Goal: Task Accomplishment & Management: Use online tool/utility

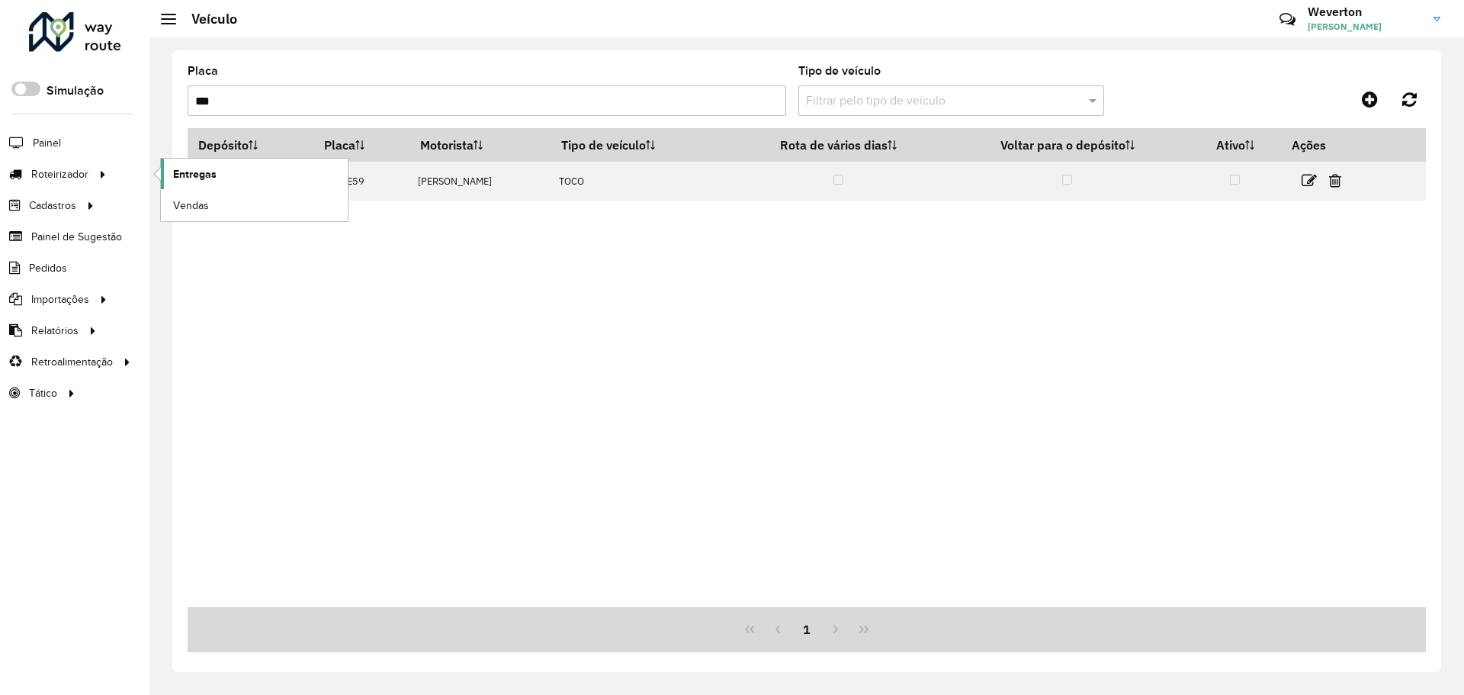
click at [208, 170] on span "Entregas" at bounding box center [194, 174] width 43 height 16
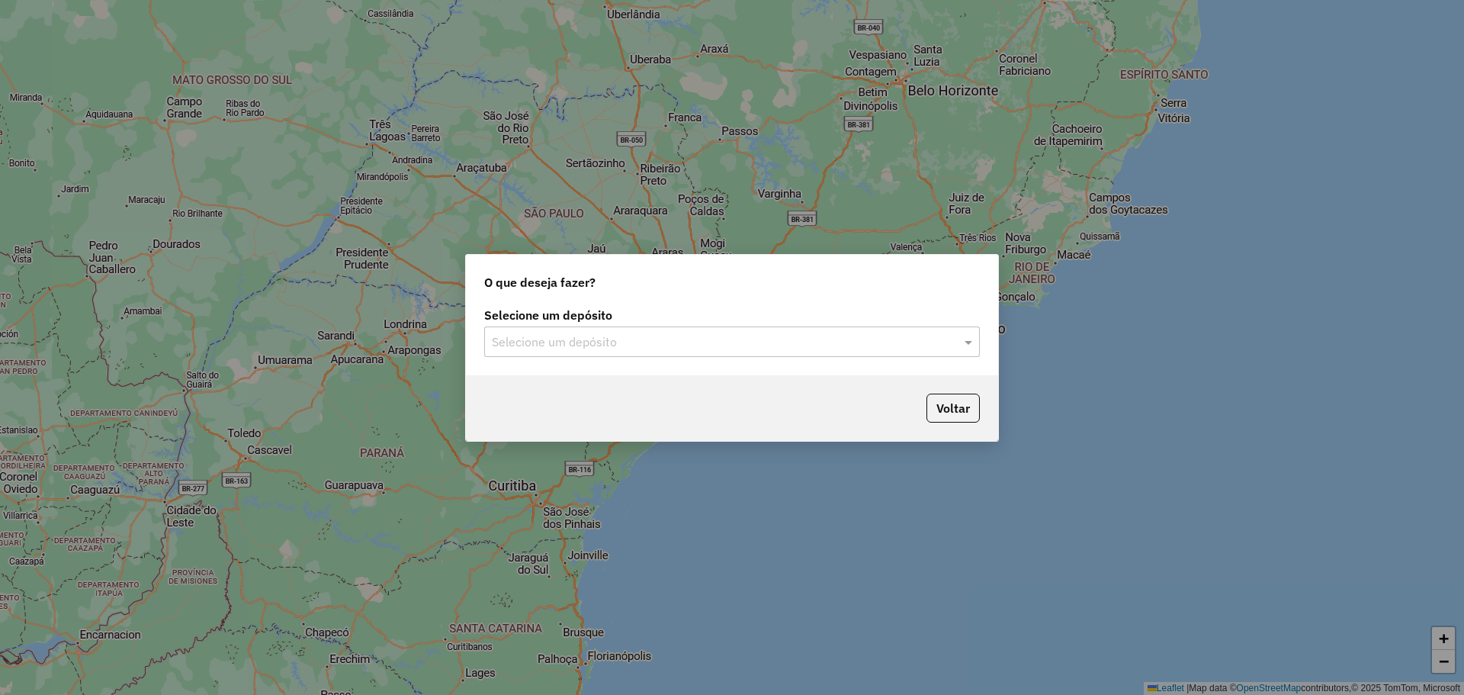
click at [604, 355] on div "Selecione um depósito" at bounding box center [732, 341] width 496 height 30
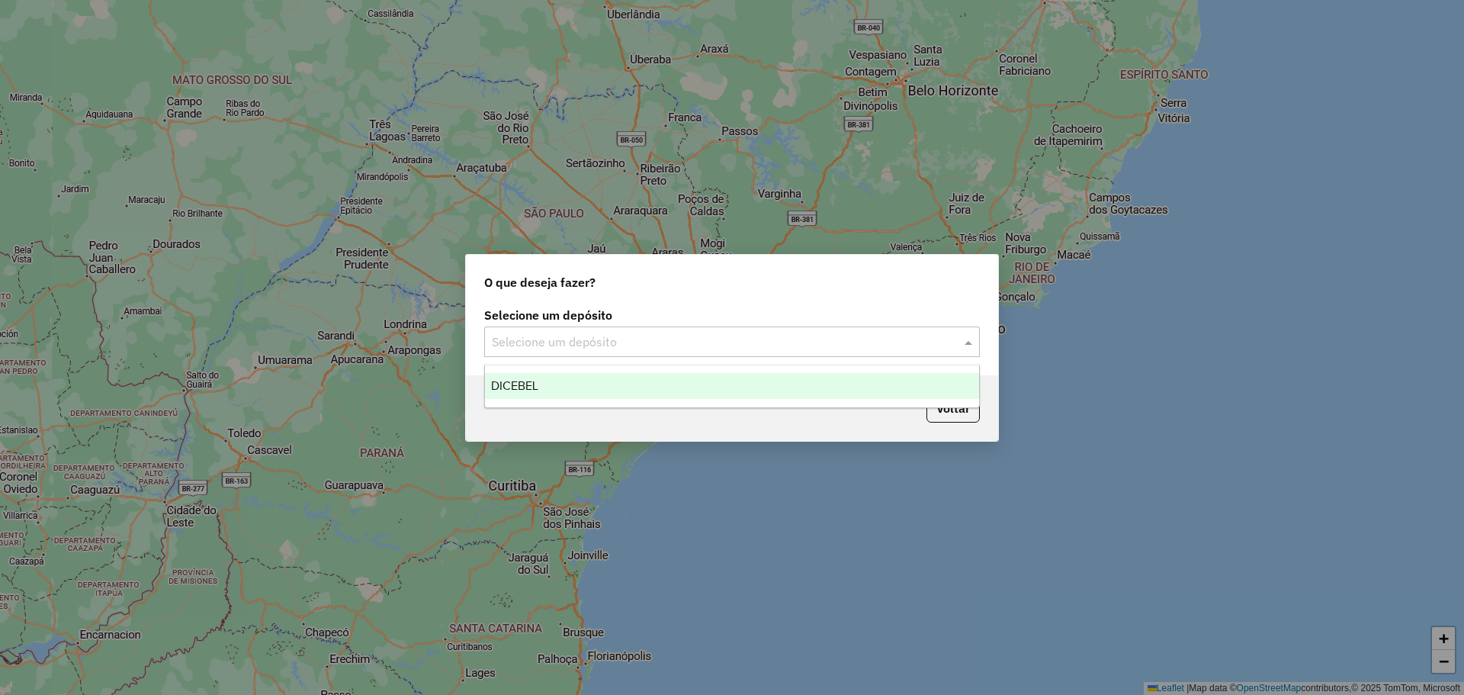
click at [602, 387] on div "DICEBEL" at bounding box center [732, 386] width 494 height 26
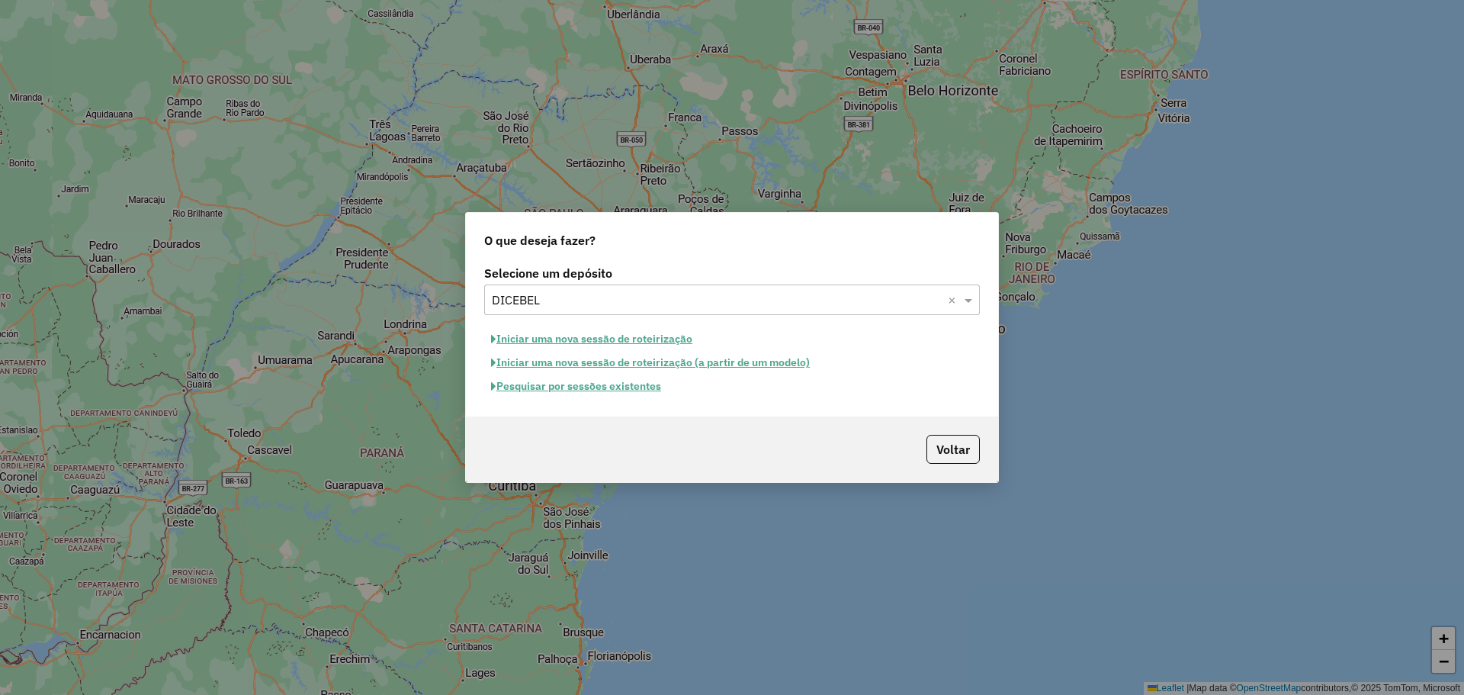
click at [597, 342] on button "Iniciar uma nova sessão de roteirização" at bounding box center [591, 339] width 215 height 24
select select "*"
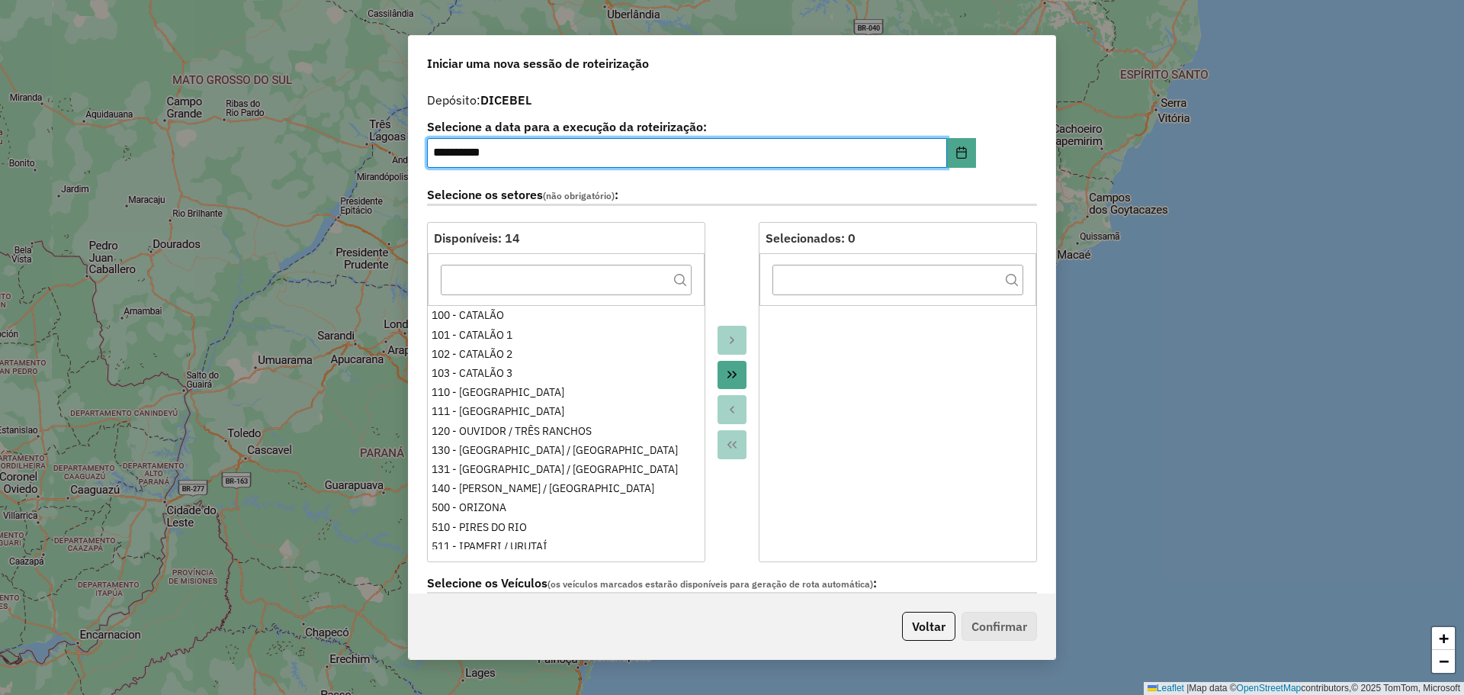
click at [730, 377] on icon "Move All to Target" at bounding box center [732, 374] width 12 height 12
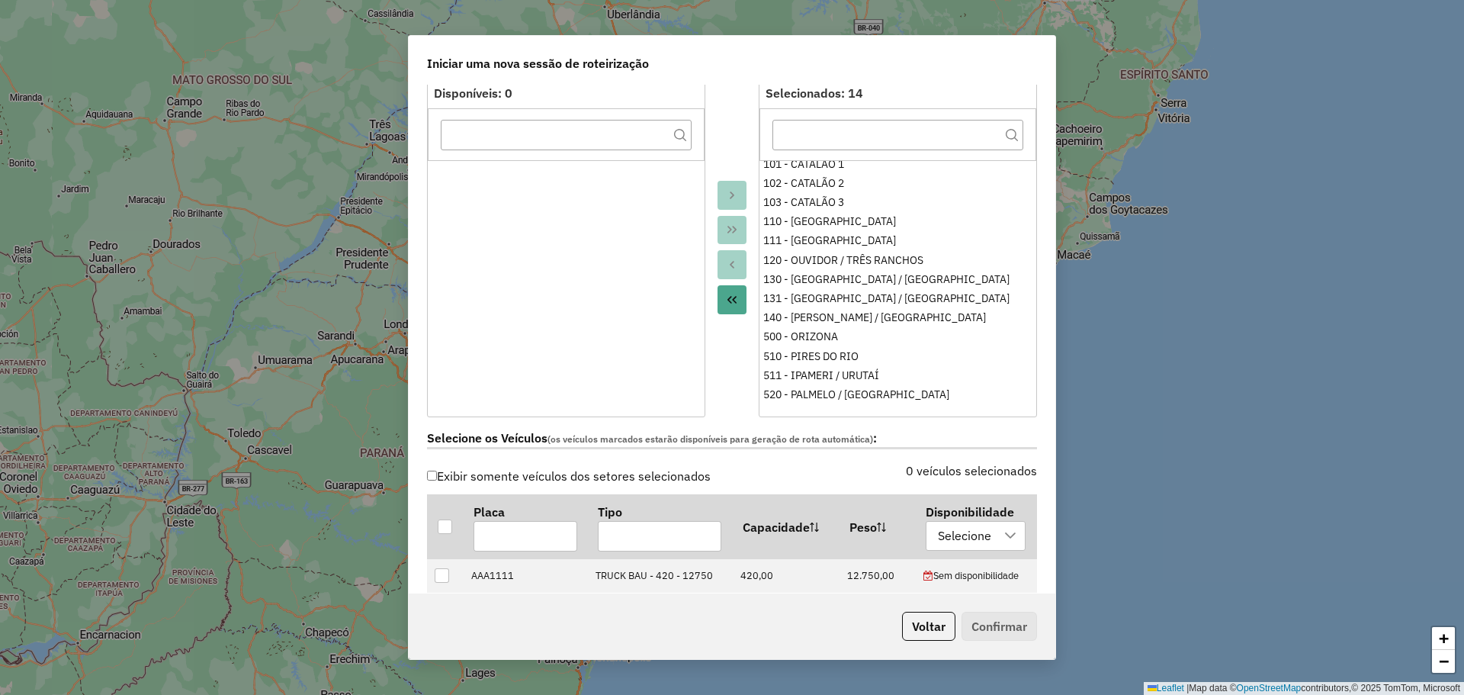
scroll to position [305, 0]
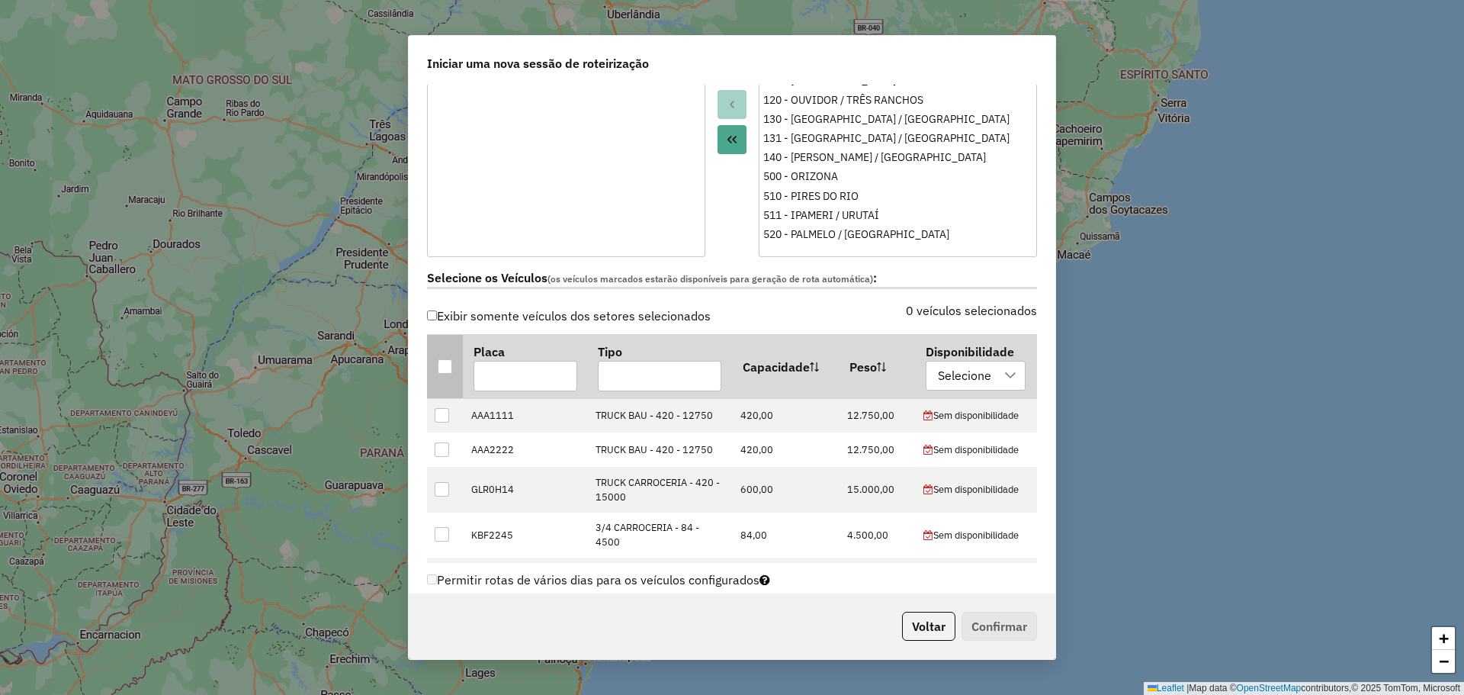
click at [453, 369] on th at bounding box center [445, 366] width 36 height 63
click at [441, 361] on div at bounding box center [445, 366] width 14 height 14
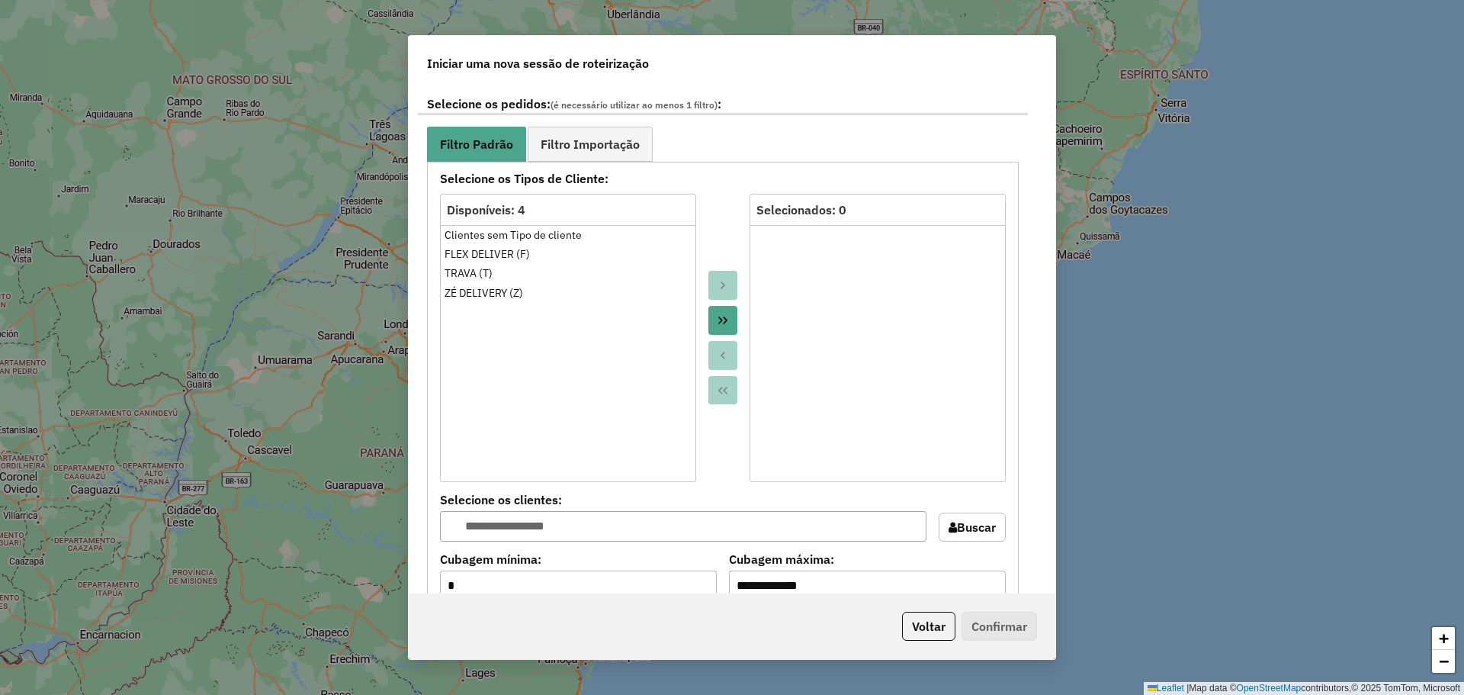
scroll to position [839, 0]
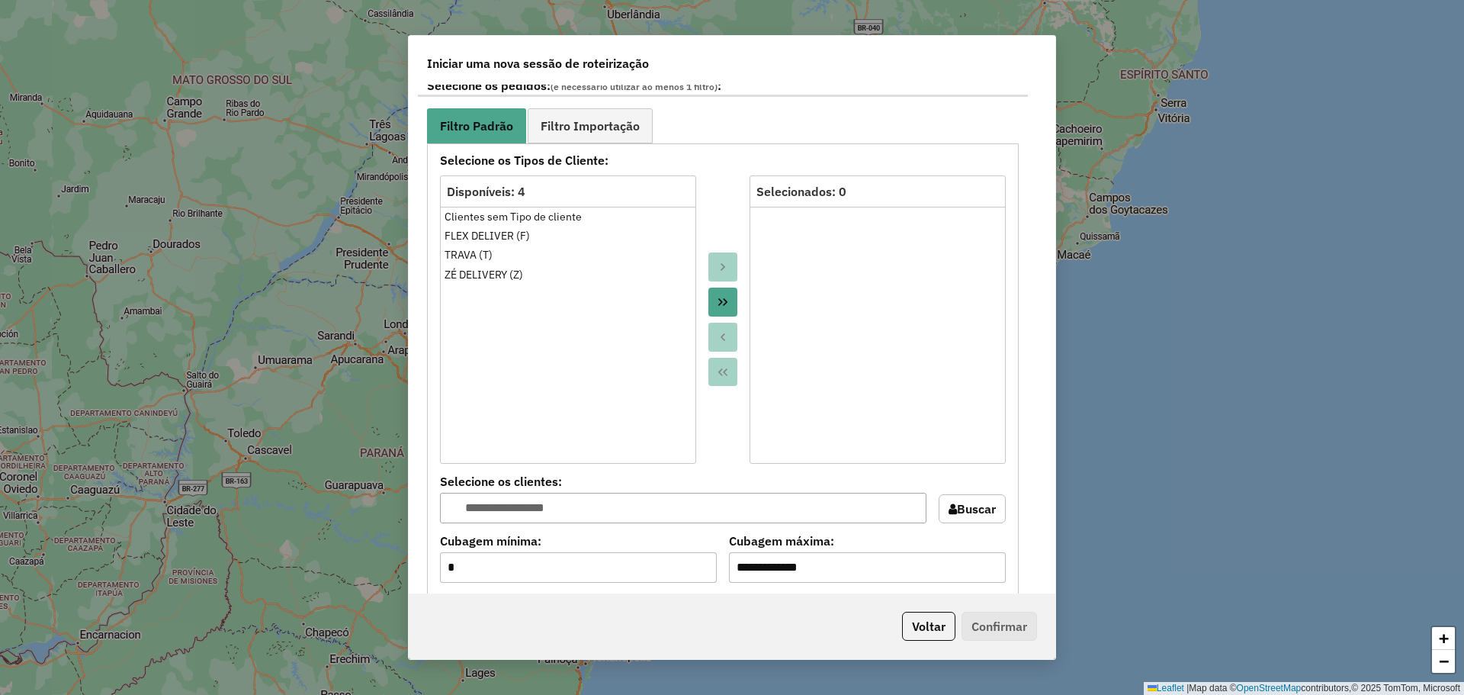
click at [717, 297] on icon "Move All to Target" at bounding box center [723, 302] width 12 height 12
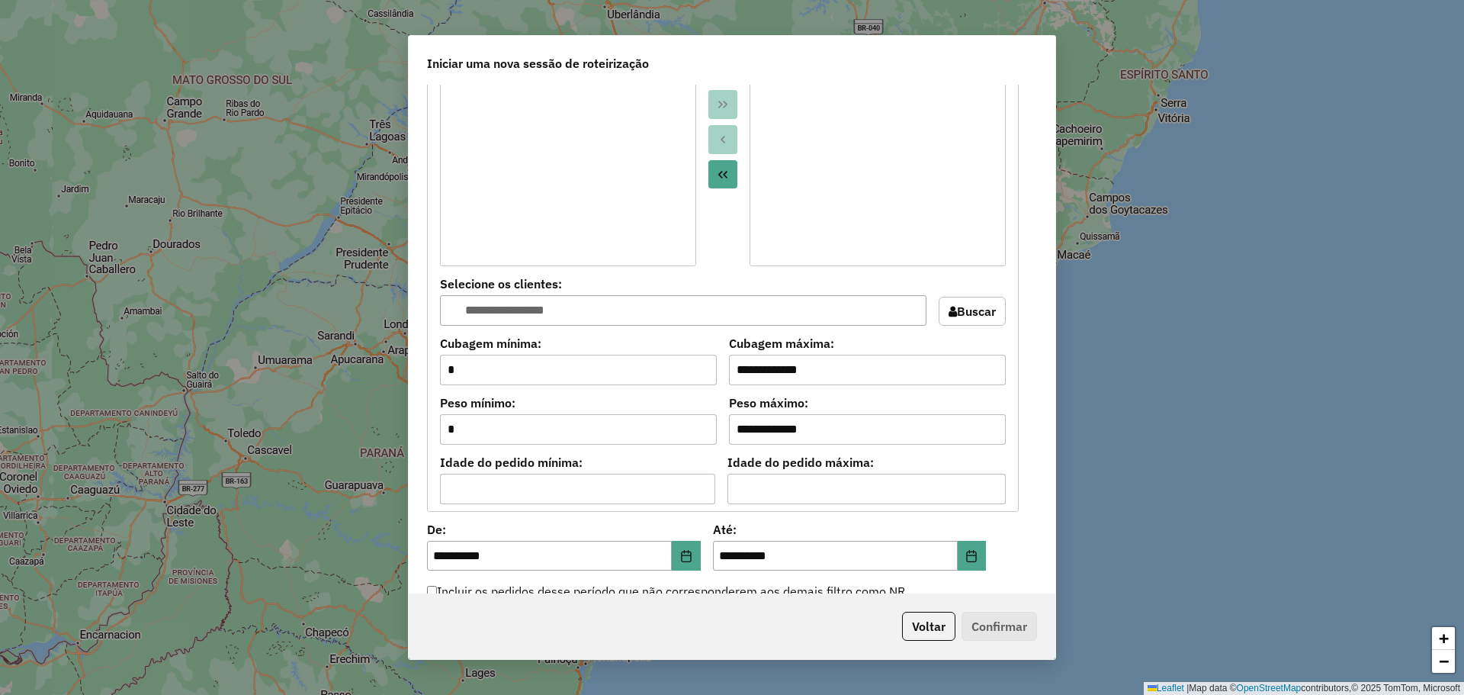
scroll to position [1296, 0]
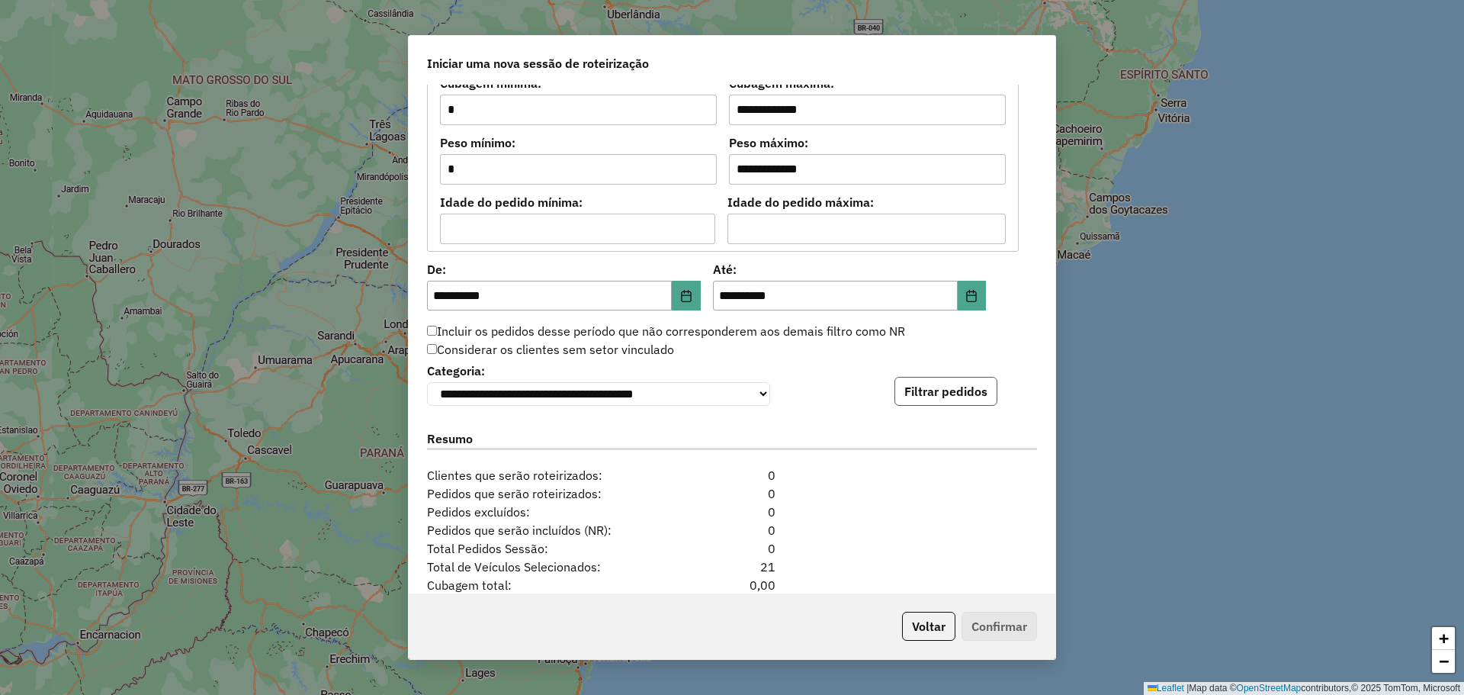
click at [953, 400] on button "Filtrar pedidos" at bounding box center [945, 391] width 103 height 29
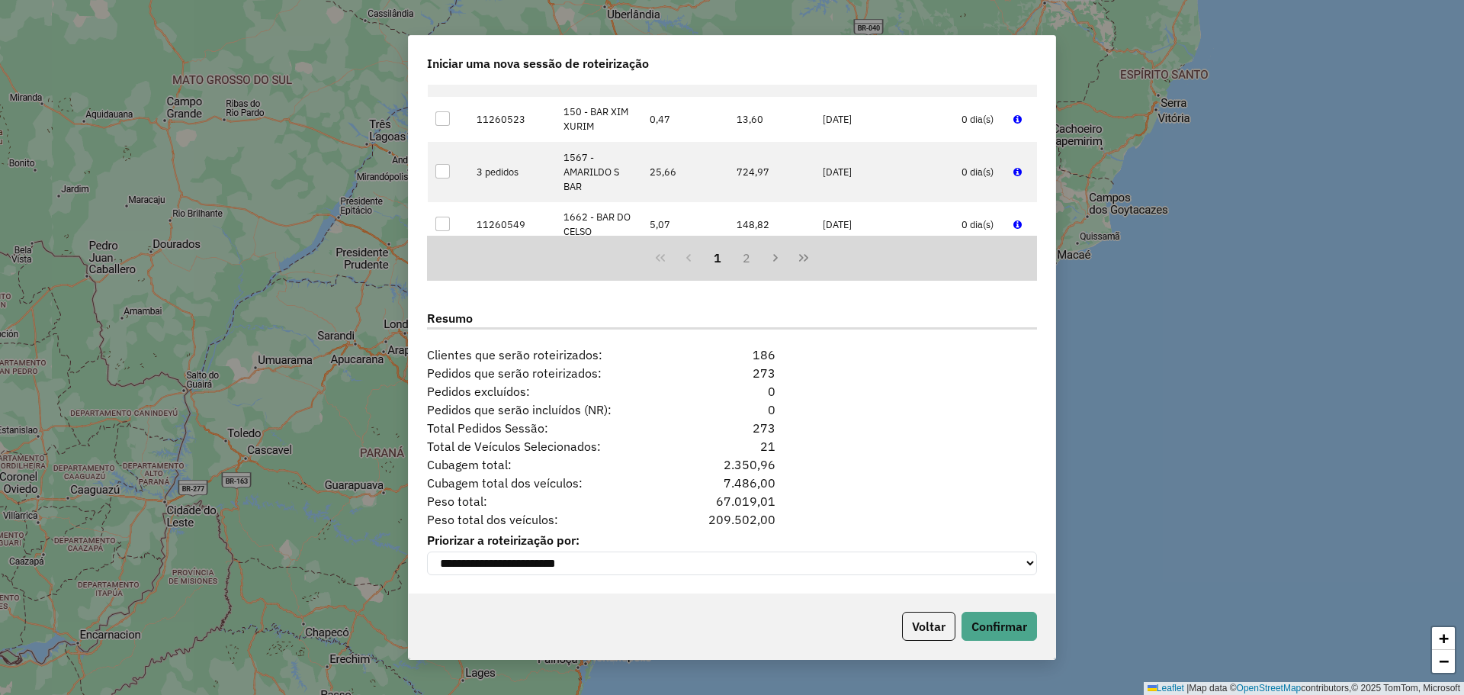
scroll to position [1739, 0]
click at [989, 626] on button "Confirmar" at bounding box center [998, 625] width 75 height 29
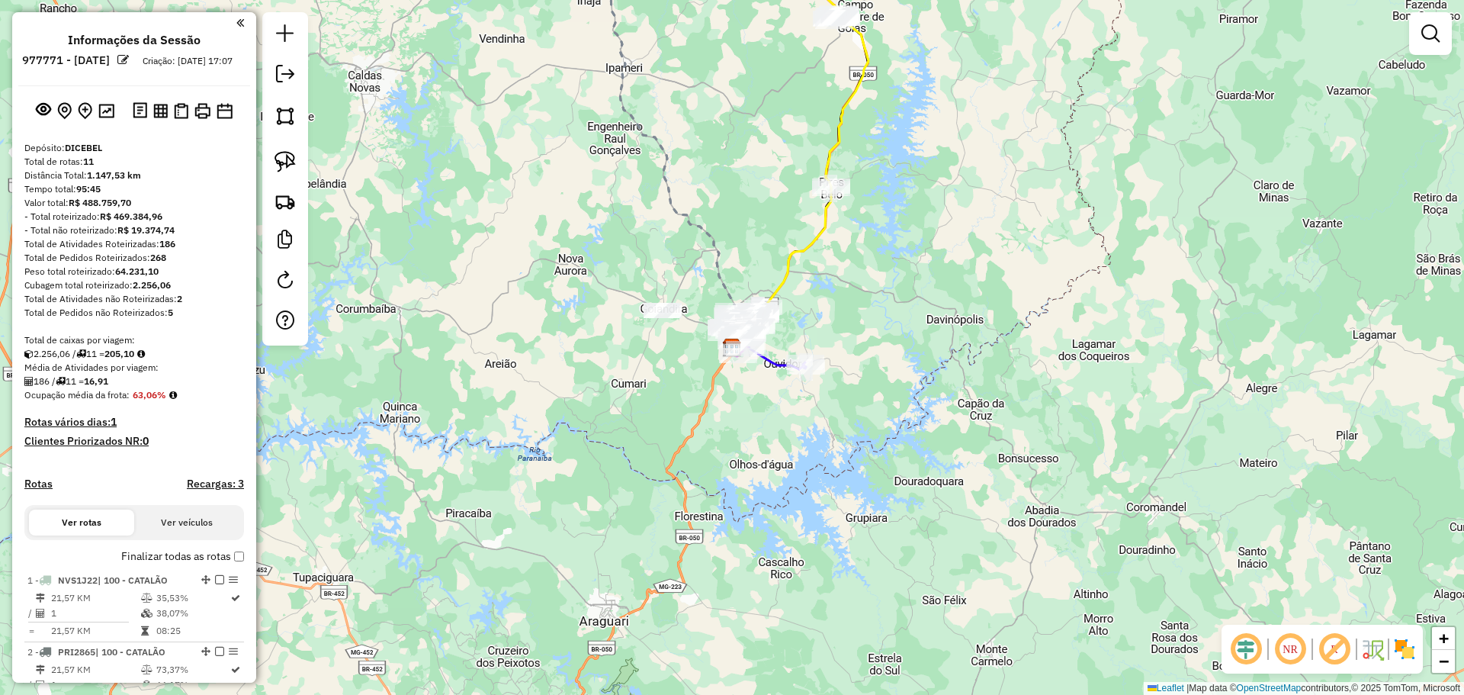
click at [1240, 637] on em at bounding box center [1246, 649] width 37 height 37
drag, startPoint x: 1016, startPoint y: 435, endPoint x: 1051, endPoint y: 484, distance: 60.1
click at [1143, 523] on div "Janela de atendimento Grade de atendimento Capacidade Transportadoras Veículos …" at bounding box center [732, 347] width 1464 height 695
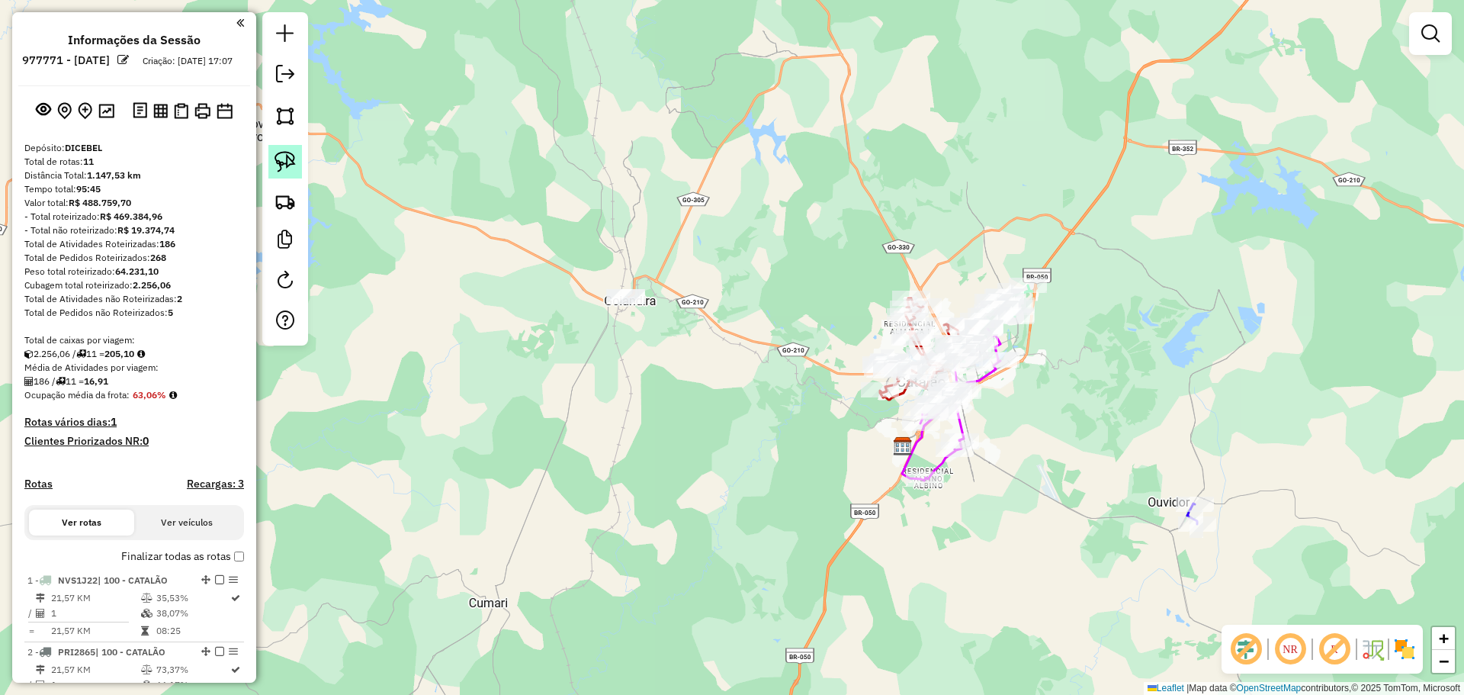
click at [281, 168] on img at bounding box center [284, 161] width 21 height 21
drag, startPoint x: 647, startPoint y: 282, endPoint x: 666, endPoint y: 372, distance: 91.8
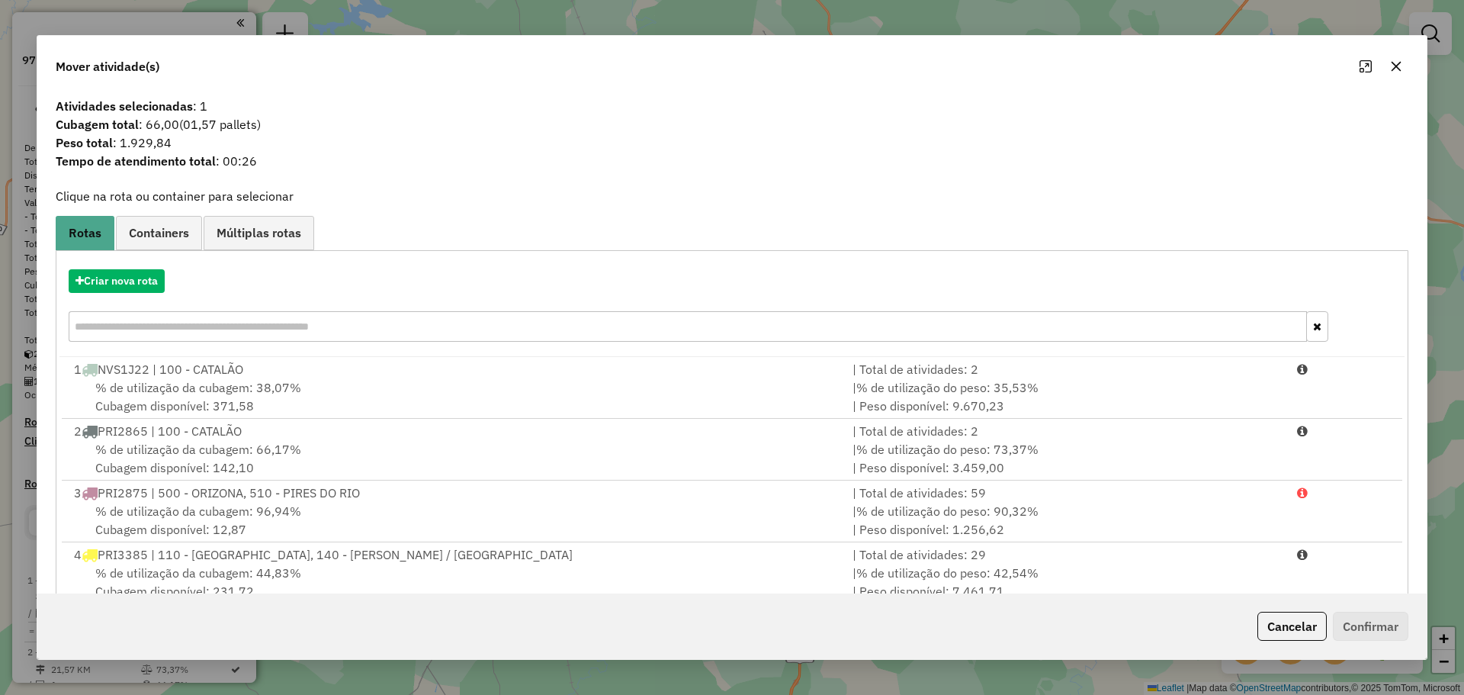
click at [1394, 67] on icon "button" at bounding box center [1396, 66] width 10 height 10
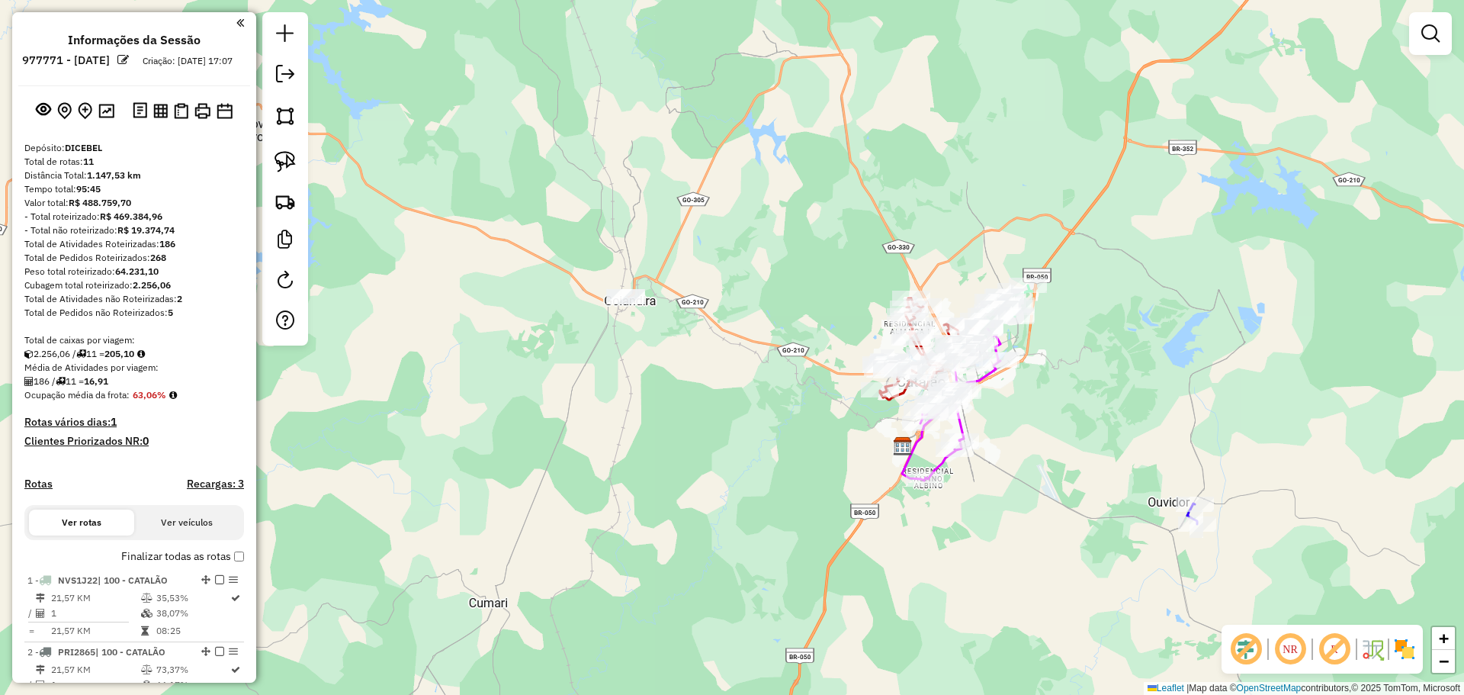
drag, startPoint x: 794, startPoint y: 181, endPoint x: 822, endPoint y: 486, distance: 305.5
click at [827, 496] on div "Janela de atendimento Grade de atendimento Capacidade Transportadoras Veículos …" at bounding box center [732, 347] width 1464 height 695
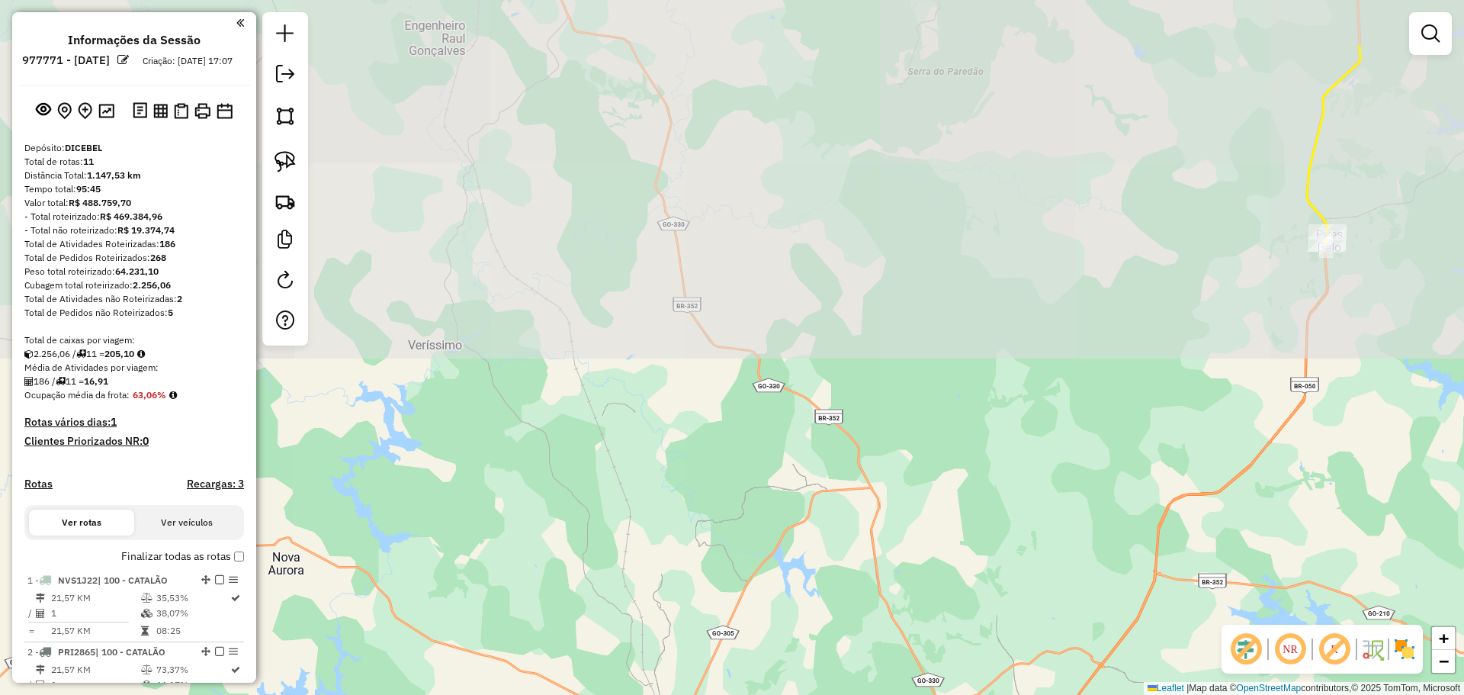
drag, startPoint x: 892, startPoint y: 239, endPoint x: 878, endPoint y: 356, distance: 118.3
click at [885, 355] on div "Janela de atendimento Grade de atendimento Capacidade Transportadoras Veículos …" at bounding box center [732, 347] width 1464 height 695
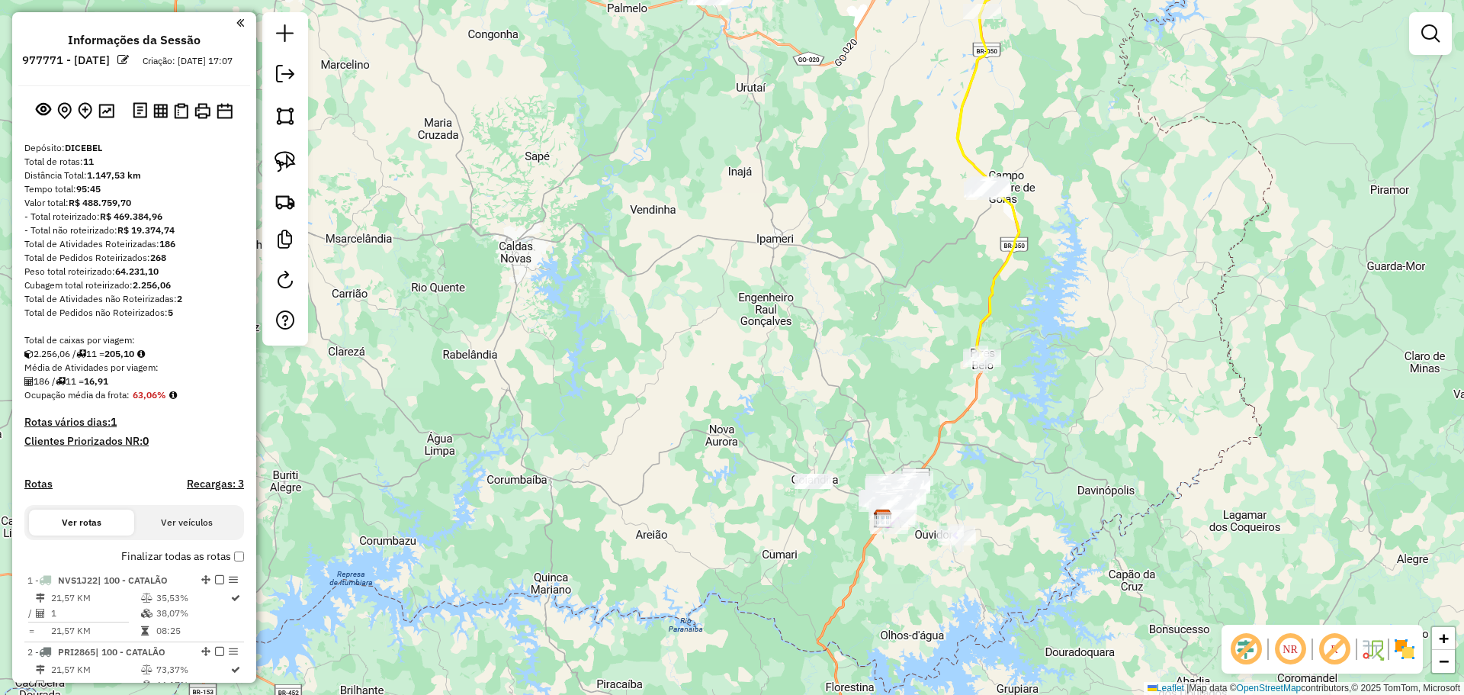
drag, startPoint x: 850, startPoint y: 316, endPoint x: 828, endPoint y: 333, distance: 27.8
click at [831, 368] on div "Janela de atendimento Grade de atendimento Capacidade Transportadoras Veículos …" at bounding box center [732, 347] width 1464 height 695
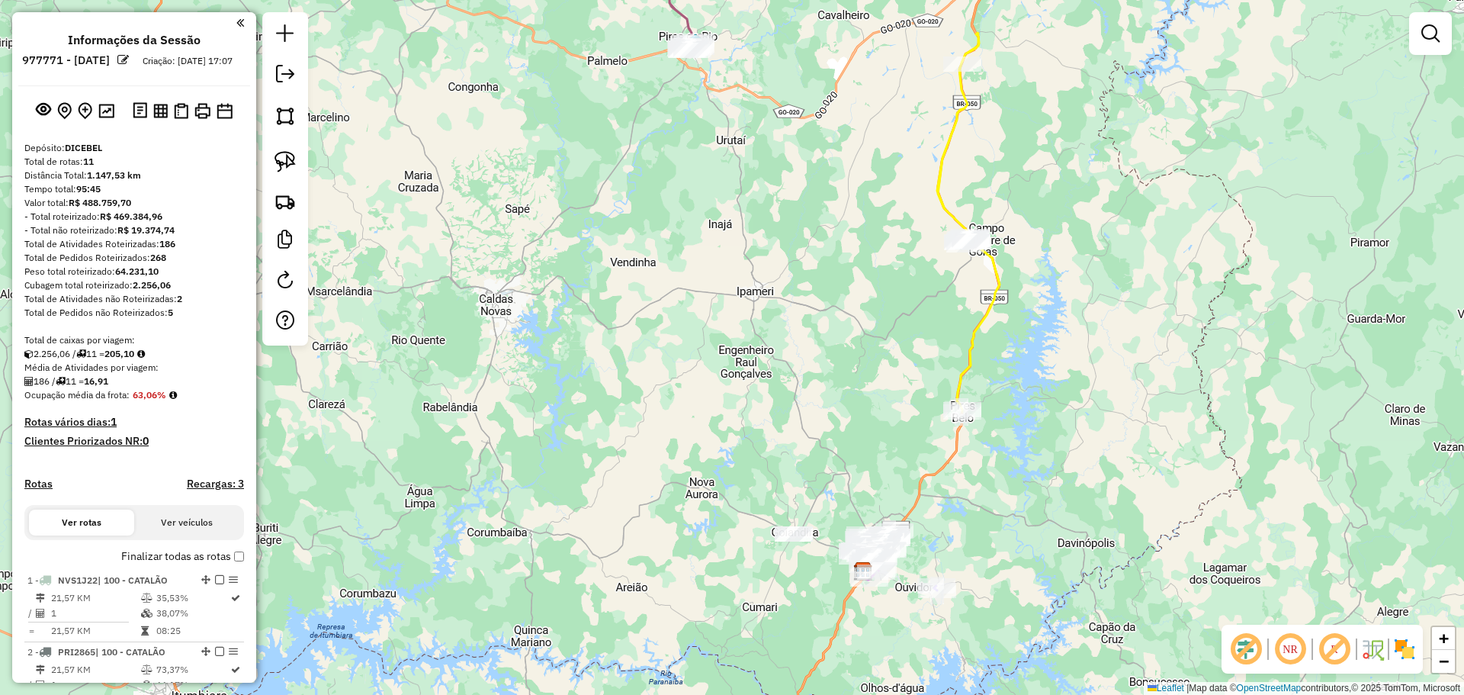
click at [1245, 643] on em at bounding box center [1246, 649] width 37 height 37
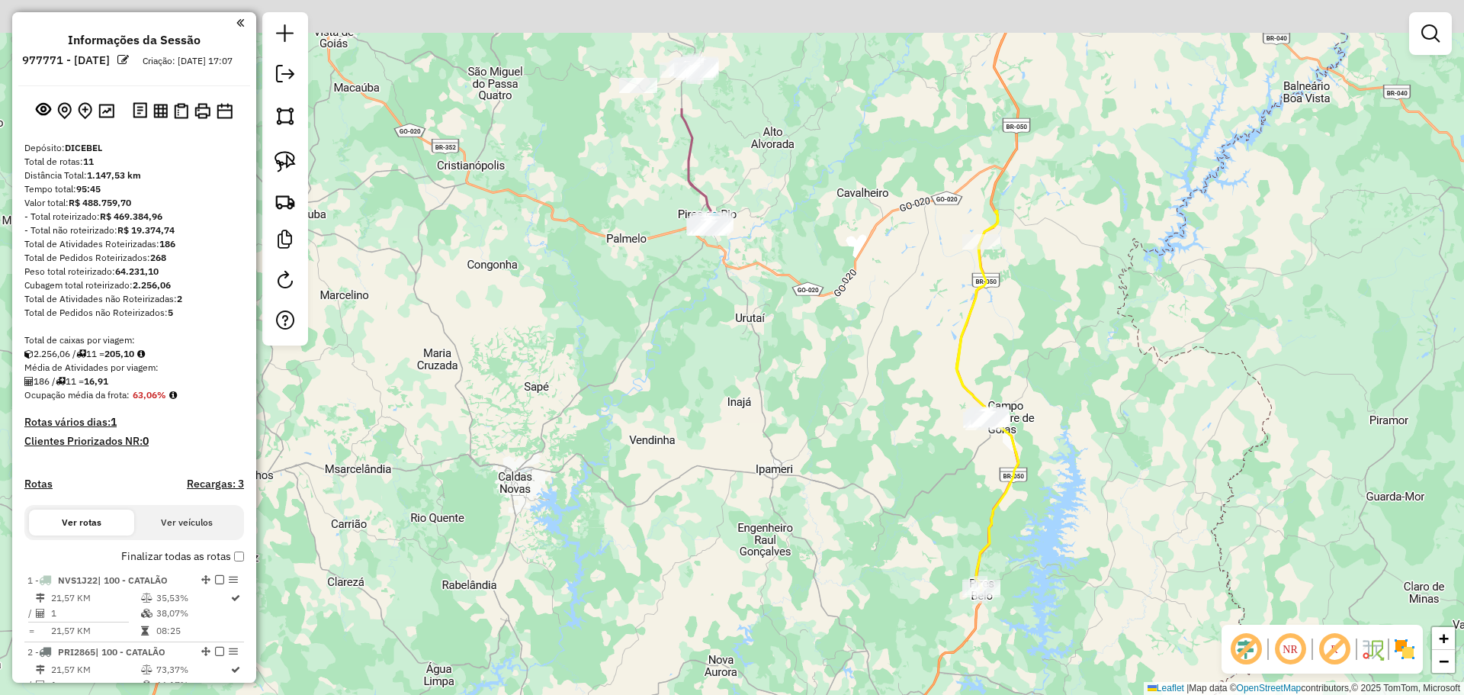
drag, startPoint x: 820, startPoint y: 351, endPoint x: 820, endPoint y: 367, distance: 15.2
click at [820, 375] on div "Janela de atendimento Grade de atendimento Capacidade Transportadoras Veículos …" at bounding box center [732, 347] width 1464 height 695
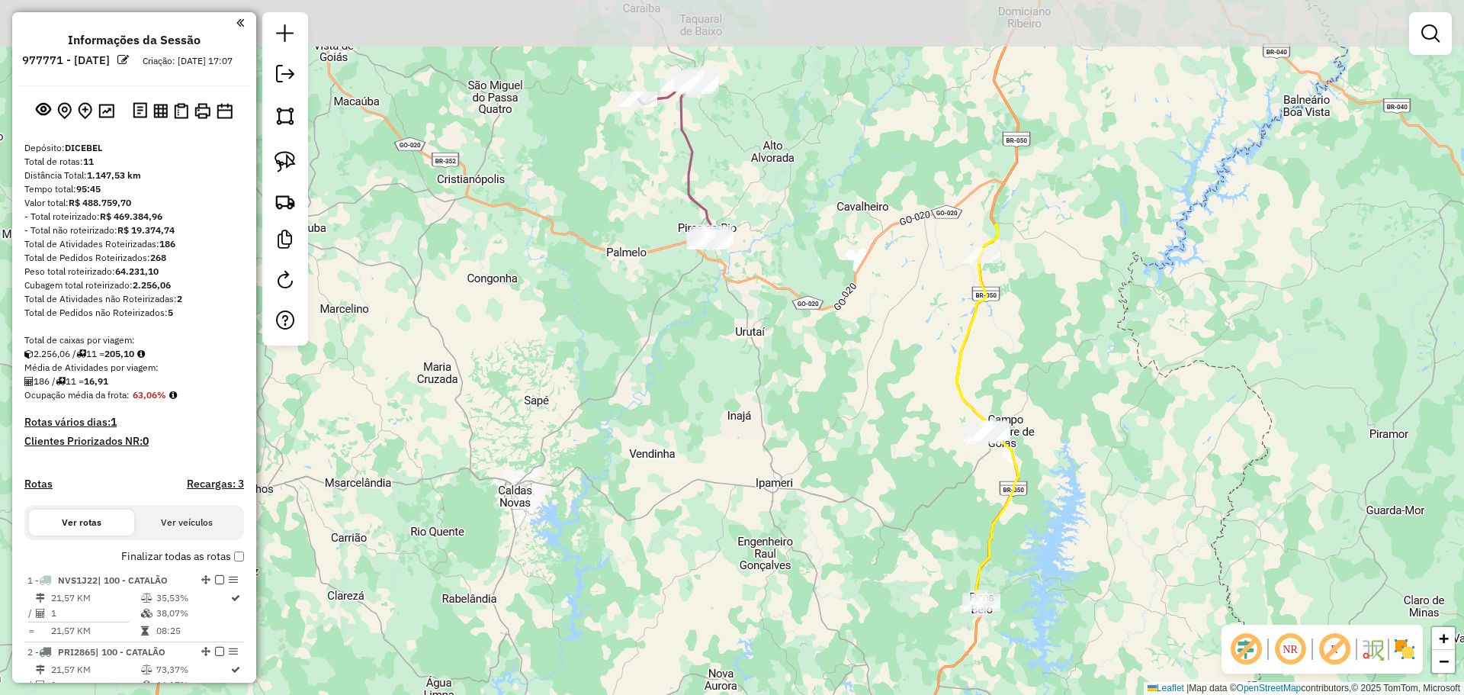
drag, startPoint x: 796, startPoint y: 174, endPoint x: 802, endPoint y: 256, distance: 82.6
click at [802, 256] on div "Janela de atendimento Grade de atendimento Capacidade Transportadoras Veículos …" at bounding box center [732, 347] width 1464 height 695
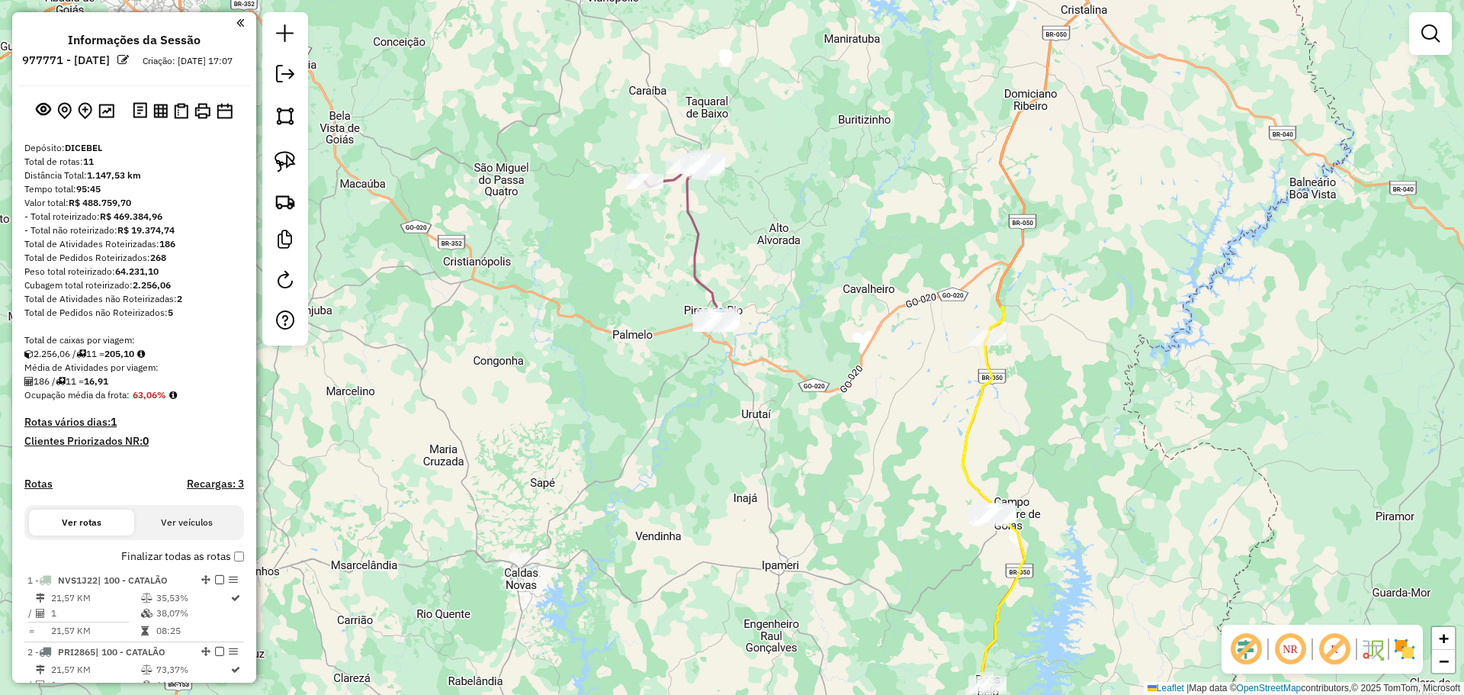
click at [1437, 41] on em at bounding box center [1430, 33] width 18 height 18
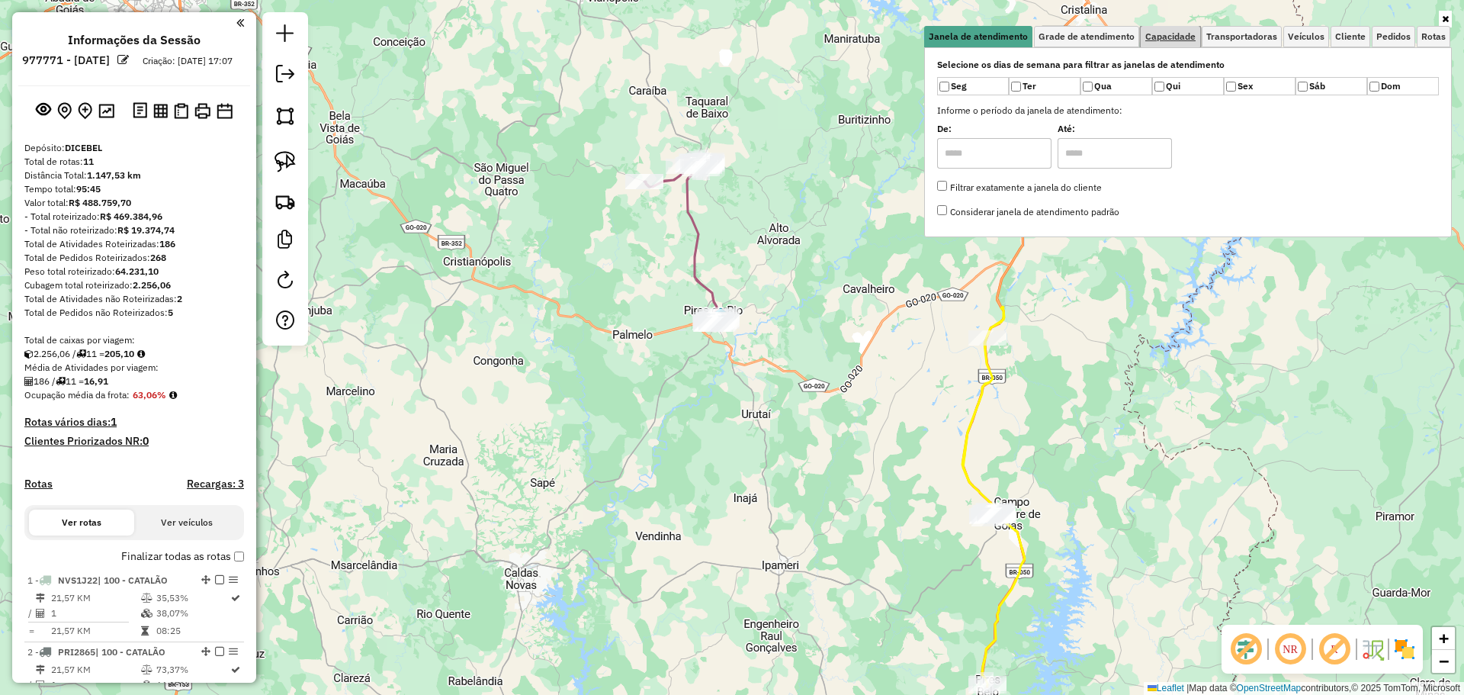
click at [1170, 34] on span "Capacidade" at bounding box center [1170, 36] width 50 height 9
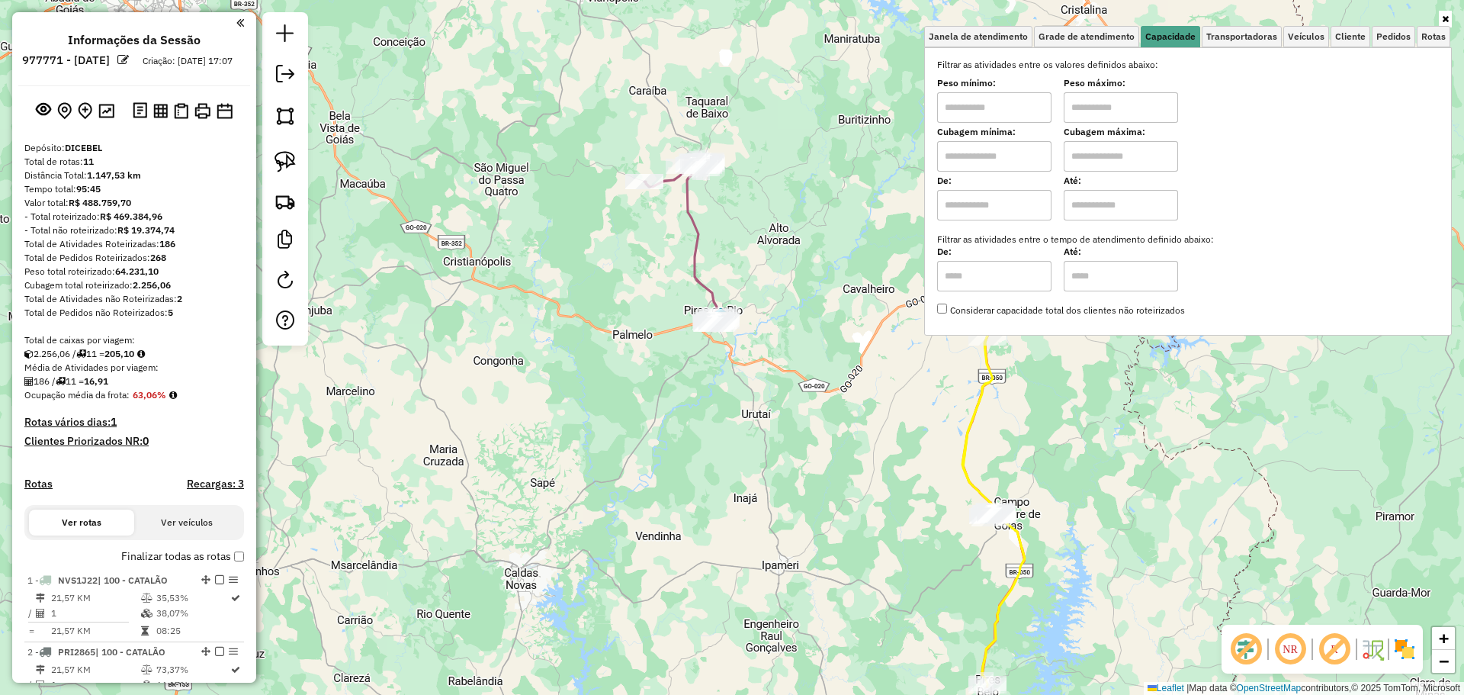
click at [989, 104] on input "text" at bounding box center [994, 107] width 114 height 30
type input "****"
type input "******"
click at [660, 268] on div "Limpar filtros Janela de atendimento Grade de atendimento Capacidade Transporta…" at bounding box center [732, 347] width 1464 height 695
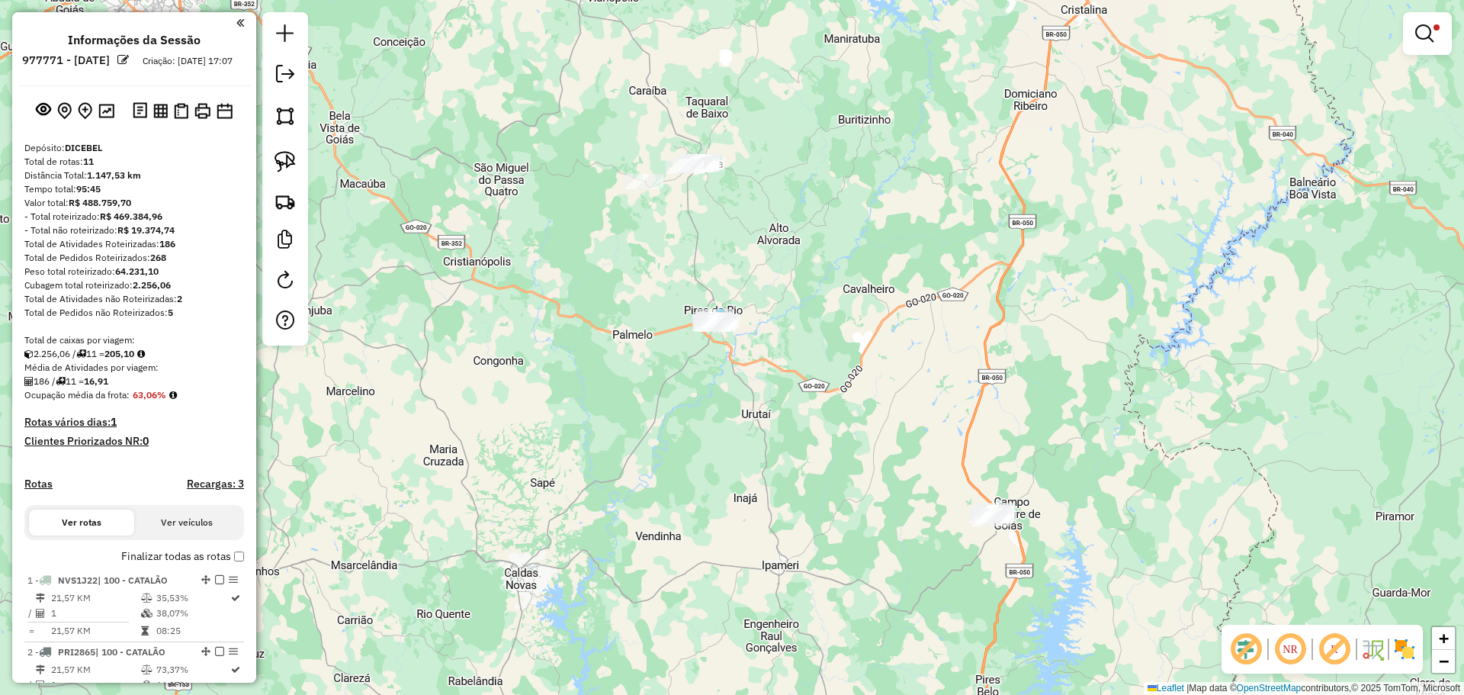
click at [1436, 29] on span at bounding box center [1436, 27] width 6 height 6
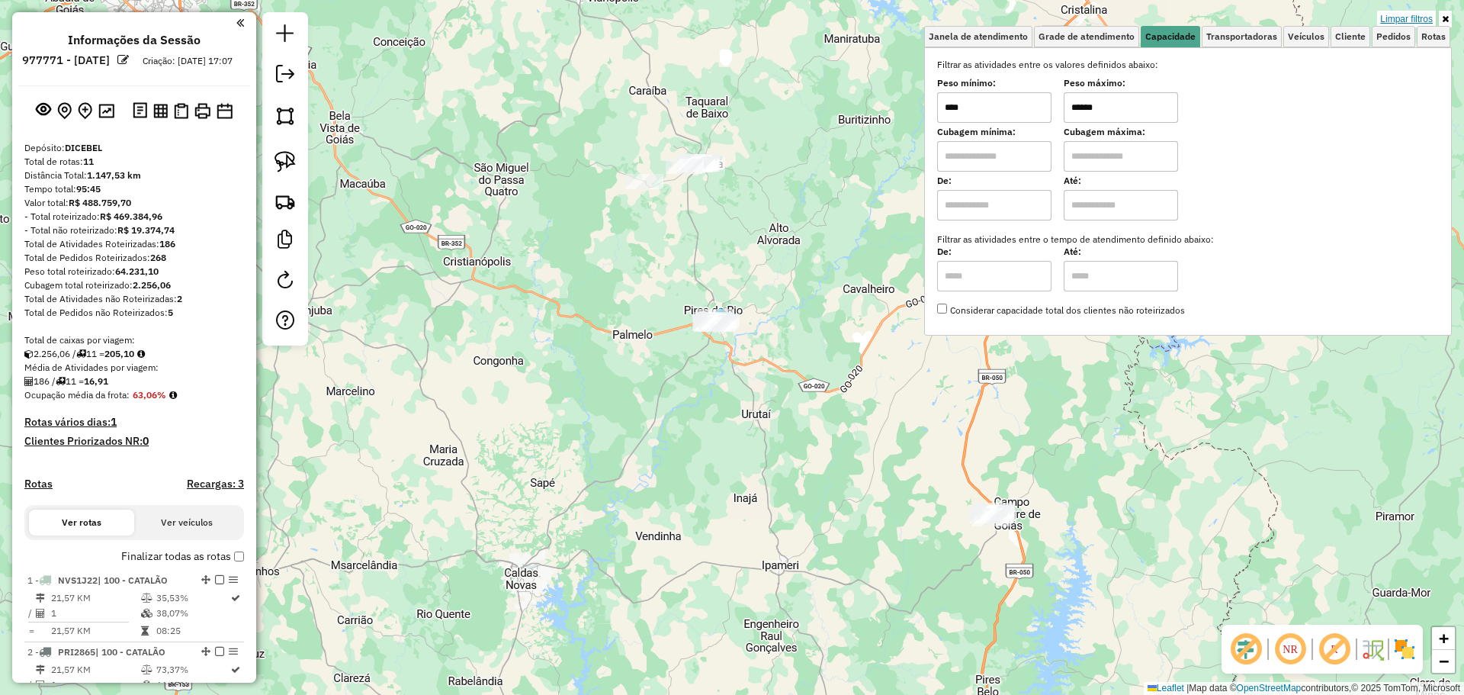
drag, startPoint x: 1417, startPoint y: 11, endPoint x: 1369, endPoint y: 22, distance: 49.9
click at [1417, 11] on link "Limpar filtros" at bounding box center [1406, 19] width 59 height 17
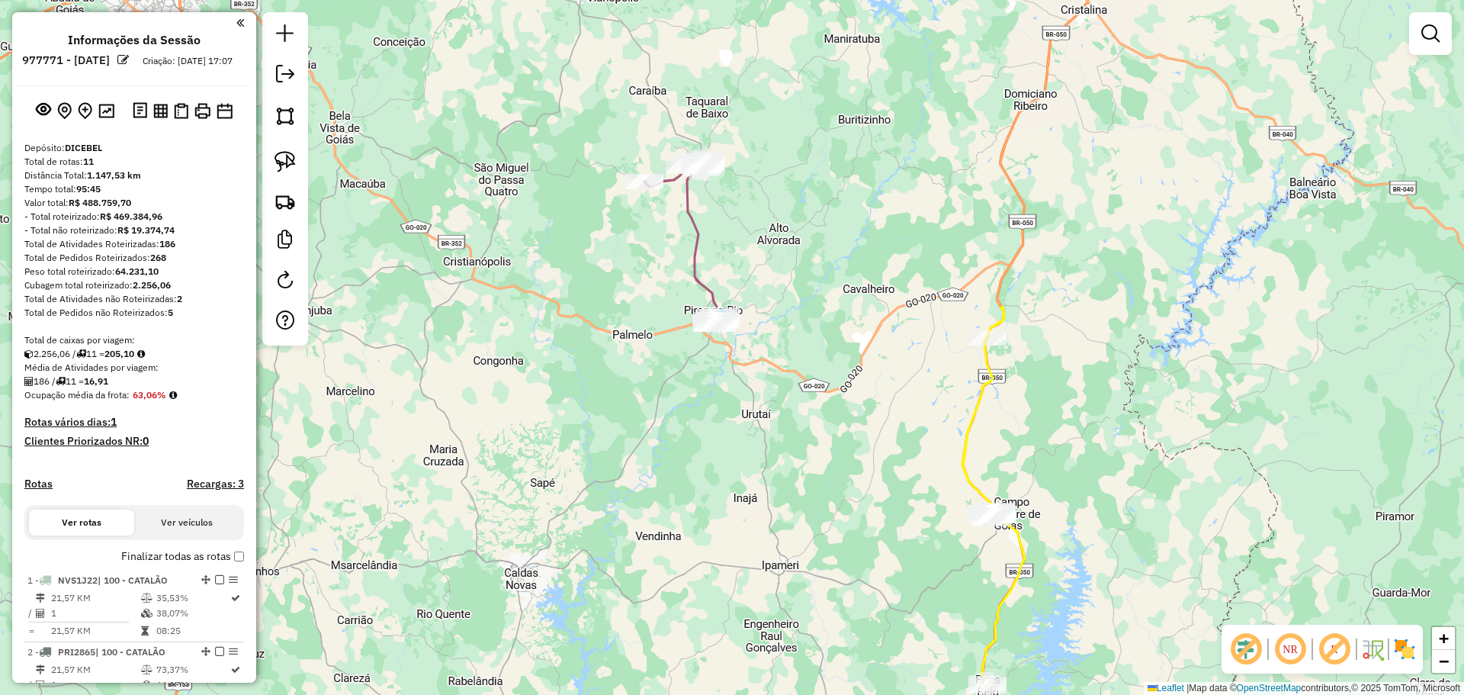
click at [287, 155] on img at bounding box center [284, 161] width 21 height 21
drag, startPoint x: 613, startPoint y: 194, endPoint x: 596, endPoint y: 165, distance: 32.8
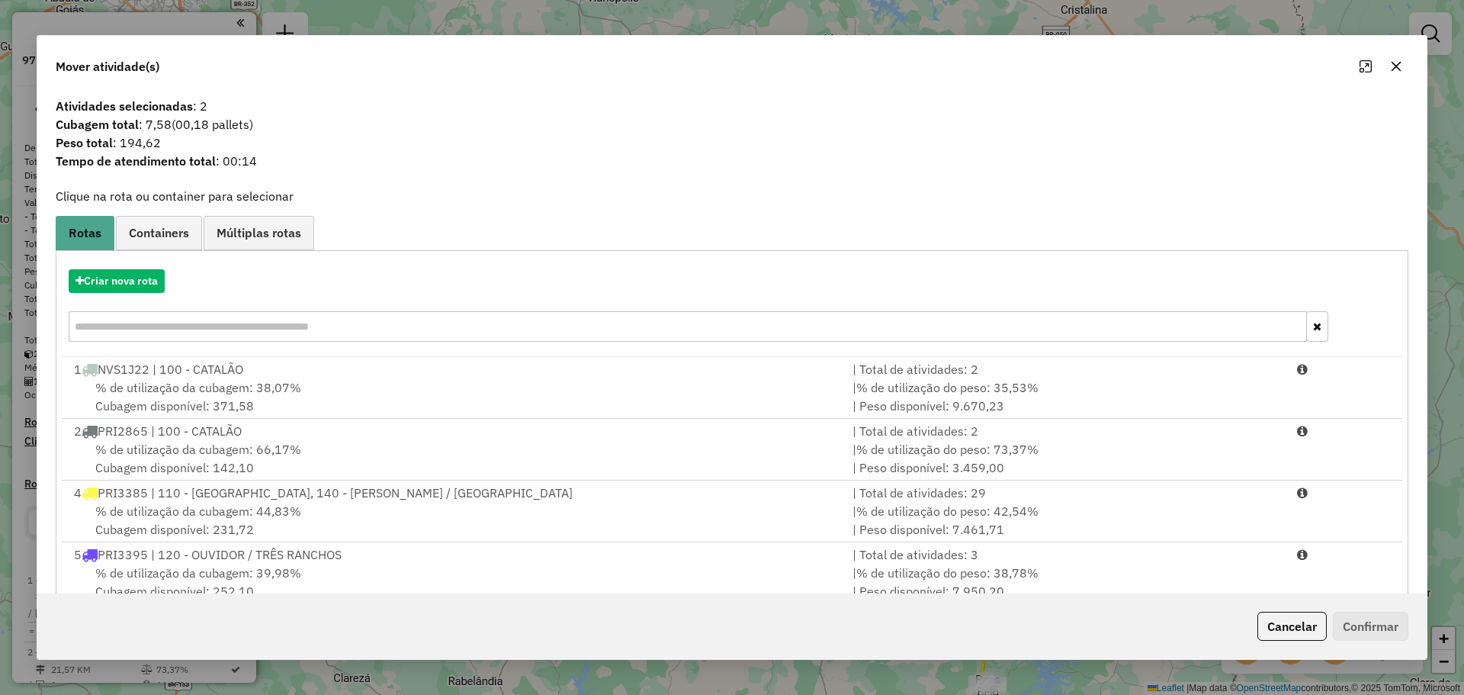
click at [1404, 63] on button "button" at bounding box center [1396, 66] width 24 height 24
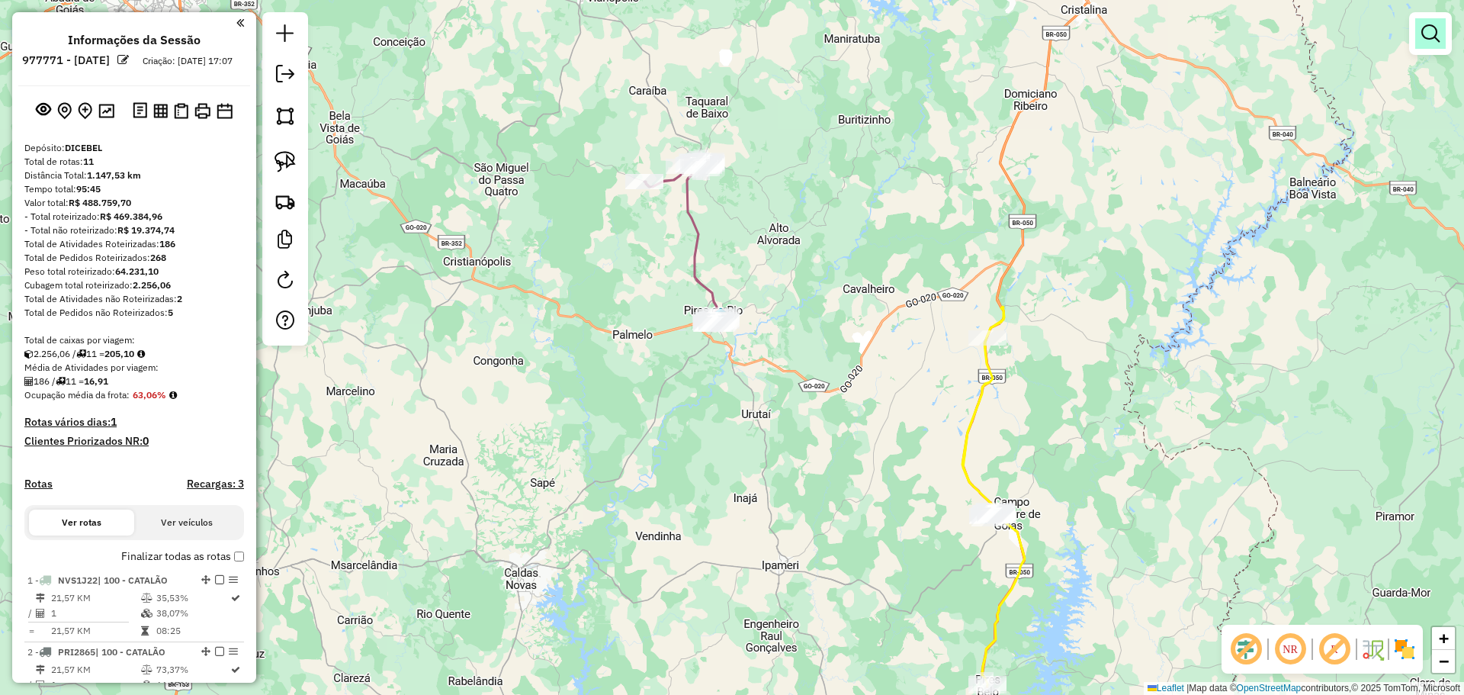
click at [1418, 34] on link at bounding box center [1430, 33] width 30 height 30
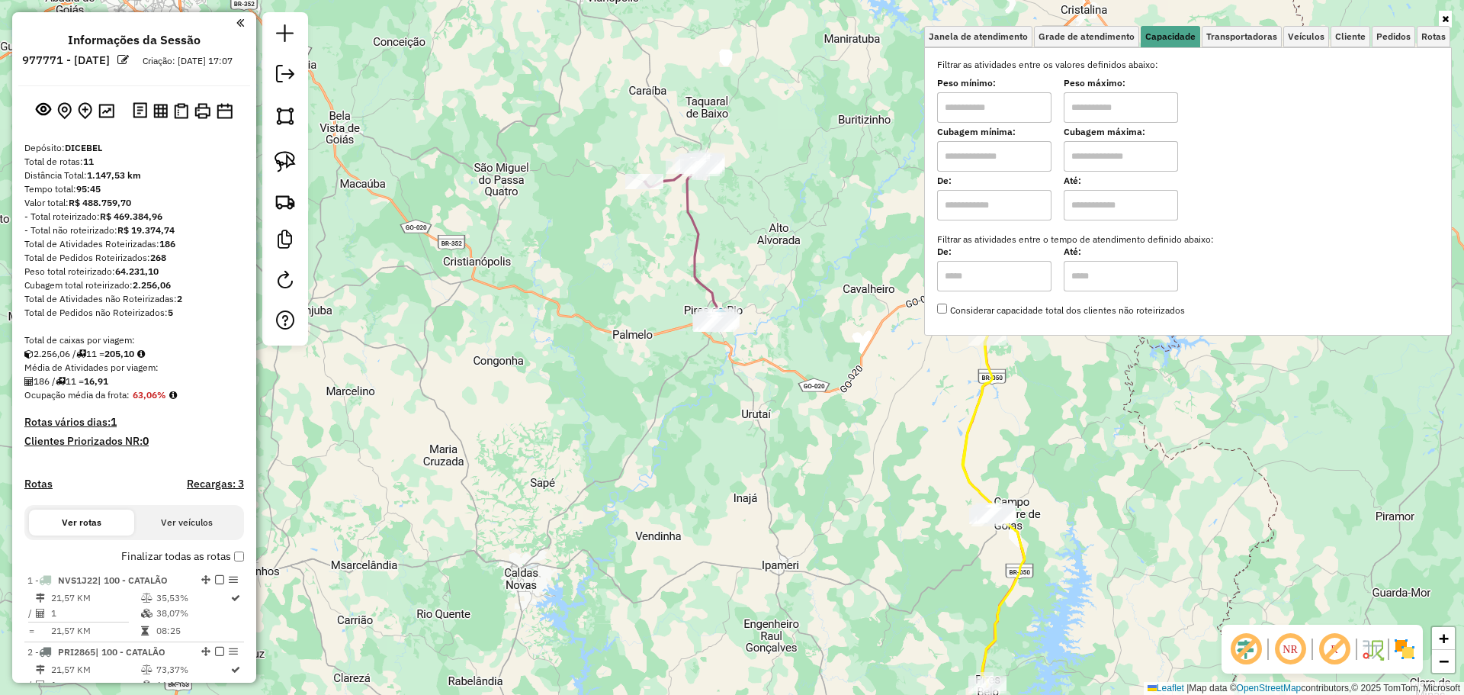
click at [1032, 116] on input "text" at bounding box center [994, 107] width 114 height 30
type input "****"
type input "******"
click at [519, 267] on div "Limpar filtros Janela de atendimento Grade de atendimento Capacidade Transporta…" at bounding box center [732, 347] width 1464 height 695
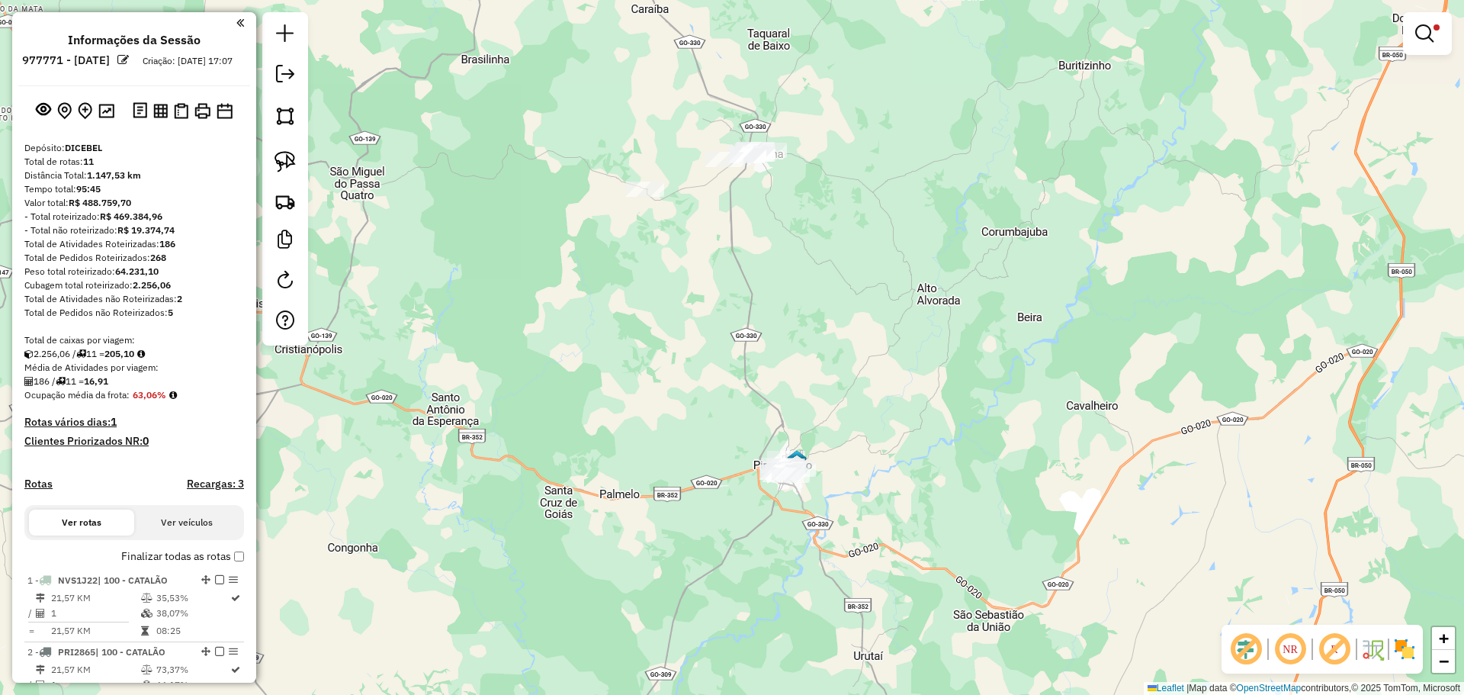
drag, startPoint x: 708, startPoint y: 237, endPoint x: 692, endPoint y: 302, distance: 66.9
click at [692, 302] on div "Limpar filtros Janela de atendimento Grade de atendimento Capacidade Transporta…" at bounding box center [732, 347] width 1464 height 695
click at [290, 157] on img at bounding box center [284, 161] width 21 height 21
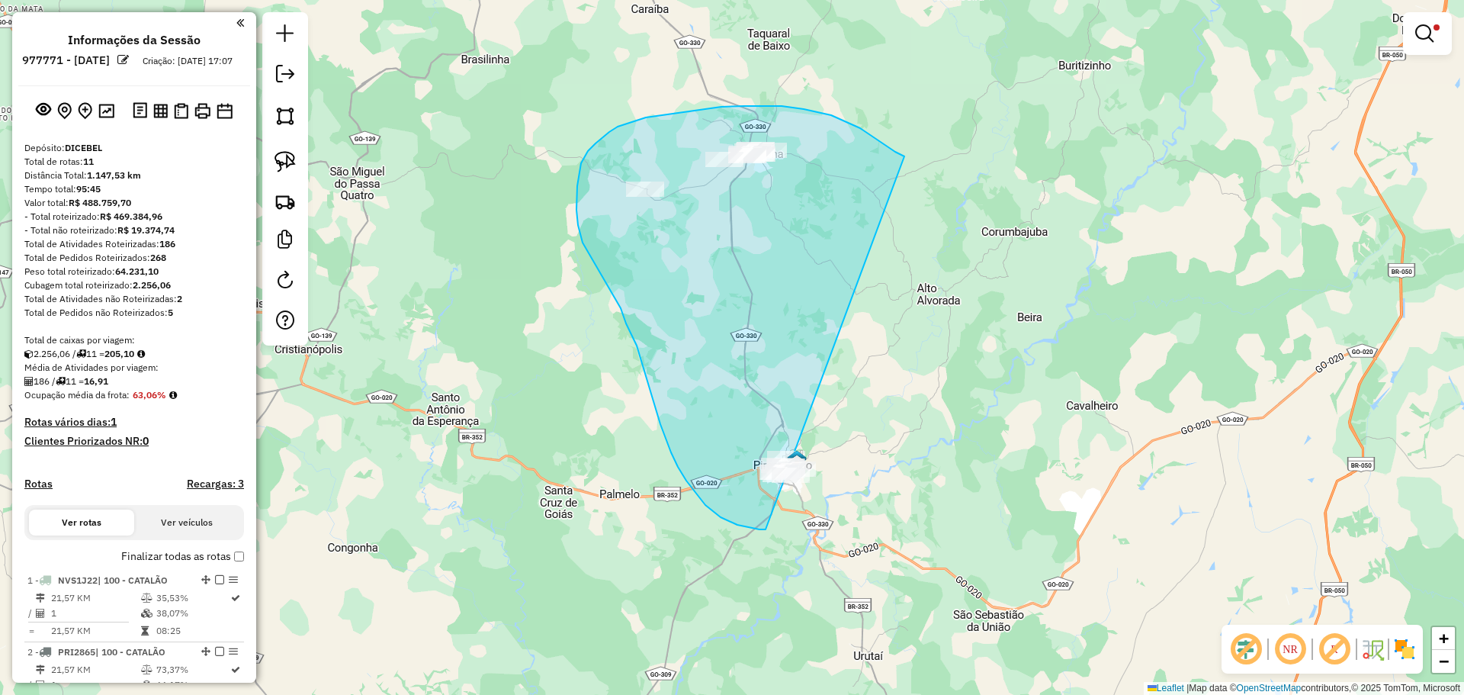
drag, startPoint x: 904, startPoint y: 156, endPoint x: 932, endPoint y: 464, distance: 309.2
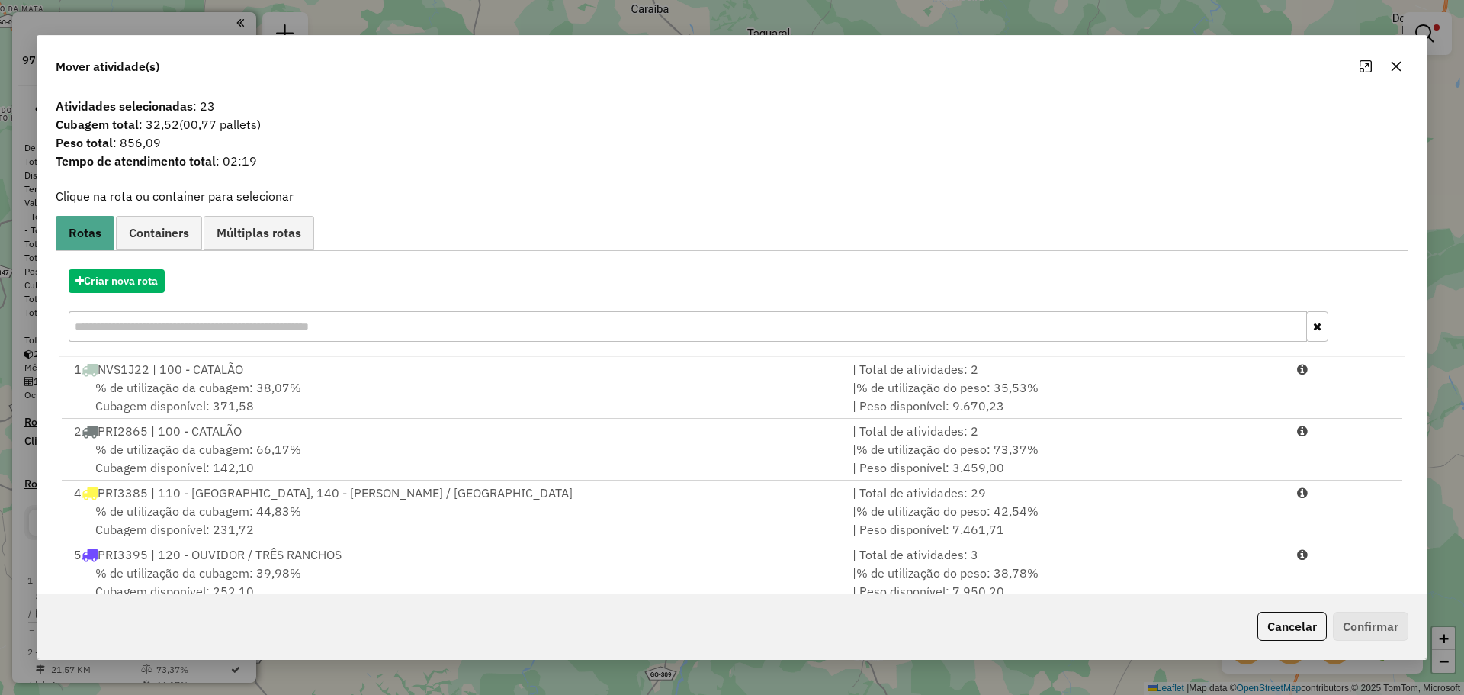
click at [134, 268] on div "Criar nova rota" at bounding box center [731, 307] width 1345 height 99
click at [90, 283] on button "Criar nova rota" at bounding box center [117, 281] width 96 height 24
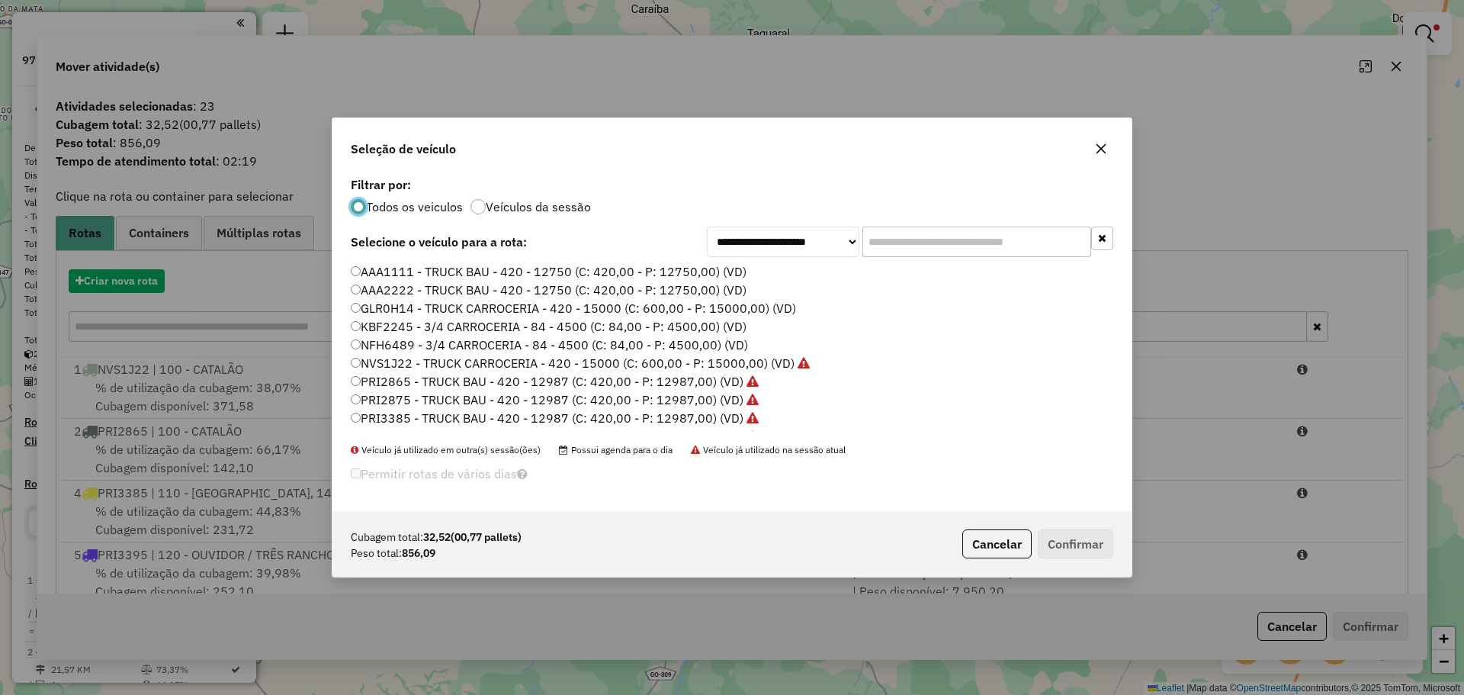
scroll to position [8, 5]
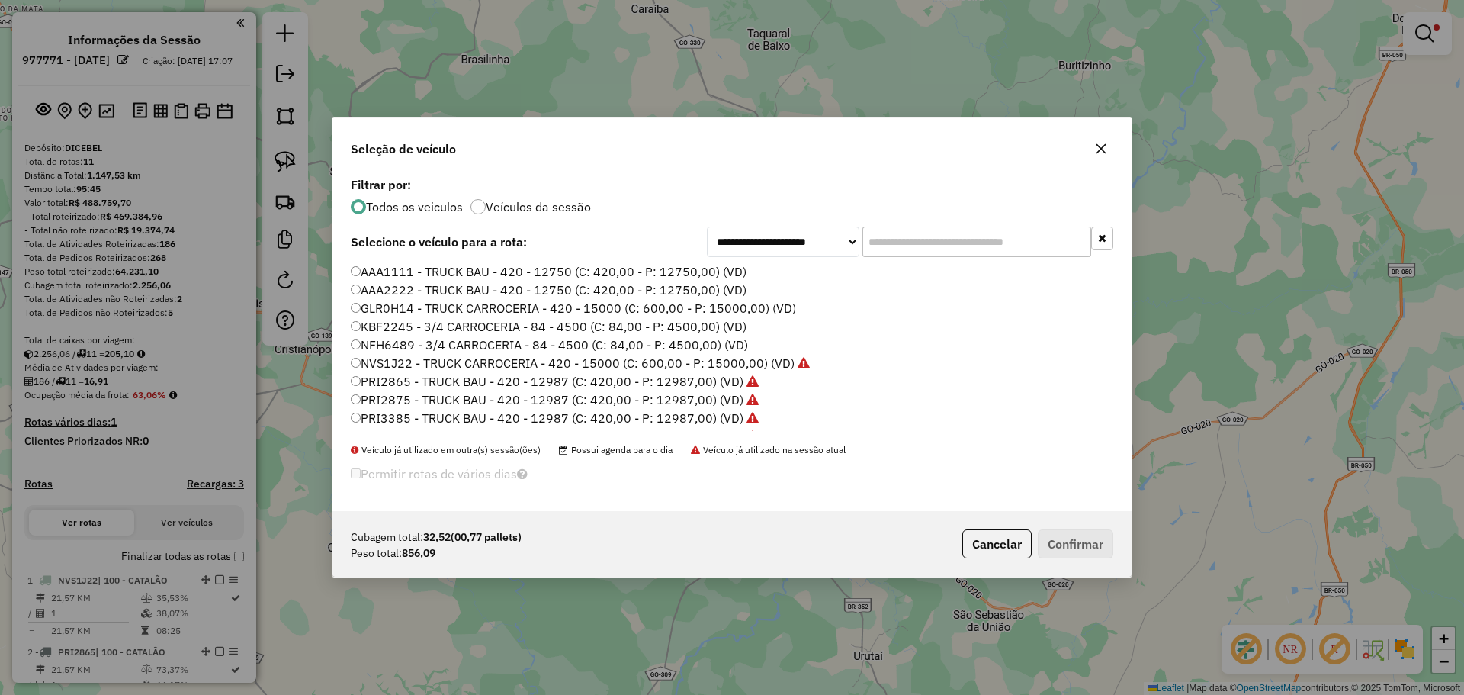
click at [907, 246] on input "text" at bounding box center [976, 241] width 229 height 30
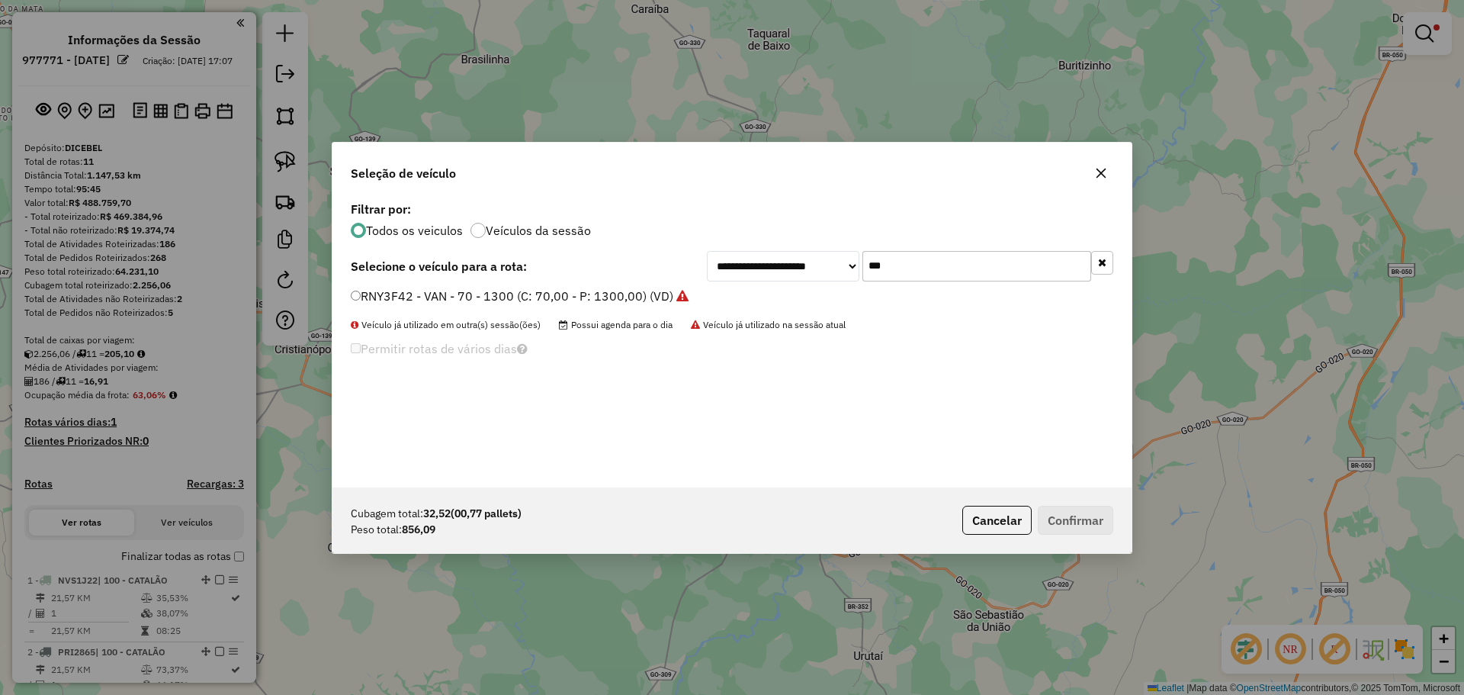
type input "***"
click at [438, 296] on label "RNY3F42 - VAN - 70 - 1300 (C: 70,00 - P: 1300,00) (VD)" at bounding box center [520, 296] width 338 height 18
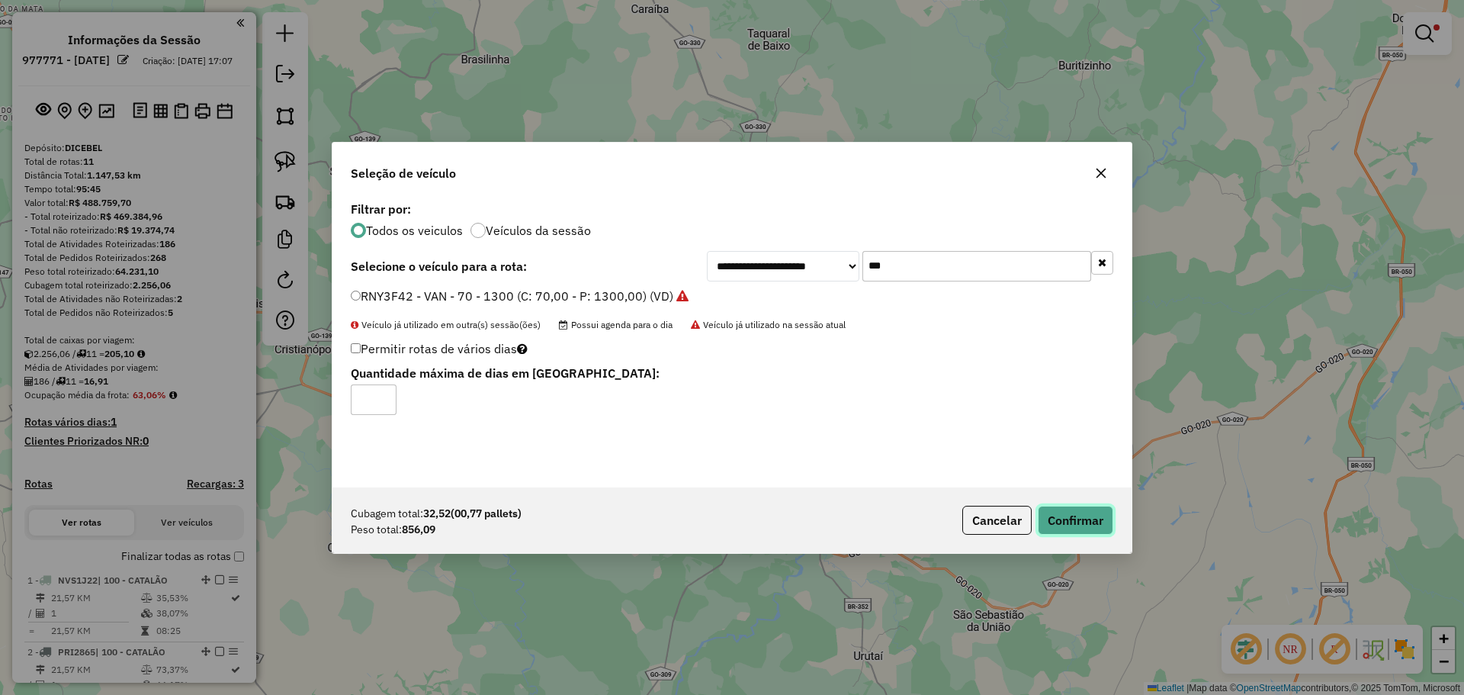
click at [1092, 522] on button "Confirmar" at bounding box center [1075, 519] width 75 height 29
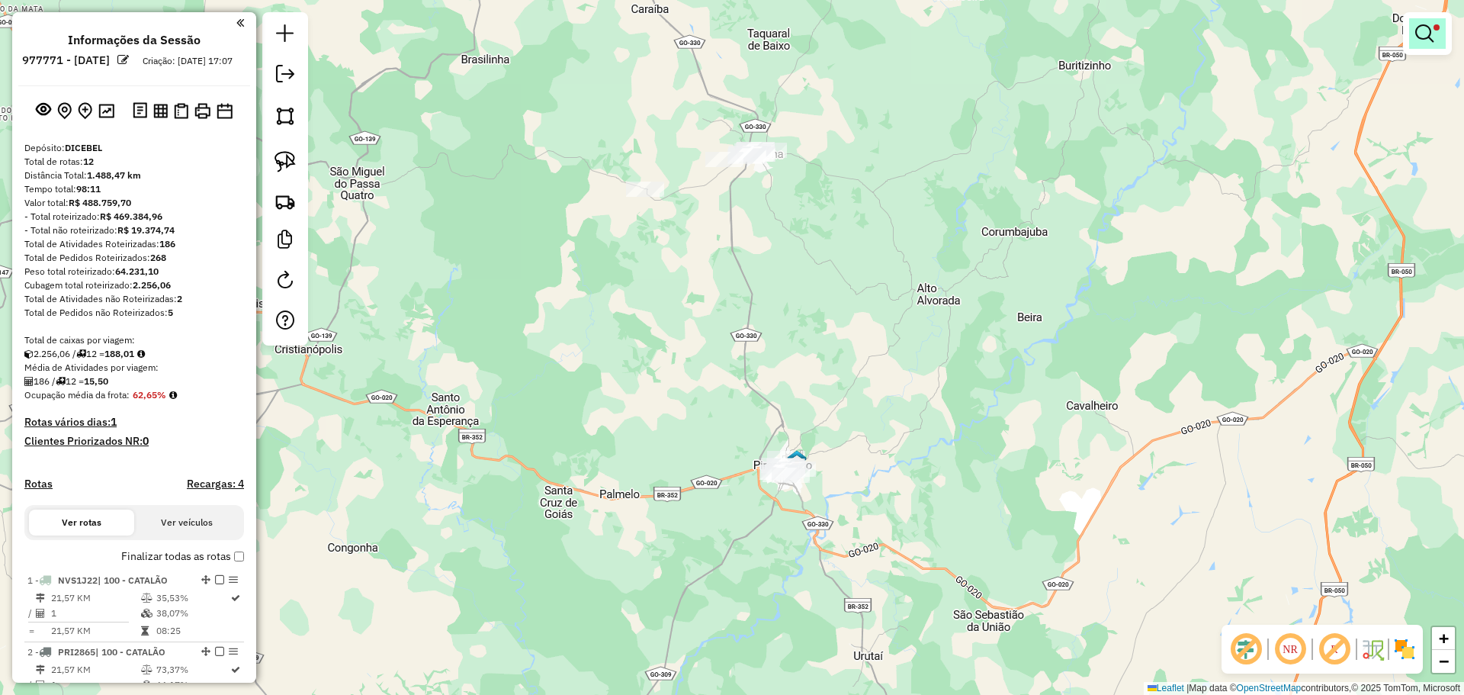
click at [1423, 39] on em at bounding box center [1424, 33] width 18 height 18
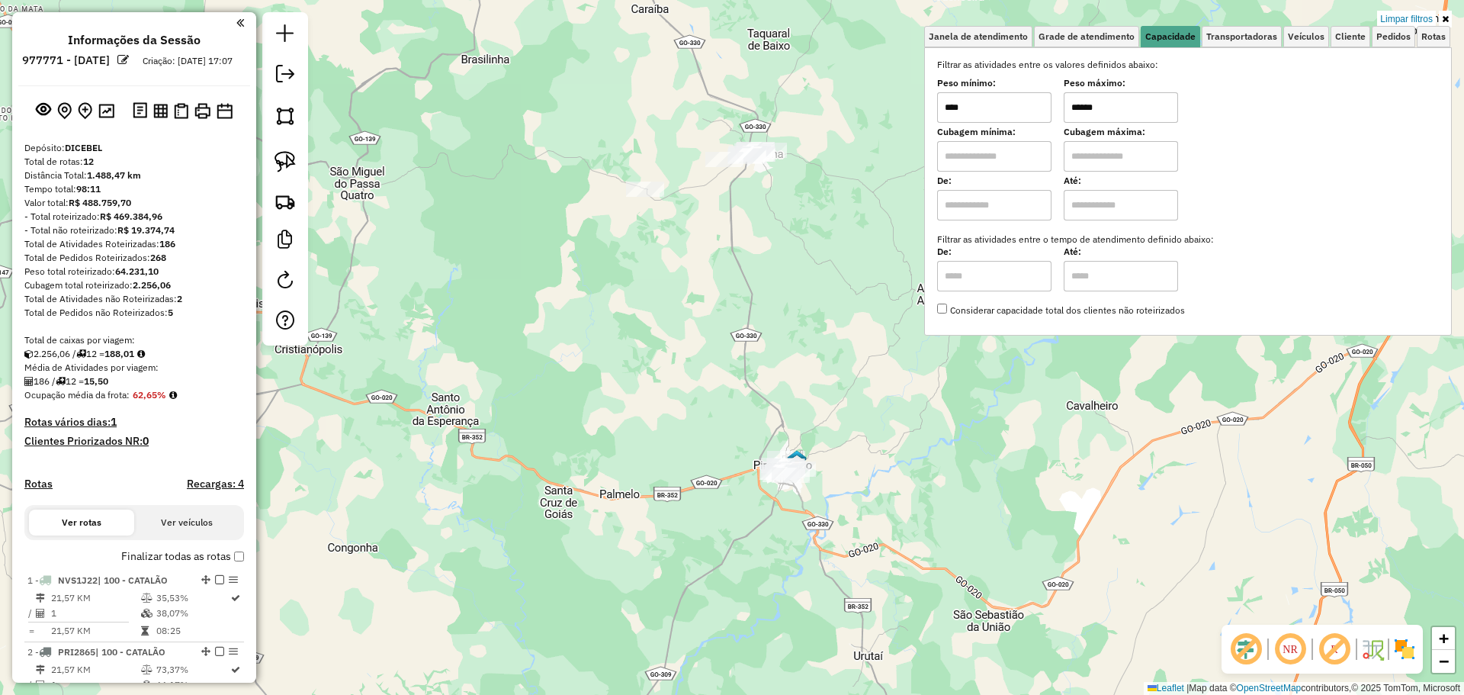
click at [1149, 106] on input "******" at bounding box center [1121, 107] width 114 height 30
click at [1148, 106] on input "******" at bounding box center [1121, 107] width 114 height 30
type input "******"
click at [798, 483] on div at bounding box center [791, 474] width 38 height 15
select select "**********"
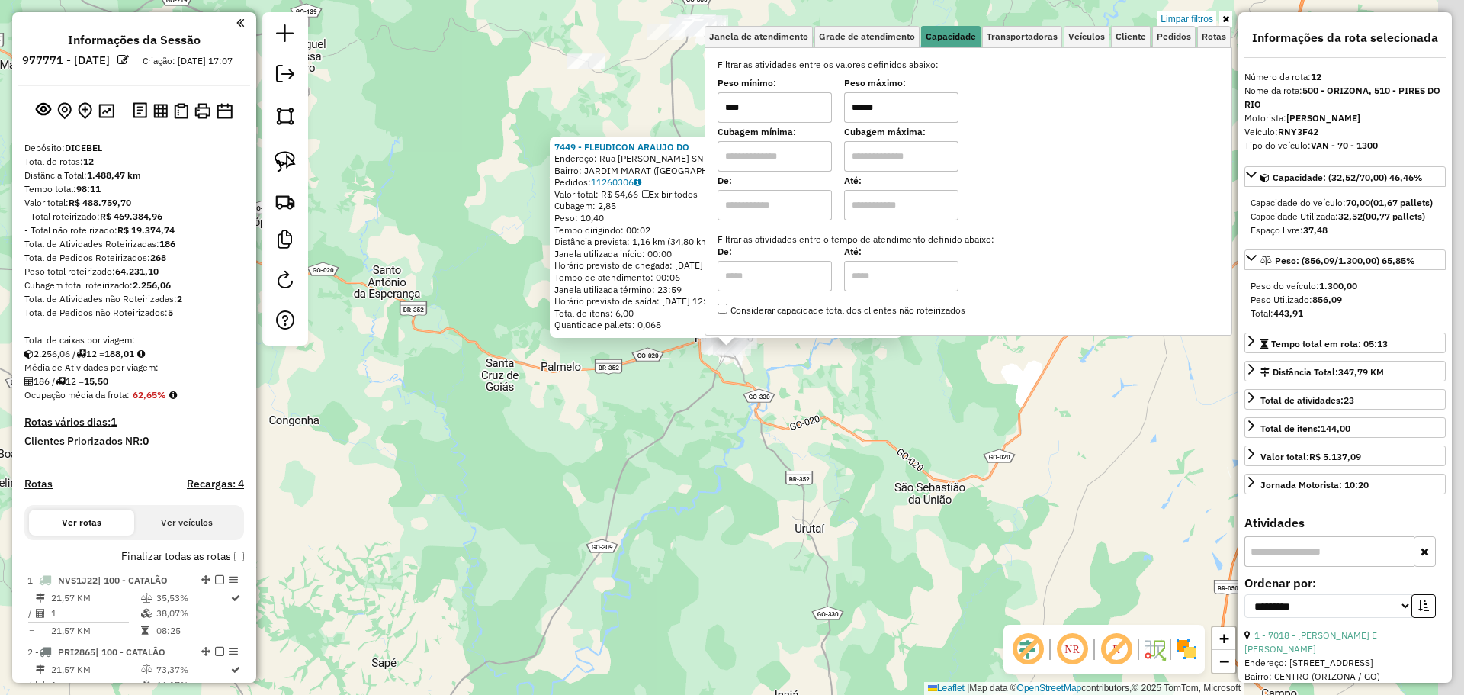
scroll to position [1189, 0]
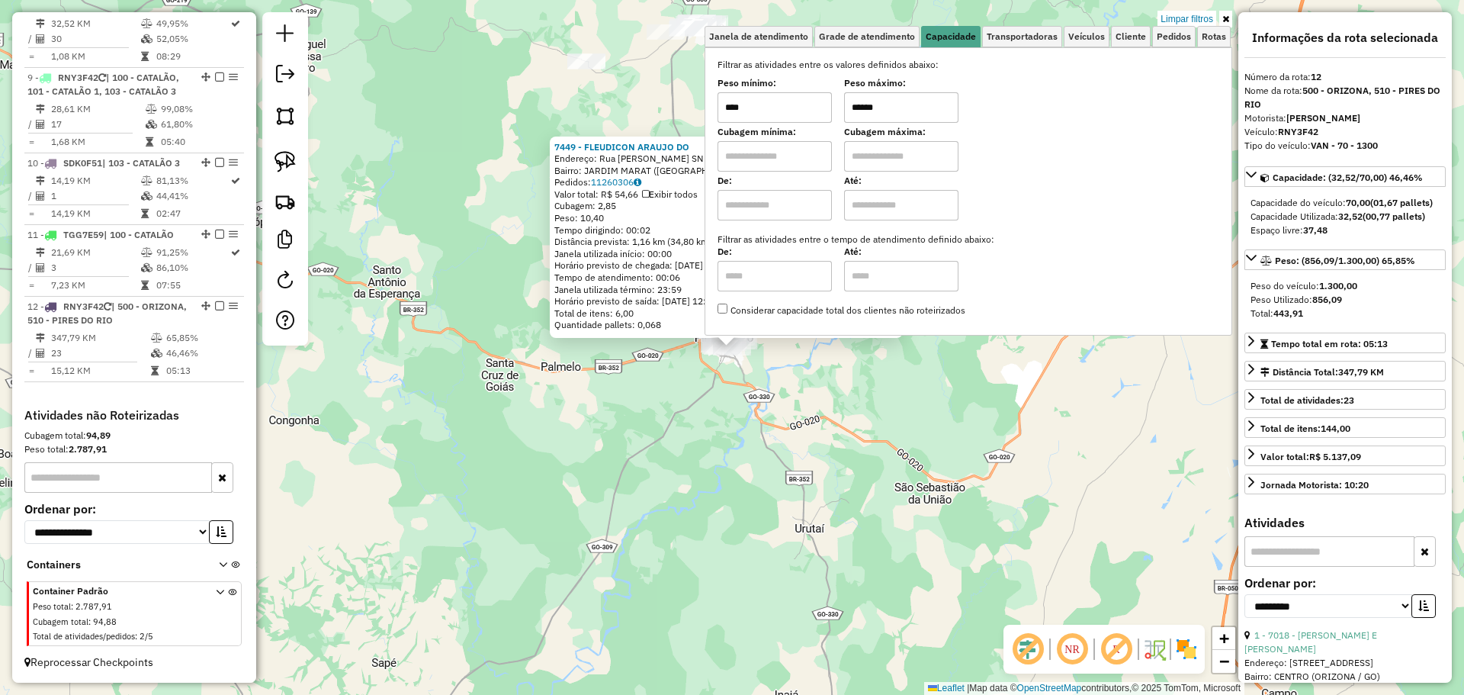
click at [795, 483] on div "7449 - FLEUDICON ARAUJO DO Endereço: Rua Jose Paranhos SN Bairro: JARDIM MARAT …" at bounding box center [732, 347] width 1464 height 695
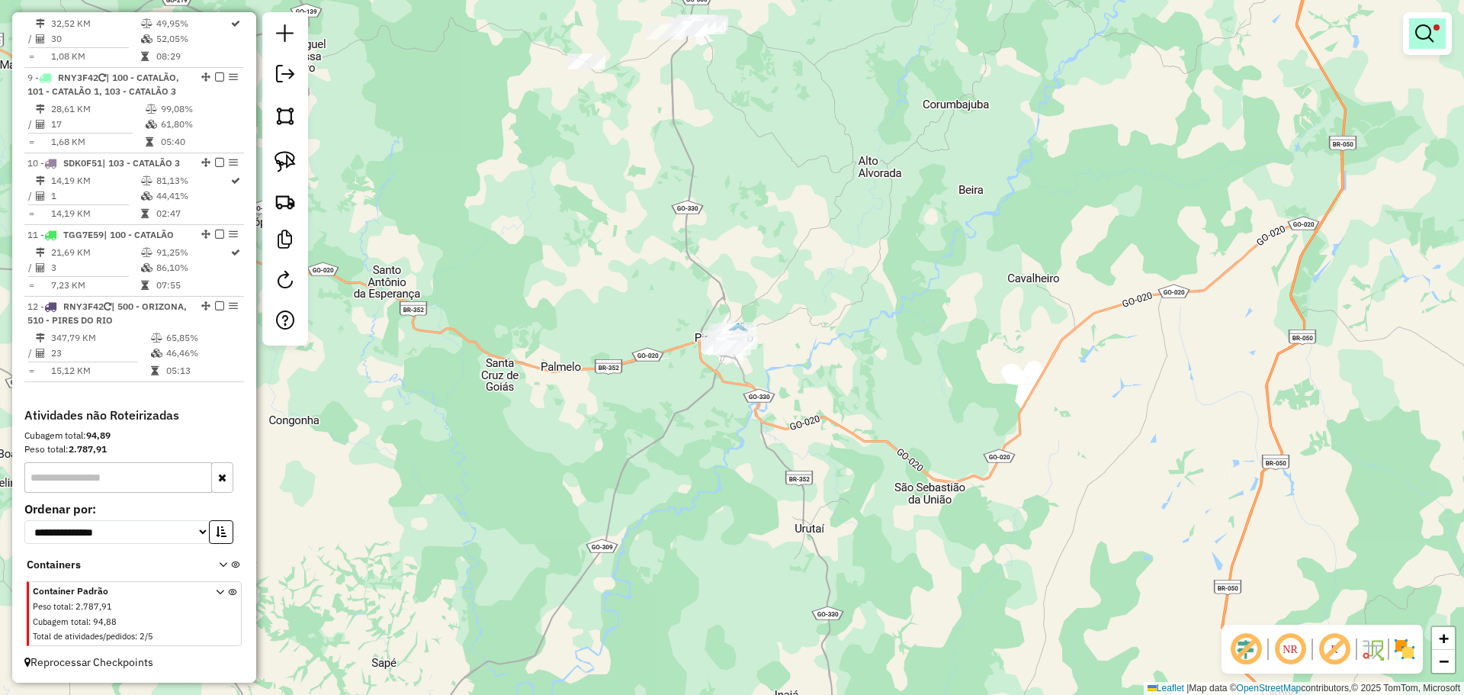
click at [1427, 36] on em at bounding box center [1424, 33] width 18 height 18
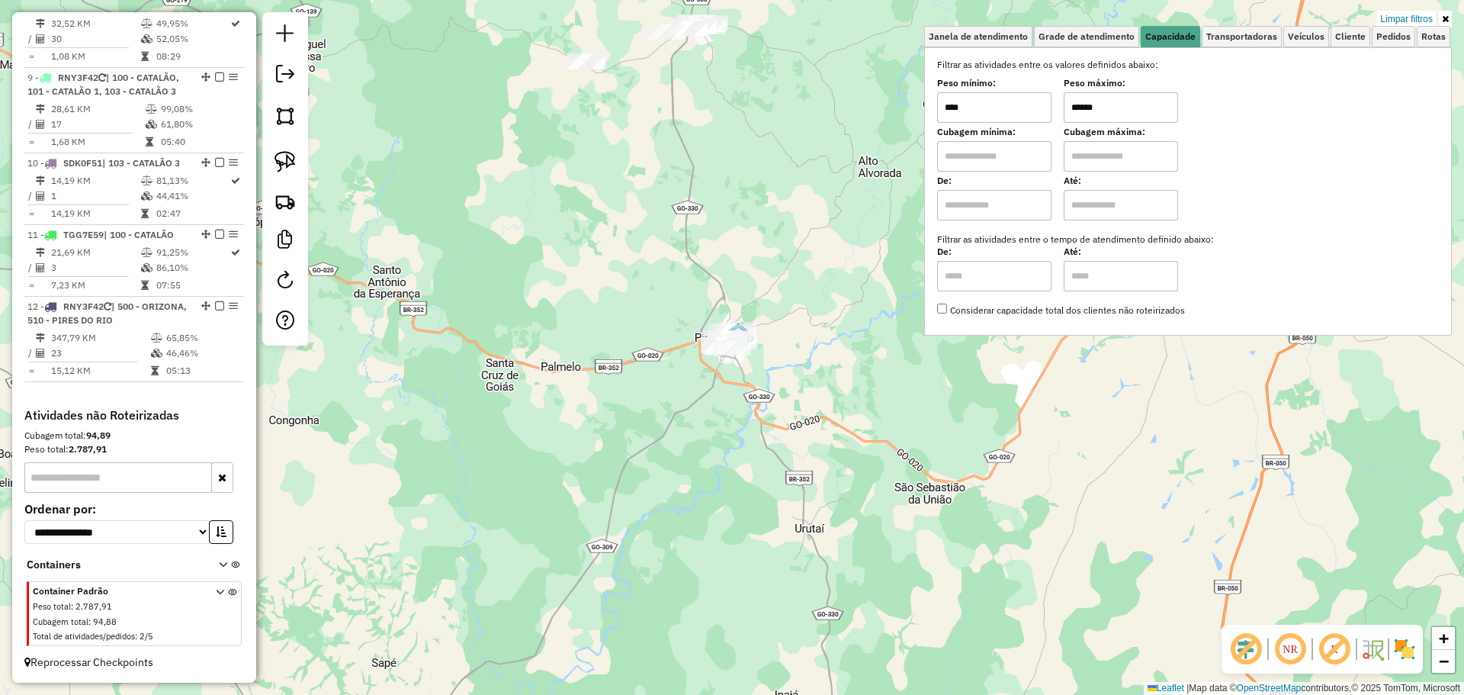
click at [1394, 22] on link "Limpar filtros" at bounding box center [1406, 19] width 59 height 17
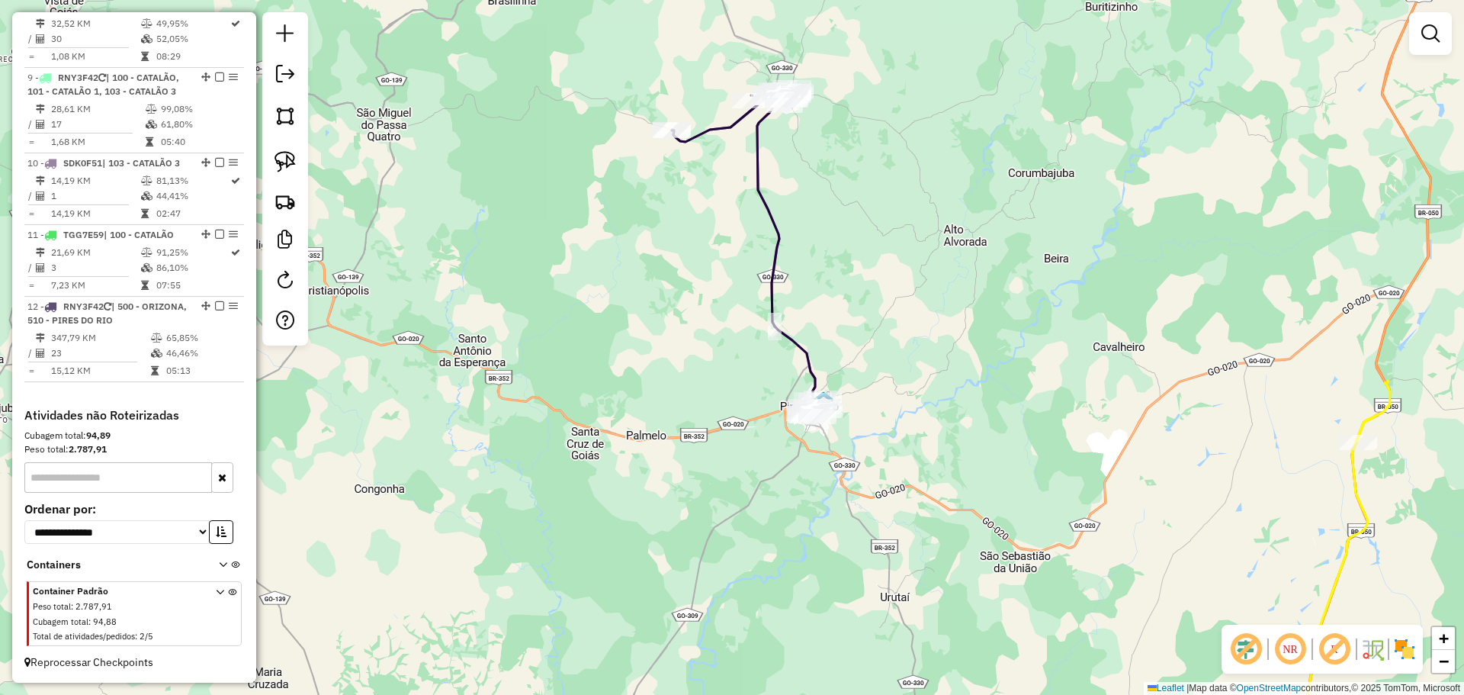
drag, startPoint x: 750, startPoint y: 152, endPoint x: 819, endPoint y: 213, distance: 91.8
click at [836, 220] on div "Janela de atendimento Grade de atendimento Capacidade Transportadoras Veículos …" at bounding box center [732, 347] width 1464 height 695
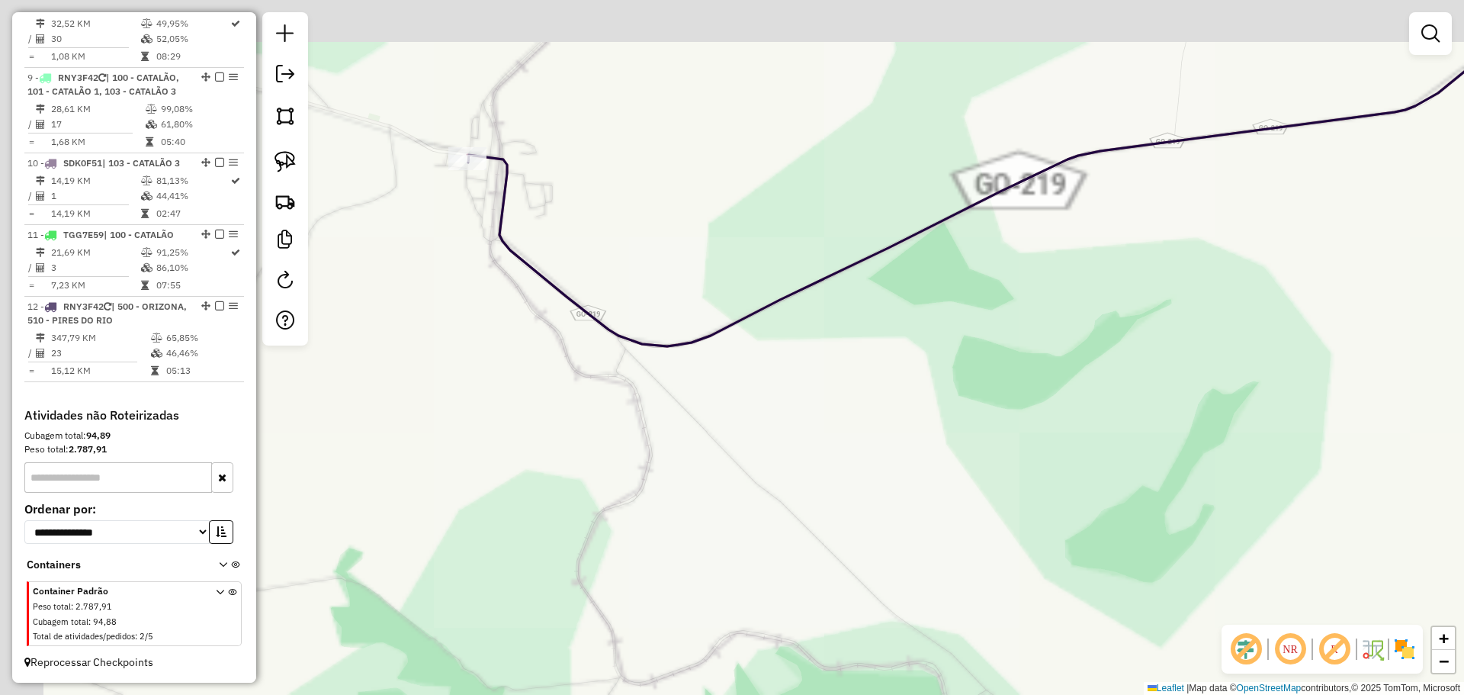
drag, startPoint x: 688, startPoint y: 168, endPoint x: 722, endPoint y: 188, distance: 39.0
click at [756, 188] on div "Janela de atendimento Grade de atendimento Capacidade Transportadoras Veículos …" at bounding box center [732, 347] width 1464 height 695
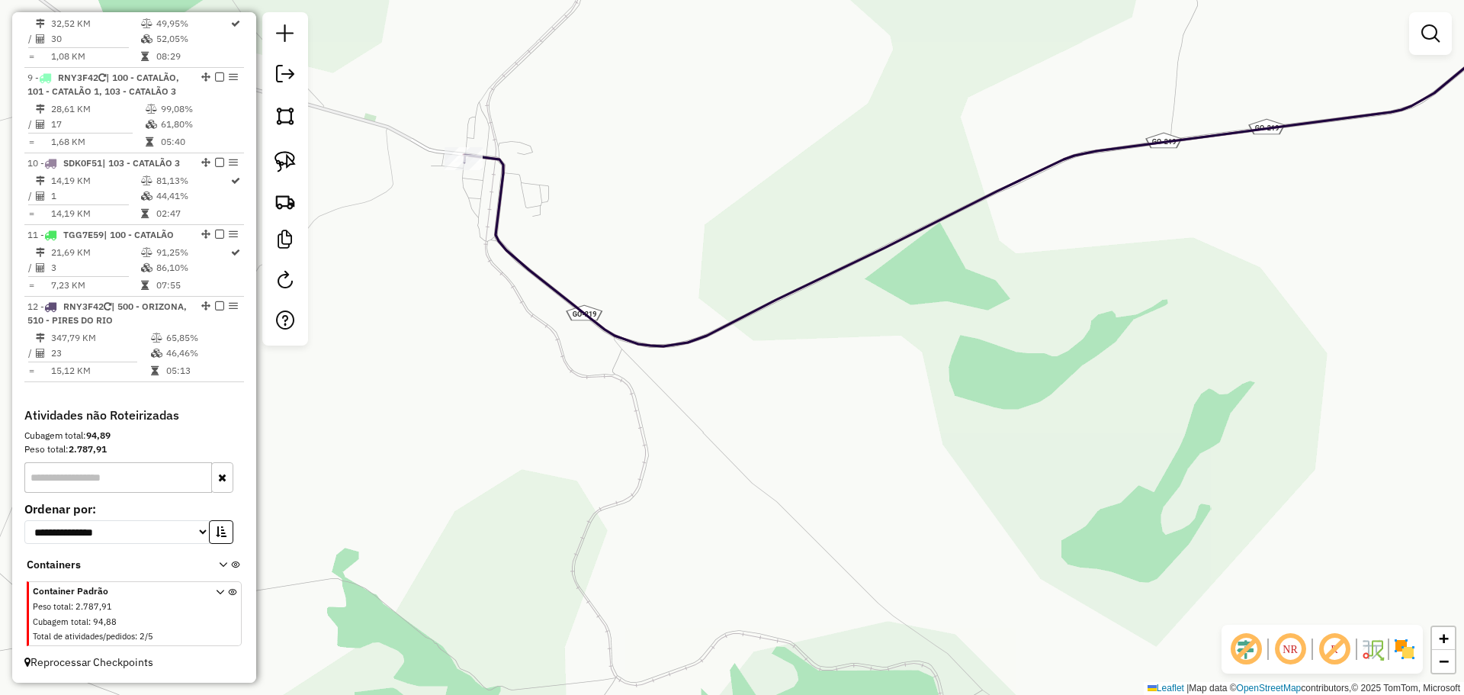
click at [467, 145] on div "Janela de atendimento Grade de atendimento Capacidade Transportadoras Veículos …" at bounding box center [732, 347] width 1464 height 695
select select "**********"
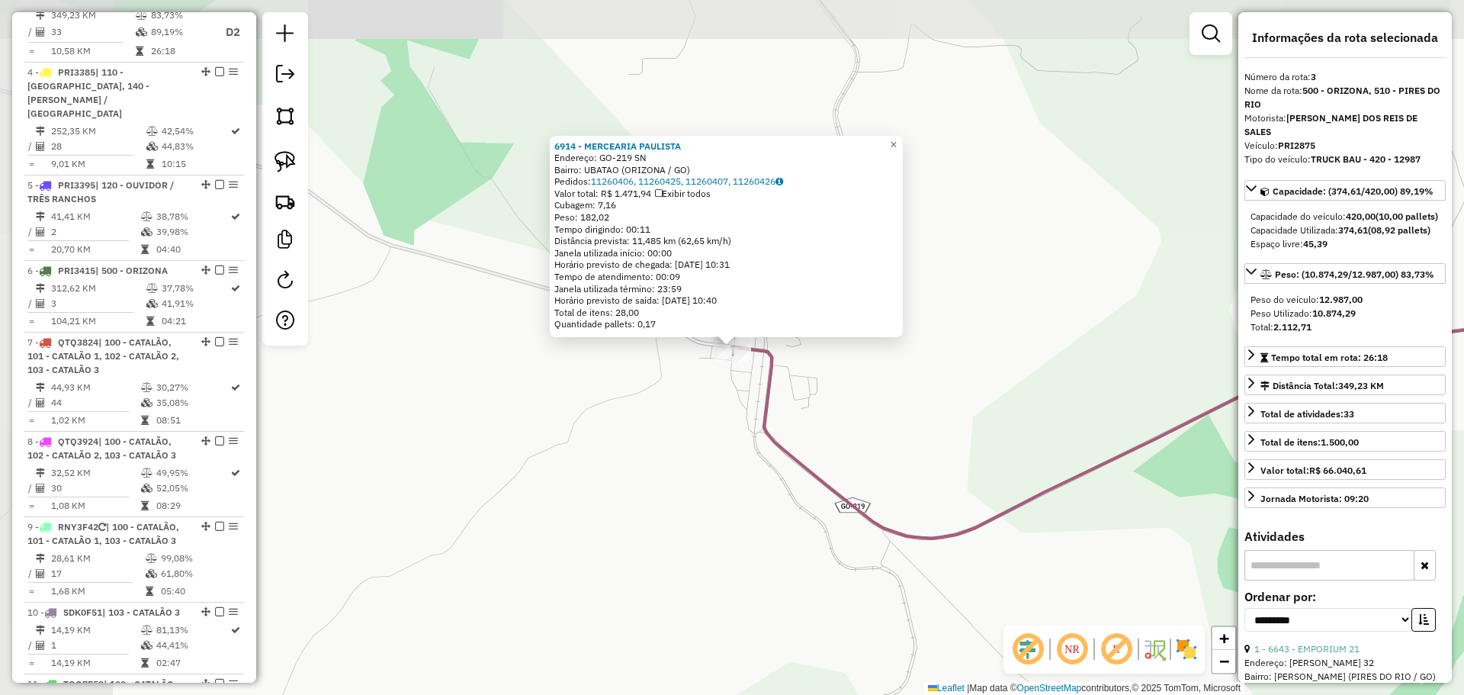
scroll to position [715, 0]
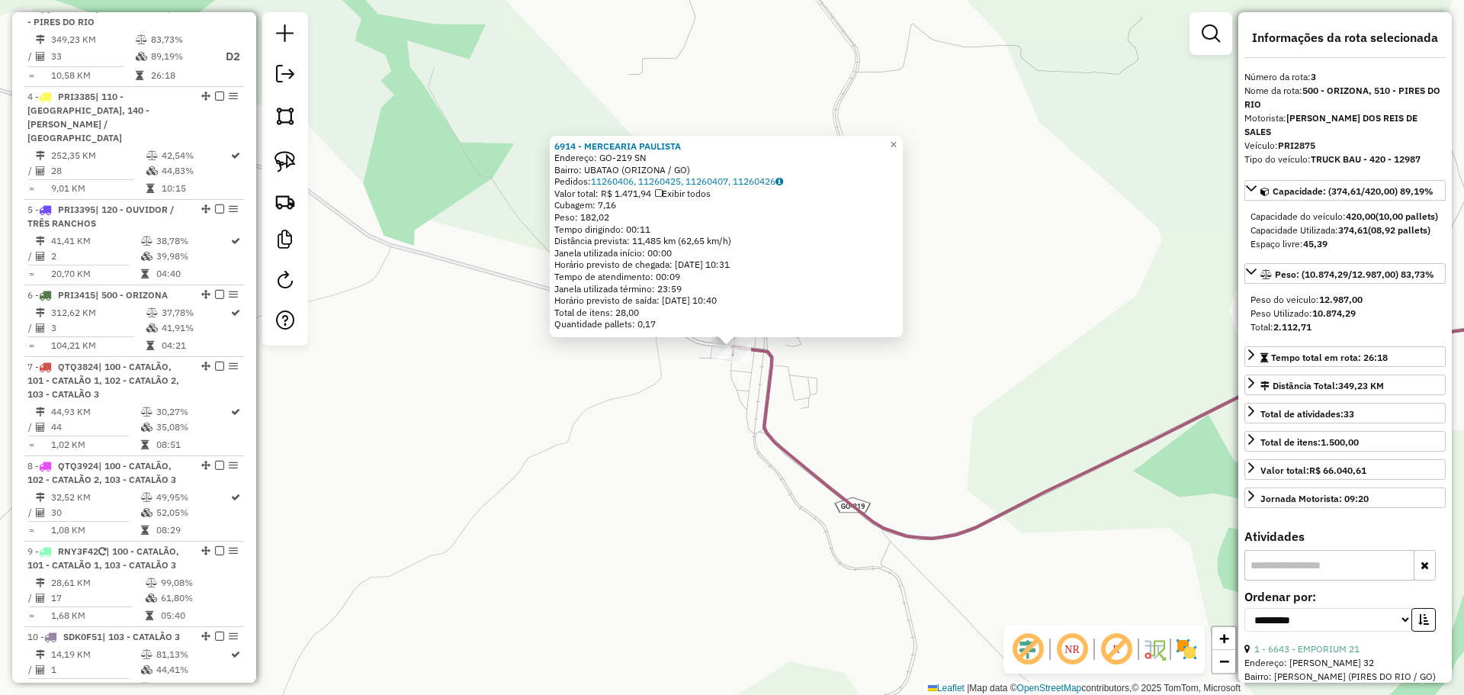
click at [742, 388] on div "6914 - MERCEARIA PAULISTA Endereço: GO-219 SN Bairro: UBATAO (ORIZONA / GO) Ped…" at bounding box center [732, 347] width 1464 height 695
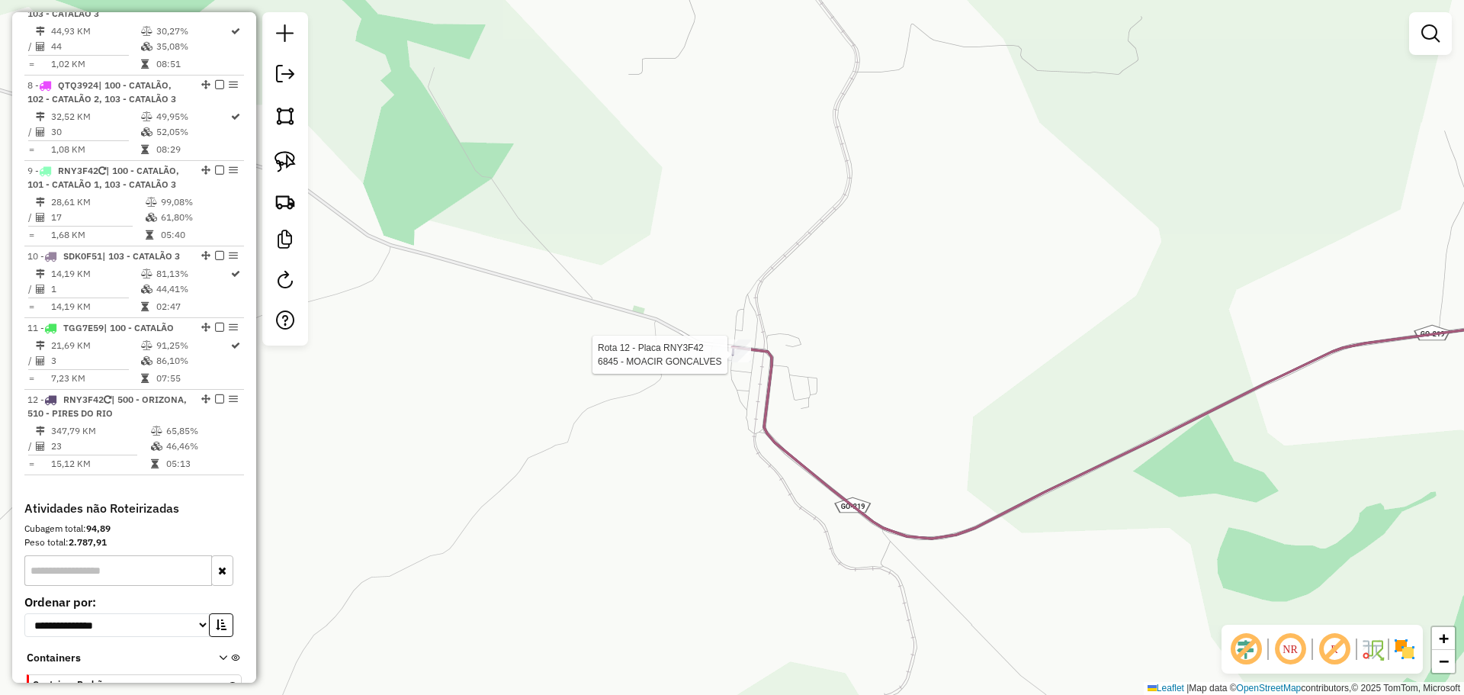
select select "**********"
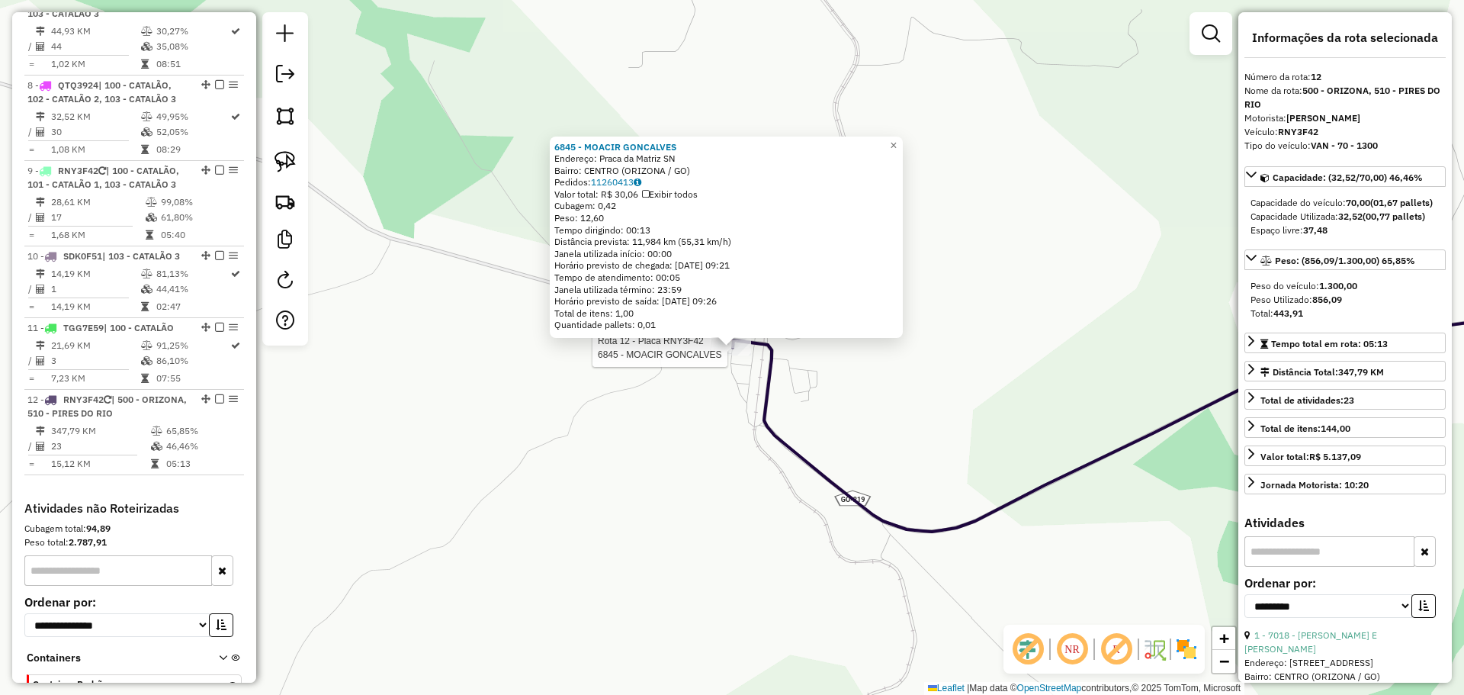
scroll to position [1189, 0]
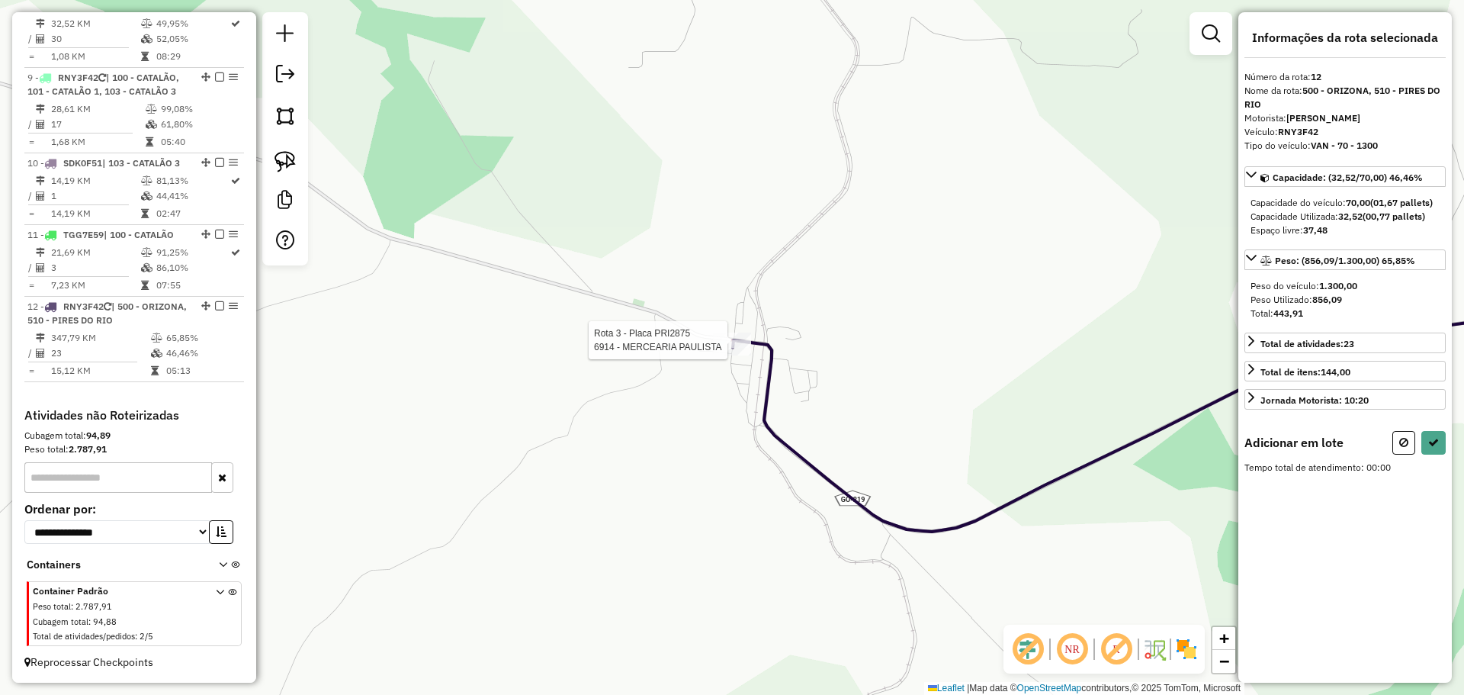
click at [726, 332] on div "Rota 3 - Placa PRI2875 6914 - MERCEARIA PAULISTA Janela de atendimento Grade de…" at bounding box center [732, 347] width 1464 height 695
click at [725, 332] on div "Janela de atendimento Grade de atendimento Capacidade Transportadoras Veículos …" at bounding box center [732, 347] width 1464 height 695
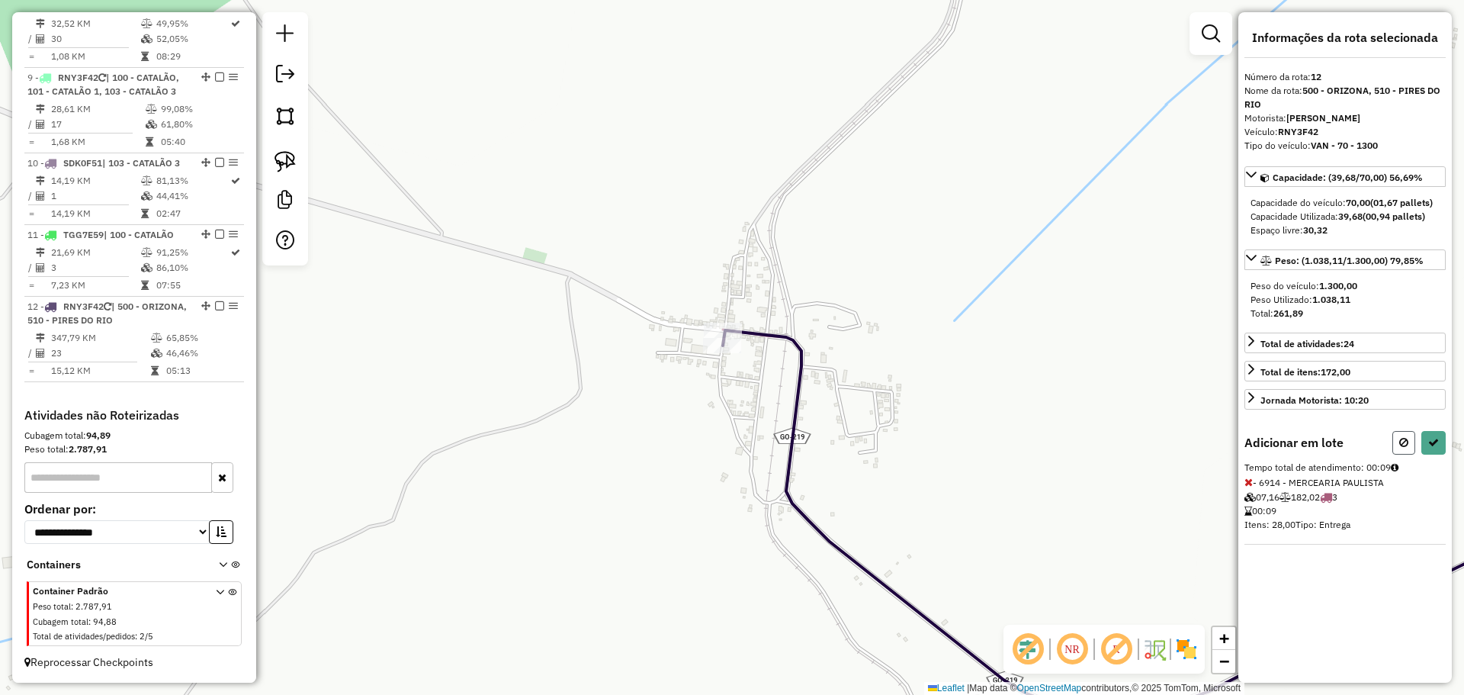
click at [1404, 442] on icon at bounding box center [1403, 442] width 9 height 11
select select "**********"
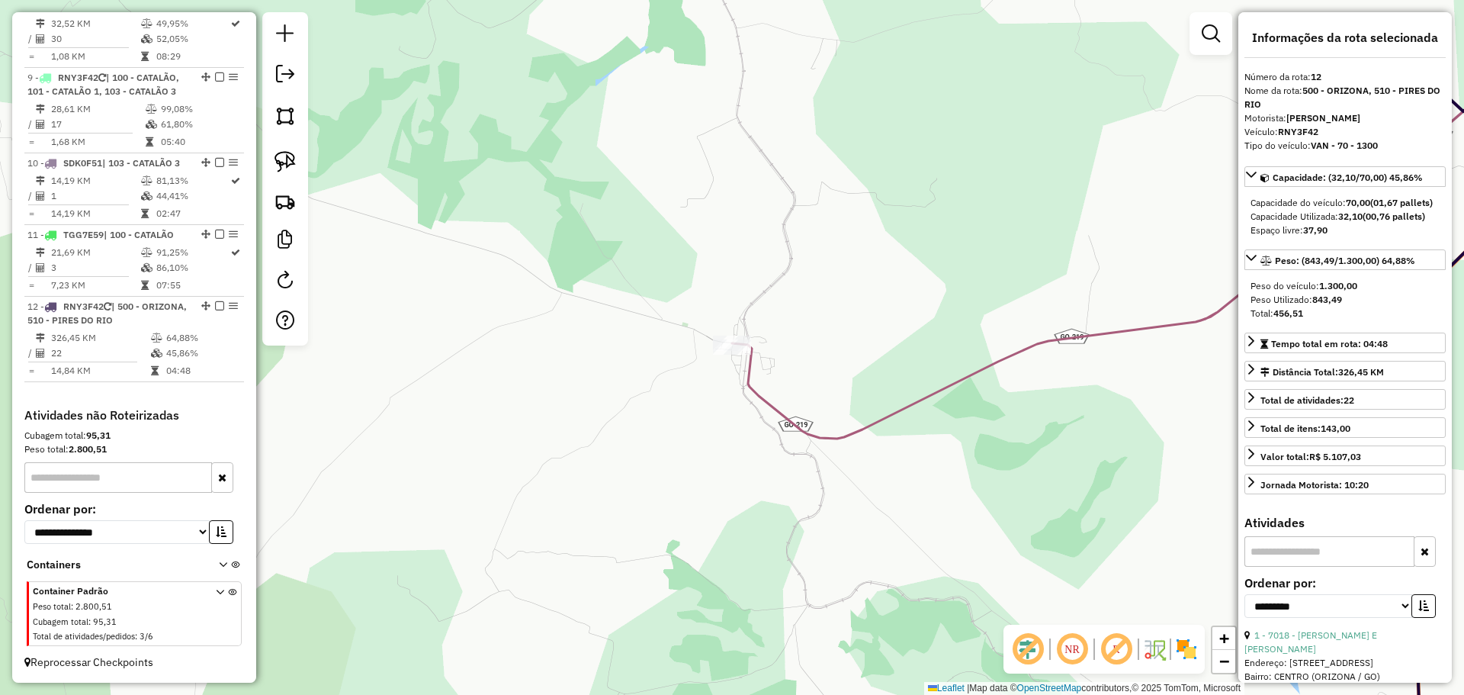
click at [1215, 47] on link at bounding box center [1210, 33] width 30 height 30
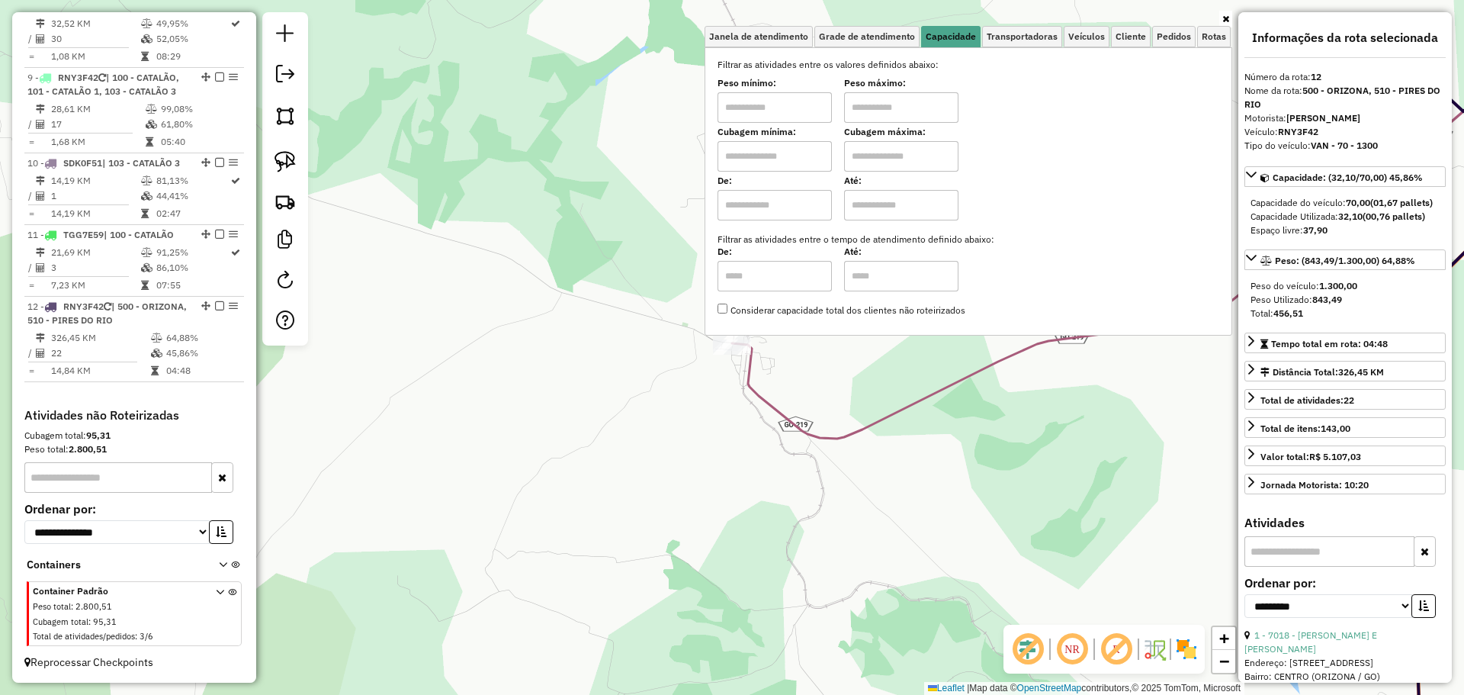
click at [788, 112] on input "text" at bounding box center [774, 107] width 114 height 30
type input "****"
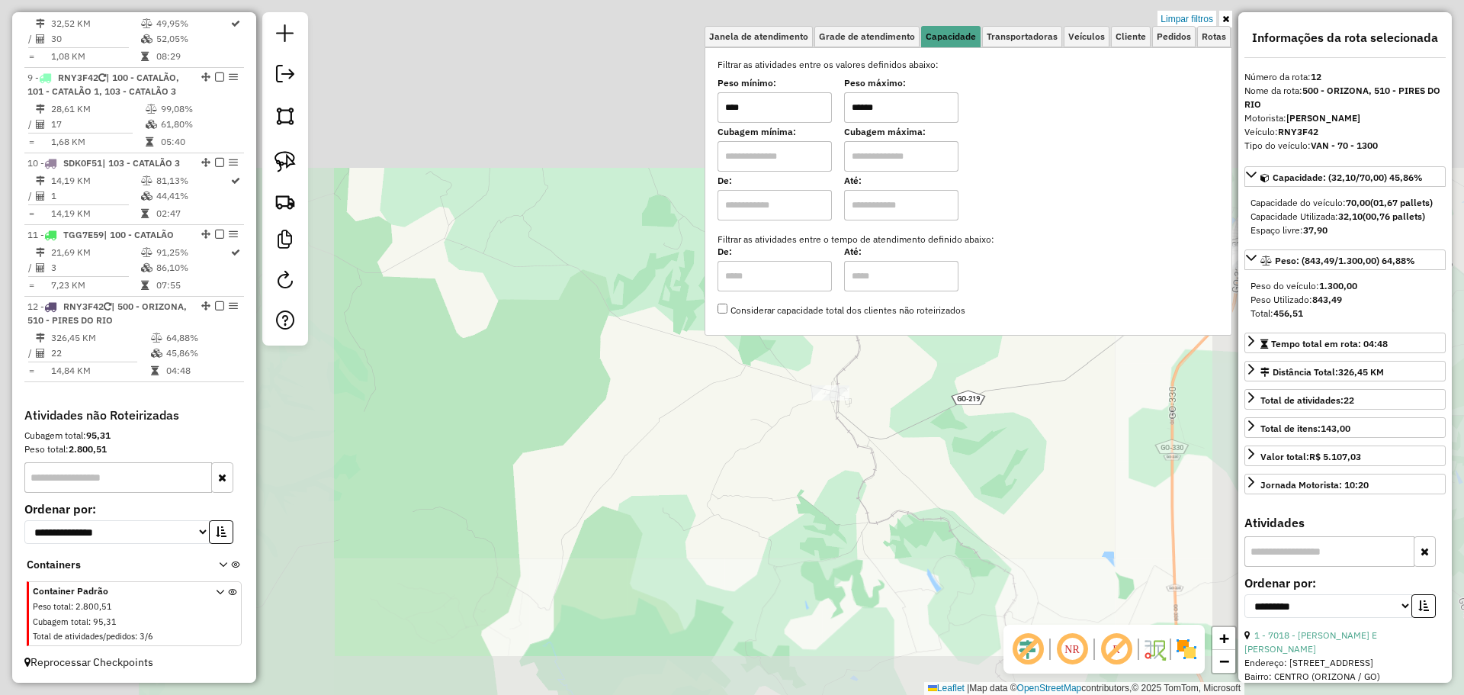
type input "******"
click at [990, 505] on div "Limpar filtros Janela de atendimento Grade de atendimento Capacidade Transporta…" at bounding box center [732, 347] width 1464 height 695
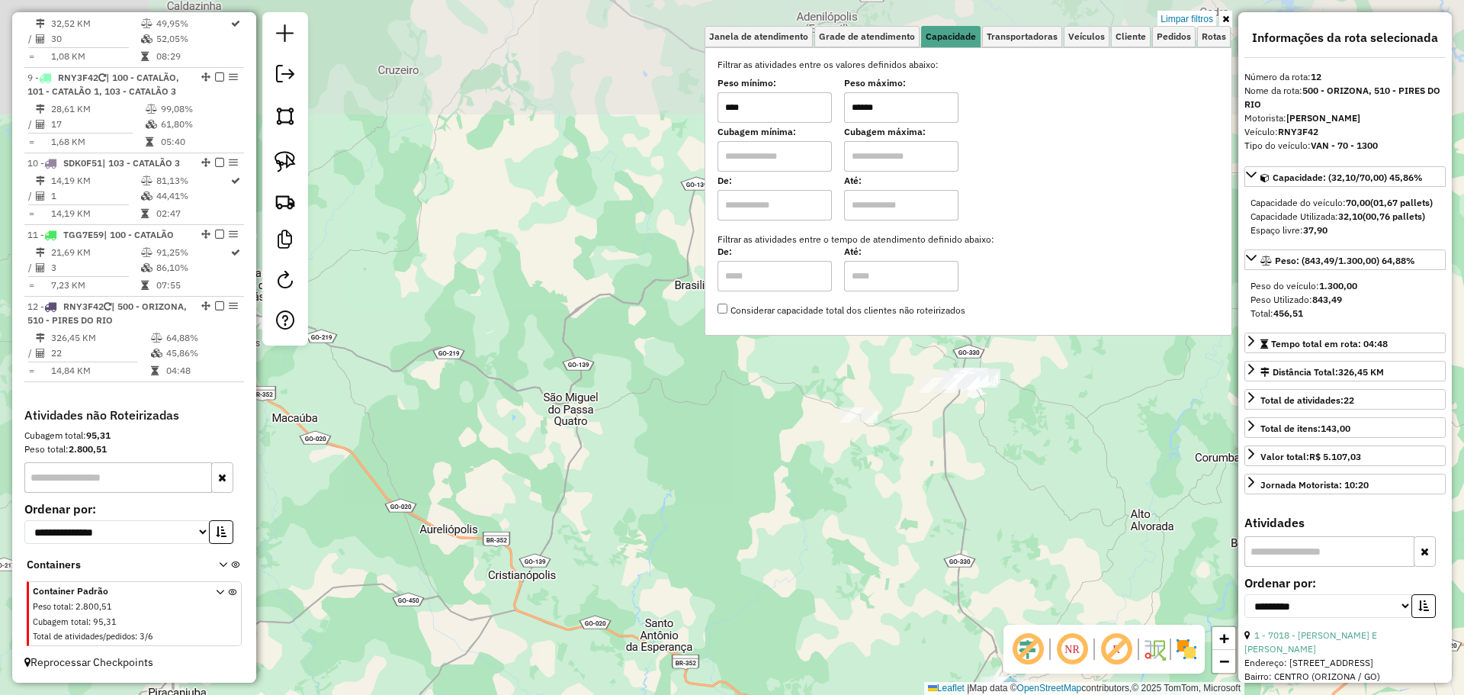
drag, startPoint x: 1026, startPoint y: 509, endPoint x: 927, endPoint y: 444, distance: 118.0
click at [927, 447] on div "Limpar filtros Janela de atendimento Grade de atendimento Capacidade Transporta…" at bounding box center [732, 347] width 1464 height 695
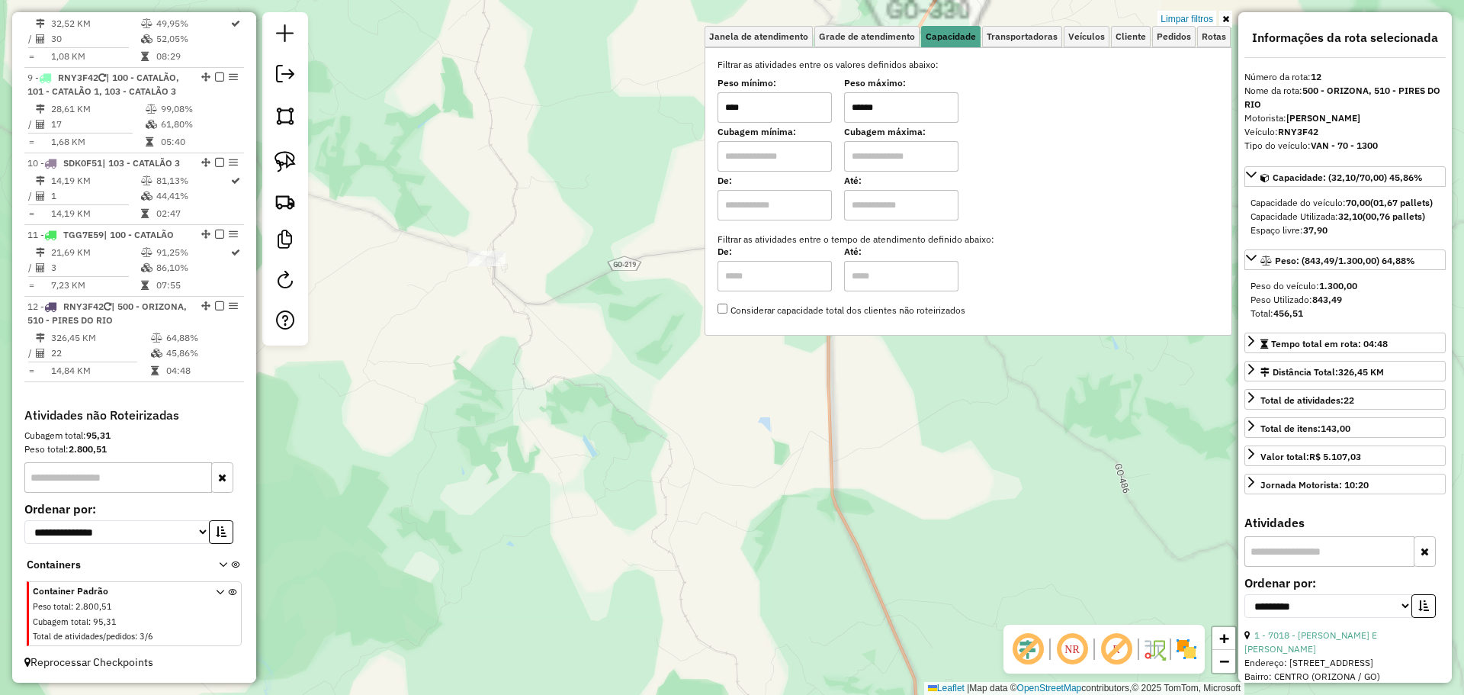
drag, startPoint x: 1010, startPoint y: 513, endPoint x: 945, endPoint y: 348, distance: 177.7
click at [945, 348] on div "Limpar filtros Janela de atendimento Grade de atendimento Capacidade Transporta…" at bounding box center [732, 347] width 1464 height 695
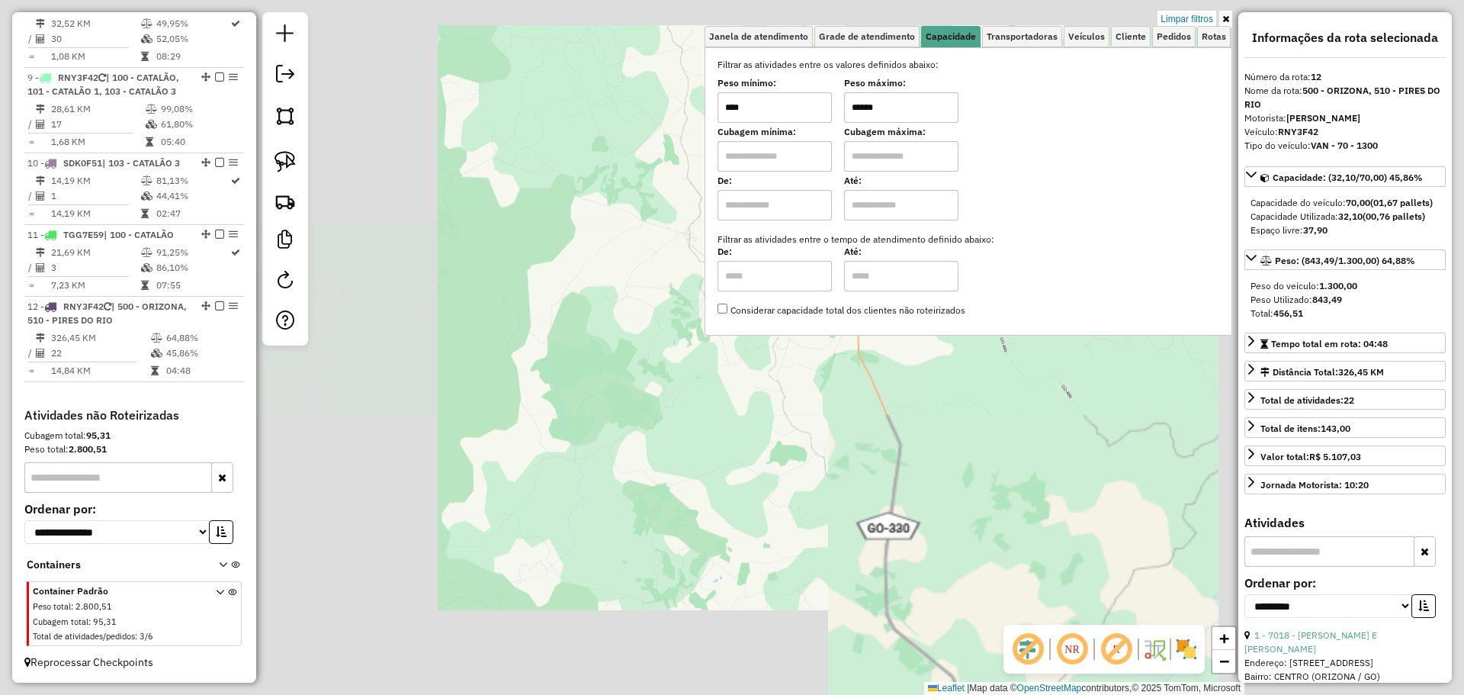
click at [958, 468] on div "Limpar filtros Janela de atendimento Grade de atendimento Capacidade Transporta…" at bounding box center [732, 347] width 1464 height 695
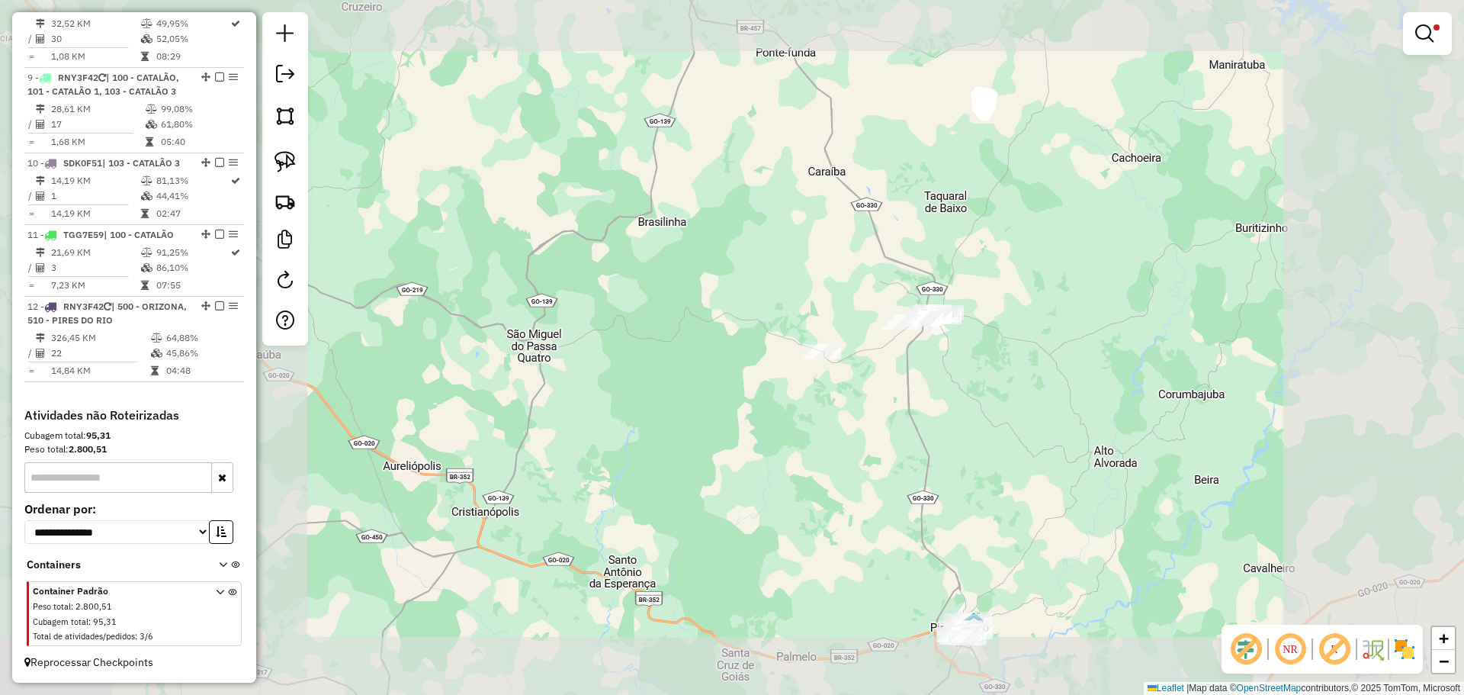
drag, startPoint x: 1003, startPoint y: 533, endPoint x: 983, endPoint y: 433, distance: 102.0
click at [983, 433] on div "Limpar filtros Janela de atendimento Grade de atendimento Capacidade Transporta…" at bounding box center [732, 347] width 1464 height 695
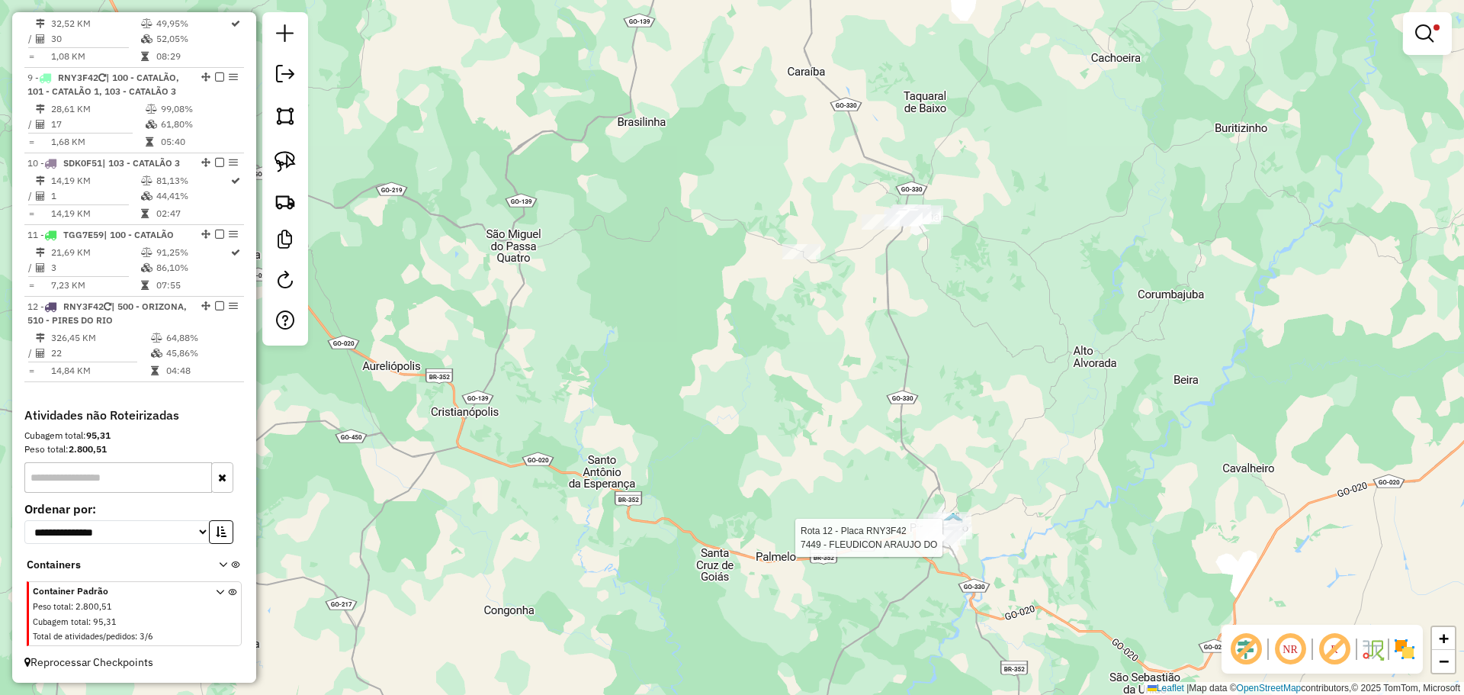
select select "**********"
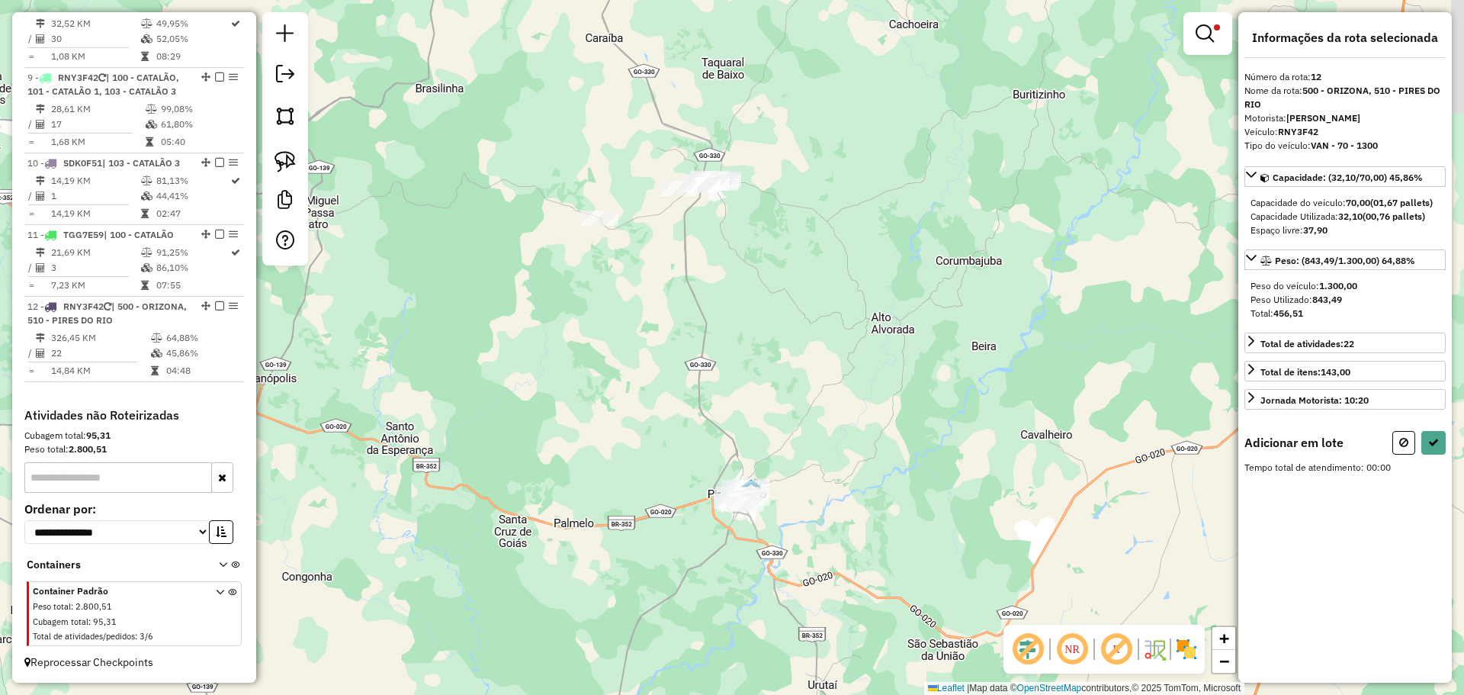
drag, startPoint x: 807, startPoint y: 245, endPoint x: 821, endPoint y: 380, distance: 135.7
click at [821, 380] on div "Limpar filtros Janela de atendimento Grade de atendimento Capacidade Transporta…" at bounding box center [732, 347] width 1464 height 695
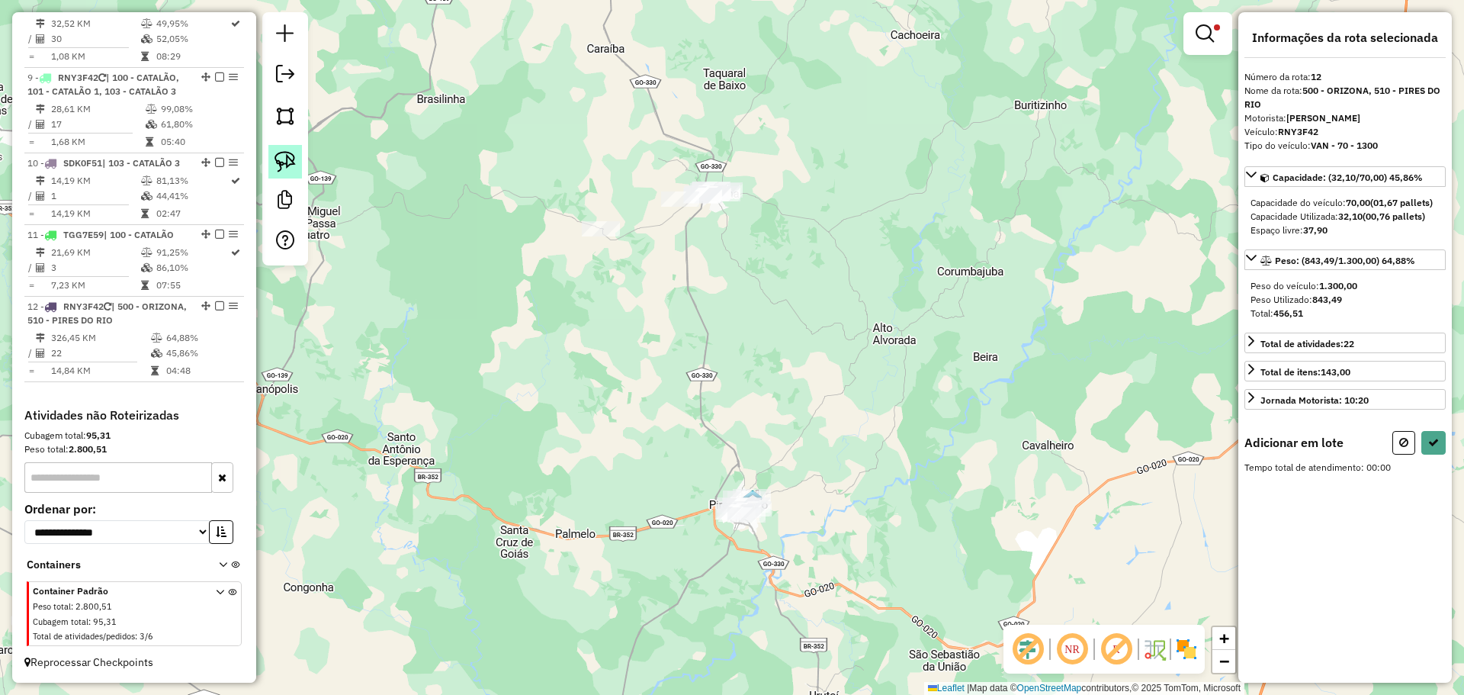
click at [290, 158] on img at bounding box center [284, 161] width 21 height 21
drag, startPoint x: 724, startPoint y: 165, endPoint x: 785, endPoint y: 226, distance: 86.3
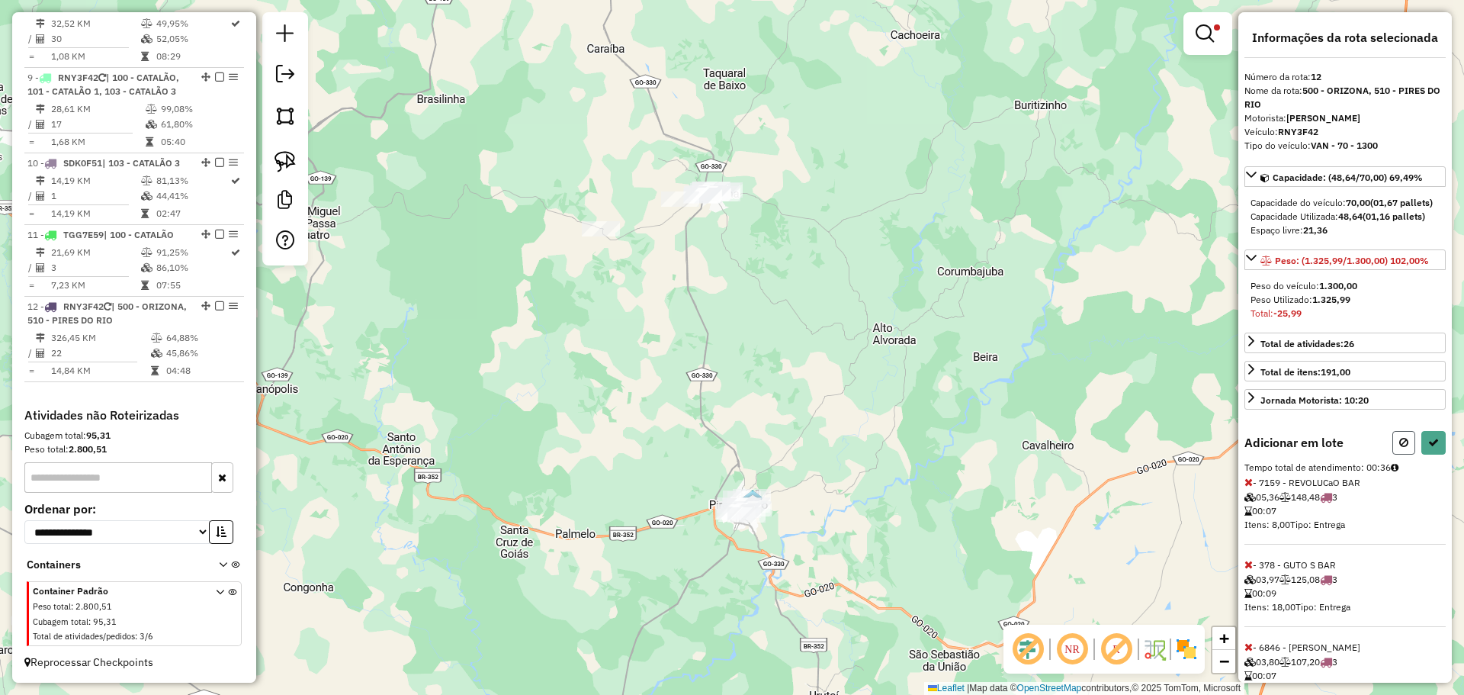
click at [1401, 448] on icon at bounding box center [1403, 442] width 9 height 11
select select "**********"
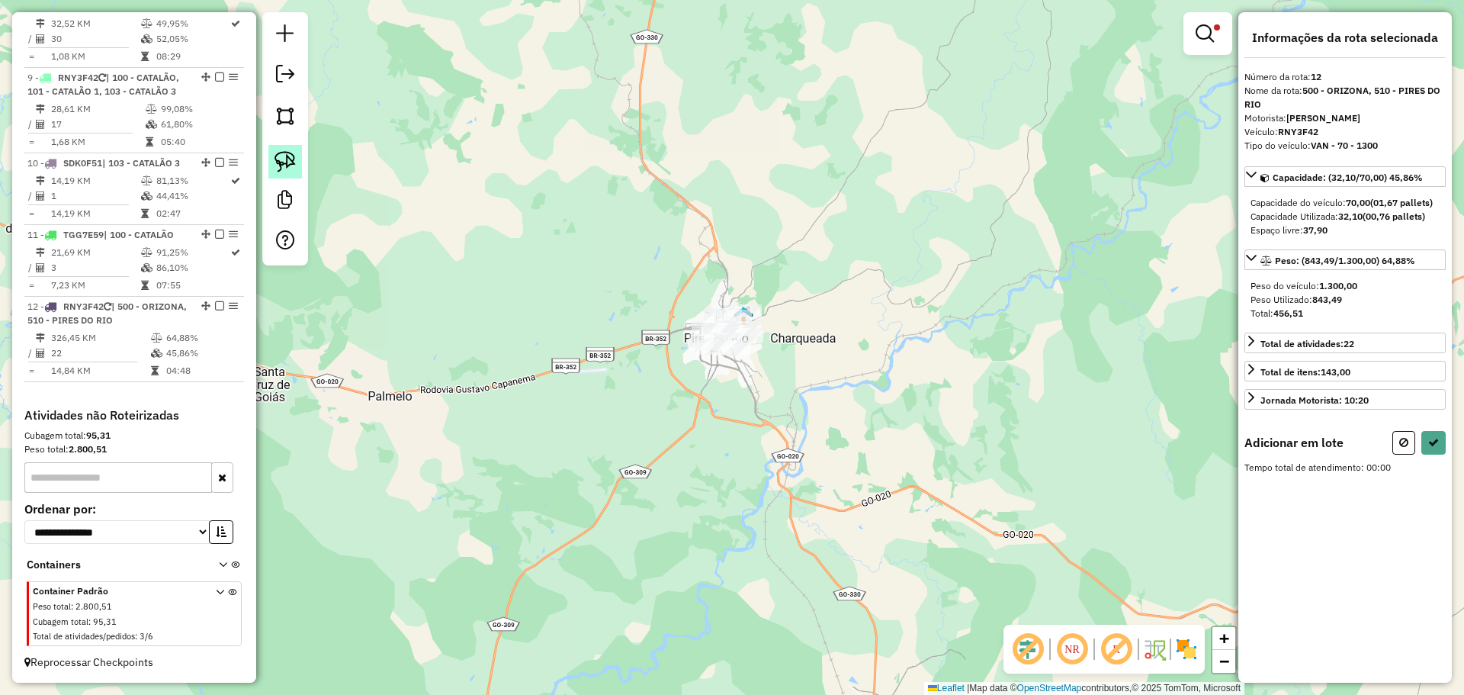
click at [288, 160] on img at bounding box center [284, 161] width 21 height 21
drag, startPoint x: 776, startPoint y: 305, endPoint x: 810, endPoint y: 351, distance: 57.2
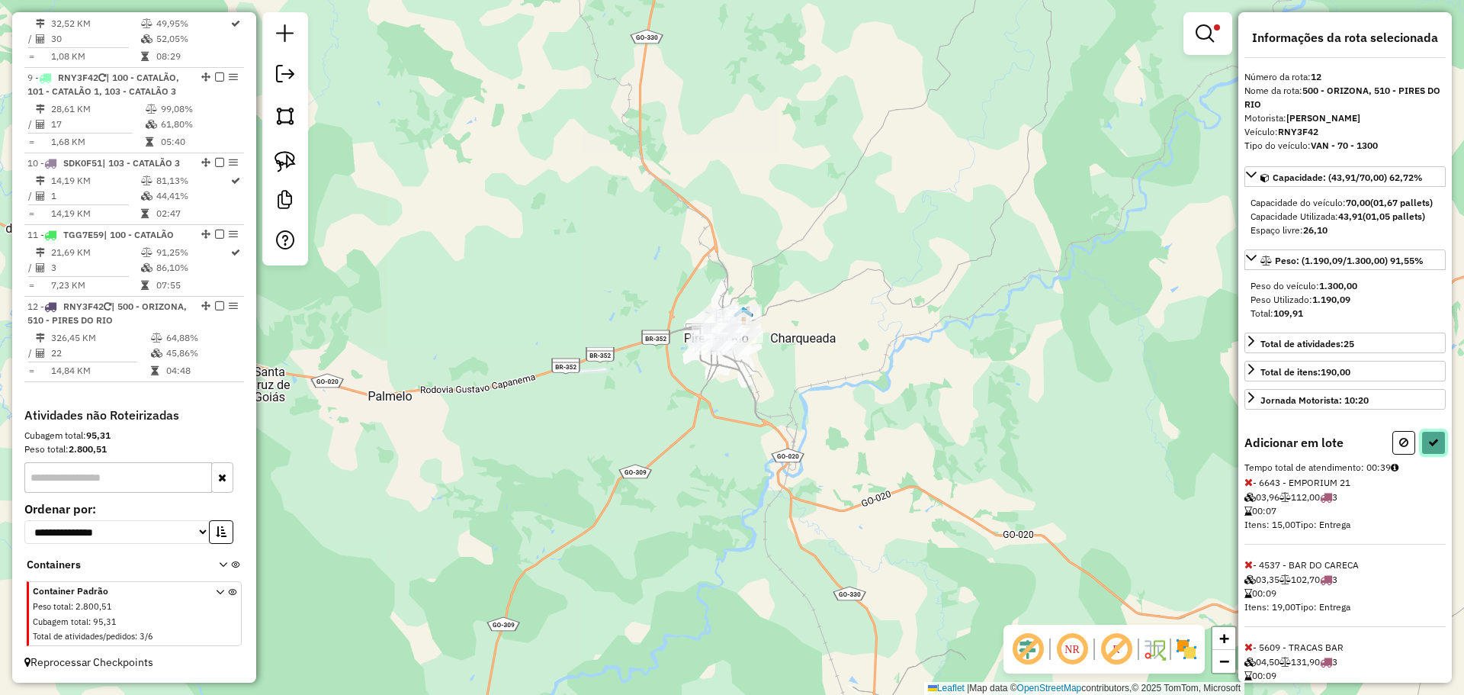
click at [1428, 448] on icon at bounding box center [1433, 442] width 11 height 11
select select "**********"
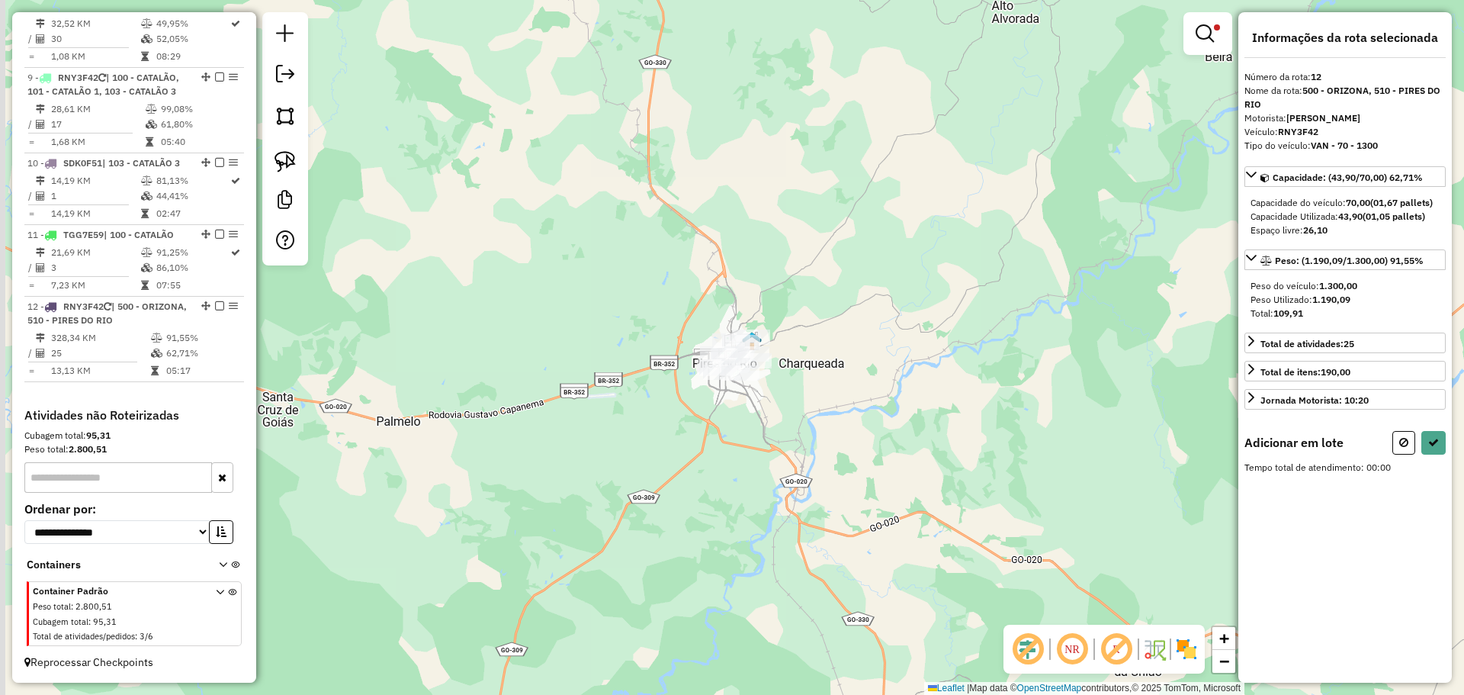
drag, startPoint x: 703, startPoint y: 131, endPoint x: 776, endPoint y: 417, distance: 295.1
click at [809, 526] on div "Limpar filtros Janela de atendimento Grade de atendimento Capacidade Transporta…" at bounding box center [732, 347] width 1464 height 695
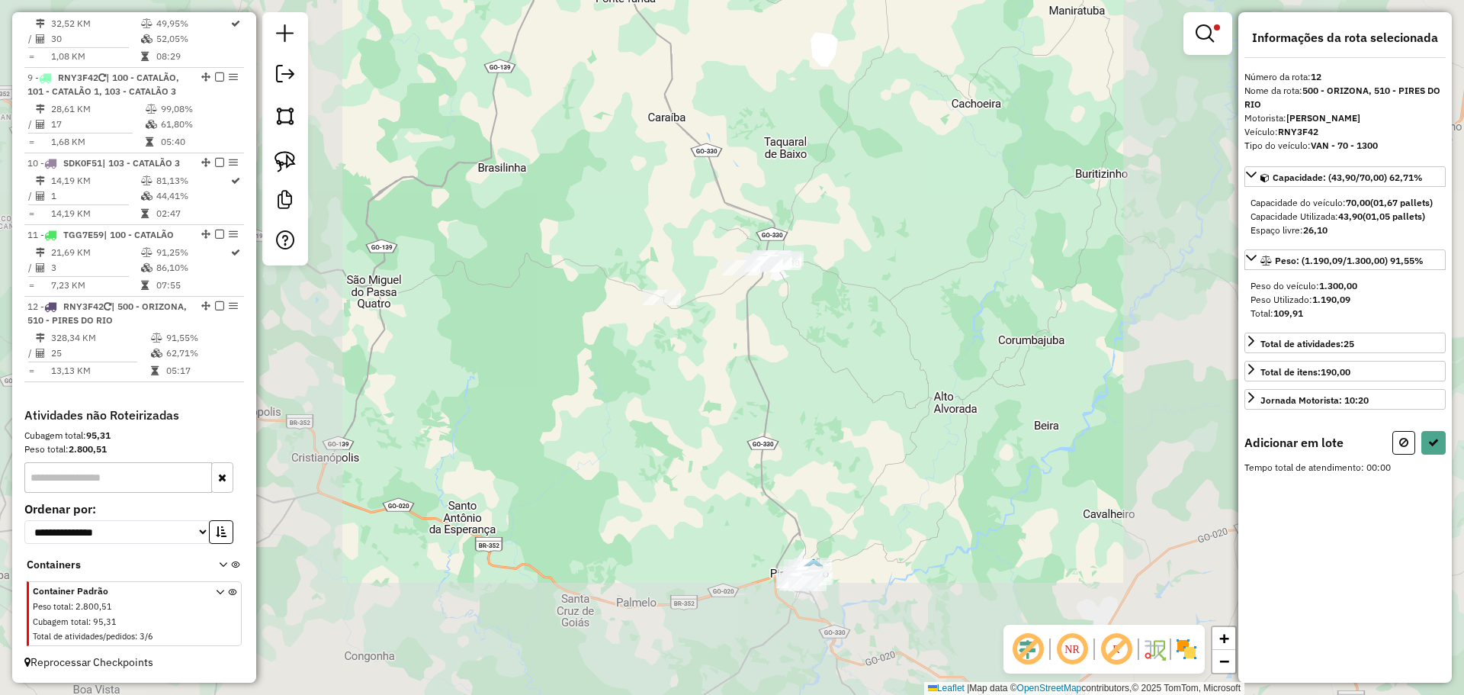
click at [773, 344] on div "Limpar filtros Janela de atendimento Grade de atendimento Capacidade Transporta…" at bounding box center [732, 347] width 1464 height 695
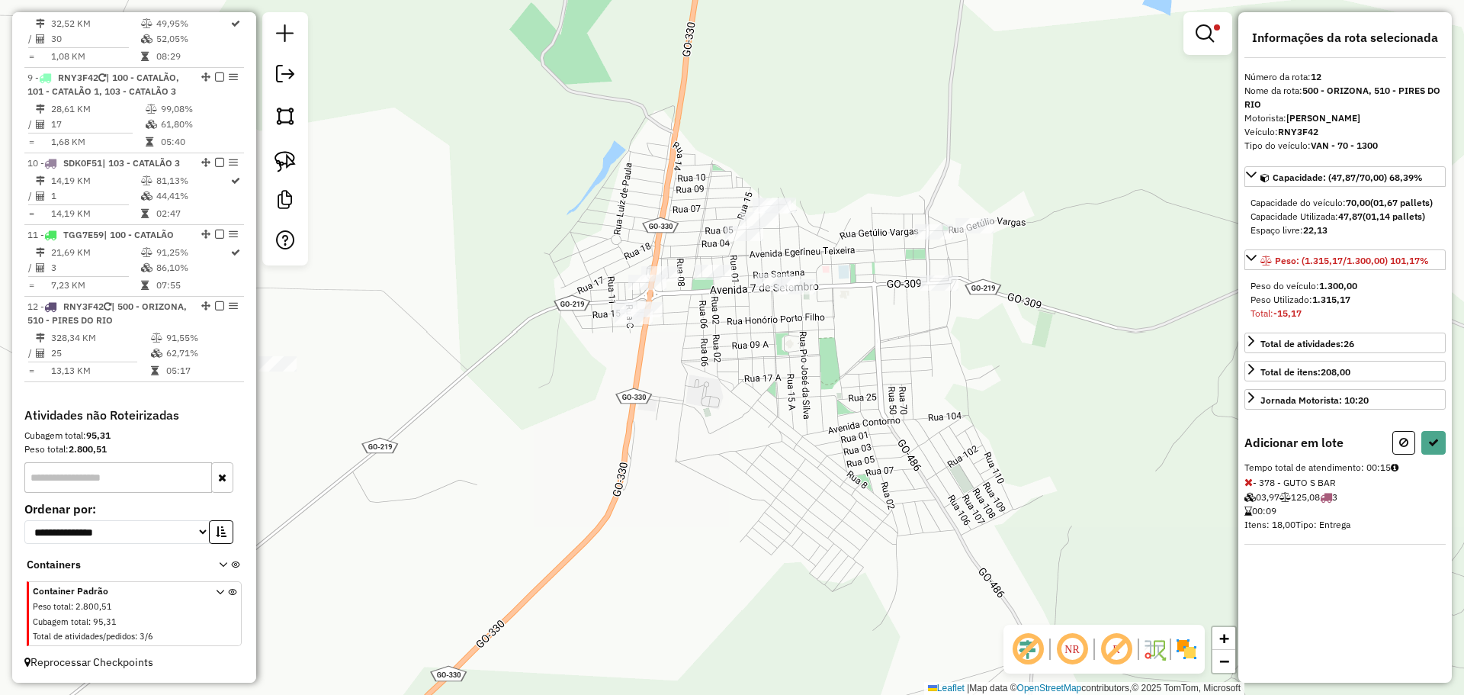
click at [1250, 484] on icon at bounding box center [1248, 482] width 8 height 11
click at [1443, 441] on button at bounding box center [1433, 443] width 24 height 24
select select "**********"
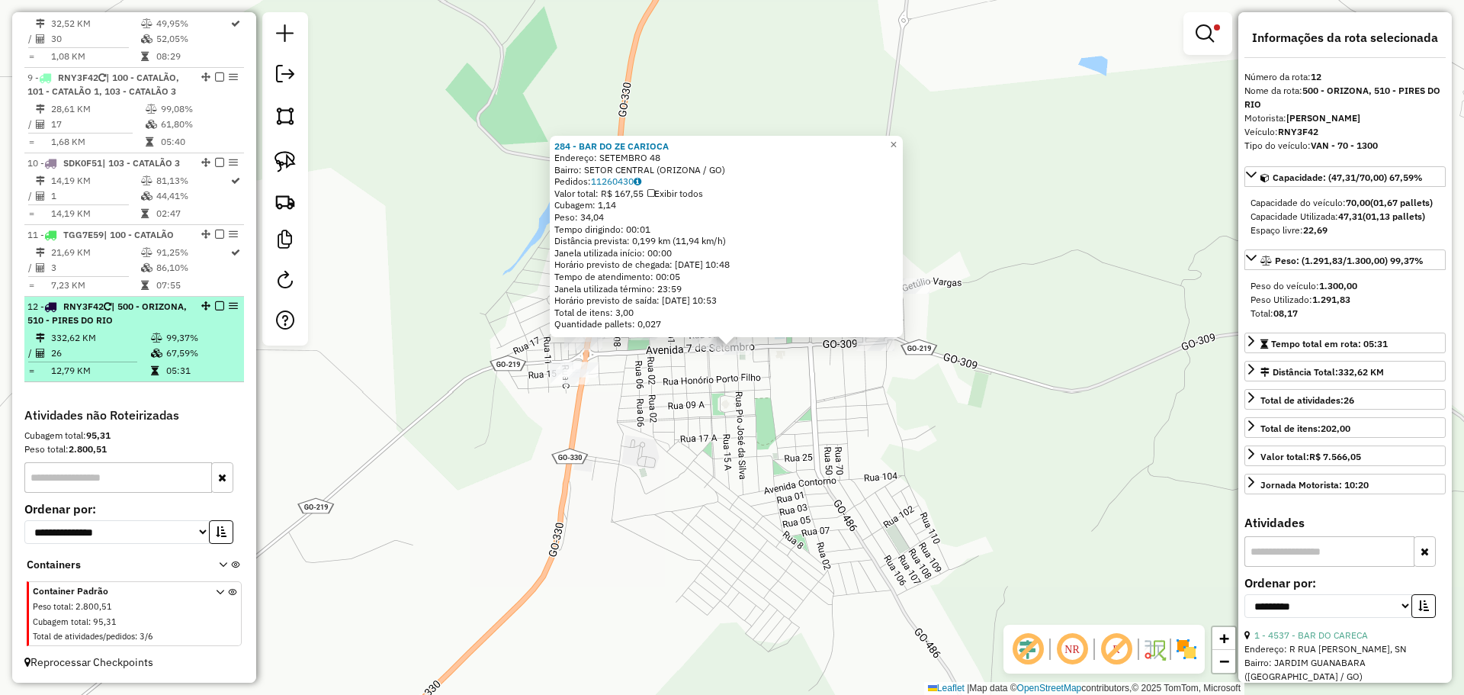
click at [216, 306] on em at bounding box center [219, 305] width 9 height 9
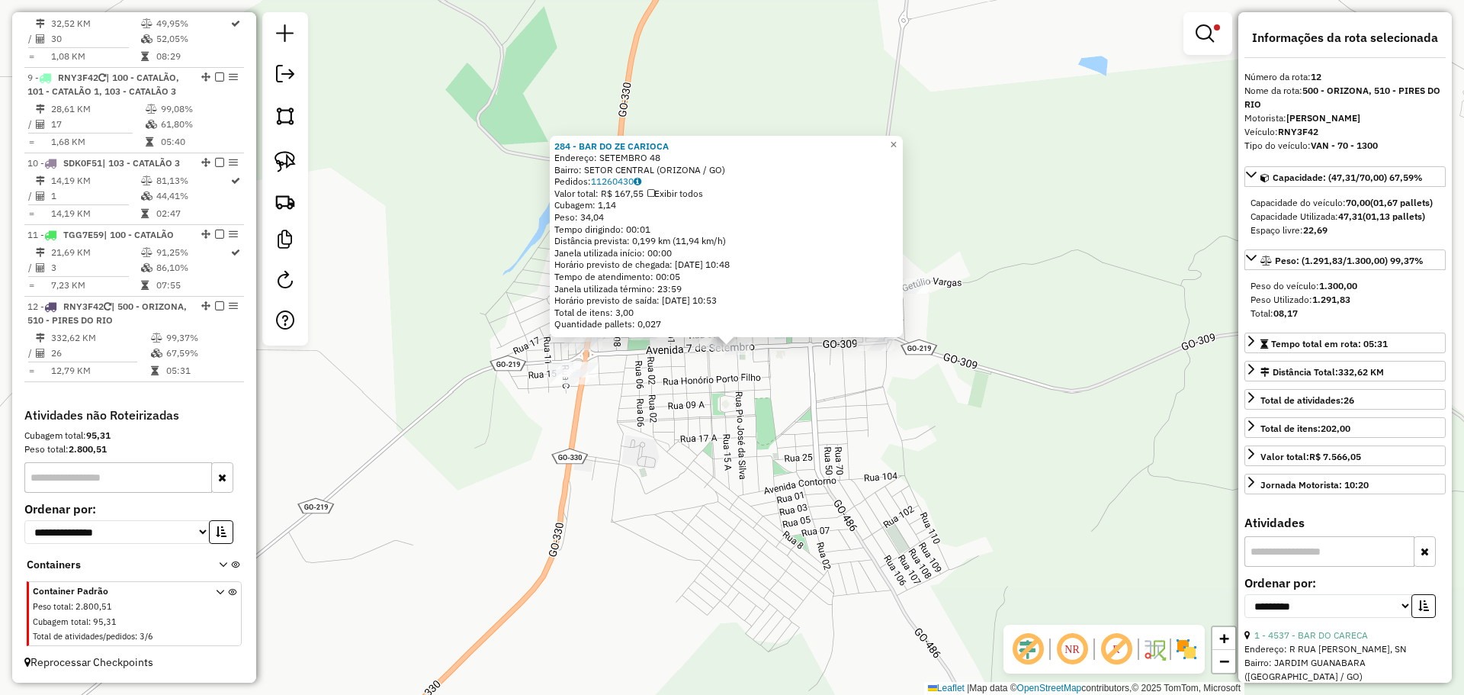
scroll to position [1124, 0]
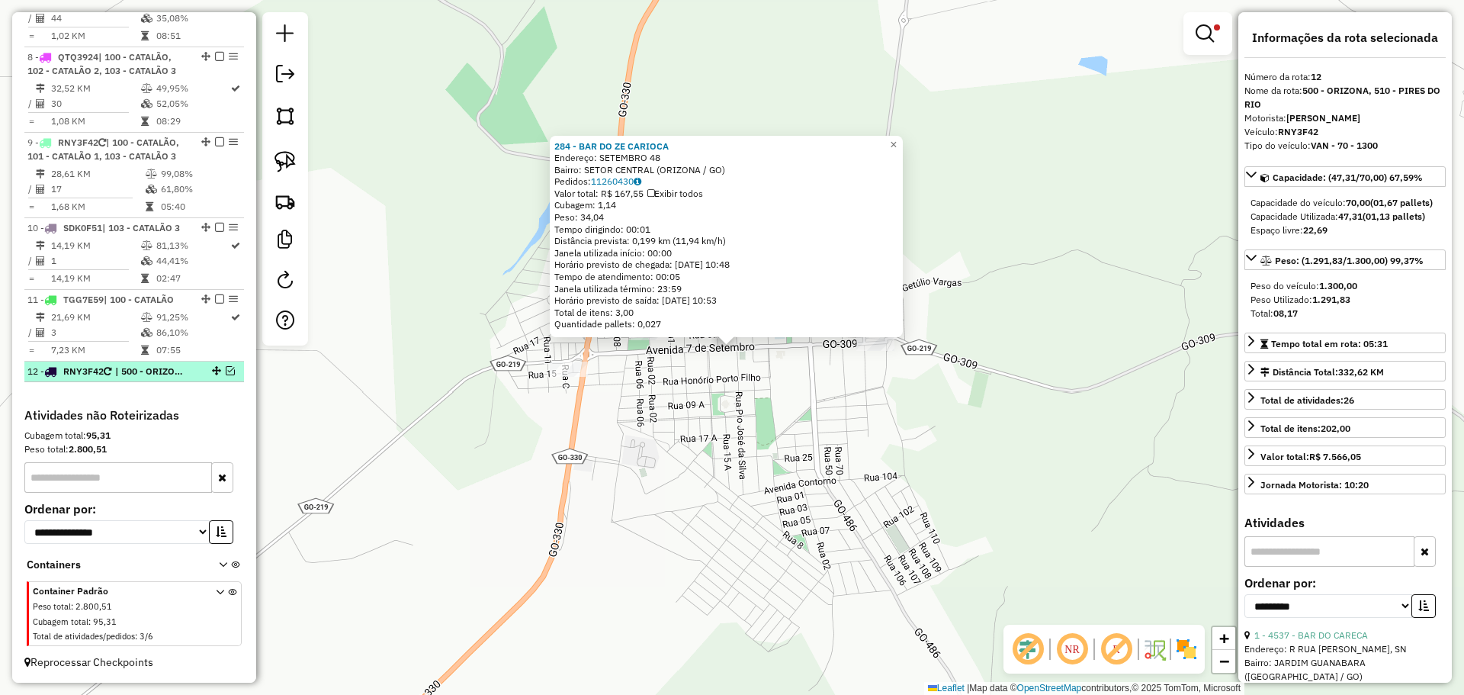
click at [226, 369] on em at bounding box center [230, 370] width 9 height 9
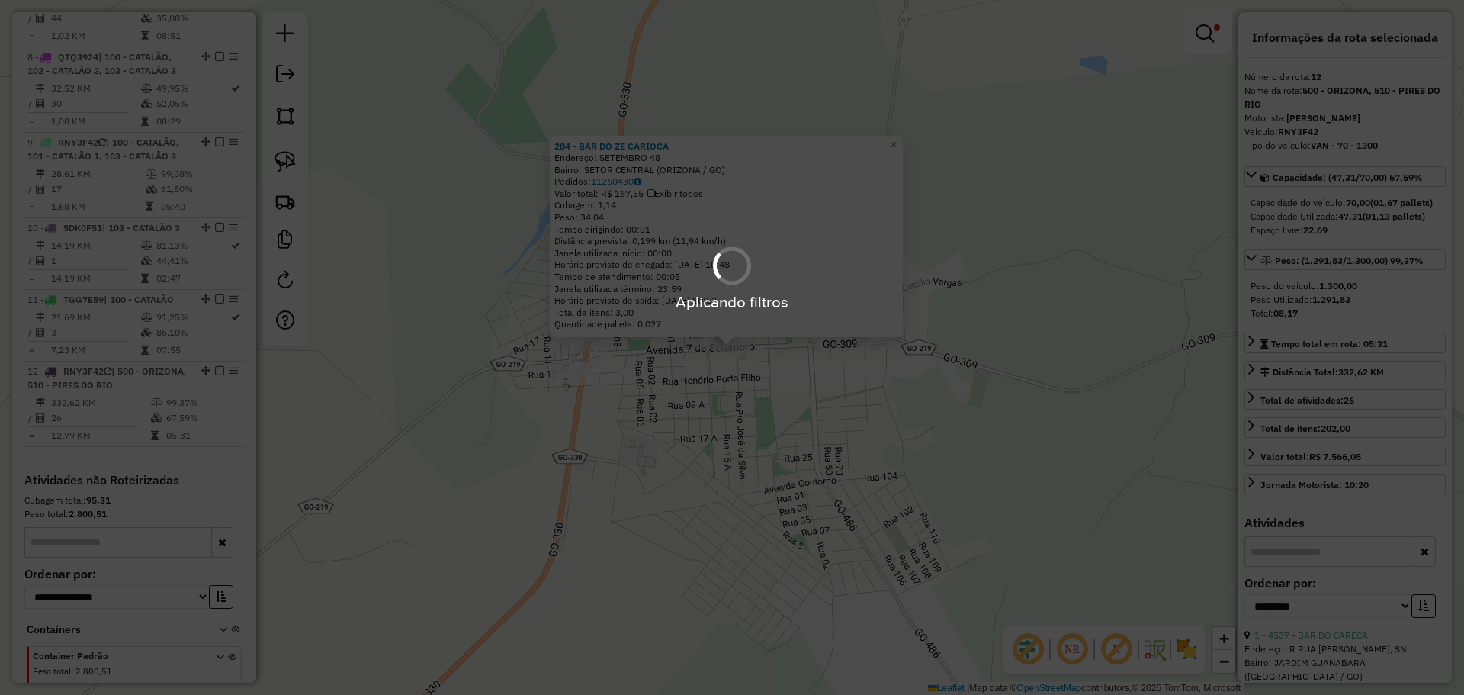
scroll to position [1189, 0]
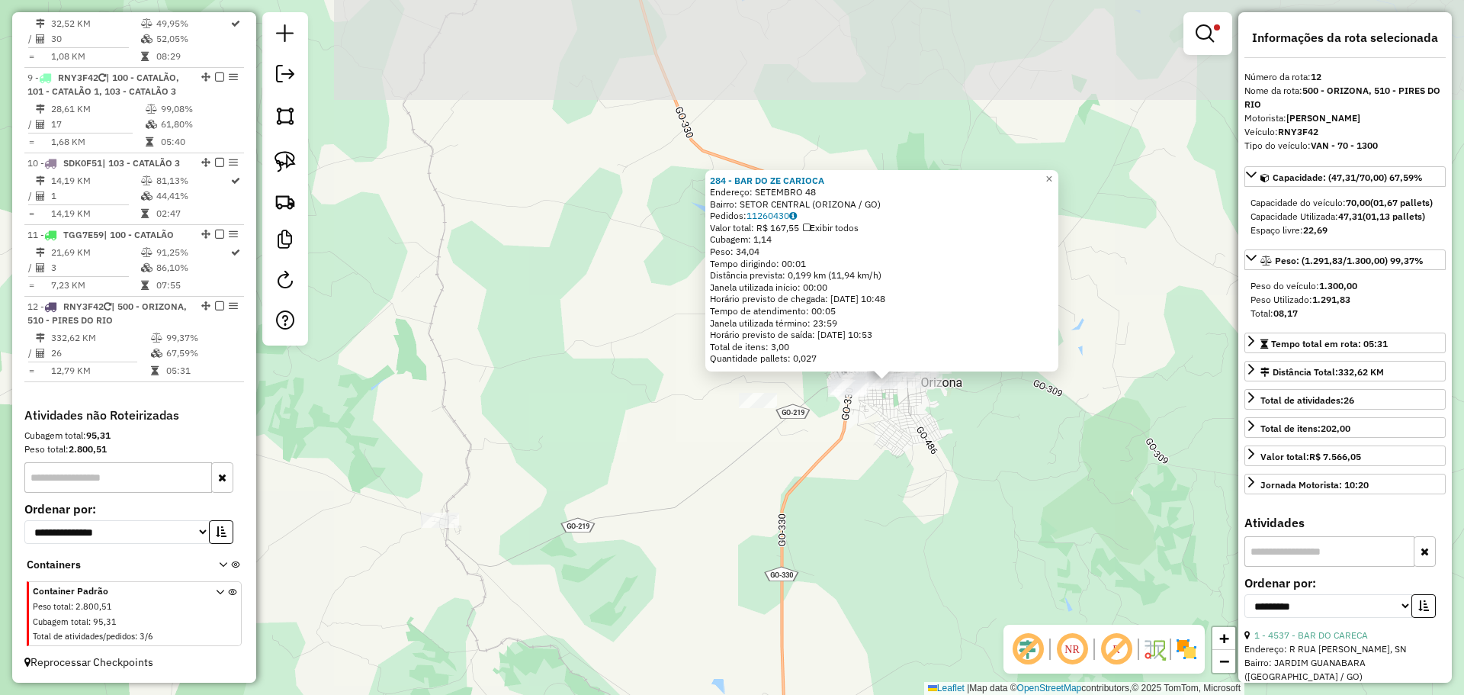
click at [1064, 449] on div "284 - BAR DO ZE CARIOCA Endereço: SETEMBRO 48 Bairro: SETOR CENTRAL (ORIZONA / …" at bounding box center [732, 347] width 1464 height 695
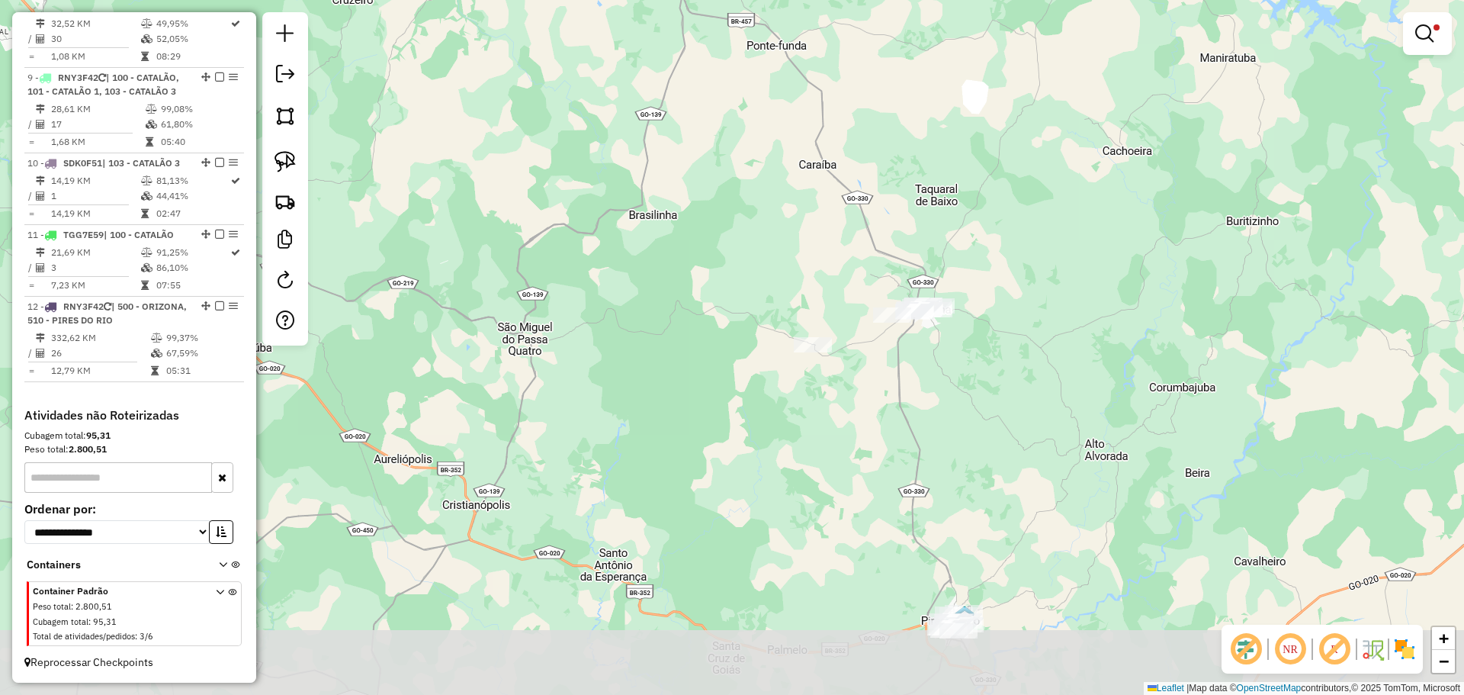
drag, startPoint x: 1084, startPoint y: 515, endPoint x: 1000, endPoint y: 381, distance: 158.2
click at [989, 404] on div "Limpar filtros Janela de atendimento Grade de atendimento Capacidade Transporta…" at bounding box center [732, 347] width 1464 height 695
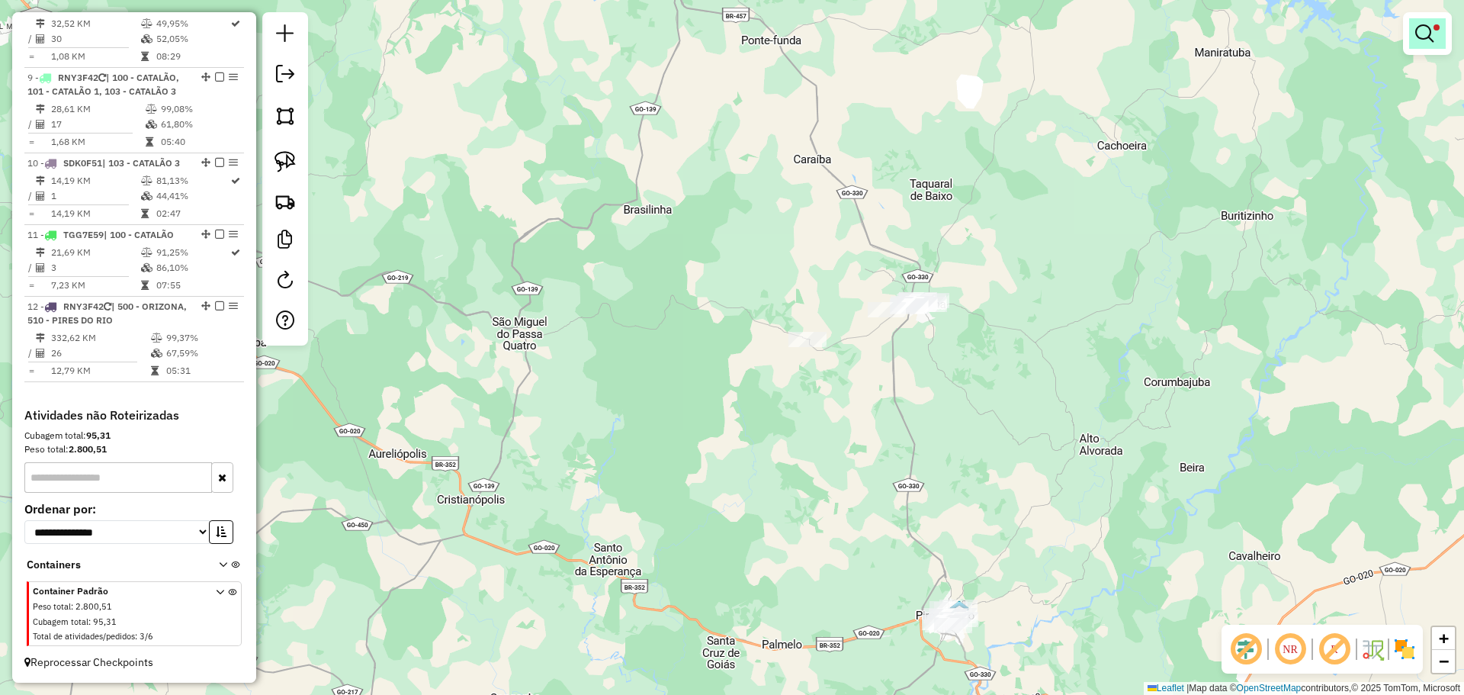
click at [1426, 43] on link at bounding box center [1427, 33] width 37 height 30
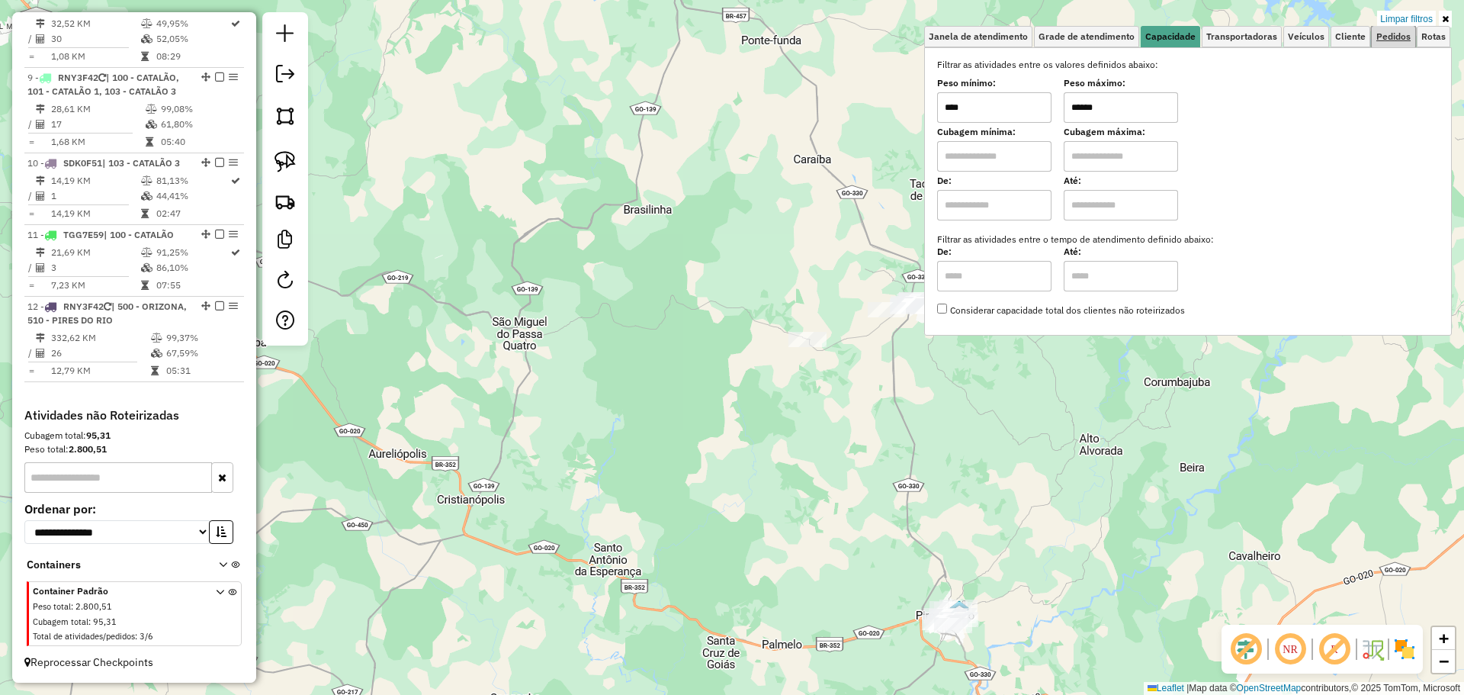
click at [1391, 44] on link "Pedidos" at bounding box center [1393, 36] width 43 height 21
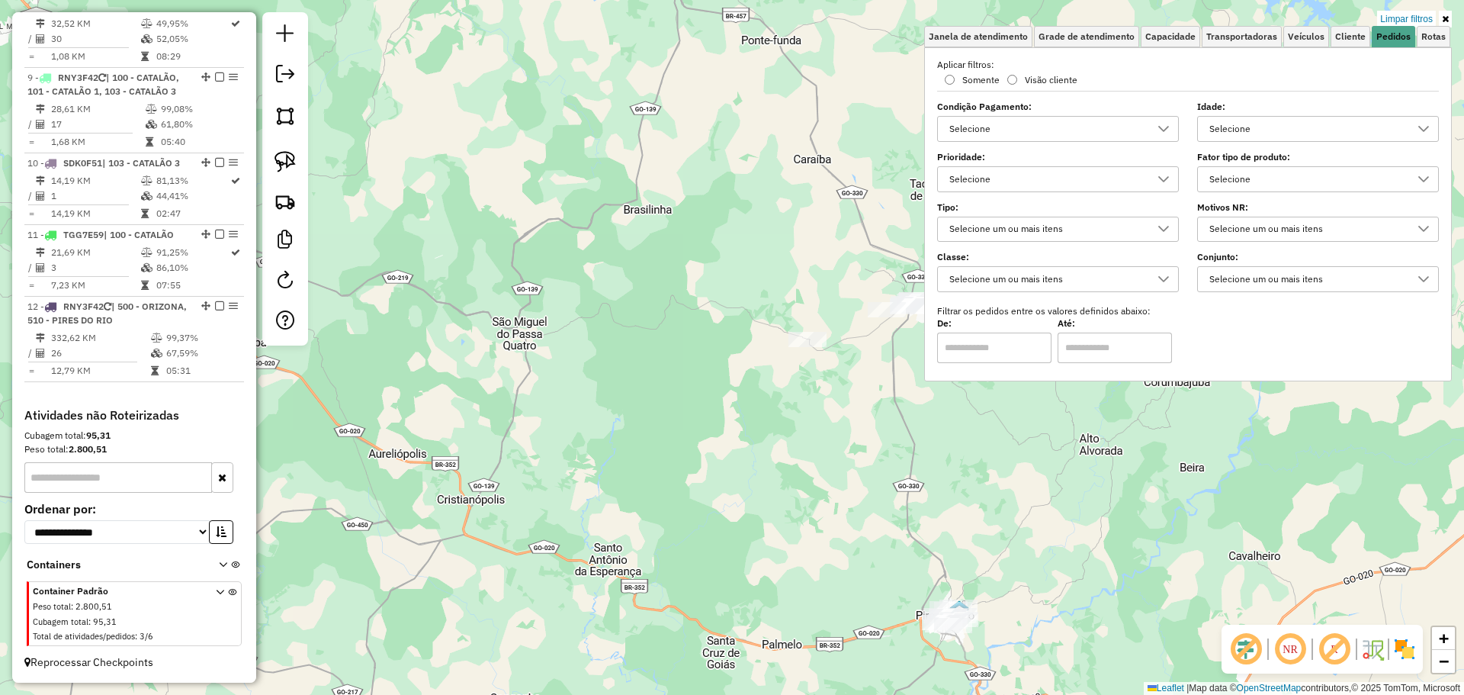
click at [1251, 185] on div "Selecione" at bounding box center [1306, 179] width 205 height 24
type input "***"
click at [1253, 255] on span "CHOPP BRAHMA ESCURO 30L" at bounding box center [1321, 248] width 165 height 18
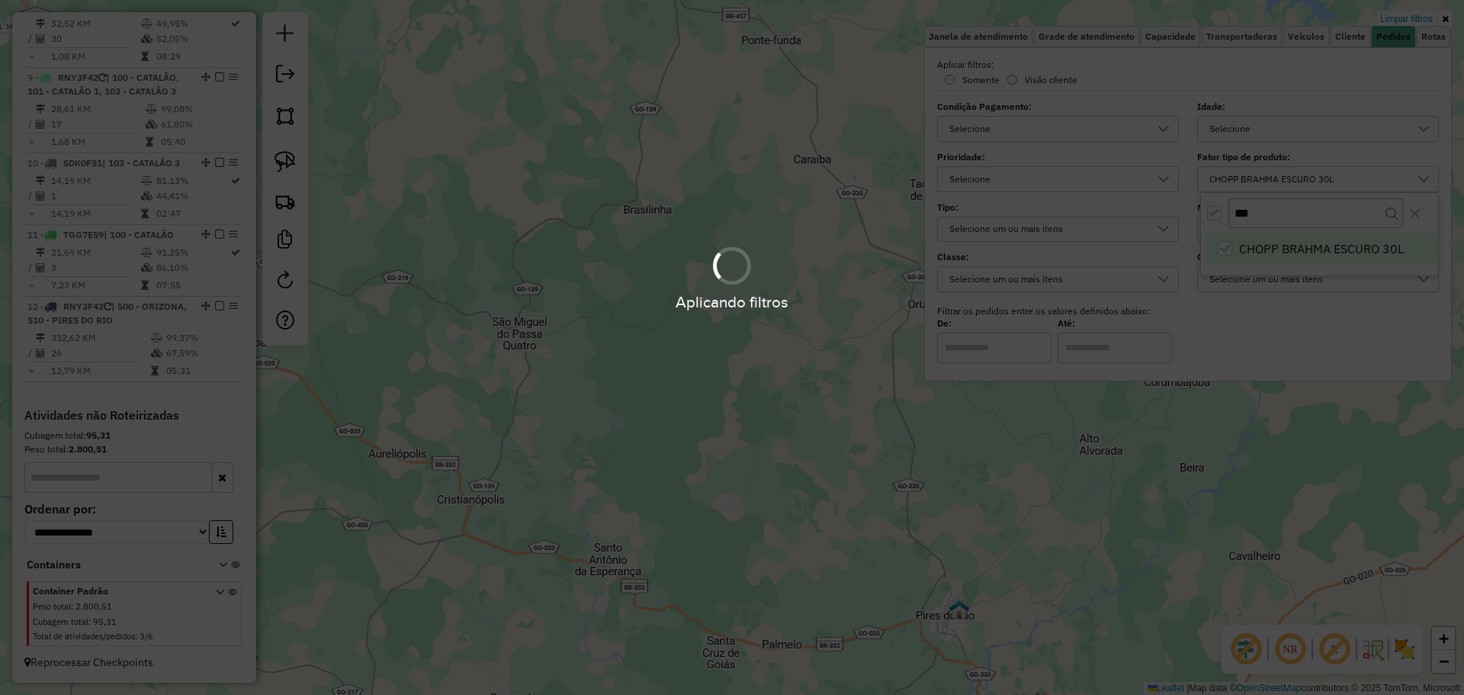
click at [929, 470] on hb-app "Aplicando filtros Pop-up bloqueado! Seu navegador bloqueou automáticamente a ab…" at bounding box center [732, 347] width 1464 height 695
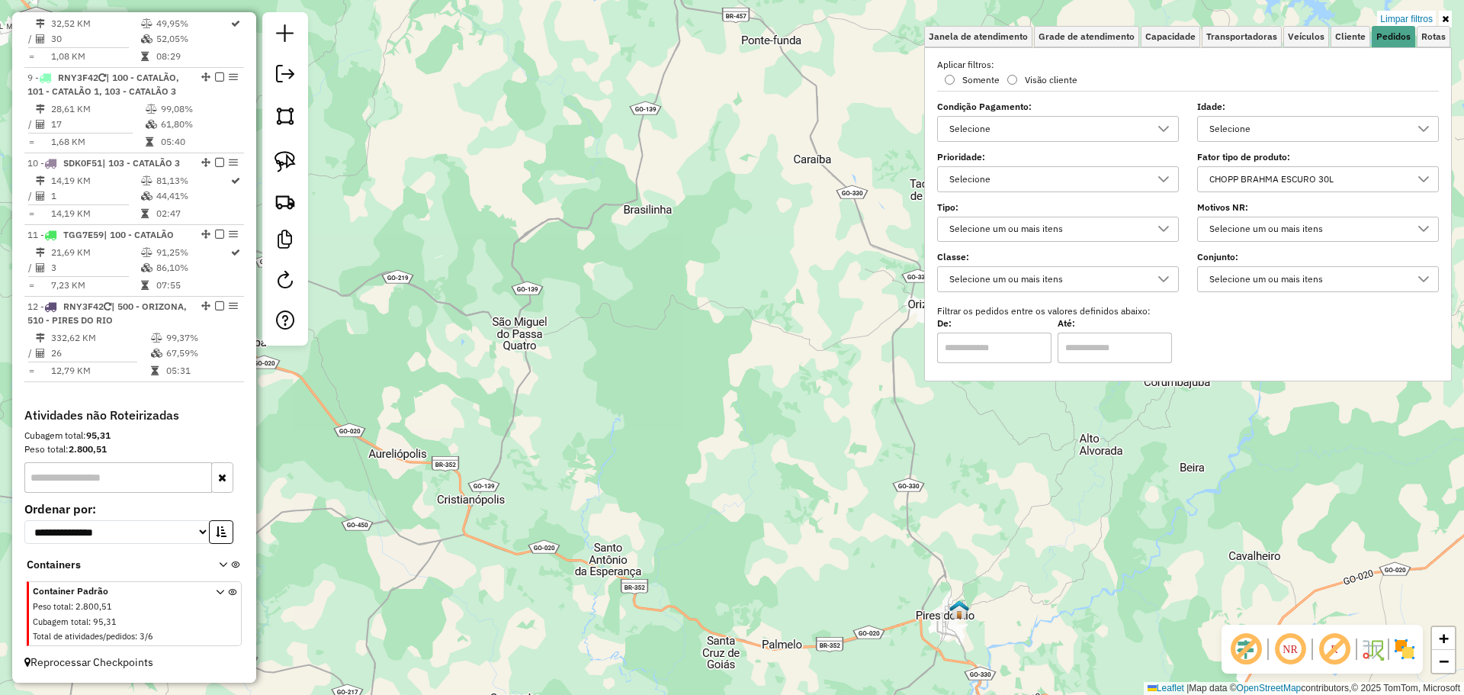
click at [929, 470] on div "Limpar filtros Janela de atendimento Grade de atendimento Capacidade Transporta…" at bounding box center [732, 347] width 1464 height 695
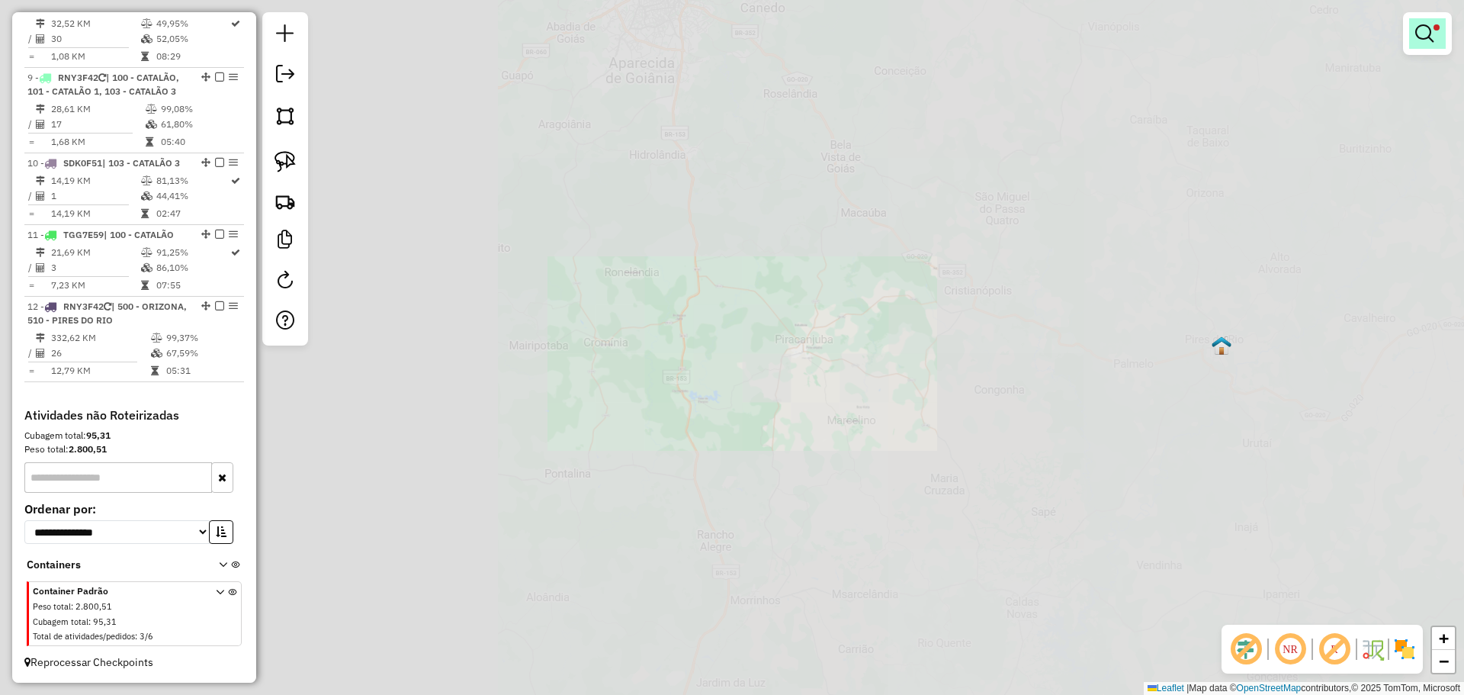
click at [1433, 19] on link at bounding box center [1427, 33] width 37 height 30
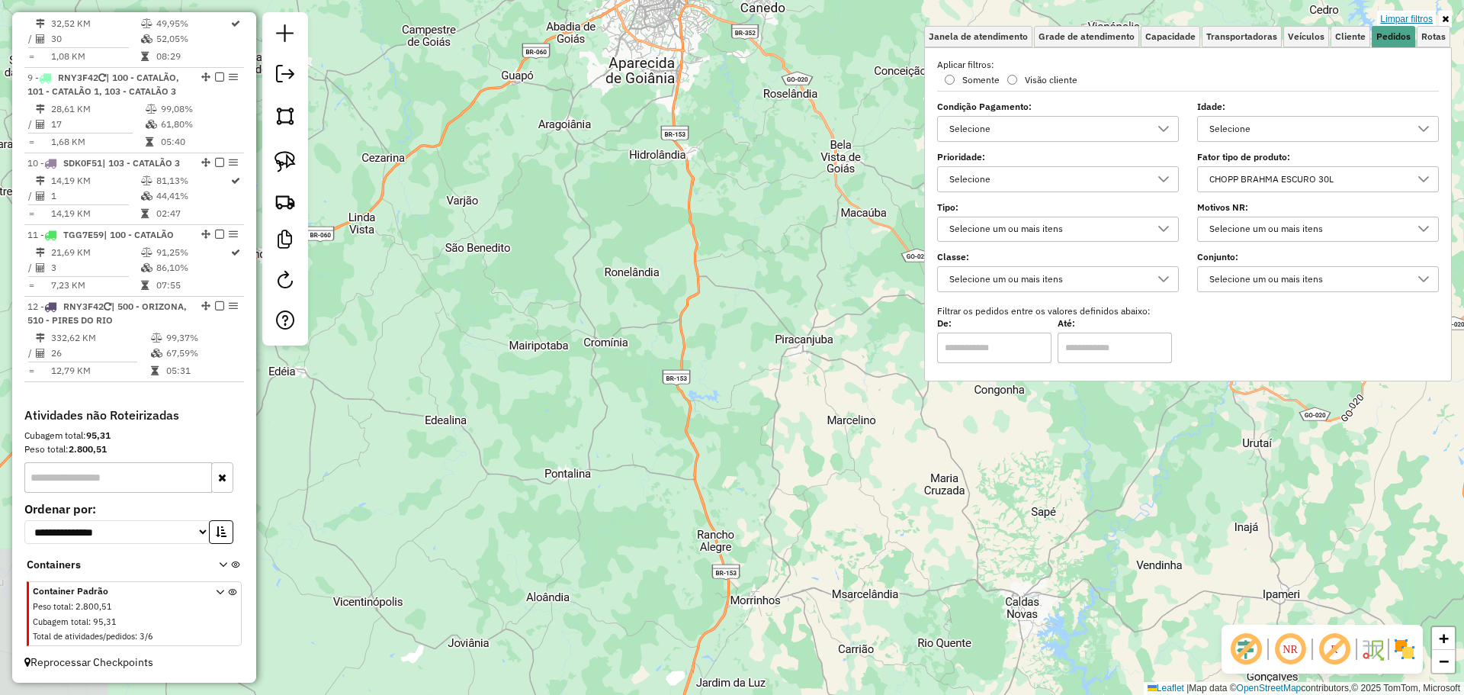
click at [1417, 18] on link "Limpar filtros" at bounding box center [1406, 19] width 59 height 17
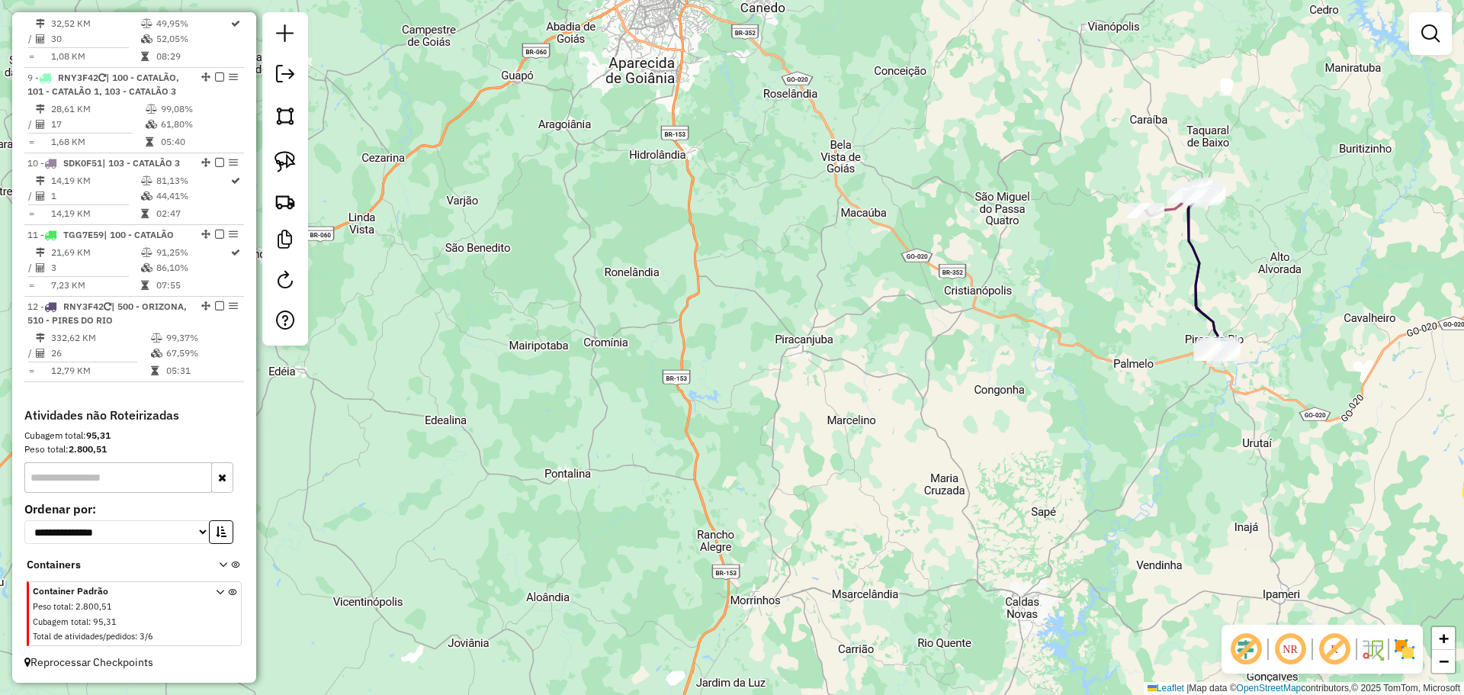
click at [1197, 292] on icon at bounding box center [1204, 272] width 36 height 163
select select "**********"
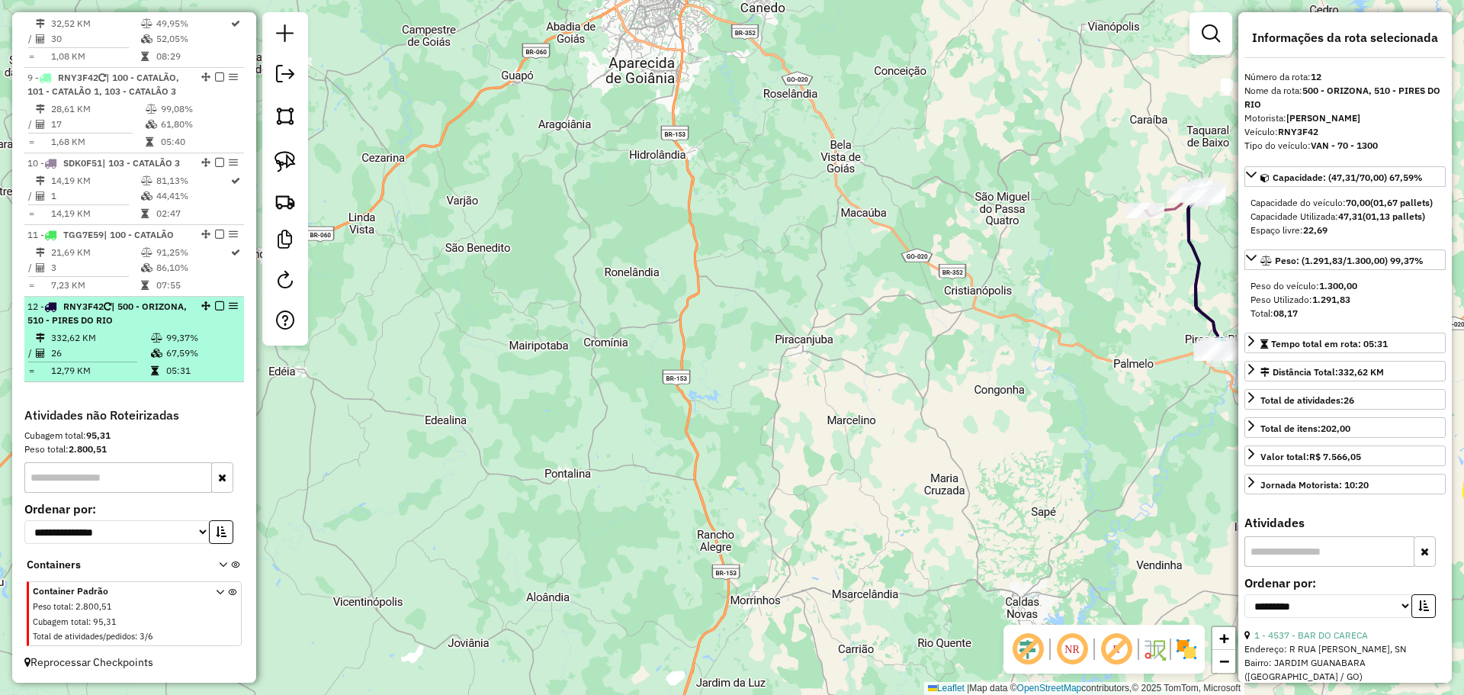
click at [216, 305] on em at bounding box center [219, 305] width 9 height 9
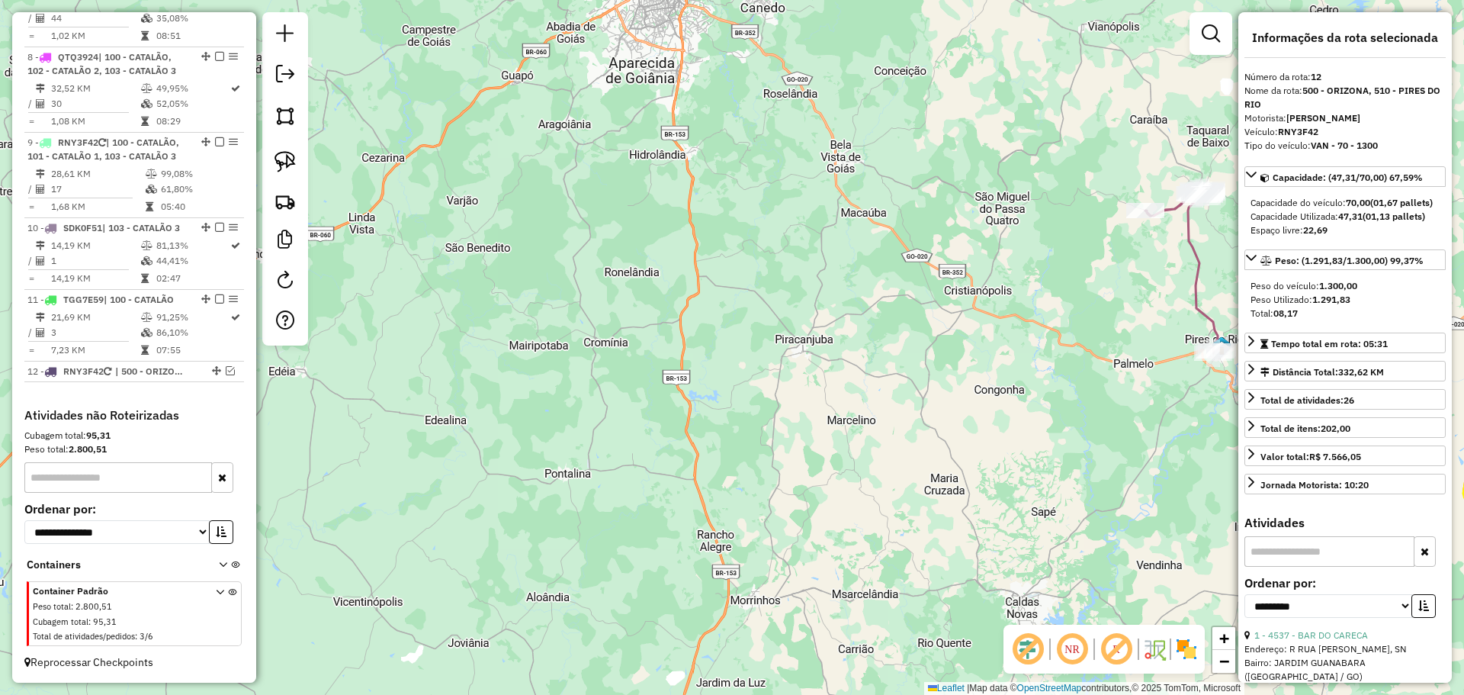
scroll to position [1124, 0]
click at [688, 331] on div "Janela de atendimento Grade de atendimento Capacidade Transportadoras Veículos …" at bounding box center [732, 347] width 1464 height 695
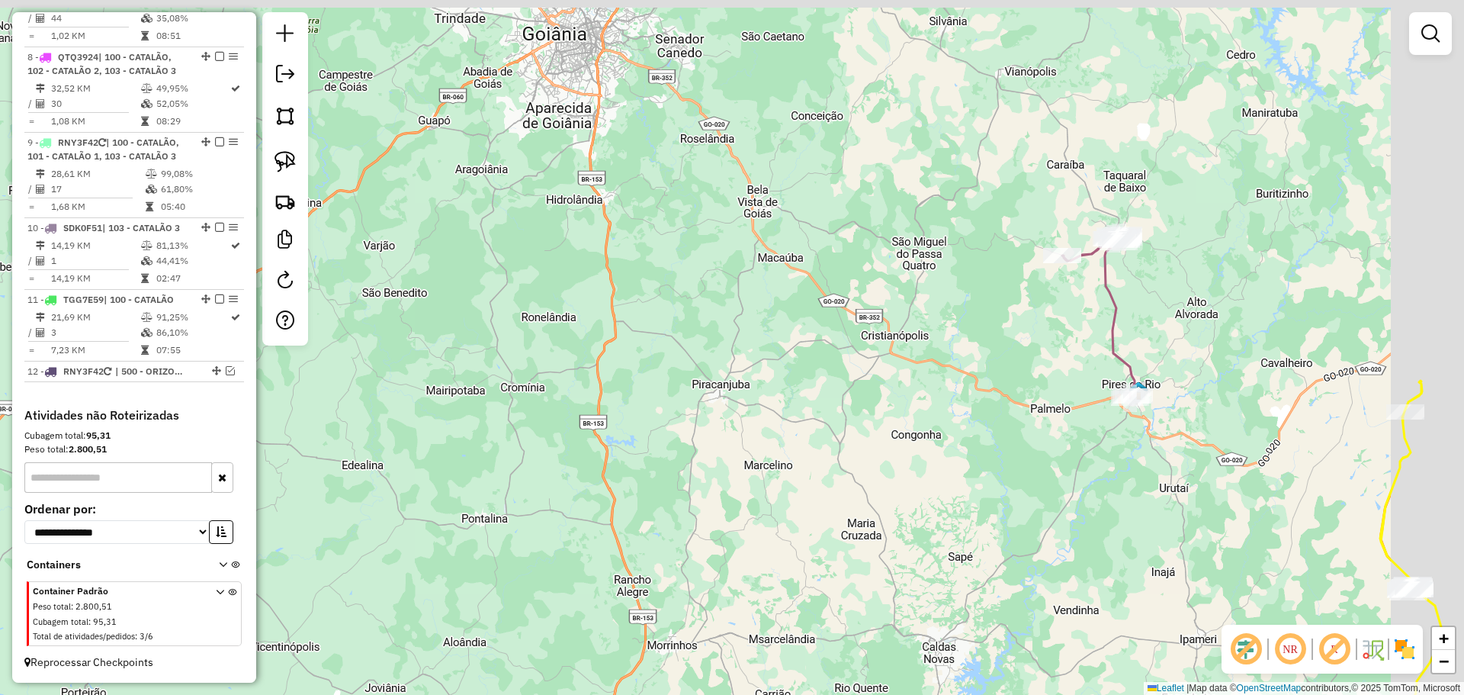
drag, startPoint x: 1004, startPoint y: 349, endPoint x: 921, endPoint y: 394, distance: 94.5
click at [921, 394] on div "Janela de atendimento Grade de atendimento Capacidade Transportadoras Veículos …" at bounding box center [732, 347] width 1464 height 695
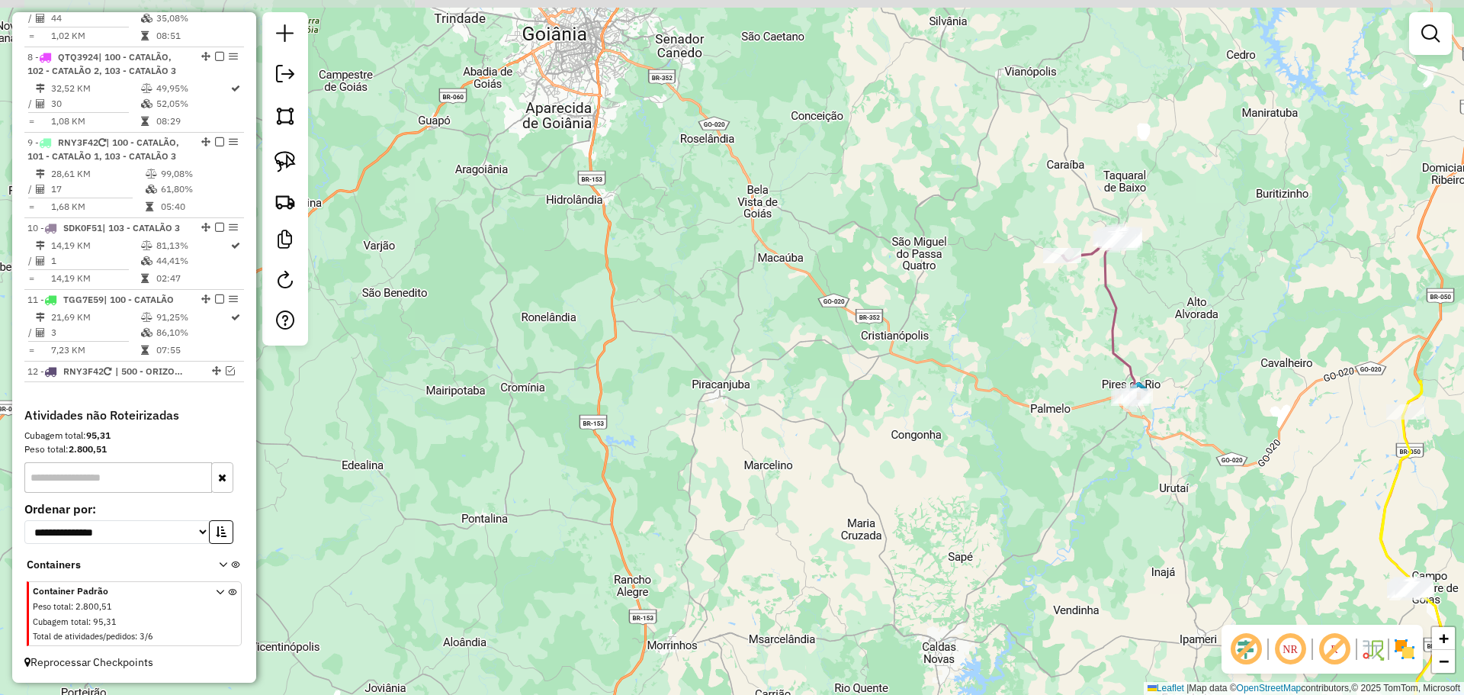
drag, startPoint x: 1147, startPoint y: 290, endPoint x: 1039, endPoint y: 284, distance: 107.7
click at [1039, 284] on div "Janela de atendimento Grade de atendimento Capacidade Transportadoras Veículos …" at bounding box center [732, 347] width 1464 height 695
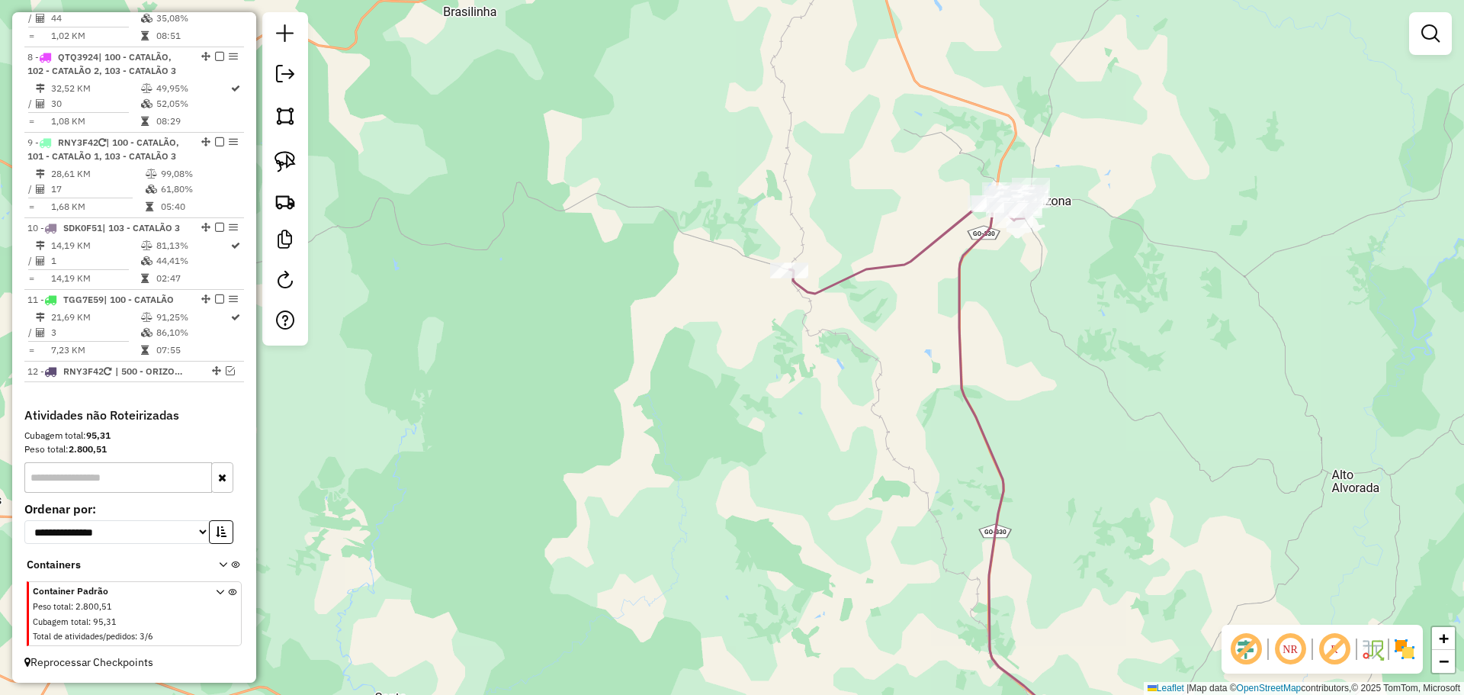
drag, startPoint x: 1132, startPoint y: 284, endPoint x: 901, endPoint y: 282, distance: 231.0
click at [1104, 283] on div "Janela de atendimento Grade de atendimento Capacidade Transportadoras Veículos …" at bounding box center [732, 347] width 1464 height 695
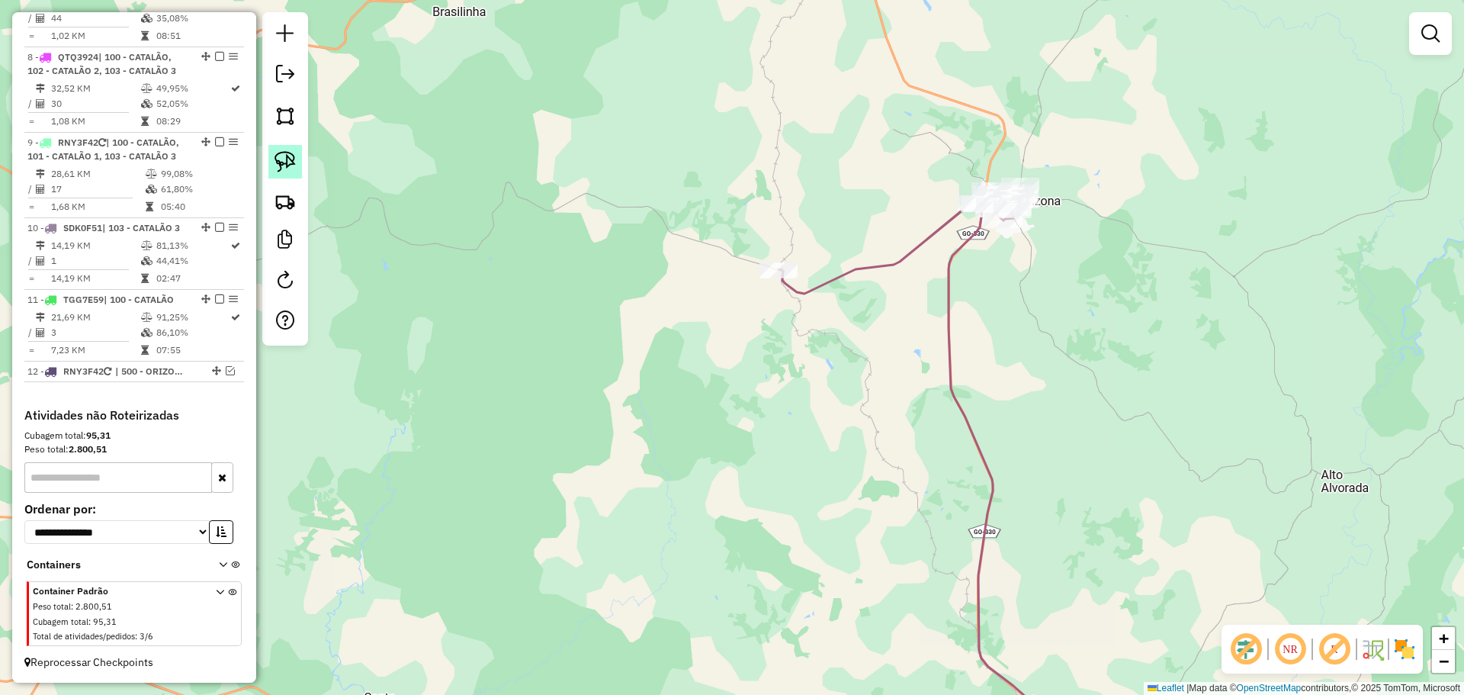
click at [291, 161] on img at bounding box center [284, 161] width 21 height 21
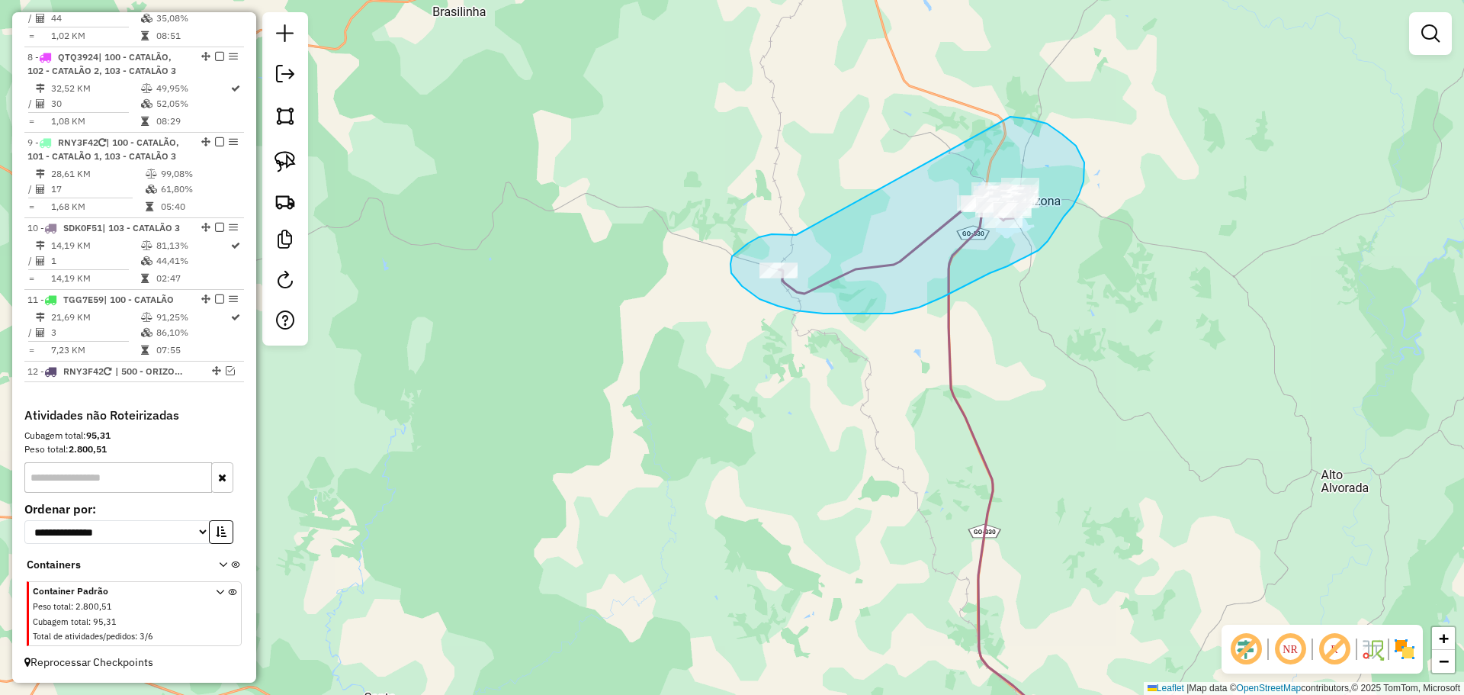
drag, startPoint x: 796, startPoint y: 235, endPoint x: 922, endPoint y: 148, distance: 152.9
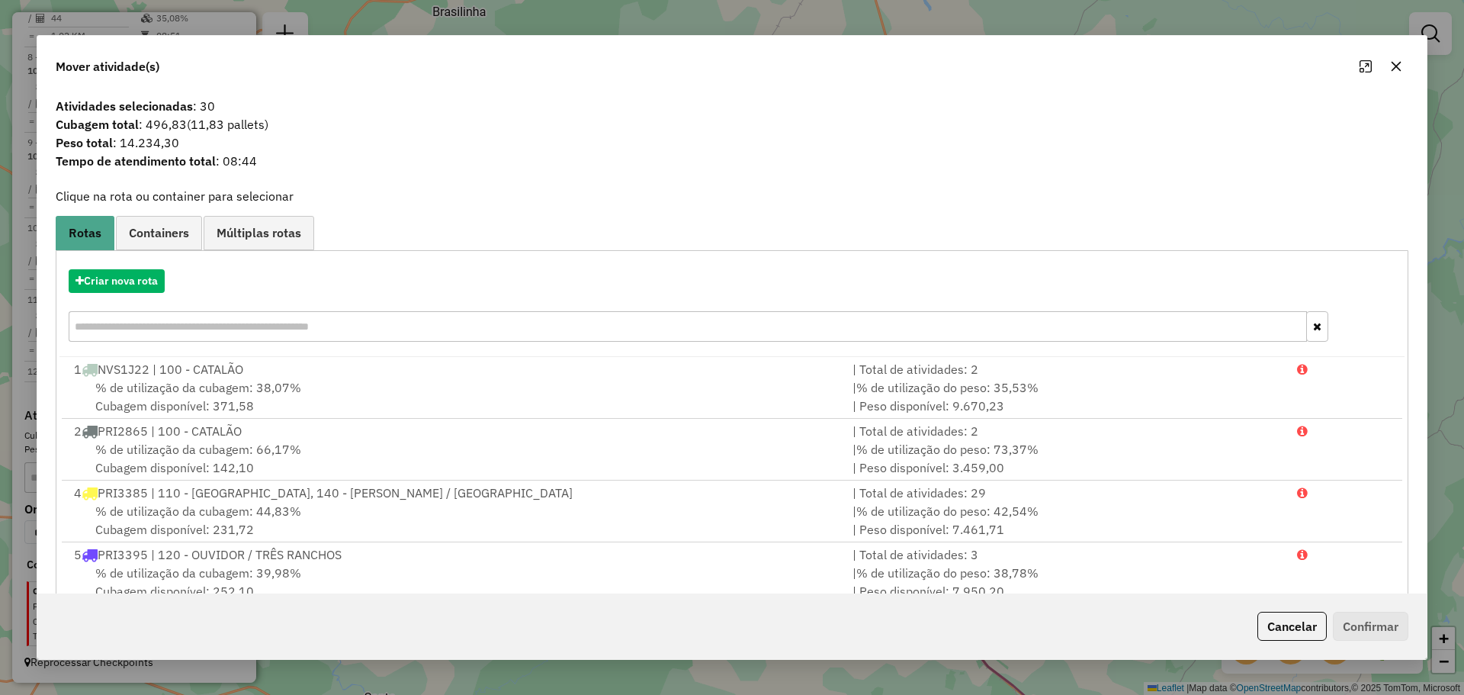
click at [135, 299] on div "Criar nova rota" at bounding box center [731, 307] width 1345 height 99
click at [153, 279] on button "Criar nova rota" at bounding box center [117, 281] width 96 height 24
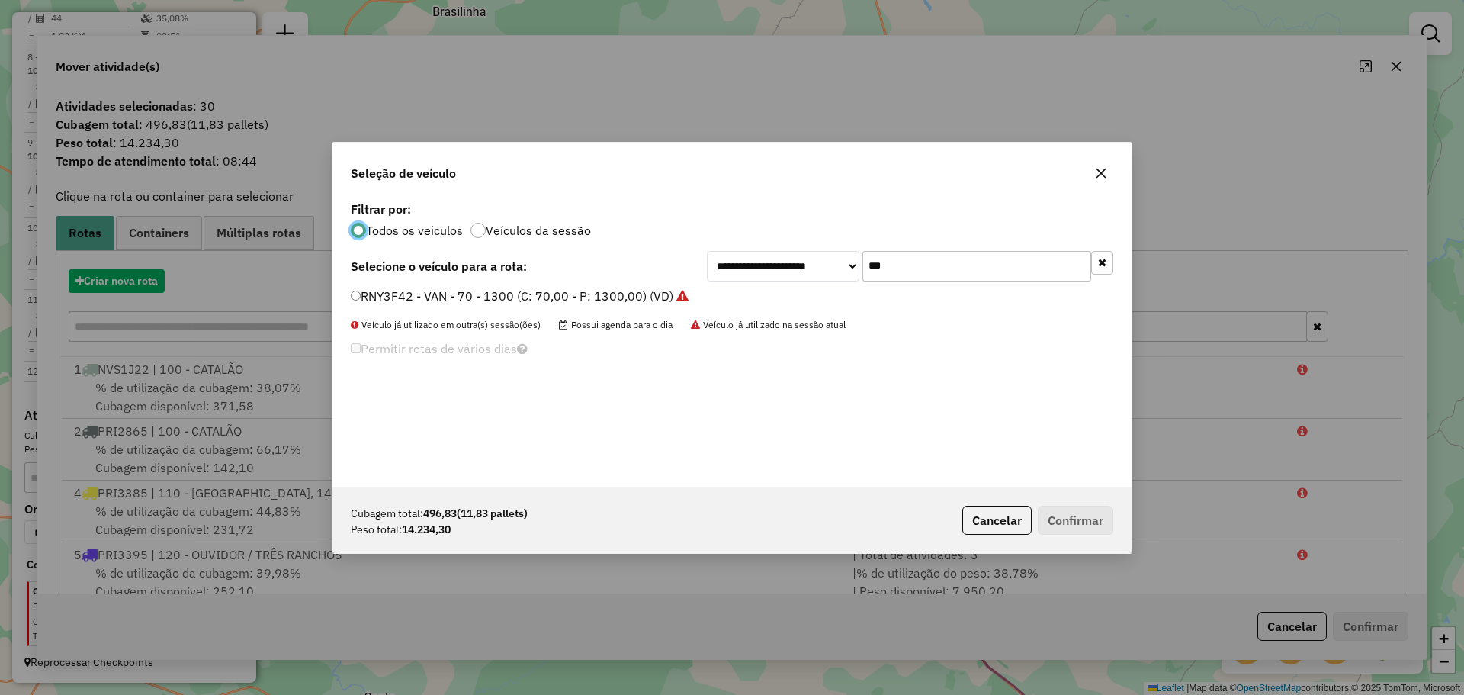
scroll to position [8, 5]
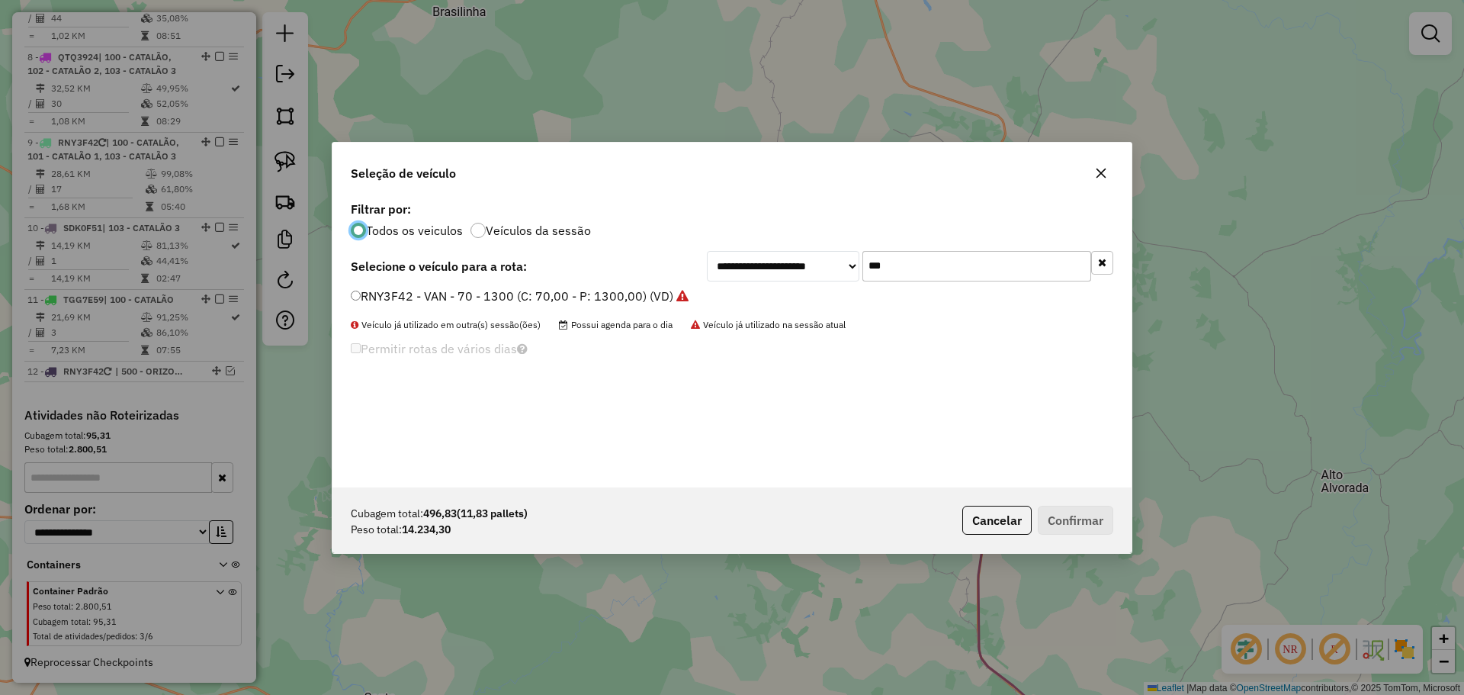
click at [1001, 278] on input "***" at bounding box center [976, 266] width 229 height 30
click at [999, 277] on input "***" at bounding box center [976, 266] width 229 height 30
click at [365, 293] on label "QTQ3924 - TRUCK BAU - 420 - 12750 (C: 420,00 - P: 12750,00) (VD)" at bounding box center [557, 296] width 412 height 18
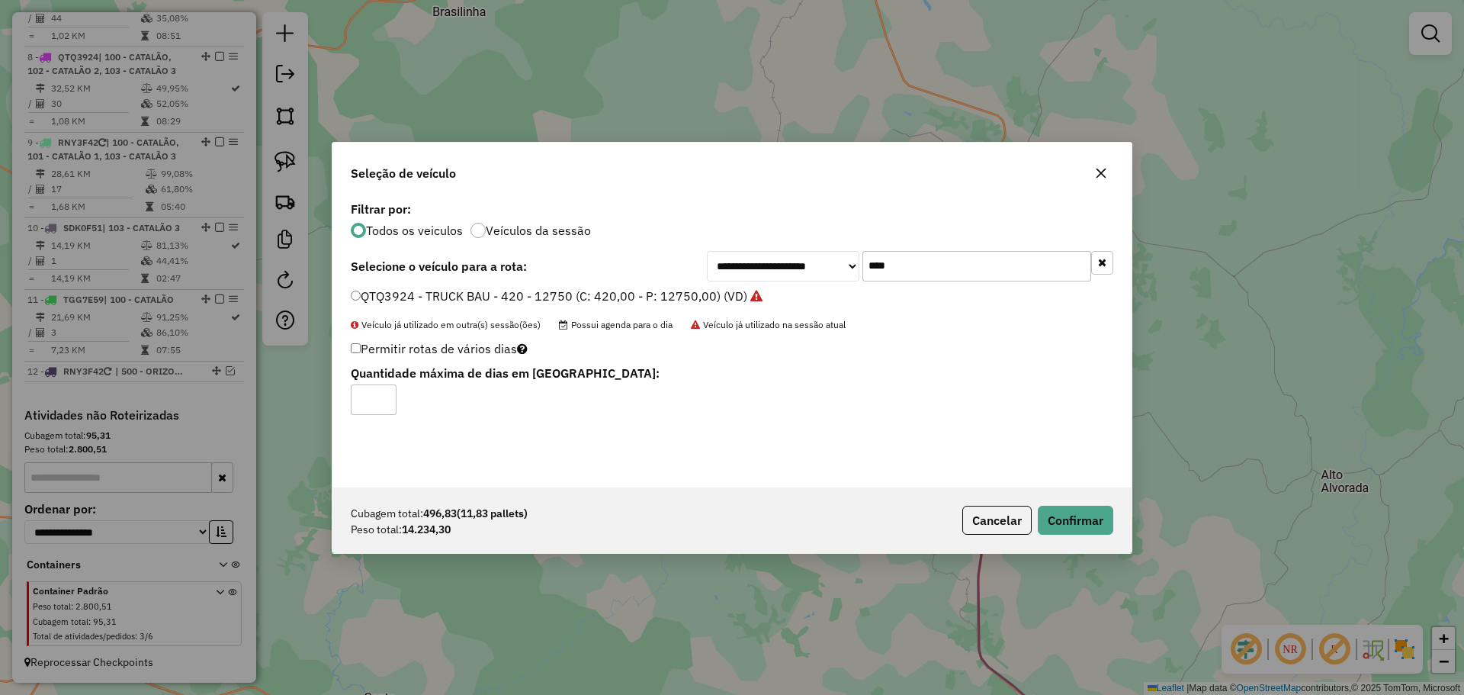
click at [913, 272] on input "****" at bounding box center [976, 266] width 229 height 30
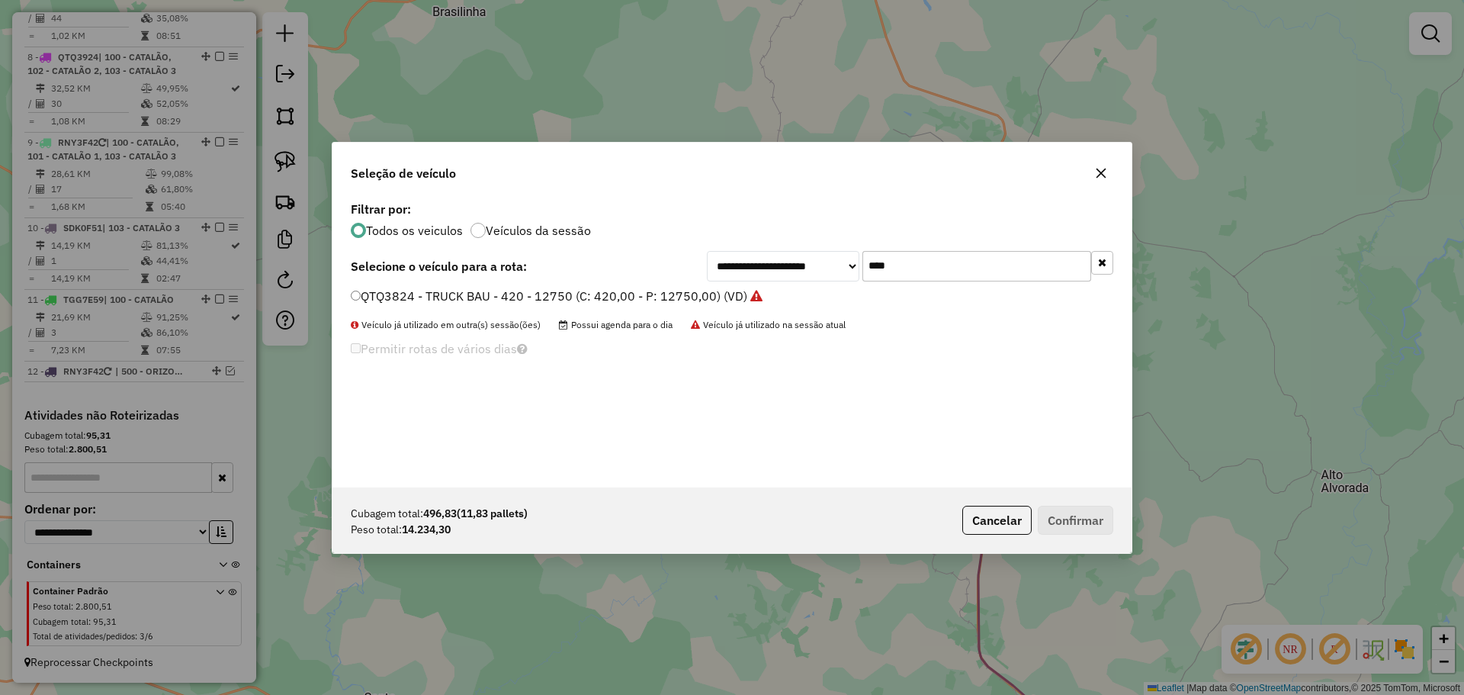
type input "****"
click at [370, 300] on label "QTQ3824 - TRUCK BAU - 420 - 12750 (C: 420,00 - P: 12750,00) (VD)" at bounding box center [557, 296] width 412 height 18
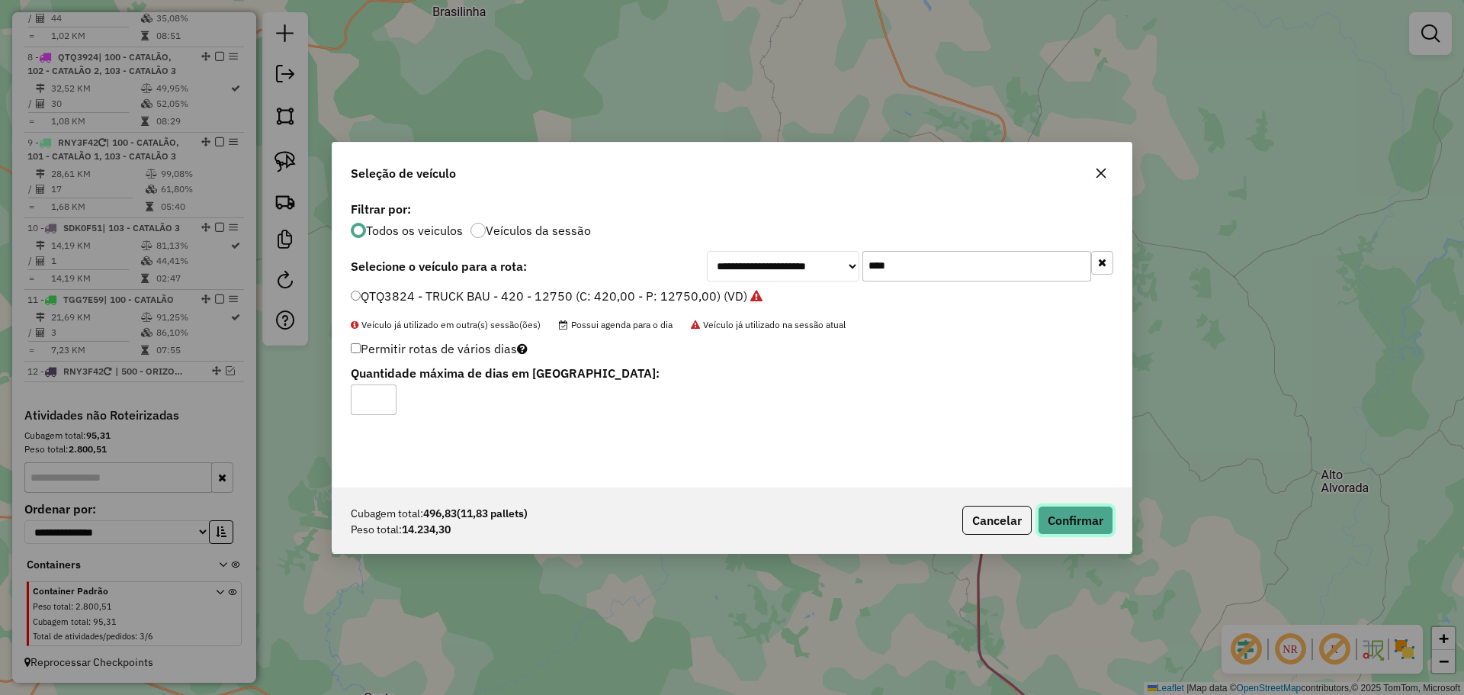
click at [1093, 534] on div "Cubagem total: 496,83 (11,83 pallets) Peso total: 14.234,30 Cancelar Confirmar" at bounding box center [731, 520] width 799 height 66
click at [1080, 525] on button "Confirmar" at bounding box center [1075, 519] width 75 height 29
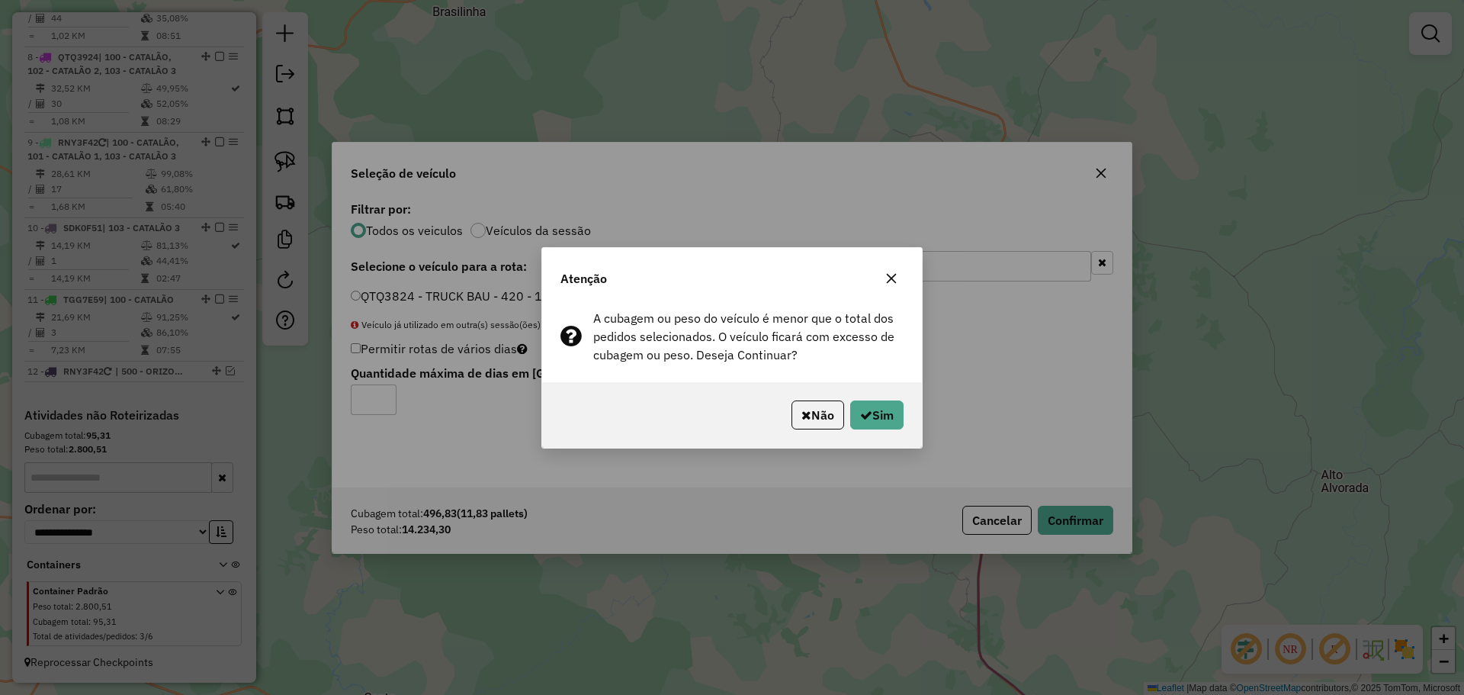
click at [884, 429] on div "Não Sim" at bounding box center [732, 415] width 380 height 66
click at [888, 418] on button "Sim" at bounding box center [876, 414] width 53 height 29
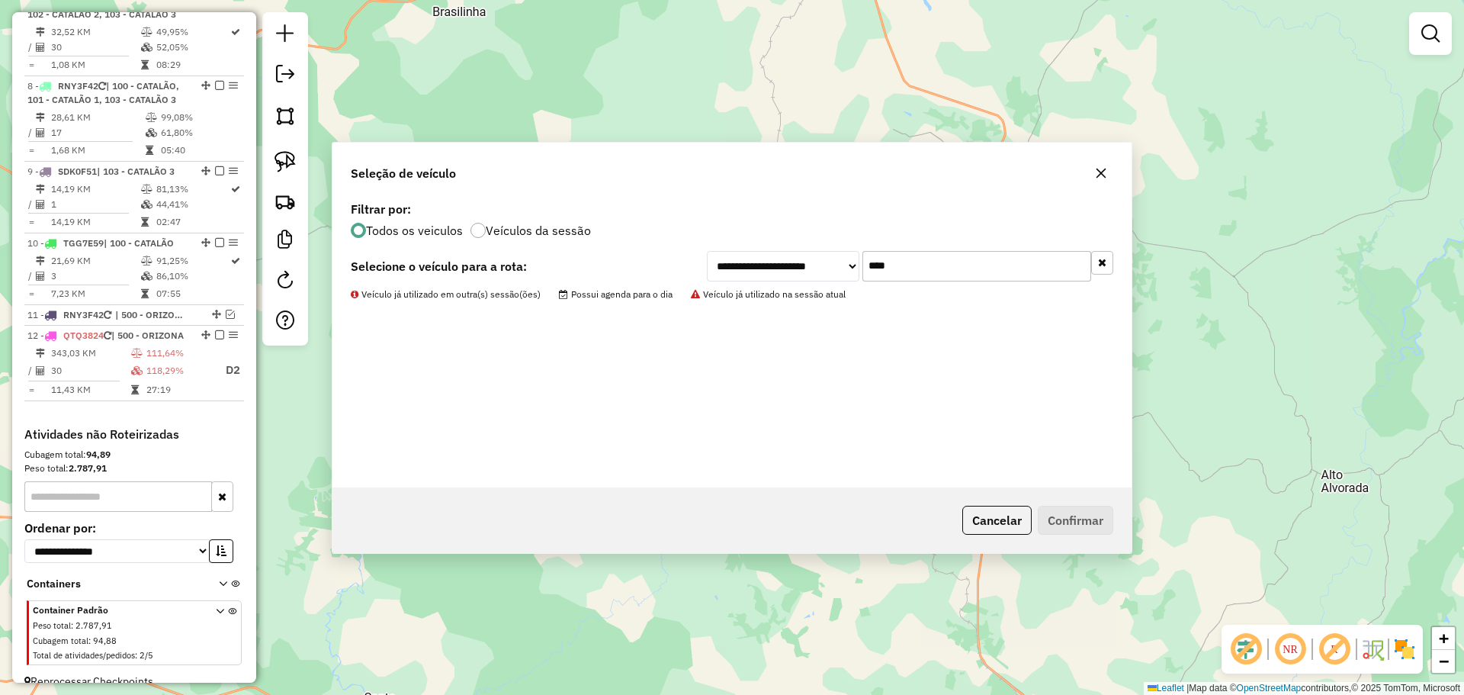
scroll to position [1132, 0]
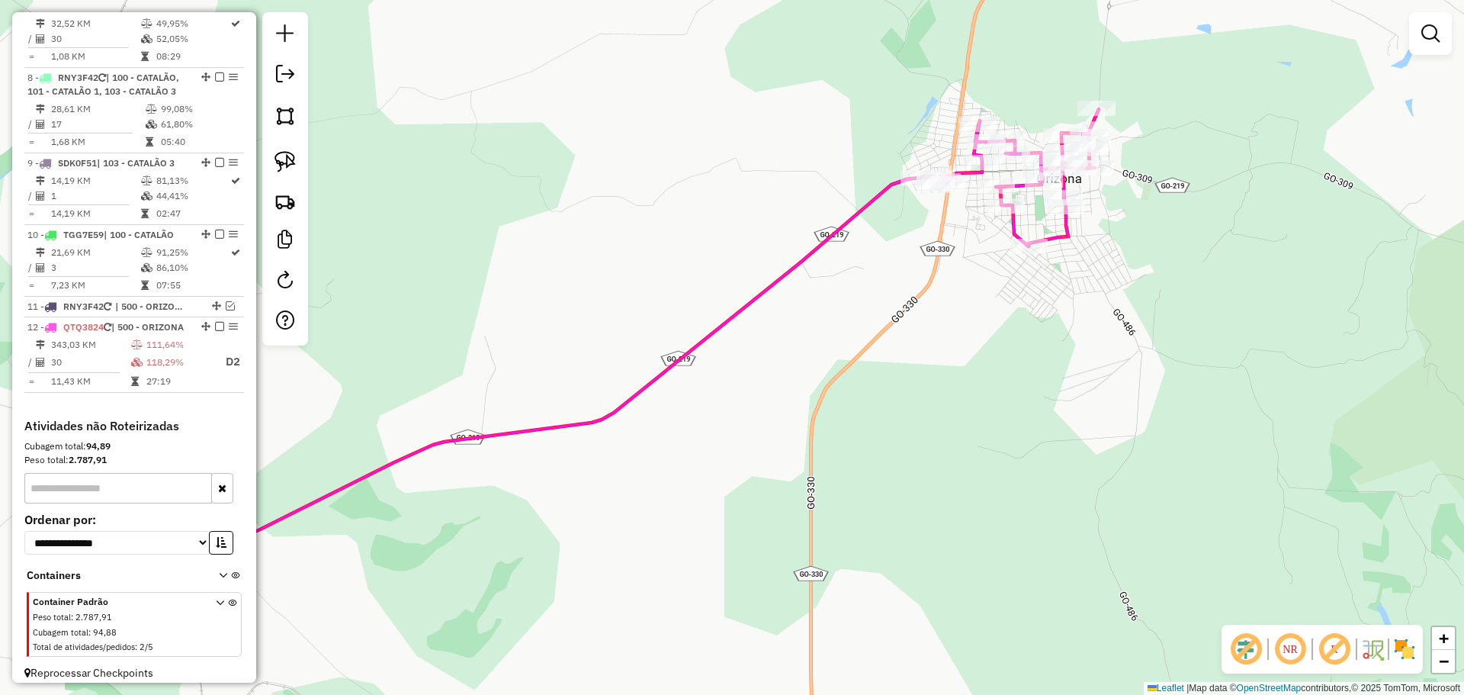
drag, startPoint x: 1037, startPoint y: 268, endPoint x: 984, endPoint y: 249, distance: 56.7
click at [972, 295] on div "Janela de atendimento Grade de atendimento Capacidade Transportadoras Veículos …" at bounding box center [732, 347] width 1464 height 695
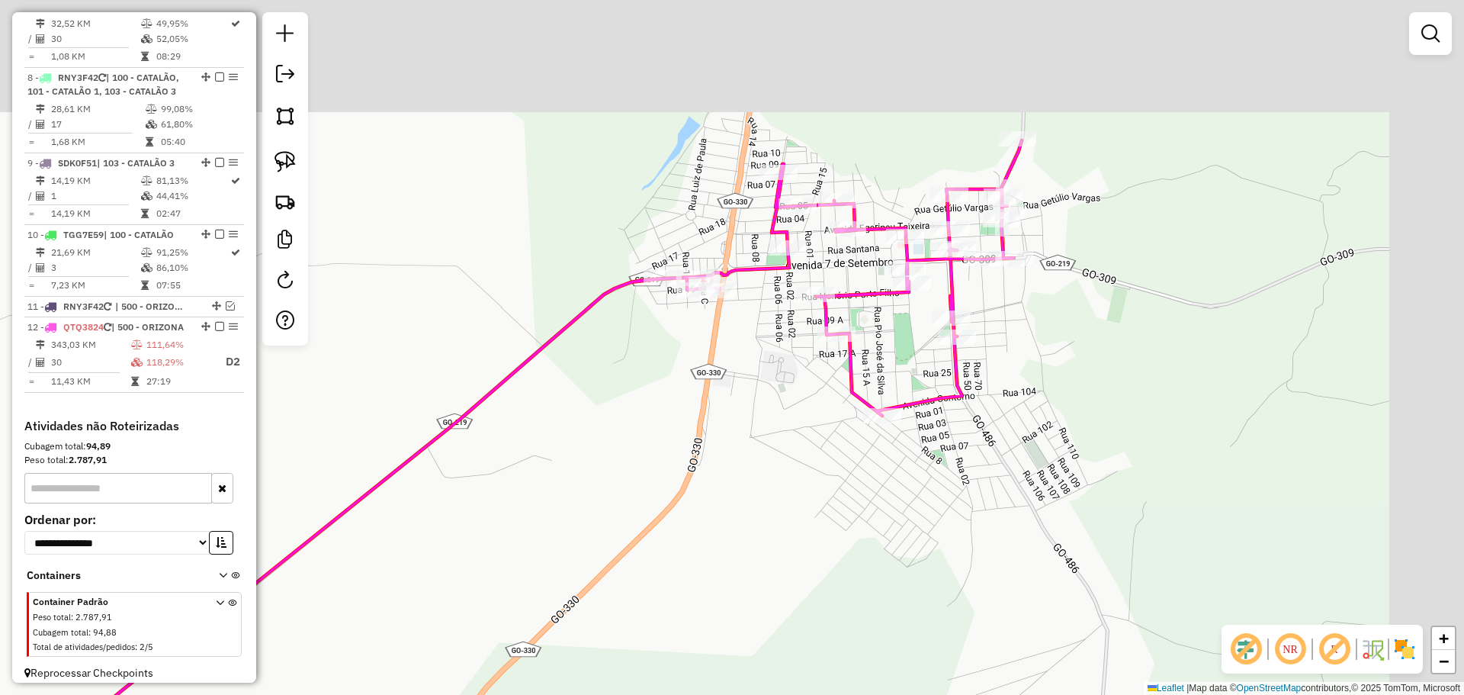
drag, startPoint x: 1247, startPoint y: 264, endPoint x: 1040, endPoint y: 442, distance: 273.6
click at [1040, 441] on div "Janela de atendimento Grade de atendimento Capacidade Transportadoras Veículos …" at bounding box center [732, 347] width 1464 height 695
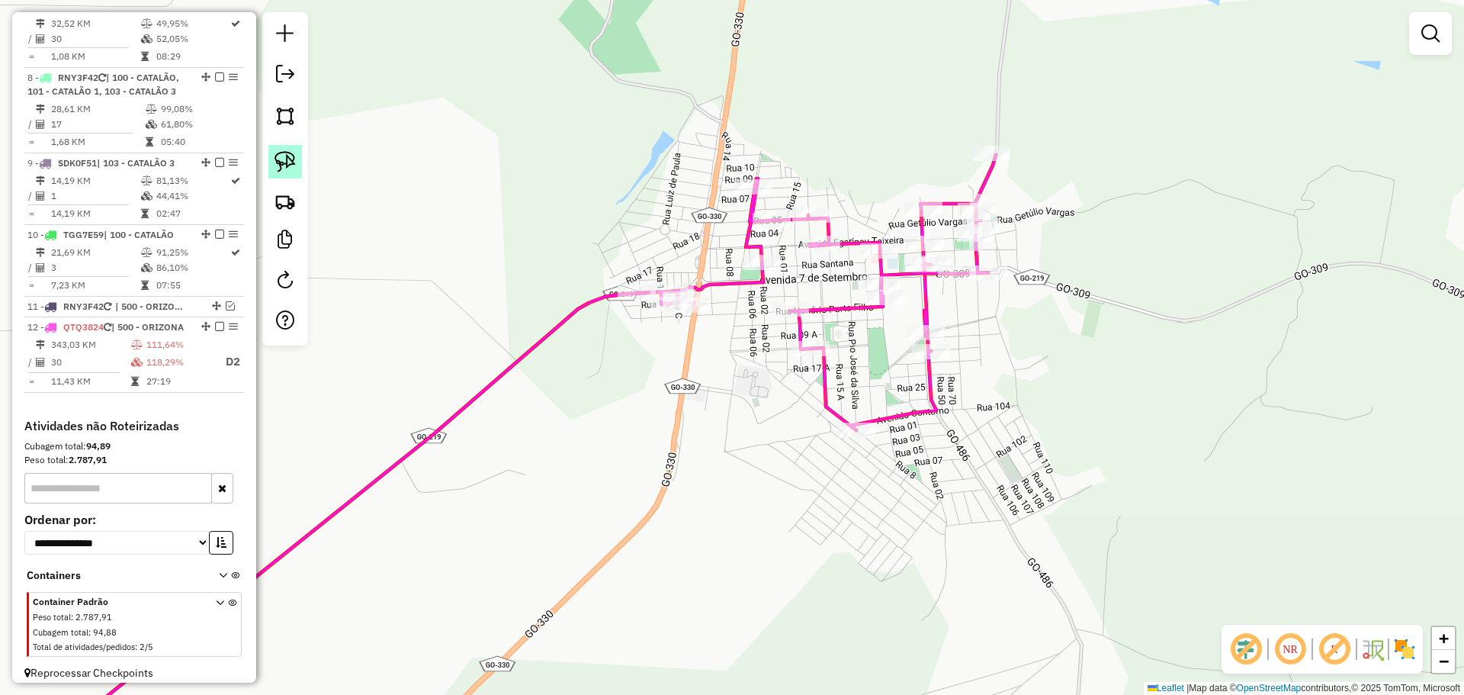
click at [290, 165] on img at bounding box center [284, 161] width 21 height 21
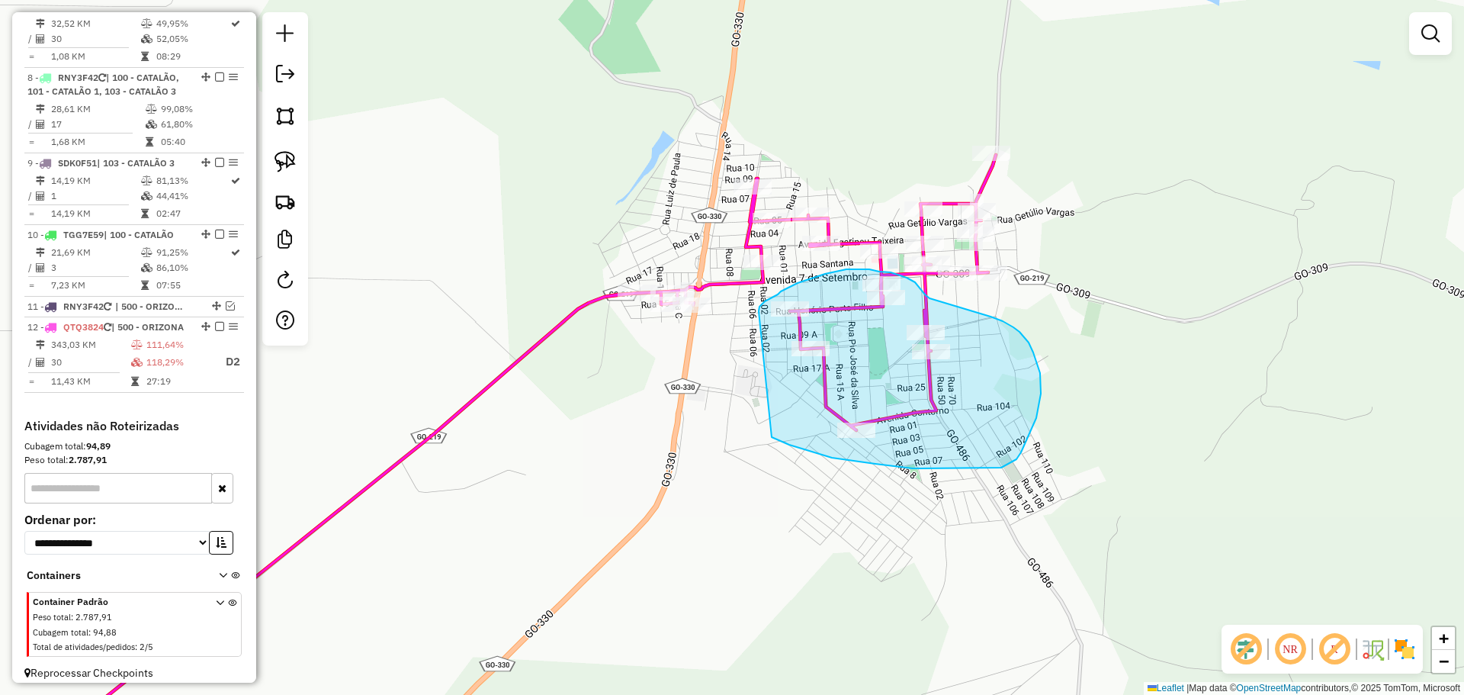
drag, startPoint x: 832, startPoint y: 457, endPoint x: 756, endPoint y: 342, distance: 138.3
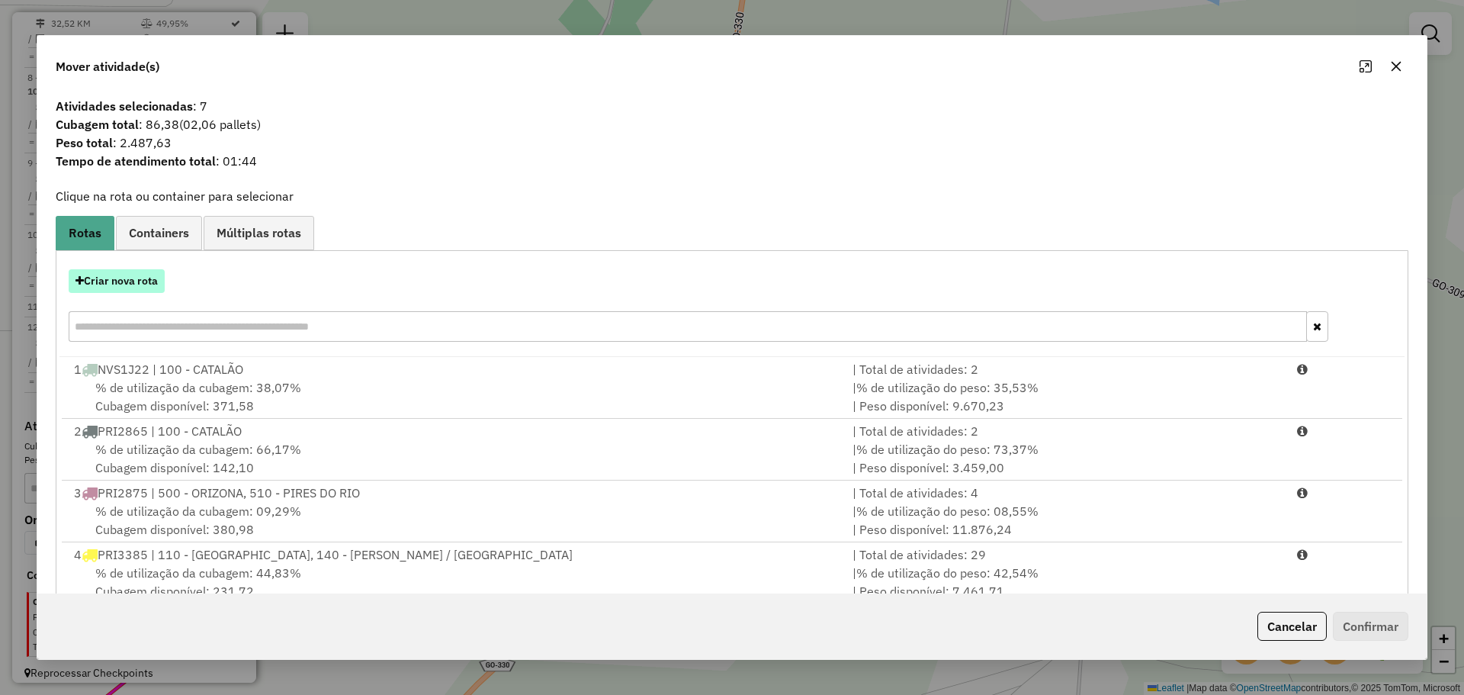
click at [131, 290] on button "Criar nova rota" at bounding box center [117, 281] width 96 height 24
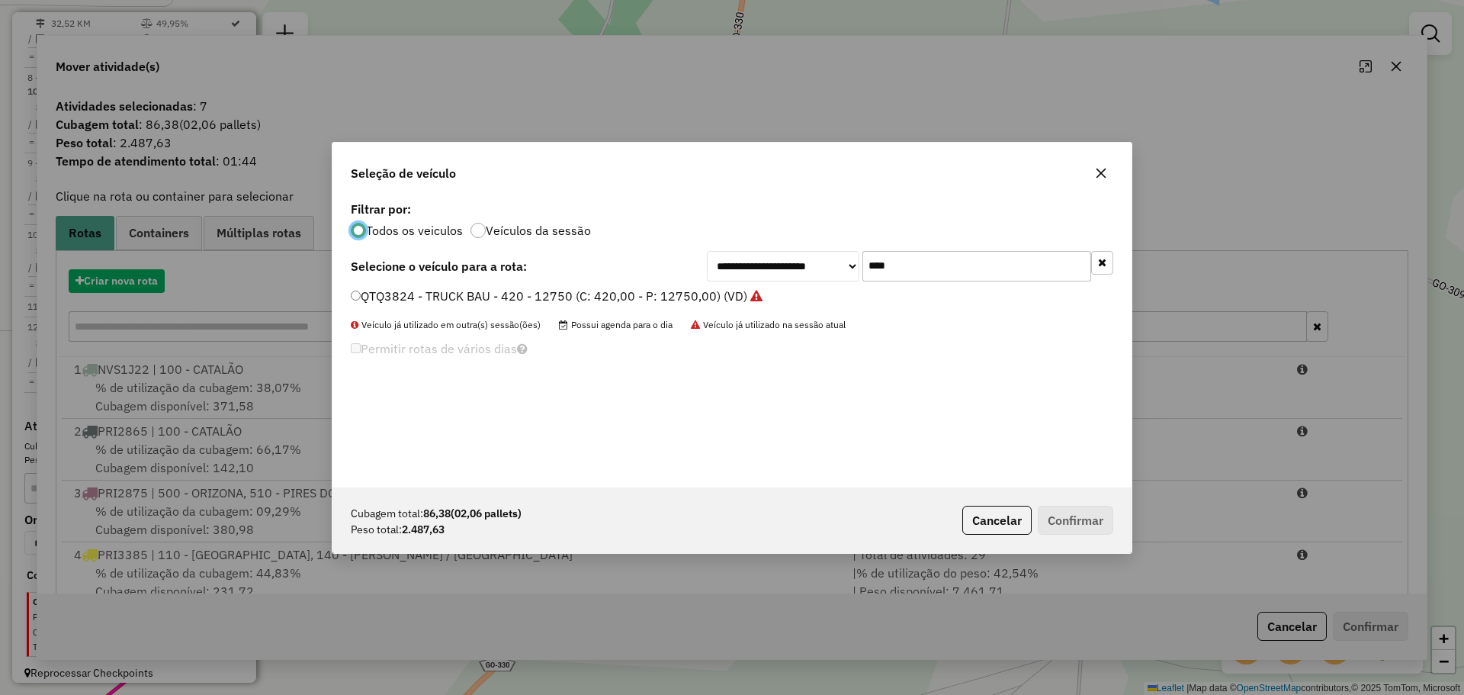
scroll to position [8, 5]
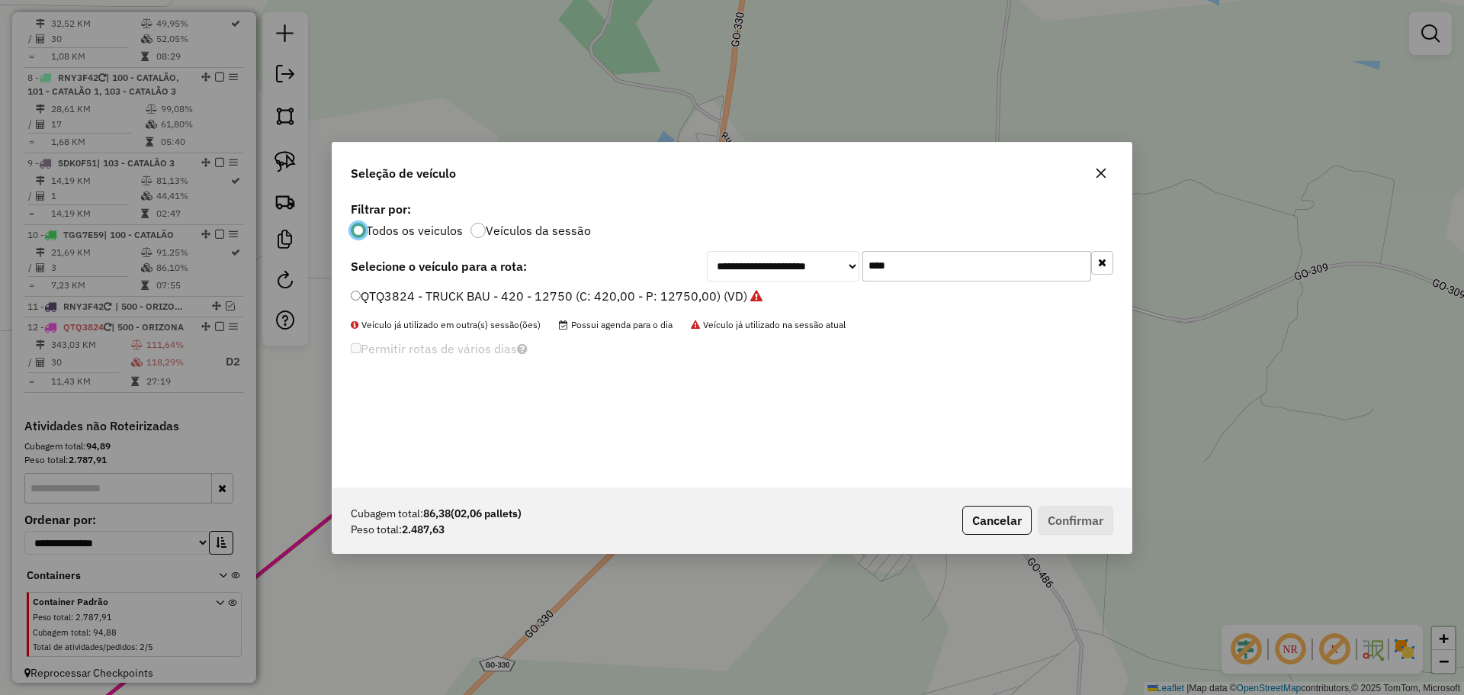
click at [908, 262] on input "****" at bounding box center [976, 266] width 229 height 30
type input "****"
click at [374, 294] on label "QTQ3924 - TRUCK BAU - 420 - 12750 (C: 420,00 - P: 12750,00) (VD)" at bounding box center [557, 296] width 412 height 18
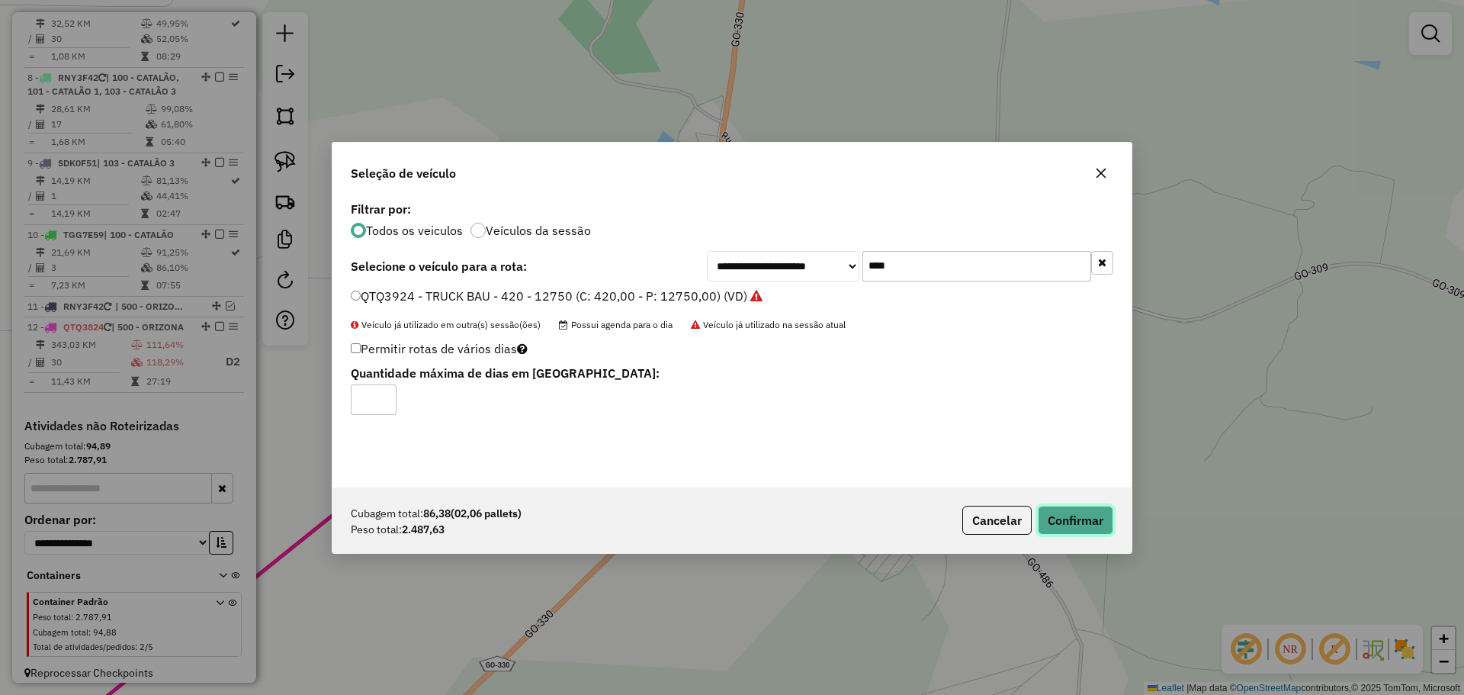
click at [1083, 527] on button "Confirmar" at bounding box center [1075, 519] width 75 height 29
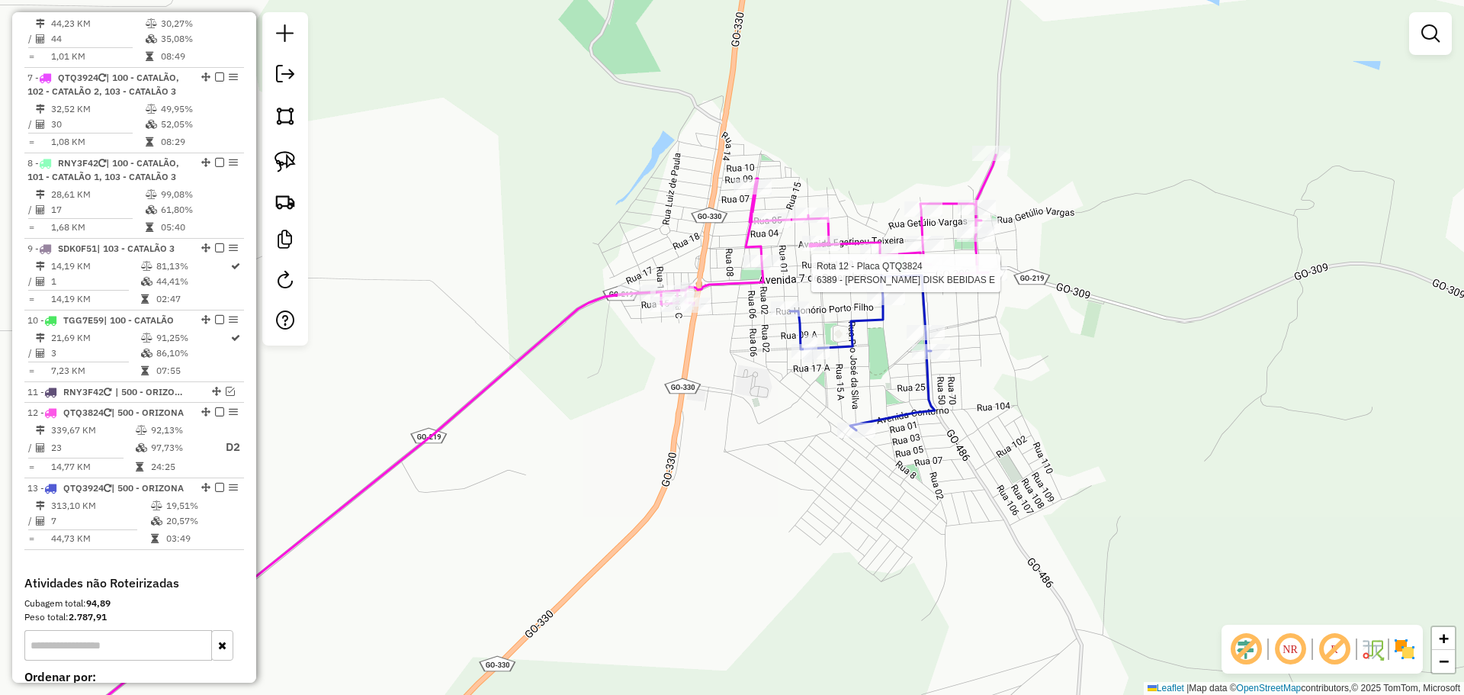
scroll to position [1242, 0]
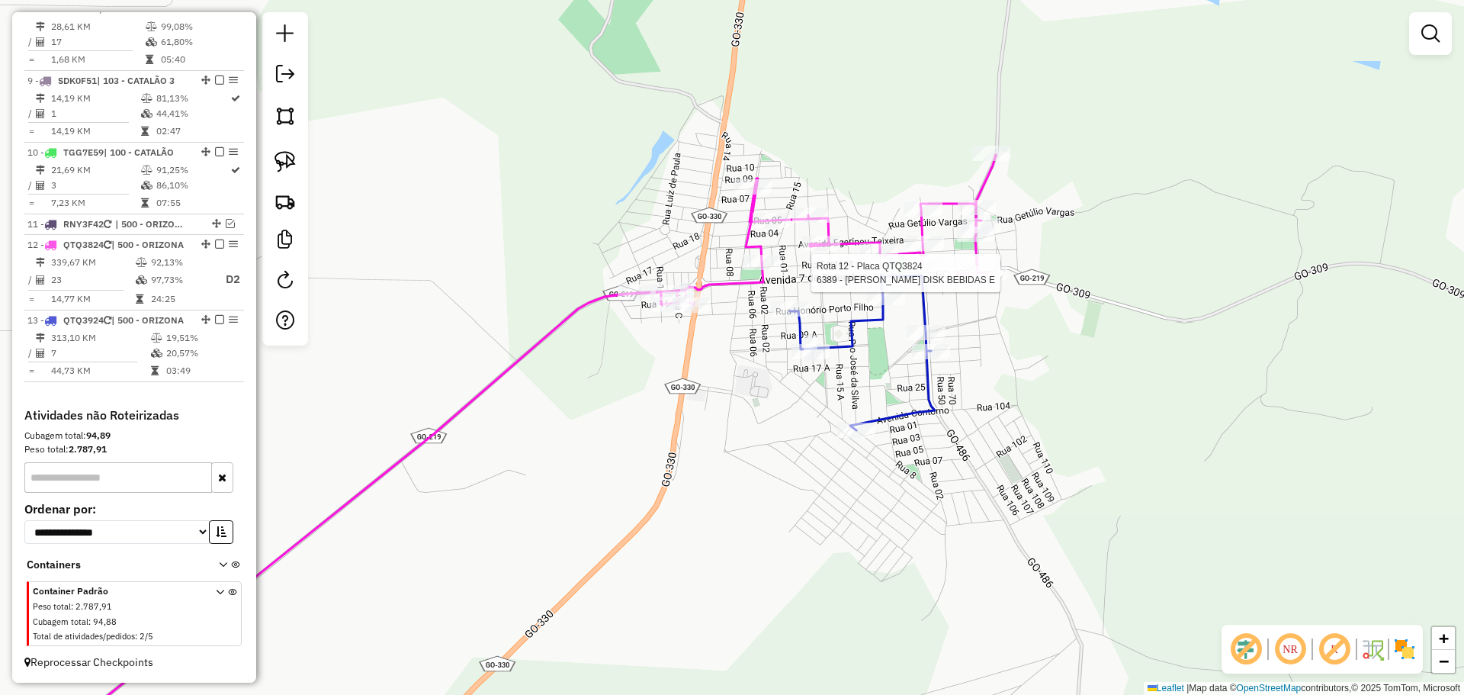
select select "**********"
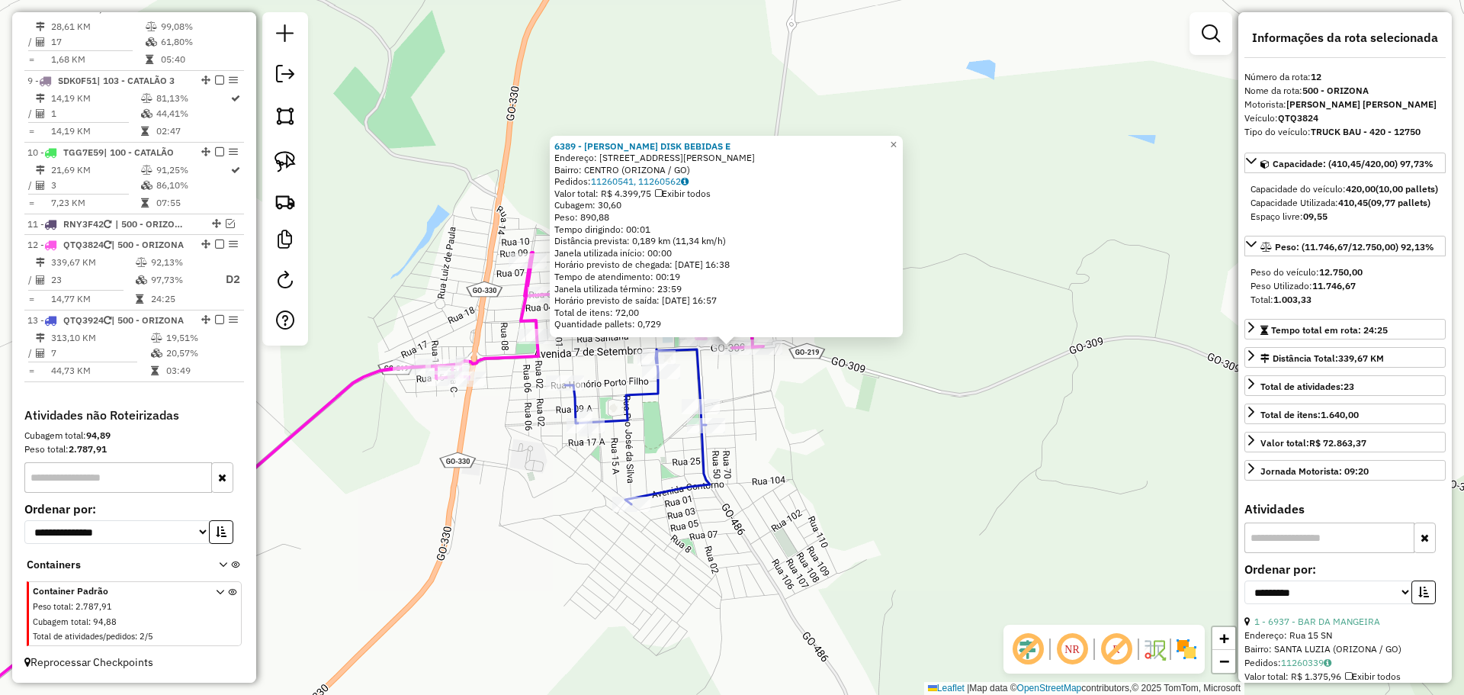
click at [865, 419] on div "6389 - FABIO DISK BEBIDAS E Endereço: RUA JOVIANO VAZ DA COSTA 4 Bairro: CENTRO…" at bounding box center [732, 347] width 1464 height 695
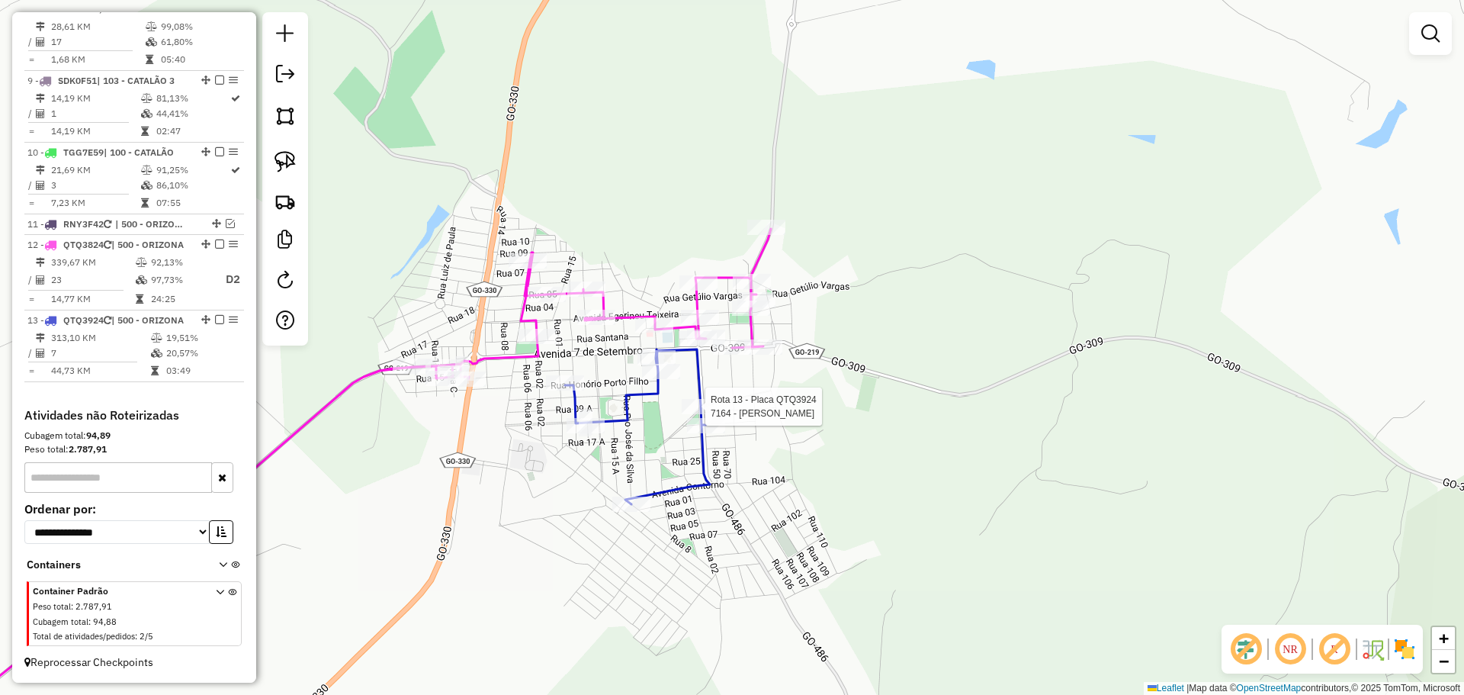
click at [705, 414] on div at bounding box center [701, 406] width 38 height 15
select select "**********"
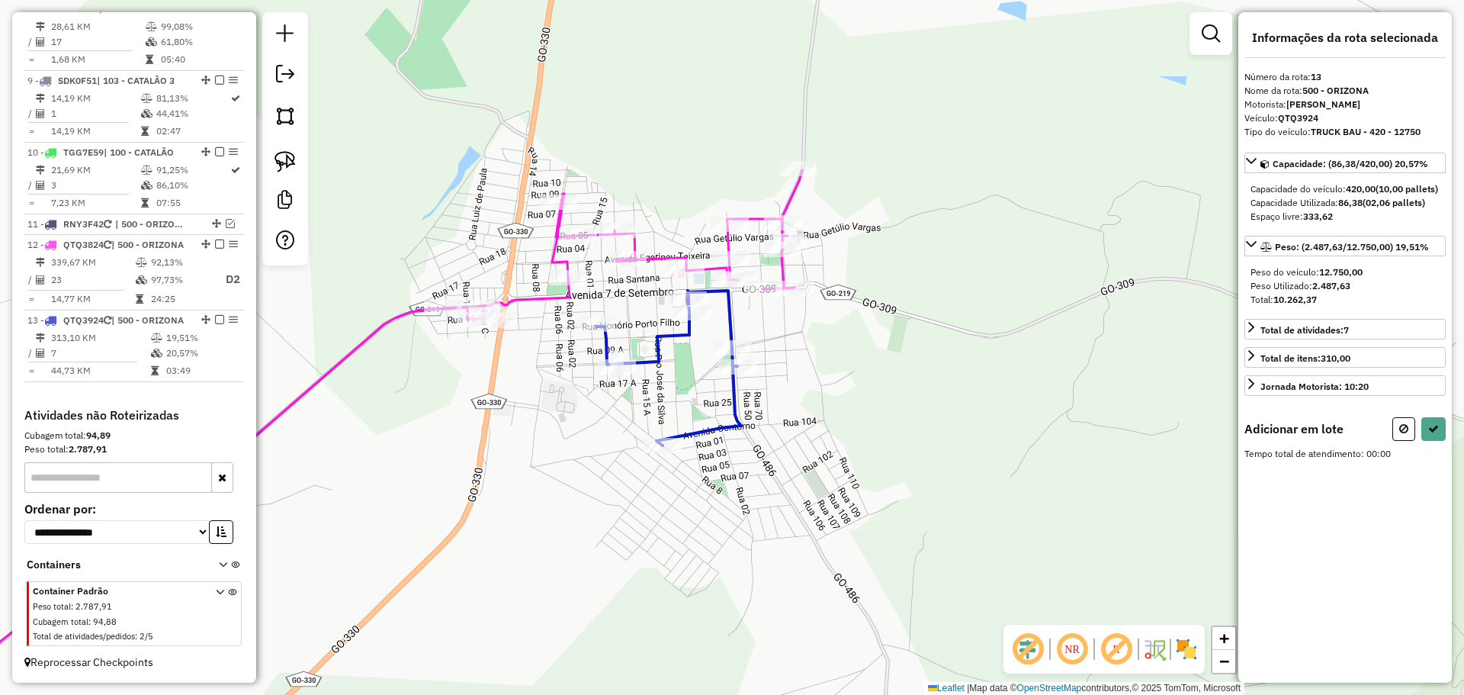
click at [290, 143] on div at bounding box center [285, 138] width 46 height 253
click at [290, 146] on link at bounding box center [285, 162] width 34 height 34
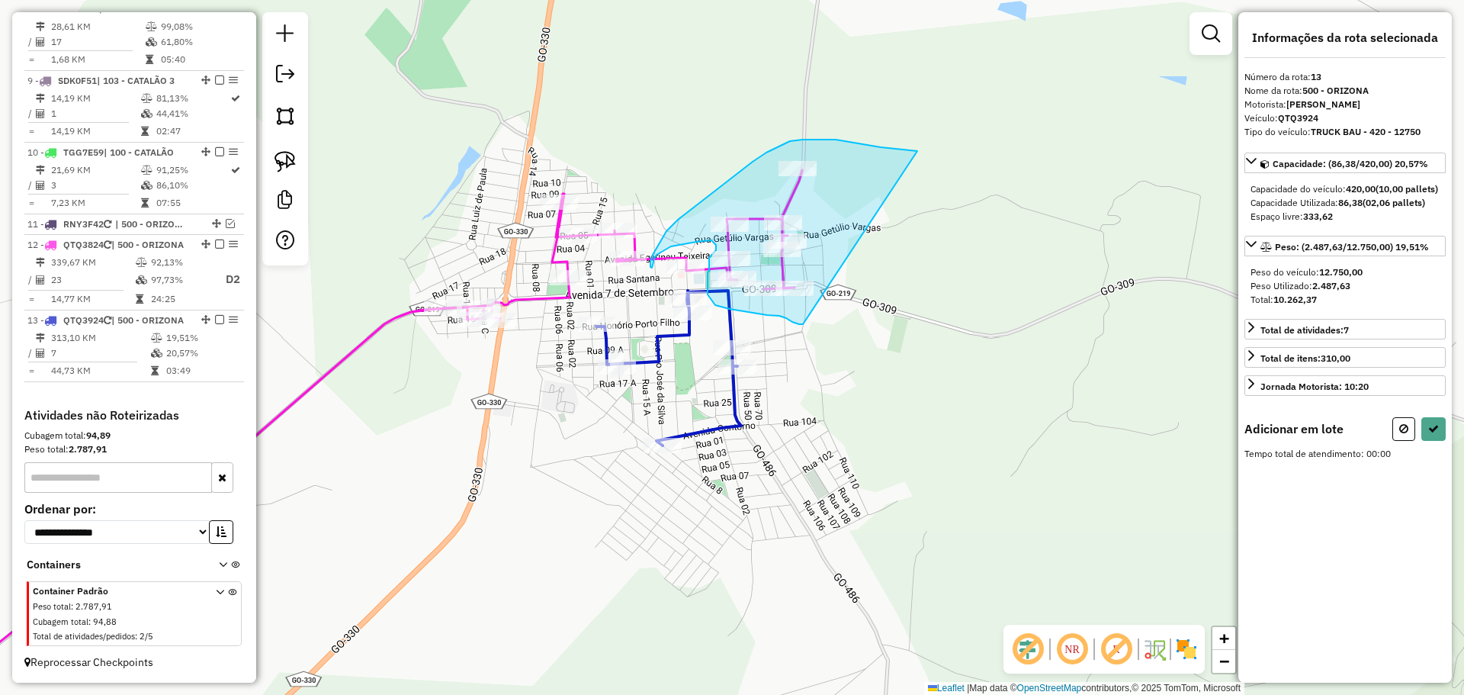
drag, startPoint x: 917, startPoint y: 151, endPoint x: 921, endPoint y: 303, distance: 152.5
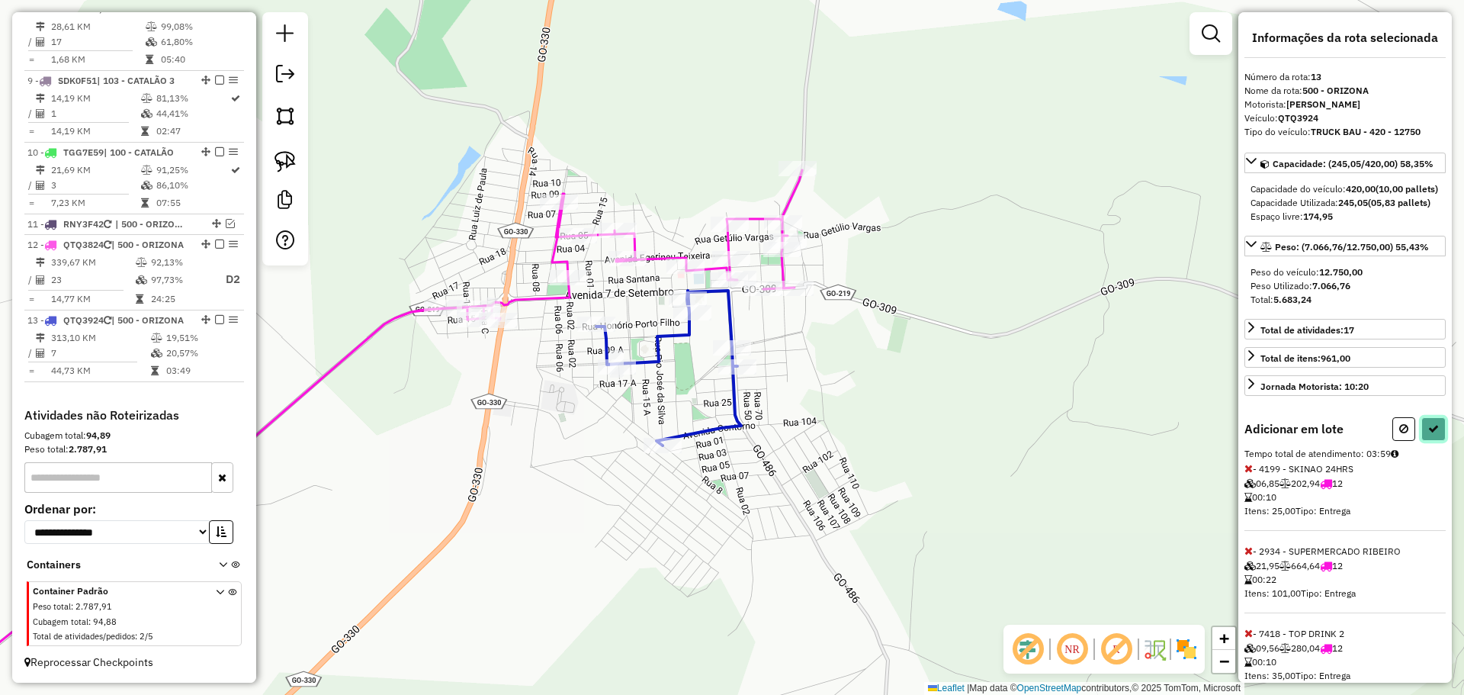
click at [1428, 434] on icon at bounding box center [1433, 428] width 11 height 11
select select "**********"
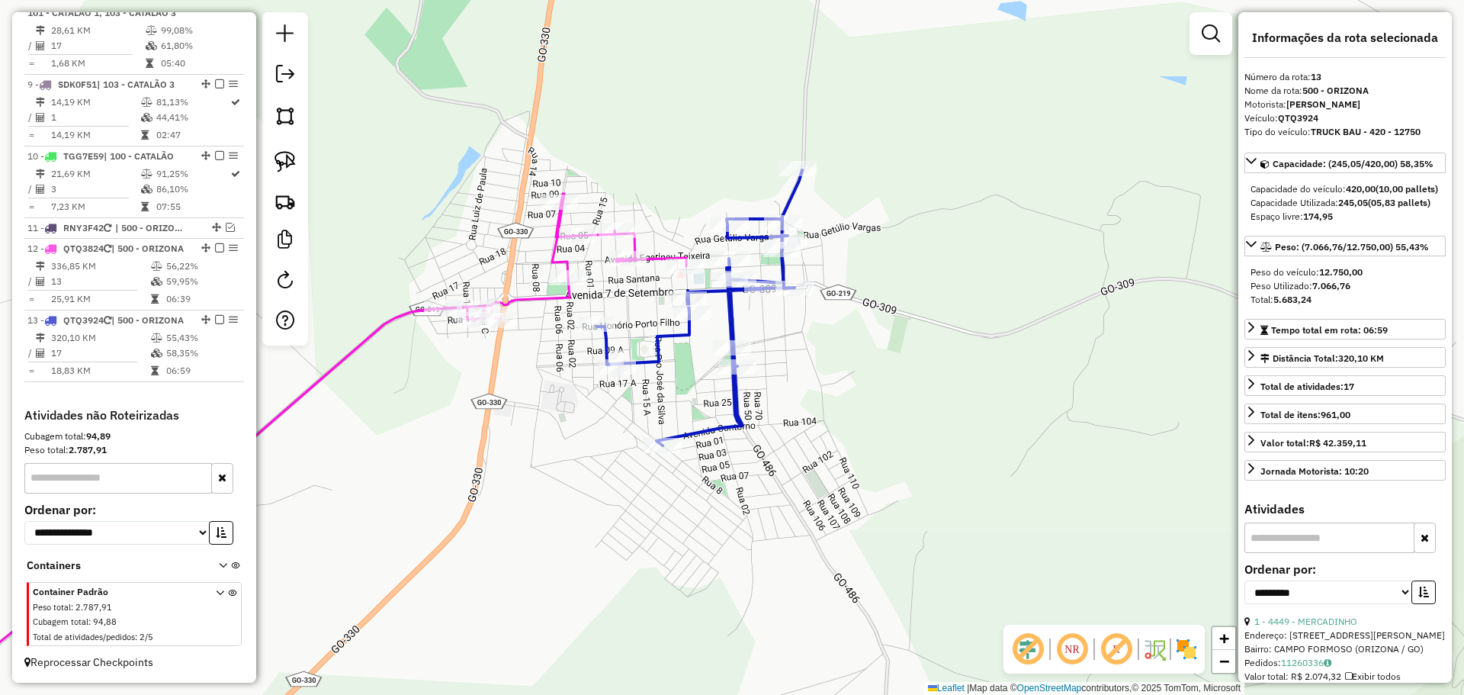
scroll to position [1238, 0]
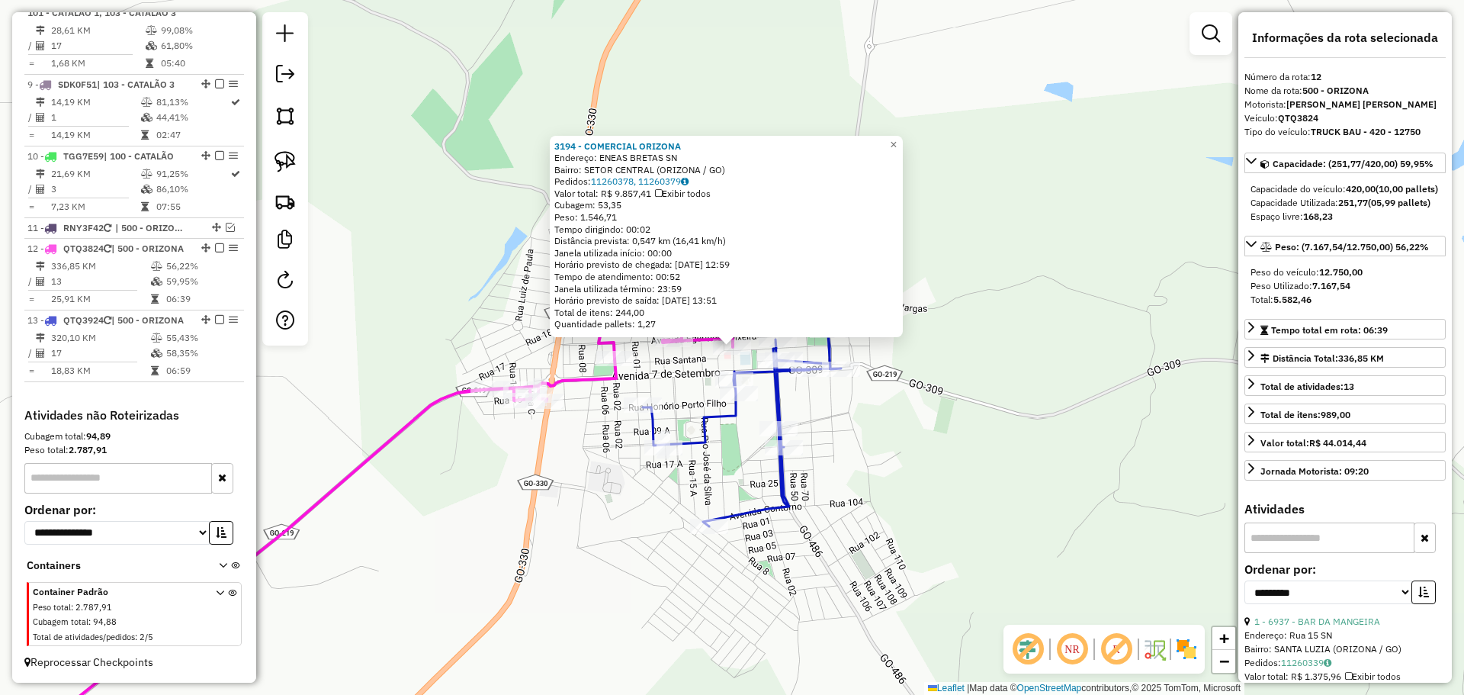
click at [959, 457] on div "3194 - COMERCIAL ORIZONA Endereço: ENEAS BRETAS SN Bairro: SETOR CENTRAL (ORIZO…" at bounding box center [732, 347] width 1464 height 695
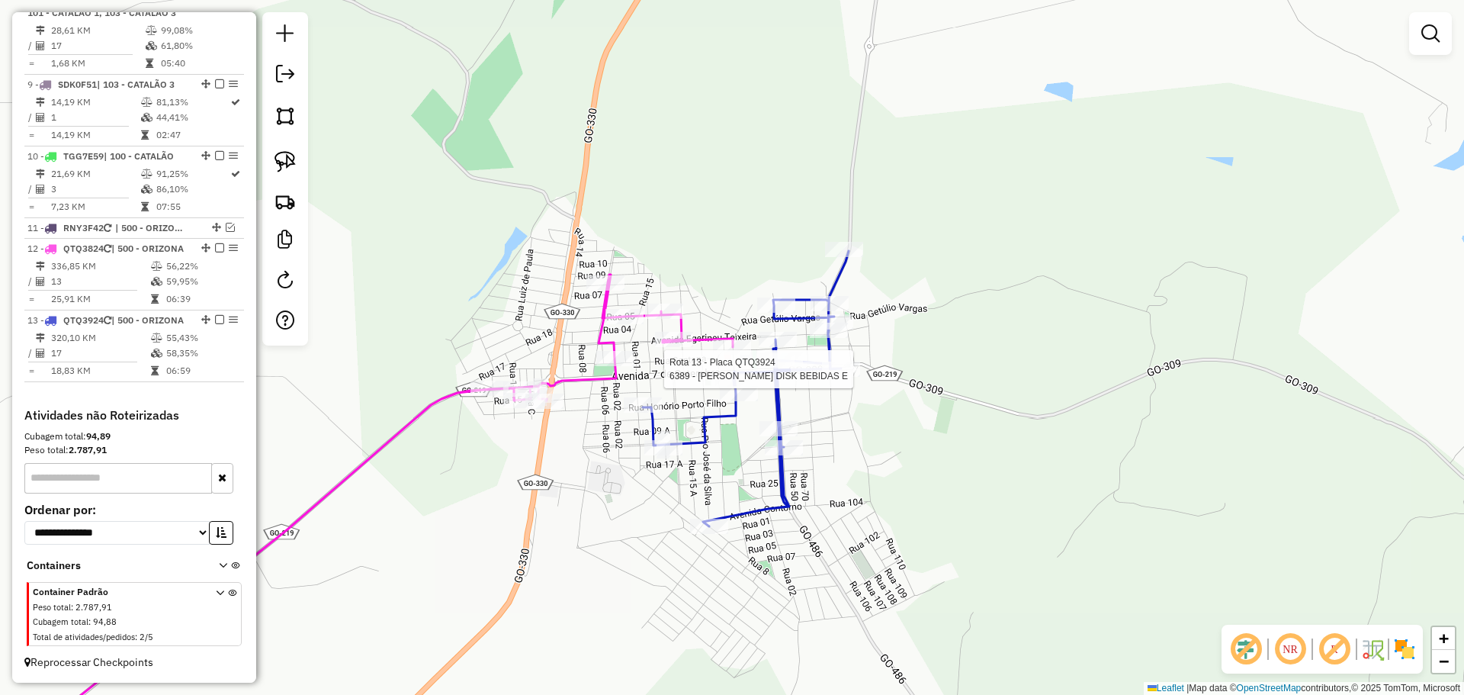
select select "**********"
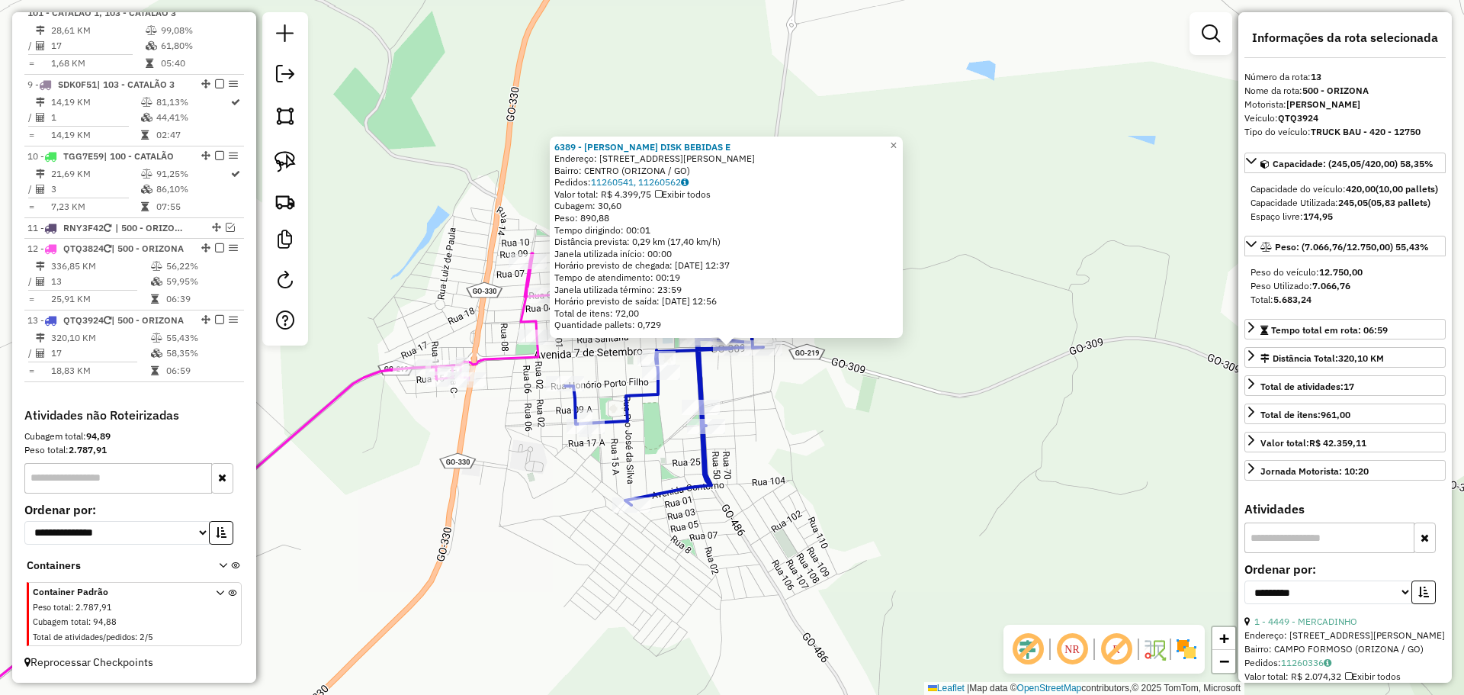
click at [758, 451] on div "6389 - FABIO DISK BEBIDAS E Endereço: RUA JOVIANO VAZ DA COSTA 4 Bairro: CENTRO…" at bounding box center [732, 347] width 1464 height 695
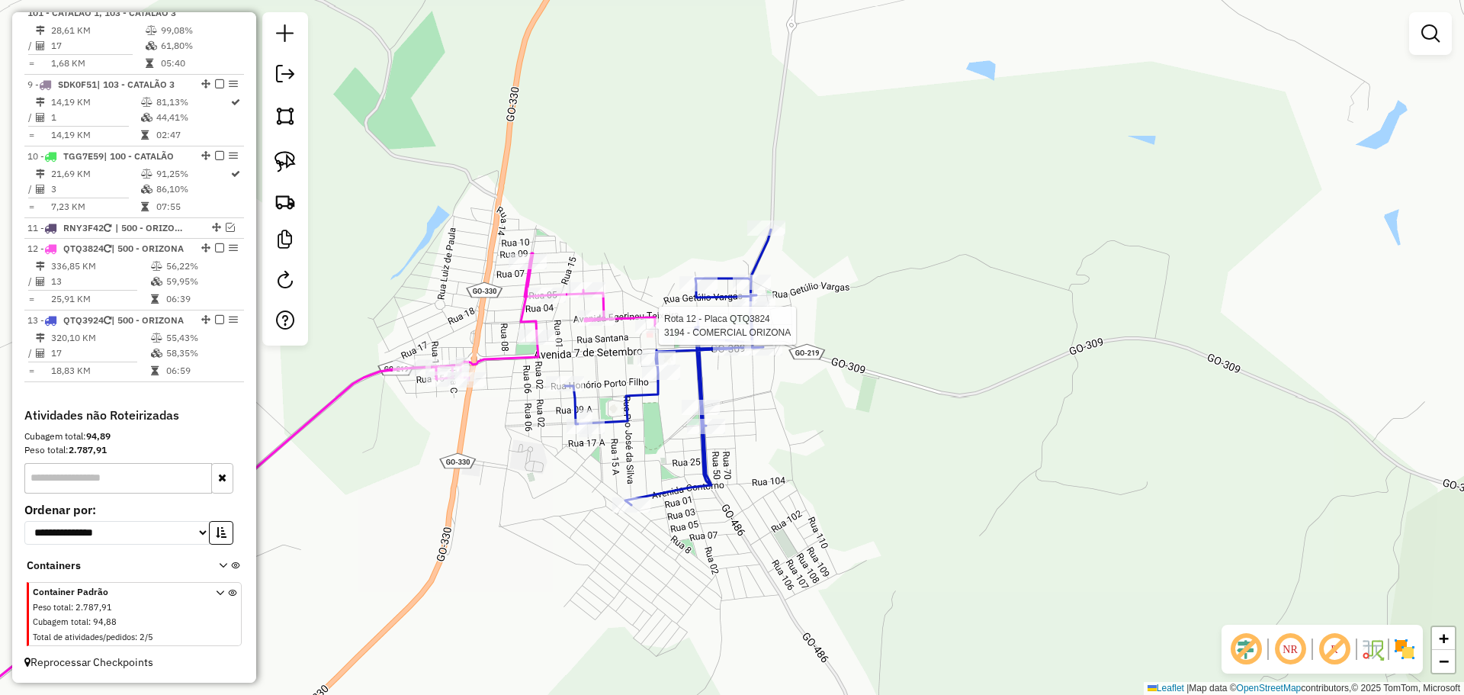
select select "**********"
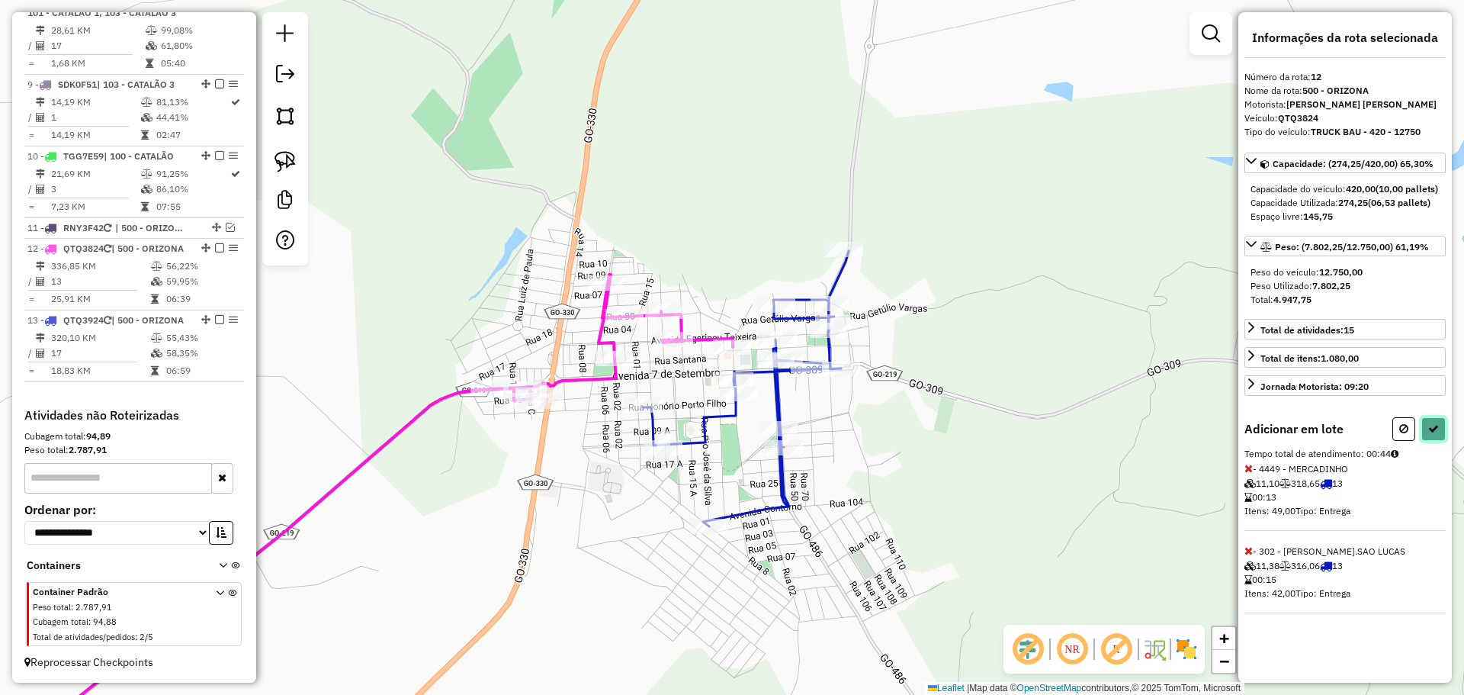
click at [1439, 441] on button at bounding box center [1433, 429] width 24 height 24
select select "**********"
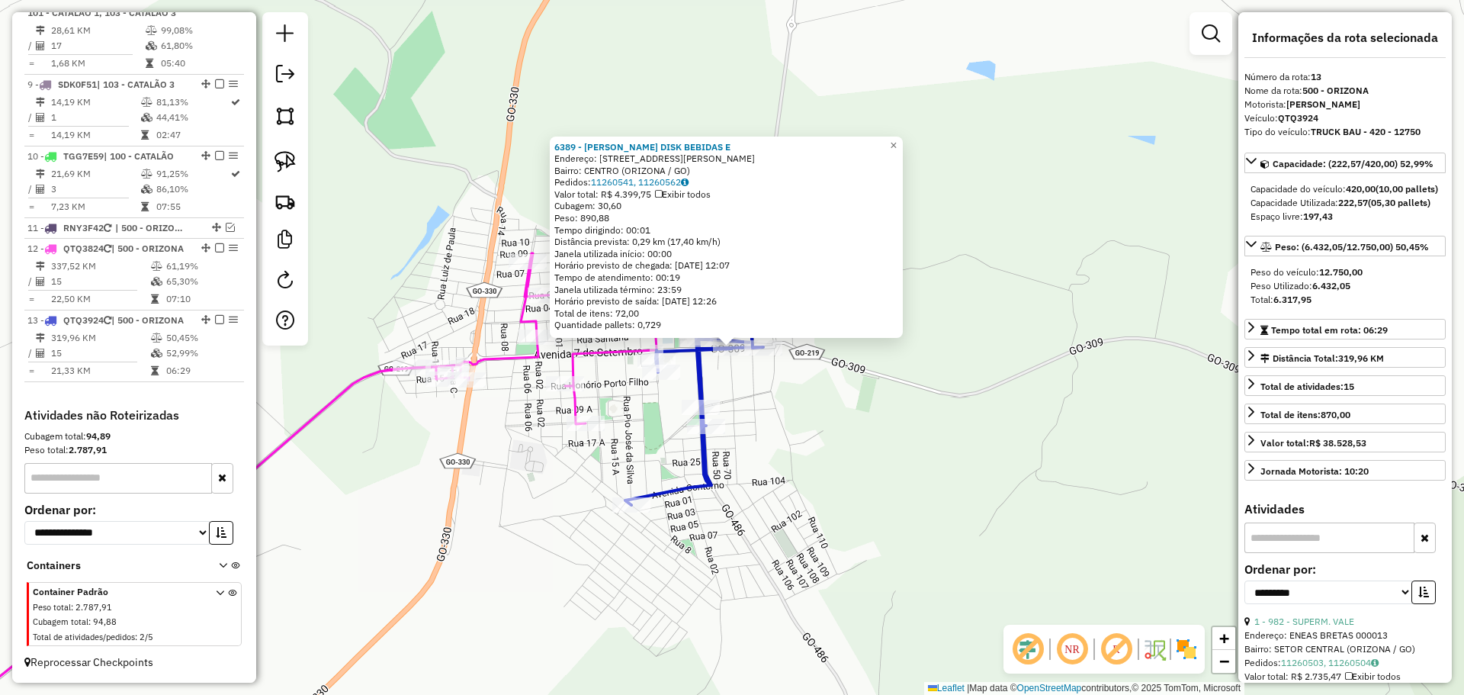
click at [849, 497] on div "6389 - FABIO DISK BEBIDAS E Endereço: RUA JOVIANO VAZ DA COSTA 4 Bairro: CENTRO…" at bounding box center [732, 347] width 1464 height 695
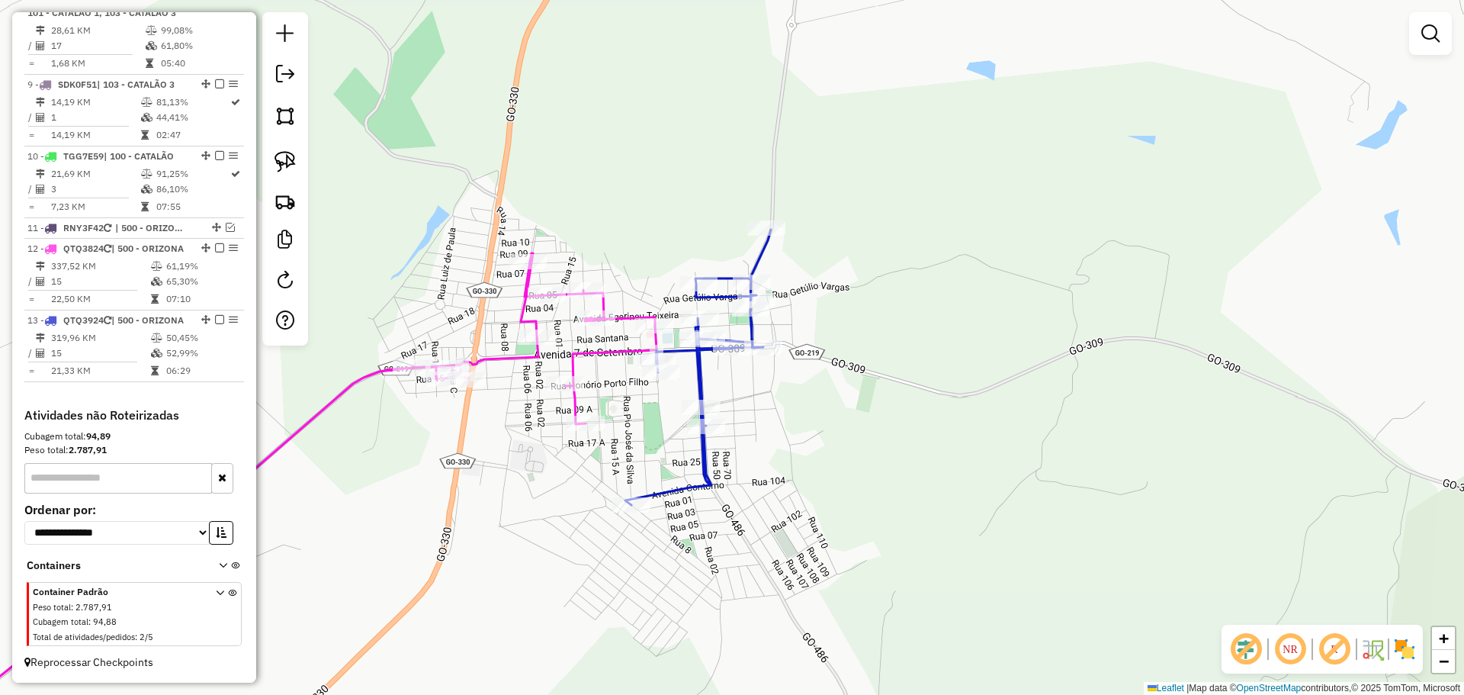
click at [688, 433] on div at bounding box center [706, 426] width 38 height 15
select select "**********"
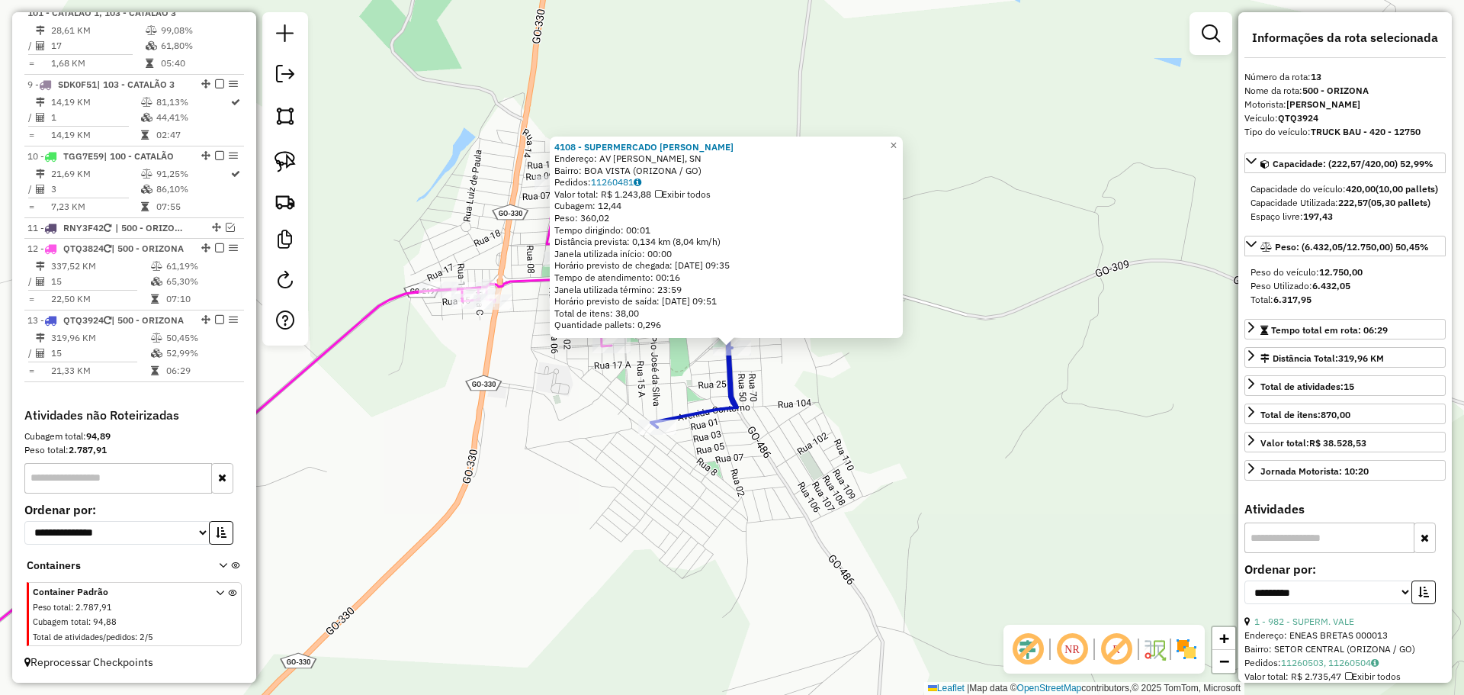
click at [687, 454] on div "4108 - SUPERMERCADO SOUZA Endereço: AV AUGUSTO PEREIRA DE MESQUITA, SN Bairro: …" at bounding box center [732, 347] width 1464 height 695
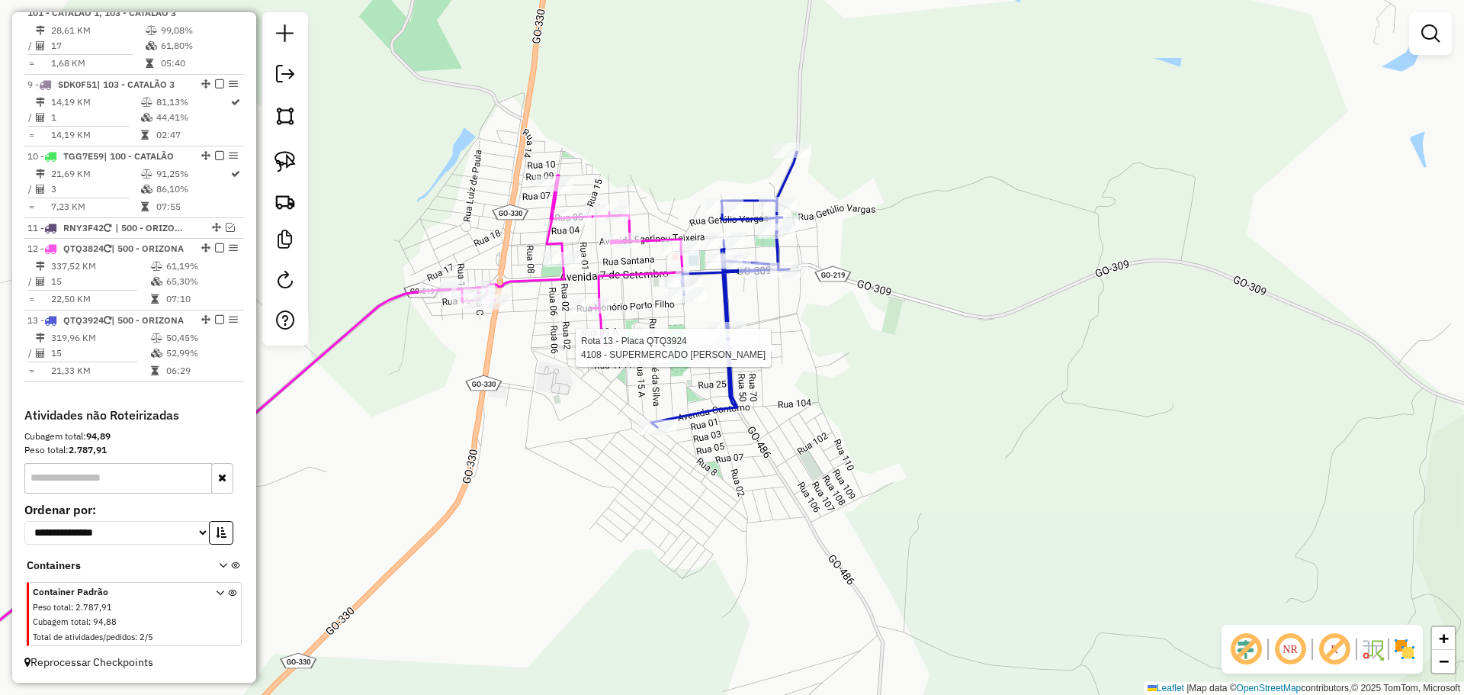
select select "**********"
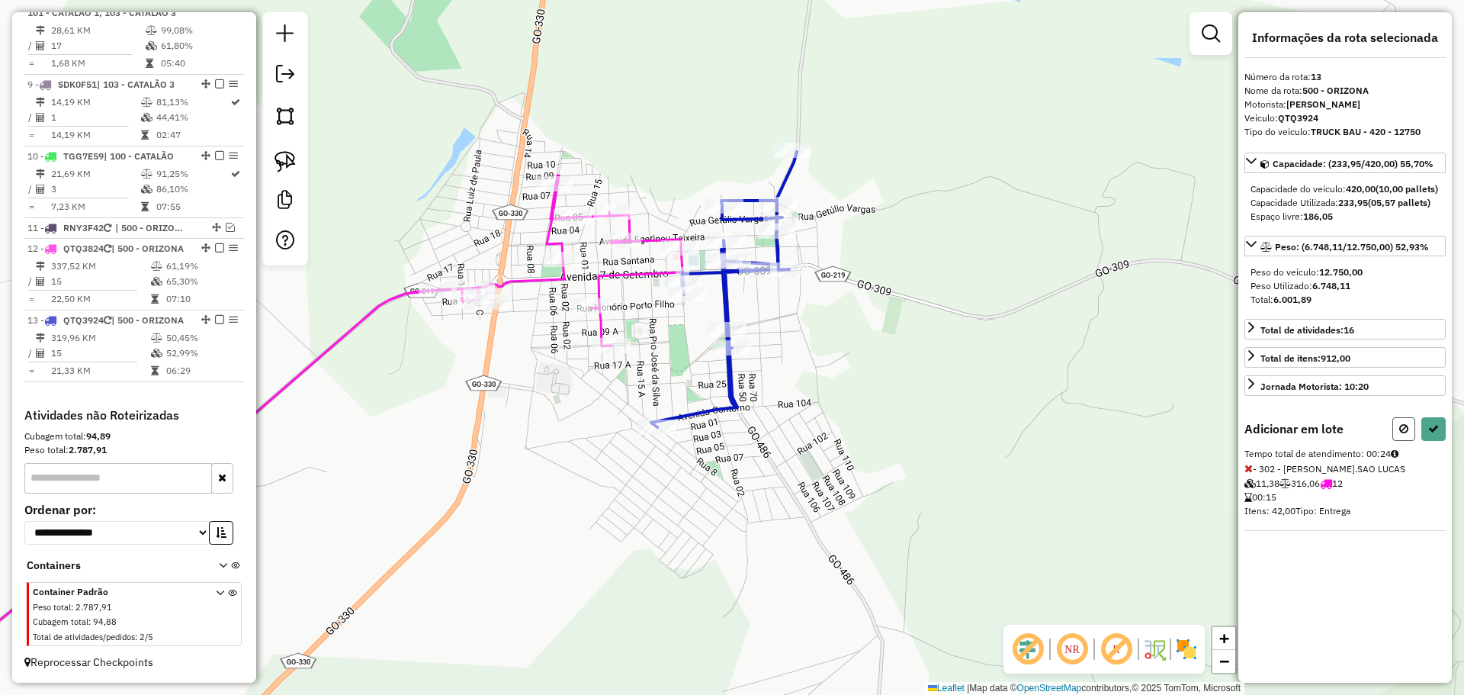
click at [1405, 441] on button at bounding box center [1403, 429] width 23 height 24
select select "**********"
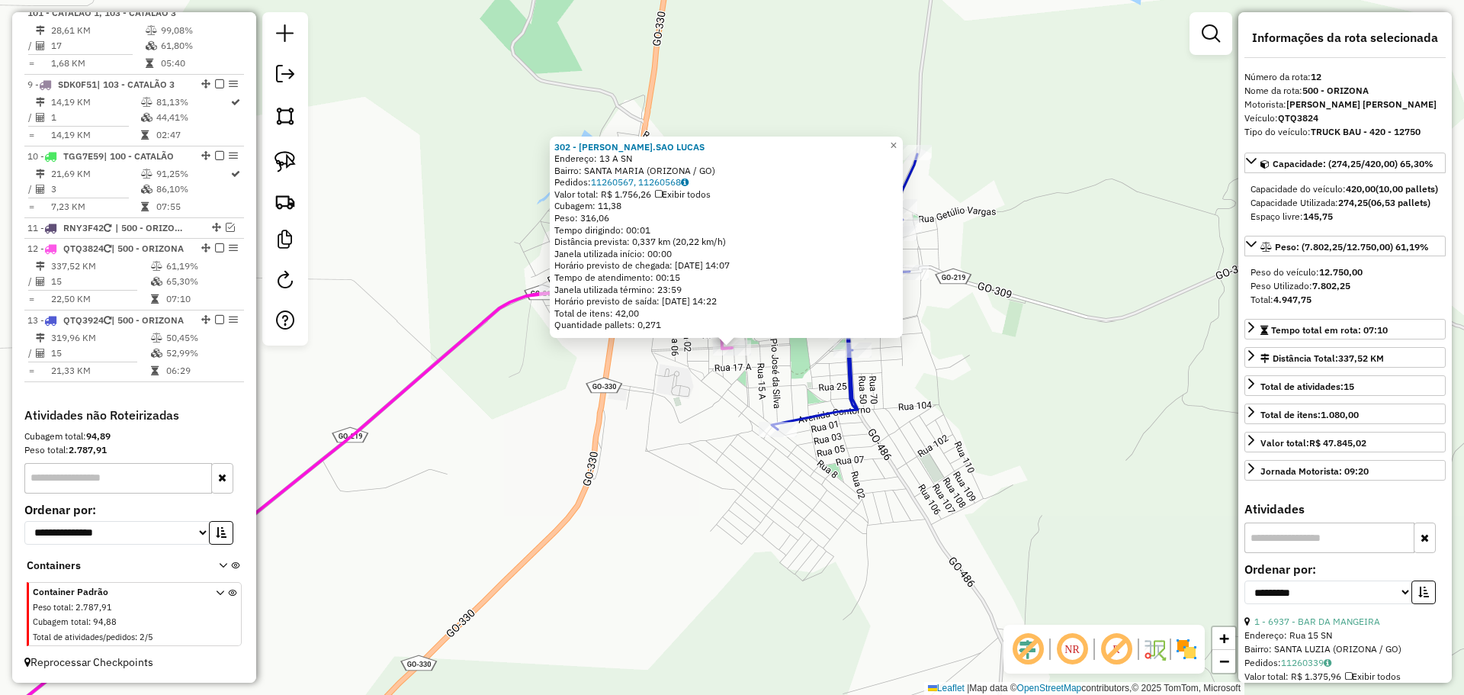
click at [718, 400] on div "302 - [PERSON_NAME].[PERSON_NAME]: 13 A SN Bairro: [GEOGRAPHIC_DATA] (ORIZONA /…" at bounding box center [732, 347] width 1464 height 695
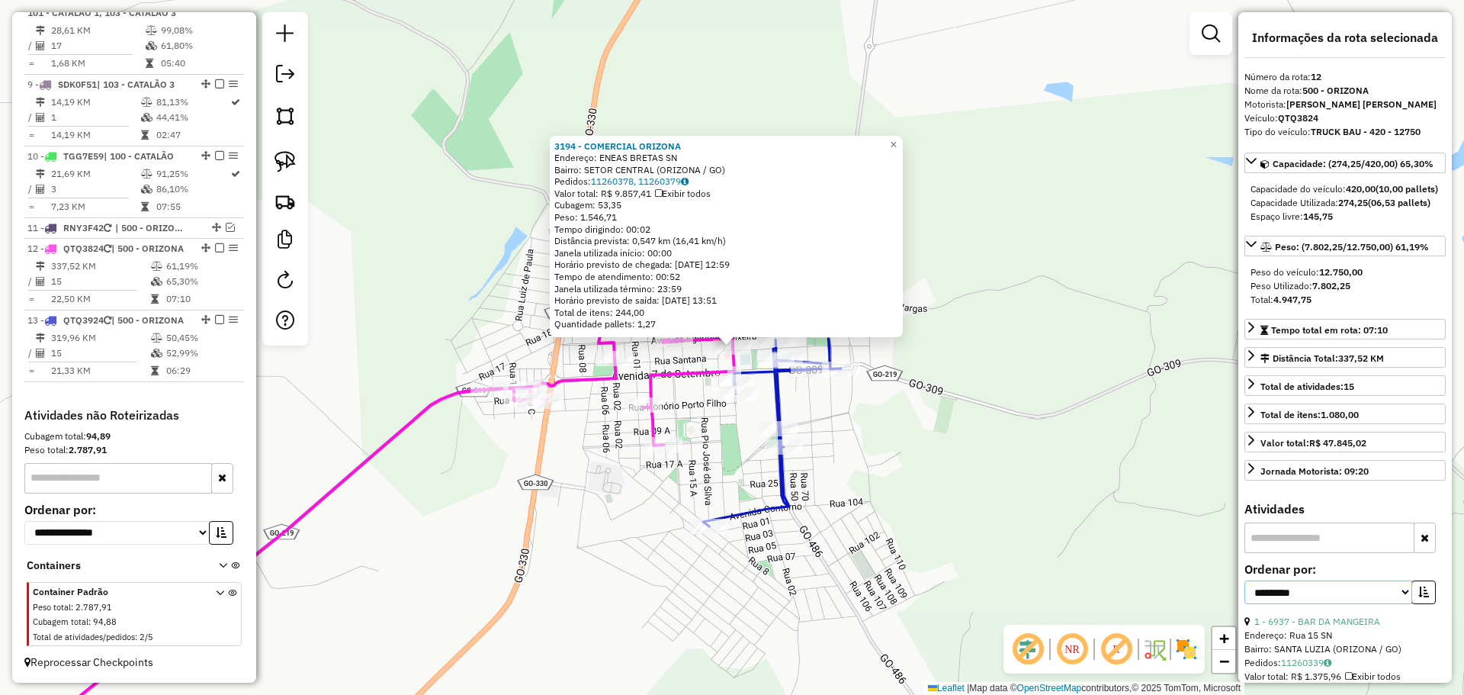
click at [1402, 604] on select "**********" at bounding box center [1328, 592] width 168 height 24
select select "*********"
click at [1244, 604] on select "**********" at bounding box center [1328, 592] width 168 height 24
click at [1434, 615] on div "**********" at bounding box center [1344, 588] width 201 height 51
click at [1423, 597] on icon "button" at bounding box center [1423, 591] width 11 height 11
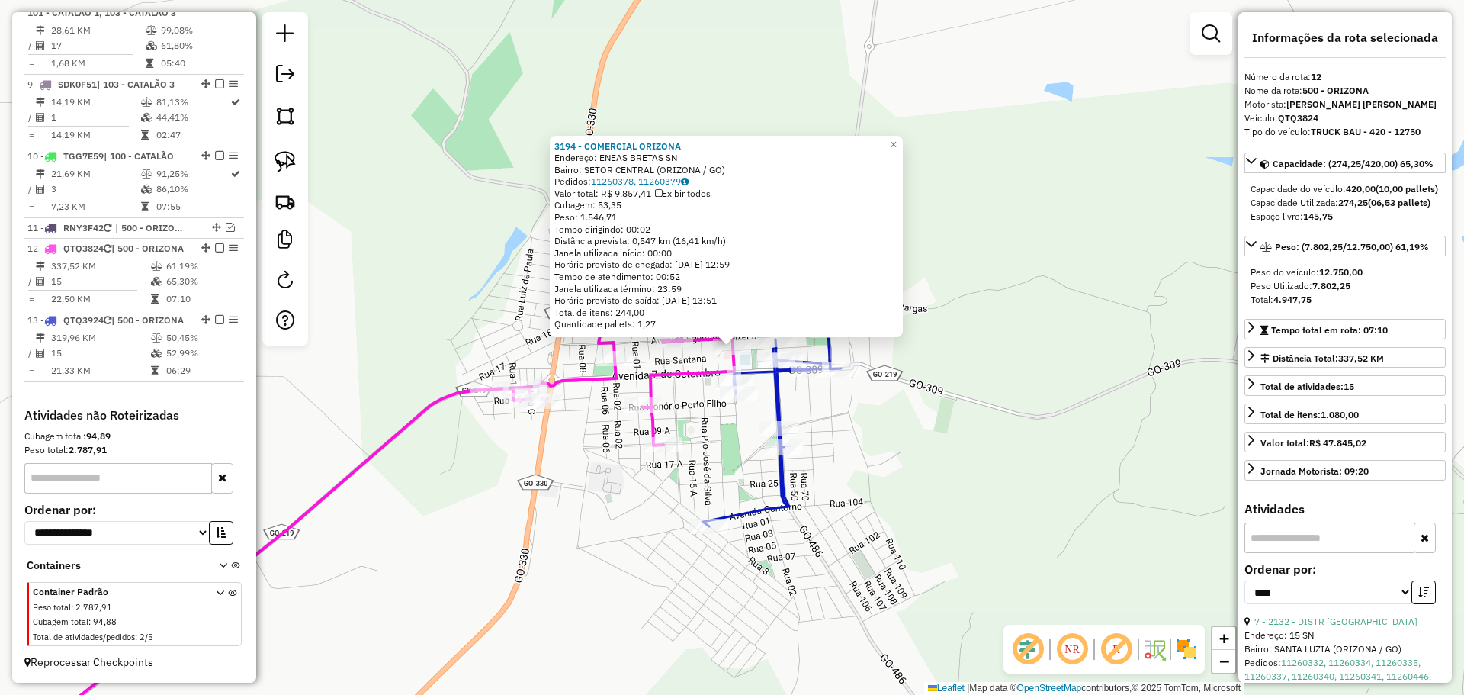
click at [1353, 627] on link "7 - 2132 - DISTR [GEOGRAPHIC_DATA]" at bounding box center [1335, 620] width 163 height 11
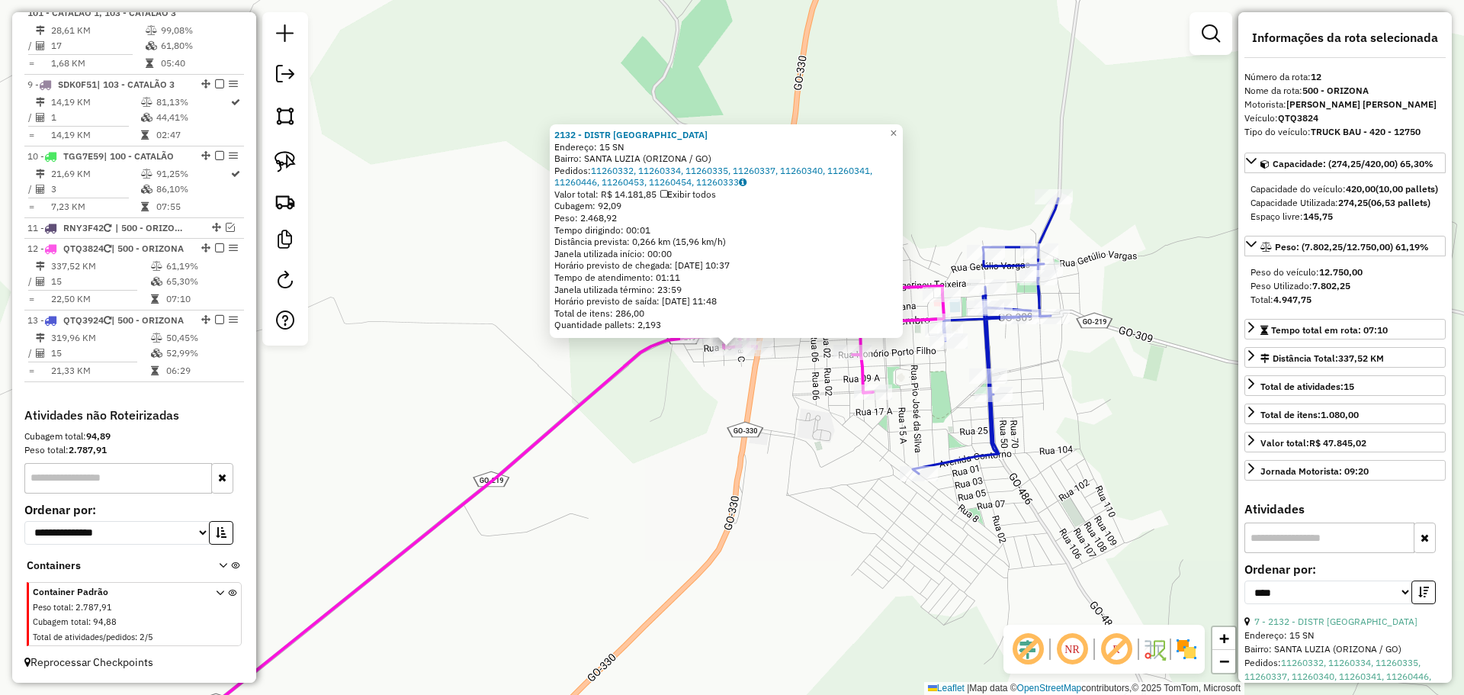
click at [882, 498] on div "2132 - DISTR SANTA LUZIA Endereço: 15 SN Bairro: SANTA LUZIA (ORIZONA / GO) Ped…" at bounding box center [732, 347] width 1464 height 695
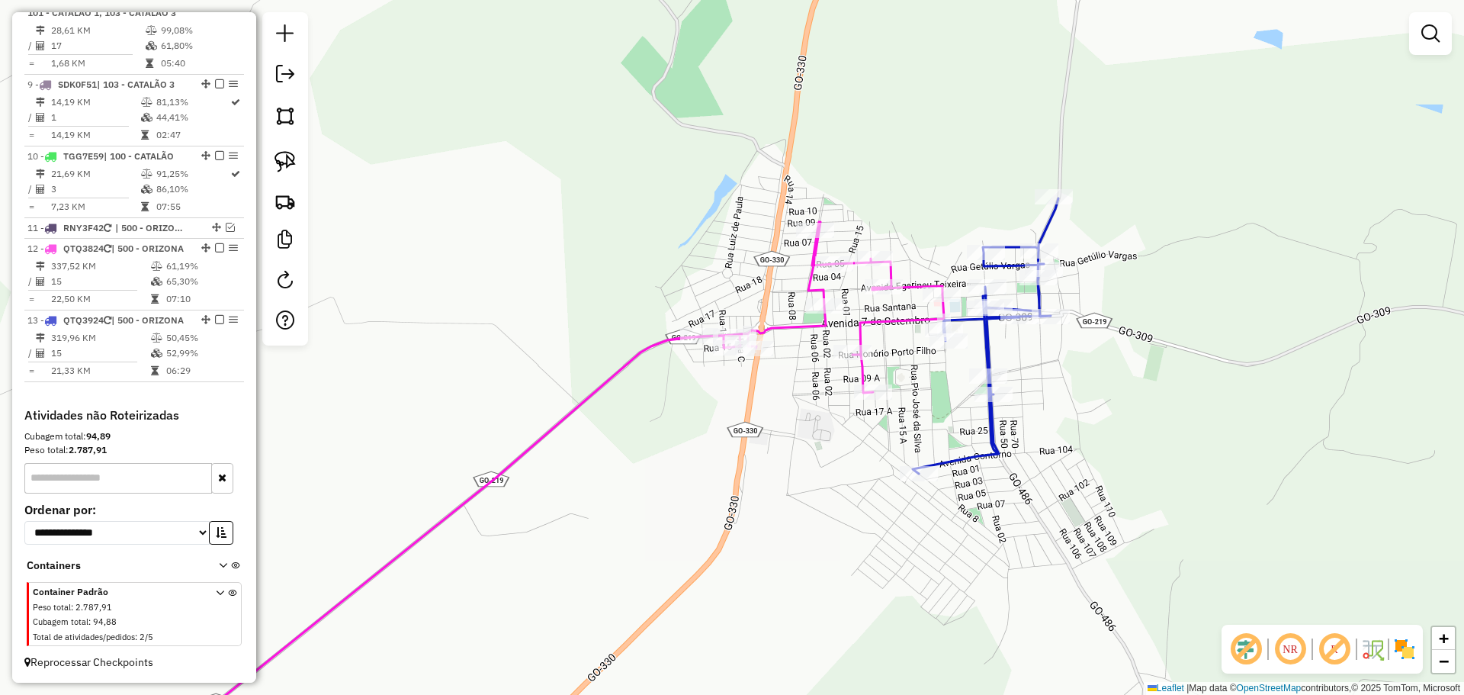
drag, startPoint x: 1068, startPoint y: 380, endPoint x: 1028, endPoint y: 379, distance: 40.4
click at [1028, 379] on div "Janela de atendimento Grade de atendimento Capacidade Transportadoras Veículos …" at bounding box center [732, 347] width 1464 height 695
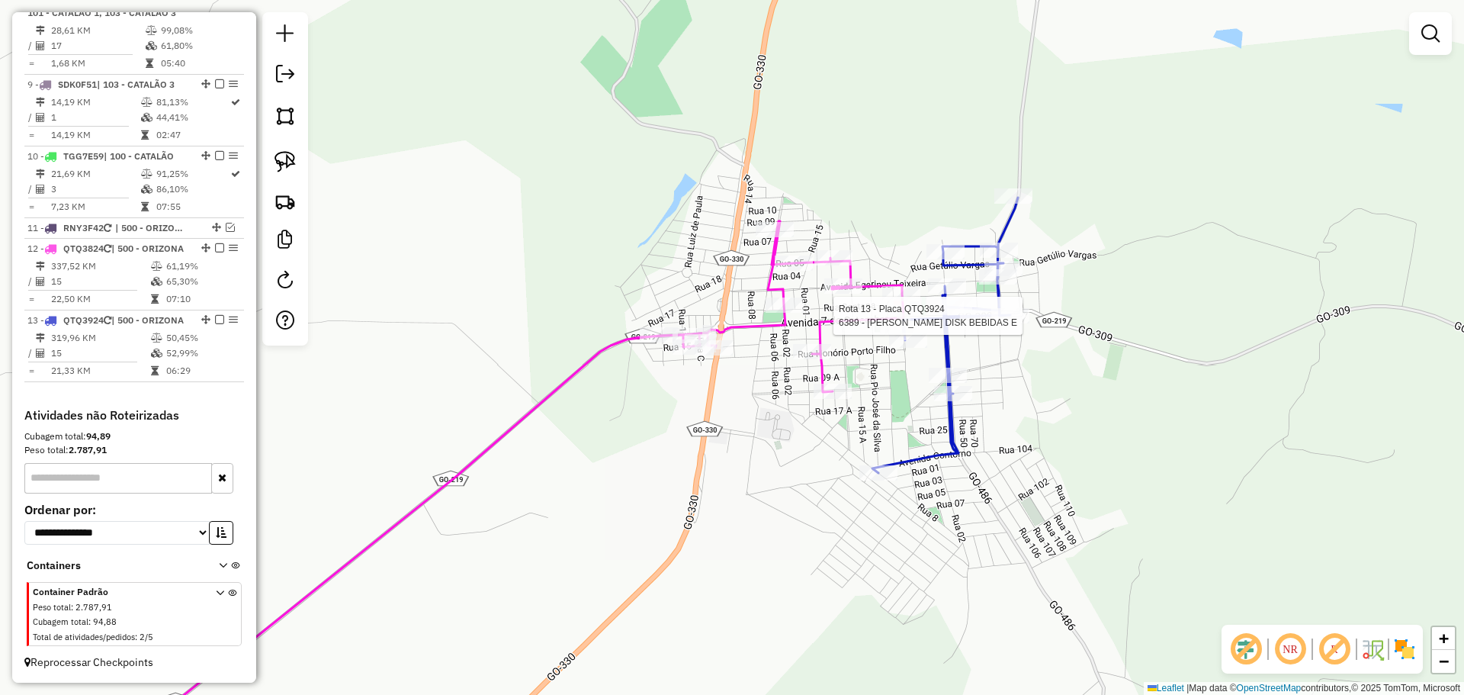
select select "*********"
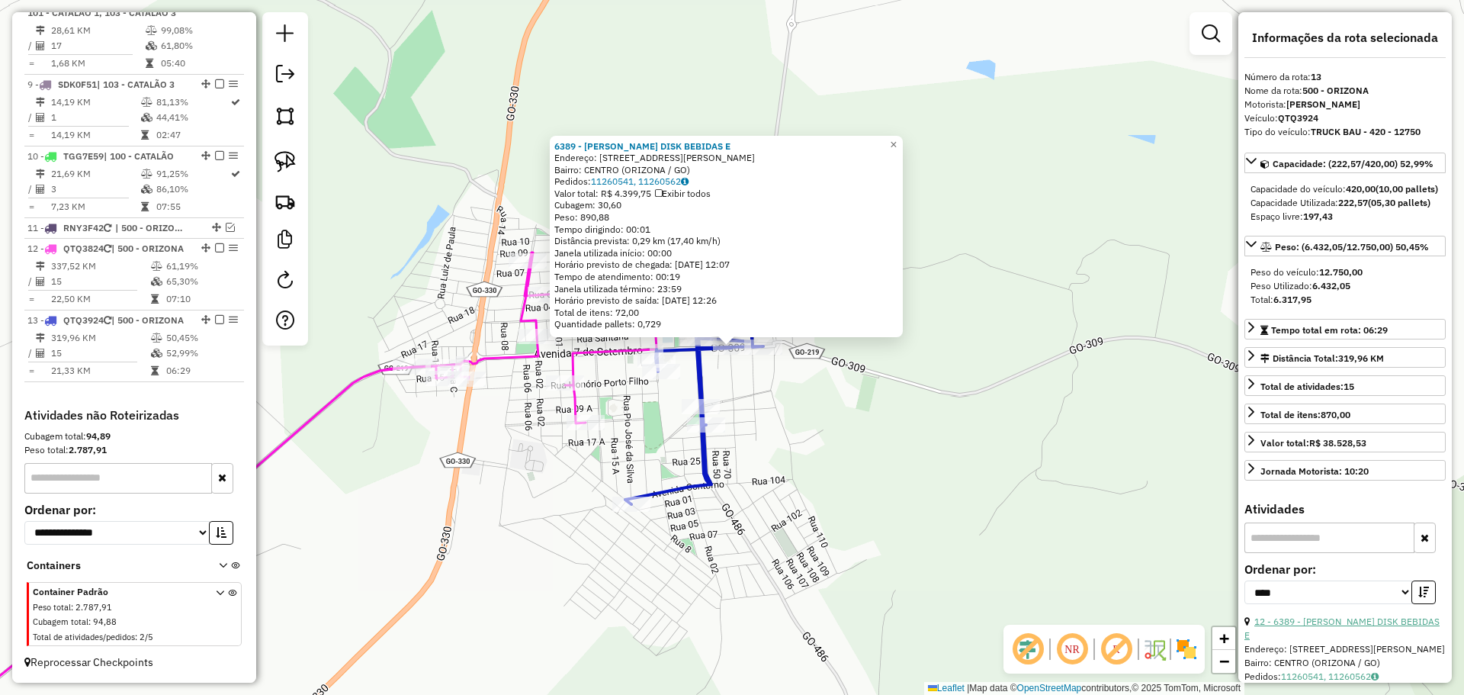
click at [1382, 640] on link "12 - 6389 - FABIO DISK BEBIDAS E" at bounding box center [1341, 627] width 195 height 25
click at [865, 521] on div "6389 - FABIO DISK BEBIDAS E Endereço: RUA JOVIANO VAZ DA COSTA 4 Bairro: CENTRO…" at bounding box center [732, 347] width 1464 height 695
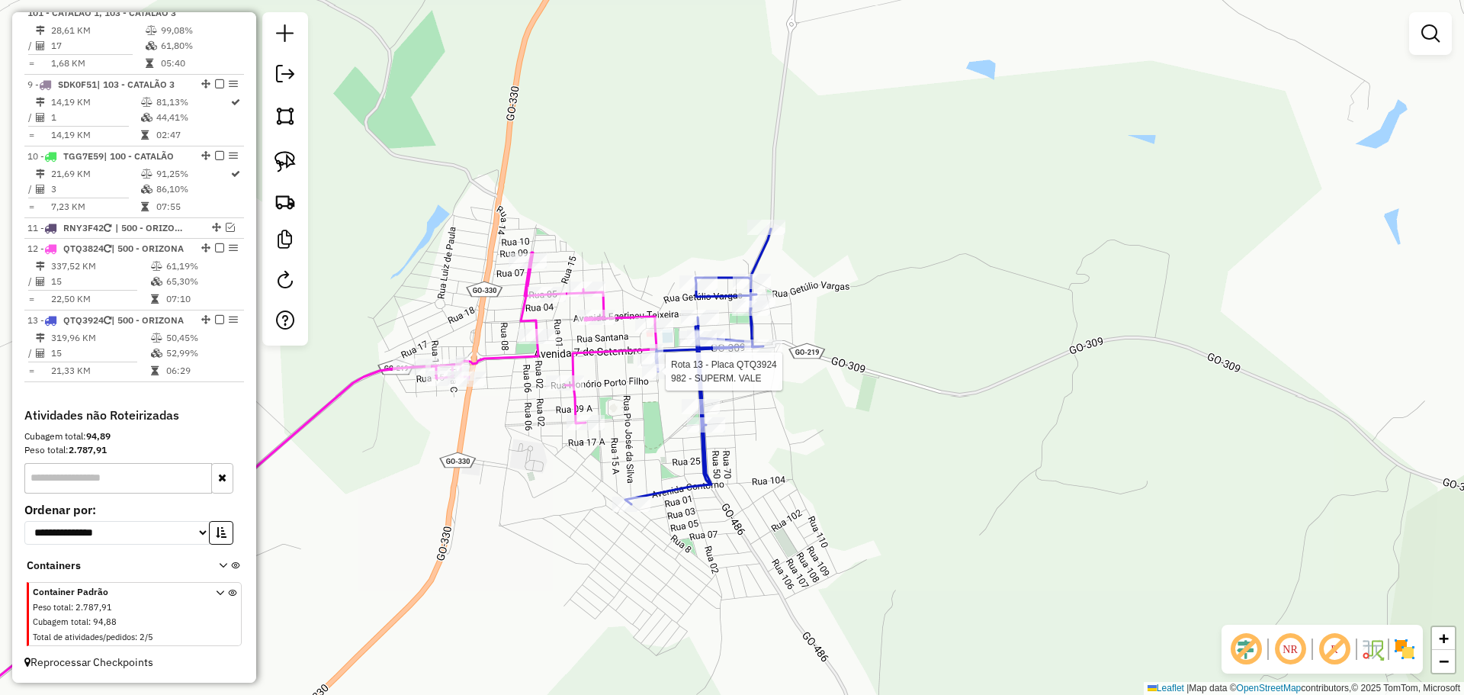
click at [658, 379] on div at bounding box center [661, 371] width 38 height 15
select select "*********"
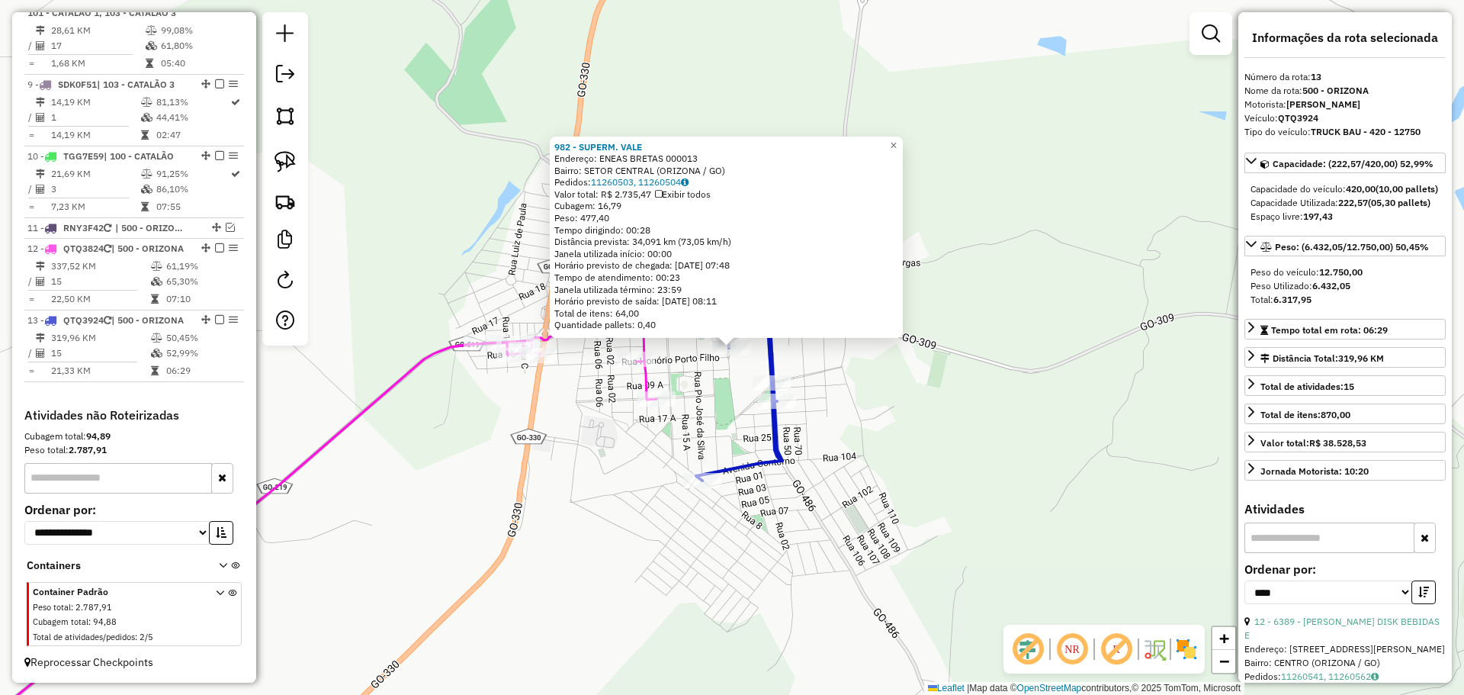
click at [634, 470] on div "982 - SUPERM. VALE Endereço: ENEAS BRETAS 000013 Bairro: SETOR CENTRAL (ORIZONA…" at bounding box center [732, 347] width 1464 height 695
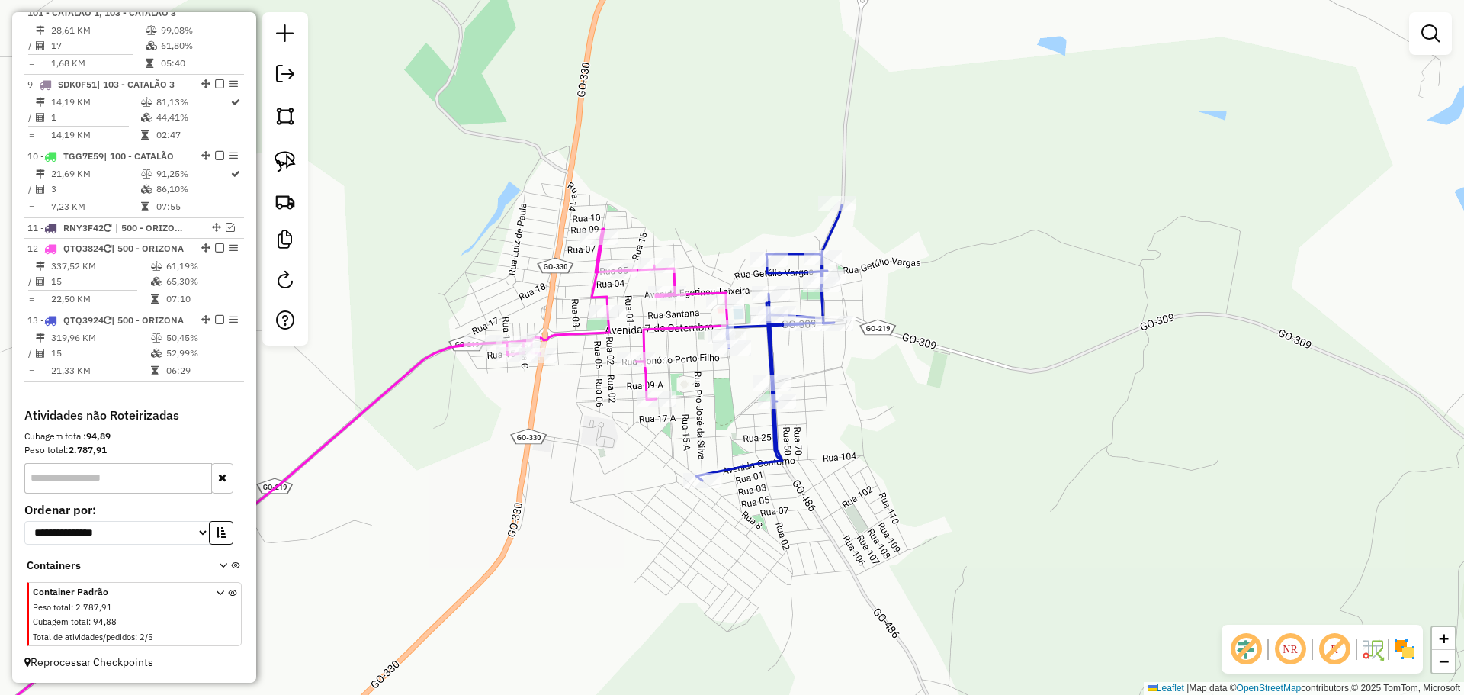
select select "*********"
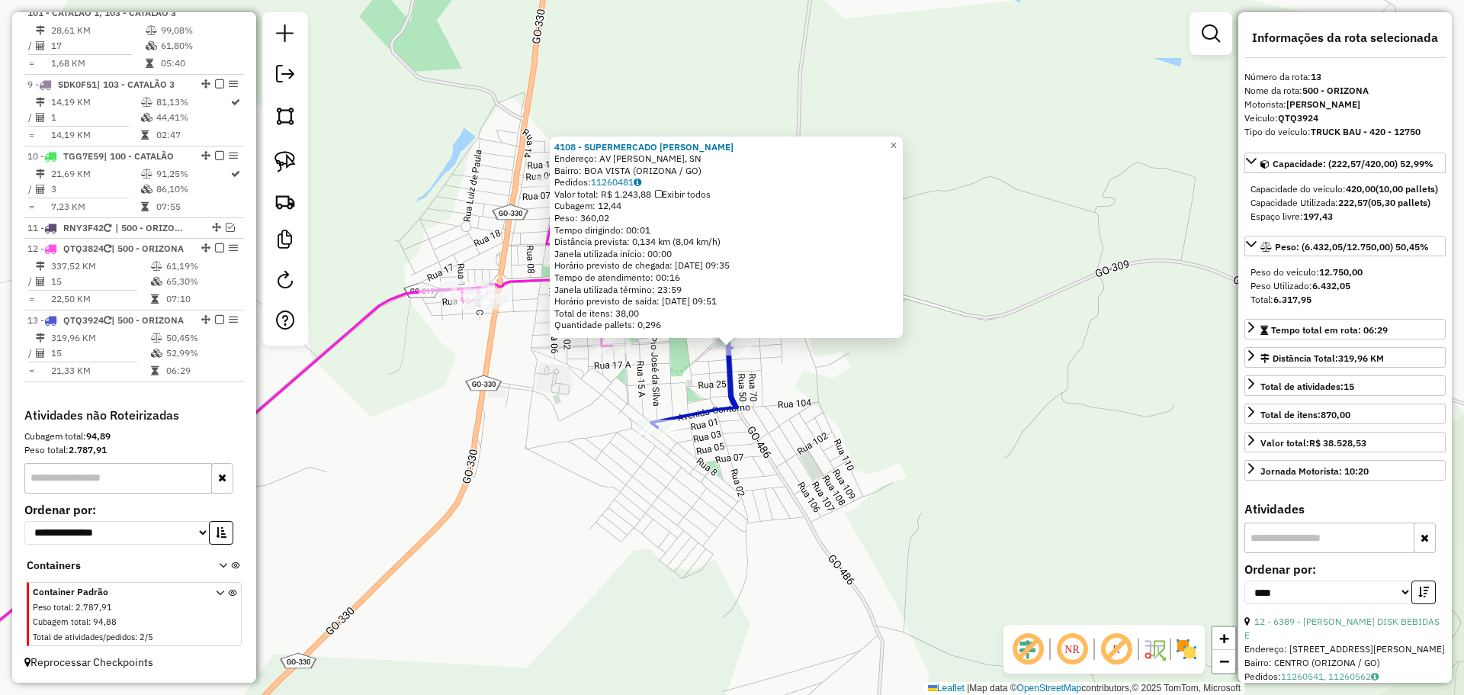
click at [837, 472] on div "4108 - SUPERMERCADO SOUZA Endereço: AV AUGUSTO PEREIRA DE MESQUITA, SN Bairro: …" at bounding box center [732, 347] width 1464 height 695
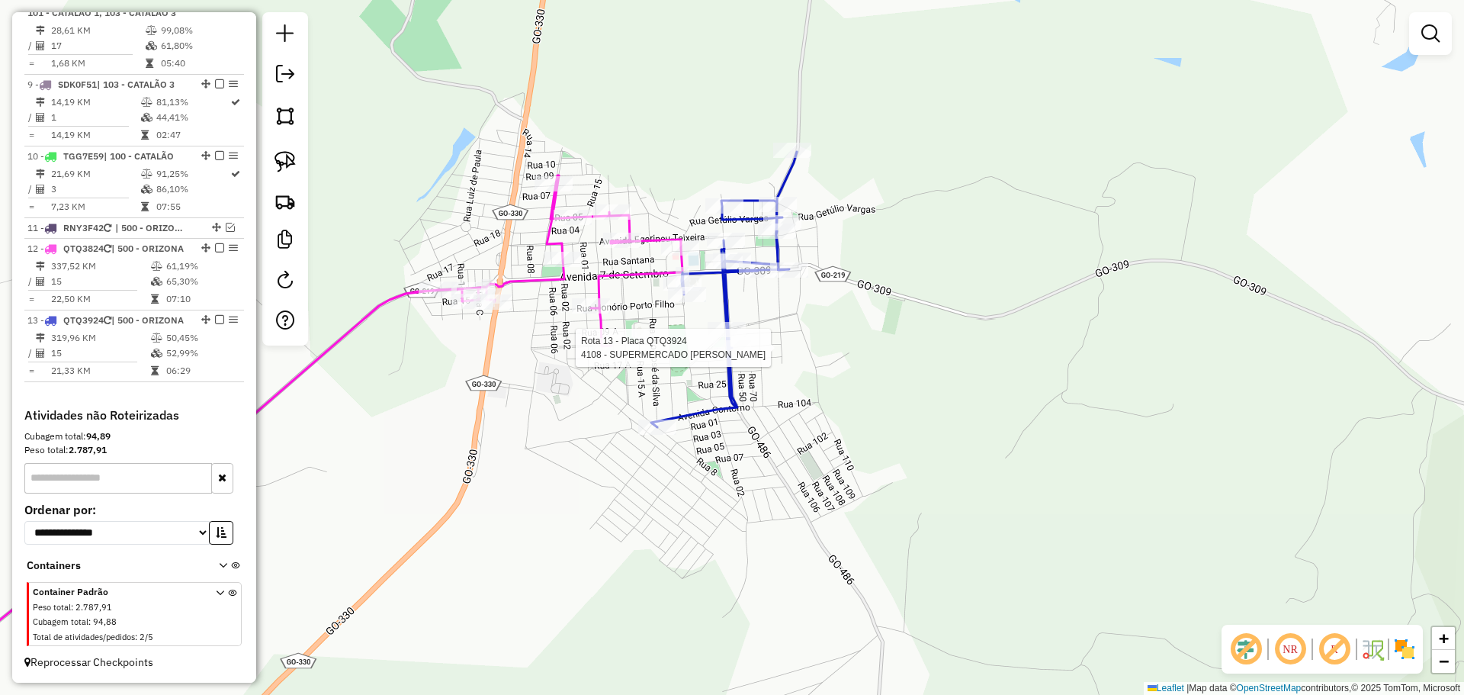
select select "*********"
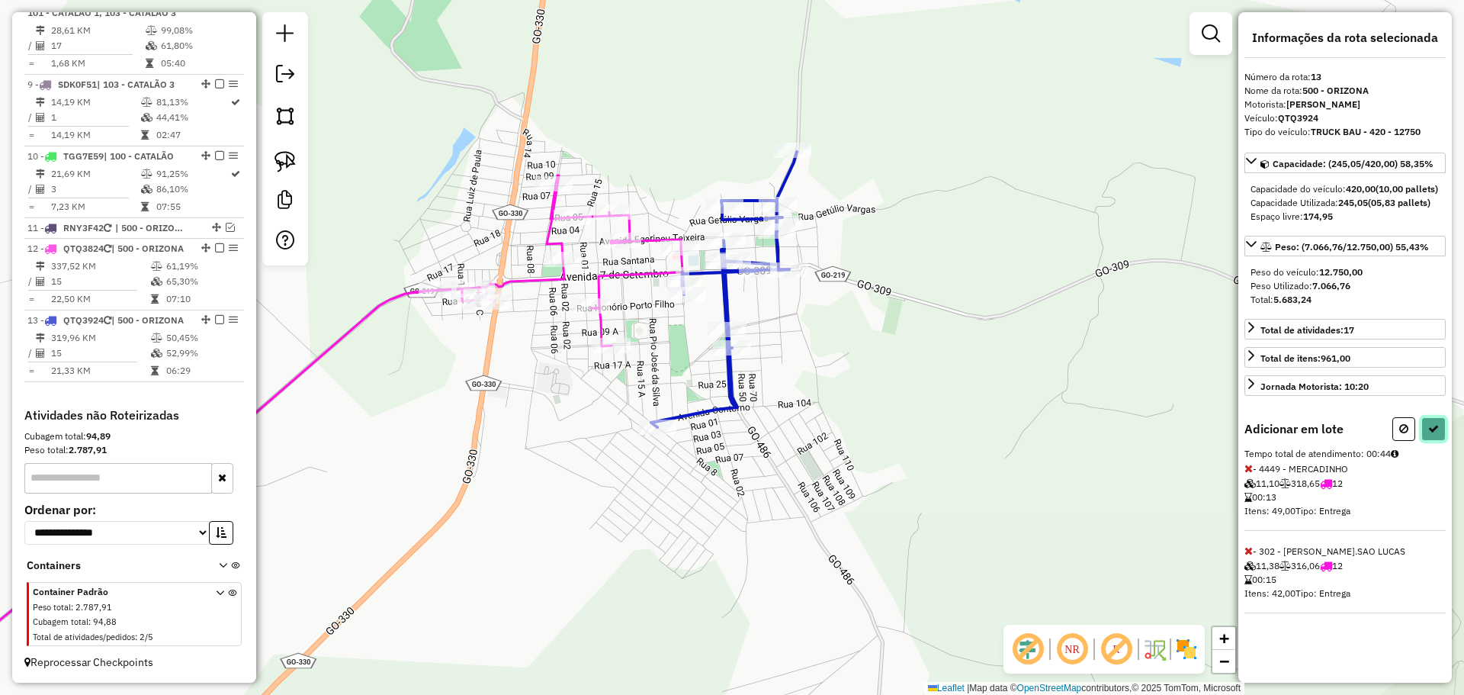
click at [1429, 434] on icon at bounding box center [1433, 428] width 11 height 11
select select "*********"
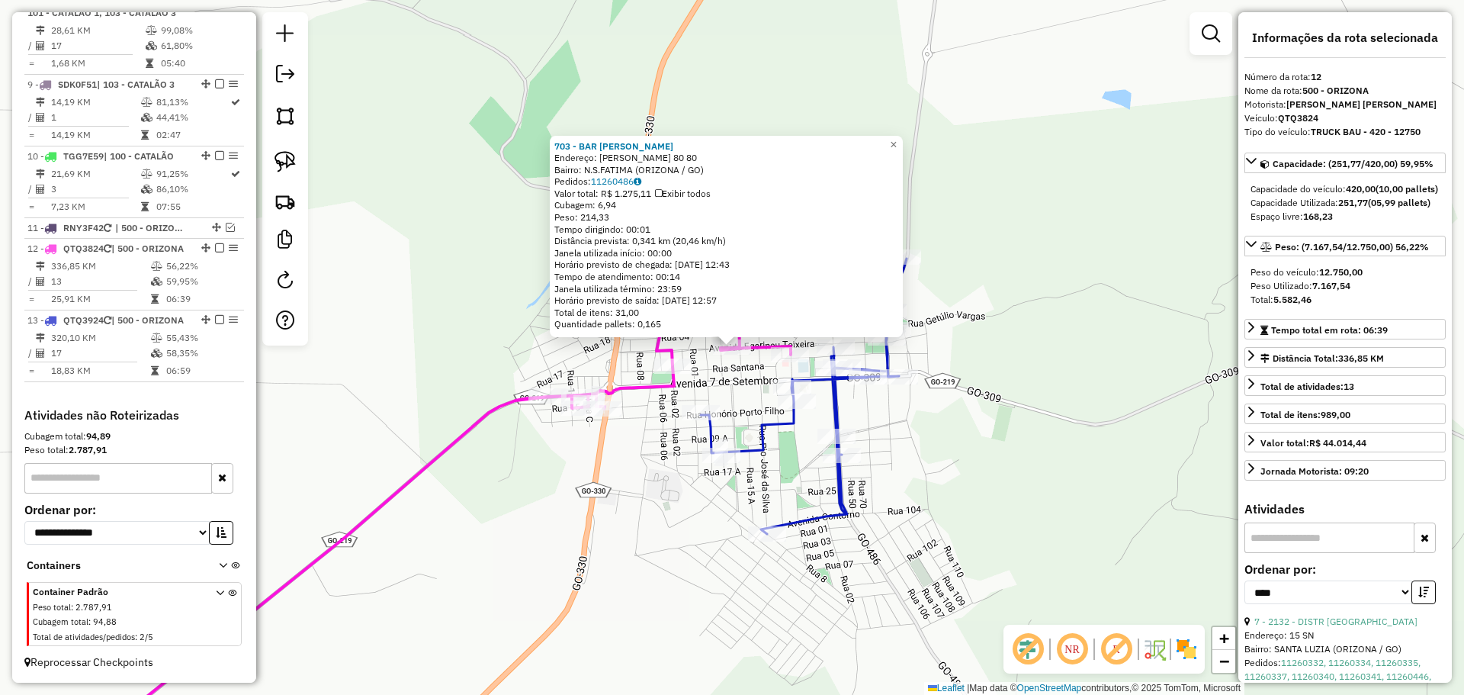
click at [776, 477] on div "703 - BAR LANCH ANTONIO Endereço: EGERINEU TEIXEIRA 80 80 Bairro: N.S.FATIMA (O…" at bounding box center [732, 347] width 1464 height 695
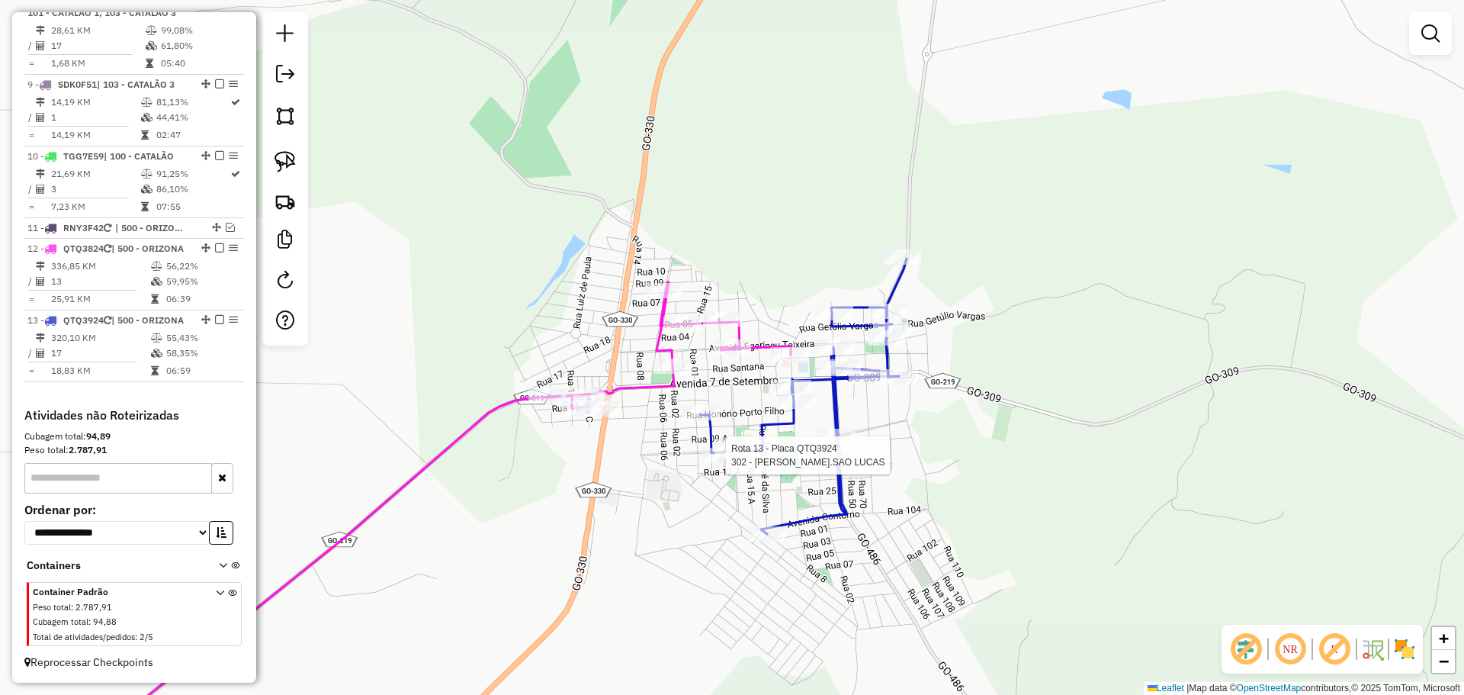
select select "*********"
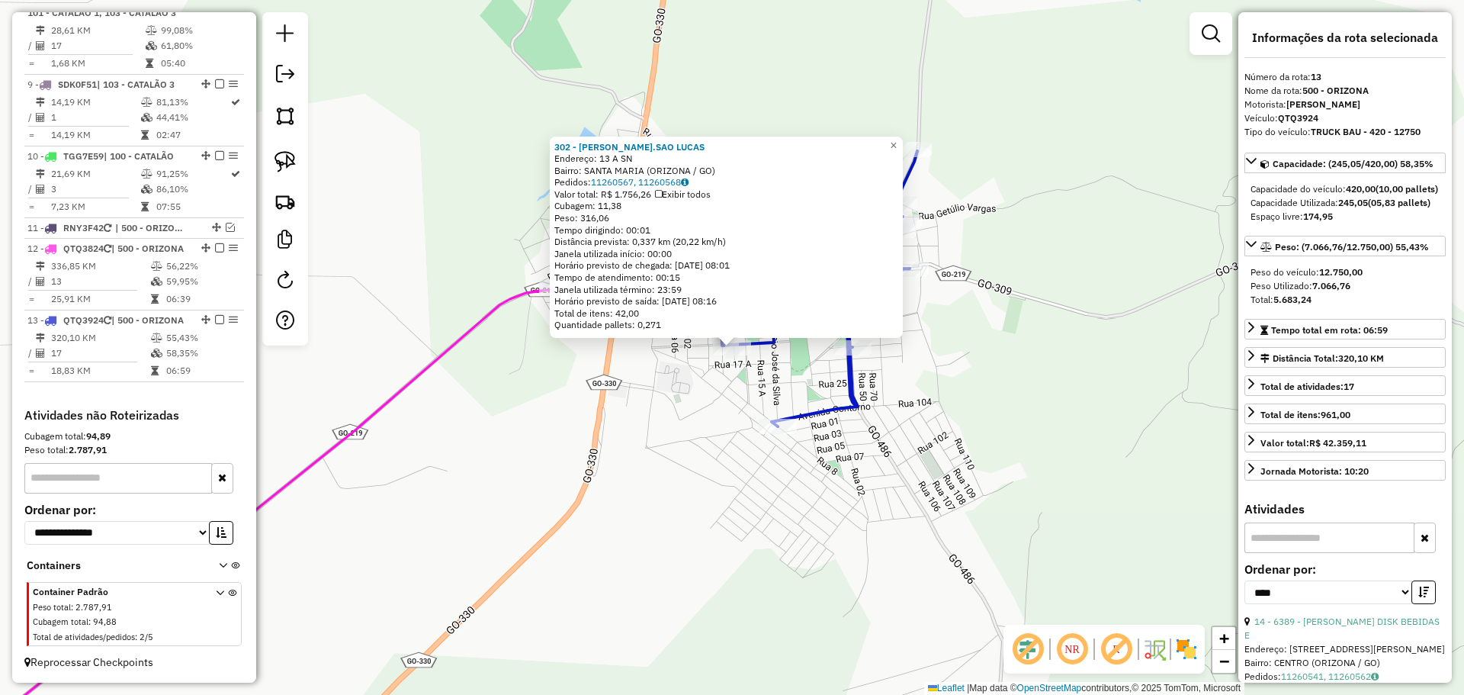
click at [721, 464] on div "302 - M.E.PANIF.SAO LUCAS Endereço: 13 A SN Bairro: SANTA MARIA (ORIZONA / GO) …" at bounding box center [732, 347] width 1464 height 695
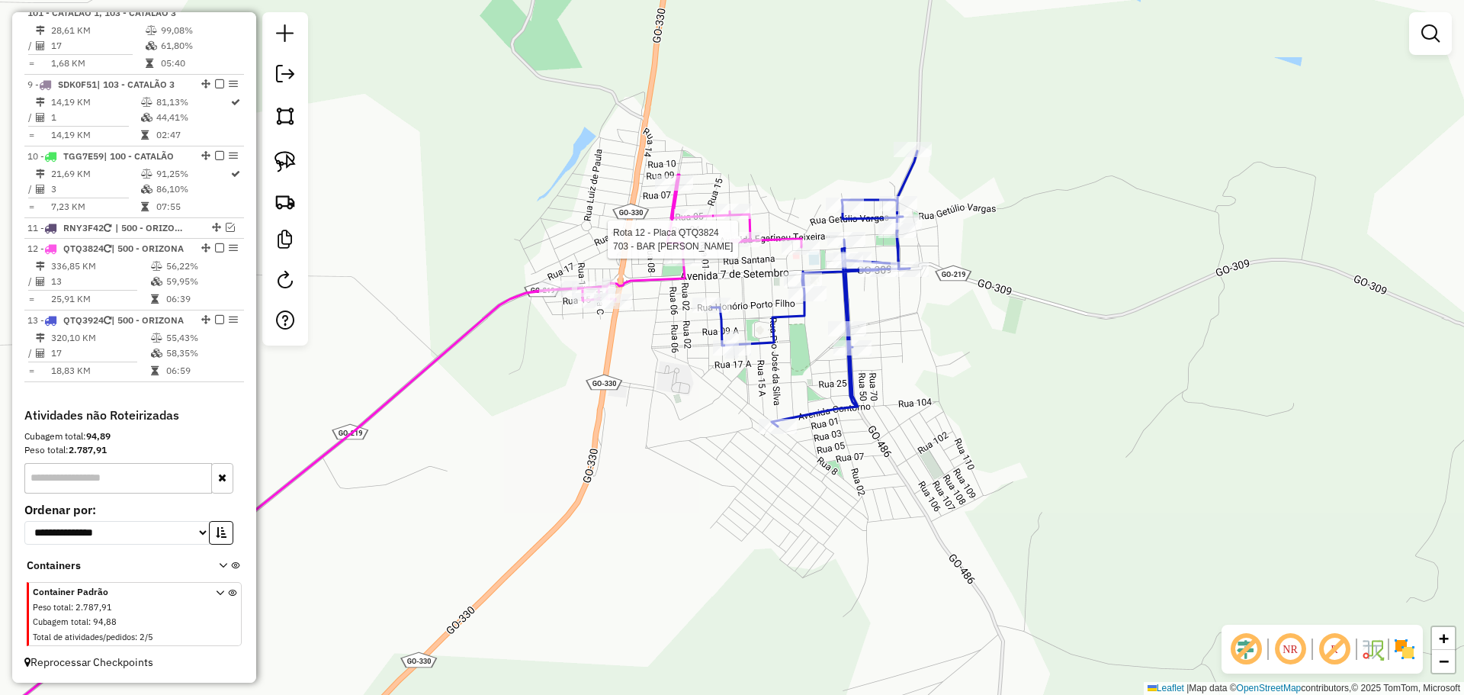
select select "*********"
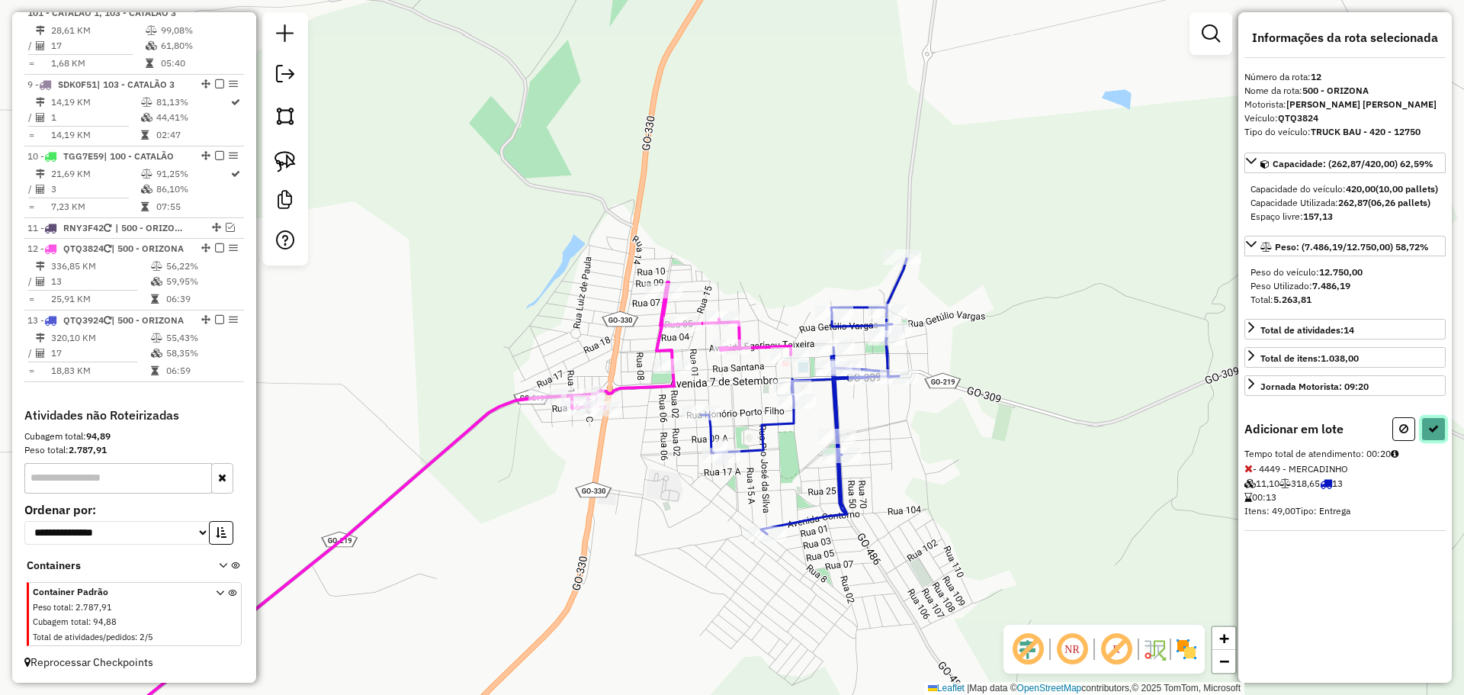
click at [1439, 441] on button at bounding box center [1433, 429] width 24 height 24
select select "*********"
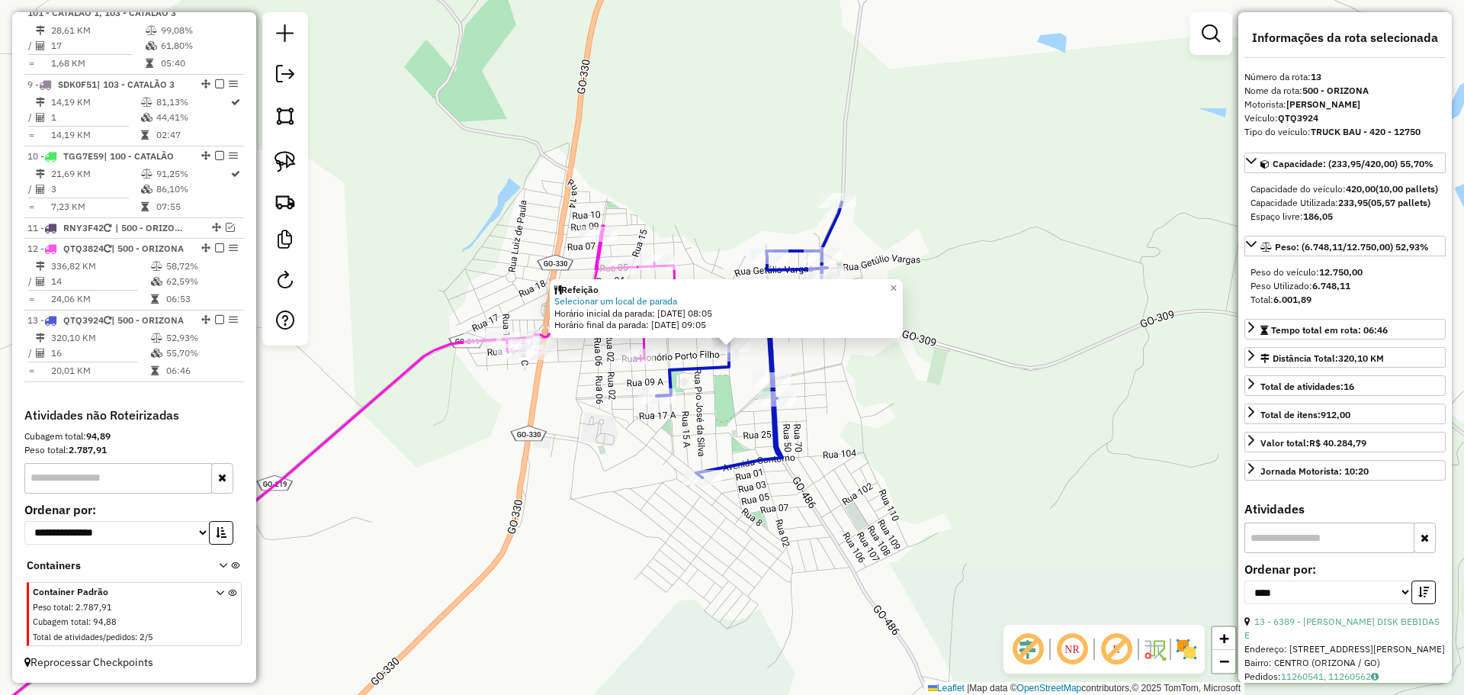
click at [910, 541] on div "Refeição Selecionar um local de parada Horário inicial da parada: 12/08/2025 08…" at bounding box center [732, 347] width 1464 height 695
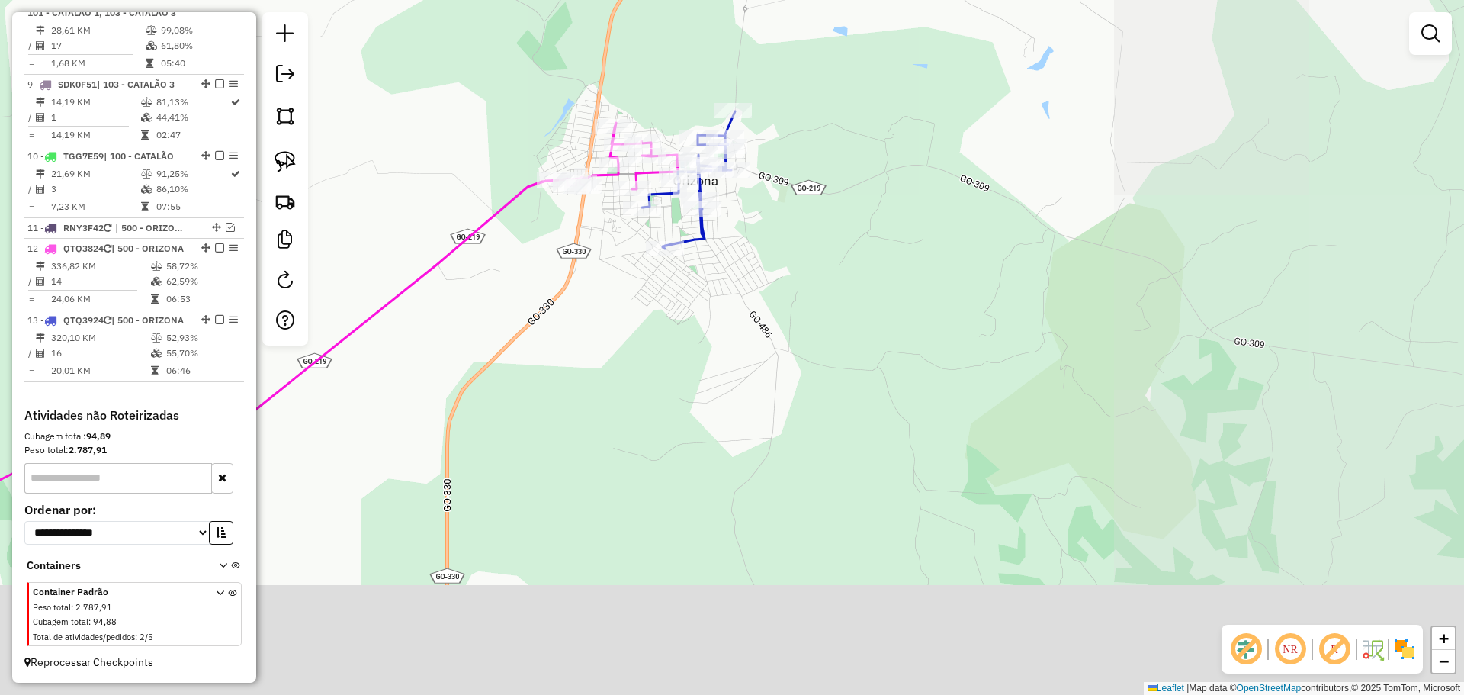
drag, startPoint x: 929, startPoint y: 584, endPoint x: 798, endPoint y: 375, distance: 246.3
click at [781, 312] on div "Janela de atendimento Grade de atendimento Capacidade Transportadoras Veículos …" at bounding box center [732, 347] width 1464 height 695
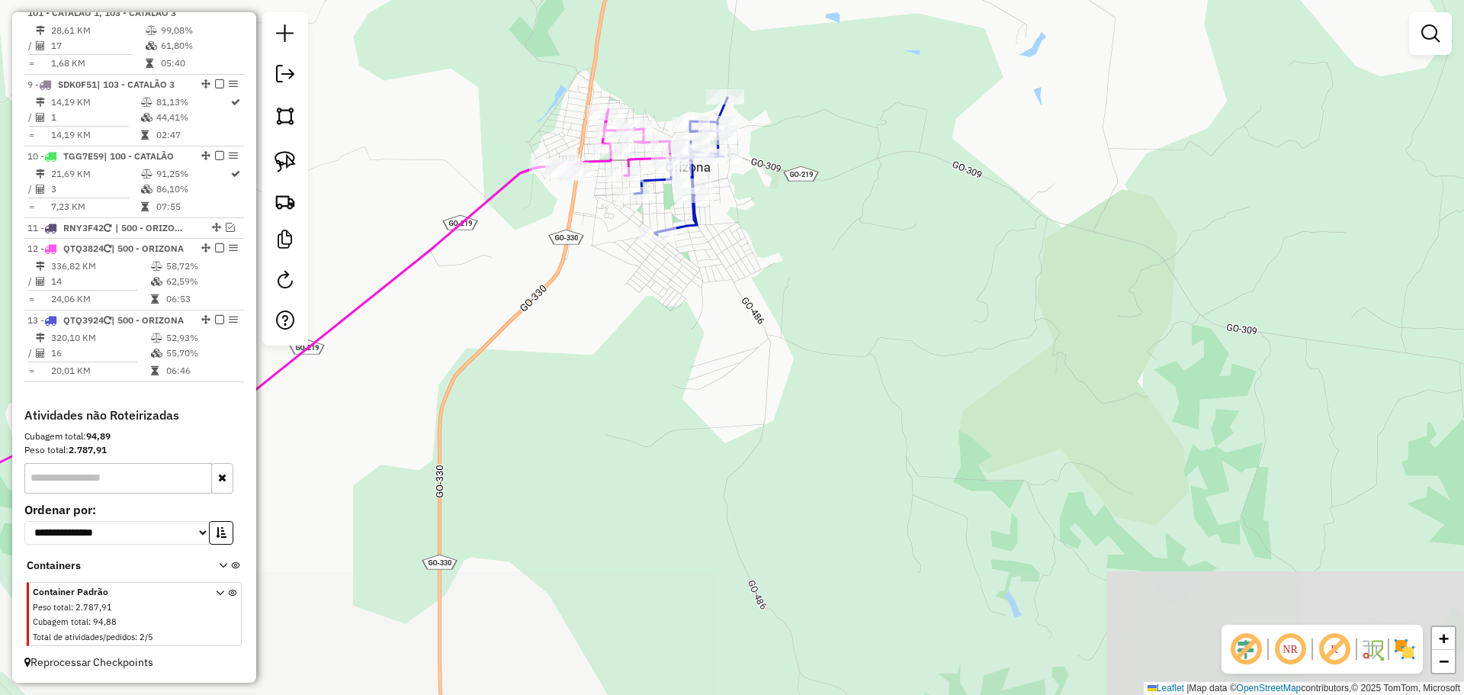
drag, startPoint x: 830, startPoint y: 480, endPoint x: 775, endPoint y: 348, distance: 143.6
click at [778, 353] on div "Janela de atendimento Grade de atendimento Capacidade Transportadoras Veículos …" at bounding box center [732, 347] width 1464 height 695
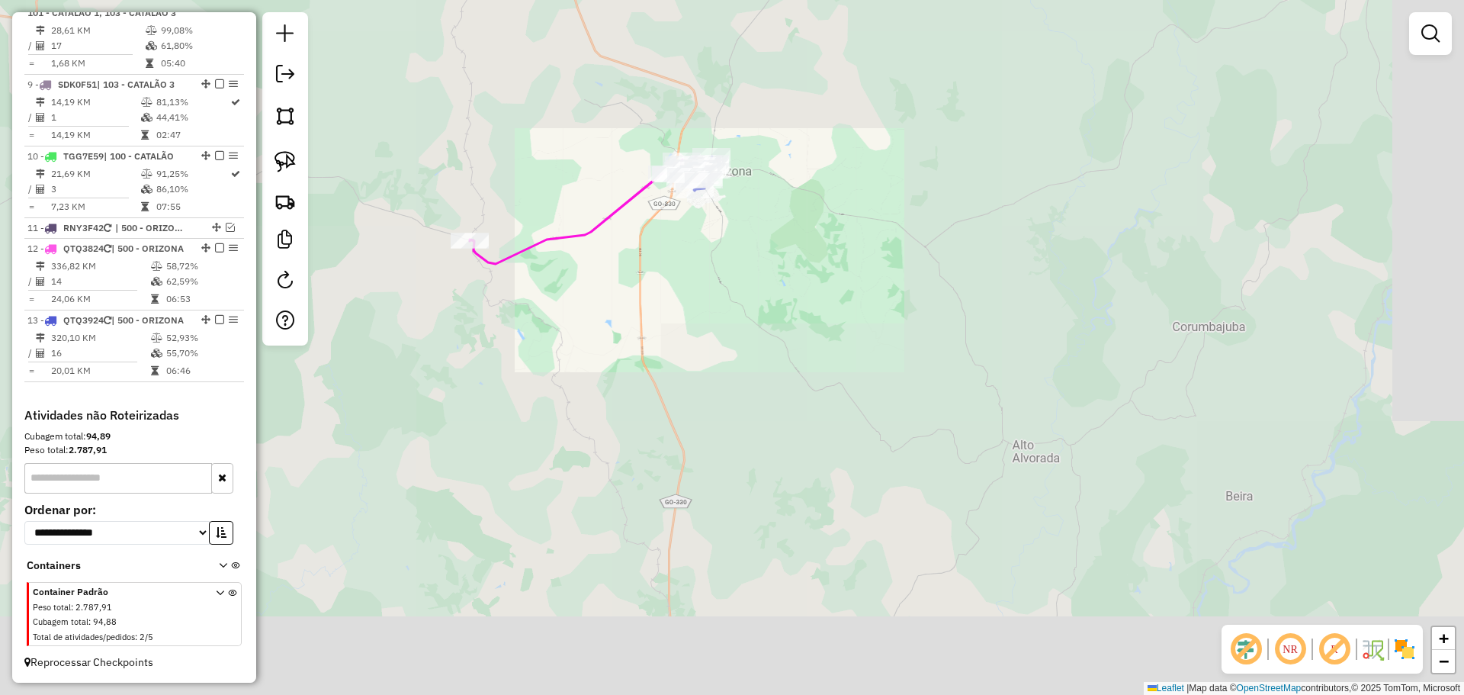
drag, startPoint x: 772, startPoint y: 418, endPoint x: 701, endPoint y: 226, distance: 204.8
click at [701, 226] on div "Janela de atendimento Grade de atendimento Capacidade Transportadoras Veículos …" at bounding box center [732, 347] width 1464 height 695
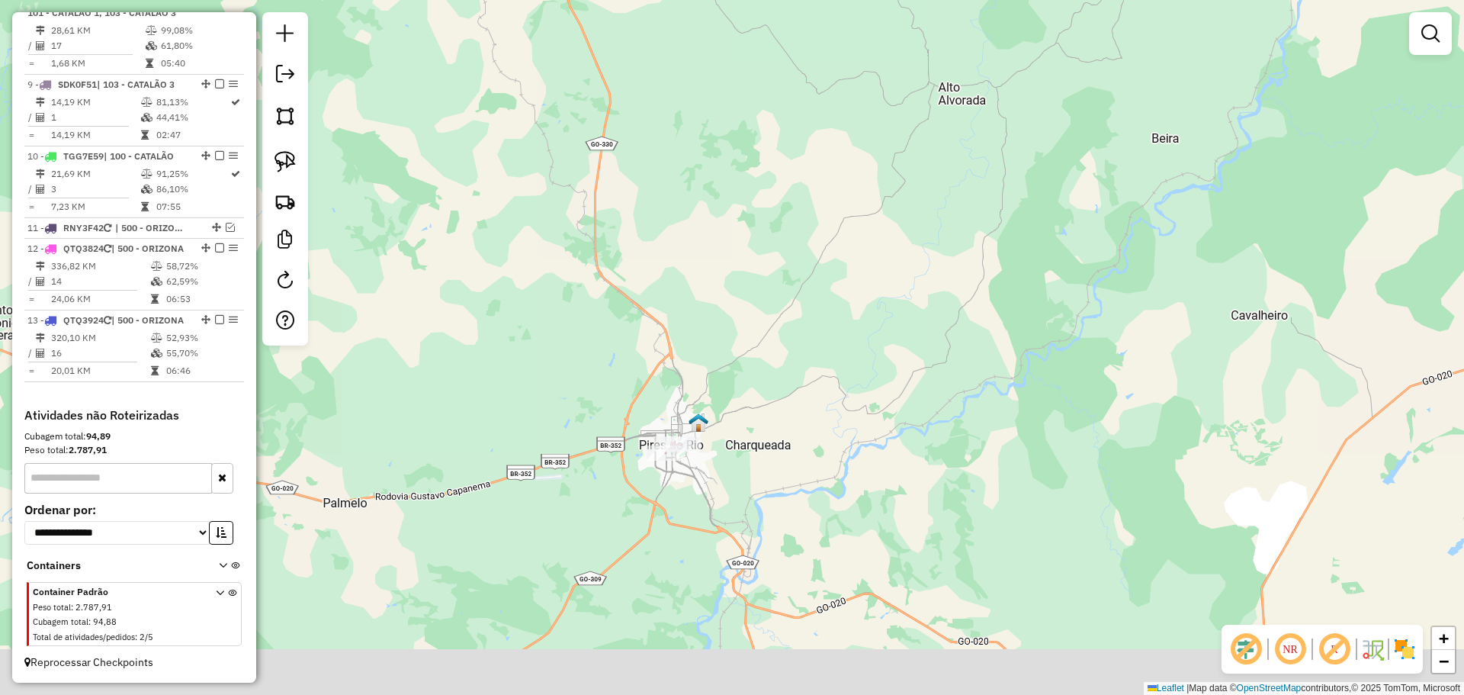
drag, startPoint x: 748, startPoint y: 344, endPoint x: 738, endPoint y: 219, distance: 125.4
click at [738, 219] on div "Janela de atendimento Grade de atendimento Capacidade Transportadoras Veículos …" at bounding box center [732, 347] width 1464 height 695
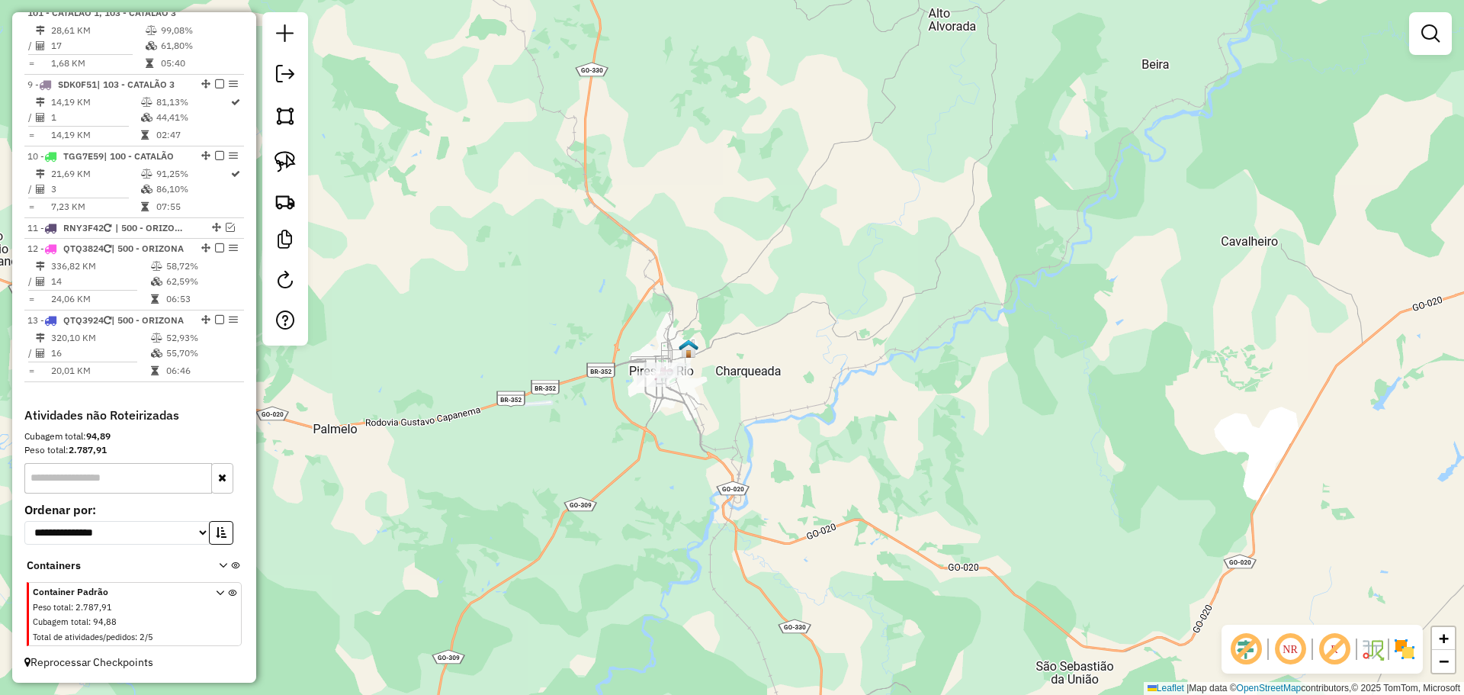
drag, startPoint x: 738, startPoint y: 419, endPoint x: 727, endPoint y: 371, distance: 48.5
click at [727, 371] on div "Janela de atendimento Grade de atendimento Capacidade Transportadoras Veículos …" at bounding box center [732, 347] width 1464 height 695
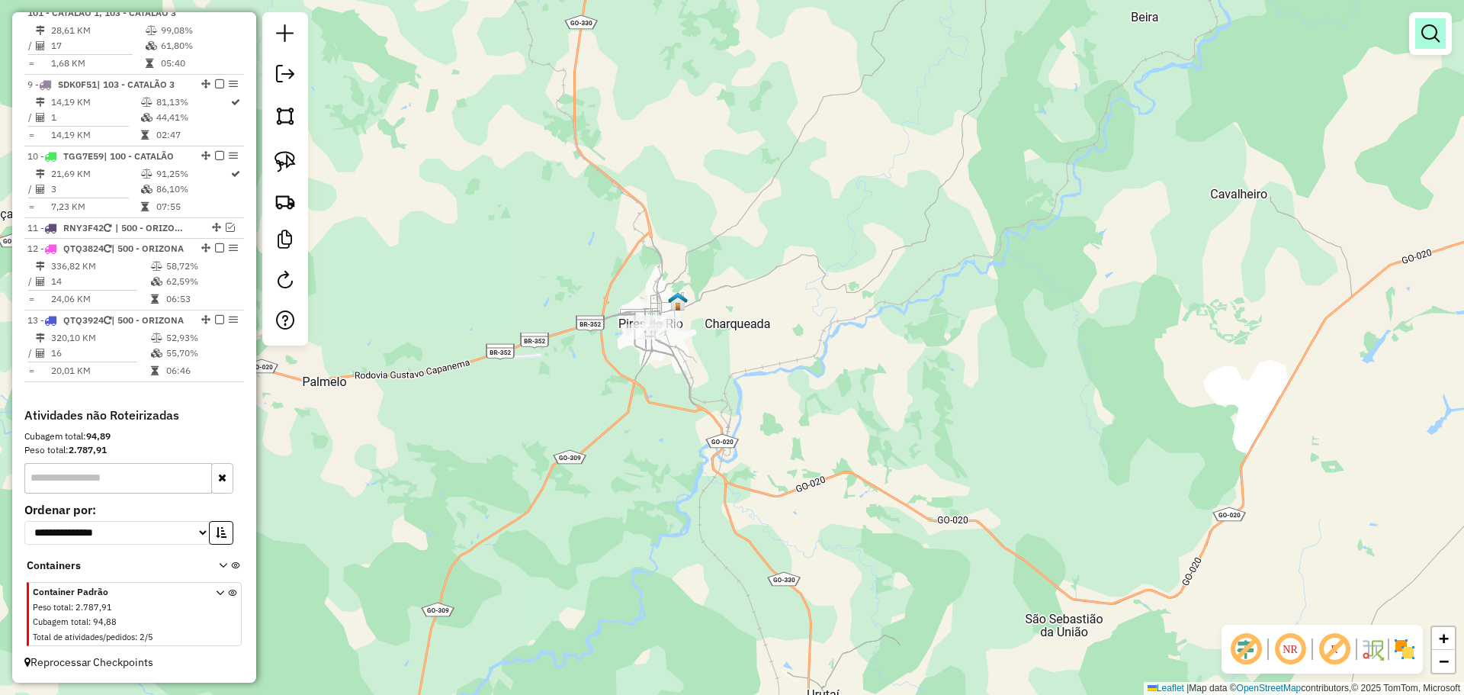
click at [1430, 32] on em at bounding box center [1430, 33] width 18 height 18
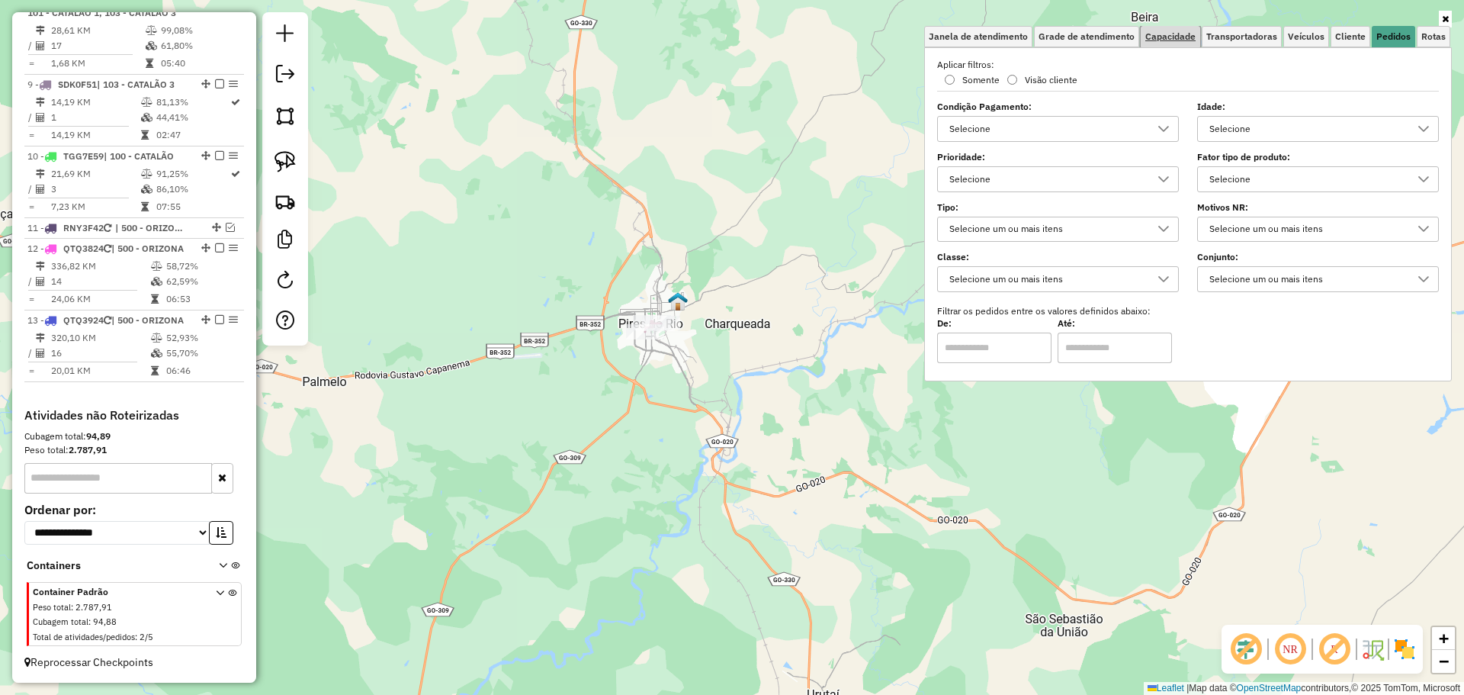
click at [1151, 37] on span "Capacidade" at bounding box center [1170, 36] width 50 height 9
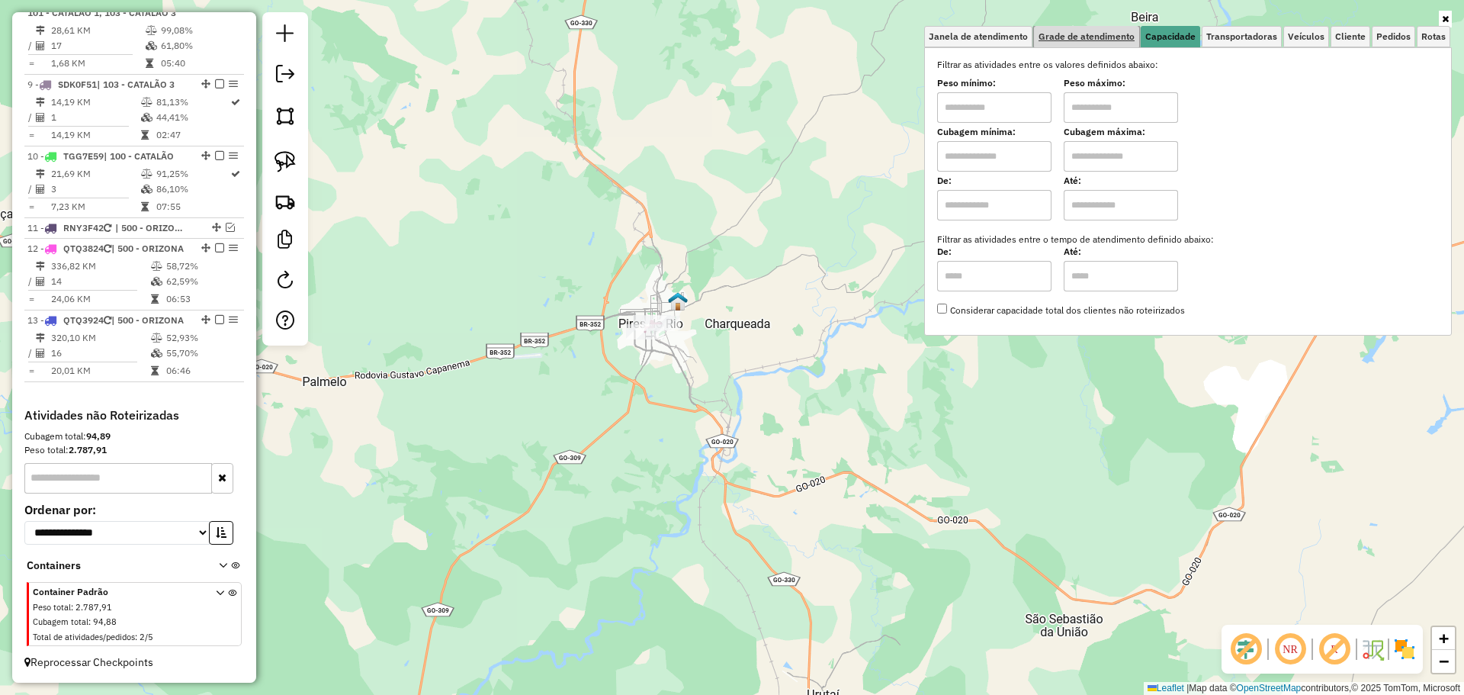
click at [1110, 37] on span "Grade de atendimento" at bounding box center [1086, 36] width 96 height 9
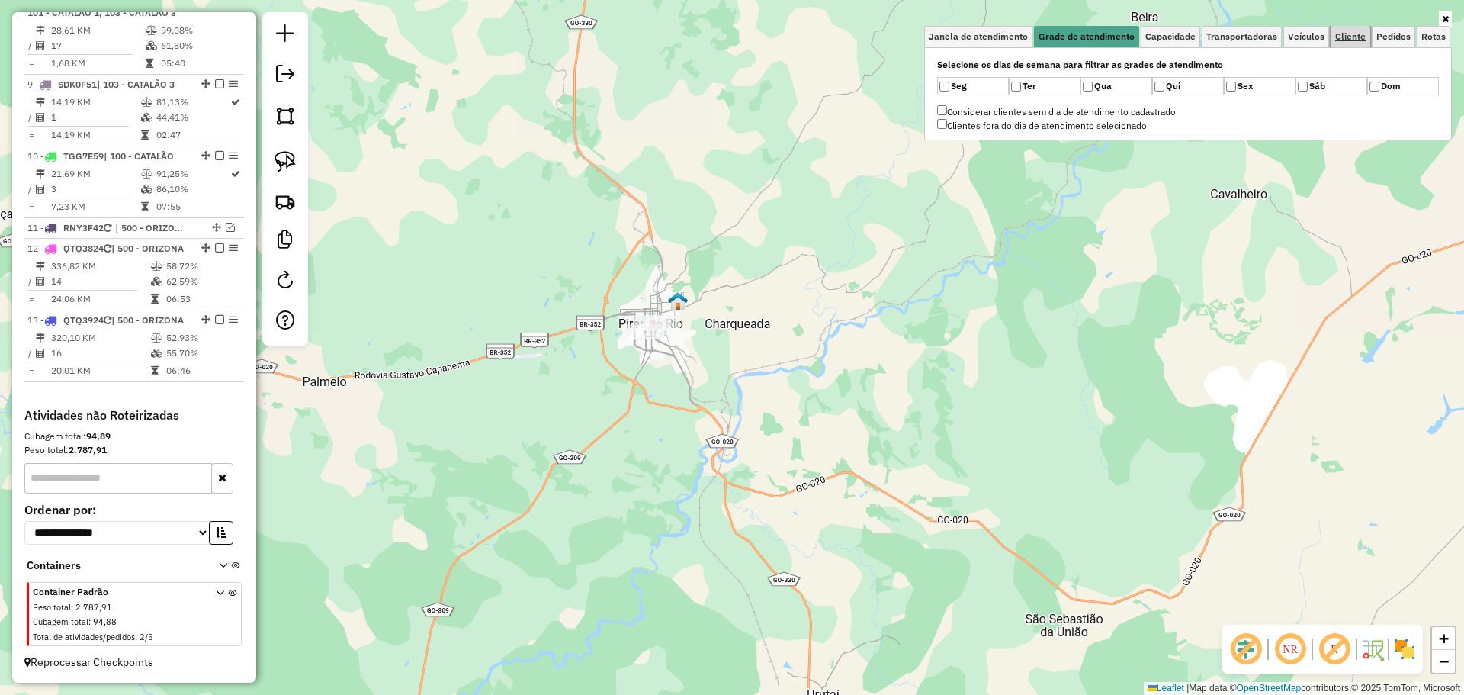
click at [1337, 39] on span "Cliente" at bounding box center [1350, 36] width 30 height 9
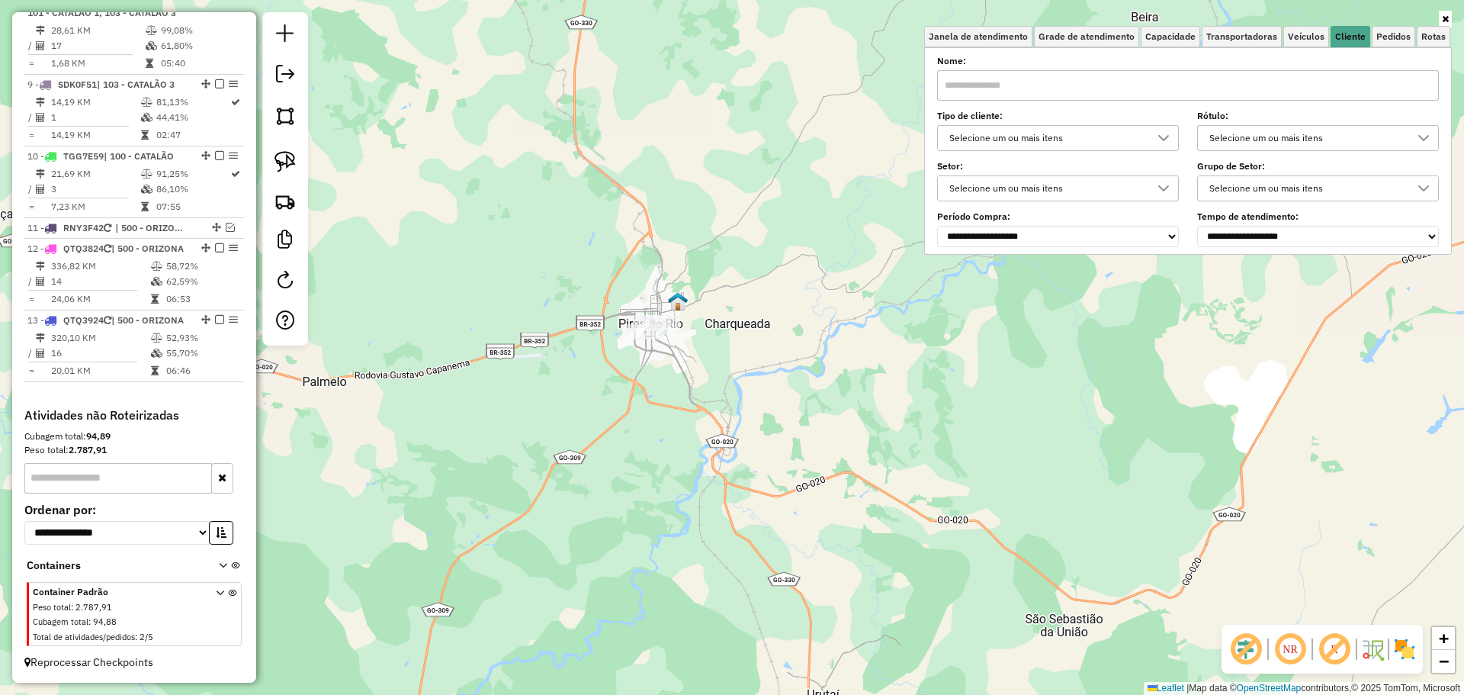
click at [653, 303] on div "Janela de atendimento Grade de atendimento Capacidade Transportadoras Veículos …" at bounding box center [732, 347] width 1464 height 695
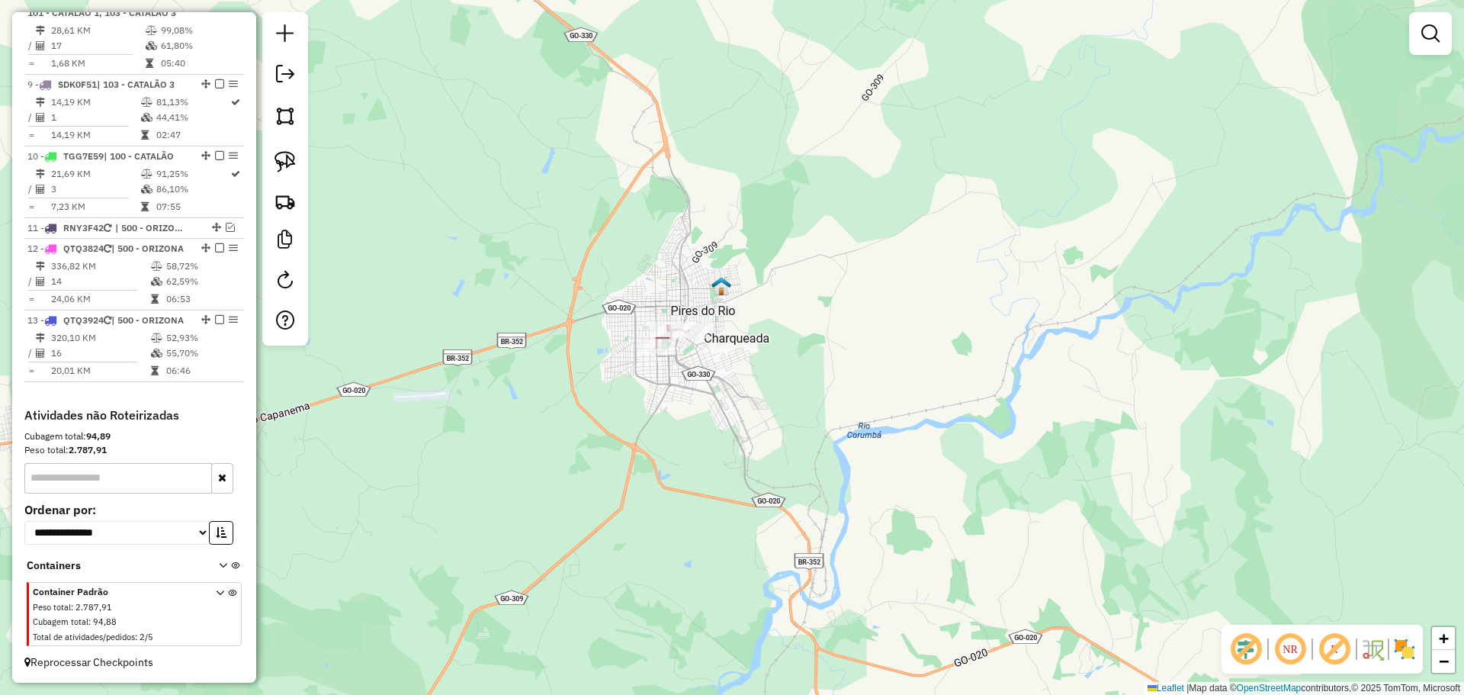
click at [287, 158] on img at bounding box center [284, 161] width 21 height 21
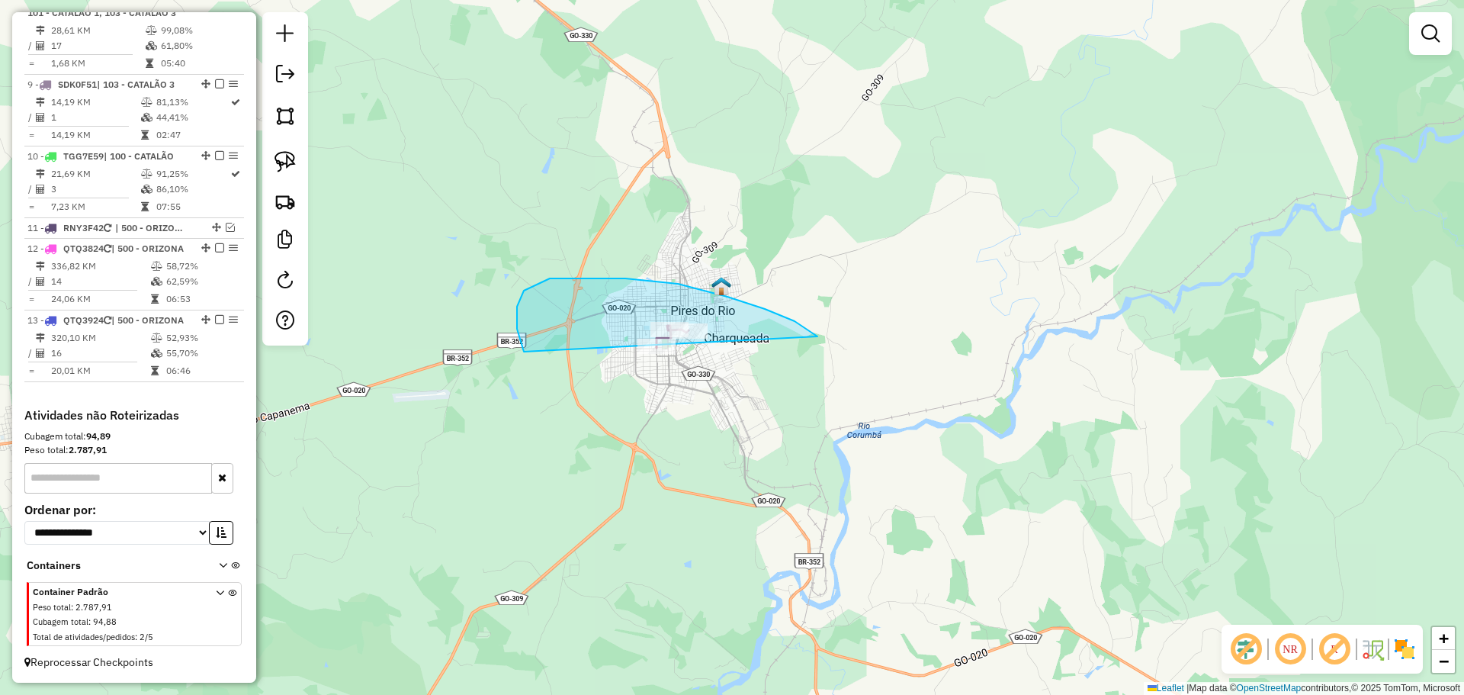
drag, startPoint x: 579, startPoint y: 278, endPoint x: 776, endPoint y: 379, distance: 221.0
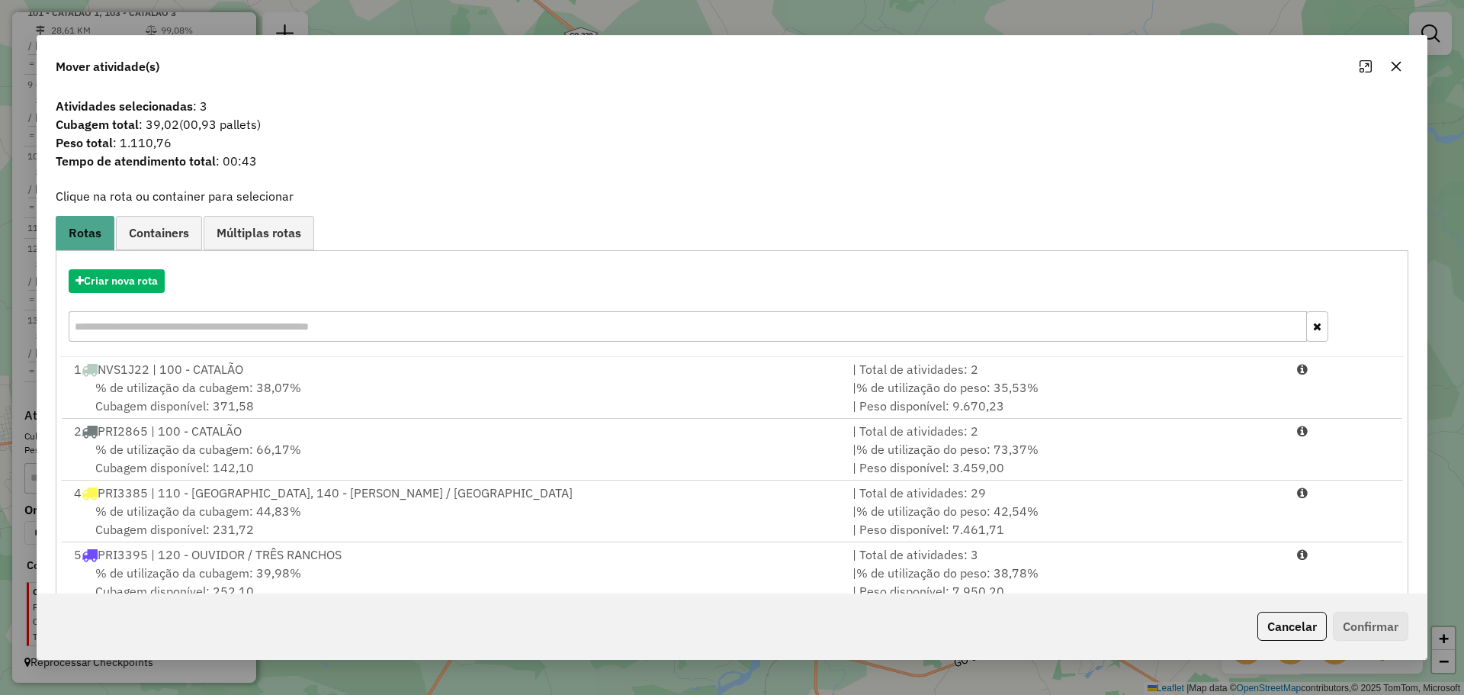
click at [1401, 67] on icon "button" at bounding box center [1396, 66] width 12 height 12
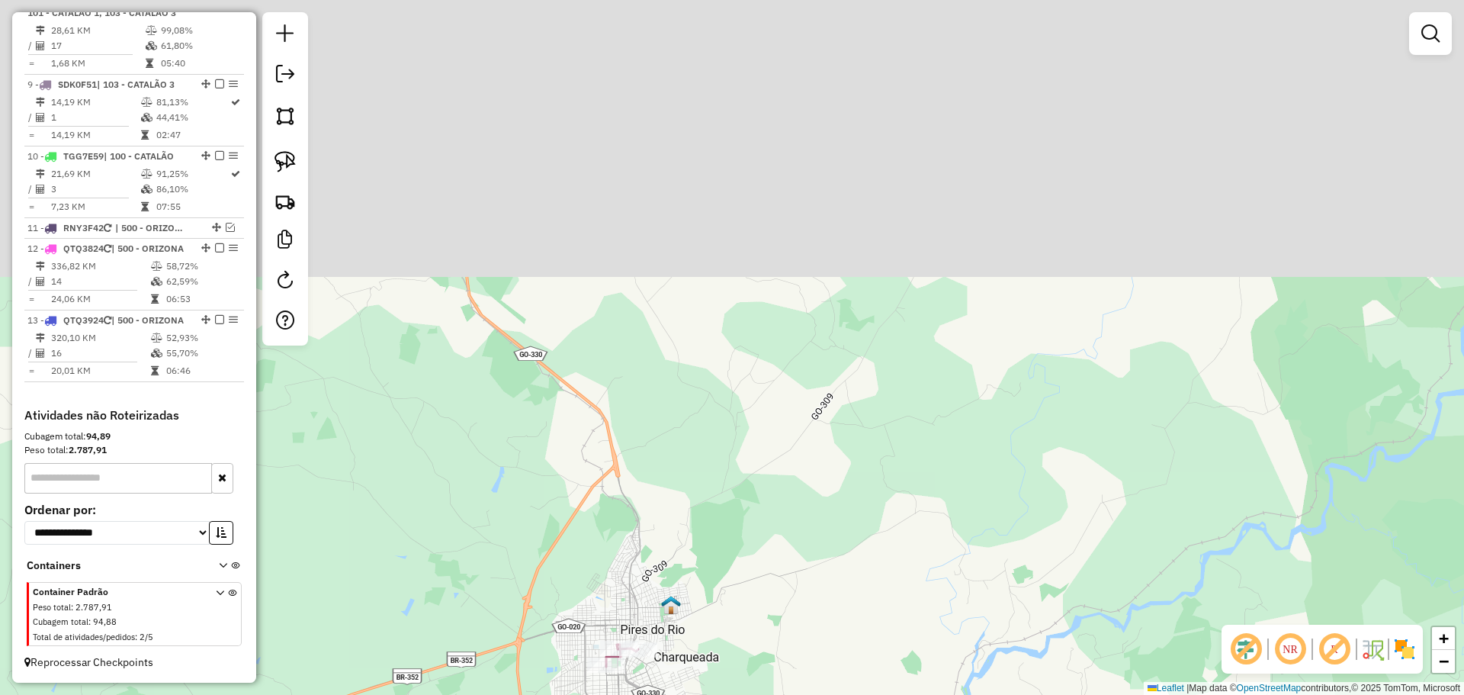
drag, startPoint x: 719, startPoint y: 206, endPoint x: 640, endPoint y: 192, distance: 79.7
click at [627, 621] on div "Janela de atendimento Grade de atendimento Capacidade Transportadoras Veículos …" at bounding box center [732, 347] width 1464 height 695
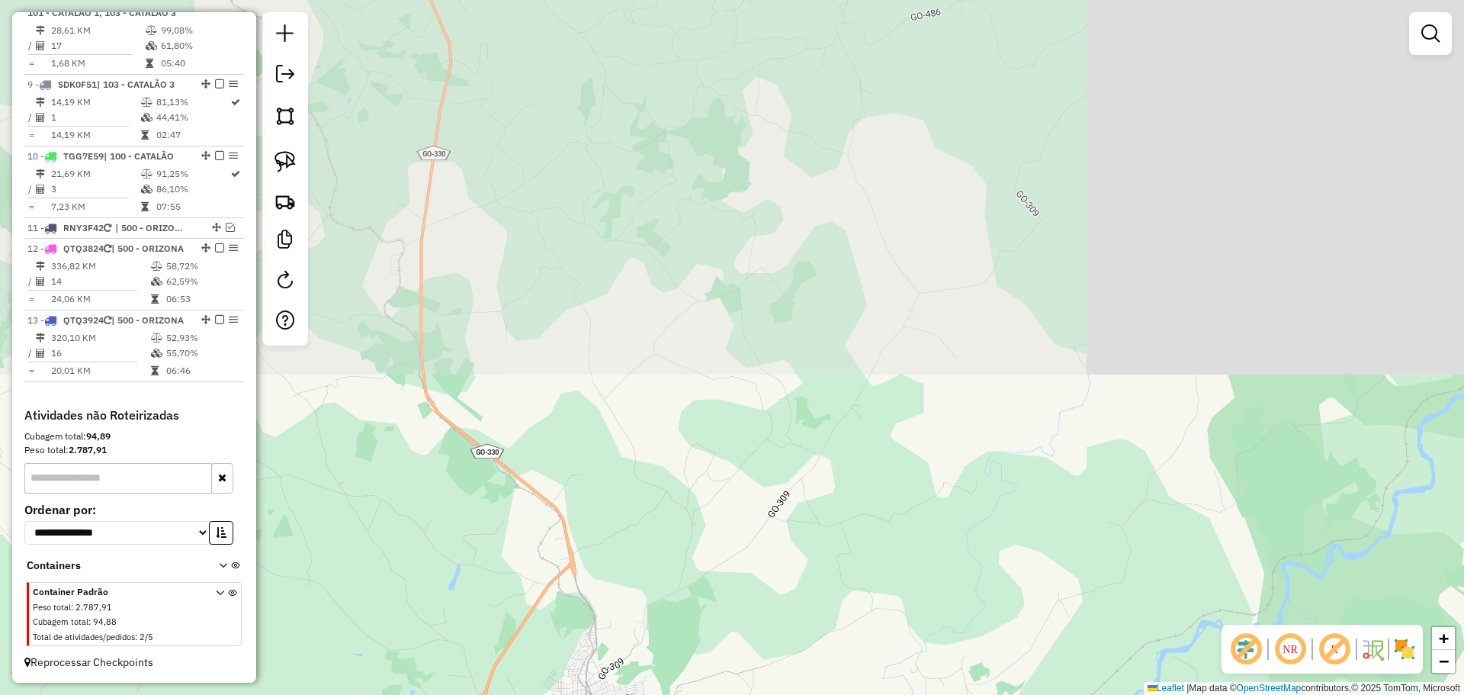
drag, startPoint x: 643, startPoint y: 182, endPoint x: 618, endPoint y: 470, distance: 288.6
click at [624, 473] on div "Janela de atendimento Grade de atendimento Capacidade Transportadoras Veículos …" at bounding box center [732, 347] width 1464 height 695
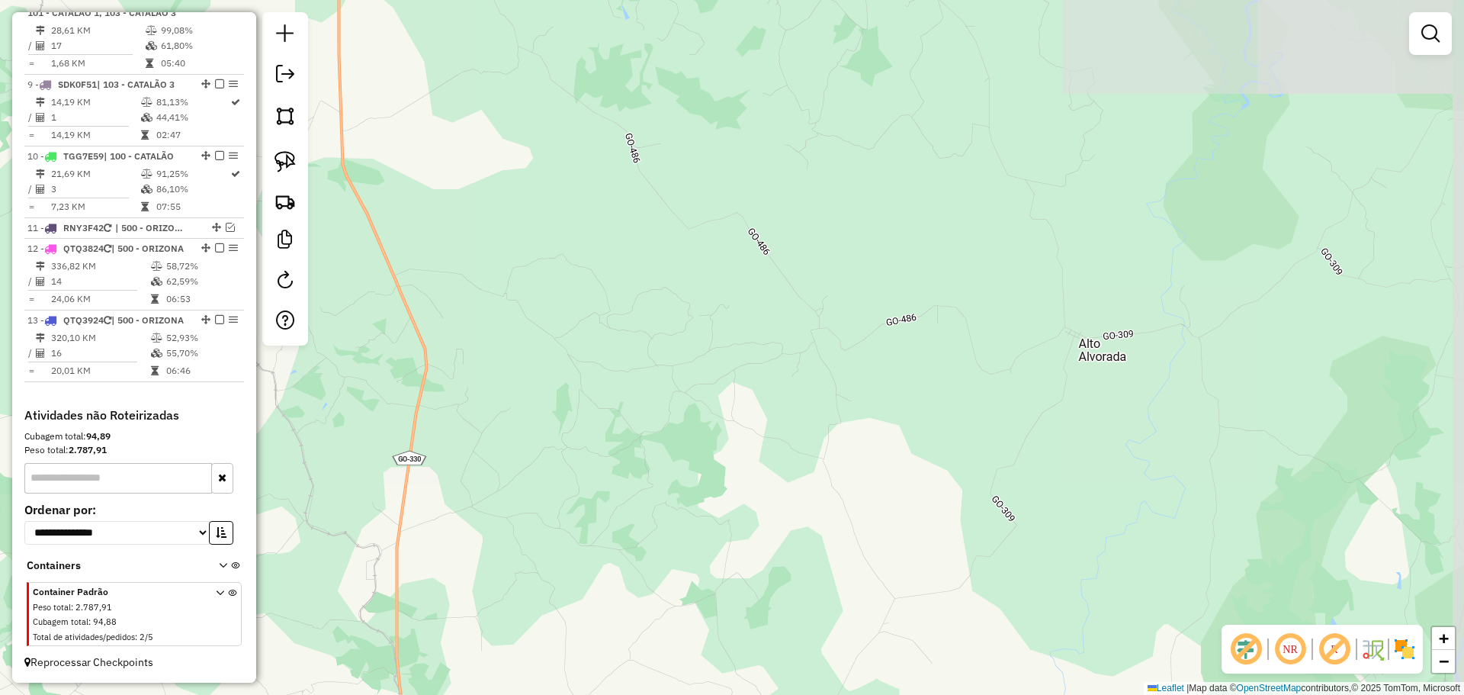
drag, startPoint x: 669, startPoint y: 489, endPoint x: 665, endPoint y: 166, distance: 322.5
click at [666, 160] on div "Janela de atendimento Grade de atendimento Capacidade Transportadoras Veículos …" at bounding box center [732, 347] width 1464 height 695
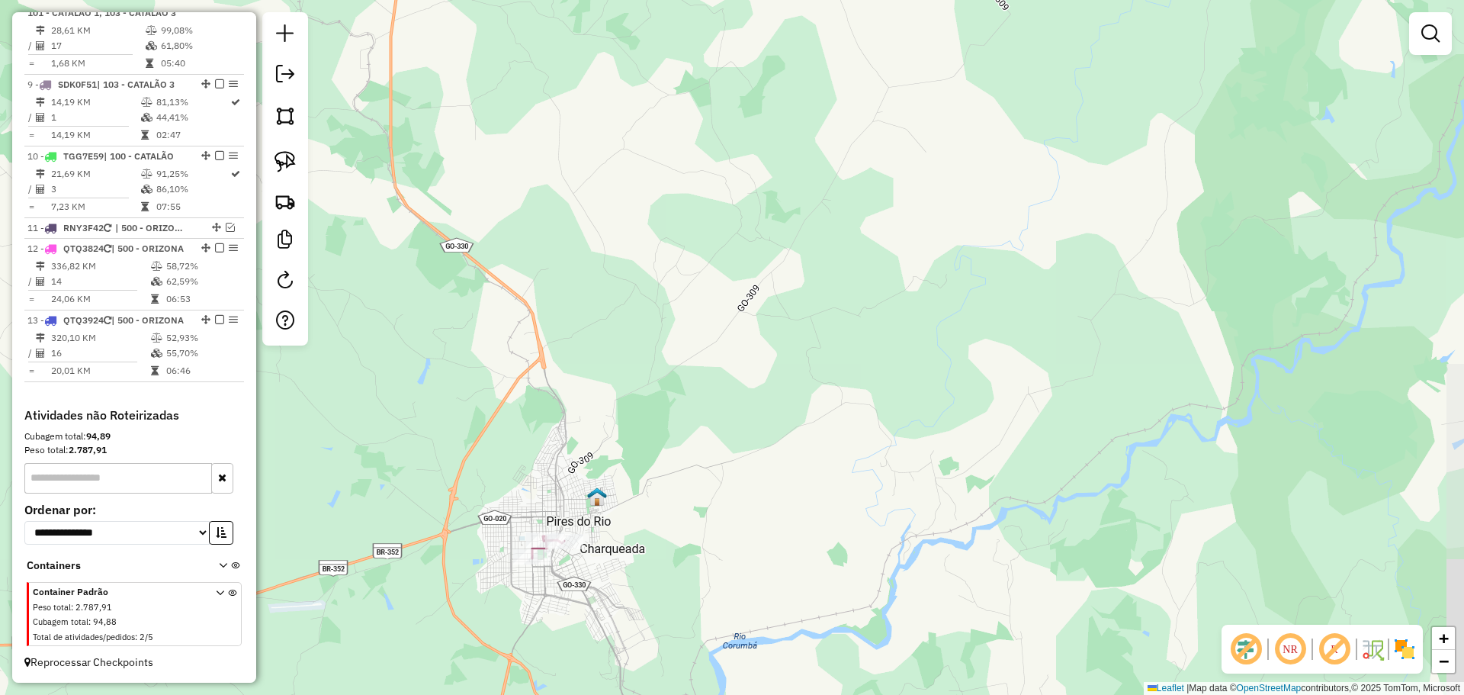
drag, startPoint x: 547, startPoint y: 284, endPoint x: 514, endPoint y: 201, distance: 89.6
click at [526, 133] on div "Janela de atendimento Grade de atendimento Capacidade Transportadoras Veículos …" at bounding box center [732, 347] width 1464 height 695
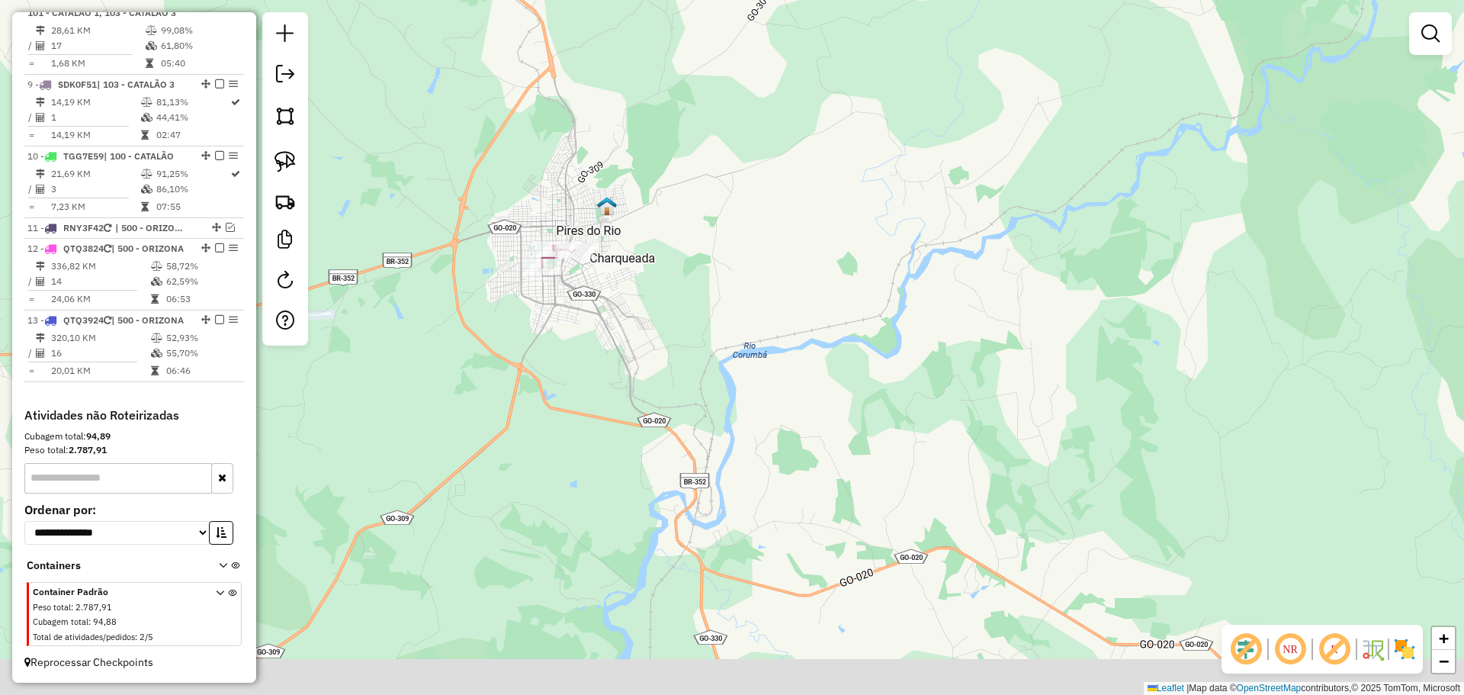
drag, startPoint x: 531, startPoint y: 283, endPoint x: 563, endPoint y: 144, distance: 142.2
click at [563, 144] on div "Janela de atendimento Grade de atendimento Capacidade Transportadoras Veículos …" at bounding box center [732, 347] width 1464 height 695
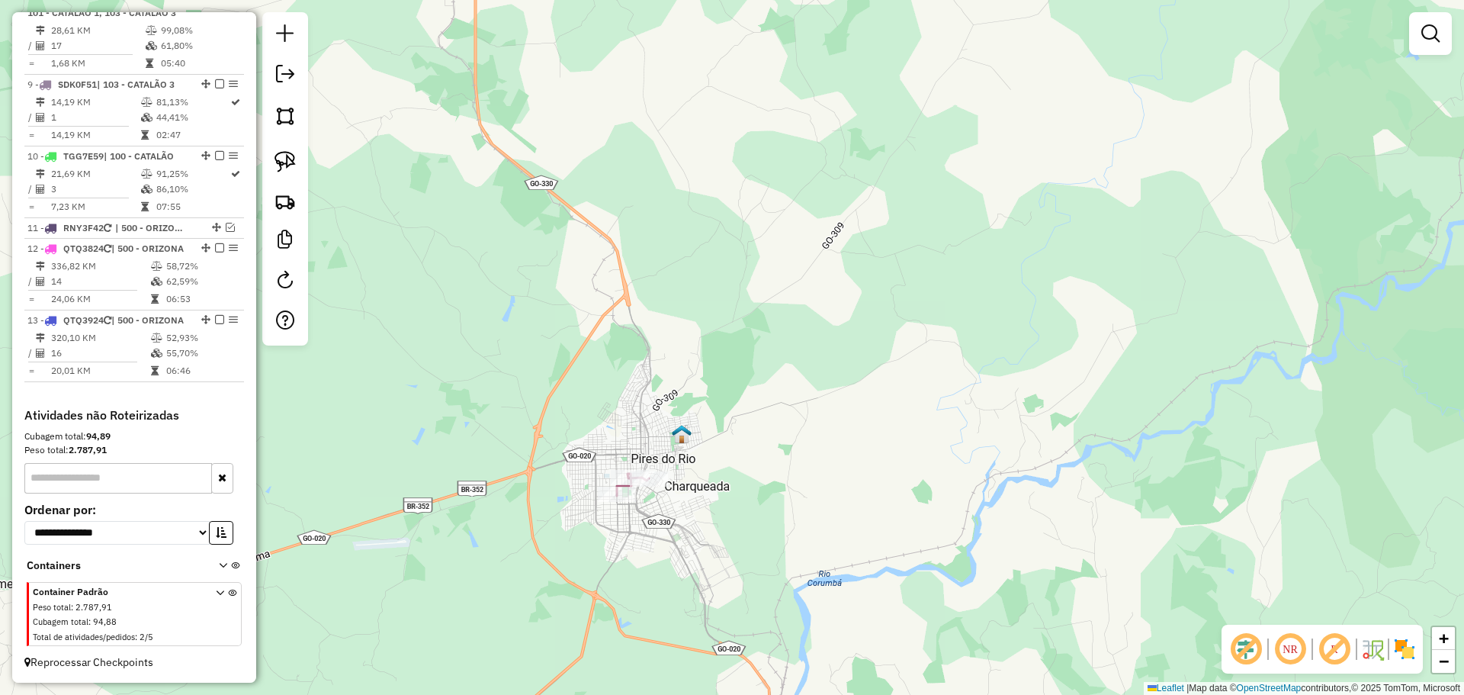
drag, startPoint x: 589, startPoint y: 124, endPoint x: 658, endPoint y: 333, distance: 219.9
click at [657, 333] on div "Janela de atendimento Grade de atendimento Capacidade Transportadoras Veículos …" at bounding box center [732, 347] width 1464 height 695
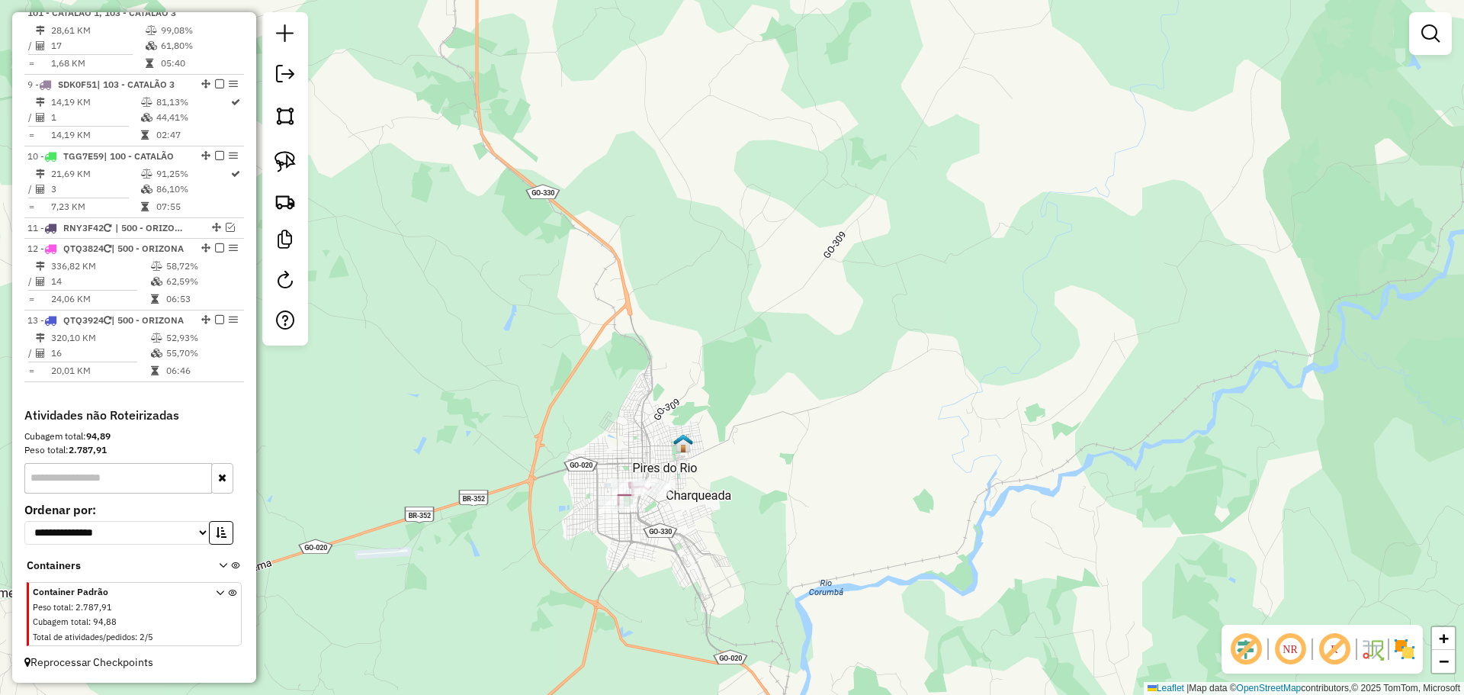
click at [306, 155] on div at bounding box center [285, 178] width 46 height 333
click at [298, 160] on link at bounding box center [285, 162] width 34 height 34
drag, startPoint x: 702, startPoint y: 493, endPoint x: 685, endPoint y: 541, distance: 51.1
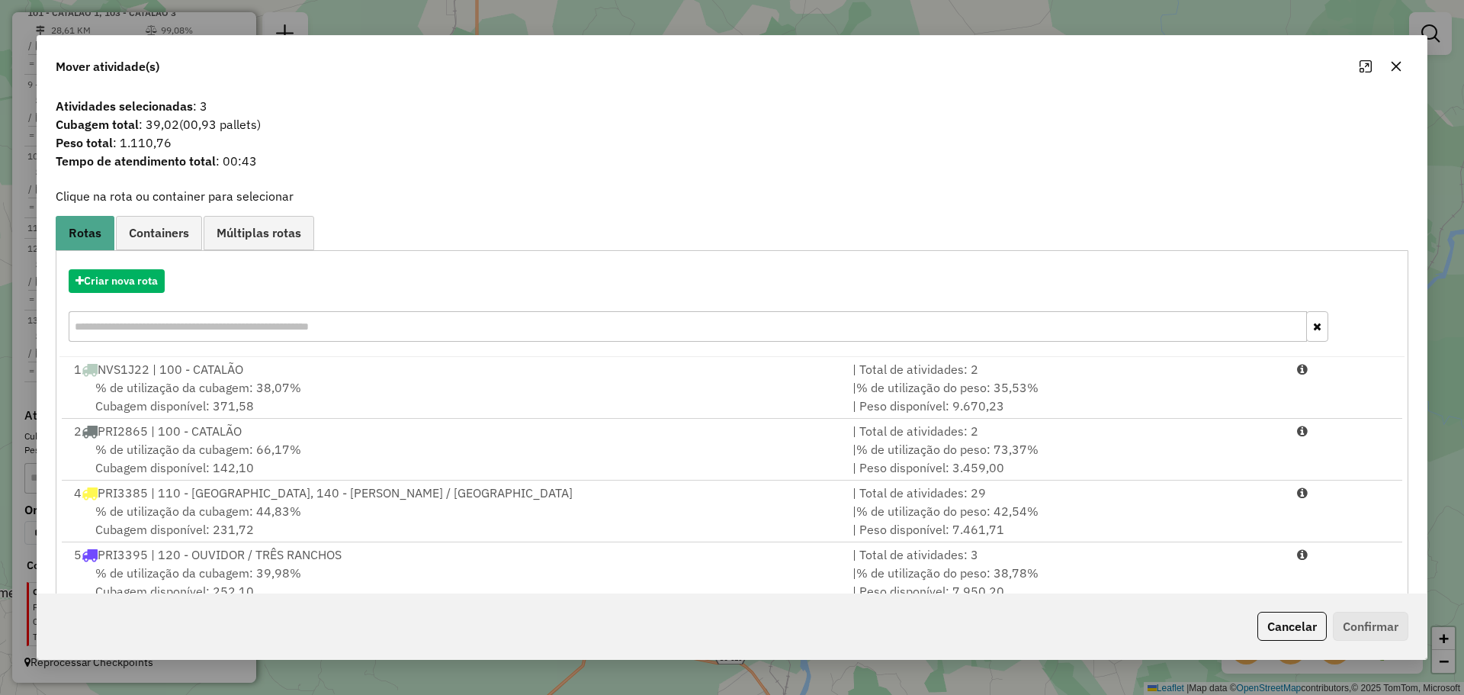
click at [1392, 69] on icon "button" at bounding box center [1396, 66] width 12 height 12
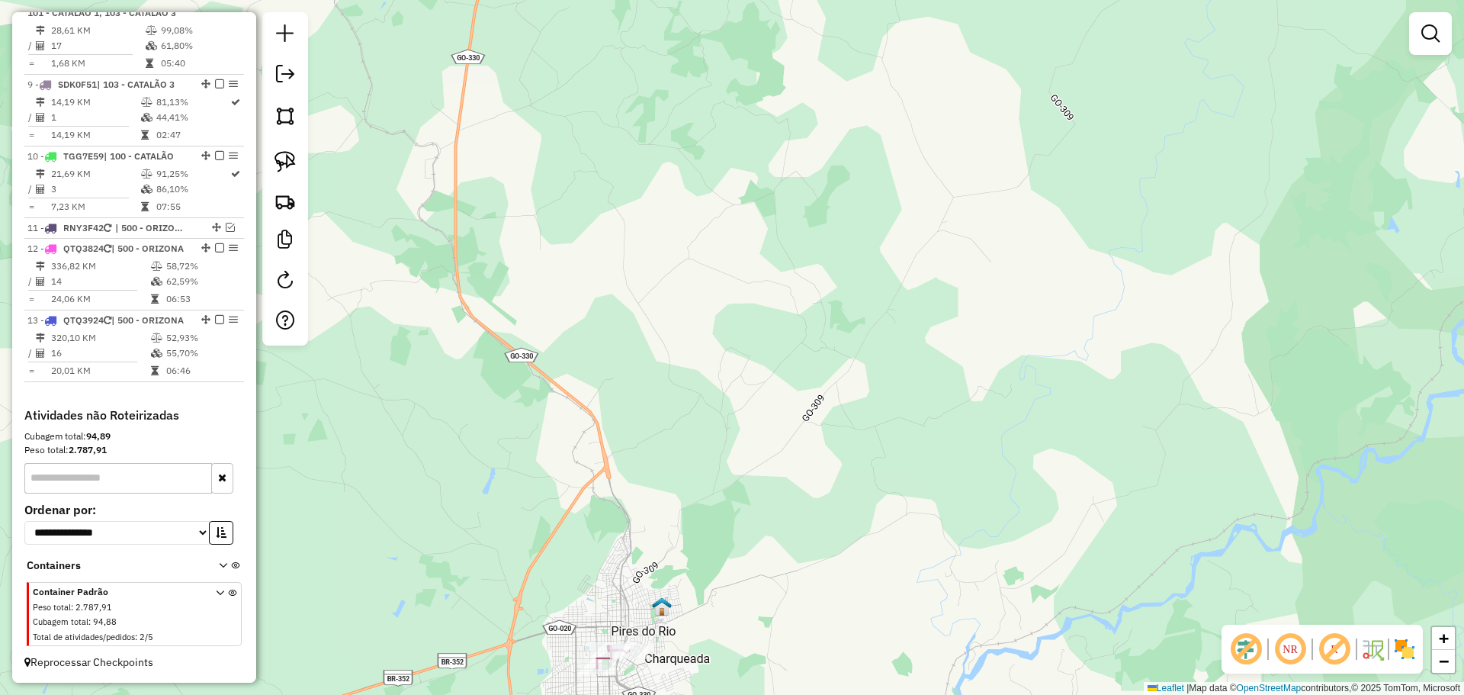
drag, startPoint x: 890, startPoint y: 285, endPoint x: 875, endPoint y: 353, distance: 69.4
click at [881, 464] on div "Janela de atendimento Grade de atendimento Capacidade Transportadoras Veículos …" at bounding box center [732, 347] width 1464 height 695
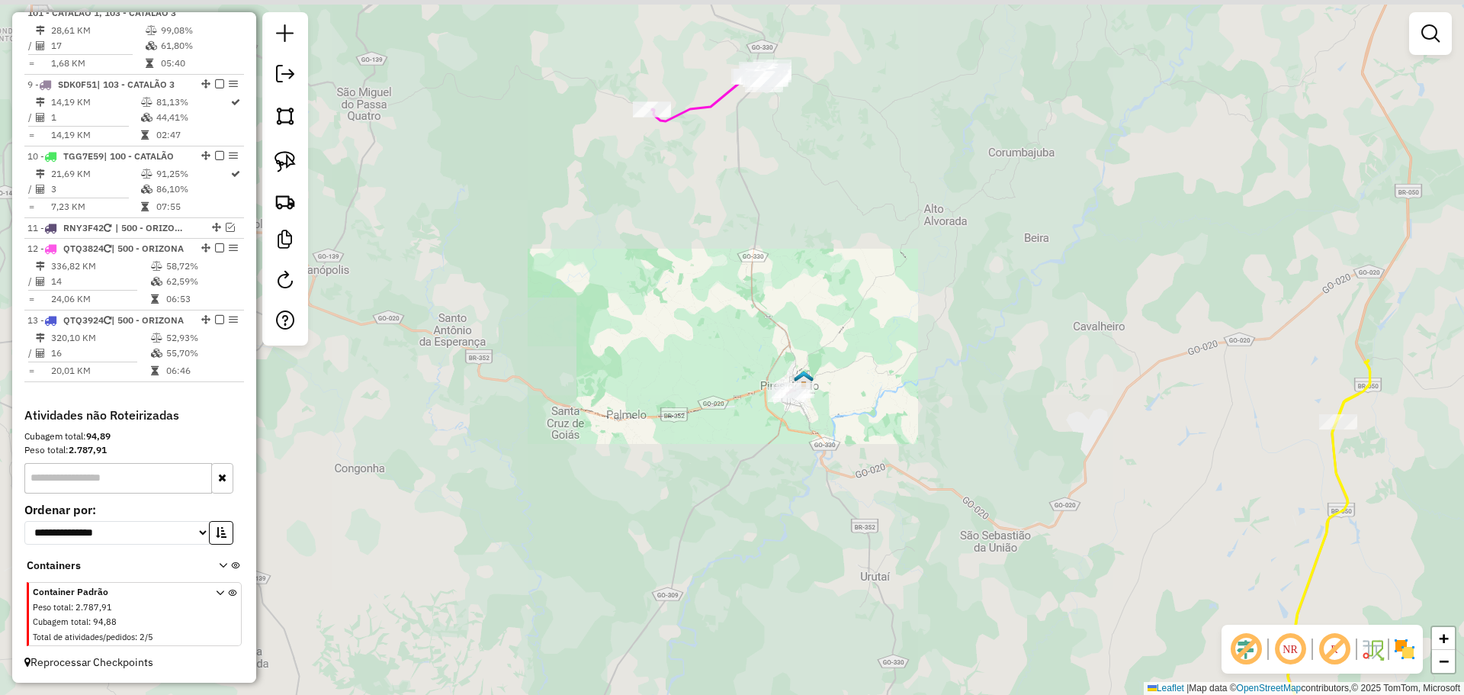
drag, startPoint x: 795, startPoint y: 201, endPoint x: 807, endPoint y: 394, distance: 193.3
click at [808, 394] on div "Janela de atendimento Grade de atendimento Capacidade Transportadoras Veículos …" at bounding box center [732, 347] width 1464 height 695
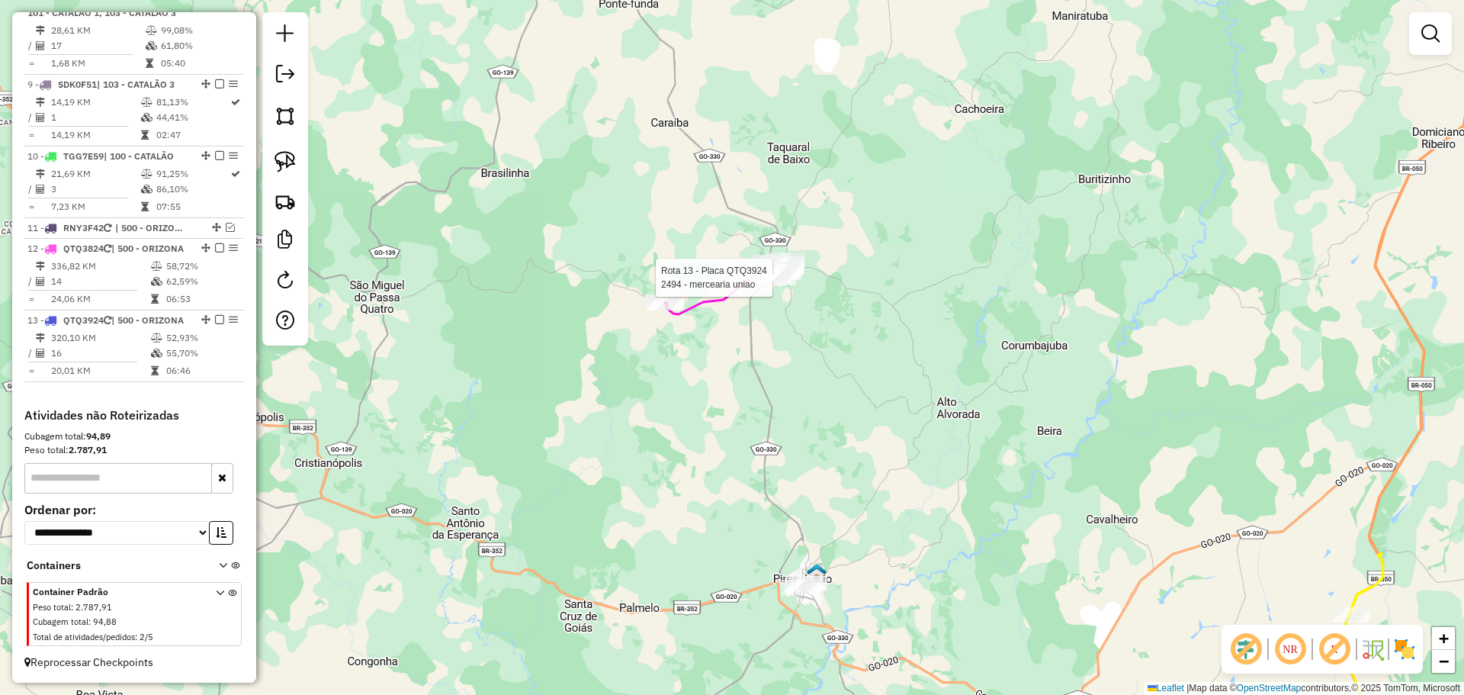
select select "*********"
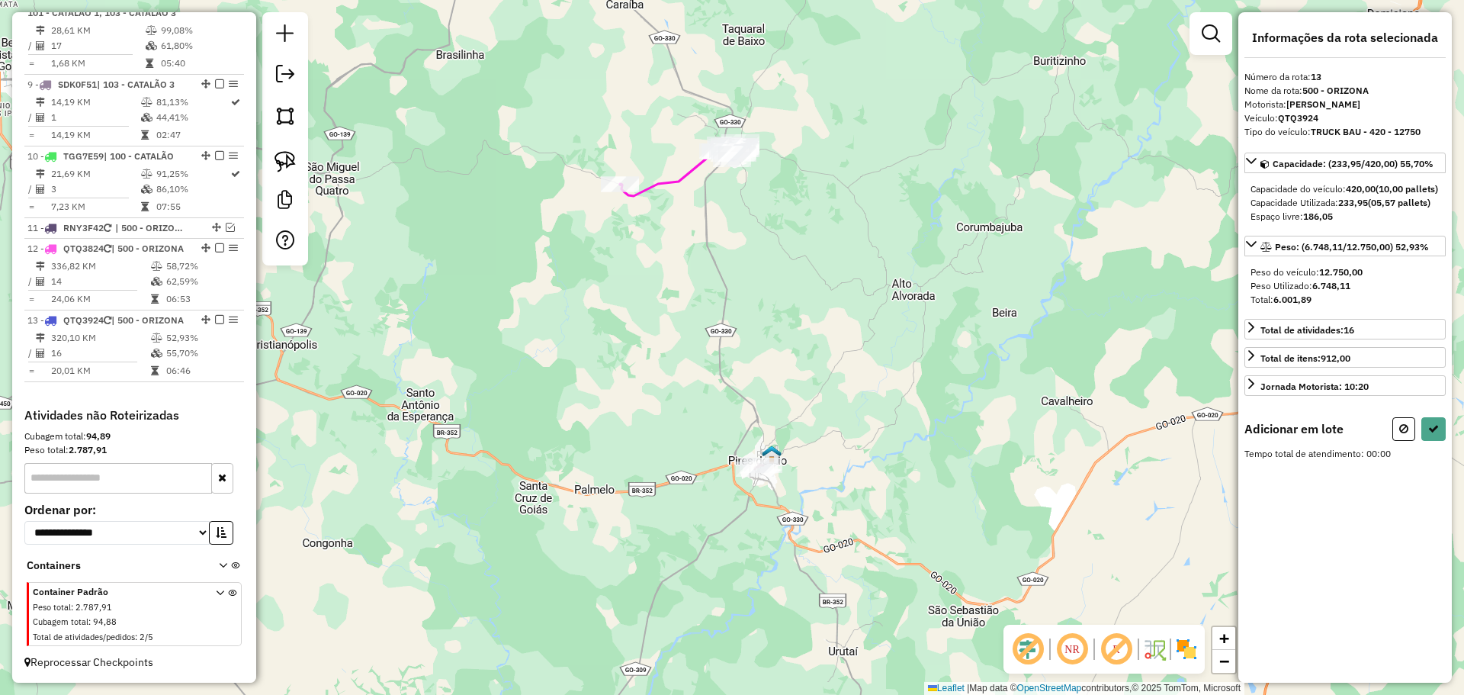
drag, startPoint x: 790, startPoint y: 572, endPoint x: 787, endPoint y: 390, distance: 182.2
click at [787, 390] on div "Janela de atendimento Grade de atendimento Capacidade Transportadoras Veículos …" at bounding box center [732, 347] width 1464 height 695
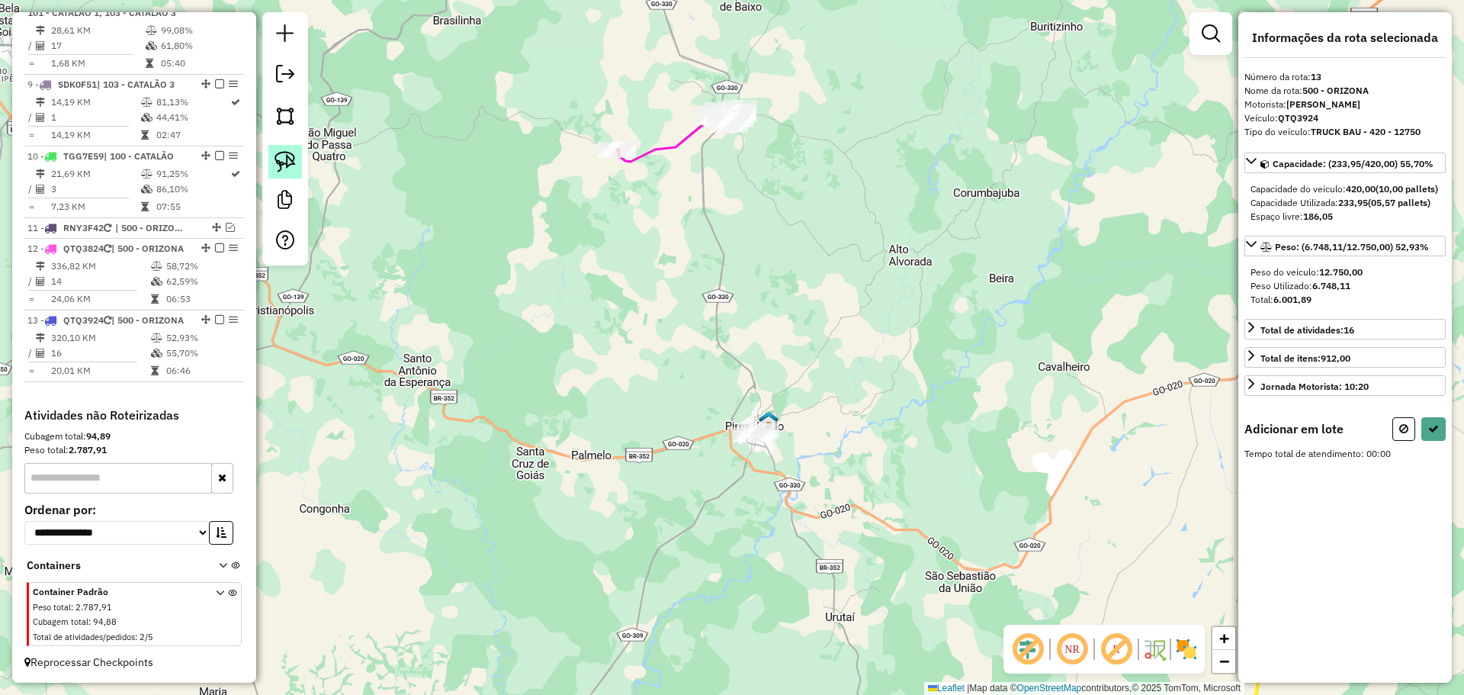
click at [278, 152] on img at bounding box center [284, 161] width 21 height 21
drag, startPoint x: 807, startPoint y: 421, endPoint x: 817, endPoint y: 473, distance: 52.6
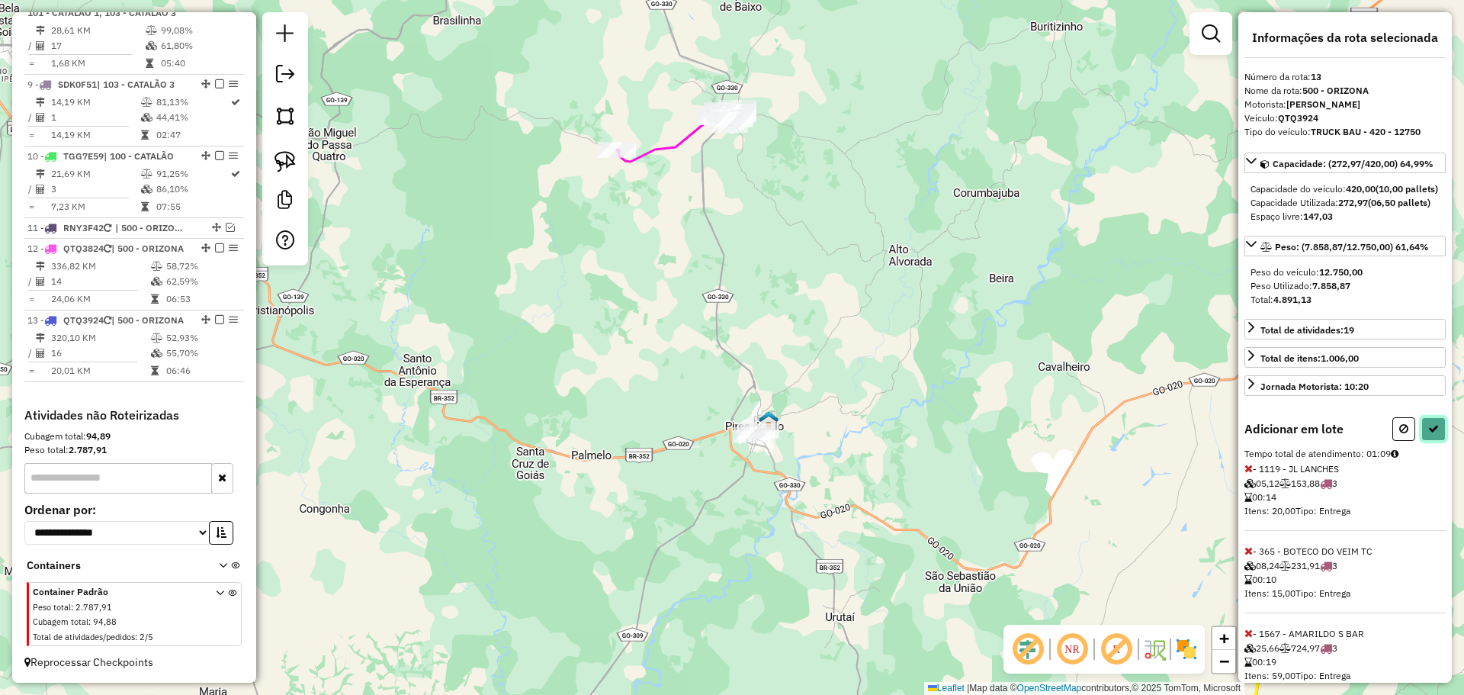
click at [1431, 434] on icon at bounding box center [1433, 428] width 11 height 11
select select "*********"
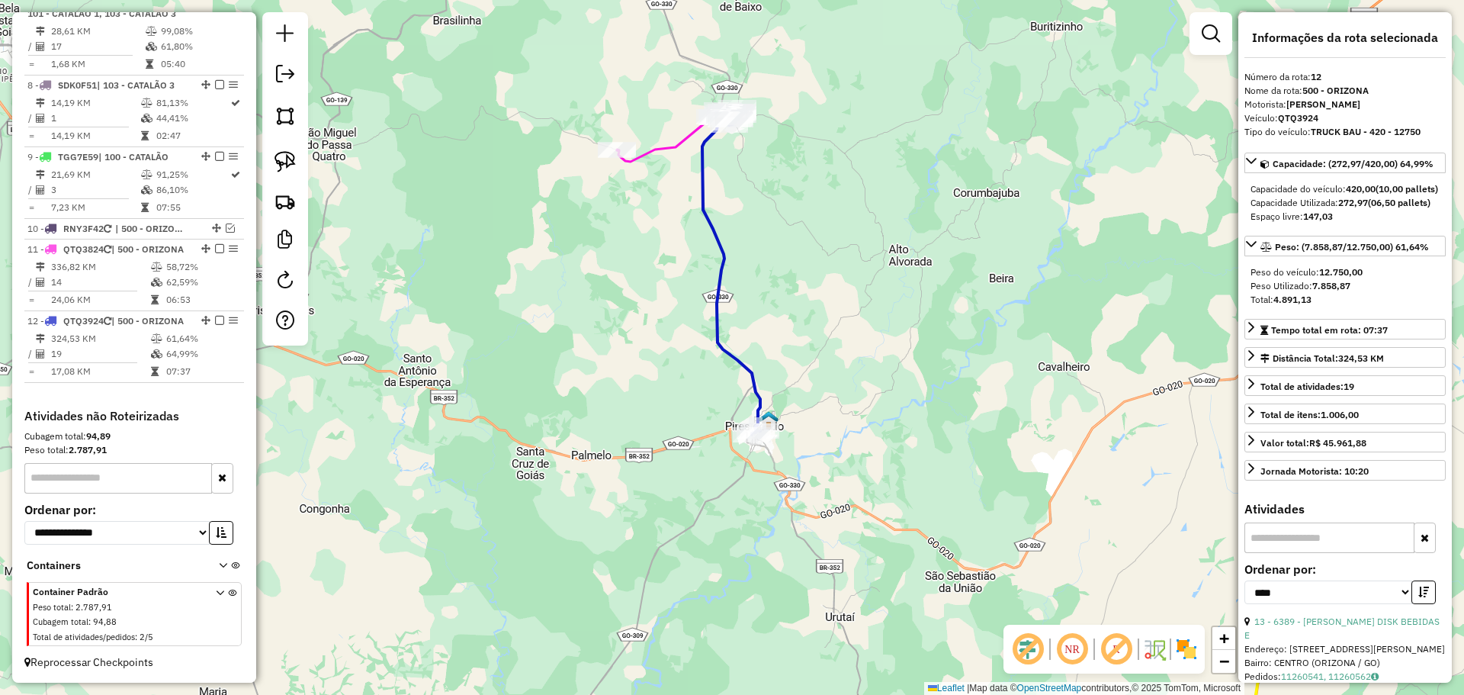
scroll to position [1134, 0]
drag, startPoint x: 805, startPoint y: 281, endPoint x: 780, endPoint y: 303, distance: 33.0
click at [822, 367] on div "Janela de atendimento Grade de atendimento Capacidade Transportadoras Veículos …" at bounding box center [732, 347] width 1464 height 695
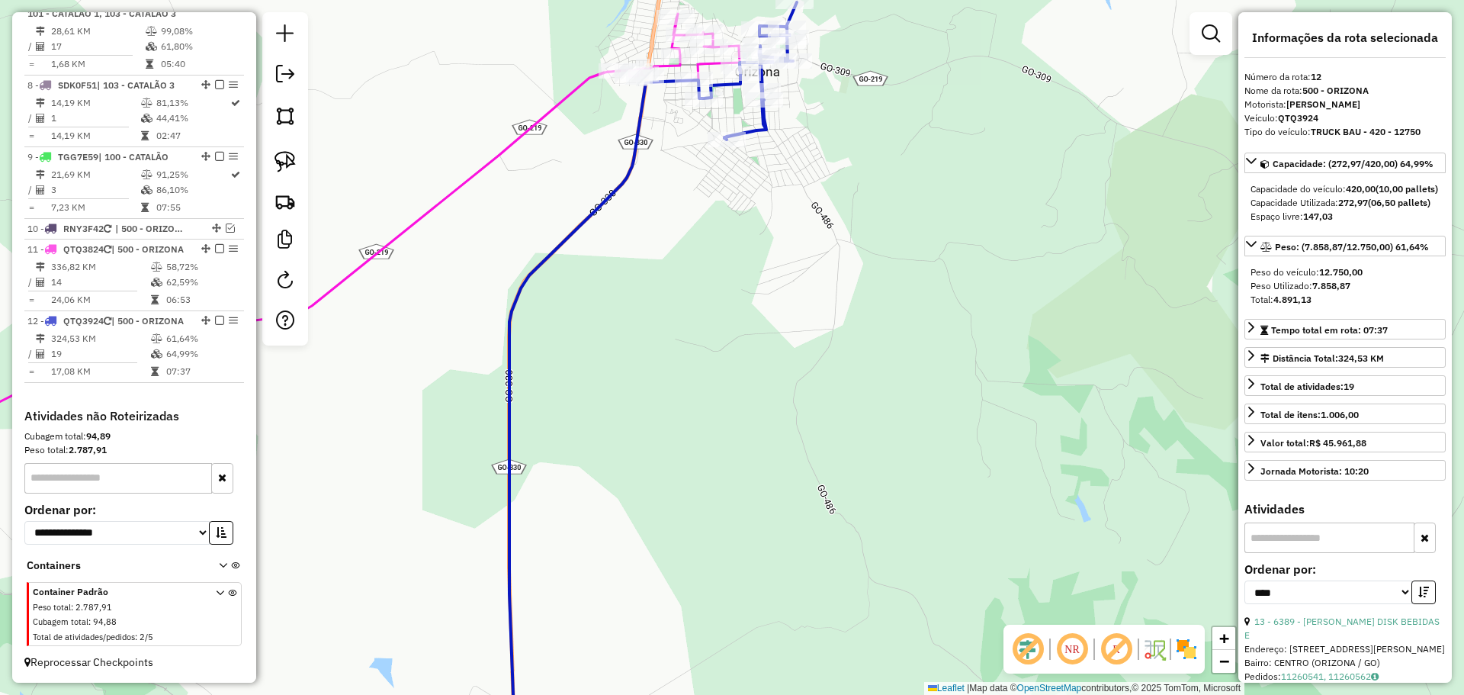
drag, startPoint x: 780, startPoint y: 246, endPoint x: 762, endPoint y: 376, distance: 130.8
click at [764, 376] on div "Janela de atendimento Grade de atendimento Capacidade Transportadoras Veículos …" at bounding box center [732, 347] width 1464 height 695
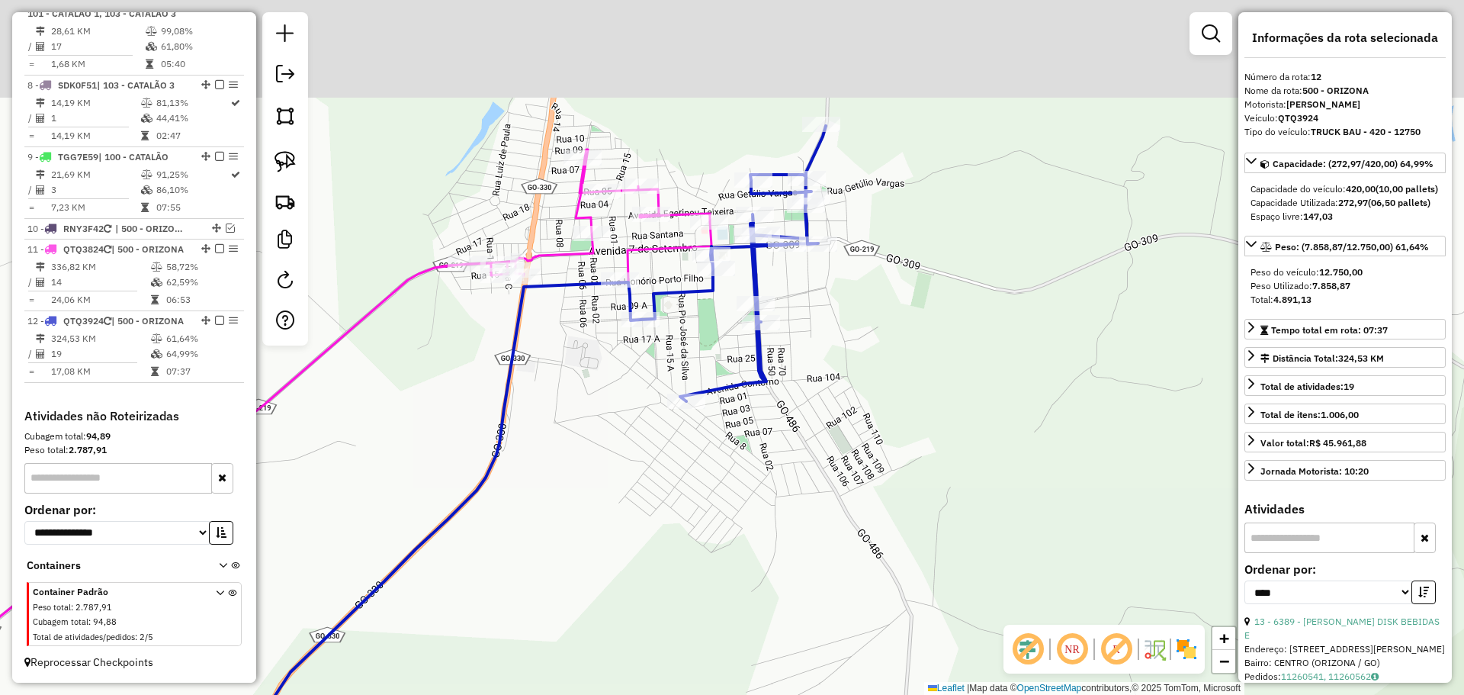
drag, startPoint x: 826, startPoint y: 378, endPoint x: 825, endPoint y: 444, distance: 66.3
click at [825, 444] on div "Janela de atendimento Grade de atendimento Capacidade Transportadoras Veículos …" at bounding box center [732, 347] width 1464 height 695
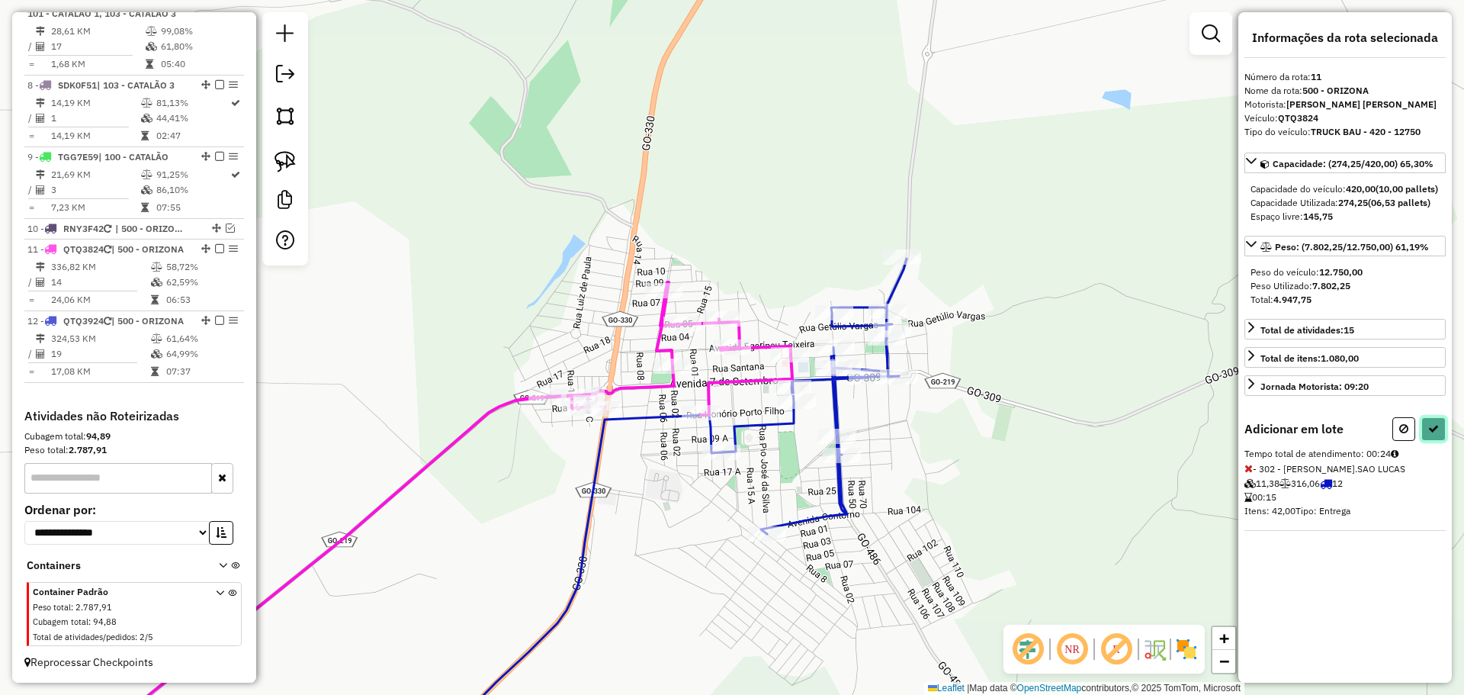
click at [1436, 434] on icon at bounding box center [1433, 428] width 11 height 11
select select "*********"
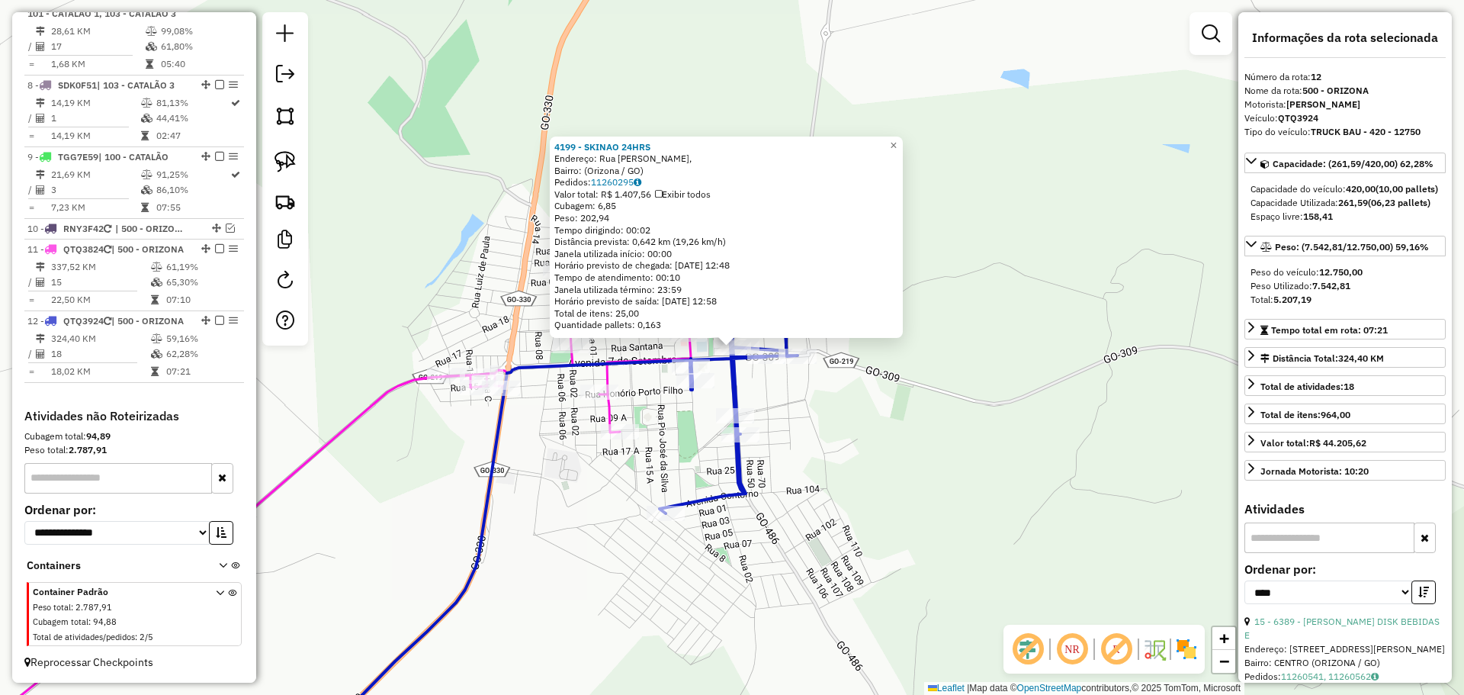
click at [848, 473] on div "4199 - SKINAO 24HRS Endereço: Rua Francisco Dias Pimpão, Bairro: (Orizona / GO)…" at bounding box center [732, 347] width 1464 height 695
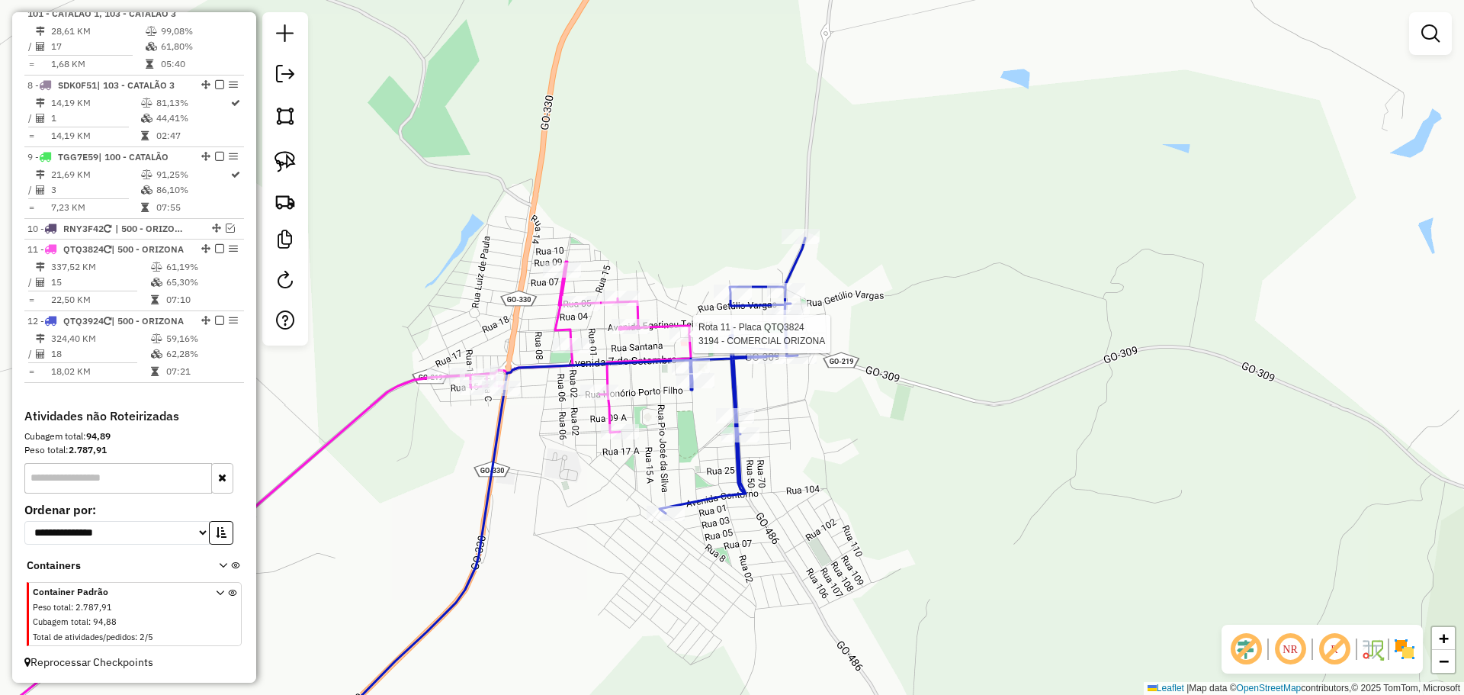
select select "*********"
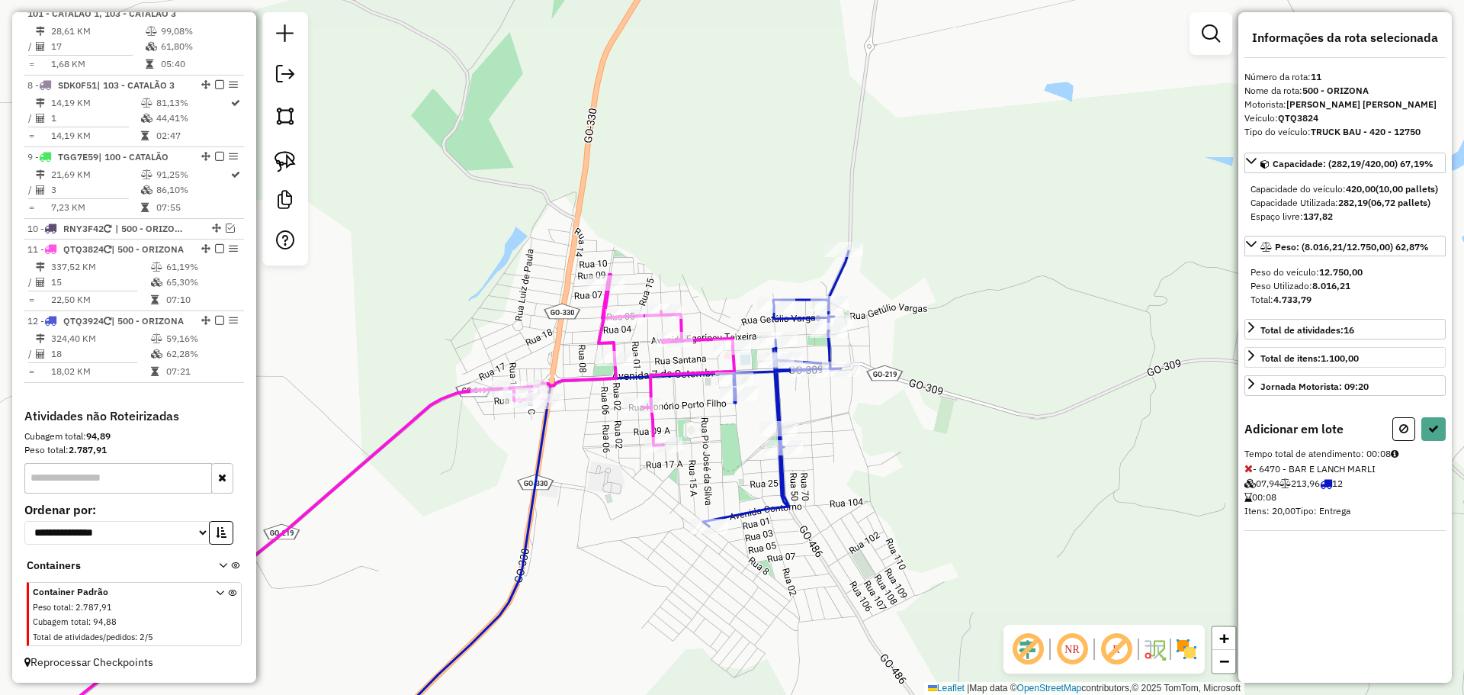
drag, startPoint x: 1406, startPoint y: 446, endPoint x: 1272, endPoint y: 436, distance: 134.6
click at [1405, 434] on icon at bounding box center [1403, 428] width 9 height 11
select select "*********"
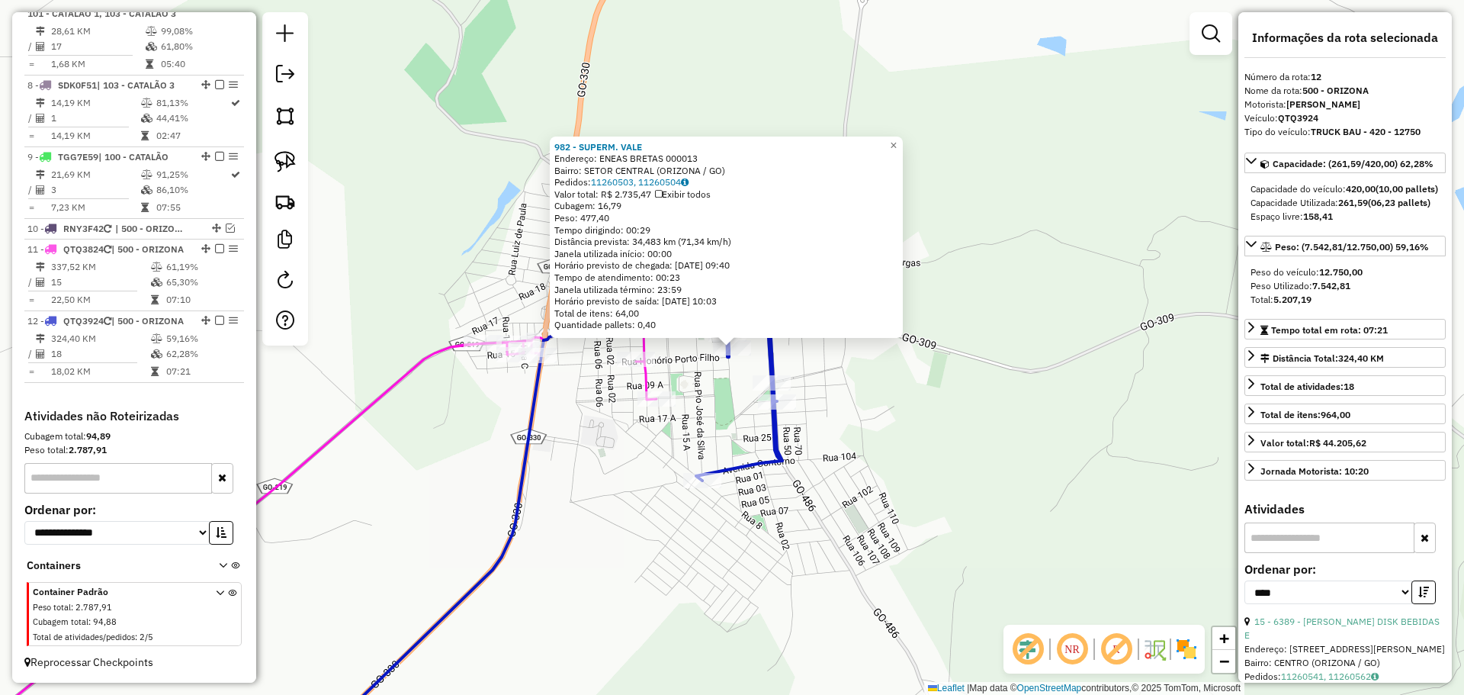
click at [849, 525] on div "982 - SUPERM. VALE Endereço: ENEAS BRETAS 000013 Bairro: SETOR CENTRAL (ORIZONA…" at bounding box center [732, 347] width 1464 height 695
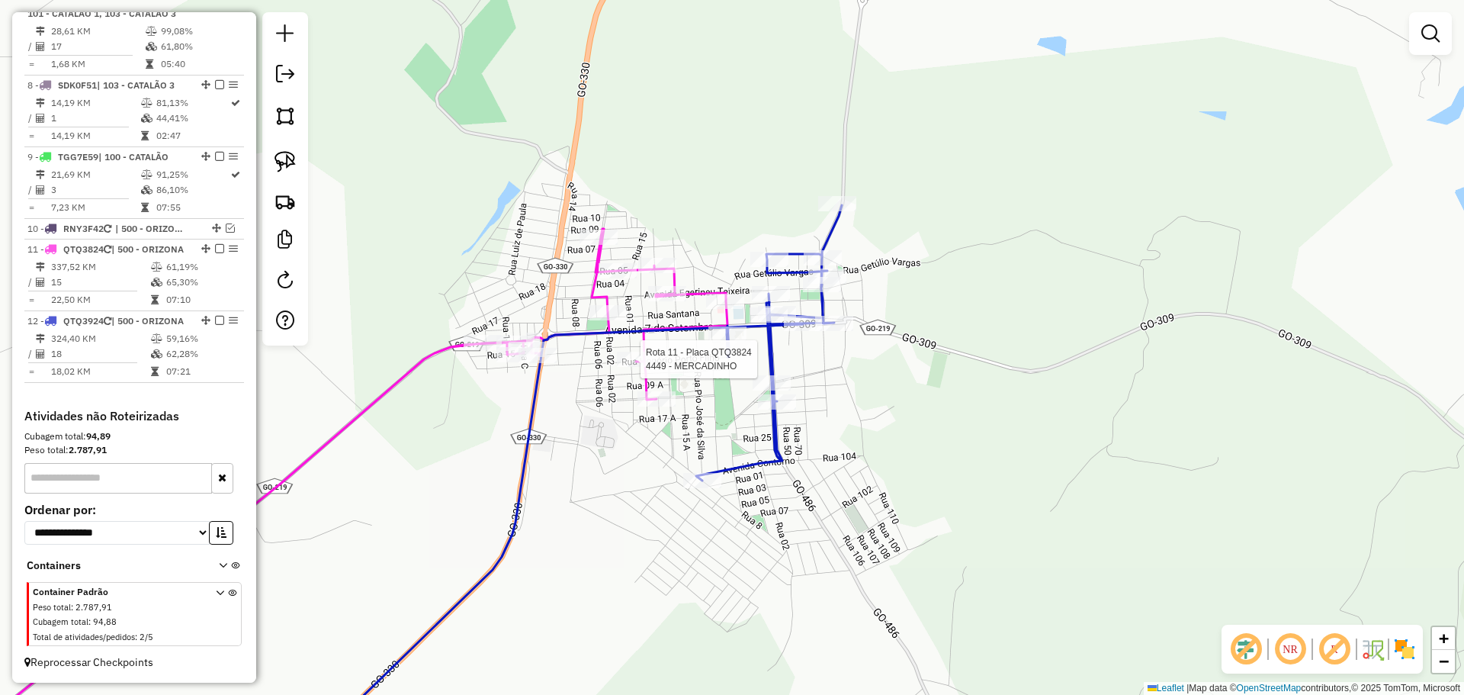
select select "*********"
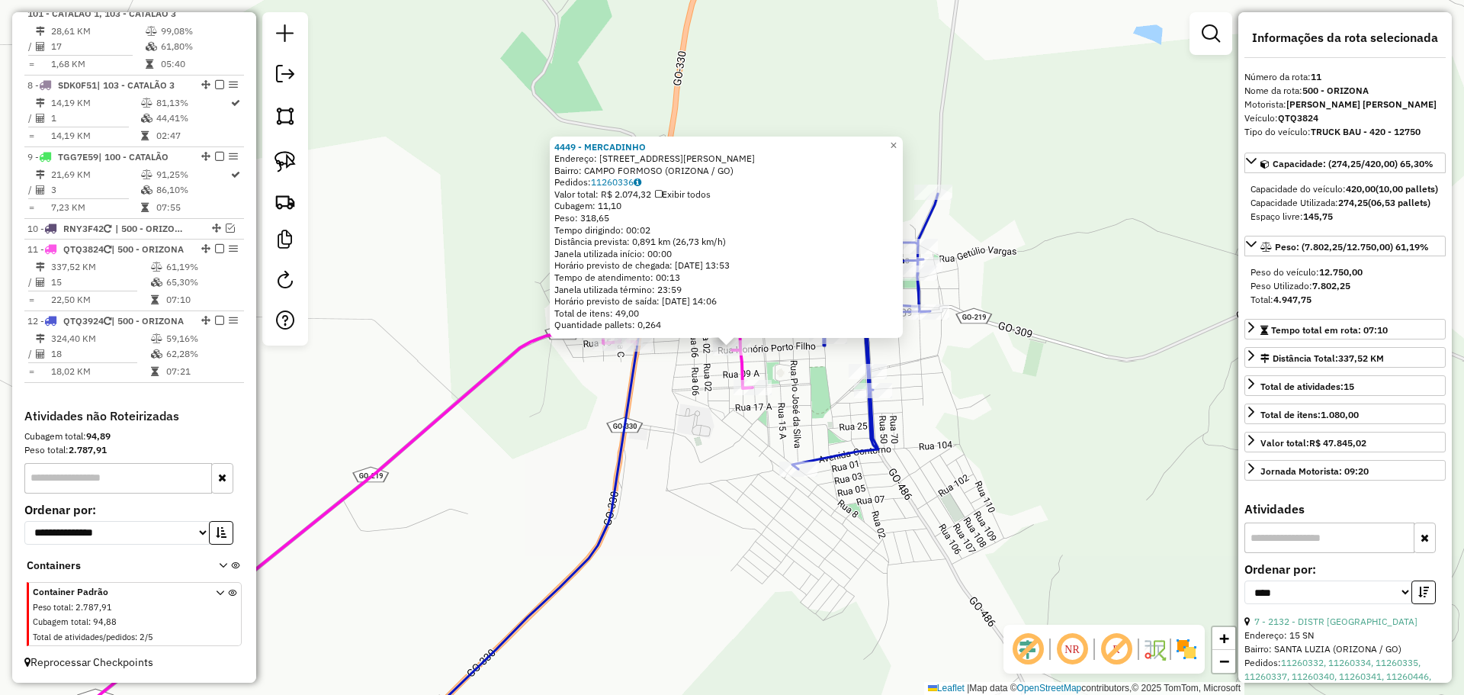
click at [662, 448] on div "4449 - MERCADINHO Endereço: 081 RUA HONóRIO PORTO FILHO, 0 Bairro: CAMPO FORMOS…" at bounding box center [732, 347] width 1464 height 695
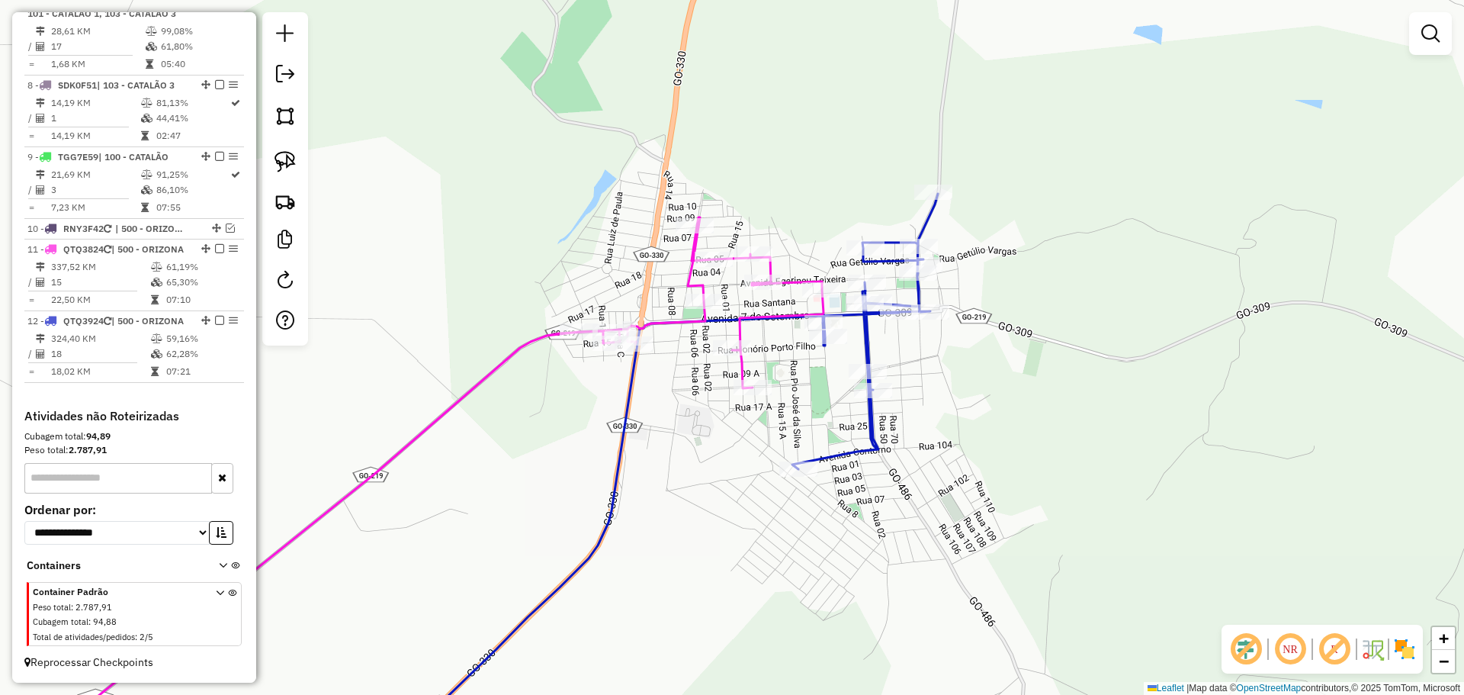
select select "*********"
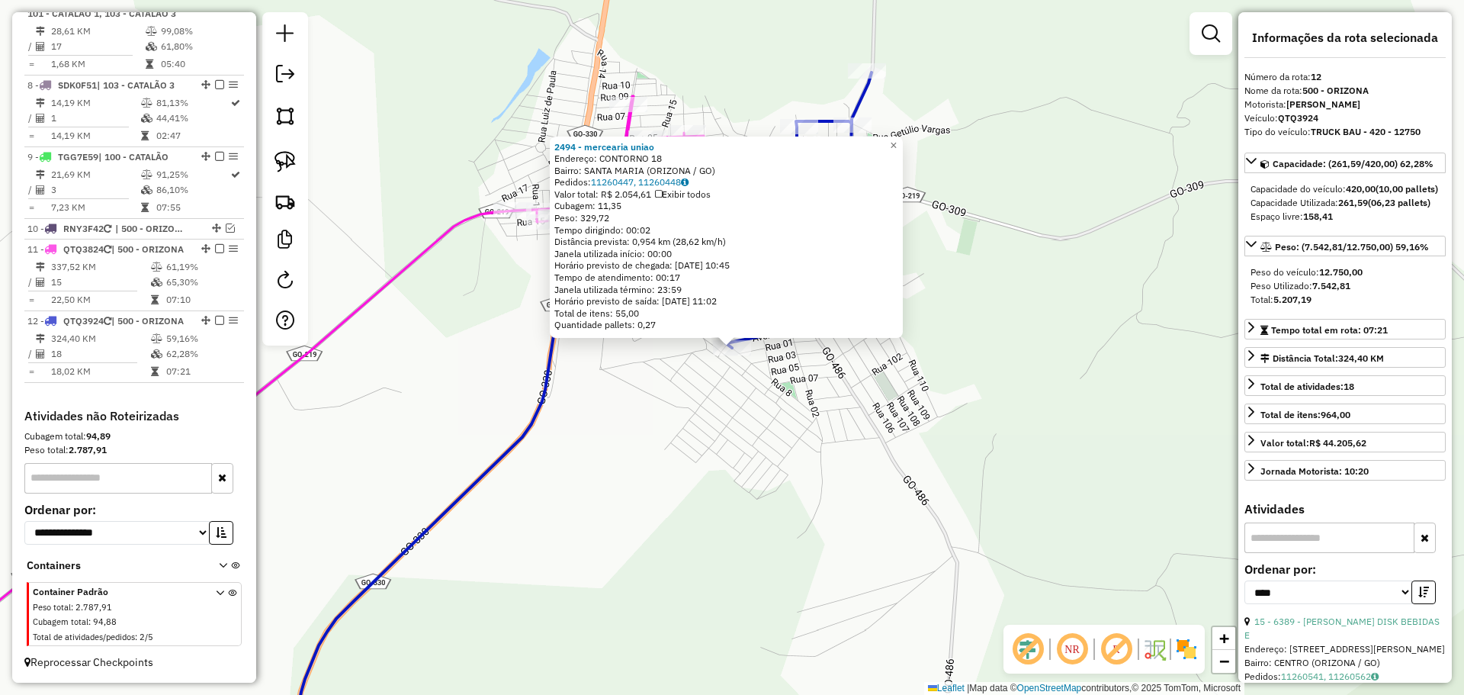
click at [885, 497] on div "2494 - mercearia uniao Endereço: CONTORNO 18 Bairro: [GEOGRAPHIC_DATA] (ORIZONA…" at bounding box center [732, 347] width 1464 height 695
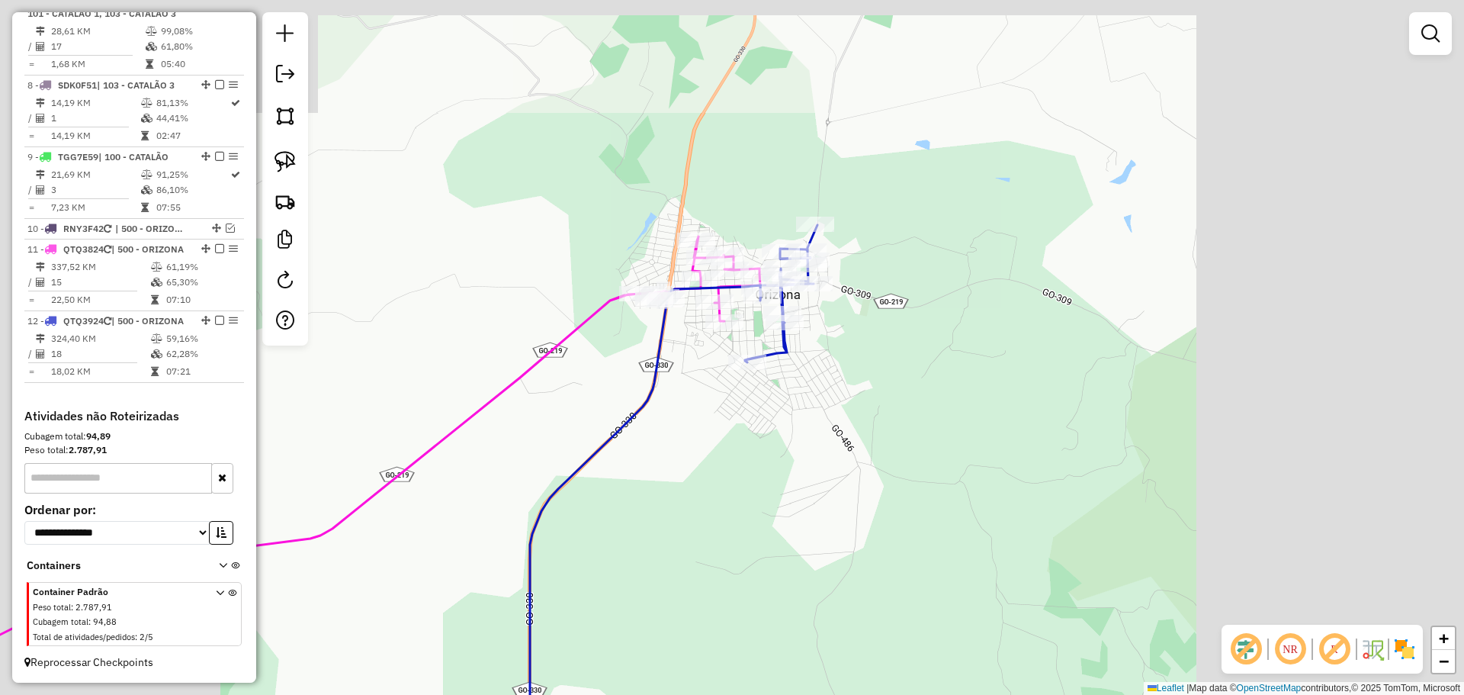
drag, startPoint x: 833, startPoint y: 533, endPoint x: 759, endPoint y: 220, distance: 321.4
click at [760, 223] on div "Janela de atendimento Grade de atendimento Capacidade Transportadoras Veículos …" at bounding box center [732, 347] width 1464 height 695
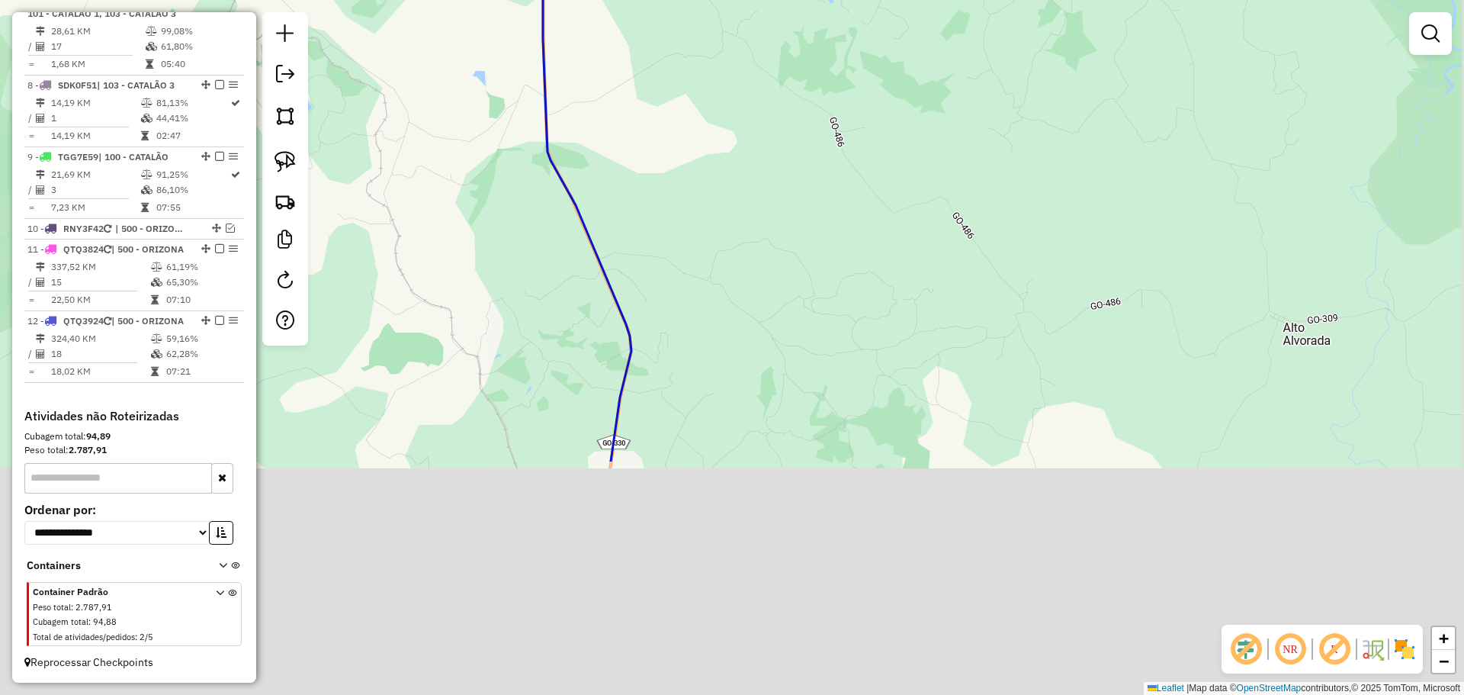
drag, startPoint x: 830, startPoint y: 499, endPoint x: 773, endPoint y: 212, distance: 292.9
click at [773, 212] on div "Janela de atendimento Grade de atendimento Capacidade Transportadoras Veículos …" at bounding box center [732, 347] width 1464 height 695
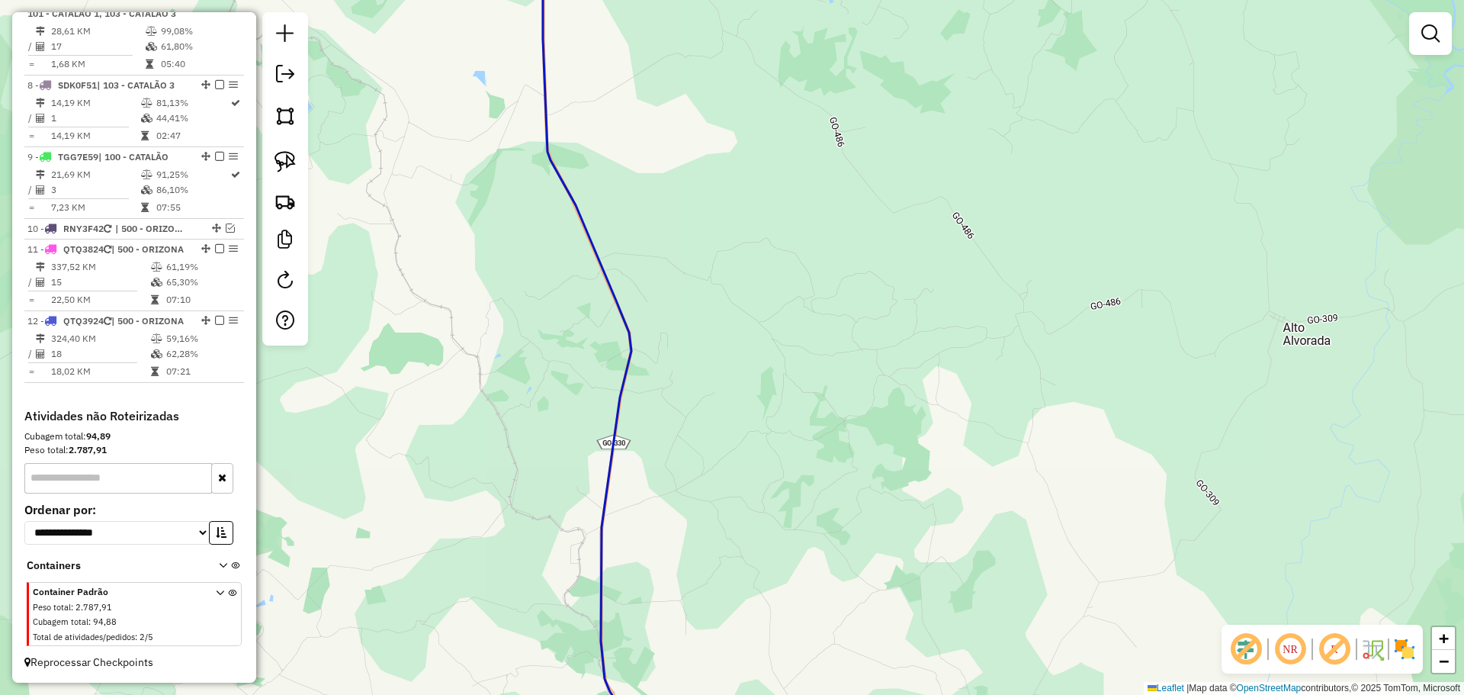
drag, startPoint x: 628, startPoint y: 380, endPoint x: 637, endPoint y: 254, distance: 126.9
click at [631, 266] on div "Janela de atendimento Grade de atendimento Capacidade Transportadoras Veículos …" at bounding box center [732, 347] width 1464 height 695
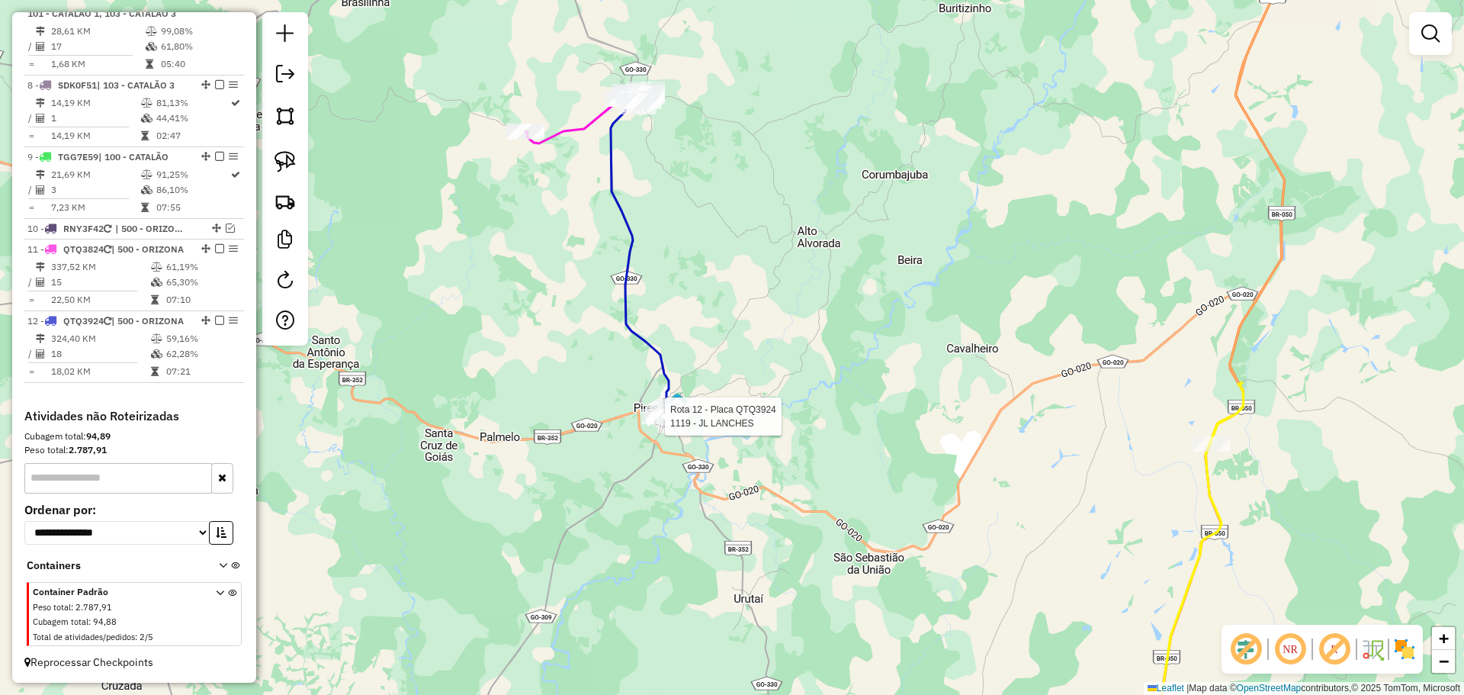
select select "*********"
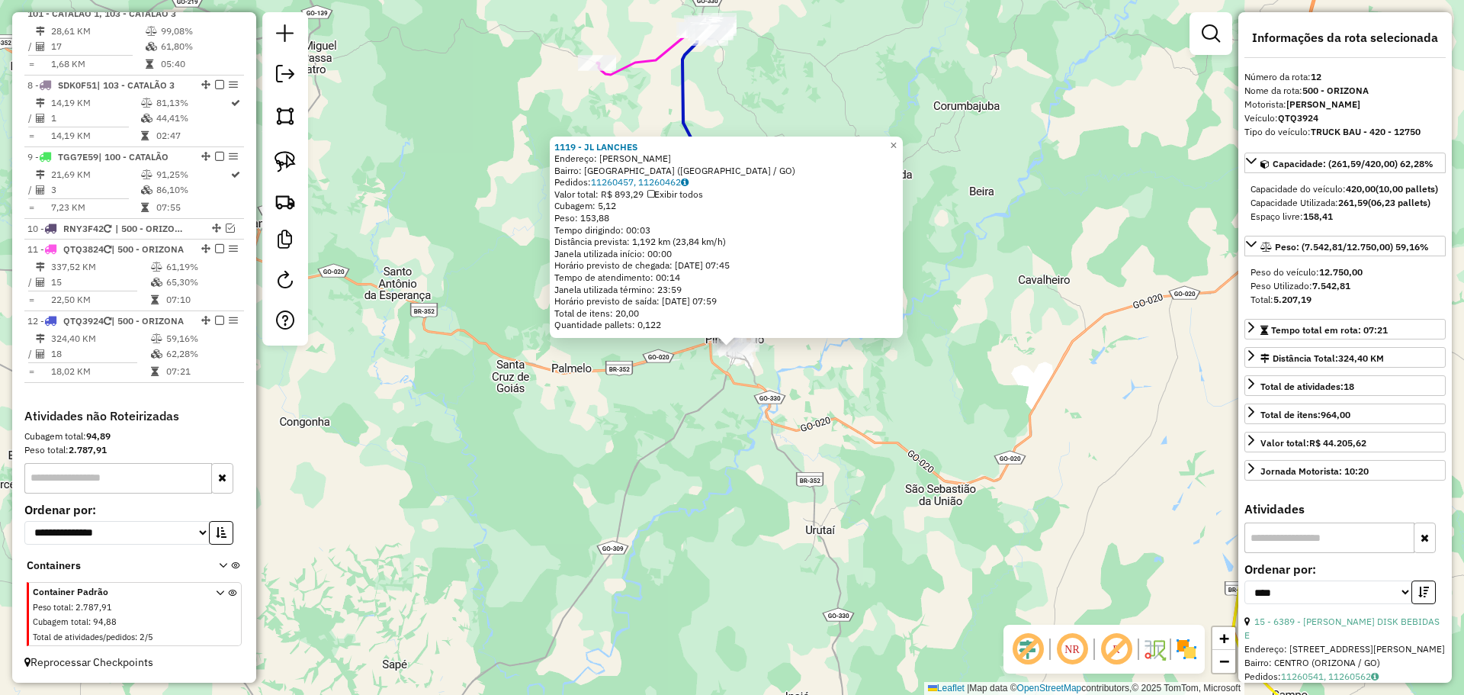
click at [807, 469] on div "1119 - JL LANCHES Endereço: [PERSON_NAME]: [GEOGRAPHIC_DATA] ([GEOGRAPHIC_DATA]…" at bounding box center [732, 347] width 1464 height 695
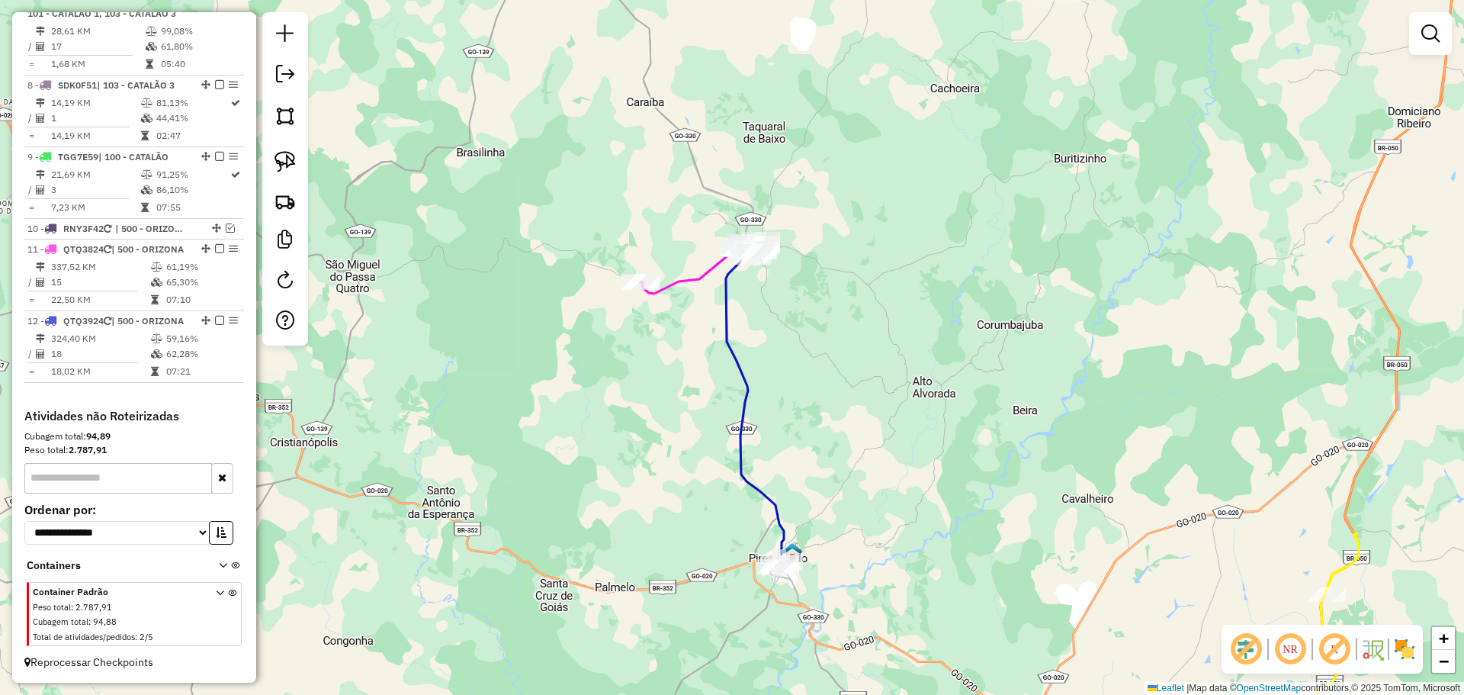
drag, startPoint x: 770, startPoint y: 186, endPoint x: 799, endPoint y: 382, distance: 198.1
click at [814, 410] on div "Janela de atendimento Grade de atendimento Capacidade Transportadoras Veículos …" at bounding box center [732, 347] width 1464 height 695
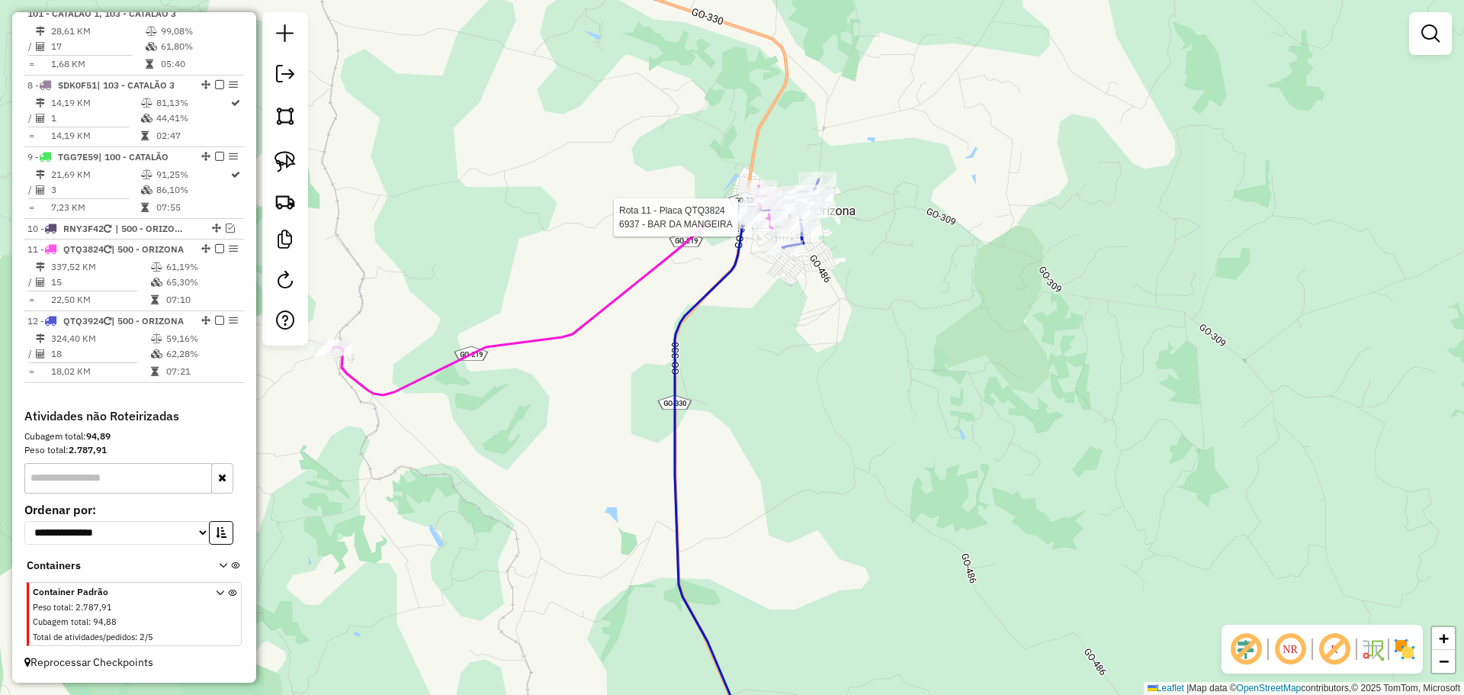
select select "*********"
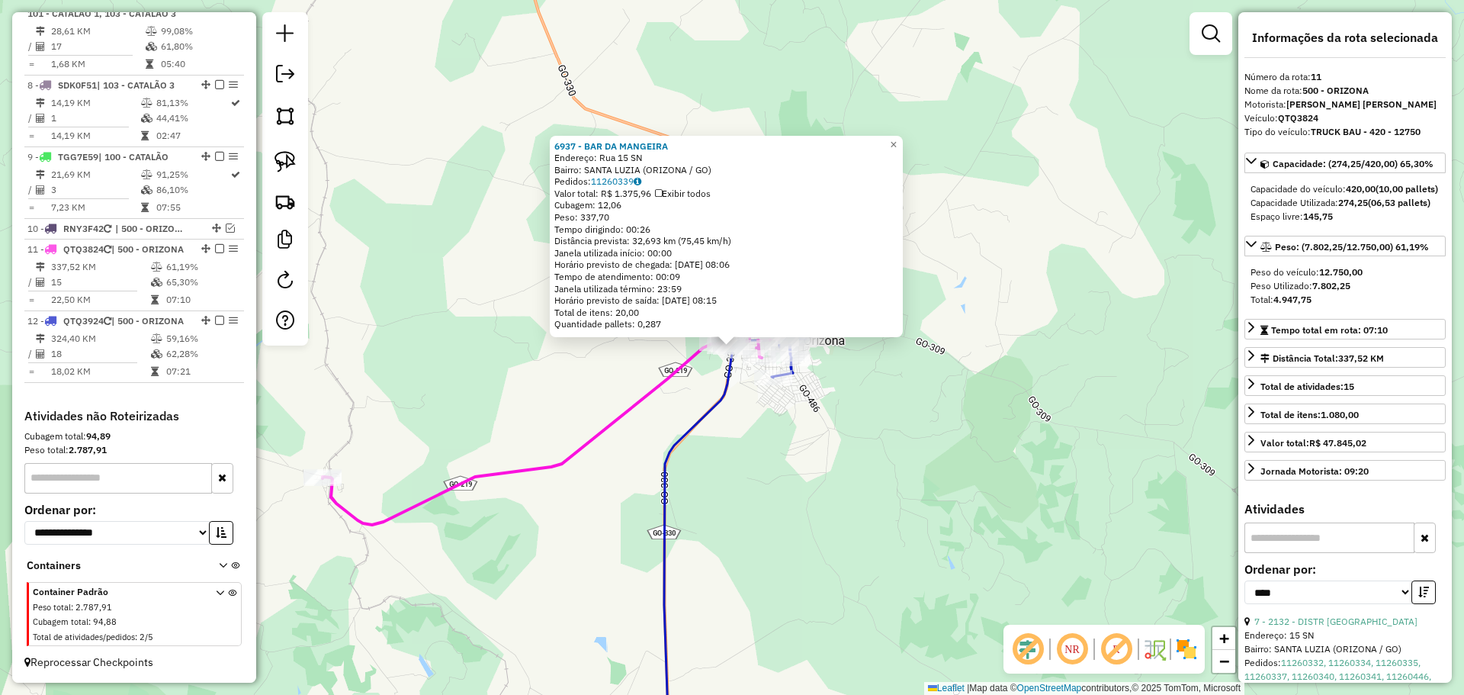
click at [799, 469] on div "6937 - BAR DA MANGEIRA Endereço: Rua 15 SN Bairro: [GEOGRAPHIC_DATA] ([GEOGRAPH…" at bounding box center [732, 347] width 1464 height 695
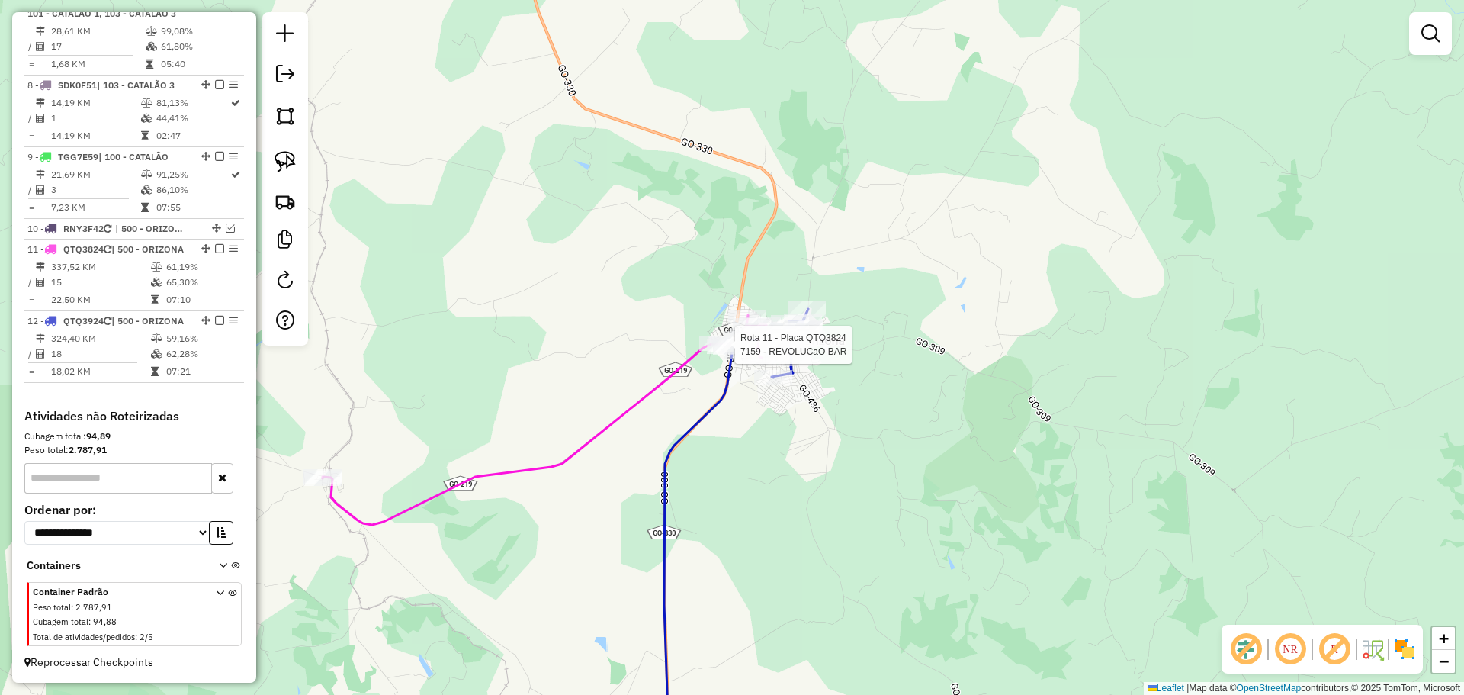
select select "*********"
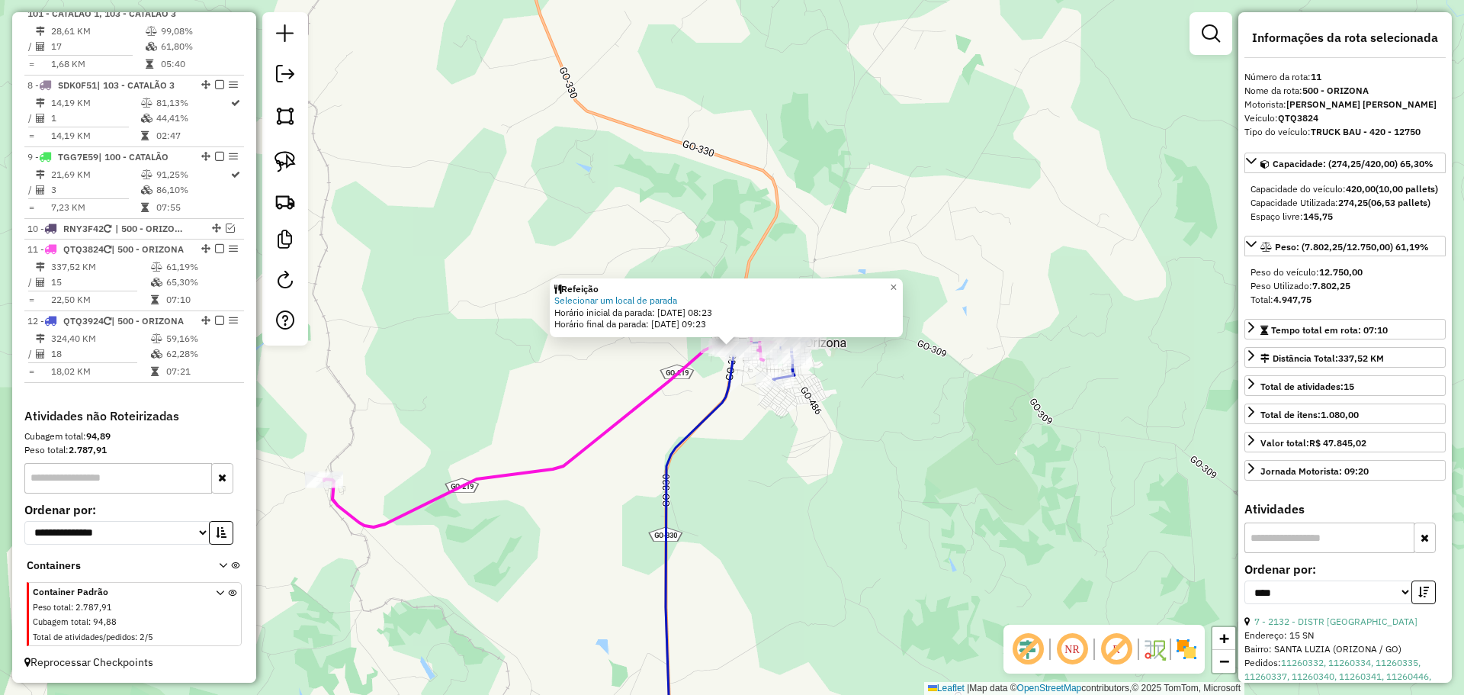
click at [773, 440] on div "Refeição Selecionar um local de parada Horário inicial da parada: 12/08/2025 08…" at bounding box center [732, 347] width 1464 height 695
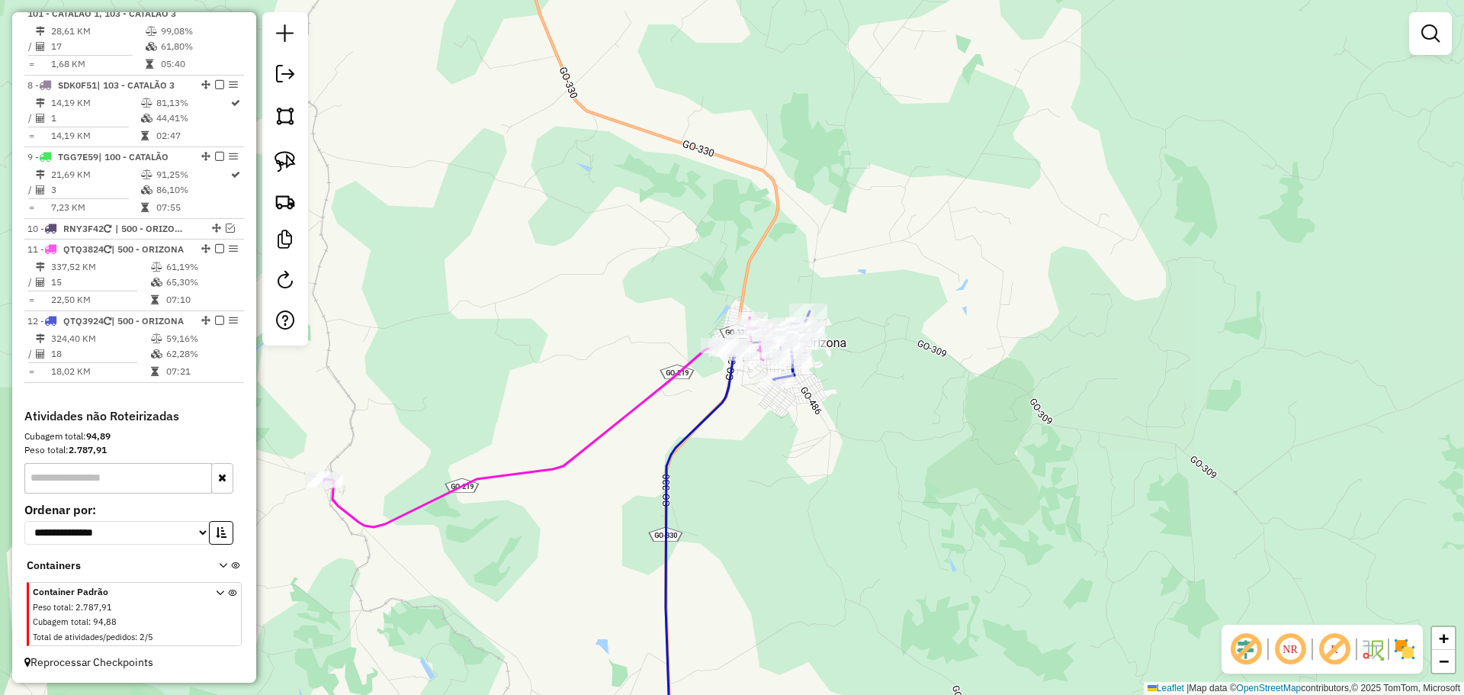
drag, startPoint x: 857, startPoint y: 515, endPoint x: 817, endPoint y: 258, distance: 259.2
click at [825, 313] on div "Janela de atendimento Grade de atendimento Capacidade Transportadoras Veículos …" at bounding box center [732, 347] width 1464 height 695
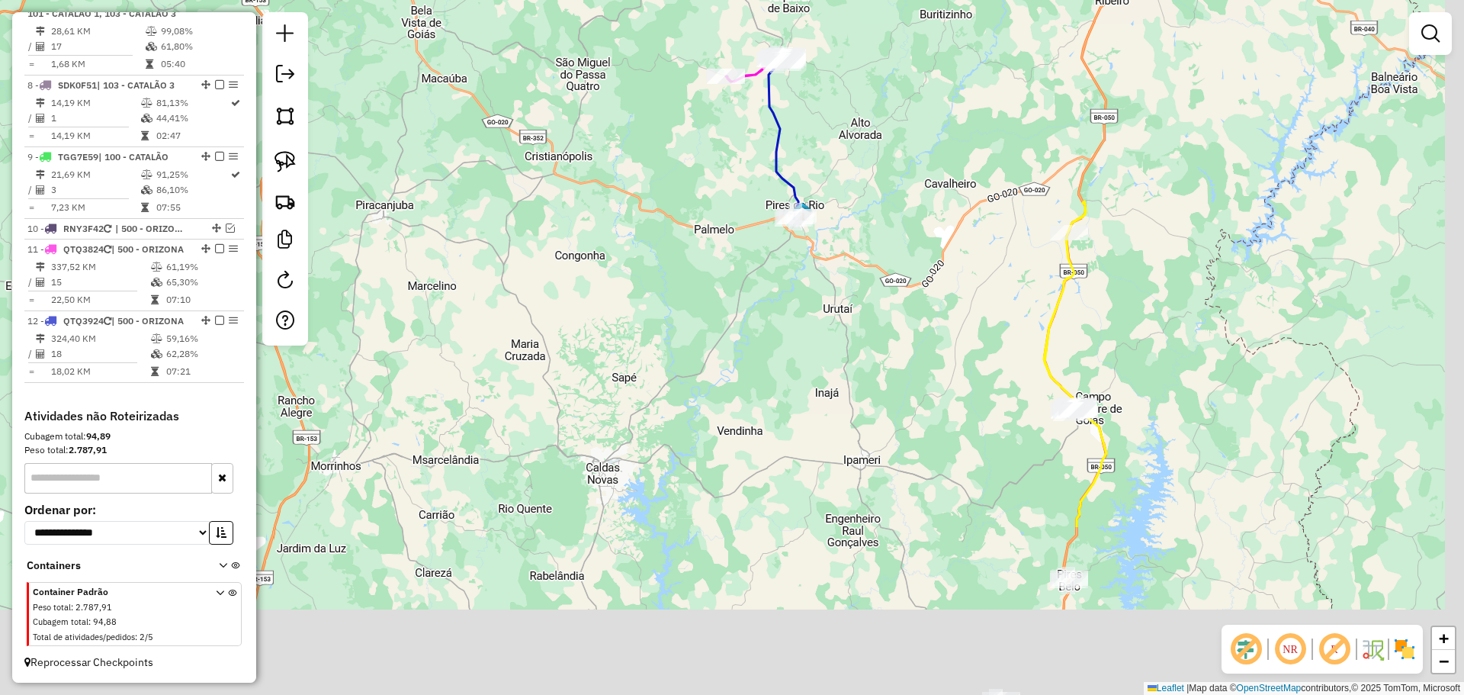
drag, startPoint x: 1004, startPoint y: 597, endPoint x: 886, endPoint y: 256, distance: 360.7
click at [882, 246] on div "Janela de atendimento Grade de atendimento Capacidade Transportadoras Veículos …" at bounding box center [732, 347] width 1464 height 695
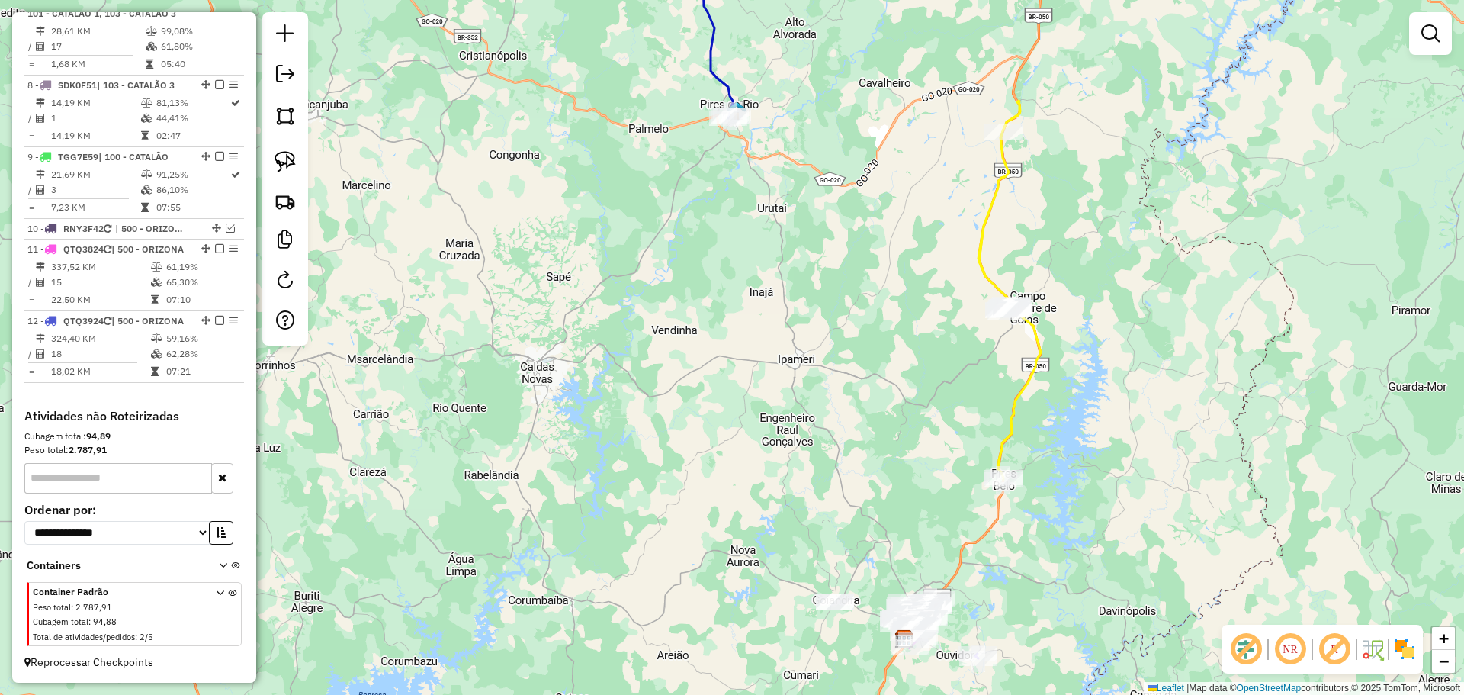
drag, startPoint x: 804, startPoint y: 255, endPoint x: 436, endPoint y: 163, distance: 379.6
click at [796, 272] on div "Janela de atendimento Grade de atendimento Capacidade Transportadoras Veículos …" at bounding box center [732, 347] width 1464 height 695
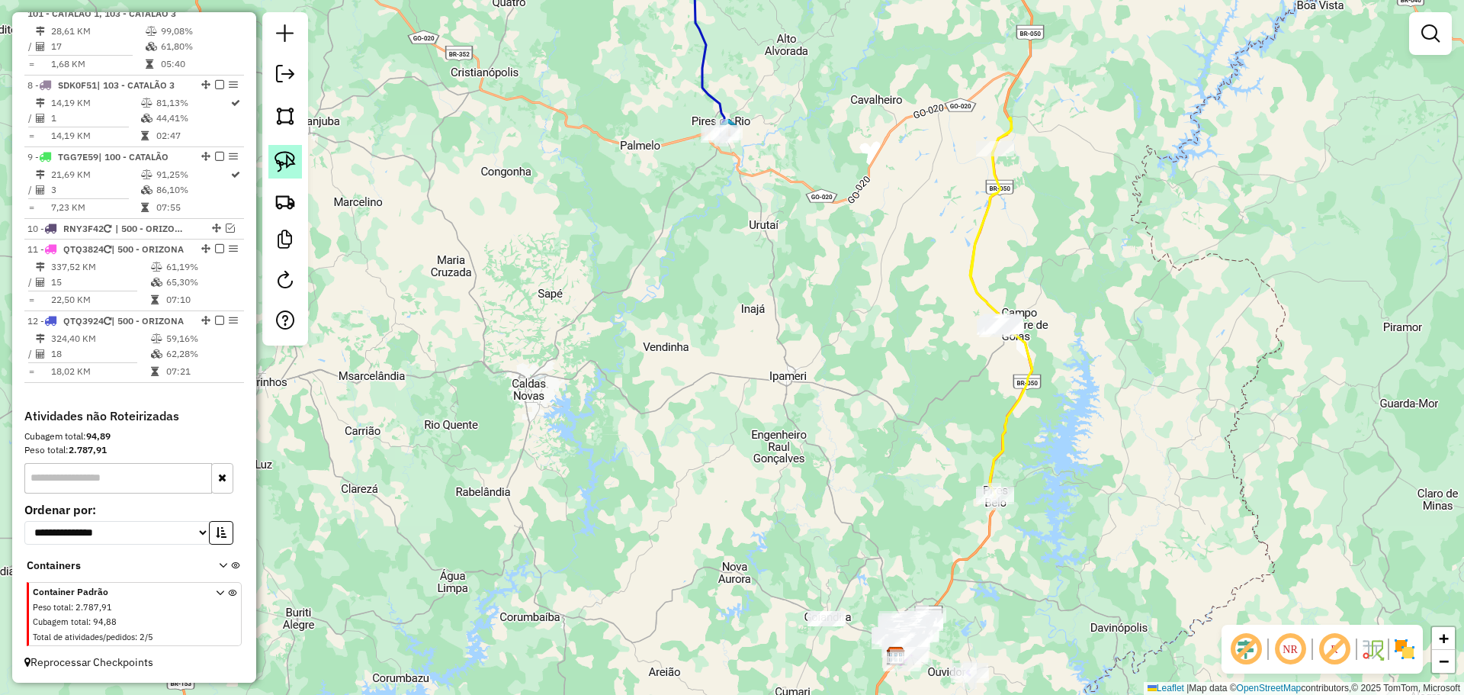
click at [295, 162] on img at bounding box center [284, 161] width 21 height 21
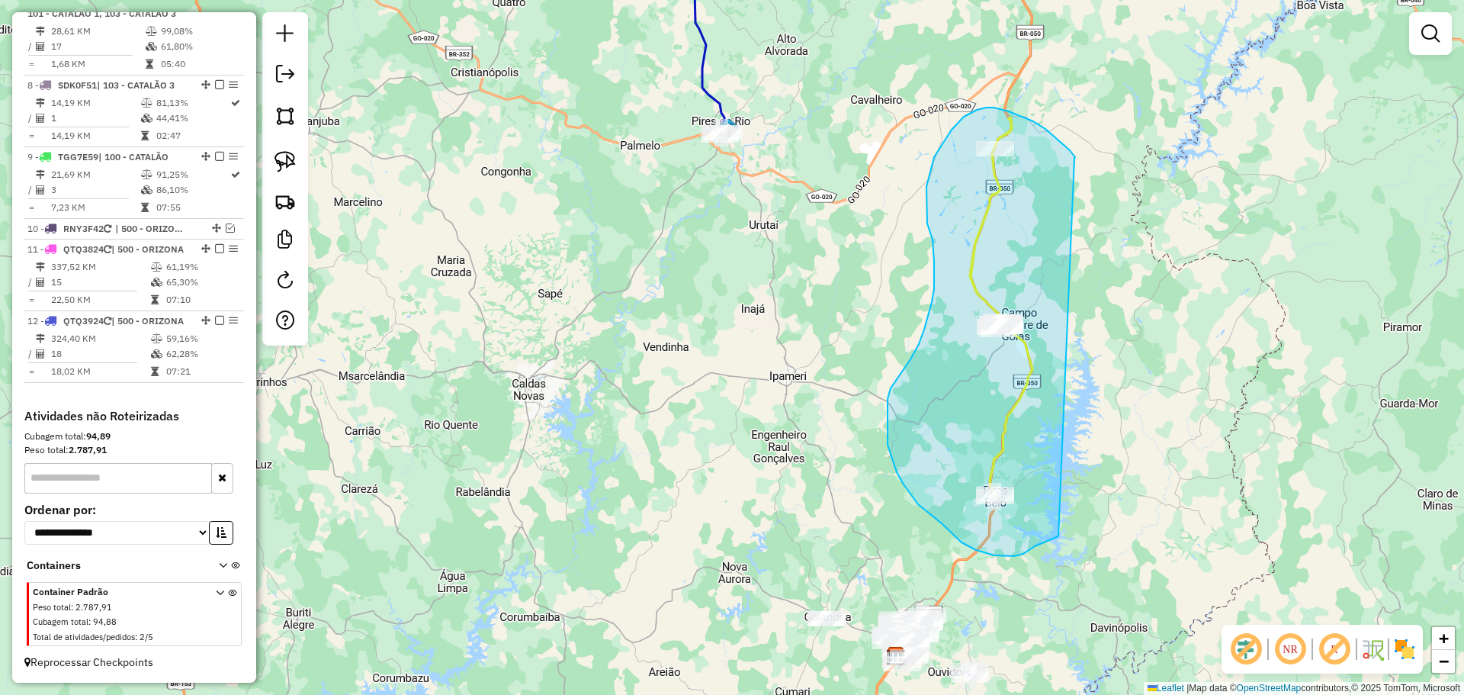
drag, startPoint x: 1045, startPoint y: 129, endPoint x: 1064, endPoint y: 531, distance: 403.0
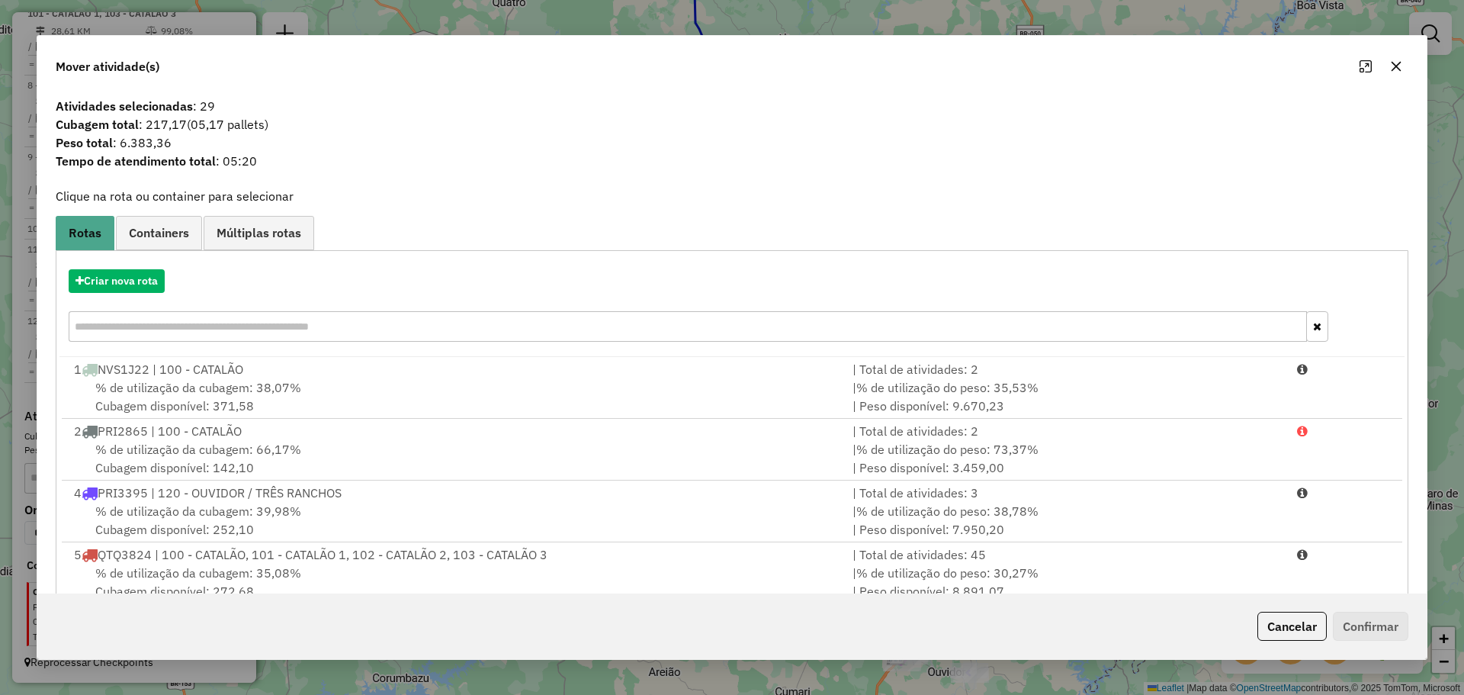
click at [142, 266] on div "Criar nova rota" at bounding box center [731, 307] width 1345 height 99
click at [165, 292] on button "Criar nova rota" at bounding box center [117, 281] width 96 height 24
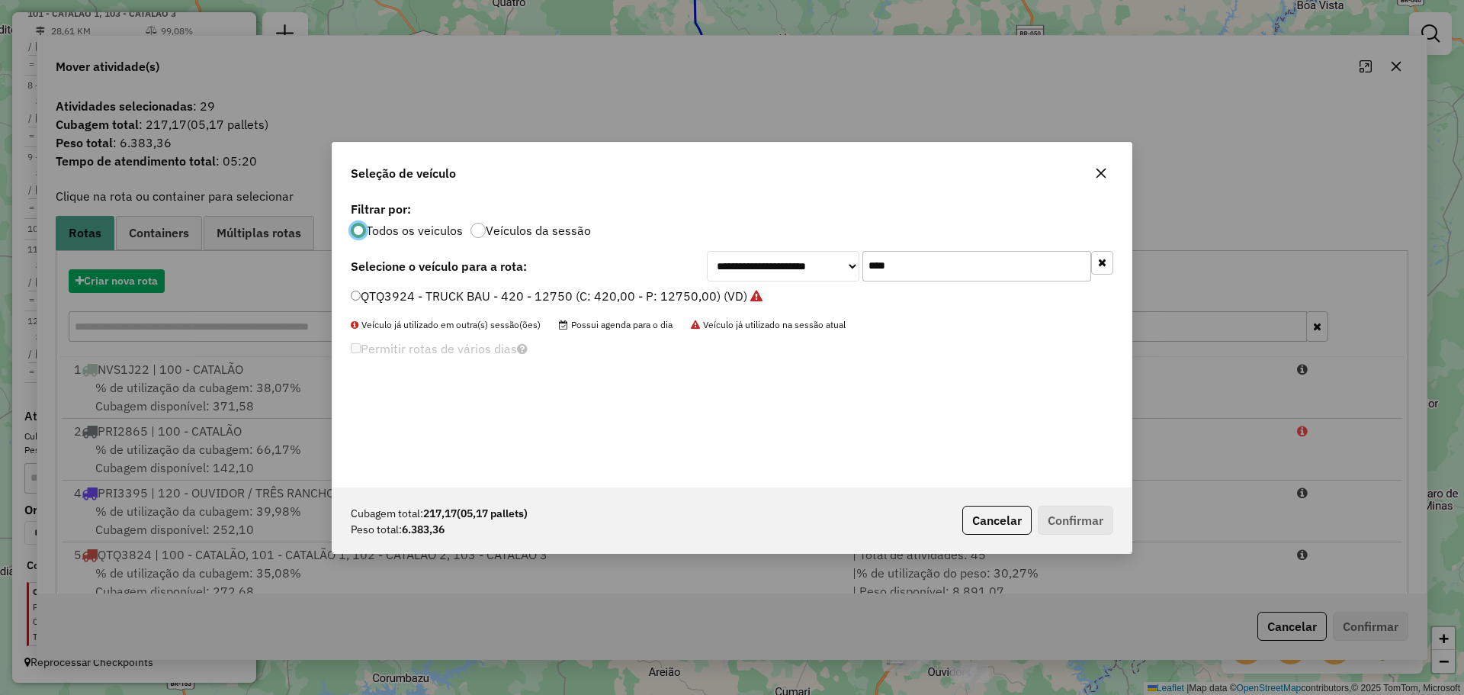
scroll to position [8, 5]
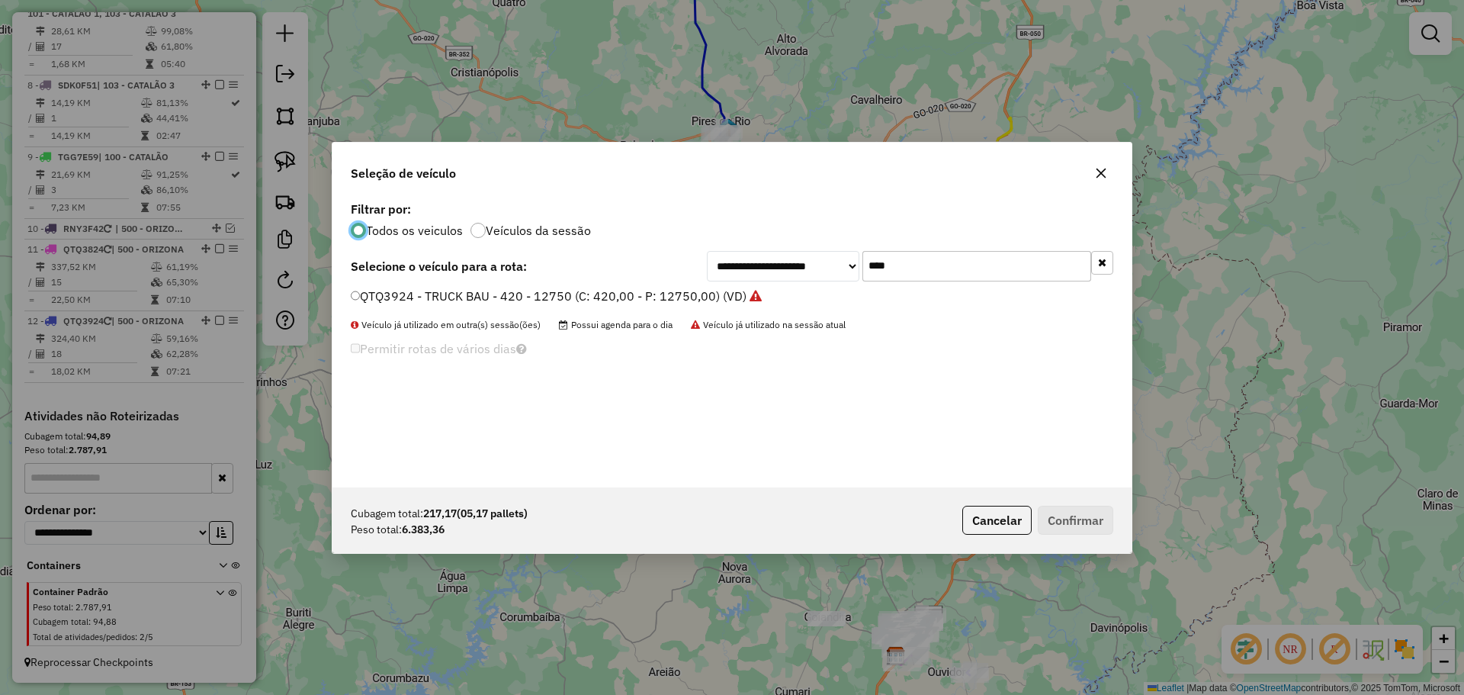
click at [915, 277] on input "****" at bounding box center [976, 266] width 229 height 30
click at [962, 519] on button "Cancelar" at bounding box center [996, 519] width 69 height 29
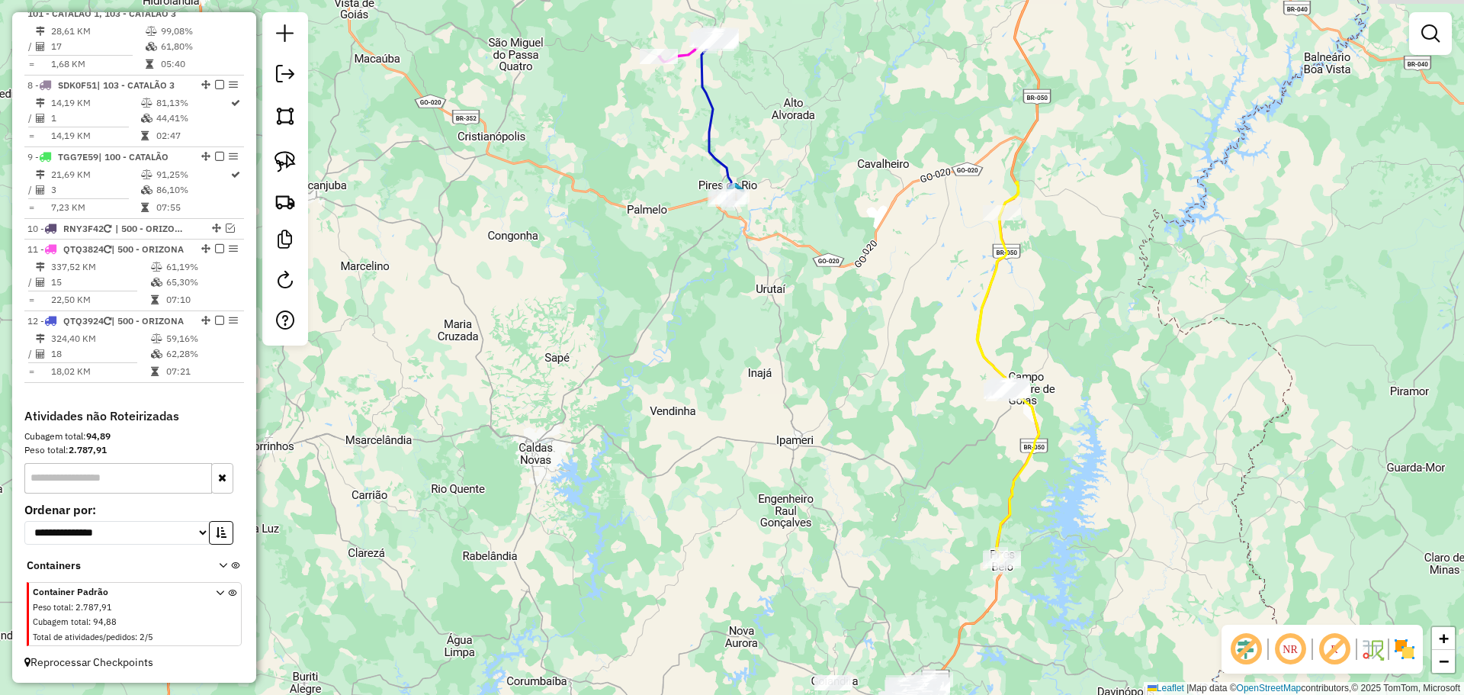
drag, startPoint x: 798, startPoint y: 249, endPoint x: 804, endPoint y: 339, distance: 89.4
click at [804, 339] on div "Janela de atendimento Grade de atendimento Capacidade Transportadoras Veículos …" at bounding box center [732, 347] width 1464 height 695
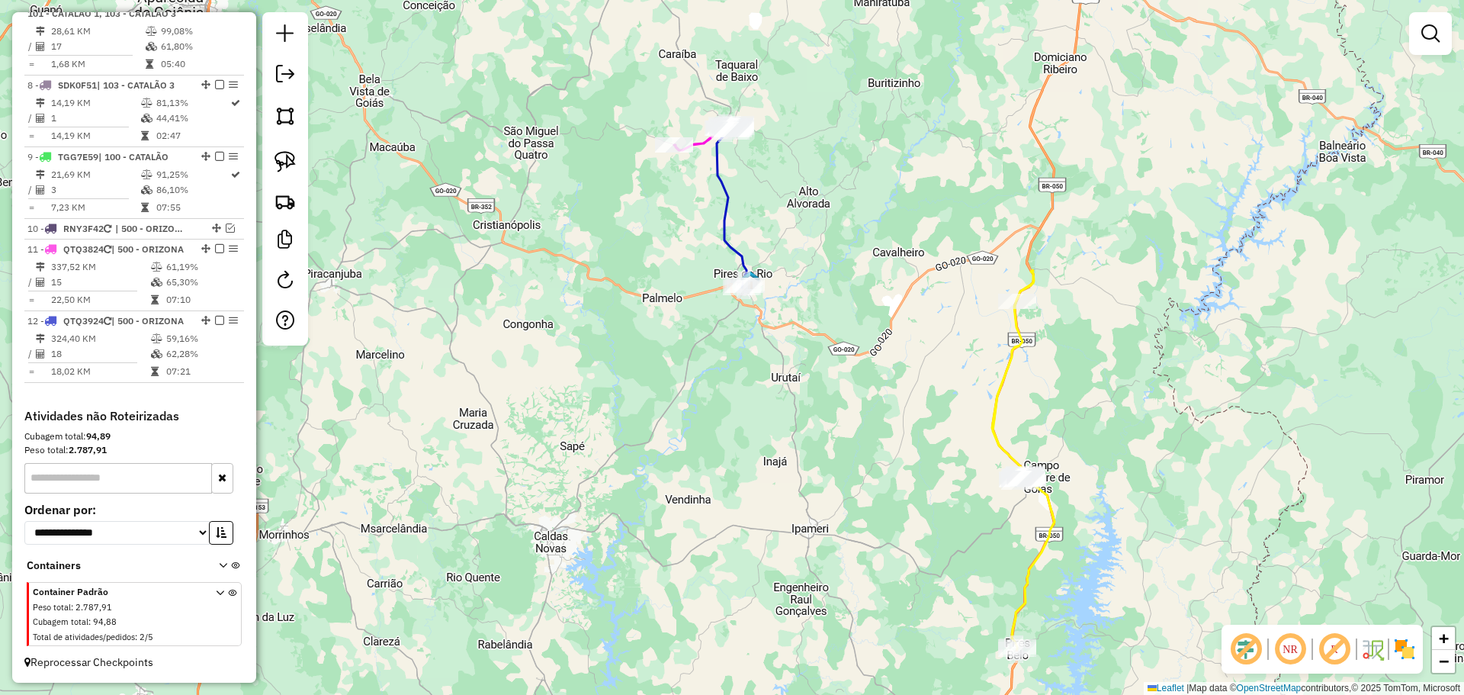
drag, startPoint x: 749, startPoint y: 190, endPoint x: 739, endPoint y: 179, distance: 14.6
click at [749, 197] on div "Janela de atendimento Grade de atendimento Capacidade Transportadoras Veículos …" at bounding box center [732, 347] width 1464 height 695
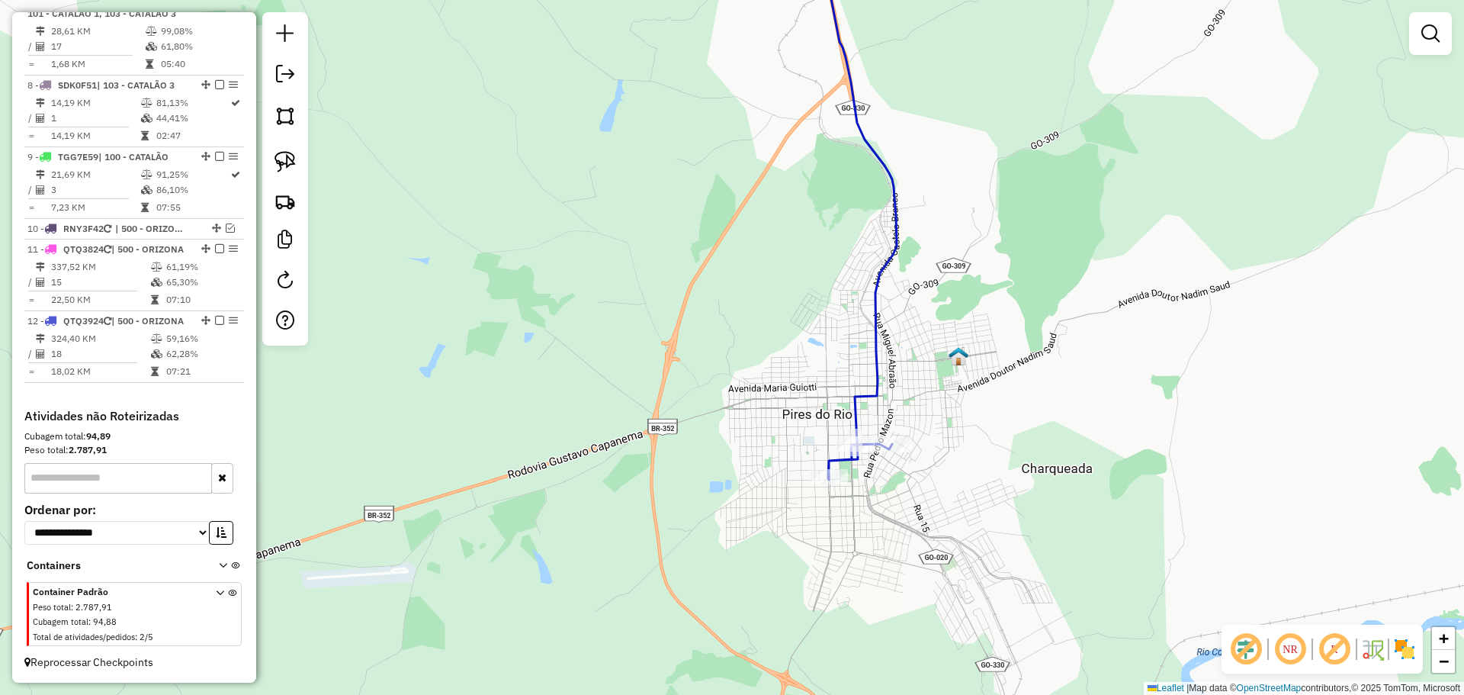
click at [888, 452] on div at bounding box center [893, 444] width 38 height 15
select select "*********"
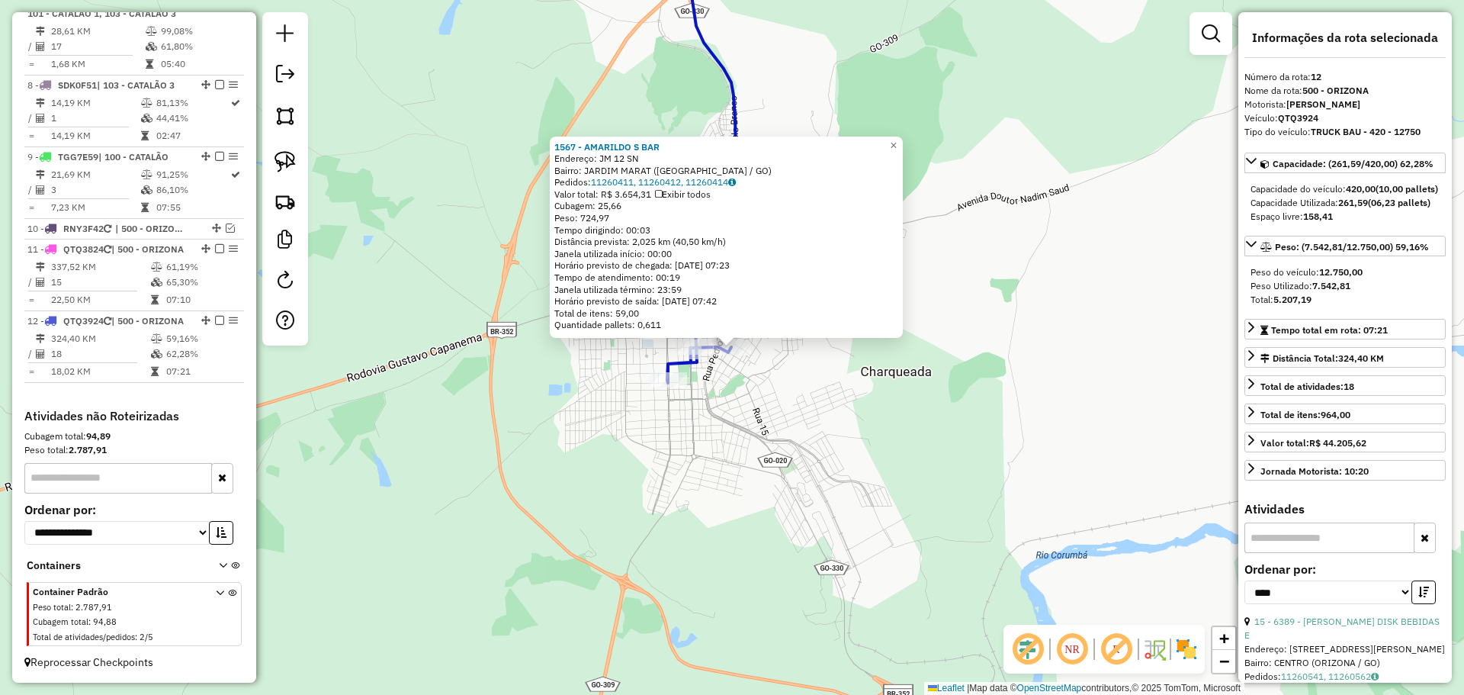
click at [904, 502] on div "1567 - AMARILDO S BAR Endereço: JM 12 SN Bairro: JARDIM MARAT (PIRES DO RIO / G…" at bounding box center [732, 347] width 1464 height 695
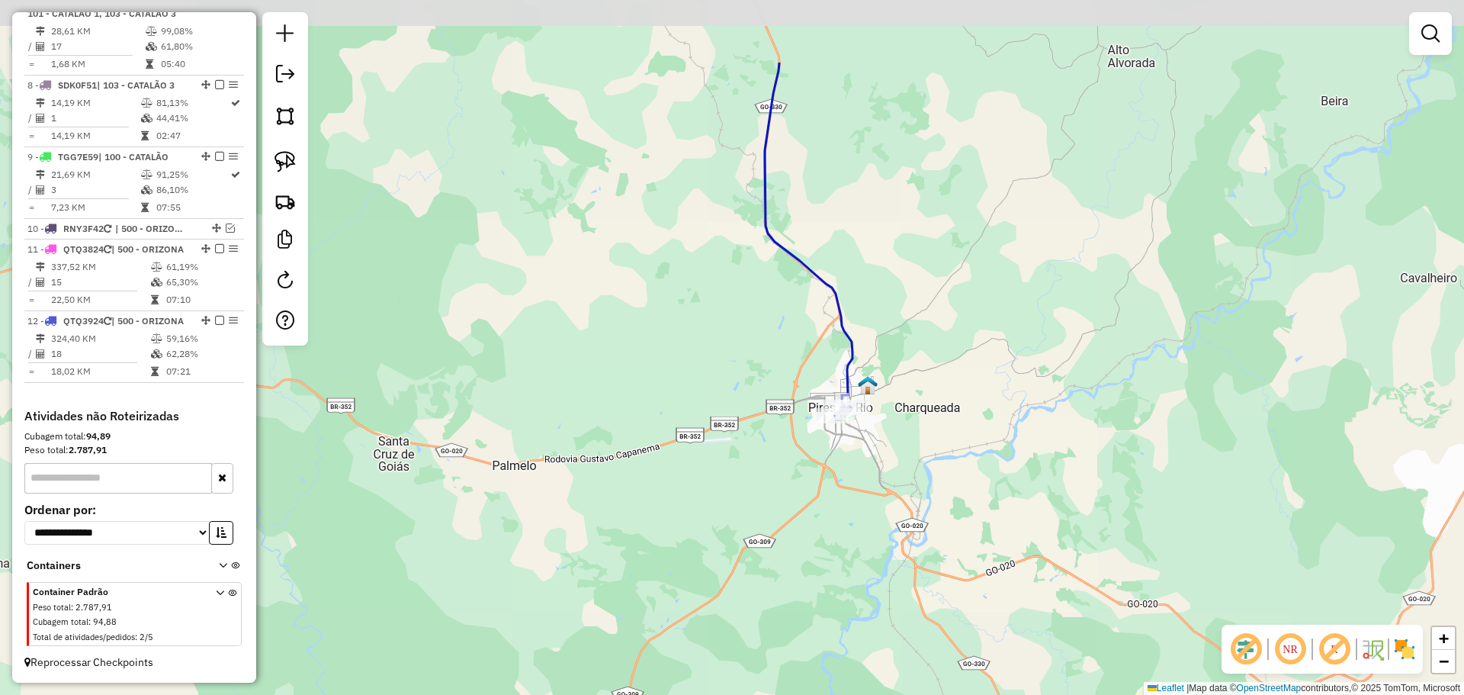
drag, startPoint x: 852, startPoint y: 188, endPoint x: 881, endPoint y: 300, distance: 115.2
click at [881, 300] on div "Janela de atendimento Grade de atendimento Capacidade Transportadoras Veículos …" at bounding box center [732, 347] width 1464 height 695
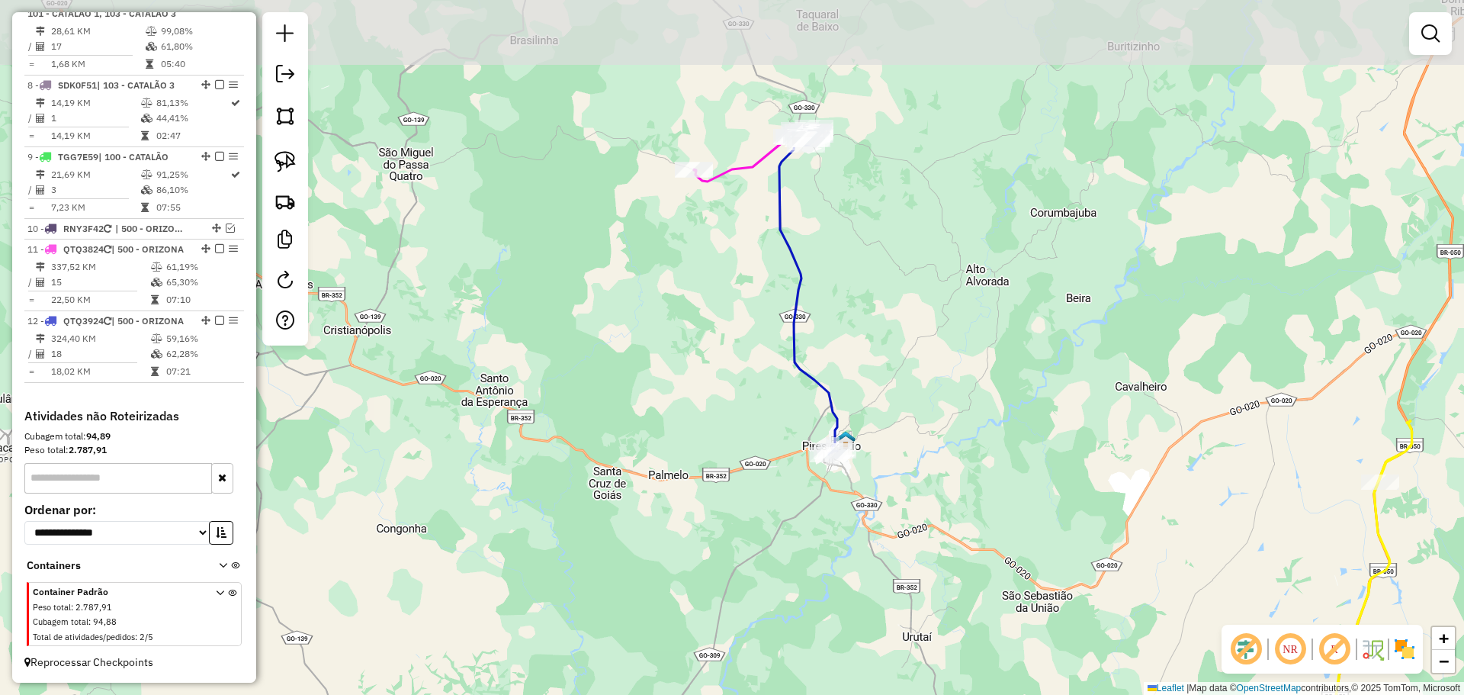
drag, startPoint x: 656, startPoint y: 136, endPoint x: 720, endPoint y: 180, distance: 77.8
click at [704, 260] on div "Janela de atendimento Grade de atendimento Capacidade Transportadoras Veículos …" at bounding box center [732, 347] width 1464 height 695
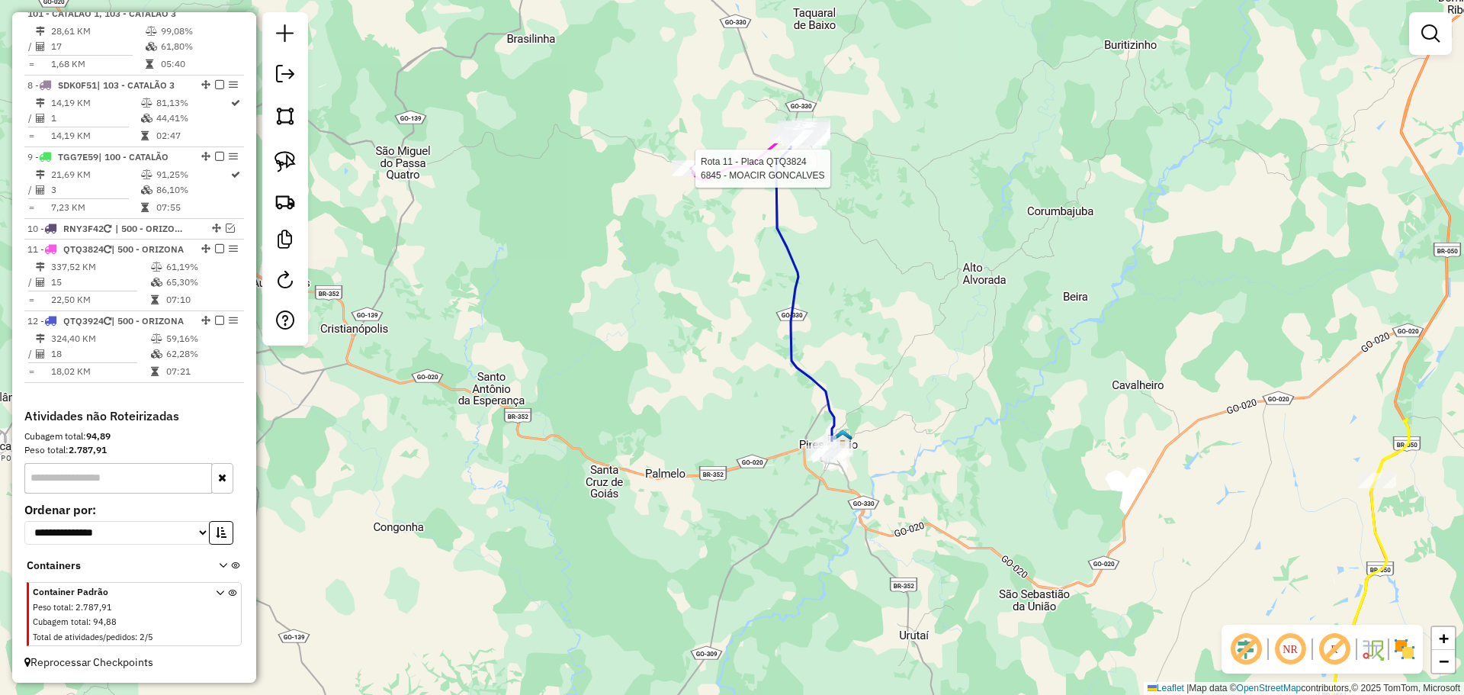
select select "*********"
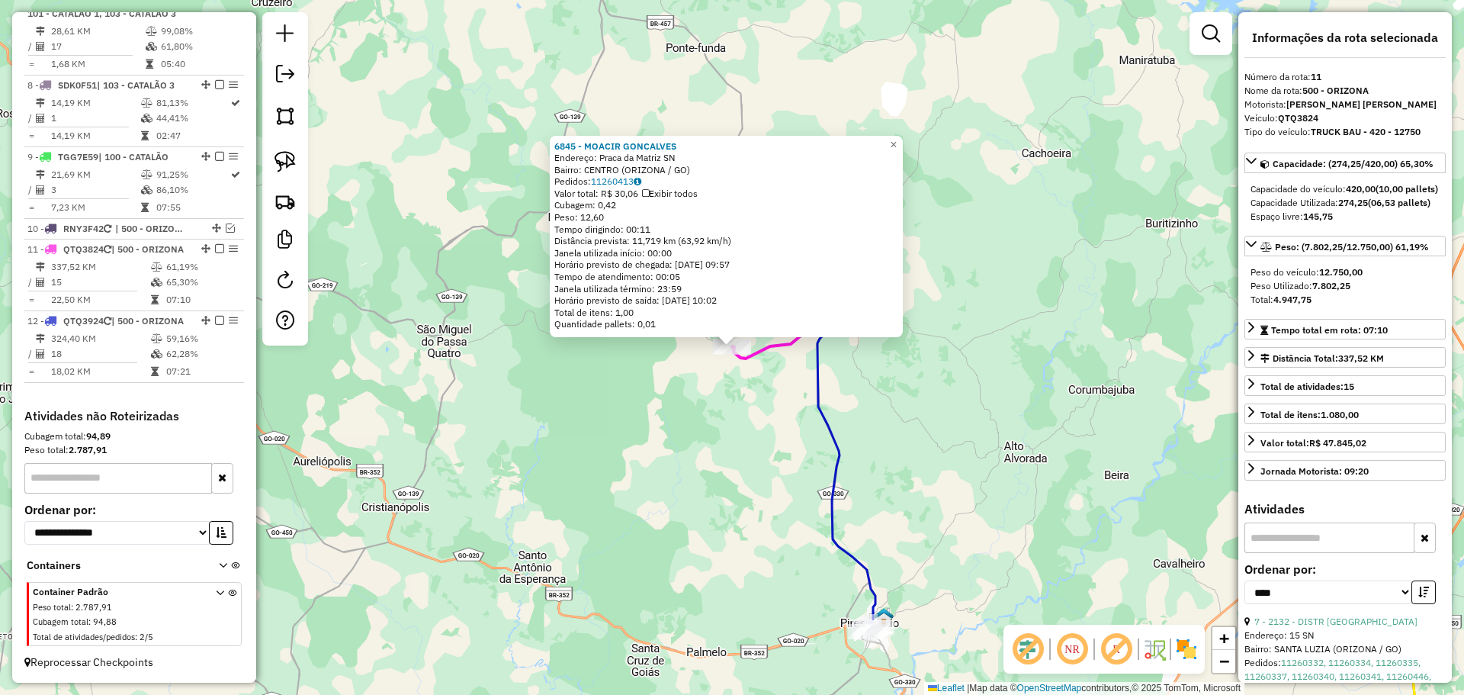
drag, startPoint x: 964, startPoint y: 475, endPoint x: 916, endPoint y: 294, distance: 187.0
click at [916, 295] on div "6845 - MOACIR GONCALVES Endereço: Praca da Matriz SN Bairro: CENTRO (ORIZONA / …" at bounding box center [732, 347] width 1464 height 695
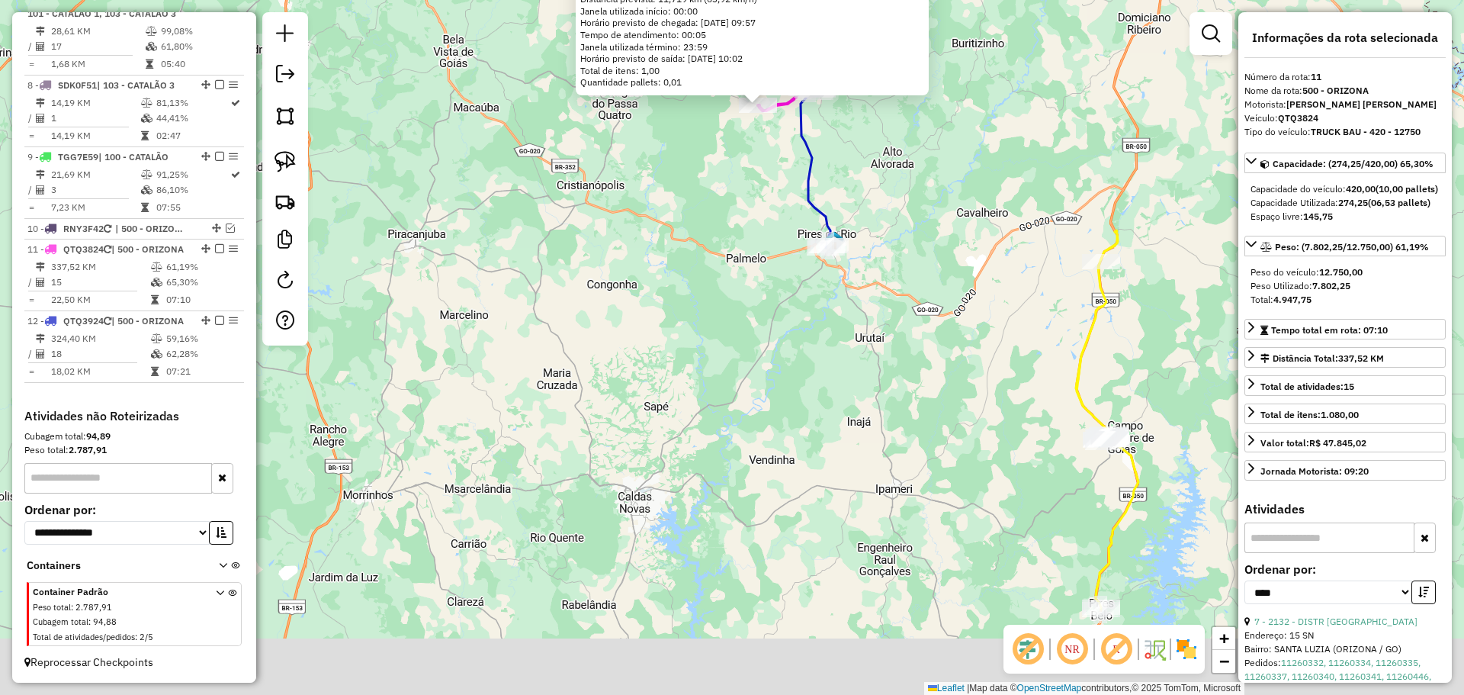
click at [911, 406] on div "6845 - MOACIR GONCALVES Endereço: Praca da Matriz SN Bairro: CENTRO (ORIZONA / …" at bounding box center [732, 347] width 1464 height 695
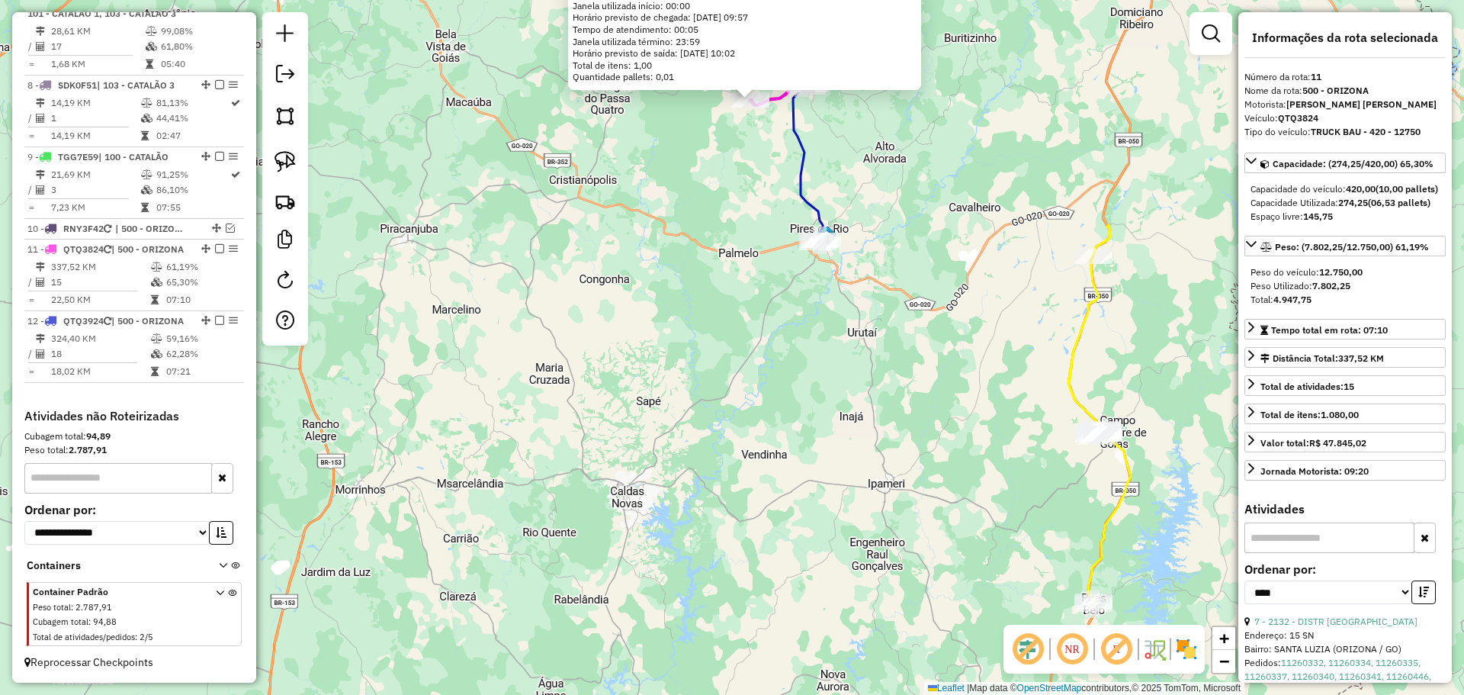
drag, startPoint x: 894, startPoint y: 415, endPoint x: 883, endPoint y: 409, distance: 13.0
click at [883, 409] on div "6845 - MOACIR GONCALVES Endereço: Praca da Matriz SN Bairro: CENTRO (ORIZONA / …" at bounding box center [732, 347] width 1464 height 695
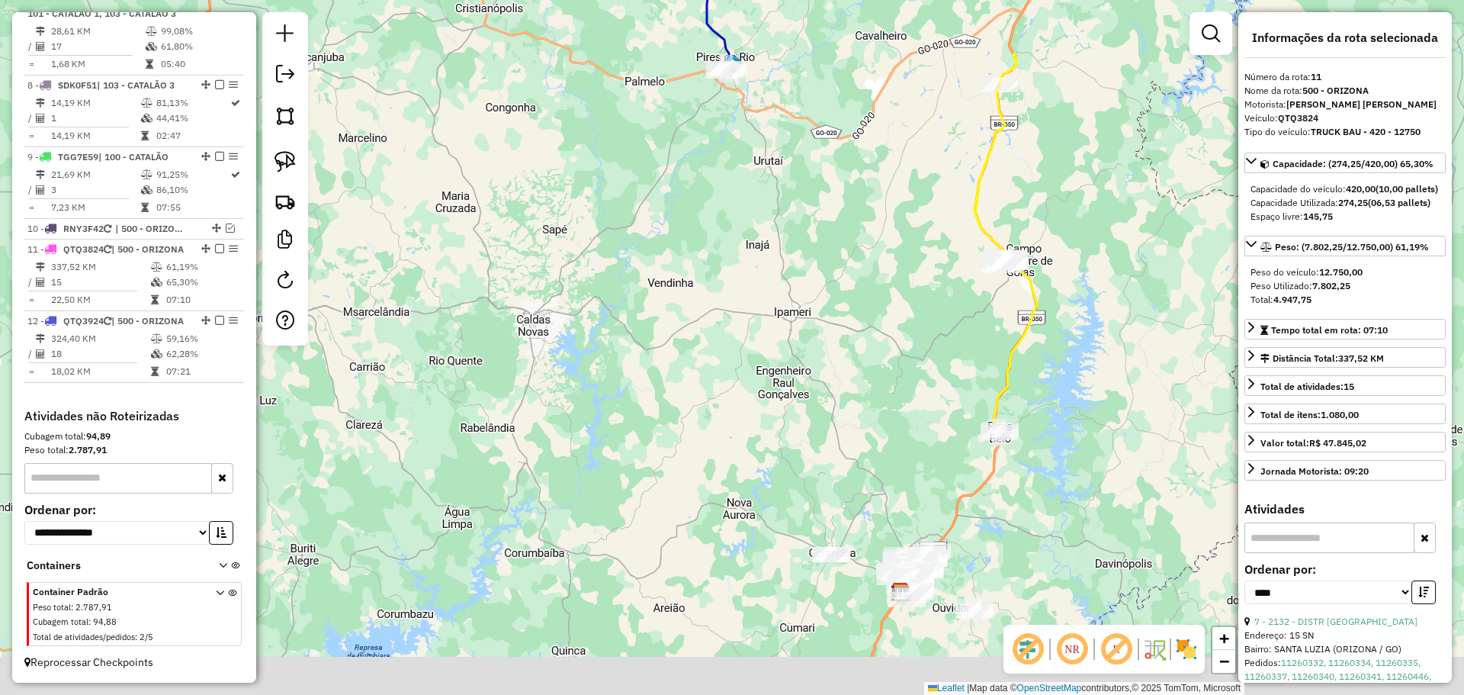
drag, startPoint x: 882, startPoint y: 464, endPoint x: 800, endPoint y: 299, distance: 184.8
click at [800, 299] on div "6845 - MOACIR GONCALVES Endereço: Praca da Matriz SN Bairro: CENTRO (ORIZONA / …" at bounding box center [732, 347] width 1464 height 695
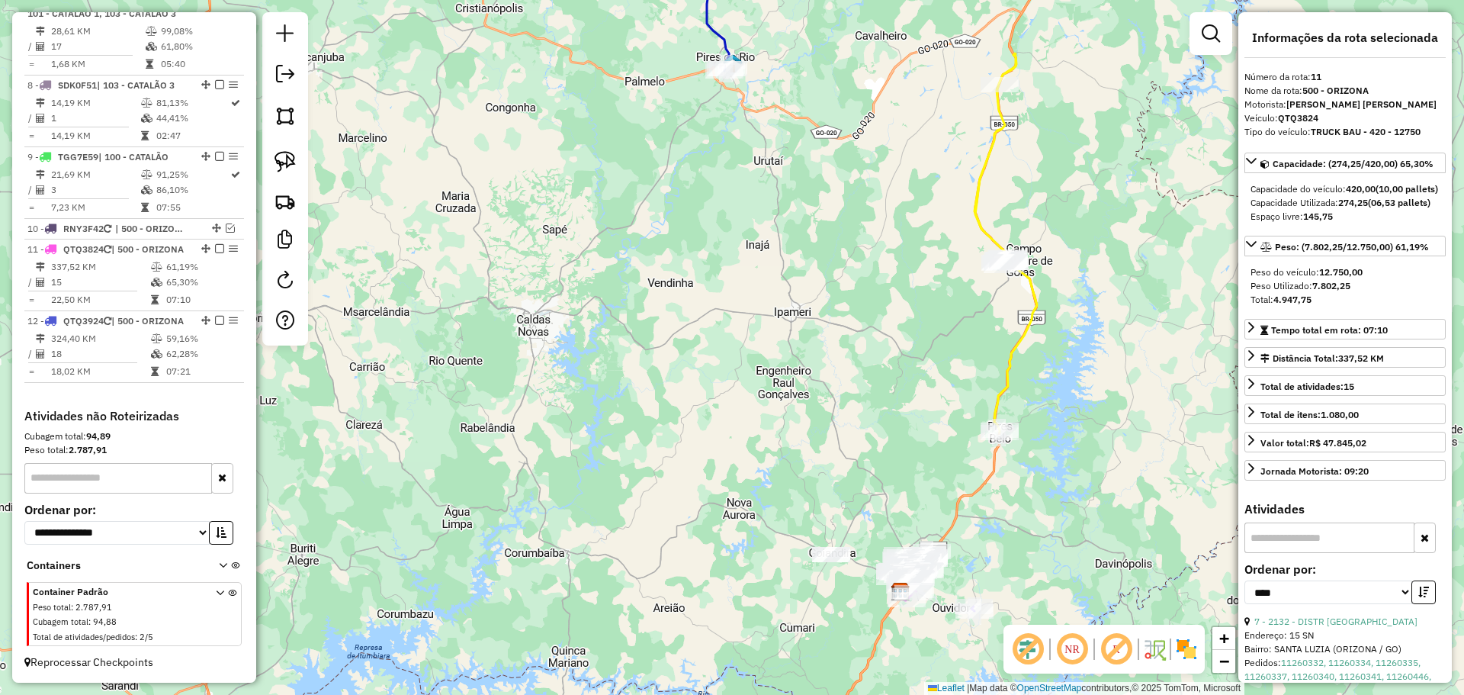
click at [431, 256] on div "6845 - MOACIR GONCALVES Endereço: Praca da Matriz SN Bairro: CENTRO (ORIZONA / …" at bounding box center [732, 347] width 1464 height 695
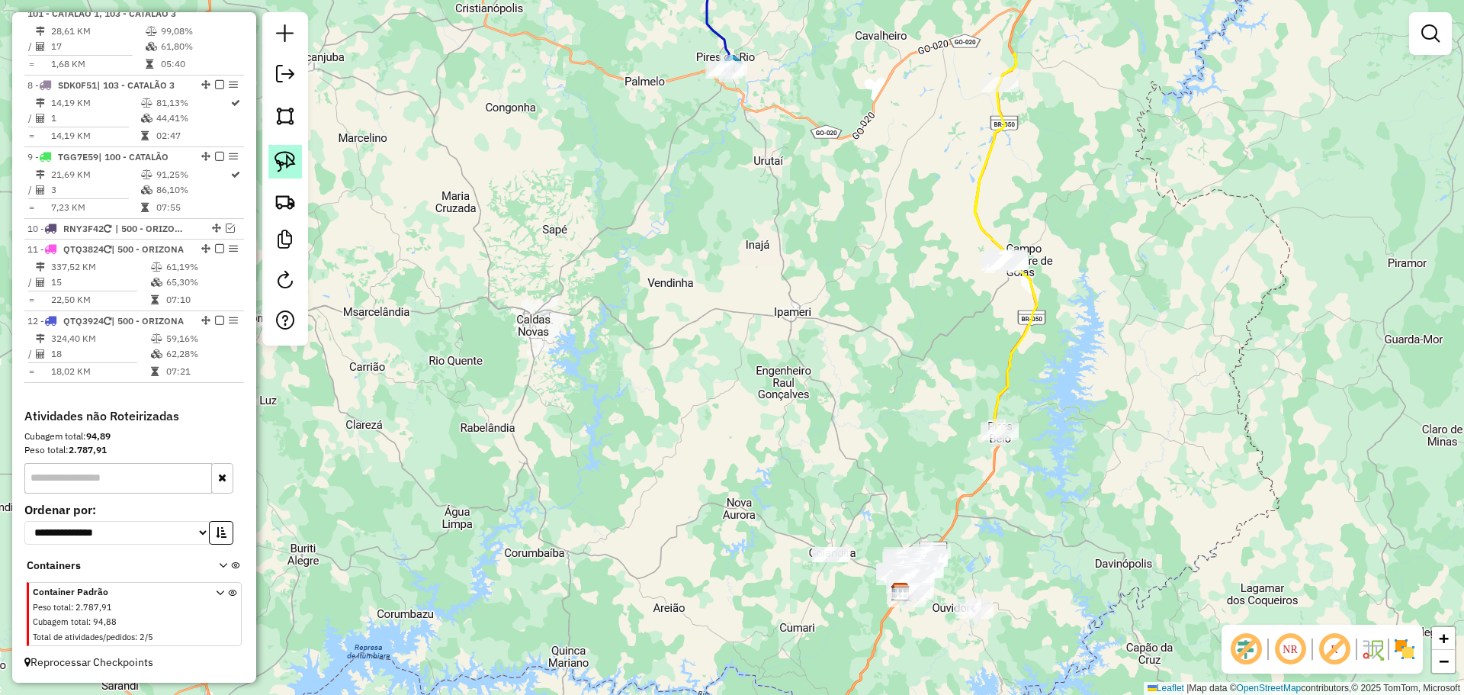
click at [286, 165] on img at bounding box center [284, 161] width 21 height 21
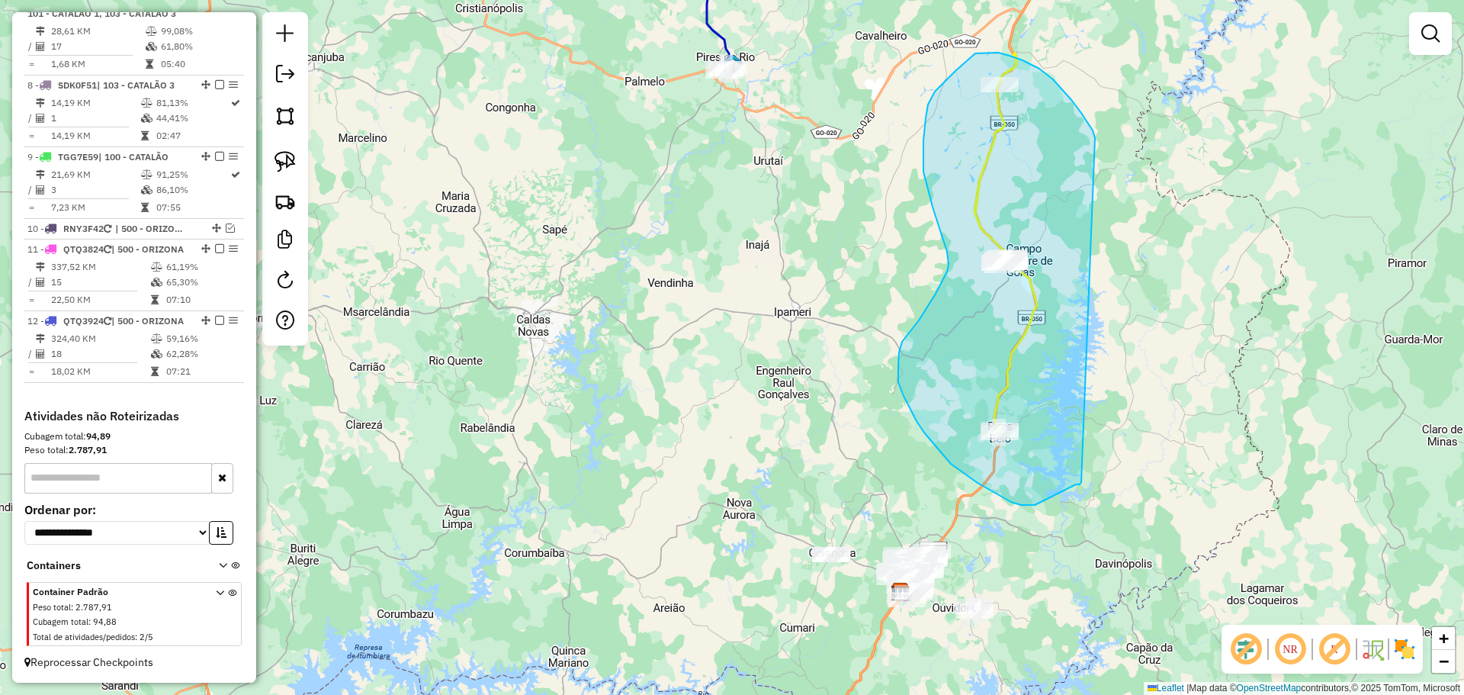
drag, startPoint x: 1072, startPoint y: 101, endPoint x: 1081, endPoint y: 482, distance: 381.3
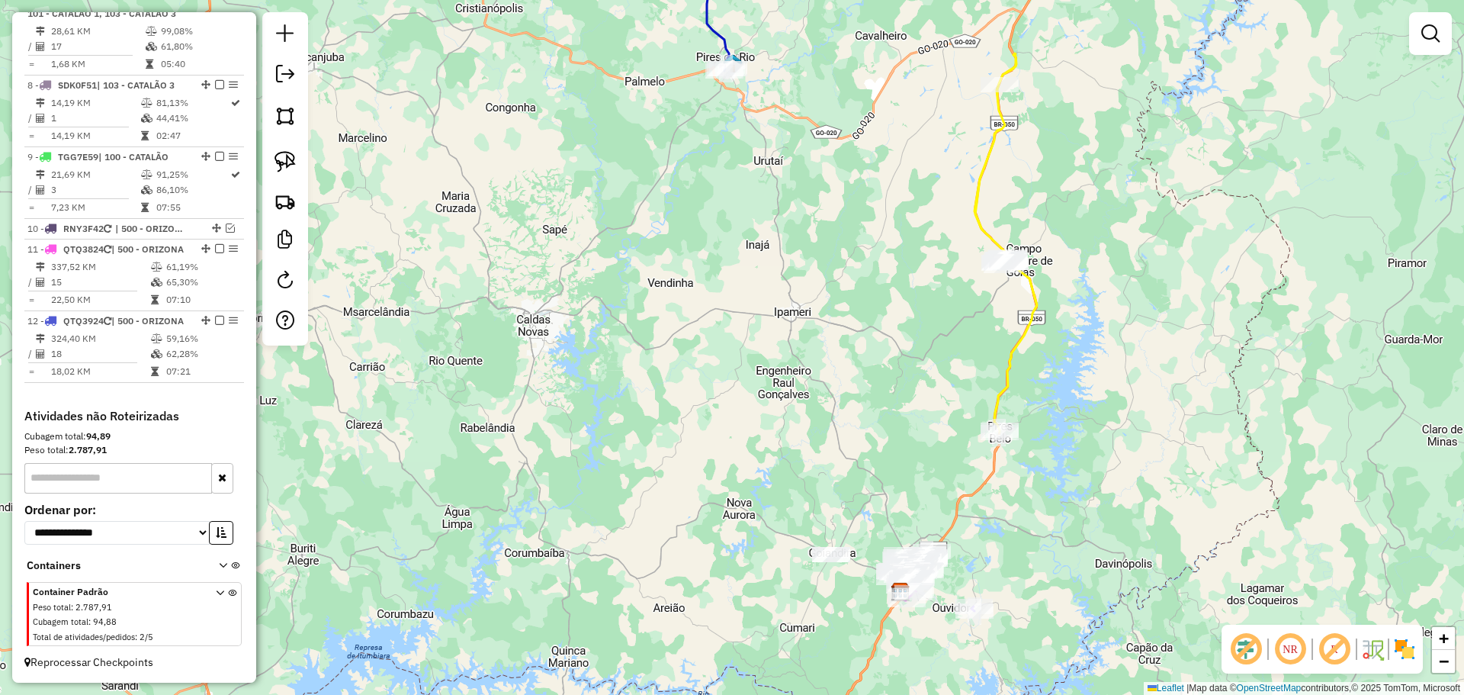
drag, startPoint x: 582, startPoint y: 107, endPoint x: 628, endPoint y: 280, distance: 179.2
click at [630, 281] on div "Janela de atendimento Grade de atendimento Capacidade Transportadoras Veículos …" at bounding box center [732, 347] width 1464 height 695
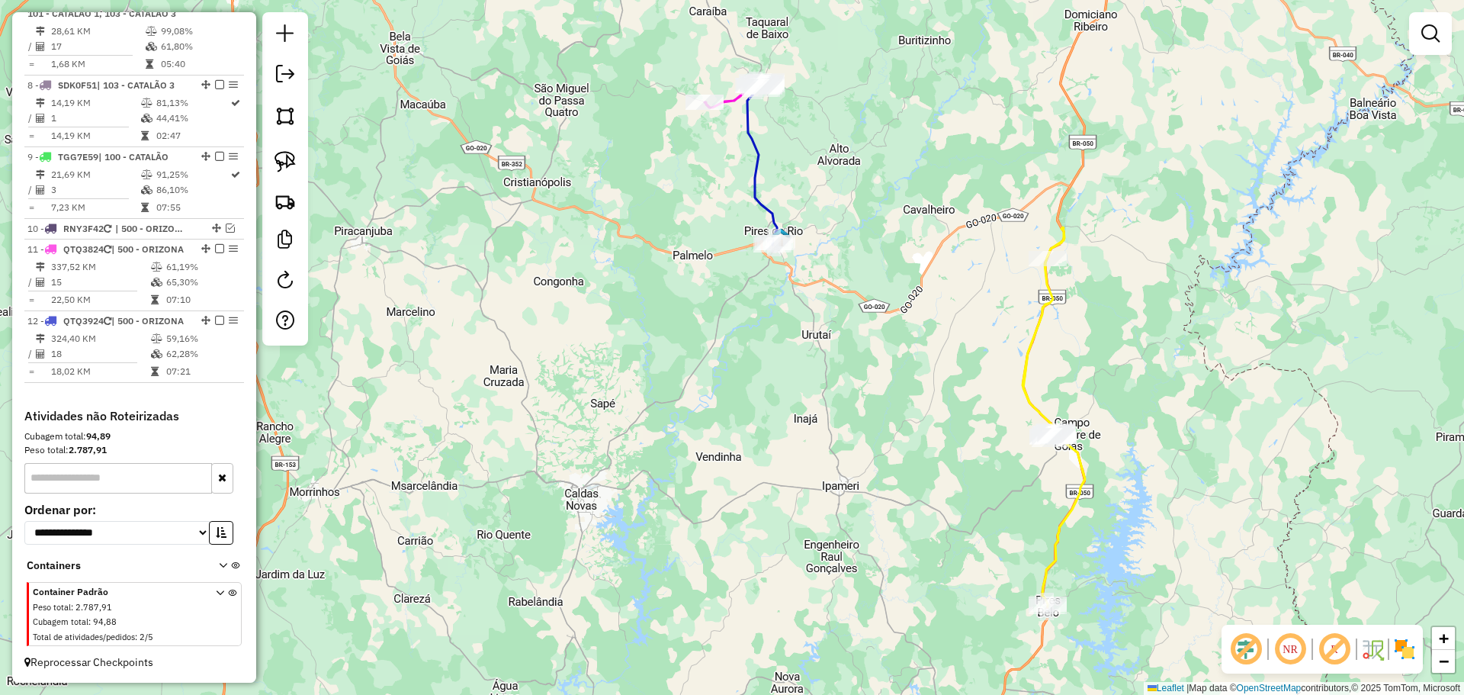
drag, startPoint x: 741, startPoint y: 171, endPoint x: 756, endPoint y: 238, distance: 68.6
click at [756, 239] on div "Janela de atendimento Grade de atendimento Capacidade Transportadoras Veículos …" at bounding box center [732, 347] width 1464 height 695
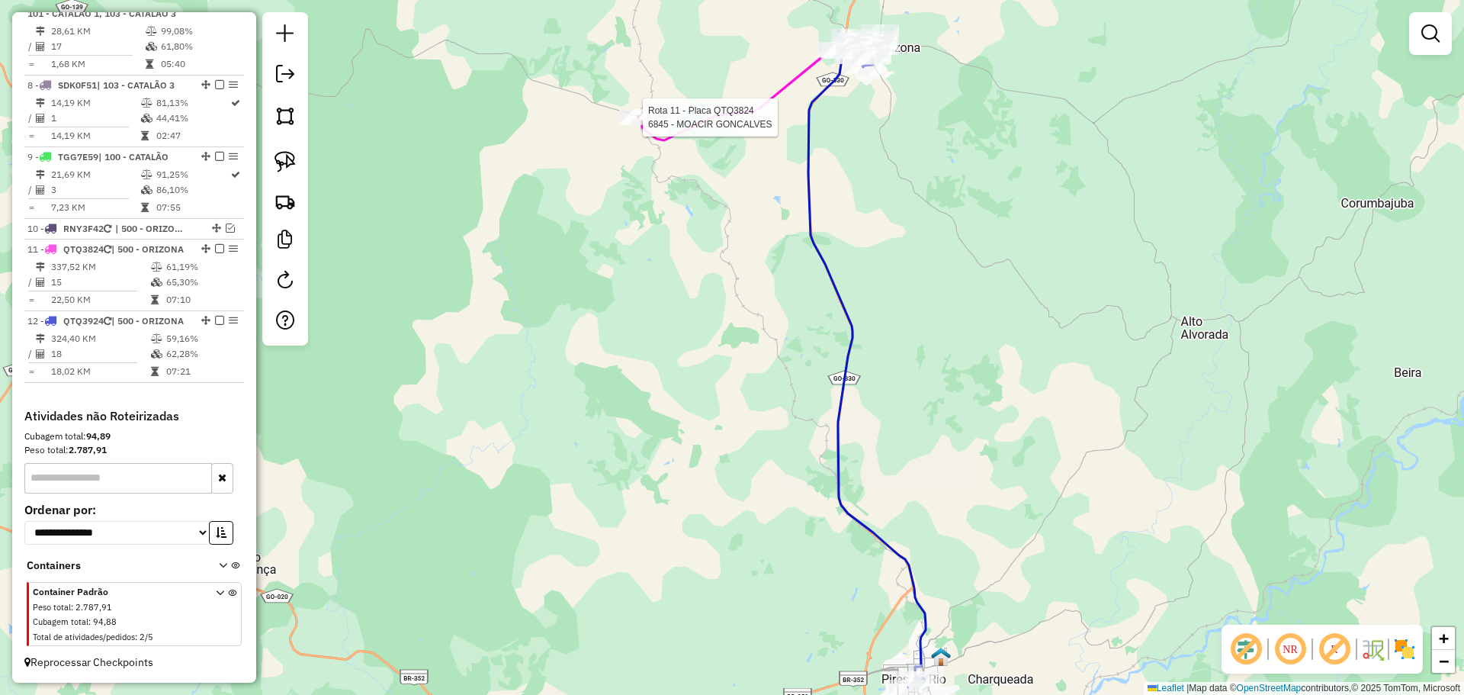
select select "*********"
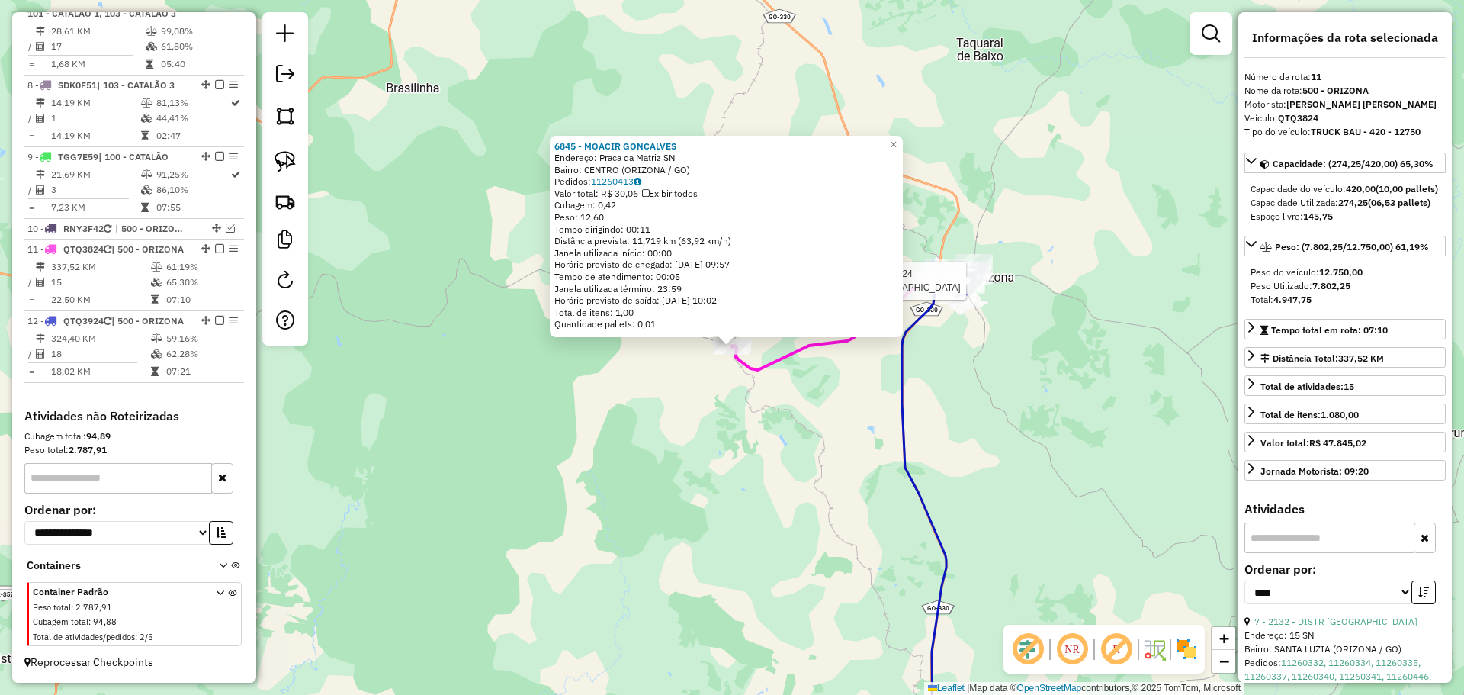
click at [929, 287] on hb-router-mapa "Informações da Sessão 977771 - 12/08/2025 Criação: 11/08/2025 17:07 Depósito: D…" at bounding box center [732, 347] width 1464 height 695
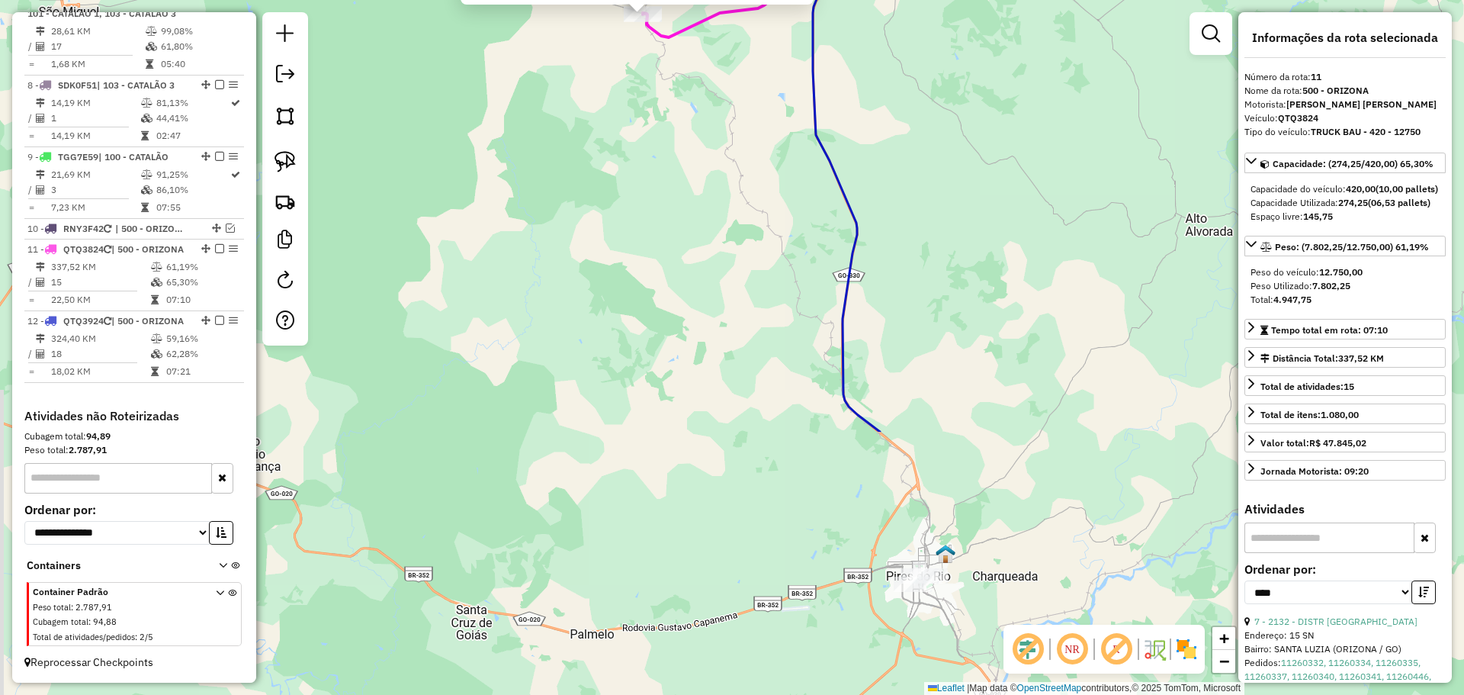
drag, startPoint x: 973, startPoint y: 499, endPoint x: 885, endPoint y: 188, distance: 323.9
click at [885, 188] on div "6845 - MOACIR GONCALVES Endereço: Praca da Matriz SN Bairro: CENTRO (ORIZONA / …" at bounding box center [732, 347] width 1464 height 695
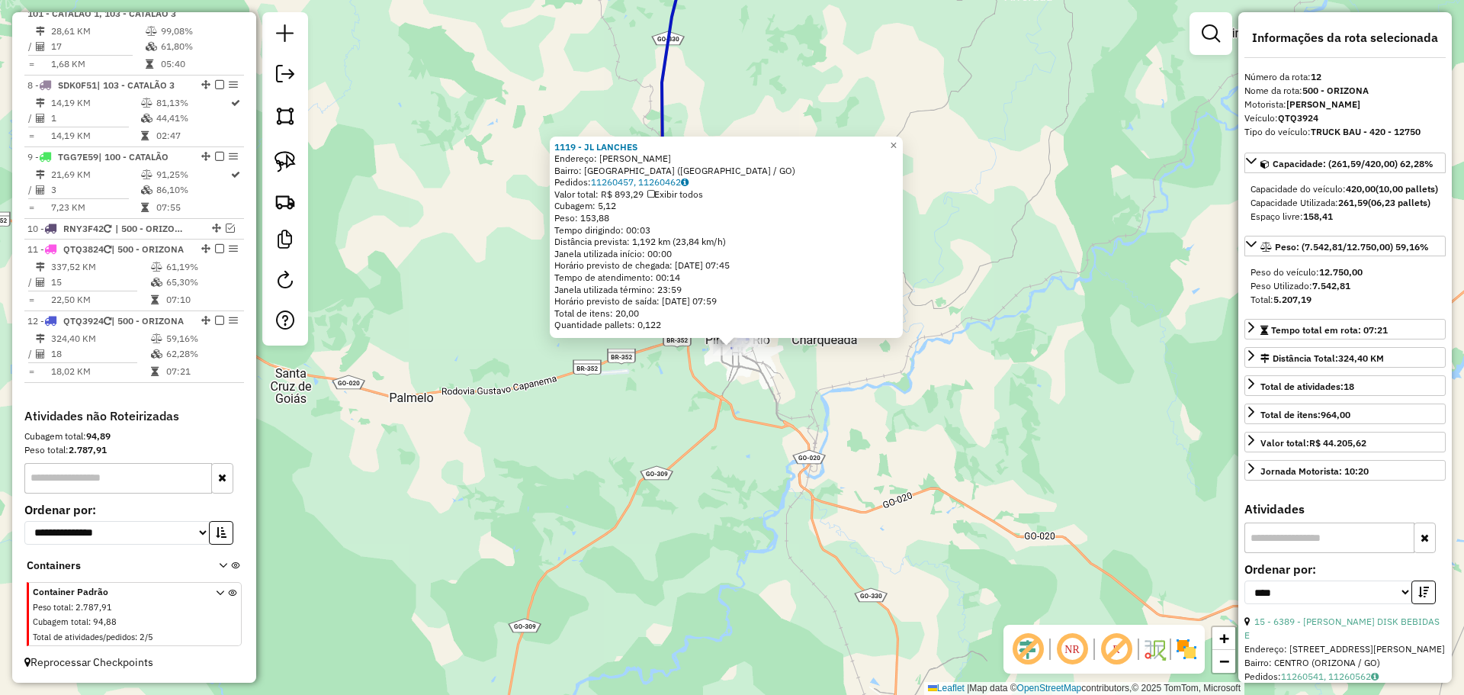
click at [932, 547] on div "1119 - JL LANCHES Endereço: [PERSON_NAME]: [GEOGRAPHIC_DATA] ([GEOGRAPHIC_DATA]…" at bounding box center [732, 347] width 1464 height 695
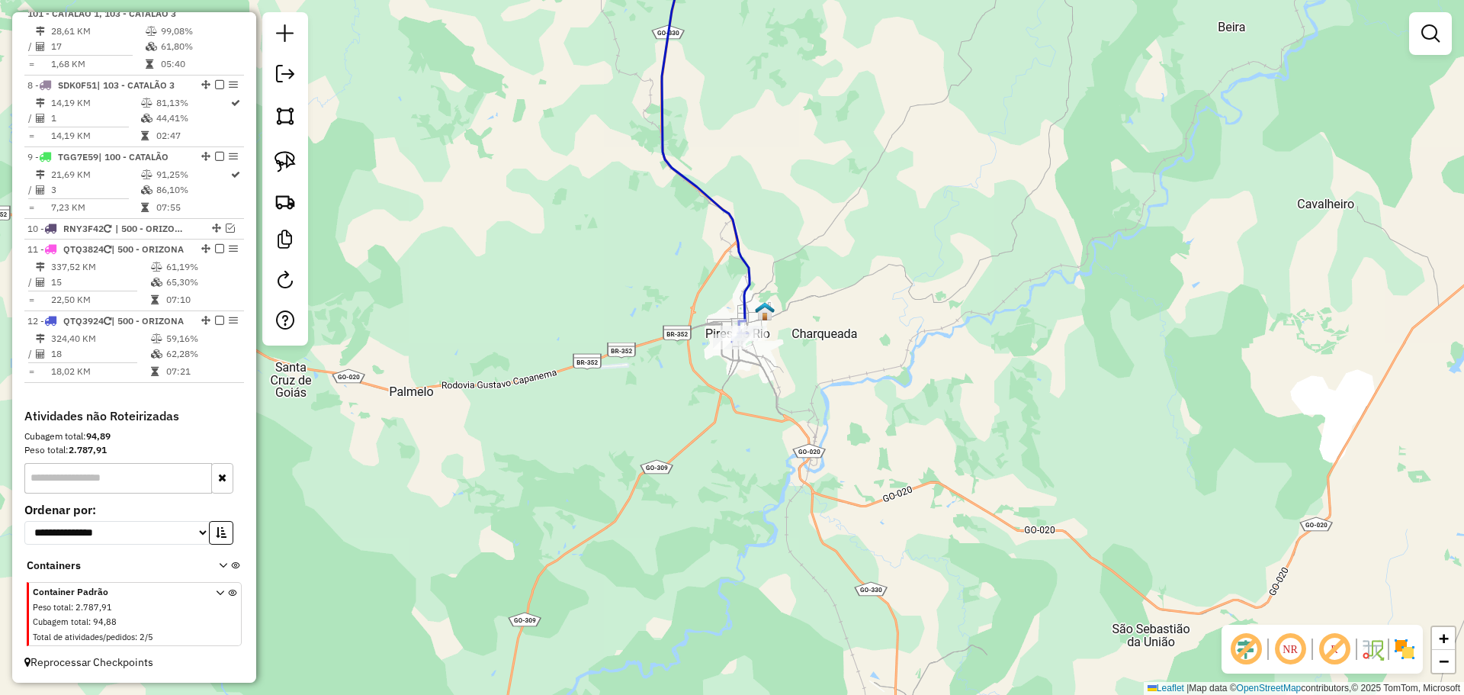
drag, startPoint x: 949, startPoint y: 570, endPoint x: 894, endPoint y: 423, distance: 156.3
click at [894, 423] on div "Janela de atendimento Grade de atendimento Capacidade Transportadoras Veículos …" at bounding box center [732, 347] width 1464 height 695
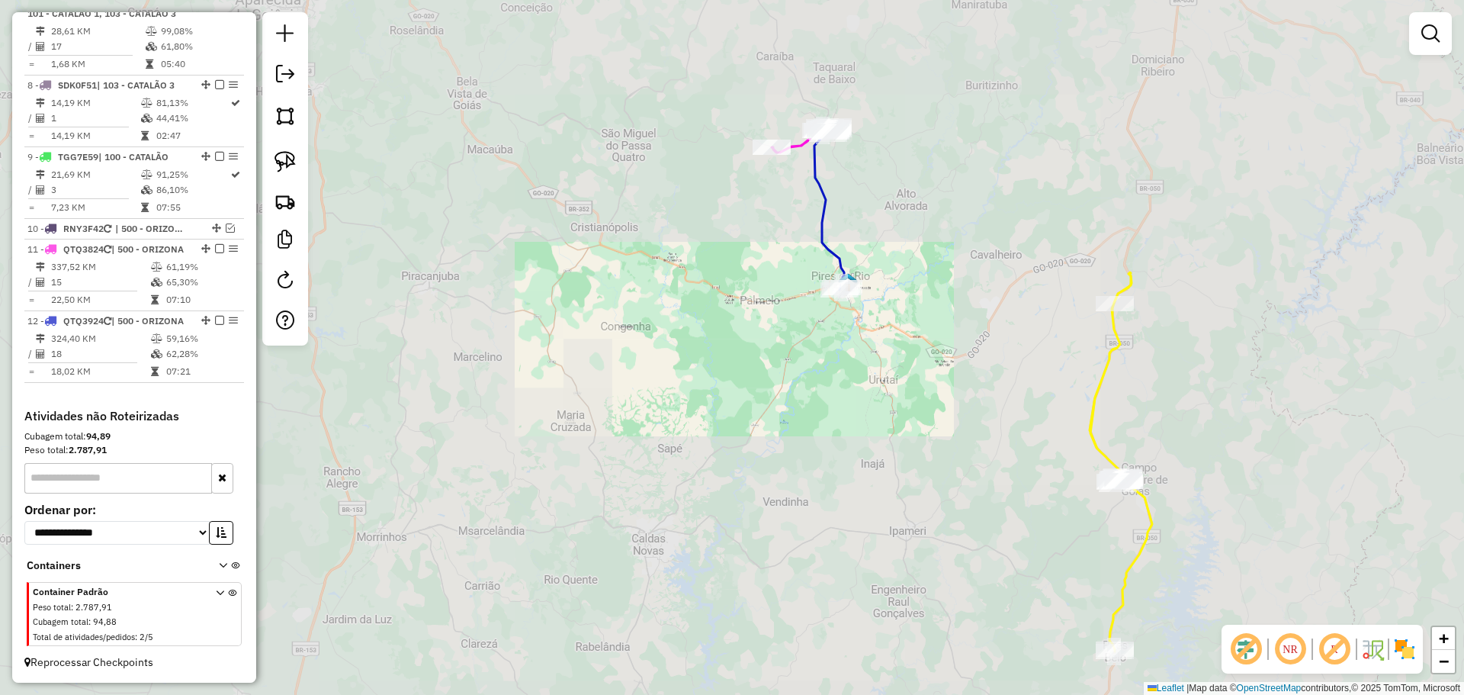
drag, startPoint x: 901, startPoint y: 237, endPoint x: 938, endPoint y: 403, distance: 169.4
click at [938, 404] on div "Janela de atendimento Grade de atendimento Capacidade Transportadoras Veículos …" at bounding box center [732, 347] width 1464 height 695
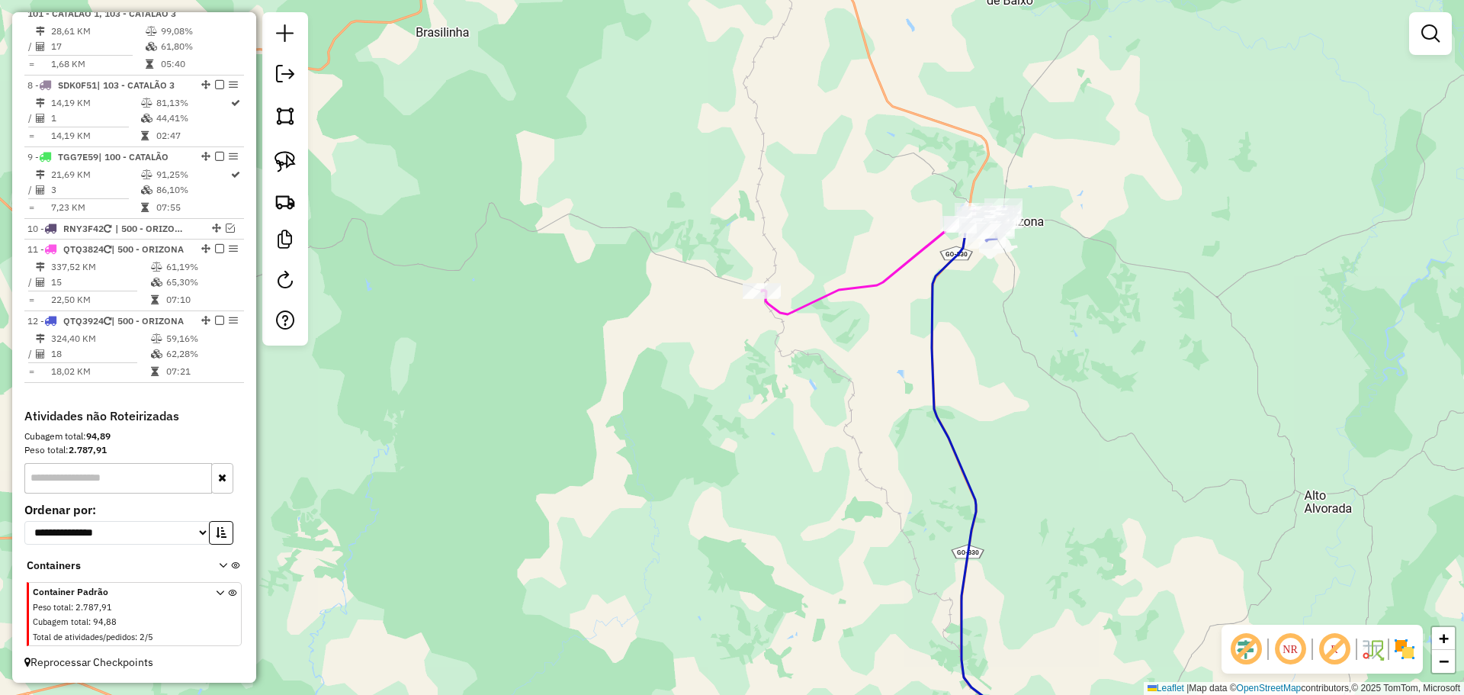
click at [1255, 378] on div "Janela de atendimento Grade de atendimento Capacidade Transportadoras Veículos …" at bounding box center [732, 347] width 1464 height 695
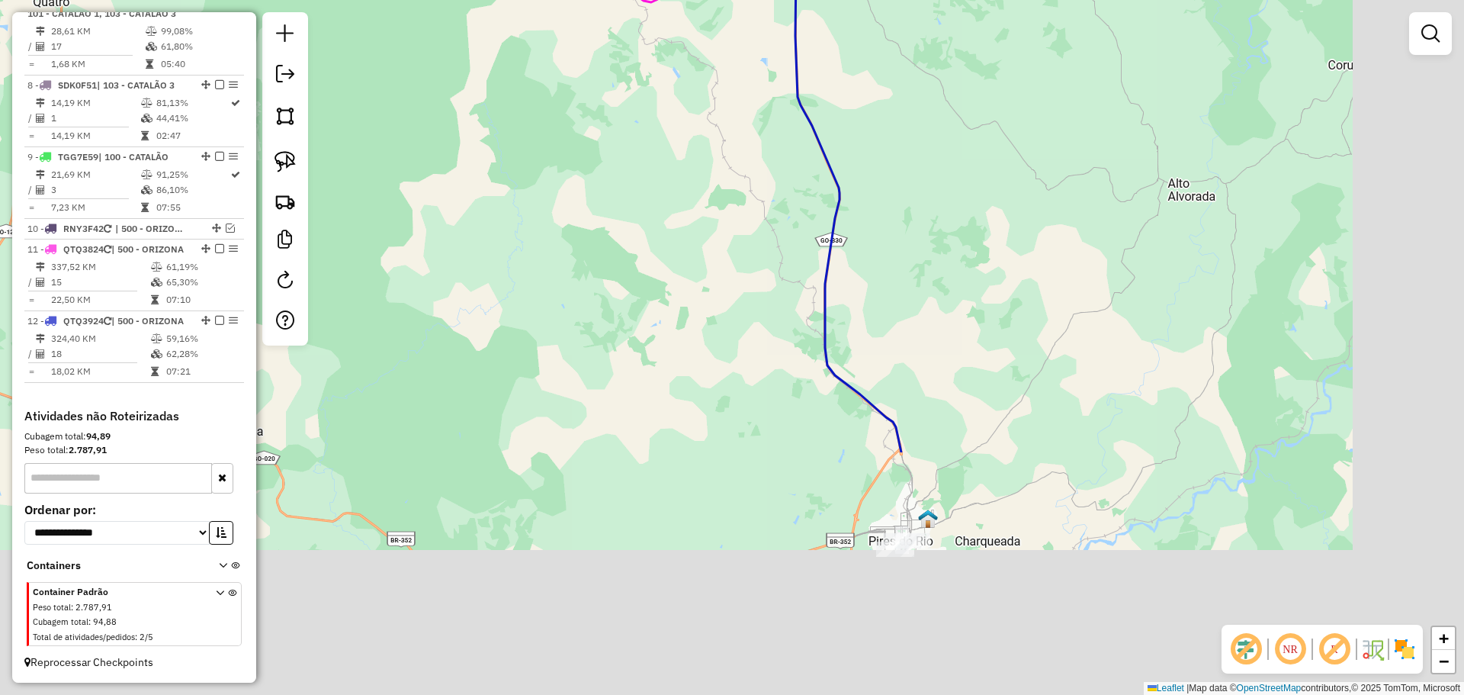
drag, startPoint x: 1064, startPoint y: 559, endPoint x: 977, endPoint y: 378, distance: 200.8
click at [977, 378] on div "Janela de atendimento Grade de atendimento Capacidade Transportadoras Veículos …" at bounding box center [732, 347] width 1464 height 695
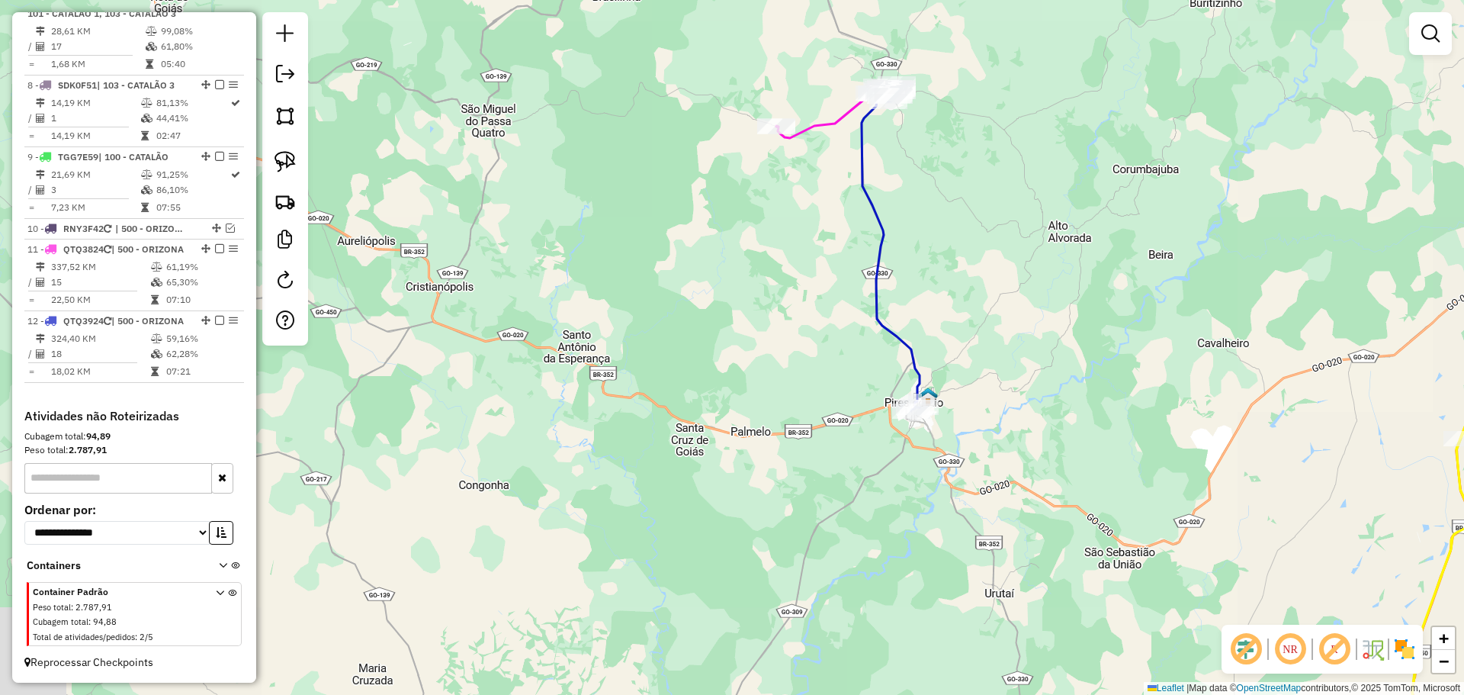
drag, startPoint x: 1032, startPoint y: 516, endPoint x: 969, endPoint y: 345, distance: 182.1
click at [969, 345] on div "Janela de atendimento Grade de atendimento Capacidade Transportadoras Veículos …" at bounding box center [732, 347] width 1464 height 695
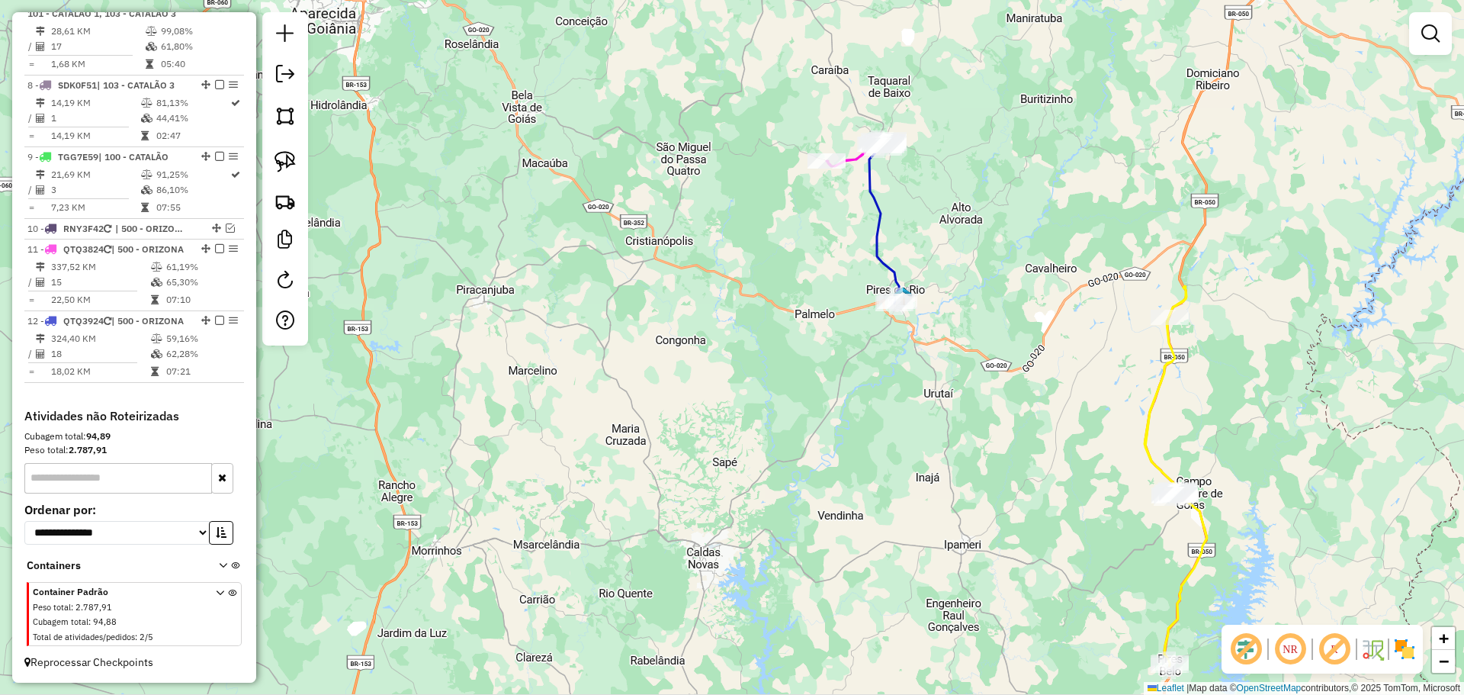
click at [990, 464] on div "Janela de atendimento Grade de atendimento Capacidade Transportadoras Veículos …" at bounding box center [732, 347] width 1464 height 695
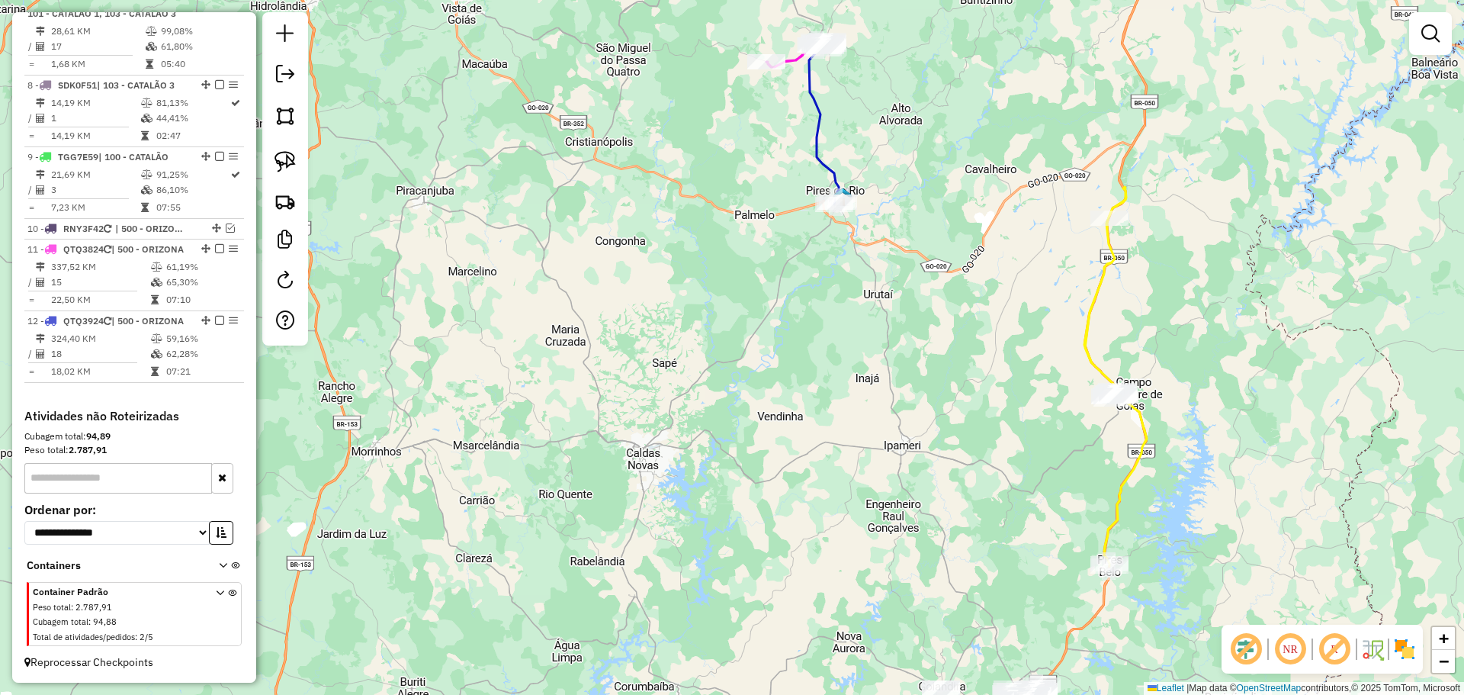
drag, startPoint x: 942, startPoint y: 441, endPoint x: 908, endPoint y: 392, distance: 60.3
click at [908, 392] on div "Janela de atendimento Grade de atendimento Capacidade Transportadoras Veículos …" at bounding box center [732, 347] width 1464 height 695
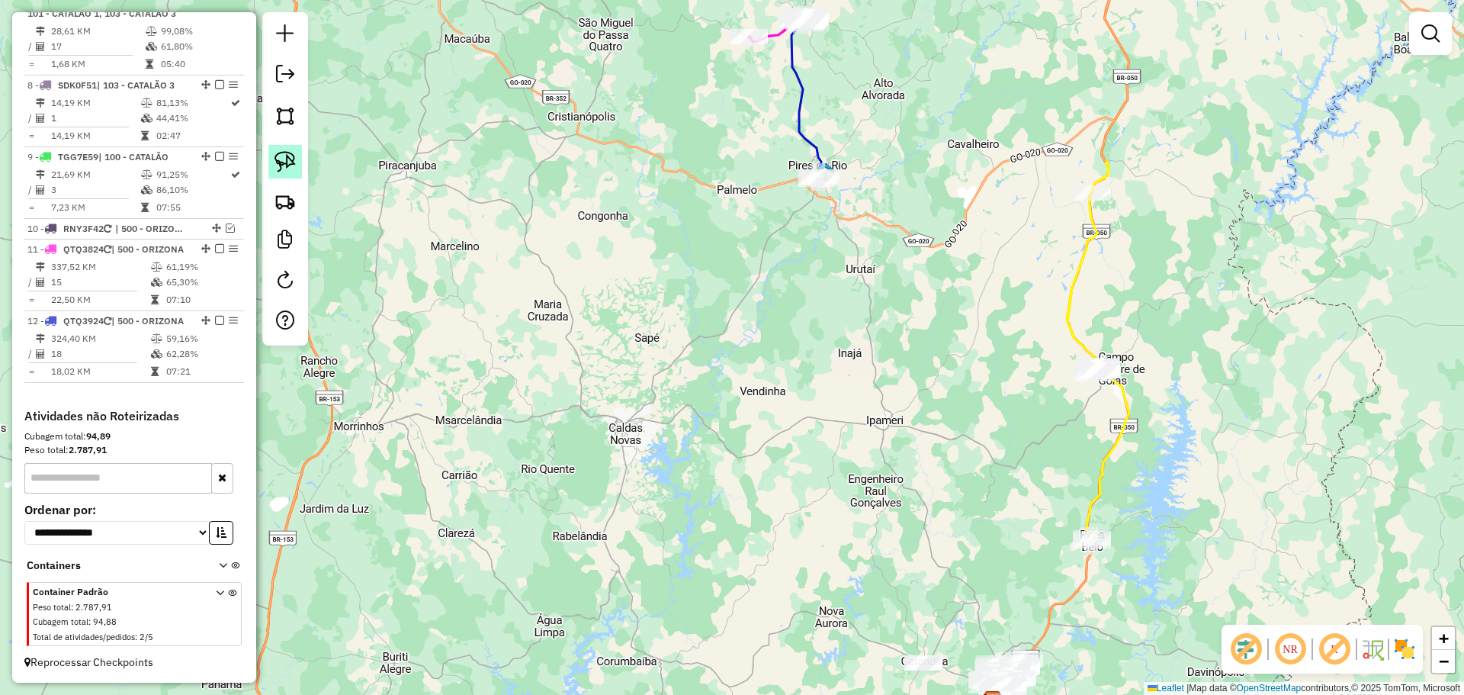
drag, startPoint x: 292, startPoint y: 162, endPoint x: 589, endPoint y: 157, distance: 296.6
click at [292, 161] on img at bounding box center [284, 161] width 21 height 21
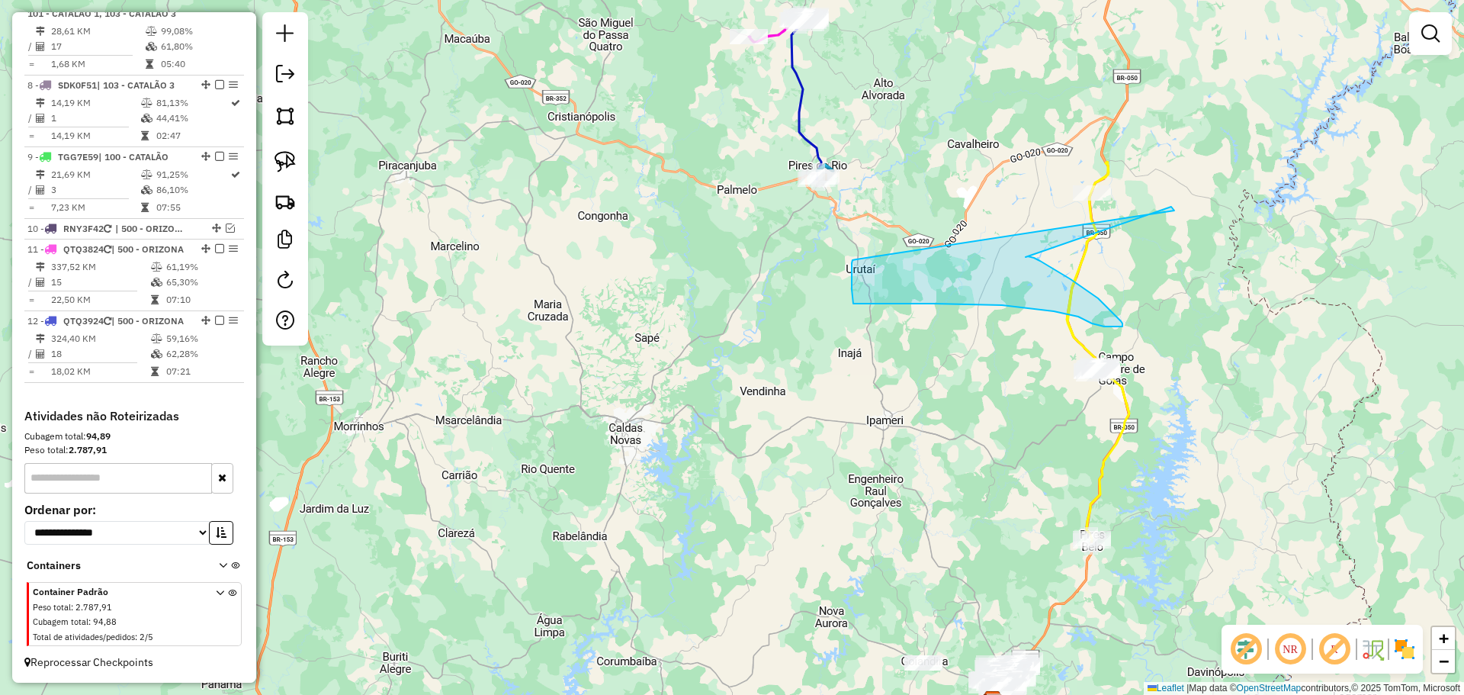
click at [995, 366] on div "Rota 3 - Placa PRI3385 2215 - CASA DE CARNE WL Rota 3 - Placa PRI3385 4773 - ME…" at bounding box center [732, 347] width 1464 height 695
click at [1205, 560] on div "Janela de atendimento Grade de atendimento Capacidade Transportadoras Veículos …" at bounding box center [732, 347] width 1464 height 695
click at [833, 374] on div "Janela de atendimento Grade de atendimento Capacidade Transportadoras Veículos …" at bounding box center [732, 347] width 1464 height 695
drag, startPoint x: 275, startPoint y: 162, endPoint x: 320, endPoint y: 169, distance: 45.6
click at [275, 161] on img at bounding box center [284, 161] width 21 height 21
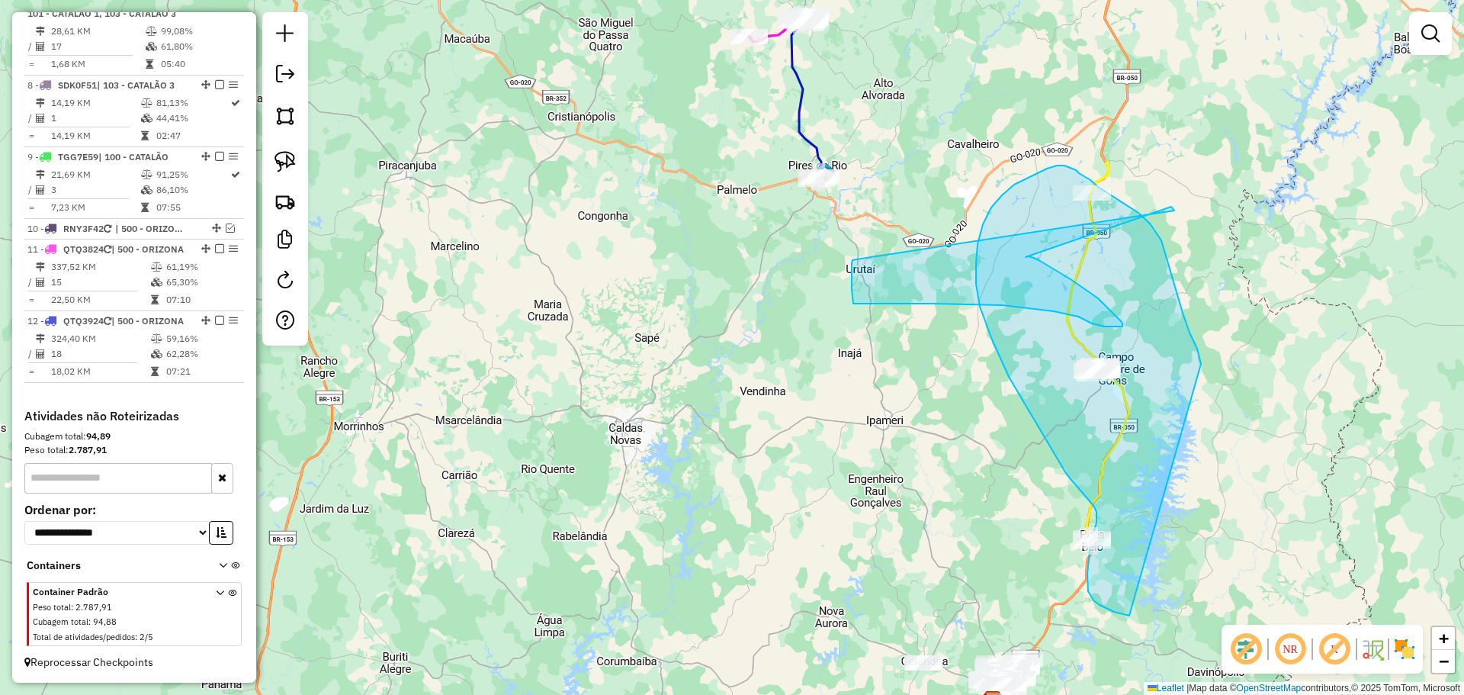
drag, startPoint x: 1201, startPoint y: 364, endPoint x: 1157, endPoint y: 611, distance: 251.6
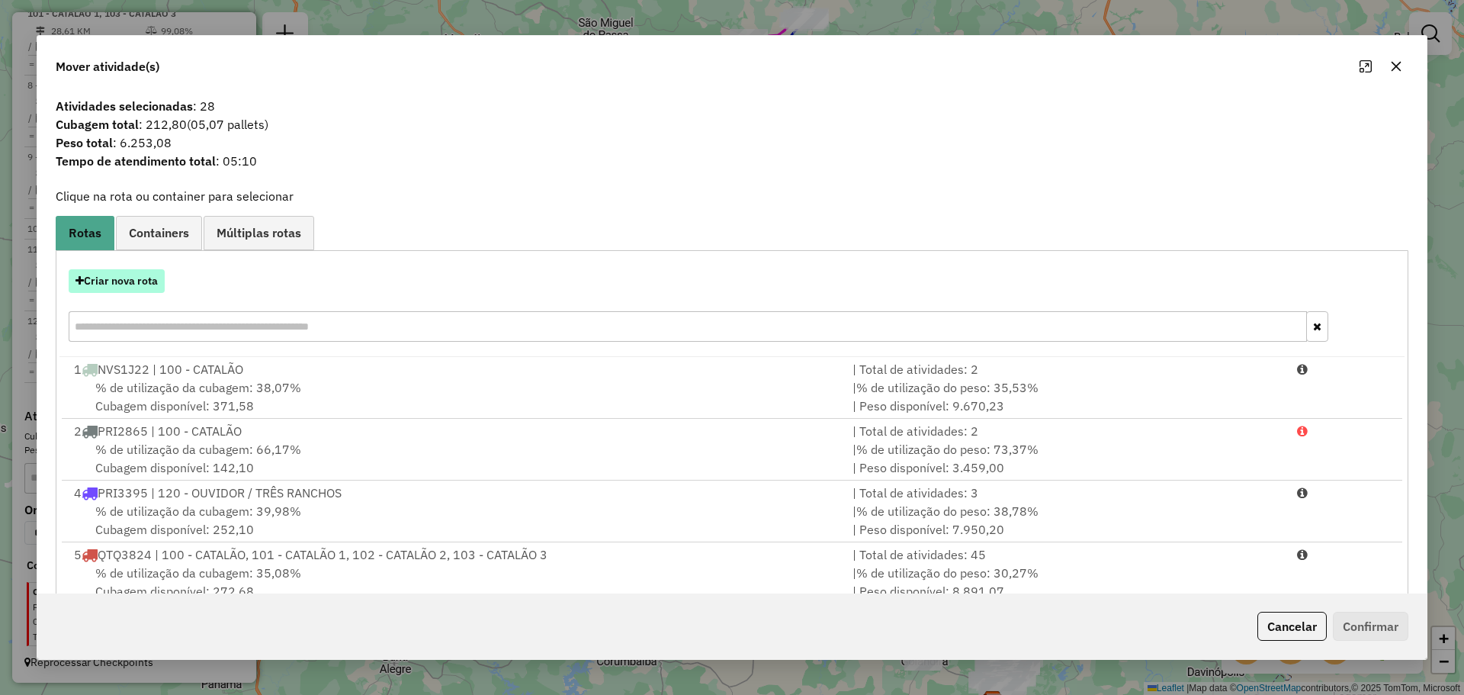
click at [128, 290] on div "Criar nova rota" at bounding box center [731, 307] width 1345 height 99
click at [127, 283] on button "Criar nova rota" at bounding box center [117, 281] width 96 height 24
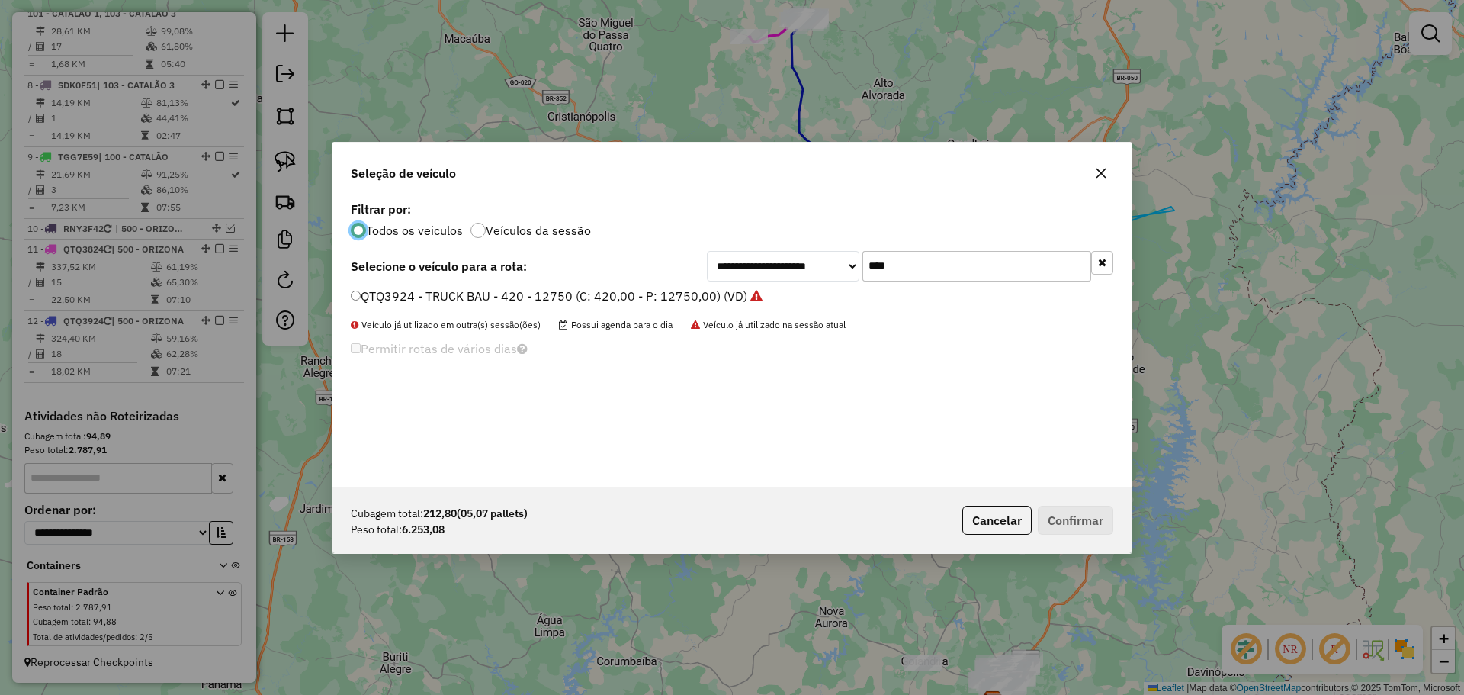
click at [997, 267] on input "****" at bounding box center [976, 266] width 229 height 30
type input "***"
click at [410, 303] on label "TGG7E59 - TOCO (C: 336,00 - P: 8000,00) (VD)" at bounding box center [494, 296] width 287 height 18
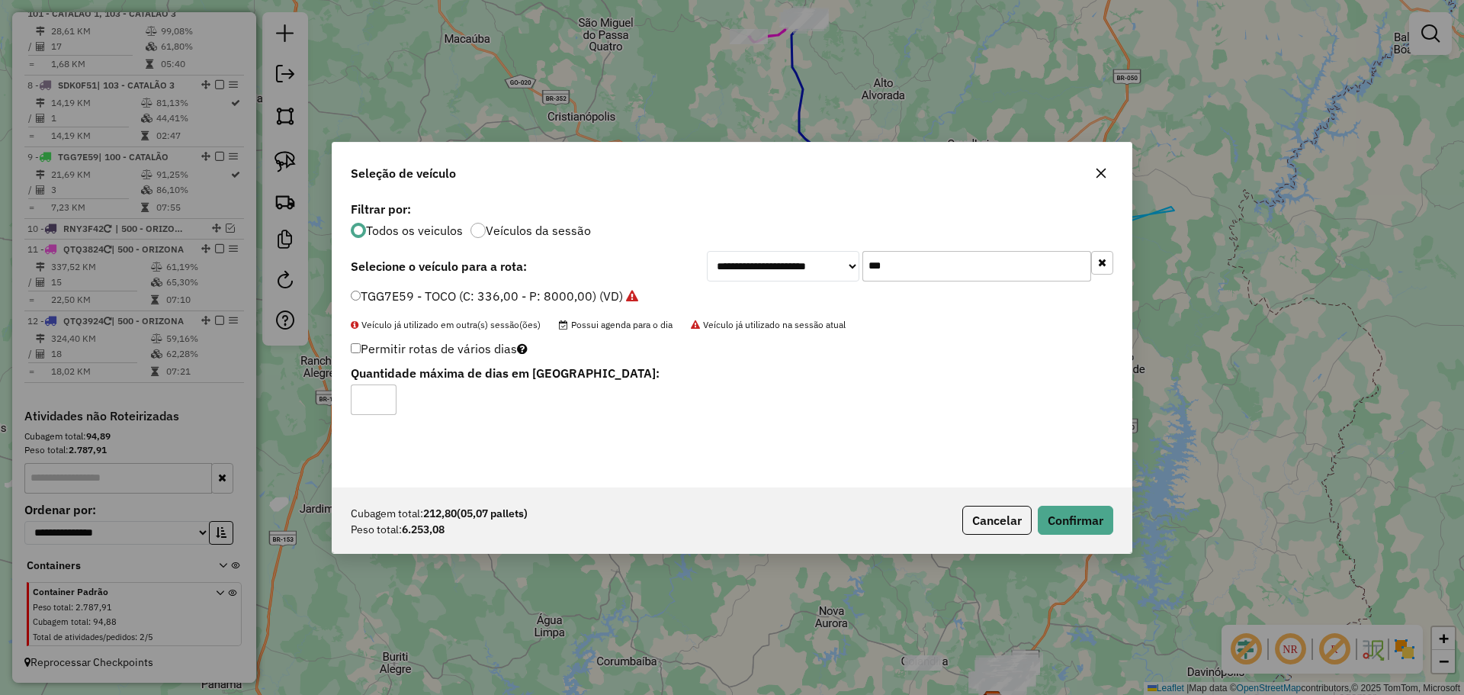
click at [1118, 525] on div "Cubagem total: 212,80 (05,07 pallets) Peso total: 6.253,08 Cancelar Confirmar" at bounding box center [731, 520] width 799 height 66
click at [1098, 518] on button "Confirmar" at bounding box center [1075, 519] width 75 height 29
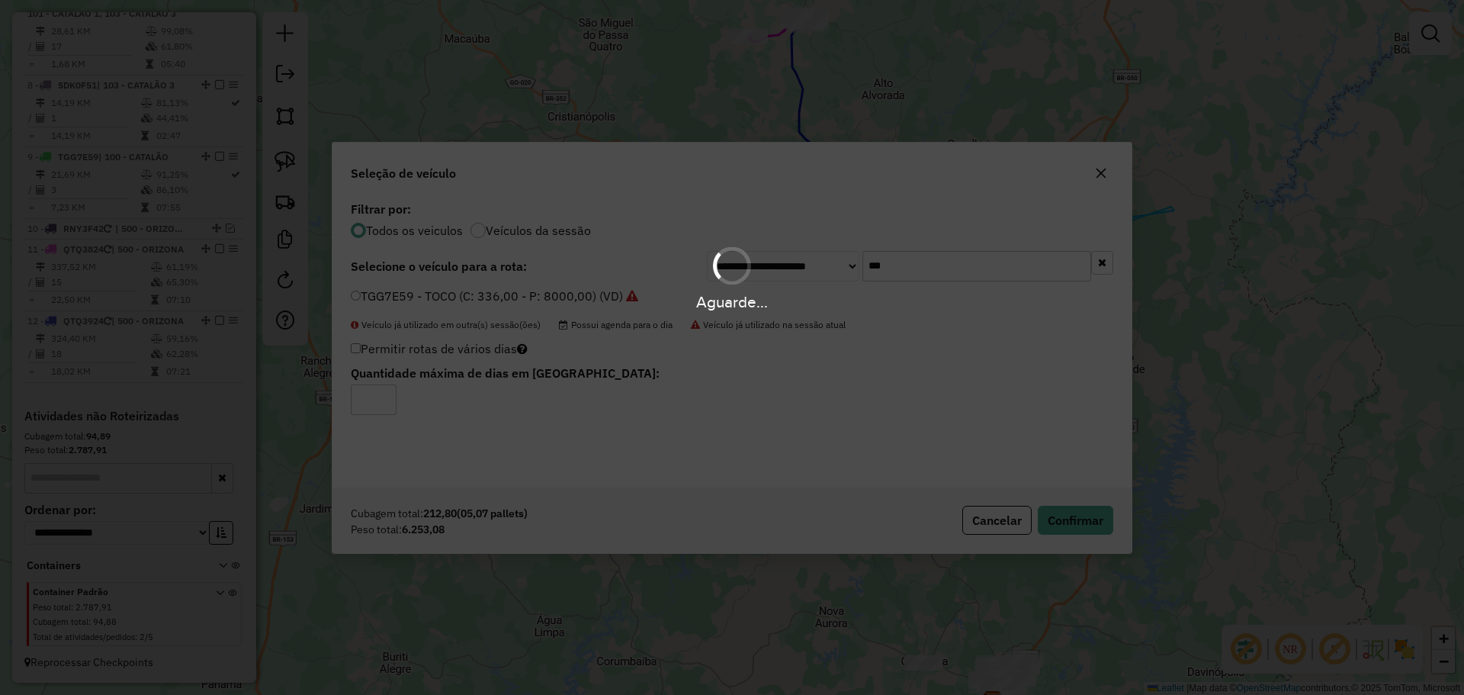
scroll to position [1157, 0]
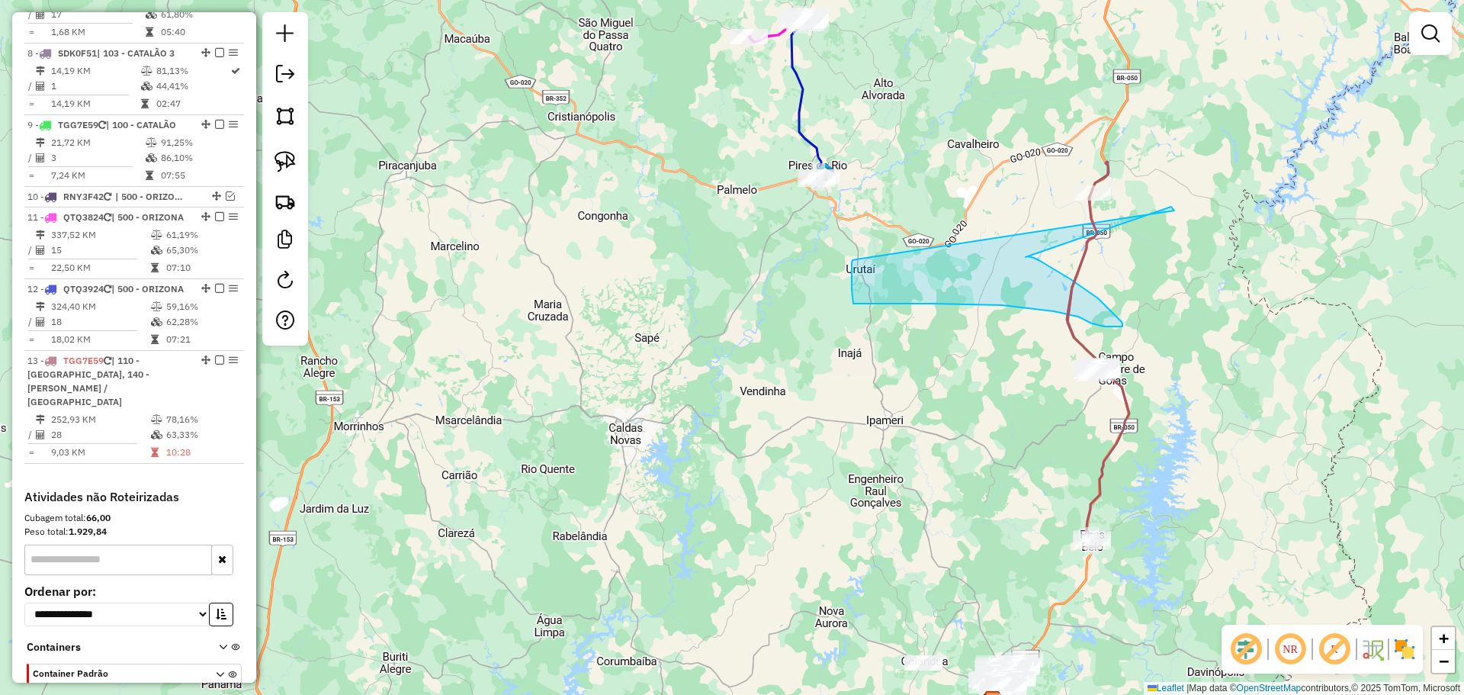
click at [931, 351] on div "Janela de atendimento Grade de atendimento Capacidade Transportadoras Veículos …" at bounding box center [732, 347] width 1464 height 695
click at [959, 438] on div "Janela de atendimento Grade de atendimento Capacidade Transportadoras Veículos …" at bounding box center [732, 347] width 1464 height 695
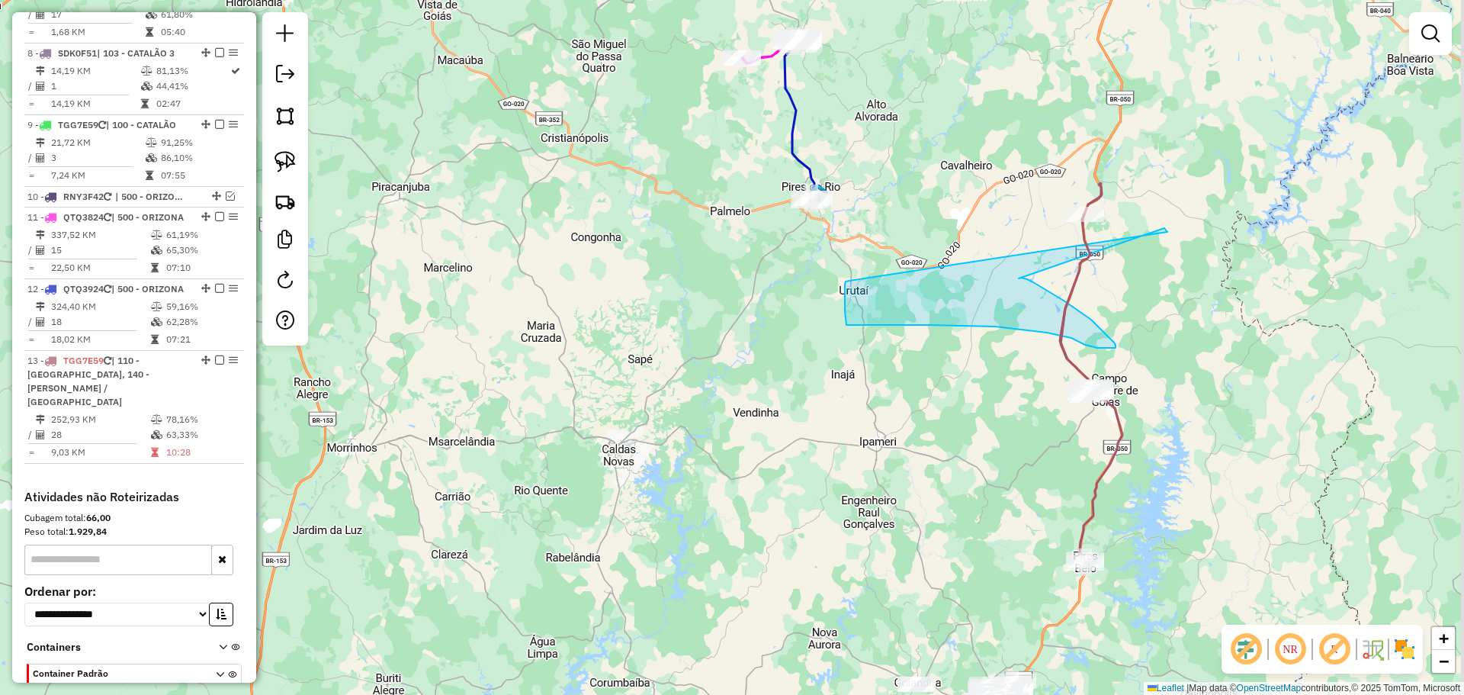
drag, startPoint x: 1234, startPoint y: 384, endPoint x: 1147, endPoint y: 394, distance: 87.5
click at [1225, 406] on div "Janela de atendimento Grade de atendimento Capacidade Transportadoras Veículos …" at bounding box center [732, 347] width 1464 height 695
select select "*********"
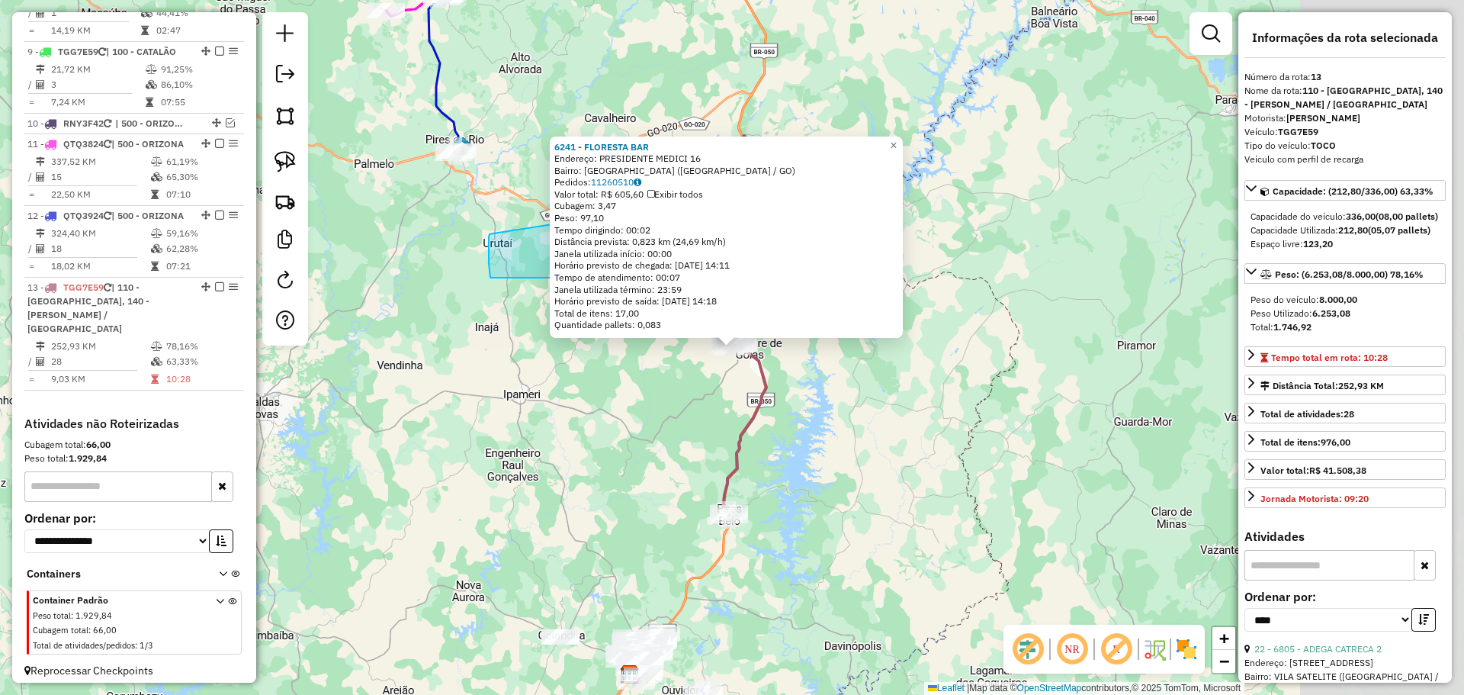
scroll to position [1252, 0]
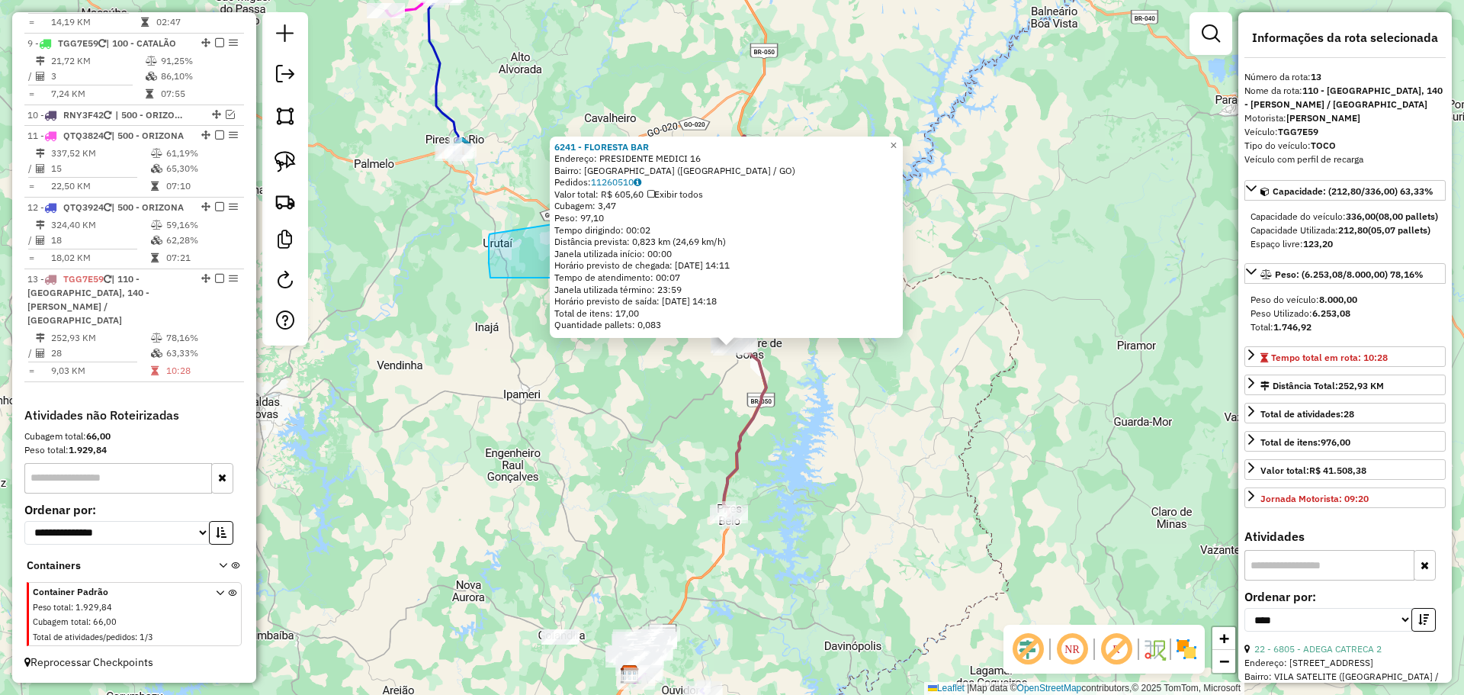
click at [907, 467] on div "6241 - FLORESTA BAR Endereço: PRESIDENTE MEDICI 16 Bairro: [GEOGRAPHIC_DATA] ([…" at bounding box center [732, 347] width 1464 height 695
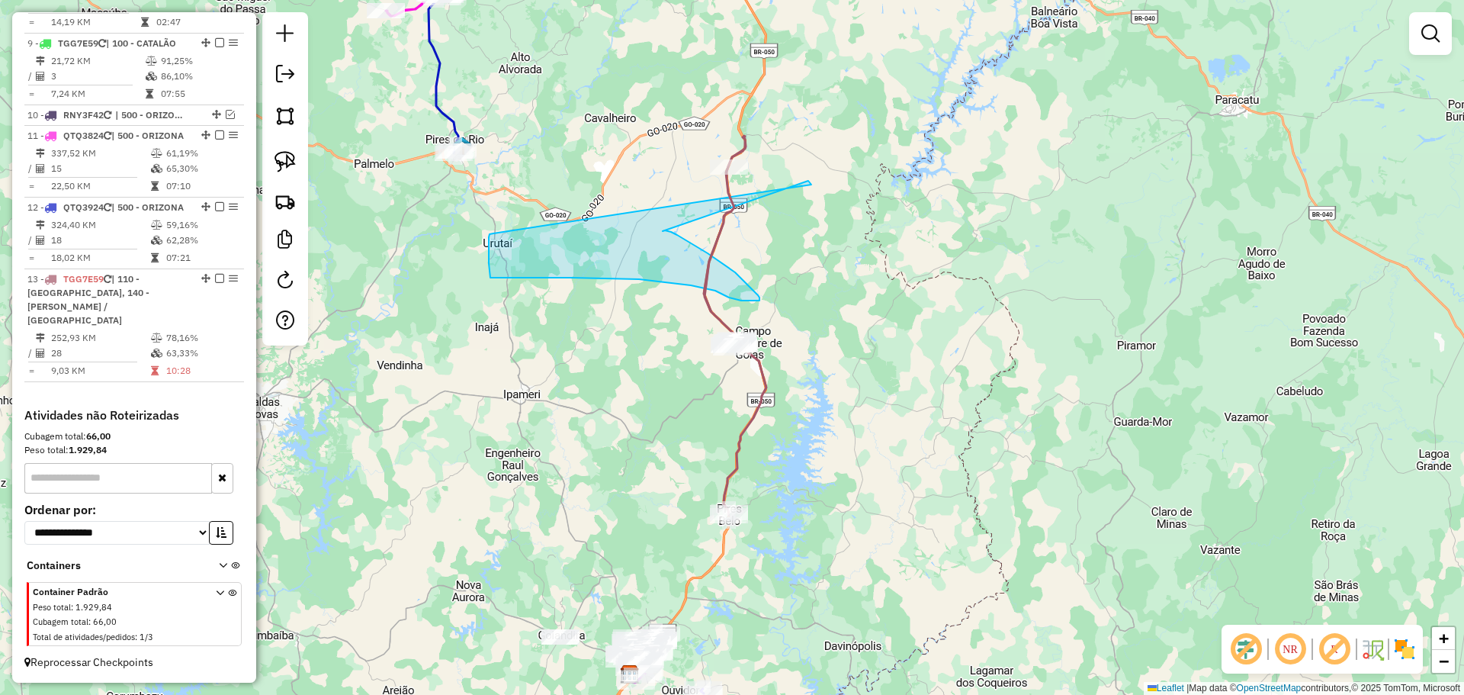
drag, startPoint x: 609, startPoint y: 360, endPoint x: 756, endPoint y: 493, distance: 198.1
click at [756, 493] on div "Janela de atendimento Grade de atendimento Capacidade Transportadoras Veículos …" at bounding box center [732, 347] width 1464 height 695
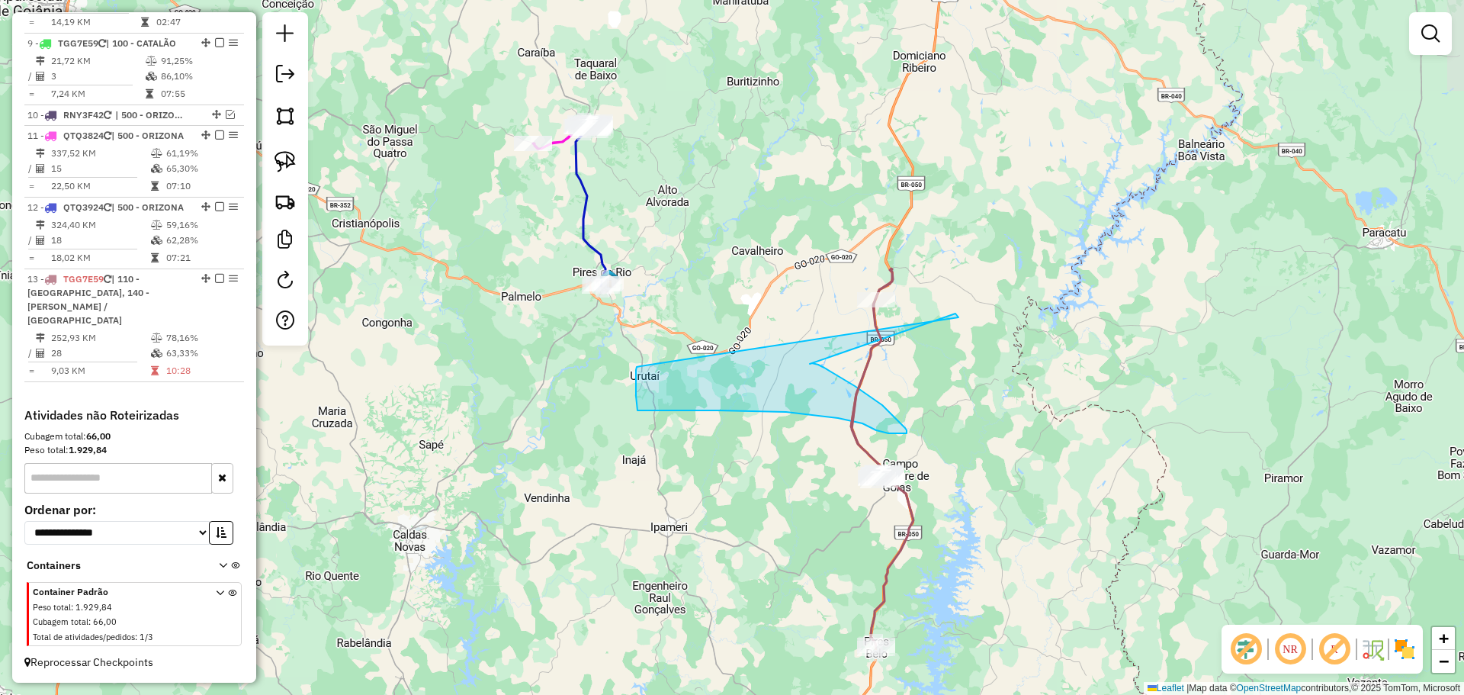
click at [694, 298] on div "Janela de atendimento Grade de atendimento Capacidade Transportadoras Veículos …" at bounding box center [732, 347] width 1464 height 695
drag, startPoint x: 1425, startPoint y: 35, endPoint x: 1343, endPoint y: 56, distance: 84.3
click at [1423, 35] on em at bounding box center [1430, 33] width 18 height 18
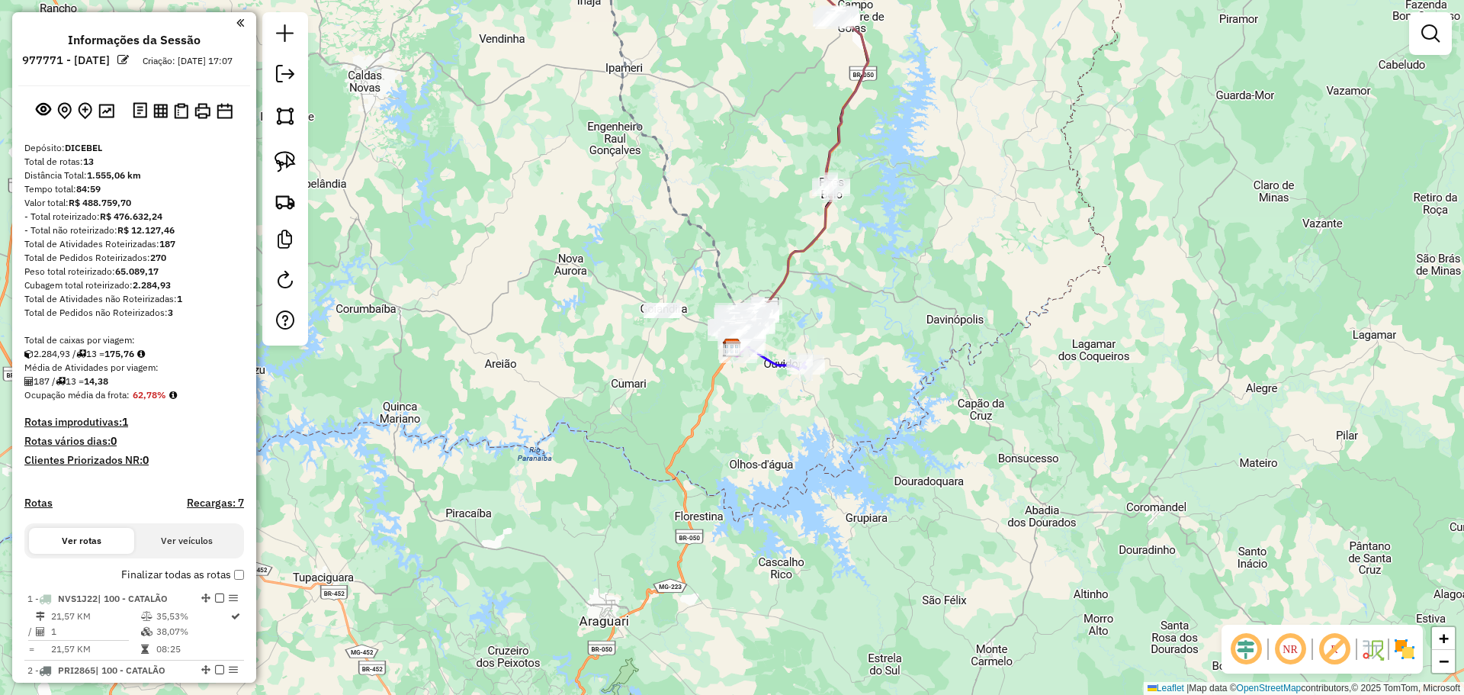
drag, startPoint x: 549, startPoint y: 191, endPoint x: 656, endPoint y: 475, distance: 304.0
click at [656, 474] on div "Janela de atendimento Grade de atendimento Capacidade Transportadoras Veículos …" at bounding box center [732, 347] width 1464 height 695
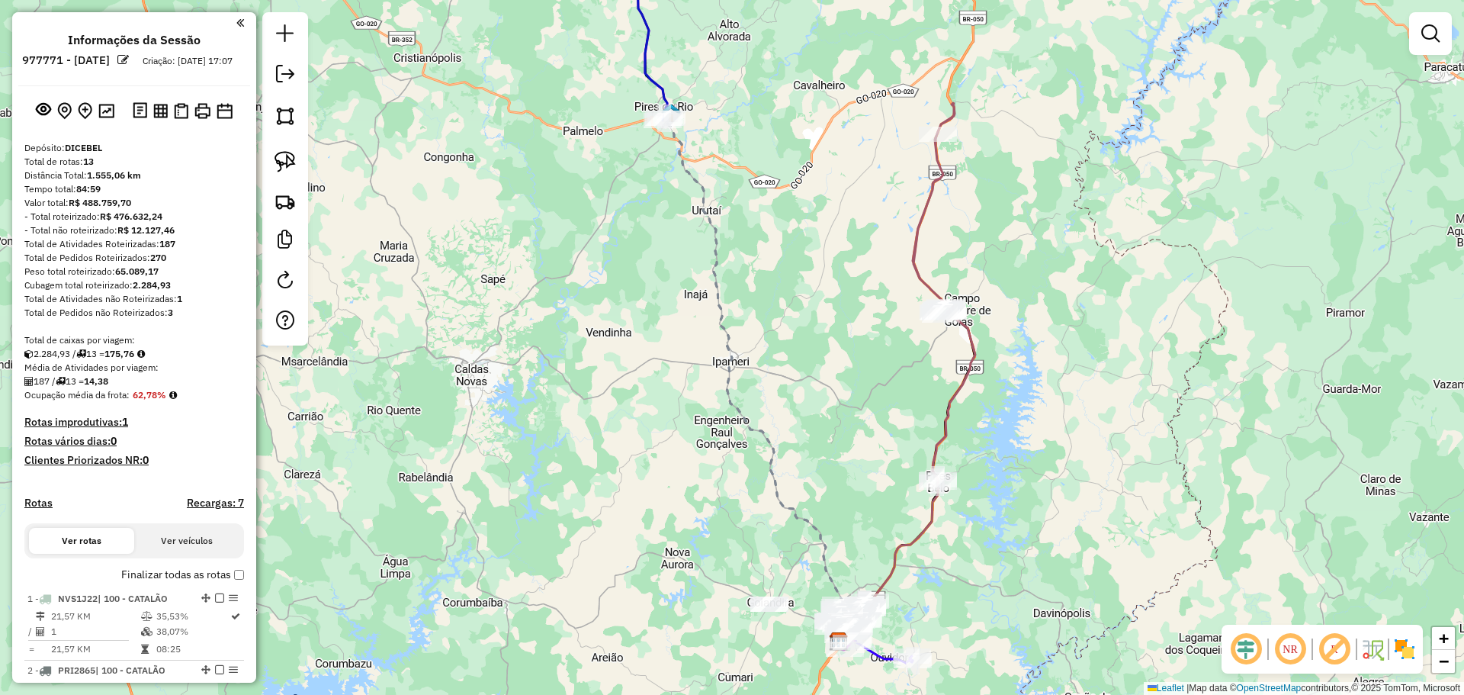
drag, startPoint x: 695, startPoint y: 312, endPoint x: 730, endPoint y: 427, distance: 120.4
click at [735, 440] on div "Janela de atendimento Grade de atendimento Capacidade Transportadoras Veículos …" at bounding box center [732, 347] width 1464 height 695
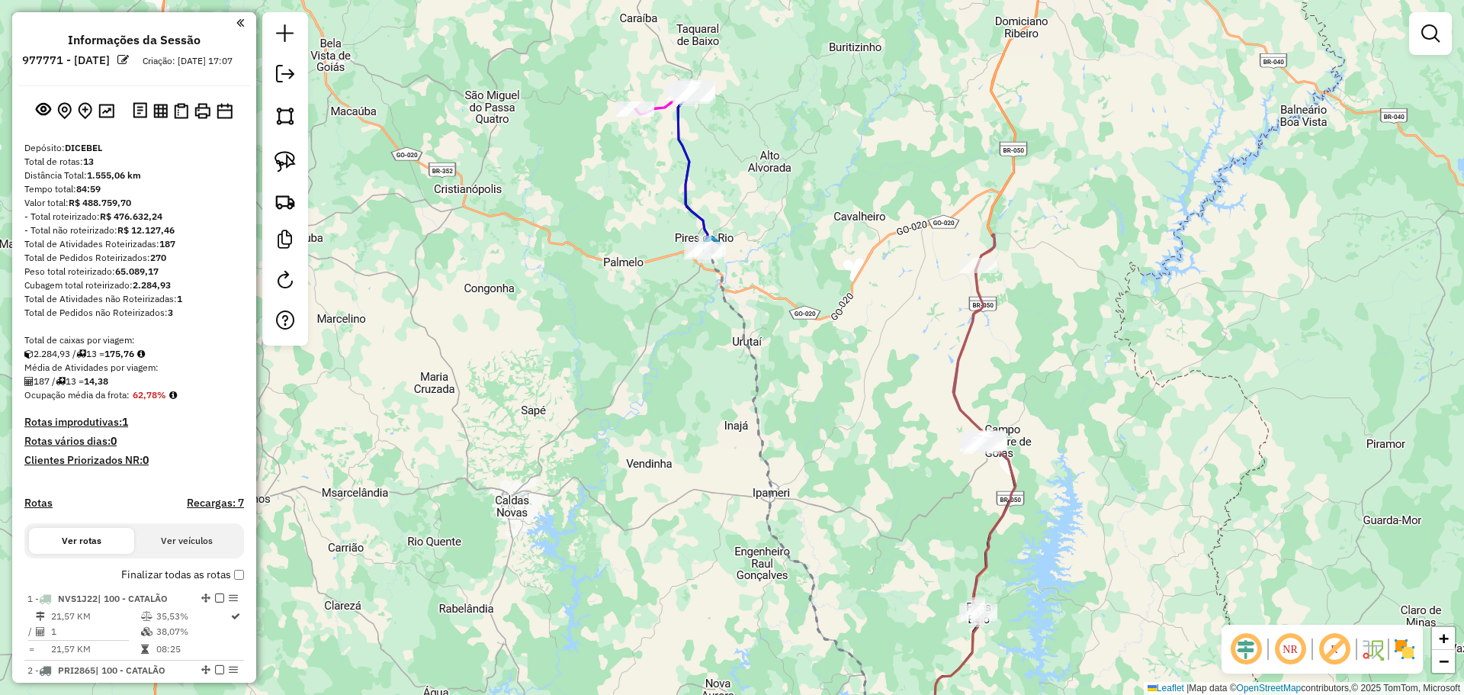
click at [1239, 641] on em at bounding box center [1246, 649] width 37 height 37
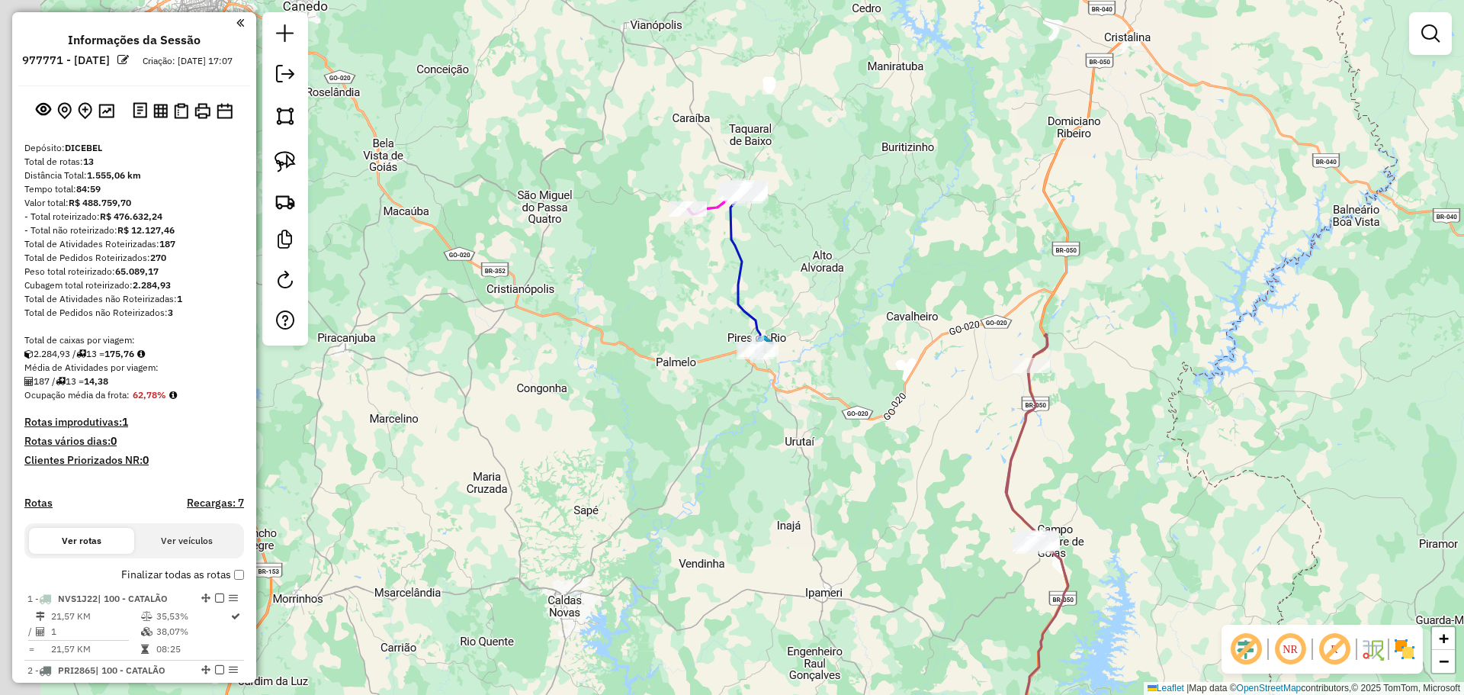
drag, startPoint x: 869, startPoint y: 425, endPoint x: 922, endPoint y: 525, distance: 112.9
click at [922, 525] on div "Janela de atendimento Grade de atendimento Capacidade Transportadoras Veículos …" at bounding box center [732, 347] width 1464 height 695
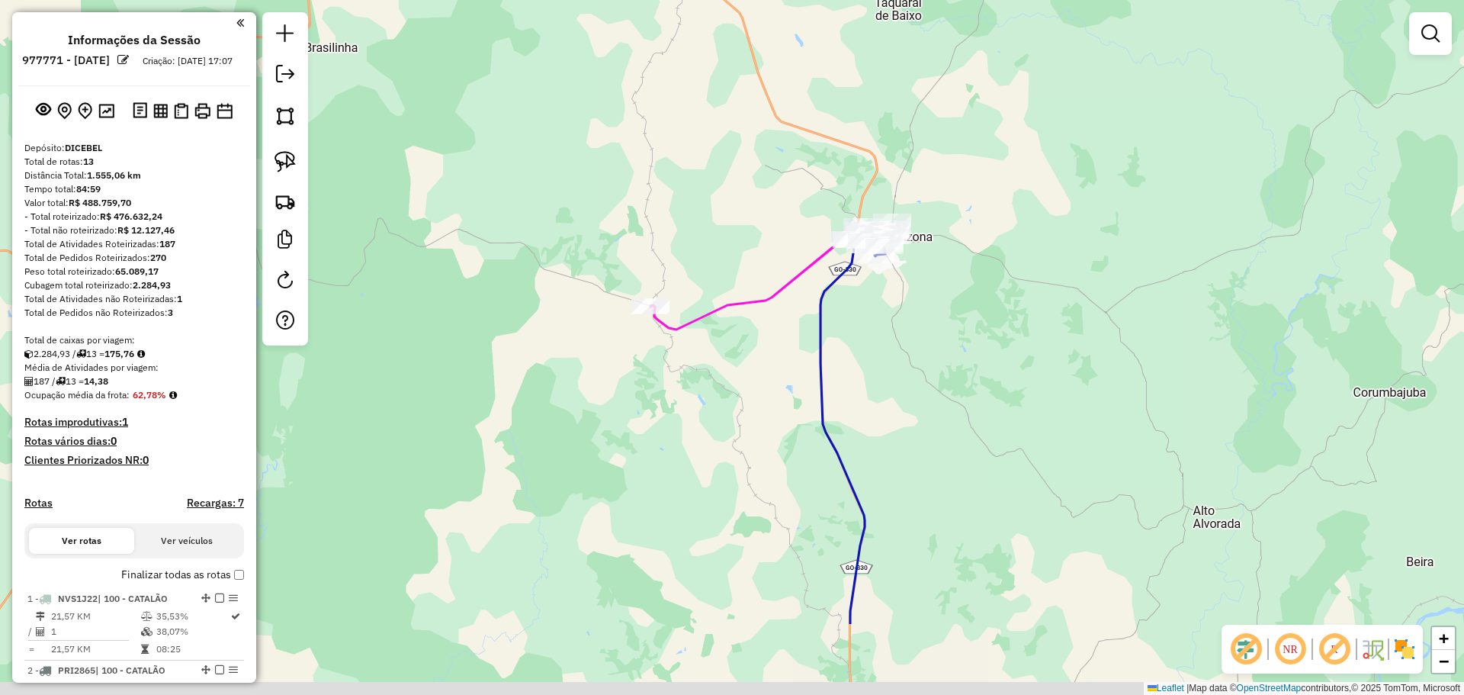
drag, startPoint x: 842, startPoint y: 425, endPoint x: 791, endPoint y: 329, distance: 108.8
click at [791, 329] on div "Janela de atendimento Grade de atendimento Capacidade Transportadoras Veículos …" at bounding box center [732, 347] width 1464 height 695
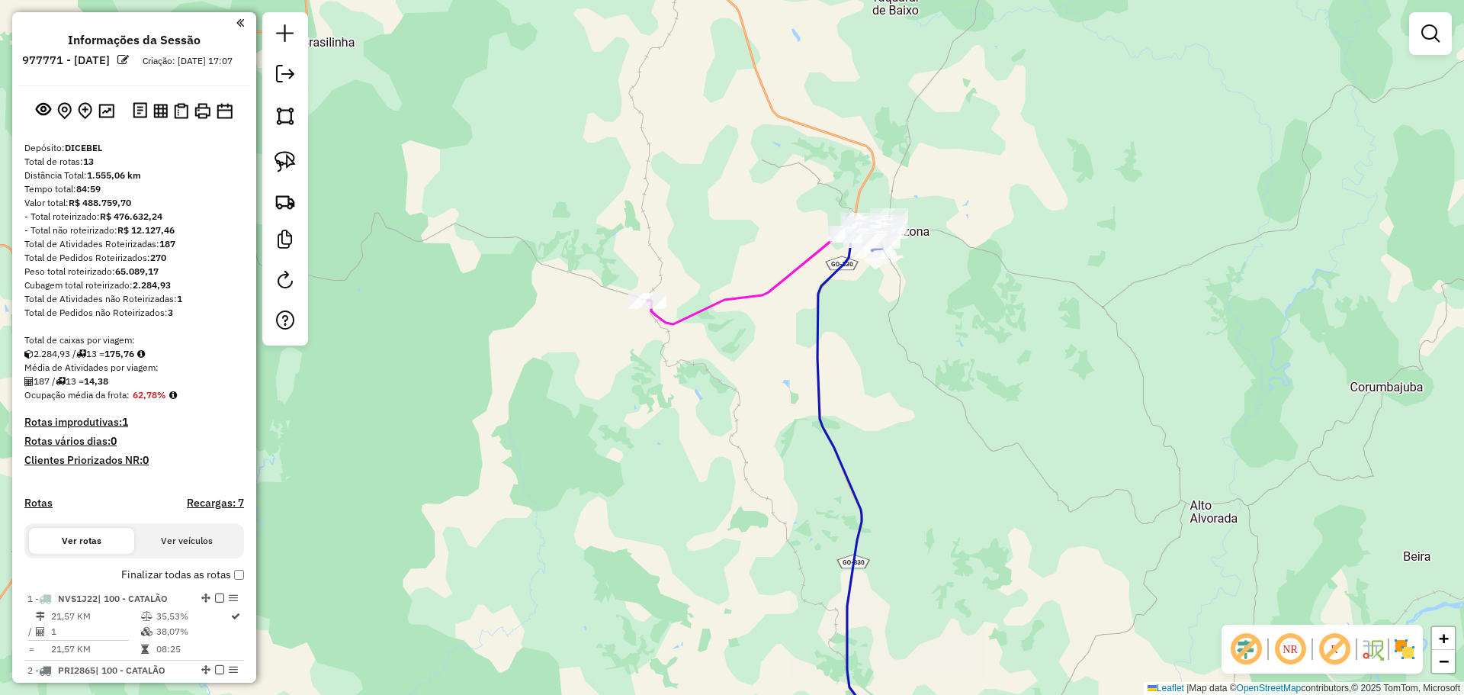
drag, startPoint x: 932, startPoint y: 450, endPoint x: 881, endPoint y: 371, distance: 94.3
click at [884, 374] on div "Janela de atendimento Grade de atendimento Capacidade Transportadoras Veículos …" at bounding box center [732, 347] width 1464 height 695
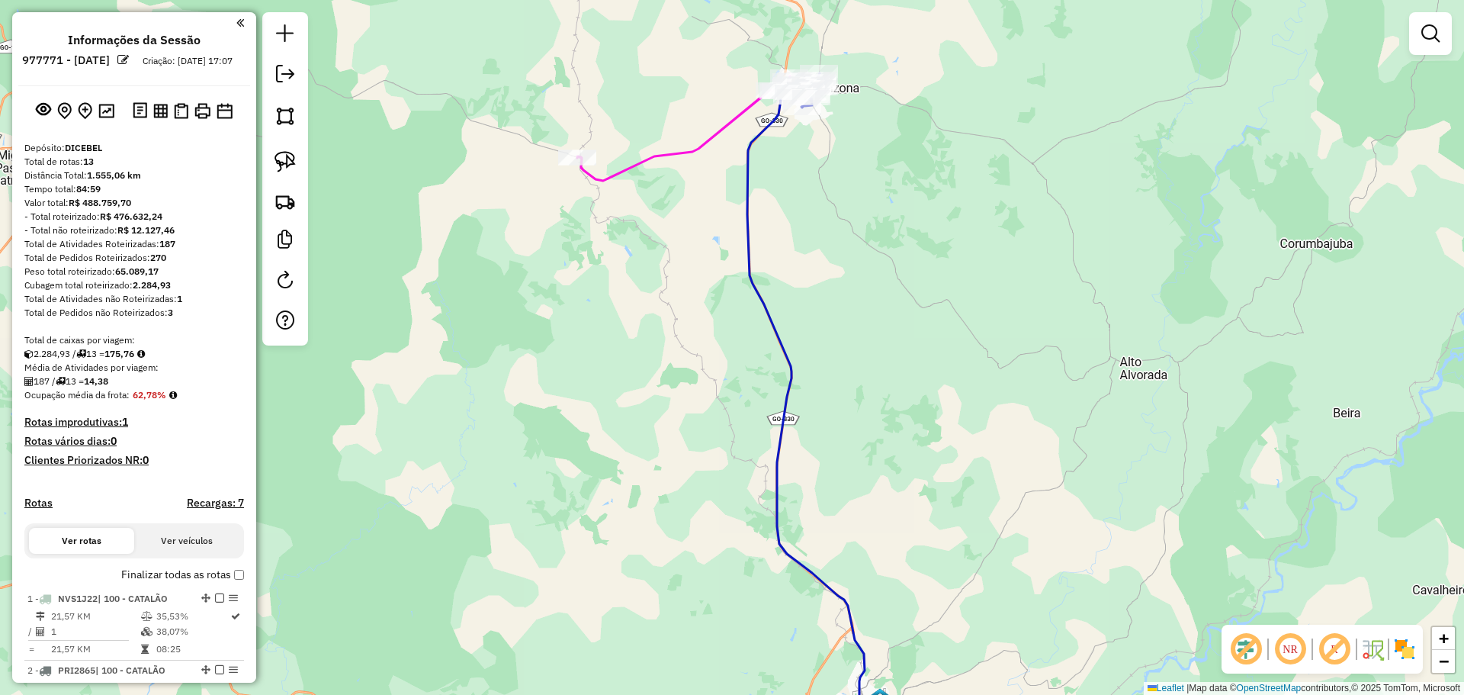
drag, startPoint x: 849, startPoint y: 399, endPoint x: 818, endPoint y: 306, distance: 98.1
click at [818, 306] on div "Janela de atendimento Grade de atendimento Capacidade Transportadoras Veículos …" at bounding box center [732, 347] width 1464 height 695
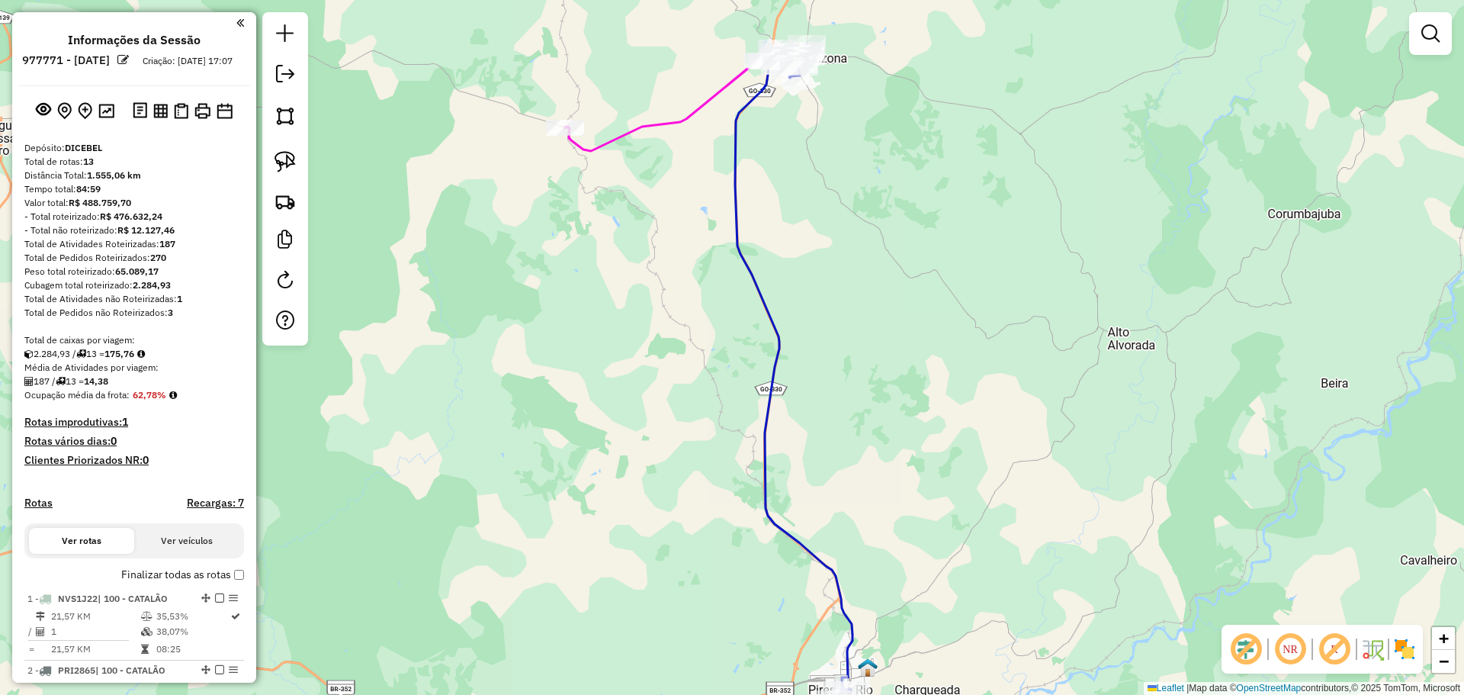
click at [566, 136] on div at bounding box center [565, 127] width 38 height 15
select select "**********"
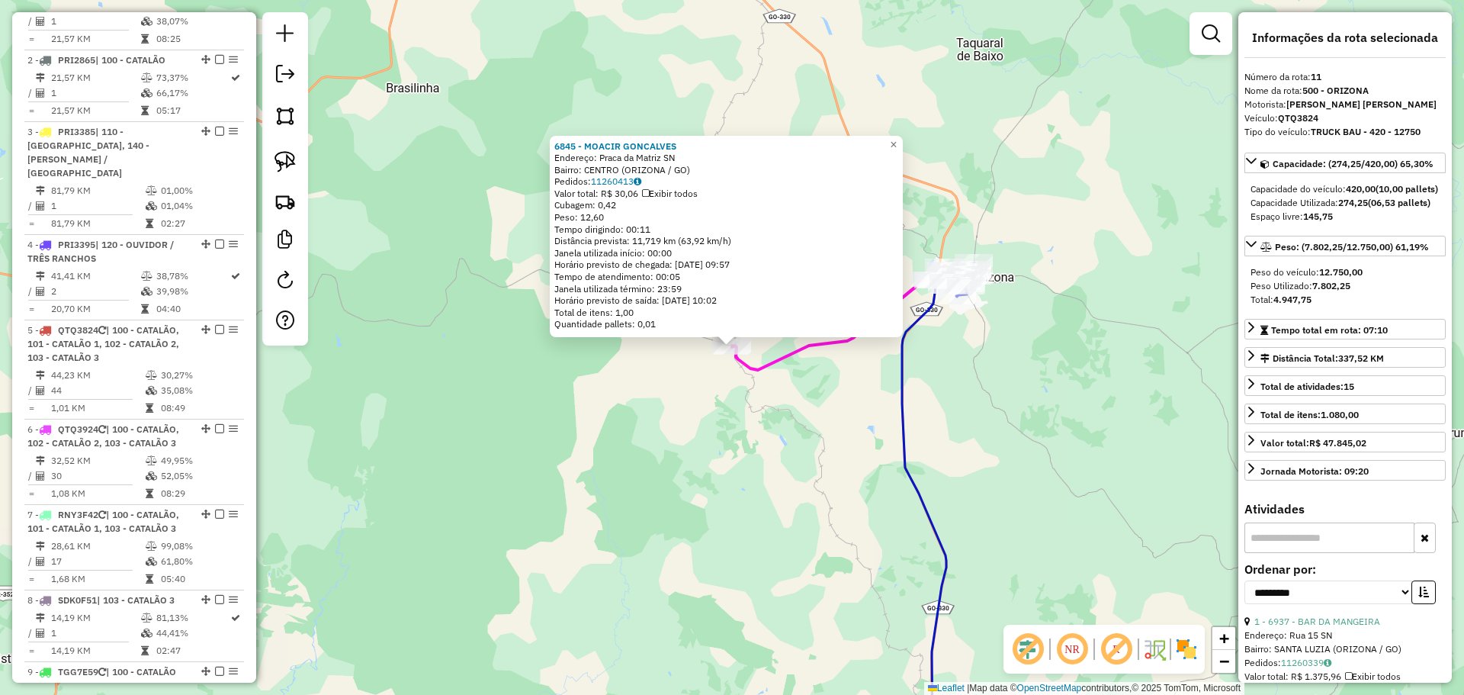
scroll to position [1252, 0]
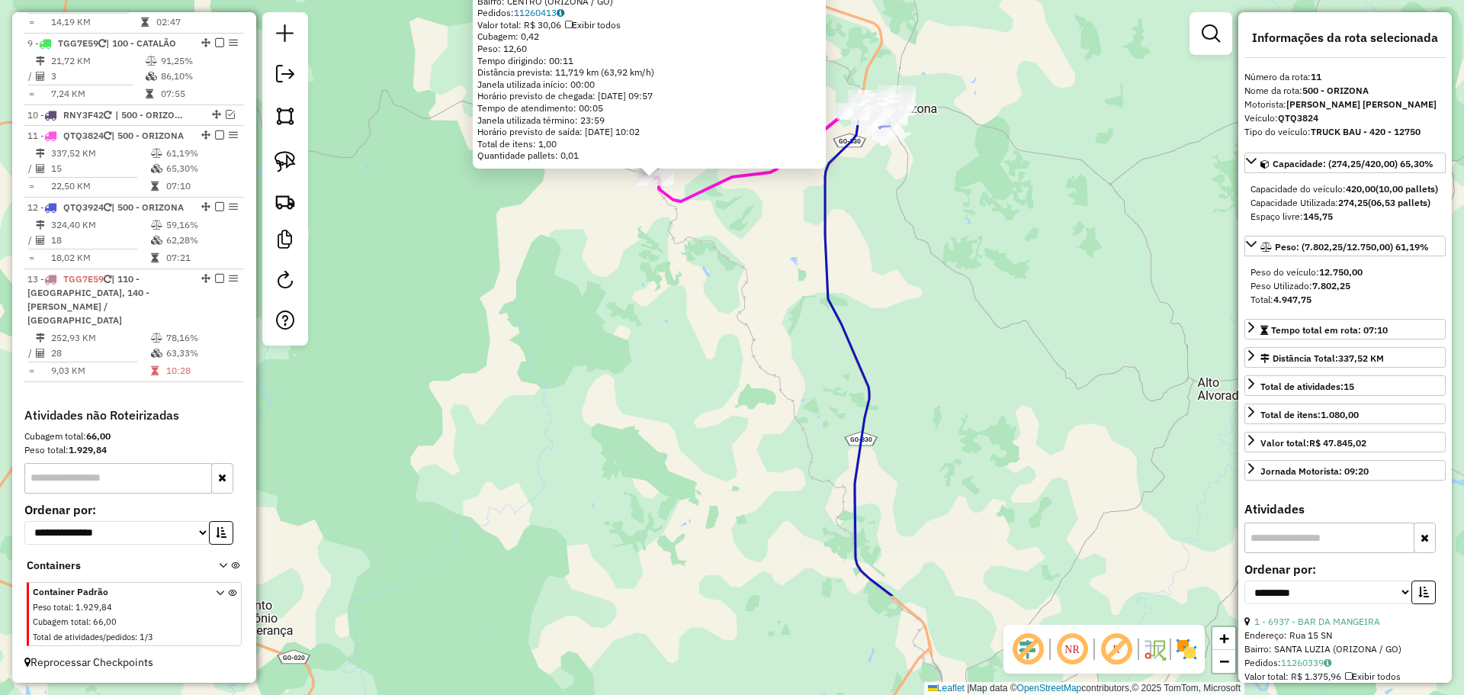
drag, startPoint x: 929, startPoint y: 457, endPoint x: 955, endPoint y: 441, distance: 30.2
click at [851, 287] on div "6845 - MOACIR GONCALVES Endereço: Praca da Matriz SN Bairro: CENTRO (ORIZONA / …" at bounding box center [732, 347] width 1464 height 695
drag, startPoint x: 1011, startPoint y: 520, endPoint x: 889, endPoint y: 235, distance: 310.1
click at [889, 235] on div "6845 - MOACIR GONCALVES Endereço: Praca da Matriz SN Bairro: CENTRO (ORIZONA / …" at bounding box center [732, 347] width 1464 height 695
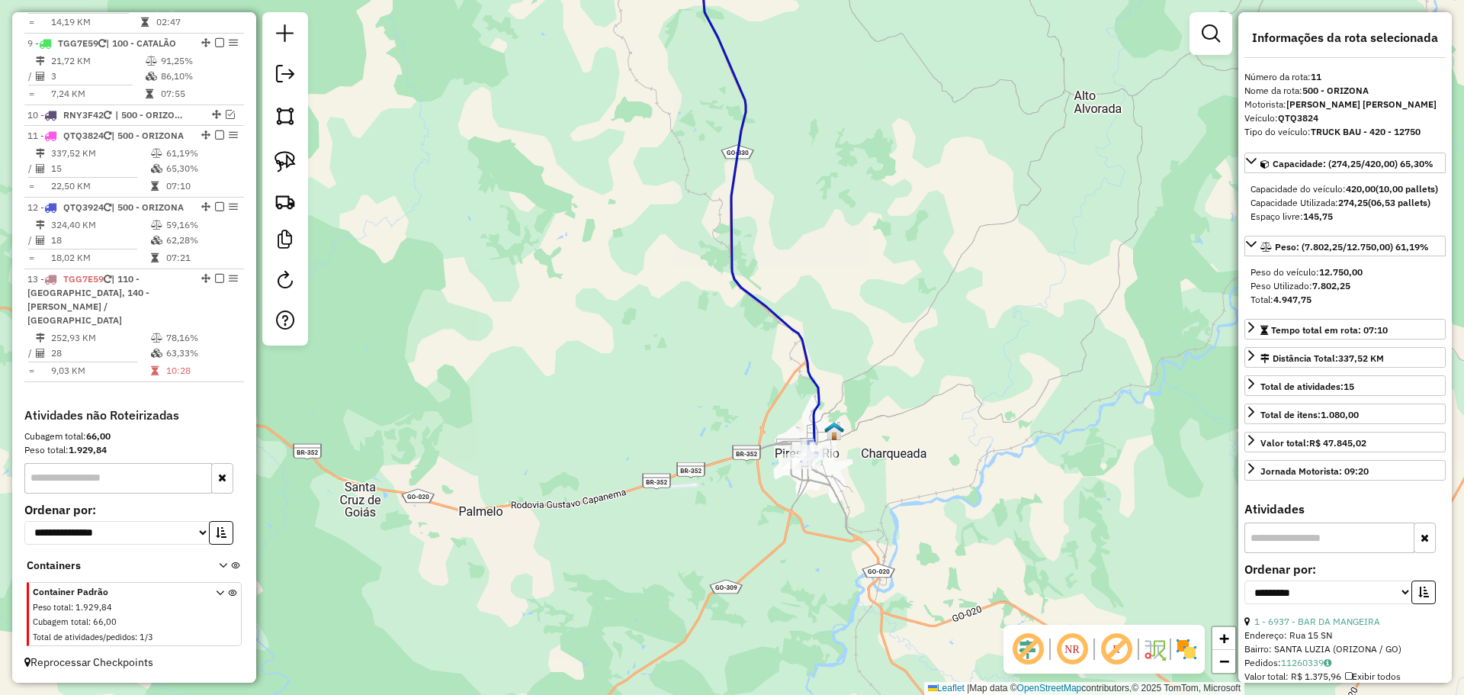
drag, startPoint x: 882, startPoint y: 287, endPoint x: 904, endPoint y: 377, distance: 91.9
click at [904, 377] on div "6845 - MOACIR GONCALVES Endereço: Praca da Matriz SN Bairro: CENTRO (ORIZONA / …" at bounding box center [732, 347] width 1464 height 695
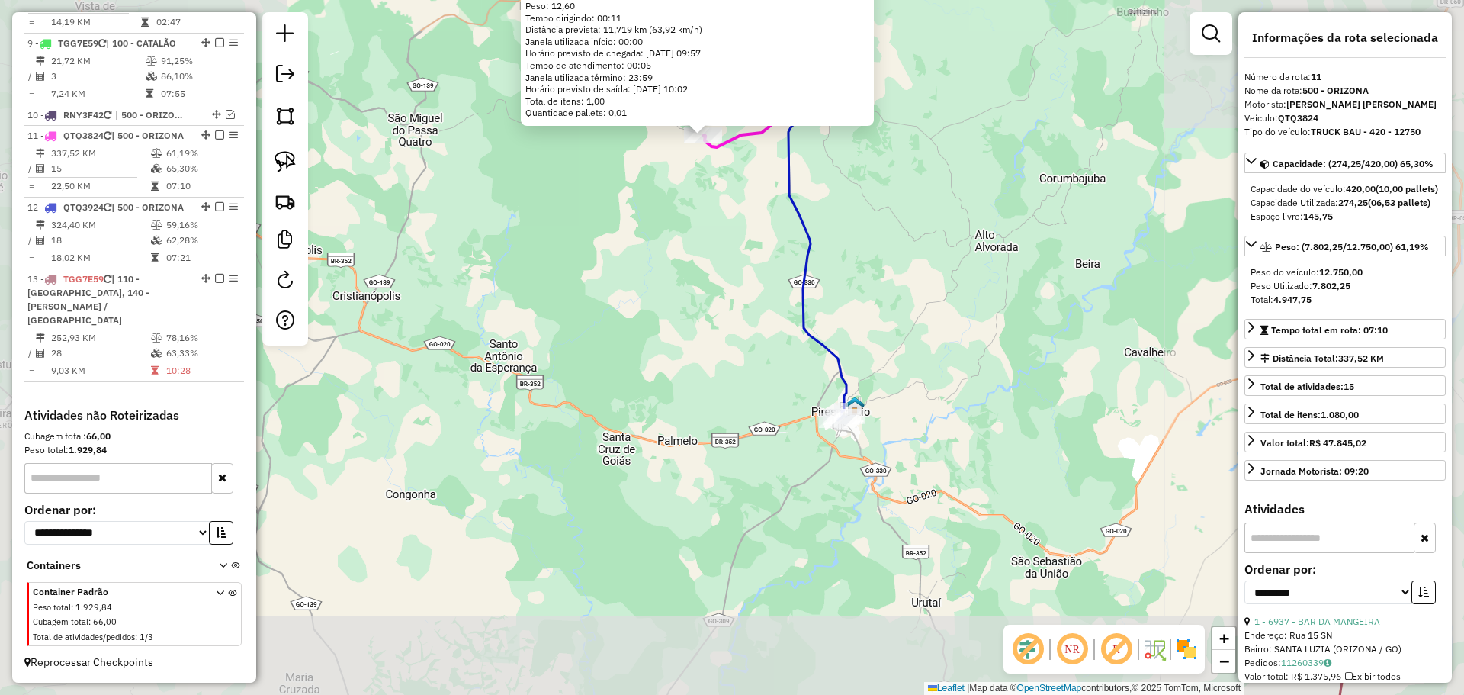
click at [849, 260] on div "6845 - MOACIR GONCALVES Endereço: Praca da Matriz SN Bairro: CENTRO (ORIZONA / …" at bounding box center [732, 347] width 1464 height 695
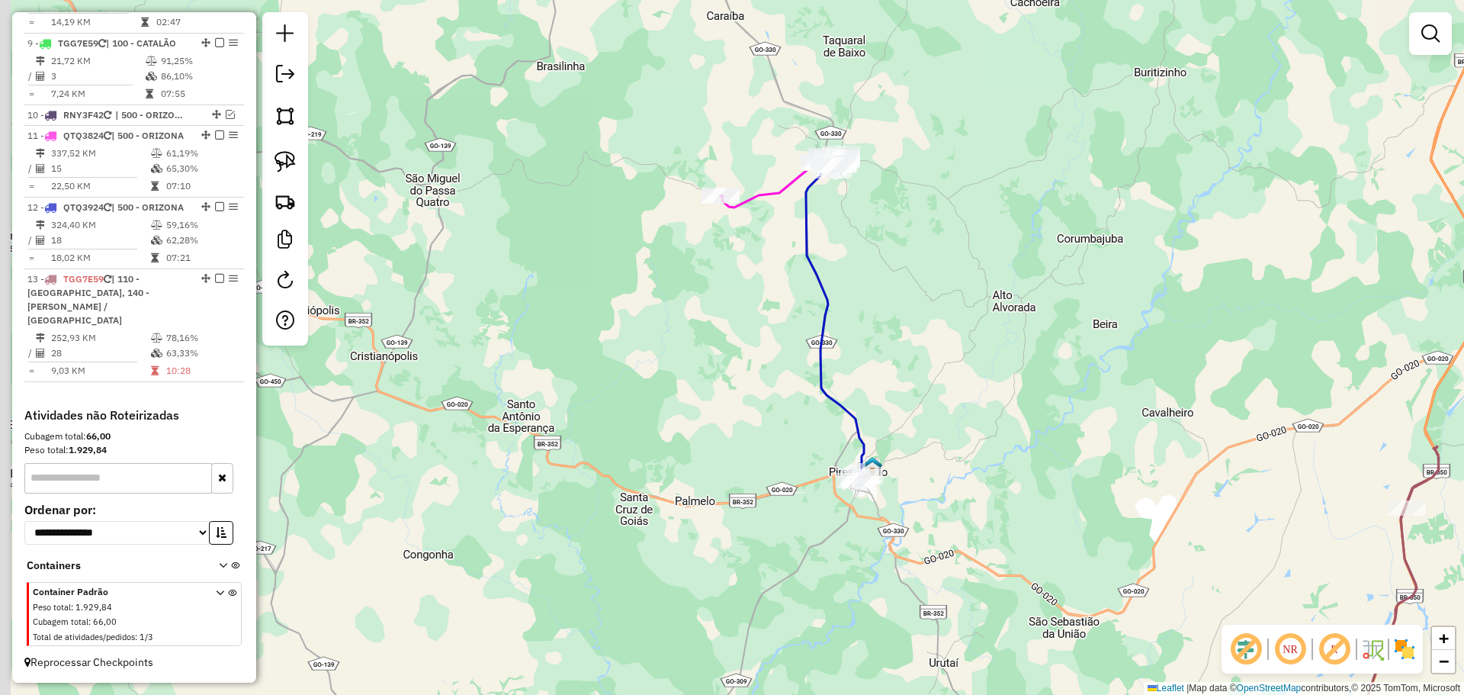
drag, startPoint x: 718, startPoint y: 169, endPoint x: 736, endPoint y: 229, distance: 62.7
click at [736, 229] on div "Janela de atendimento Grade de atendimento Capacidade Transportadoras Veículos …" at bounding box center [732, 347] width 1464 height 695
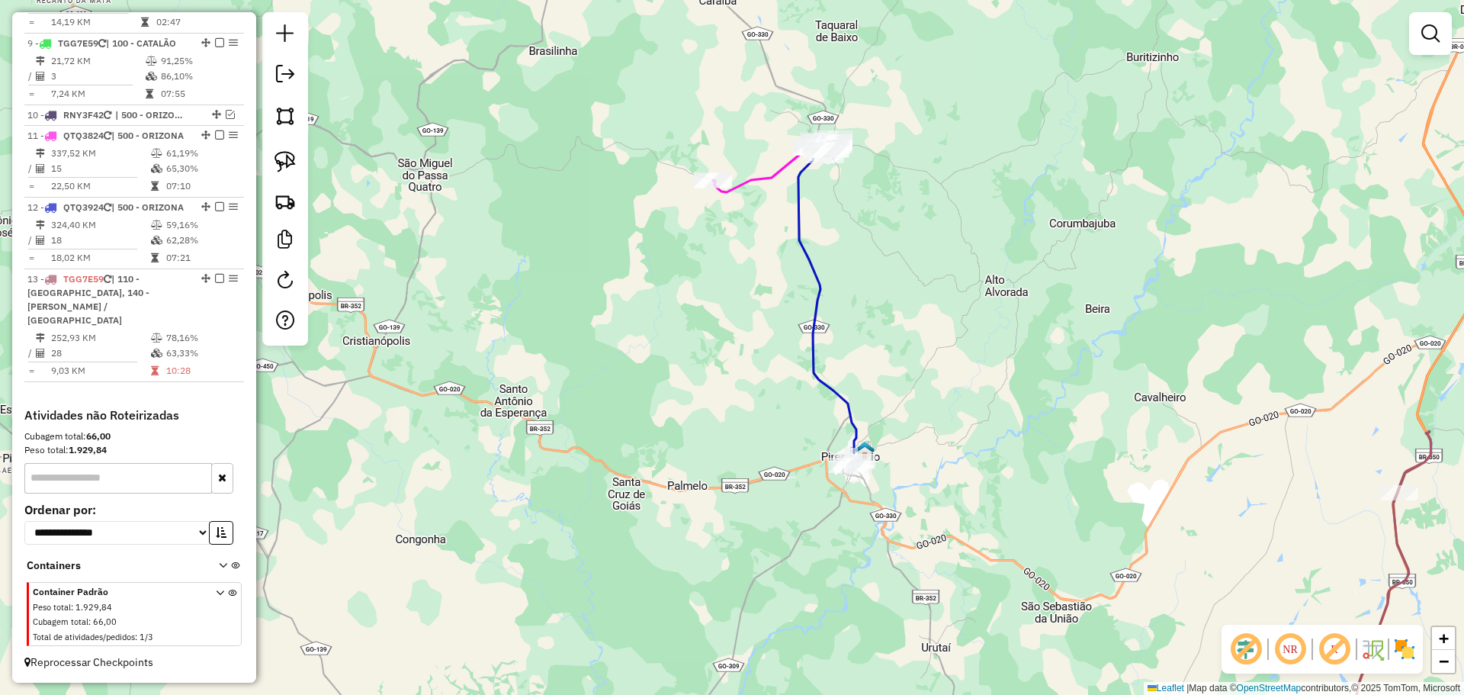
drag, startPoint x: 887, startPoint y: 300, endPoint x: 849, endPoint y: 249, distance: 63.3
click at [849, 249] on div "Janela de atendimento Grade de atendimento Capacidade Transportadoras Veículos …" at bounding box center [732, 347] width 1464 height 695
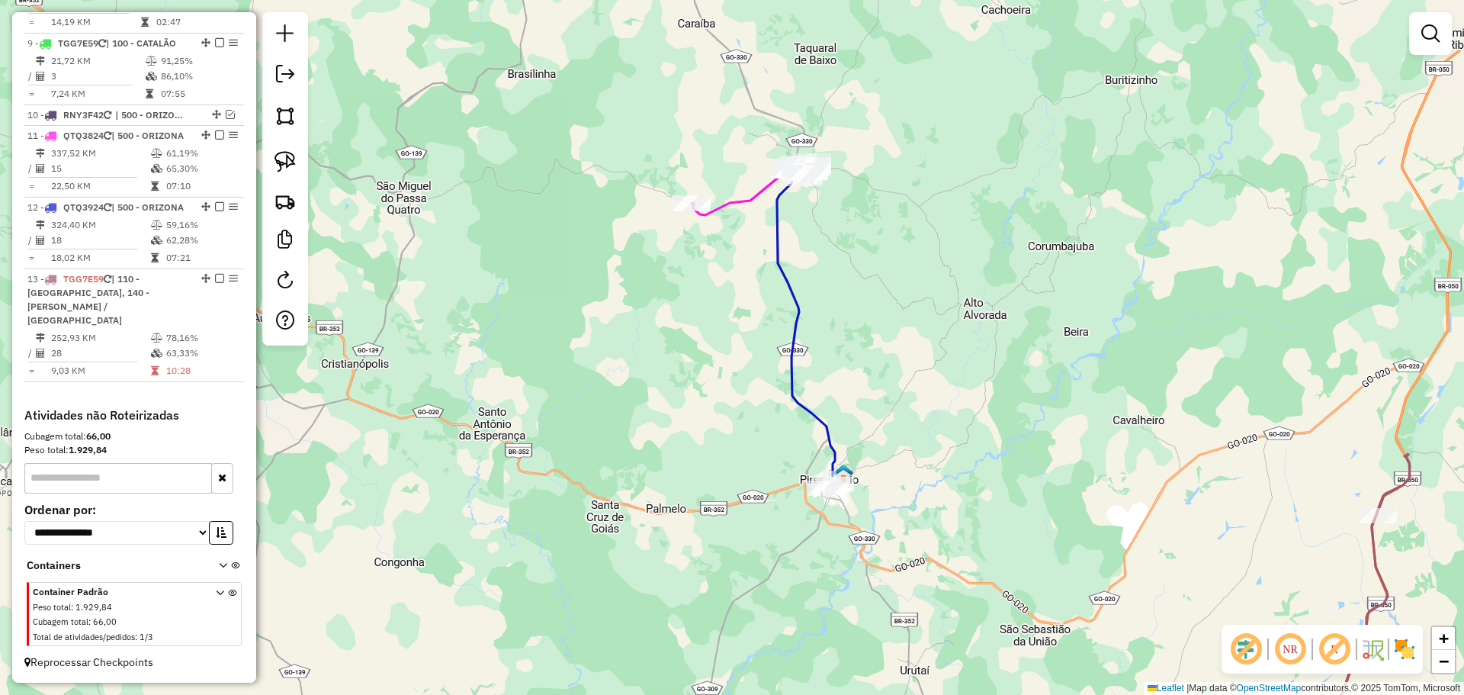
drag, startPoint x: 811, startPoint y: 179, endPoint x: 804, endPoint y: 210, distance: 31.4
click at [827, 262] on div "Janela de atendimento Grade de atendimento Capacidade Transportadoras Veículos …" at bounding box center [732, 347] width 1464 height 695
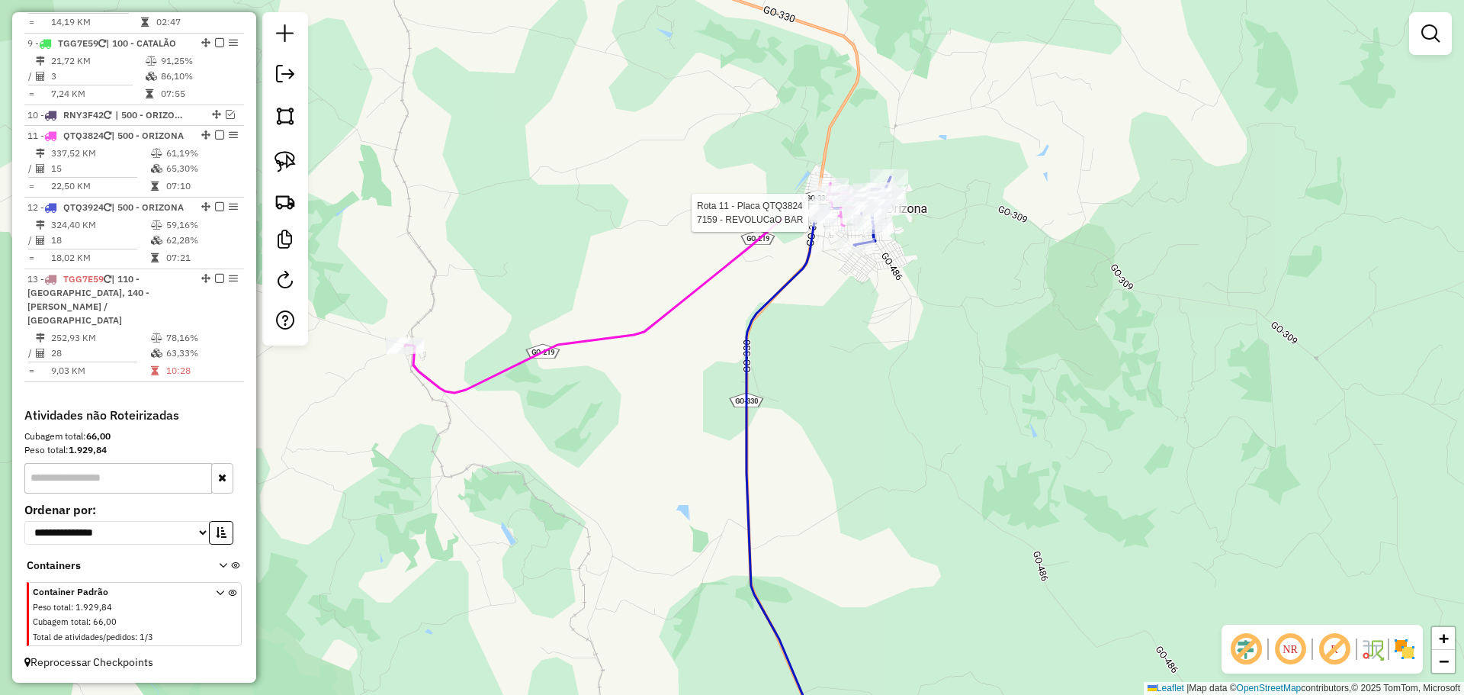
select select "**********"
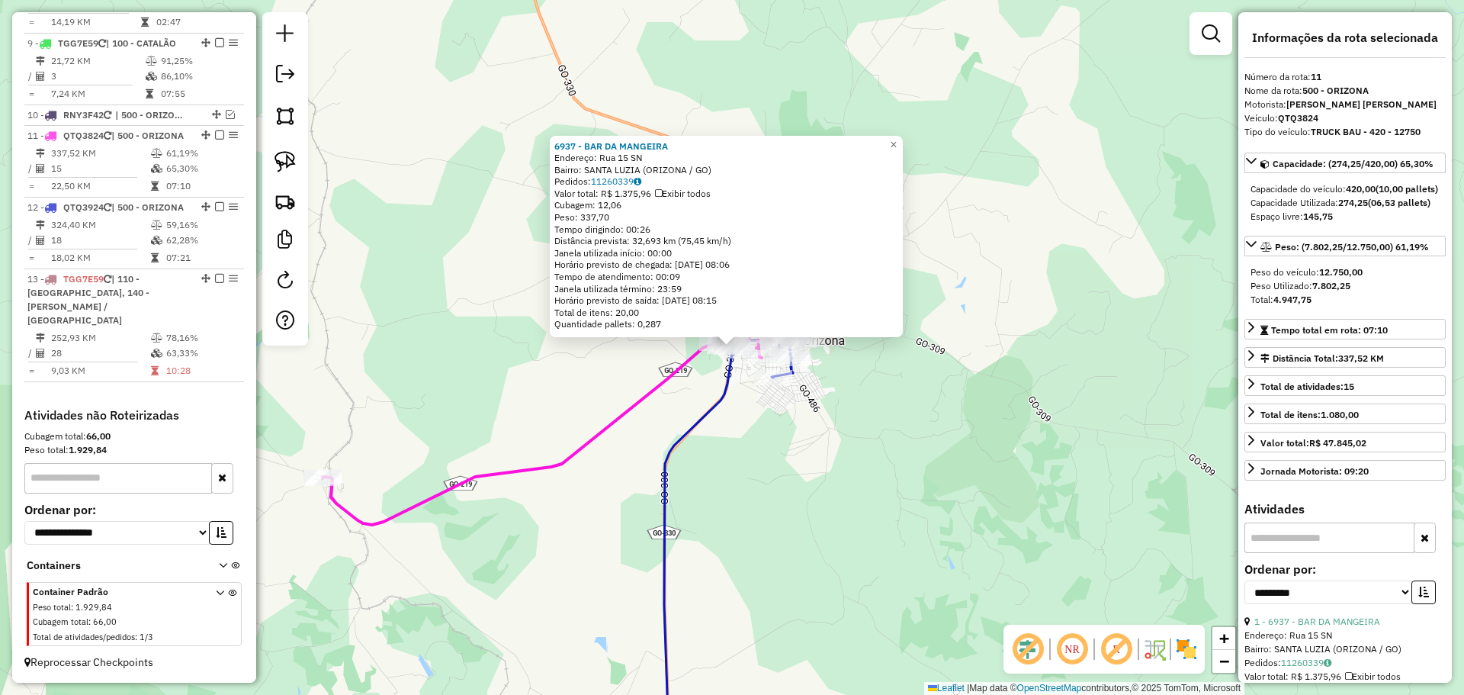
click at [839, 467] on div "6937 - BAR DA MANGEIRA Endereço: Rua 15 SN Bairro: [GEOGRAPHIC_DATA] ([GEOGRAPH…" at bounding box center [732, 347] width 1464 height 695
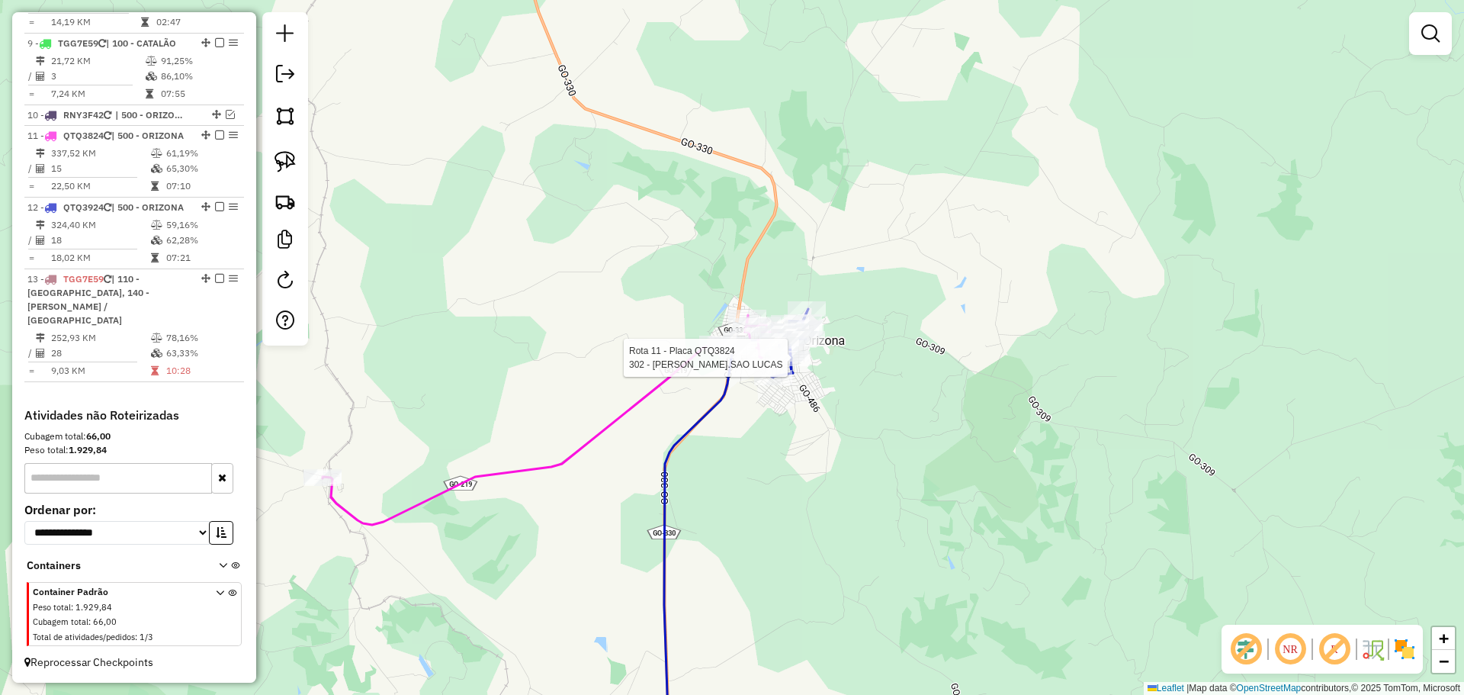
select select "**********"
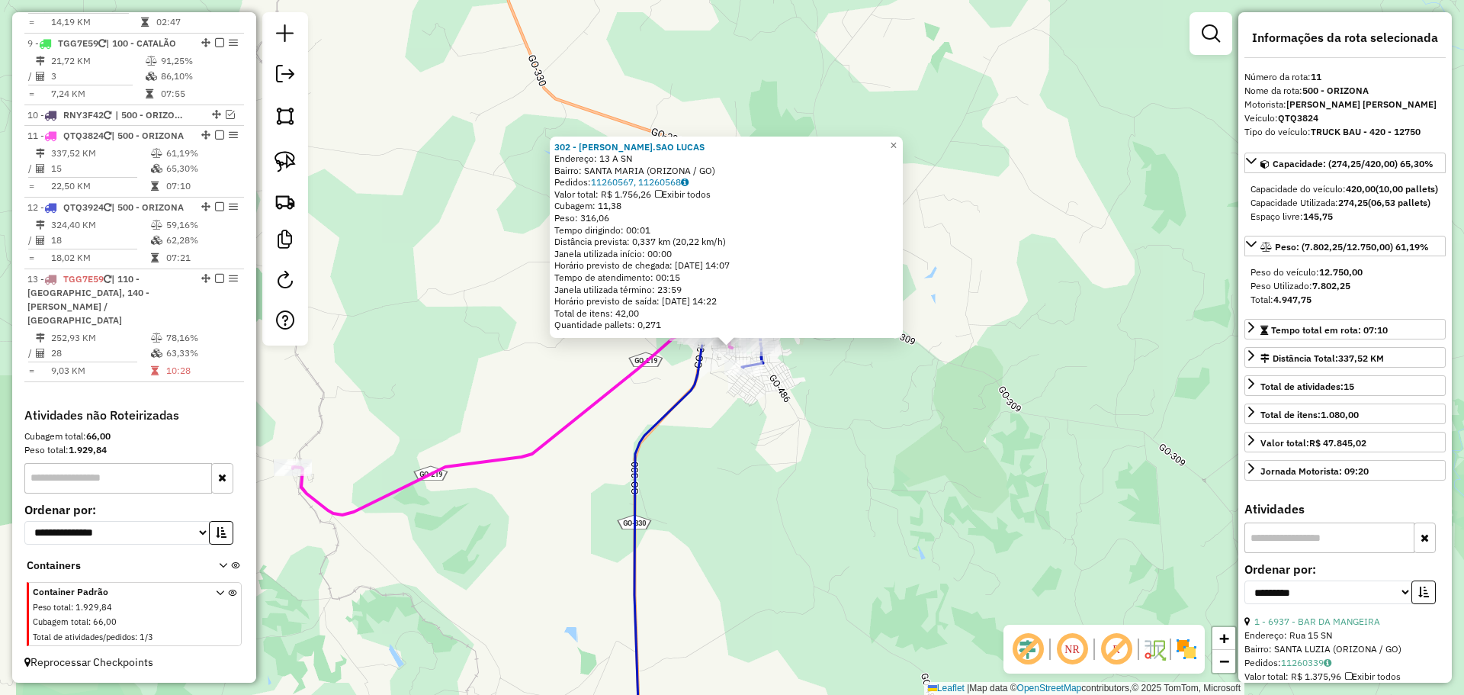
click at [839, 457] on div "302 - [PERSON_NAME].[PERSON_NAME]: 13 A SN Bairro: [GEOGRAPHIC_DATA] (ORIZONA /…" at bounding box center [732, 347] width 1464 height 695
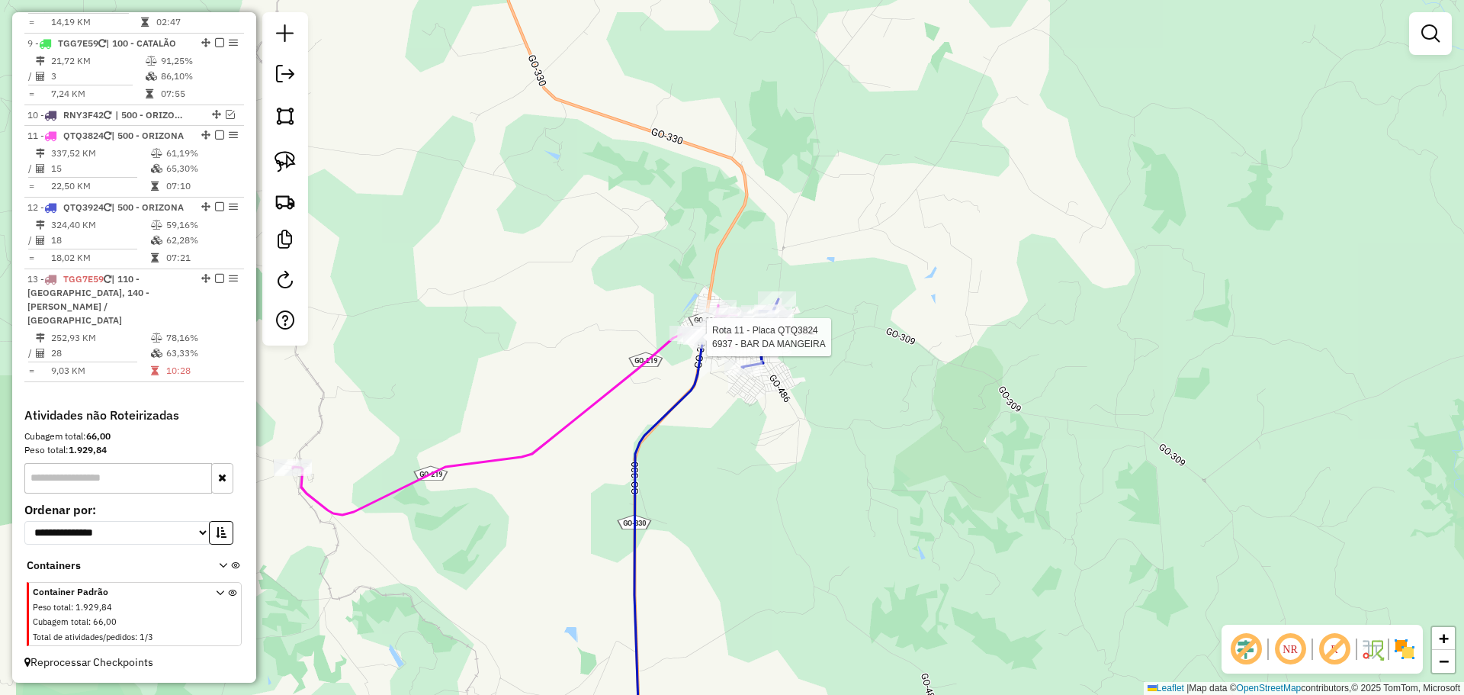
select select "**********"
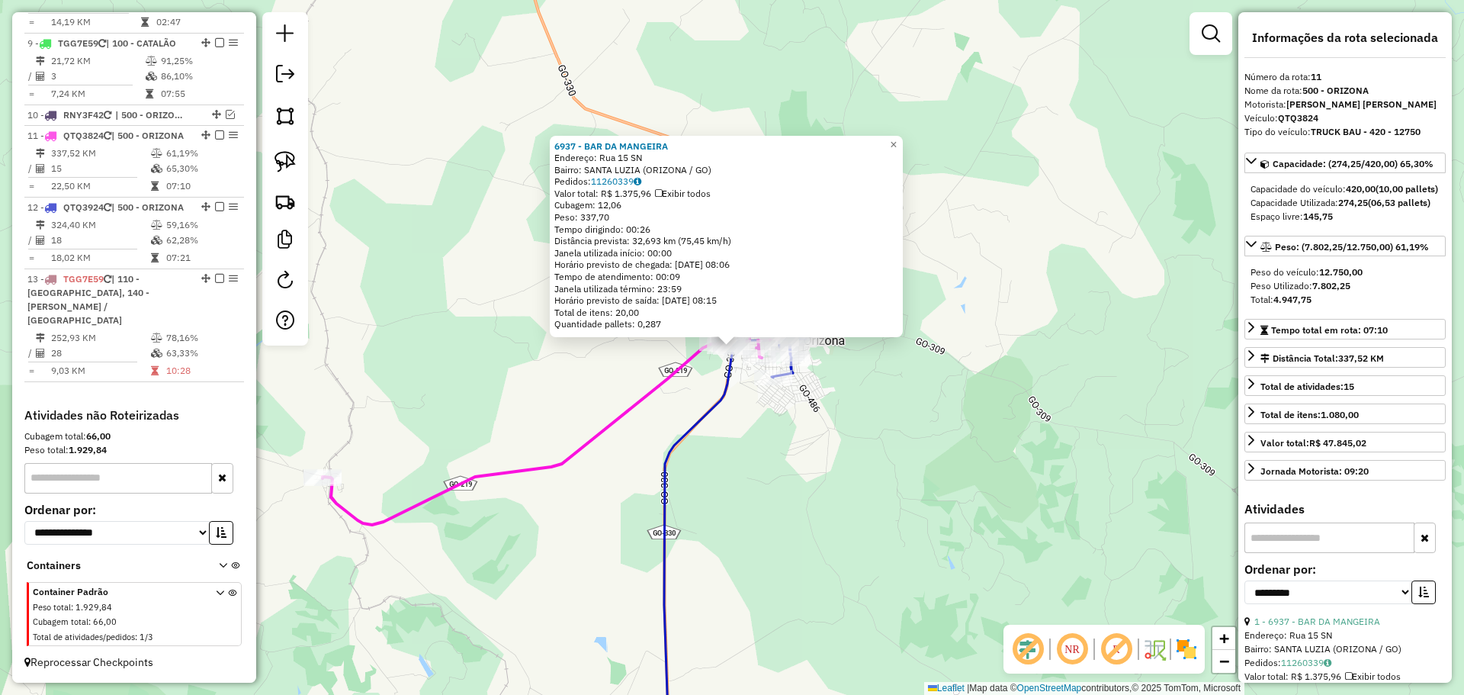
click at [862, 422] on div "6937 - BAR DA MANGEIRA Endereço: Rua 15 SN Bairro: [GEOGRAPHIC_DATA] ([GEOGRAPH…" at bounding box center [732, 347] width 1464 height 695
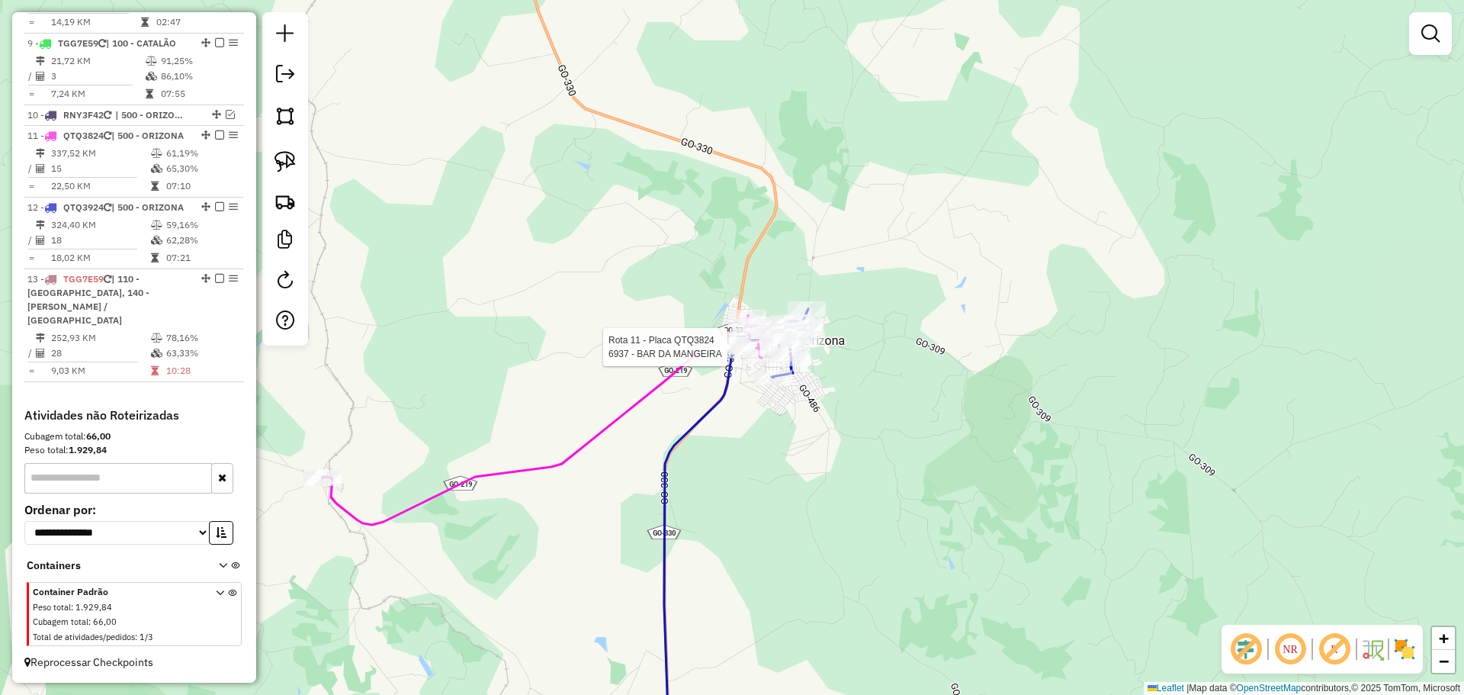
select select "**********"
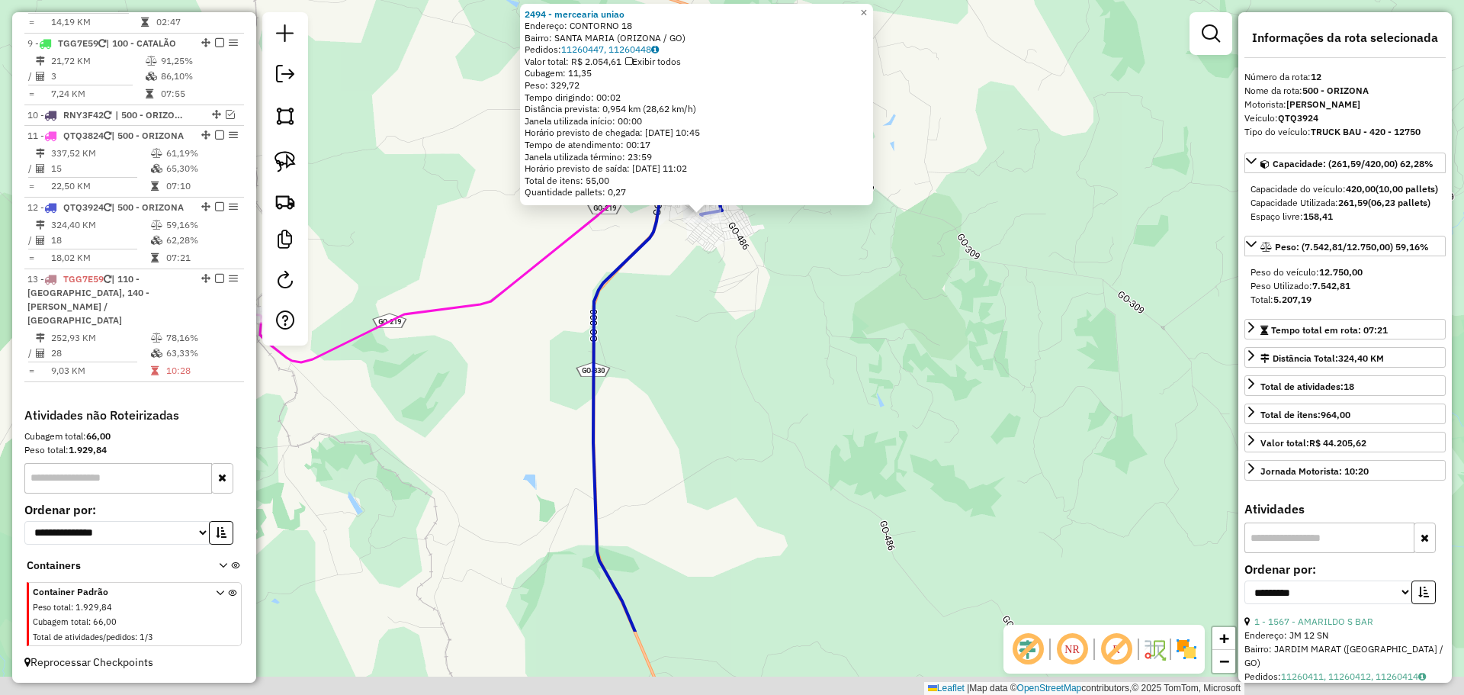
drag, startPoint x: 836, startPoint y: 531, endPoint x: 809, endPoint y: 410, distance: 123.6
click at [805, 387] on div "2494 - mercearia uniao Endereço: CONTORNO 18 Bairro: [GEOGRAPHIC_DATA] (ORIZONA…" at bounding box center [732, 347] width 1464 height 695
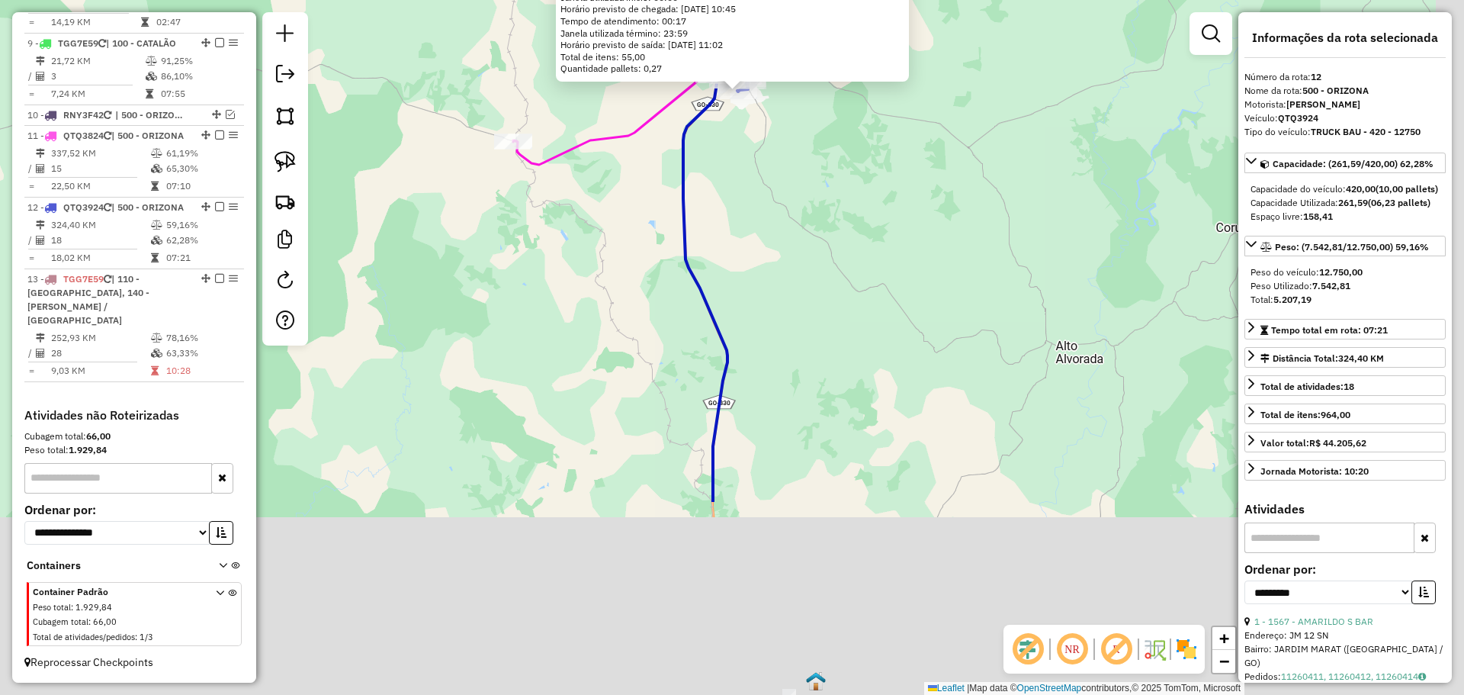
drag, startPoint x: 888, startPoint y: 543, endPoint x: 879, endPoint y: 350, distance: 193.1
click at [852, 274] on div "2494 - mercearia uniao Endereço: CONTORNO 18 Bairro: [GEOGRAPHIC_DATA] (ORIZONA…" at bounding box center [732, 347] width 1464 height 695
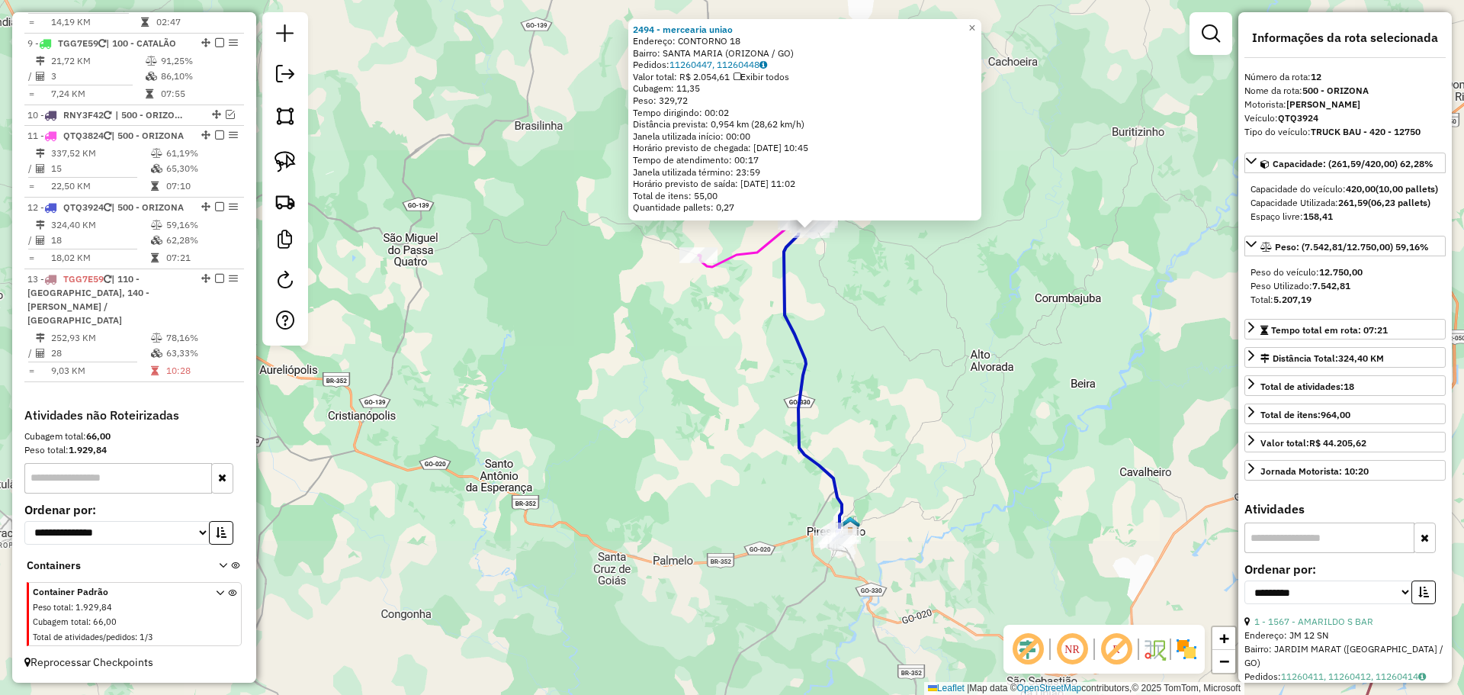
drag, startPoint x: 923, startPoint y: 486, endPoint x: 874, endPoint y: 331, distance: 162.5
click at [874, 331] on div "2494 - mercearia uniao Endereço: CONTORNO 18 Bairro: [GEOGRAPHIC_DATA] (ORIZONA…" at bounding box center [732, 347] width 1464 height 695
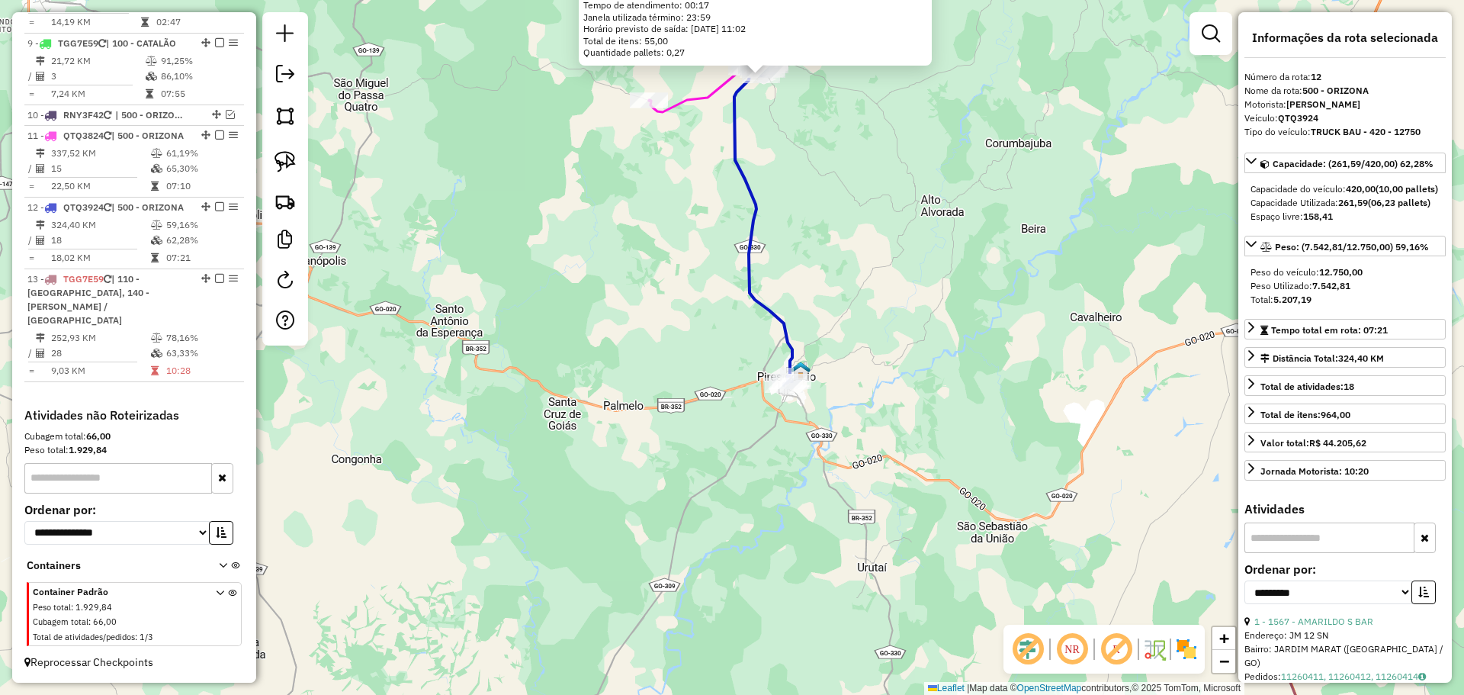
drag, startPoint x: 923, startPoint y: 537, endPoint x: 868, endPoint y: 304, distance: 238.9
click at [868, 304] on div "2494 - mercearia uniao Endereço: CONTORNO 18 Bairro: [GEOGRAPHIC_DATA] (ORIZONA…" at bounding box center [732, 347] width 1464 height 695
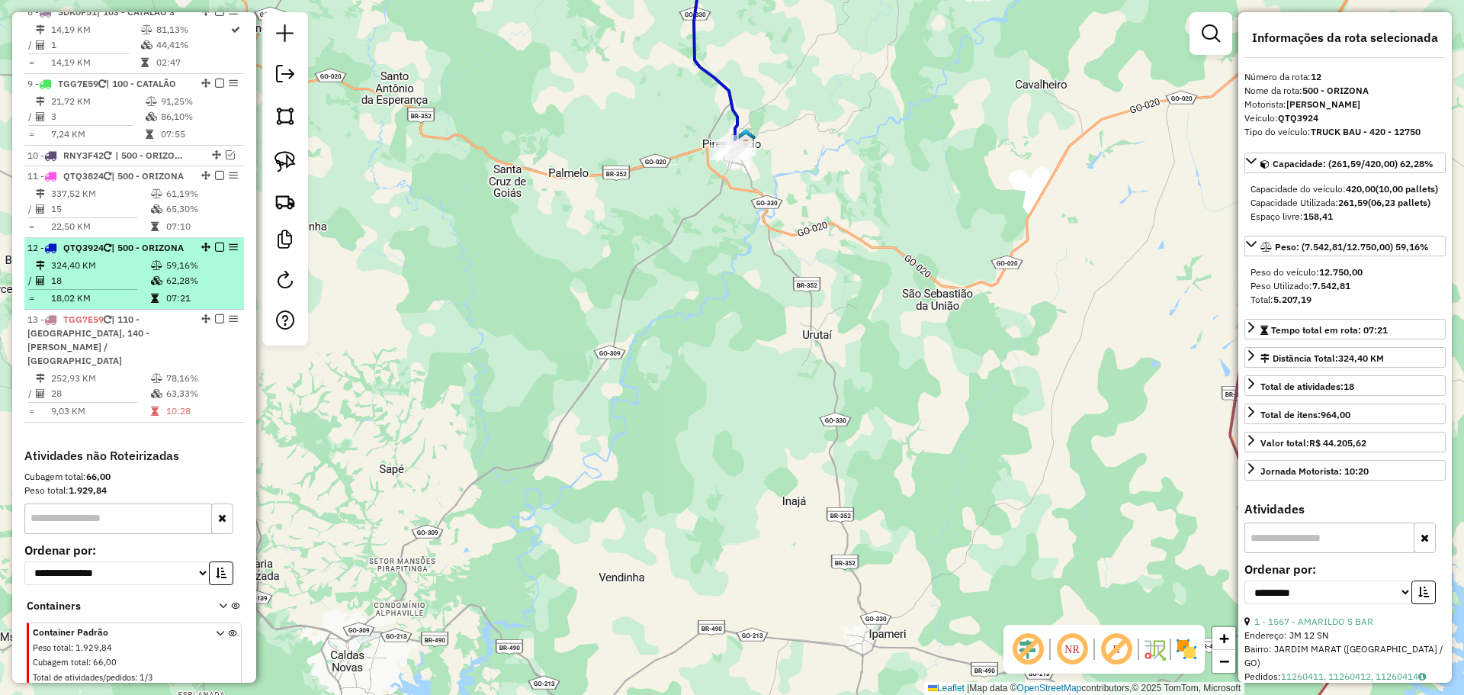
scroll to position [1176, 0]
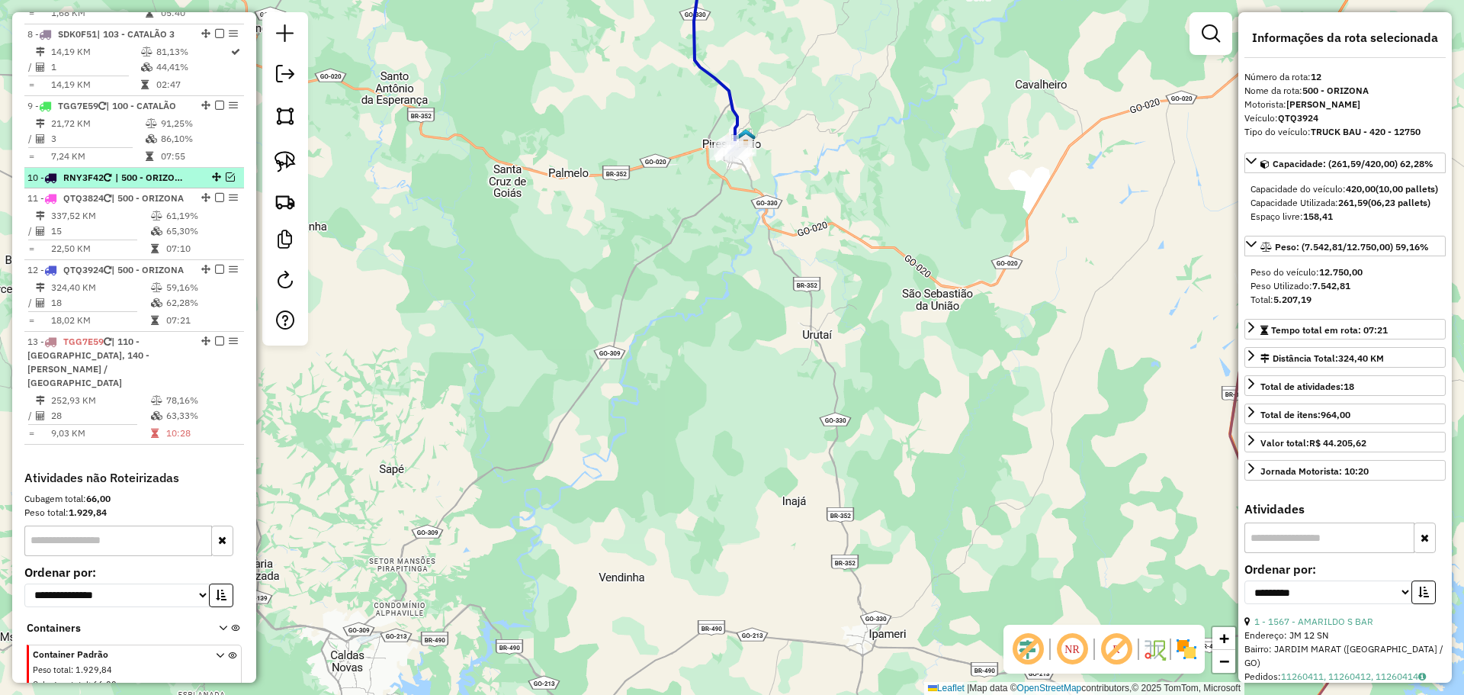
click at [146, 181] on span "| 500 - ORIZONA, 510 - PIRES DO RIO" at bounding box center [150, 178] width 70 height 14
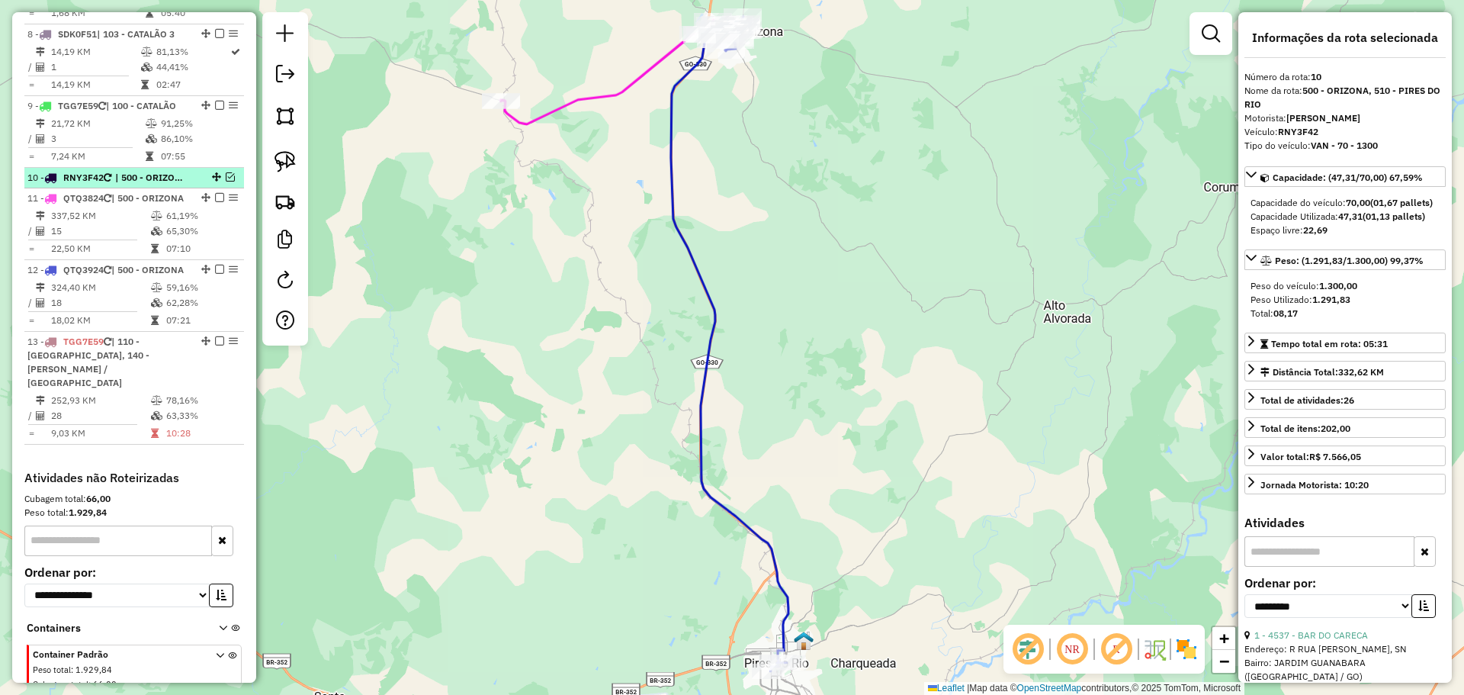
click at [223, 172] on div "10 - RNY3F42 | 500 - ORIZONA, 510 - [GEOGRAPHIC_DATA]" at bounding box center [133, 178] width 213 height 14
click at [196, 177] on div at bounding box center [215, 176] width 46 height 9
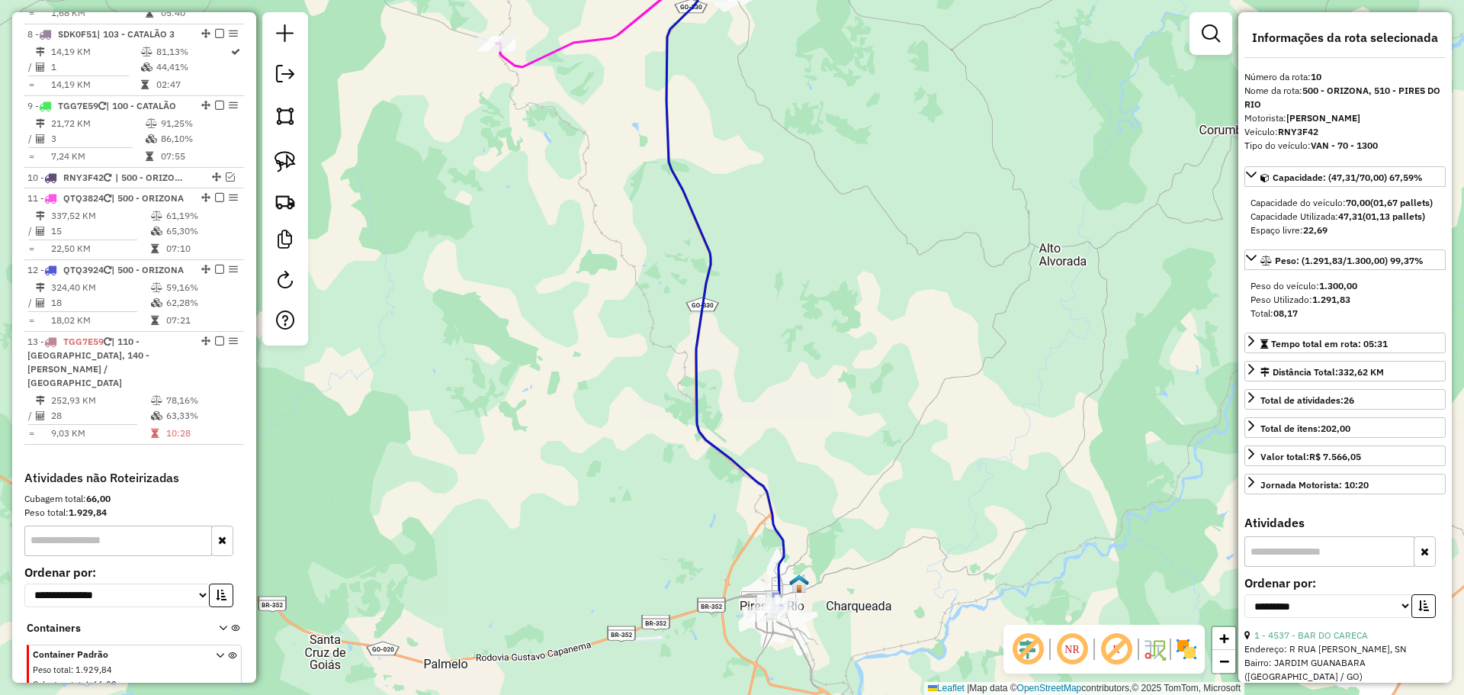
drag, startPoint x: 795, startPoint y: 412, endPoint x: 727, endPoint y: 191, distance: 232.2
click at [727, 191] on div "Janela de atendimento Grade de atendimento Capacidade Transportadoras Veículos …" at bounding box center [732, 347] width 1464 height 695
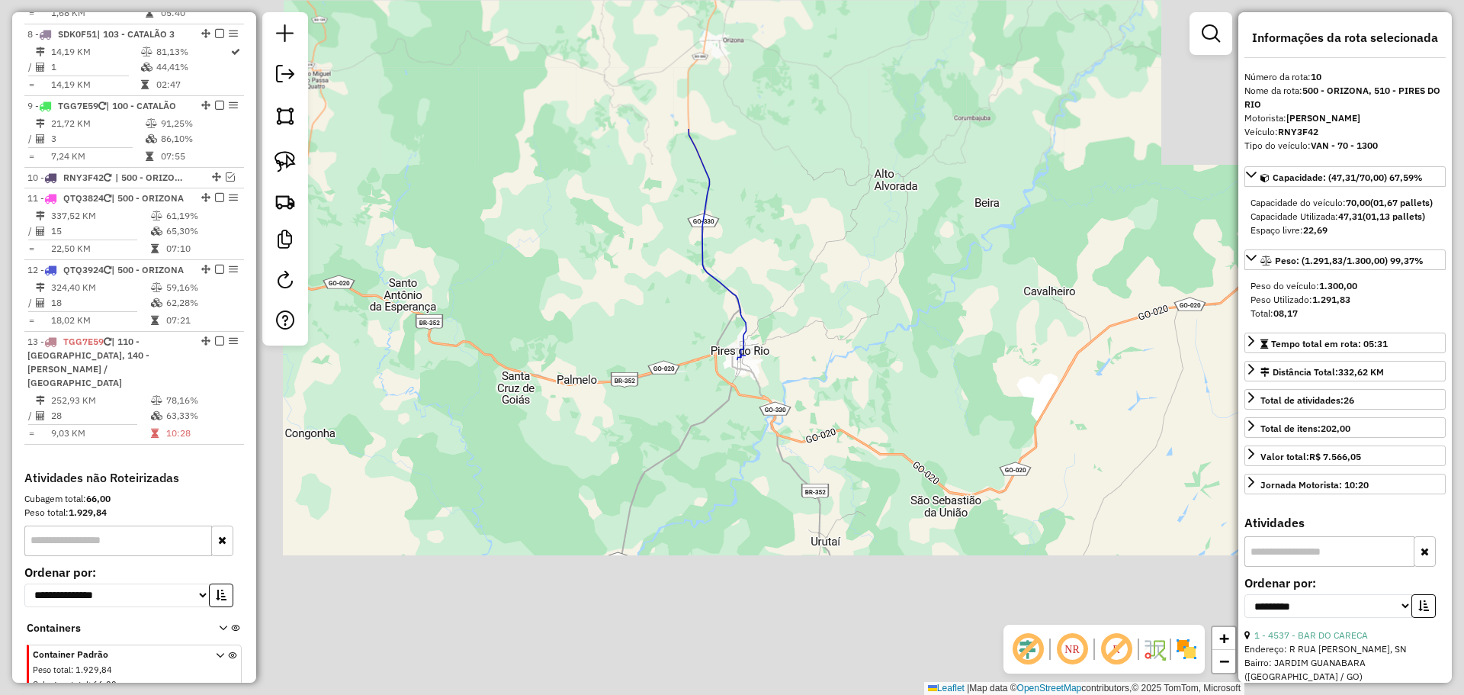
click at [735, 248] on div "Janela de atendimento Grade de atendimento Capacidade Transportadoras Veículos …" at bounding box center [732, 347] width 1464 height 695
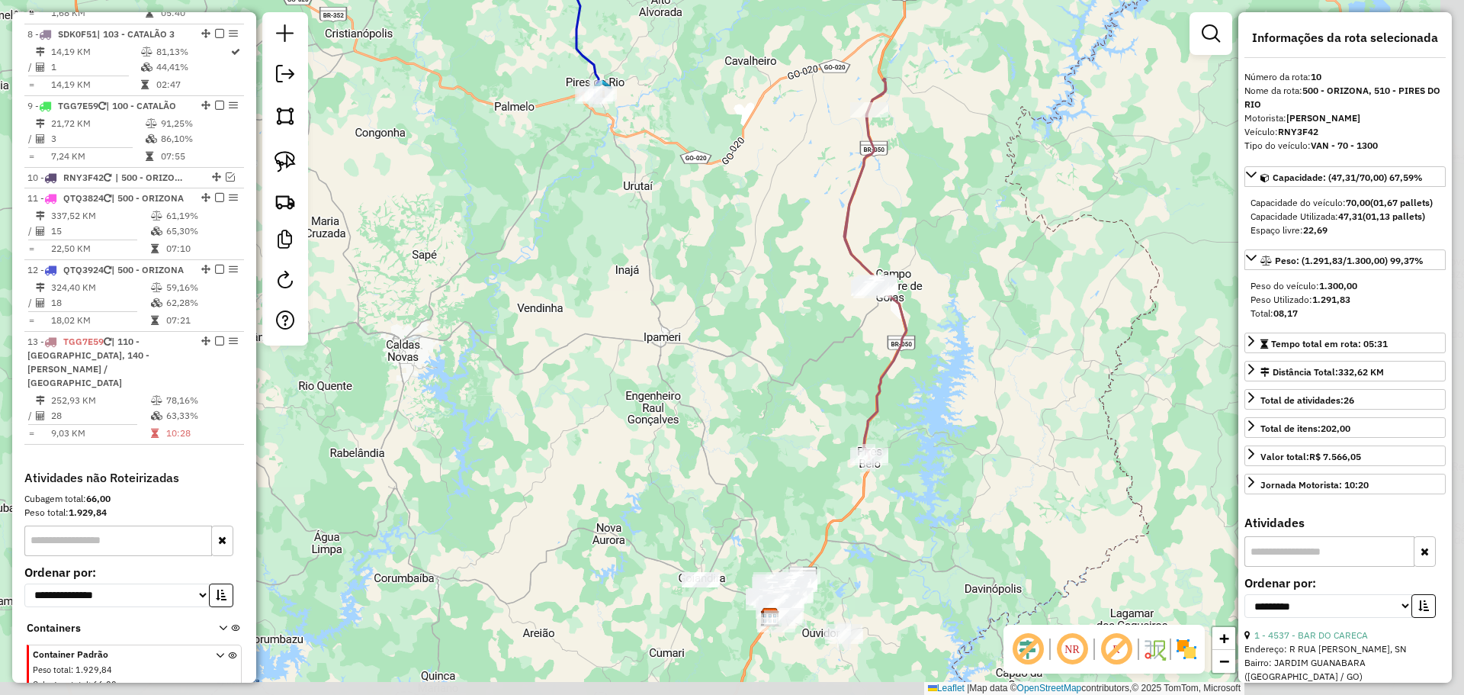
drag, startPoint x: 821, startPoint y: 367, endPoint x: 759, endPoint y: 293, distance: 96.9
click at [759, 293] on div "Janela de atendimento Grade de atendimento Capacidade Transportadoras Veículos …" at bounding box center [732, 347] width 1464 height 695
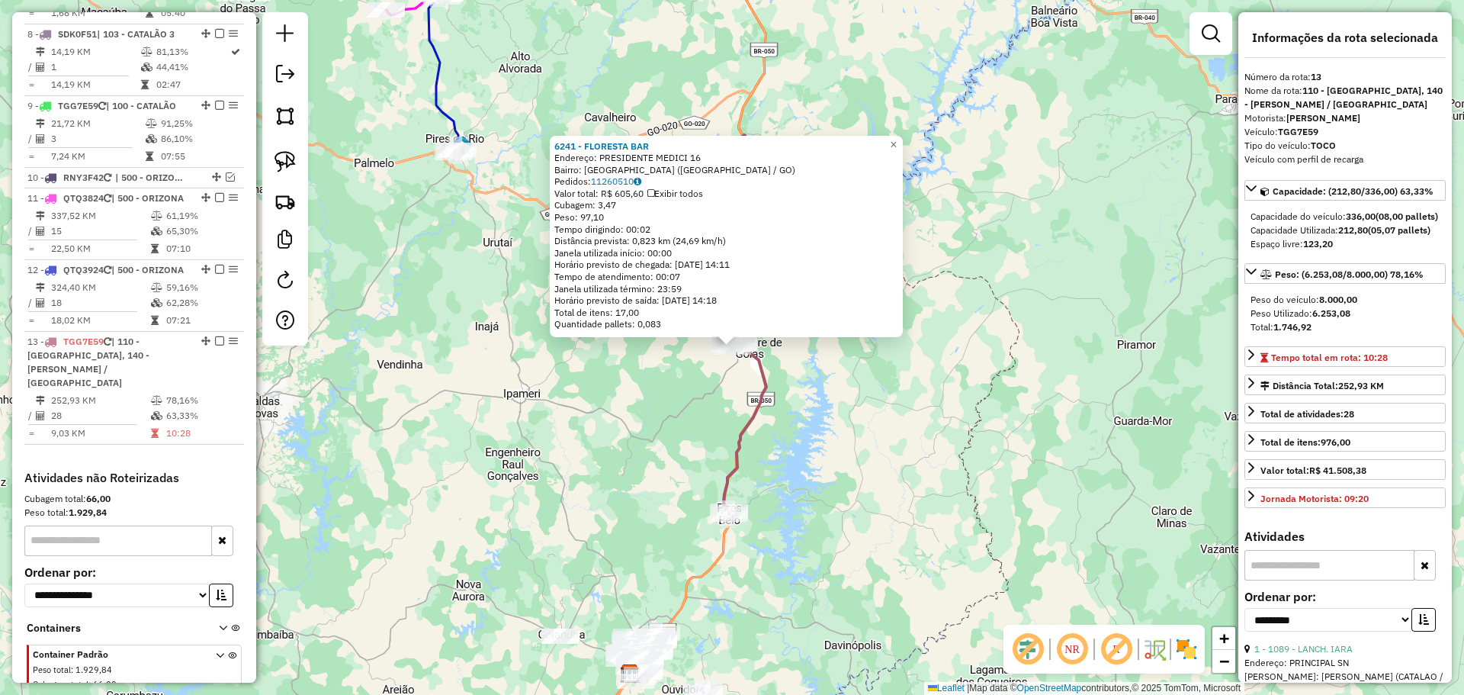
scroll to position [1252, 0]
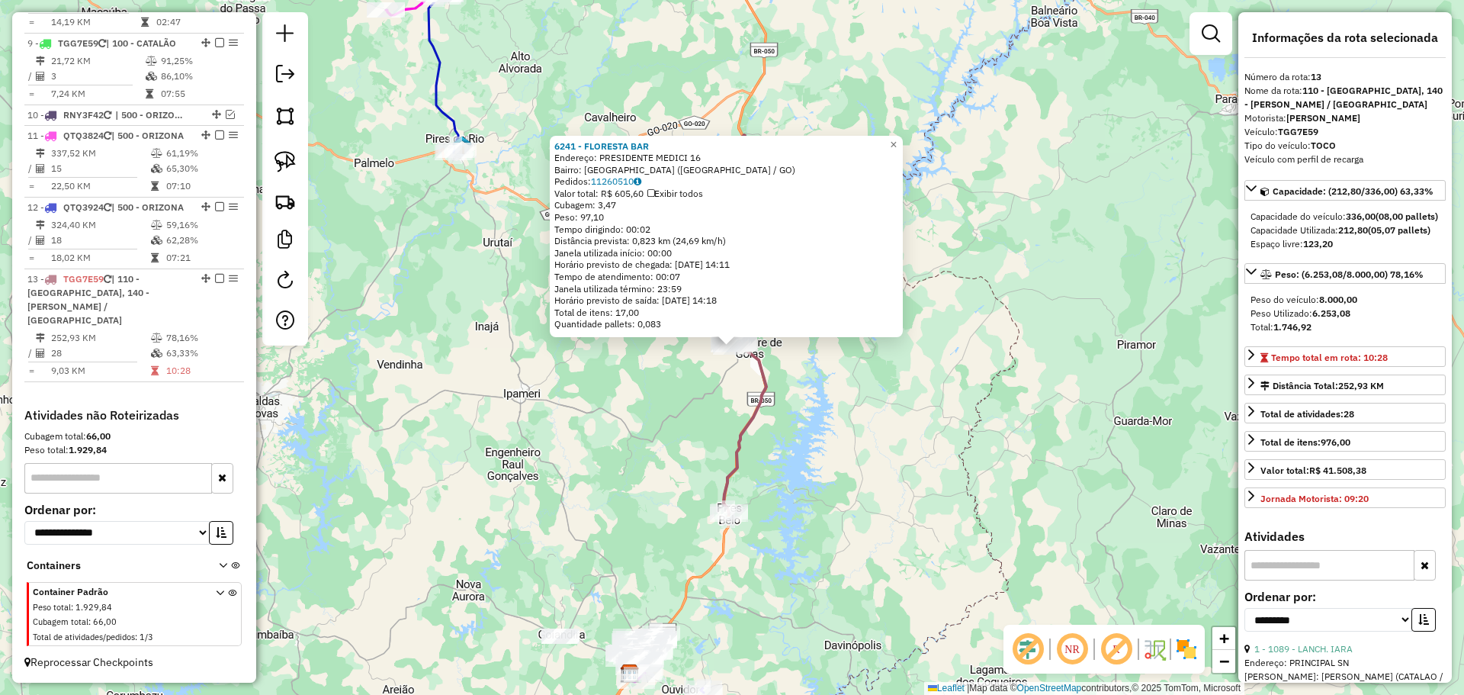
click at [857, 355] on div "6241 - FLORESTA BAR Endereço: PRESIDENTE MEDICI 16 Bairro: [GEOGRAPHIC_DATA] ([…" at bounding box center [732, 347] width 1464 height 695
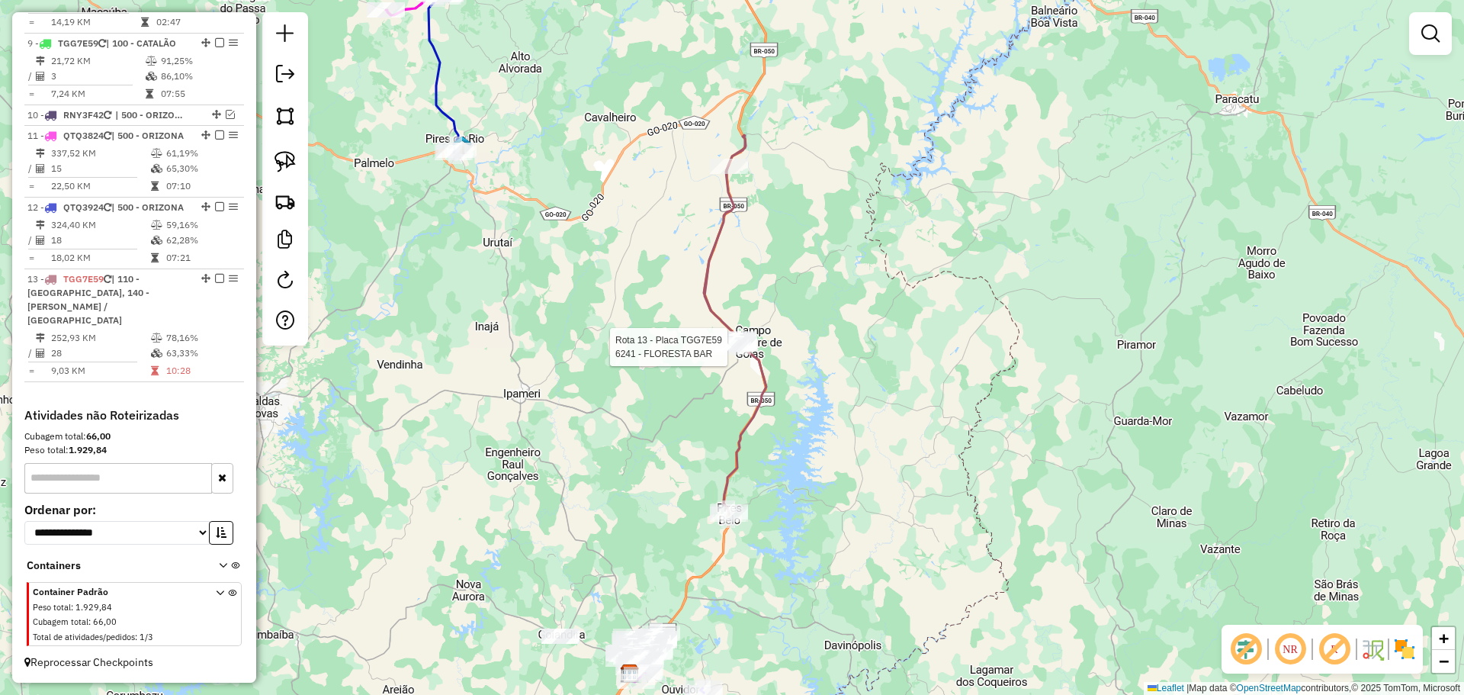
select select "**********"
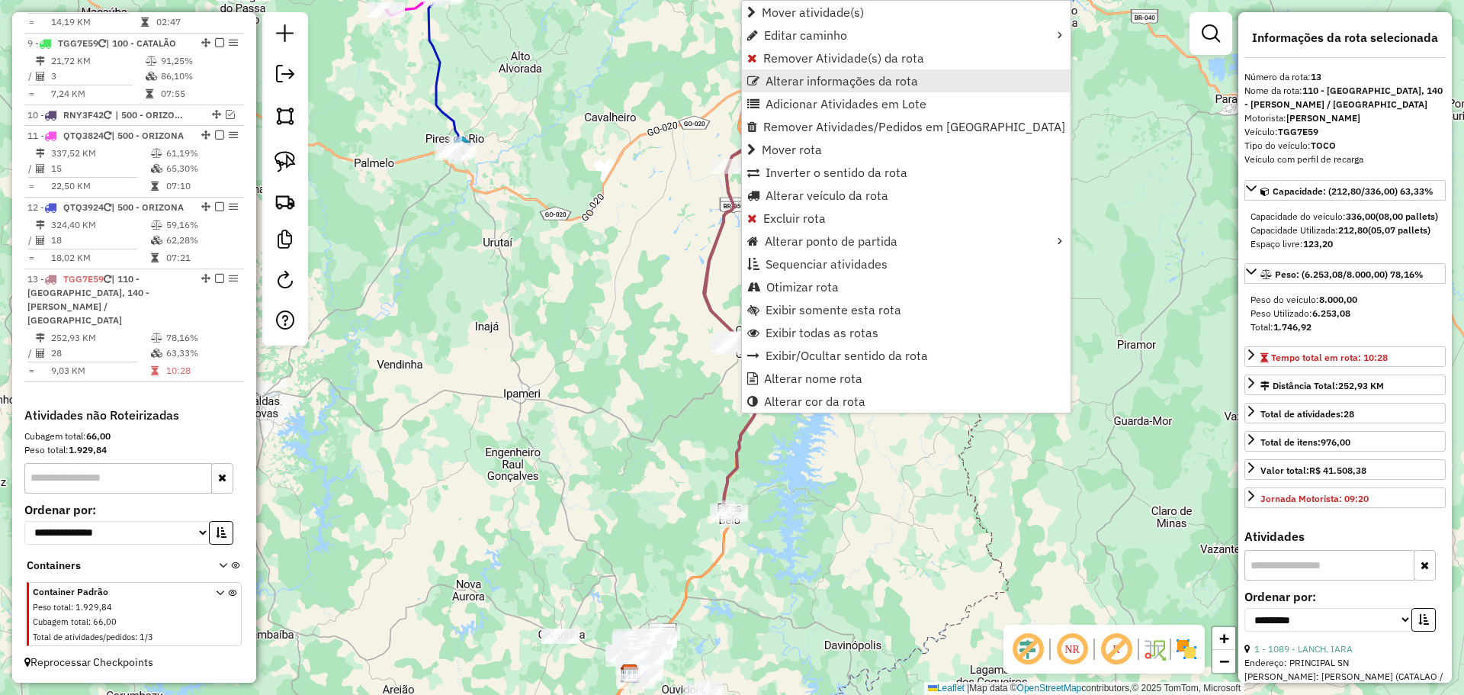
click at [791, 80] on span "Alterar informações da rota" at bounding box center [841, 81] width 152 height 12
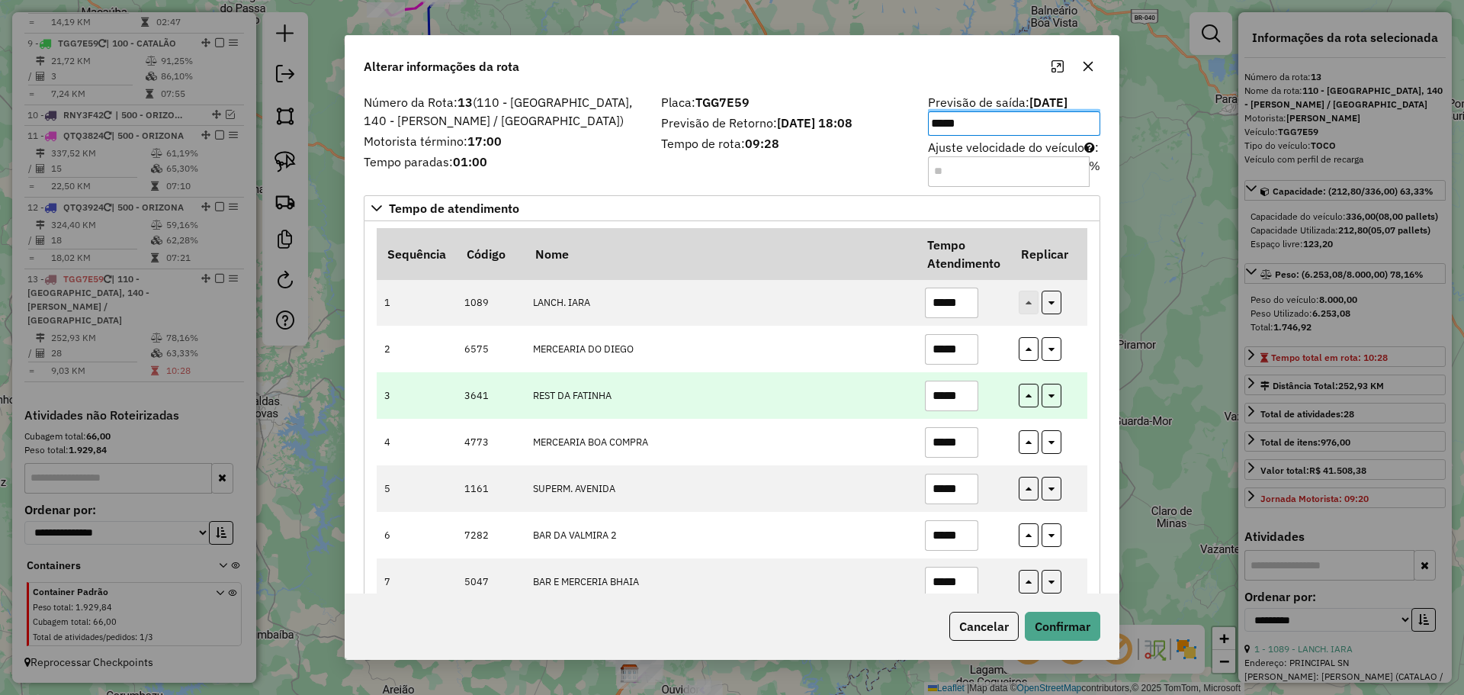
click at [825, 393] on td "REST DA FATINHA" at bounding box center [721, 395] width 392 height 47
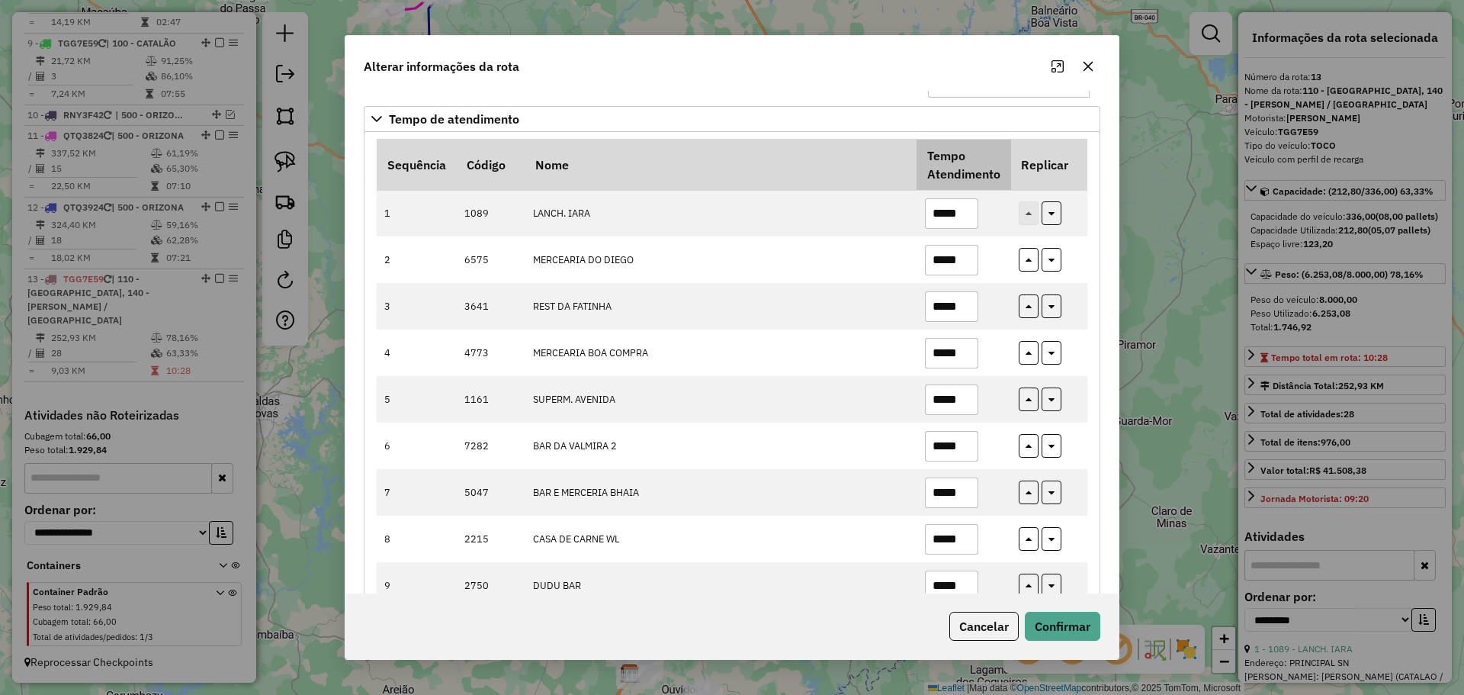
scroll to position [0, 0]
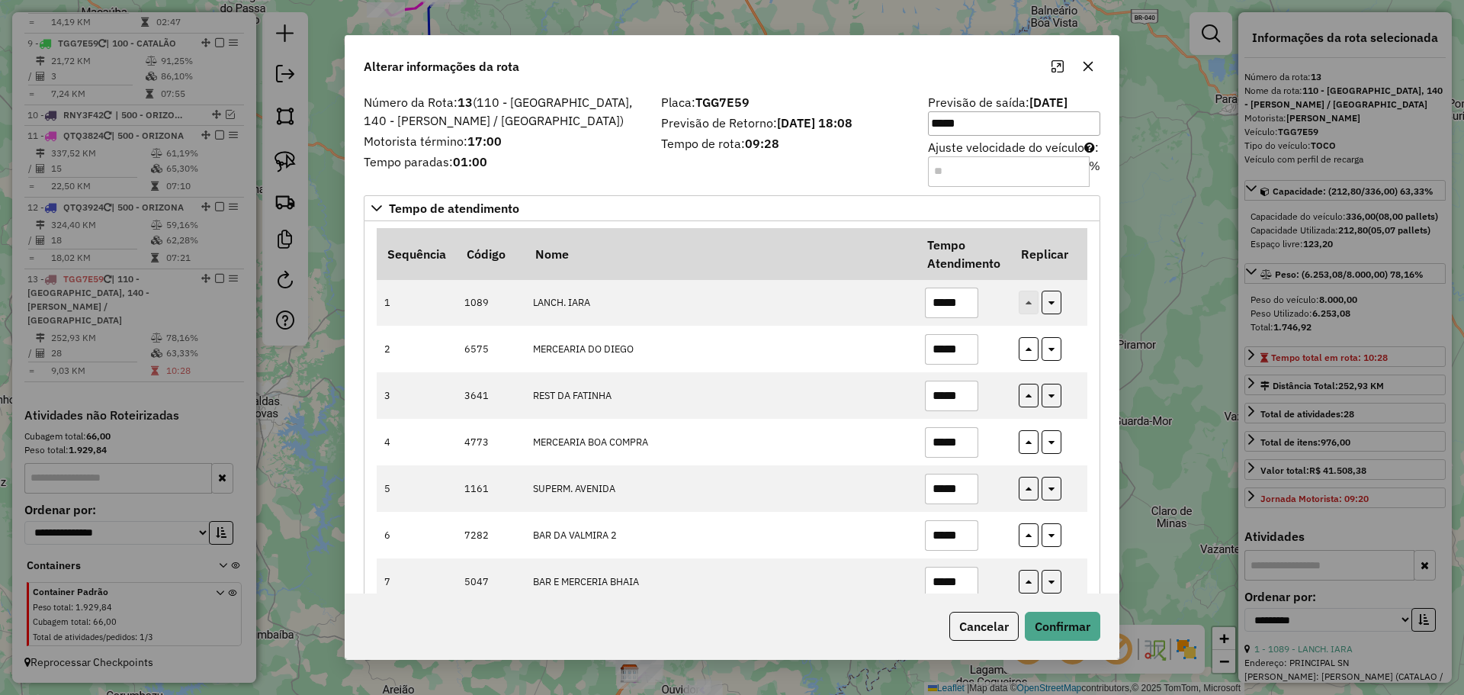
click at [1093, 82] on div "Alterar informações da rota" at bounding box center [731, 63] width 773 height 55
click at [1090, 65] on icon "button" at bounding box center [1088, 66] width 10 height 10
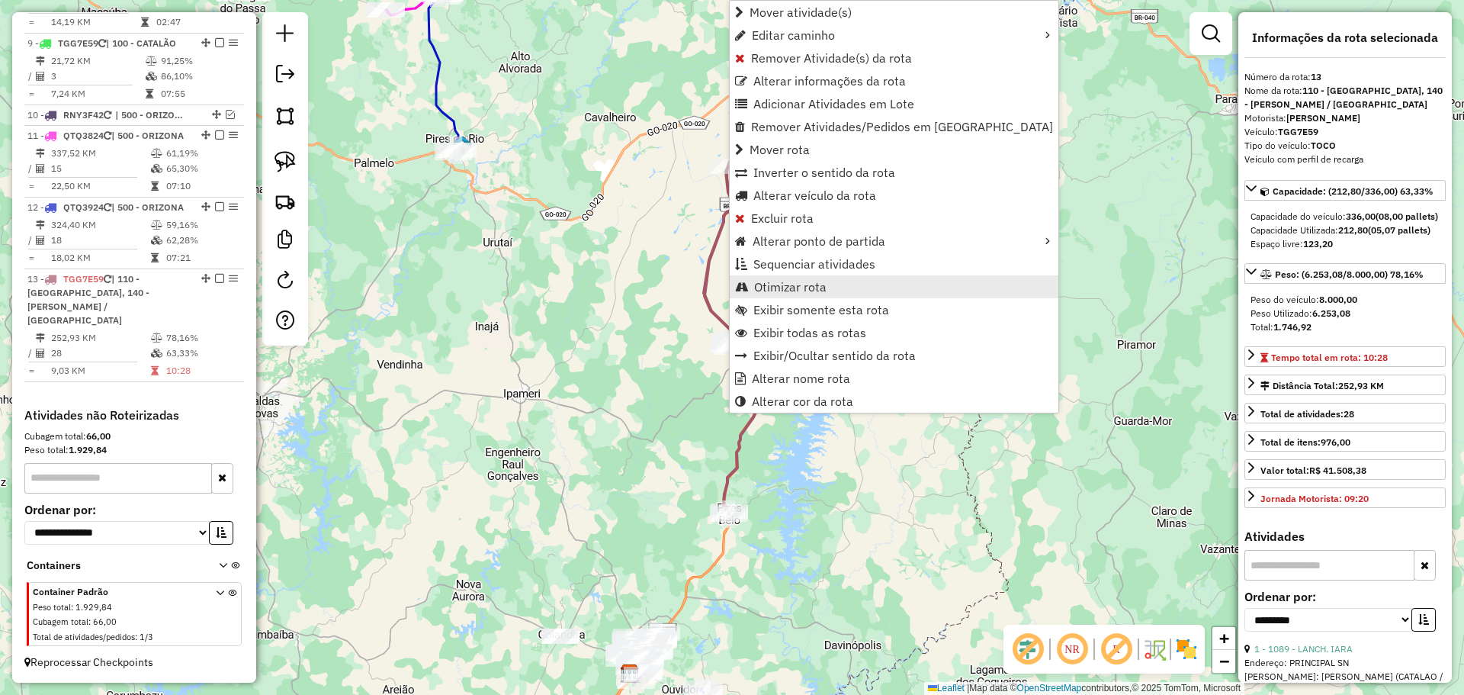
click at [788, 289] on span "Otimizar rota" at bounding box center [790, 287] width 72 height 12
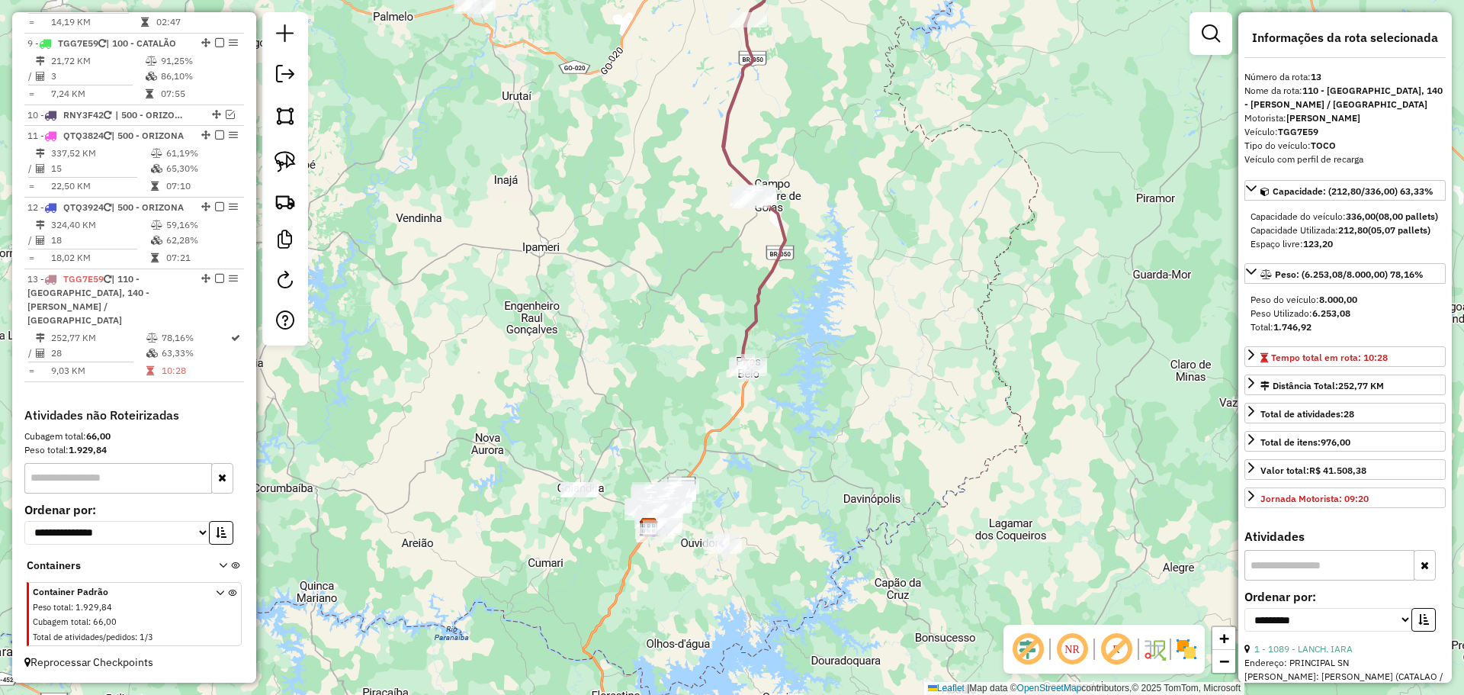
drag, startPoint x: 807, startPoint y: 383, endPoint x: 820, endPoint y: 261, distance: 122.7
click at [820, 261] on div "Janela de atendimento Grade de atendimento Capacidade Transportadoras Veículos …" at bounding box center [732, 347] width 1464 height 695
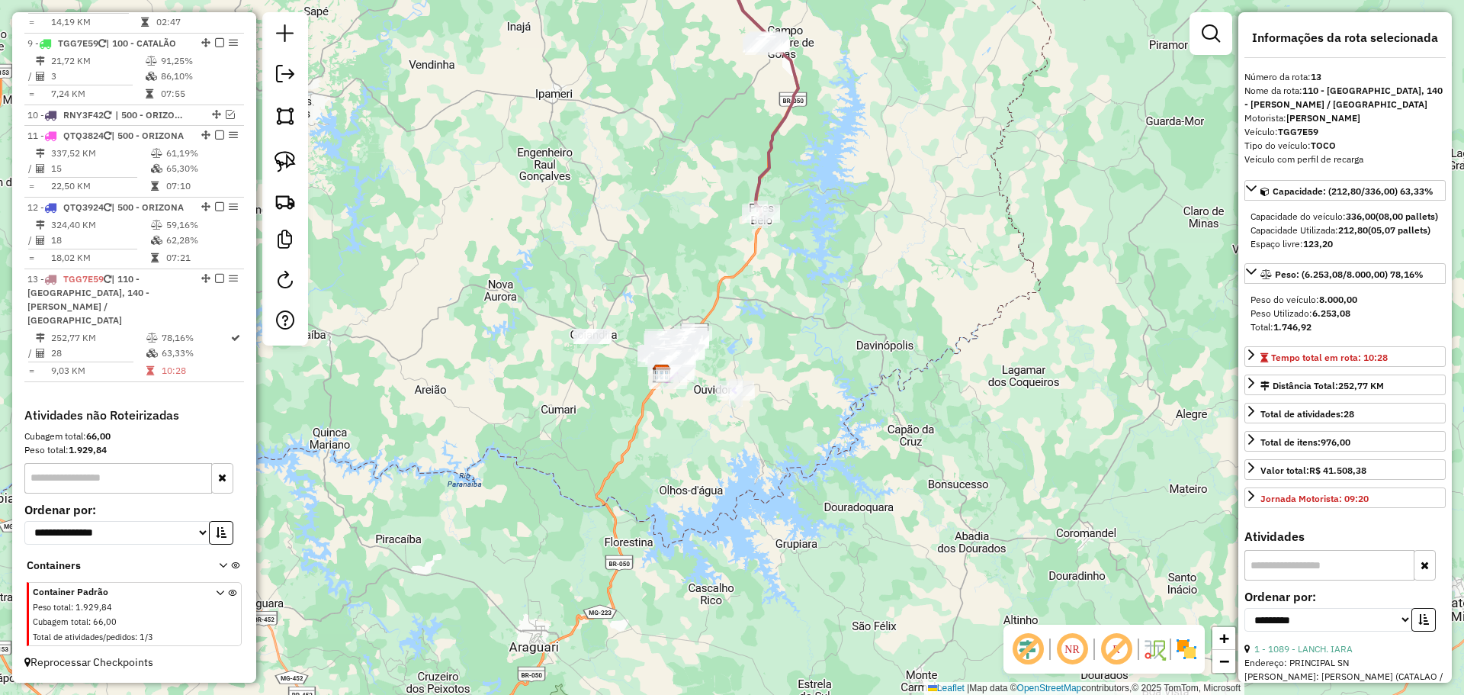
drag, startPoint x: 791, startPoint y: 396, endPoint x: 788, endPoint y: 308, distance: 88.5
click at [788, 308] on div "Janela de atendimento Grade de atendimento Capacidade Transportadoras Veículos …" at bounding box center [732, 347] width 1464 height 695
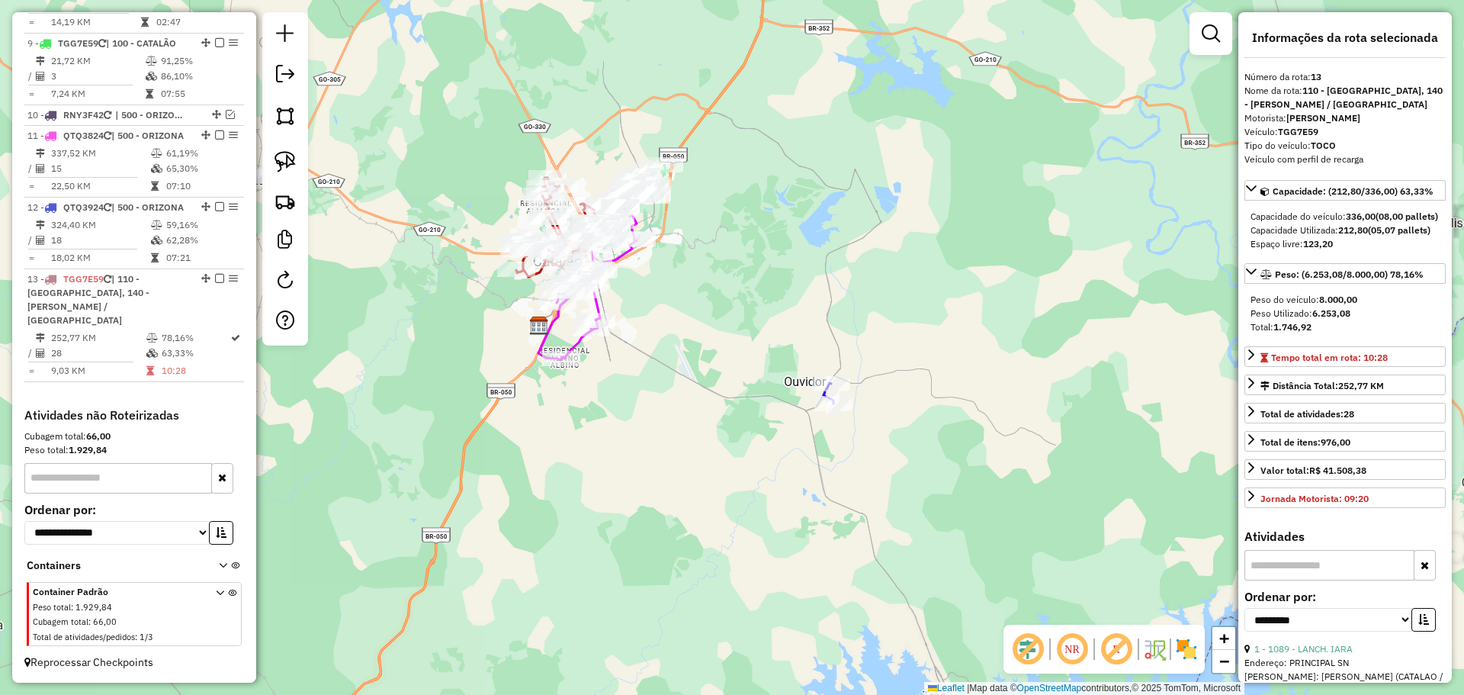
drag, startPoint x: 682, startPoint y: 268, endPoint x: 733, endPoint y: 264, distance: 51.3
click at [766, 248] on div "Janela de atendimento Grade de atendimento Capacidade Transportadoras Veículos …" at bounding box center [732, 347] width 1464 height 695
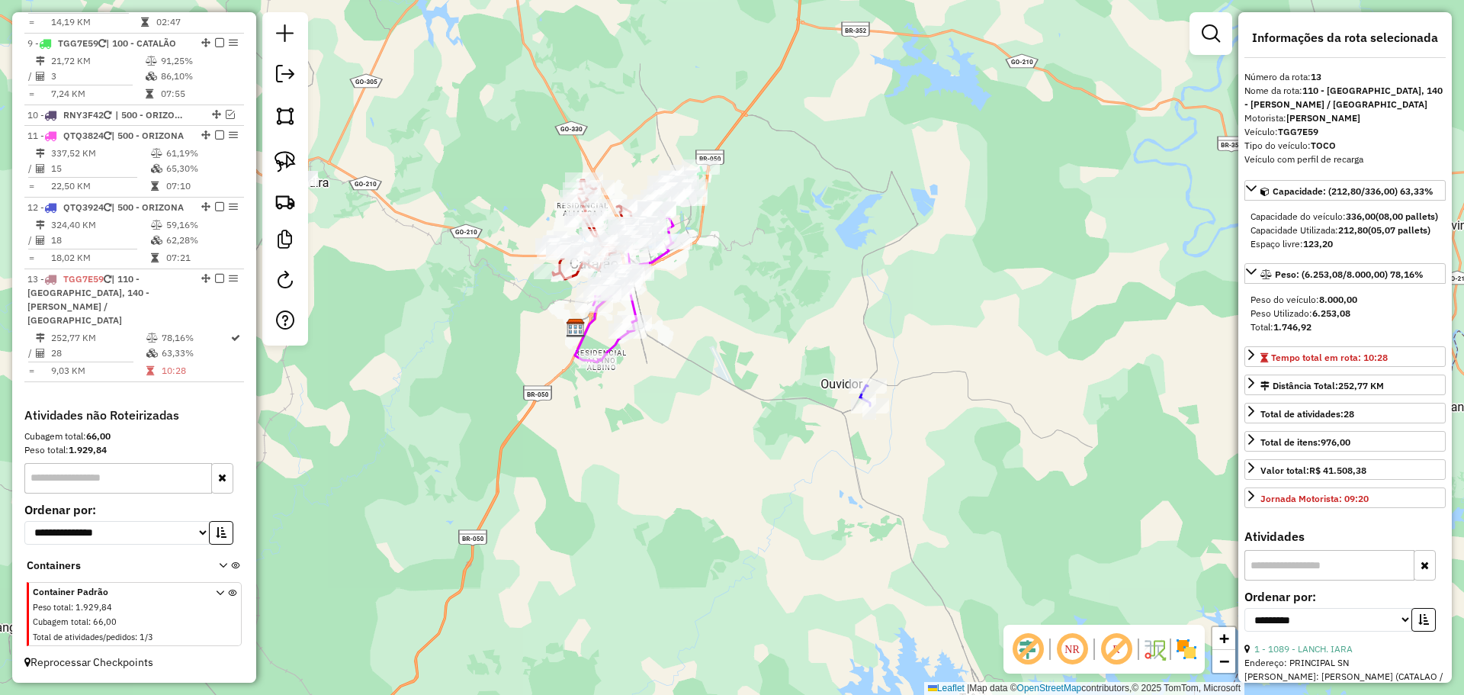
click at [737, 268] on div "Janela de atendimento Grade de atendimento Capacidade Transportadoras Veículos …" at bounding box center [732, 347] width 1464 height 695
click at [1223, 25] on link at bounding box center [1210, 33] width 30 height 30
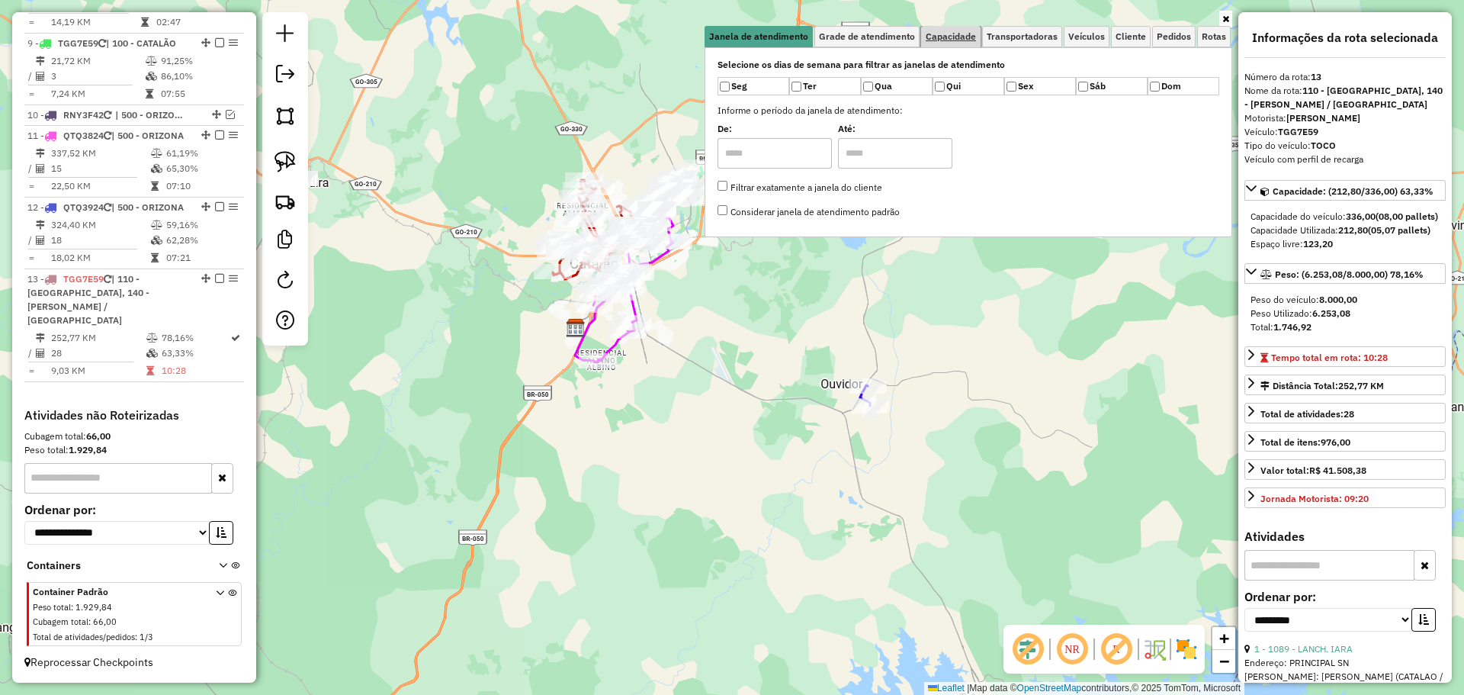
drag, startPoint x: 982, startPoint y: 40, endPoint x: 969, endPoint y: 40, distance: 13.0
click at [980, 40] on link "Capacidade" at bounding box center [950, 36] width 59 height 21
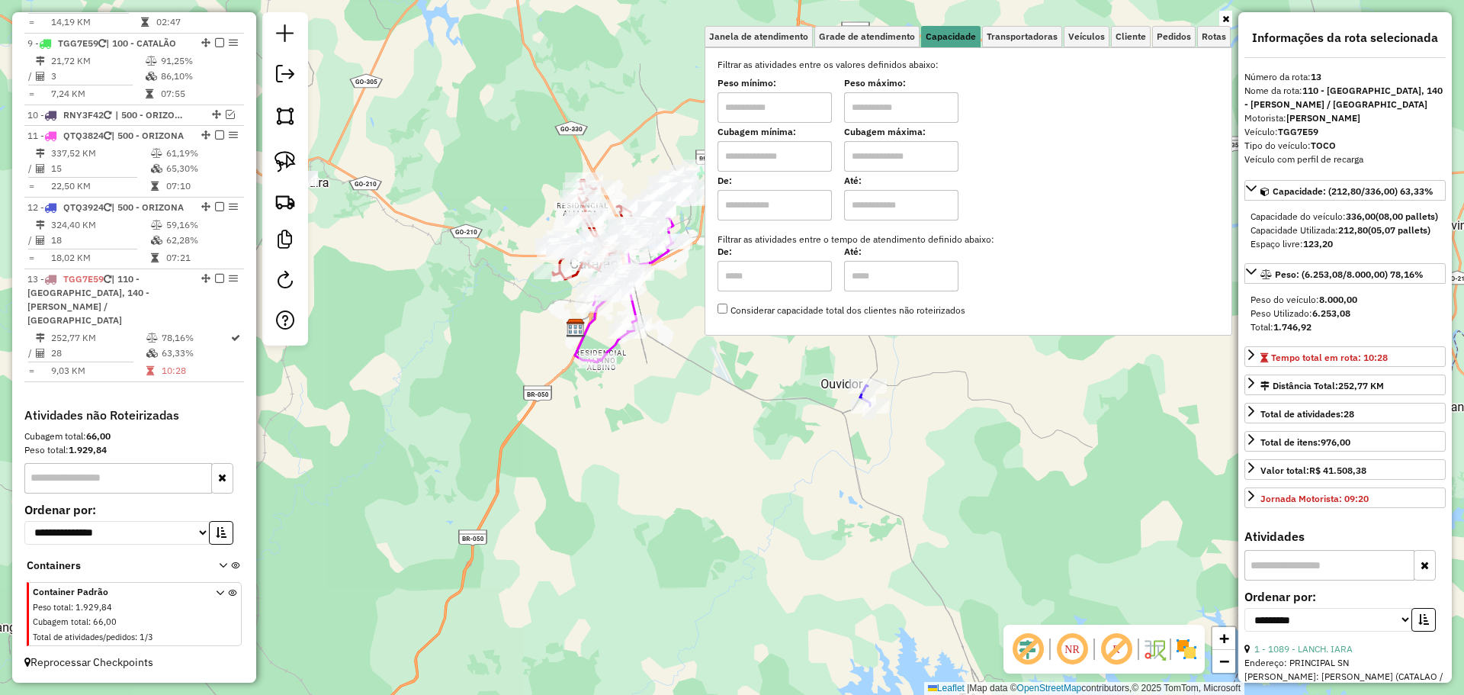
click at [814, 108] on input "text" at bounding box center [774, 107] width 114 height 30
type input "****"
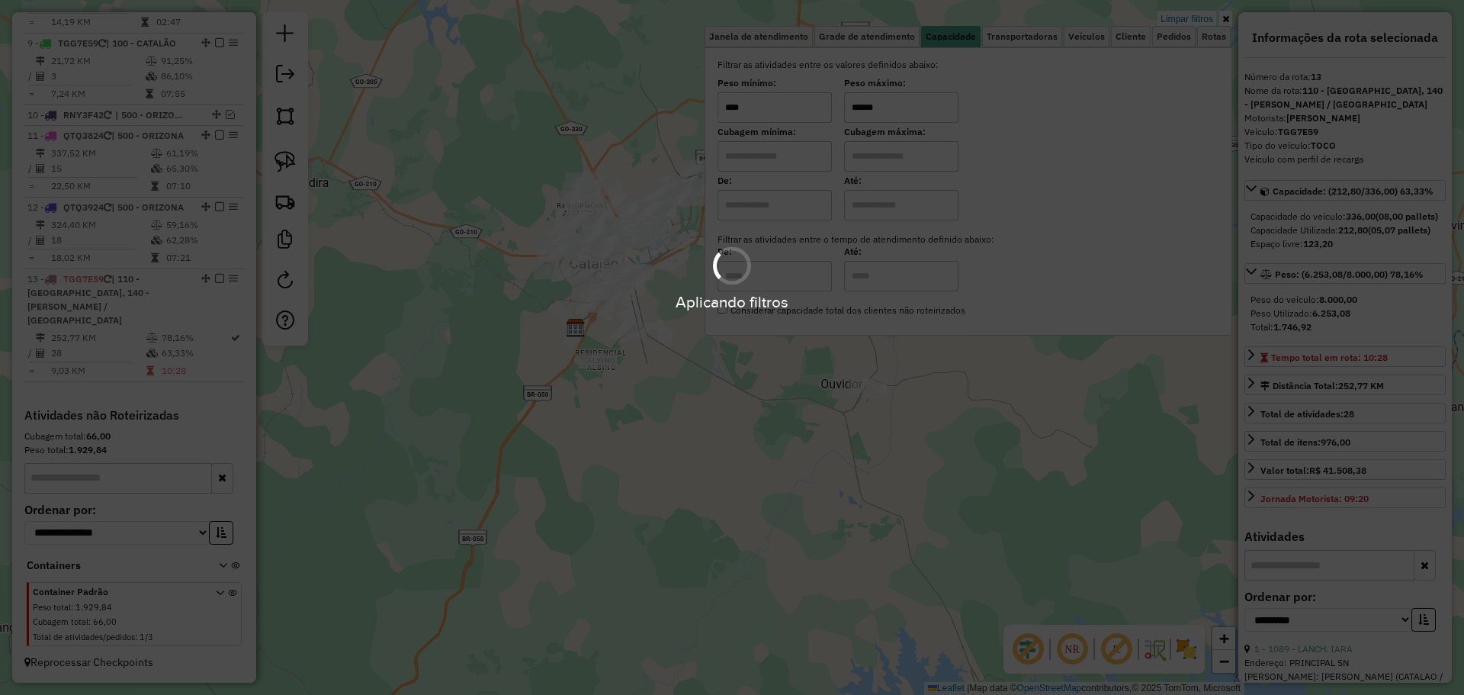
type input "******"
click at [697, 390] on div "Limpar filtros Janela de atendimento Grade de atendimento Capacidade Transporta…" at bounding box center [732, 347] width 1464 height 695
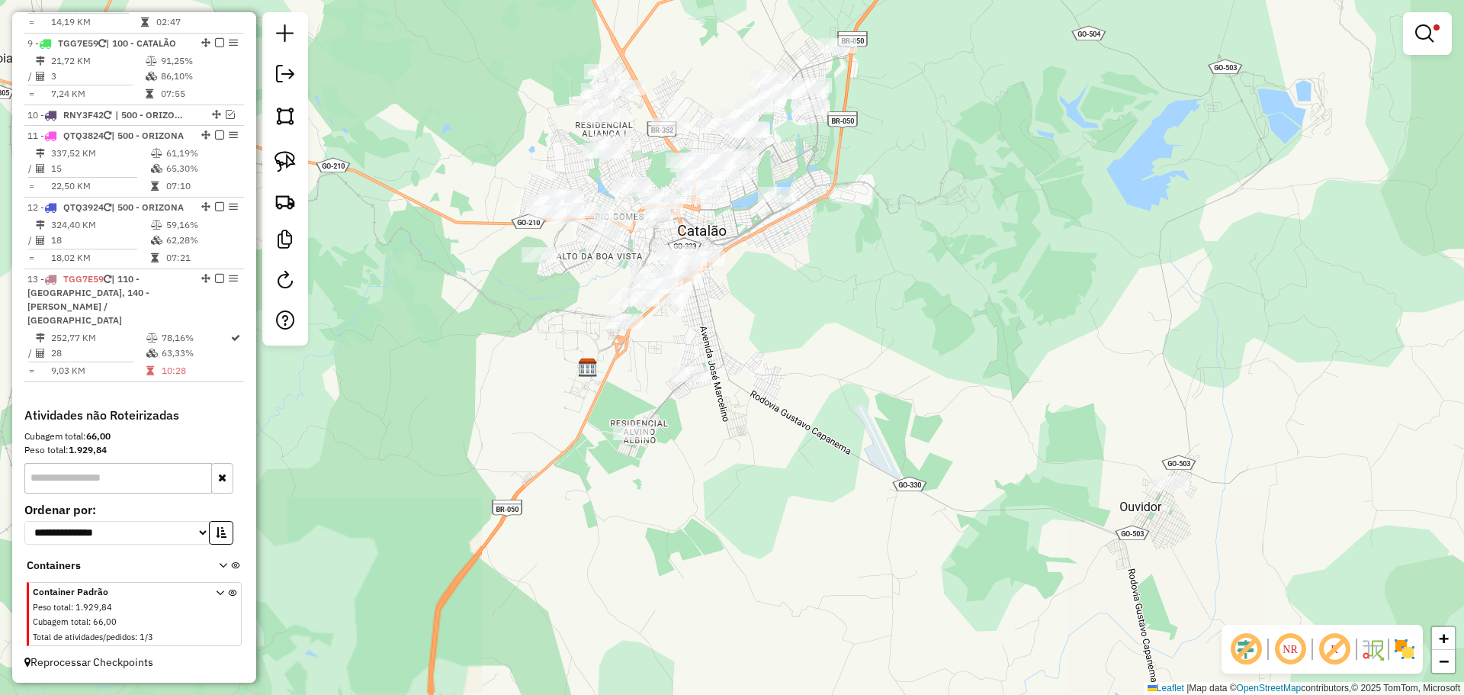
drag, startPoint x: 717, startPoint y: 318, endPoint x: 740, endPoint y: 322, distance: 22.4
click at [740, 322] on div "Limpar filtros Janela de atendimento Grade de atendimento Capacidade Transporta…" at bounding box center [732, 347] width 1464 height 695
click at [291, 165] on img at bounding box center [284, 161] width 21 height 21
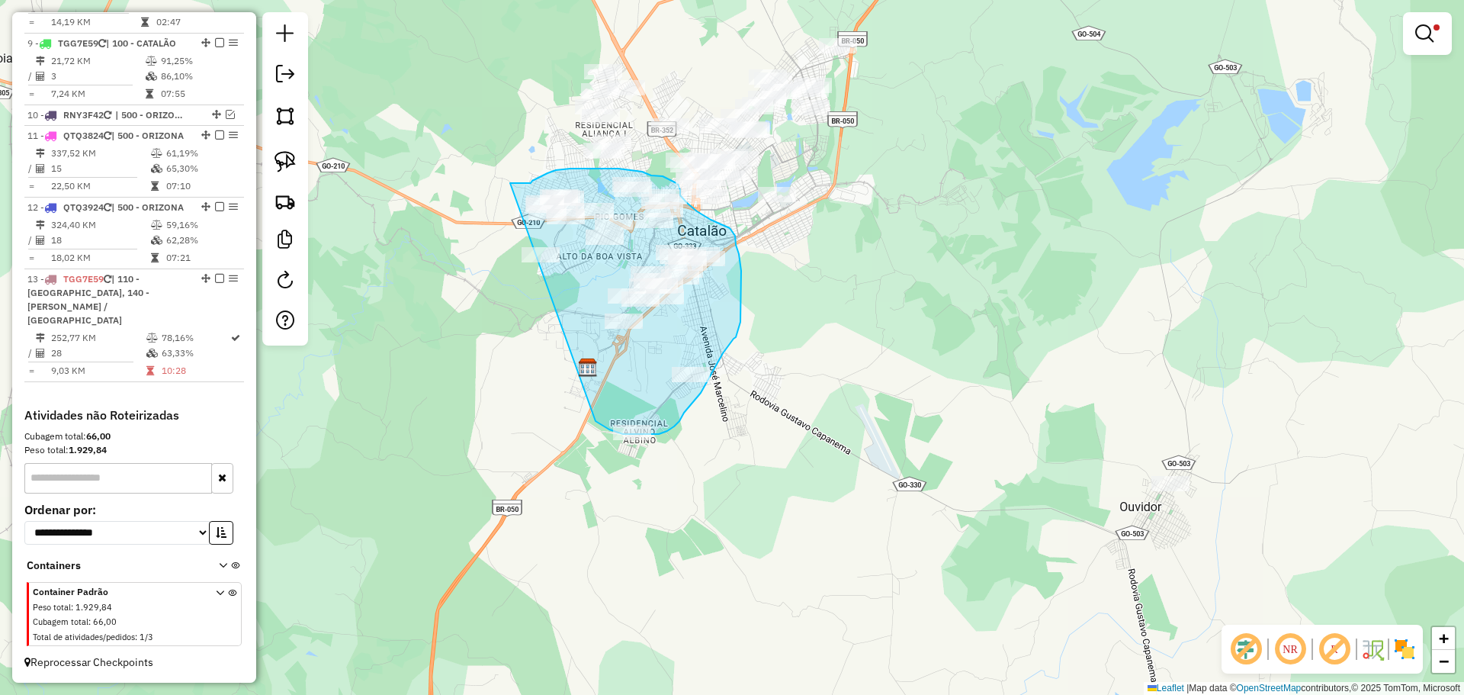
drag, startPoint x: 595, startPoint y: 421, endPoint x: 549, endPoint y: 307, distance: 122.8
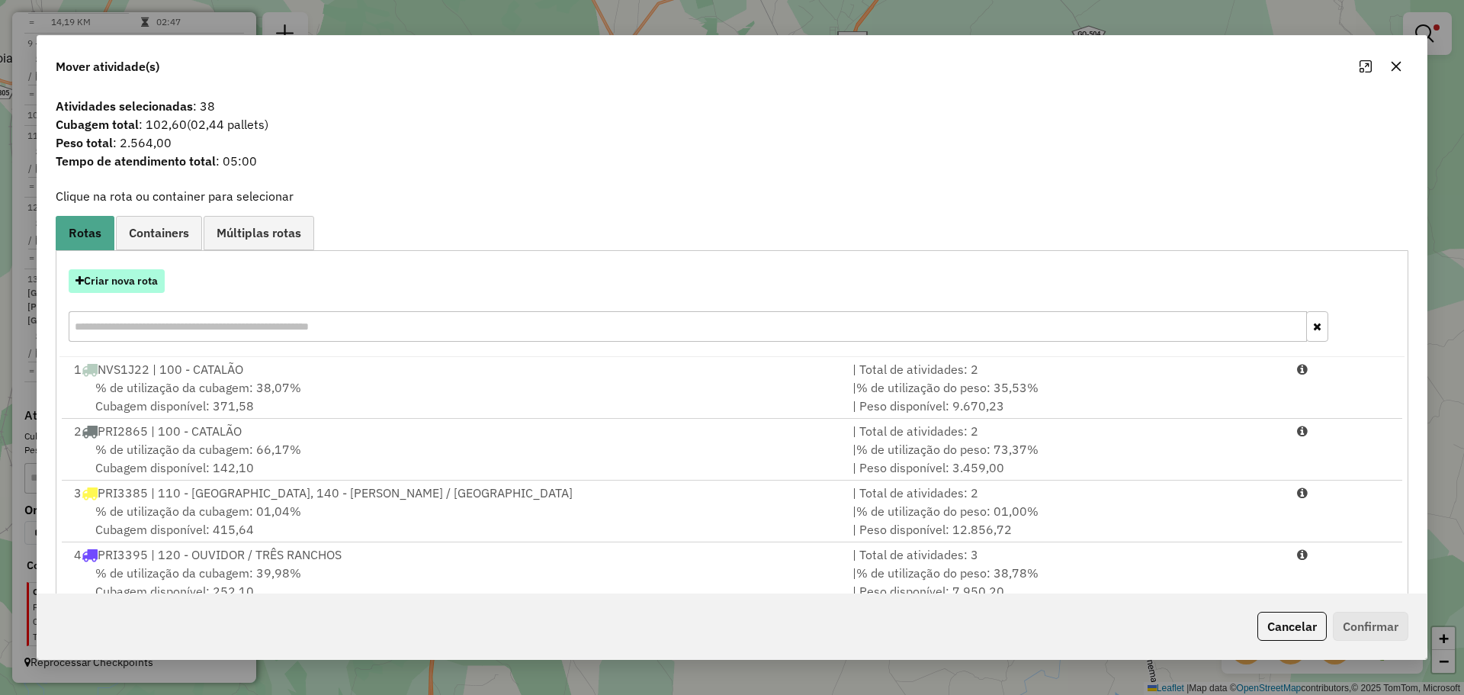
click at [147, 282] on button "Criar nova rota" at bounding box center [117, 281] width 96 height 24
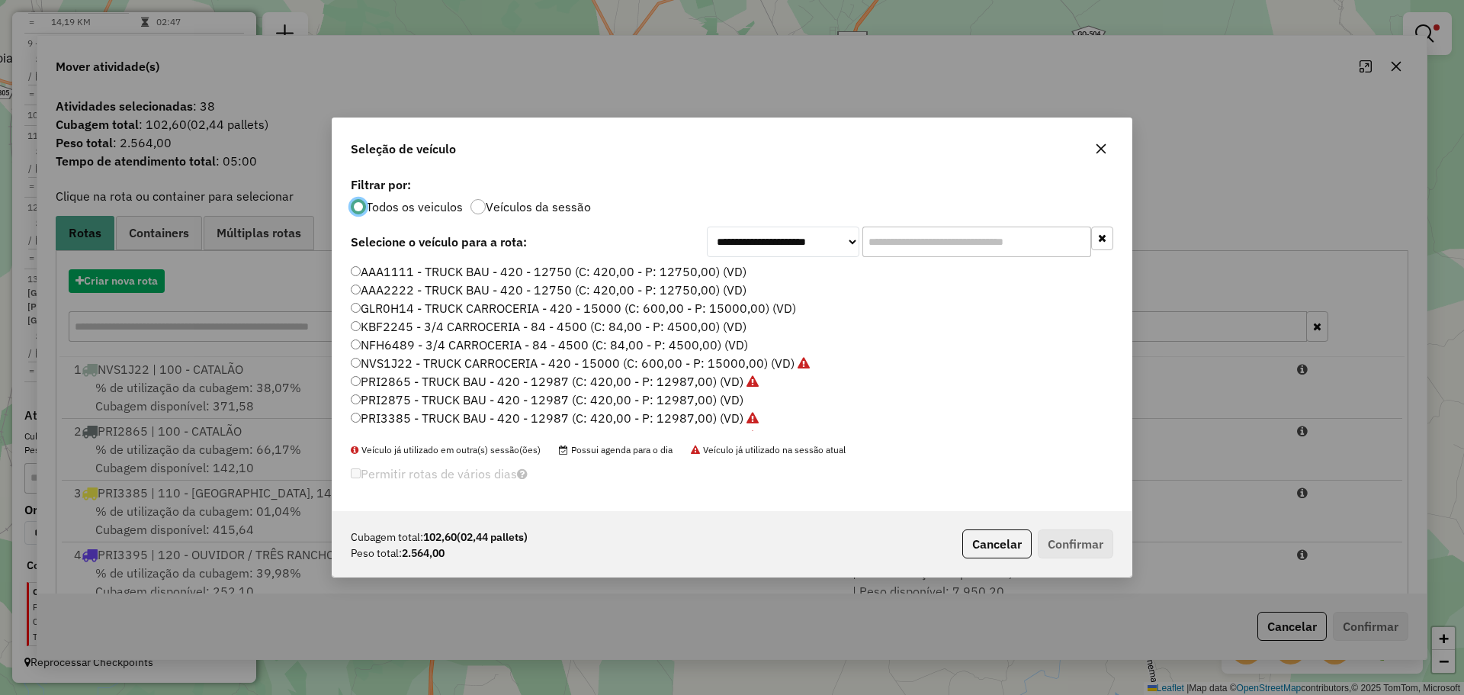
scroll to position [8, 5]
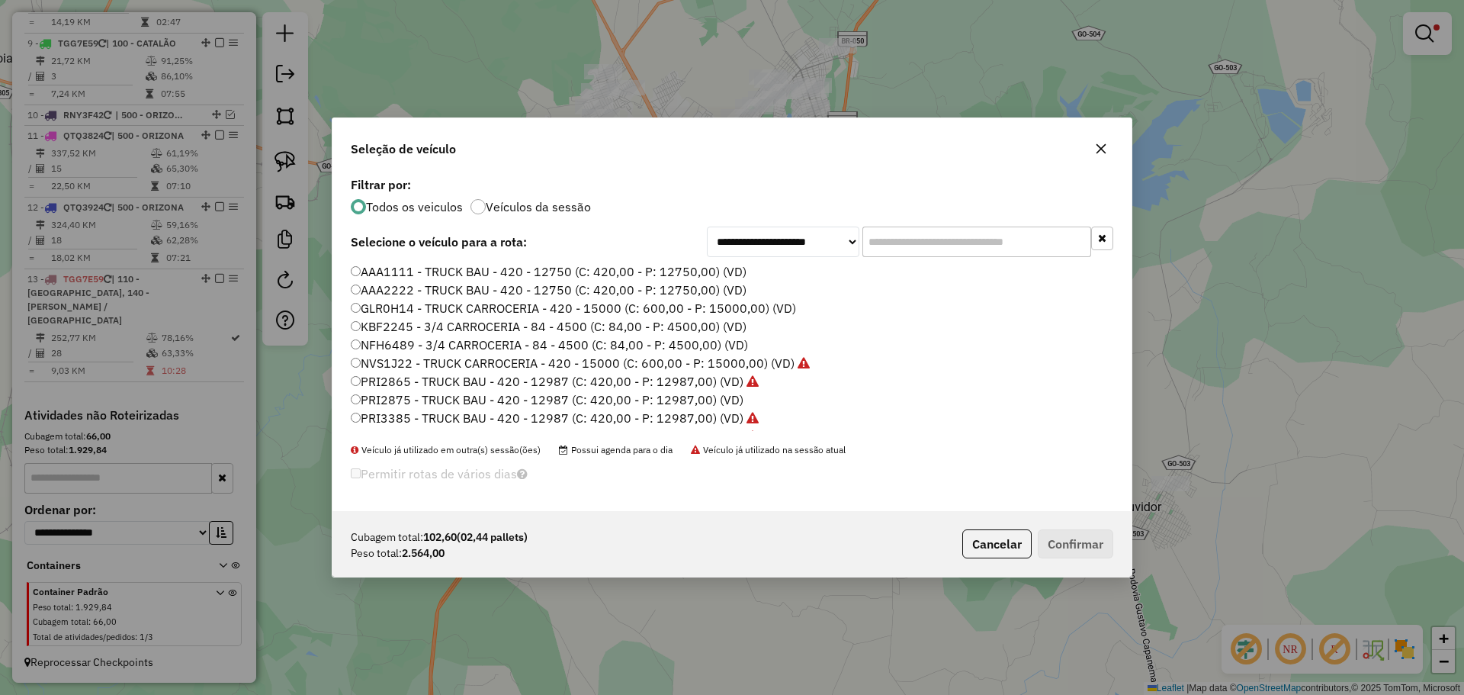
click at [953, 255] on input "text" at bounding box center [976, 241] width 229 height 30
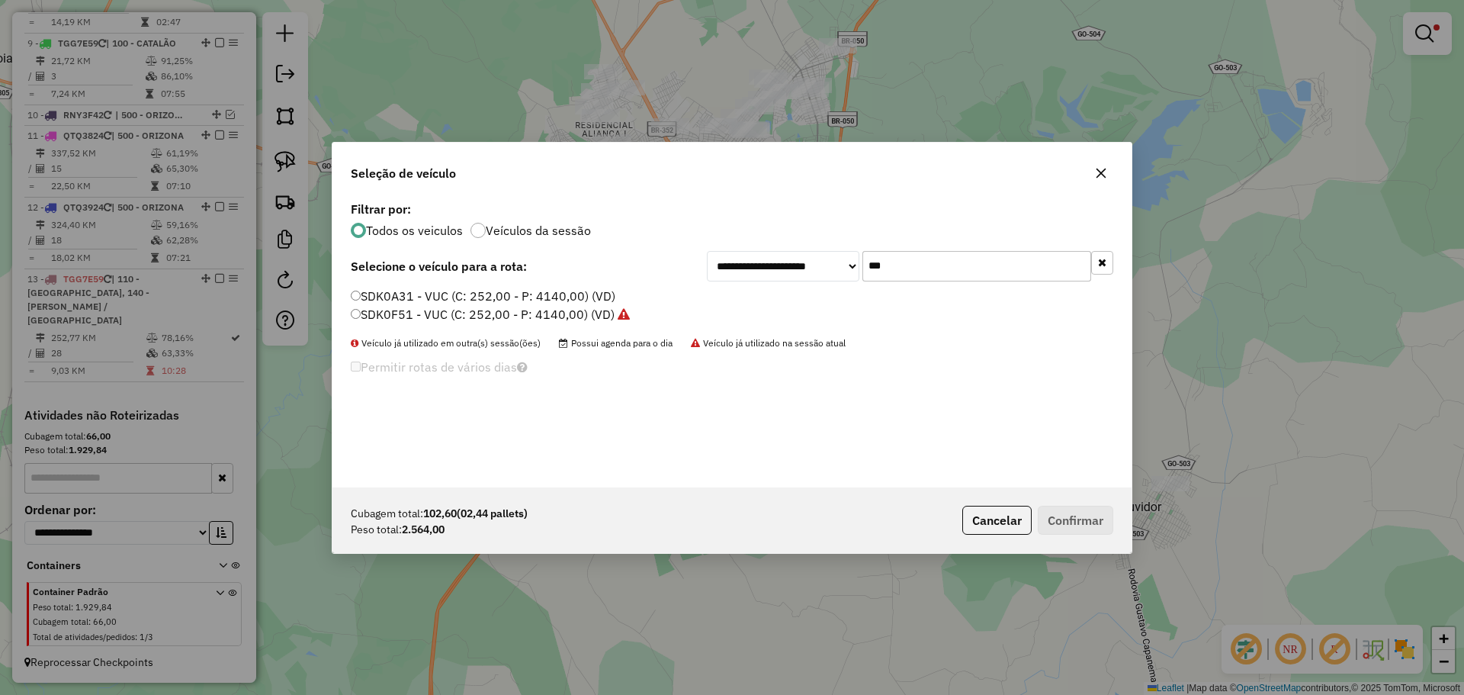
type input "***"
click at [403, 305] on label "SDK0F51 - VUC (C: 252,00 - P: 4140,00) (VD)" at bounding box center [490, 314] width 279 height 18
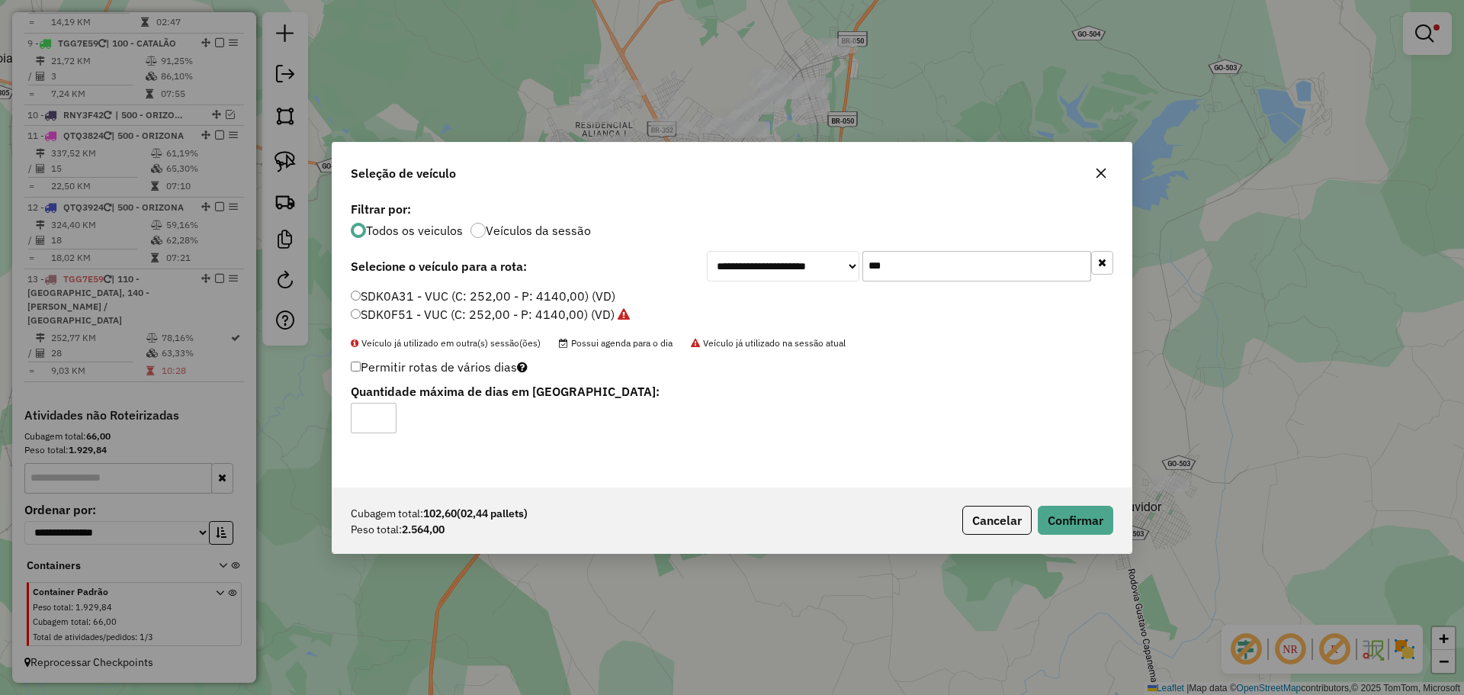
click at [374, 274] on label "Selecione o veículo para a rota:" at bounding box center [439, 266] width 176 height 18
click at [374, 288] on label "SDK0A31 - VUC (C: 252,00 - P: 4140,00) (VD)" at bounding box center [483, 296] width 265 height 18
click at [1068, 508] on button "Confirmar" at bounding box center [1075, 519] width 75 height 29
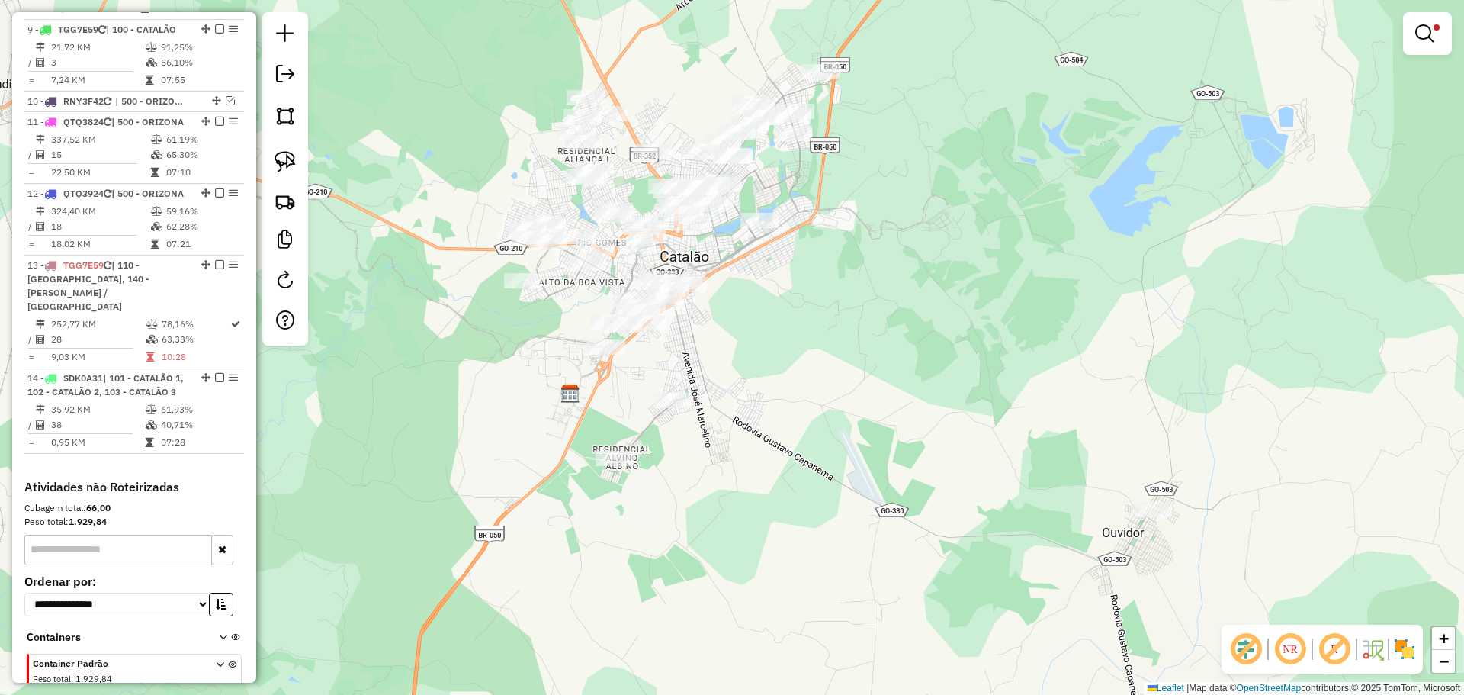
drag, startPoint x: 996, startPoint y: 275, endPoint x: 945, endPoint y: 320, distance: 67.5
click at [945, 320] on div "Limpar filtros Janela de atendimento Grade de atendimento Capacidade Transporta…" at bounding box center [732, 347] width 1464 height 695
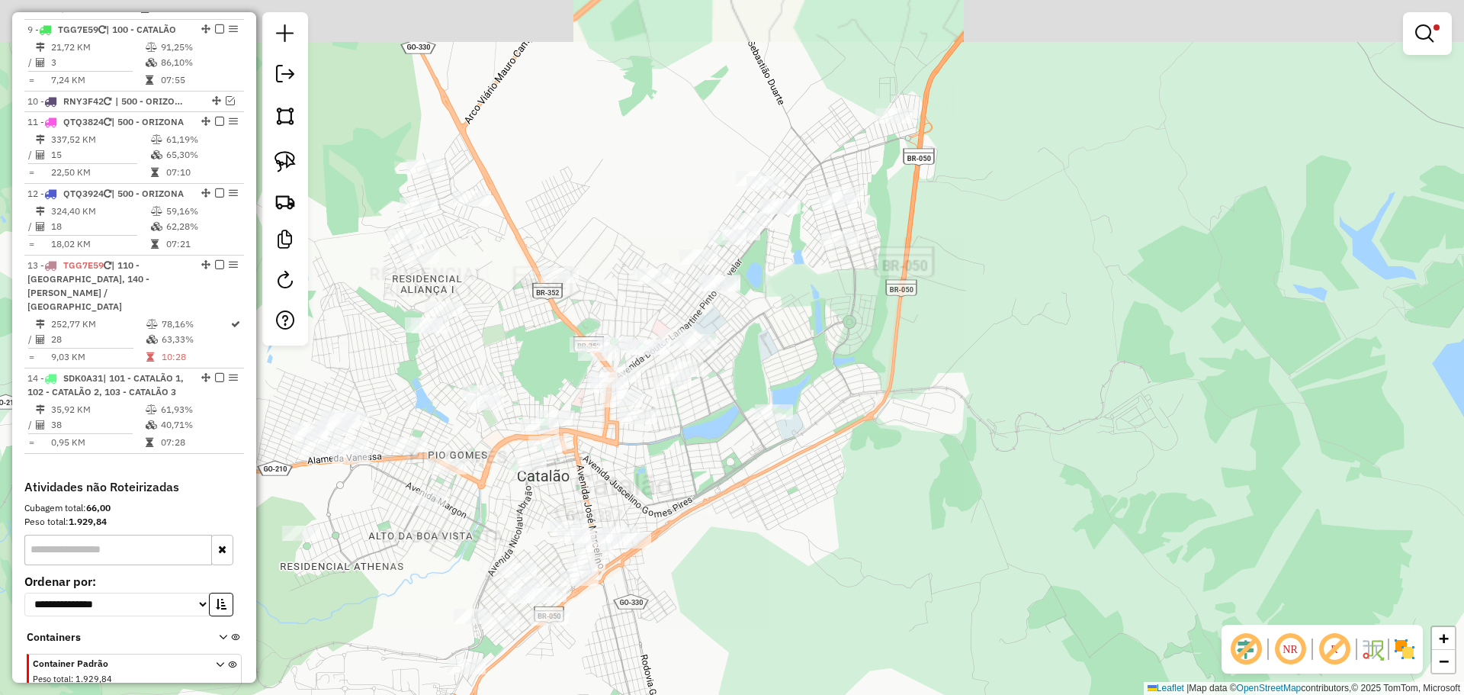
drag, startPoint x: 873, startPoint y: 300, endPoint x: 953, endPoint y: 436, distance: 157.6
click at [953, 436] on div "Limpar filtros Janela de atendimento Grade de atendimento Capacidade Transporta…" at bounding box center [732, 347] width 1464 height 695
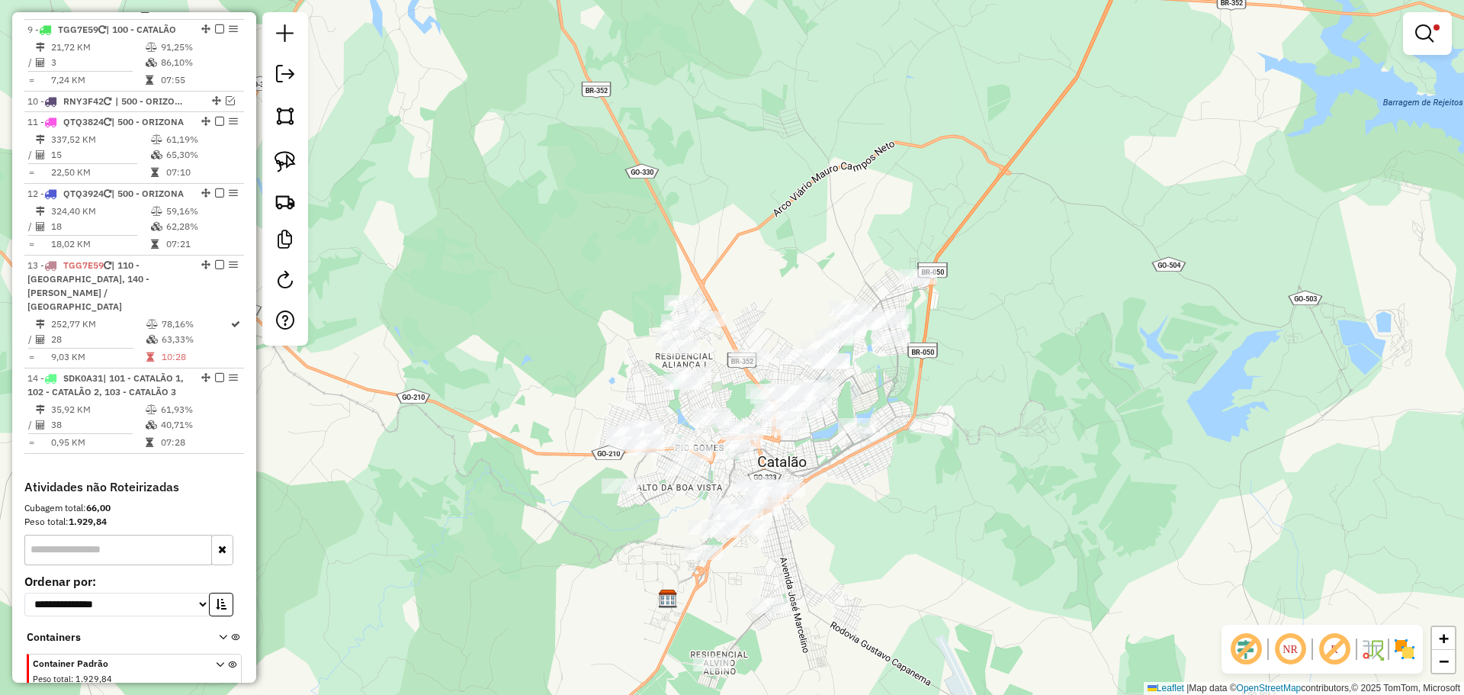
drag, startPoint x: 952, startPoint y: 437, endPoint x: 724, endPoint y: 299, distance: 265.8
click at [909, 384] on div "Limpar filtros Janela de atendimento Grade de atendimento Capacidade Transporta…" at bounding box center [732, 347] width 1464 height 695
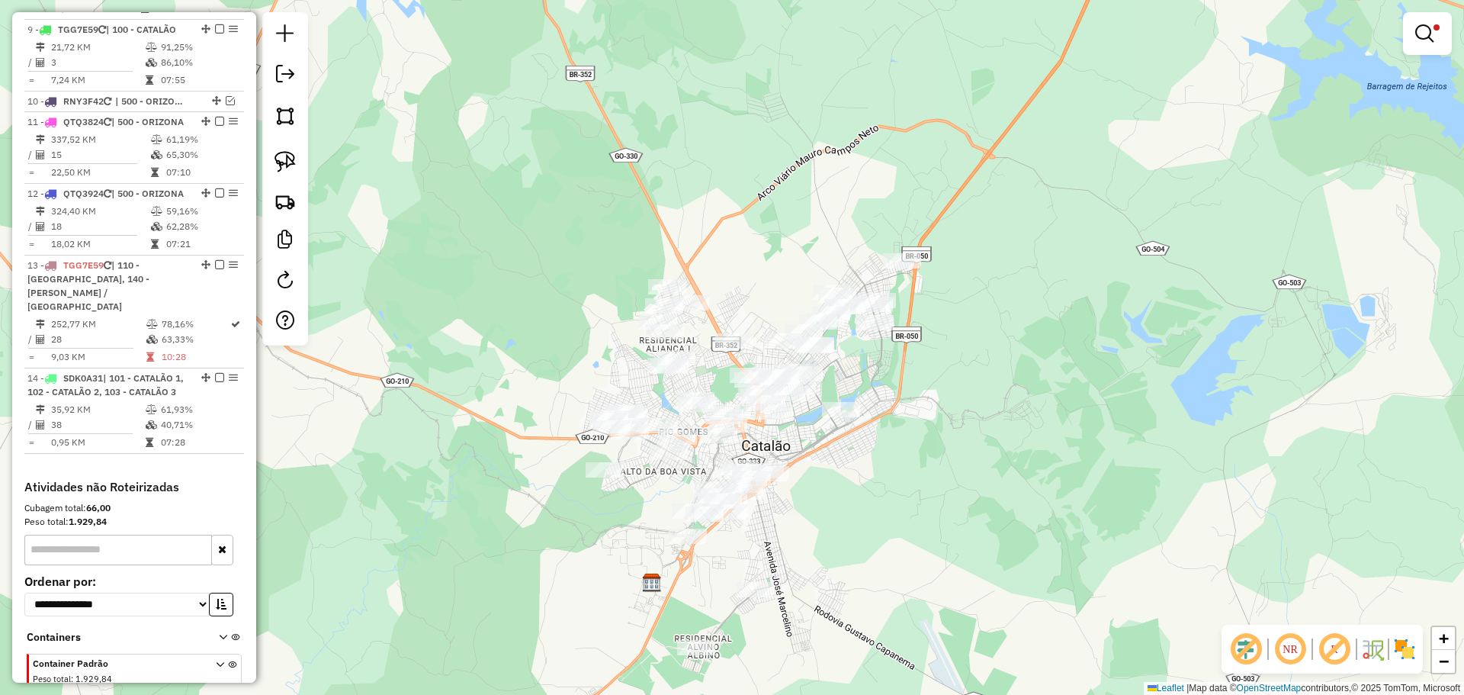
click at [302, 165] on div at bounding box center [285, 178] width 46 height 333
click at [300, 164] on link at bounding box center [285, 162] width 34 height 34
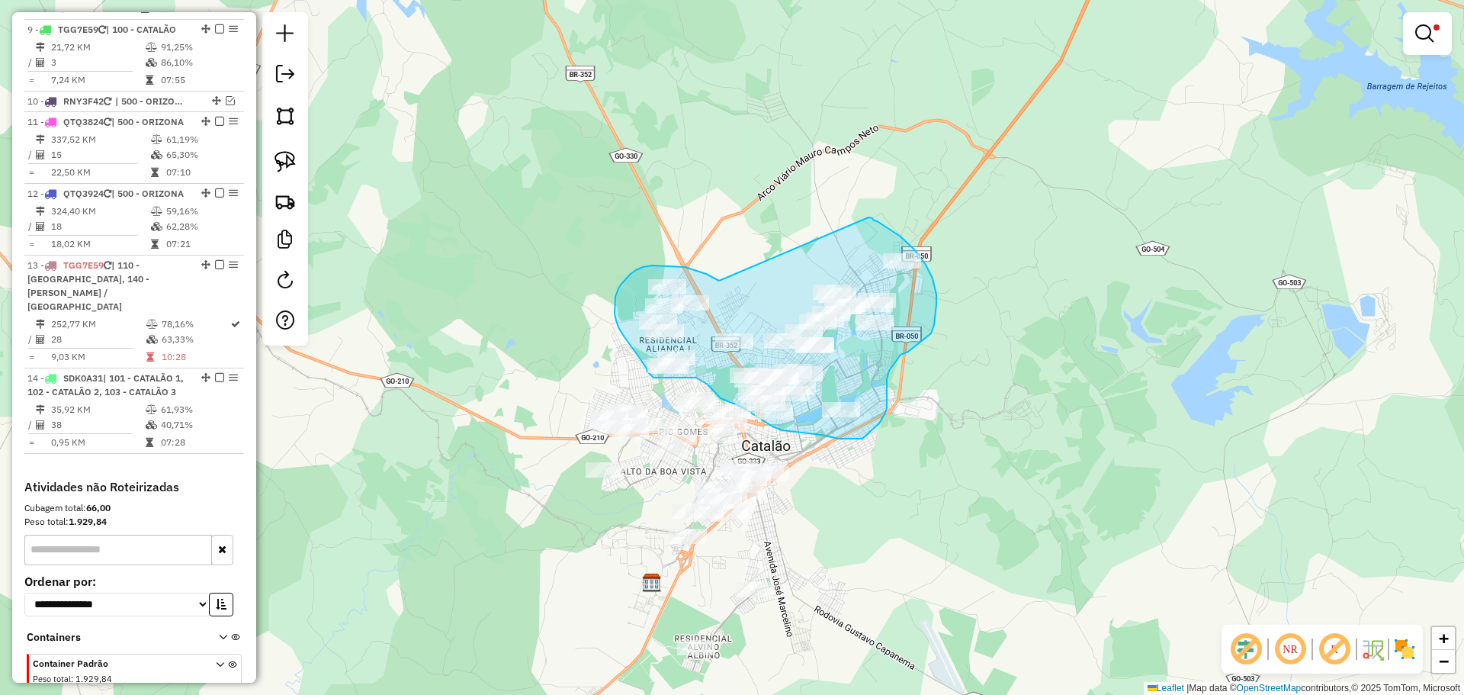
drag, startPoint x: 719, startPoint y: 281, endPoint x: 868, endPoint y: 217, distance: 162.3
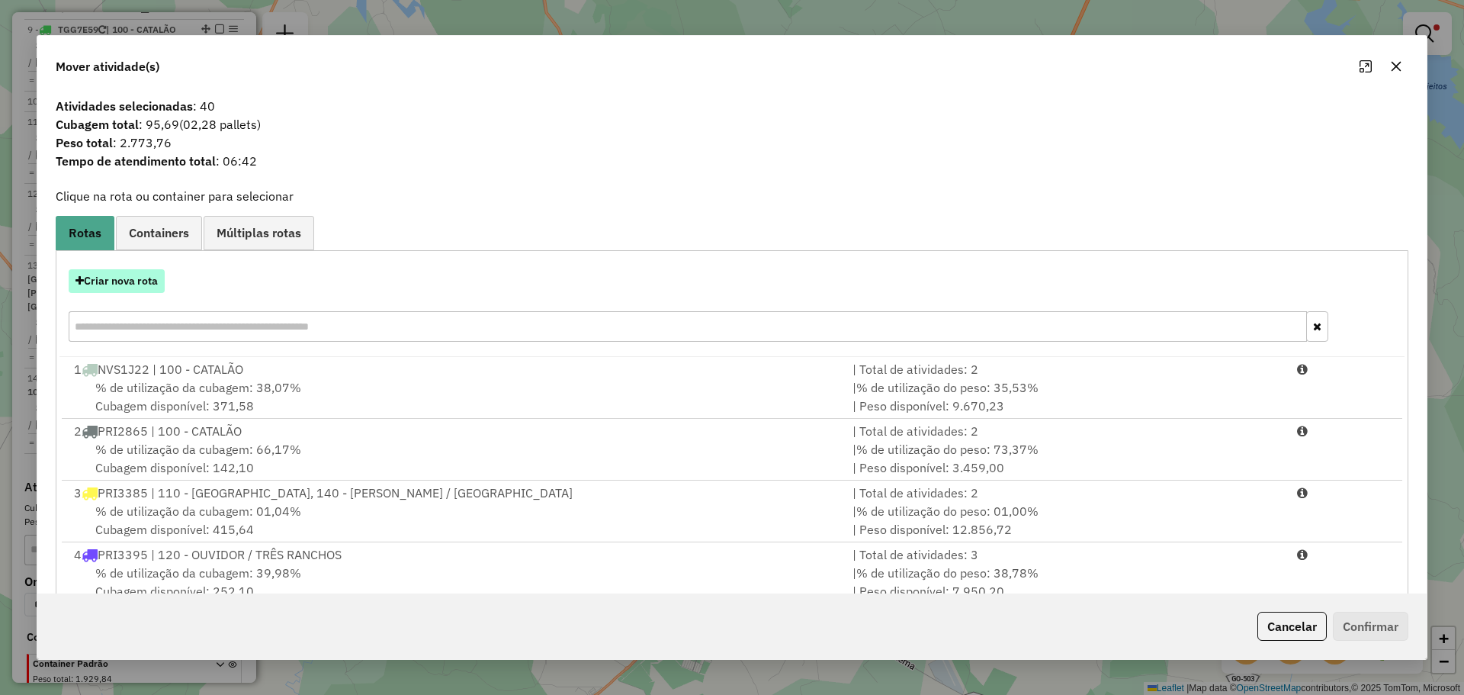
click at [156, 284] on button "Criar nova rota" at bounding box center [117, 281] width 96 height 24
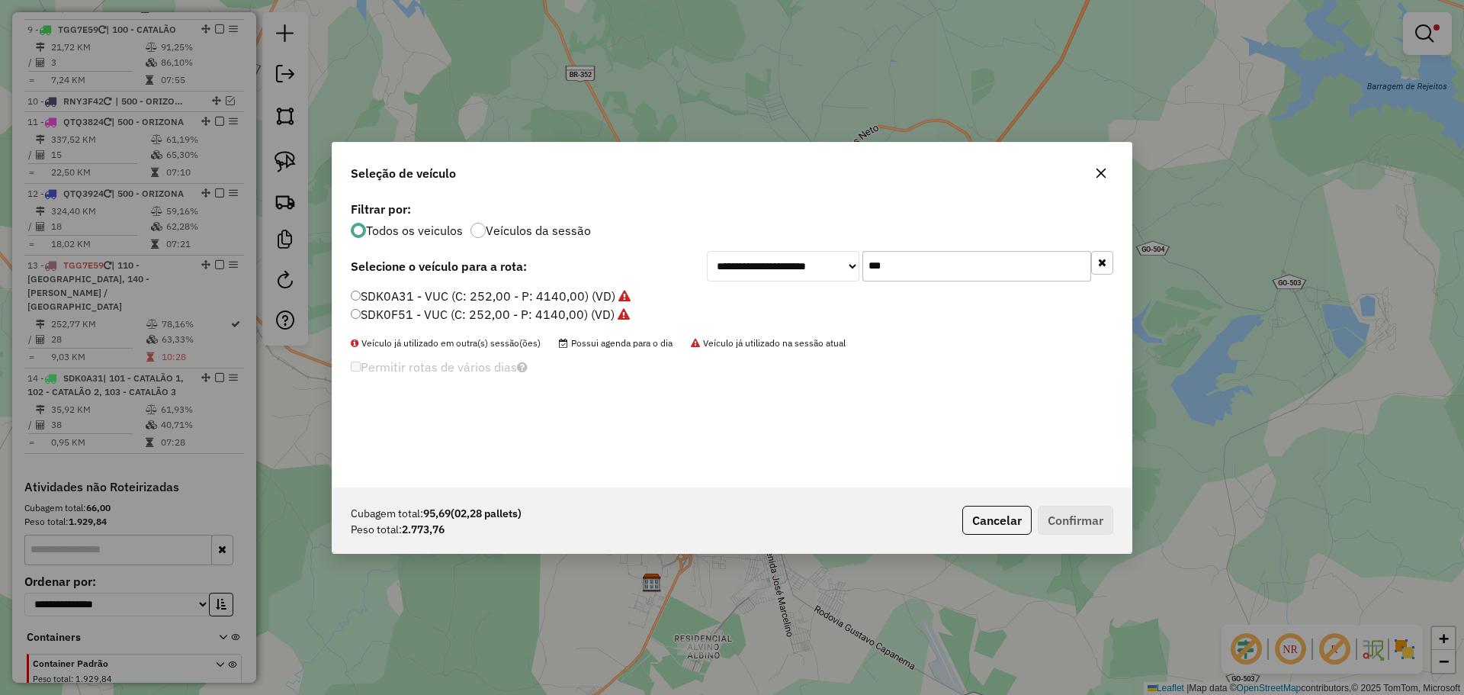
drag, startPoint x: 990, startPoint y: 269, endPoint x: 858, endPoint y: 269, distance: 131.9
click at [990, 269] on input "***" at bounding box center [976, 266] width 229 height 30
click at [387, 305] on label "SDK0F51 - VUC (C: 252,00 - P: 4140,00) (VD)" at bounding box center [490, 314] width 279 height 18
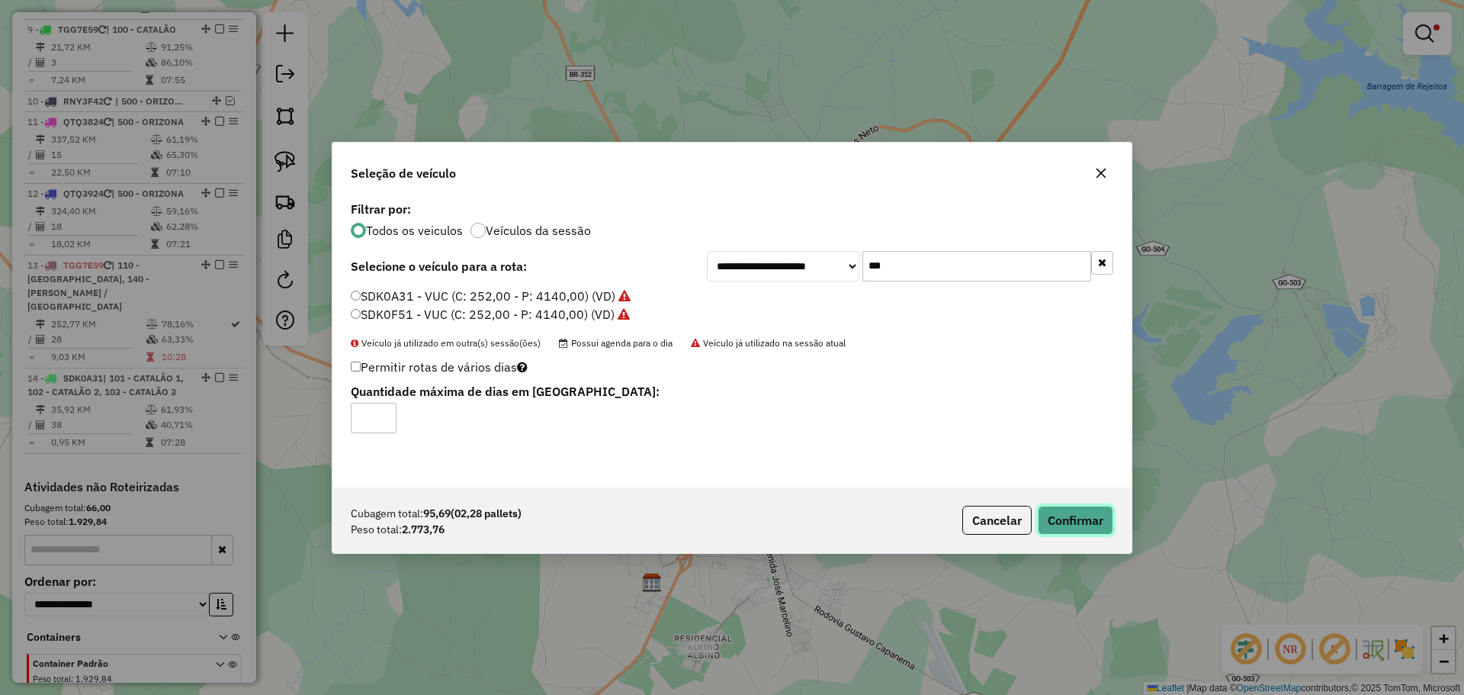
click at [1092, 520] on button "Confirmar" at bounding box center [1075, 519] width 75 height 29
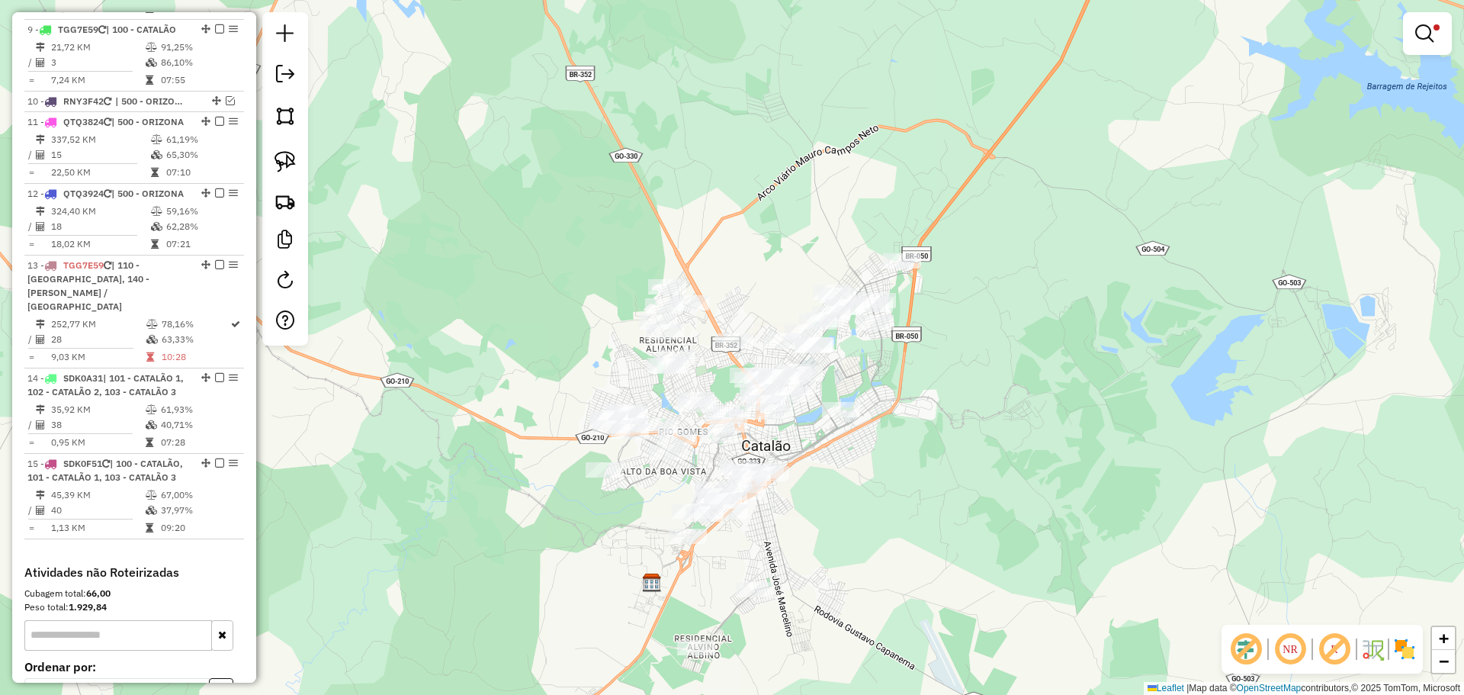
scroll to position [910, 0]
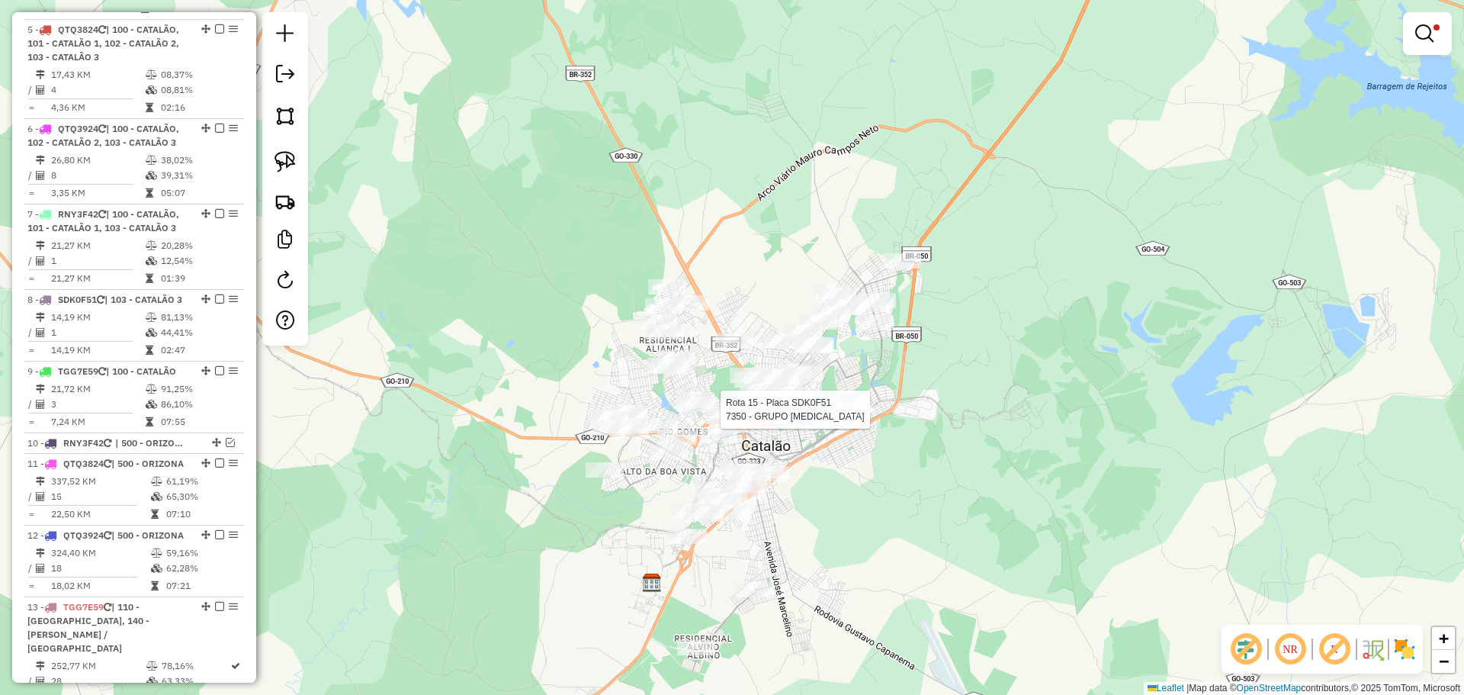
select select "**********"
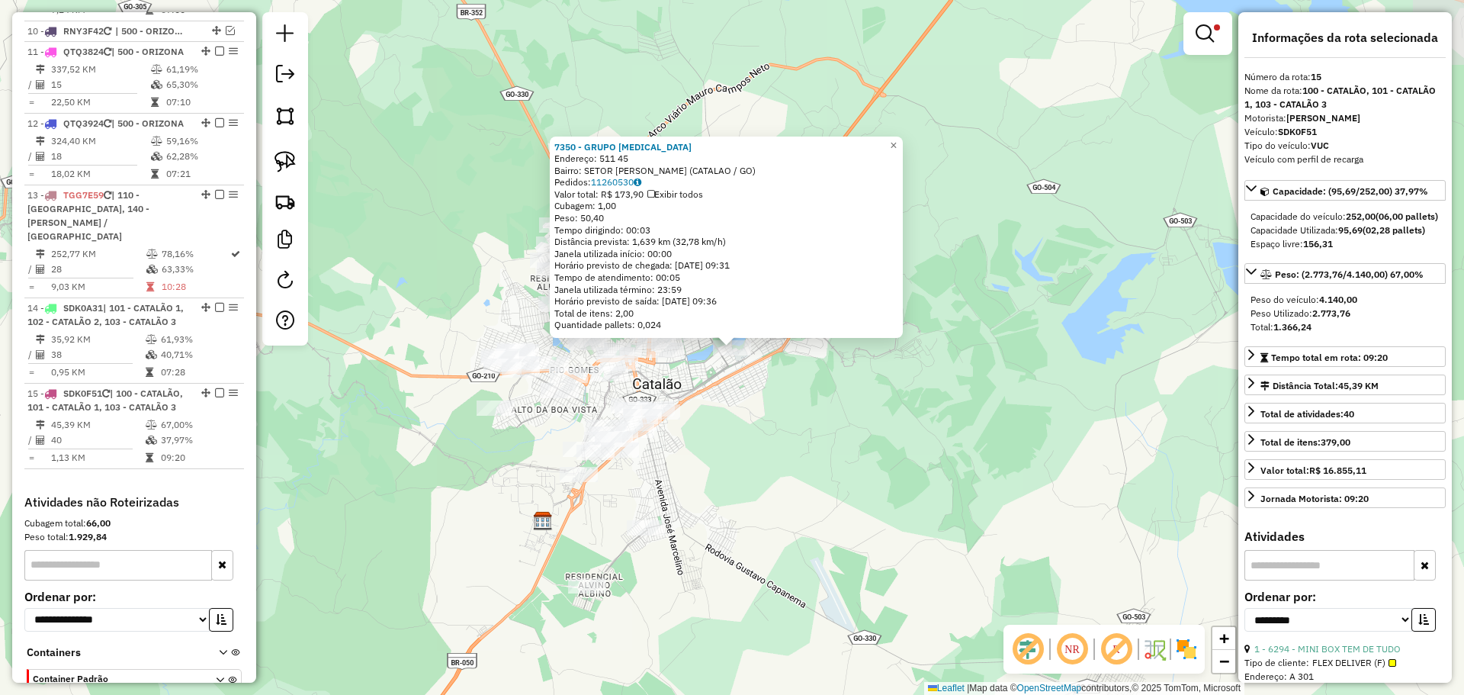
scroll to position [1464, 0]
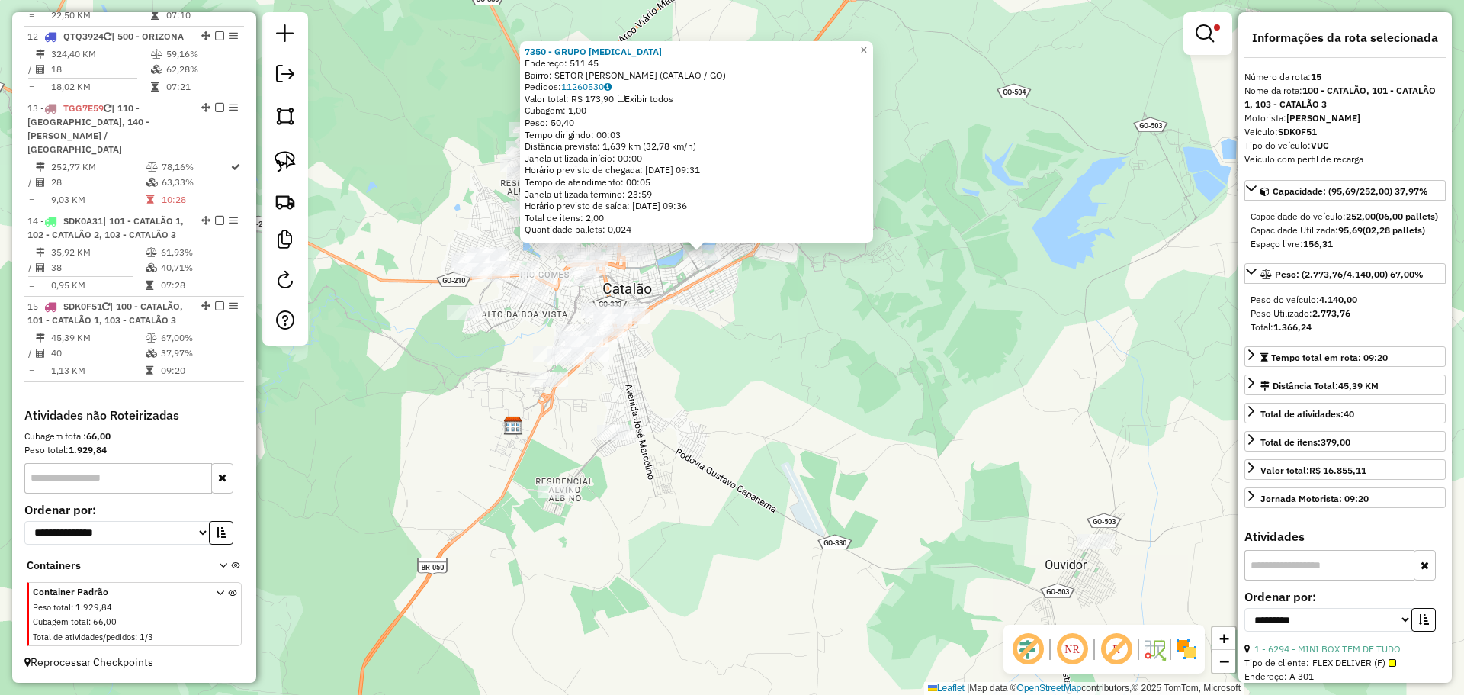
click at [813, 458] on div "7350 - GRUPO [MEDICAL_DATA] Endereço: 511 45 Bairro: SETOR DONA [PERSON_NAME] (…" at bounding box center [732, 347] width 1464 height 695
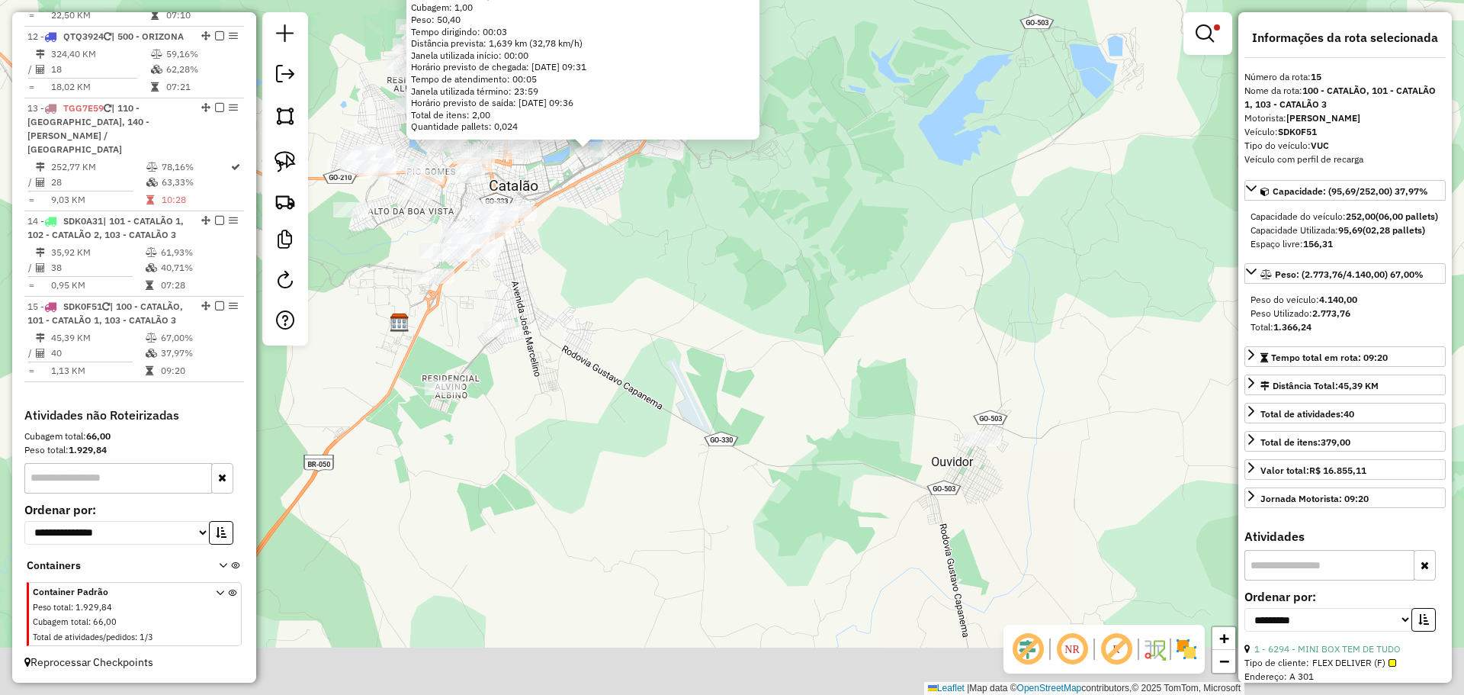
drag, startPoint x: 868, startPoint y: 459, endPoint x: 808, endPoint y: 411, distance: 76.4
click at [808, 411] on div "7350 - GRUPO [MEDICAL_DATA] Endereço: 511 45 Bairro: SETOR DONA [PERSON_NAME] (…" at bounding box center [732, 347] width 1464 height 695
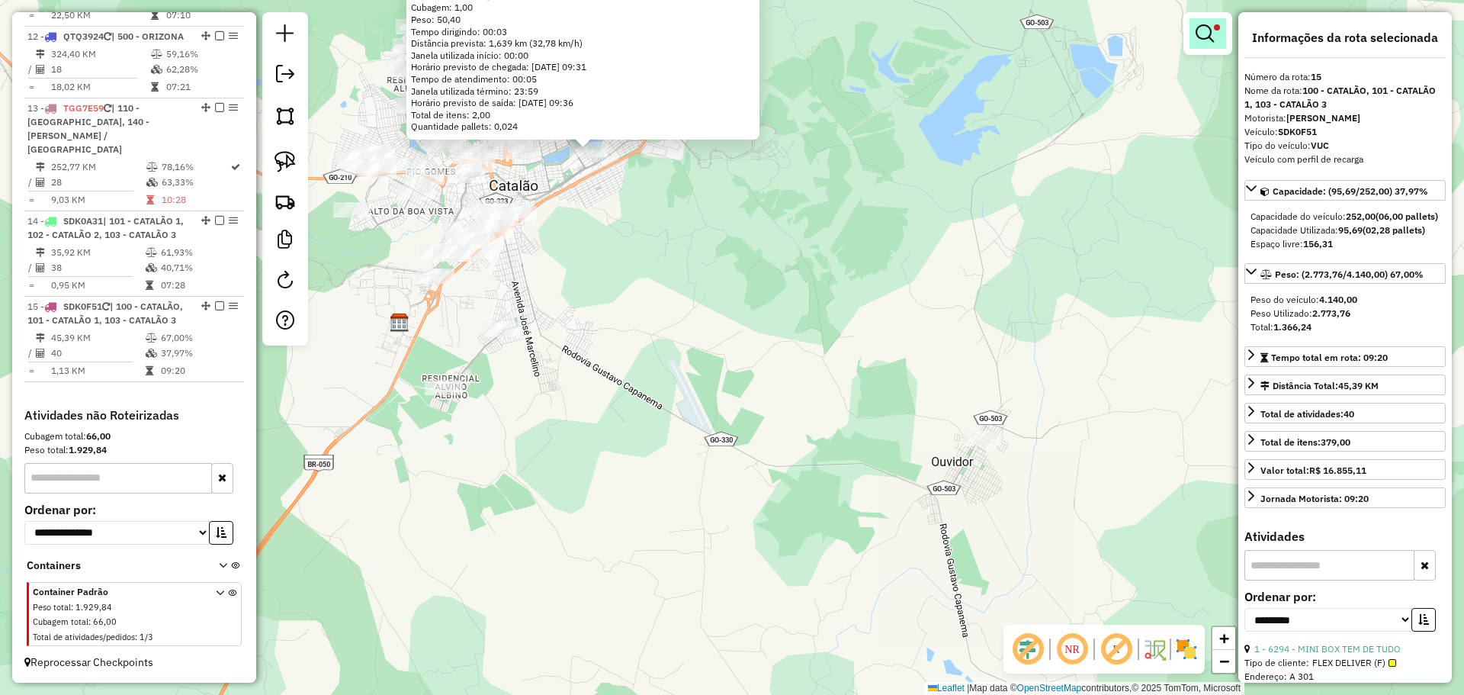
click at [1209, 32] on em at bounding box center [1204, 33] width 18 height 18
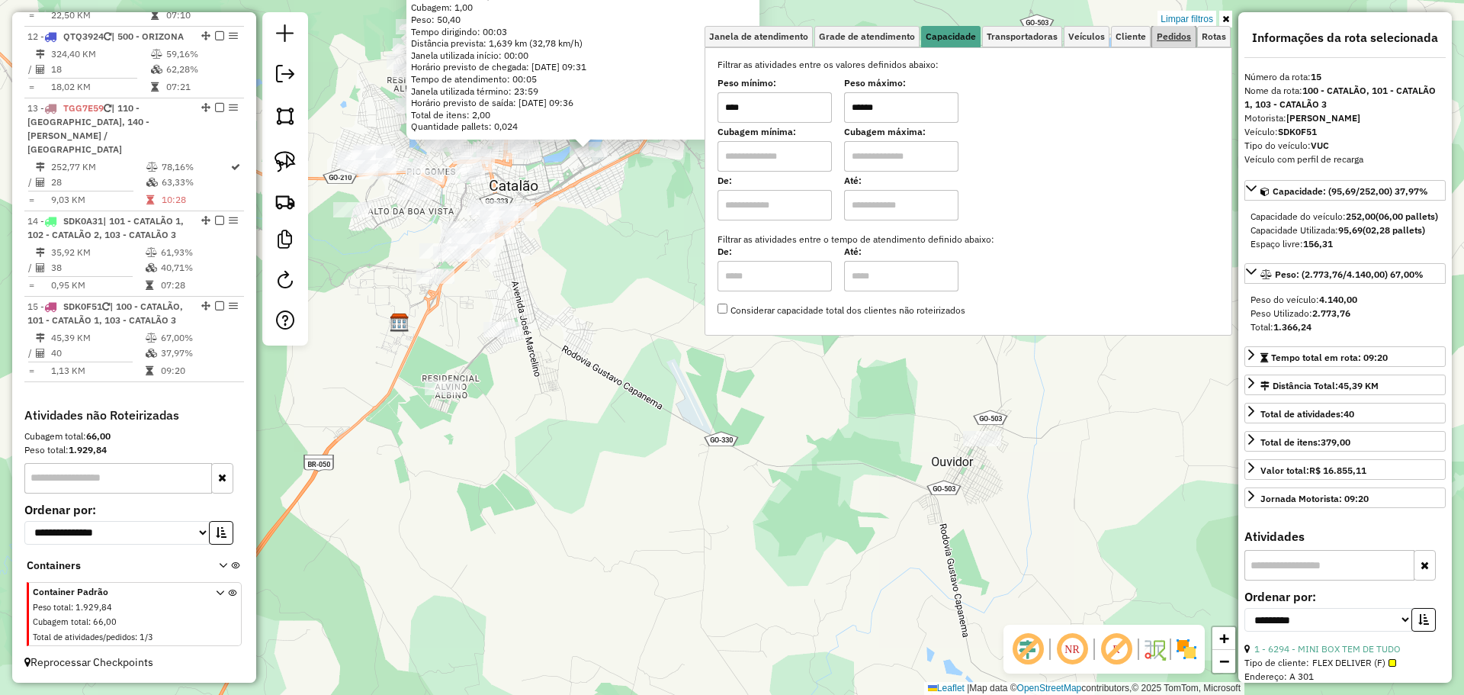
click at [1157, 34] on span "Pedidos" at bounding box center [1174, 36] width 34 height 9
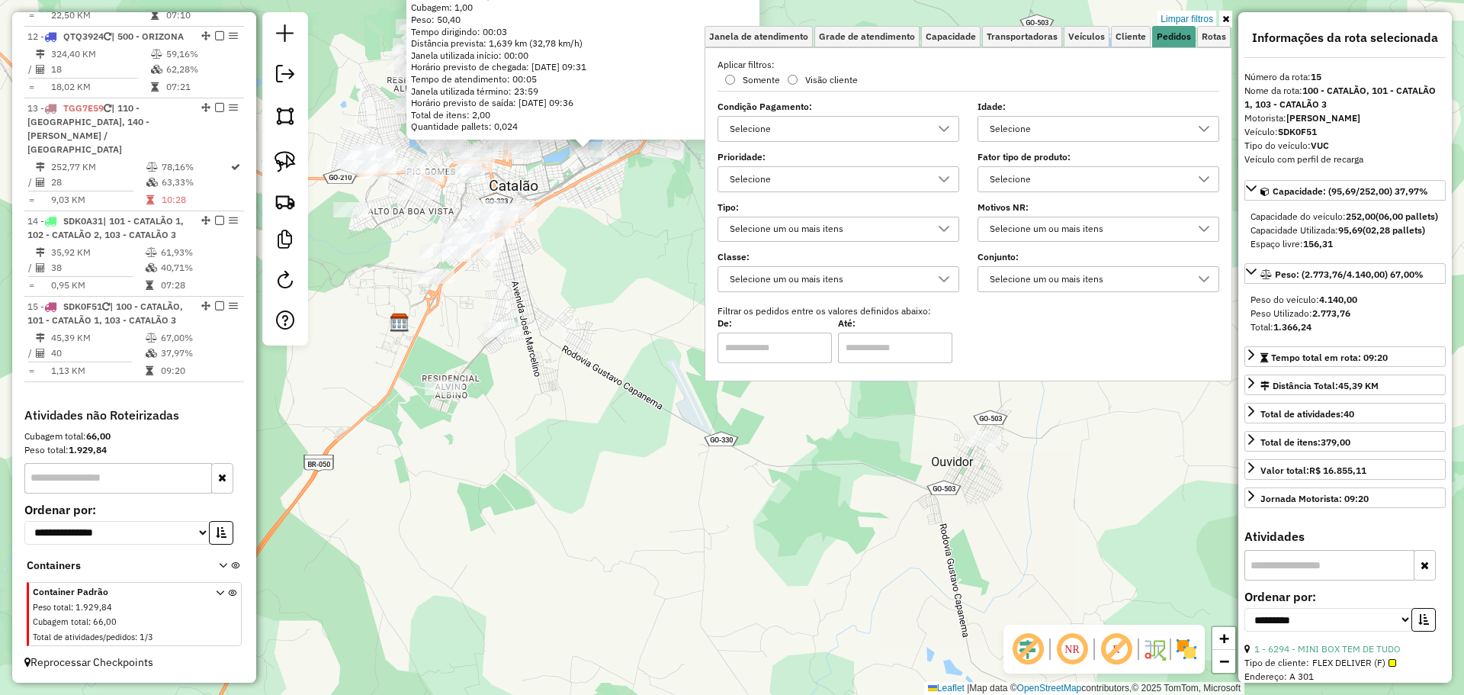
click at [1077, 180] on div "Selecione" at bounding box center [1086, 179] width 205 height 24
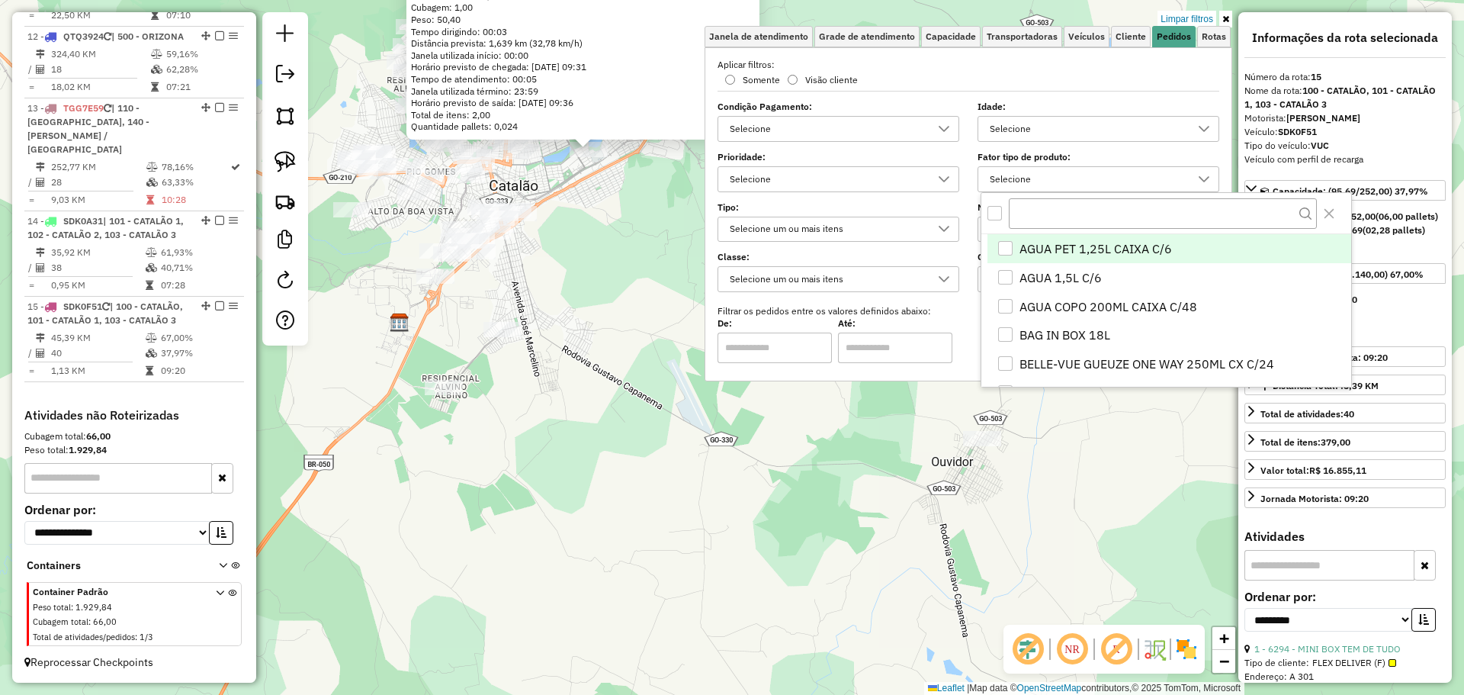
scroll to position [9, 53]
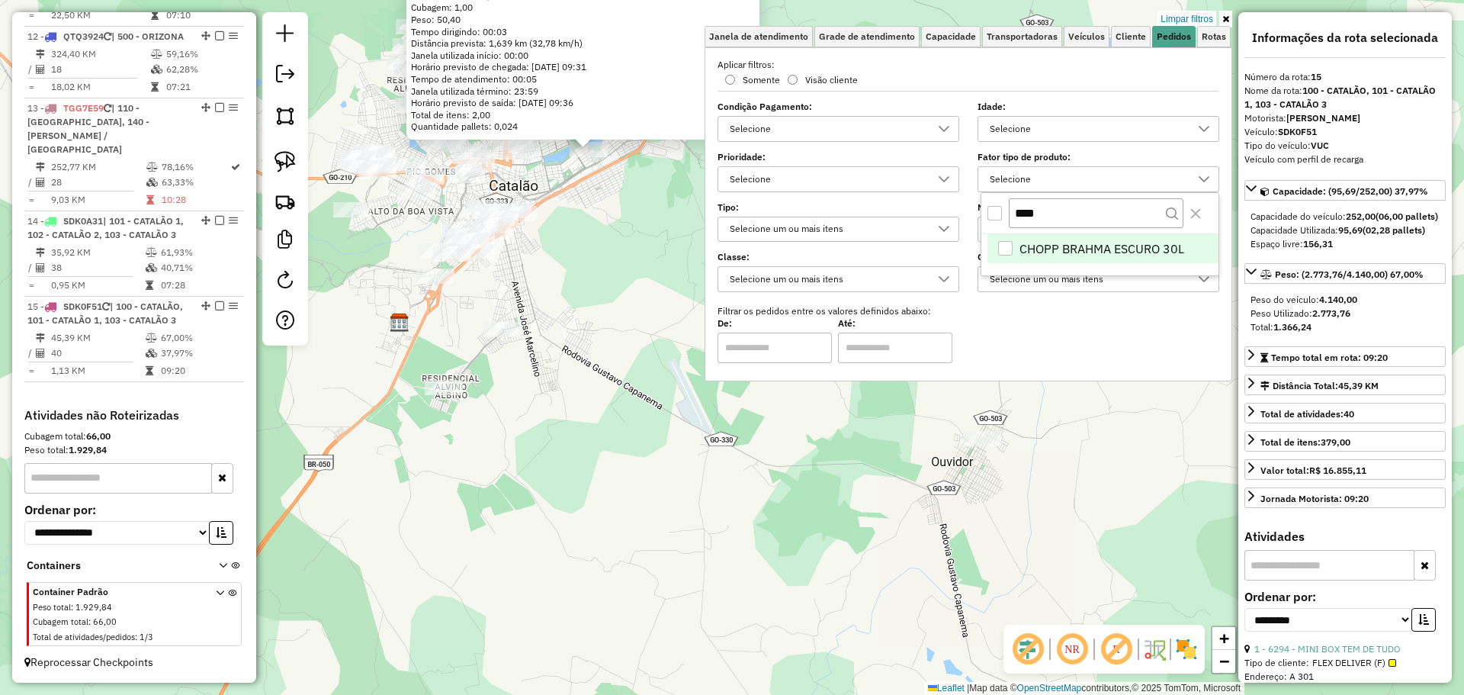
type input "****"
click at [1038, 252] on span "CHOPP BRAHMA ESCURO 30L" at bounding box center [1101, 248] width 165 height 18
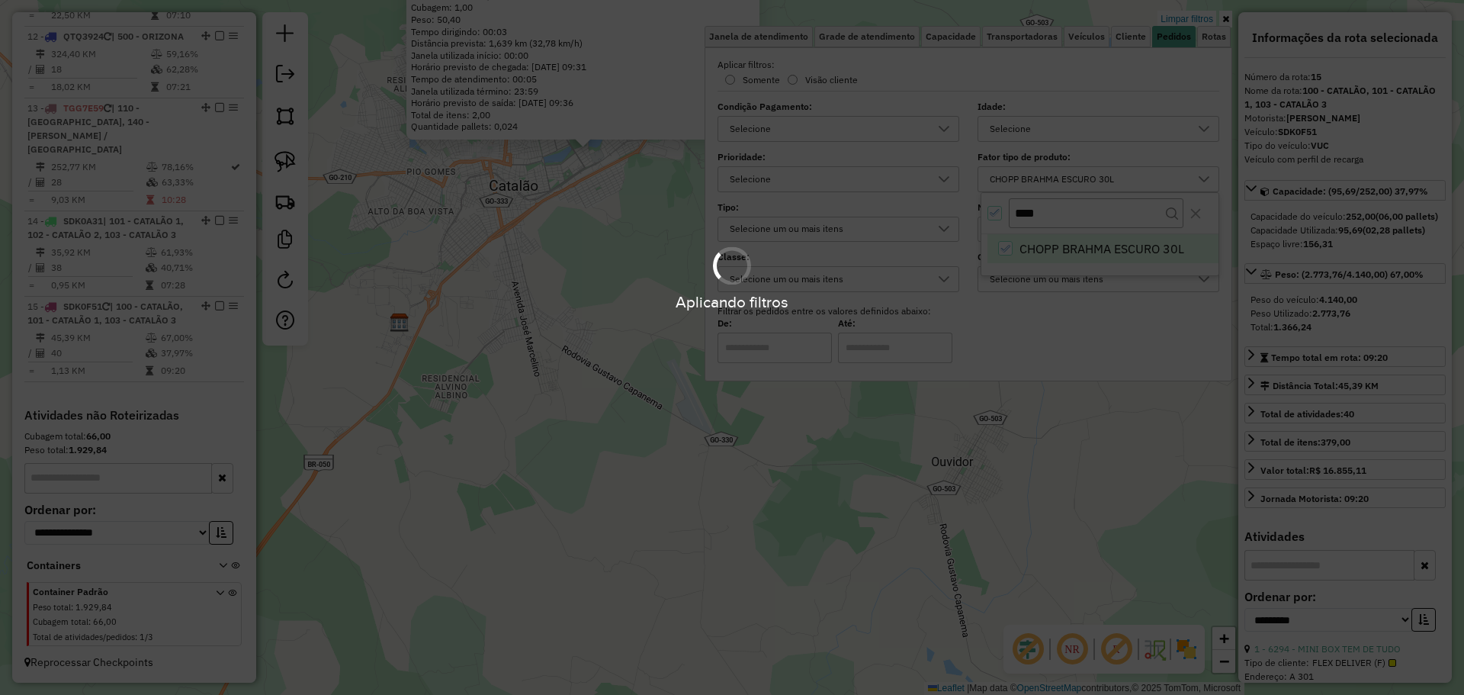
click at [589, 396] on hb-app "Aplicando filtros Pop-up bloqueado! Seu navegador bloqueou automáticamente a ab…" at bounding box center [732, 347] width 1464 height 695
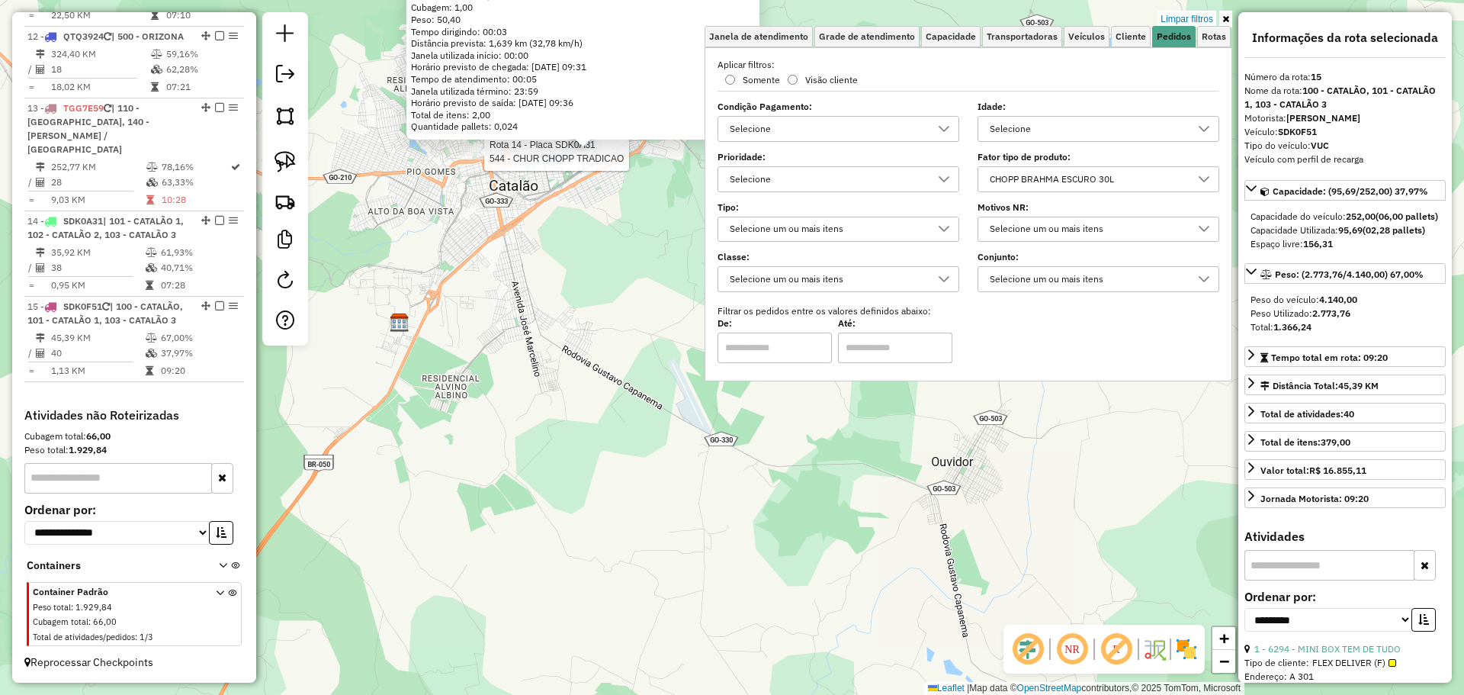
click at [479, 159] on div at bounding box center [480, 151] width 38 height 15
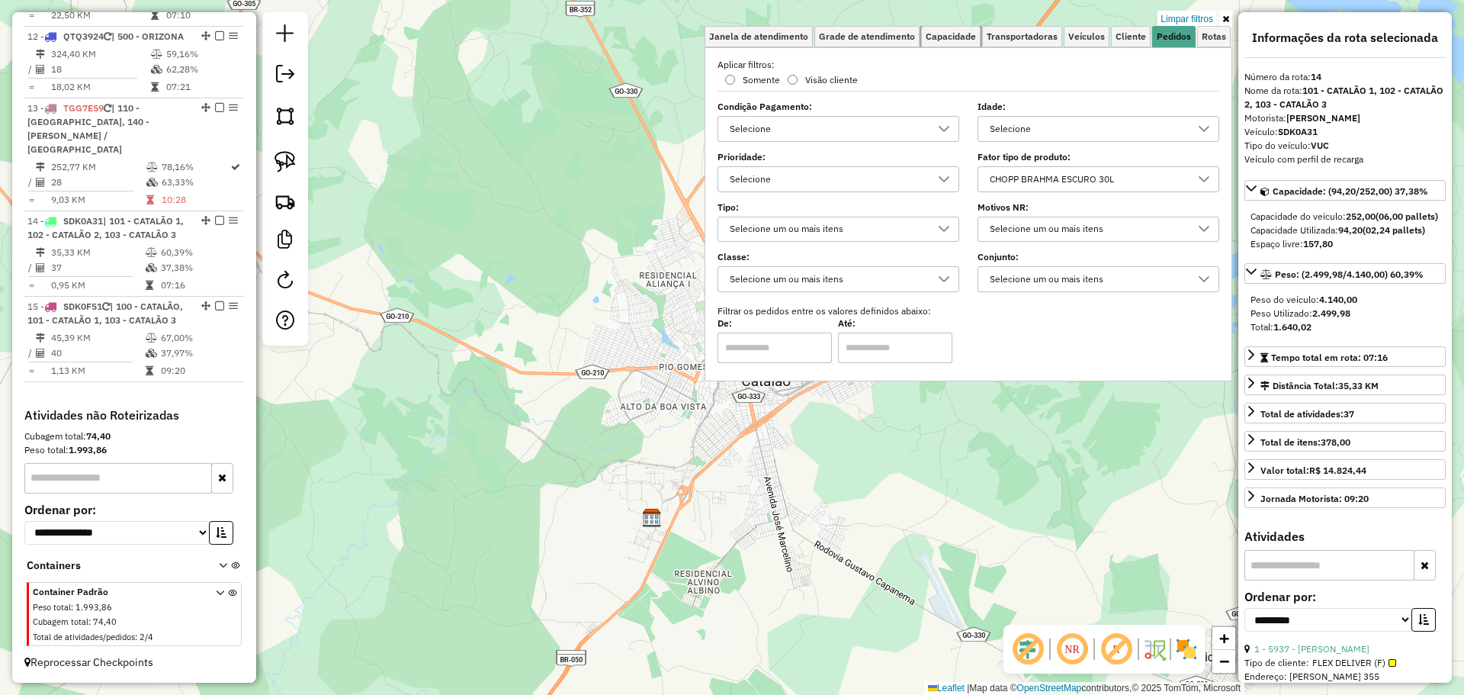
drag, startPoint x: 958, startPoint y: 42, endPoint x: 936, endPoint y: 72, distance: 37.1
click at [958, 41] on link "Capacidade" at bounding box center [950, 36] width 59 height 21
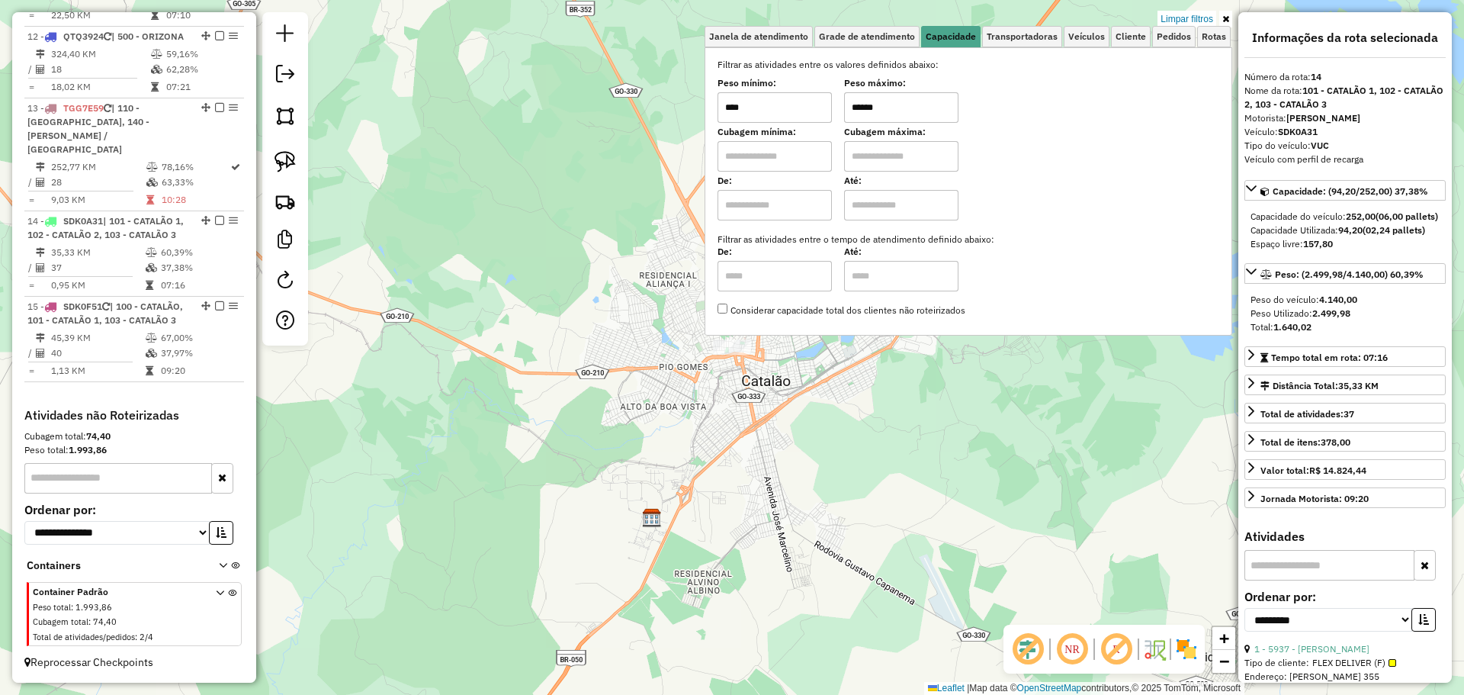
click at [906, 106] on input "******" at bounding box center [901, 107] width 114 height 30
type input "******"
click at [1207, 12] on link "Limpar filtros" at bounding box center [1186, 19] width 59 height 17
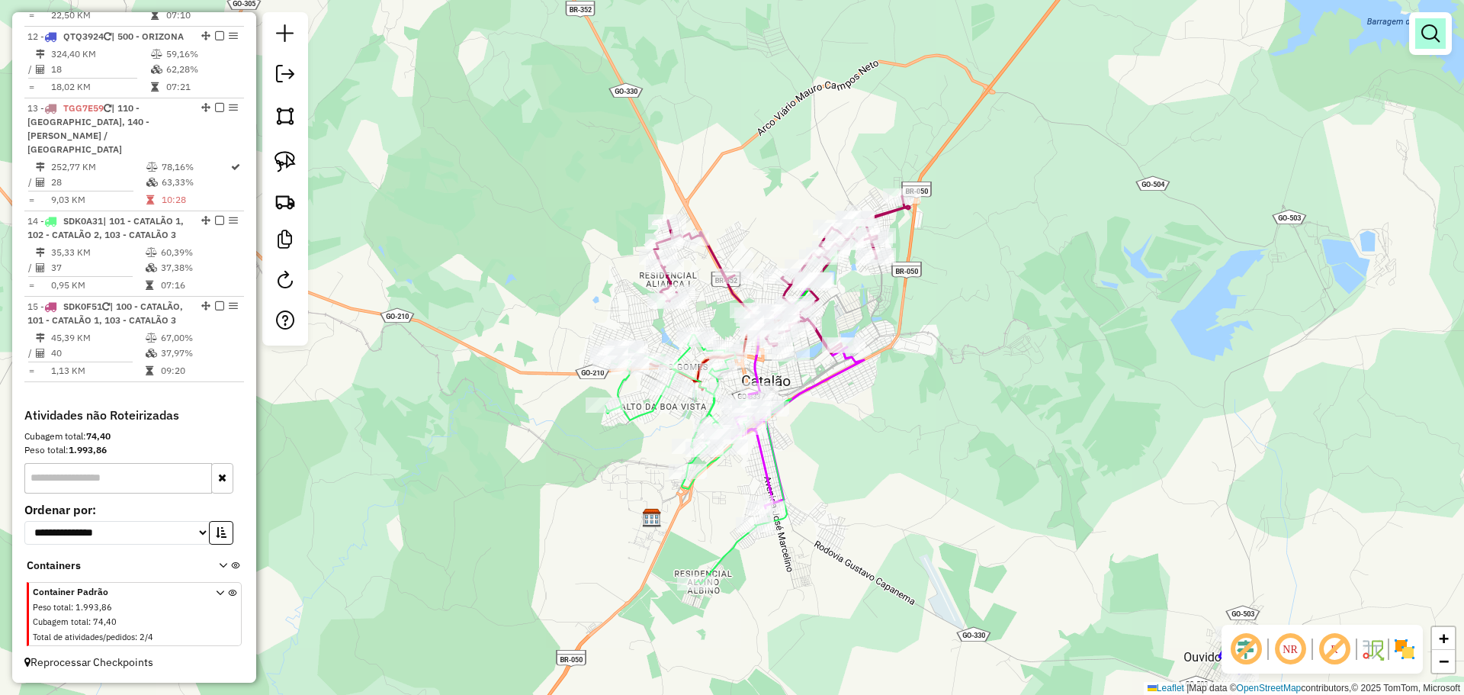
click at [1439, 35] on link at bounding box center [1430, 33] width 30 height 30
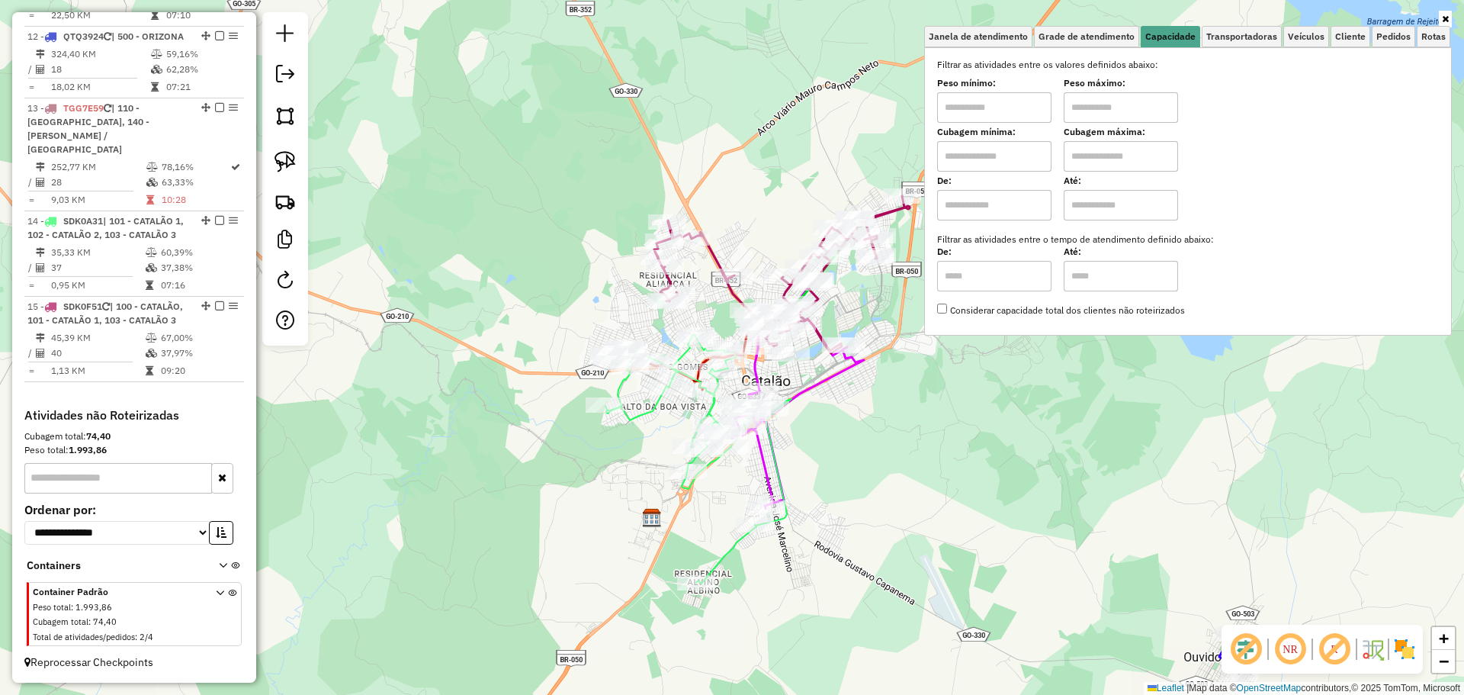
click at [1029, 90] on label "Peso mínimo:" at bounding box center [994, 83] width 114 height 14
click at [1037, 109] on input "text" at bounding box center [994, 107] width 114 height 30
type input "****"
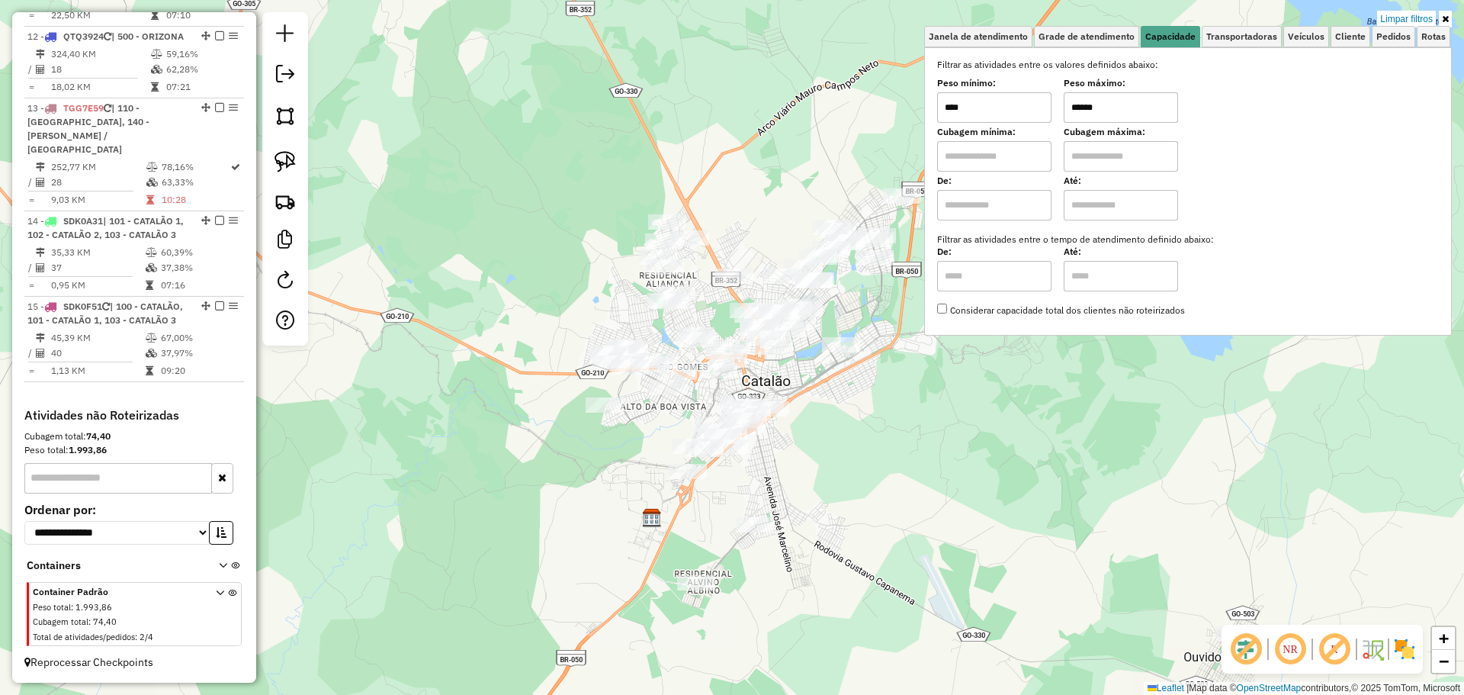
type input "******"
click at [859, 454] on div "Limpar filtros Janela de atendimento Grade de atendimento Capacidade Transporta…" at bounding box center [732, 347] width 1464 height 695
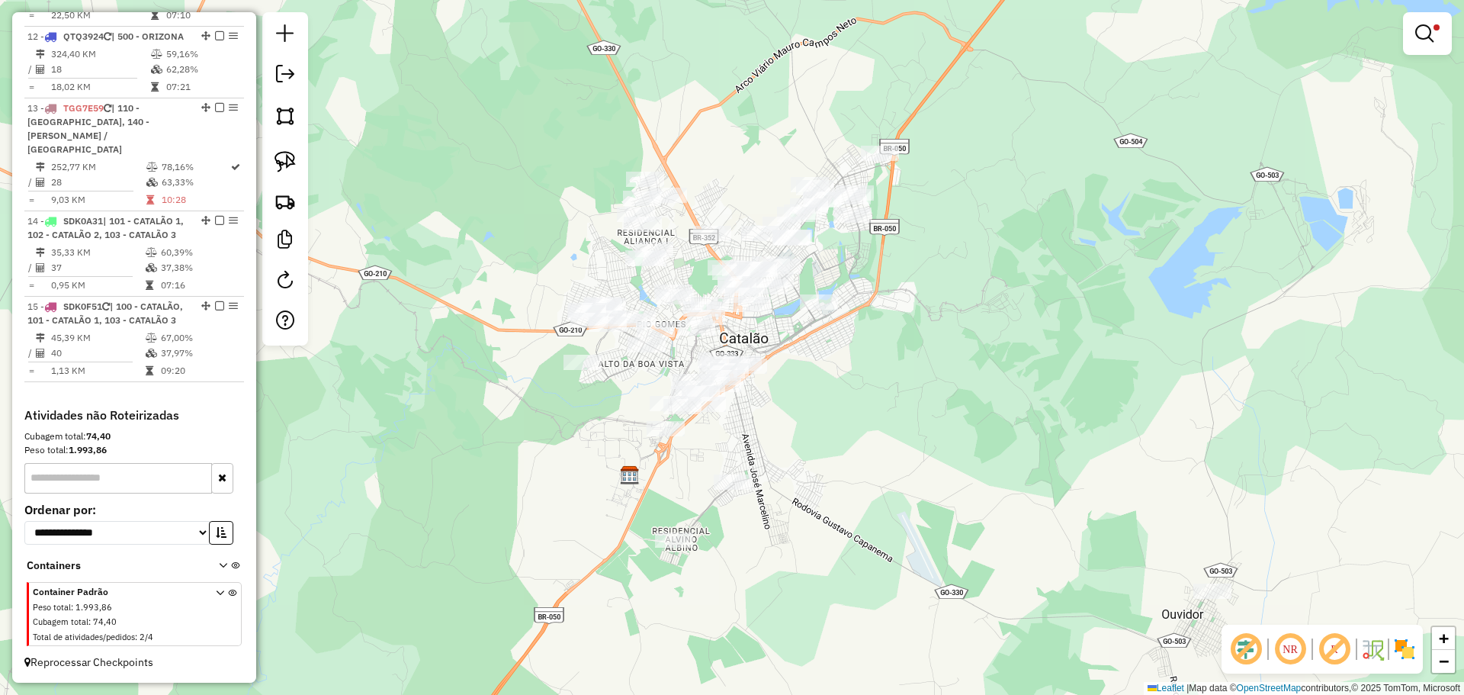
drag, startPoint x: 816, startPoint y: 432, endPoint x: 665, endPoint y: 352, distance: 170.5
click at [793, 388] on div "Limpar filtros Janela de atendimento Grade de atendimento Capacidade Transporta…" at bounding box center [732, 347] width 1464 height 695
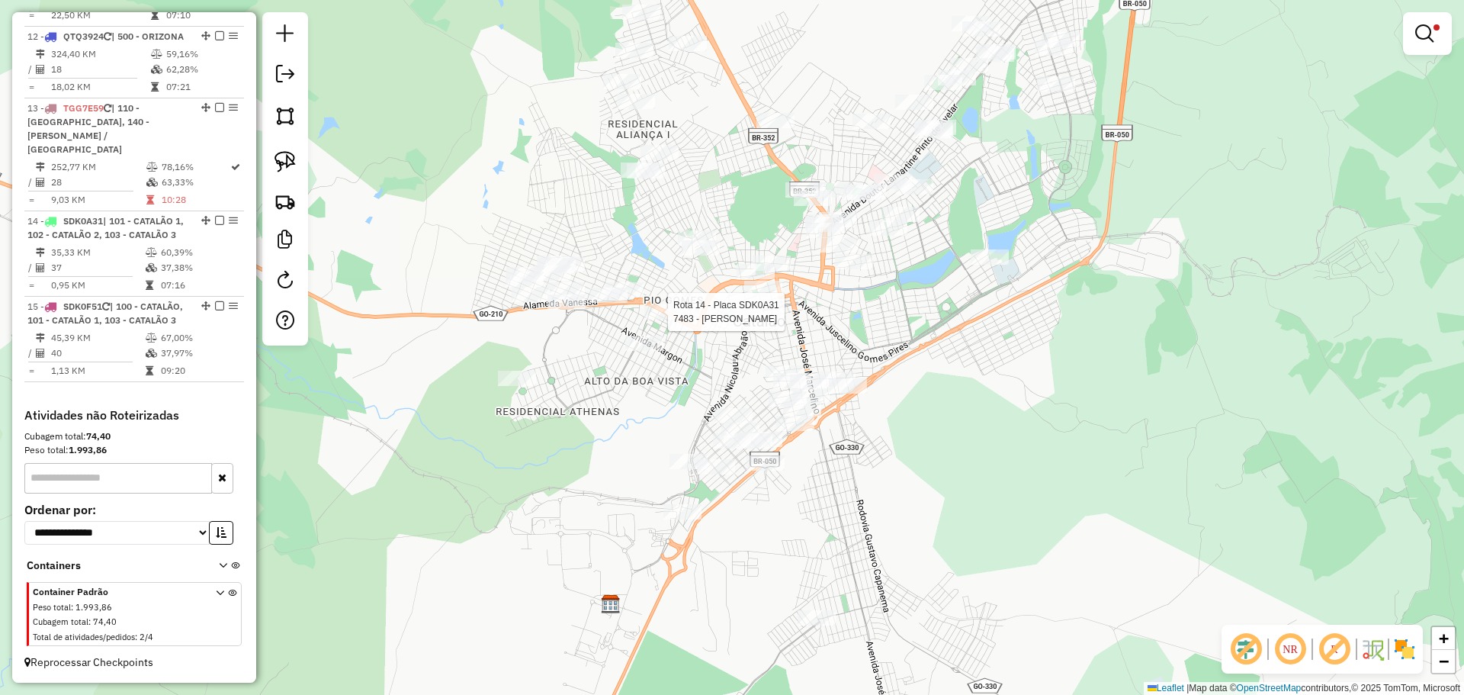
click at [655, 319] on div at bounding box center [663, 311] width 38 height 15
select select "**********"
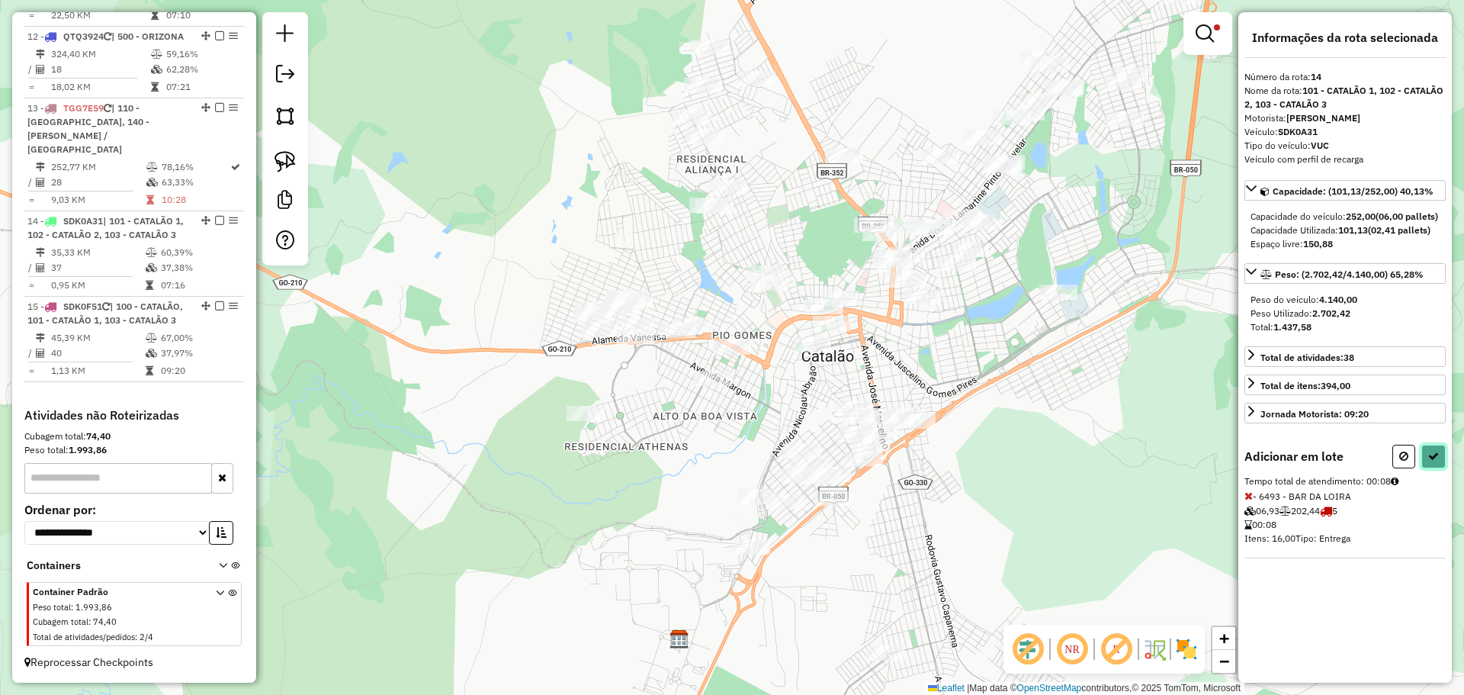
click at [1428, 461] on icon at bounding box center [1433, 456] width 11 height 11
select select "**********"
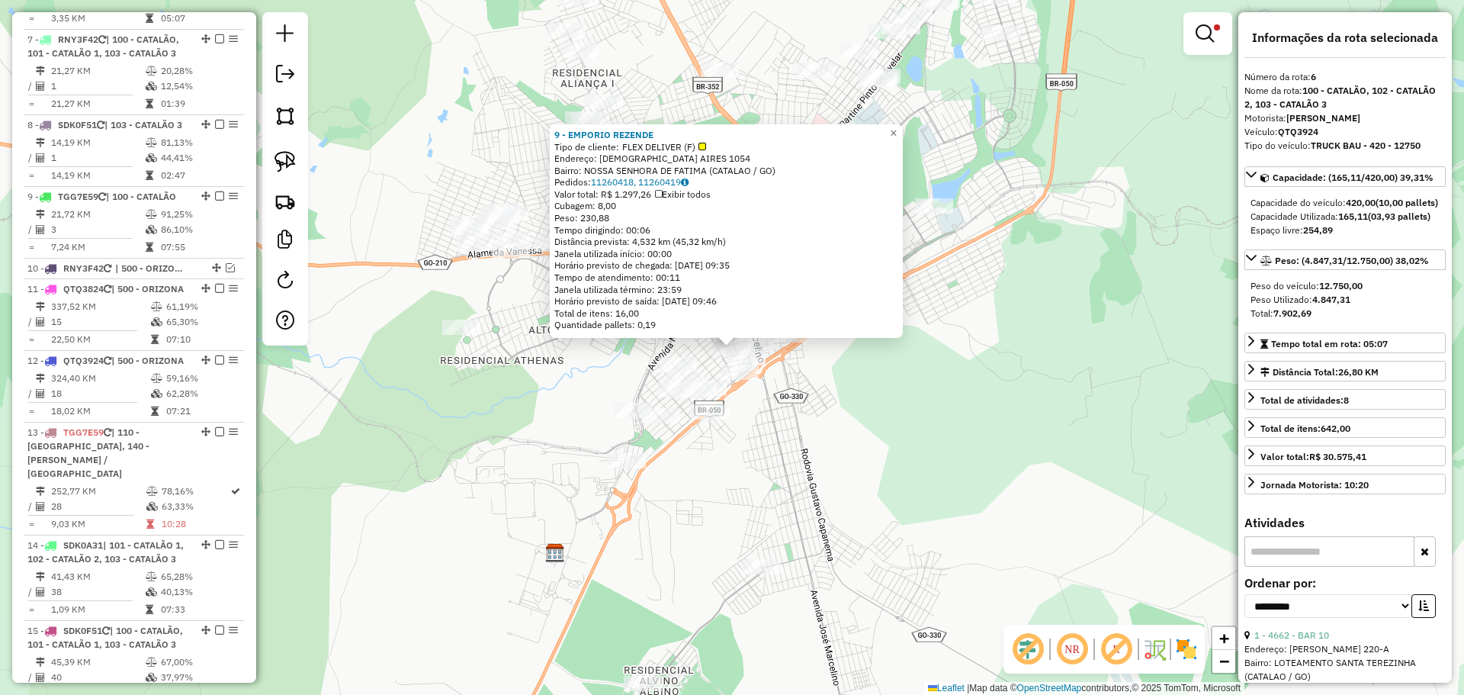
scroll to position [1017, 0]
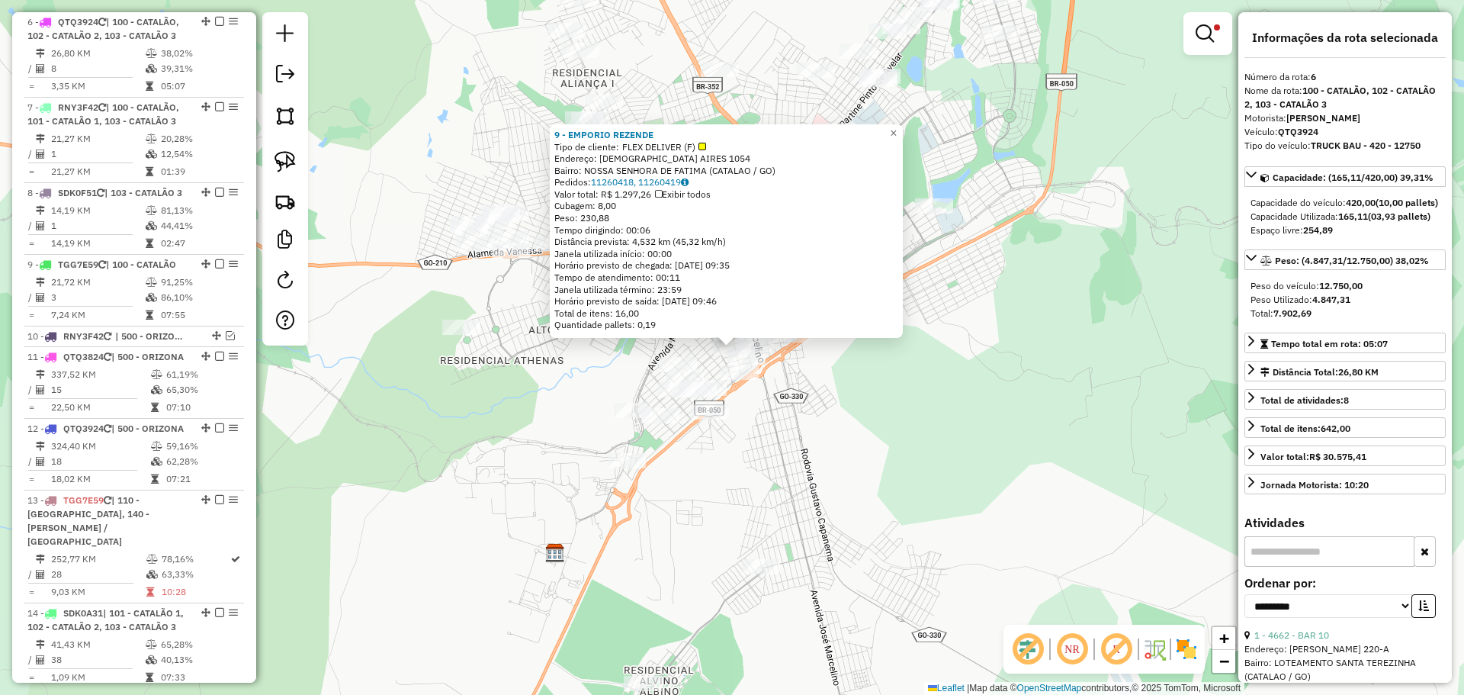
click at [865, 416] on div "9 - EMPORIO REZENDE Tipo de cliente: FLEX DELIVER (F) Endereço: CRISTIANO AIRES…" at bounding box center [732, 347] width 1464 height 695
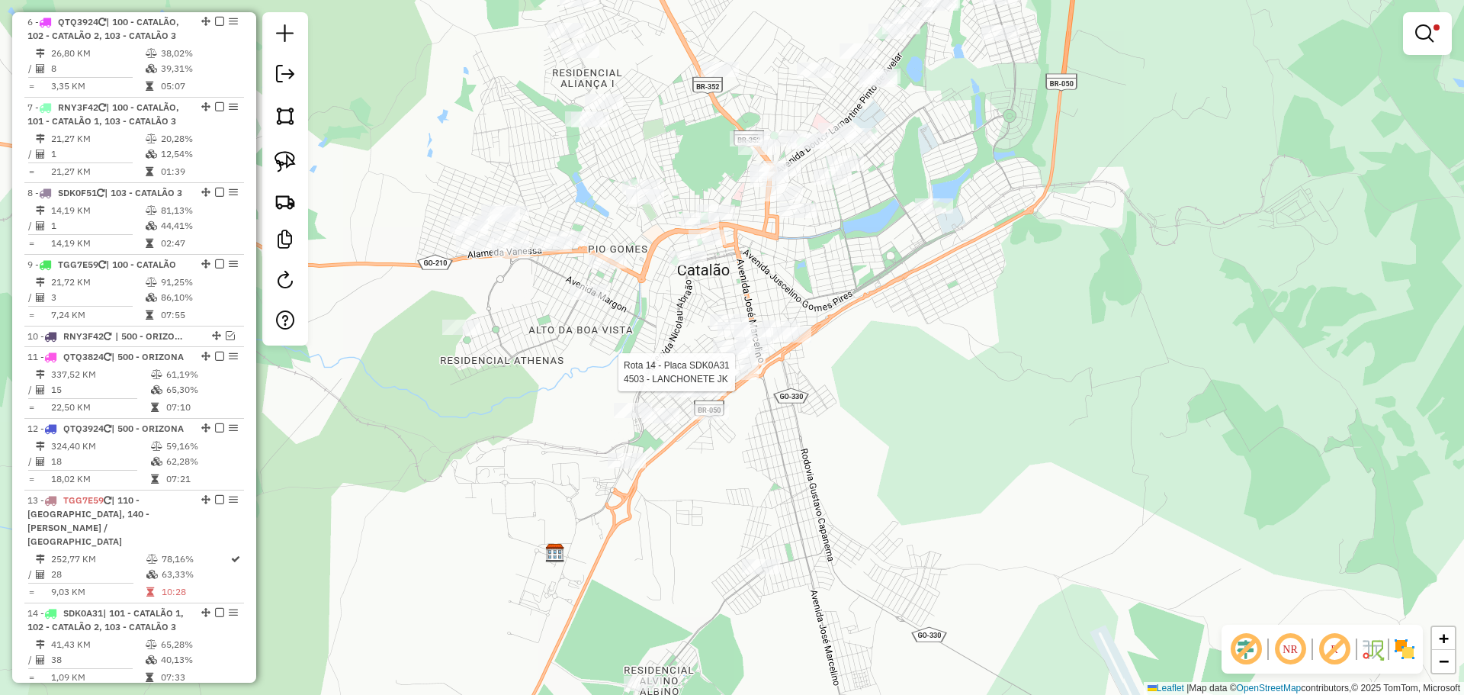
select select "**********"
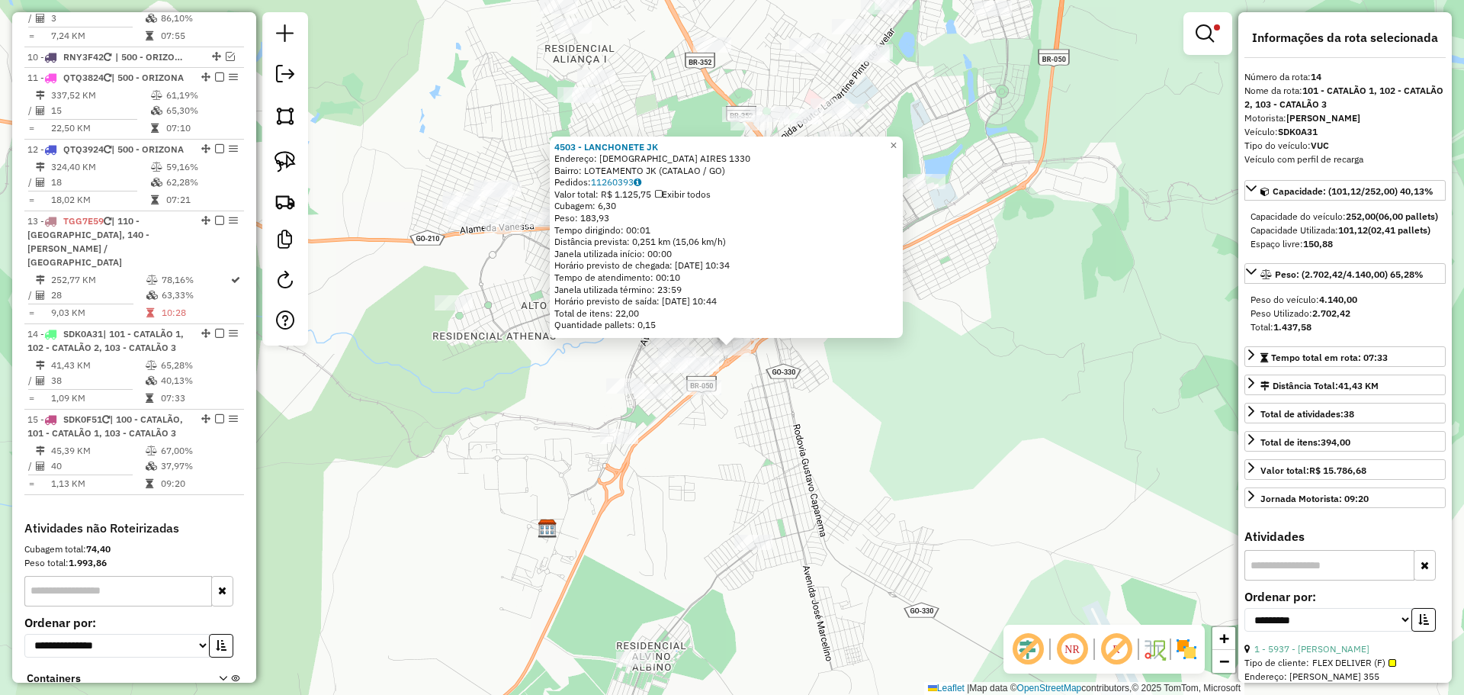
scroll to position [1464, 0]
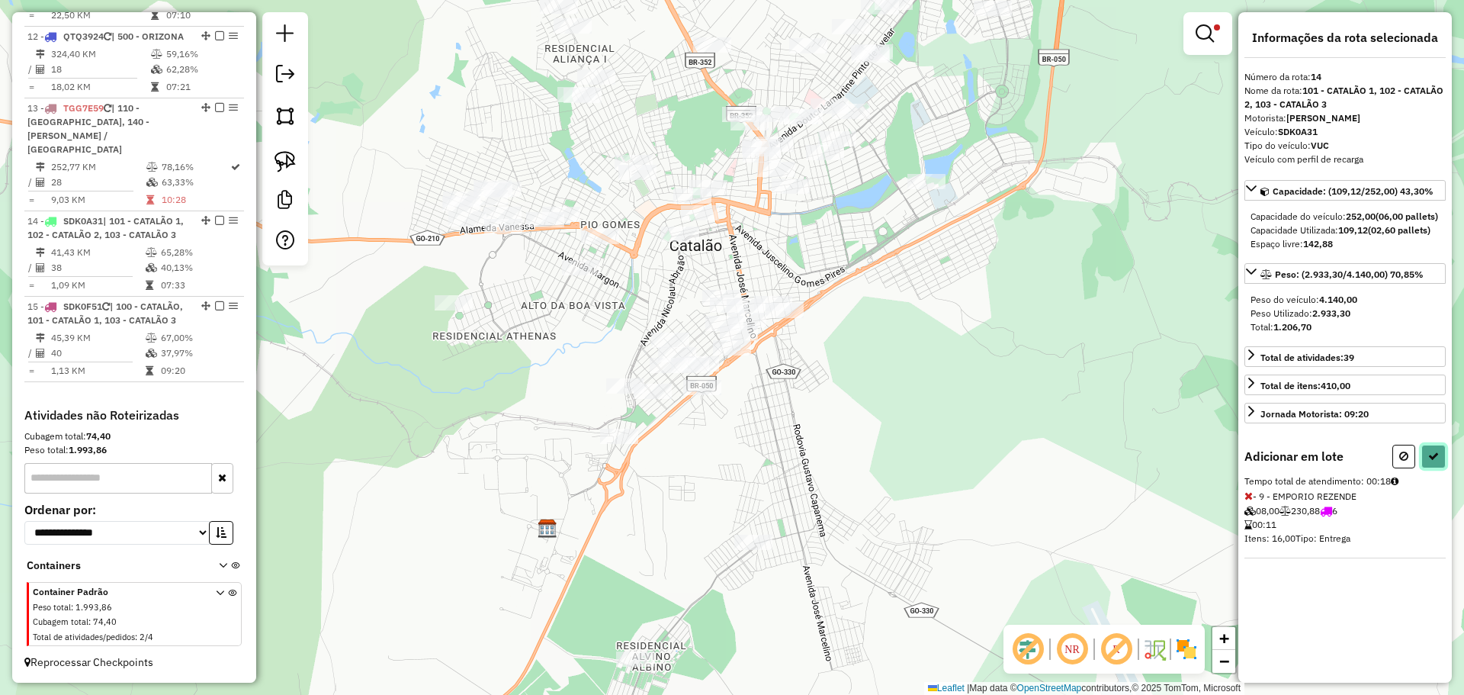
drag, startPoint x: 1426, startPoint y: 477, endPoint x: 1405, endPoint y: 477, distance: 20.6
click at [1425, 468] on button at bounding box center [1433, 456] width 24 height 24
select select "**********"
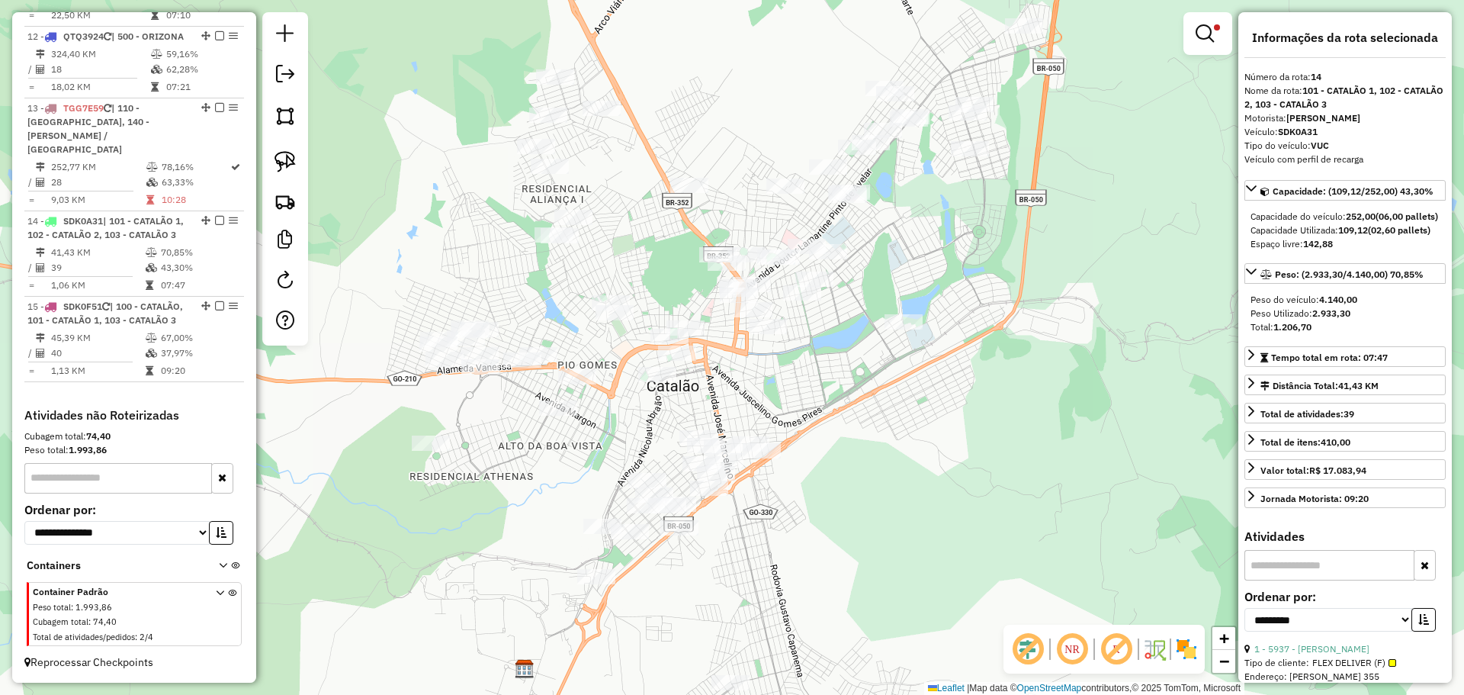
drag, startPoint x: 947, startPoint y: 111, endPoint x: 923, endPoint y: 262, distance: 152.9
click at [923, 262] on div "Limpar filtros Janela de atendimento Grade de atendimento Capacidade Transporta…" at bounding box center [732, 347] width 1464 height 695
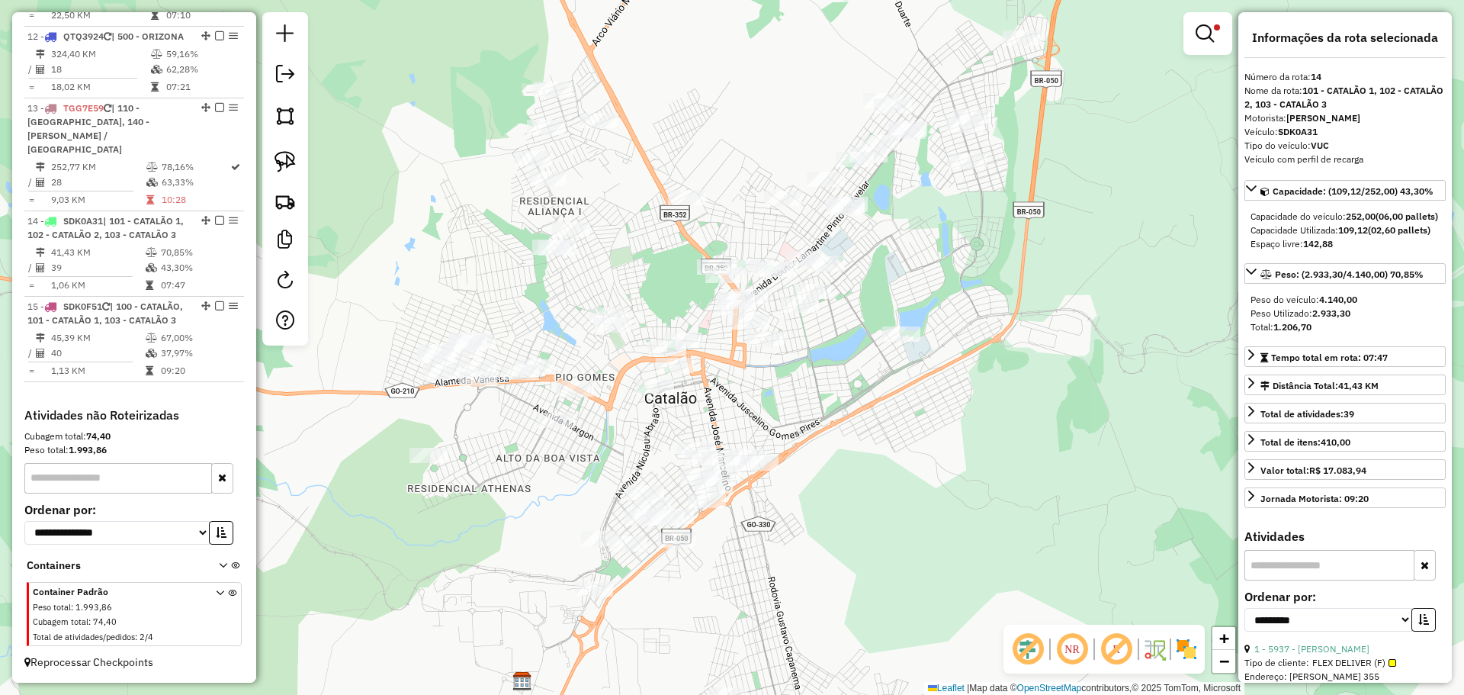
drag, startPoint x: 1022, startPoint y: 237, endPoint x: 986, endPoint y: 276, distance: 52.9
click at [987, 276] on div "Limpar filtros Janela de atendimento Grade de atendimento Capacidade Transporta…" at bounding box center [732, 347] width 1464 height 695
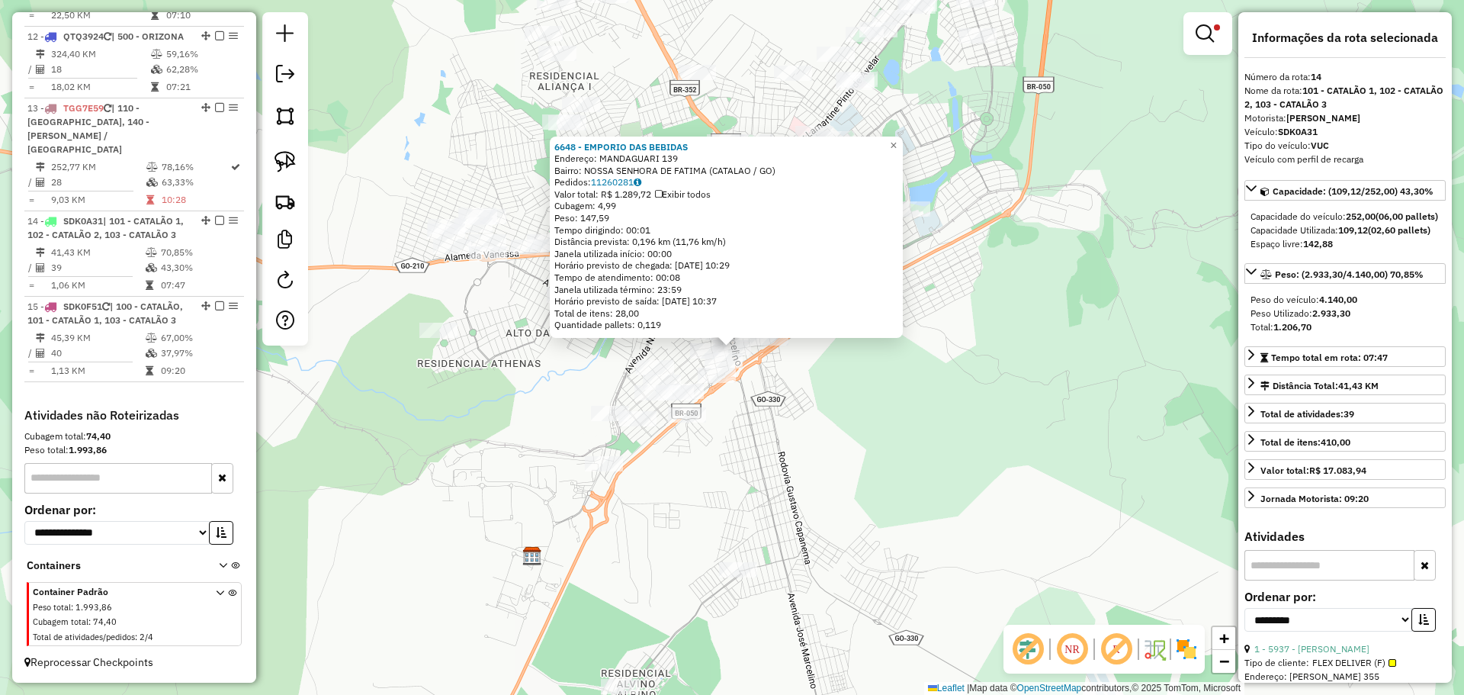
click at [963, 525] on div "6648 - EMPORIO DAS BEBIDAS Endereço: MANDAGUARI 139 Bairro: [GEOGRAPHIC_DATA] (…" at bounding box center [732, 347] width 1464 height 695
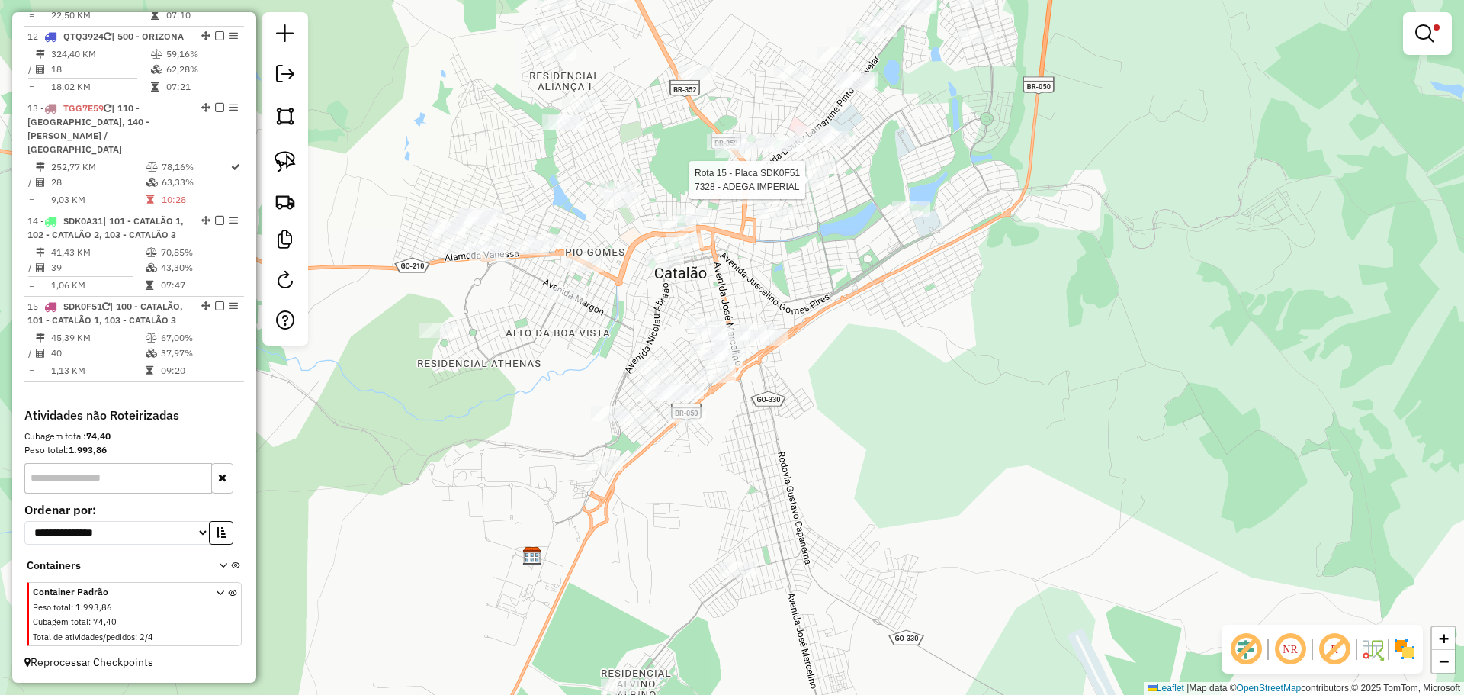
select select "**********"
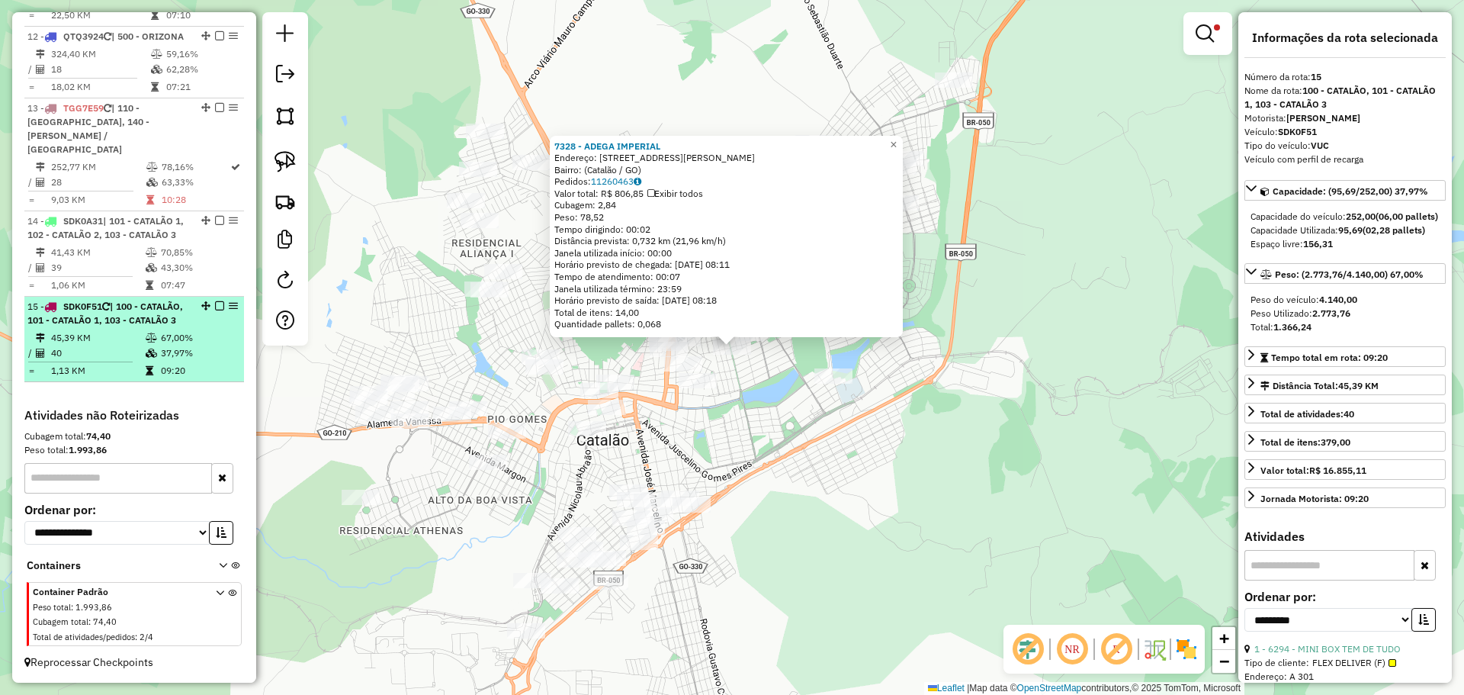
click at [215, 301] on em at bounding box center [219, 305] width 9 height 9
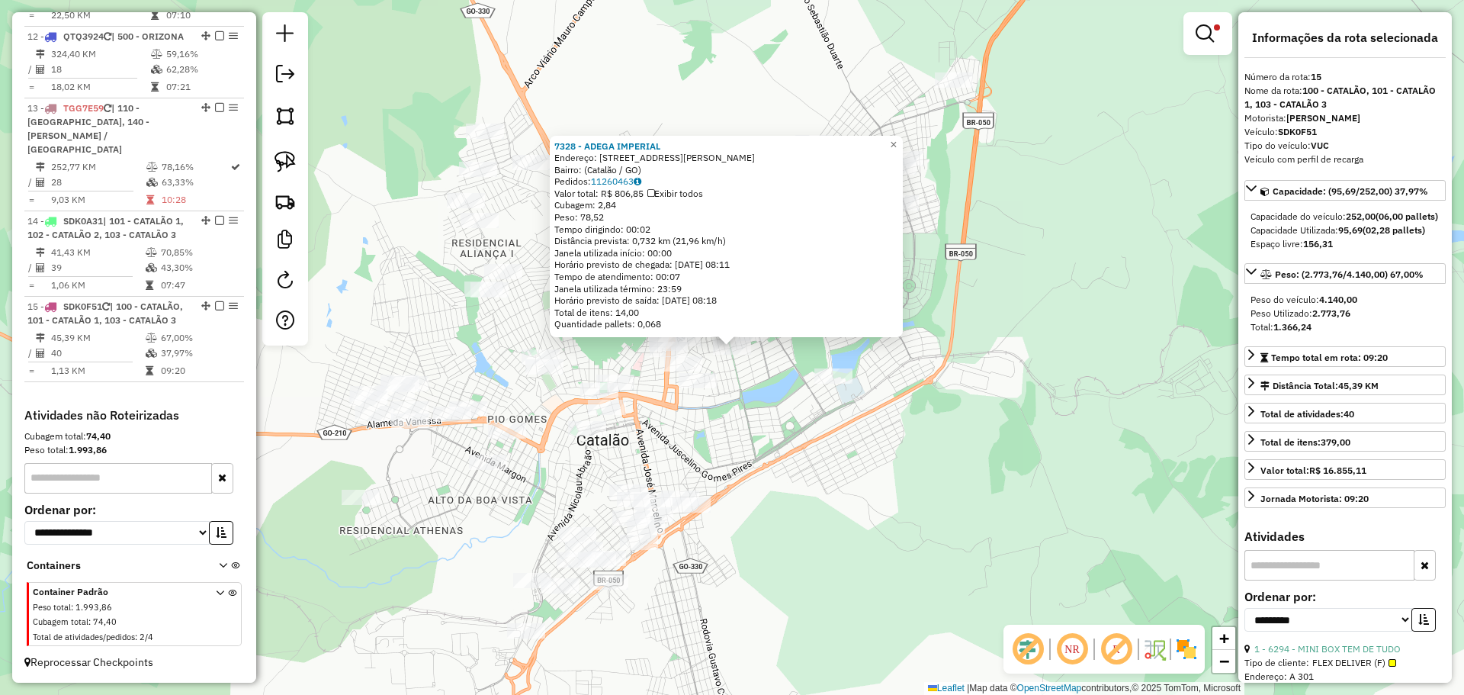
scroll to position [1385, 0]
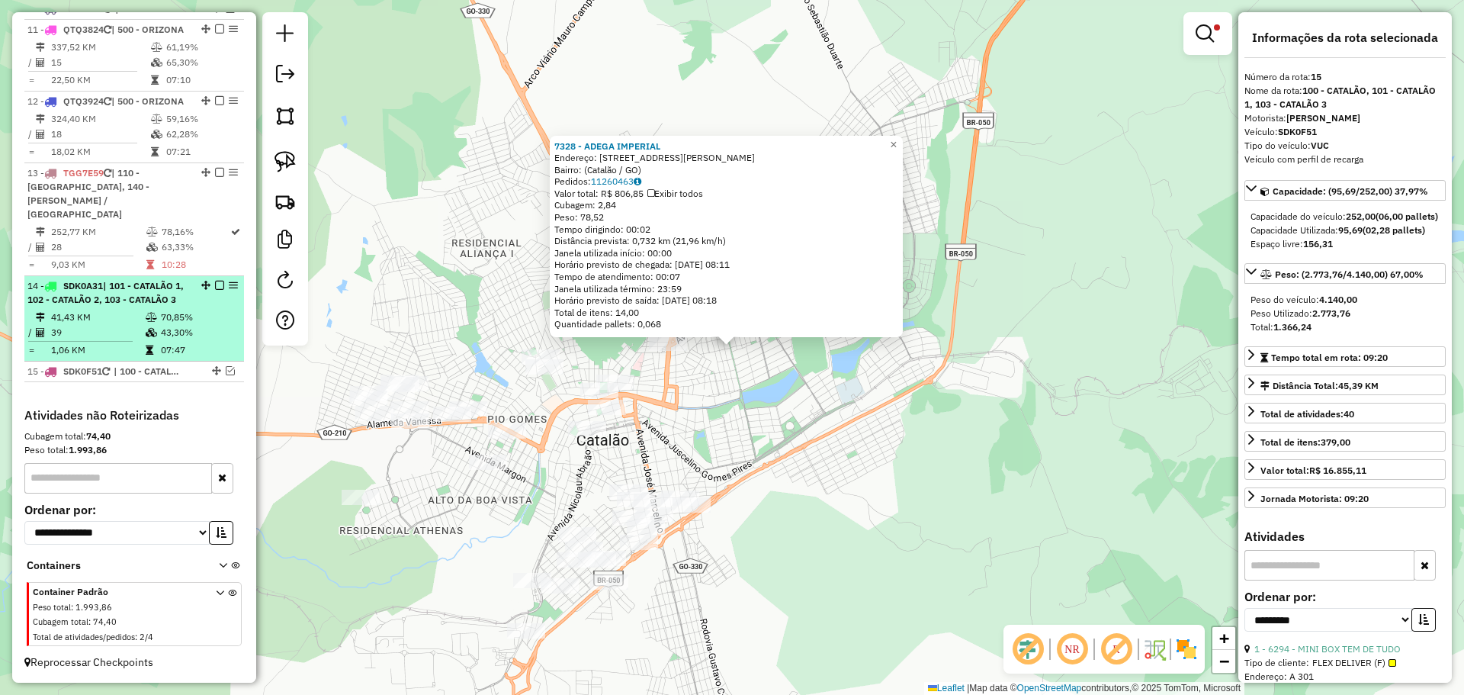
click at [117, 283] on span "| 101 - CATALÃO 1, 102 - CATALÃO 2, 103 - CATALÃO 3" at bounding box center [105, 292] width 156 height 25
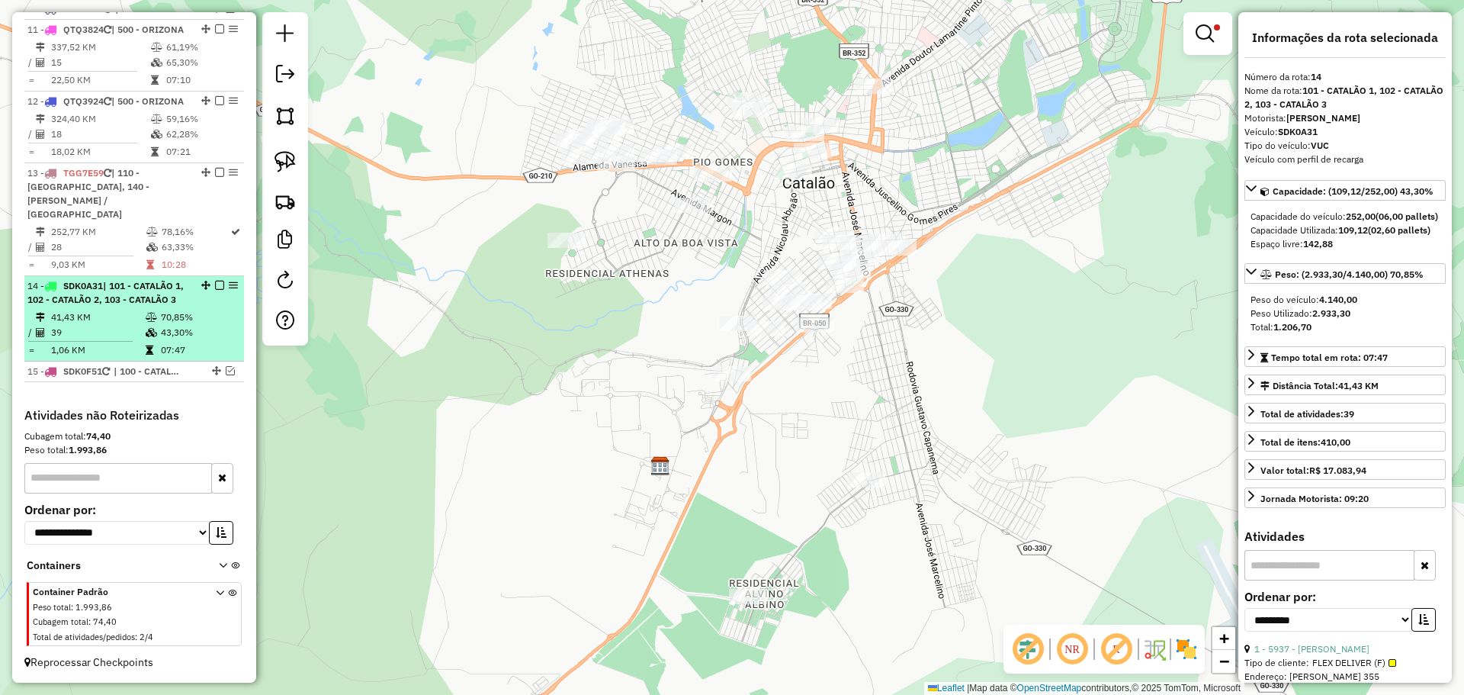
click at [215, 281] on em at bounding box center [219, 285] width 9 height 9
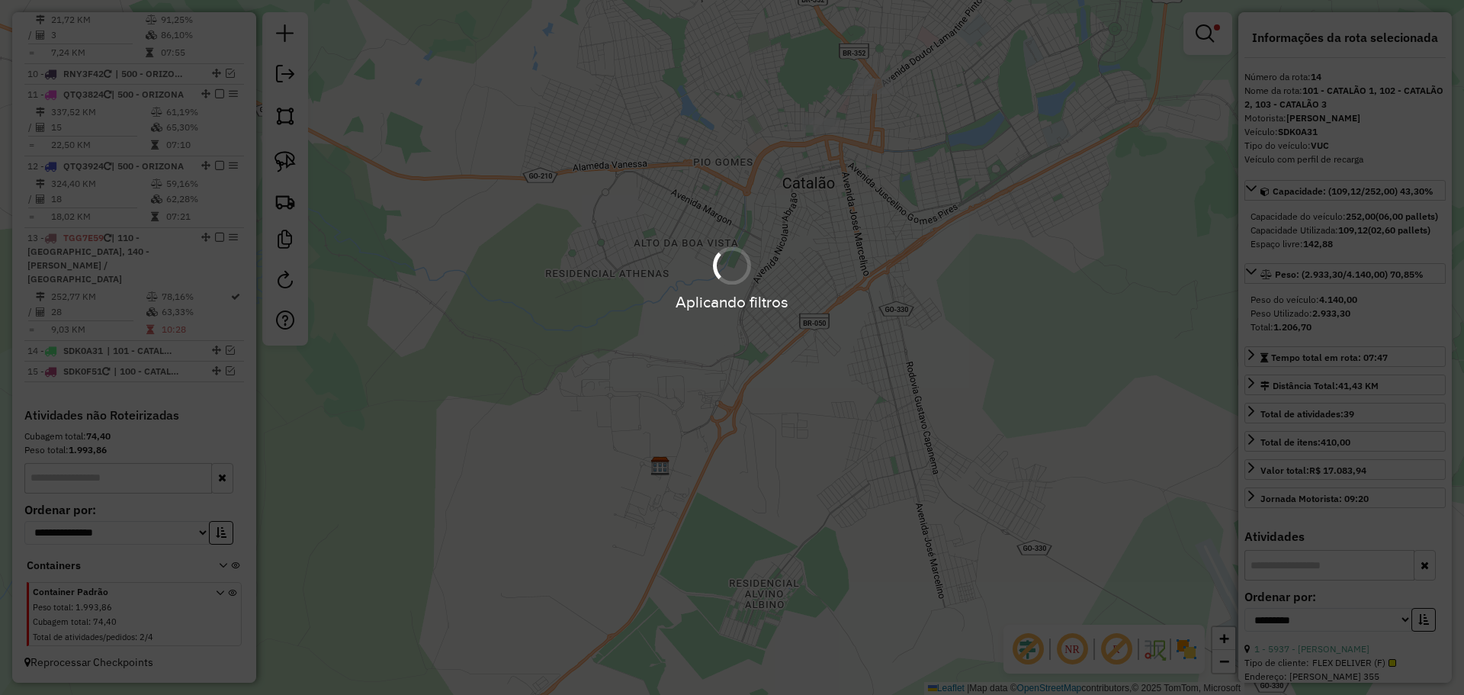
scroll to position [1307, 0]
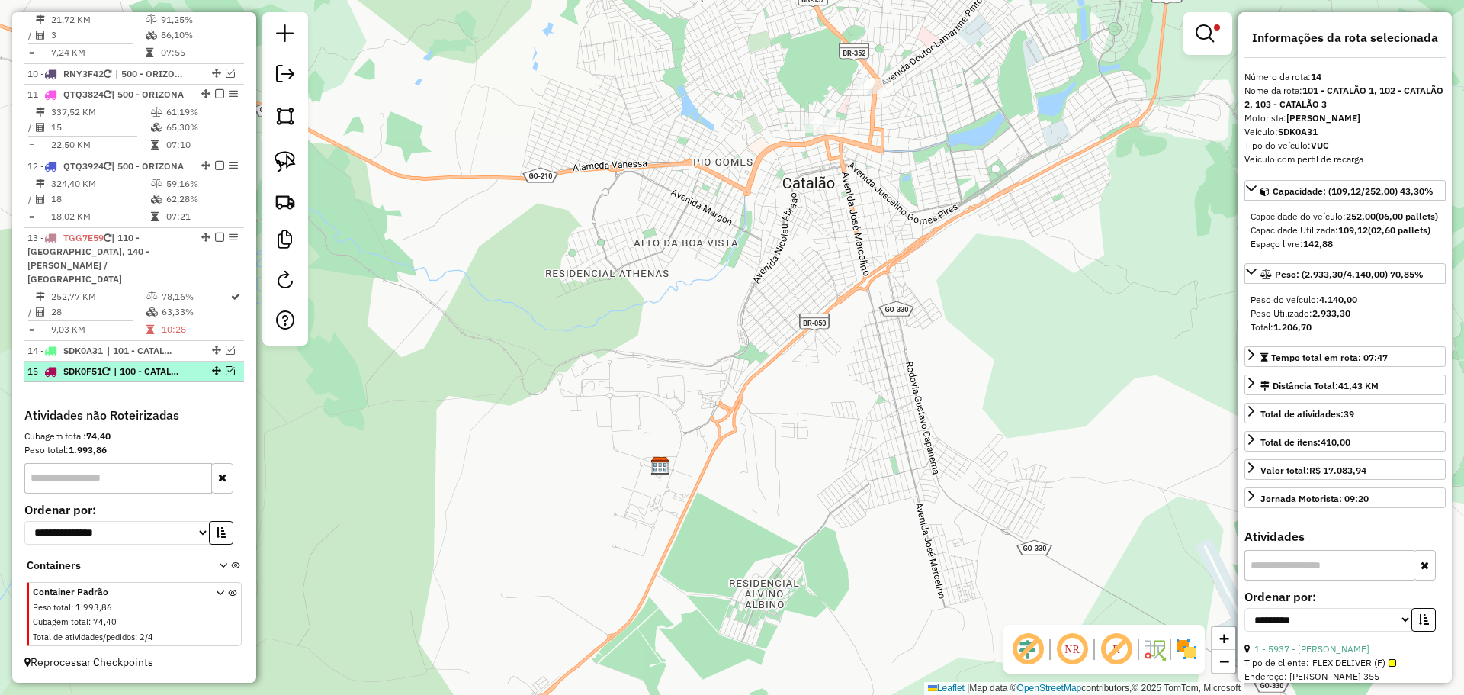
click at [136, 374] on span "| 100 - CATALÃO, 101 - CATALÃO 1, 103 - CATALÃO 3" at bounding box center [149, 371] width 70 height 14
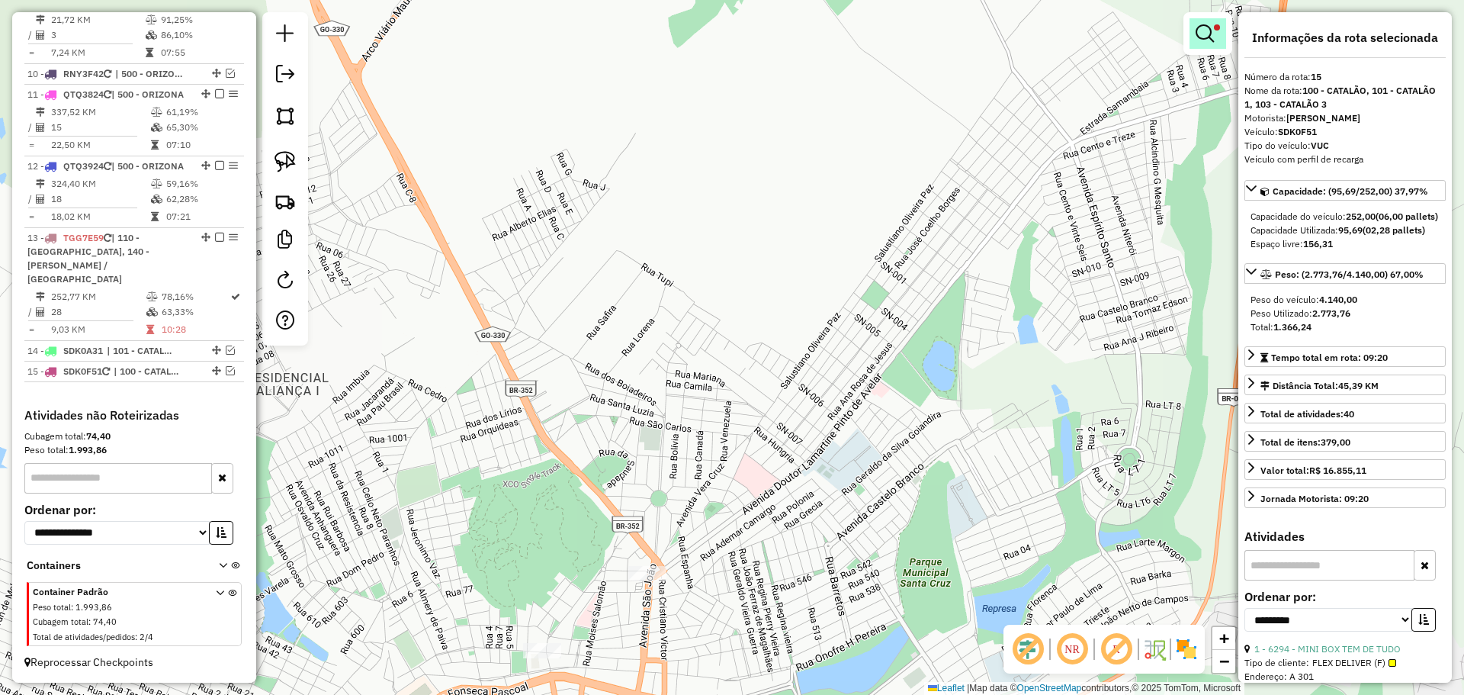
click at [1203, 38] on em at bounding box center [1204, 33] width 18 height 18
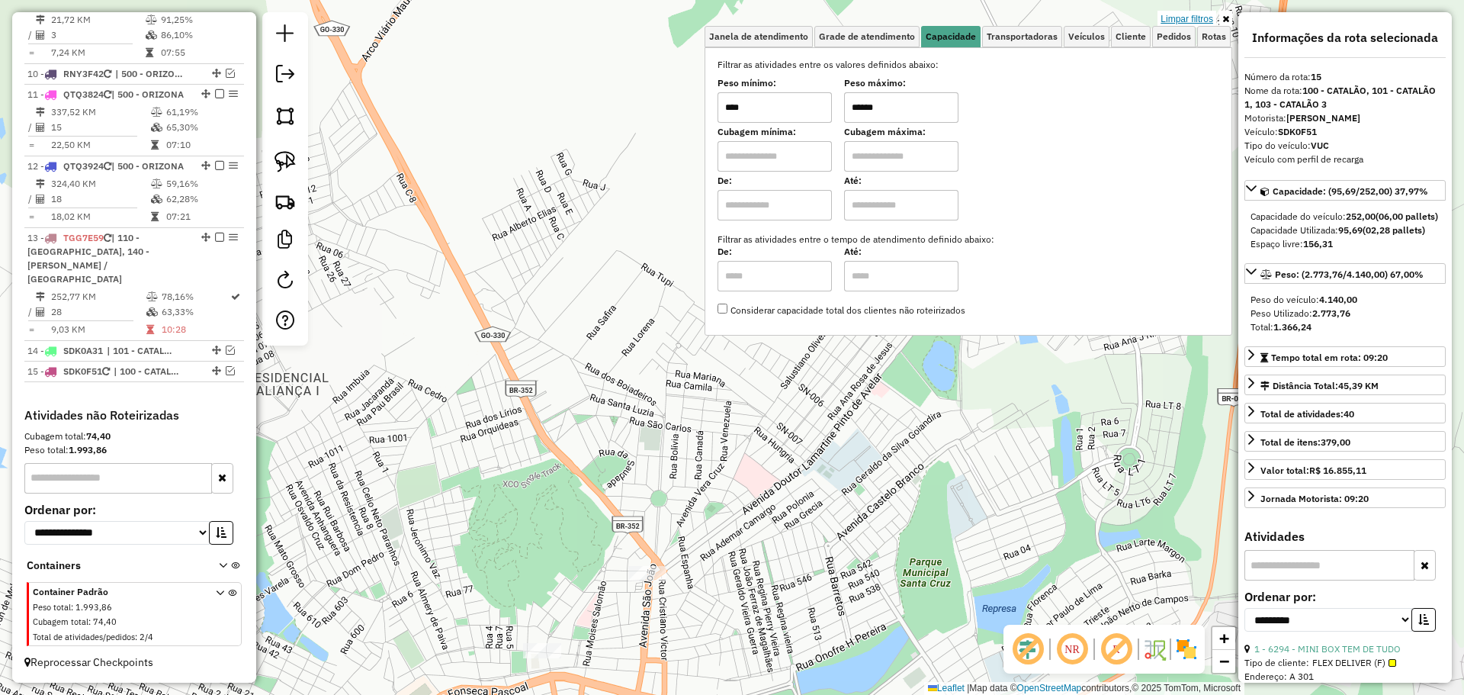
click at [1186, 15] on link "Limpar filtros" at bounding box center [1186, 19] width 59 height 17
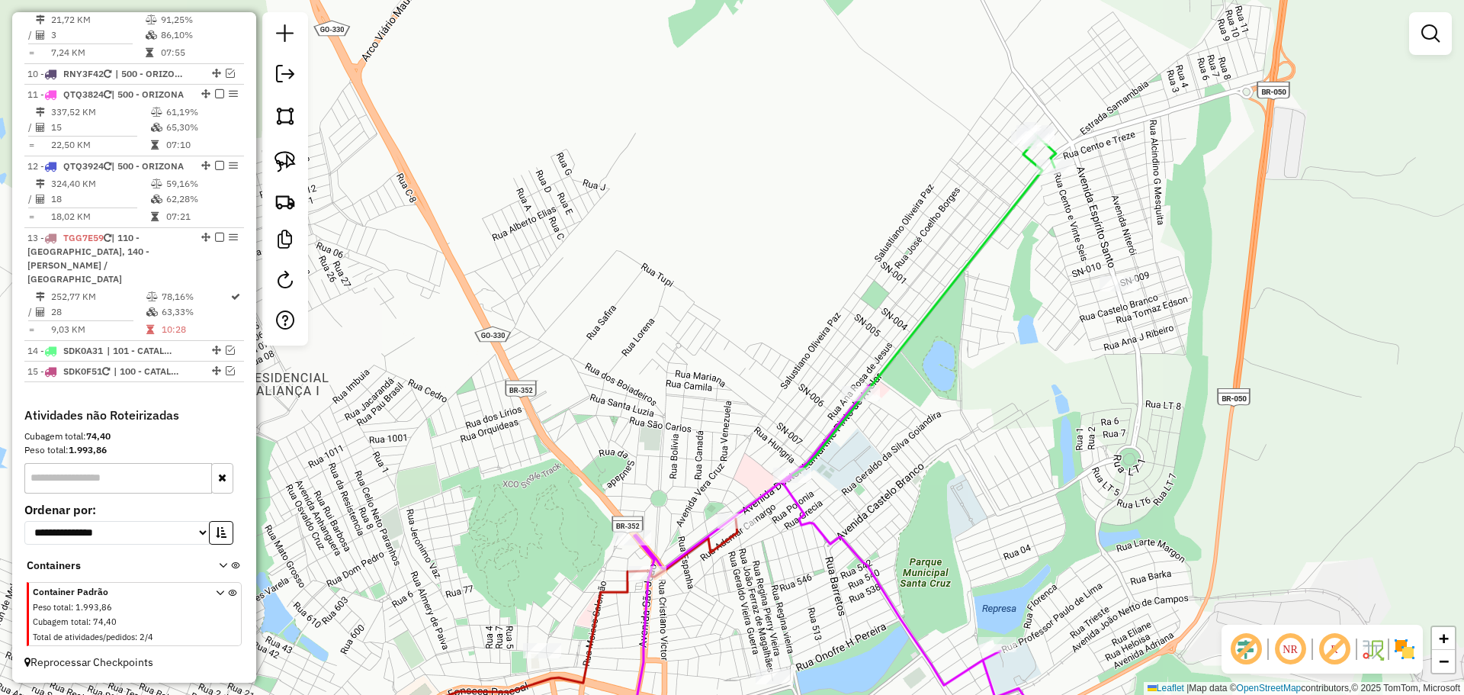
drag, startPoint x: 871, startPoint y: 513, endPoint x: 908, endPoint y: 220, distance: 295.8
click at [907, 221] on div "Rota 9 - Placa TGG7E59 6751 - SUPER. PRIMAVERA [PERSON_NAME] de atendimento Gra…" at bounding box center [732, 347] width 1464 height 695
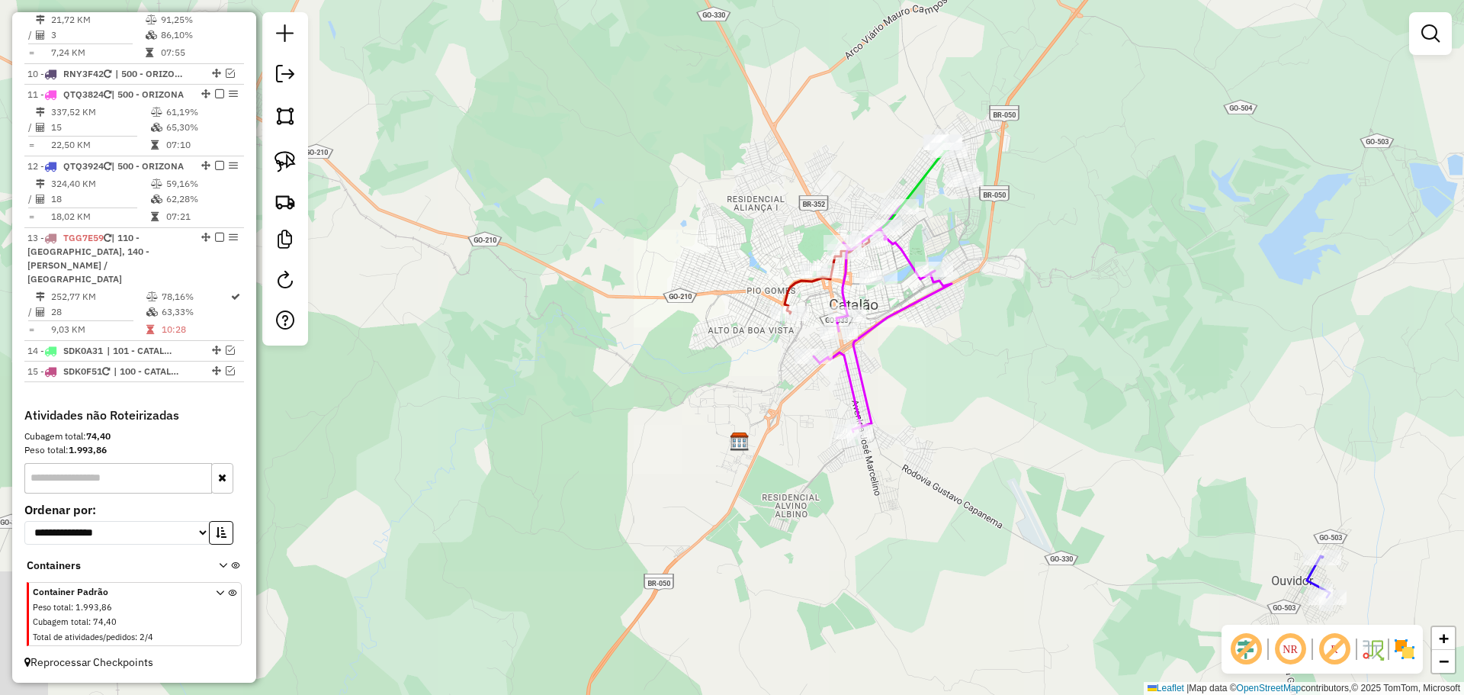
drag, startPoint x: 920, startPoint y: 442, endPoint x: 882, endPoint y: 313, distance: 135.1
click at [882, 313] on div "Janela de atendimento Grade de atendimento Capacidade Transportadoras Veículos …" at bounding box center [732, 347] width 1464 height 695
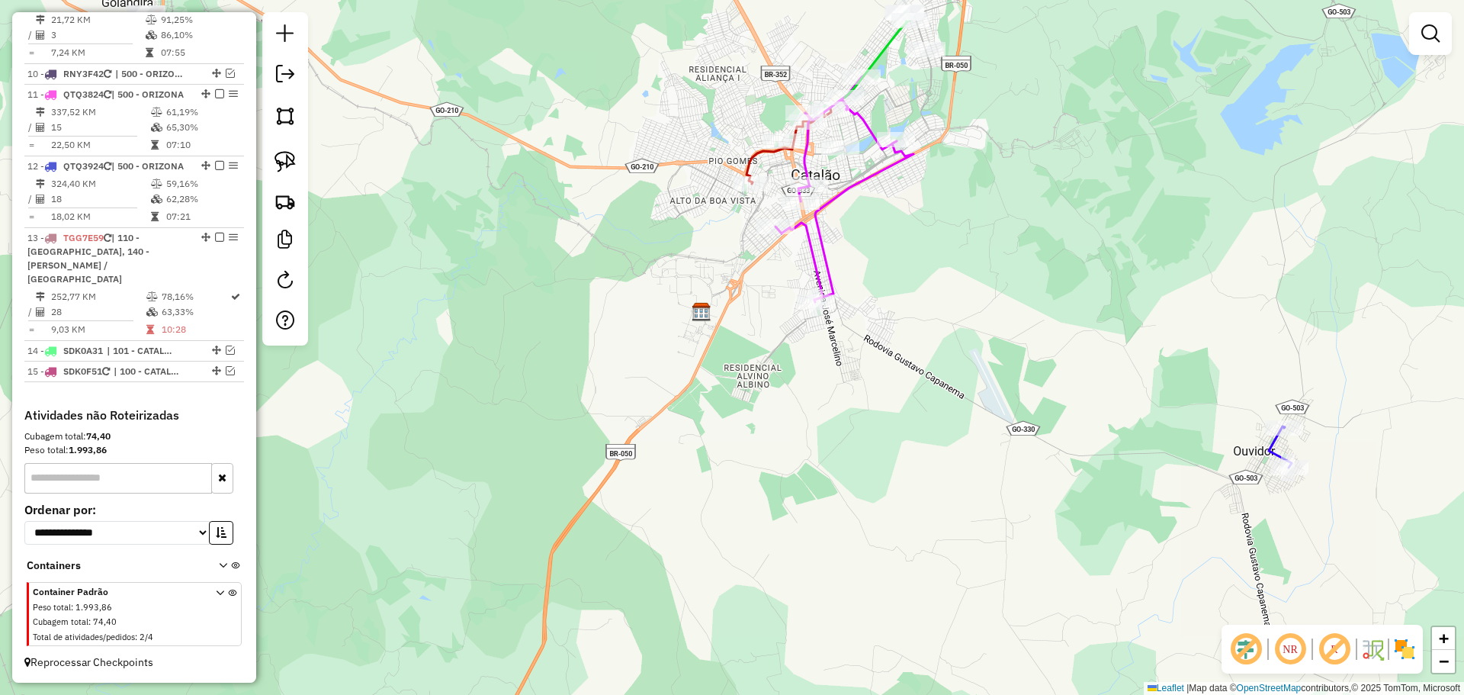
drag, startPoint x: 1032, startPoint y: 399, endPoint x: 851, endPoint y: 323, distance: 196.1
click at [851, 323] on div "Janela de atendimento Grade de atendimento Capacidade Transportadoras Veículos …" at bounding box center [732, 347] width 1464 height 695
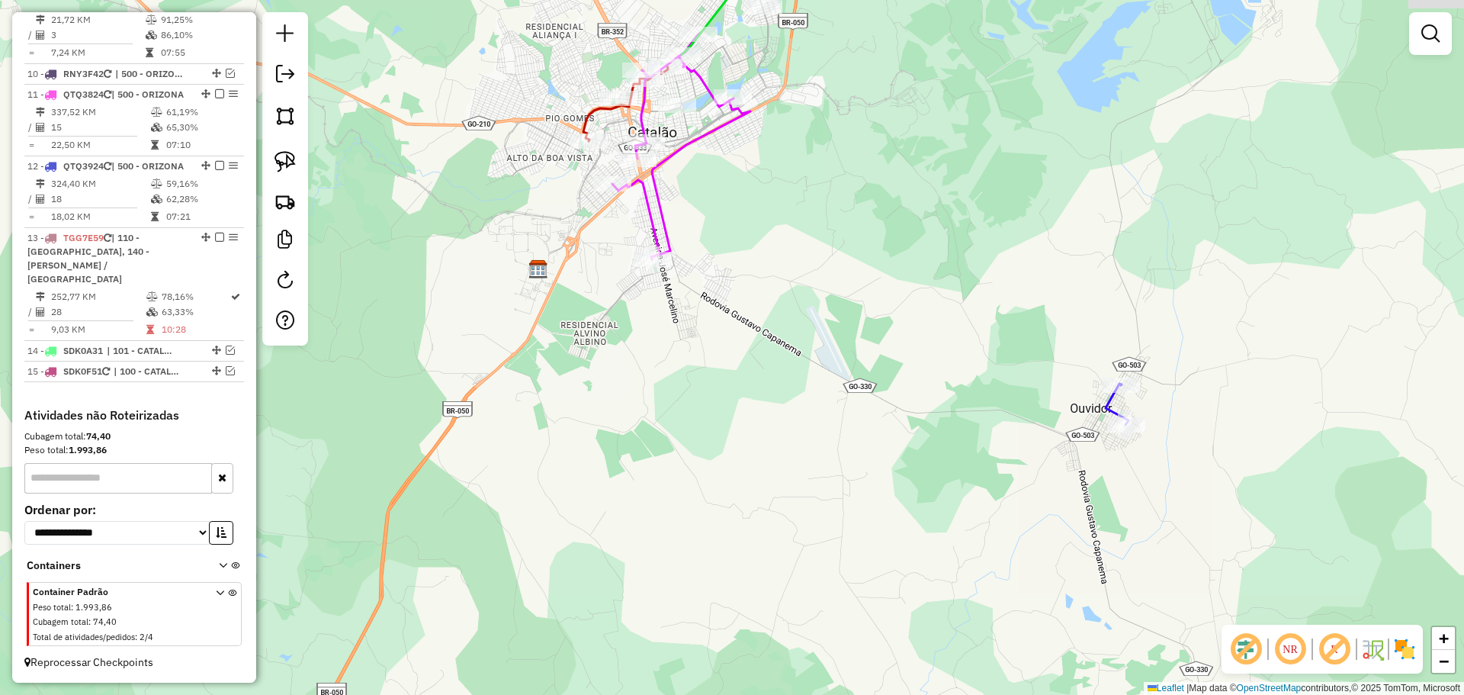
drag, startPoint x: 858, startPoint y: 260, endPoint x: 897, endPoint y: 385, distance: 130.9
click at [917, 480] on div "Janela de atendimento Grade de atendimento Capacidade Transportadoras Veículos …" at bounding box center [732, 347] width 1464 height 695
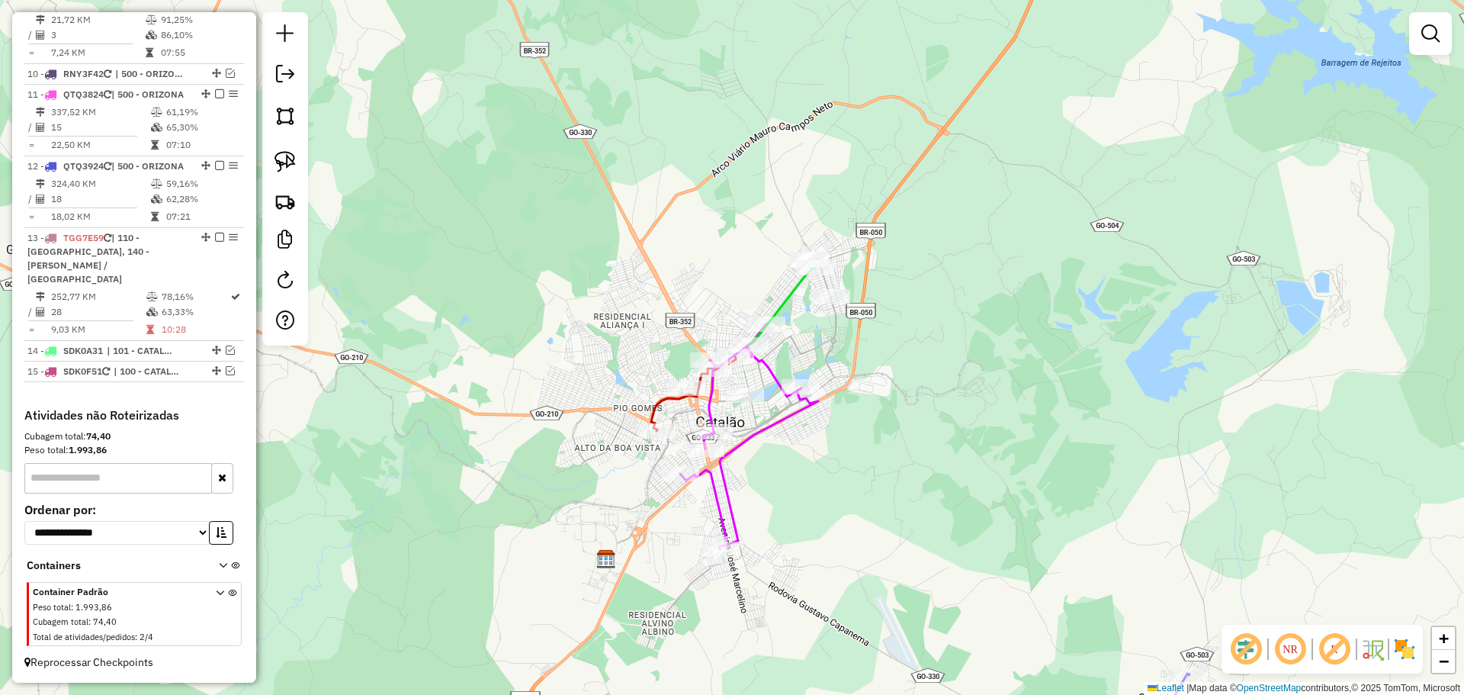
drag, startPoint x: 865, startPoint y: 252, endPoint x: 865, endPoint y: 325, distance: 72.4
click at [868, 319] on div "Janela de atendimento Grade de atendimento Capacidade Transportadoras Veículos …" at bounding box center [732, 347] width 1464 height 695
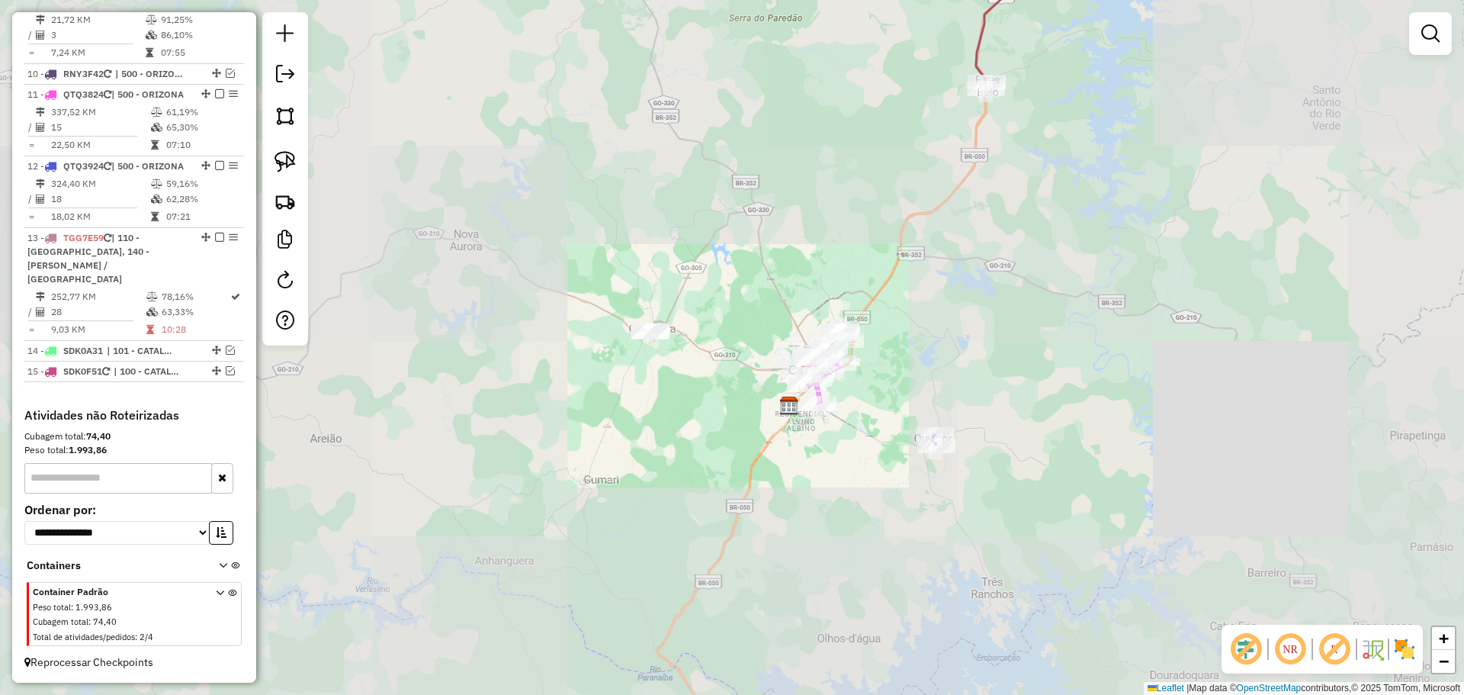
drag, startPoint x: 859, startPoint y: 269, endPoint x: 784, endPoint y: 427, distance: 174.9
click at [784, 427] on div "Janela de atendimento Grade de atendimento Capacidade Transportadoras Veículos …" at bounding box center [732, 347] width 1464 height 695
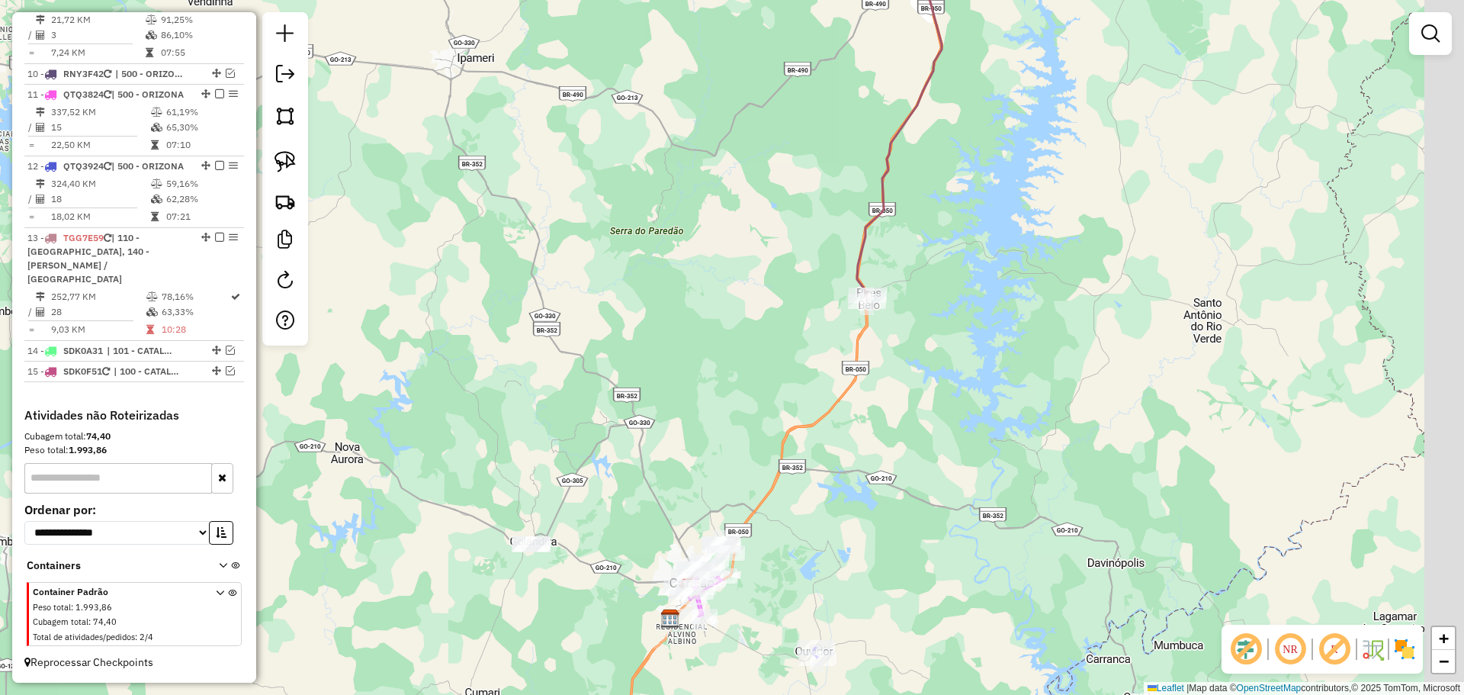
click at [838, 367] on div "Janela de atendimento Grade de atendimento Capacidade Transportadoras Veículos …" at bounding box center [732, 347] width 1464 height 695
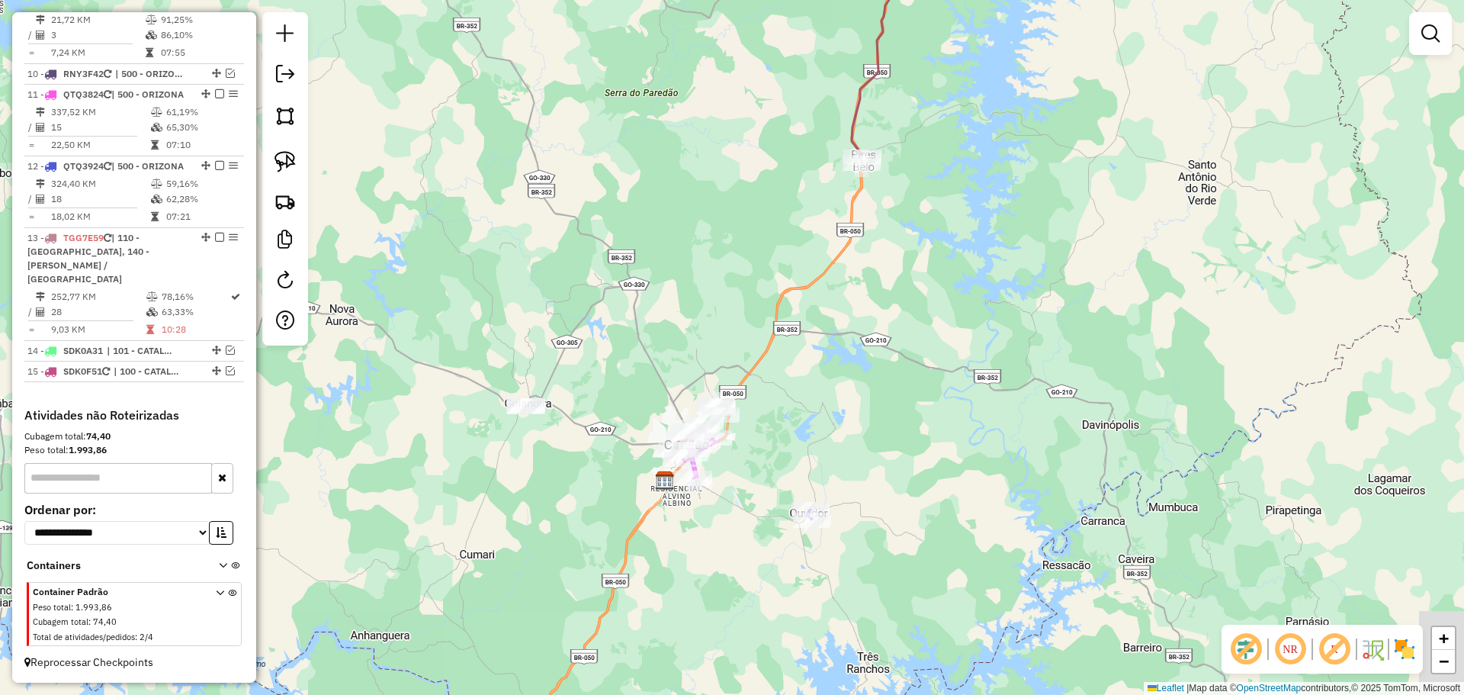
drag, startPoint x: 849, startPoint y: 404, endPoint x: 832, endPoint y: 294, distance: 111.8
click at [839, 289] on div "Janela de atendimento Grade de atendimento Capacidade Transportadoras Veículos …" at bounding box center [732, 347] width 1464 height 695
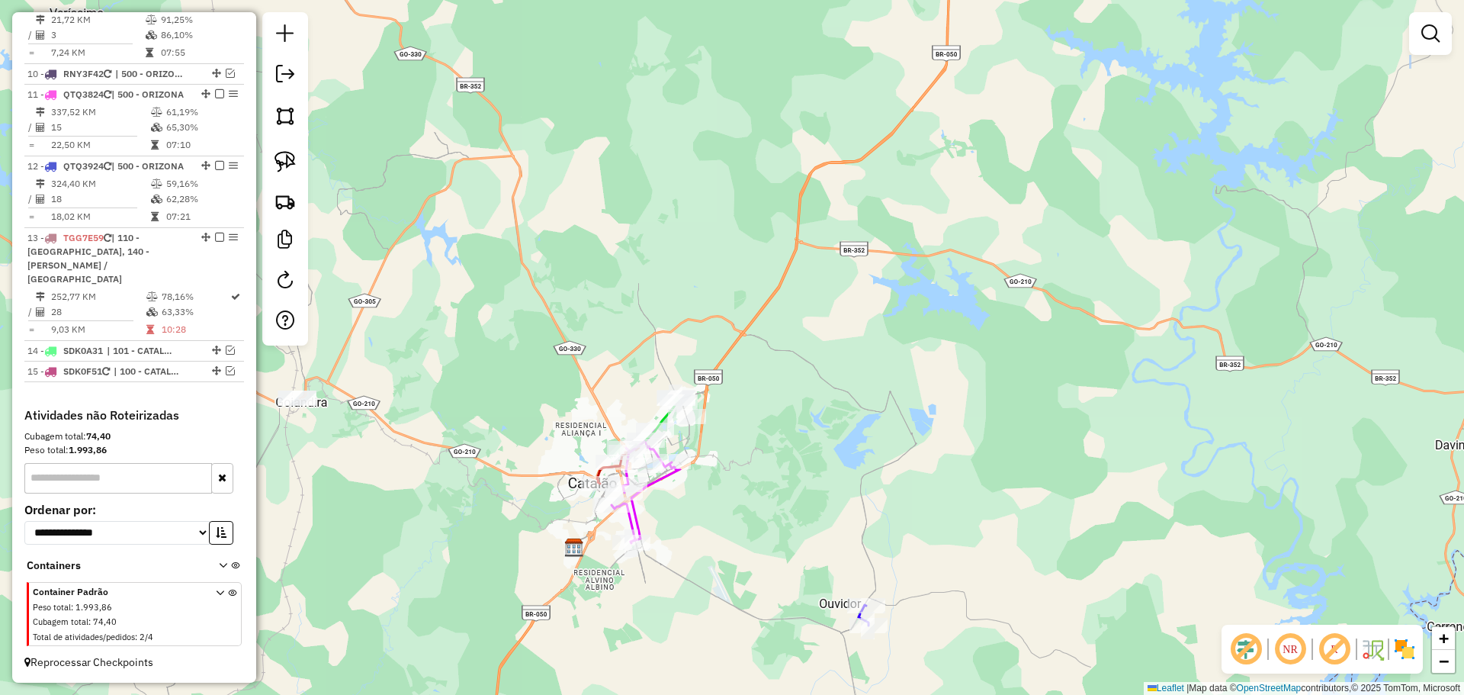
drag, startPoint x: 838, startPoint y: 290, endPoint x: 794, endPoint y: 454, distance: 169.6
click at [794, 454] on div "Janela de atendimento Grade de atendimento Capacidade Transportadoras Veículos …" at bounding box center [732, 347] width 1464 height 695
drag, startPoint x: 859, startPoint y: 446, endPoint x: 789, endPoint y: 554, distance: 129.0
click at [805, 538] on div "Janela de atendimento Grade de atendimento Capacidade Transportadoras Veículos …" at bounding box center [732, 347] width 1464 height 695
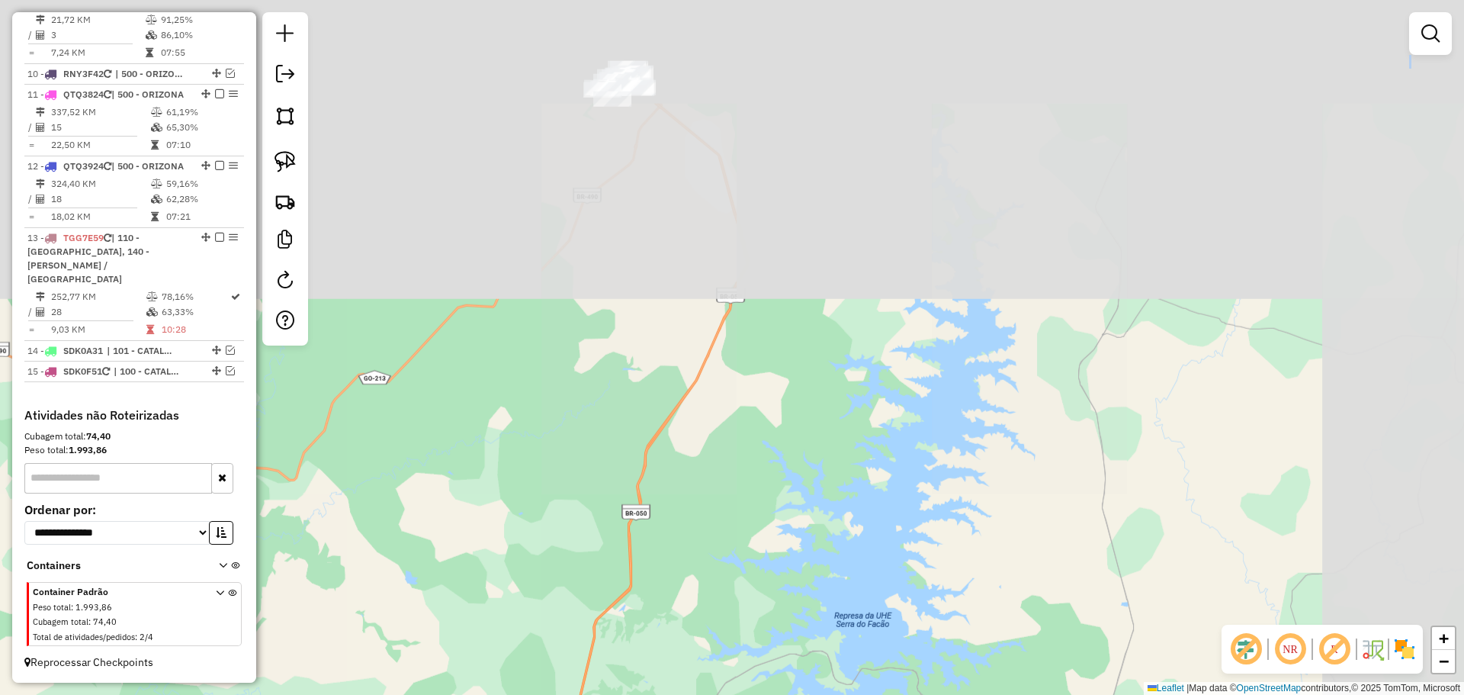
drag, startPoint x: 855, startPoint y: 345, endPoint x: 852, endPoint y: 366, distance: 20.9
click at [852, 366] on div "Janela de atendimento Grade de atendimento Capacidade Transportadoras Veículos …" at bounding box center [732, 347] width 1464 height 695
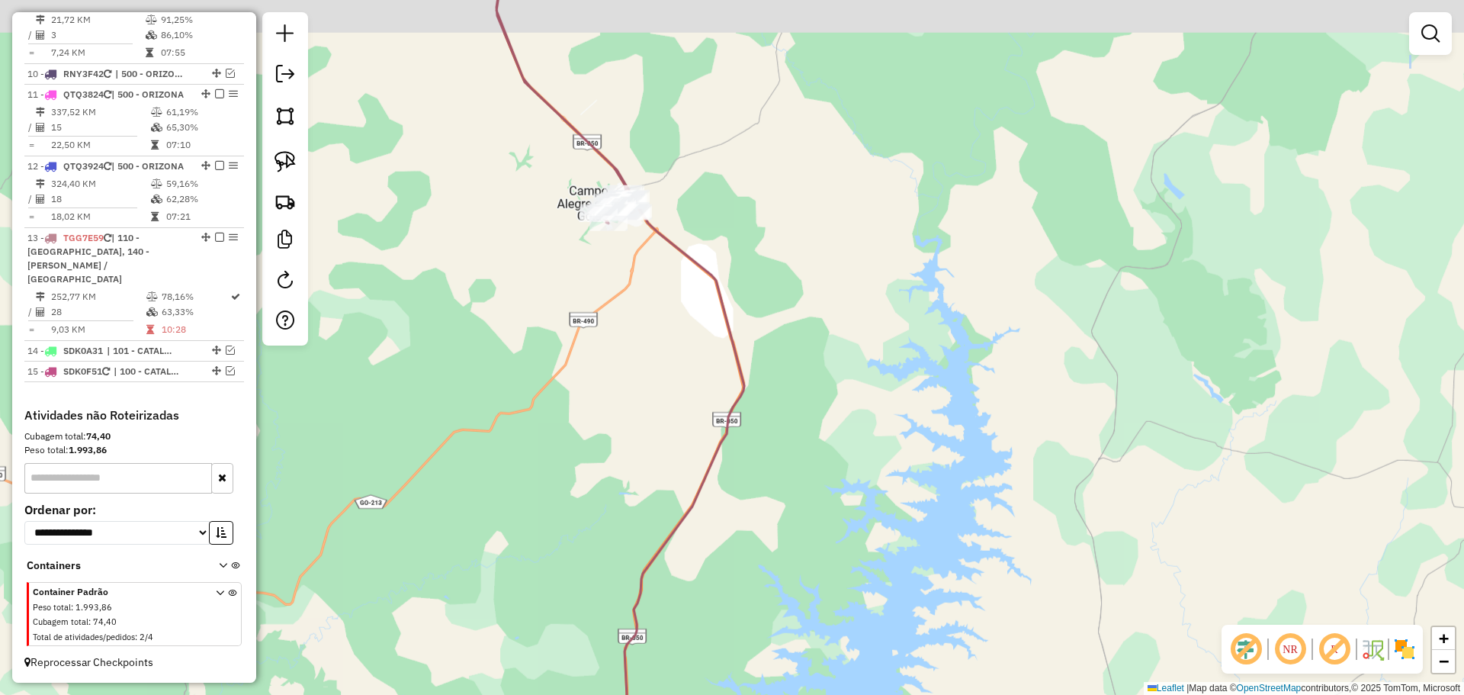
drag, startPoint x: 762, startPoint y: 257, endPoint x: 768, endPoint y: 270, distance: 14.0
click at [768, 270] on div "Janela de atendimento Grade de atendimento Capacidade Transportadoras Veículos …" at bounding box center [732, 347] width 1464 height 695
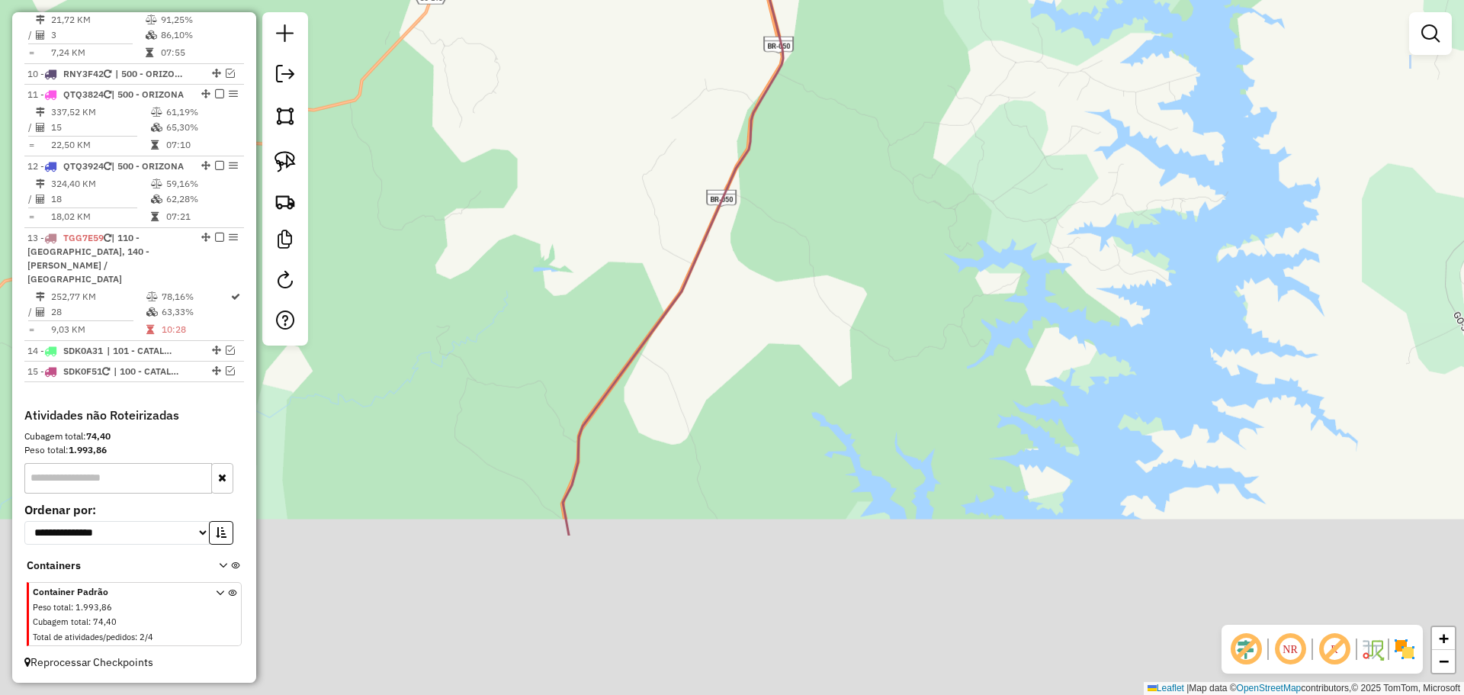
drag, startPoint x: 805, startPoint y: 570, endPoint x: 864, endPoint y: 303, distance: 273.2
click at [864, 304] on div "Janela de atendimento Grade de atendimento Capacidade Transportadoras Veículos …" at bounding box center [732, 347] width 1464 height 695
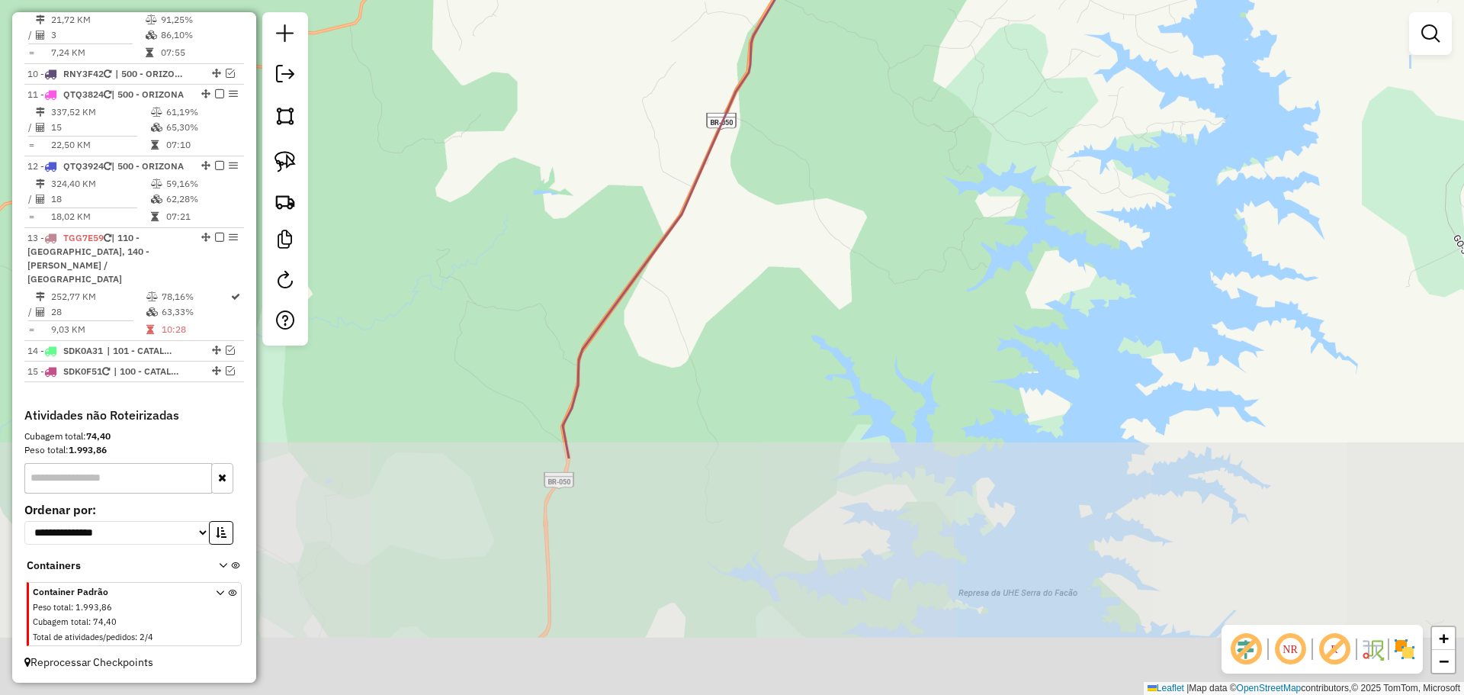
drag, startPoint x: 812, startPoint y: 544, endPoint x: 850, endPoint y: 436, distance: 114.8
click at [840, 453] on div "Janela de atendimento Grade de atendimento Capacidade Transportadoras Veículos …" at bounding box center [732, 347] width 1464 height 695
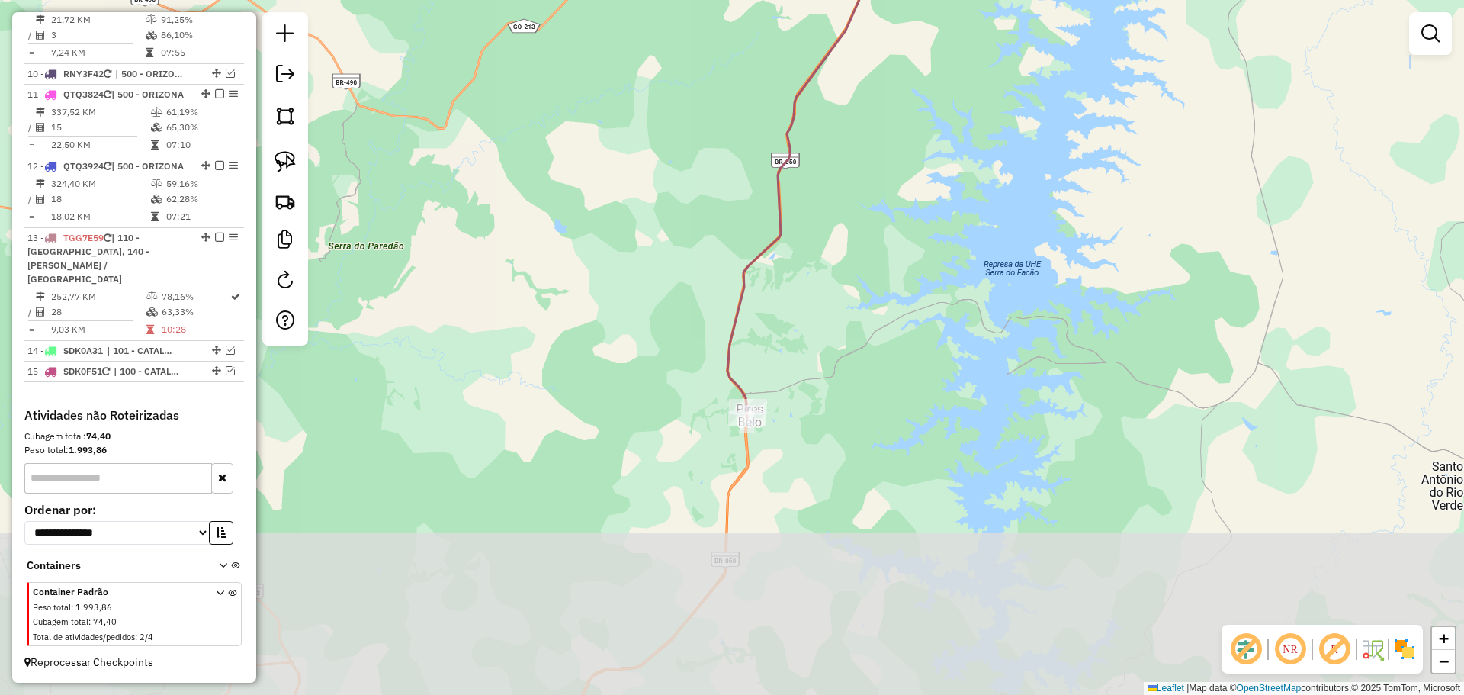
drag, startPoint x: 778, startPoint y: 555, endPoint x: 841, endPoint y: 337, distance: 227.1
click at [841, 337] on div "Janela de atendimento Grade de atendimento Capacidade Transportadoras Veículos …" at bounding box center [732, 347] width 1464 height 695
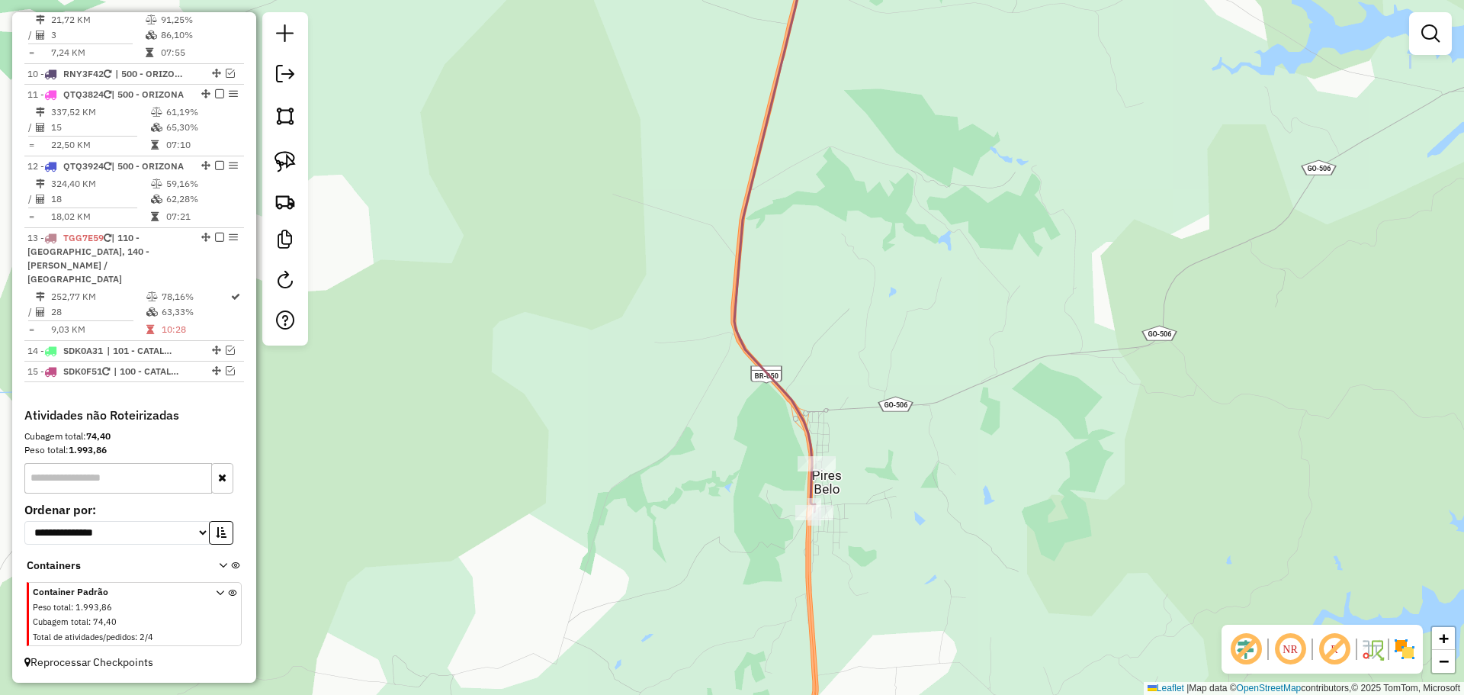
click at [815, 438] on icon at bounding box center [774, 221] width 81 height 581
select select "**********"
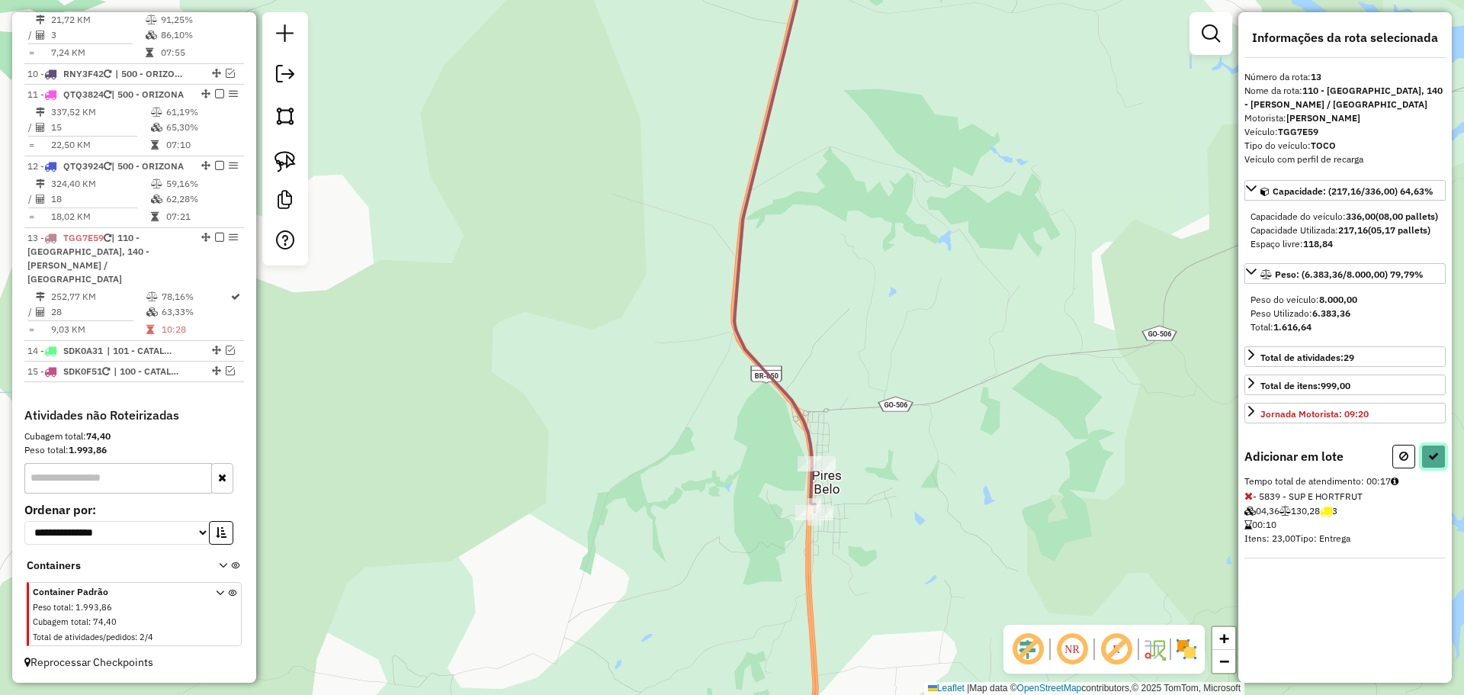
click at [1428, 468] on button at bounding box center [1433, 456] width 24 height 24
select select "**********"
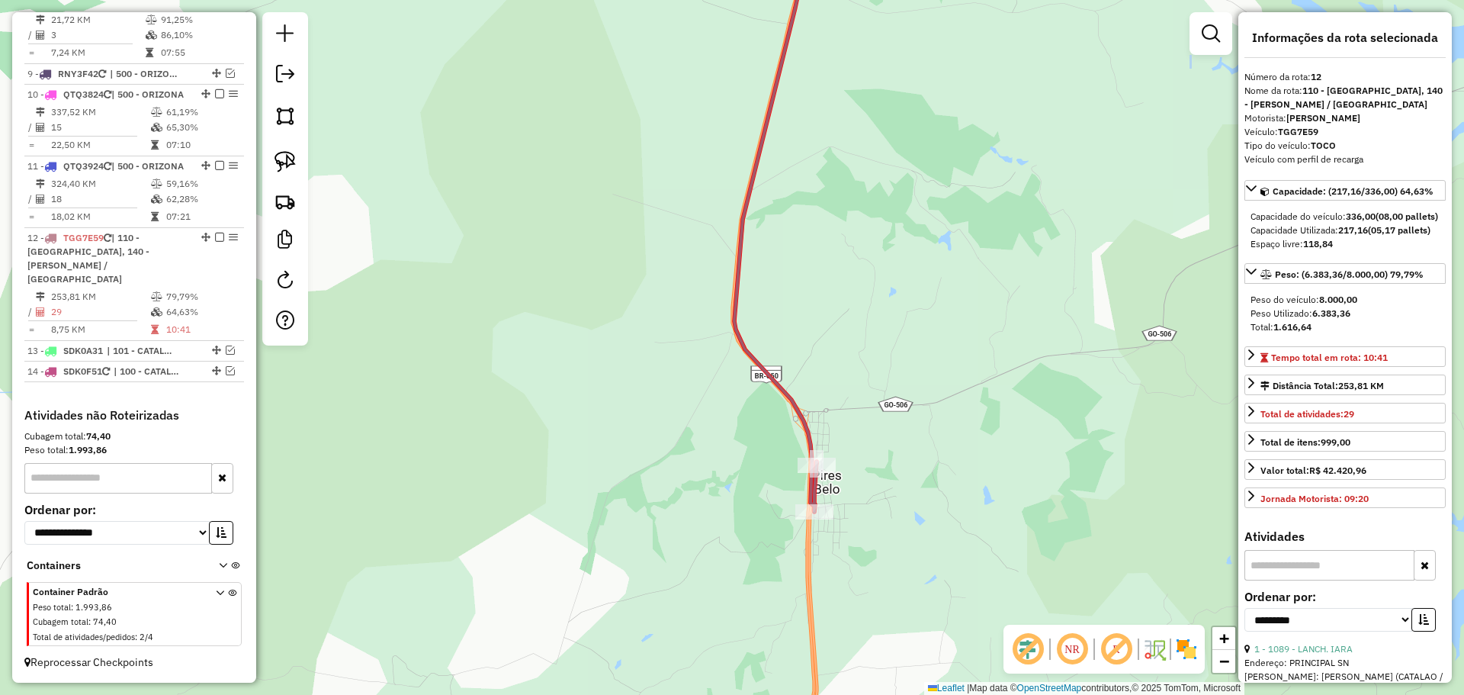
scroll to position [1208, 0]
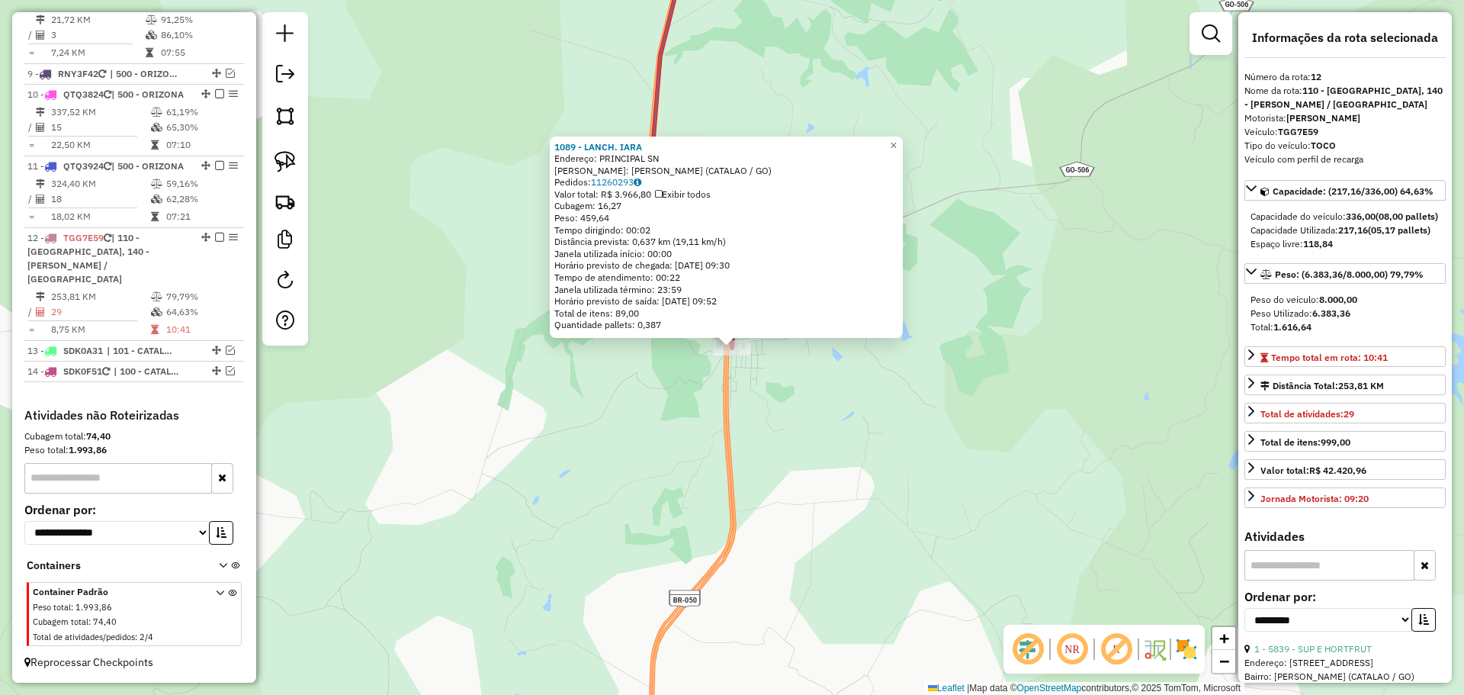
click at [784, 503] on div "1089 - LANCH. IARA Endereço: PRINCIPAL SN Bairro: PIRES BELO - CENTR (CATALAO /…" at bounding box center [732, 347] width 1464 height 695
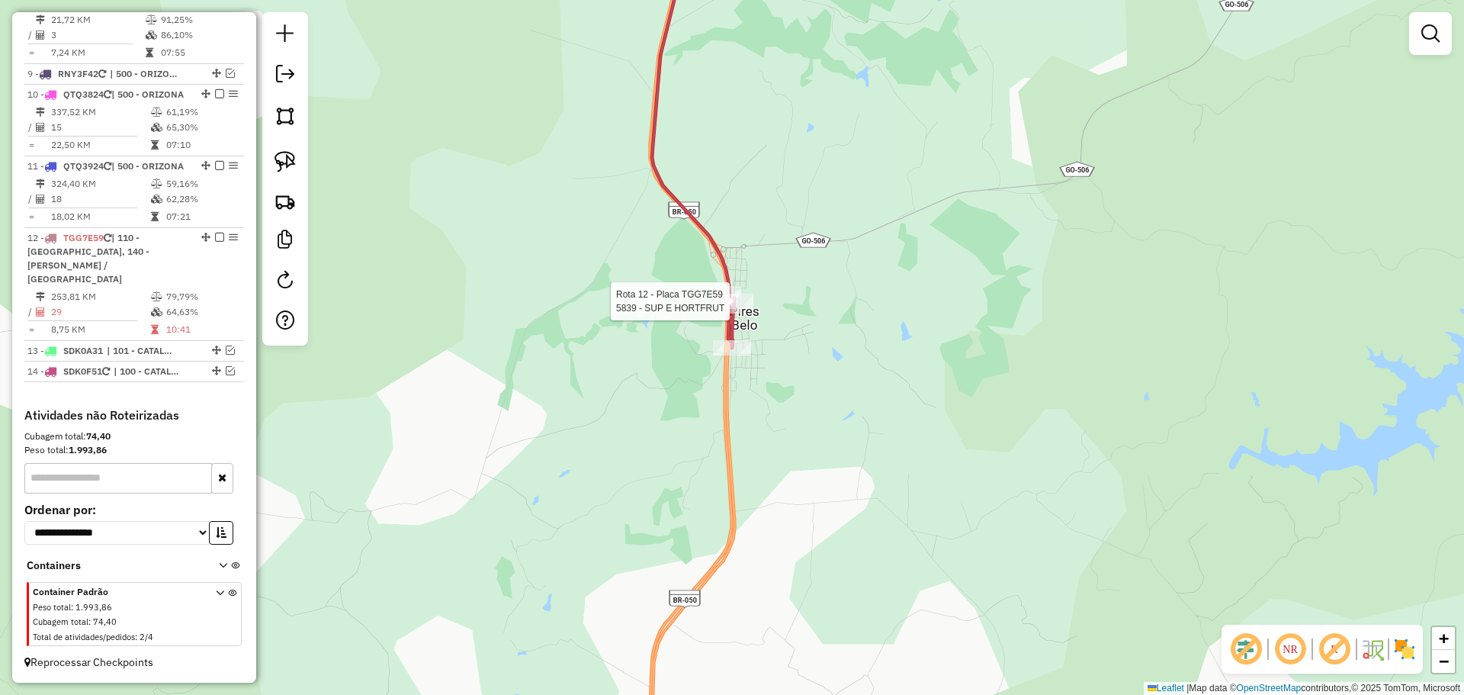
select select "**********"
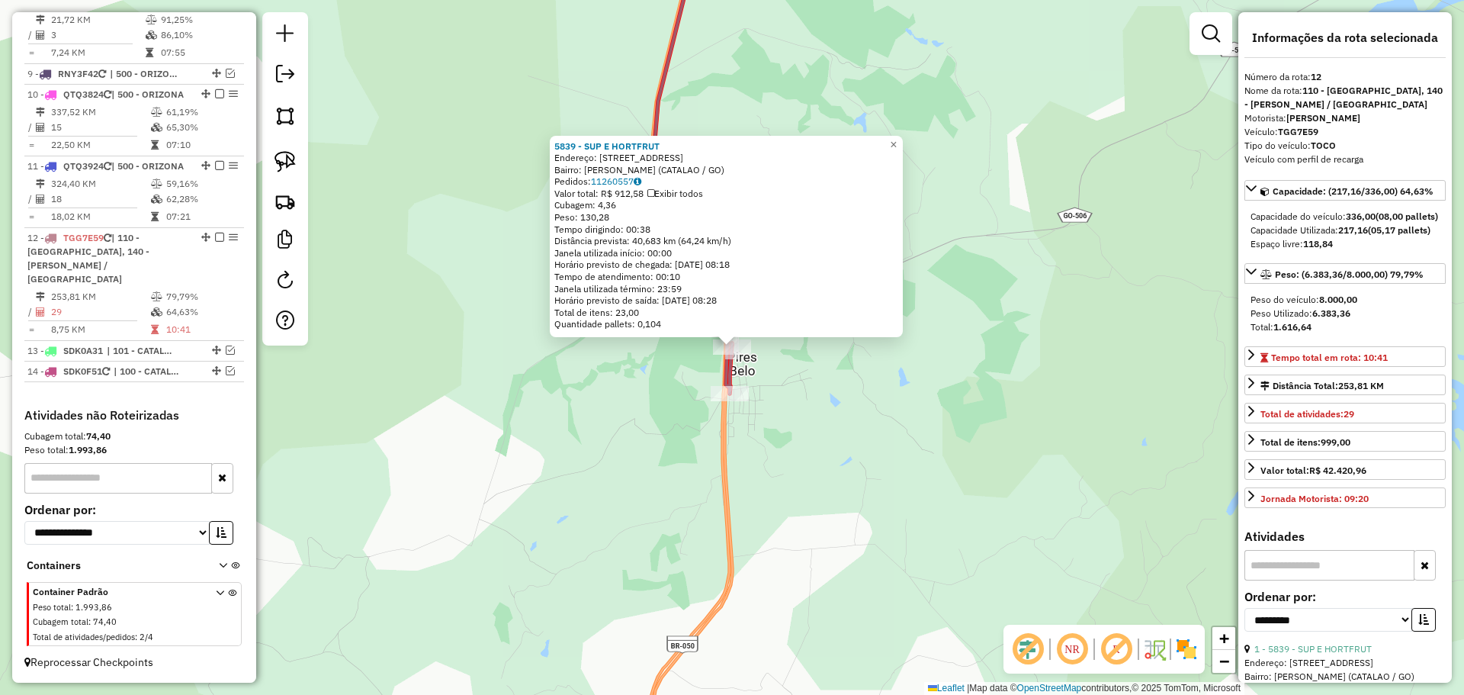
click at [792, 441] on div "5839 - SUP E HORTFRUT Endereço: [STREET_ADDRESS][GEOGRAPHIC_DATA]: [PERSON_NAME…" at bounding box center [732, 347] width 1464 height 695
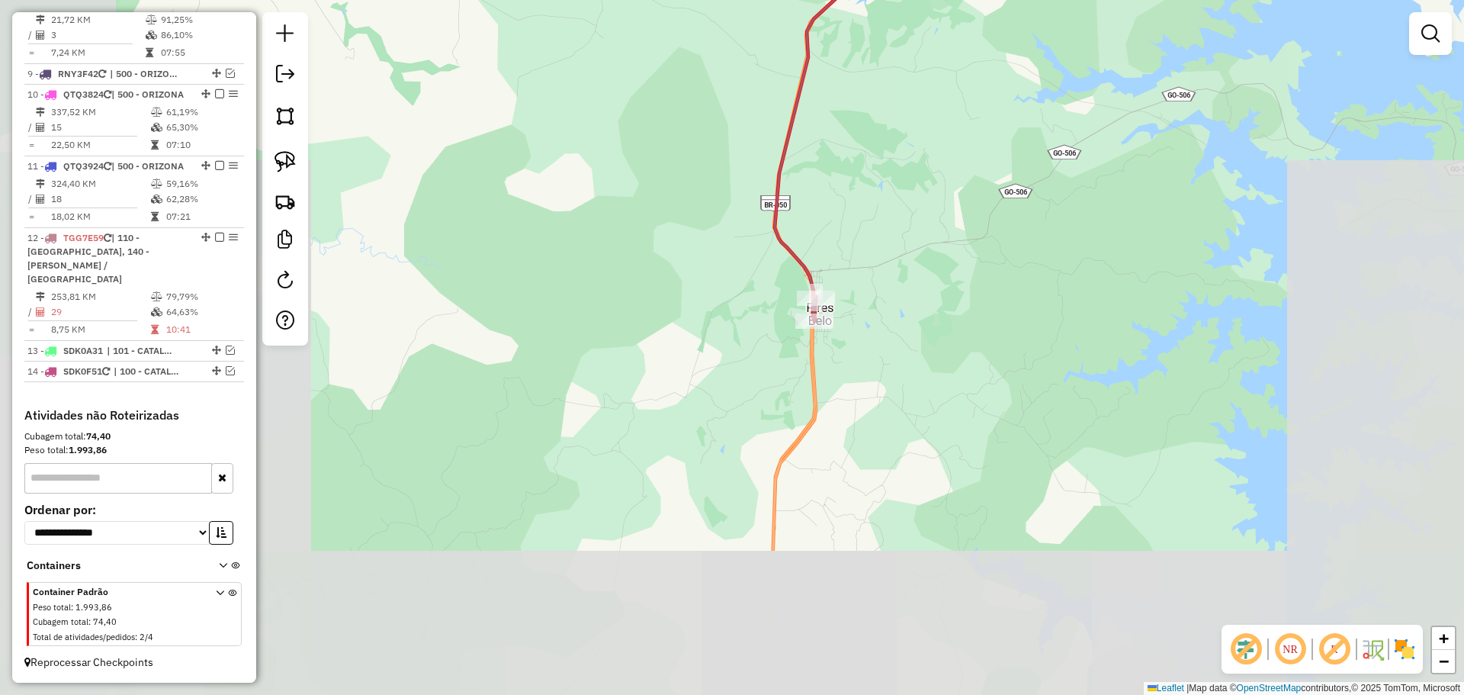
drag, startPoint x: 936, startPoint y: 183, endPoint x: 802, endPoint y: 575, distance: 414.2
click at [804, 573] on div "Janela de atendimento Grade de atendimento Capacidade Transportadoras Veículos …" at bounding box center [732, 347] width 1464 height 695
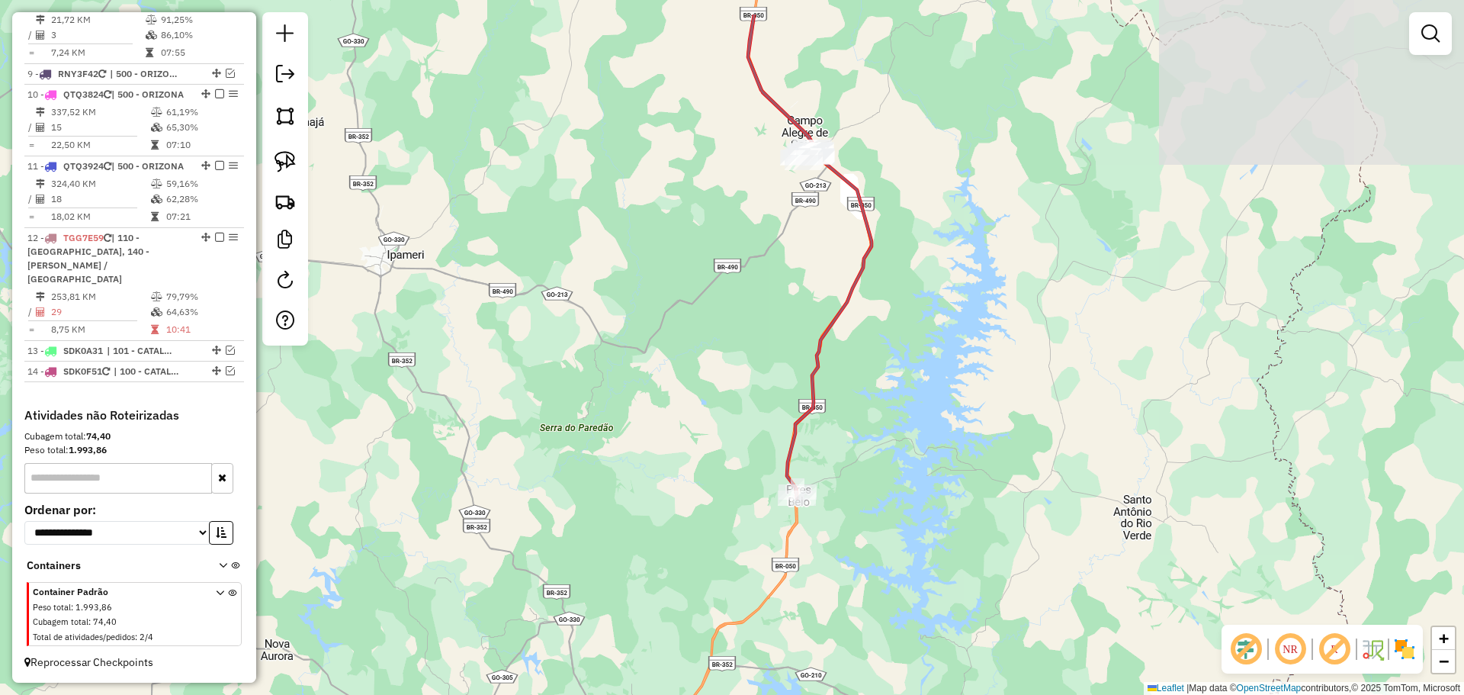
drag, startPoint x: 939, startPoint y: 249, endPoint x: 878, endPoint y: 403, distance: 164.7
click at [878, 403] on div "Janela de atendimento Grade de atendimento Capacidade Transportadoras Veículos …" at bounding box center [732, 347] width 1464 height 695
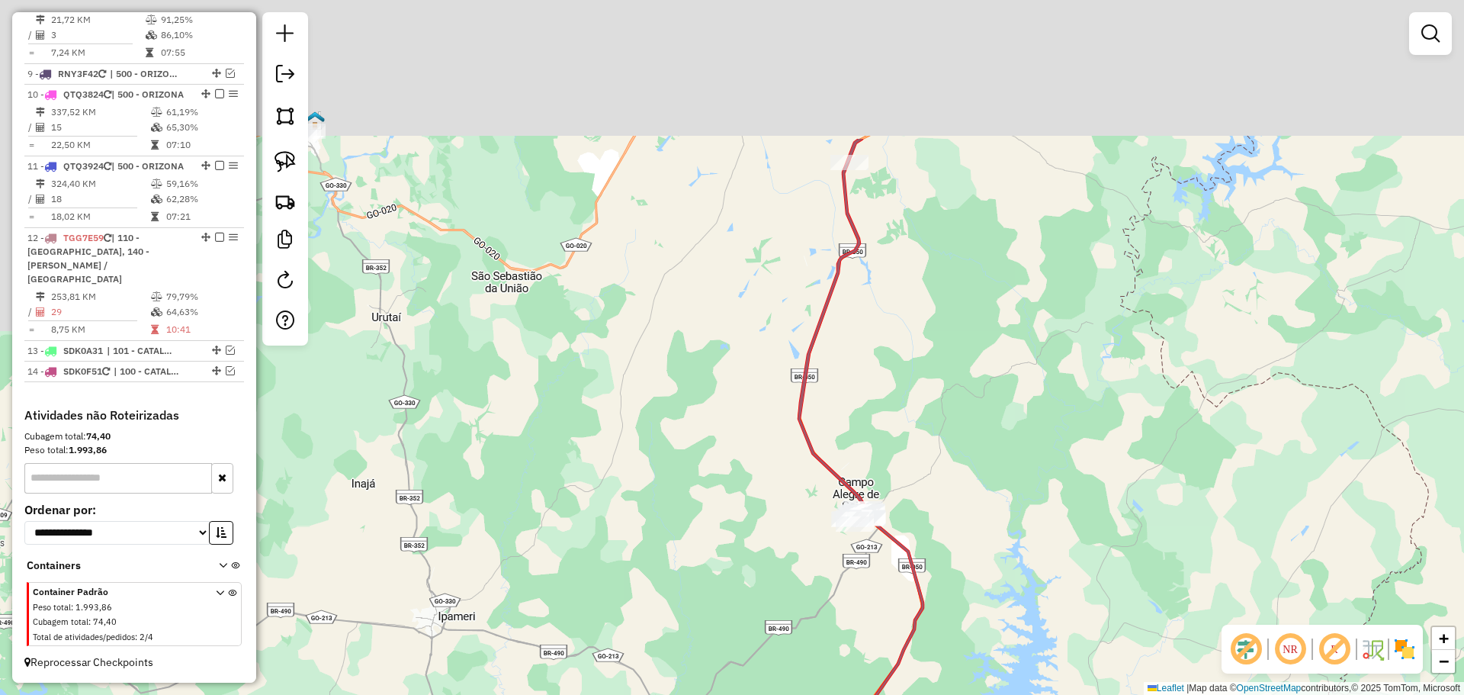
drag, startPoint x: 830, startPoint y: 277, endPoint x: 948, endPoint y: 505, distance: 256.8
click at [948, 505] on div "Janela de atendimento Grade de atendimento Capacidade Transportadoras Veículos …" at bounding box center [732, 347] width 1464 height 695
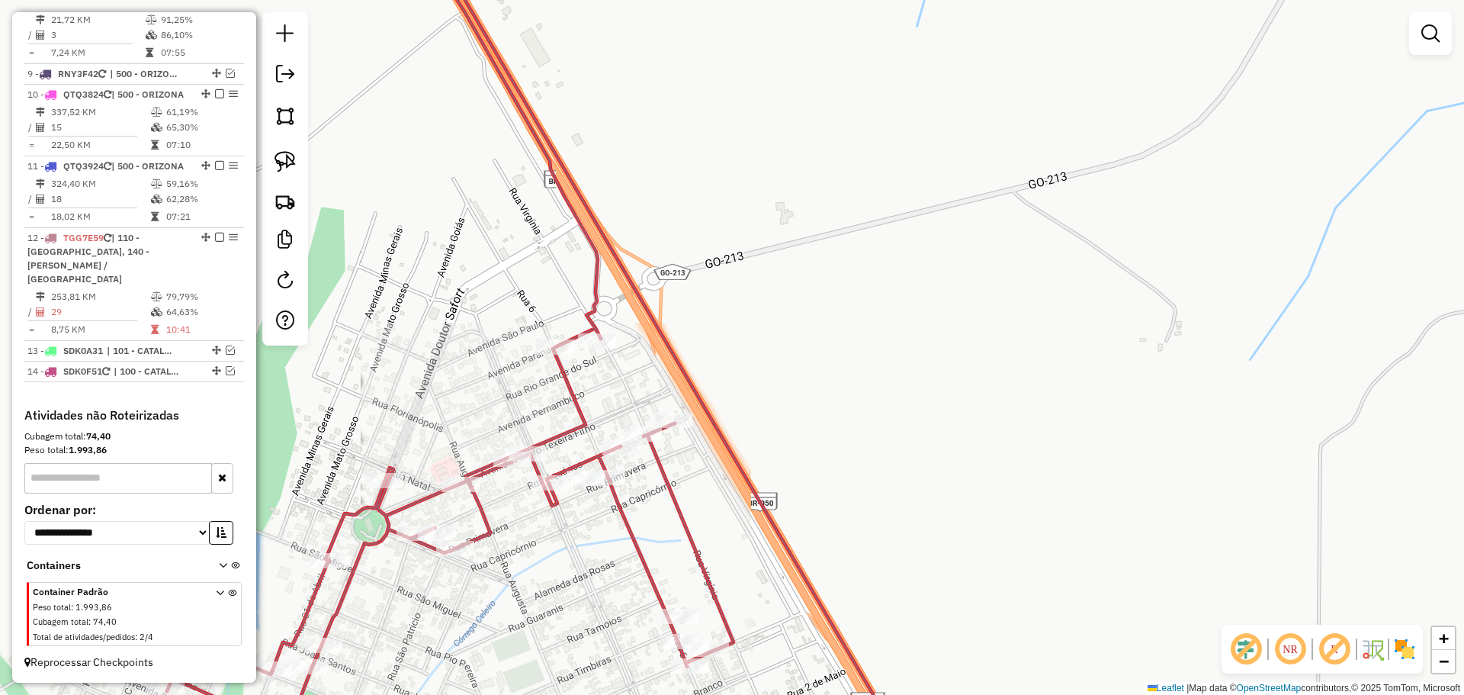
click at [652, 423] on icon at bounding box center [540, 347] width 747 height 833
select select "**********"
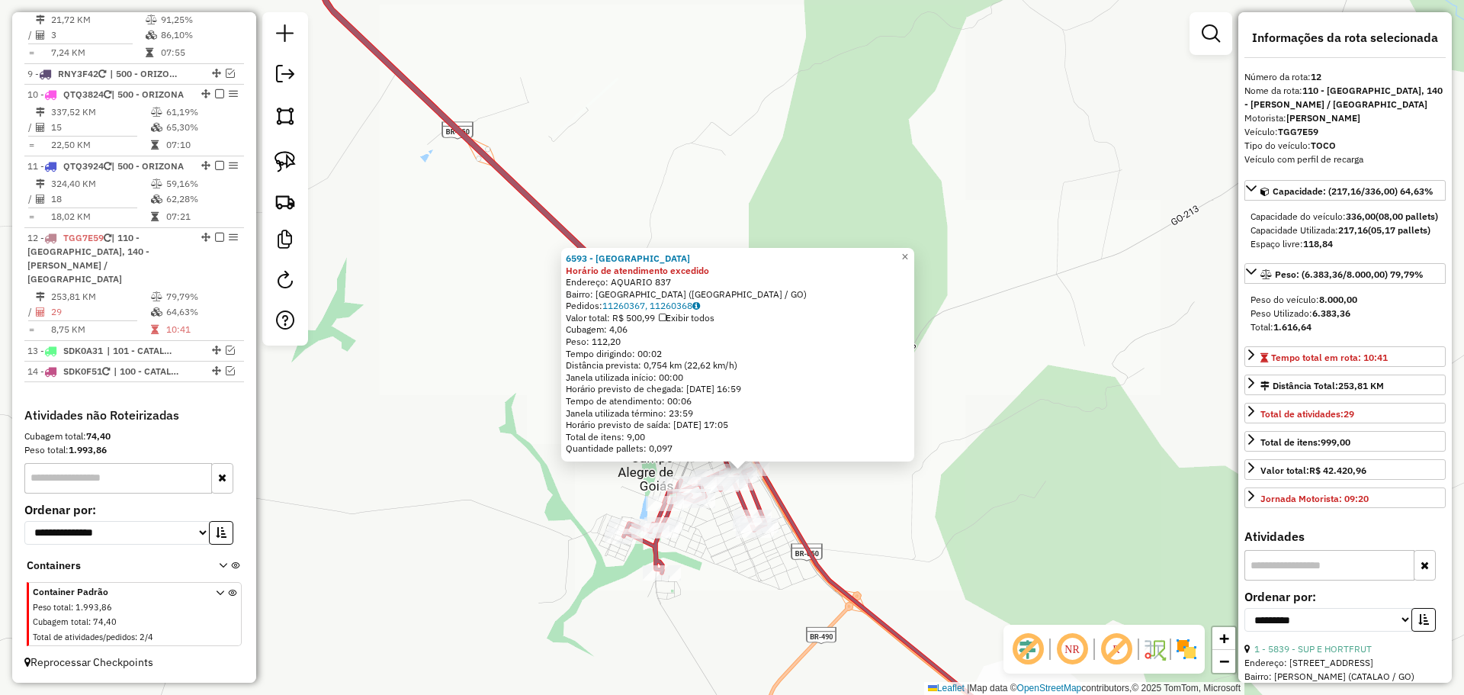
drag, startPoint x: 810, startPoint y: 593, endPoint x: 762, endPoint y: 399, distance: 200.5
click at [762, 408] on div "Rota 12 - Placa TGG7E59 1328 - MERCEARIA DO PARAIBA 6593 - BAR DA VALMIRA Horár…" at bounding box center [732, 347] width 1464 height 695
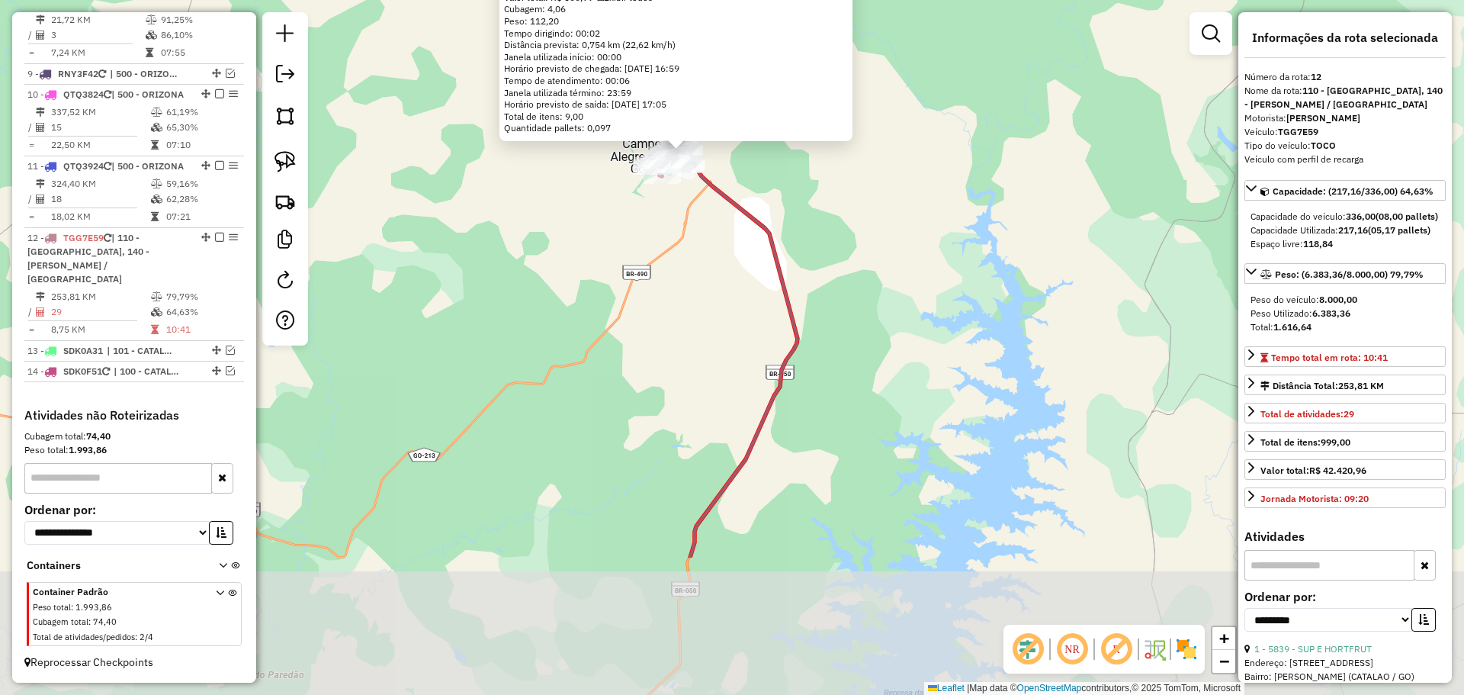
drag, startPoint x: 794, startPoint y: 528, endPoint x: 736, endPoint y: 319, distance: 217.0
click at [736, 319] on div "6593 - BAR DA VALMIRA Horário de atendimento excedido Endereço: AQUARIO 837 Bai…" at bounding box center [732, 347] width 1464 height 695
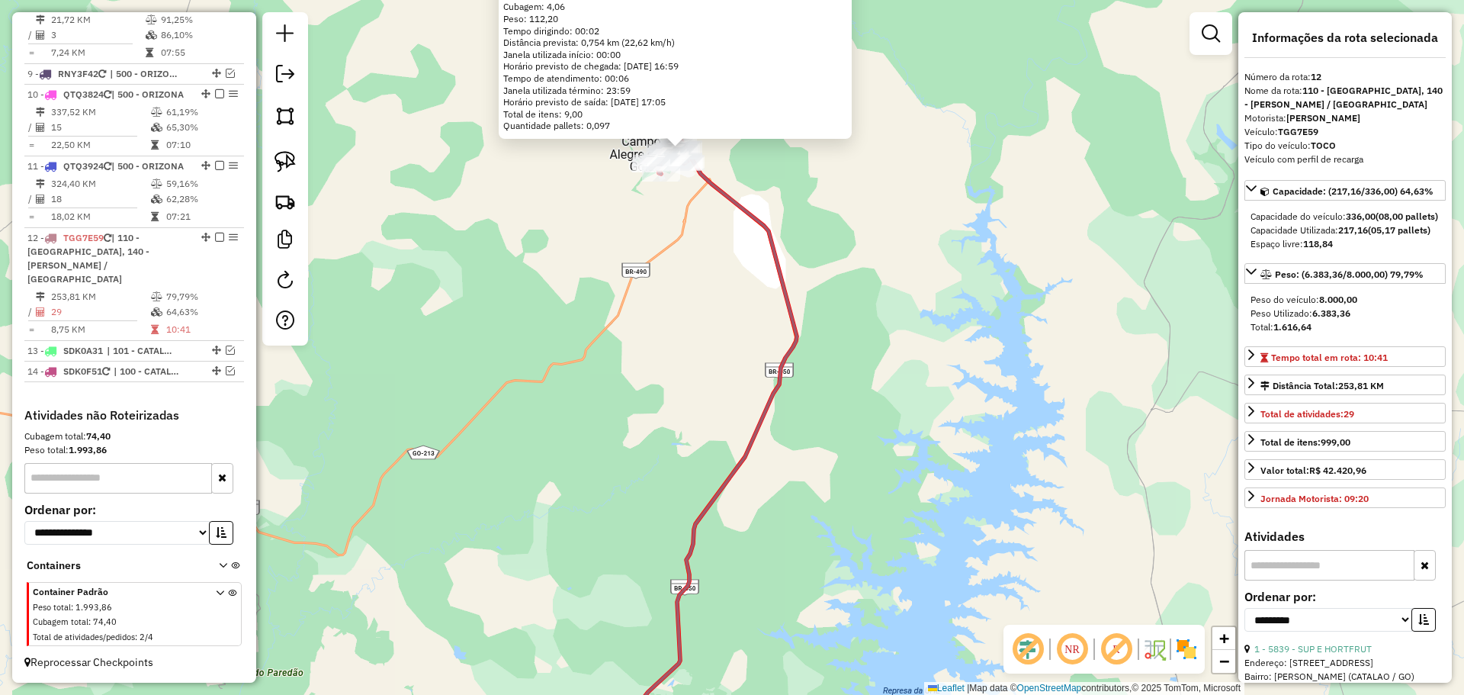
click at [704, 339] on div "6593 - BAR DA VALMIRA Horário de atendimento excedido Endereço: AQUARIO 837 Bai…" at bounding box center [732, 347] width 1464 height 695
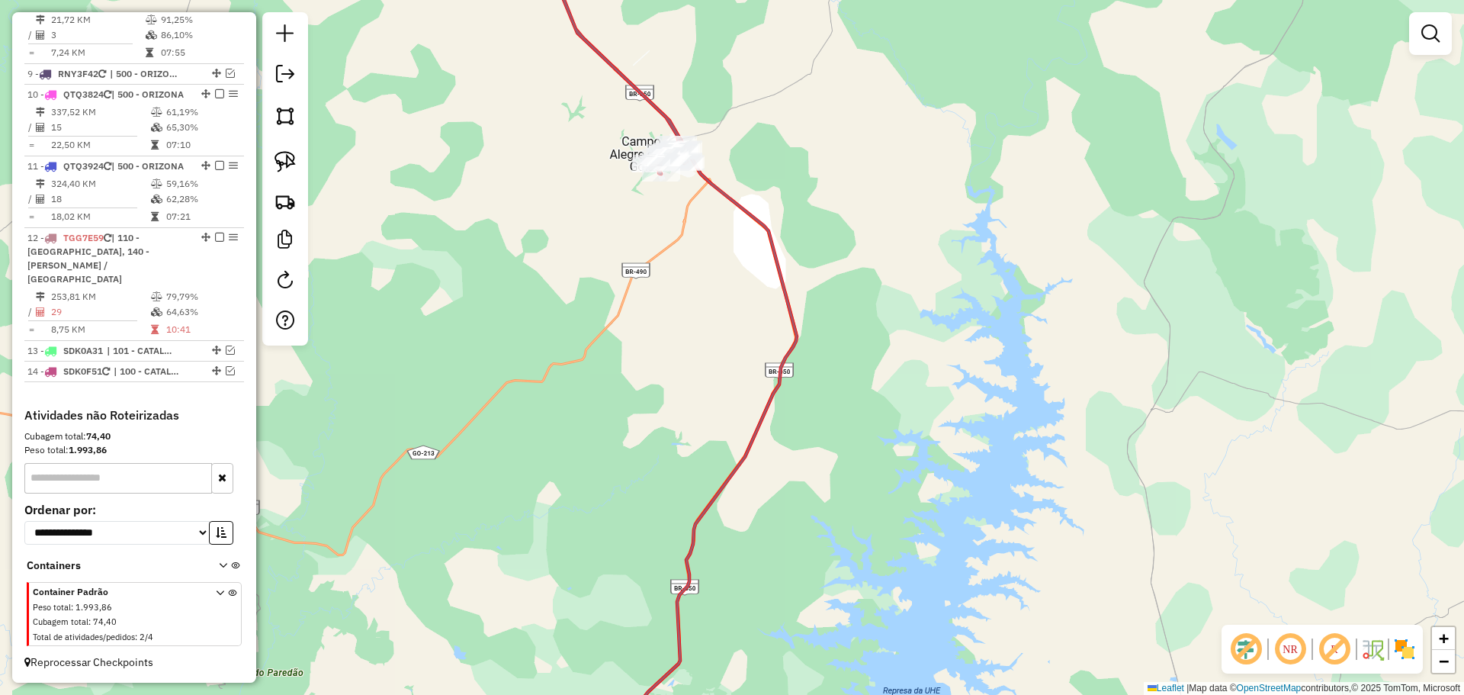
drag, startPoint x: 671, startPoint y: 273, endPoint x: 713, endPoint y: 407, distance: 140.6
click at [713, 407] on div "6593 - BAR DA VALMIRA Horário de atendimento excedido Endereço: AQUARIO 837 Bai…" at bounding box center [732, 347] width 1464 height 695
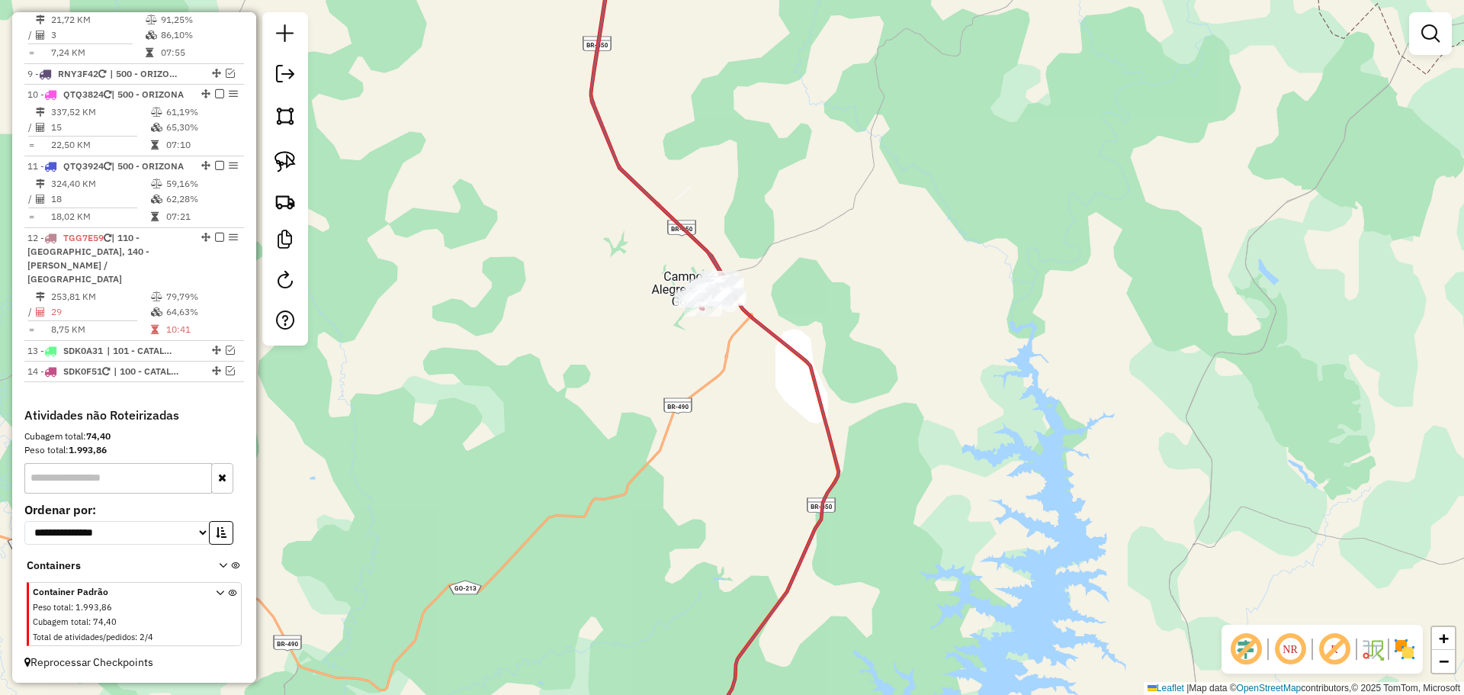
select select "**********"
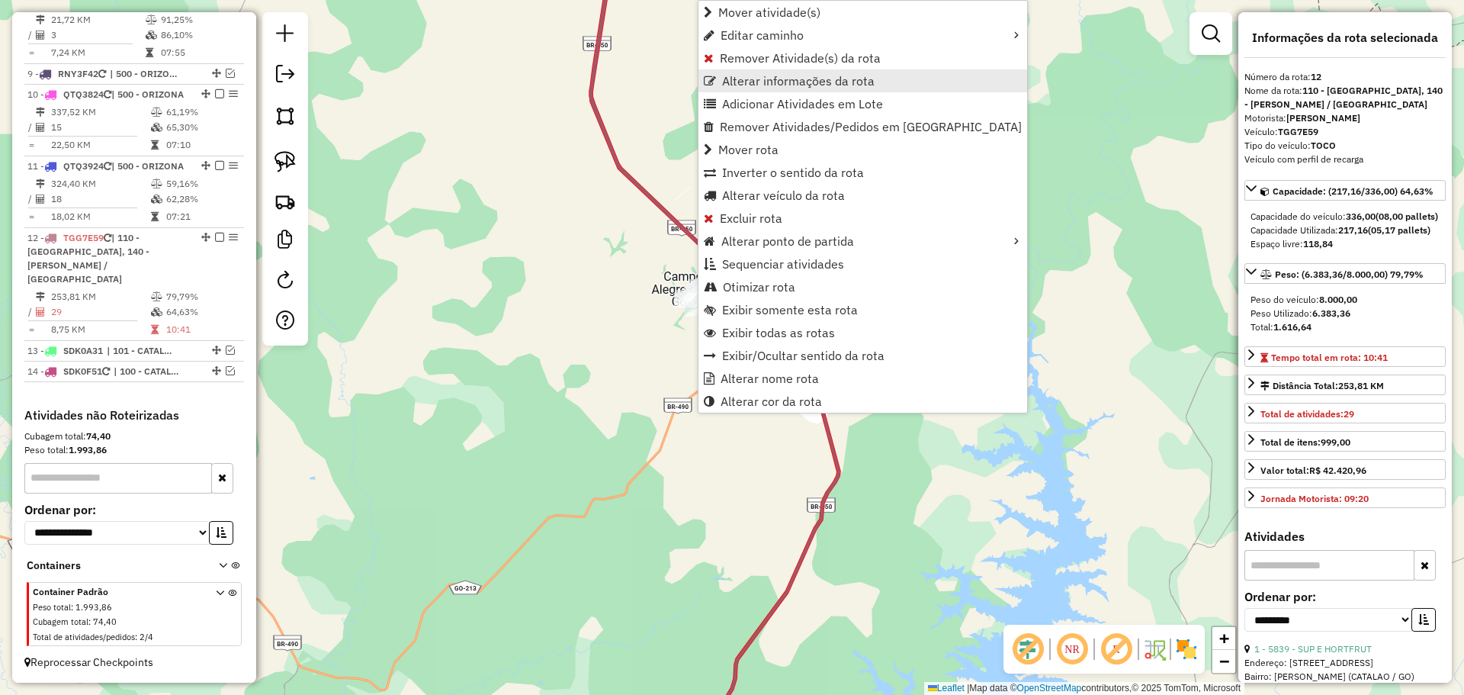
click at [765, 82] on span "Alterar informações da rota" at bounding box center [798, 81] width 152 height 12
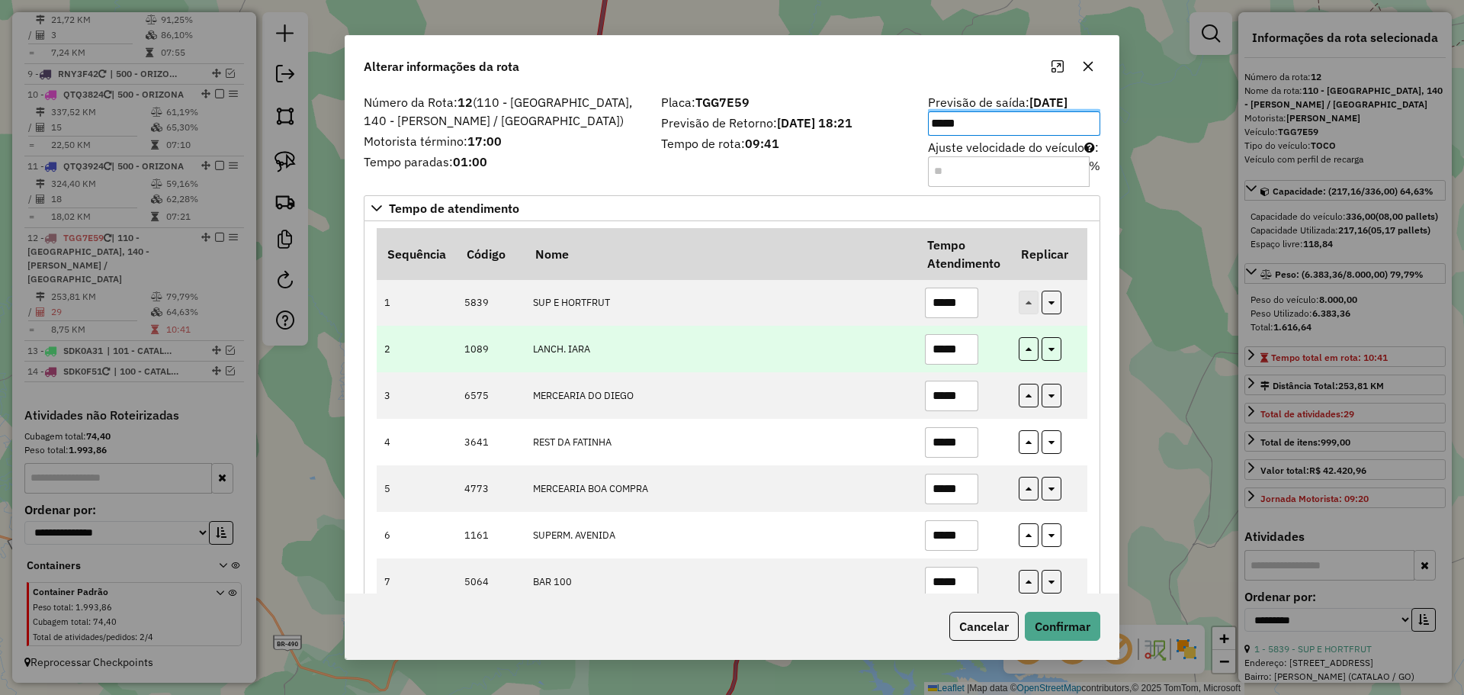
click at [805, 332] on td "LANCH. IARA" at bounding box center [721, 349] width 392 height 47
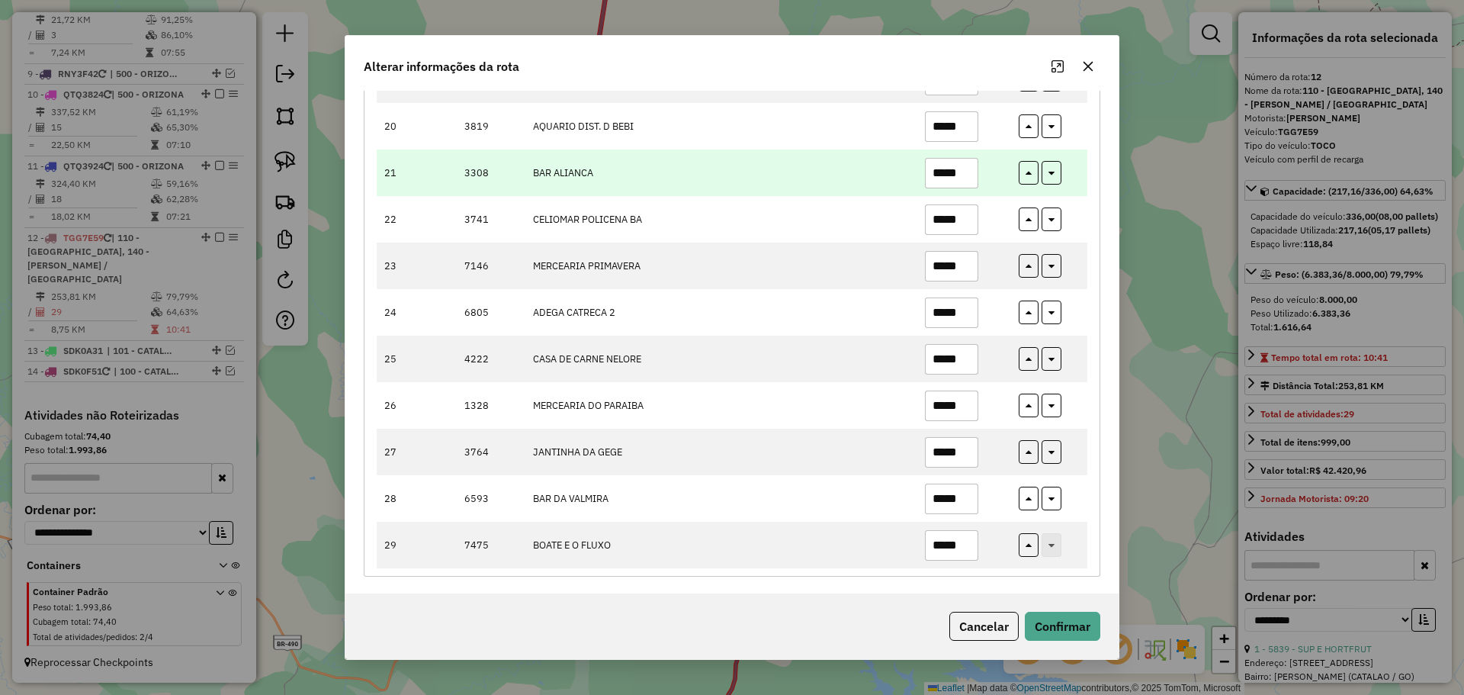
scroll to position [1063, 0]
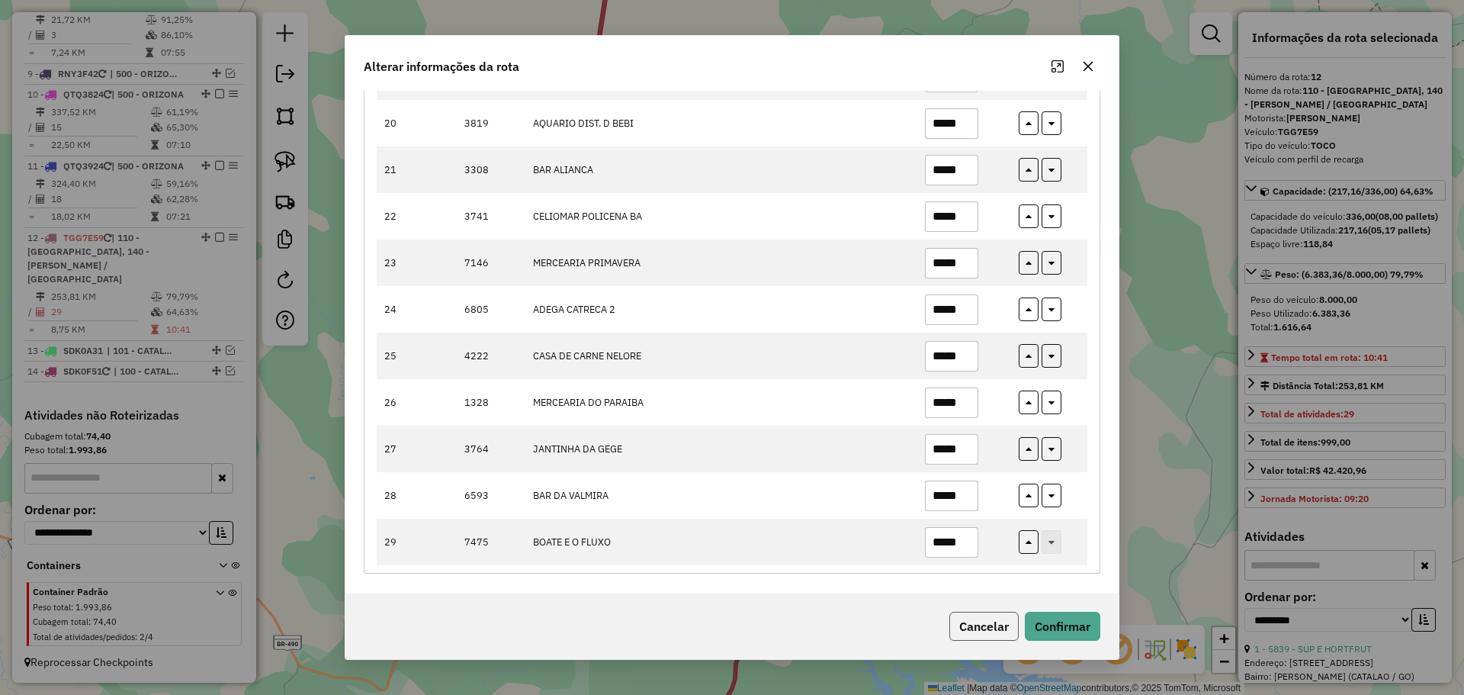
click at [1003, 627] on button "Cancelar" at bounding box center [983, 625] width 69 height 29
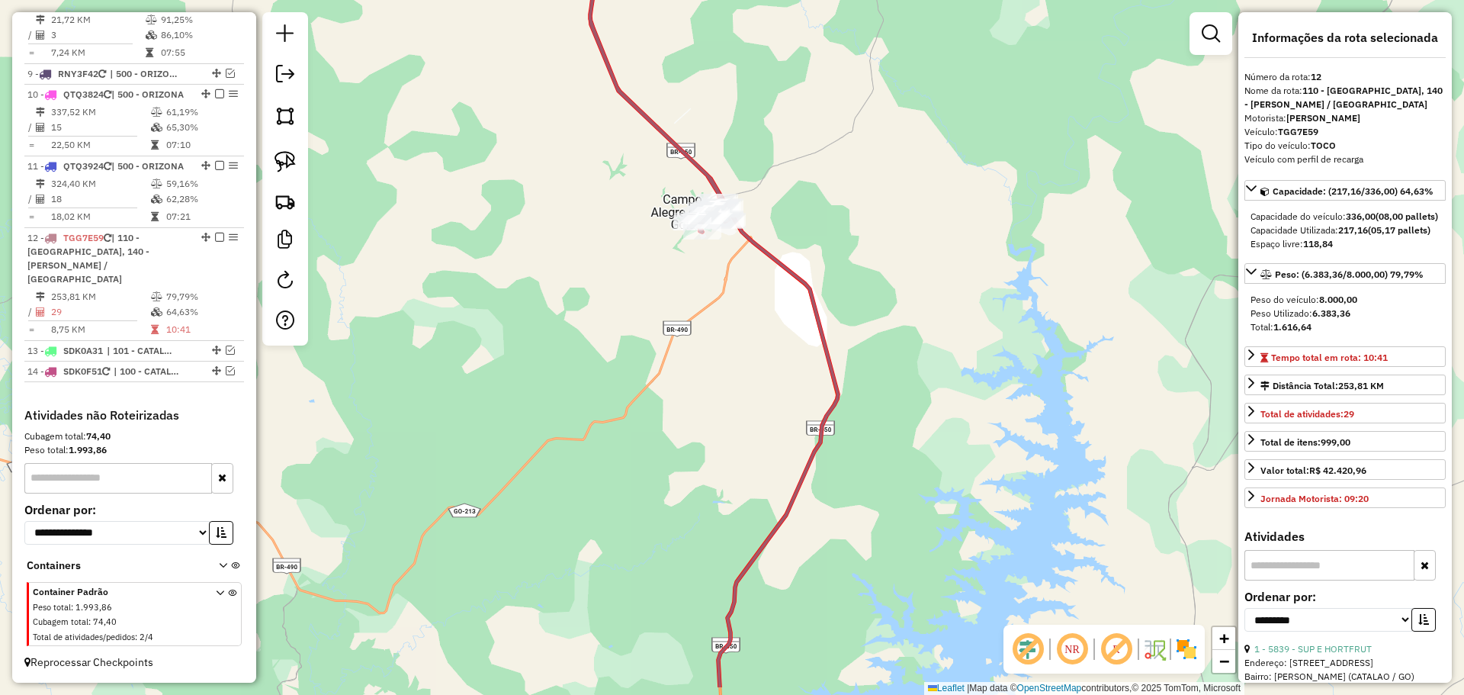
drag, startPoint x: 824, startPoint y: 506, endPoint x: 836, endPoint y: 251, distance: 255.7
click at [825, 249] on div "Janela de atendimento Grade de atendimento Capacidade Transportadoras Veículos …" at bounding box center [732, 347] width 1464 height 695
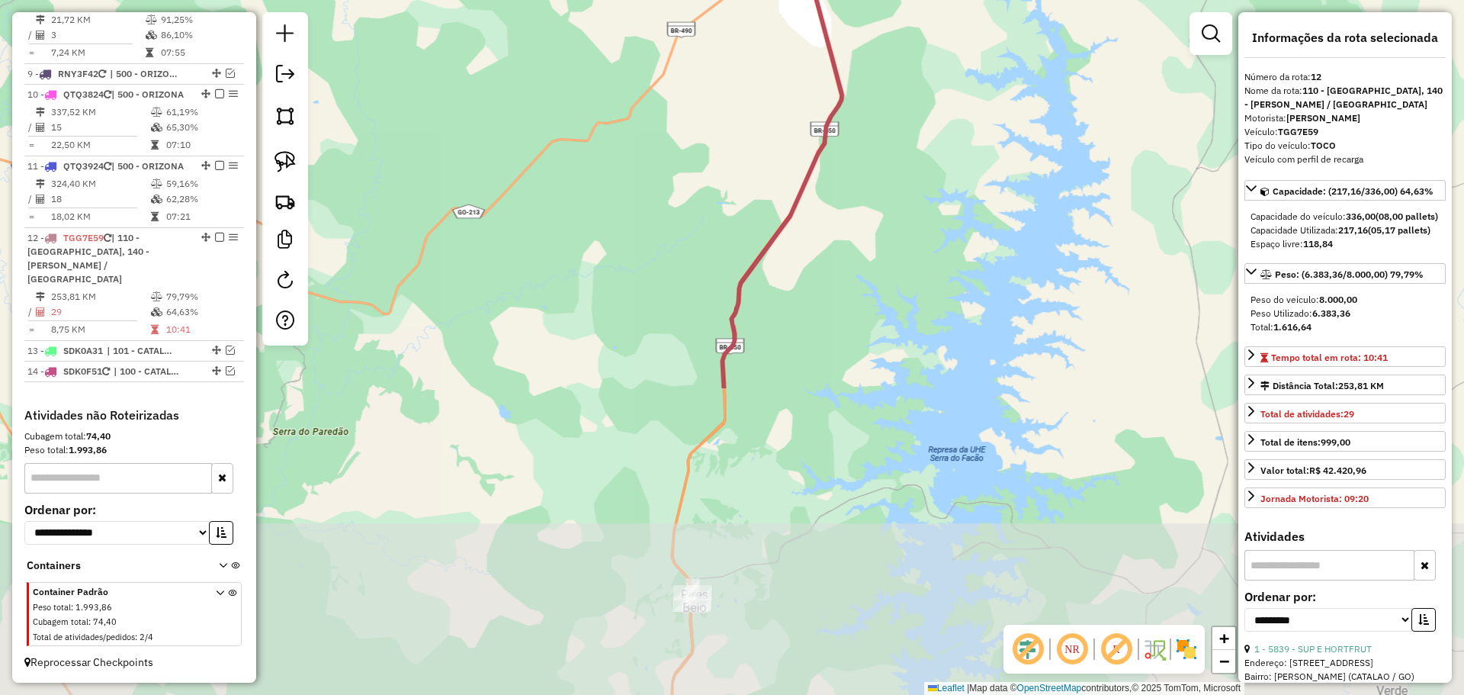
drag, startPoint x: 832, startPoint y: 535, endPoint x: 853, endPoint y: 281, distance: 255.5
click at [847, 317] on div "Janela de atendimento Grade de atendimento Capacidade Transportadoras Veículos …" at bounding box center [732, 347] width 1464 height 695
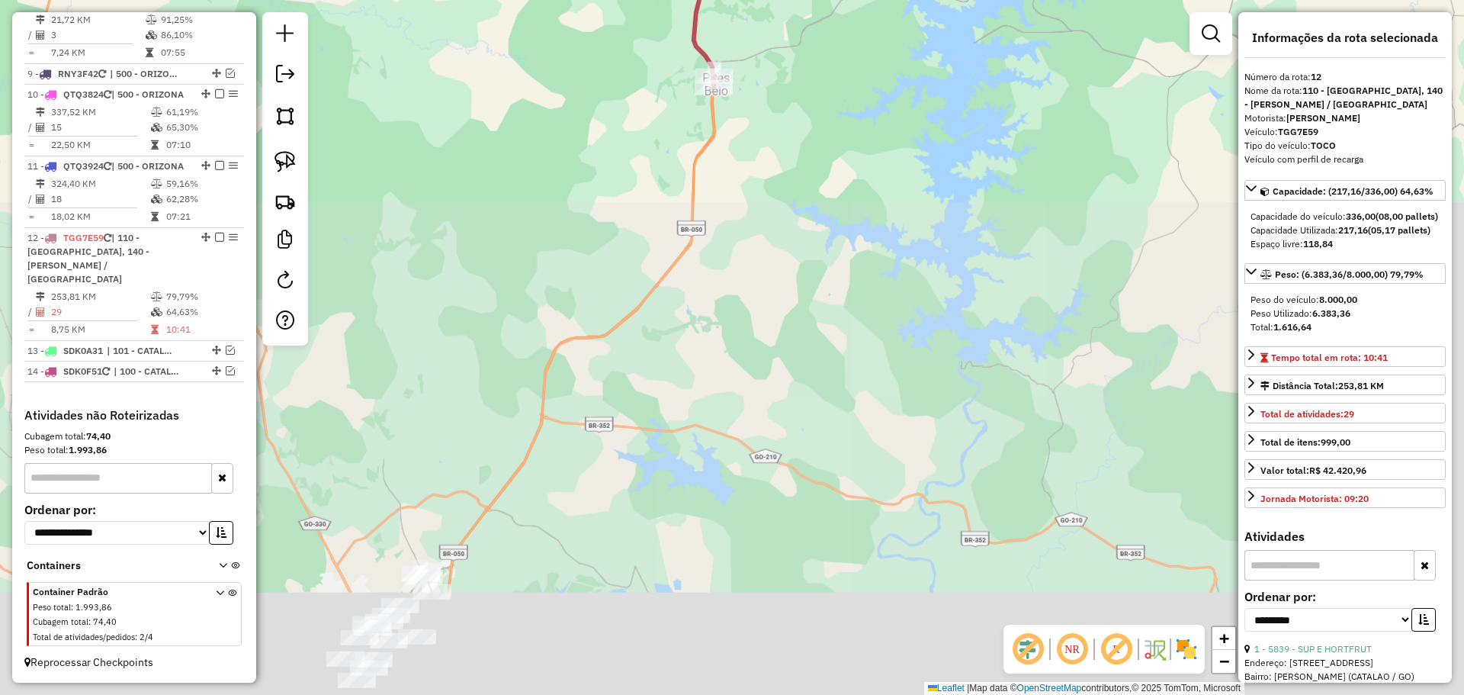
drag, startPoint x: 843, startPoint y: 468, endPoint x: 918, endPoint y: 242, distance: 238.5
click at [917, 246] on div "Janela de atendimento Grade de atendimento Capacidade Transportadoras Veículos …" at bounding box center [732, 347] width 1464 height 695
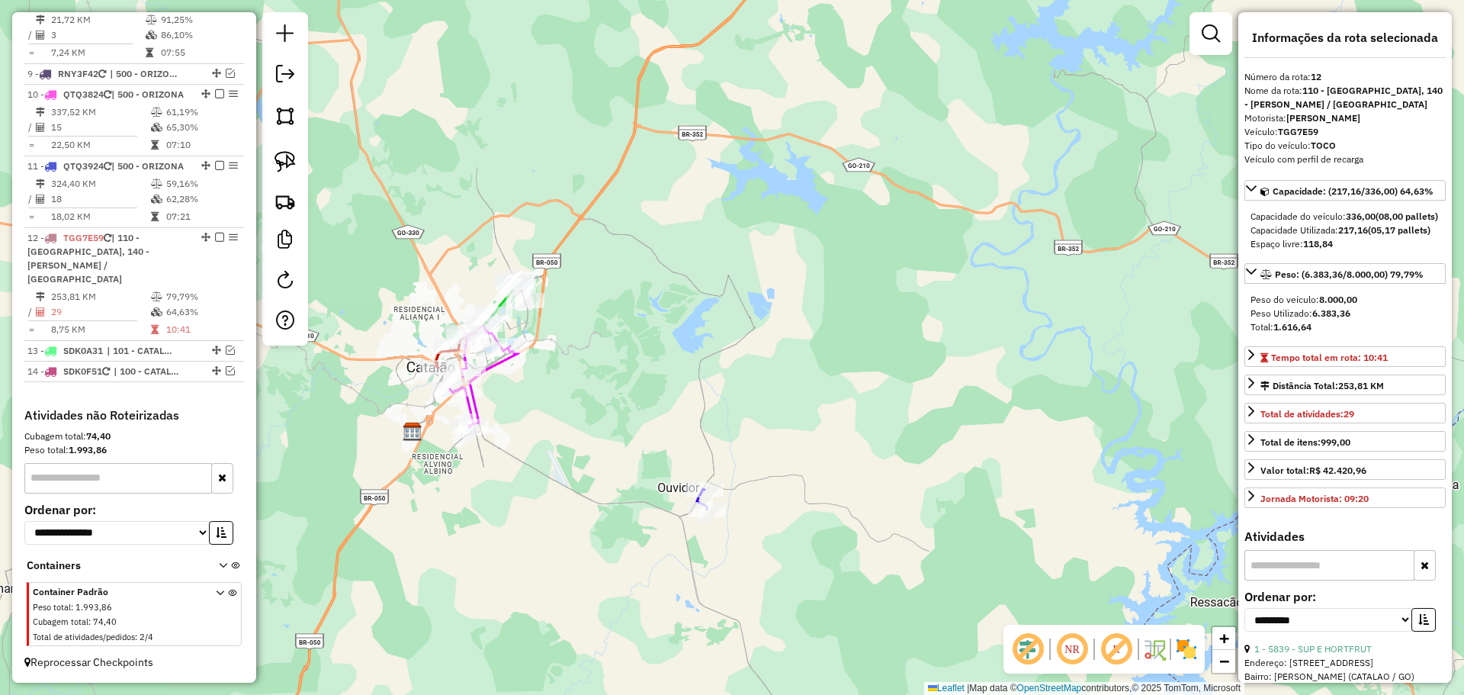
drag, startPoint x: 605, startPoint y: 412, endPoint x: 772, endPoint y: 333, distance: 184.8
click at [772, 333] on div "Janela de atendimento Grade de atendimento Capacidade Transportadoras Veículos …" at bounding box center [732, 347] width 1464 height 695
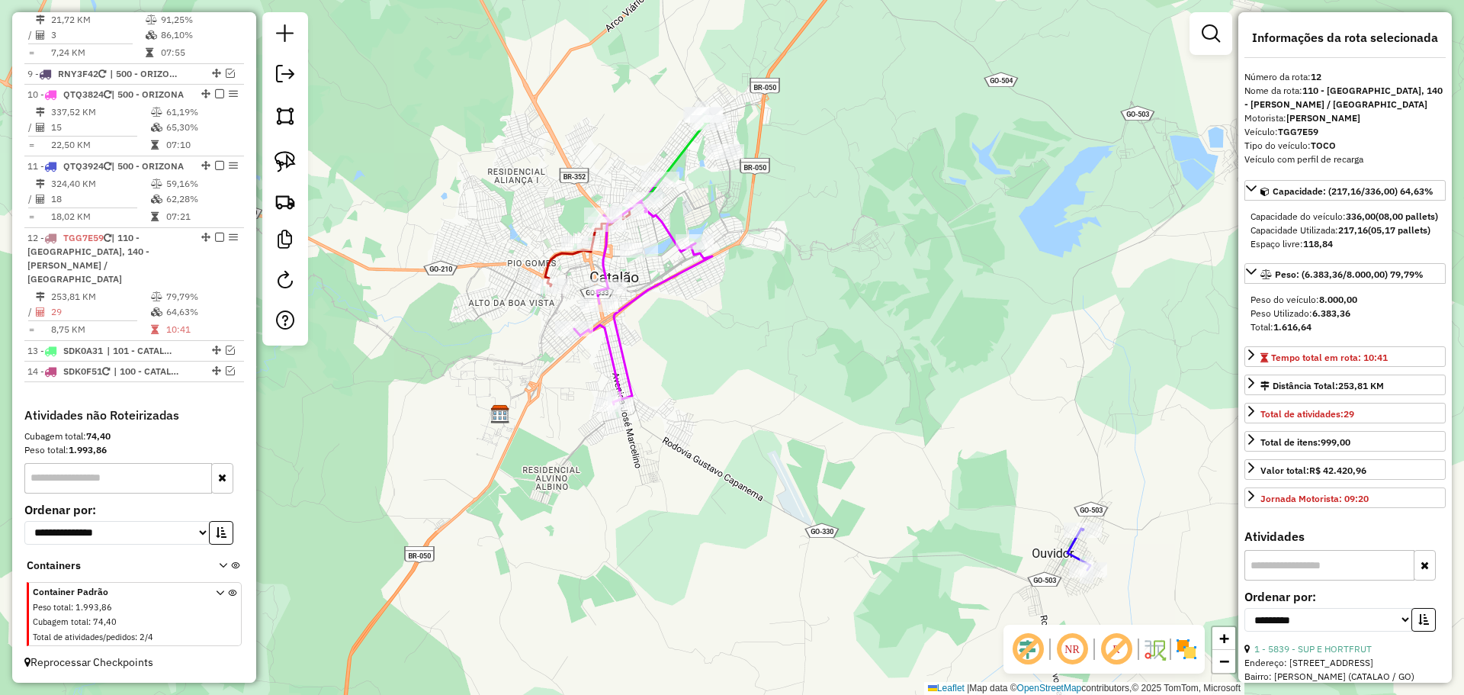
drag, startPoint x: 660, startPoint y: 290, endPoint x: 683, endPoint y: 300, distance: 25.6
click at [683, 300] on icon at bounding box center [643, 291] width 138 height 226
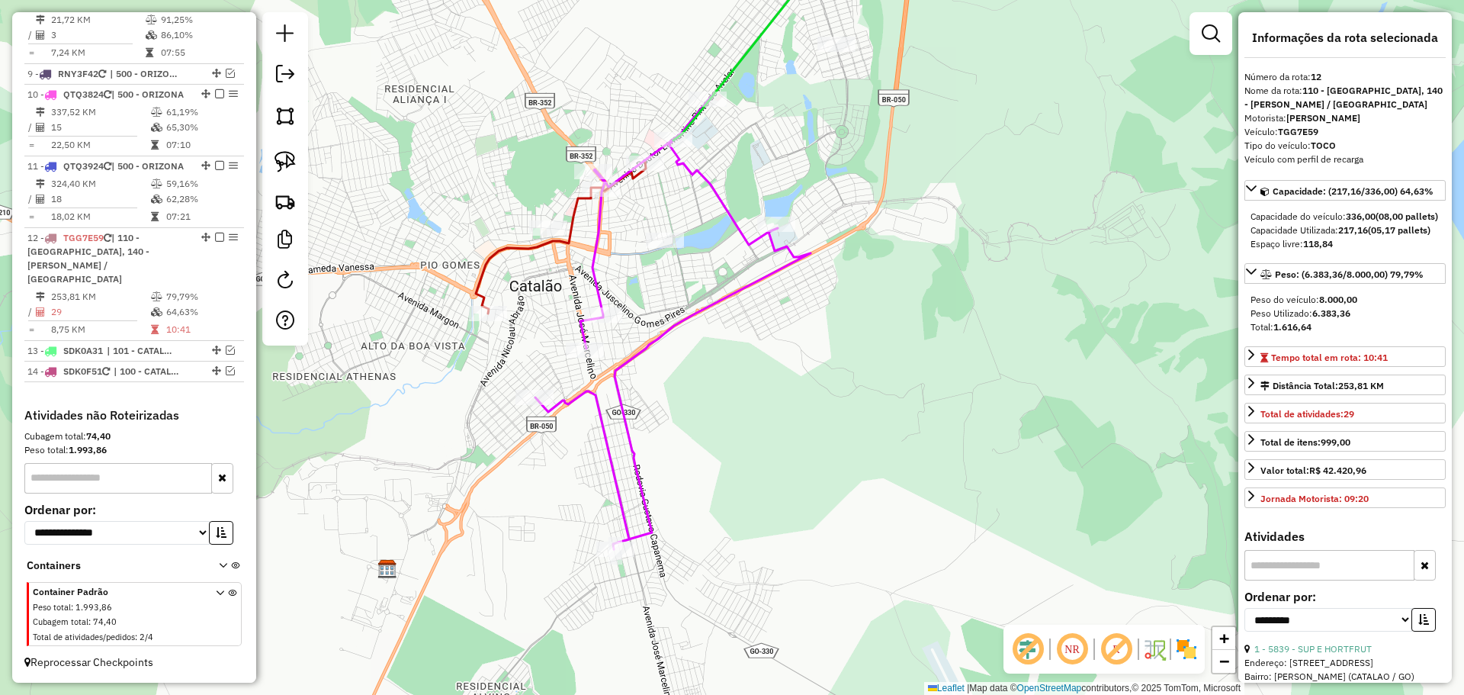
drag, startPoint x: 683, startPoint y: 295, endPoint x: 709, endPoint y: 316, distance: 33.1
click at [709, 316] on icon at bounding box center [672, 322] width 275 height 454
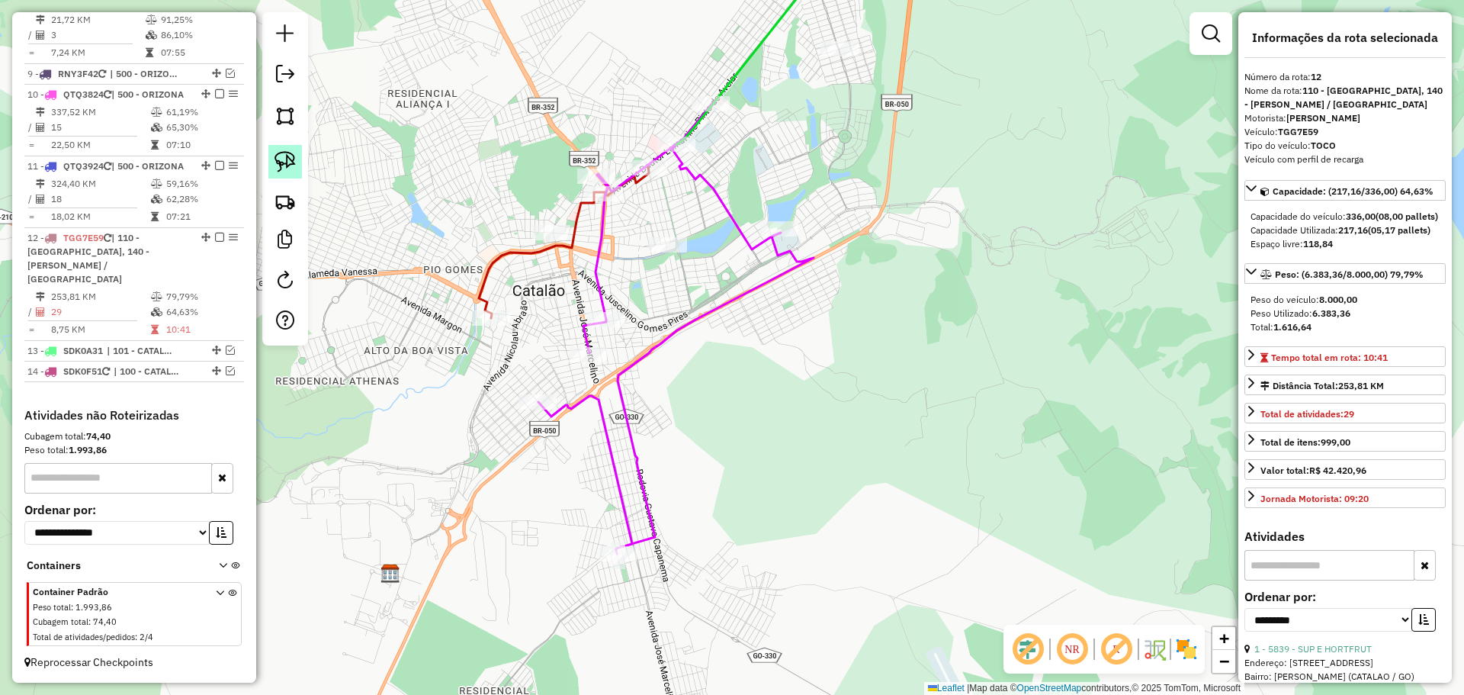
click at [300, 152] on link at bounding box center [285, 162] width 34 height 34
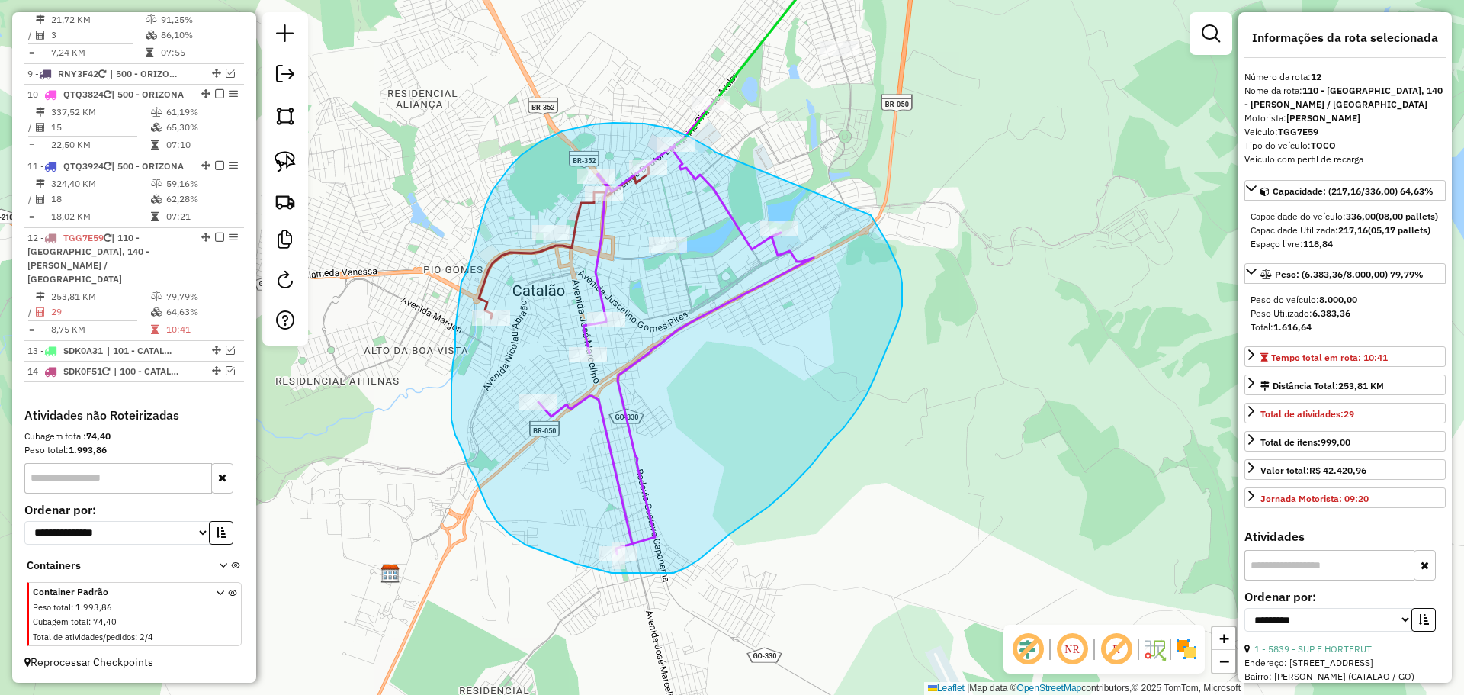
drag, startPoint x: 709, startPoint y: 148, endPoint x: 853, endPoint y: 196, distance: 151.9
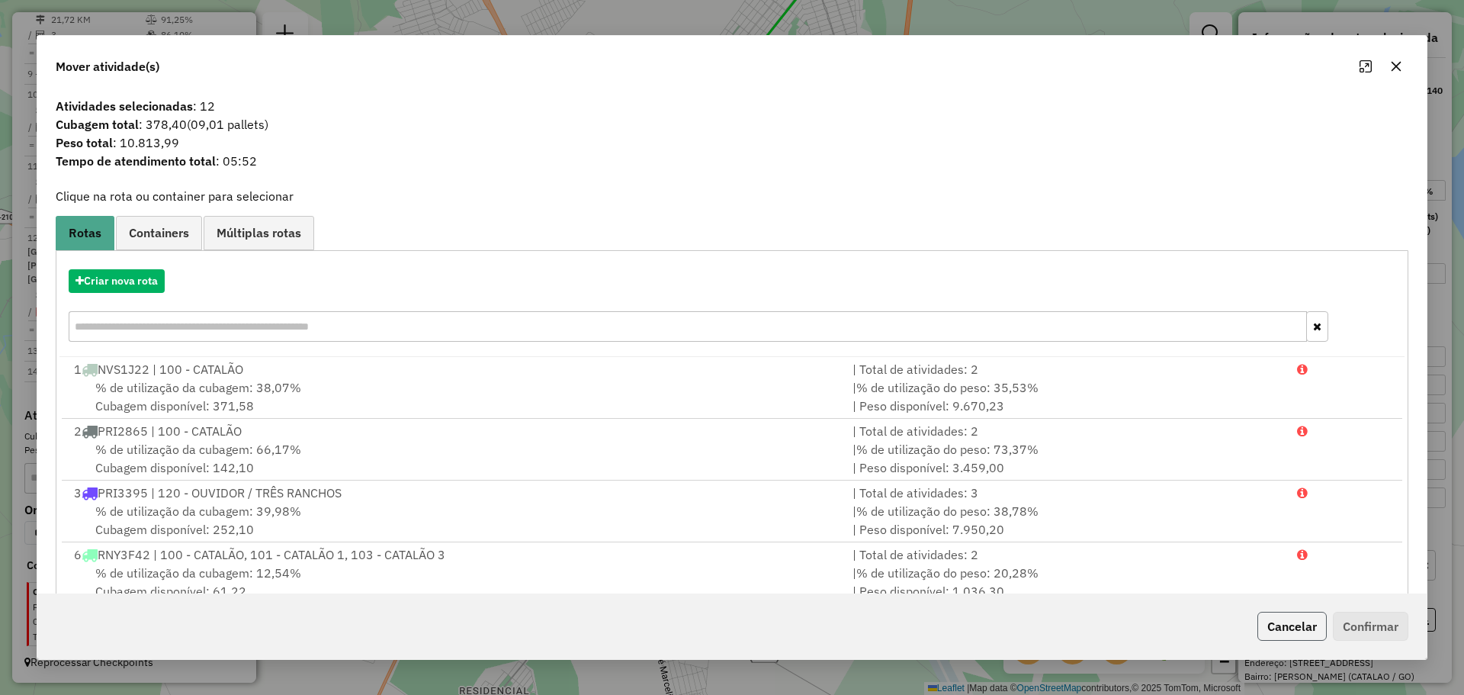
click at [1284, 627] on button "Cancelar" at bounding box center [1291, 625] width 69 height 29
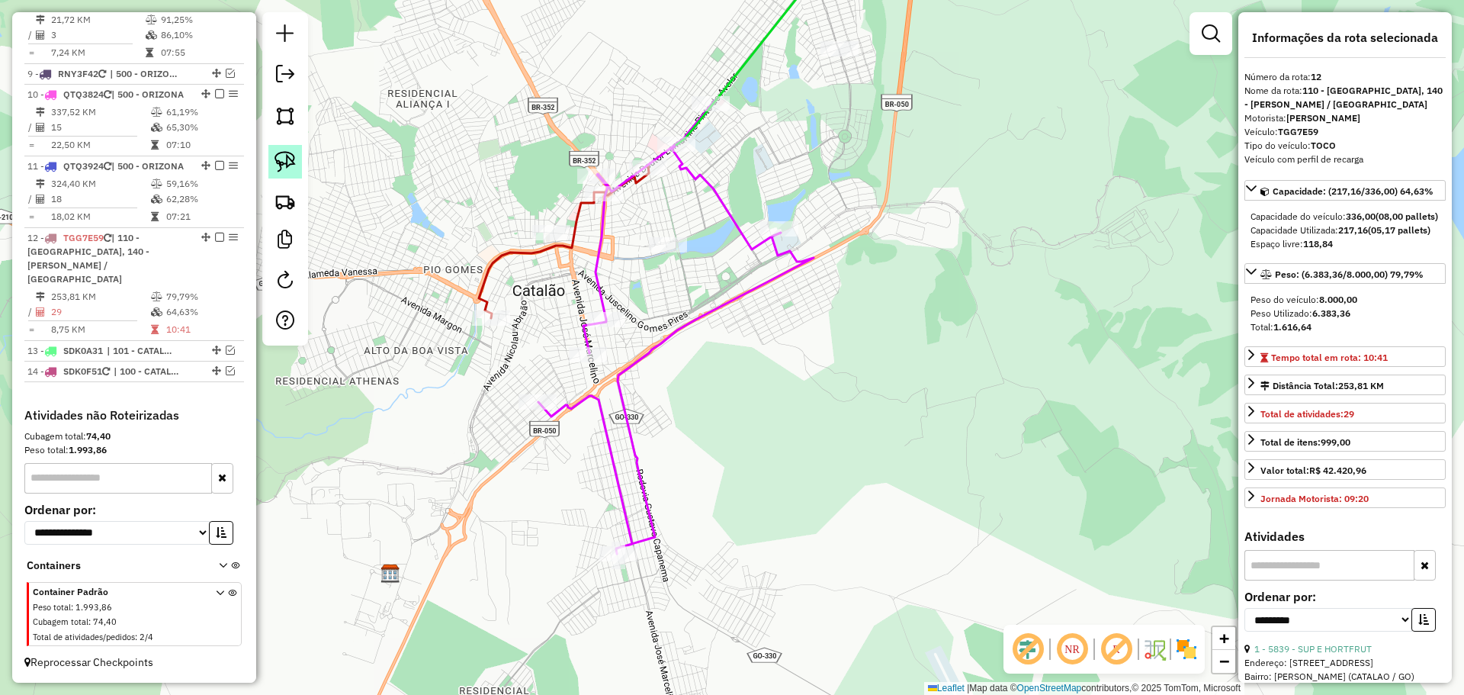
click at [274, 163] on link at bounding box center [285, 162] width 34 height 34
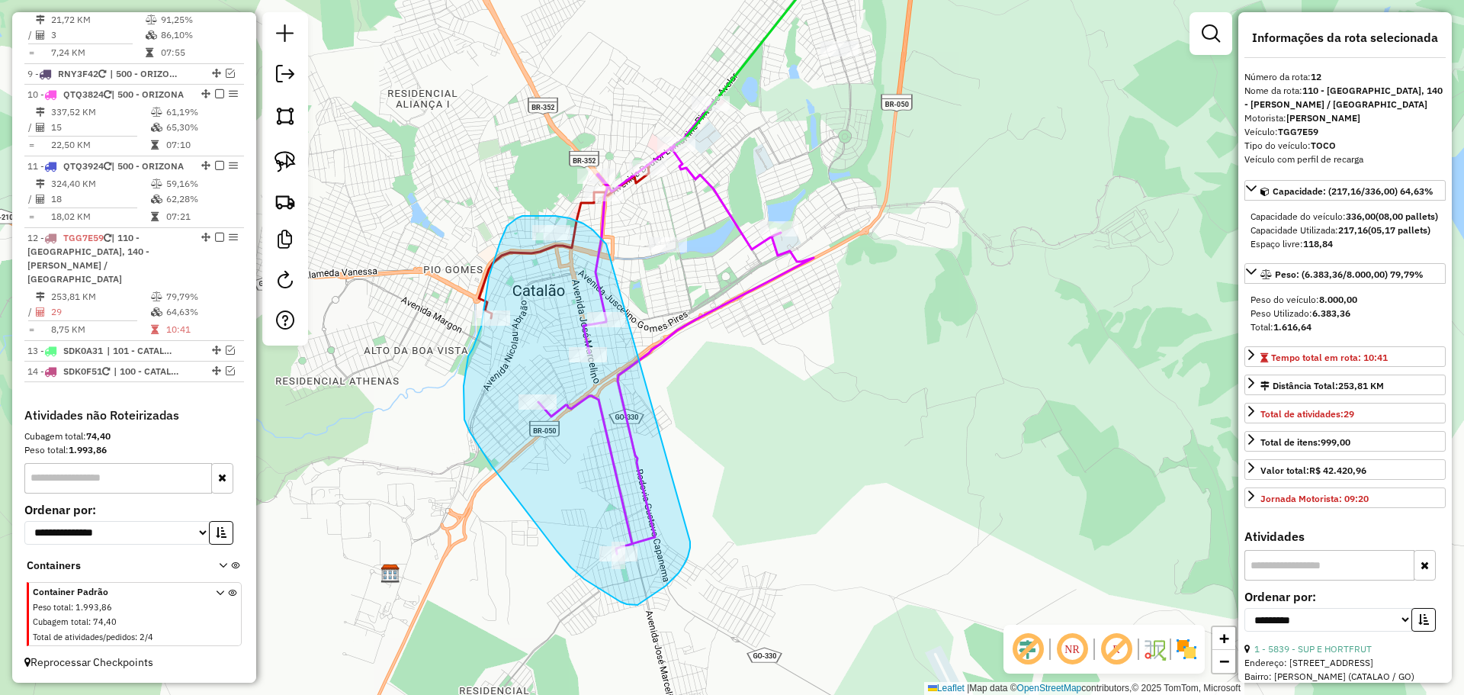
drag, startPoint x: 606, startPoint y: 244, endPoint x: 688, endPoint y: 520, distance: 287.8
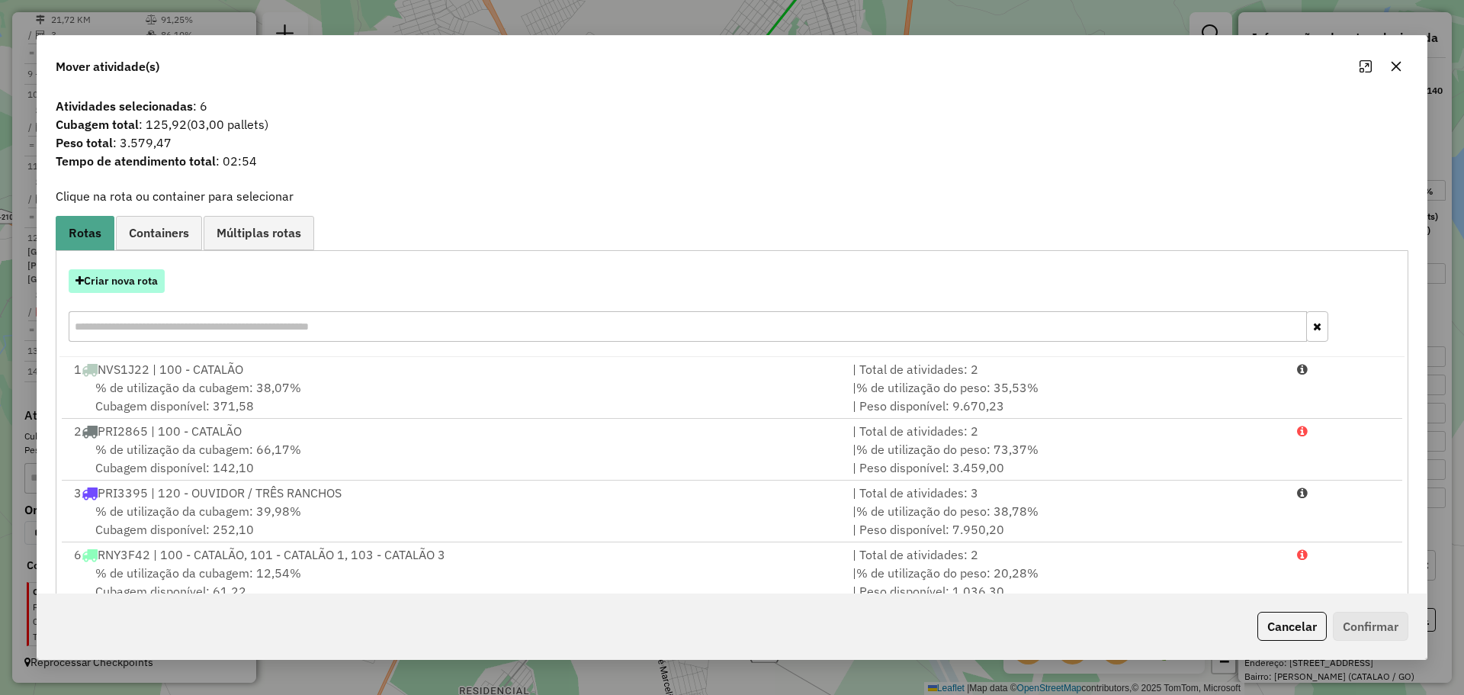
click at [129, 273] on button "Criar nova rota" at bounding box center [117, 281] width 96 height 24
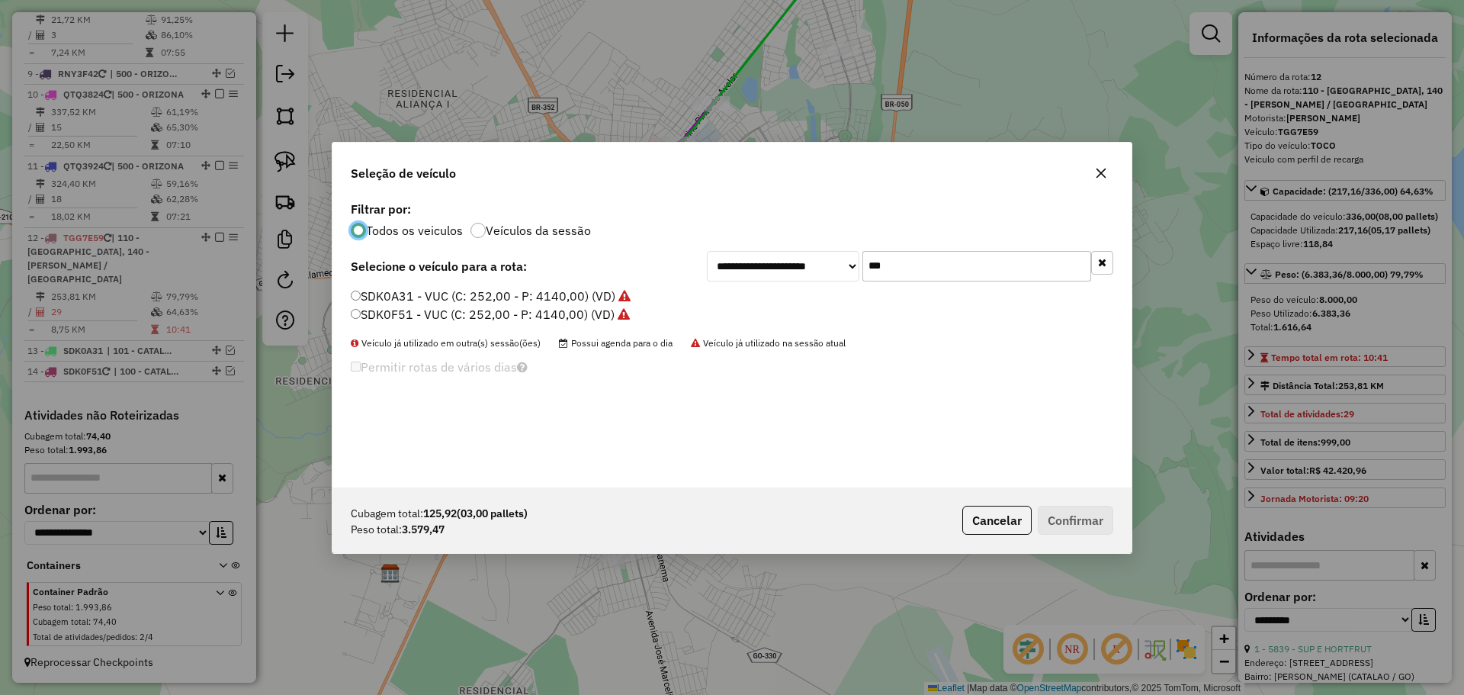
scroll to position [8, 5]
click at [898, 258] on input "***" at bounding box center [976, 266] width 229 height 30
click at [961, 280] on input "***" at bounding box center [976, 266] width 229 height 30
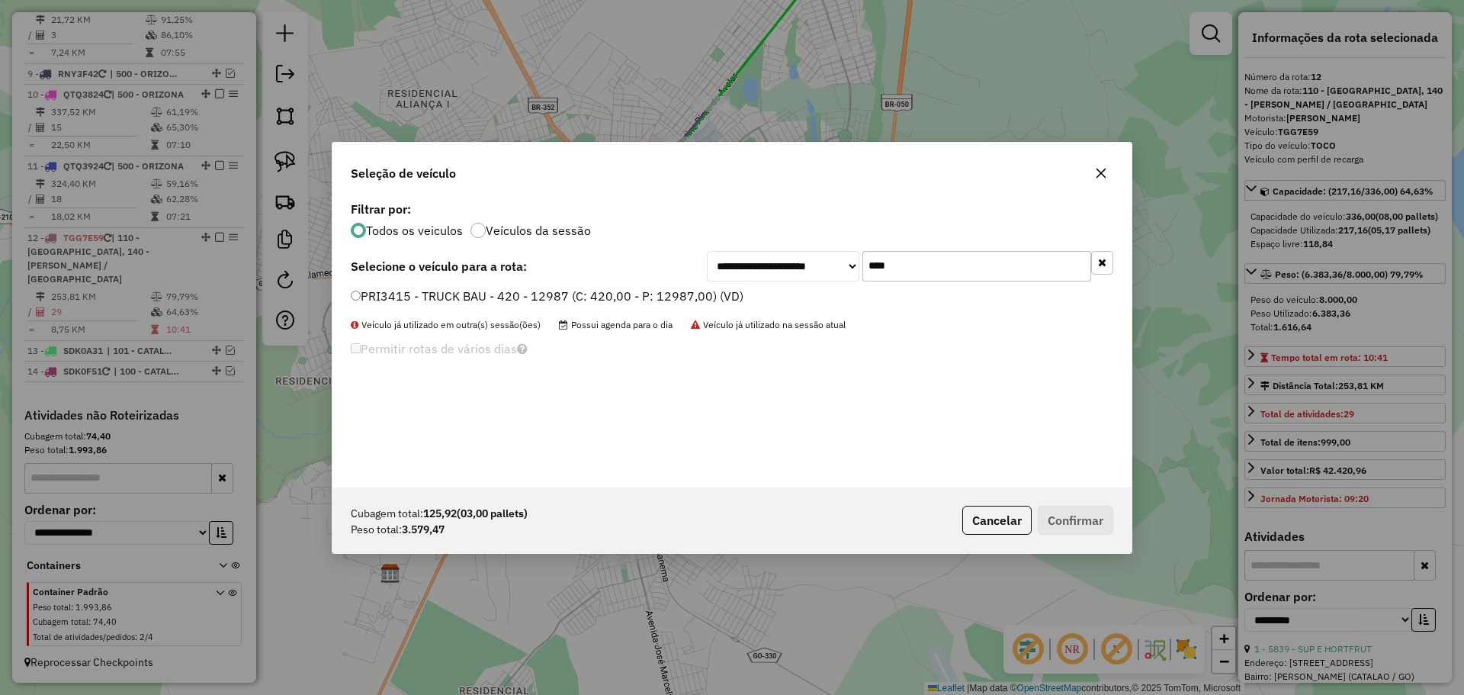
type input "****"
click at [361, 301] on label "PRI3415 - TRUCK BAU - 420 - 12987 (C: 420,00 - P: 12987,00) (VD)" at bounding box center [547, 296] width 393 height 18
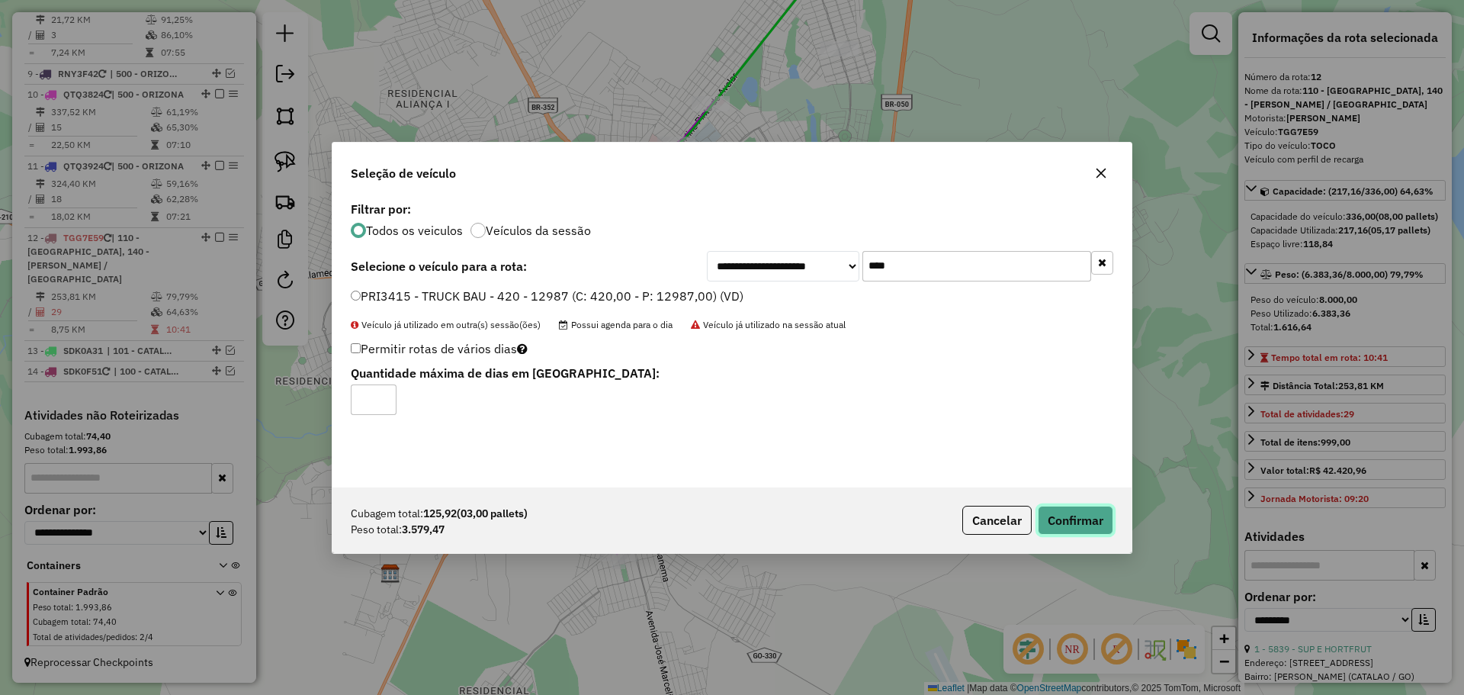
click at [1064, 518] on button "Confirmar" at bounding box center [1075, 519] width 75 height 29
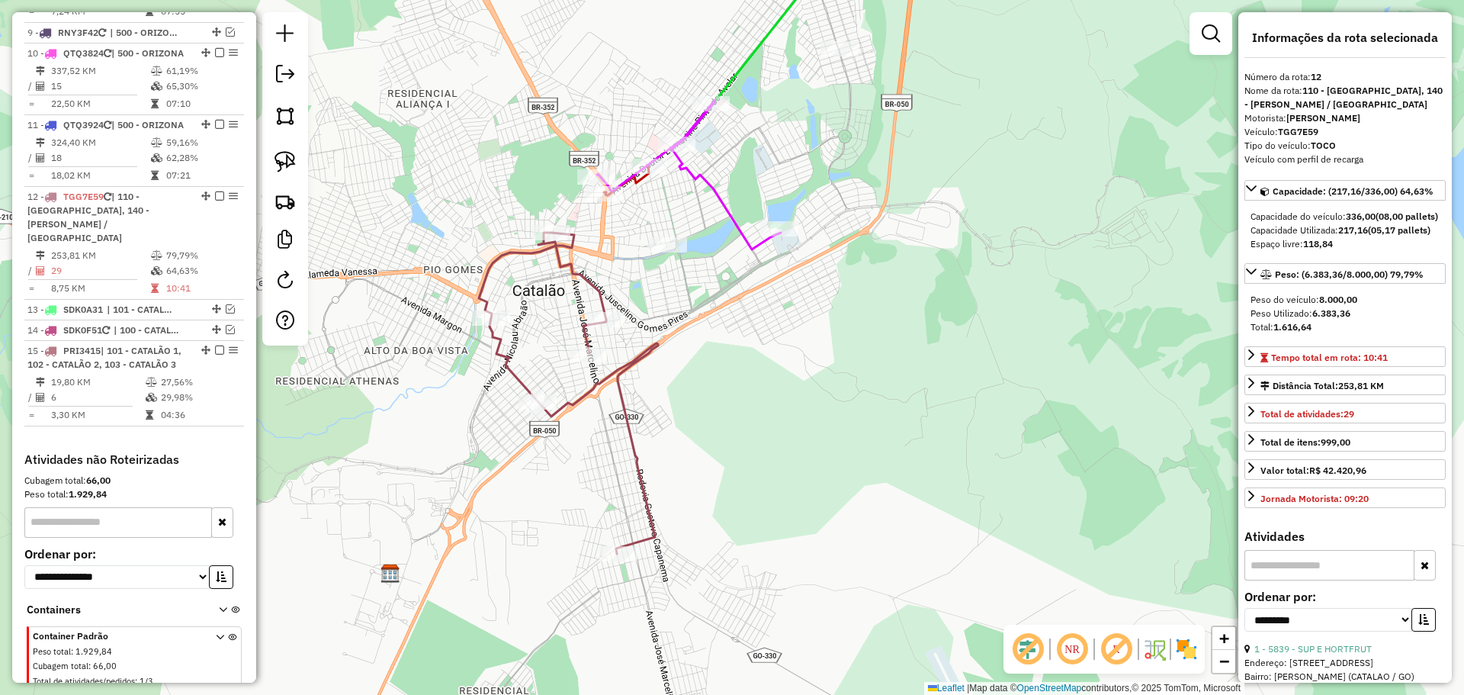
scroll to position [1307, 0]
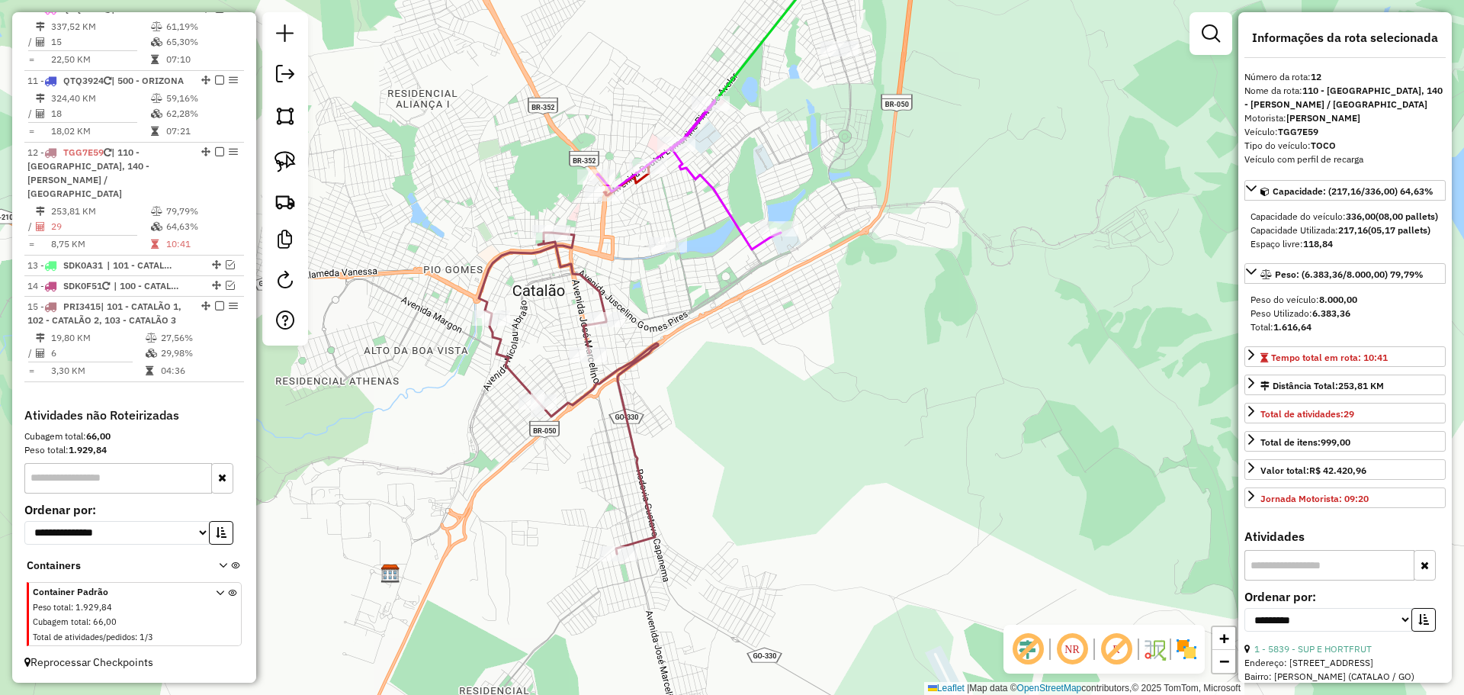
drag, startPoint x: 760, startPoint y: 515, endPoint x: 713, endPoint y: 444, distance: 84.6
click at [760, 514] on div "Janela de atendimento Grade de atendimento Capacidade Transportadoras Veículos …" at bounding box center [732, 347] width 1464 height 695
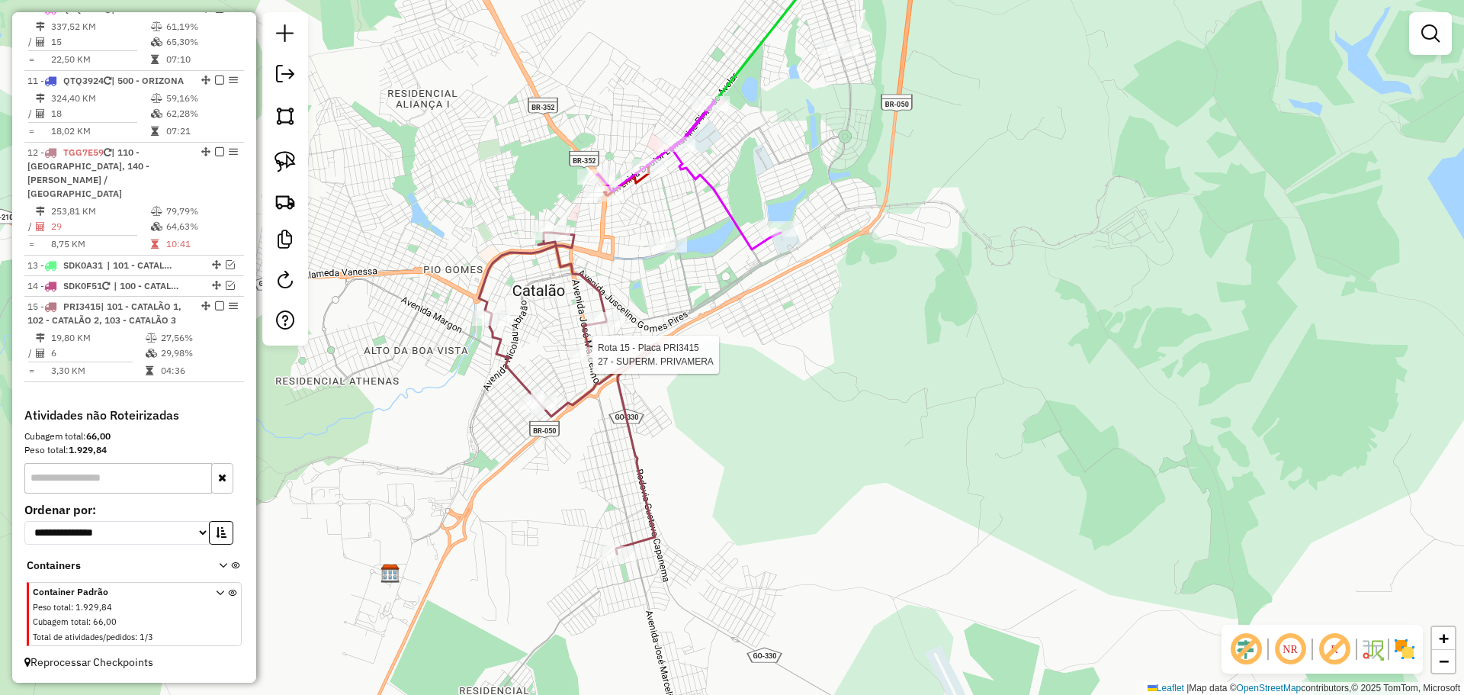
select select "**********"
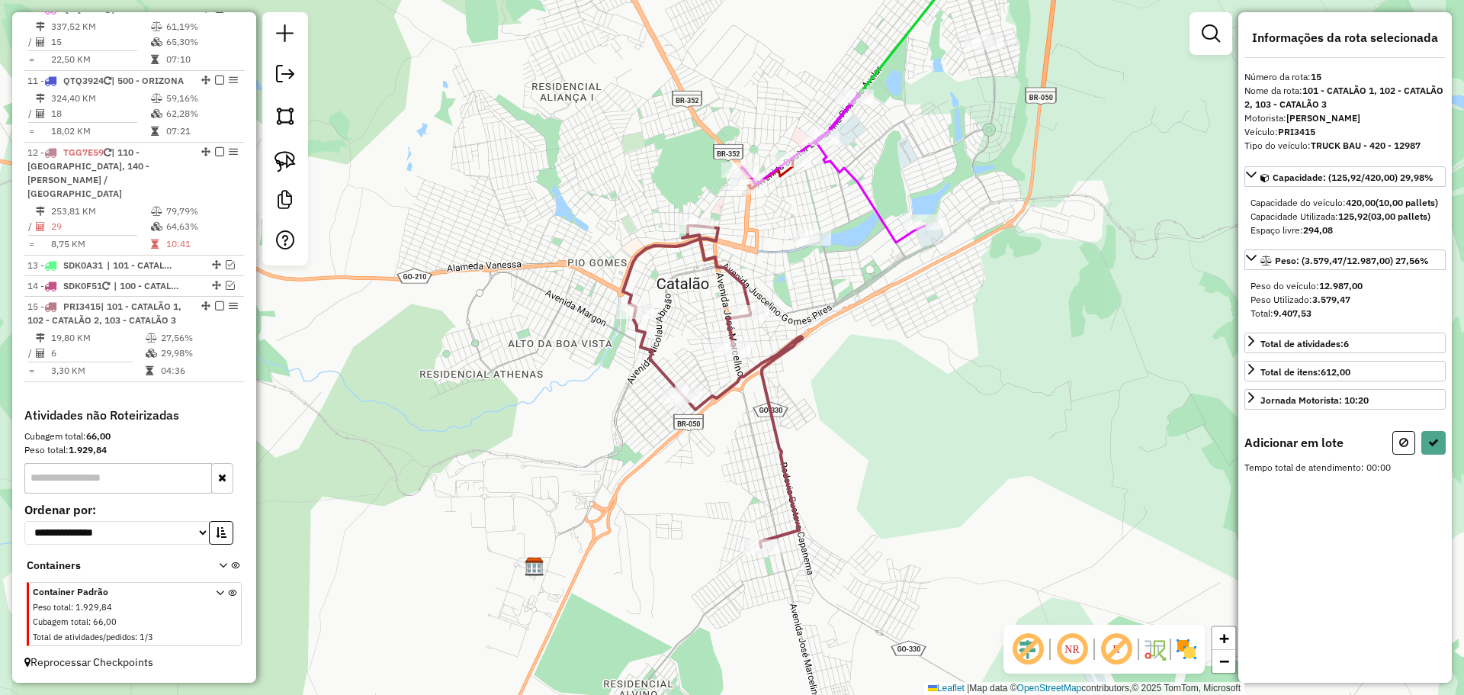
drag, startPoint x: 1053, startPoint y: 547, endPoint x: 674, endPoint y: 254, distance: 478.9
click at [678, 257] on div "Janela de atendimento Grade de atendimento Capacidade Transportadoras Veículos …" at bounding box center [732, 347] width 1464 height 695
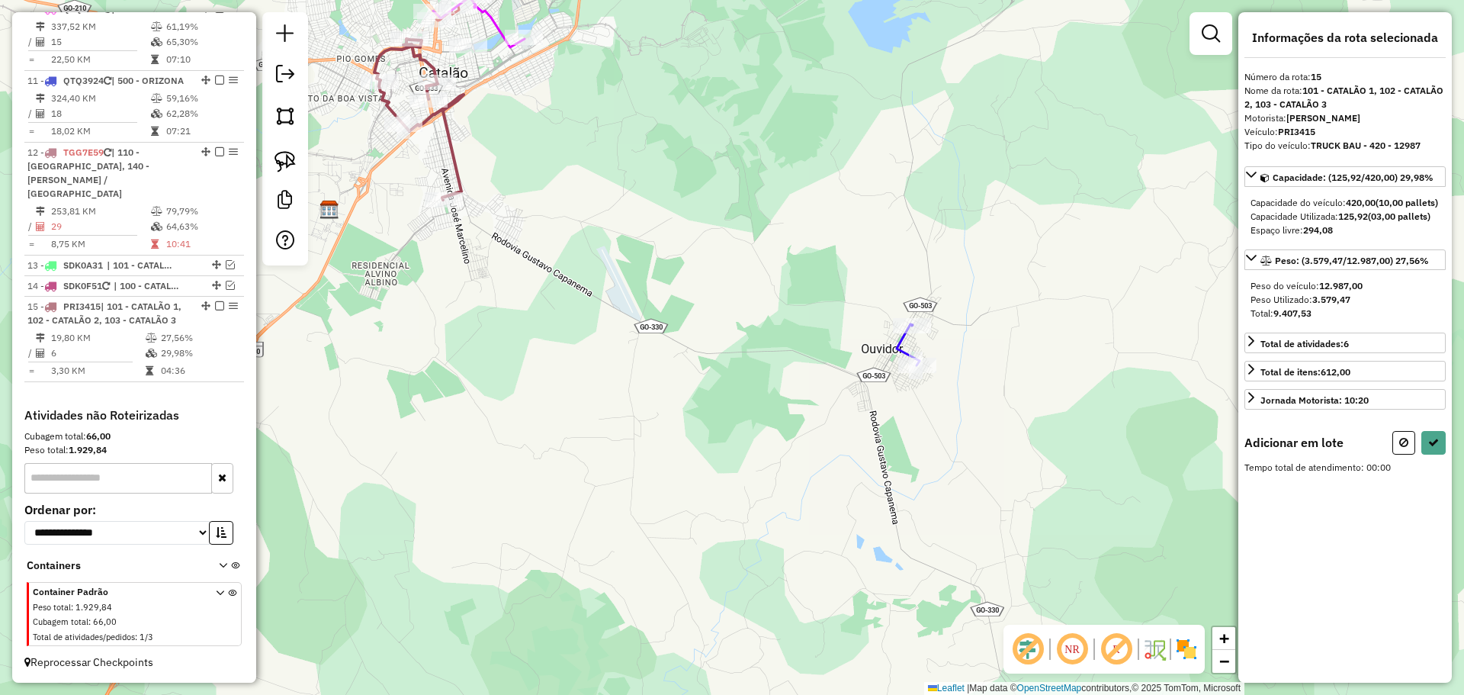
drag, startPoint x: 865, startPoint y: 434, endPoint x: 849, endPoint y: 431, distance: 17.0
click at [849, 431] on div "Janela de atendimento Grade de atendimento Capacidade Transportadoras Veículos …" at bounding box center [732, 347] width 1464 height 695
click at [277, 164] on img at bounding box center [284, 161] width 21 height 21
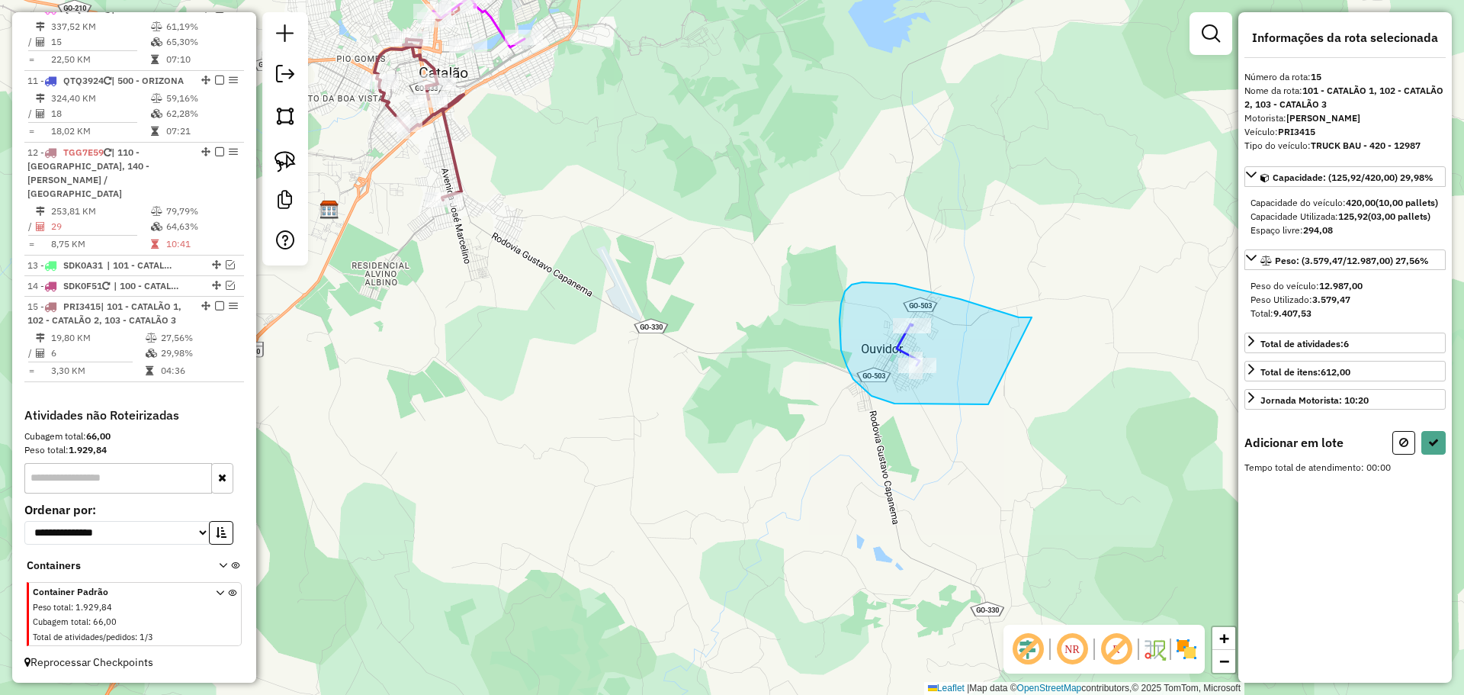
drag, startPoint x: 1032, startPoint y: 317, endPoint x: 1065, endPoint y: 369, distance: 61.8
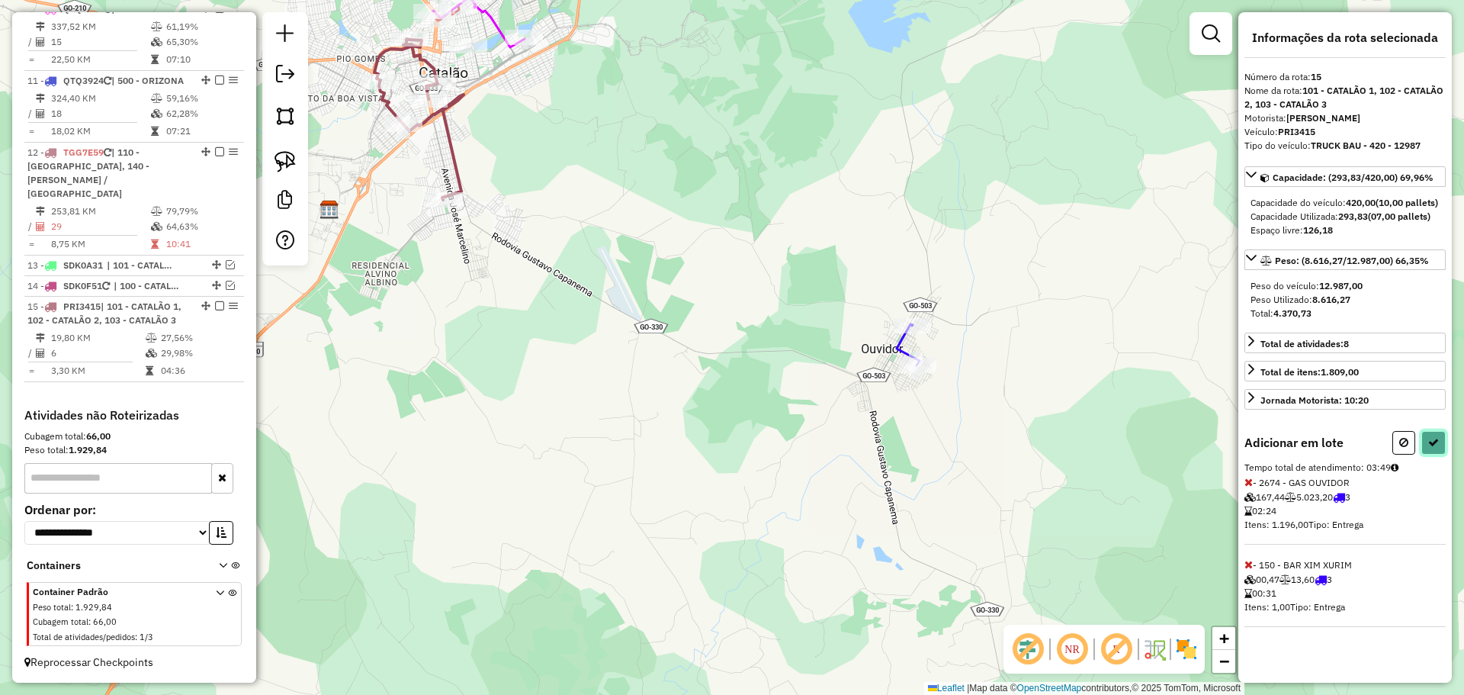
click at [1439, 448] on button at bounding box center [1433, 443] width 24 height 24
select select "**********"
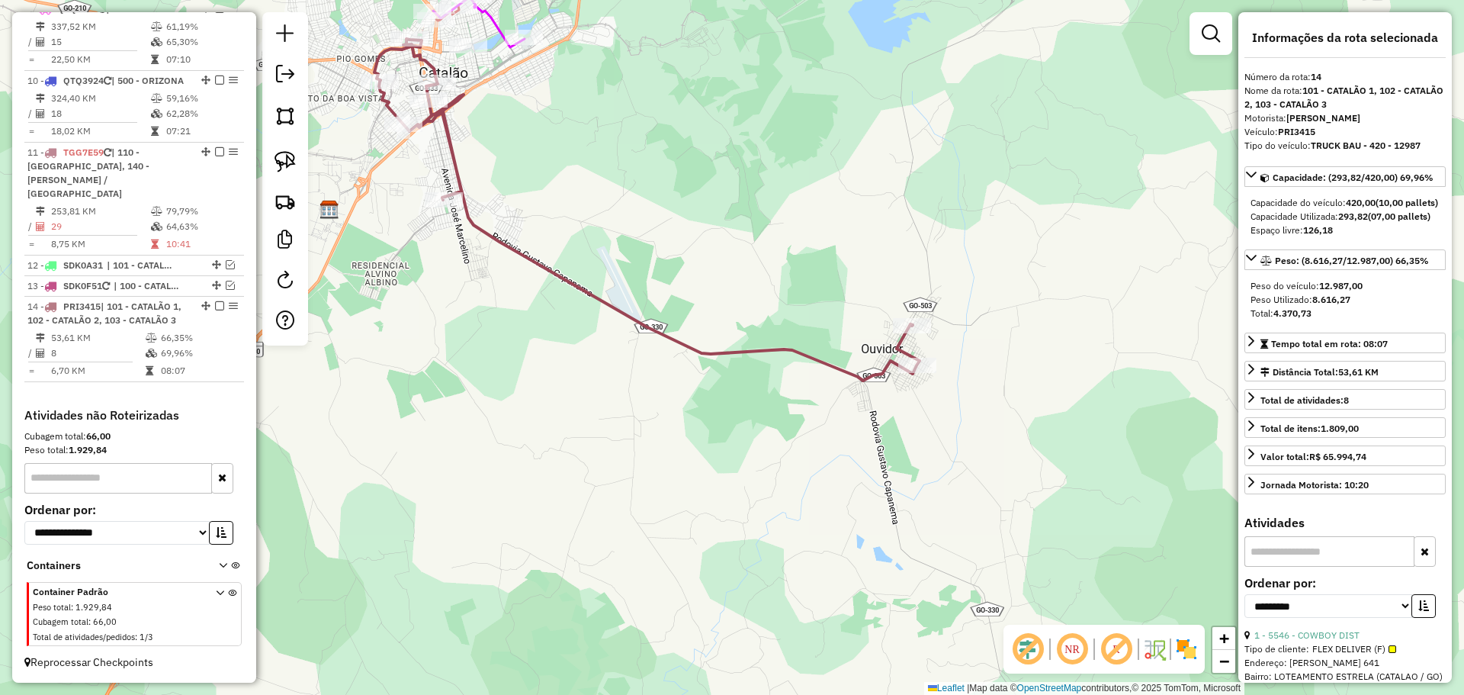
scroll to position [1208, 0]
drag, startPoint x: 563, startPoint y: 172, endPoint x: 669, endPoint y: 362, distance: 218.1
click at [669, 362] on div "Janela de atendimento Grade de atendimento Capacidade Transportadoras Veículos …" at bounding box center [732, 347] width 1464 height 695
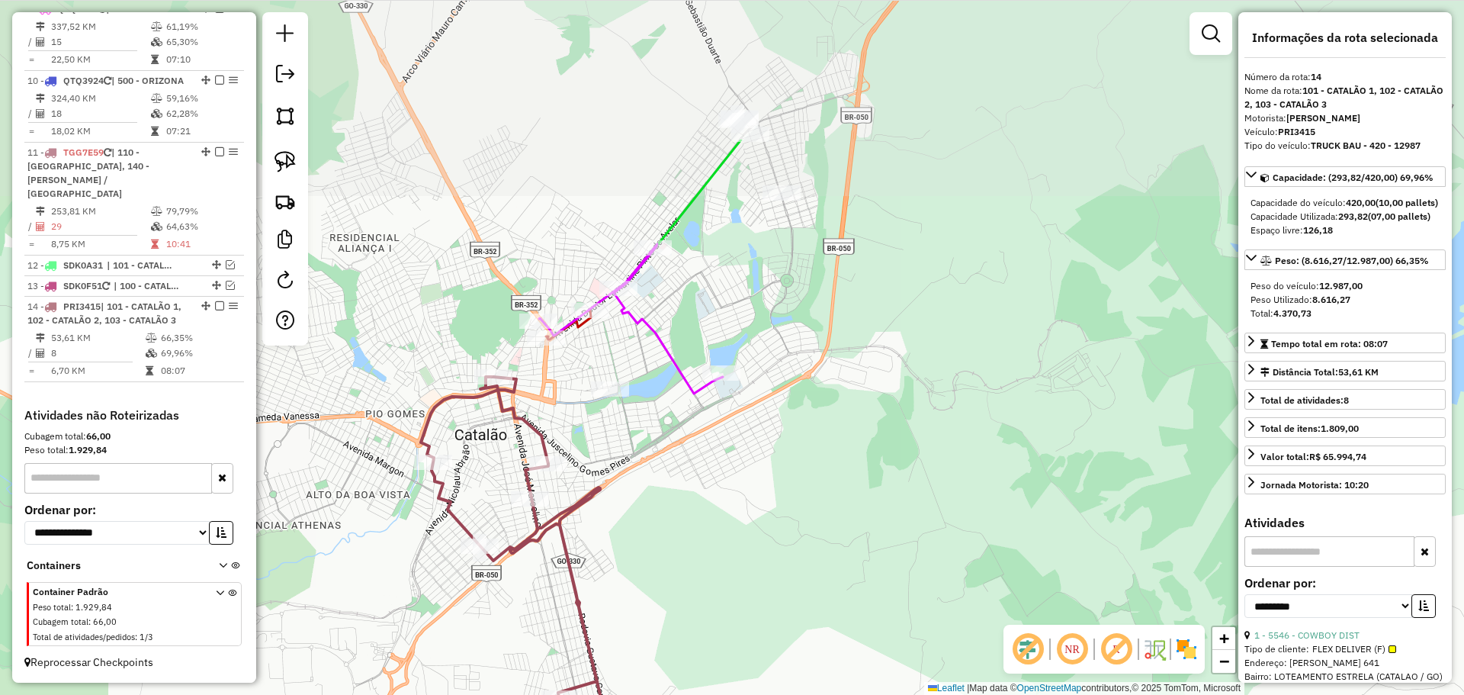
drag, startPoint x: 598, startPoint y: 271, endPoint x: 650, endPoint y: 470, distance: 205.8
click at [650, 470] on div "Janela de atendimento Grade de atendimento Capacidade Transportadoras Veículos …" at bounding box center [732, 347] width 1464 height 695
click at [293, 167] on img at bounding box center [284, 161] width 21 height 21
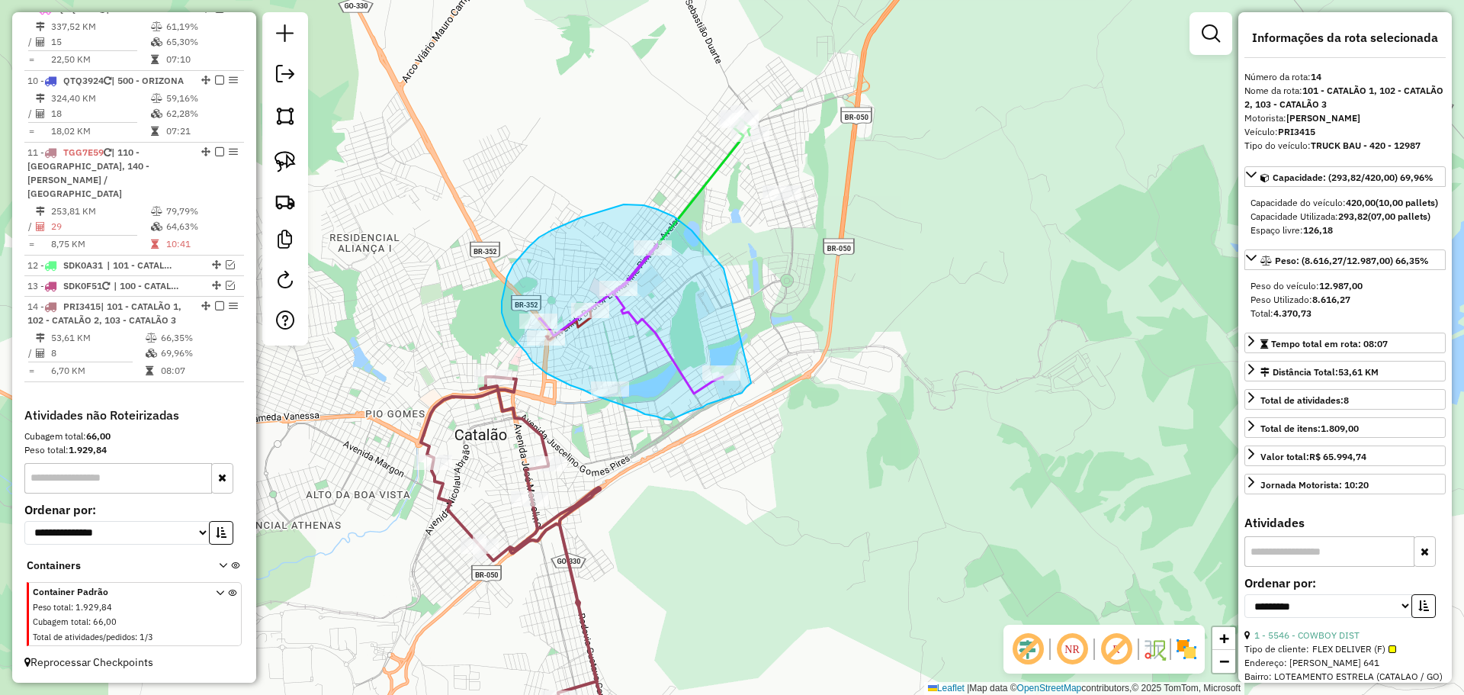
drag, startPoint x: 724, startPoint y: 268, endPoint x: 751, endPoint y: 381, distance: 116.1
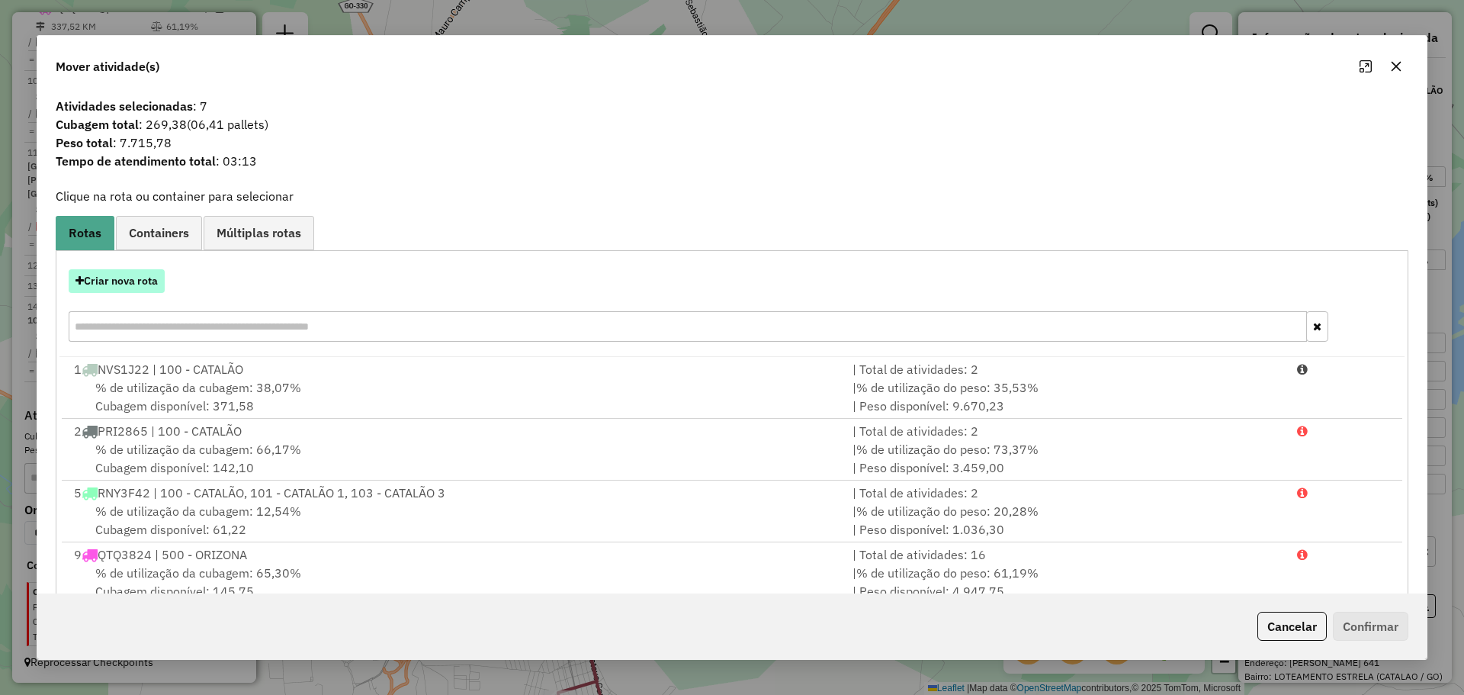
click at [139, 285] on button "Criar nova rota" at bounding box center [117, 281] width 96 height 24
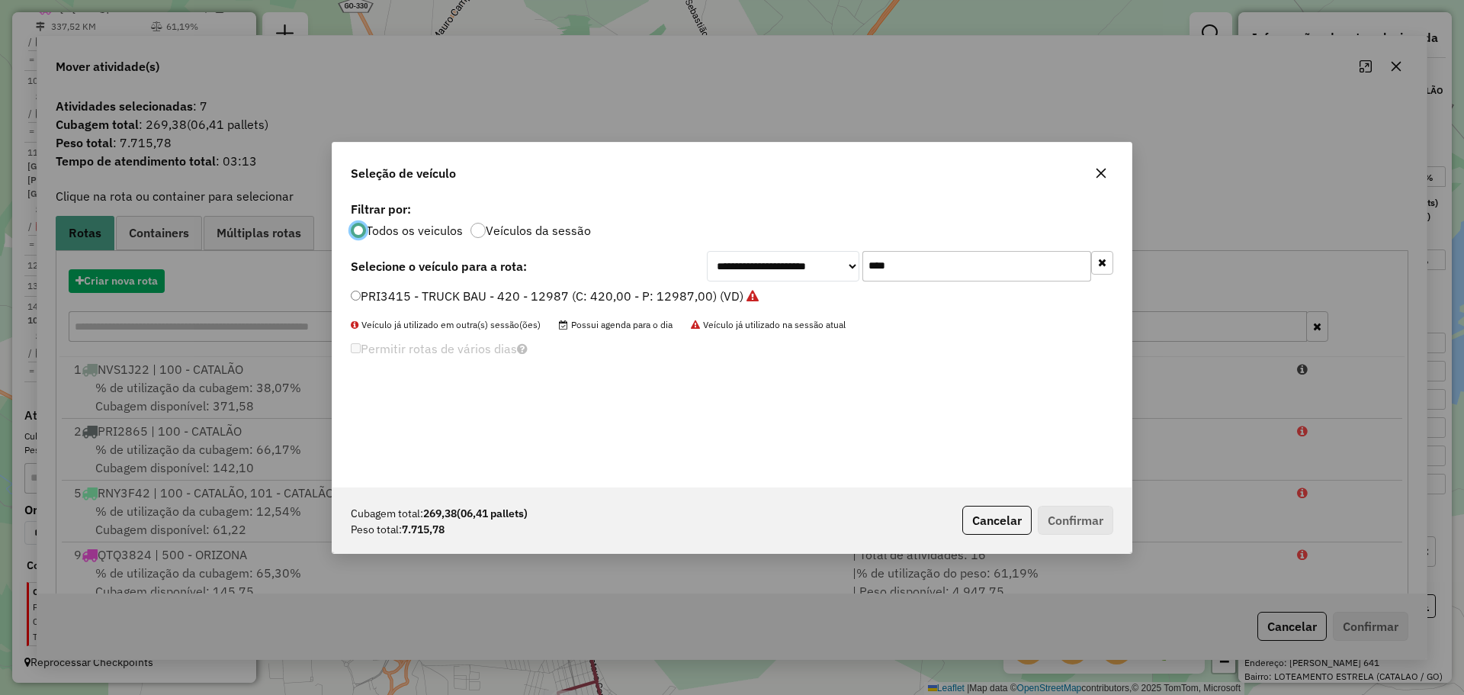
scroll to position [8, 5]
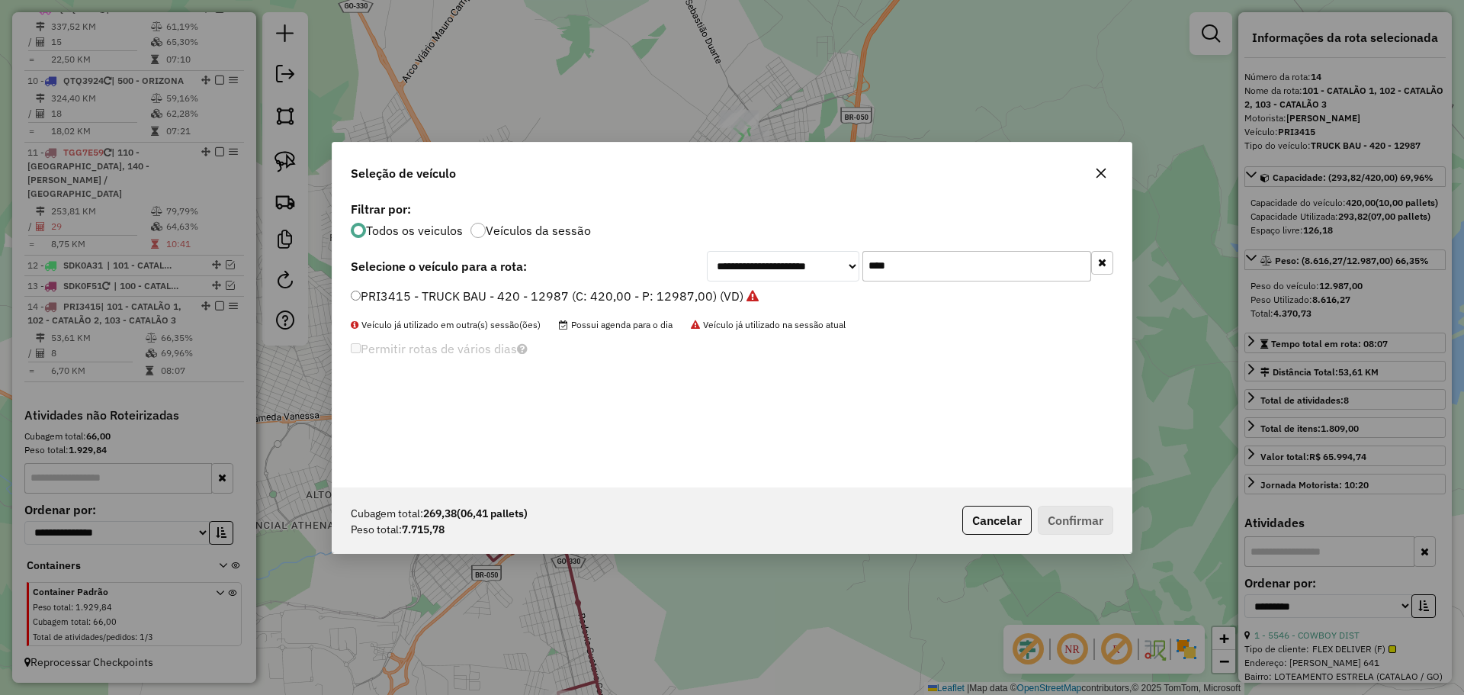
click at [926, 249] on div "**********" at bounding box center [731, 342] width 799 height 290
click at [921, 266] on input "****" at bounding box center [976, 266] width 229 height 30
click at [936, 265] on input "****" at bounding box center [976, 266] width 229 height 30
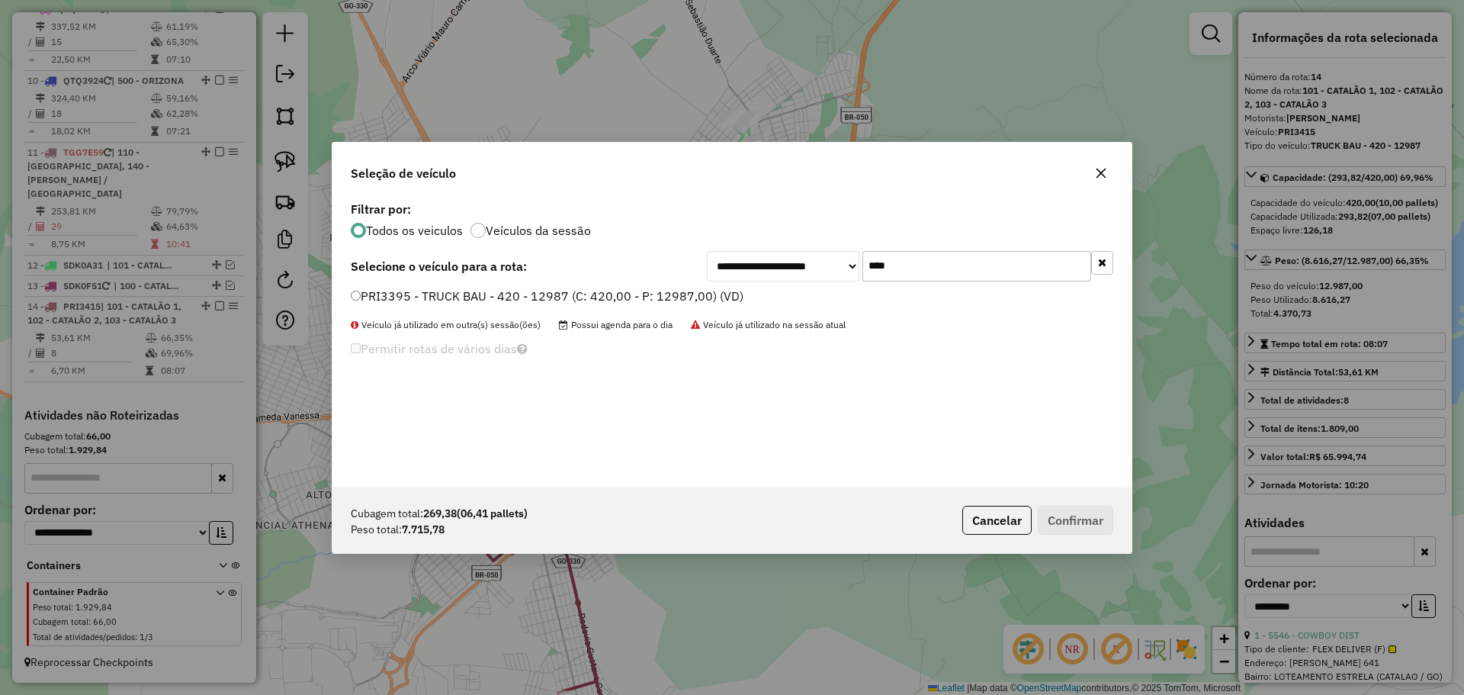
type input "****"
click at [489, 297] on label "PRI3395 - TRUCK BAU - 420 - 12987 (C: 420,00 - P: 12987,00) (VD)" at bounding box center [547, 296] width 393 height 18
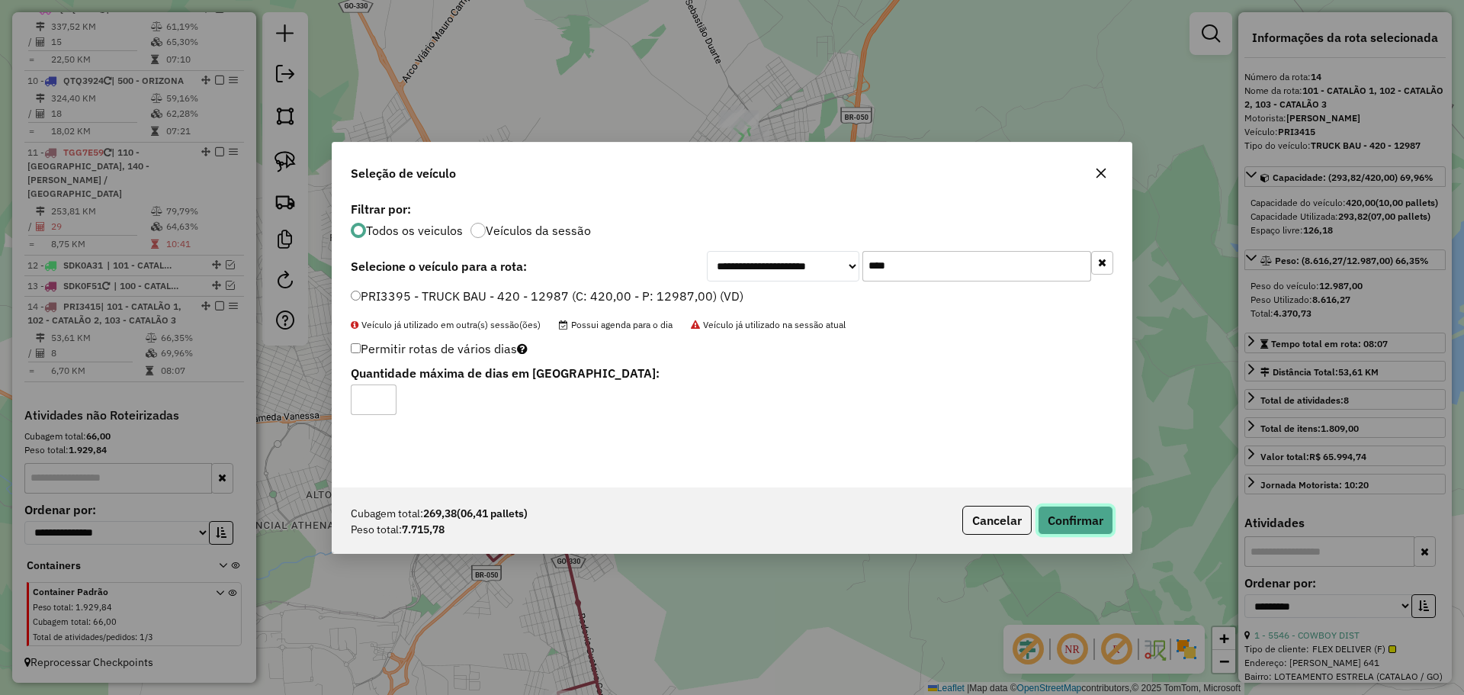
click at [1069, 525] on button "Confirmar" at bounding box center [1075, 519] width 75 height 29
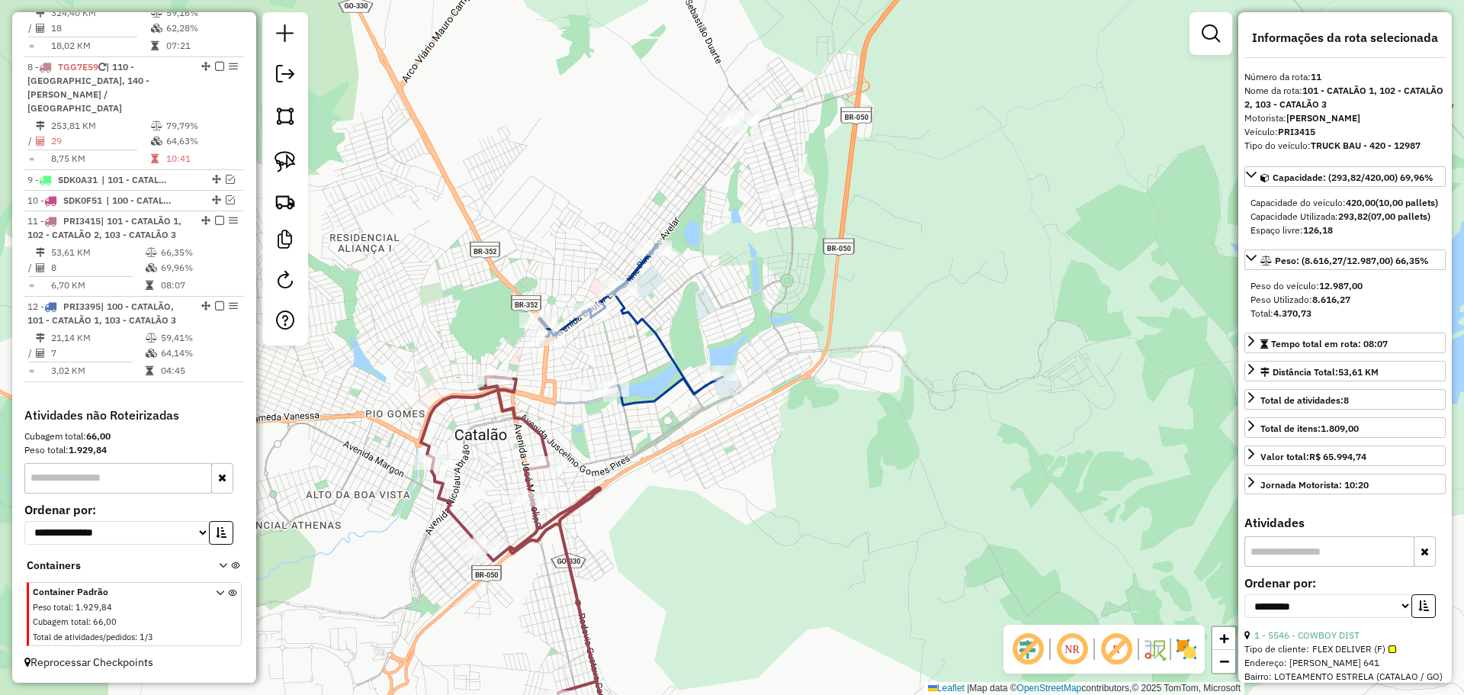
scroll to position [1009, 0]
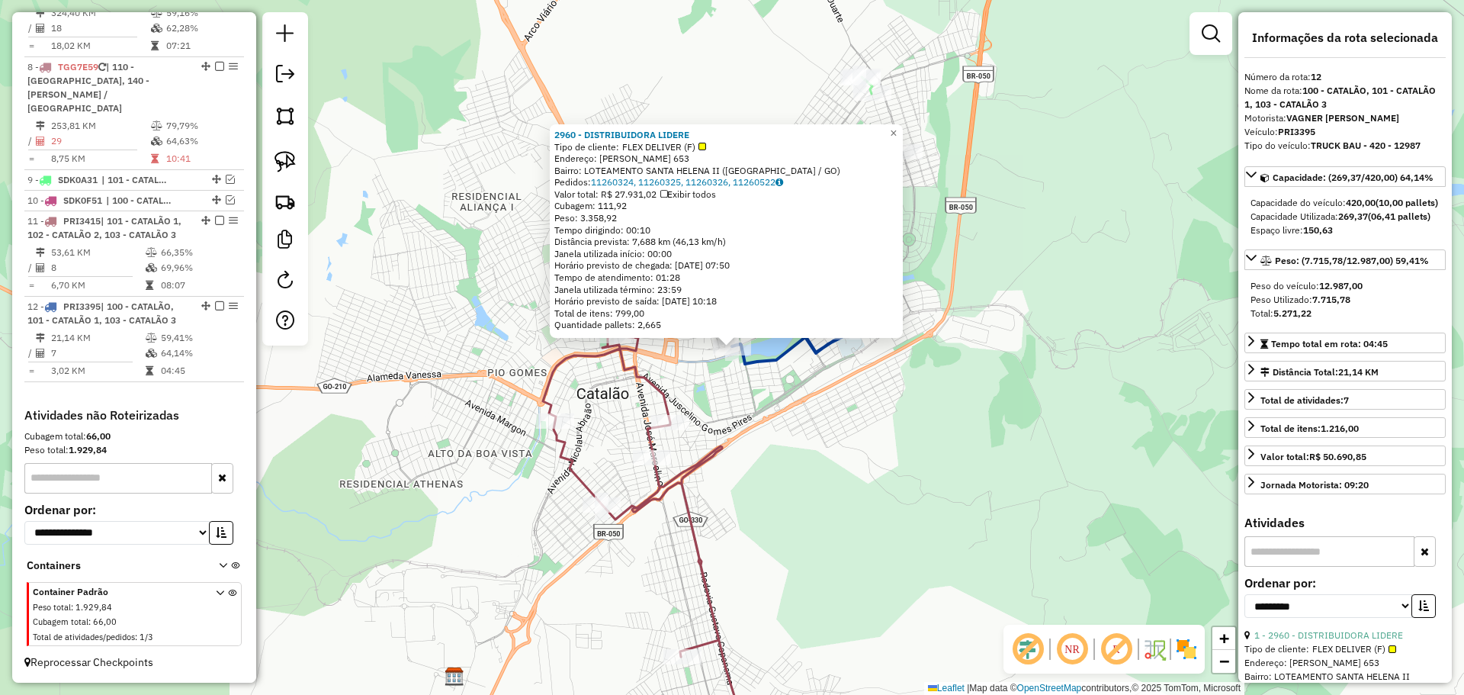
click at [684, 413] on div "2960 - DISTRIBUIDORA LIDERE Tipo de cliente: FLEX DELIVER (F) Endereço: [PERSON…" at bounding box center [732, 347] width 1464 height 695
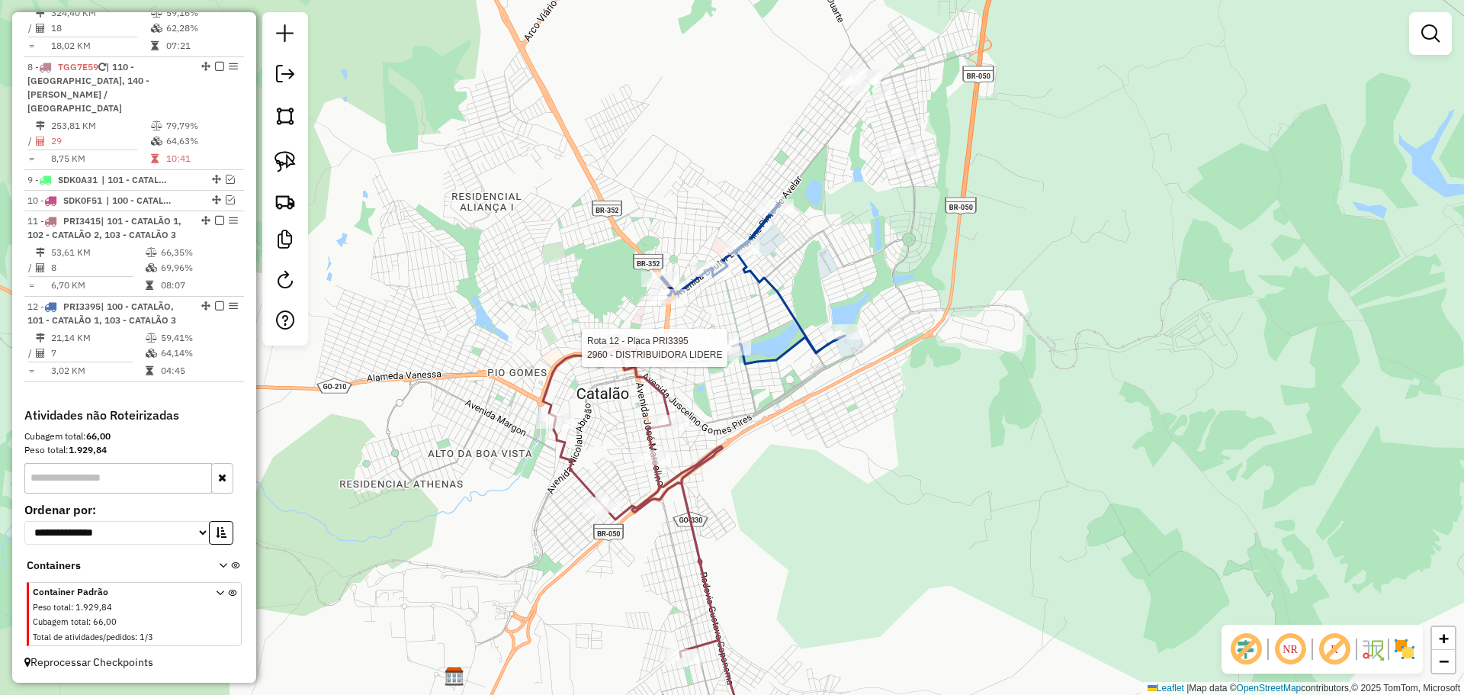
select select "**********"
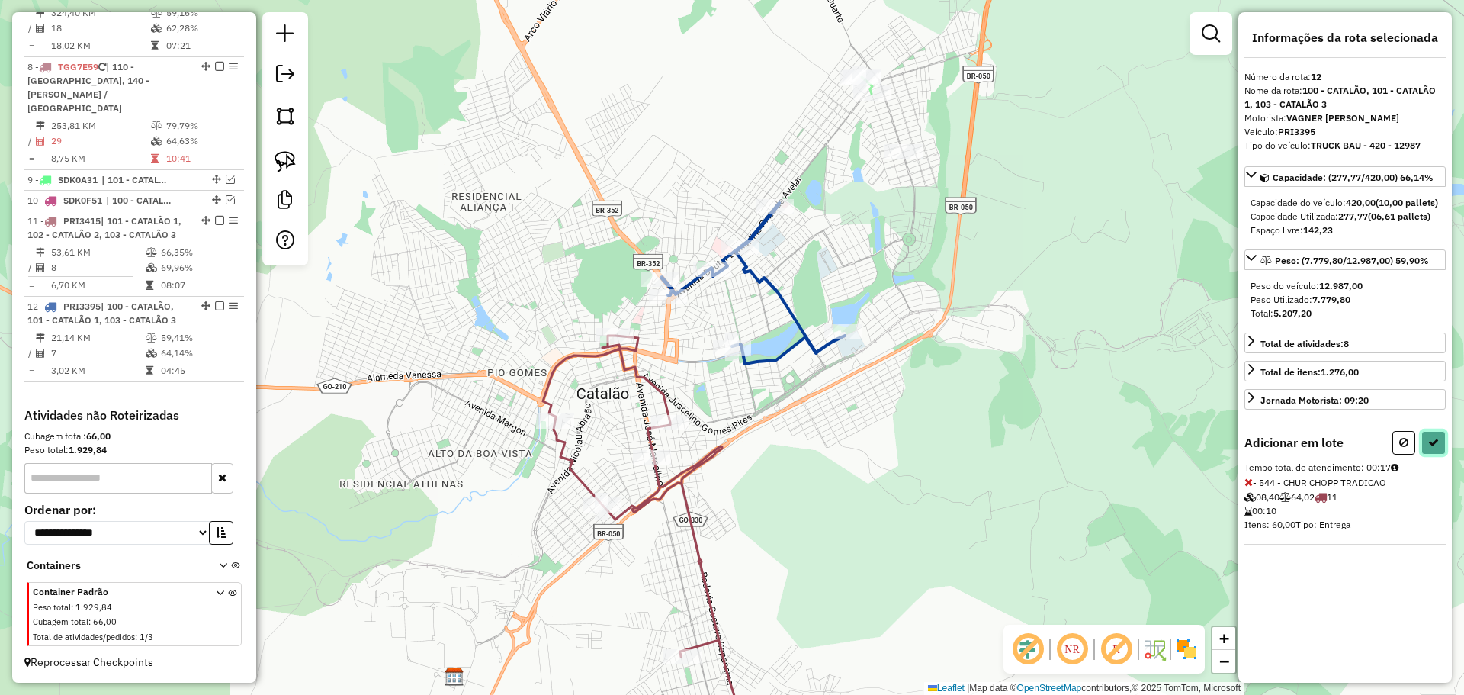
click at [1431, 454] on button at bounding box center [1433, 443] width 24 height 24
select select "**********"
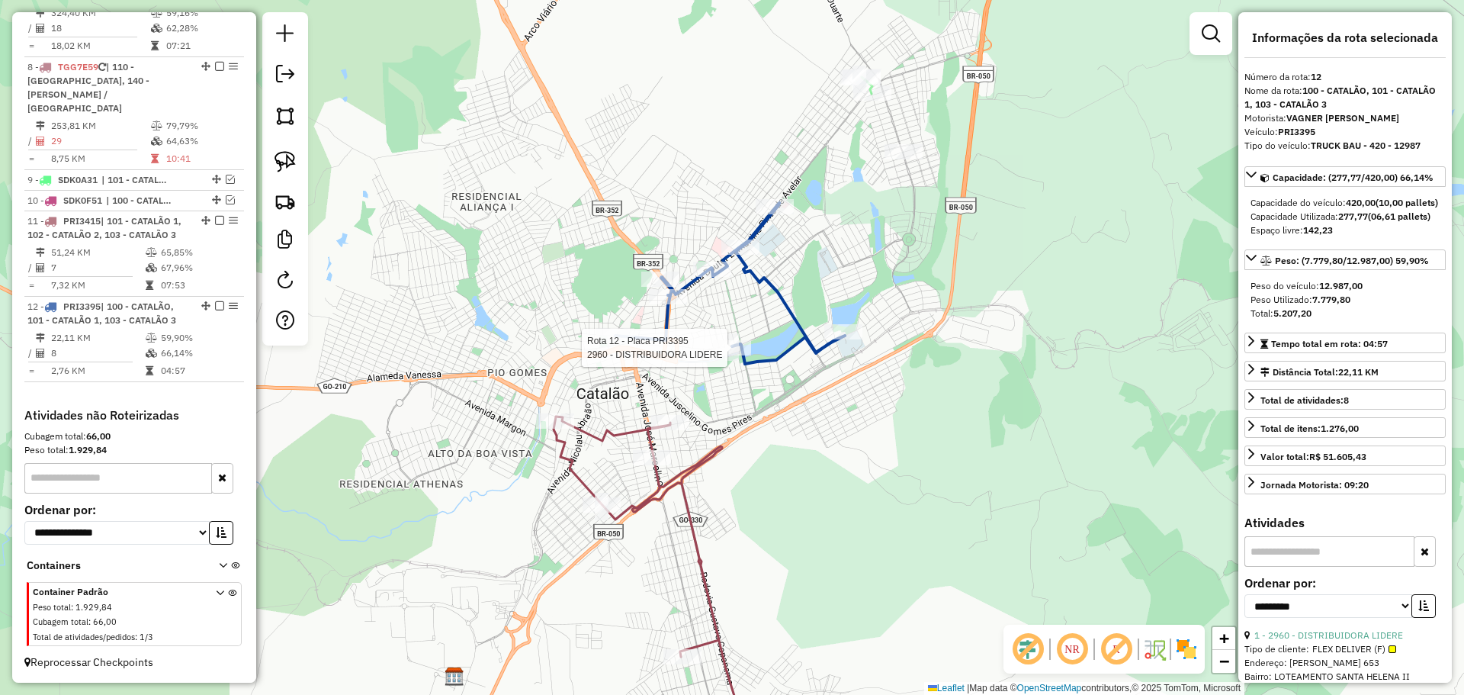
click at [724, 355] on div at bounding box center [732, 347] width 38 height 15
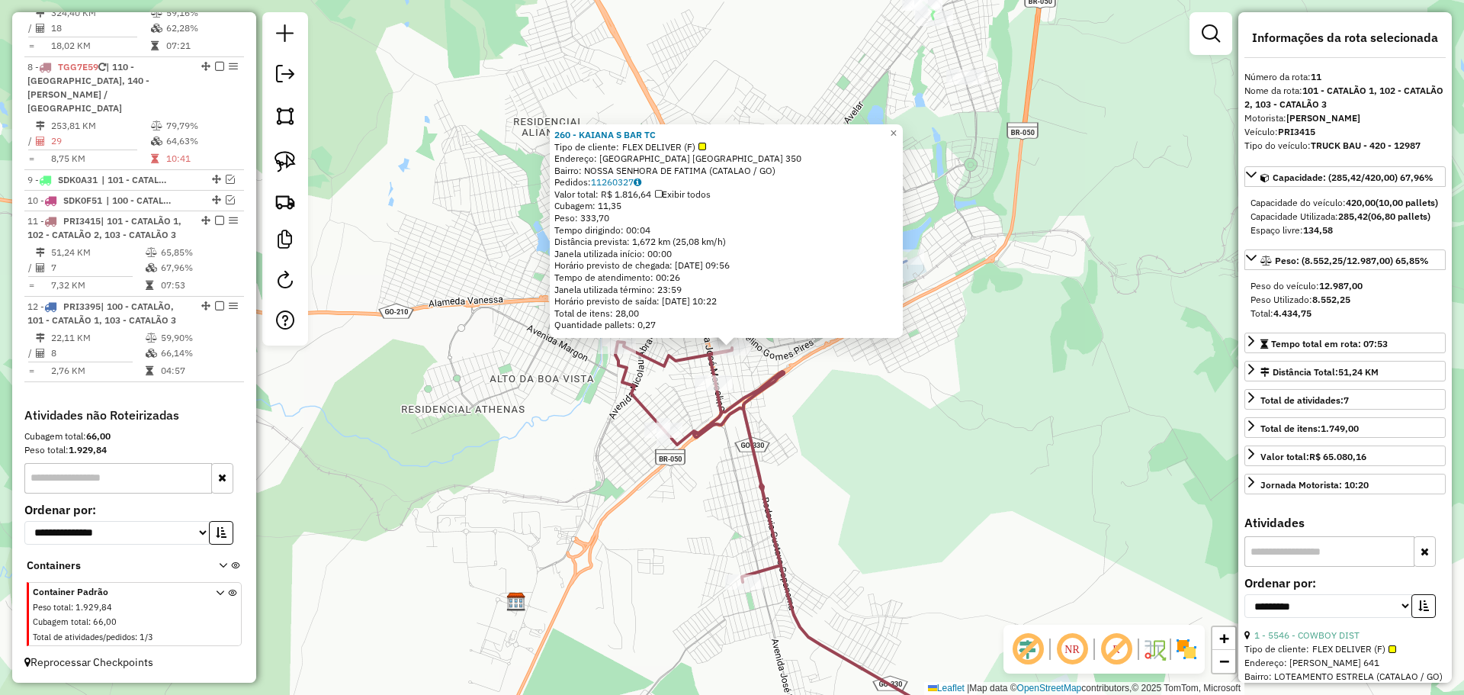
click at [849, 451] on div "260 - KAIANA S BAR TC Tipo de cliente: FLEX DELIVER (F) Endereço: [GEOGRAPHIC_D…" at bounding box center [732, 347] width 1464 height 695
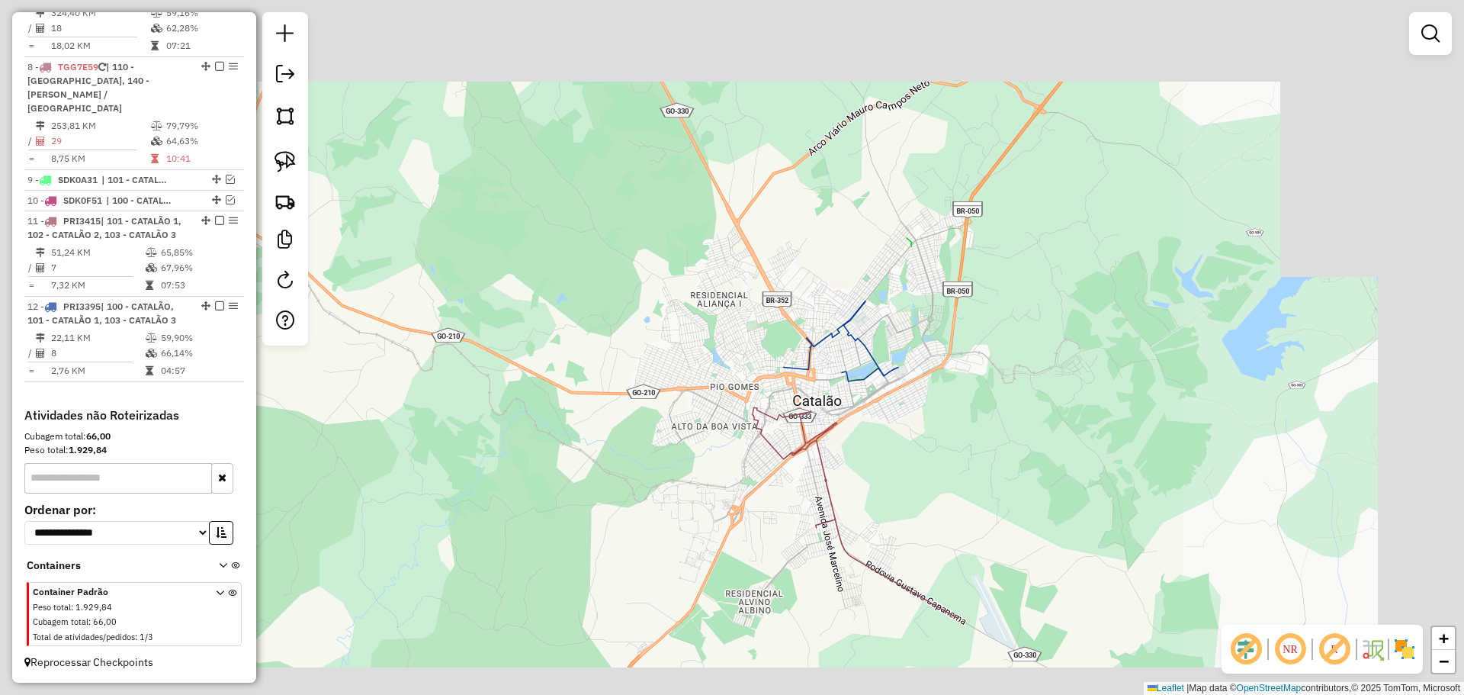
drag, startPoint x: 1025, startPoint y: 554, endPoint x: 890, endPoint y: 287, distance: 299.0
click at [890, 287] on div "Janela de atendimento Grade de atendimento Capacidade Transportadoras Veículos …" at bounding box center [732, 347] width 1464 height 695
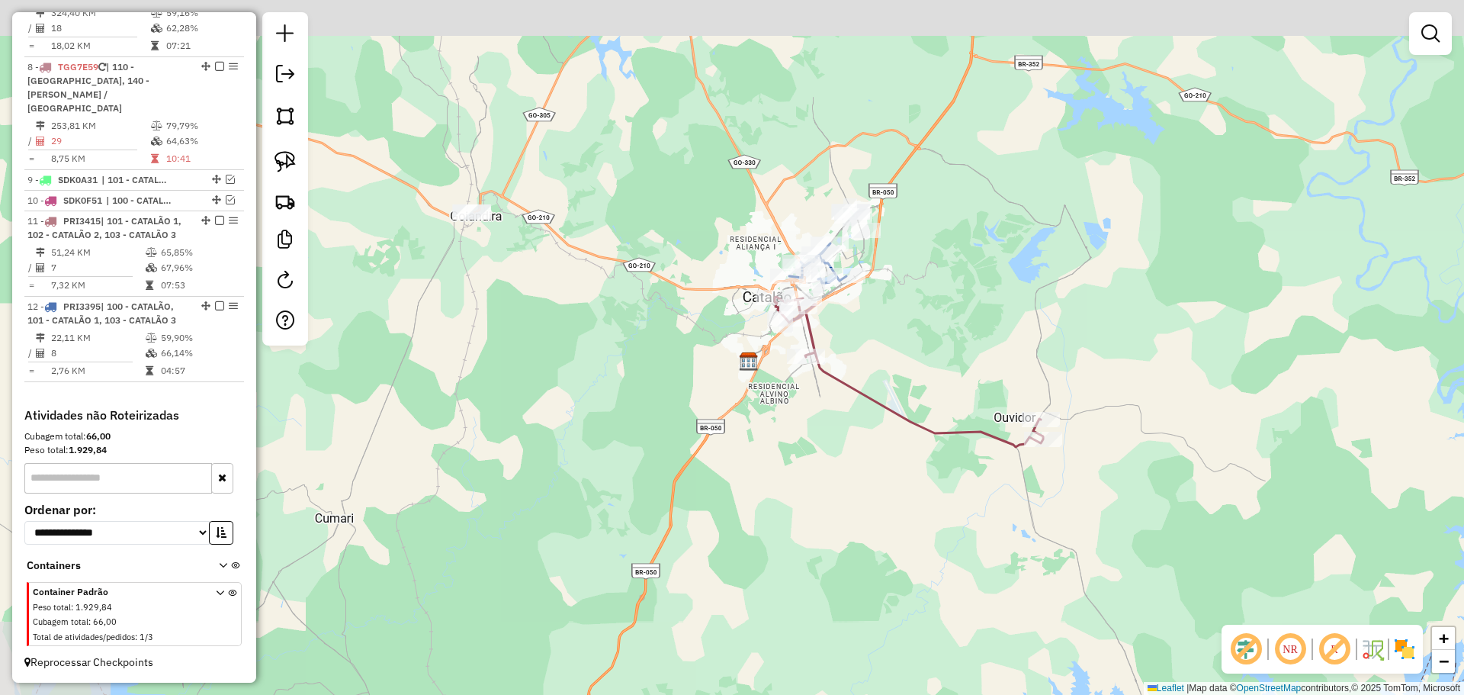
drag, startPoint x: 860, startPoint y: 240, endPoint x: 903, endPoint y: 354, distance: 121.6
click at [903, 354] on div "Janela de atendimento Grade de atendimento Capacidade Transportadoras Veículos …" at bounding box center [732, 347] width 1464 height 695
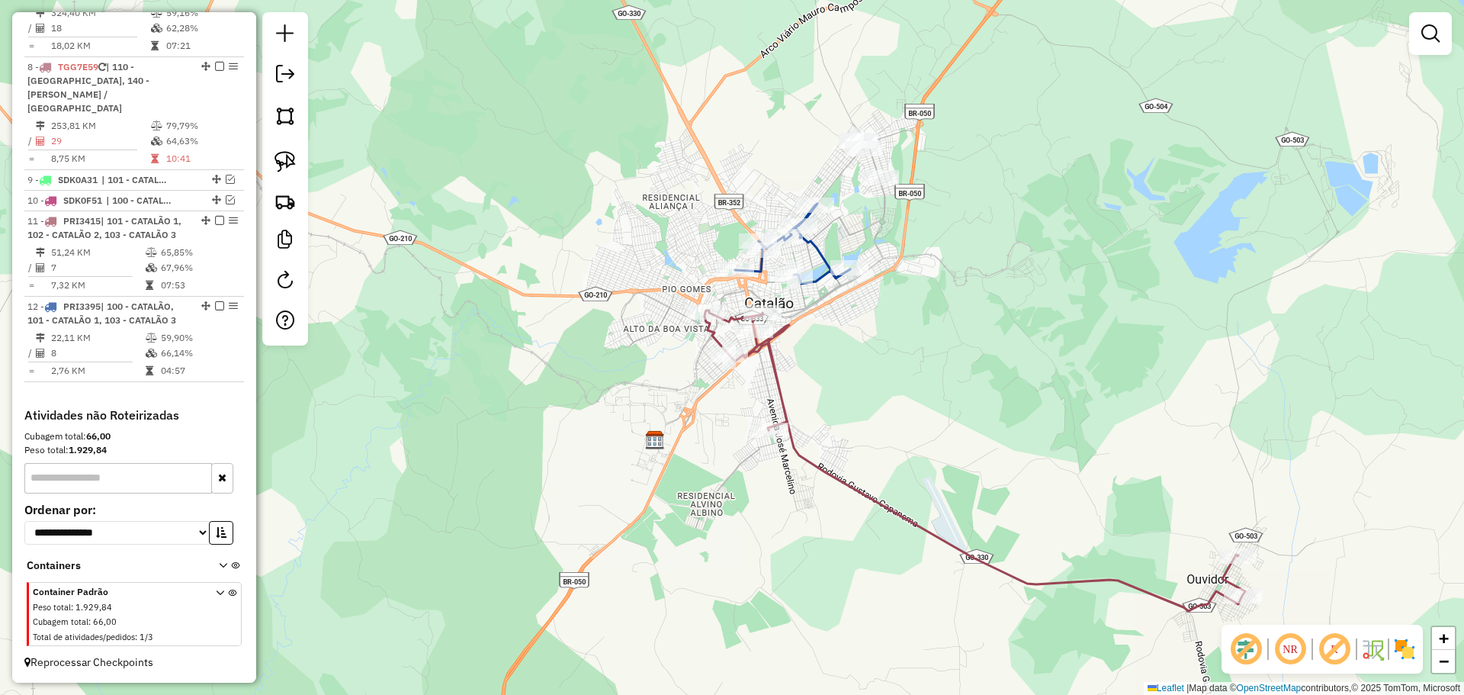
drag, startPoint x: 920, startPoint y: 200, endPoint x: 914, endPoint y: 258, distance: 58.3
click at [923, 261] on div "Janela de atendimento Grade de atendimento Capacidade Transportadoras Veículos …" at bounding box center [732, 347] width 1464 height 695
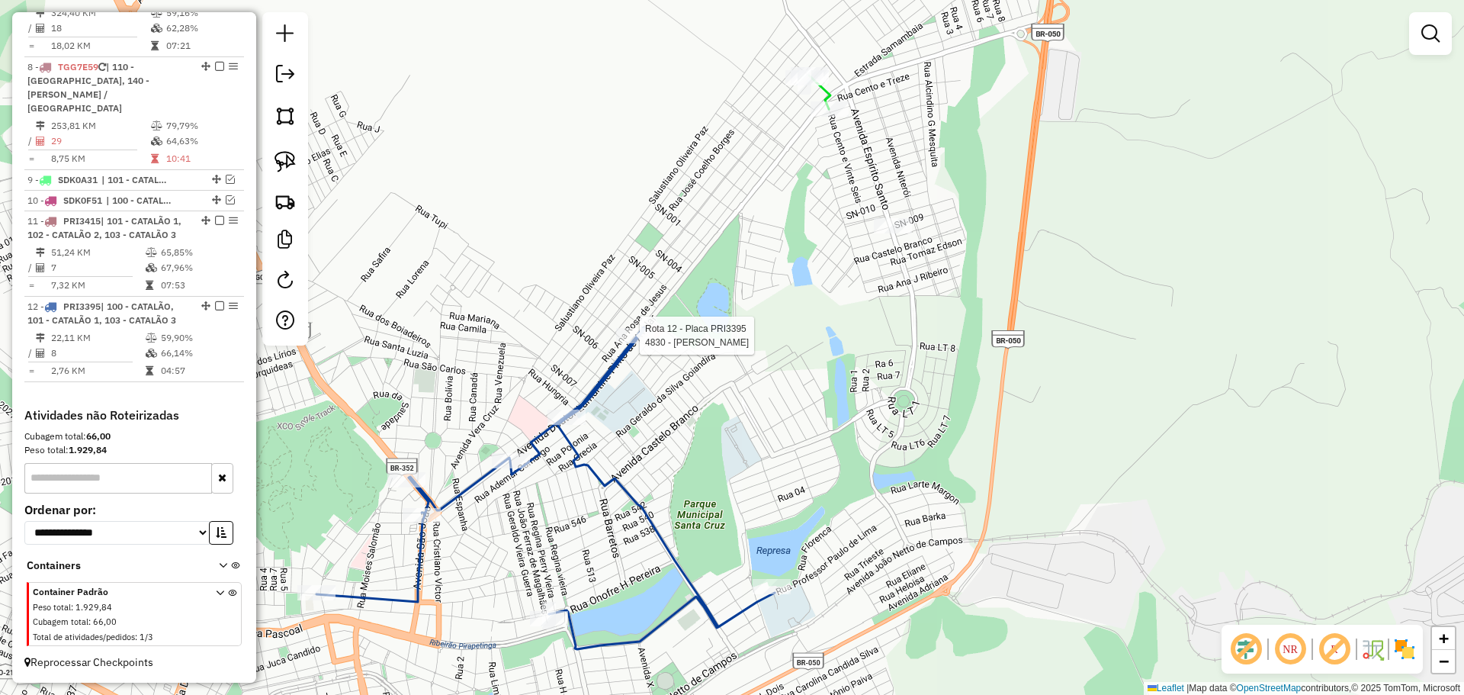
select select "**********"
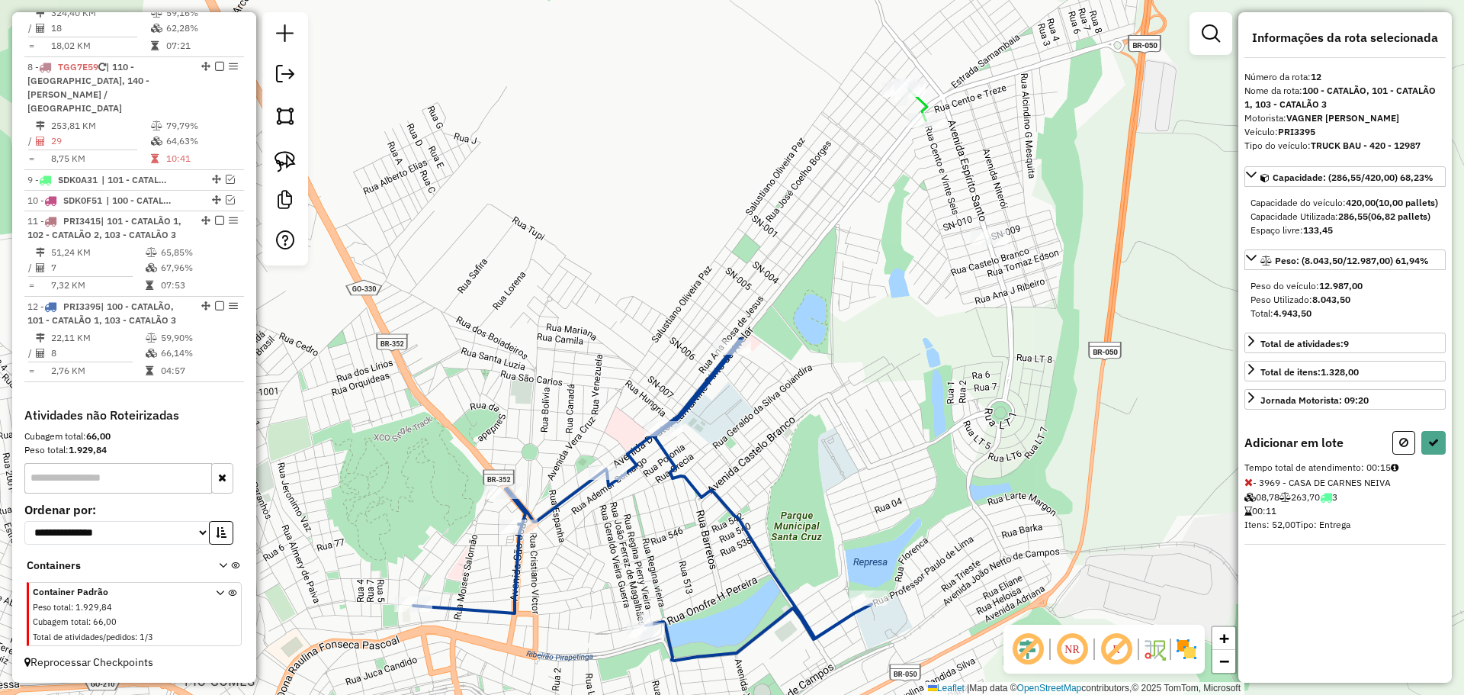
click at [1446, 460] on div "Informações da rota selecionada Número da rota: 12 Nome da rota: 100 - CATALÃO,…" at bounding box center [1344, 347] width 213 height 670
click at [1436, 448] on icon at bounding box center [1433, 442] width 11 height 11
select select "**********"
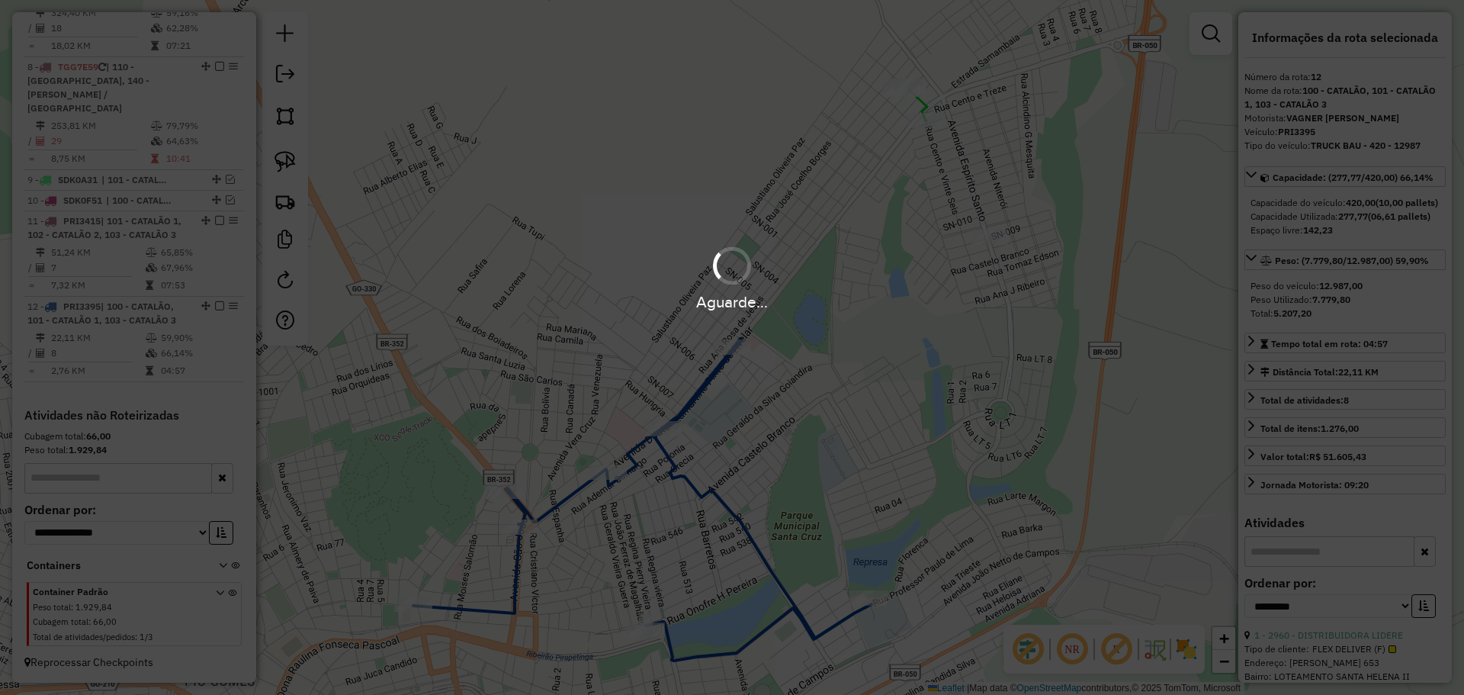
scroll to position [905, 0]
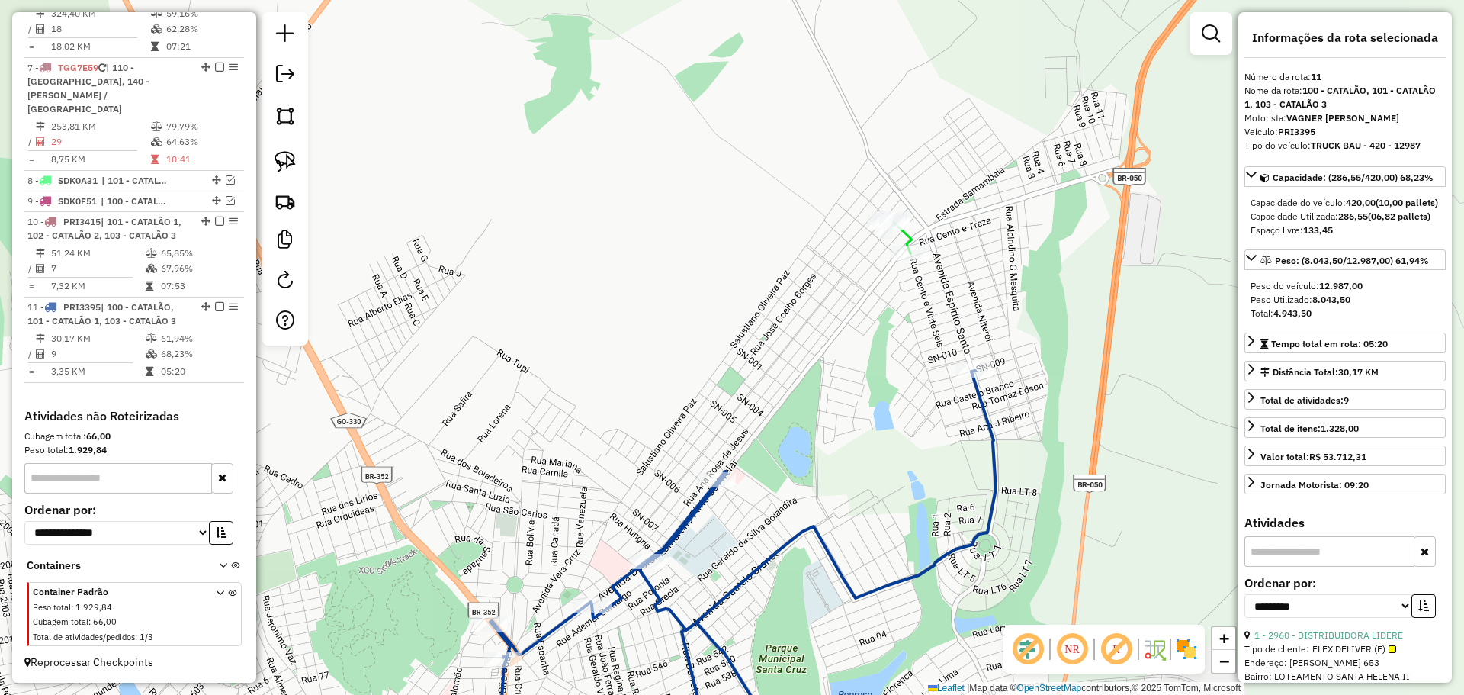
drag, startPoint x: 944, startPoint y: 227, endPoint x: 929, endPoint y: 335, distance: 108.6
click at [929, 335] on div "Janela de atendimento Grade de atendimento Capacidade Transportadoras Veículos …" at bounding box center [732, 347] width 1464 height 695
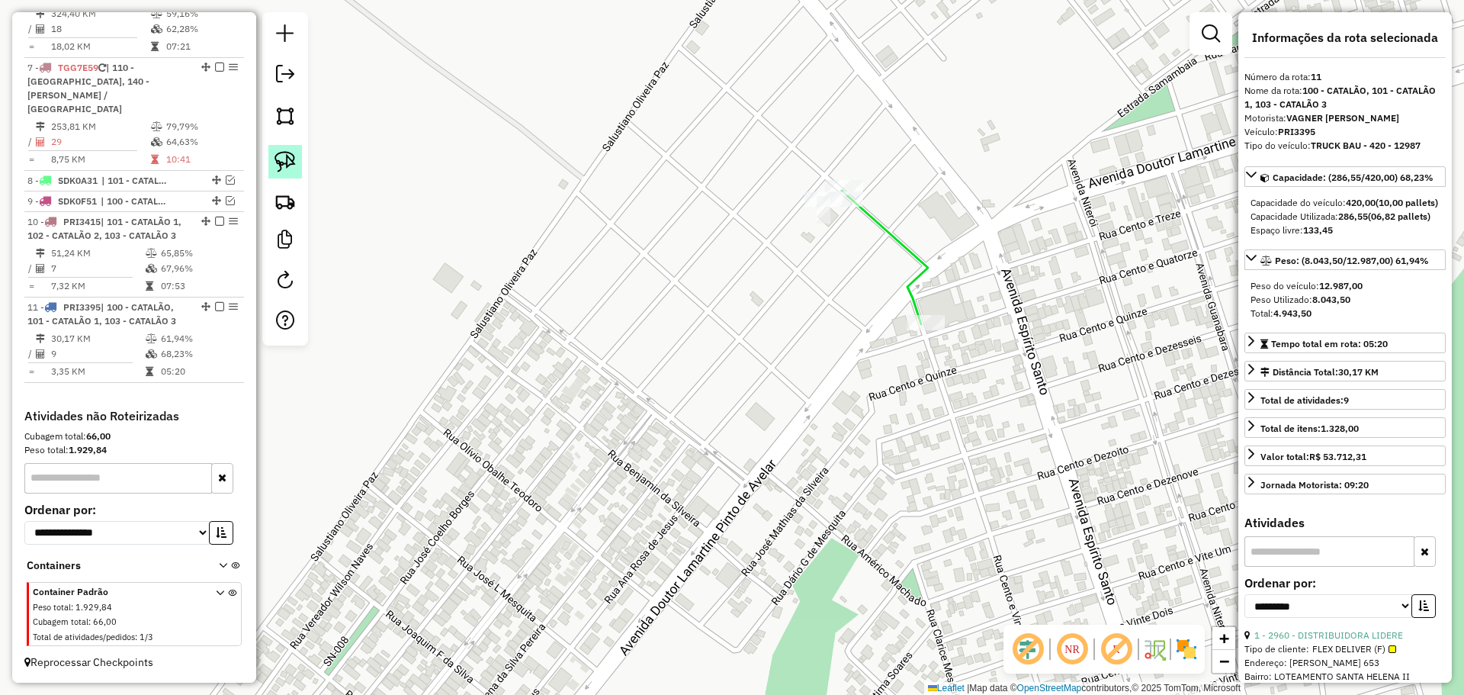
click at [288, 159] on img at bounding box center [284, 161] width 21 height 21
drag, startPoint x: 936, startPoint y: 306, endPoint x: 984, endPoint y: 329, distance: 52.5
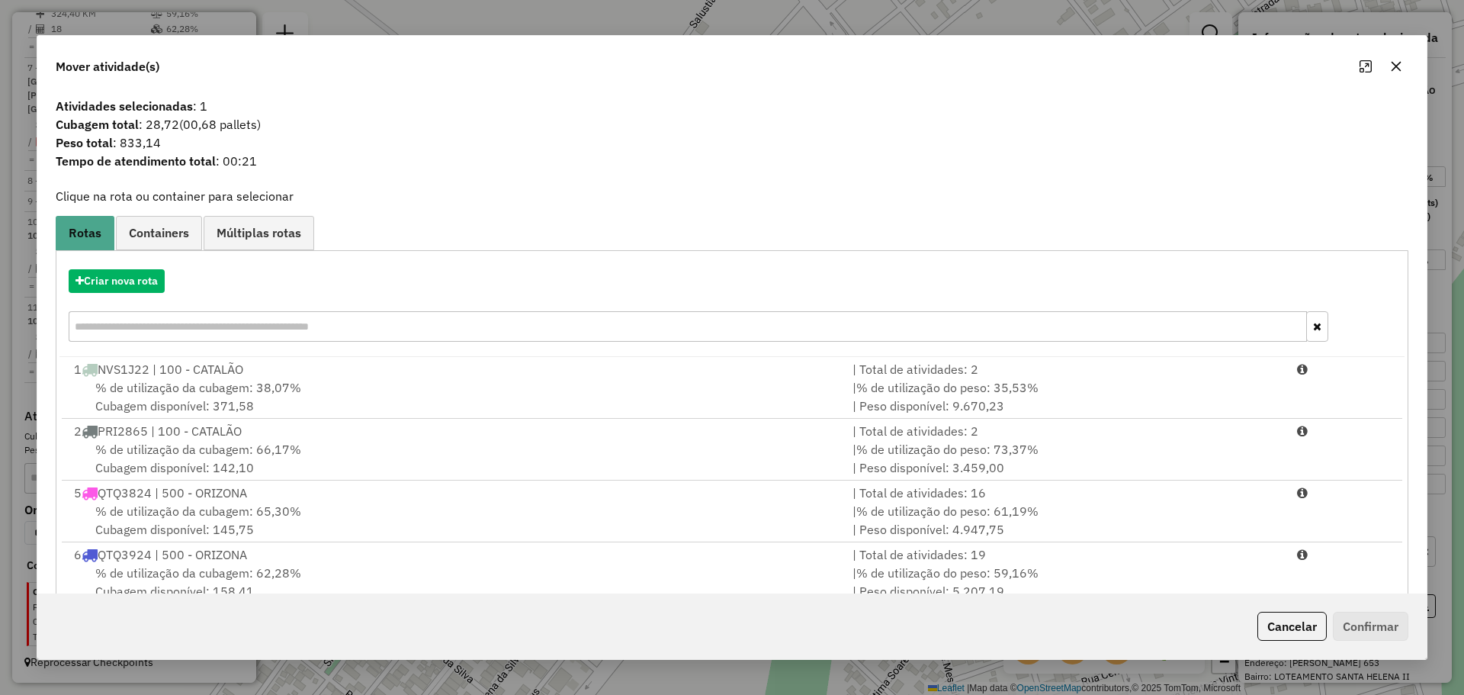
click at [1394, 67] on icon "button" at bounding box center [1396, 66] width 12 height 12
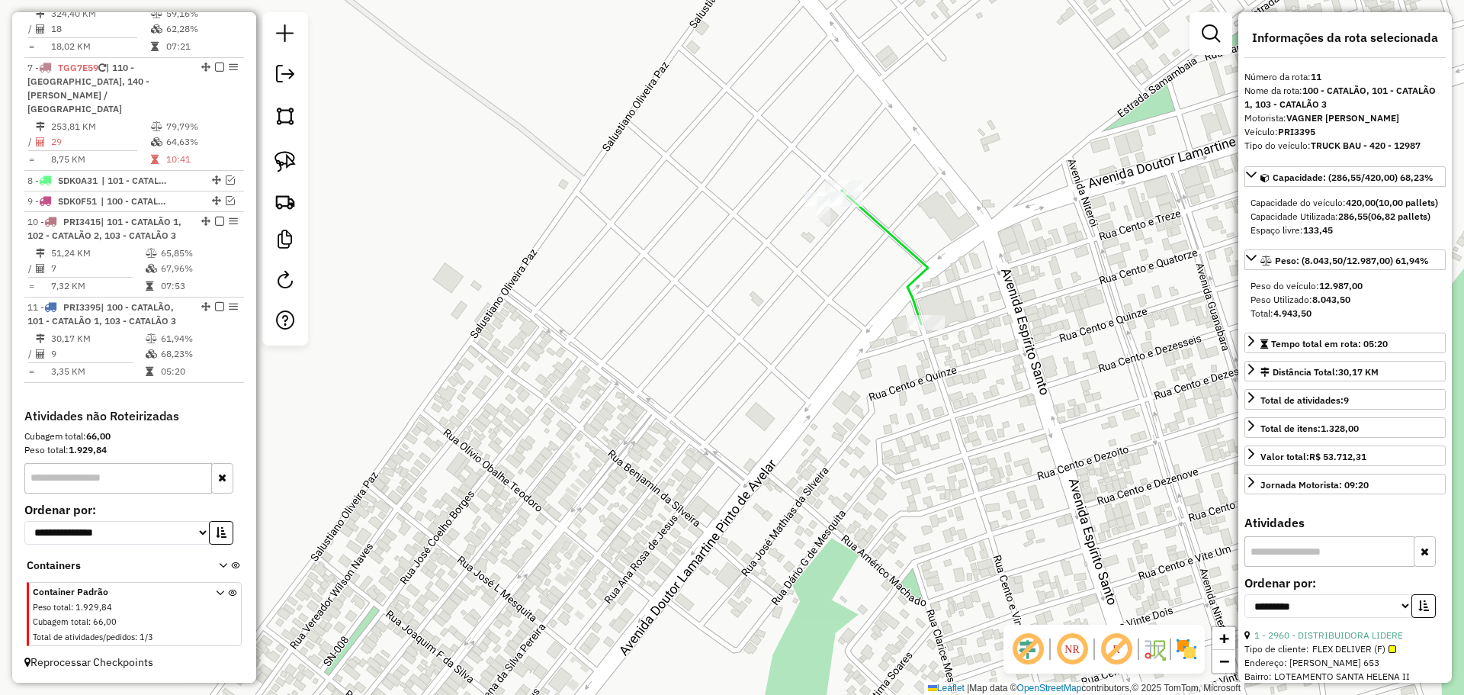
drag, startPoint x: 955, startPoint y: 469, endPoint x: 871, endPoint y: 228, distance: 255.4
click at [871, 240] on div "Rota 3 - Placa TGG7E59 6751 - SUPER. PRIMAVERA [PERSON_NAME] de atendimento Gra…" at bounding box center [732, 347] width 1464 height 695
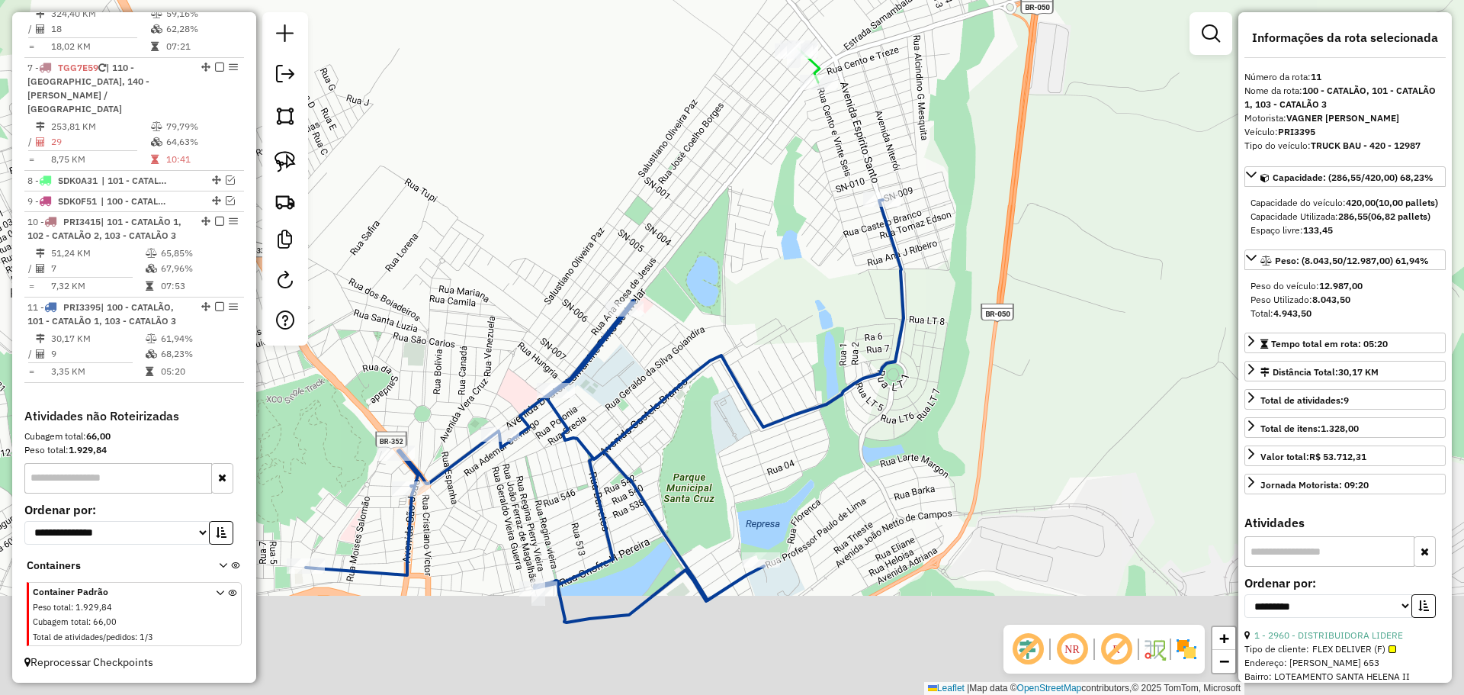
drag, startPoint x: 919, startPoint y: 284, endPoint x: 916, endPoint y: 270, distance: 14.2
click at [916, 271] on div "Janela de atendimento Grade de atendimento Capacidade Transportadoras Veículos …" at bounding box center [732, 347] width 1464 height 695
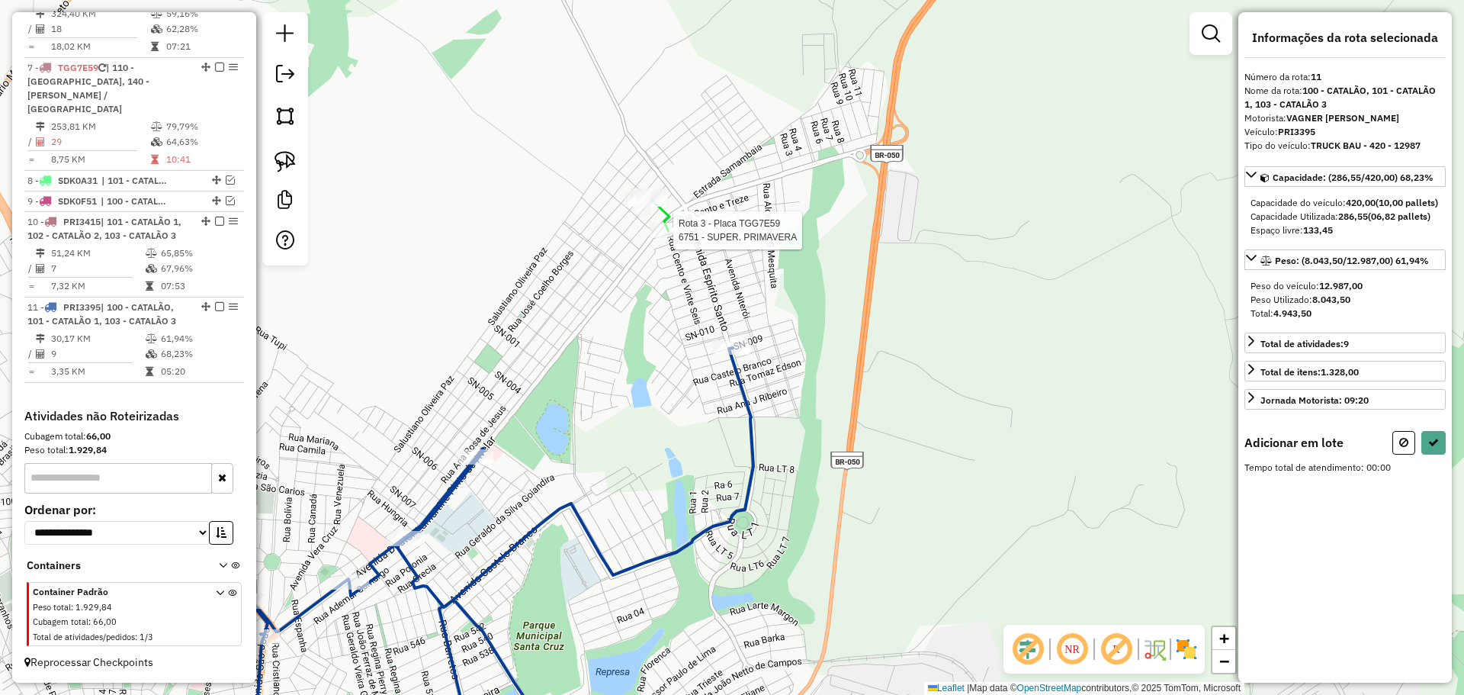
click at [669, 238] on div at bounding box center [669, 230] width 38 height 15
click at [1433, 448] on icon at bounding box center [1433, 442] width 11 height 11
select select "**********"
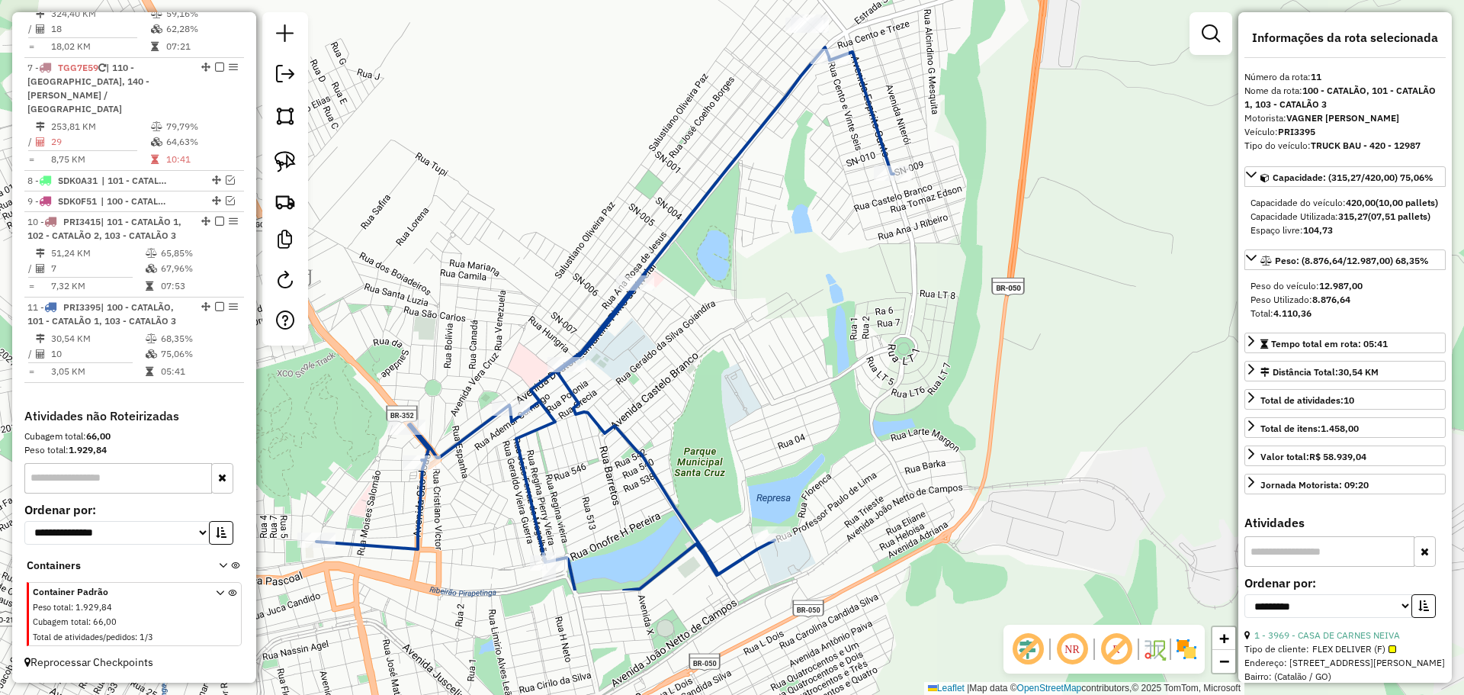
drag, startPoint x: 672, startPoint y: 518, endPoint x: 834, endPoint y: 387, distance: 208.1
click at [848, 338] on div "Janela de atendimento Grade de atendimento Capacidade Transportadoras Veículos …" at bounding box center [732, 347] width 1464 height 695
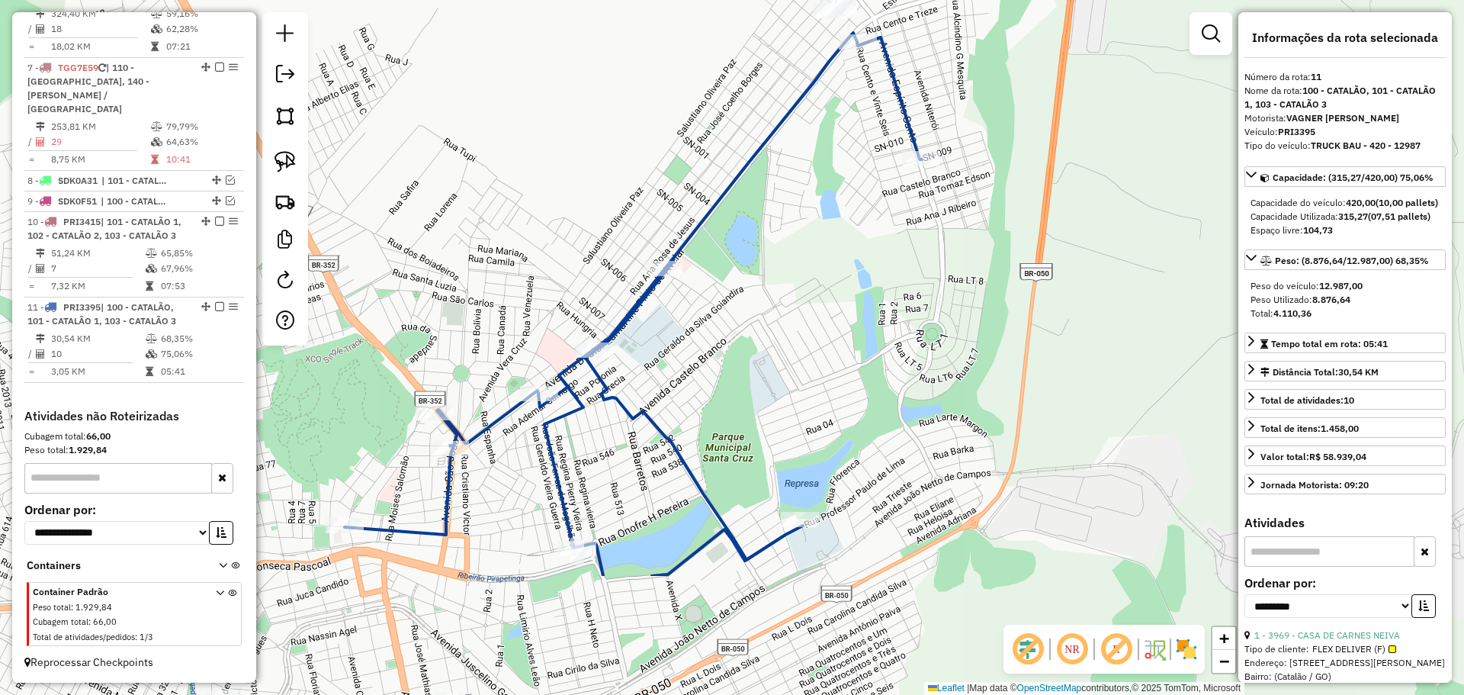
drag, startPoint x: 805, startPoint y: 442, endPoint x: 861, endPoint y: 343, distance: 113.7
click at [861, 343] on div "Janela de atendimento Grade de atendimento Capacidade Transportadoras Veículos …" at bounding box center [732, 347] width 1464 height 695
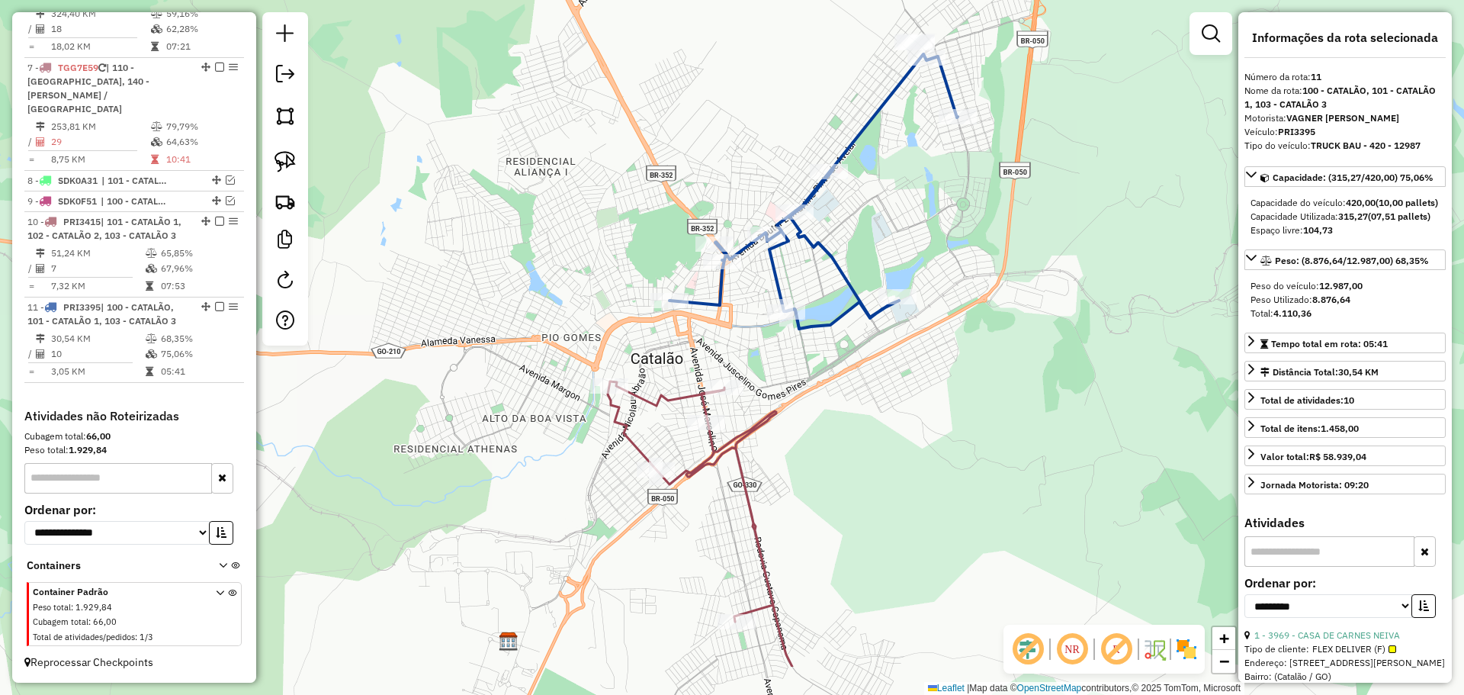
drag, startPoint x: 842, startPoint y: 470, endPoint x: 881, endPoint y: 372, distance: 105.1
click at [881, 372] on div "Janela de atendimento Grade de atendimento Capacidade Transportadoras Veículos …" at bounding box center [732, 347] width 1464 height 695
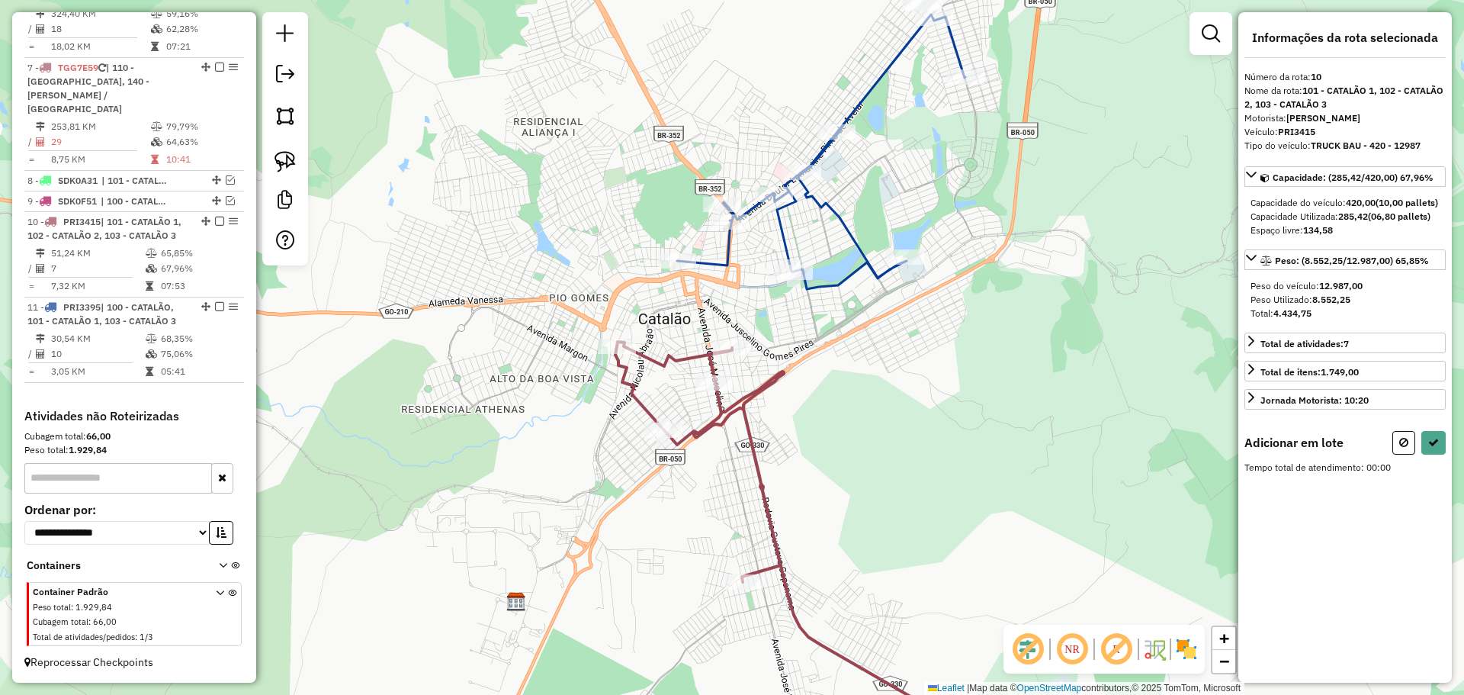
select select "**********"
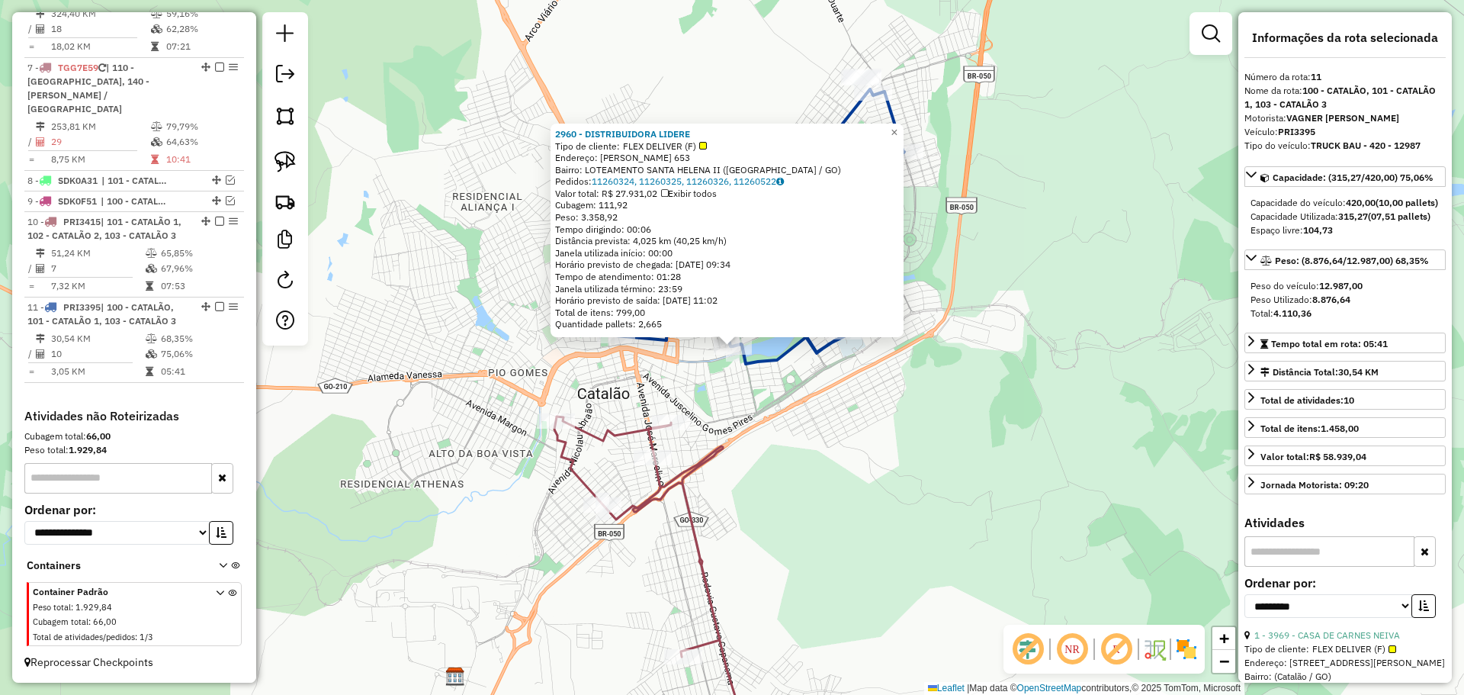
click at [688, 412] on div "Rota 10 - Placa PRI3415 260 - KAIANA S BAR TC 2960 - DISTRIBUIDORA LIDERE Tipo …" at bounding box center [732, 347] width 1464 height 695
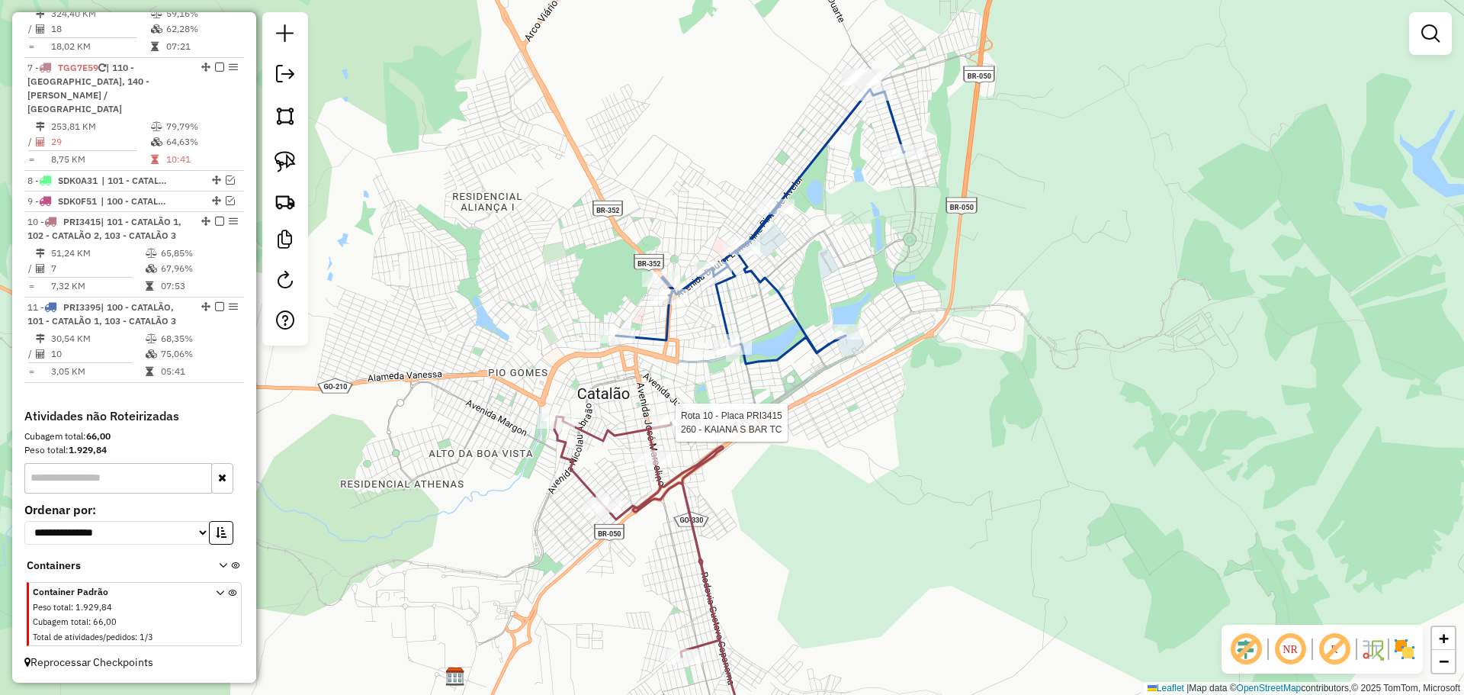
select select "**********"
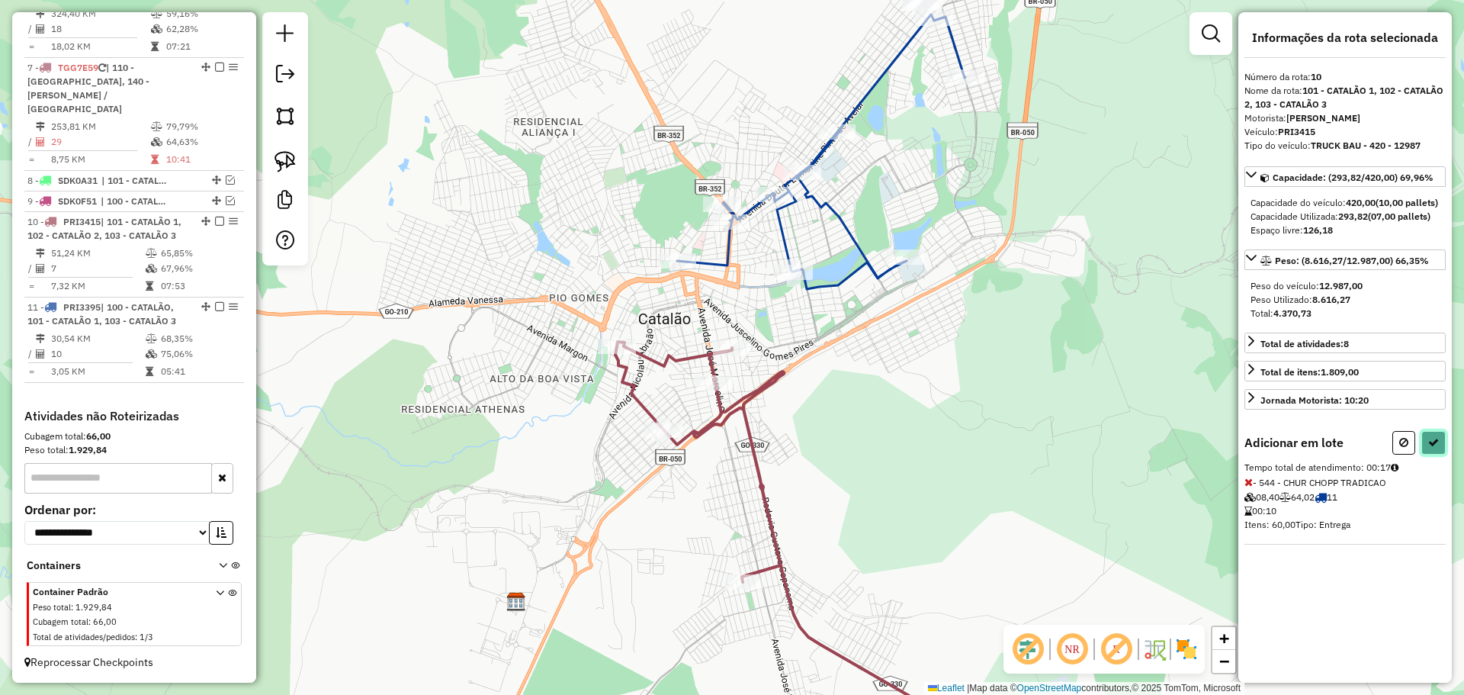
click at [1432, 450] on button at bounding box center [1433, 443] width 24 height 24
select select "**********"
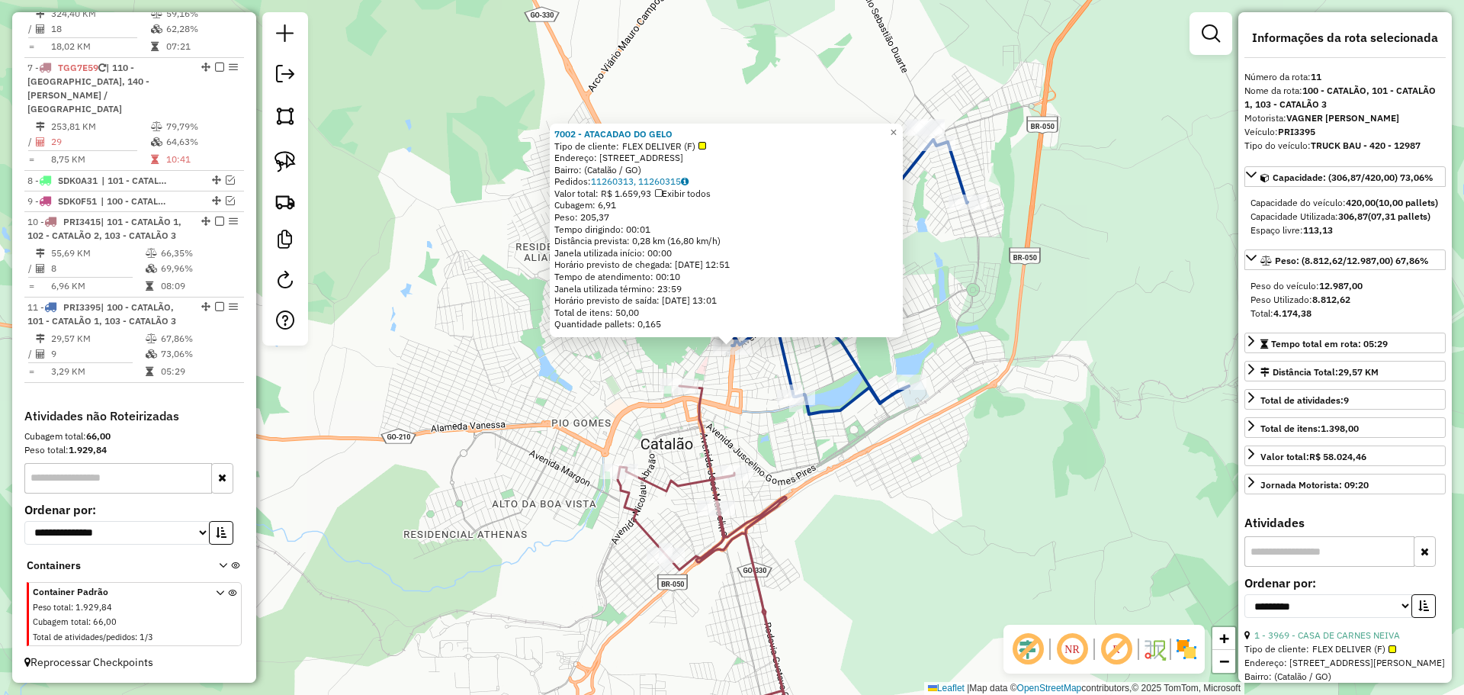
drag, startPoint x: 1016, startPoint y: 287, endPoint x: 952, endPoint y: 373, distance: 106.9
click at [952, 373] on div "7002 - ATACADAO DO GELO Tipo de cliente: FLEX DELIVER (F) Endereço: [STREET_ADD…" at bounding box center [732, 347] width 1464 height 695
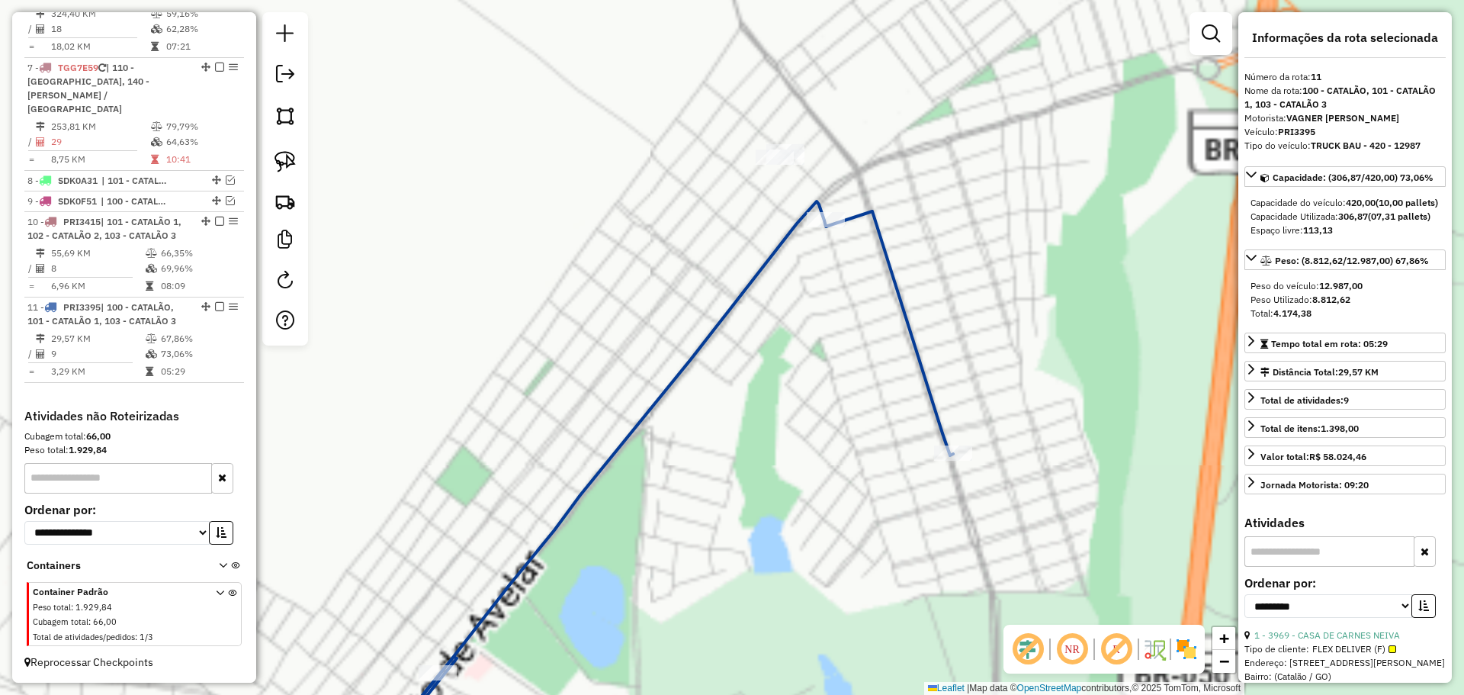
click at [942, 223] on div "7002 - ATACADAO DO GELO Tipo de cliente: FLEX DELIVER (F) Endereço: [STREET_ADD…" at bounding box center [732, 347] width 1464 height 695
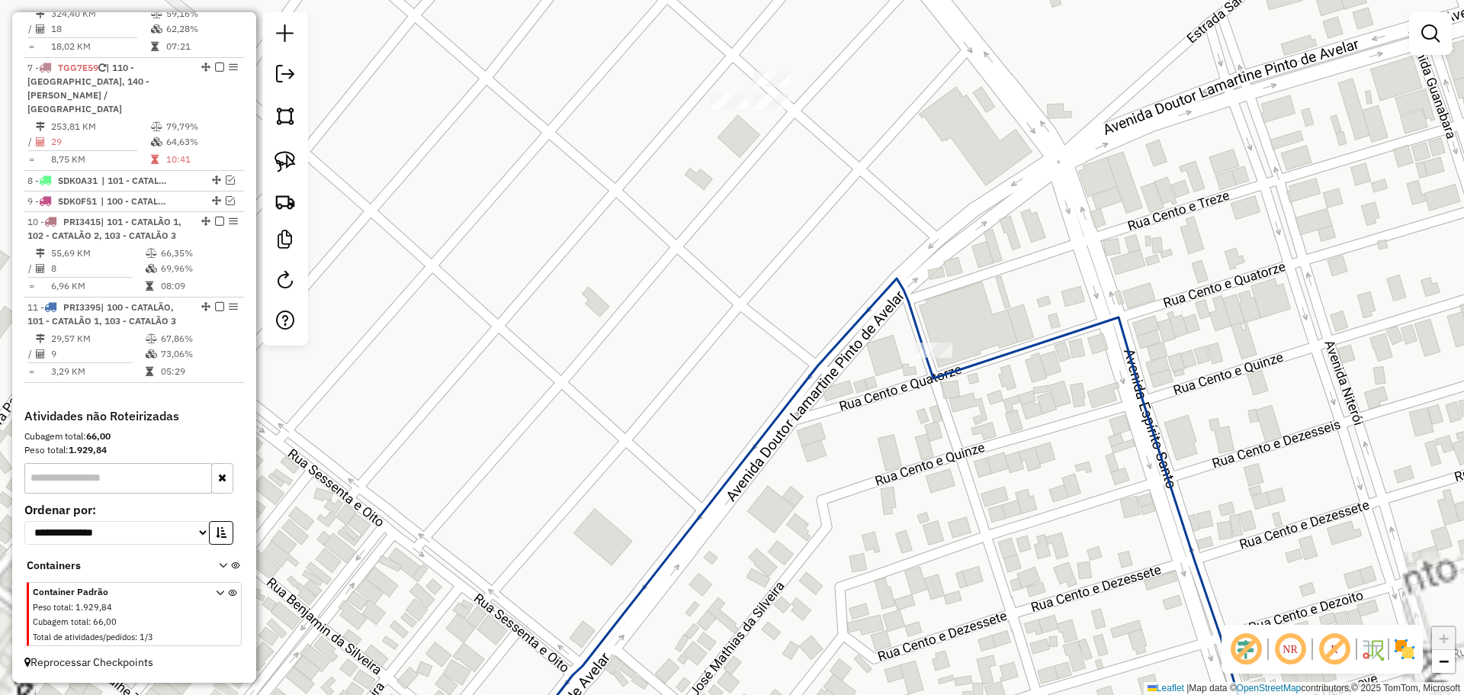
drag, startPoint x: 747, startPoint y: 151, endPoint x: 663, endPoint y: 335, distance: 202.7
click at [663, 335] on div "Janela de atendimento Grade de atendimento Capacidade Transportadoras Veículos …" at bounding box center [732, 347] width 1464 height 695
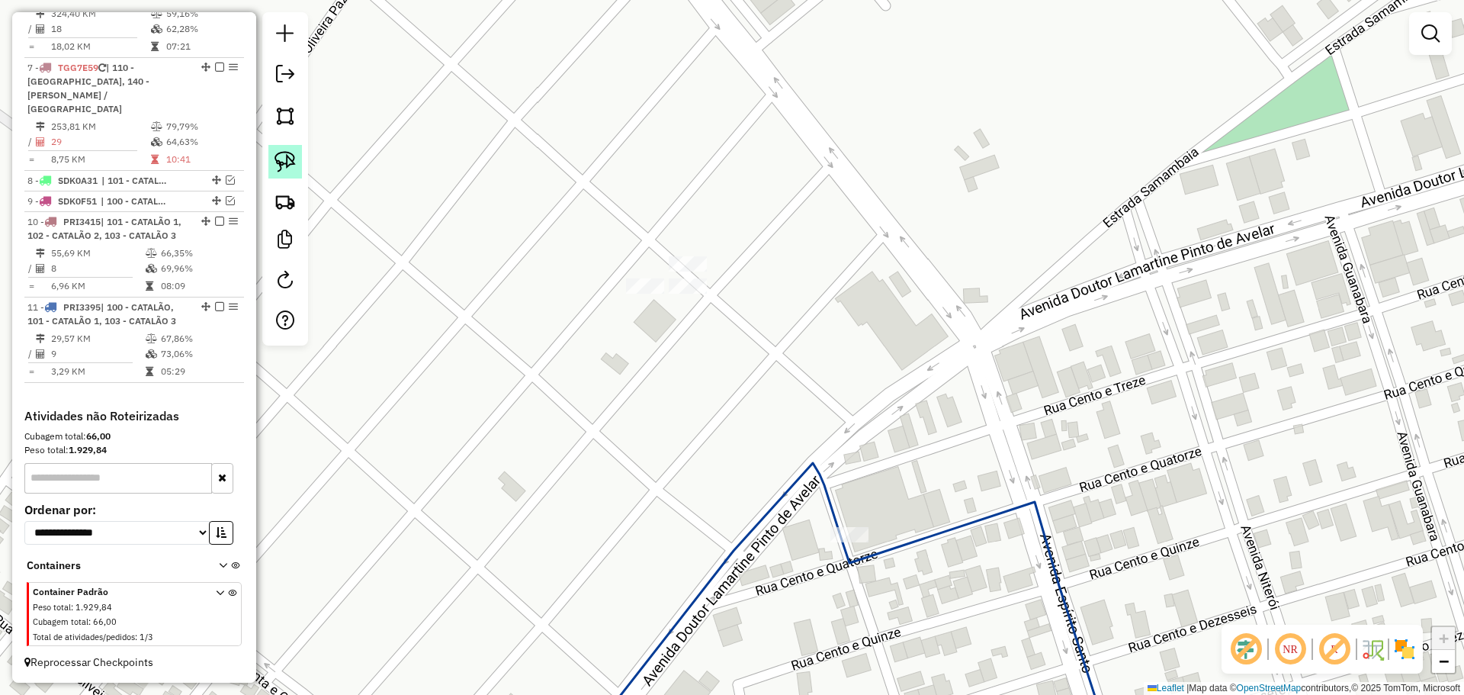
click at [289, 156] on img at bounding box center [284, 161] width 21 height 21
drag, startPoint x: 718, startPoint y: 260, endPoint x: 702, endPoint y: 275, distance: 22.1
click at [702, 275] on div "Rota 1 - Placa NVS1J22 3673 - PONTAL ATACADO E VAR Janela de atendimento Grade …" at bounding box center [732, 347] width 1464 height 695
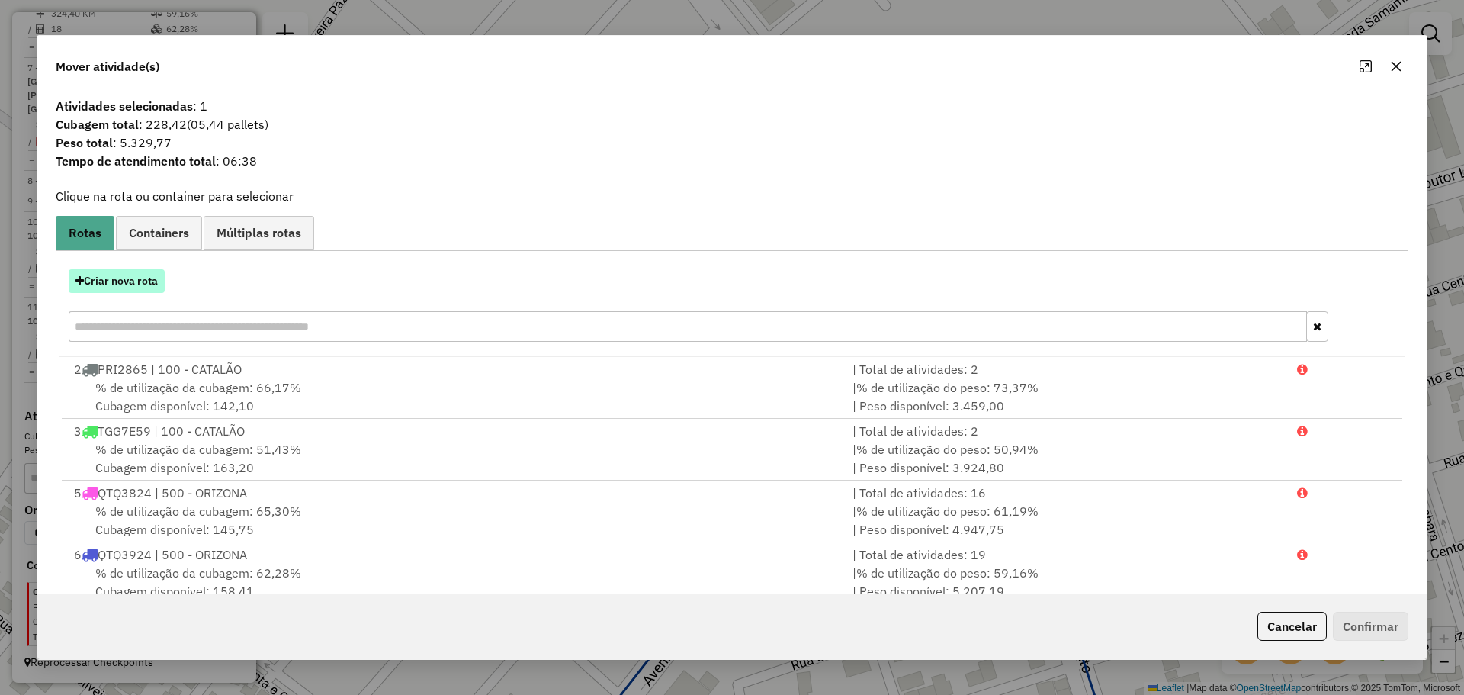
click at [142, 288] on button "Criar nova rota" at bounding box center [117, 281] width 96 height 24
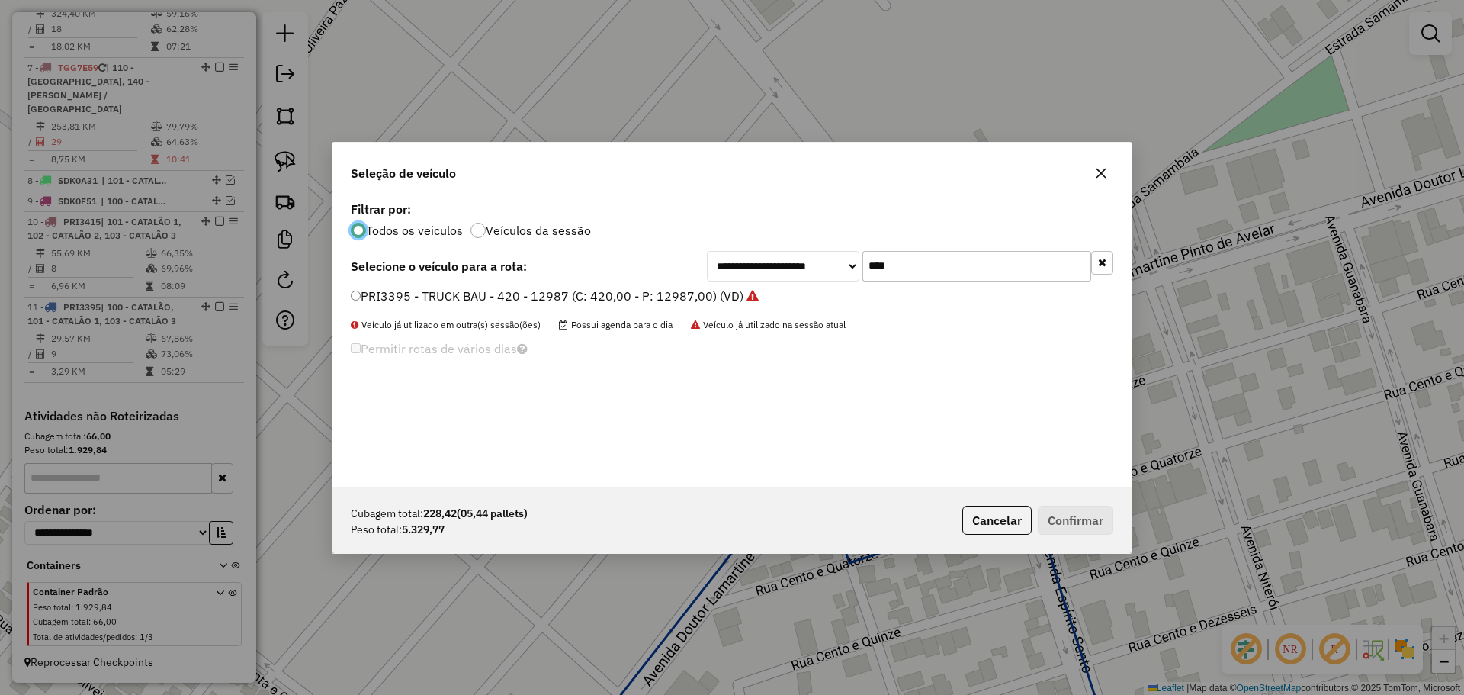
scroll to position [8, 5]
click at [959, 266] on input "****" at bounding box center [976, 266] width 229 height 30
type input "****"
click at [422, 294] on label "PRI3E05 - TRUCK BAU - 420 - 12987 (C: 420,00 - P: 12987,00) (VD)" at bounding box center [547, 296] width 392 height 18
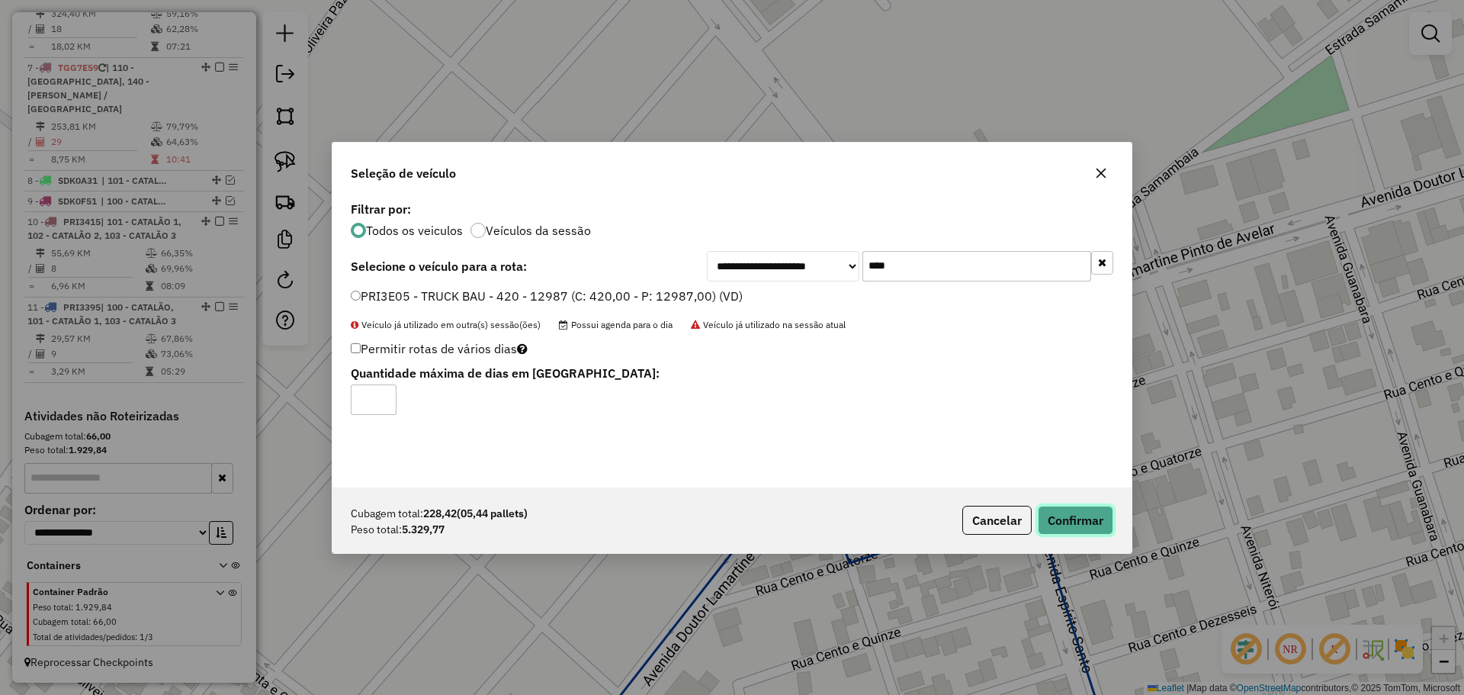
click at [1079, 522] on button "Confirmar" at bounding box center [1075, 519] width 75 height 29
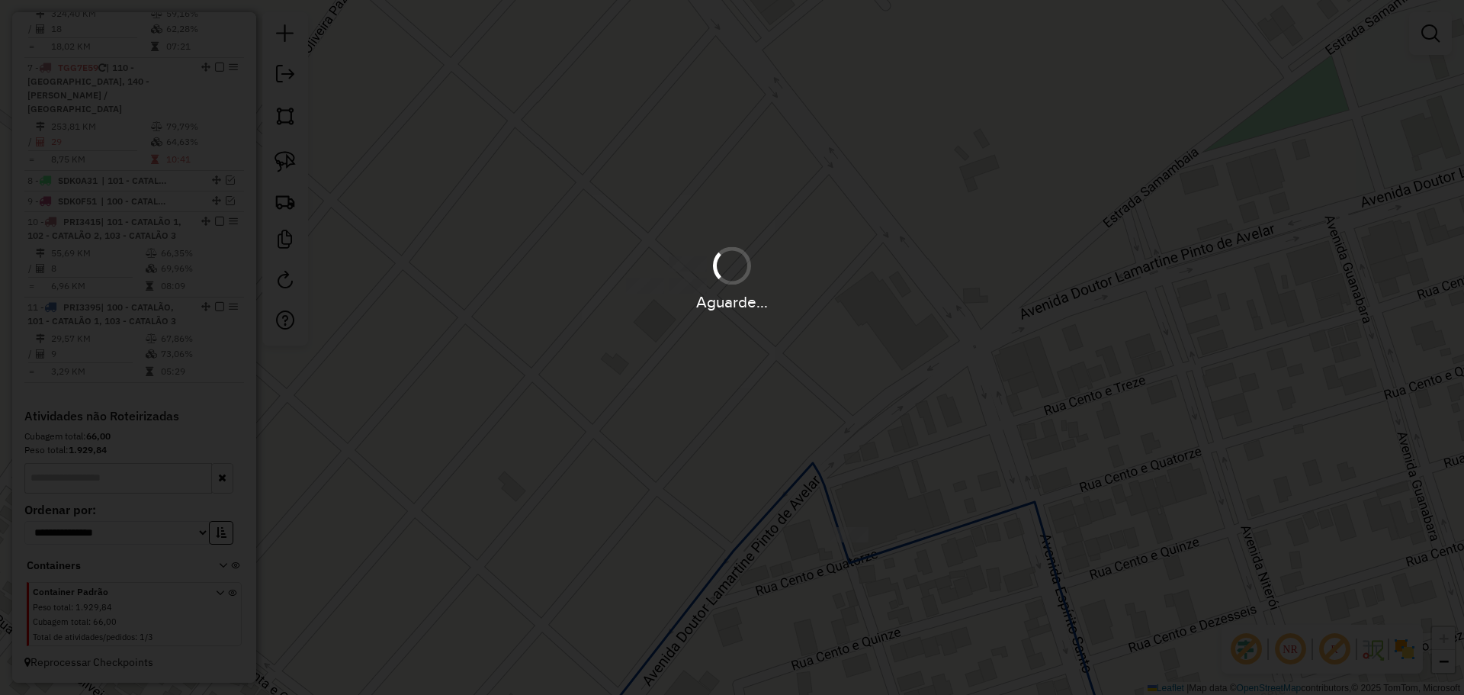
scroll to position [834, 0]
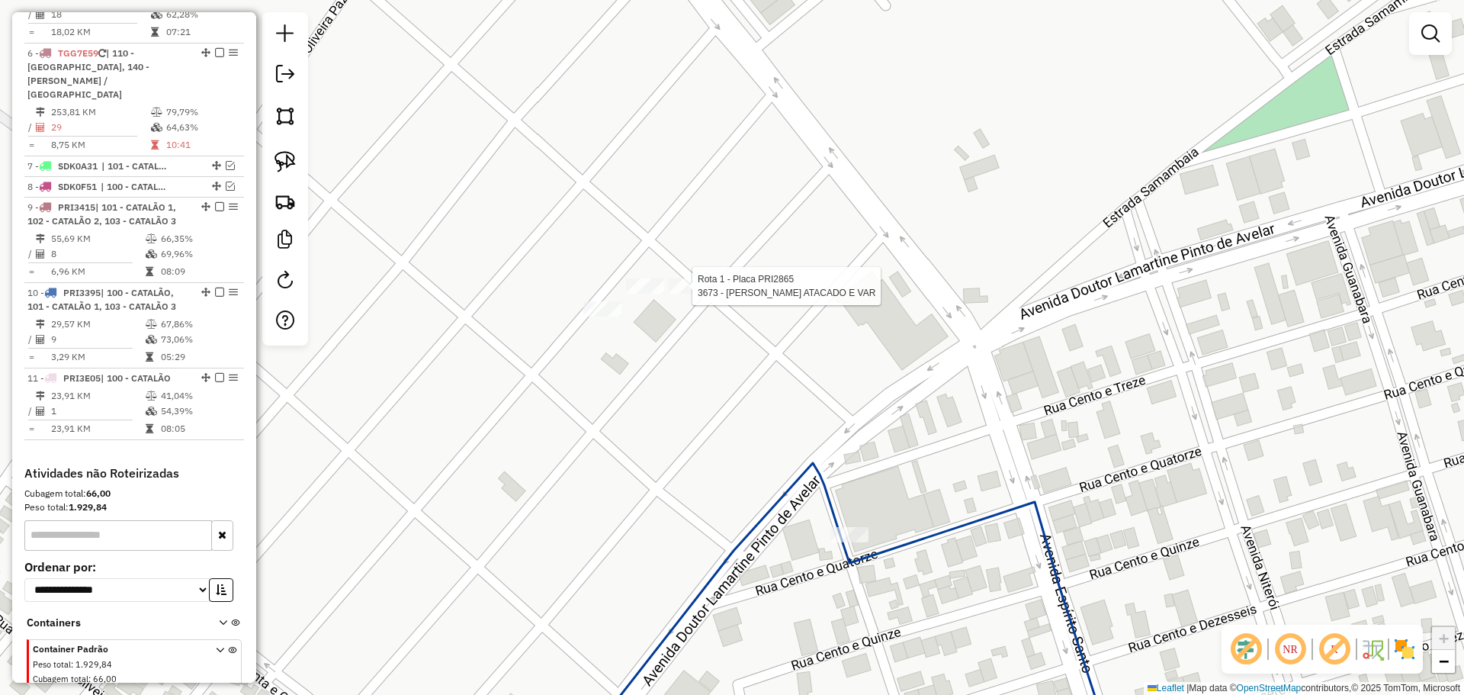
select select "**********"
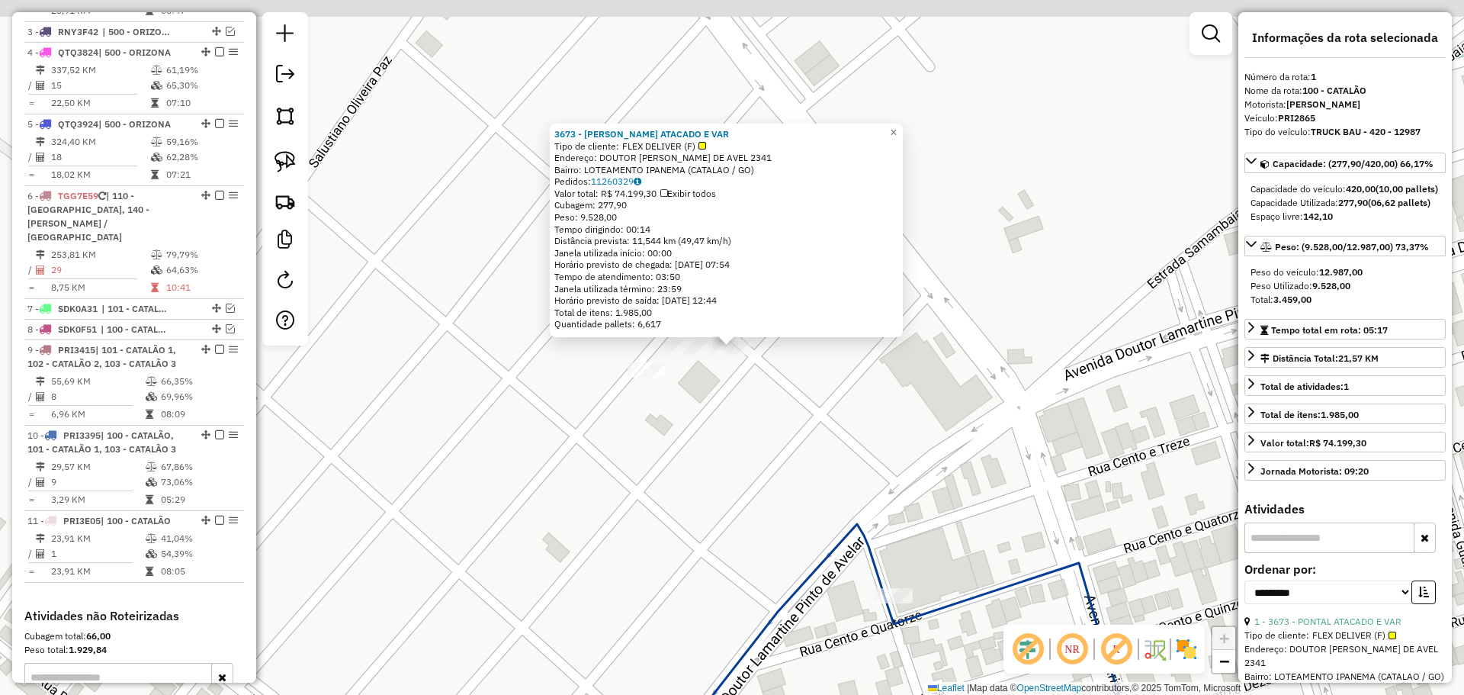
scroll to position [572, 0]
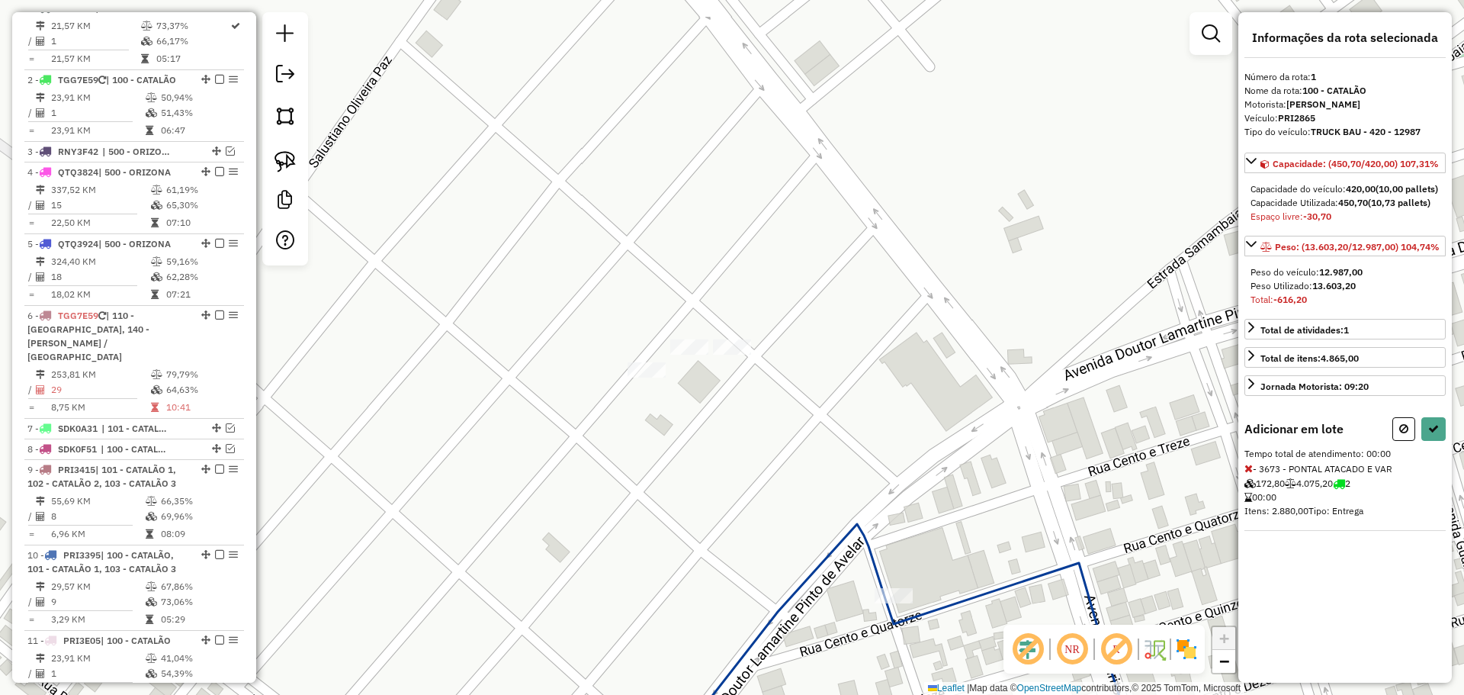
drag, startPoint x: 1411, startPoint y: 441, endPoint x: 1016, endPoint y: 430, distance: 395.1
click at [1410, 439] on button at bounding box center [1403, 429] width 23 height 24
select select "**********"
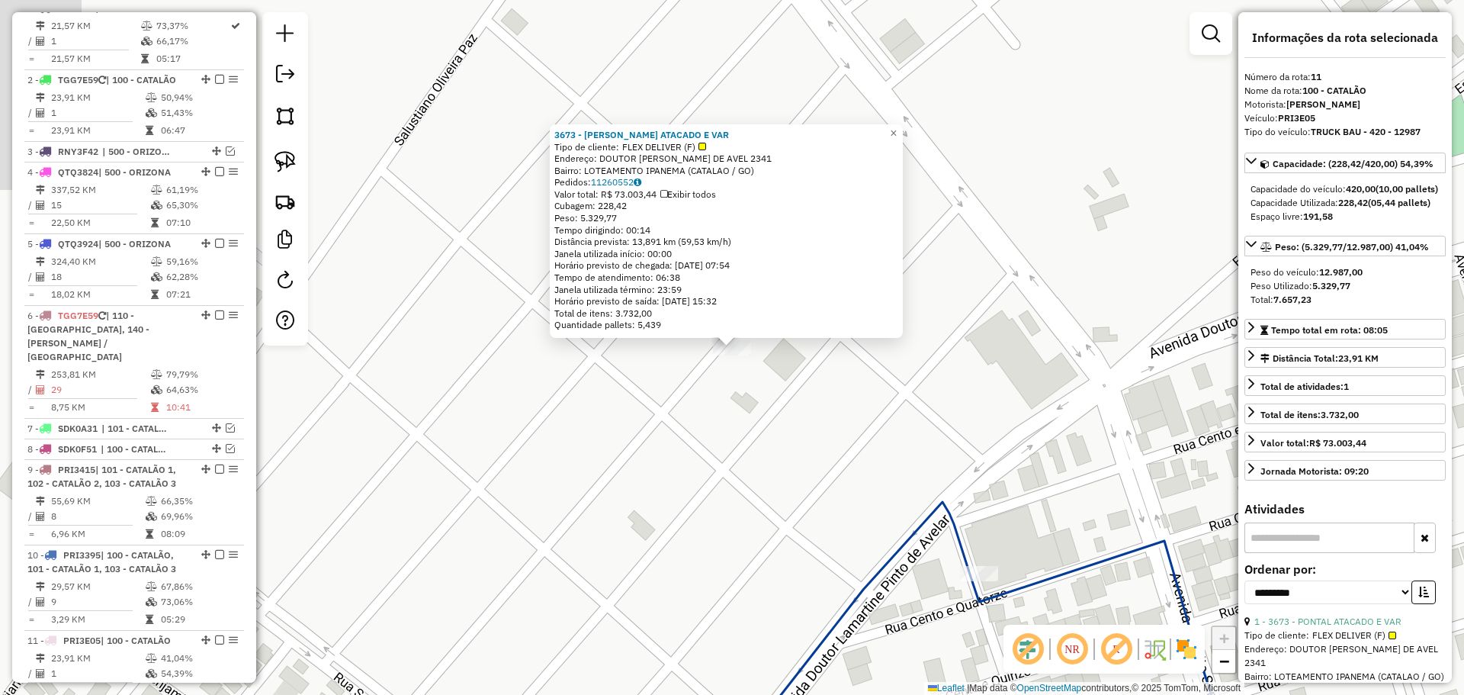
scroll to position [891, 0]
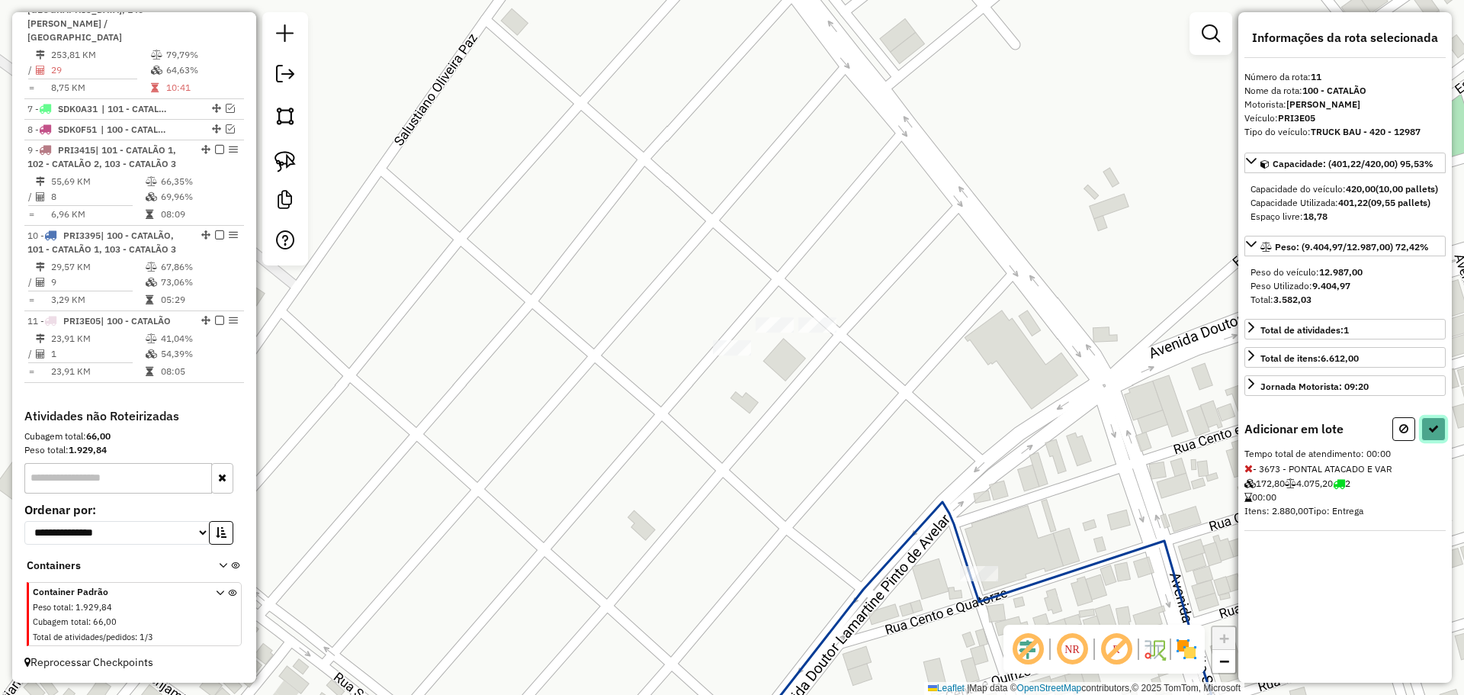
click at [1430, 441] on button at bounding box center [1433, 429] width 24 height 24
select select "**********"
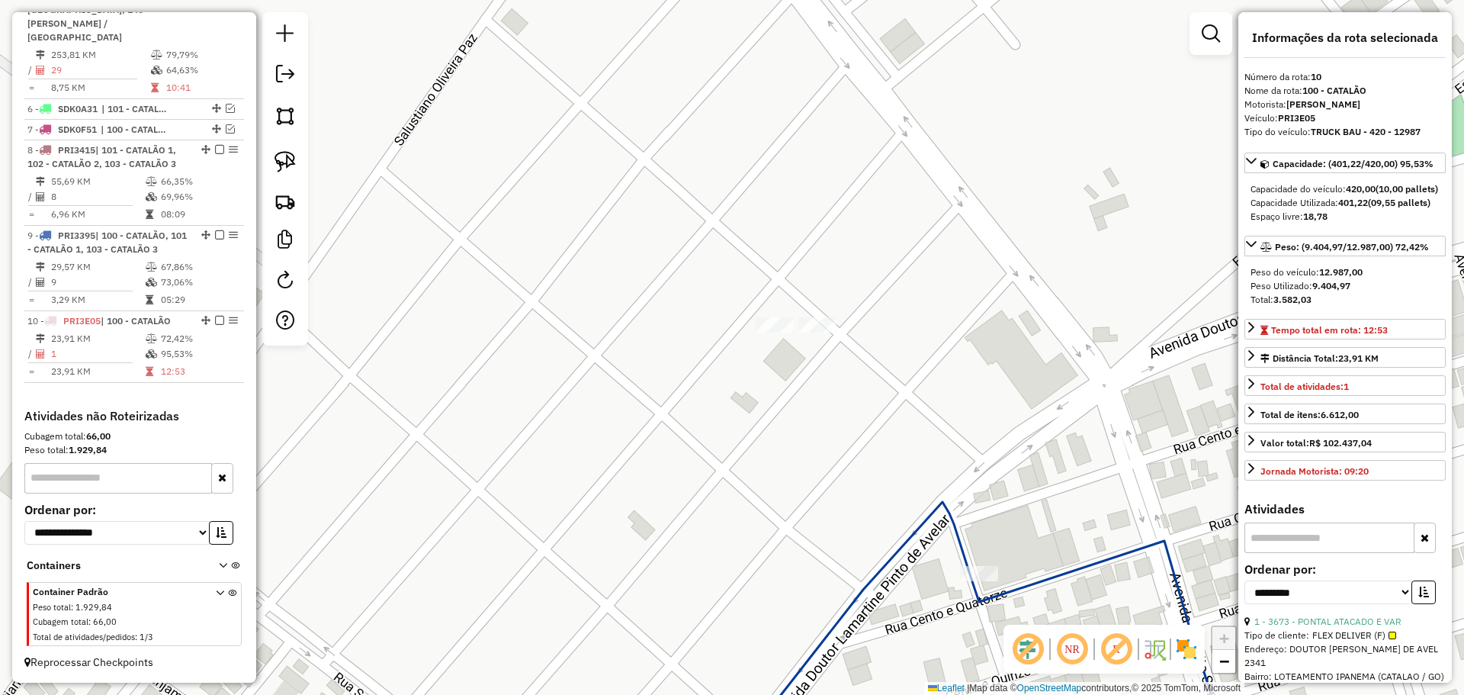
scroll to position [820, 0]
click at [763, 384] on div "Janela de atendimento Grade de atendimento Capacidade Transportadoras Veículos …" at bounding box center [732, 347] width 1464 height 695
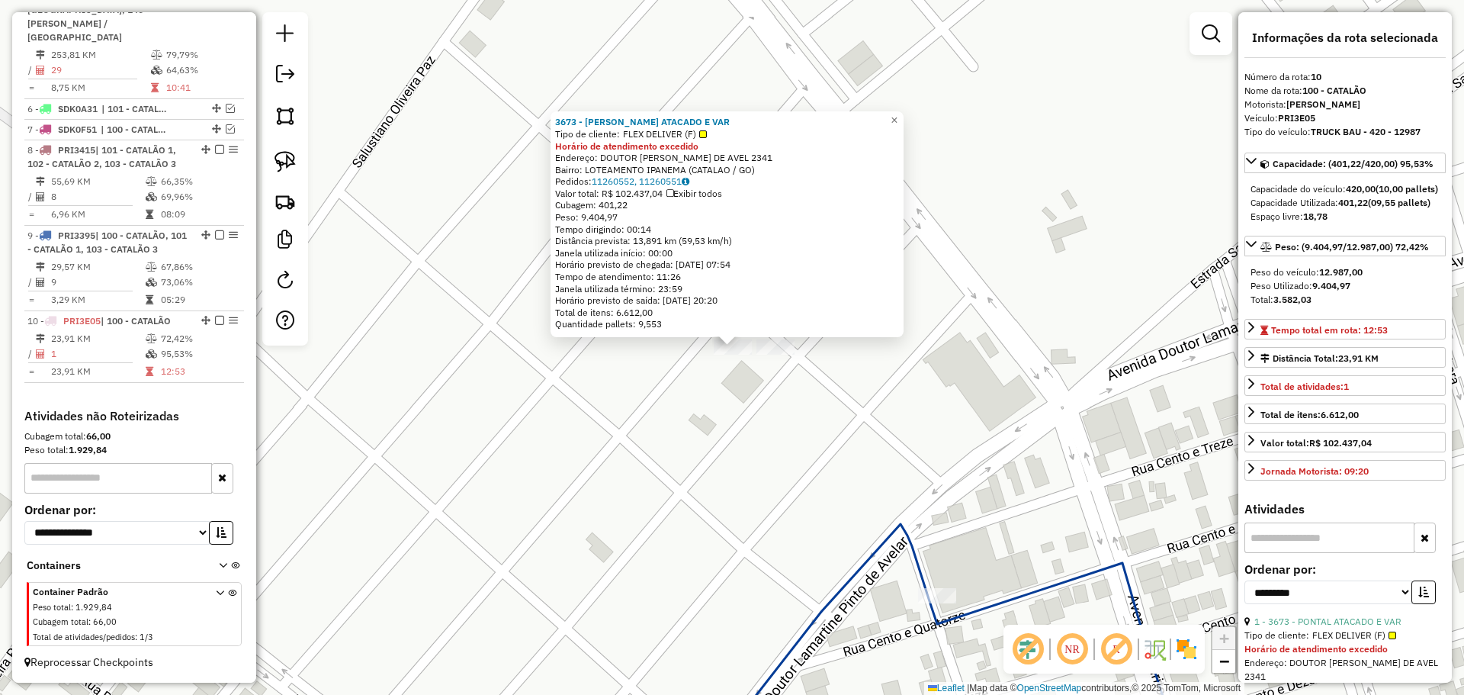
click at [732, 451] on div "3673 - PONTAL ATACADO E VAR Tipo de cliente: FLEX DELIVER (F) Horário de atendi…" at bounding box center [732, 347] width 1464 height 695
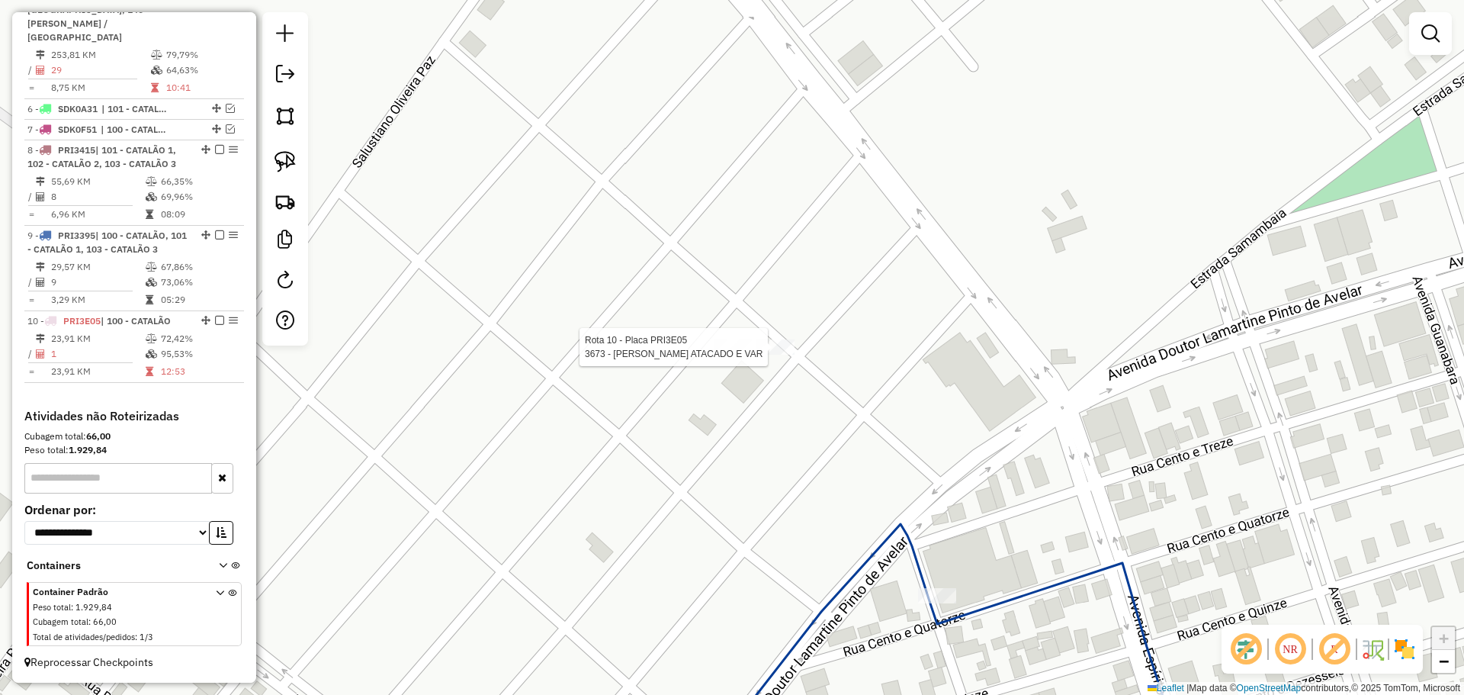
select select "**********"
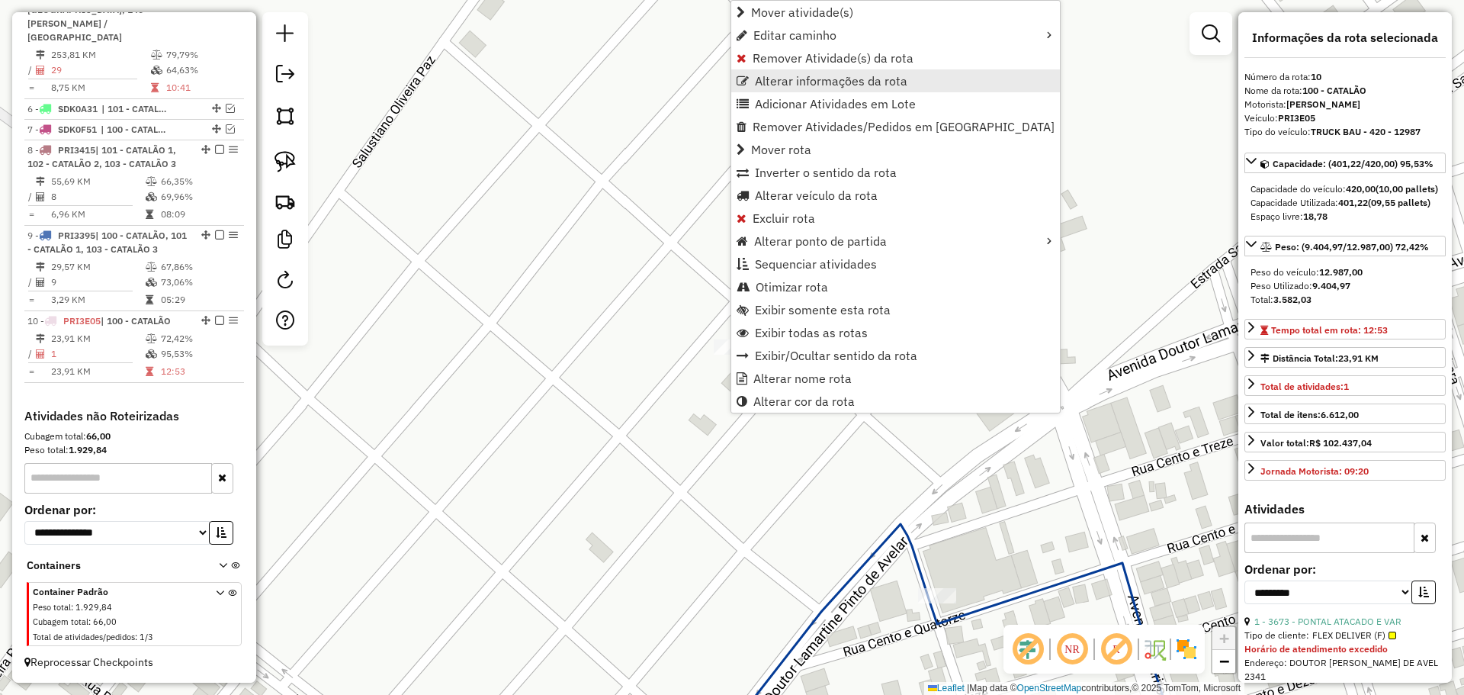
click at [803, 87] on span "Alterar informações da rota" at bounding box center [831, 81] width 152 height 12
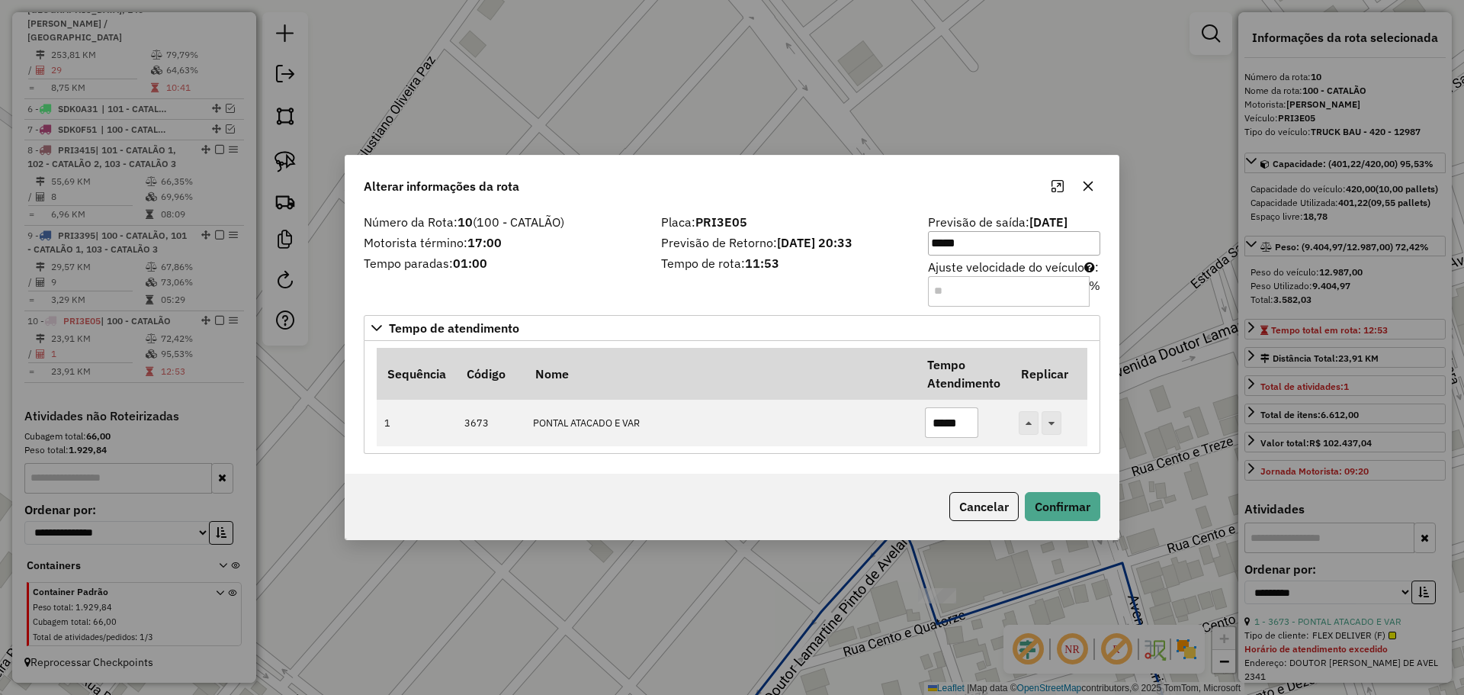
click at [733, 345] on div "Sequência Código Nome Tempo Atendimento Replicar 1 3673 PONTAL ATACADO E VAR **…" at bounding box center [732, 398] width 737 height 114
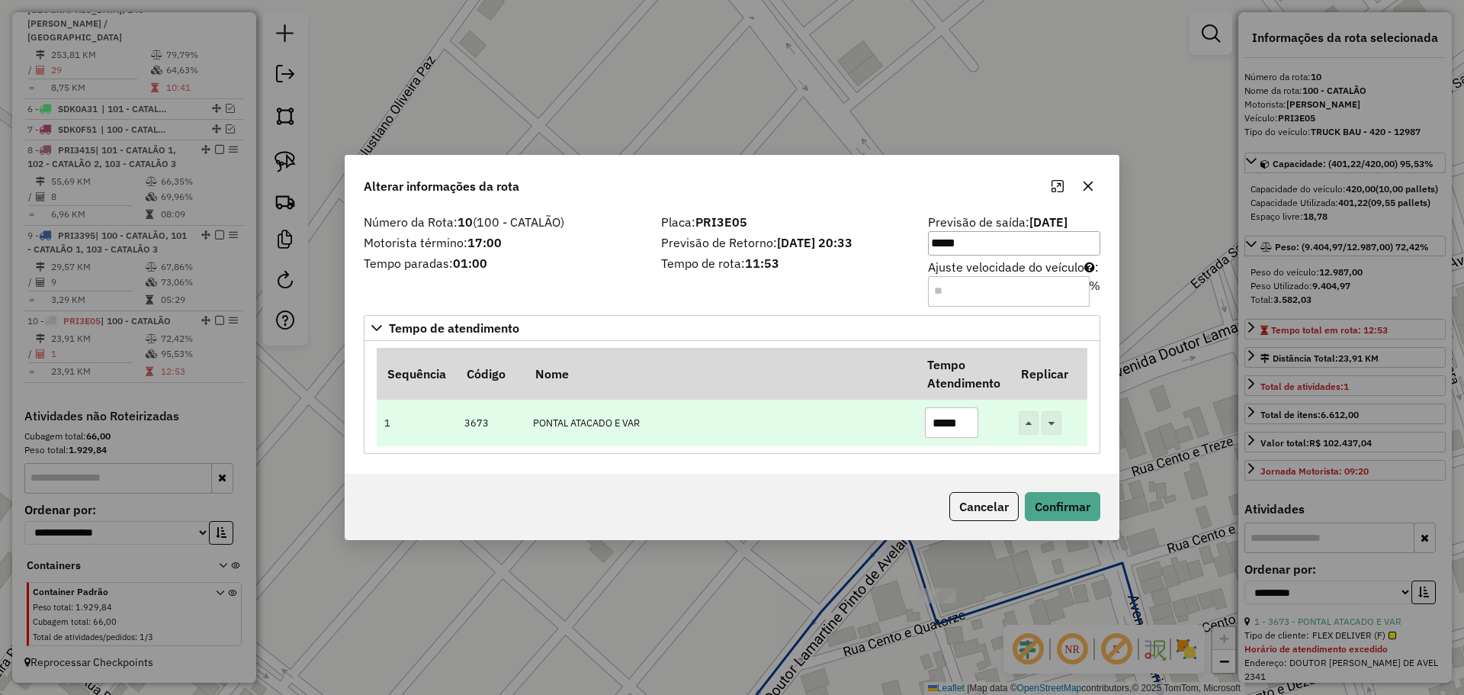
drag, startPoint x: 935, startPoint y: 423, endPoint x: 971, endPoint y: 426, distance: 36.0
click at [971, 426] on input "*****" at bounding box center [951, 422] width 53 height 30
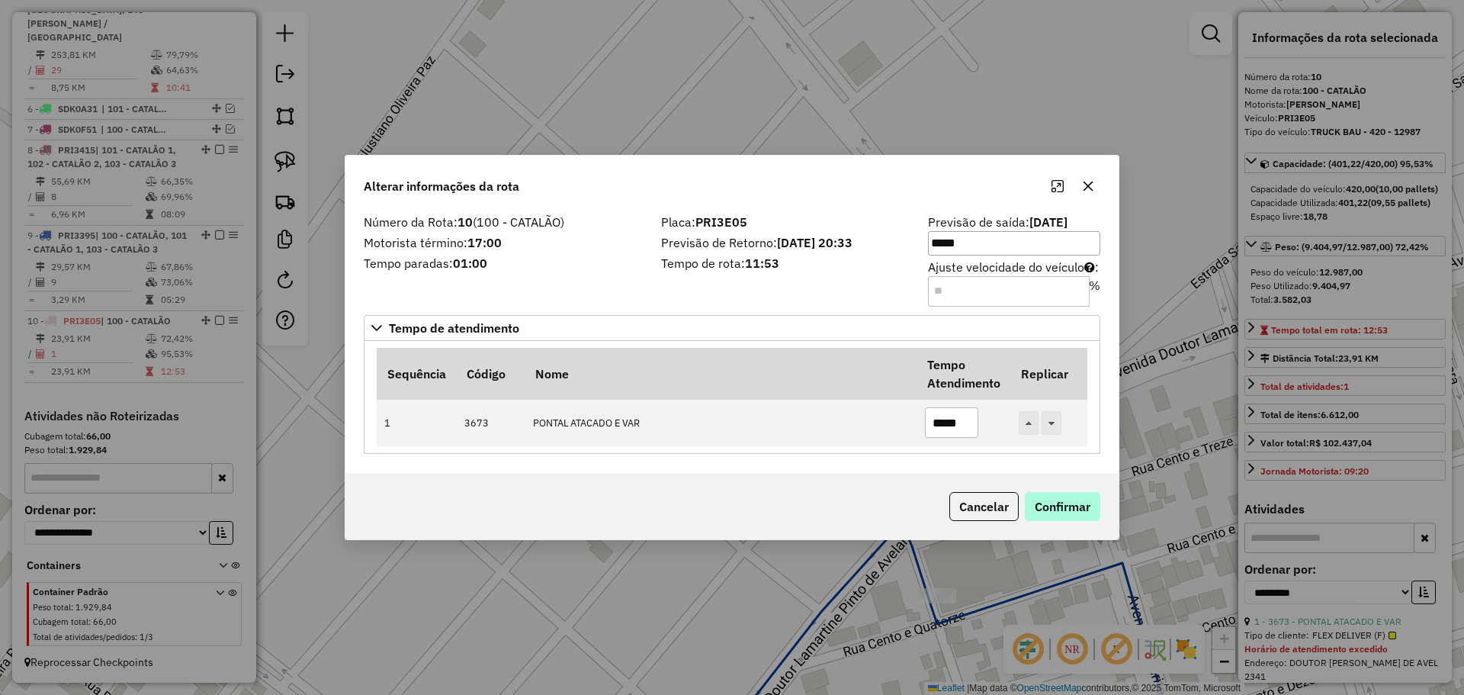
type input "*****"
click at [1070, 515] on button "Confirmar" at bounding box center [1062, 506] width 75 height 29
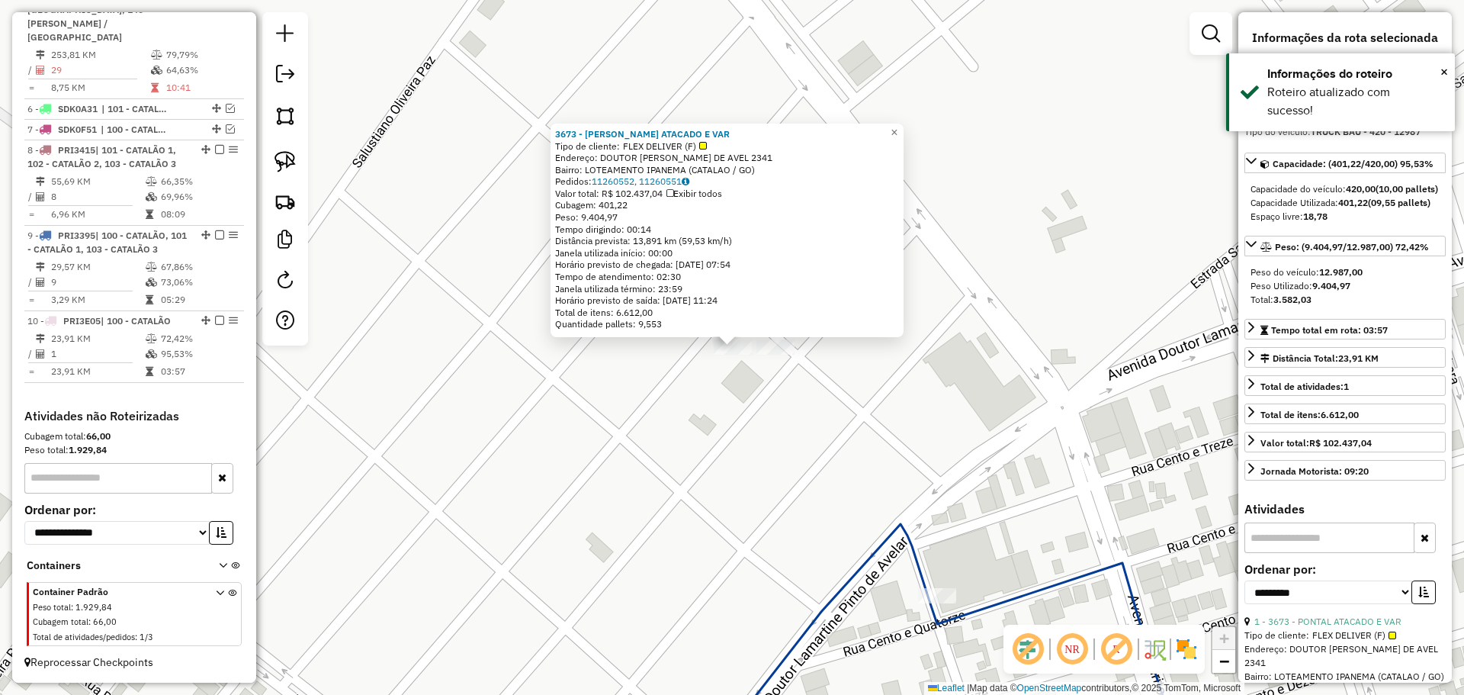
drag, startPoint x: 753, startPoint y: 432, endPoint x: 795, endPoint y: 378, distance: 68.9
click at [753, 432] on div "3673 - PONTAL ATACADO E VAR Tipo de cliente: FLEX DELIVER (F) Endereço: DOUTOR …" at bounding box center [732, 347] width 1464 height 695
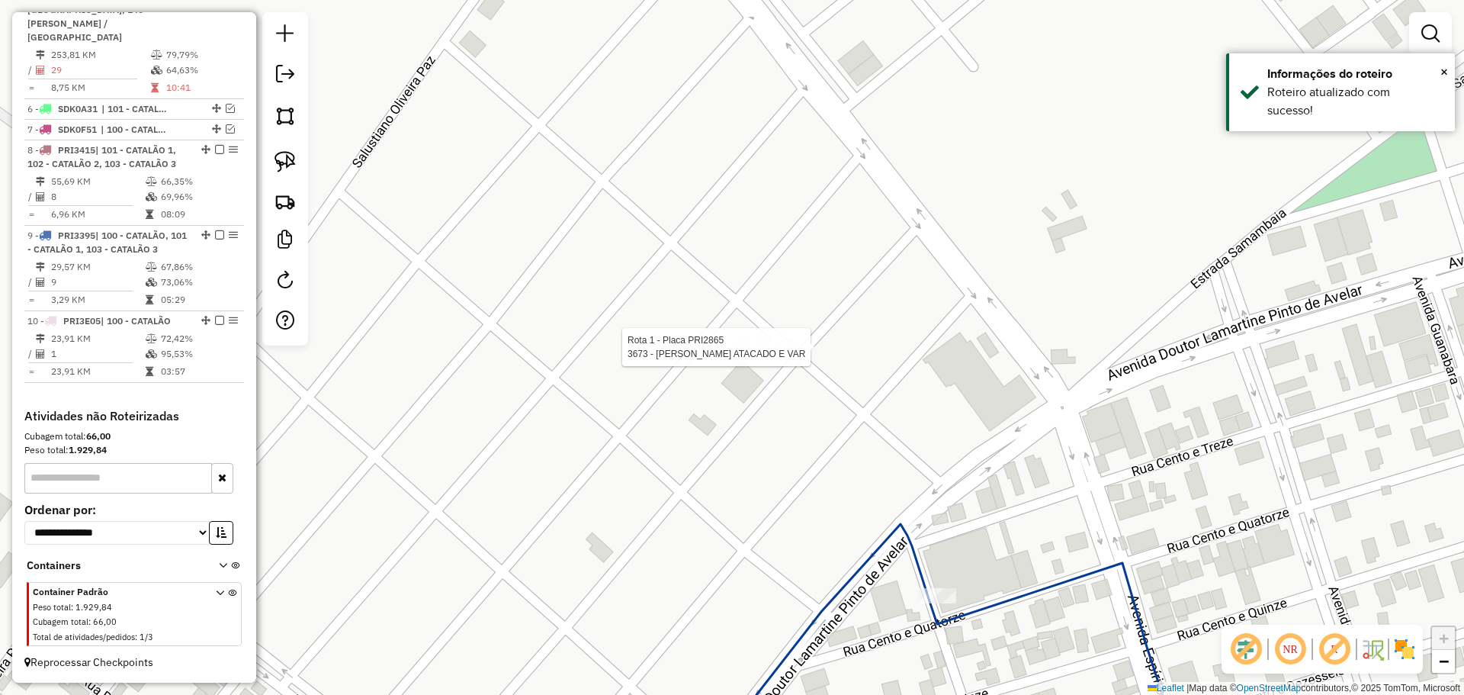
click at [780, 350] on div at bounding box center [775, 346] width 38 height 15
drag, startPoint x: 743, startPoint y: 453, endPoint x: 740, endPoint y: 442, distance: 10.9
click at [740, 451] on div "Janela de atendimento Grade de atendimento Capacidade Transportadoras Veículos …" at bounding box center [732, 347] width 1464 height 695
click at [775, 347] on div at bounding box center [778, 339] width 38 height 15
select select "**********"
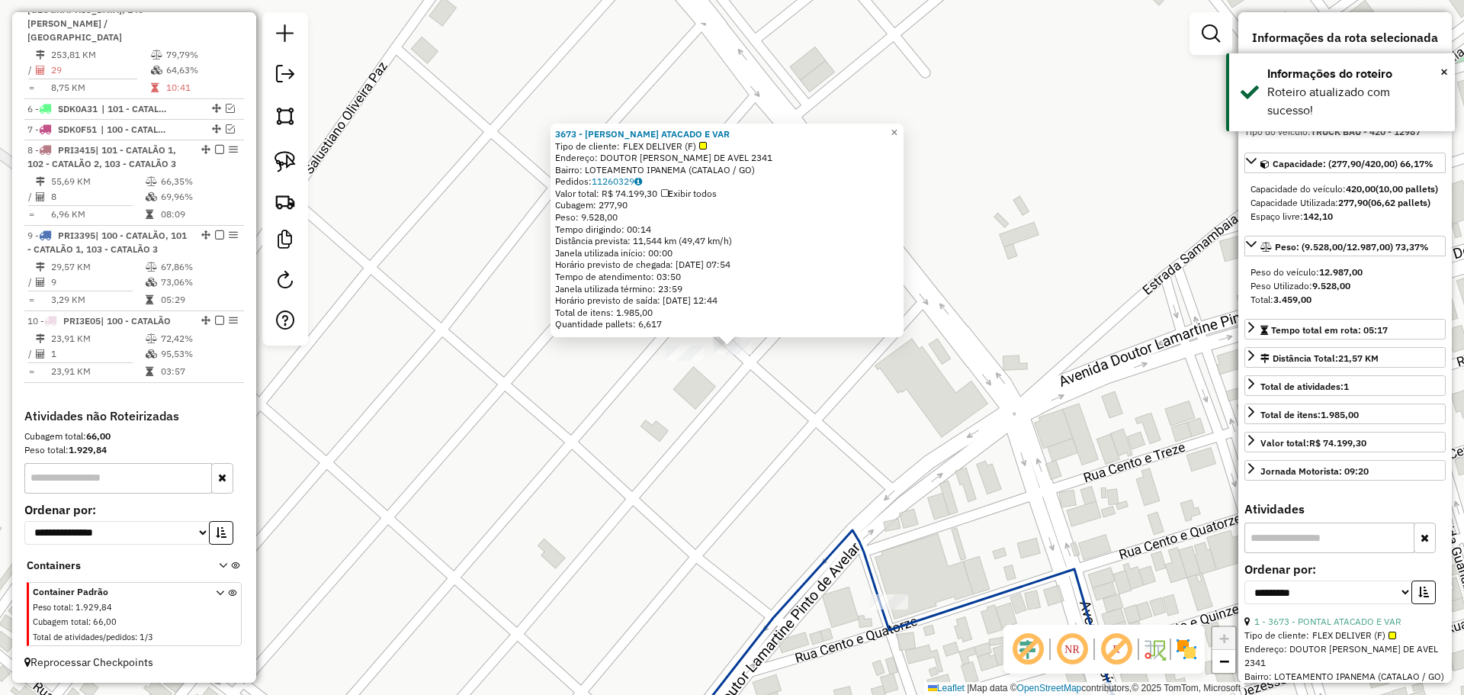
scroll to position [572, 0]
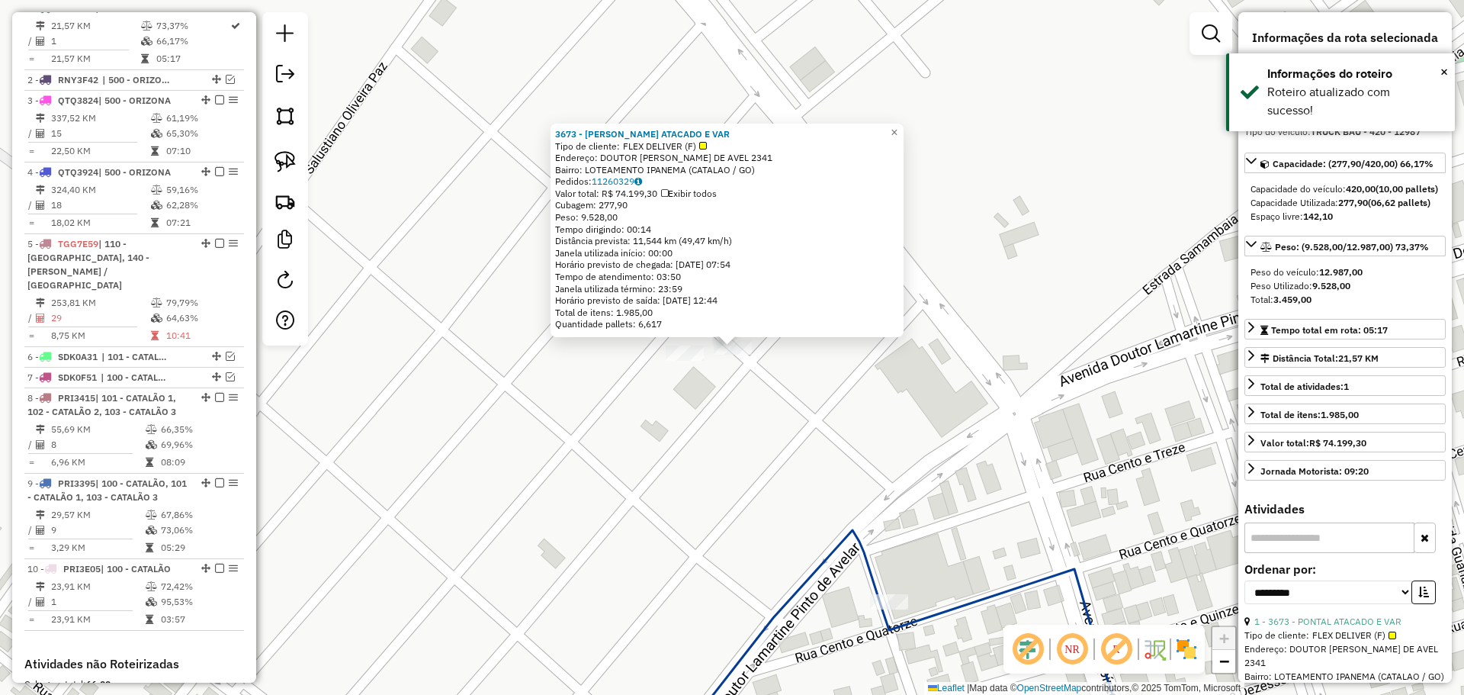
click at [732, 442] on div "3673 - PONTAL ATACADO E VAR Tipo de cliente: FLEX DELIVER (F) Endereço: DOUTOR …" at bounding box center [732, 347] width 1464 height 695
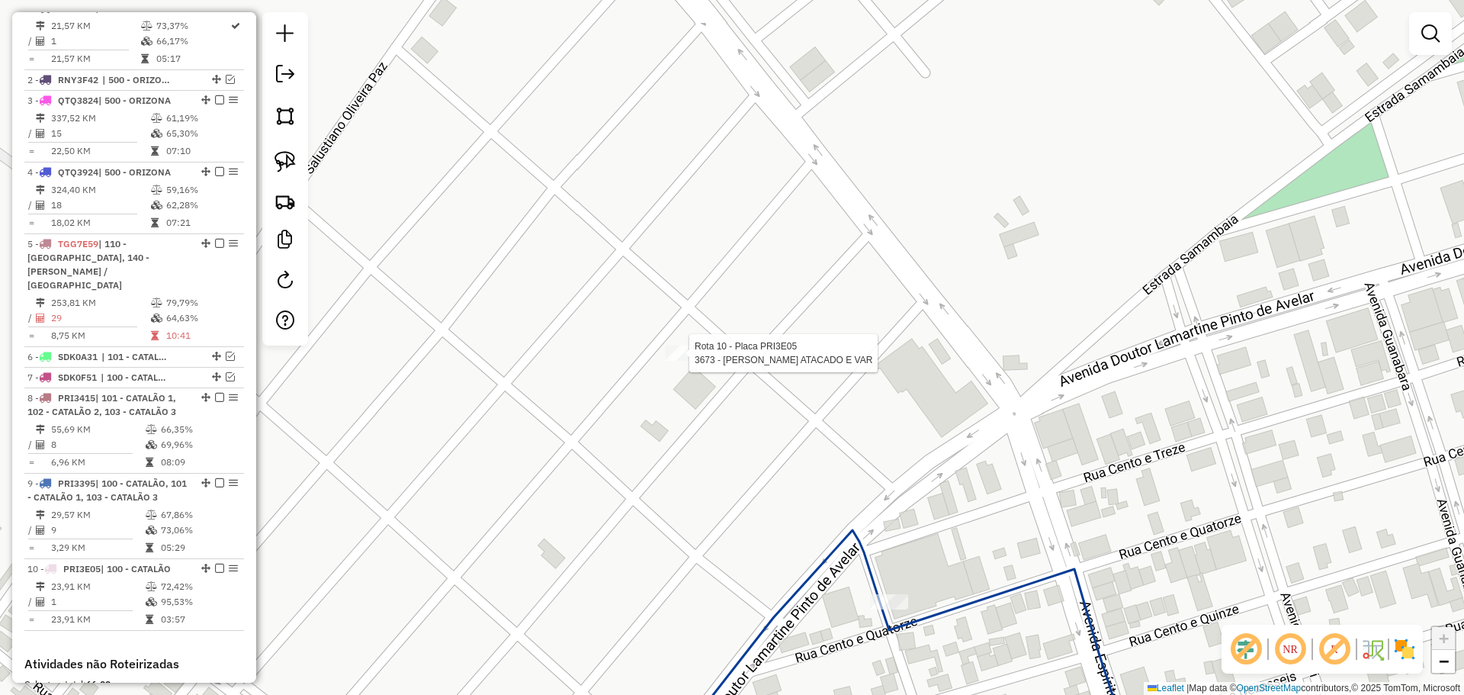
scroll to position [820, 0]
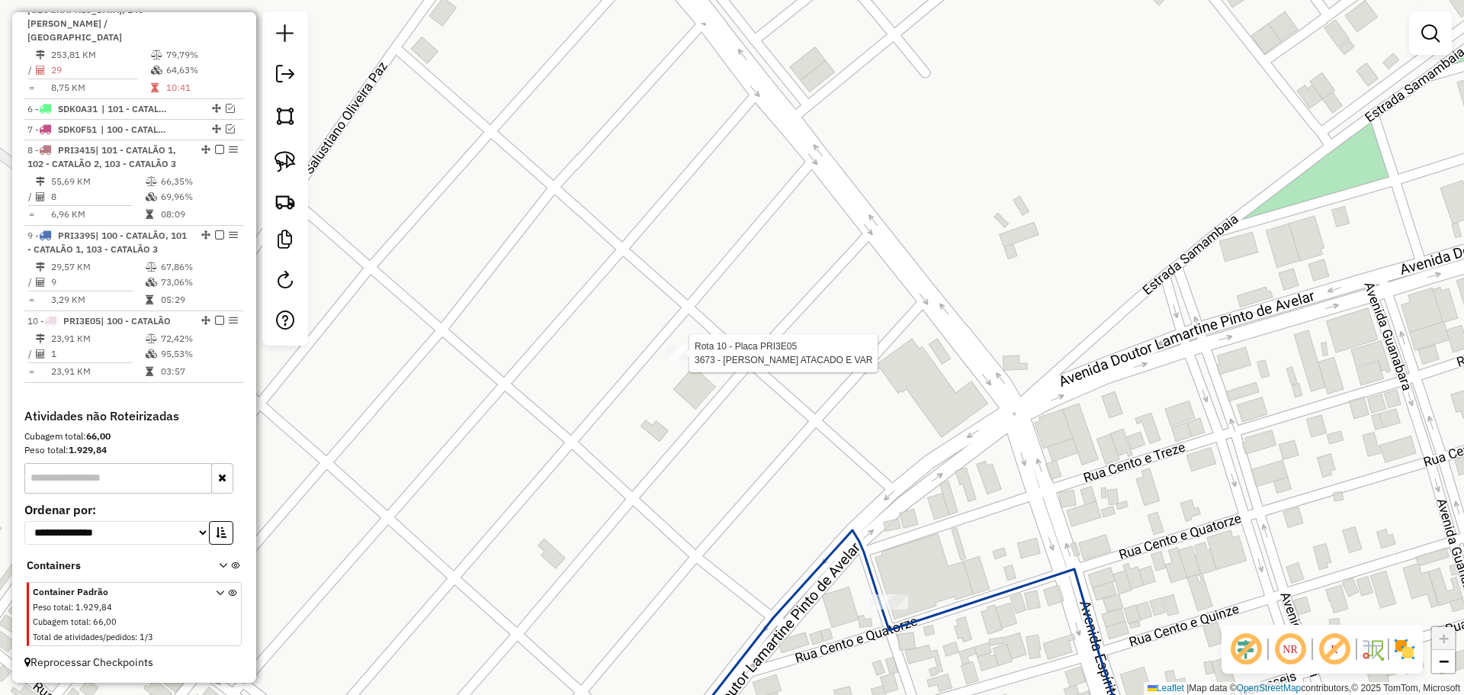
select select "**********"
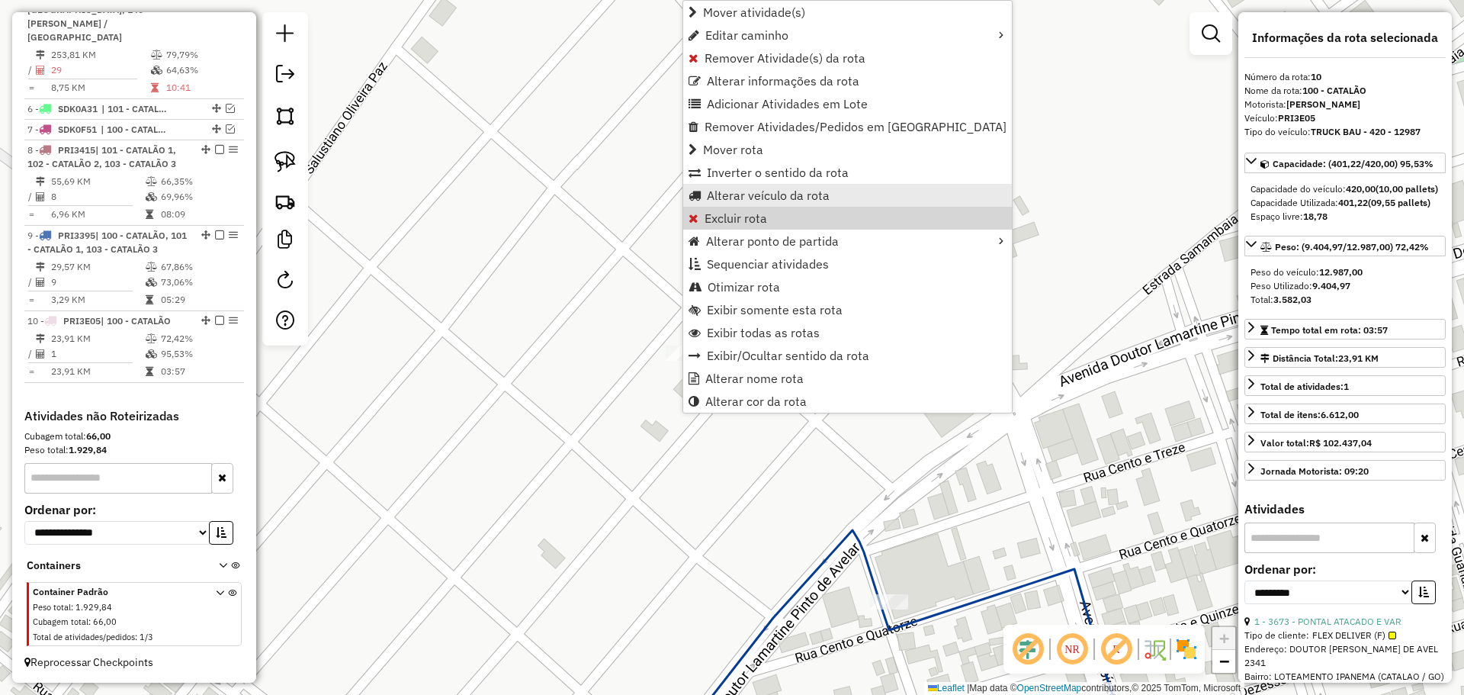
click at [742, 201] on span "Alterar veículo da rota" at bounding box center [768, 195] width 123 height 12
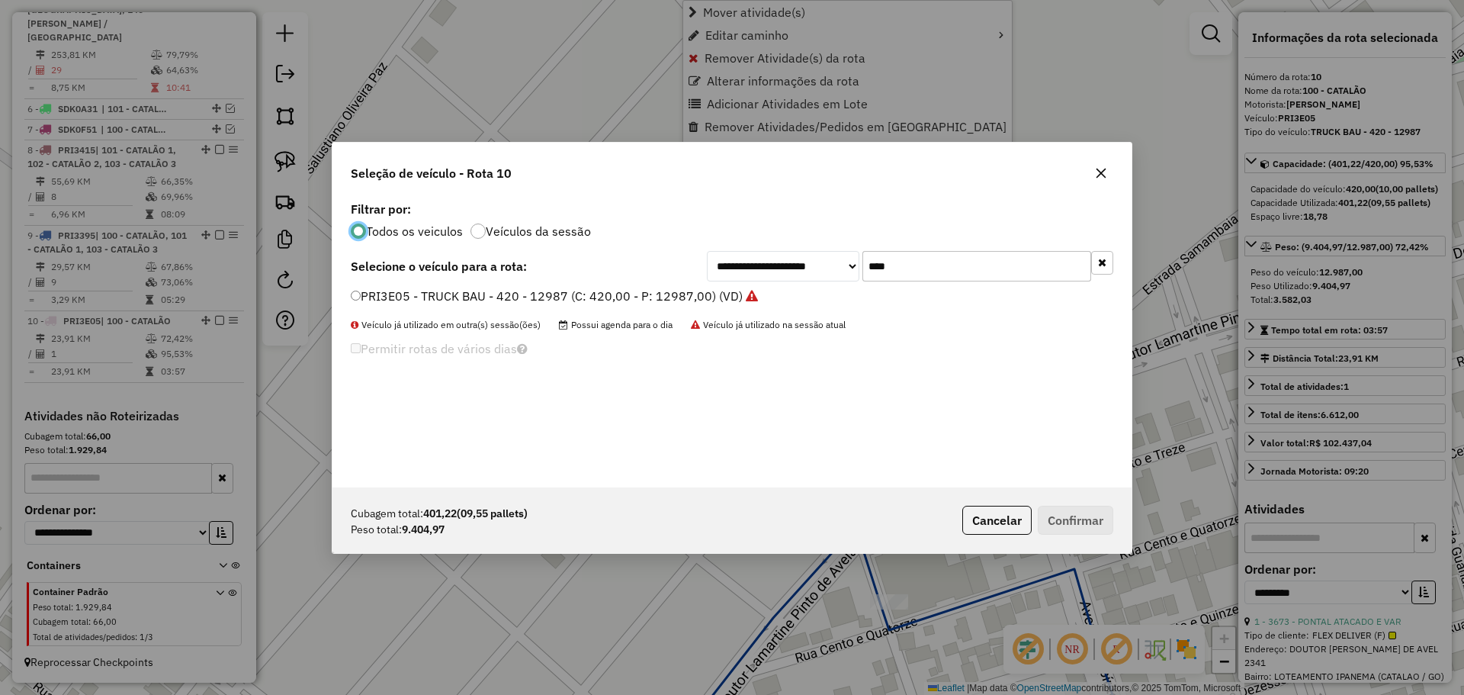
scroll to position [8, 5]
click at [941, 269] on input "****" at bounding box center [976, 266] width 229 height 30
click at [428, 293] on label "PRI3E05 - TRUCK BAU - 420 - 12987 (C: 420,00 - P: 12987,00) (VD)" at bounding box center [554, 296] width 406 height 18
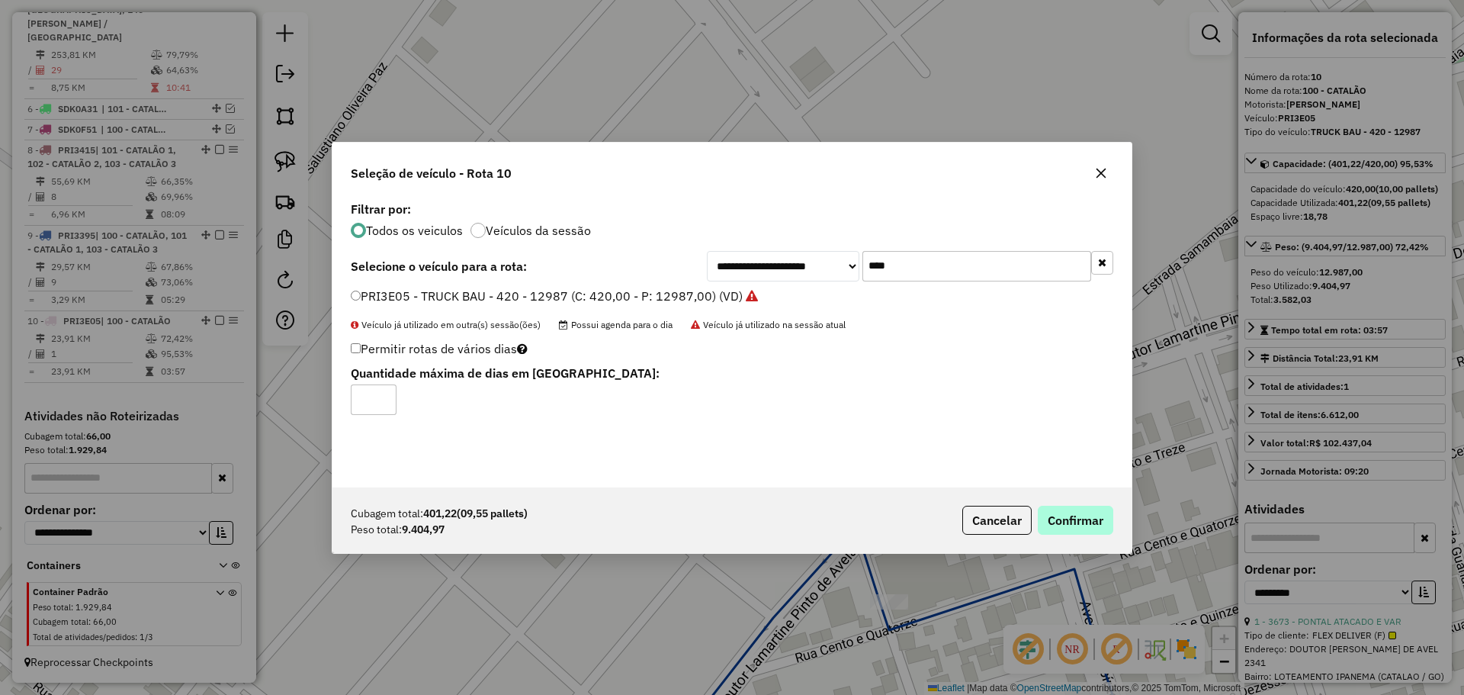
click at [1106, 503] on div "Cubagem total: 401,22 (09,55 pallets) Peso total: 9.404,97 Cancelar Confirmar" at bounding box center [731, 520] width 799 height 66
drag, startPoint x: 1096, startPoint y: 509, endPoint x: 1074, endPoint y: 515, distance: 22.0
click at [1094, 510] on button "Confirmar" at bounding box center [1075, 519] width 75 height 29
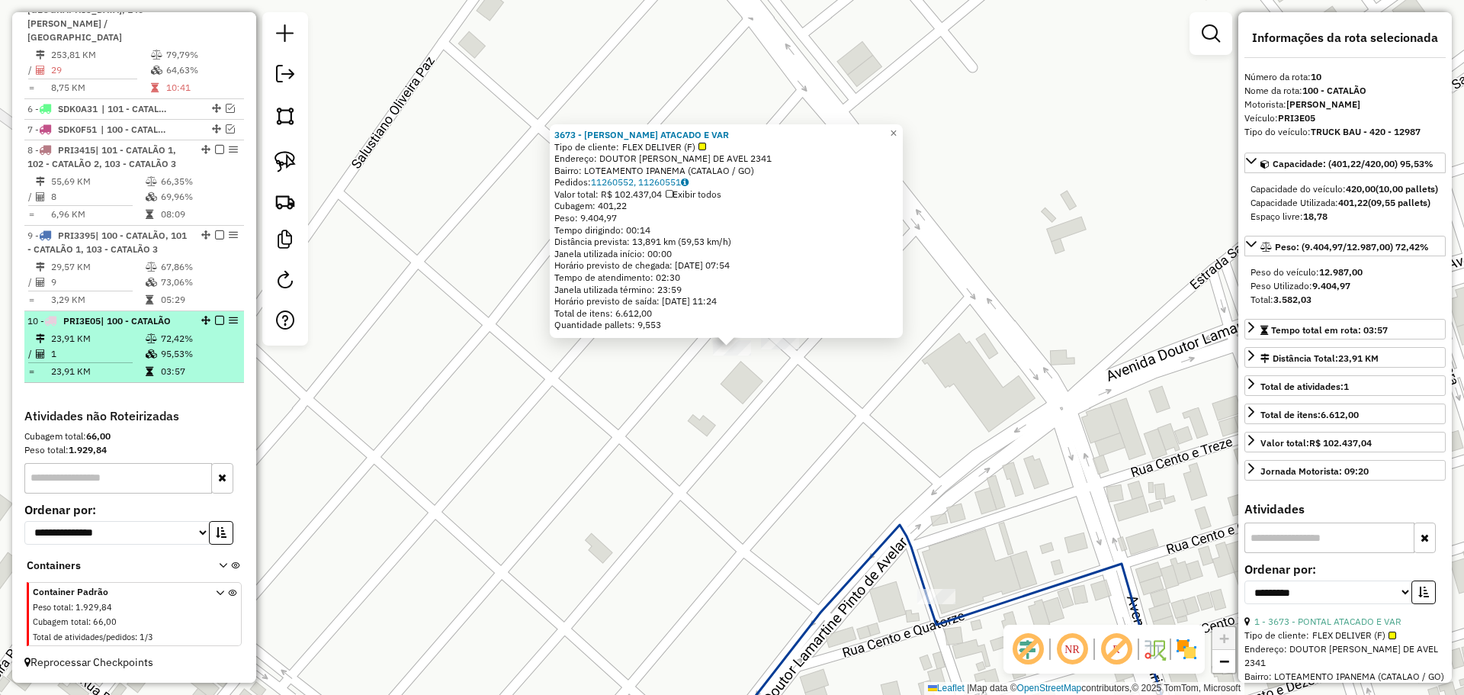
click at [215, 319] on em at bounding box center [219, 320] width 9 height 9
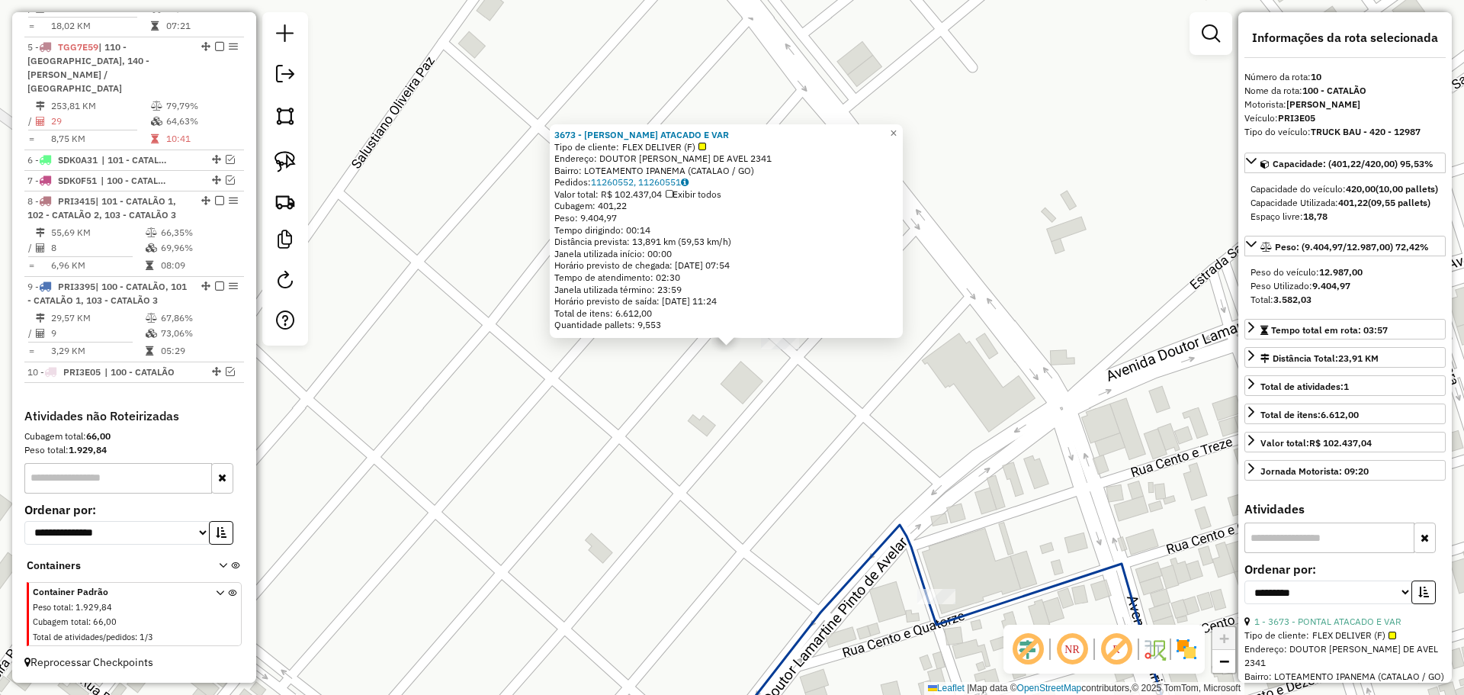
scroll to position [769, 0]
drag, startPoint x: 701, startPoint y: 387, endPoint x: 731, endPoint y: 375, distance: 31.9
click at [702, 387] on div "3673 - PONTAL ATACADO E VAR Tipo de cliente: FLEX DELIVER (F) Endereço: DOUTOR …" at bounding box center [732, 347] width 1464 height 695
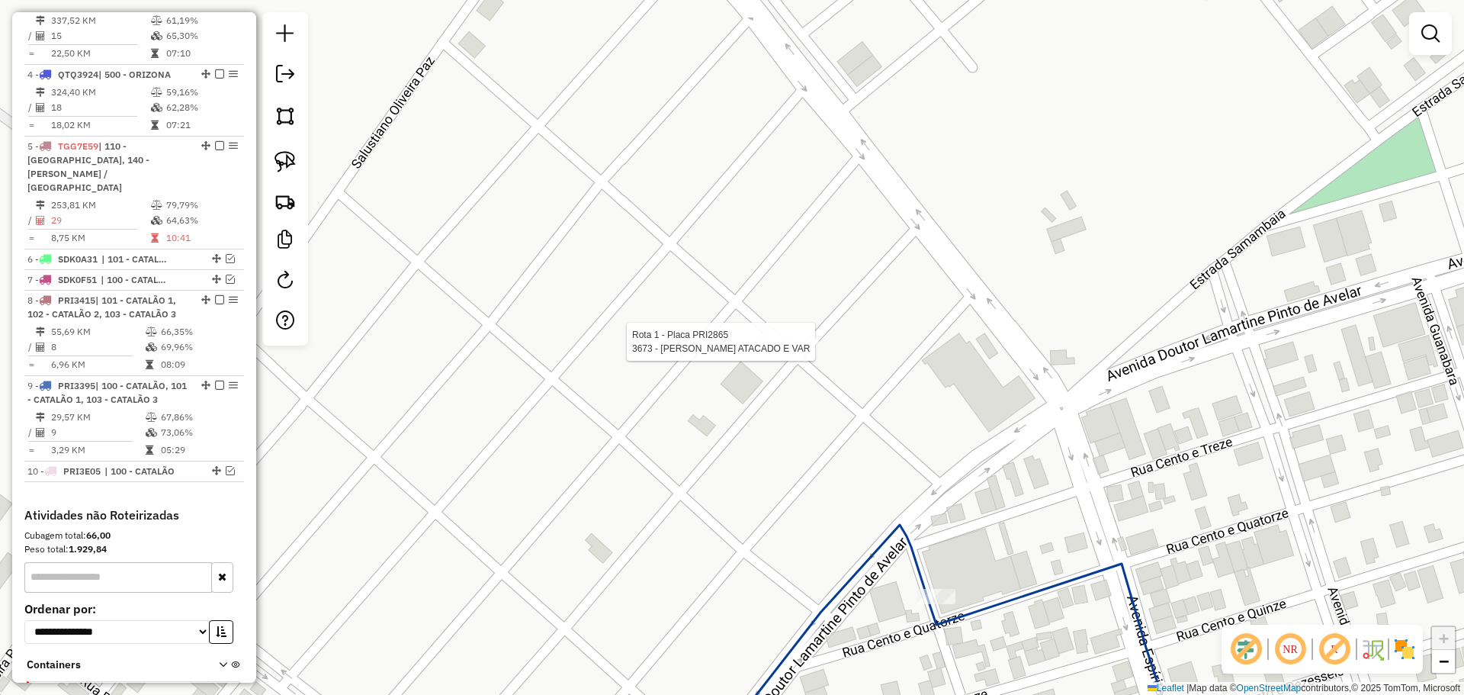
select select "**********"
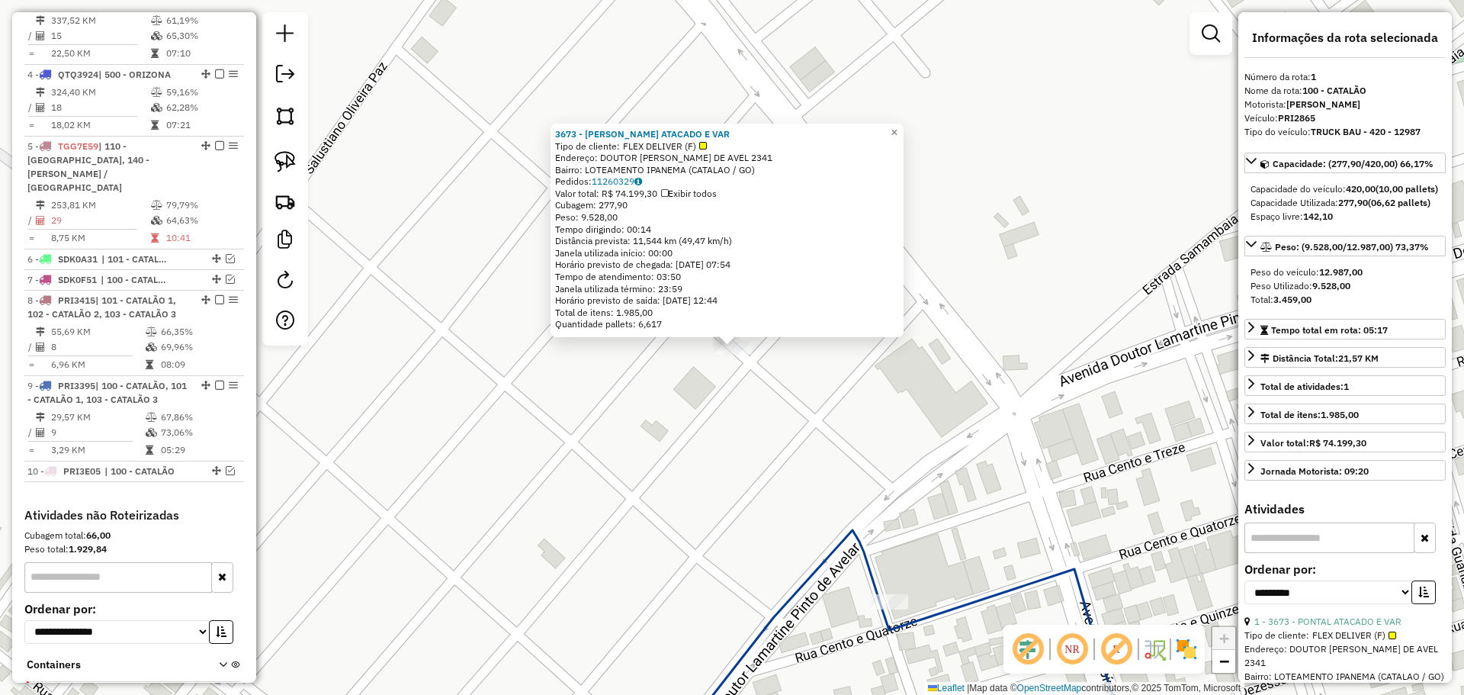
scroll to position [572, 0]
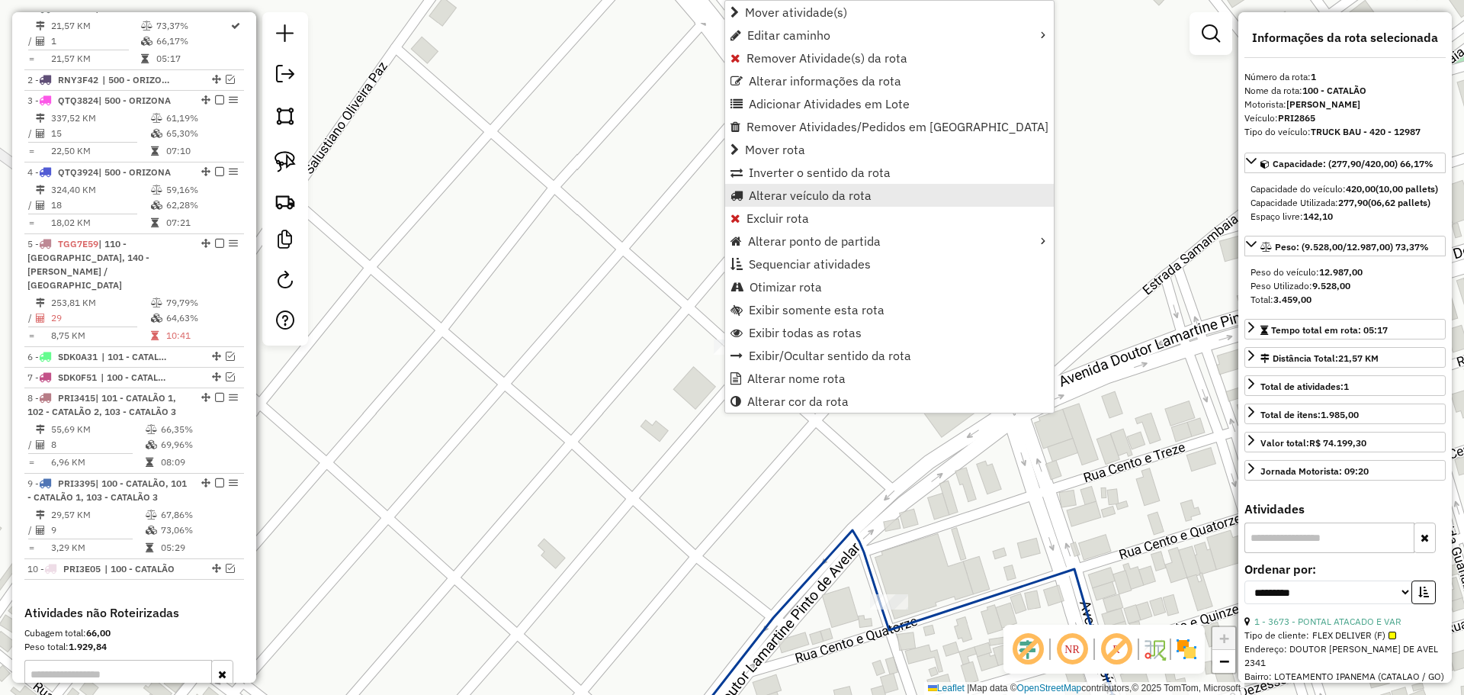
click at [772, 189] on span "Alterar veículo da rota" at bounding box center [810, 195] width 123 height 12
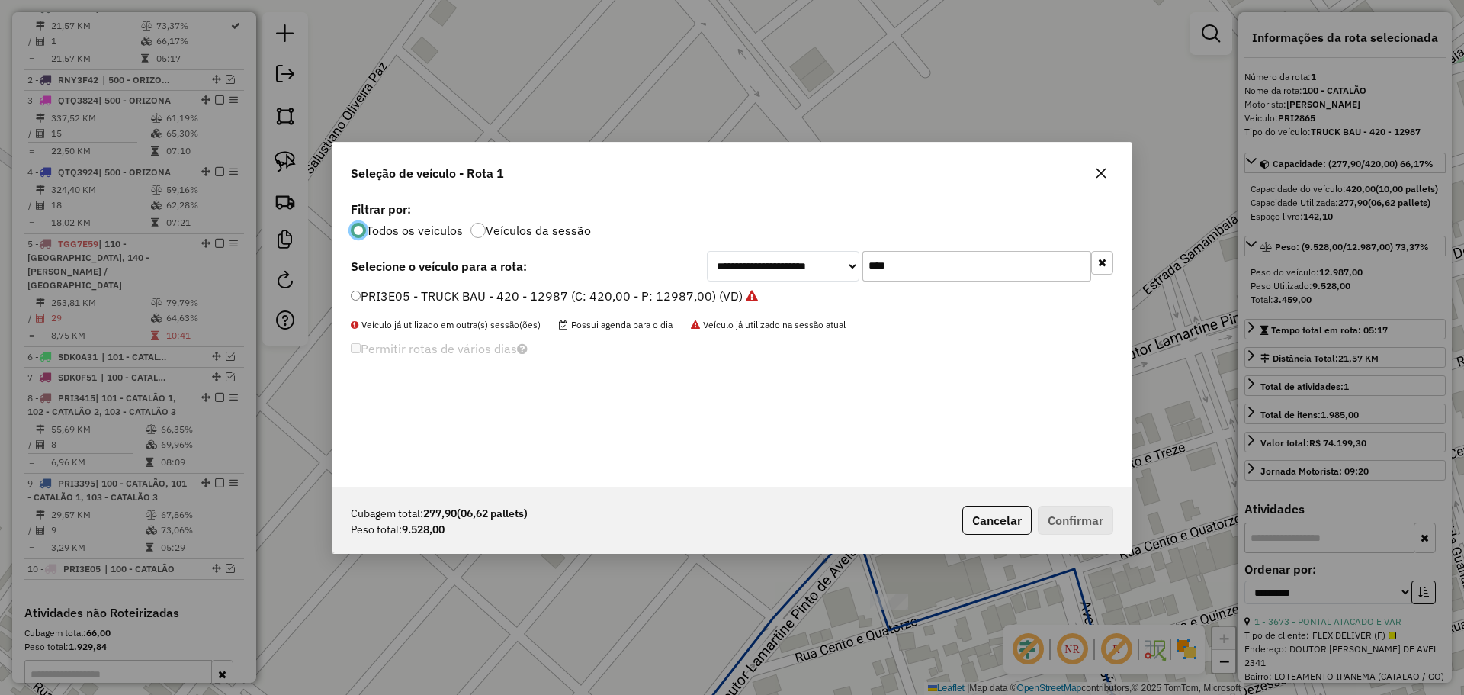
scroll to position [8, 5]
click at [919, 255] on input "****" at bounding box center [976, 266] width 229 height 30
click at [412, 300] on label "PRI3E05 - TRUCK BAU - 420 - 12987 (C: 420,00 - P: 12987,00) (VD)" at bounding box center [554, 296] width 407 height 18
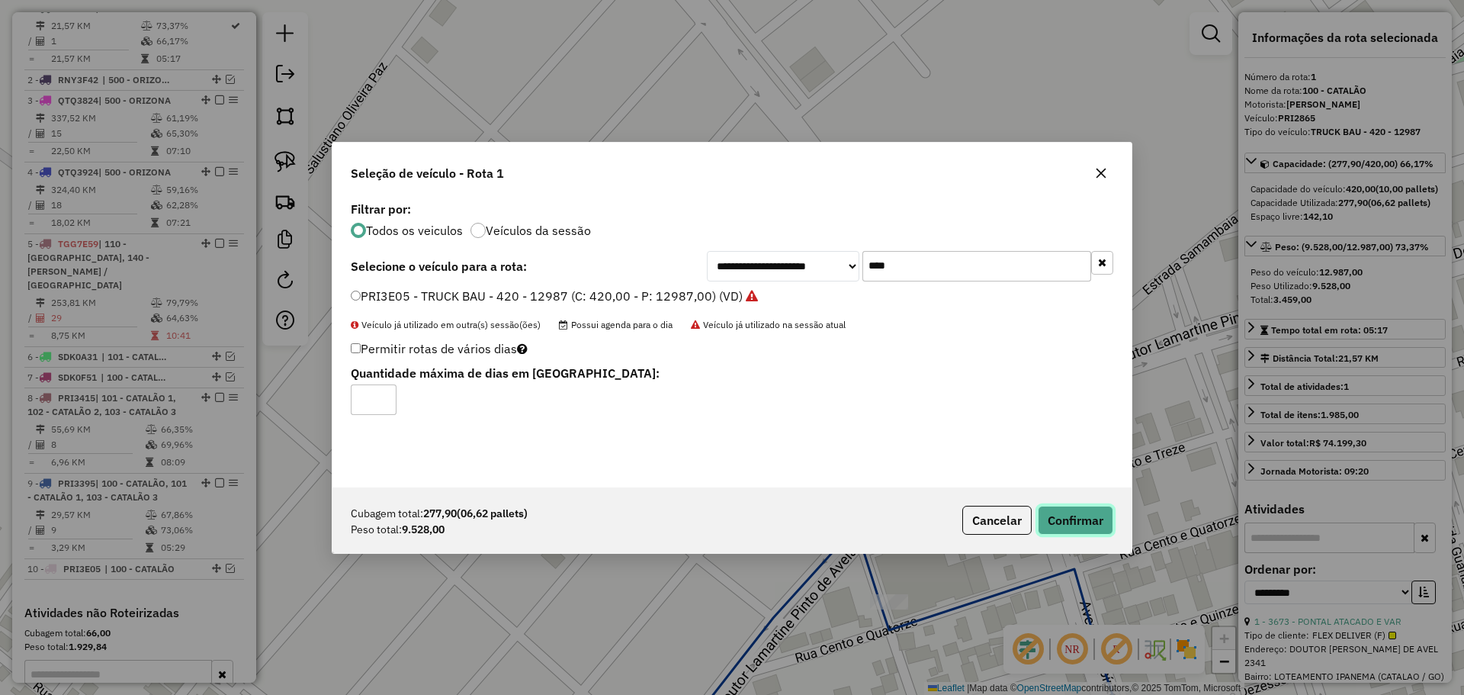
click at [1077, 531] on button "Confirmar" at bounding box center [1075, 519] width 75 height 29
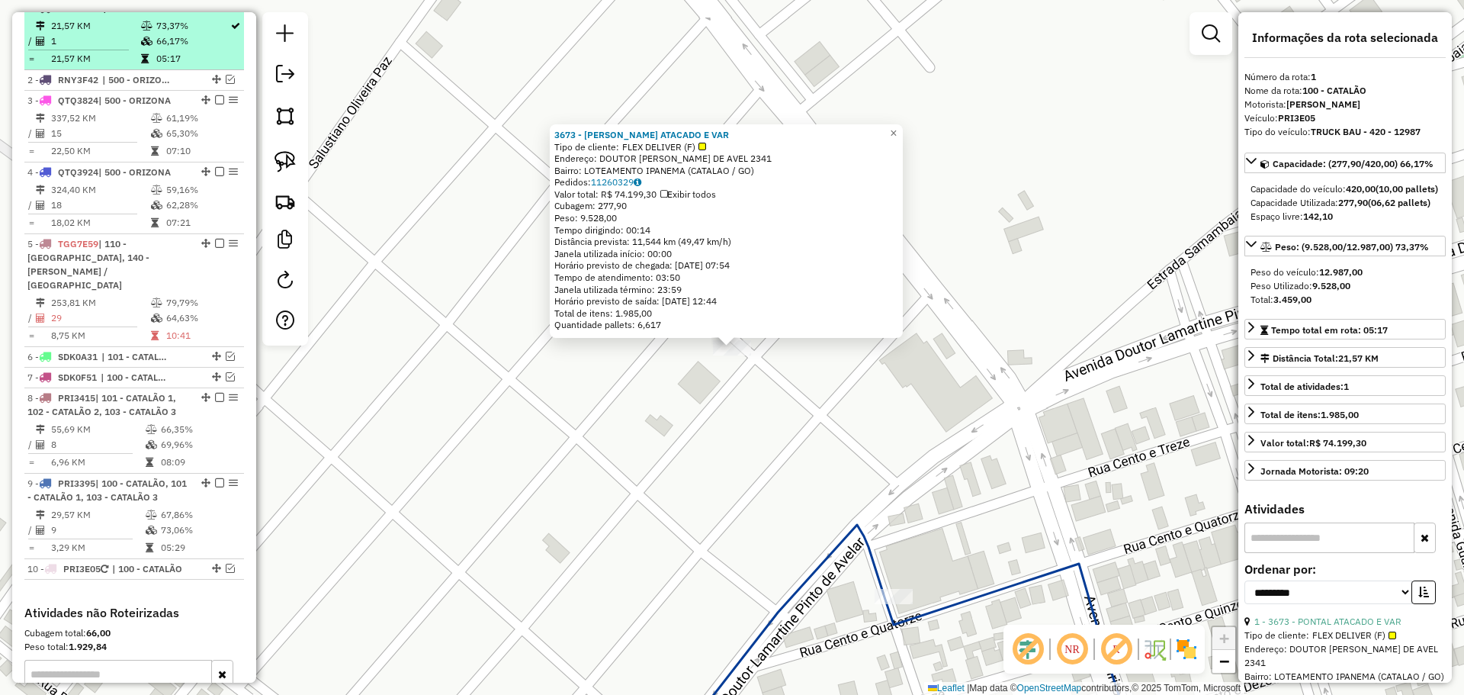
click at [216, 12] on em at bounding box center [219, 7] width 9 height 9
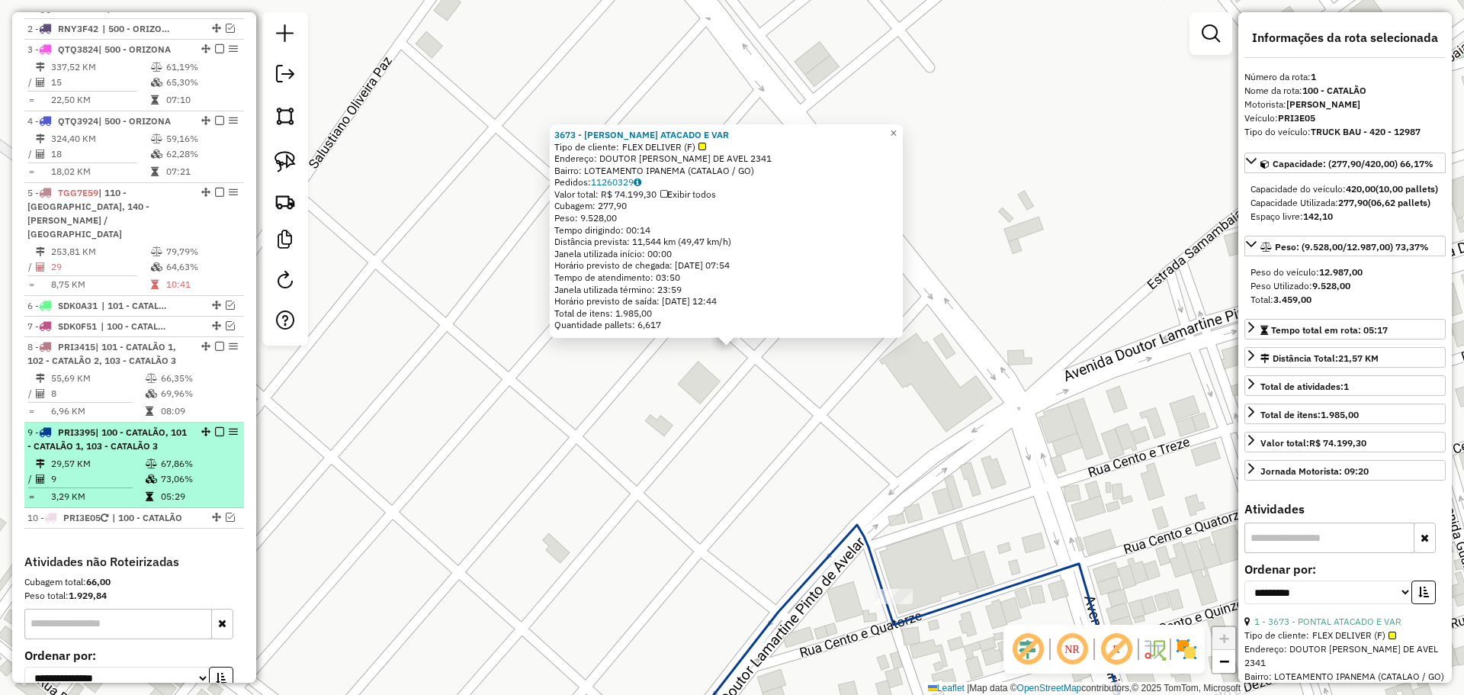
scroll to position [521, 0]
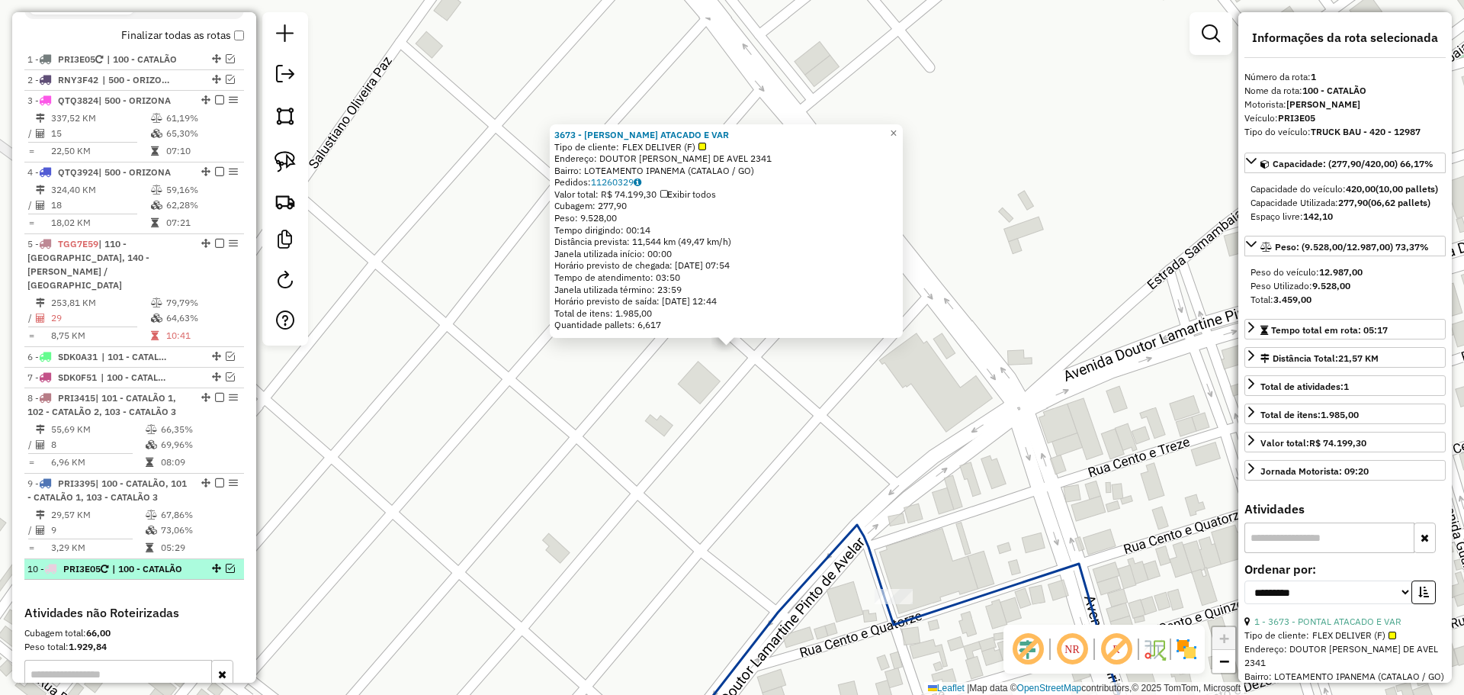
click at [159, 566] on span "| 100 - CATALÃO" at bounding box center [147, 569] width 70 height 14
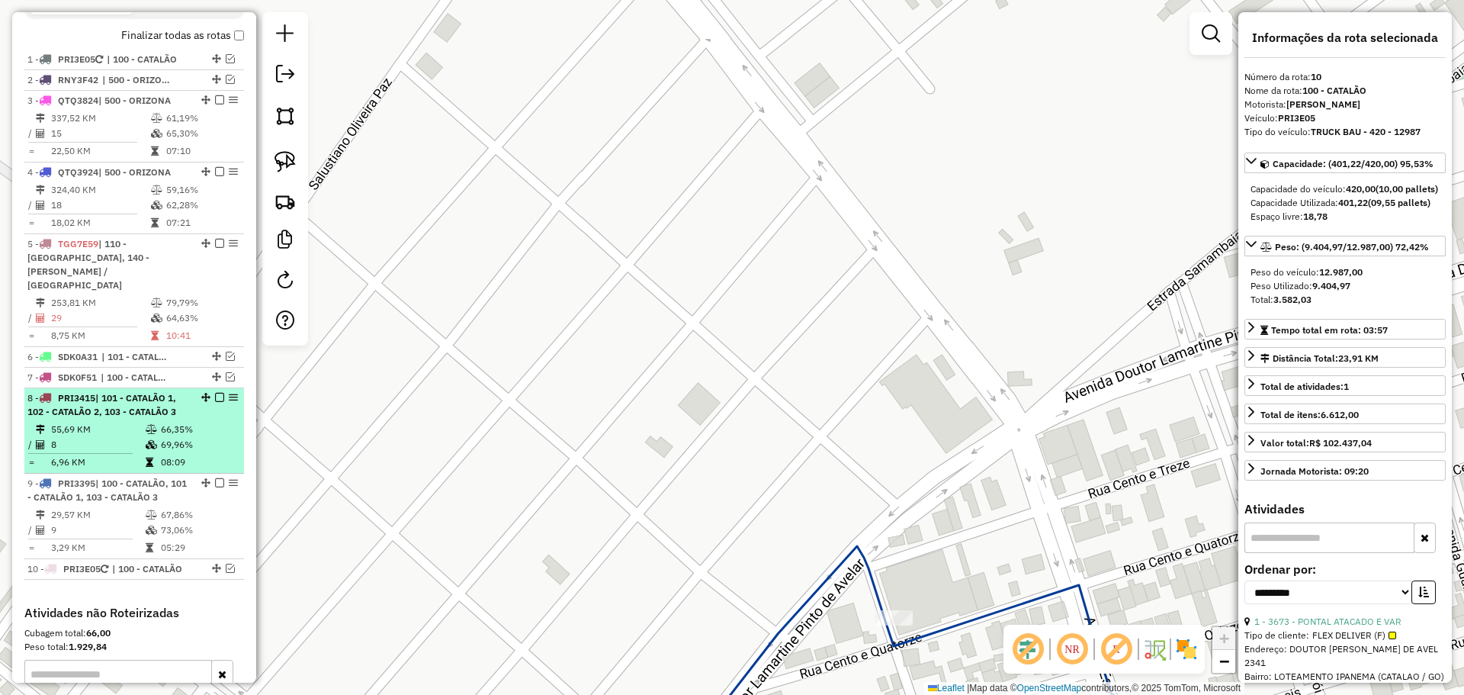
scroll to position [444, 0]
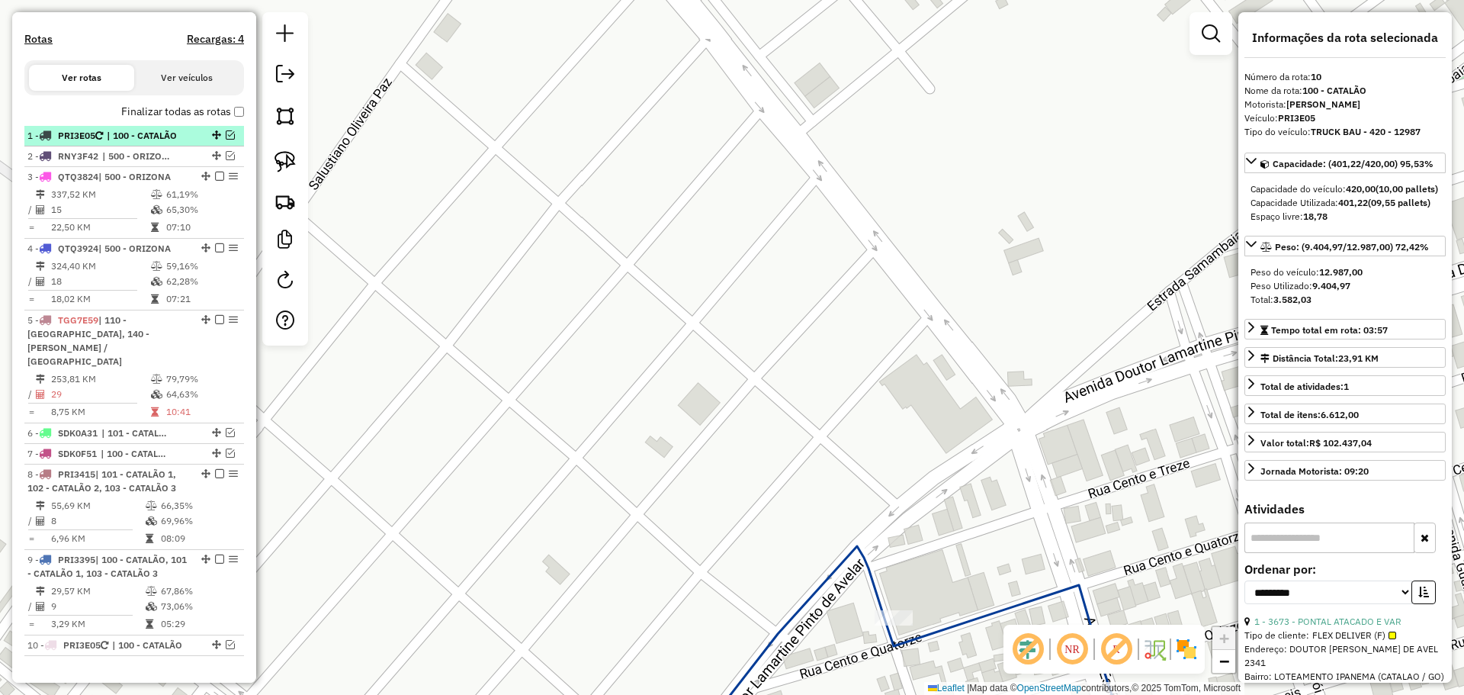
click at [156, 143] on span "| 100 - CATALÃO" at bounding box center [142, 136] width 70 height 14
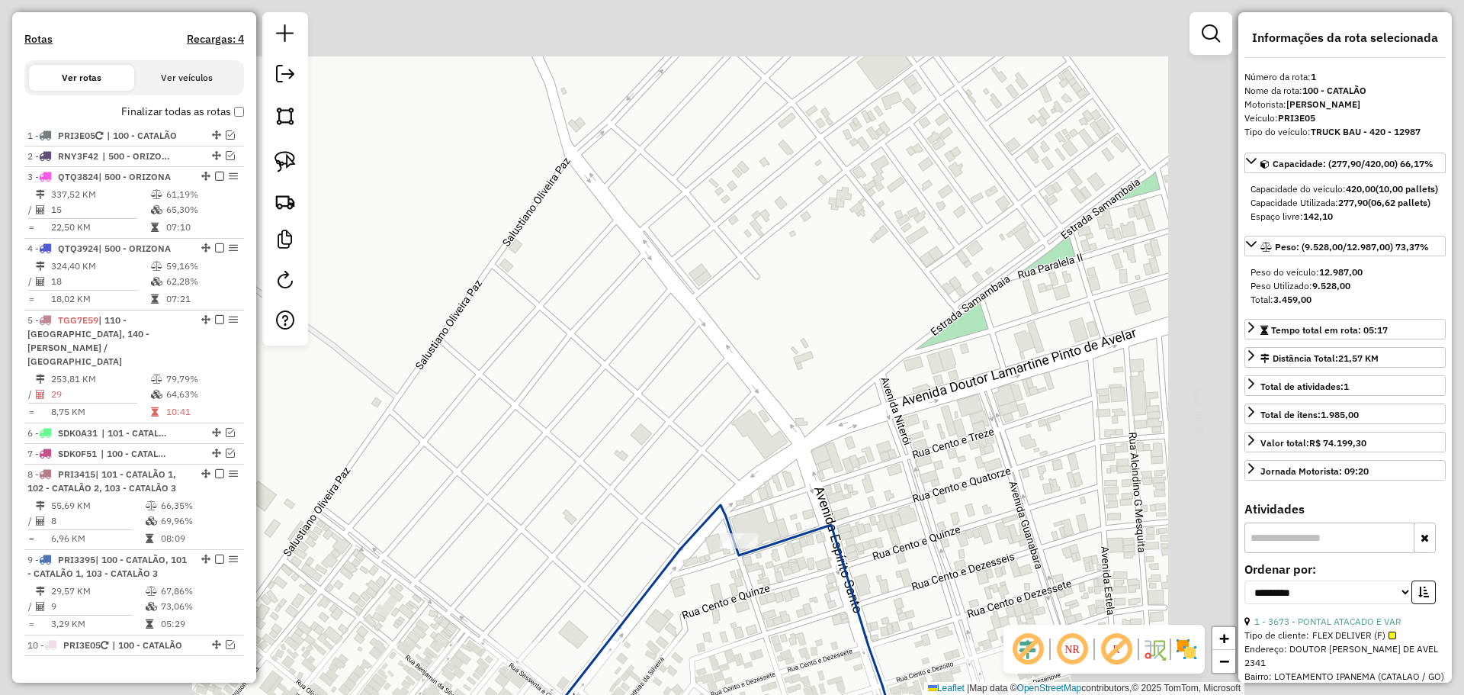
click at [621, 543] on div "Janela de atendimento Grade de atendimento Capacidade Transportadoras Veículos …" at bounding box center [732, 347] width 1464 height 695
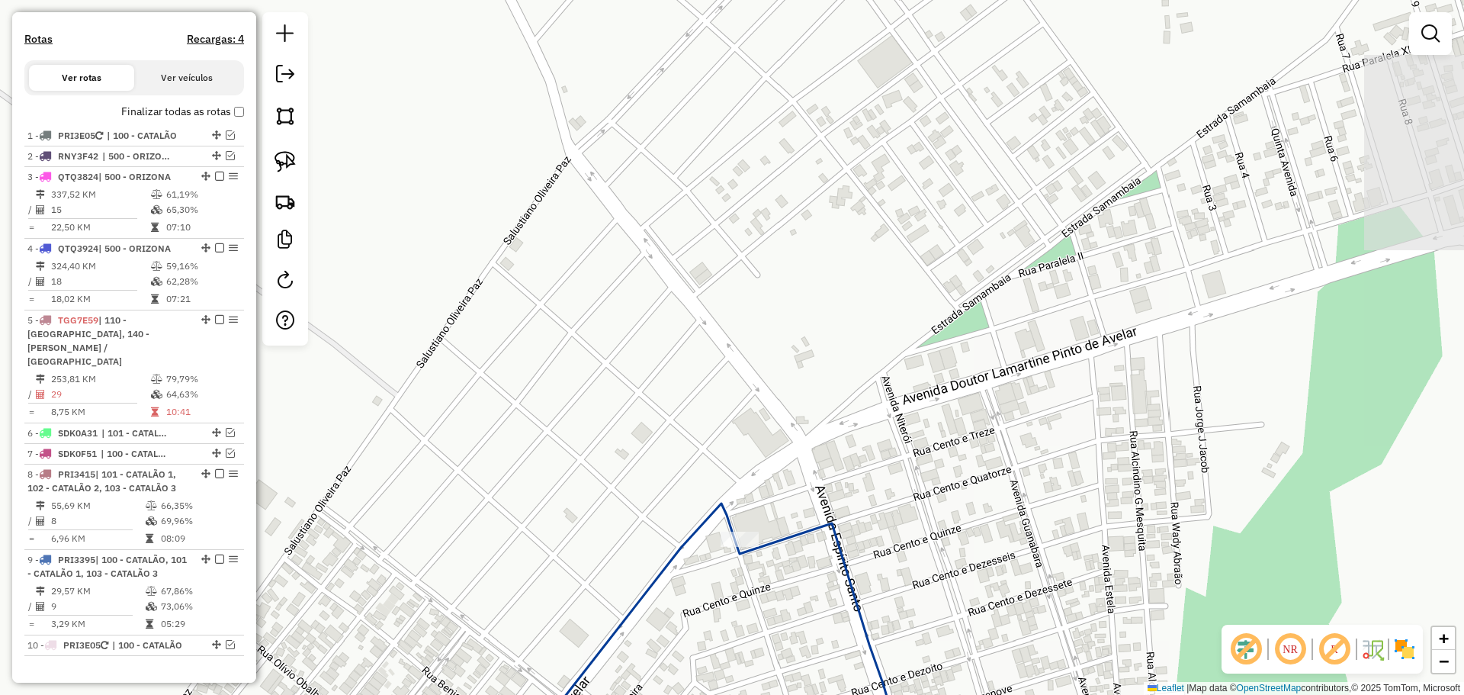
drag, startPoint x: 826, startPoint y: 620, endPoint x: 791, endPoint y: 195, distance: 426.2
click at [791, 191] on div "Janela de atendimento Grade de atendimento Capacidade Transportadoras Veículos …" at bounding box center [732, 347] width 1464 height 695
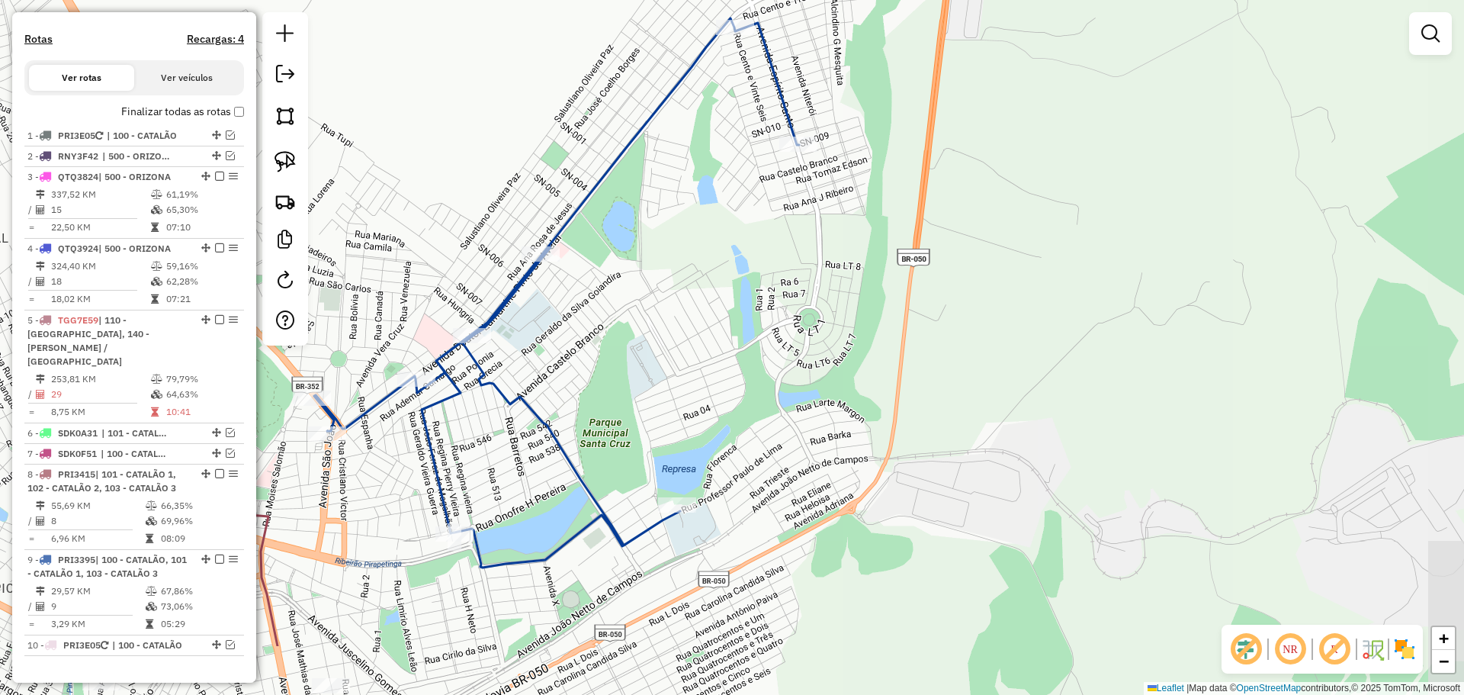
drag, startPoint x: 819, startPoint y: 509, endPoint x: 798, endPoint y: 405, distance: 105.9
click at [798, 405] on div "Janela de atendimento Grade de atendimento Capacidade Transportadoras Veículos …" at bounding box center [732, 347] width 1464 height 695
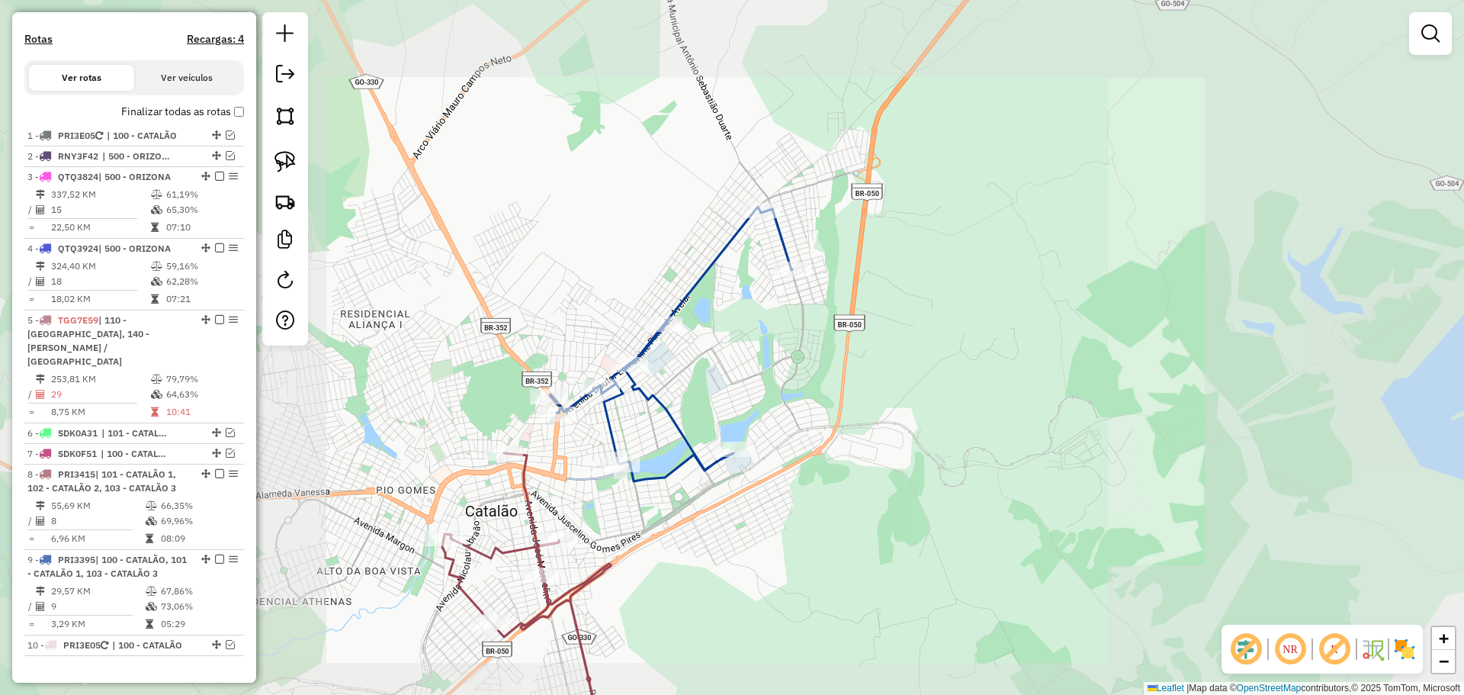
drag, startPoint x: 785, startPoint y: 470, endPoint x: 773, endPoint y: 418, distance: 54.0
click at [773, 418] on div "Janela de atendimento Grade de atendimento Capacidade Transportadoras Veículos …" at bounding box center [732, 347] width 1464 height 695
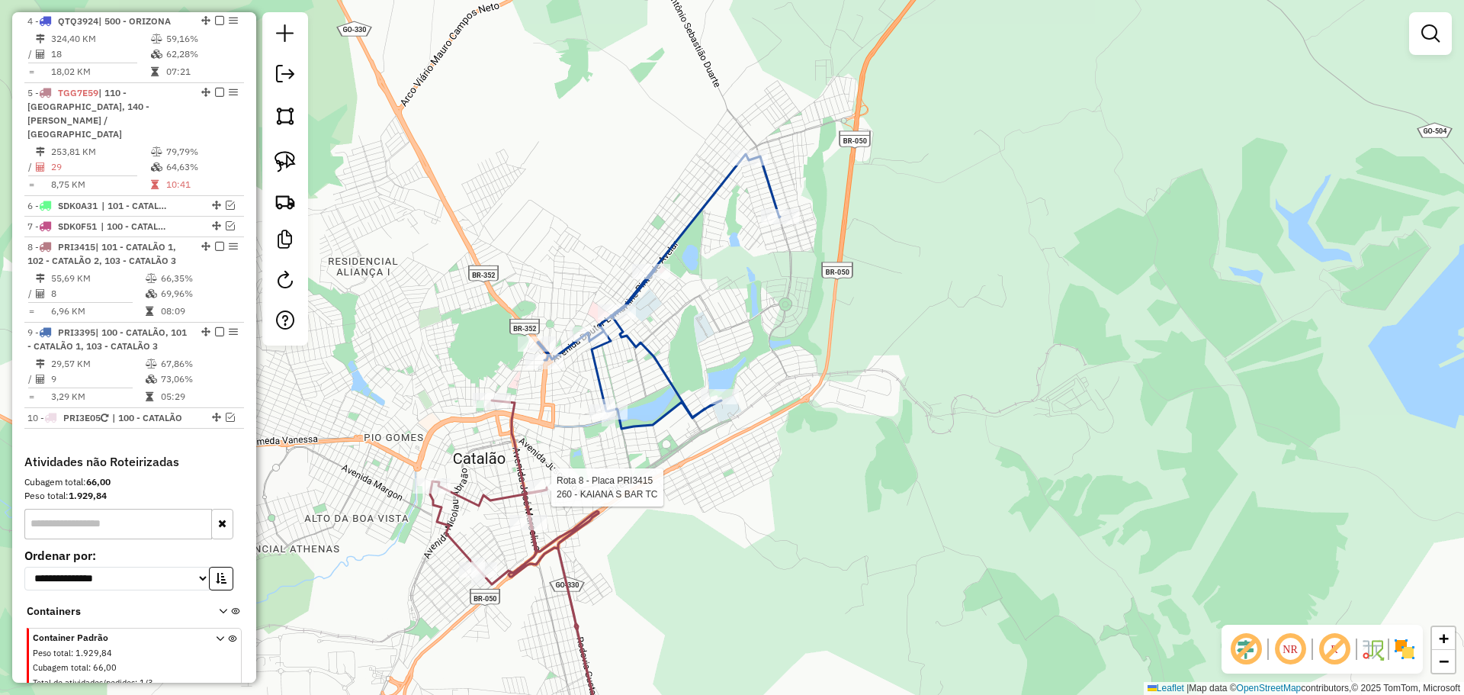
select select "**********"
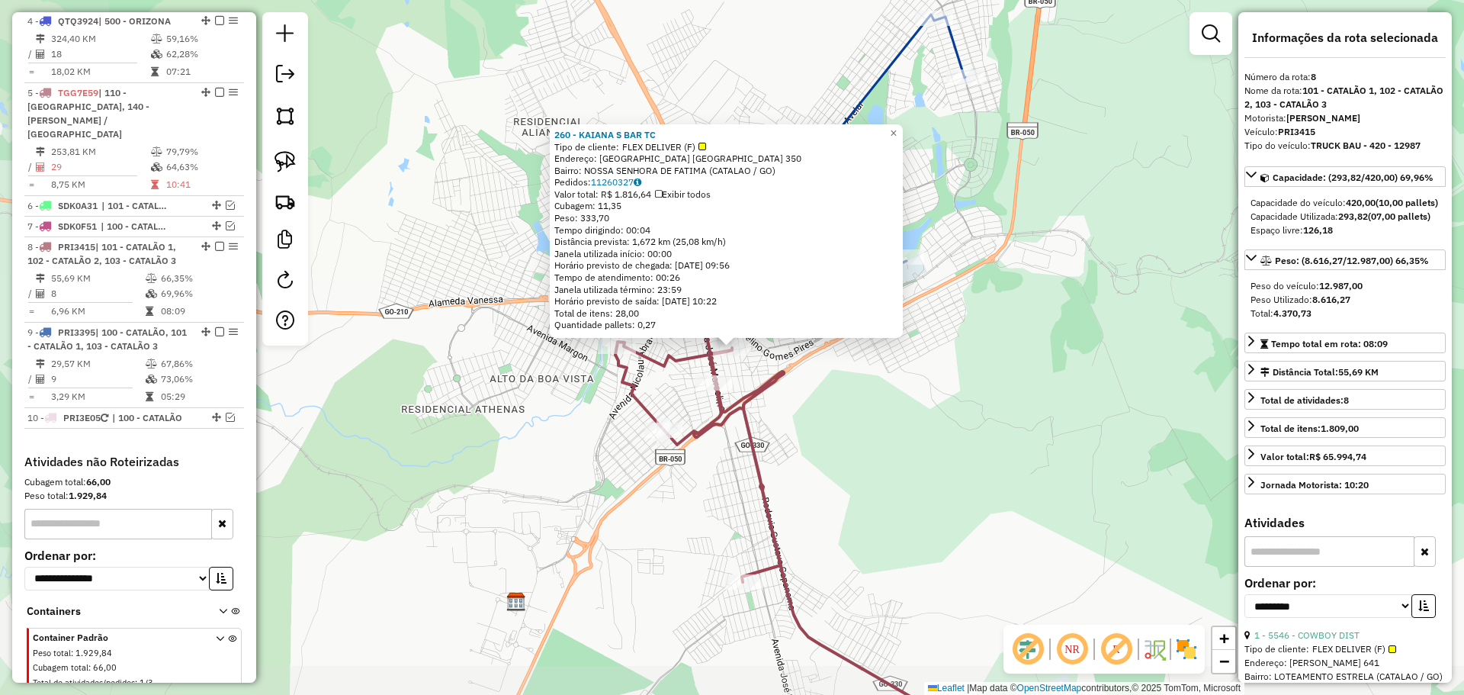
scroll to position [717, 0]
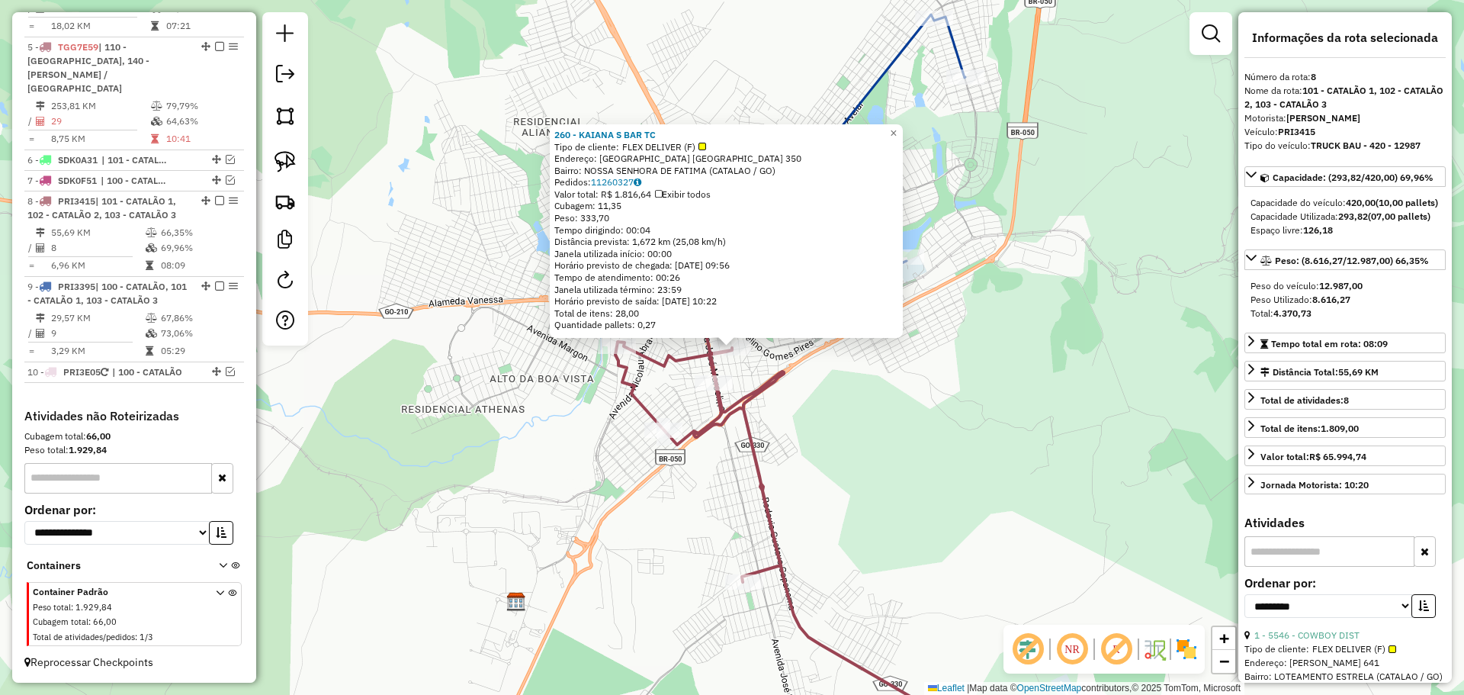
click at [867, 534] on div "260 - KAIANA S BAR TC Tipo de cliente: FLEX DELIVER (F) Endereço: [GEOGRAPHIC_D…" at bounding box center [732, 347] width 1464 height 695
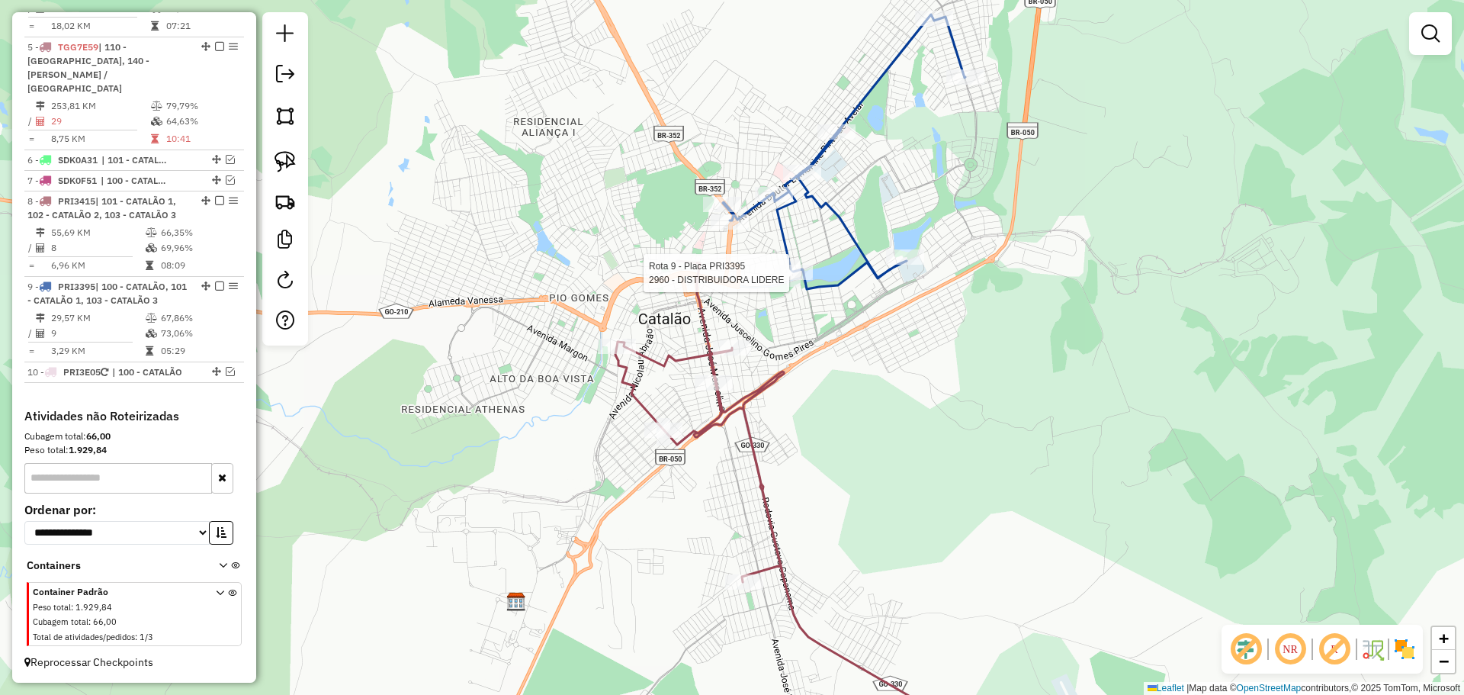
select select "**********"
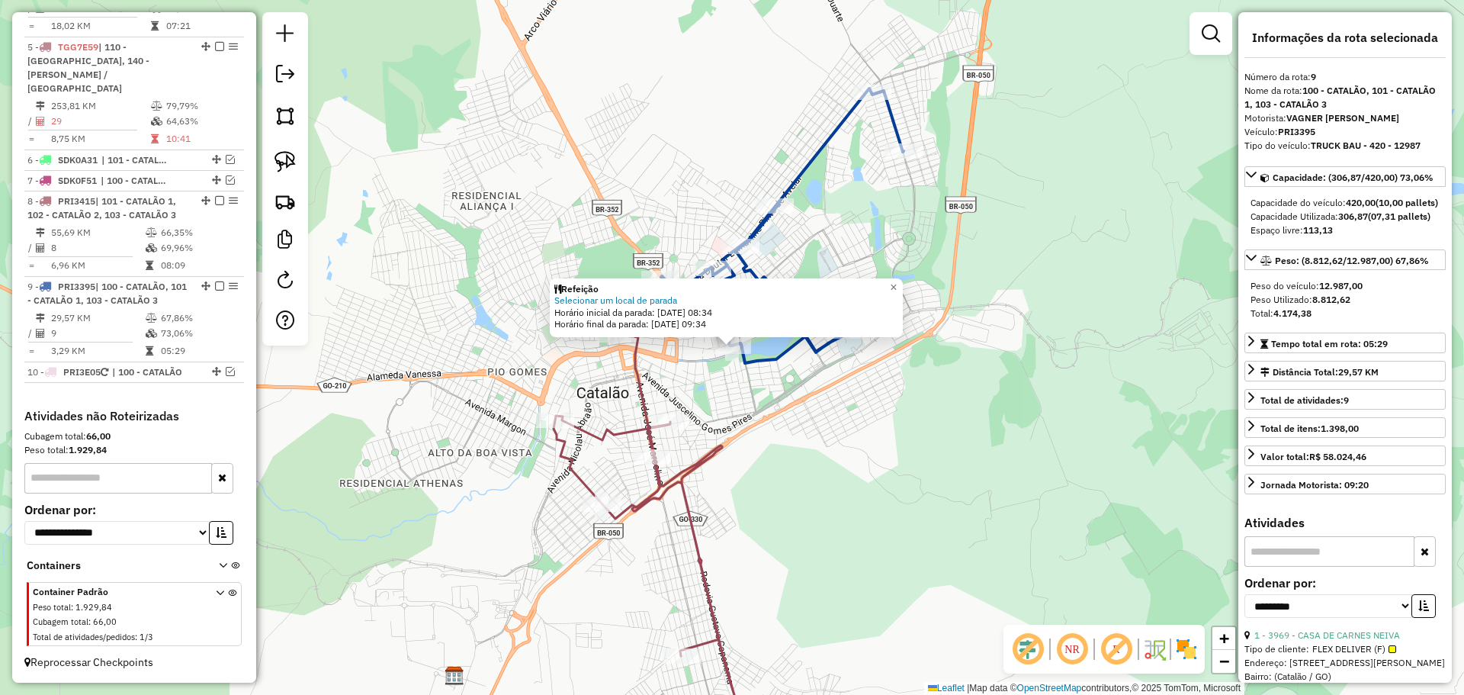
click at [716, 525] on div "Refeição Selecionar um local de parada Horário inicial da parada: [DATE] 08:34 …" at bounding box center [732, 347] width 1464 height 695
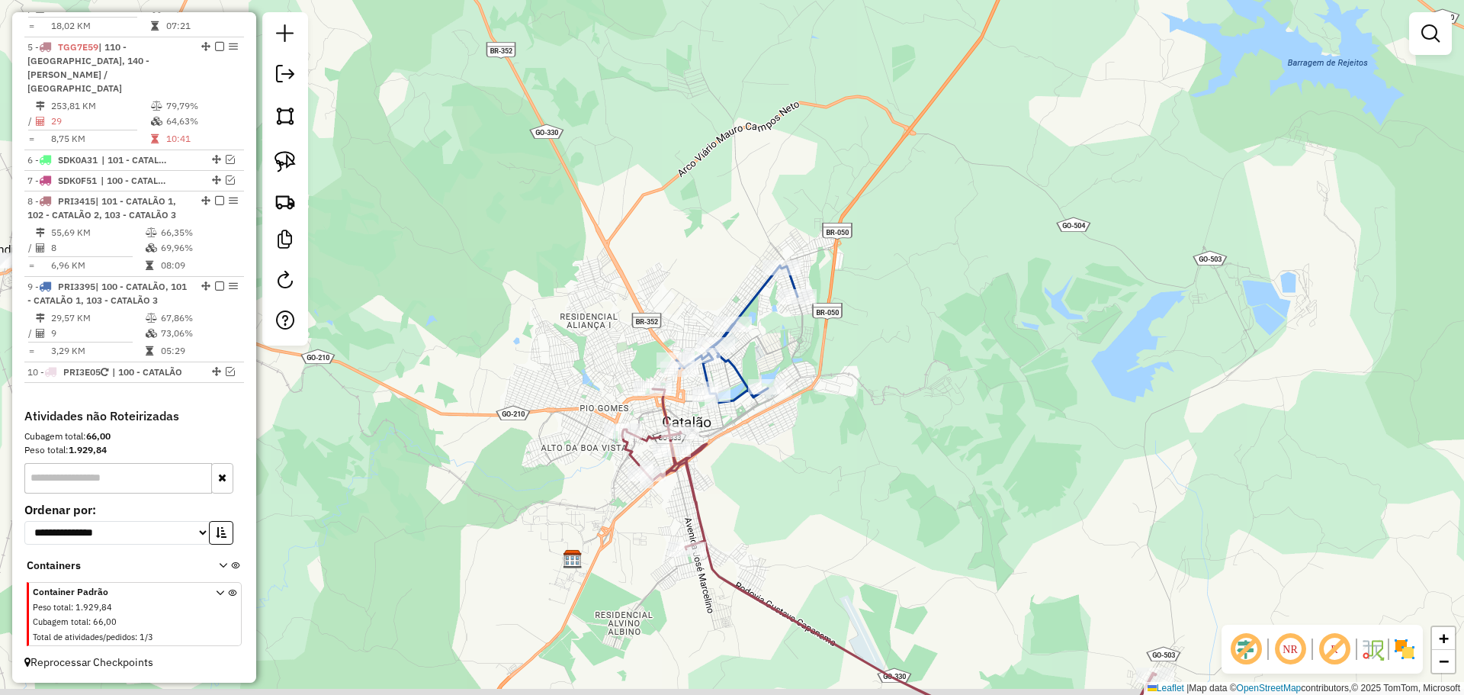
drag, startPoint x: 764, startPoint y: 479, endPoint x: 750, endPoint y: 430, distance: 50.7
click at [750, 431] on div "Janela de atendimento Grade de atendimento Capacidade Transportadoras Veículos …" at bounding box center [732, 347] width 1464 height 695
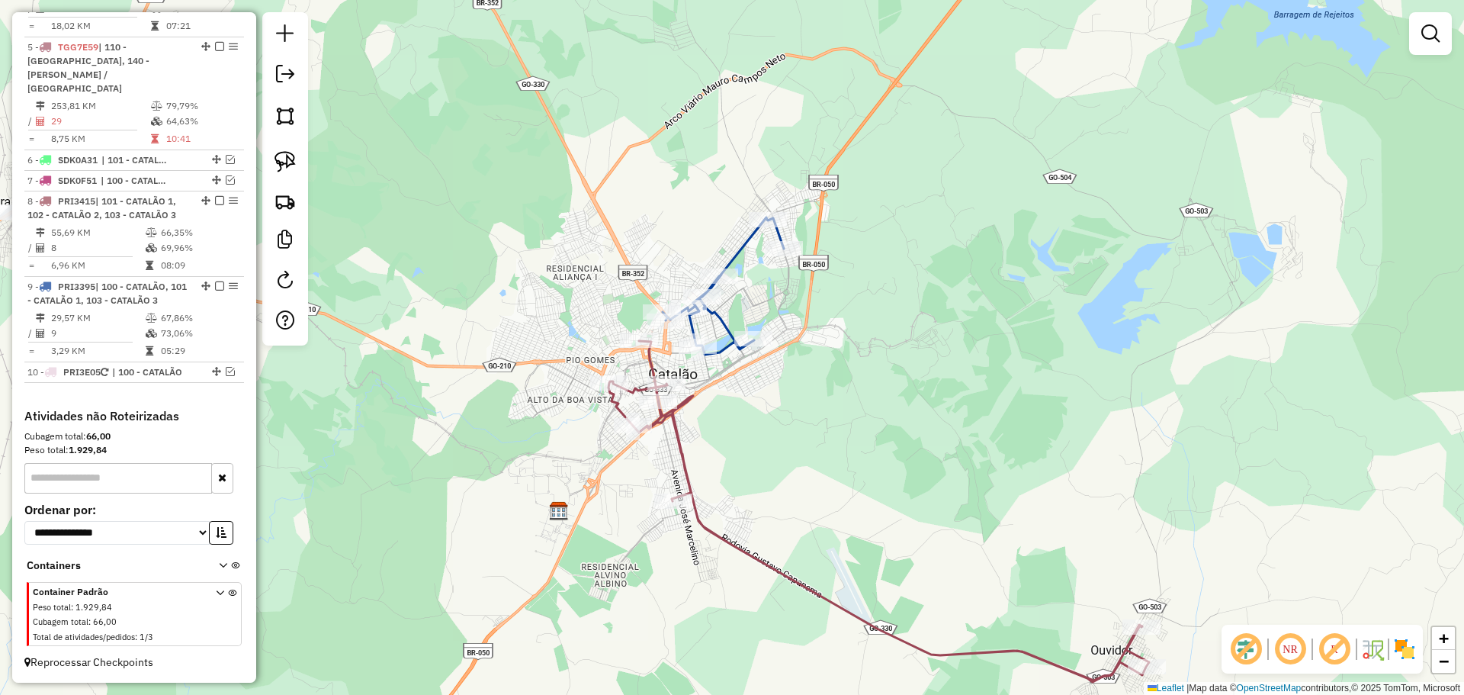
select select "**********"
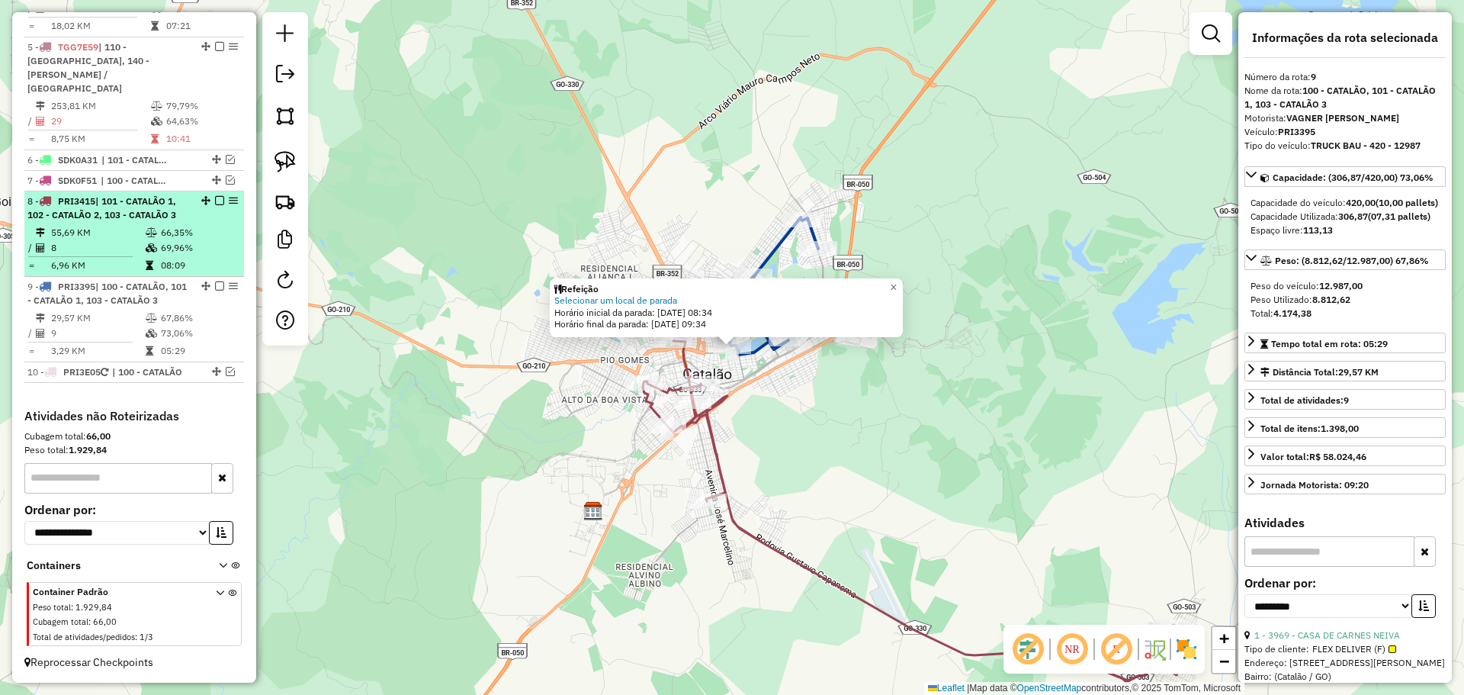
drag, startPoint x: 216, startPoint y: 284, endPoint x: 227, endPoint y: 287, distance: 11.8
click at [215, 284] on em at bounding box center [219, 285] width 9 height 9
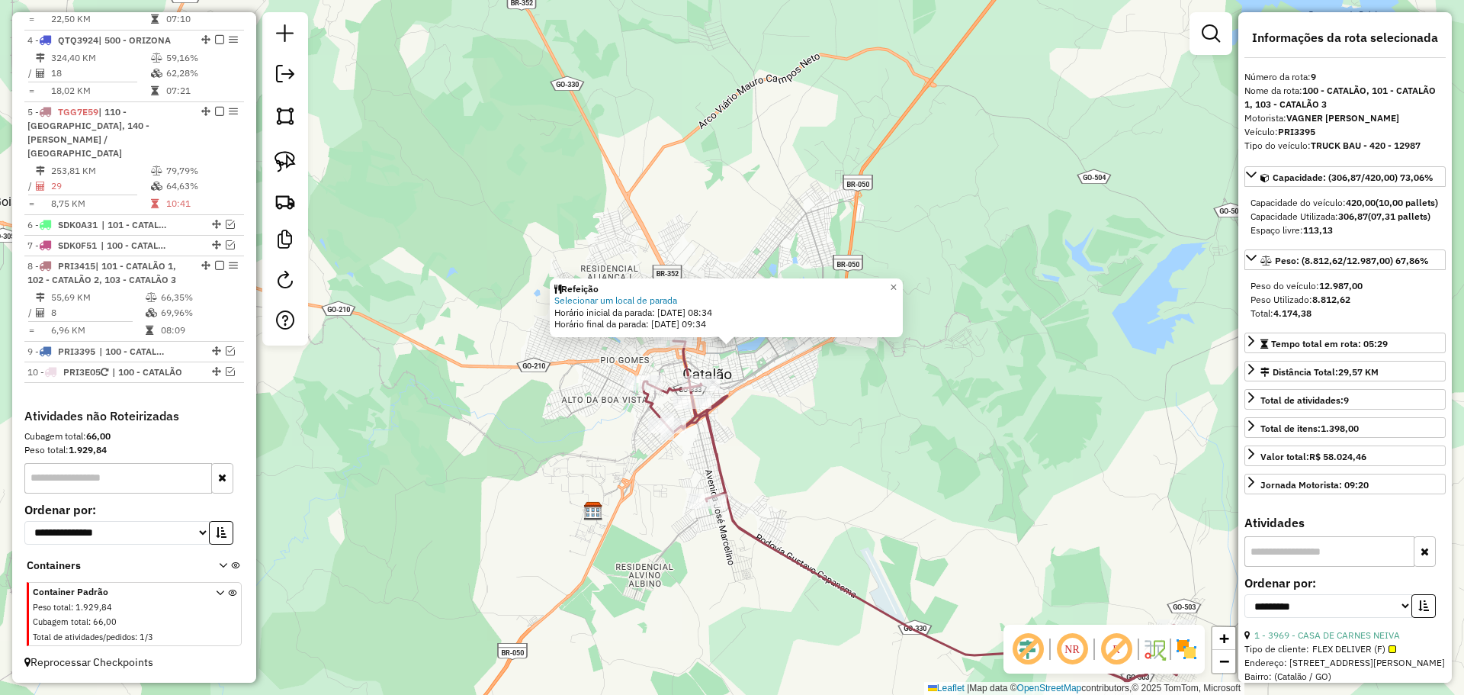
scroll to position [653, 0]
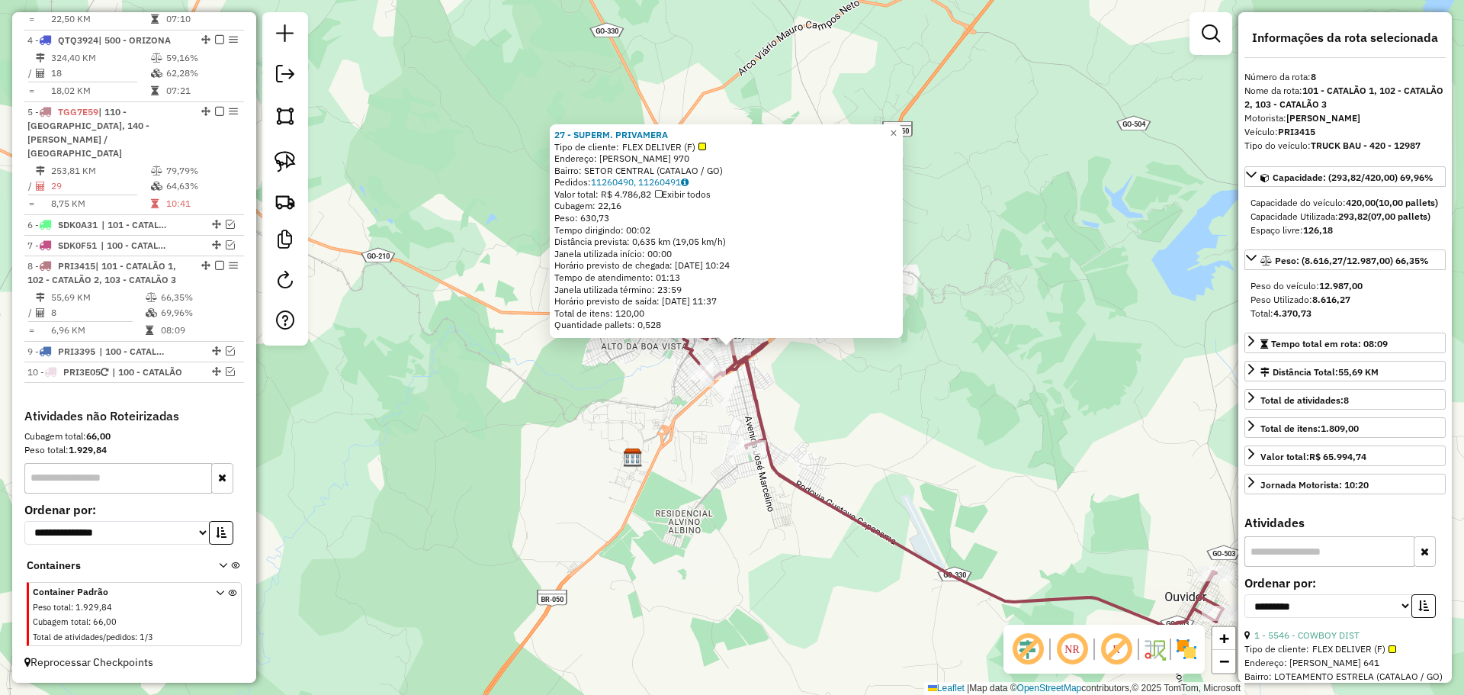
click at [566, 473] on div "27 - SUPERM. PRIVAMERA Tipo de cliente: FLEX DELIVER (F) Endereço: [PERSON_NAME…" at bounding box center [732, 347] width 1464 height 695
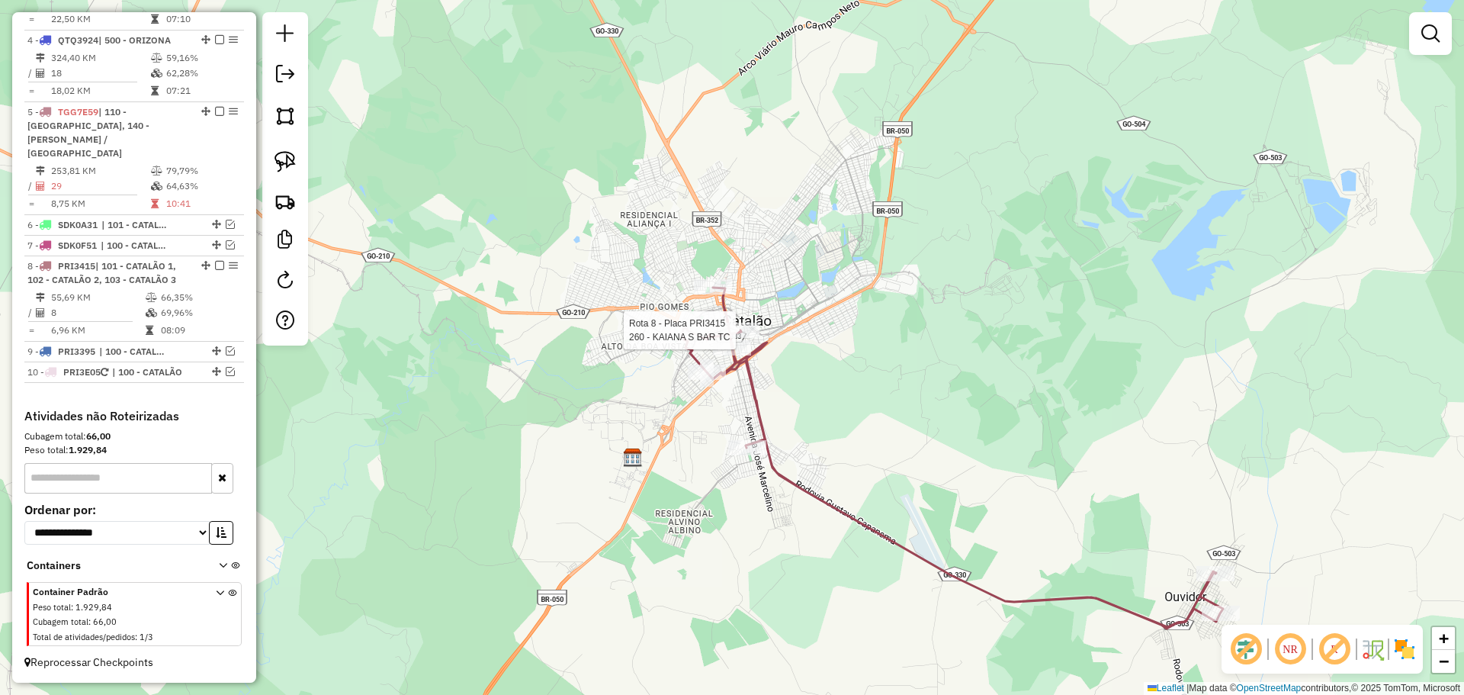
select select "**********"
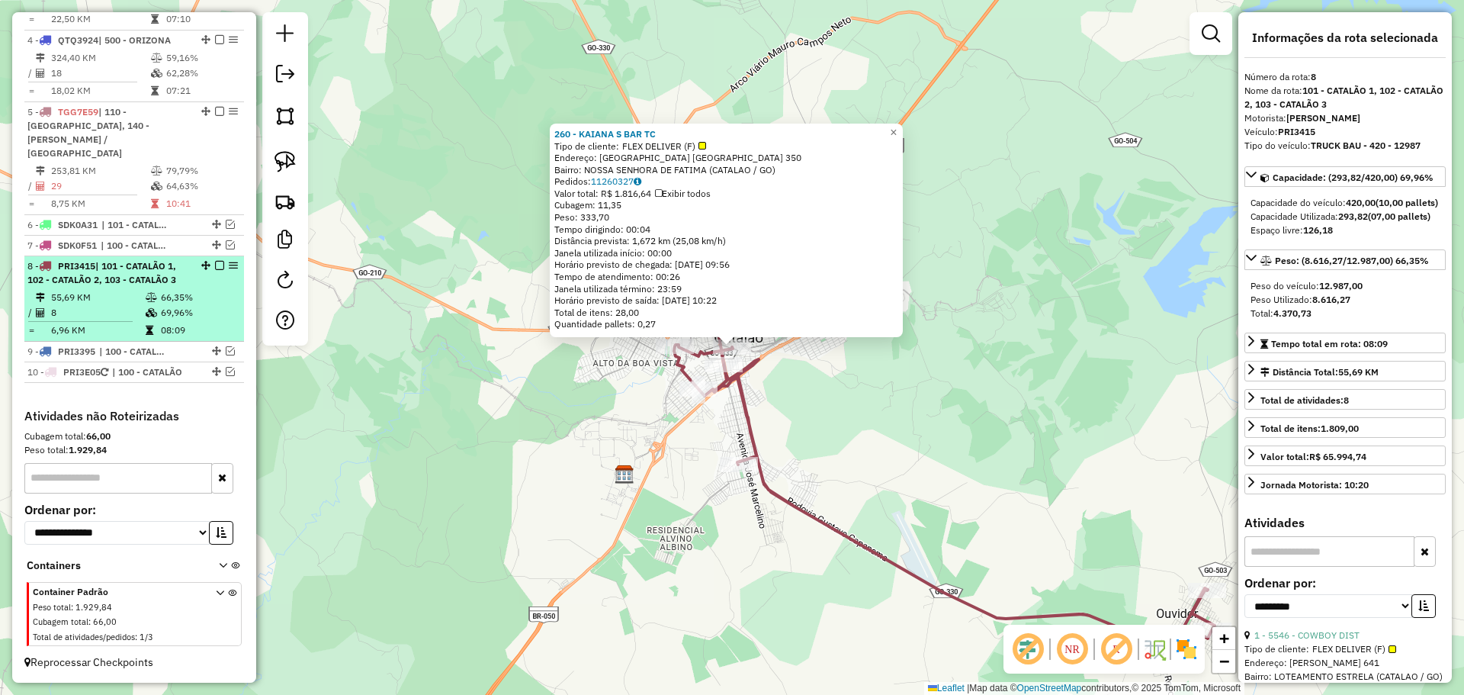
click at [215, 265] on em at bounding box center [219, 265] width 9 height 9
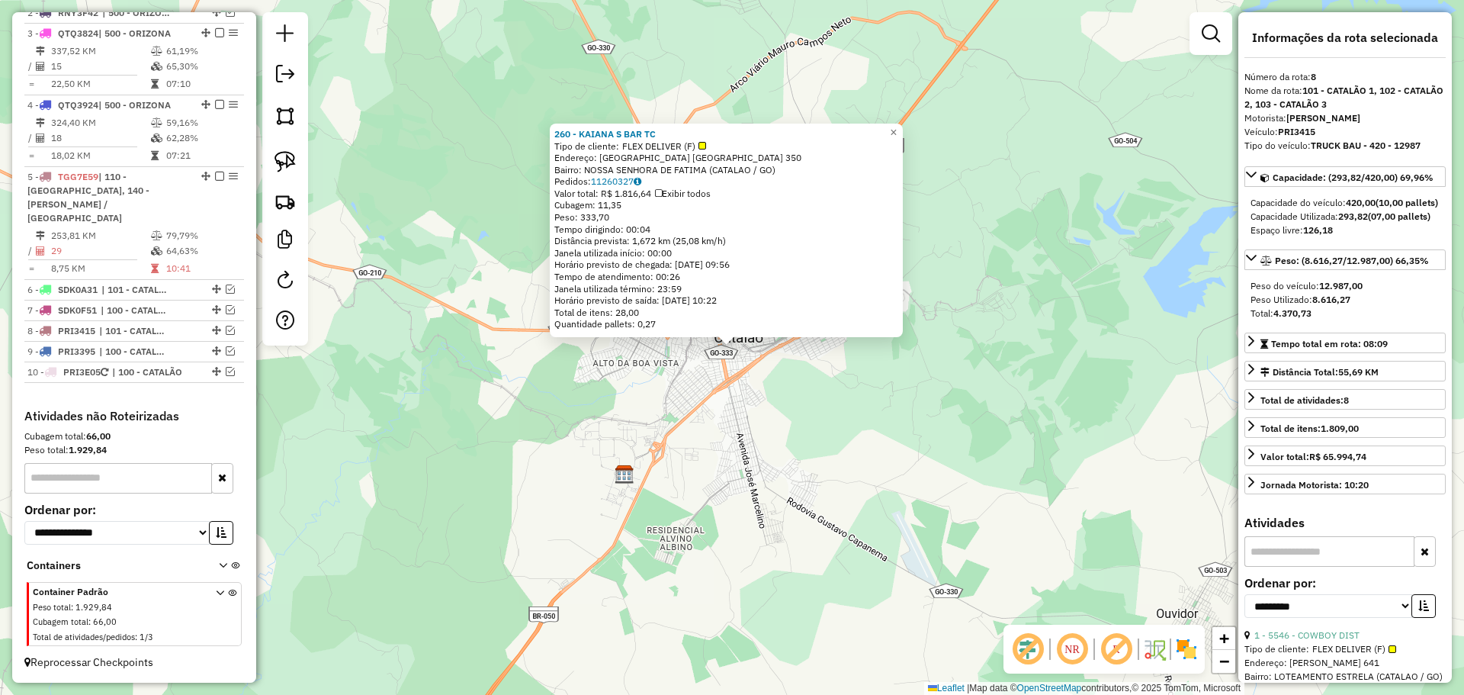
click at [560, 445] on div "260 - KAIANA S BAR TC Tipo de cliente: FLEX DELIVER (F) Endereço: [GEOGRAPHIC_D…" at bounding box center [732, 347] width 1464 height 695
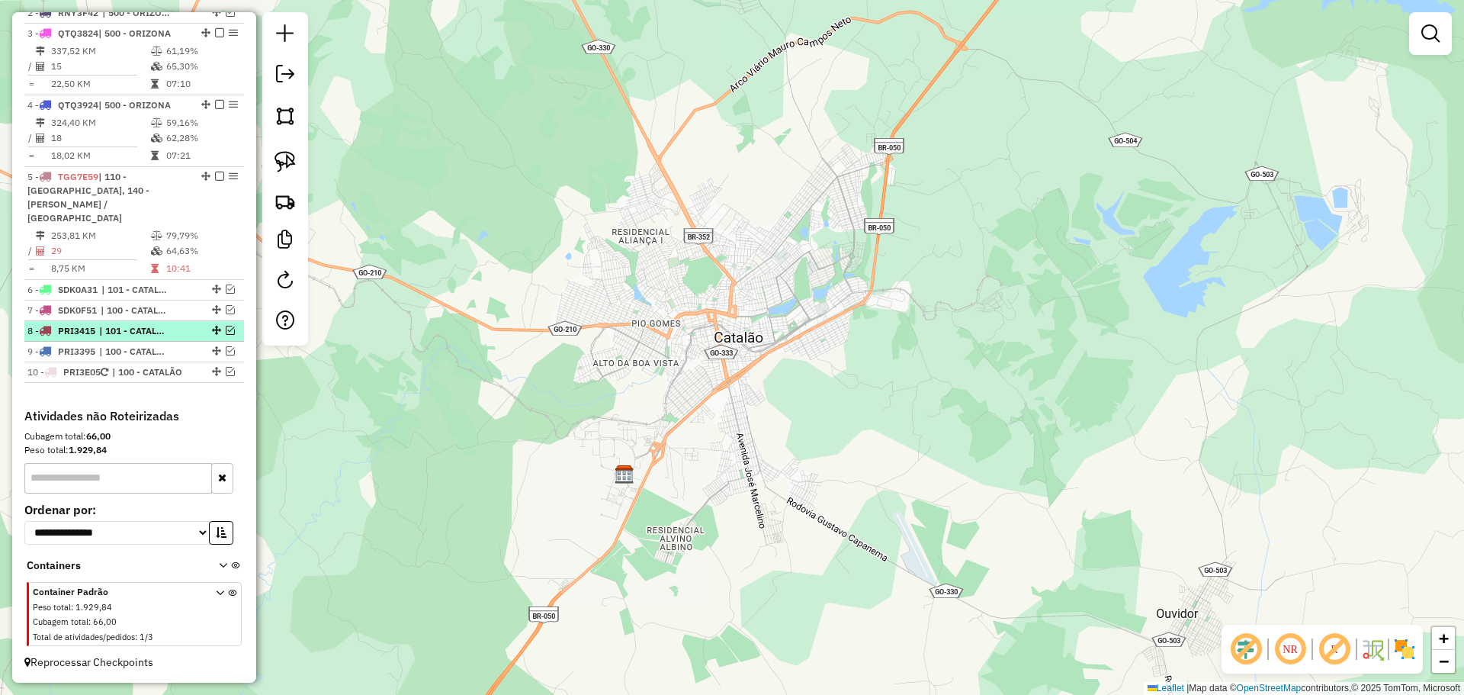
click at [153, 332] on span "| 101 - CATALÃO 1, 102 - CATALÃO 2, 103 - CATALÃO 3" at bounding box center [134, 331] width 70 height 14
select select "**********"
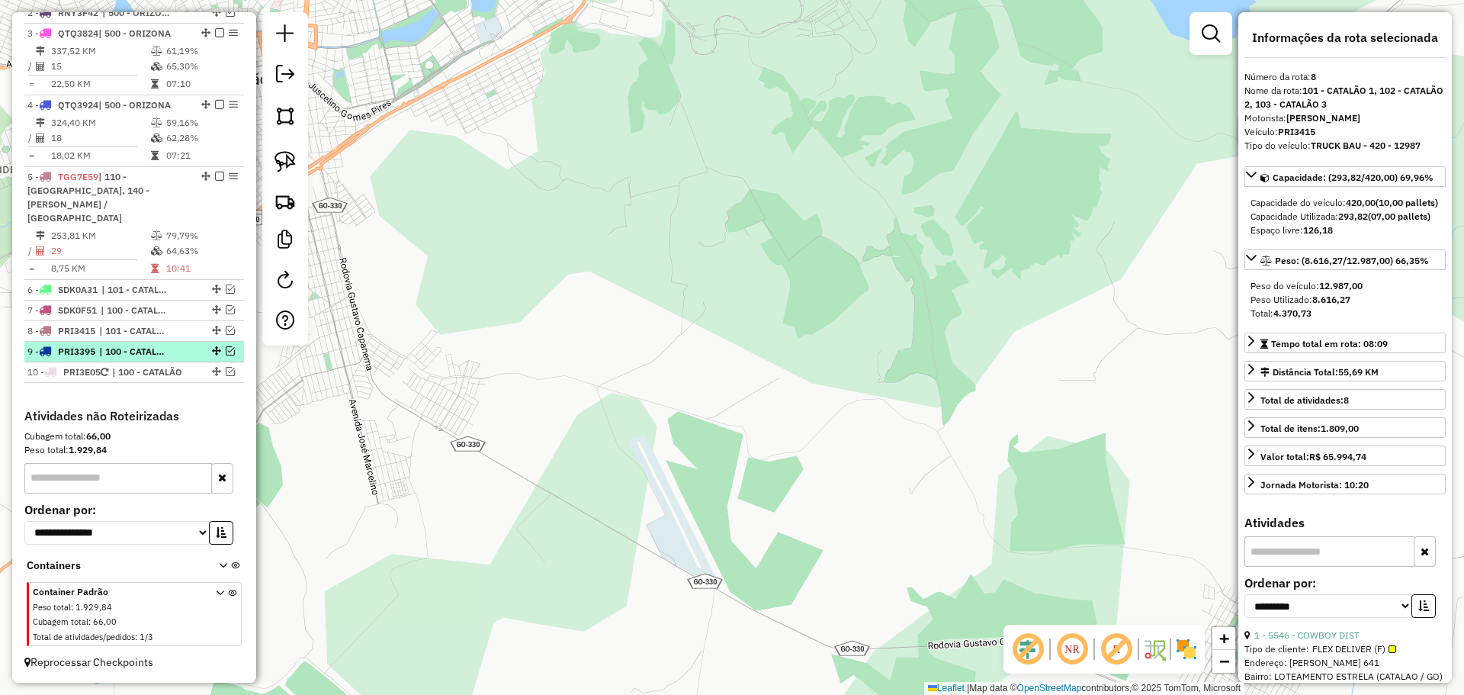
click at [127, 351] on span "| 100 - CATALÃO, 101 - CATALÃO 1, 103 - CATALÃO 3" at bounding box center [134, 352] width 70 height 14
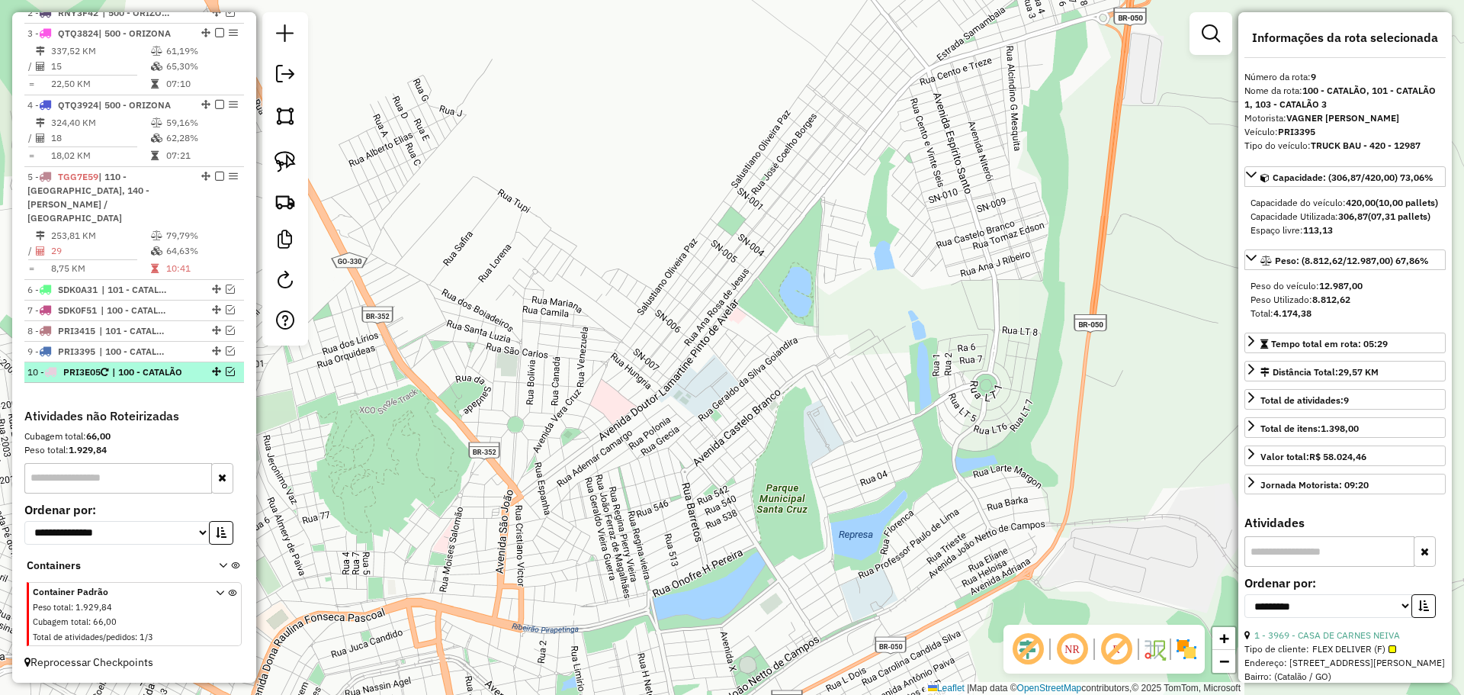
click at [133, 369] on span "| 100 - CATALÃO" at bounding box center [147, 372] width 70 height 14
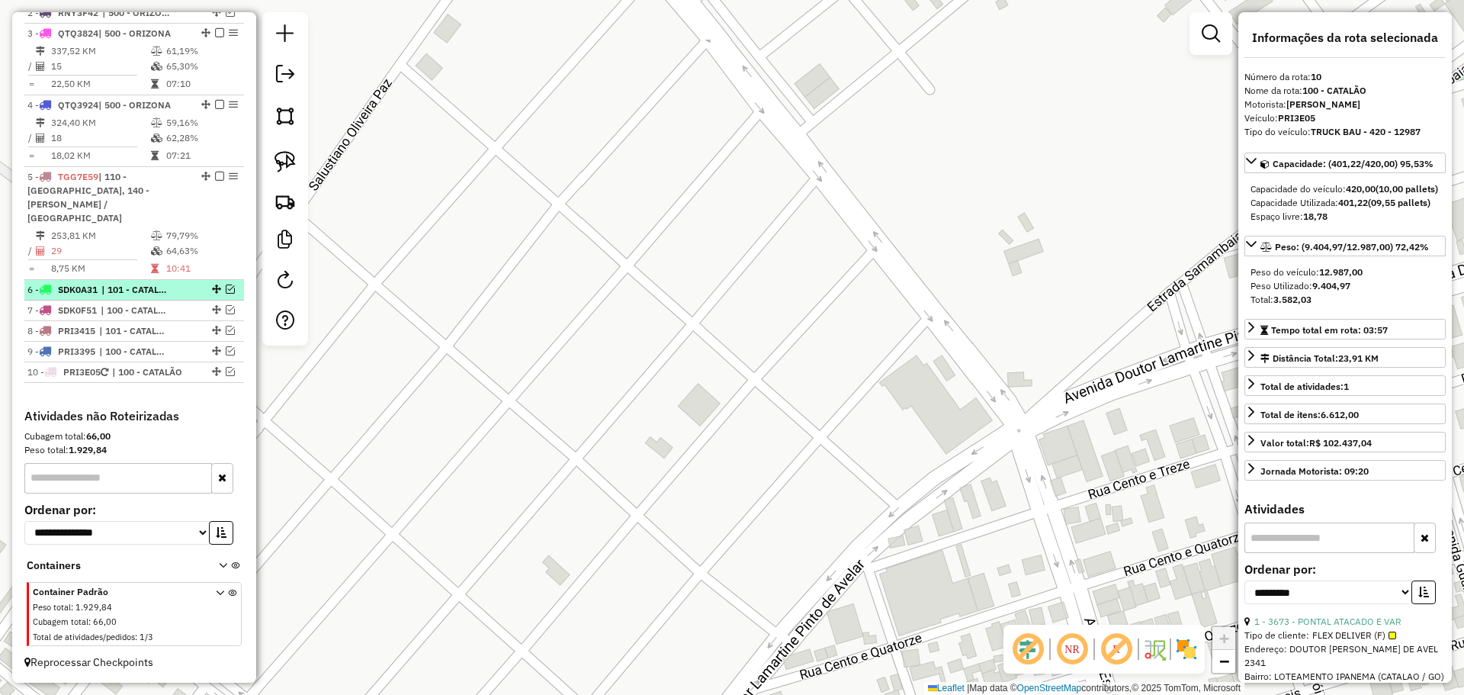
click at [138, 287] on span "| 101 - CATALÃO 1, 102 - CATALÃO 2, 103 - CATALÃO 3" at bounding box center [136, 290] width 70 height 14
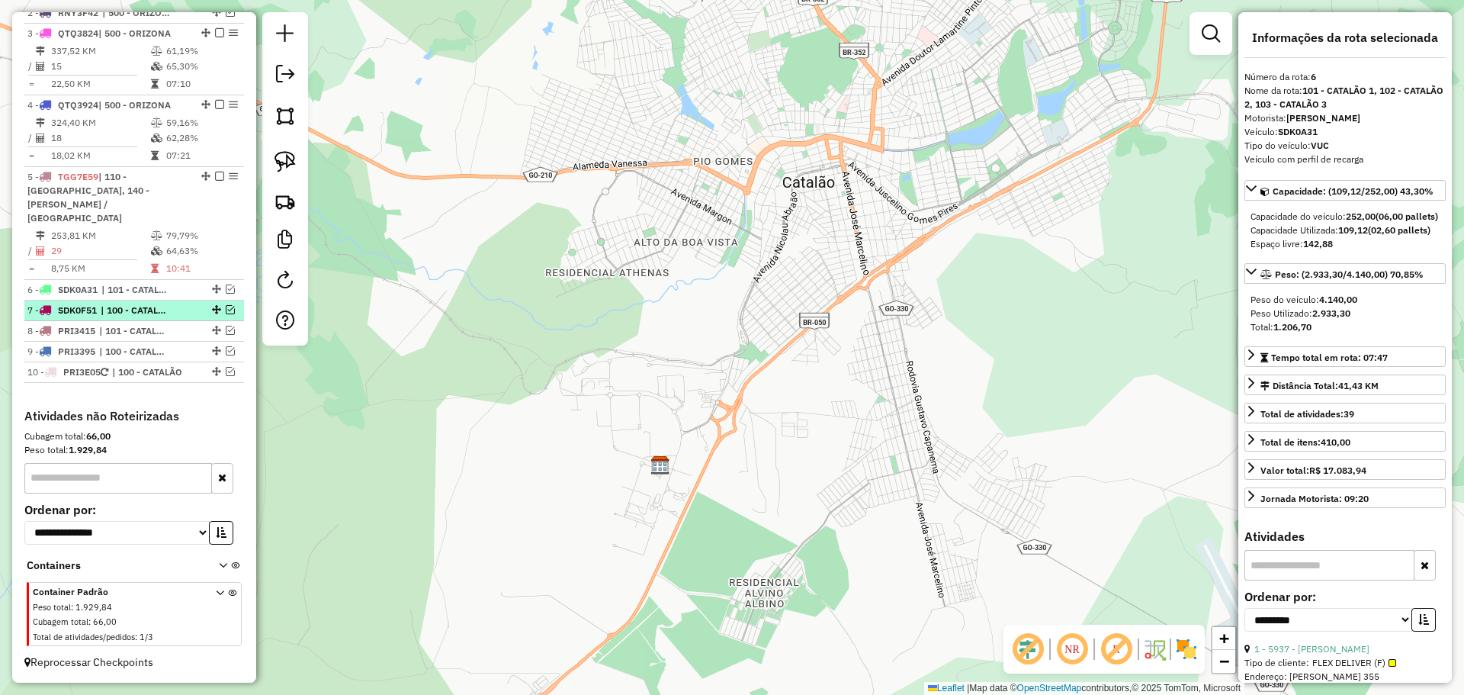
click at [137, 310] on span "| 100 - CATALÃO, 101 - CATALÃO 1, 103 - CATALÃO 3" at bounding box center [136, 310] width 70 height 14
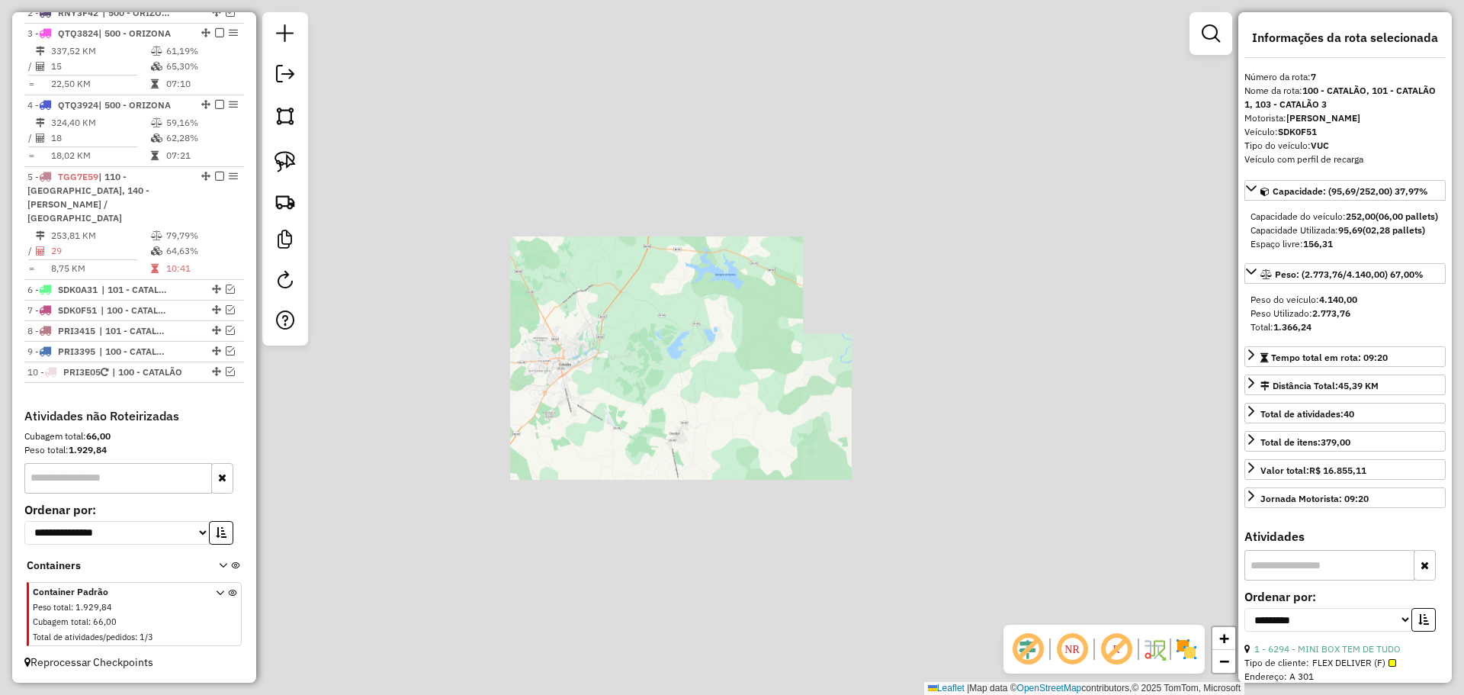
click at [696, 412] on div "Janela de atendimento Grade de atendimento Capacidade Transportadoras Veículos …" at bounding box center [732, 347] width 1464 height 695
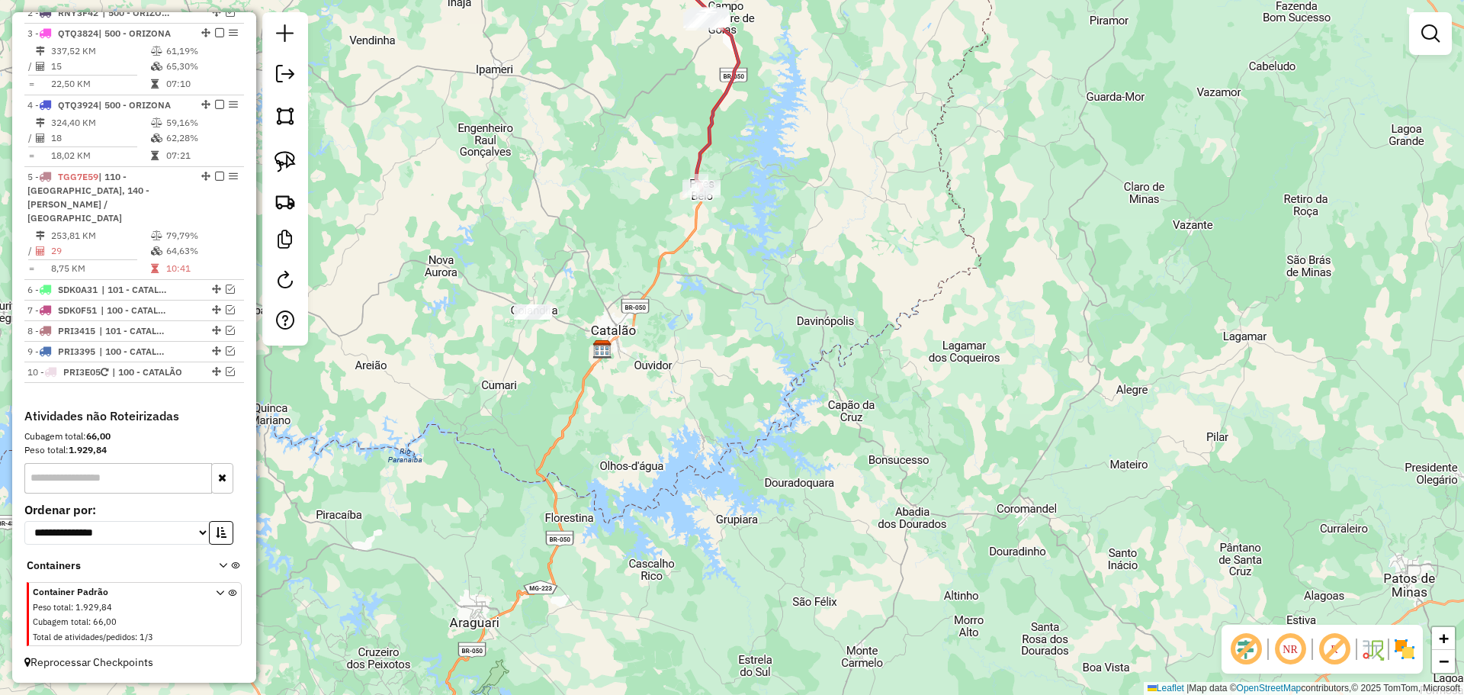
drag, startPoint x: 613, startPoint y: 321, endPoint x: 580, endPoint y: 274, distance: 56.9
click at [580, 274] on div "Janela de atendimento Grade de atendimento Capacidade Transportadoras Veículos …" at bounding box center [732, 347] width 1464 height 695
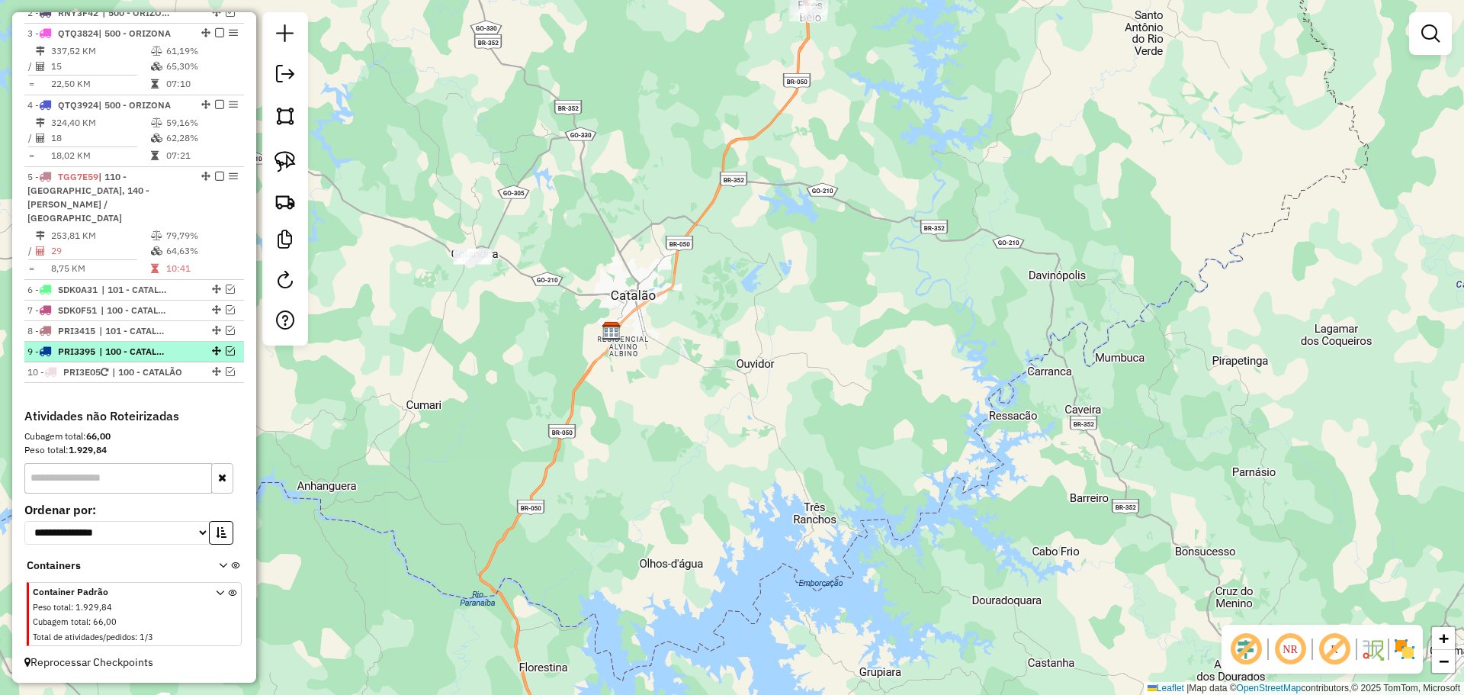
click at [178, 351] on div "9 - PRI3395 | 100 - CATALÃO, 101 - CATALÃO 1, 103 - CATALÃO 3" at bounding box center [108, 352] width 162 height 14
select select "**********"
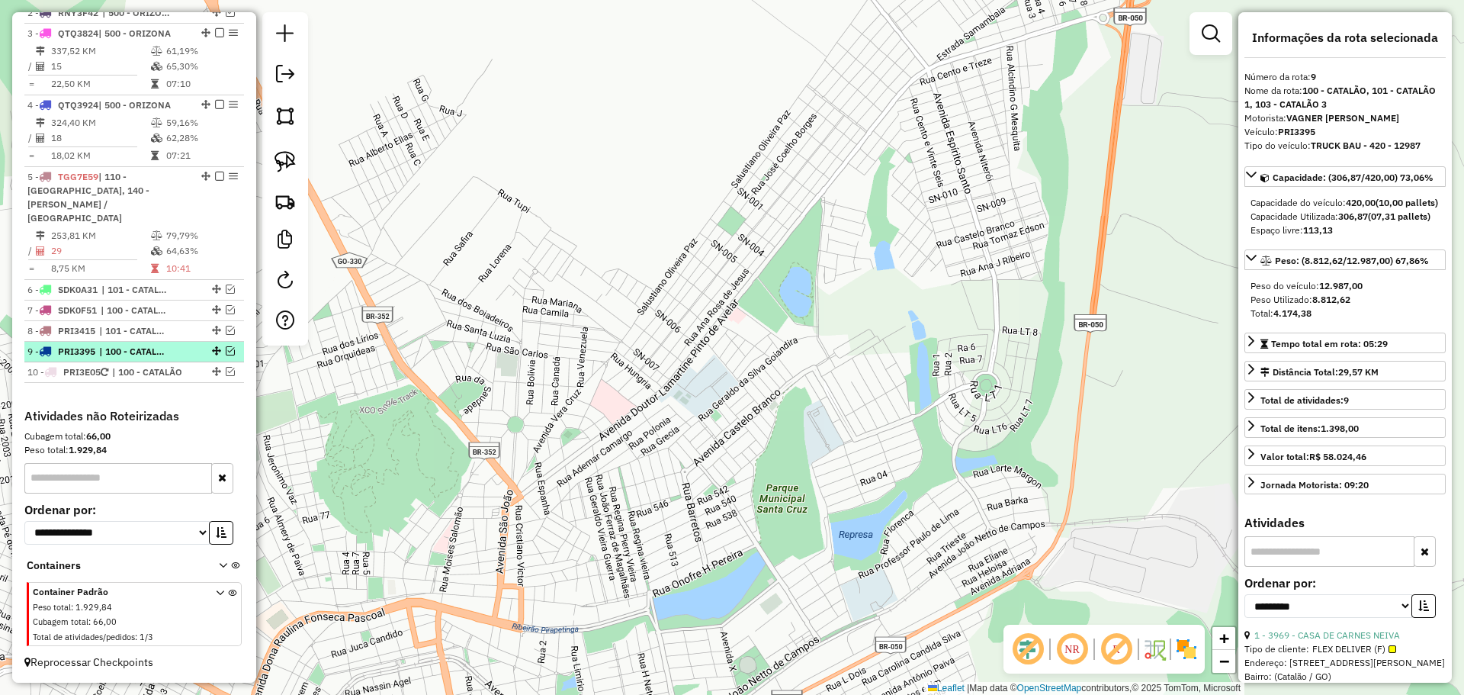
click at [226, 350] on em at bounding box center [230, 350] width 9 height 9
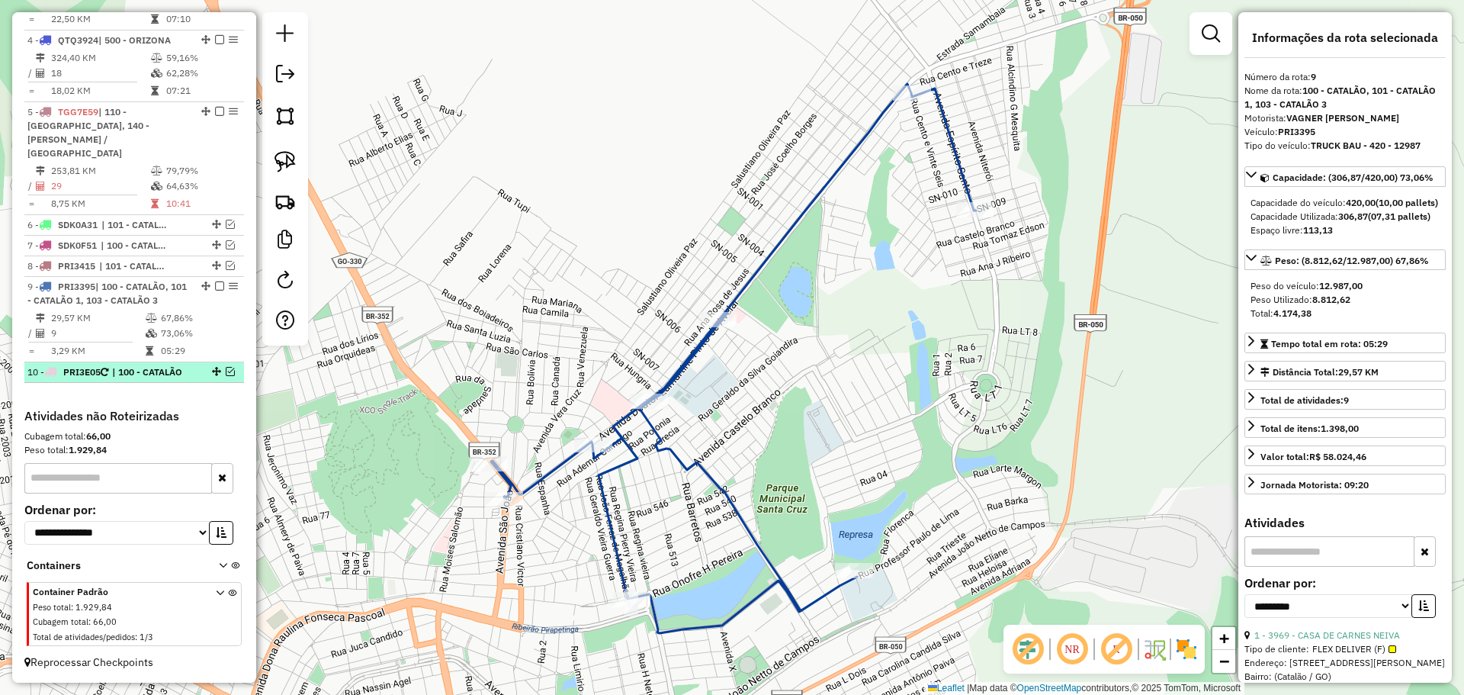
click at [226, 369] on em at bounding box center [230, 371] width 9 height 9
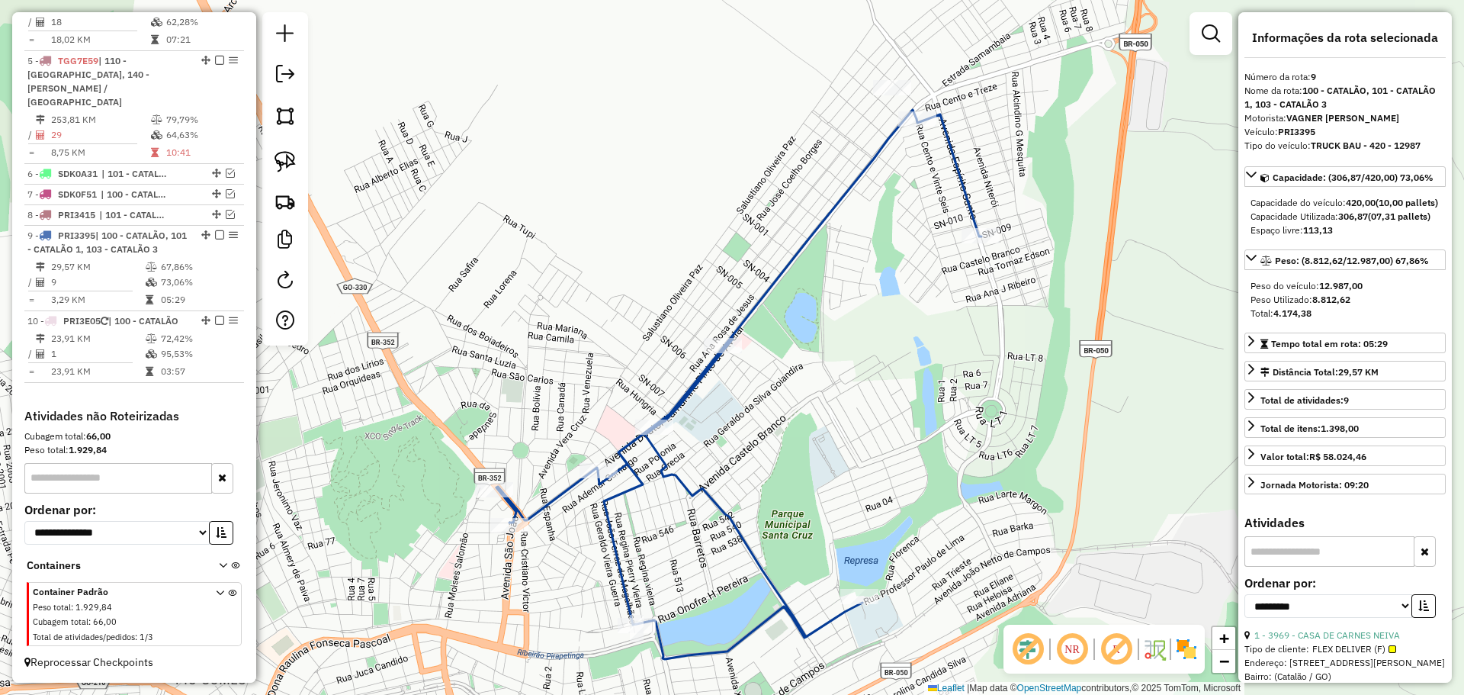
drag, startPoint x: 655, startPoint y: 245, endPoint x: 656, endPoint y: 271, distance: 26.7
click at [656, 271] on div "Janela de atendimento Grade de atendimento Capacidade Transportadoras Veículos …" at bounding box center [732, 347] width 1464 height 695
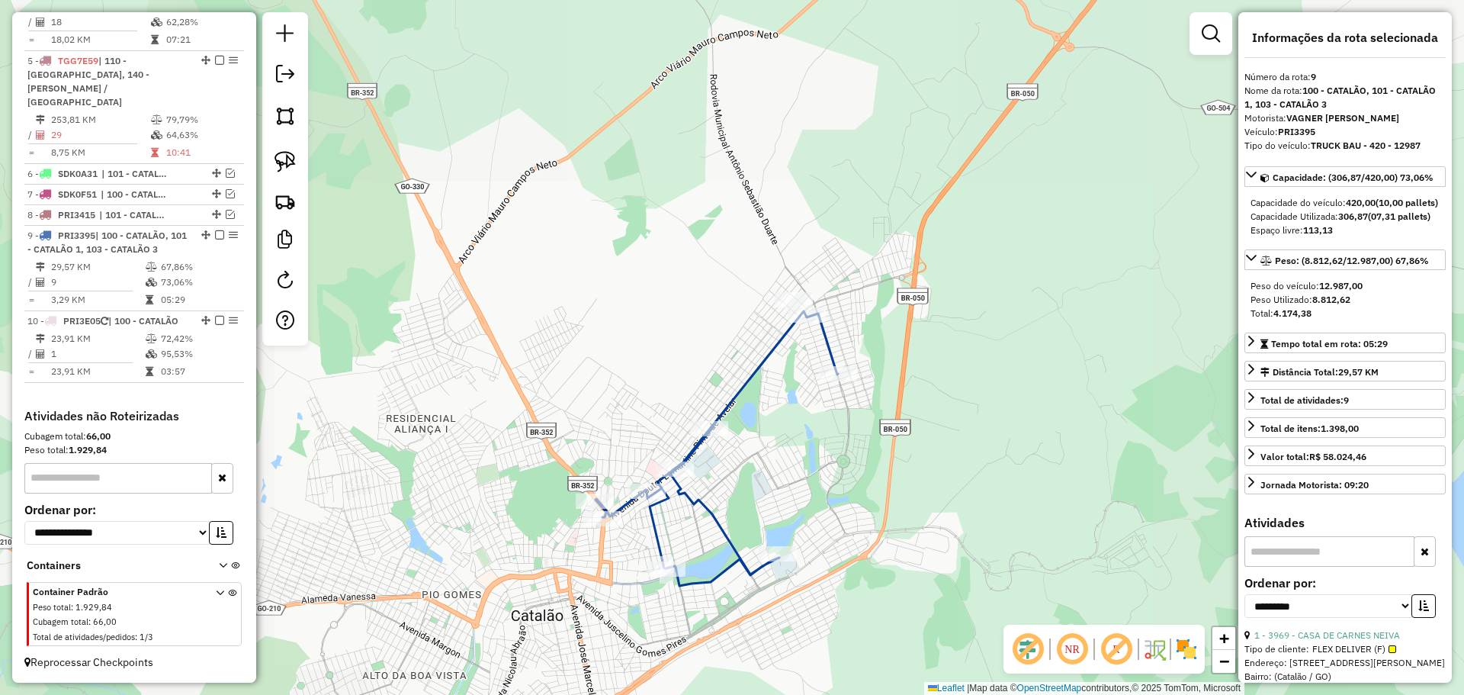
drag, startPoint x: 590, startPoint y: 197, endPoint x: 588, endPoint y: 297, distance: 99.9
click at [621, 363] on div "Janela de atendimento Grade de atendimento Capacidade Transportadoras Veículos …" at bounding box center [732, 347] width 1464 height 695
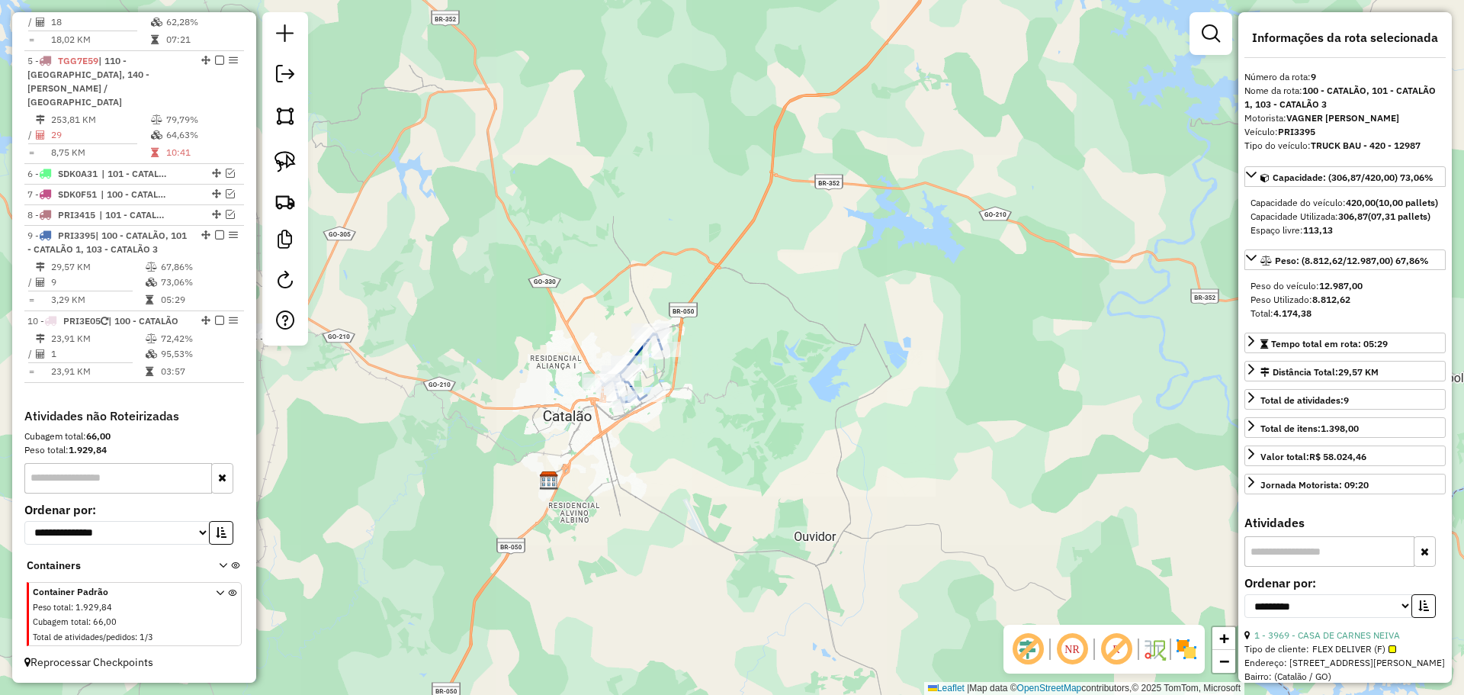
click at [585, 268] on div "Janela de atendimento Grade de atendimento Capacidade Transportadoras Veículos …" at bounding box center [732, 347] width 1464 height 695
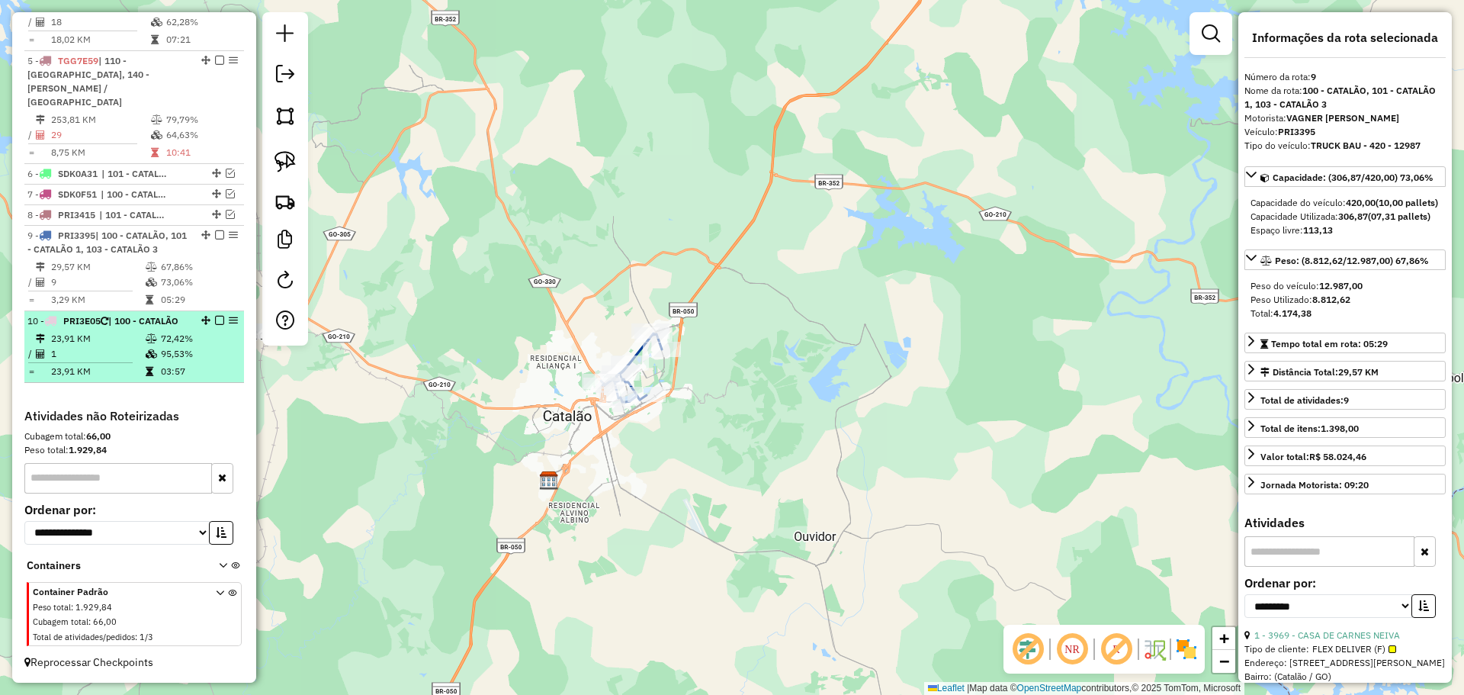
click at [216, 316] on em at bounding box center [219, 320] width 9 height 9
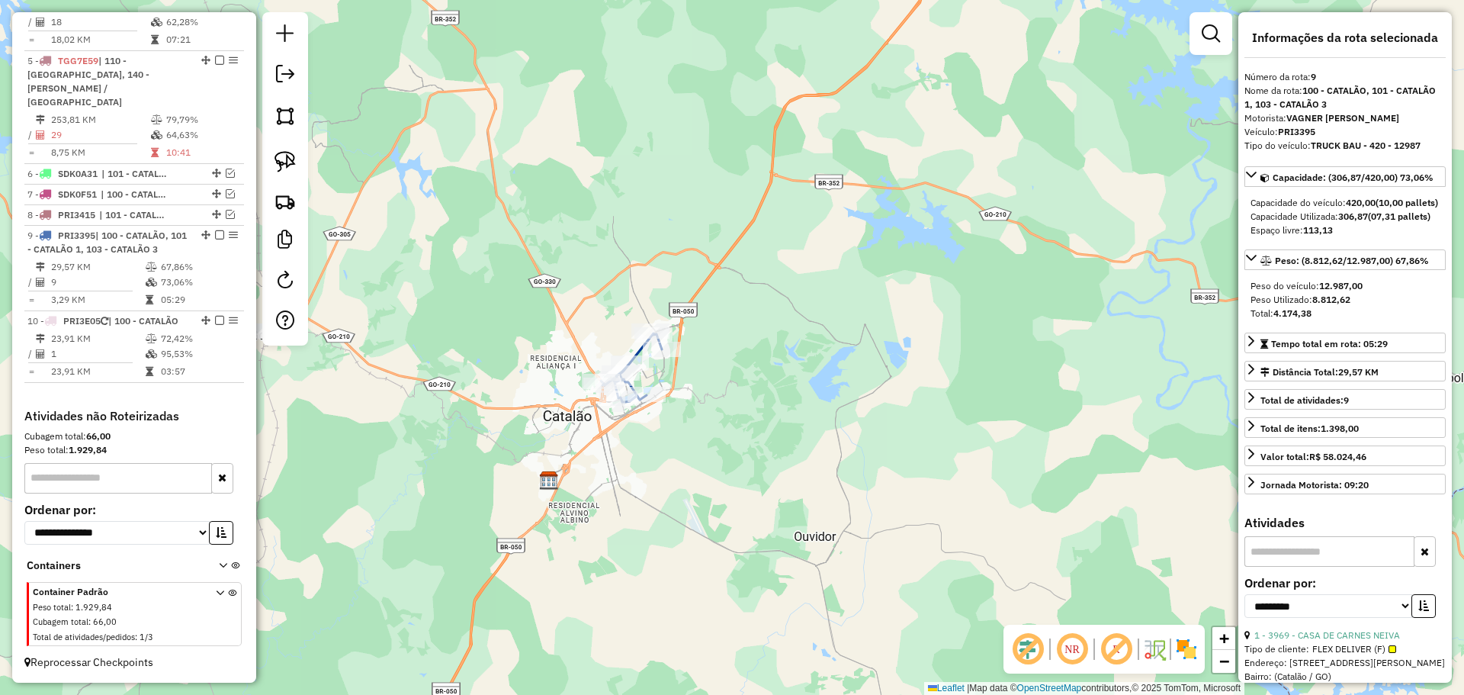
scroll to position [653, 0]
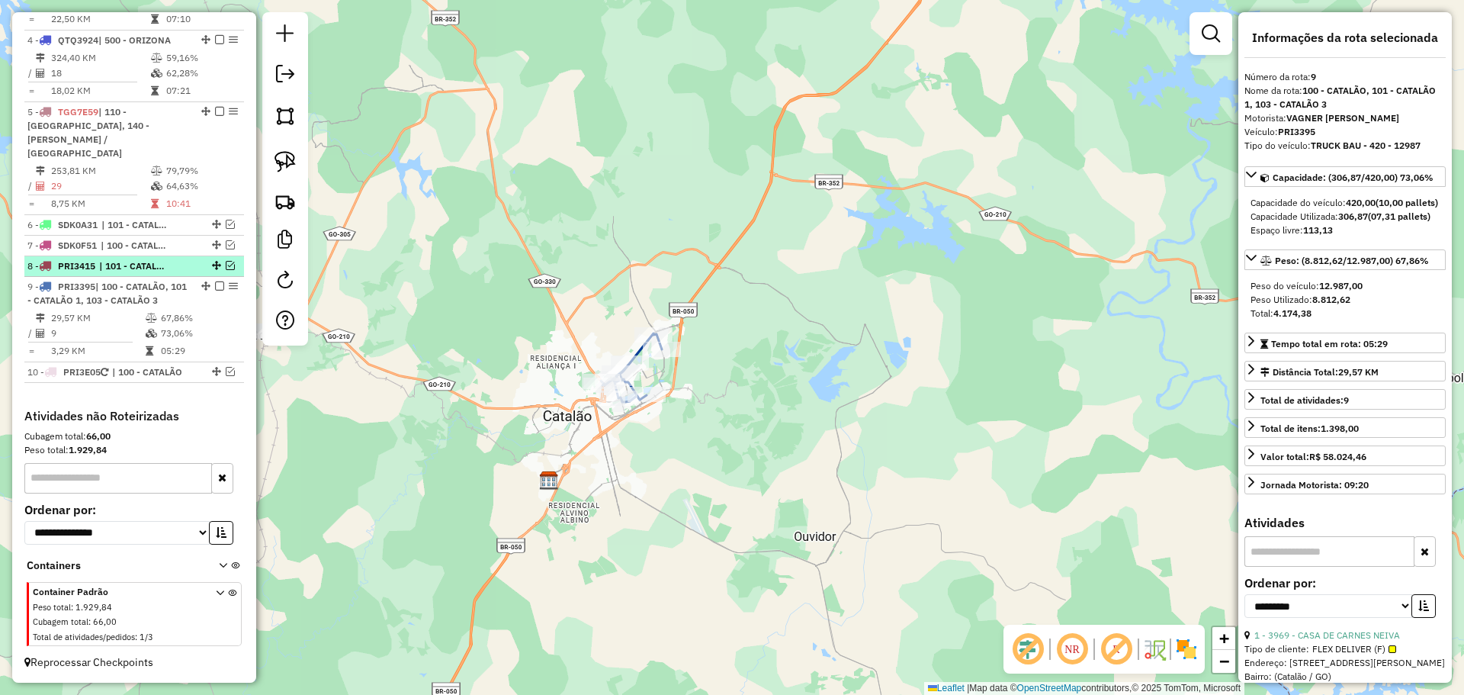
drag, startPoint x: 176, startPoint y: 267, endPoint x: 214, endPoint y: 263, distance: 38.3
click at [179, 265] on div "8 - PRI3415 | 101 - CATALÃO 1, 102 - CATALÃO 2, 103 - CATALÃO 3" at bounding box center [108, 266] width 162 height 14
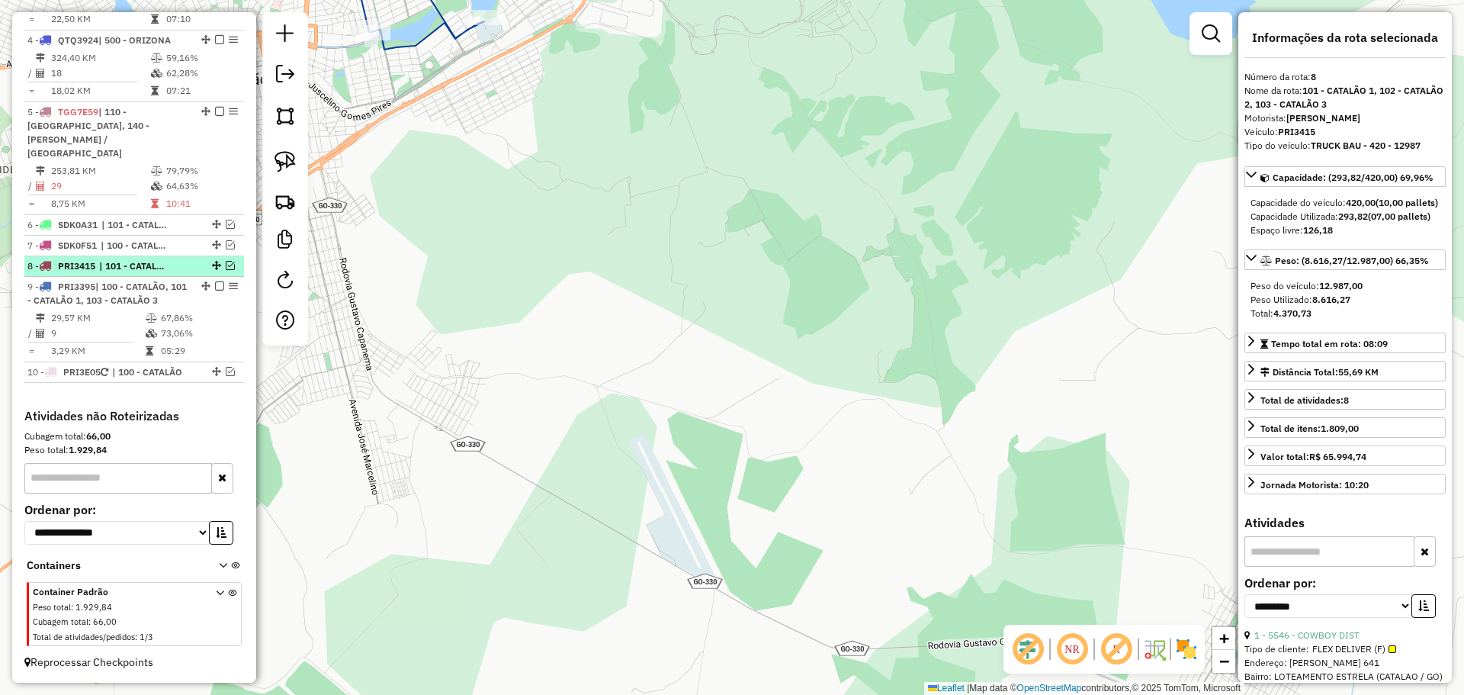
click at [226, 265] on em at bounding box center [230, 265] width 9 height 9
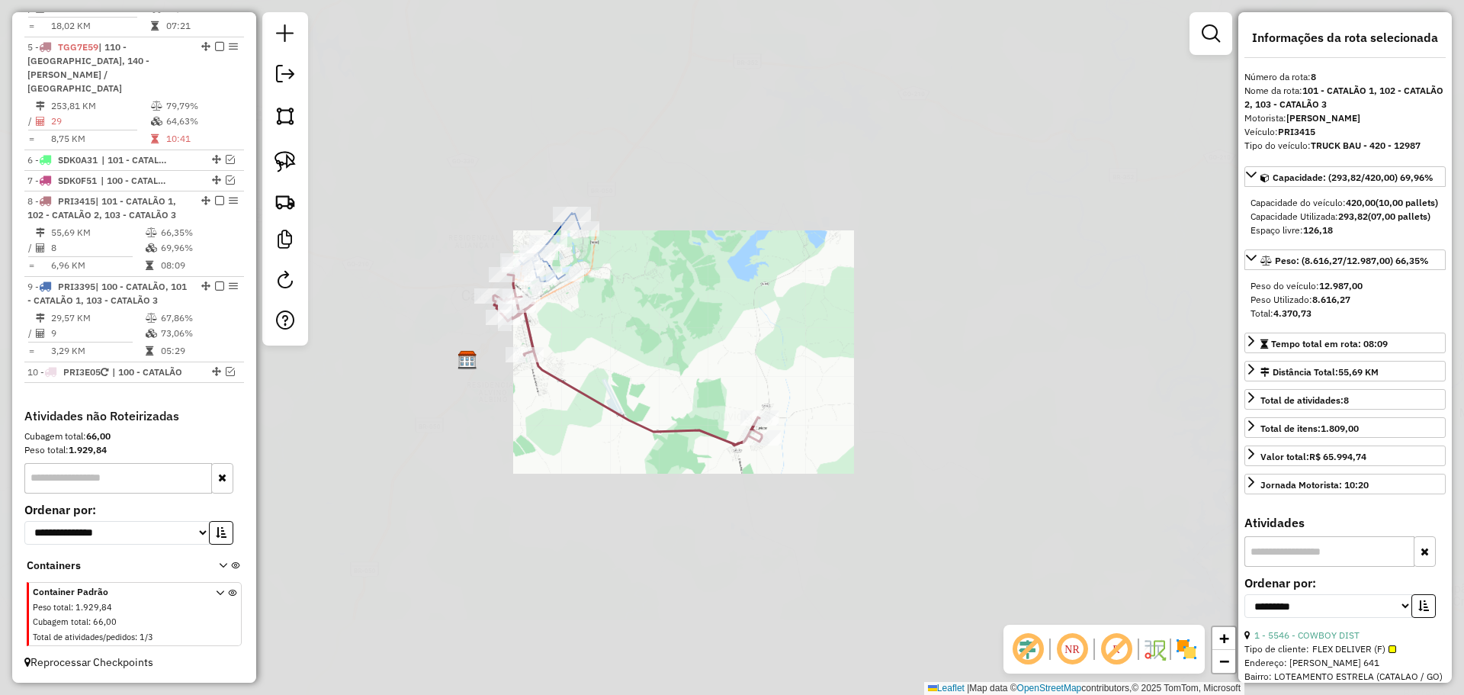
click at [611, 339] on div "Janela de atendimento Grade de atendimento Capacidade Transportadoras Veículos …" at bounding box center [732, 347] width 1464 height 695
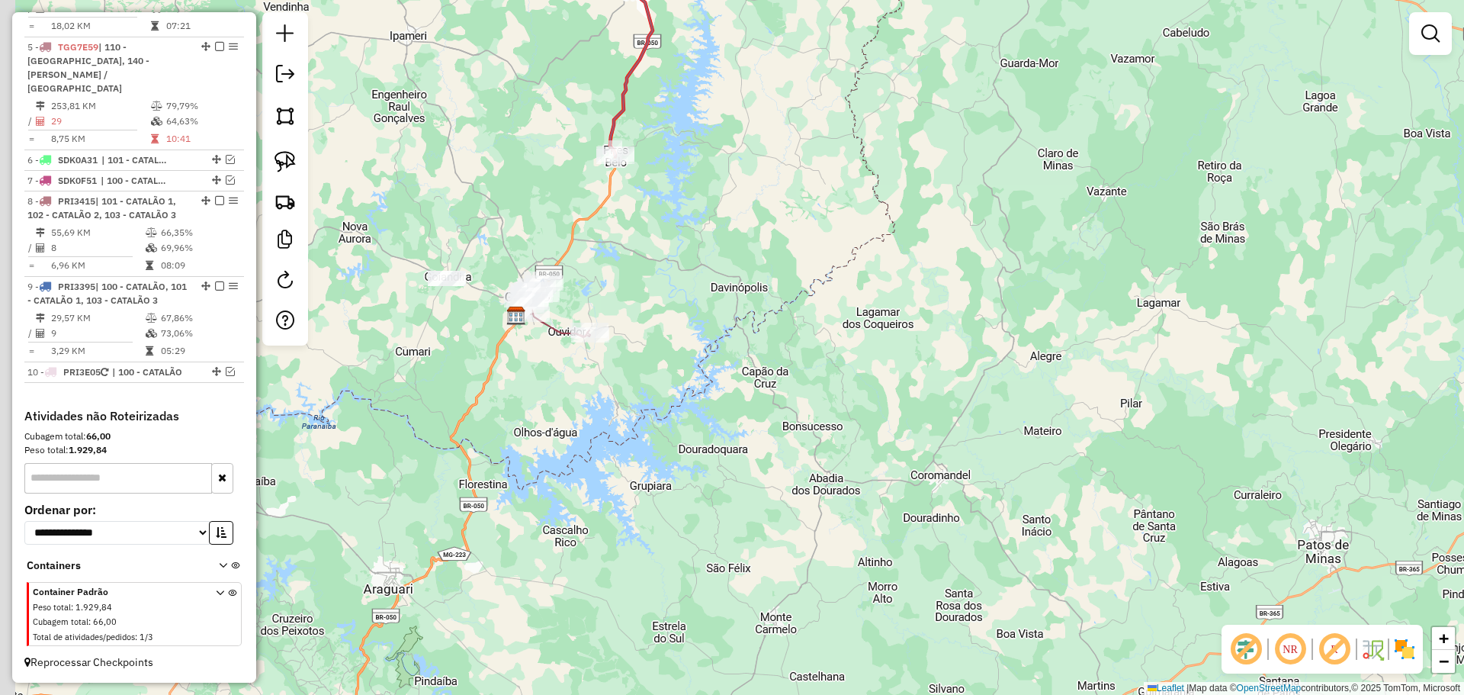
drag, startPoint x: 538, startPoint y: 329, endPoint x: 547, endPoint y: 332, distance: 9.4
click at [547, 332] on icon at bounding box center [556, 315] width 67 height 43
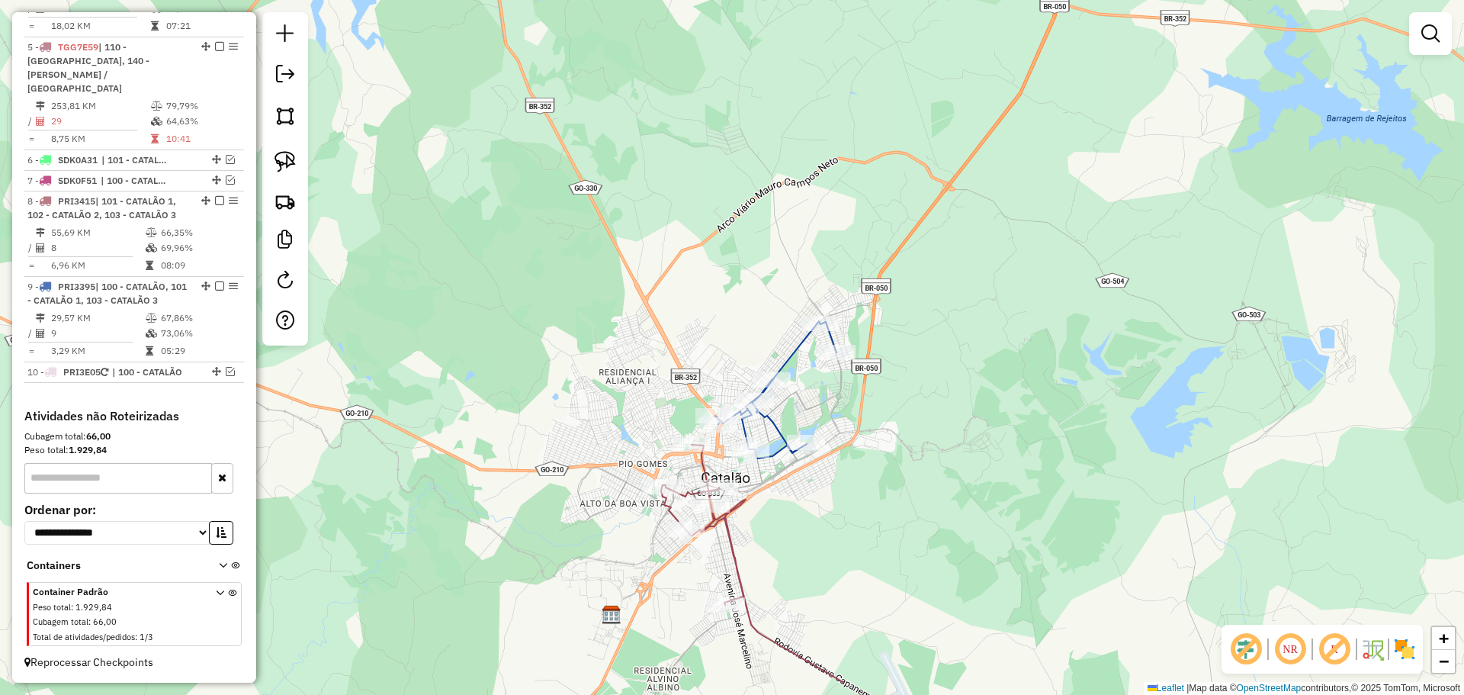
click at [566, 284] on div "Janela de atendimento Grade de atendimento Capacidade Transportadoras Veículos …" at bounding box center [732, 347] width 1464 height 695
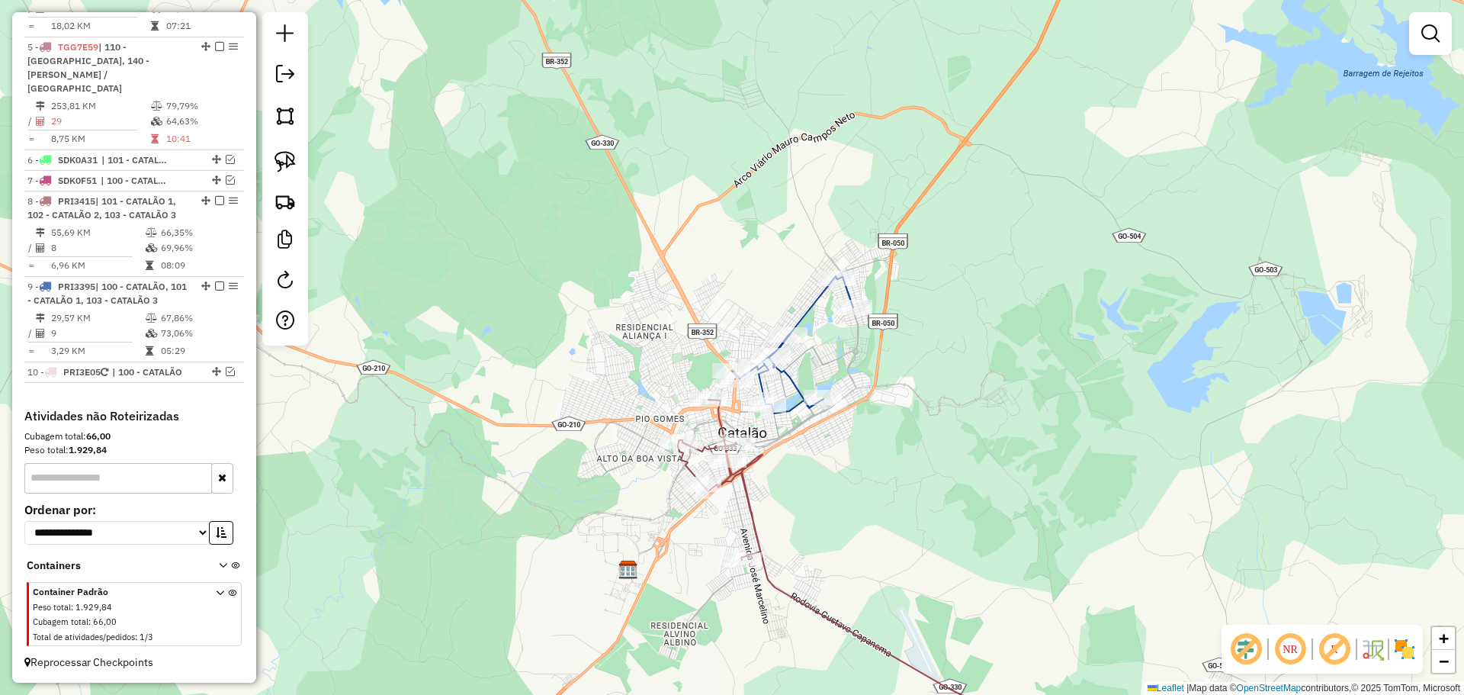
drag, startPoint x: 576, startPoint y: 335, endPoint x: 592, endPoint y: 290, distance: 48.0
click at [592, 290] on div "Janela de atendimento Grade de atendimento Capacidade Transportadoras Veículos …" at bounding box center [732, 347] width 1464 height 695
select select "**********"
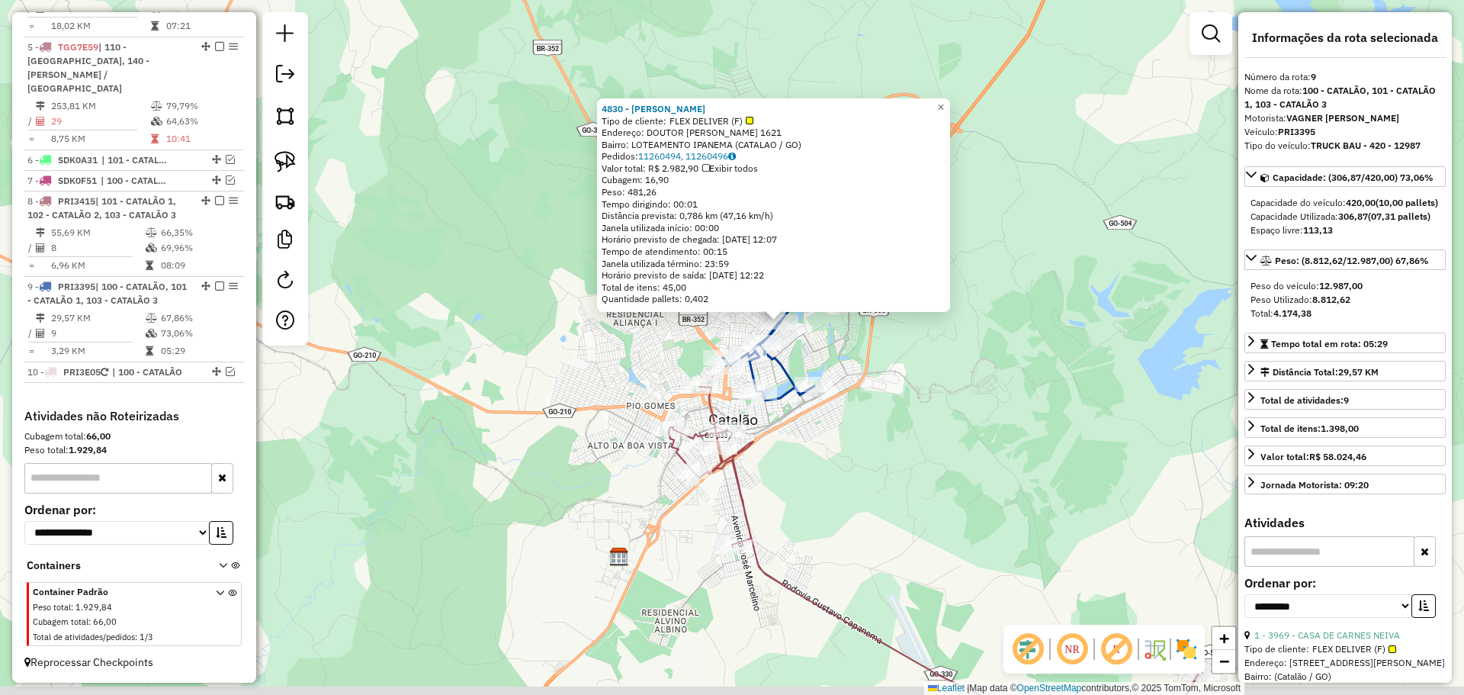
click at [881, 356] on div "4830 - [PERSON_NAME] Tipo de cliente: FLEX DELIVER (F) Endereço: DOUTOR [PERSON…" at bounding box center [732, 347] width 1464 height 695
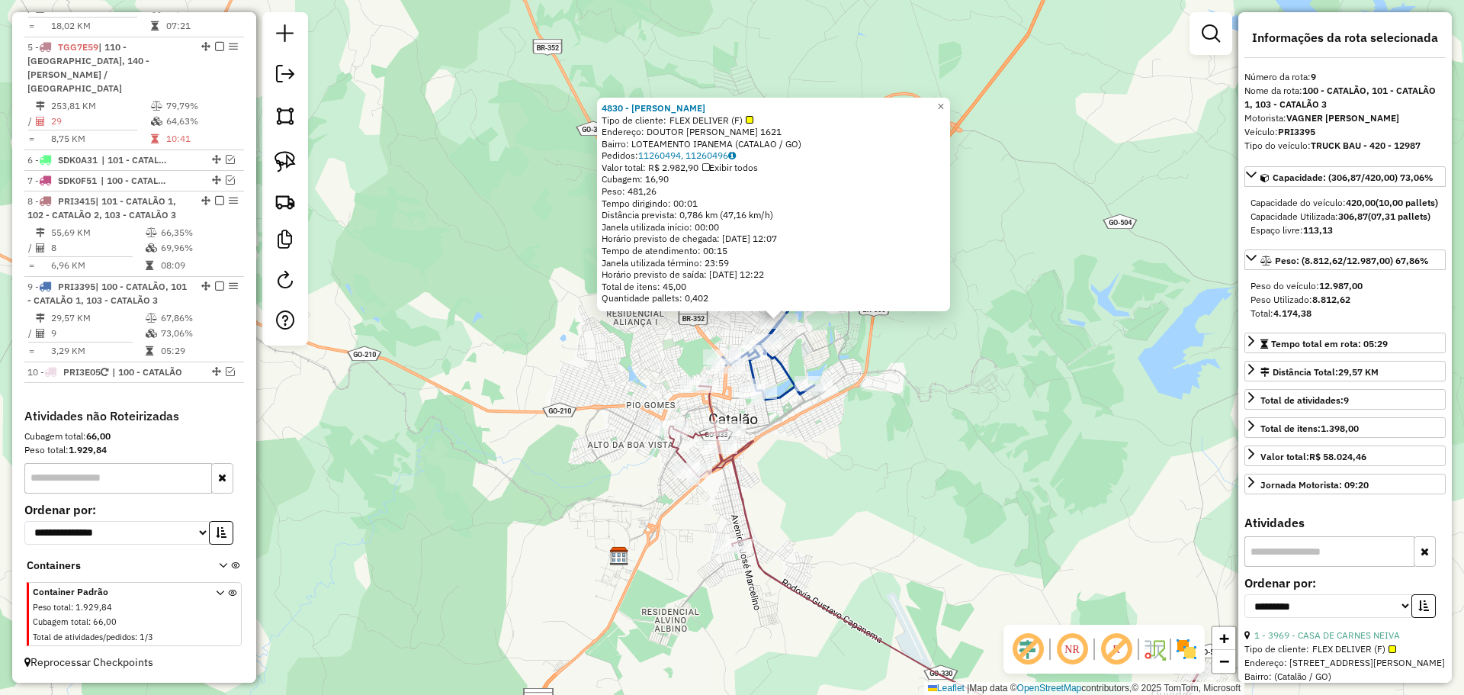
click at [839, 420] on div "4830 - [PERSON_NAME] Tipo de cliente: FLEX DELIVER (F) Endereço: DOUTOR [PERSON…" at bounding box center [732, 347] width 1464 height 695
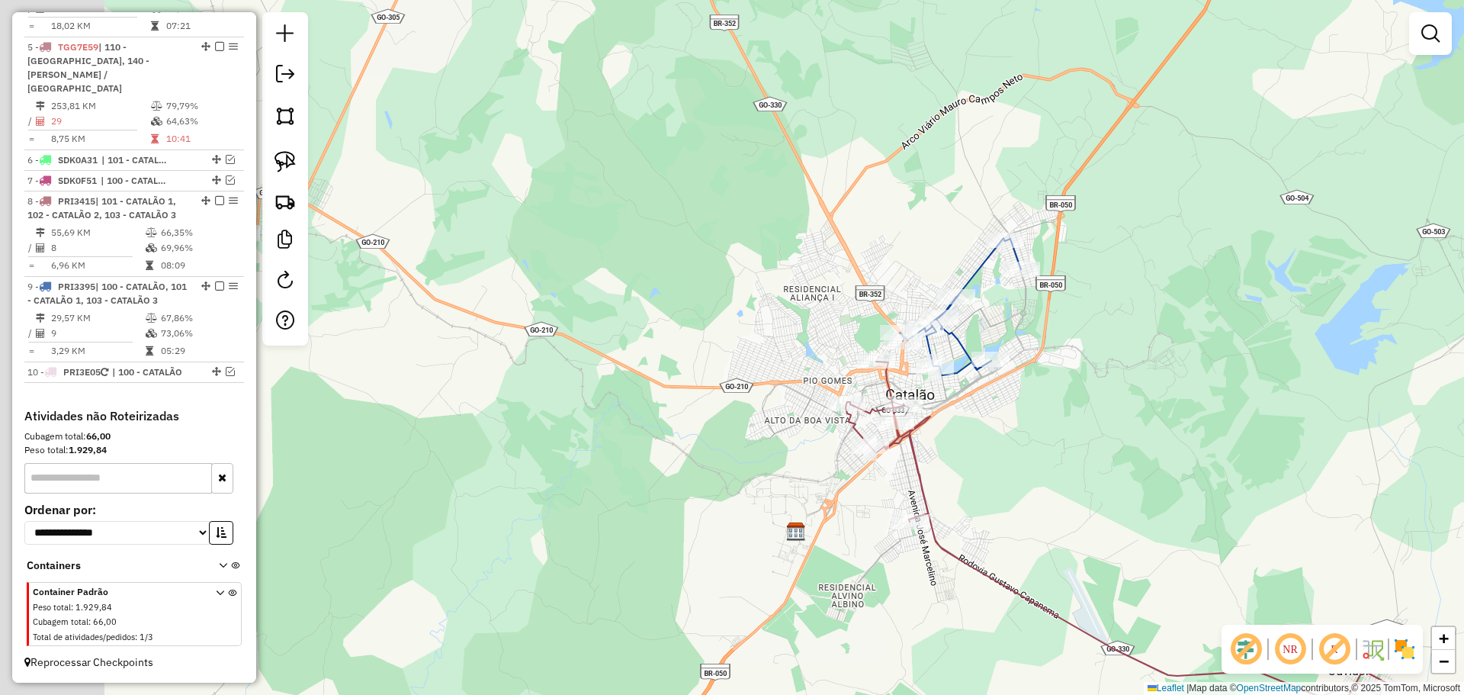
drag, startPoint x: 525, startPoint y: 332, endPoint x: 677, endPoint y: 309, distance: 154.3
click at [702, 307] on div "Janela de atendimento Grade de atendimento Capacidade Transportadoras Veículos …" at bounding box center [732, 347] width 1464 height 695
drag, startPoint x: 618, startPoint y: 323, endPoint x: 898, endPoint y: 323, distance: 280.6
click at [898, 323] on div "Janela de atendimento Grade de atendimento Capacidade Transportadoras Veículos …" at bounding box center [732, 347] width 1464 height 695
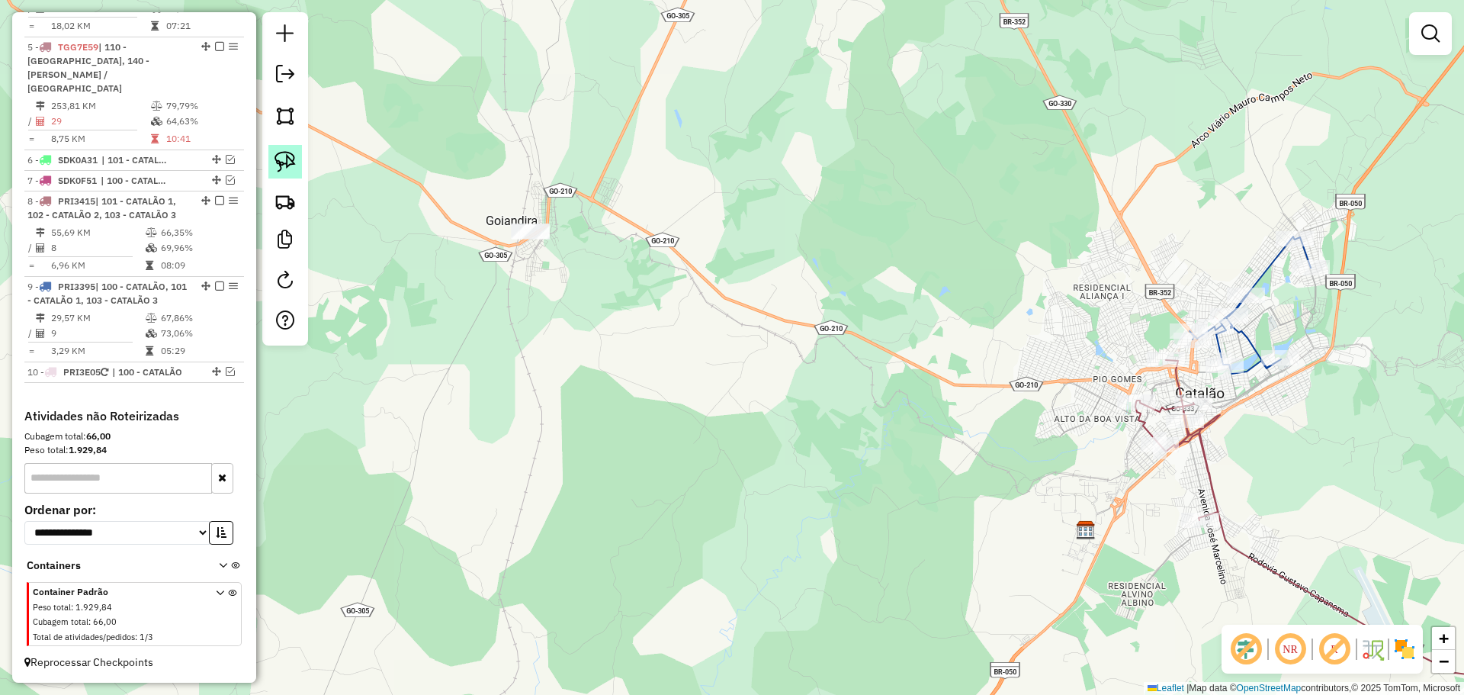
drag, startPoint x: 277, startPoint y: 162, endPoint x: 575, endPoint y: 218, distance: 303.3
click at [278, 161] on img at bounding box center [284, 161] width 21 height 21
drag, startPoint x: 611, startPoint y: 233, endPoint x: 611, endPoint y: 257, distance: 24.4
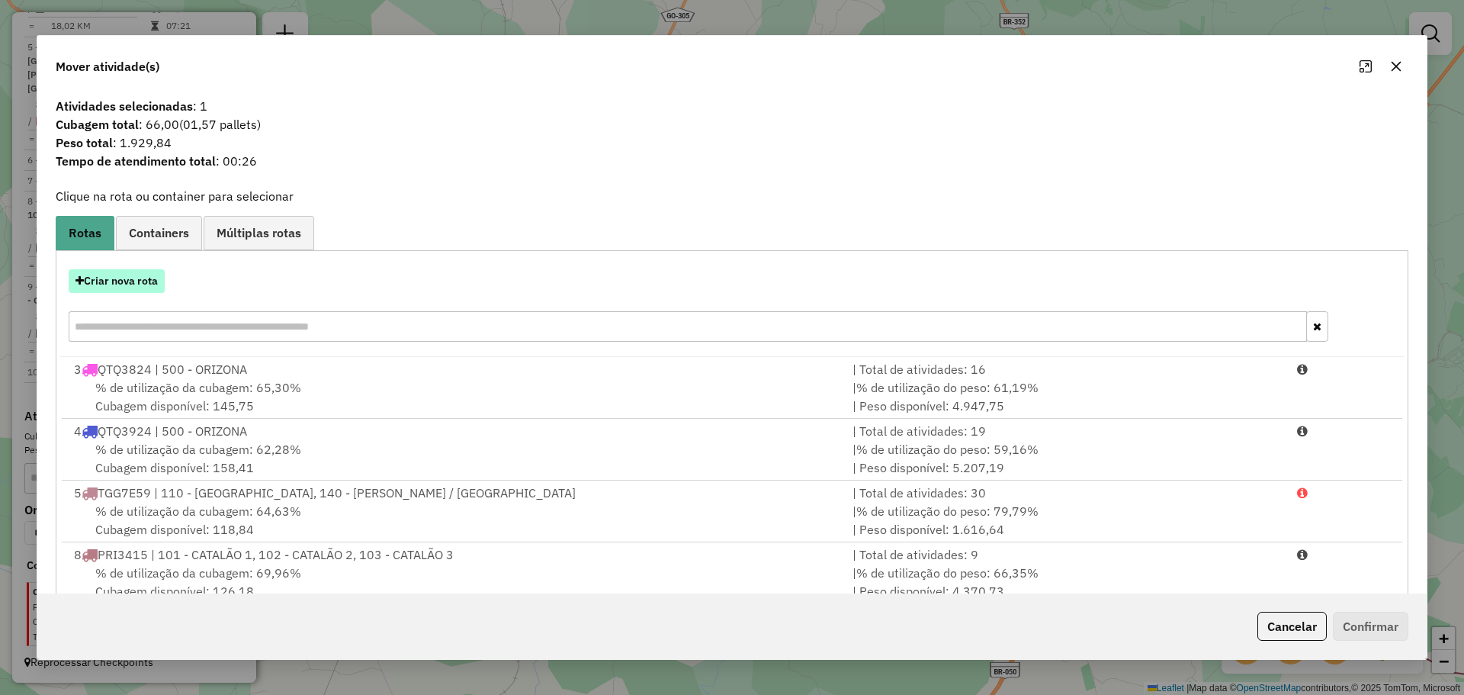
click at [135, 283] on button "Criar nova rota" at bounding box center [117, 281] width 96 height 24
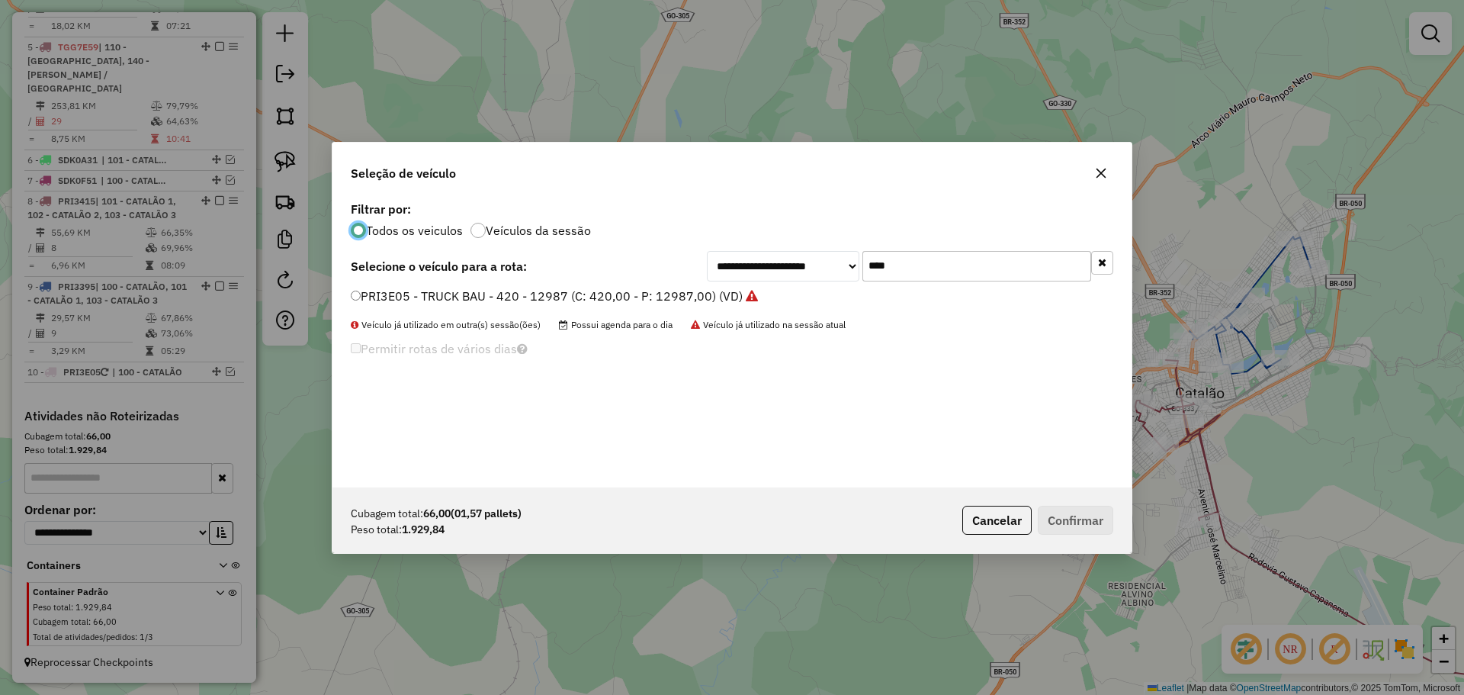
scroll to position [8, 5]
click at [913, 259] on input "****" at bounding box center [976, 266] width 229 height 30
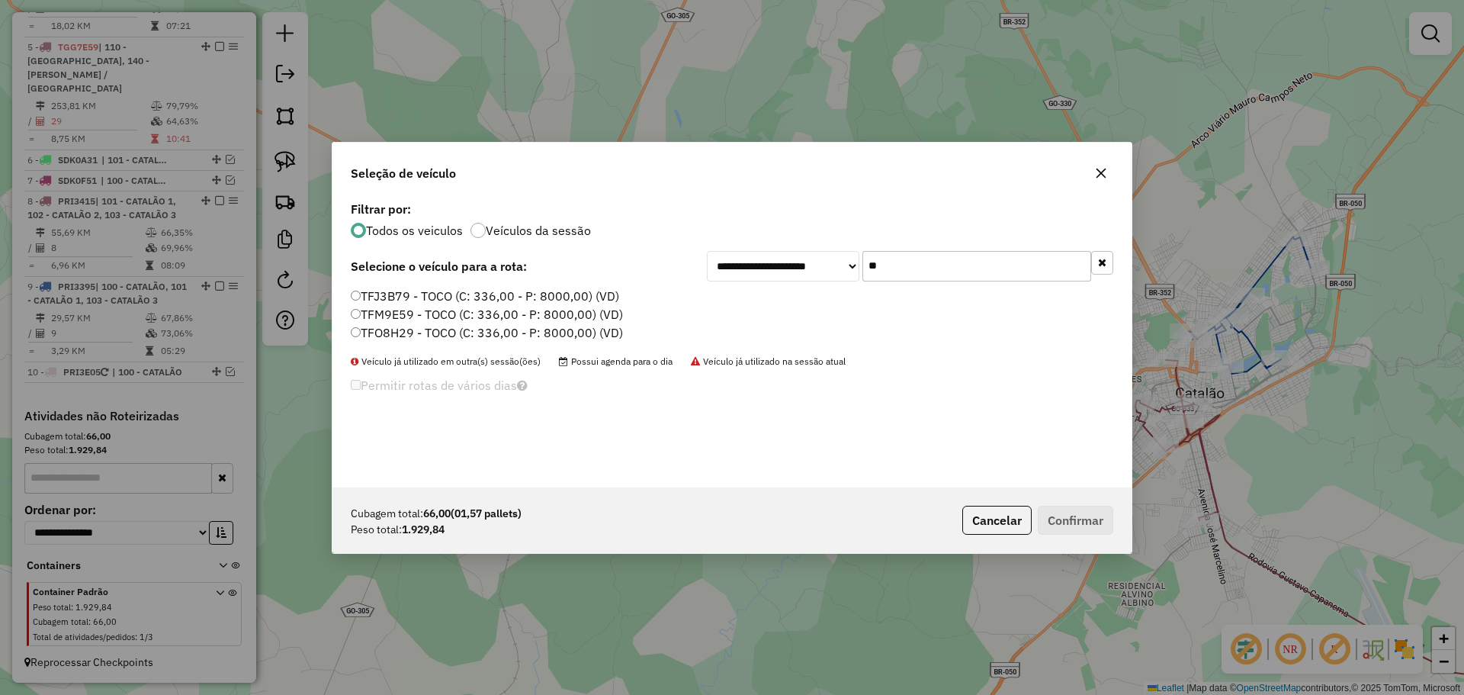
type input "**"
click at [370, 297] on label "TFJ3B79 - TOCO (C: 336,00 - P: 8000,00) (VD)" at bounding box center [485, 296] width 268 height 18
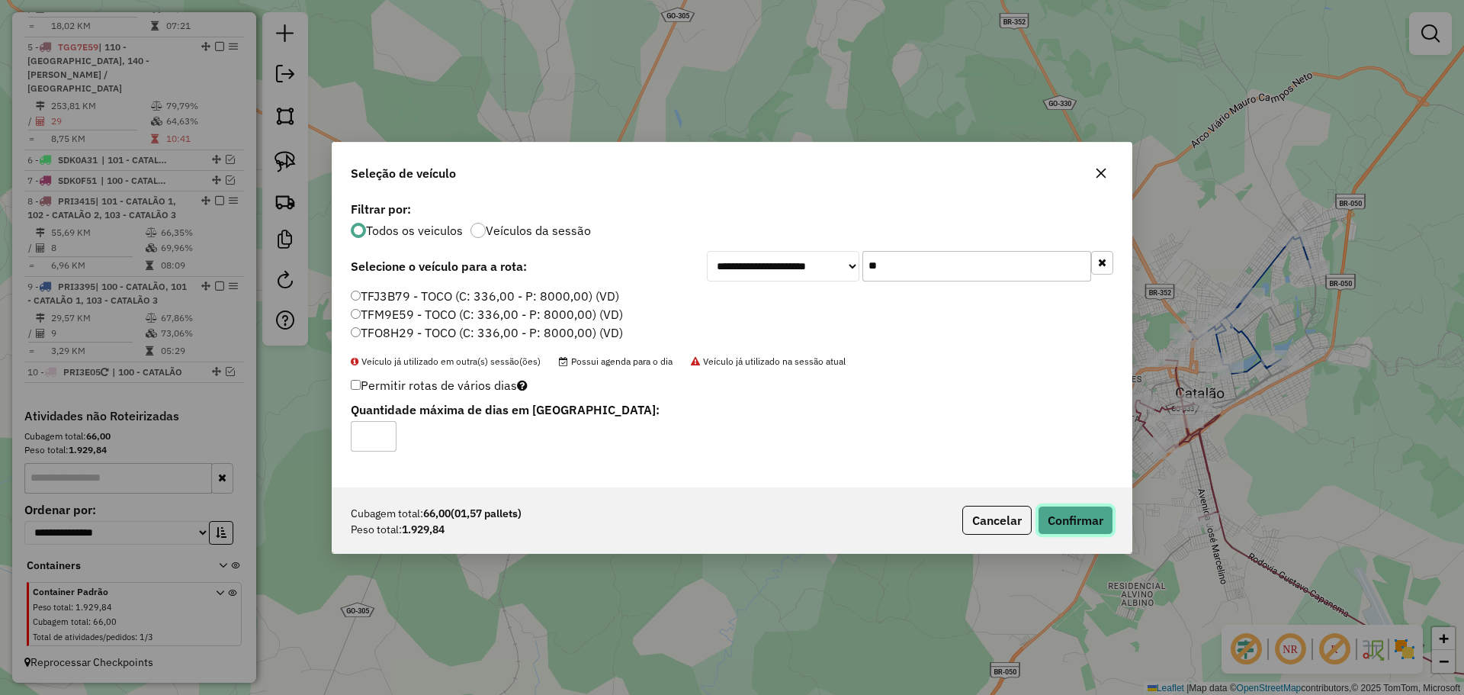
drag, startPoint x: 1082, startPoint y: 528, endPoint x: 1068, endPoint y: 537, distance: 16.1
click at [1082, 528] on button "Confirmar" at bounding box center [1075, 519] width 75 height 29
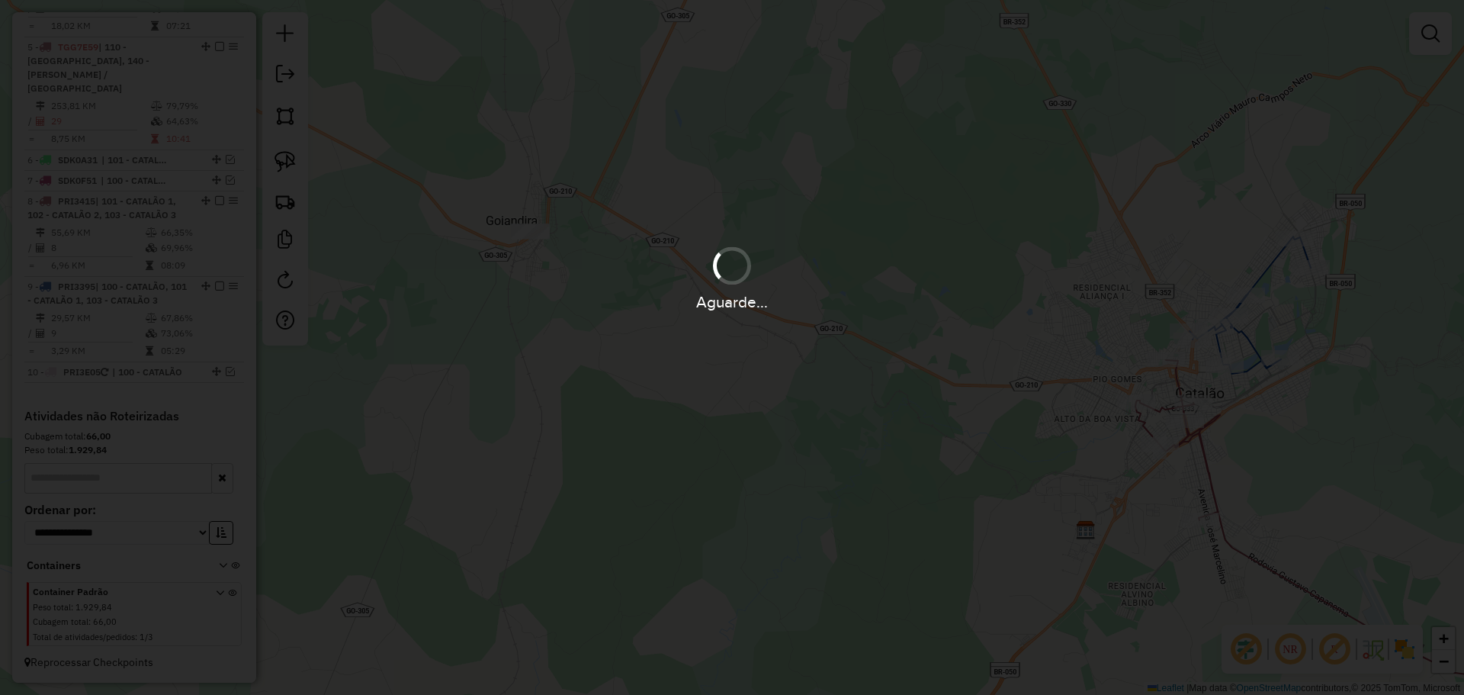
scroll to position [582, 0]
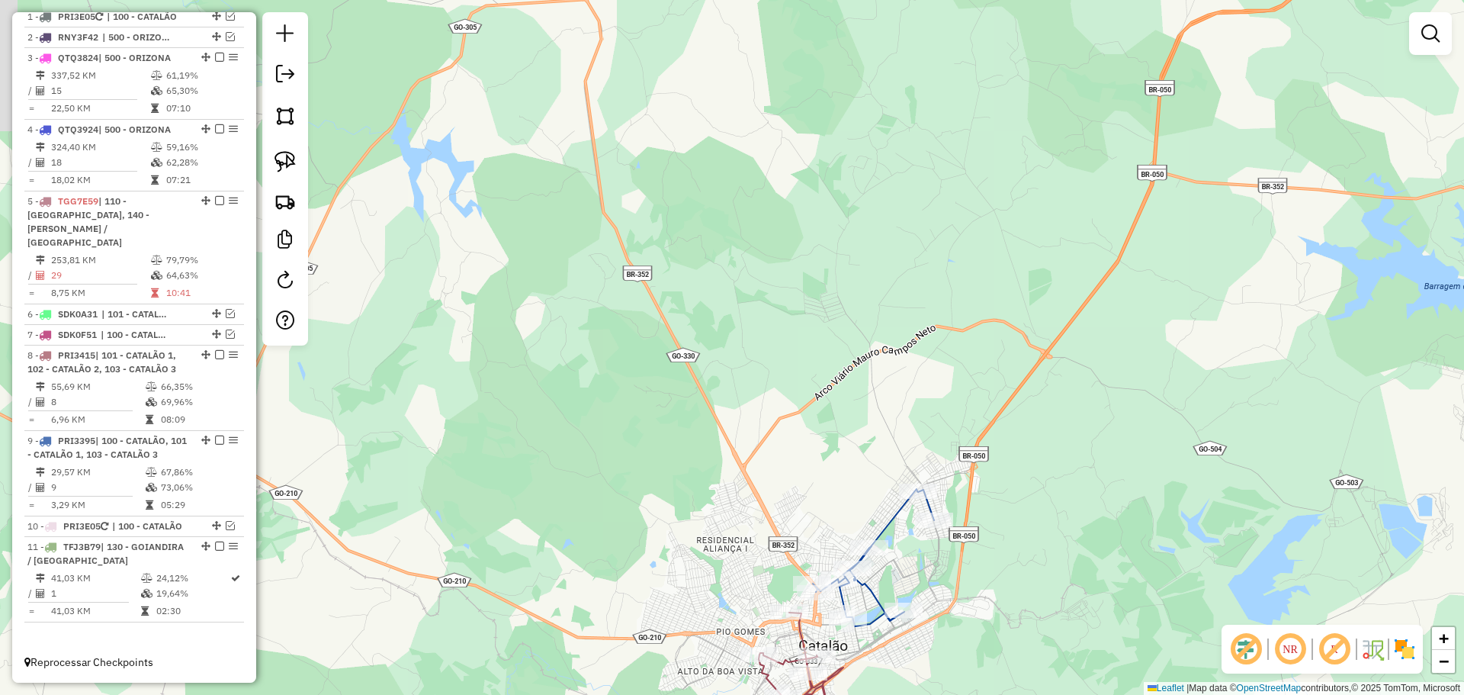
drag, startPoint x: 968, startPoint y: 461, endPoint x: 807, endPoint y: 536, distance: 177.4
click at [807, 536] on div "Janela de atendimento Grade de atendimento Capacidade Transportadoras Veículos …" at bounding box center [732, 347] width 1464 height 695
click at [1046, 412] on div "Janela de atendimento Grade de atendimento Capacidade Transportadoras Veículos …" at bounding box center [732, 347] width 1464 height 695
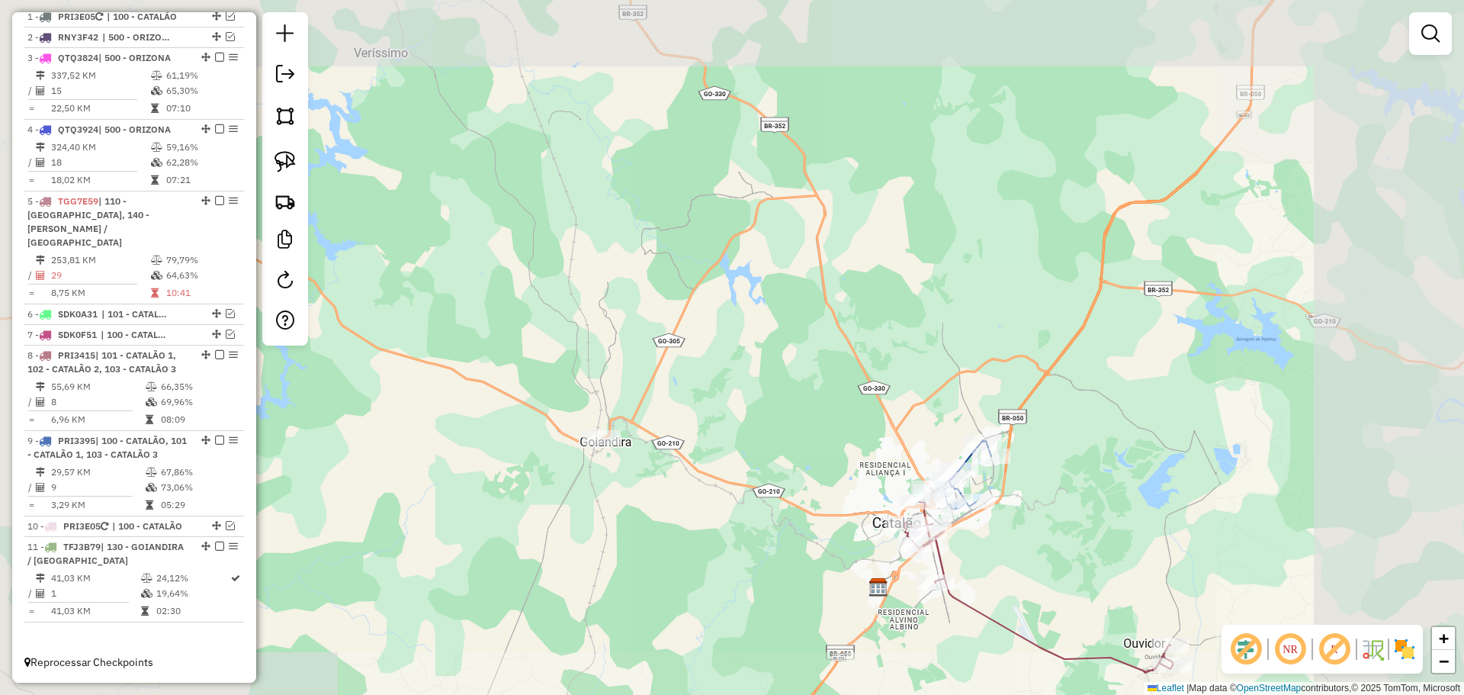
drag, startPoint x: 1235, startPoint y: 204, endPoint x: 804, endPoint y: 599, distance: 584.9
click at [804, 599] on div "Janela de atendimento Grade de atendimento Capacidade Transportadoras Veículos …" at bounding box center [732, 347] width 1464 height 695
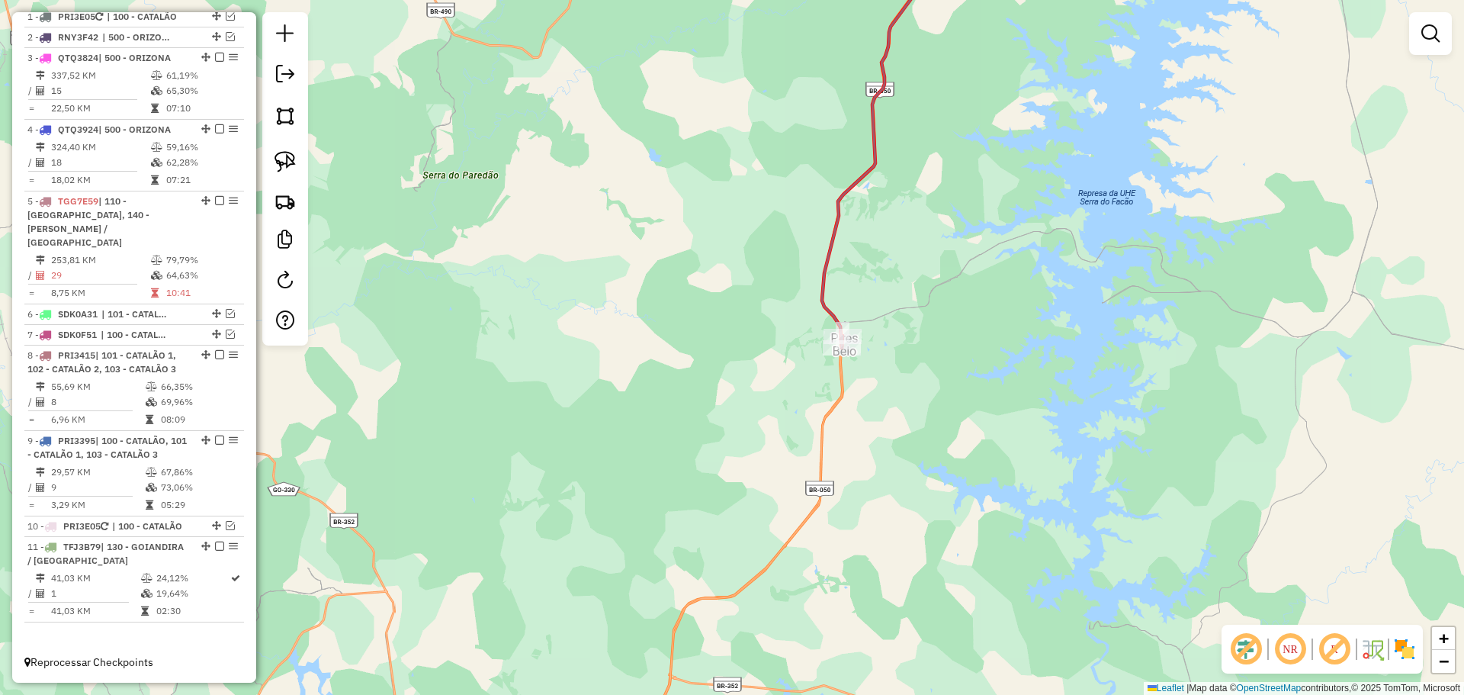
click at [839, 319] on icon at bounding box center [887, 139] width 131 height 417
select select "**********"
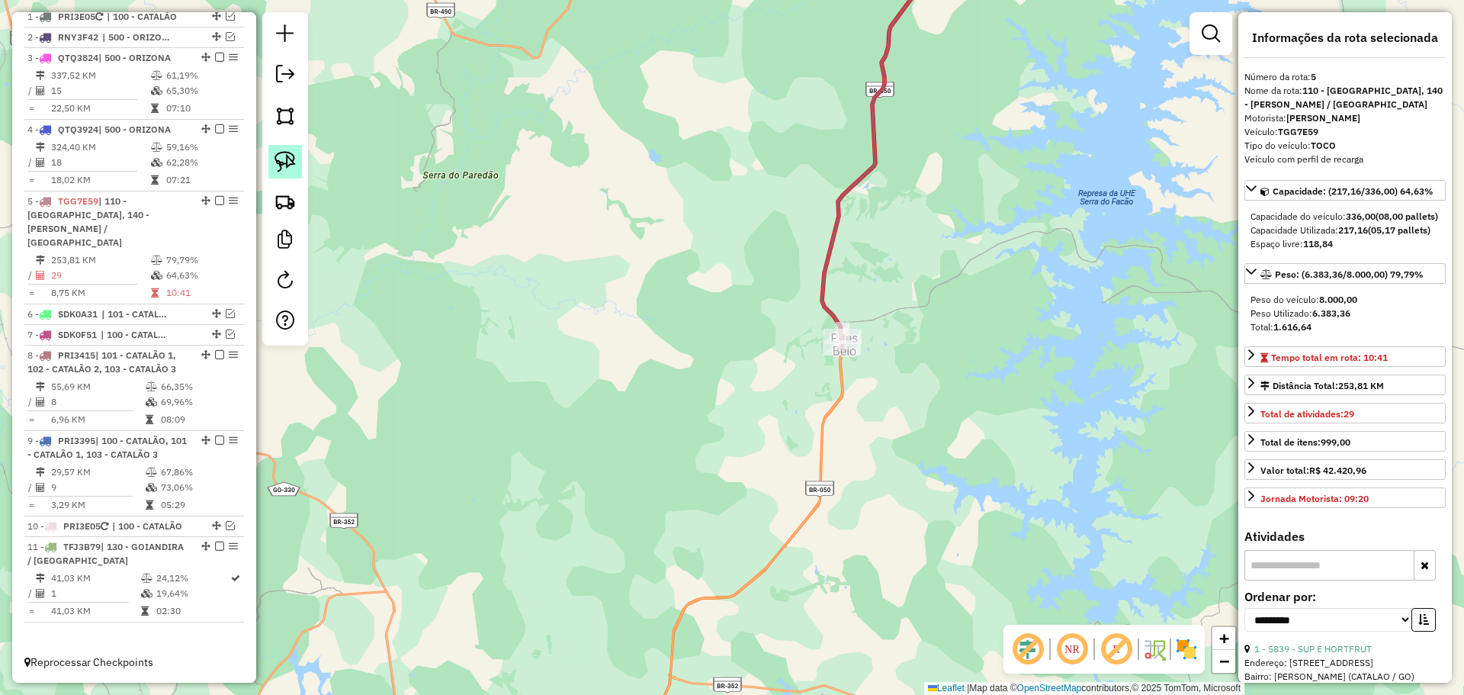
click at [287, 155] on img at bounding box center [284, 161] width 21 height 21
drag, startPoint x: 902, startPoint y: 323, endPoint x: 939, endPoint y: 386, distance: 73.1
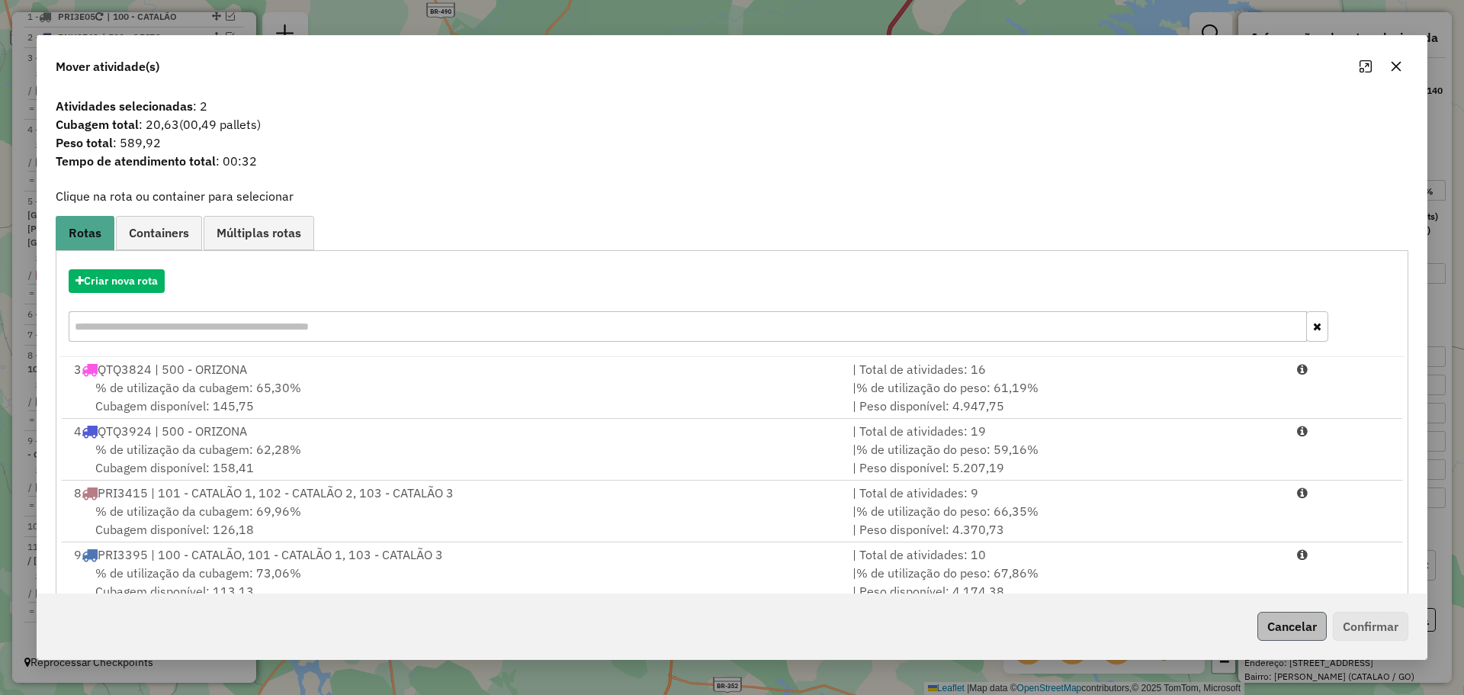
drag, startPoint x: 1323, startPoint y: 631, endPoint x: 1297, endPoint y: 626, distance: 26.5
click at [1321, 631] on div "Cancelar Confirmar" at bounding box center [1329, 625] width 157 height 29
click at [1284, 620] on button "Cancelar" at bounding box center [1291, 625] width 69 height 29
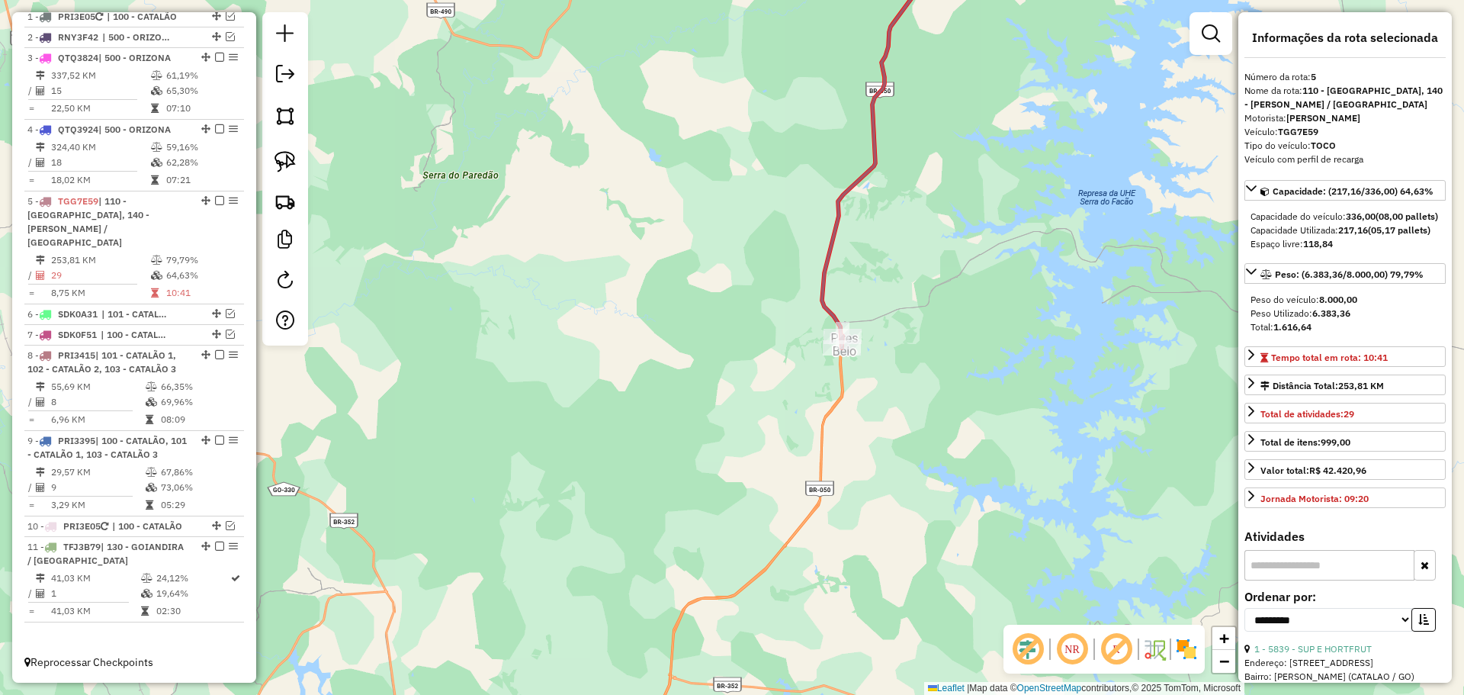
click at [834, 253] on icon at bounding box center [887, 139] width 131 height 417
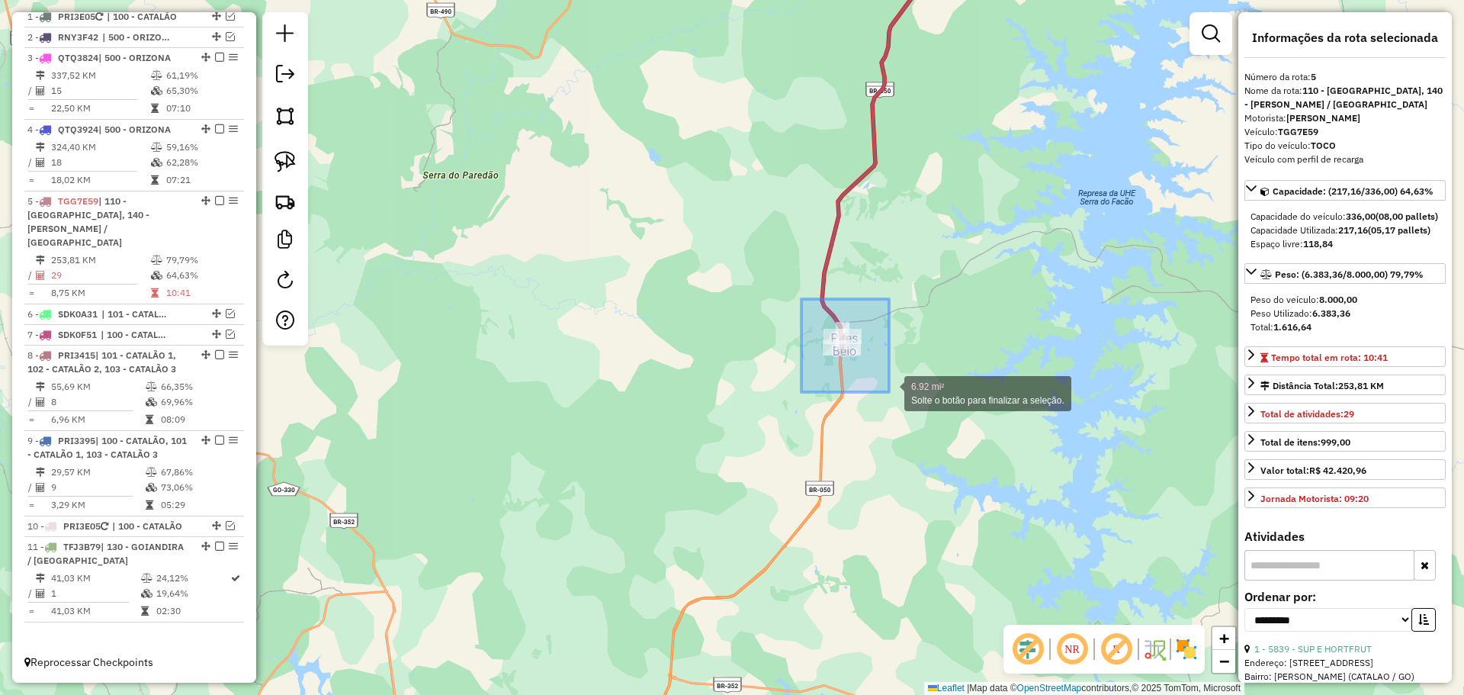
drag, startPoint x: 801, startPoint y: 299, endPoint x: 889, endPoint y: 392, distance: 127.8
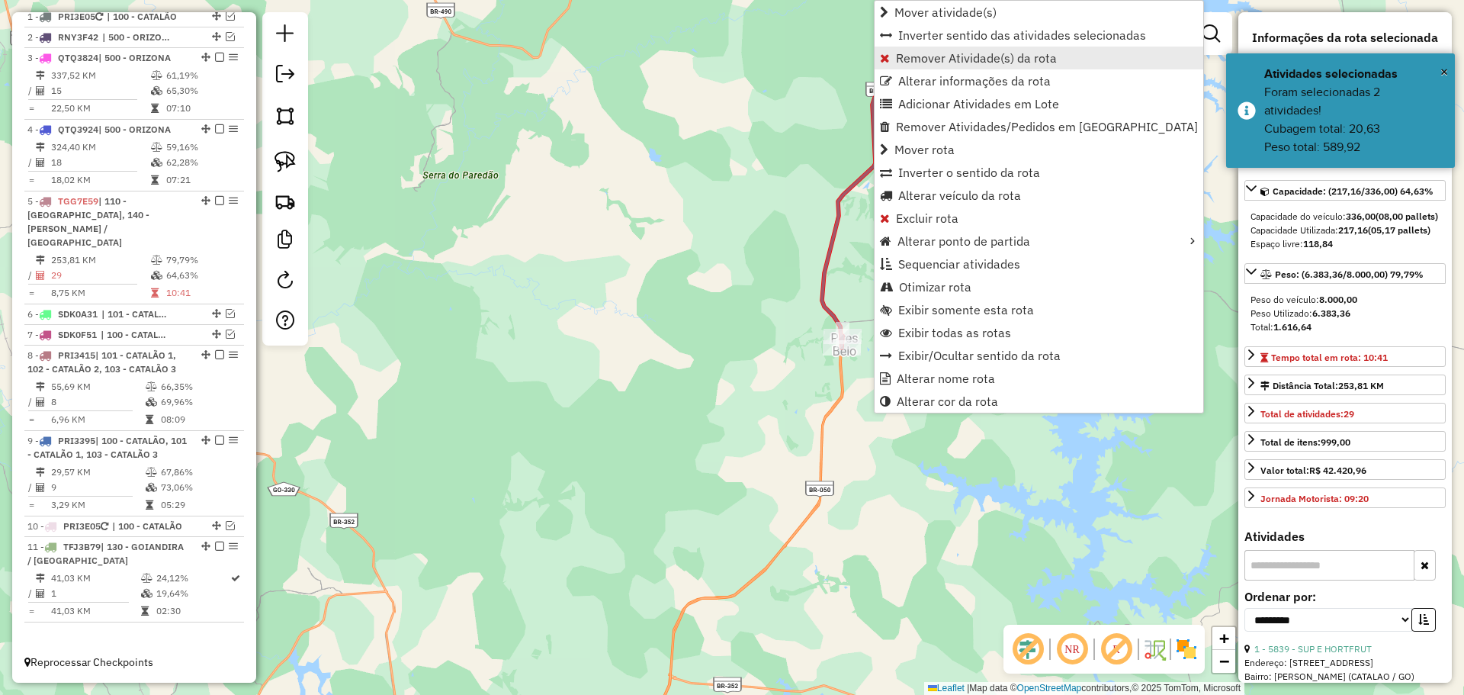
click at [929, 61] on span "Remover Atividade(s) da rota" at bounding box center [976, 58] width 161 height 12
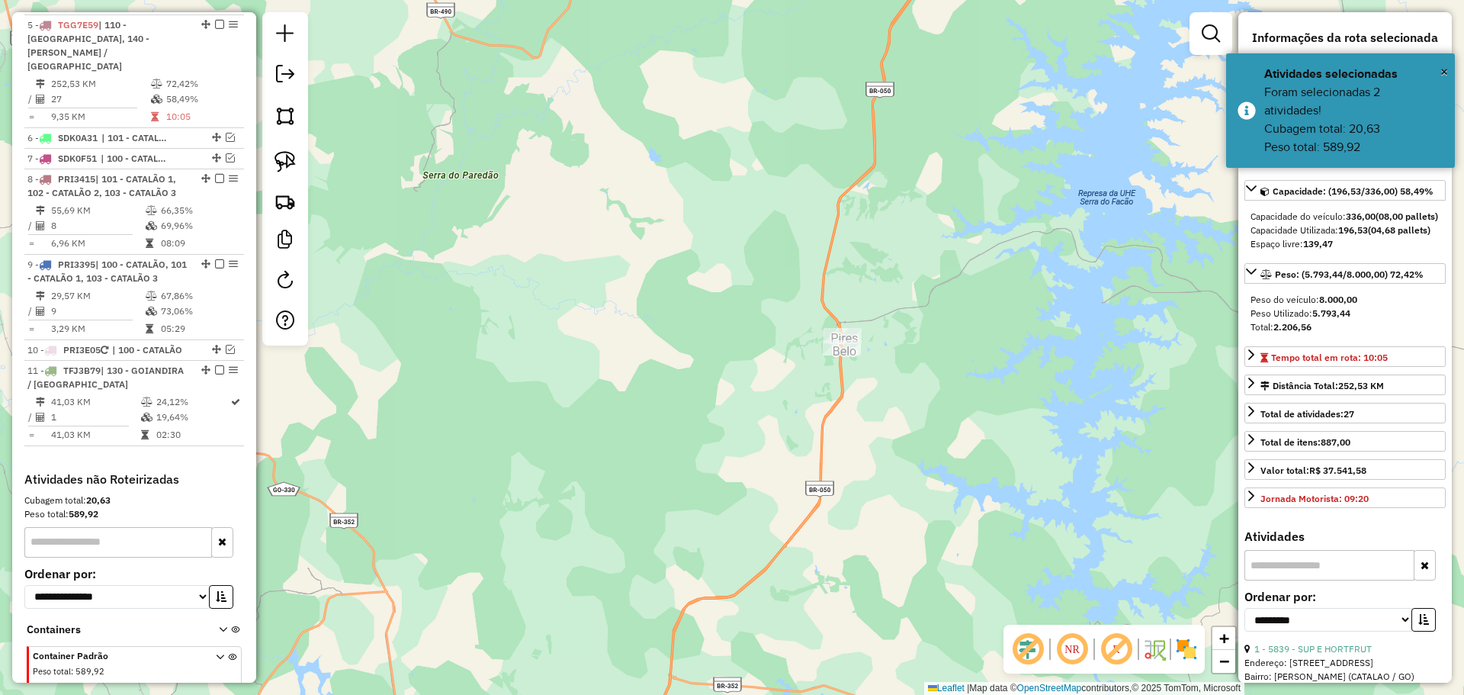
scroll to position [775, 0]
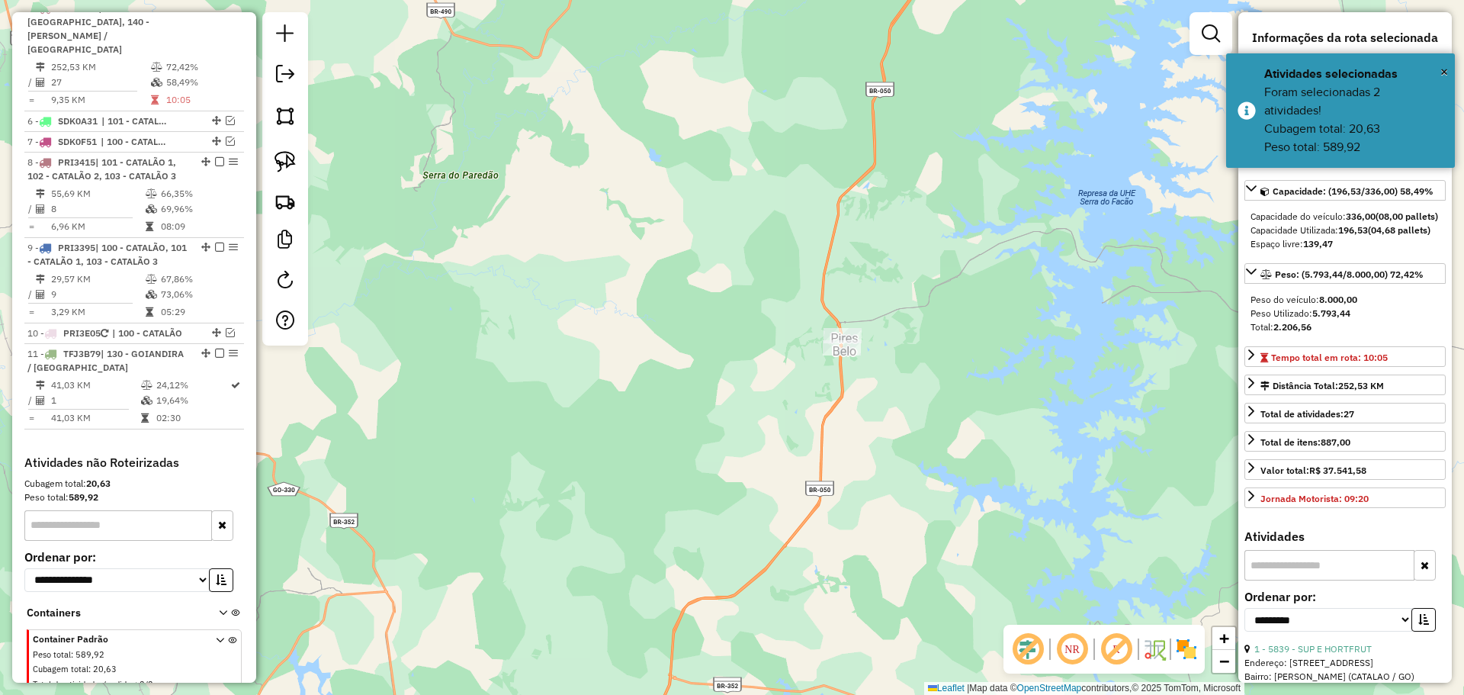
drag, startPoint x: 966, startPoint y: 145, endPoint x: 828, endPoint y: 592, distance: 468.3
click at [838, 595] on div "Janela de atendimento Grade de atendimento Capacidade Transportadoras Veículos …" at bounding box center [732, 347] width 1464 height 695
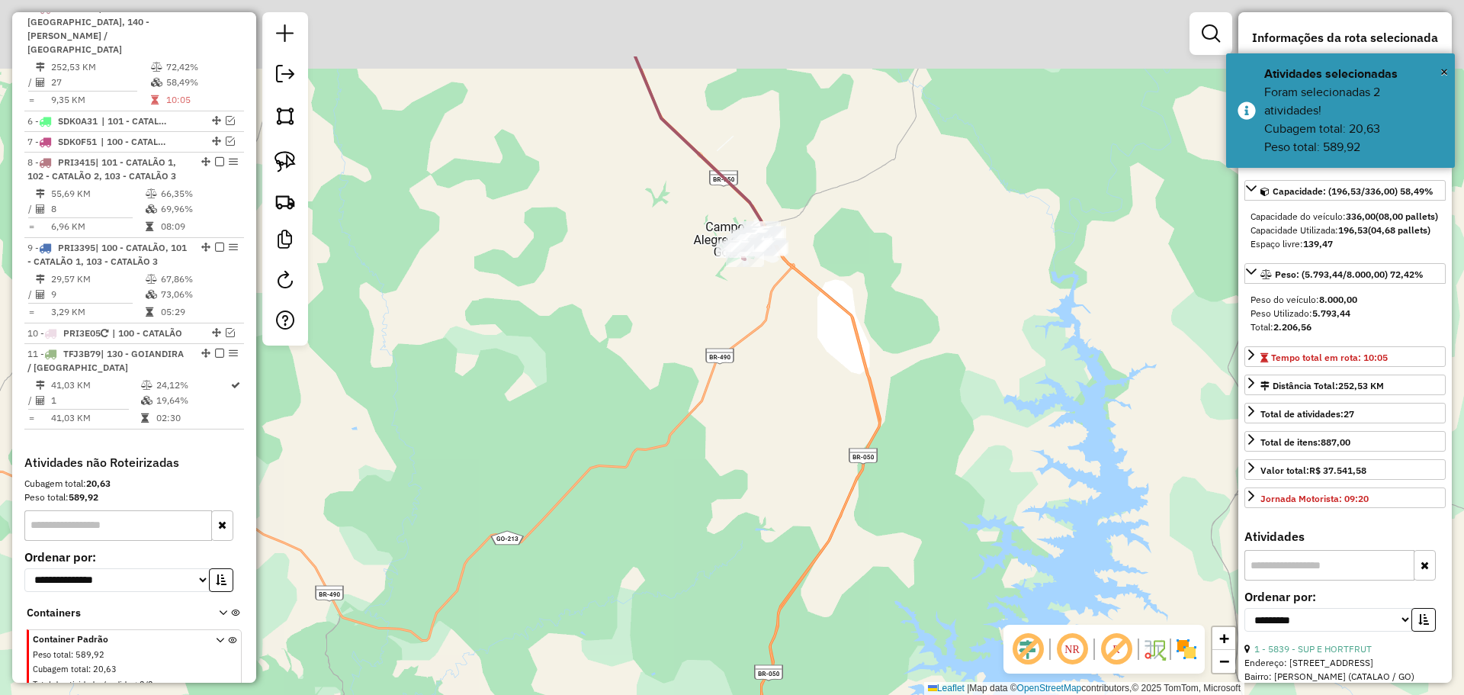
drag, startPoint x: 789, startPoint y: 323, endPoint x: 814, endPoint y: 439, distance: 118.6
click at [813, 459] on div "Janela de atendimento Grade de atendimento Capacidade Transportadoras Veículos …" at bounding box center [732, 347] width 1464 height 695
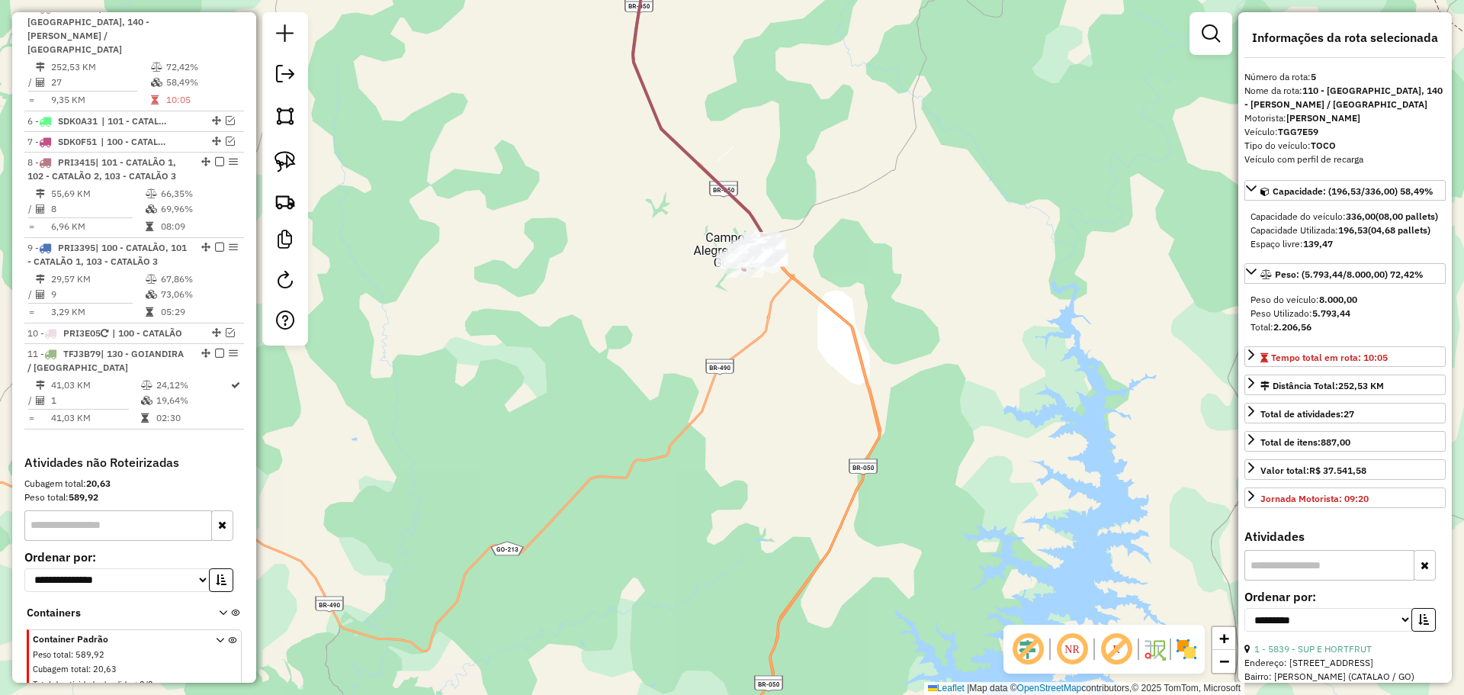
click at [811, 371] on div "Janela de atendimento Grade de atendimento Capacidade Transportadoras Veículos …" at bounding box center [732, 347] width 1464 height 695
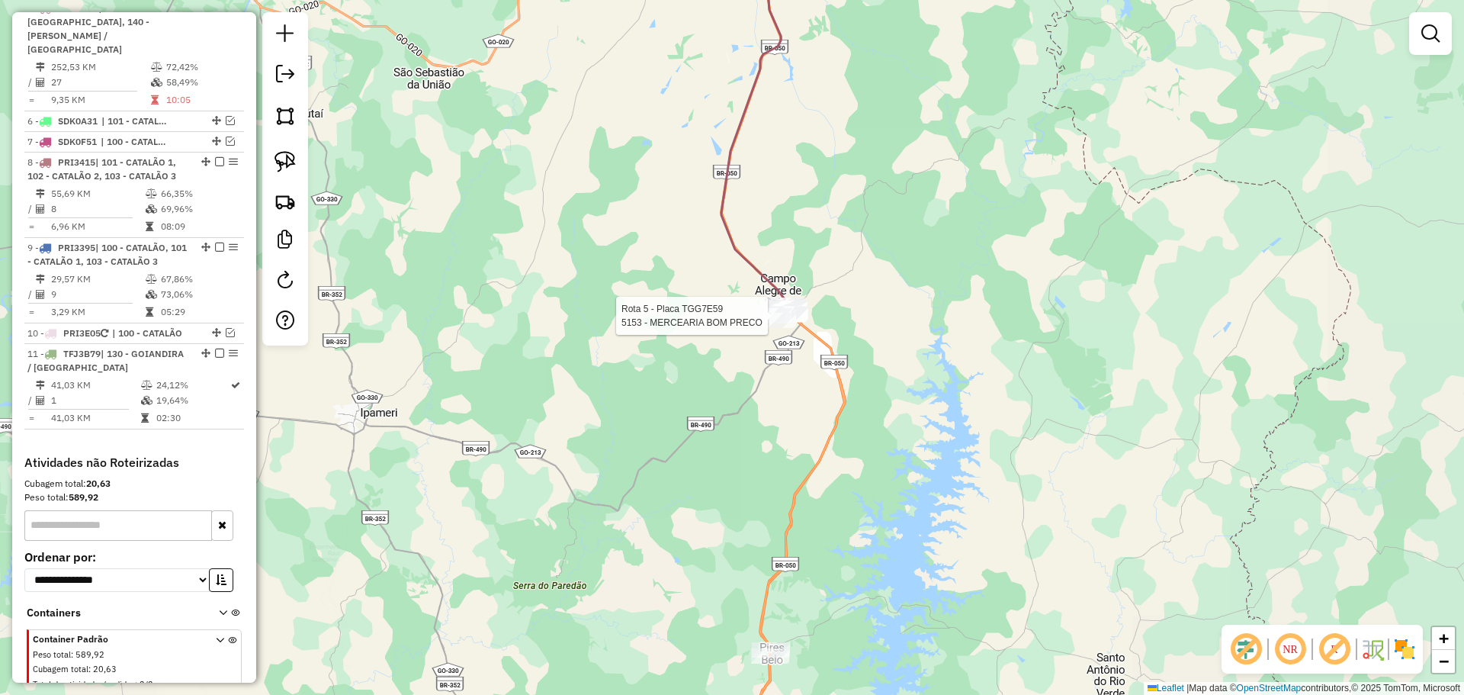
select select "**********"
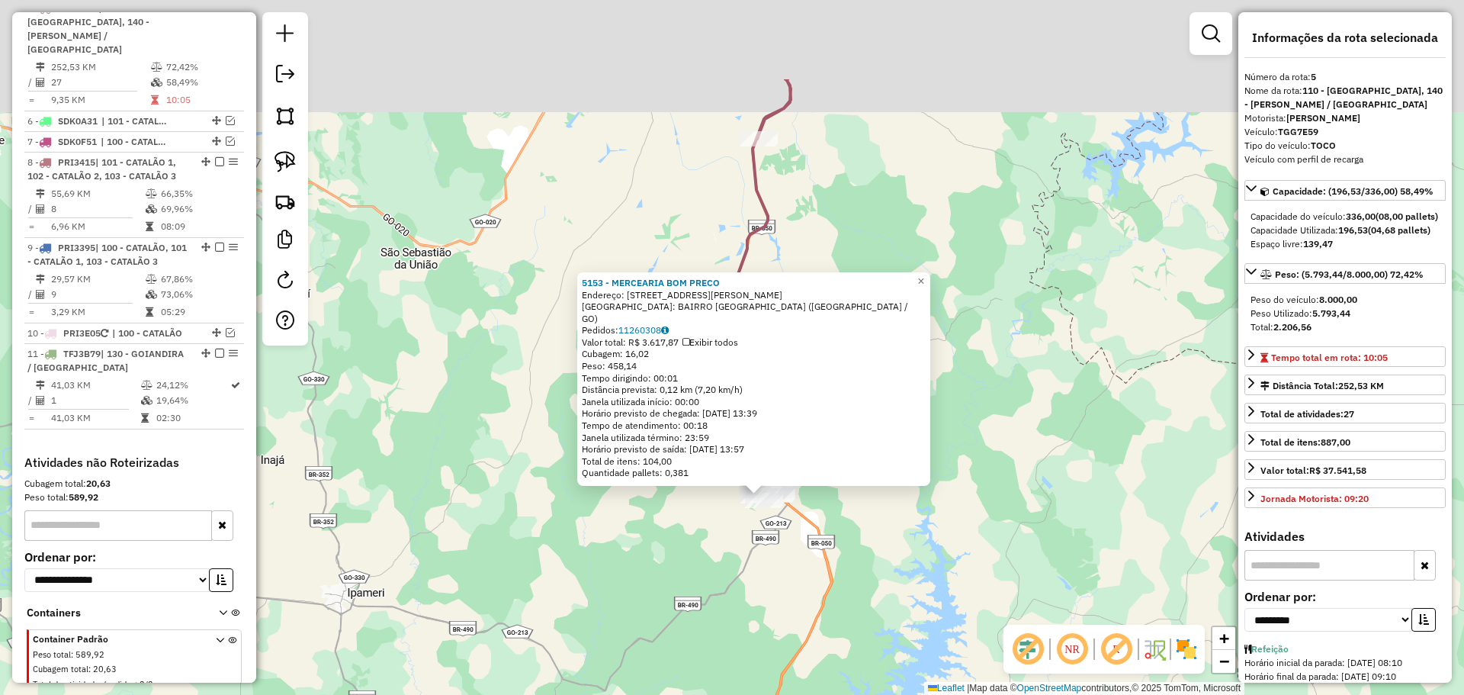
drag, startPoint x: 740, startPoint y: 550, endPoint x: 744, endPoint y: 591, distance: 41.3
click at [744, 591] on div "5153 - MERCEARIA BOM PRECO Endereço: [STREET_ADDRESS][PERSON_NAME] S/N Bairro: …" at bounding box center [732, 347] width 1464 height 695
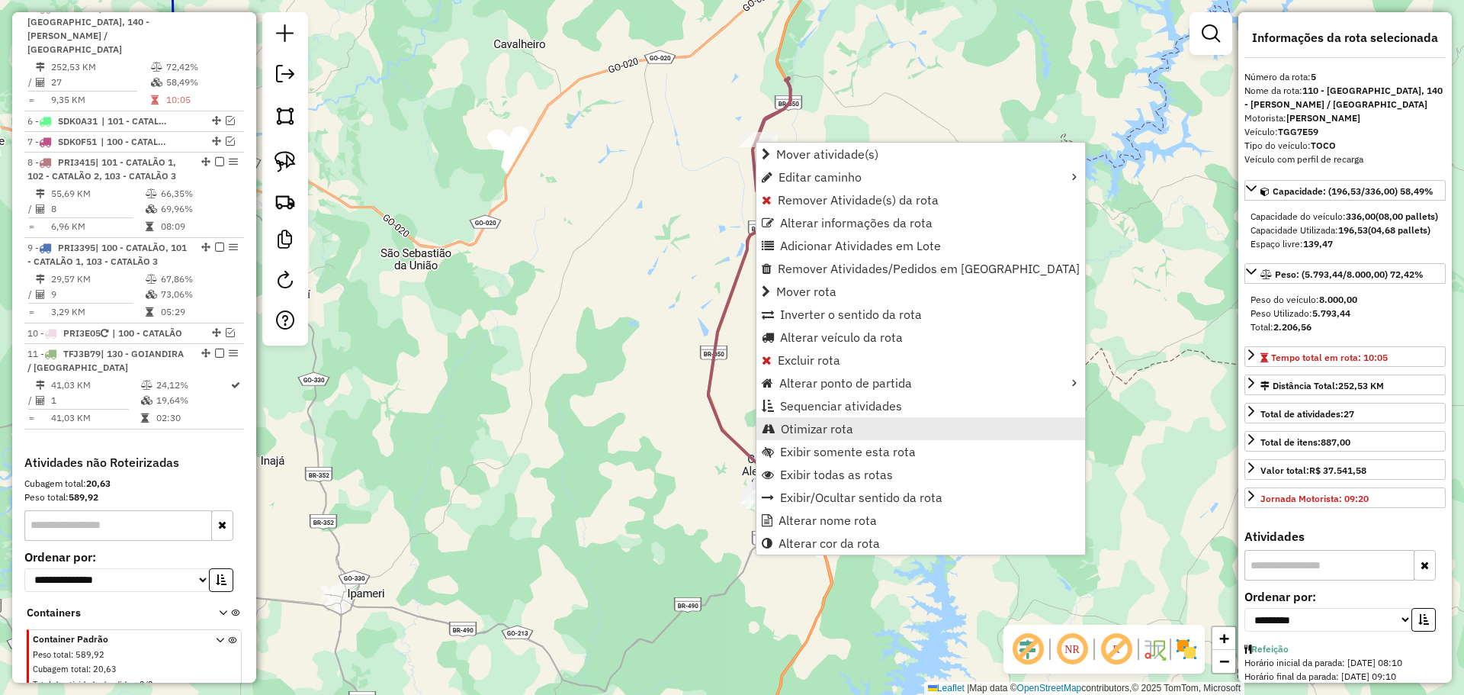
click at [846, 428] on span "Otimizar rota" at bounding box center [817, 428] width 72 height 12
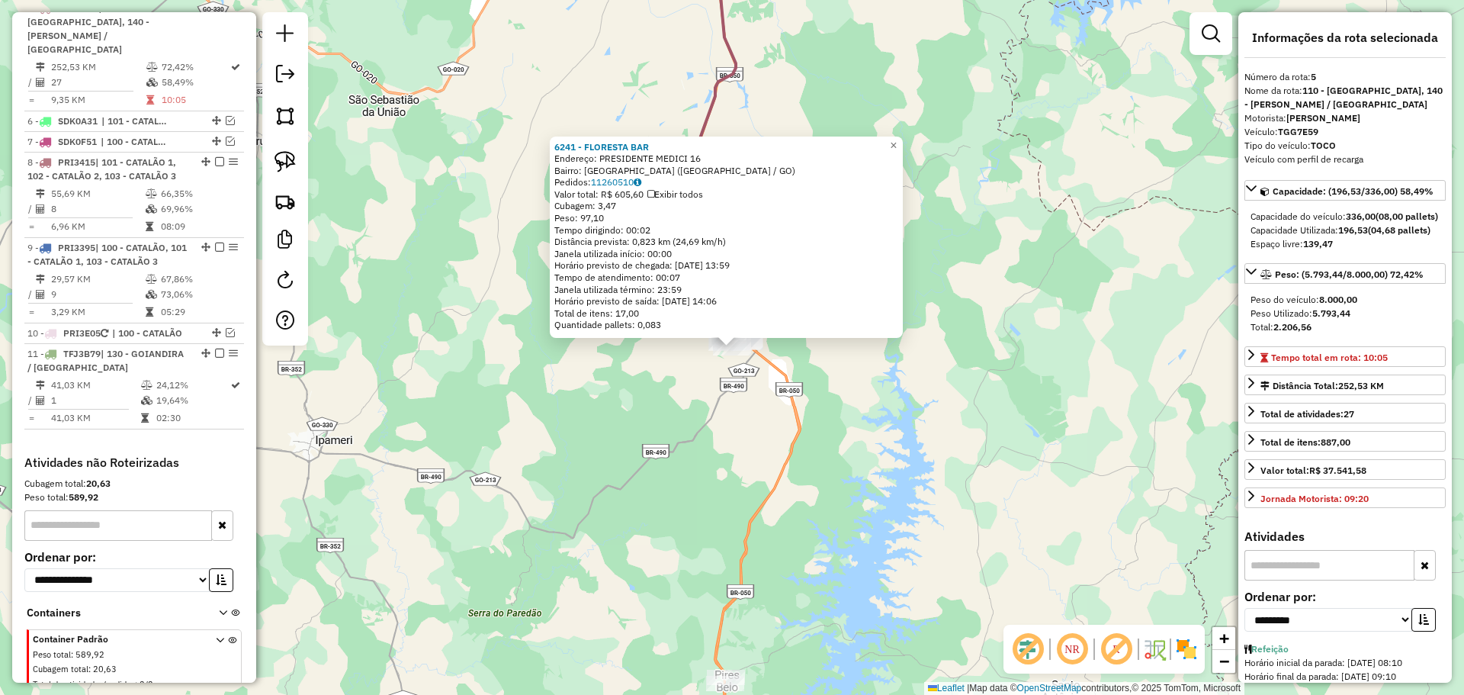
click at [787, 554] on div "6241 - FLORESTA BAR Endereço: PRESIDENTE MEDICI 16 Bairro: [GEOGRAPHIC_DATA] ([…" at bounding box center [732, 347] width 1464 height 695
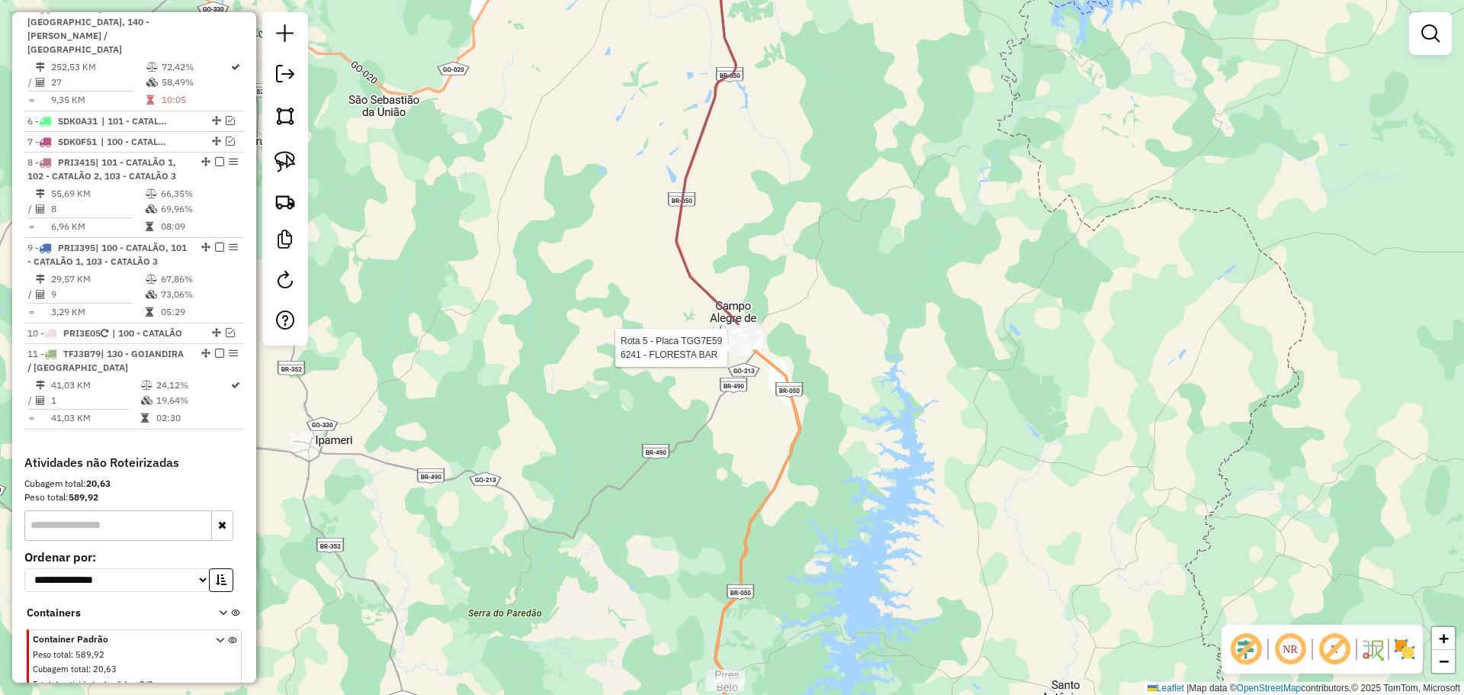
select select "**********"
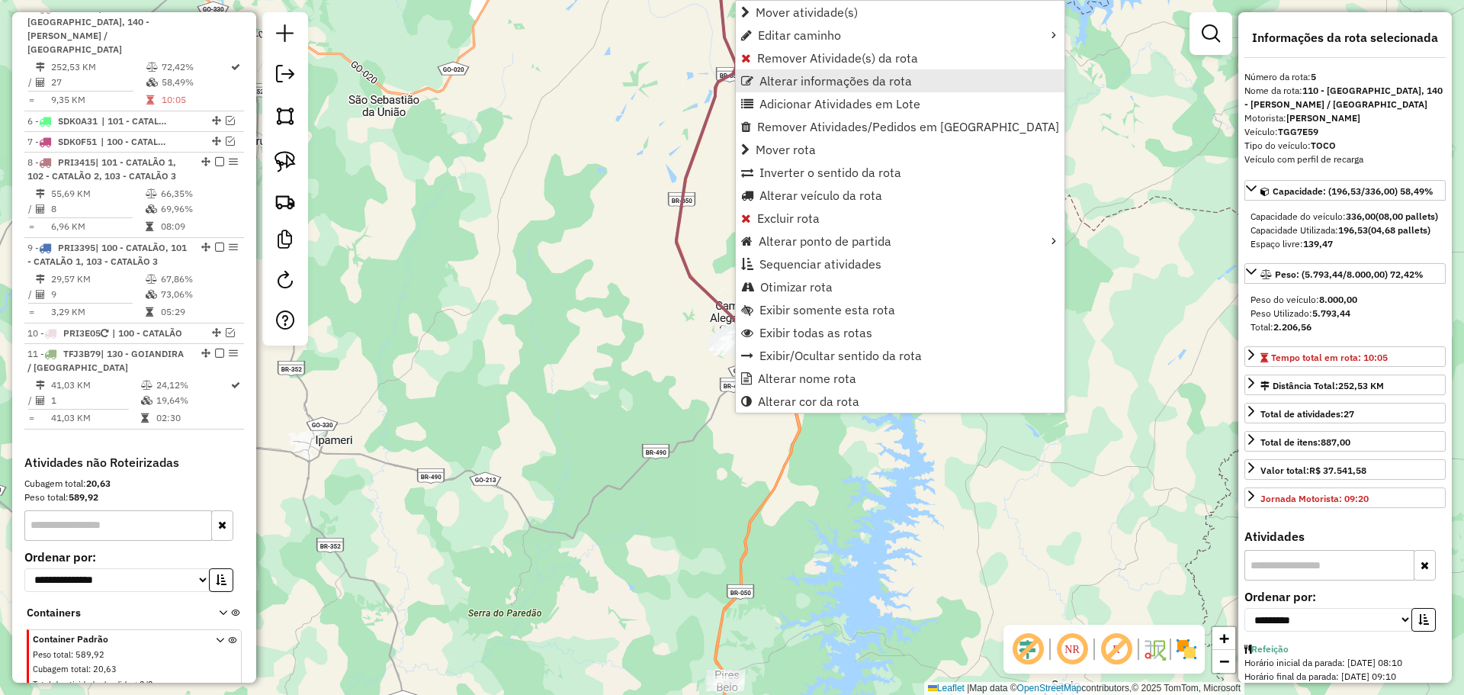
click at [801, 82] on span "Alterar informações da rota" at bounding box center [835, 81] width 152 height 12
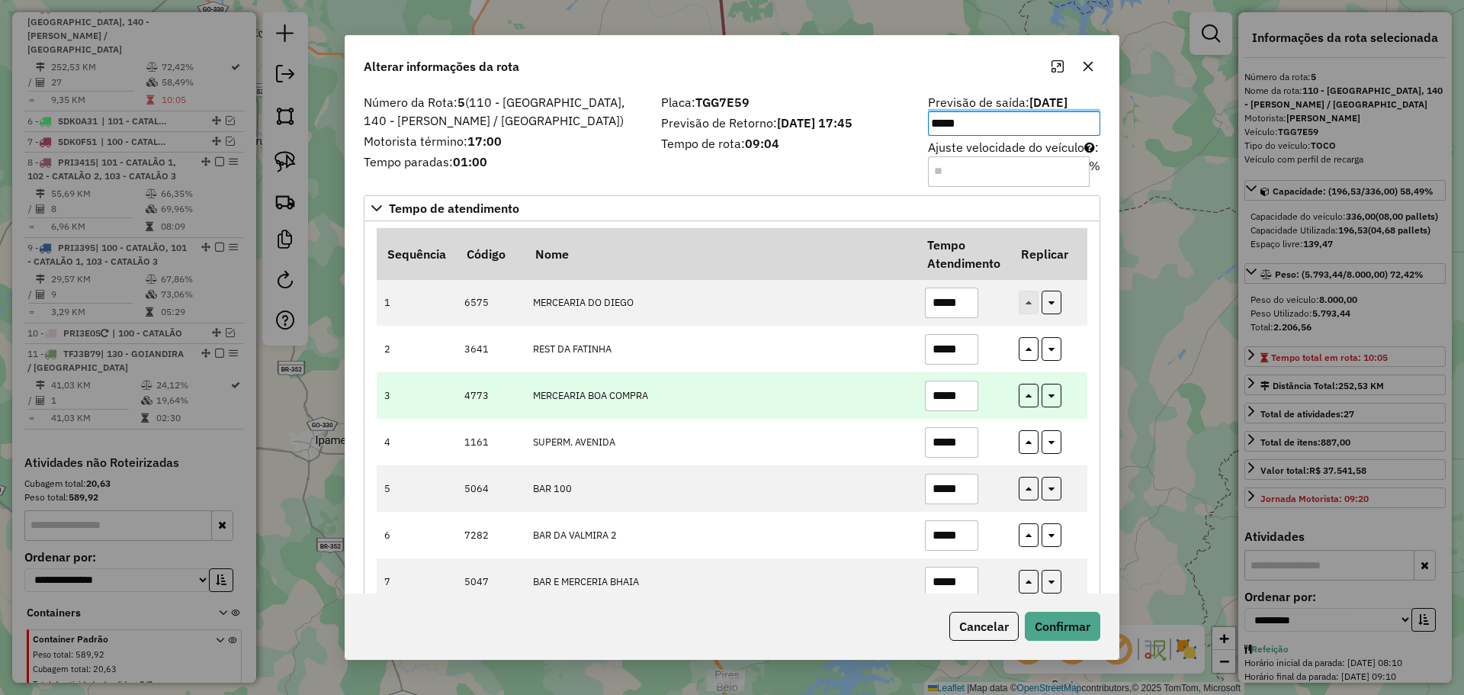
click at [781, 379] on td "MERCEARIA BOA COMPRA" at bounding box center [721, 395] width 392 height 47
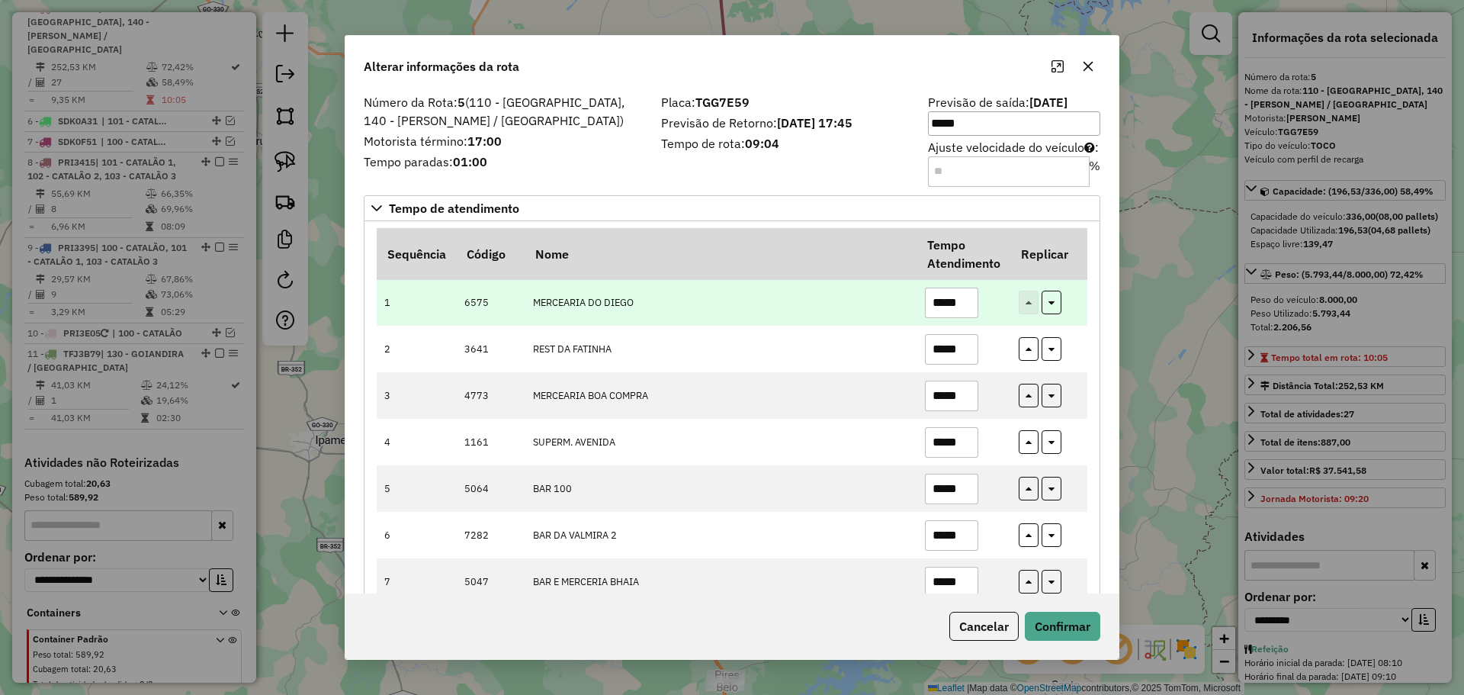
drag, startPoint x: 957, startPoint y: 305, endPoint x: 974, endPoint y: 309, distance: 17.2
click at [974, 309] on input "*****" at bounding box center [951, 302] width 53 height 30
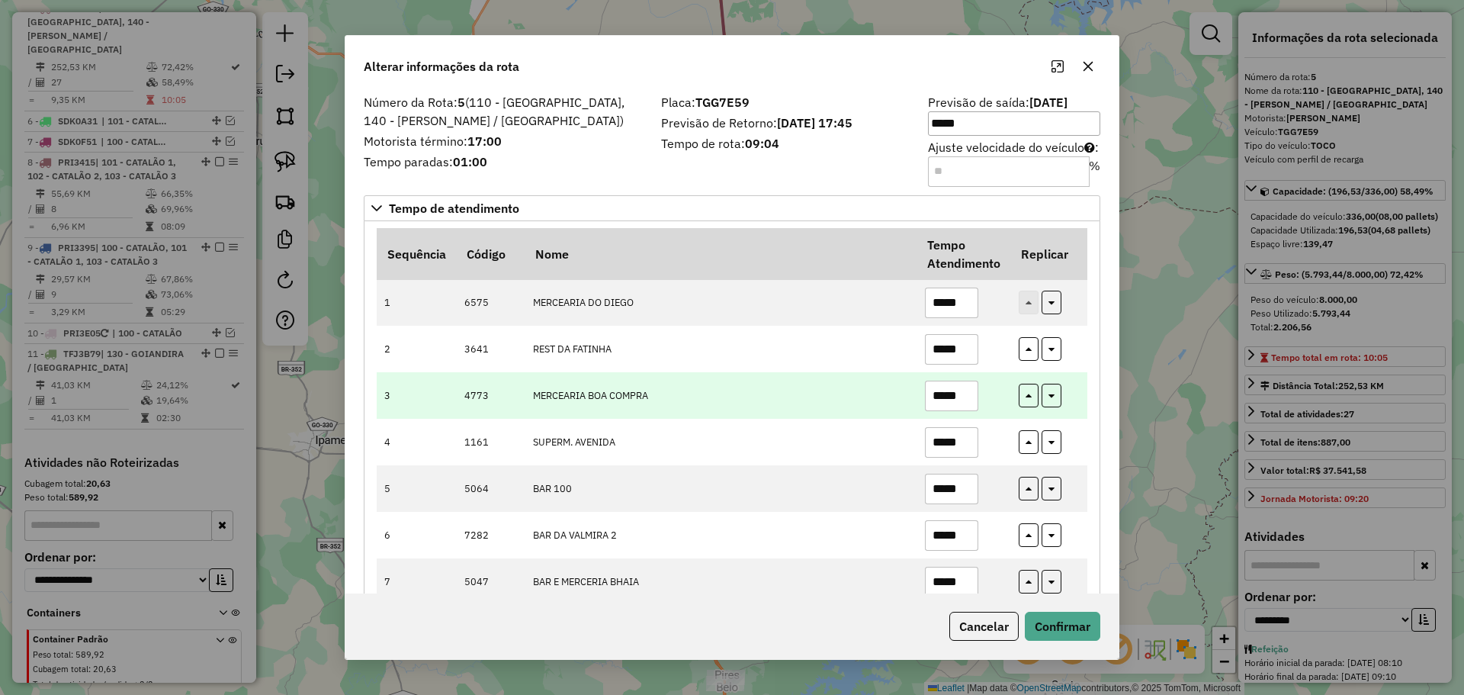
type input "*****"
drag, startPoint x: 958, startPoint y: 393, endPoint x: 974, endPoint y: 399, distance: 17.6
click at [974, 399] on input "*****" at bounding box center [951, 395] width 53 height 30
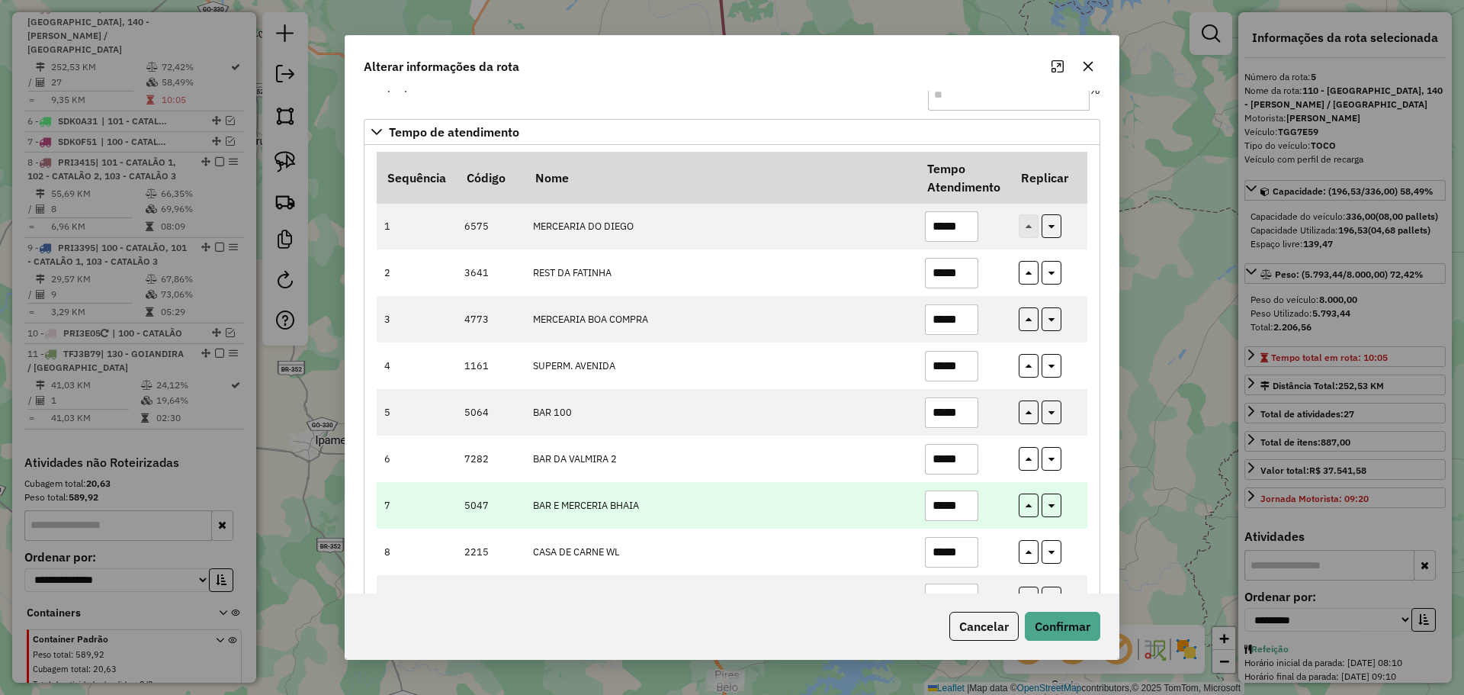
scroll to position [152, 0]
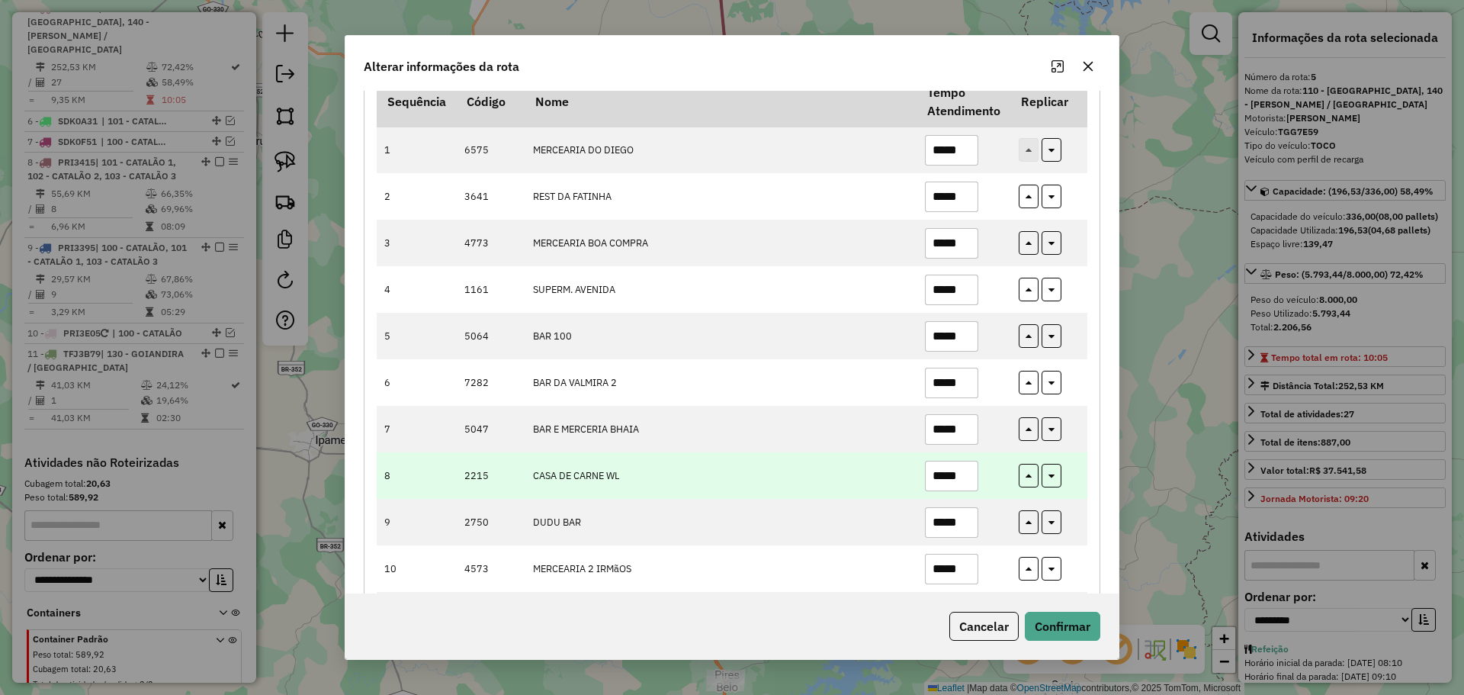
type input "*****"
drag, startPoint x: 957, startPoint y: 477, endPoint x: 985, endPoint y: 484, distance: 29.2
click at [985, 484] on td "*****" at bounding box center [963, 475] width 94 height 47
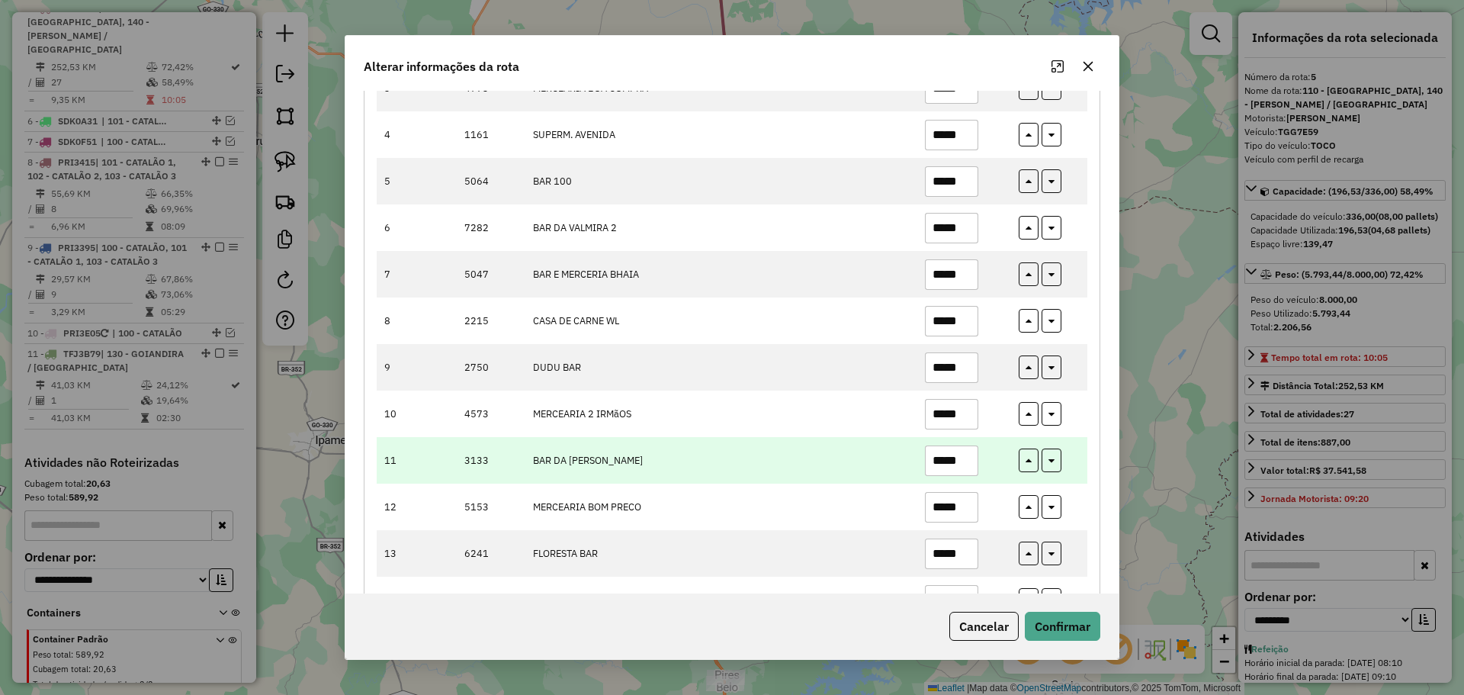
scroll to position [381, 0]
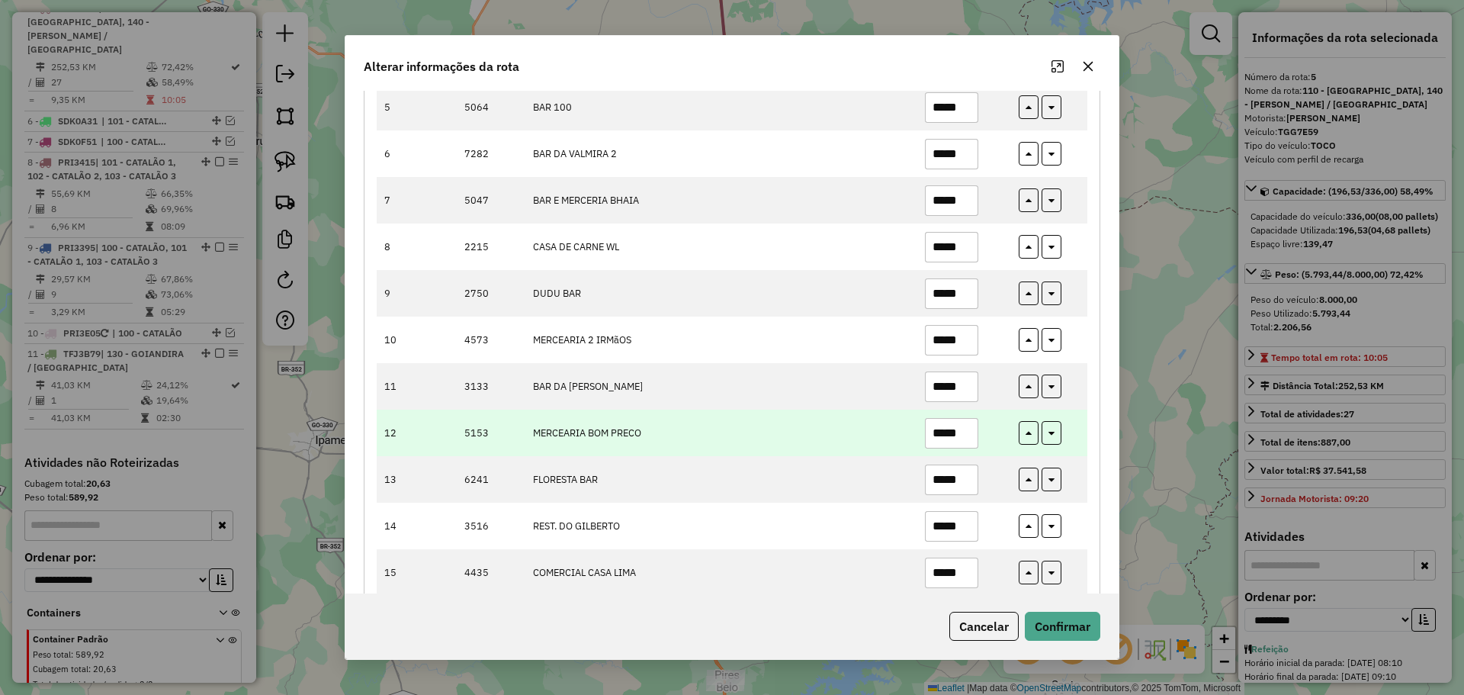
type input "*****"
drag, startPoint x: 954, startPoint y: 434, endPoint x: 974, endPoint y: 438, distance: 20.3
click at [974, 438] on input "*****" at bounding box center [951, 433] width 53 height 30
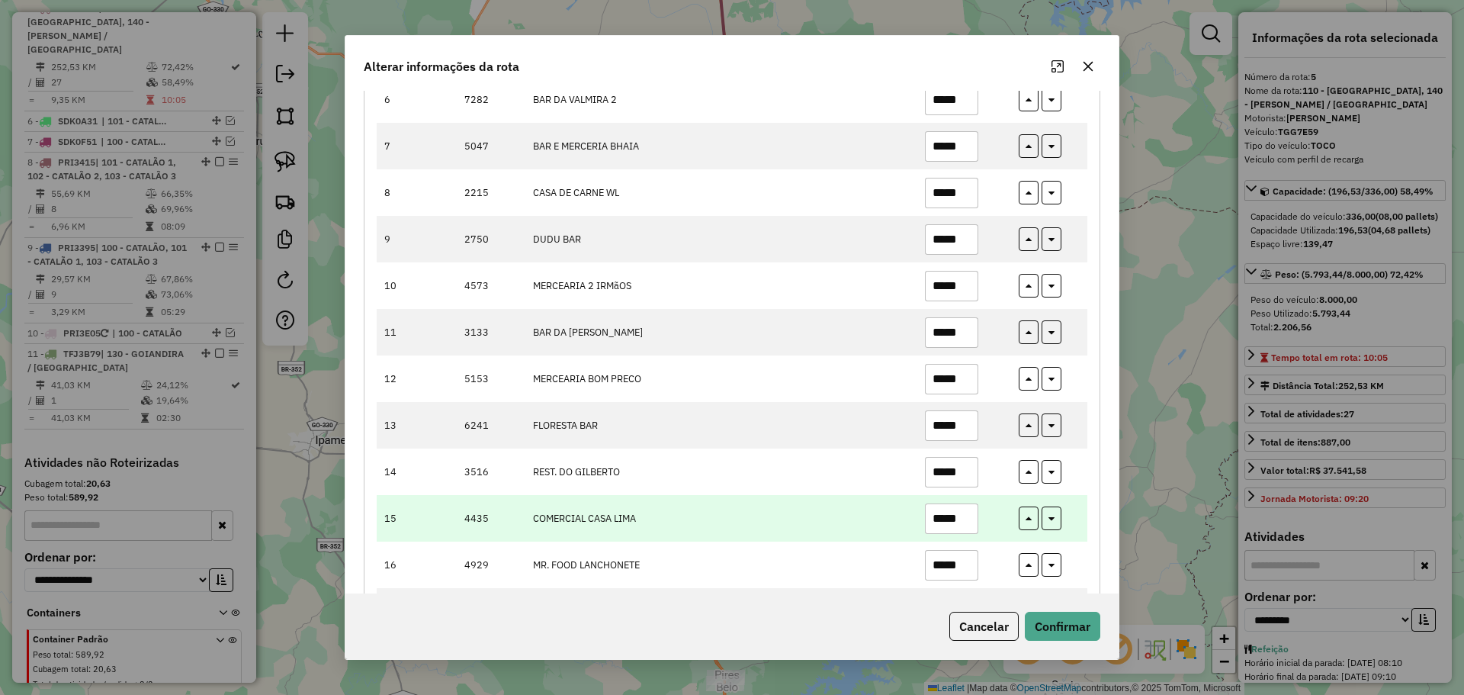
scroll to position [457, 0]
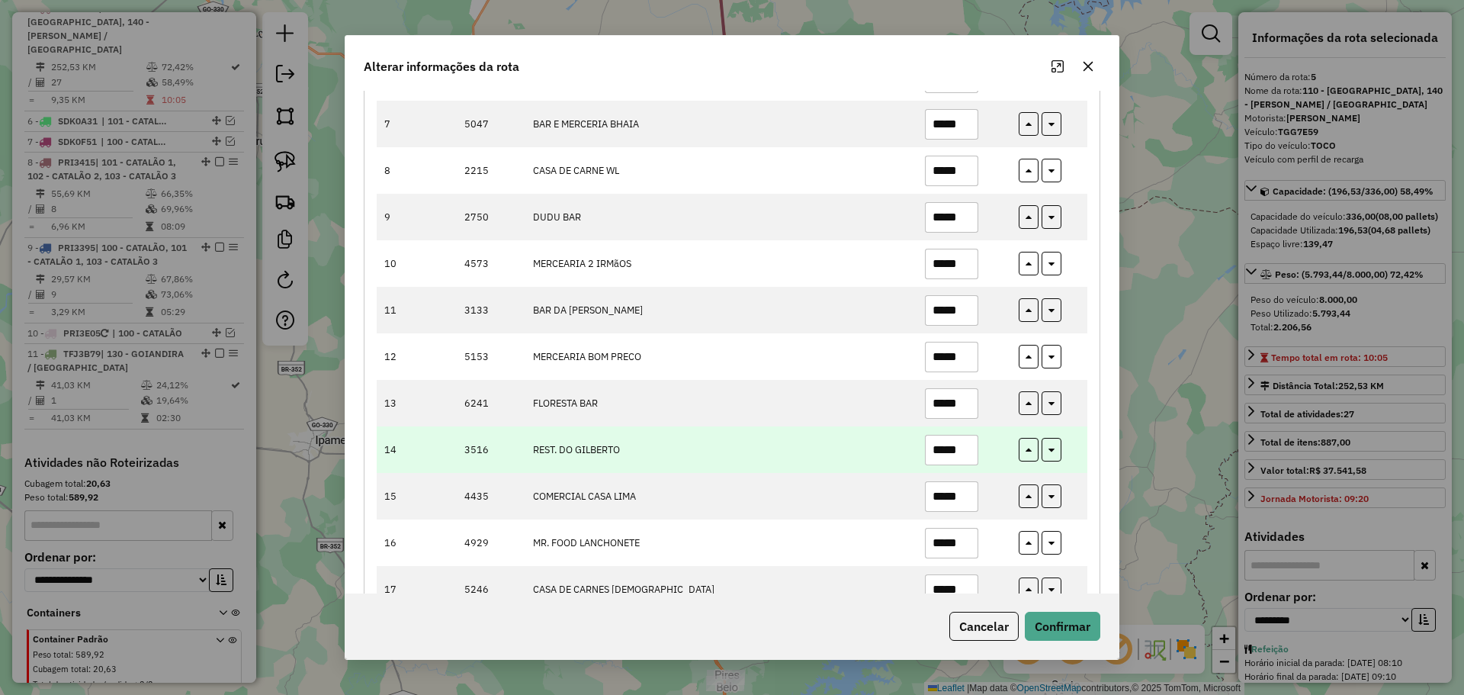
type input "*****"
drag, startPoint x: 959, startPoint y: 456, endPoint x: 968, endPoint y: 459, distance: 9.6
click at [971, 459] on input "*****" at bounding box center [951, 450] width 53 height 30
drag, startPoint x: 958, startPoint y: 455, endPoint x: 969, endPoint y: 457, distance: 11.7
click at [969, 457] on input "*****" at bounding box center [951, 450] width 53 height 30
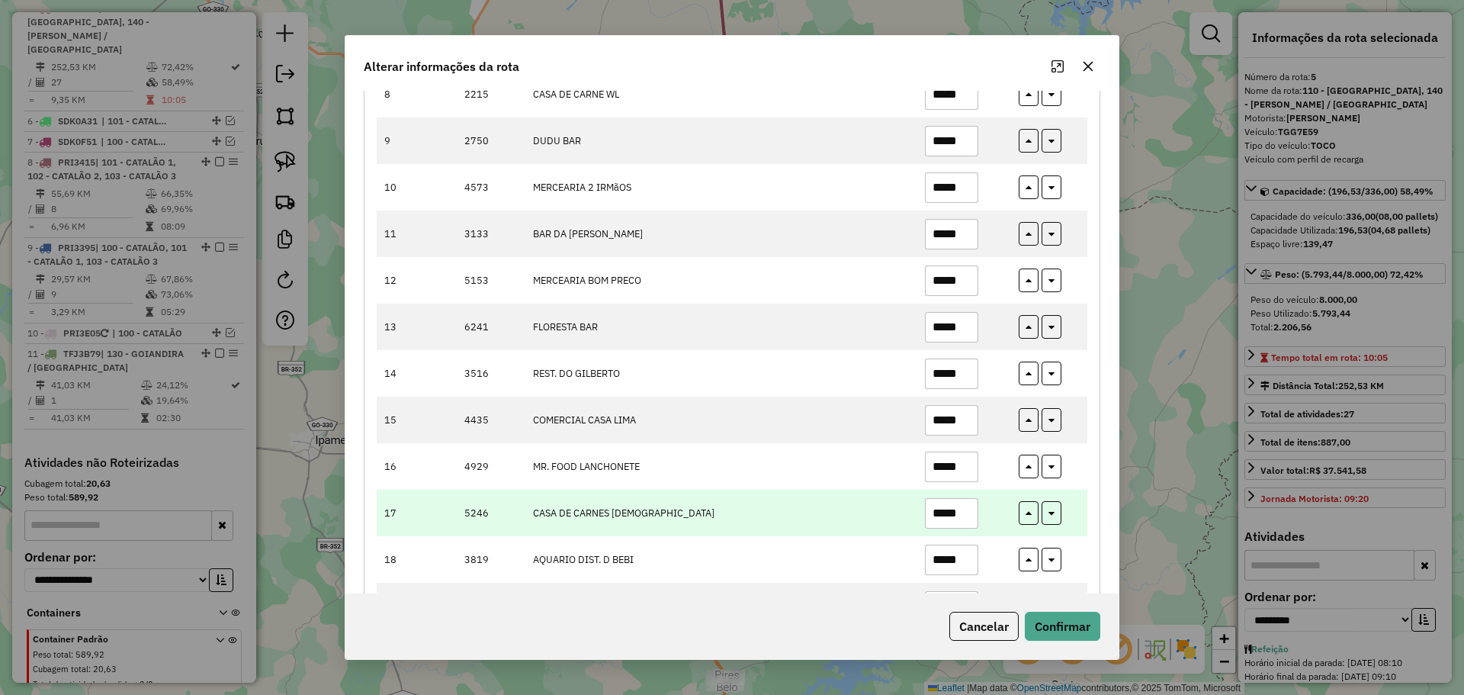
scroll to position [610, 0]
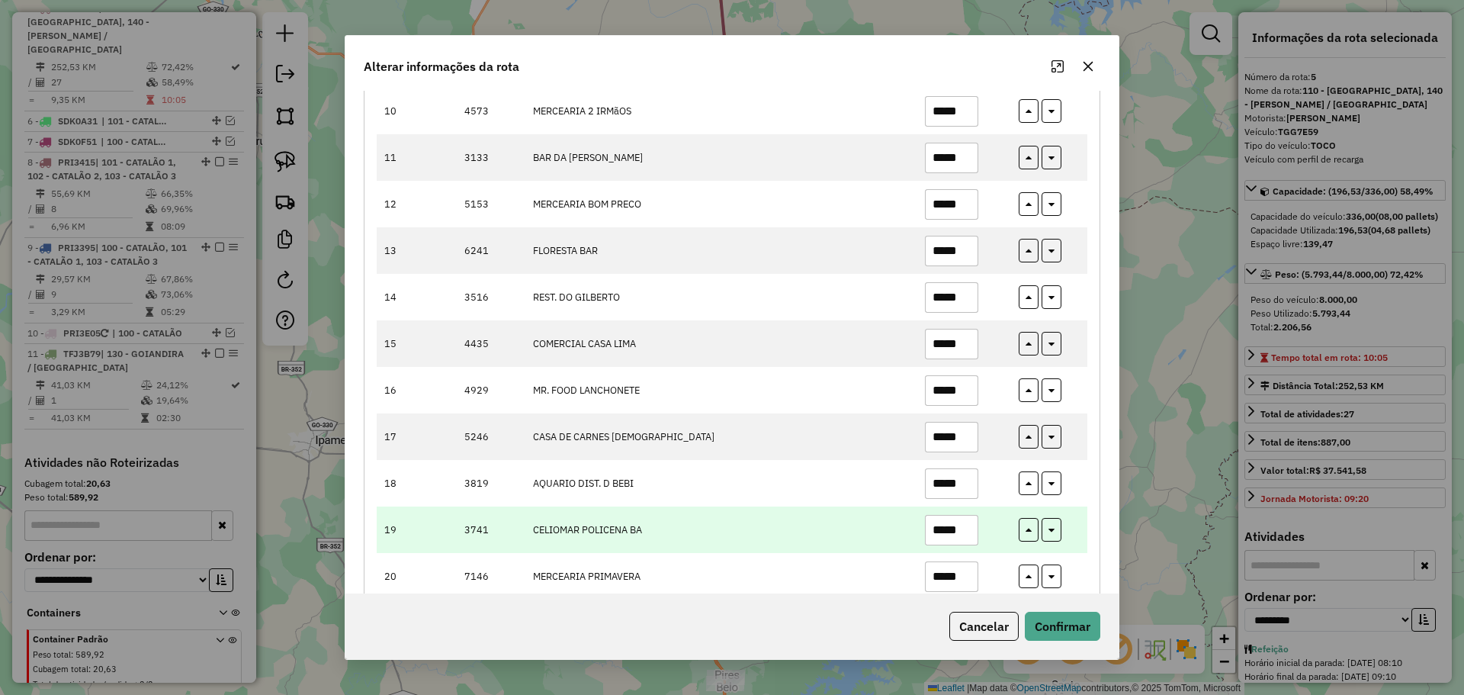
type input "*****"
click at [968, 529] on input "*****" at bounding box center [951, 530] width 53 height 30
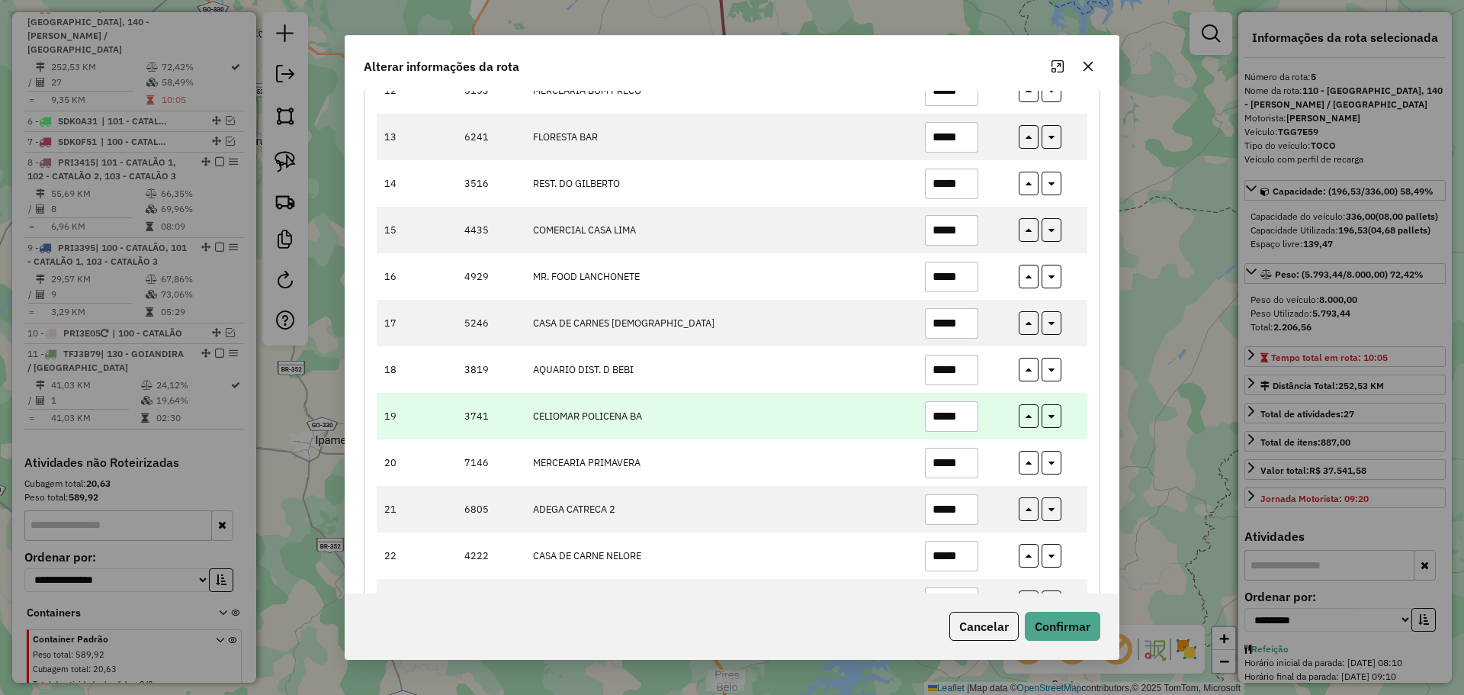
scroll to position [762, 0]
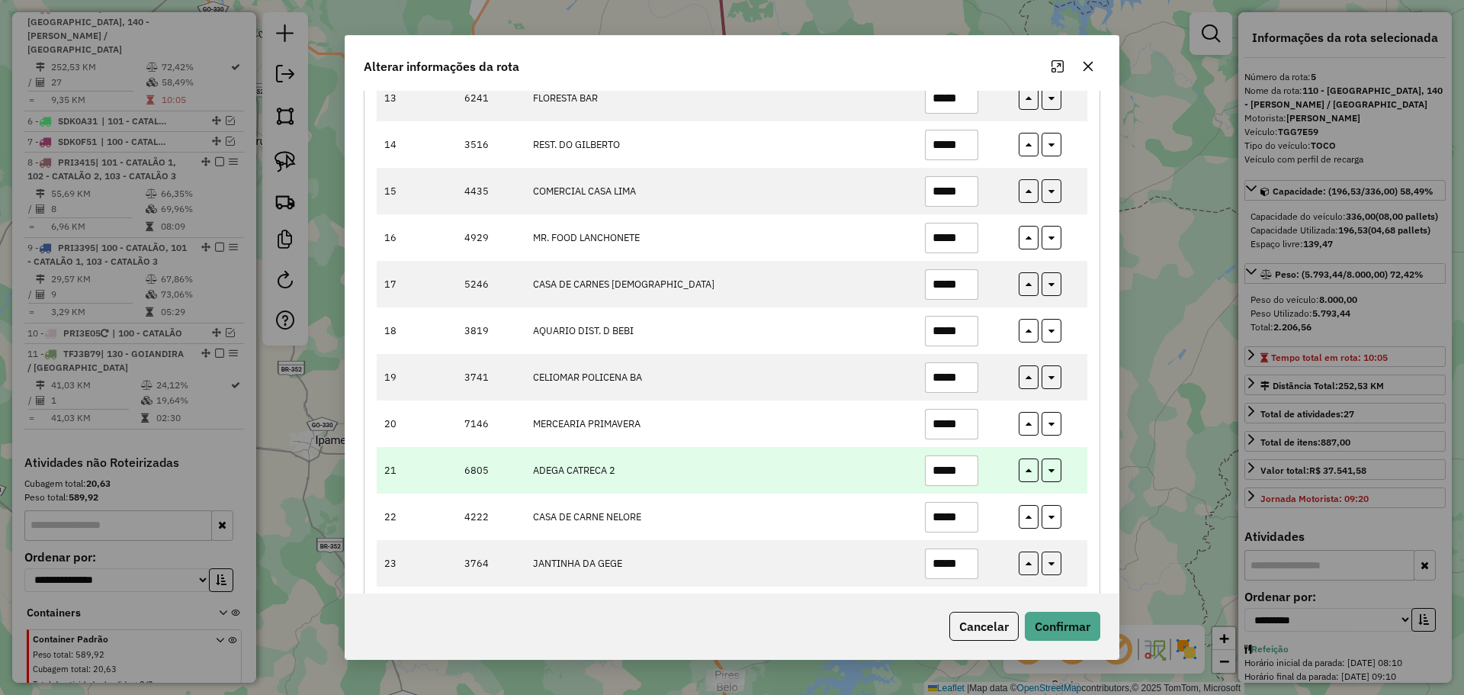
type input "*****"
drag, startPoint x: 952, startPoint y: 474, endPoint x: 972, endPoint y: 477, distance: 20.8
click at [972, 477] on input "*****" at bounding box center [951, 470] width 53 height 30
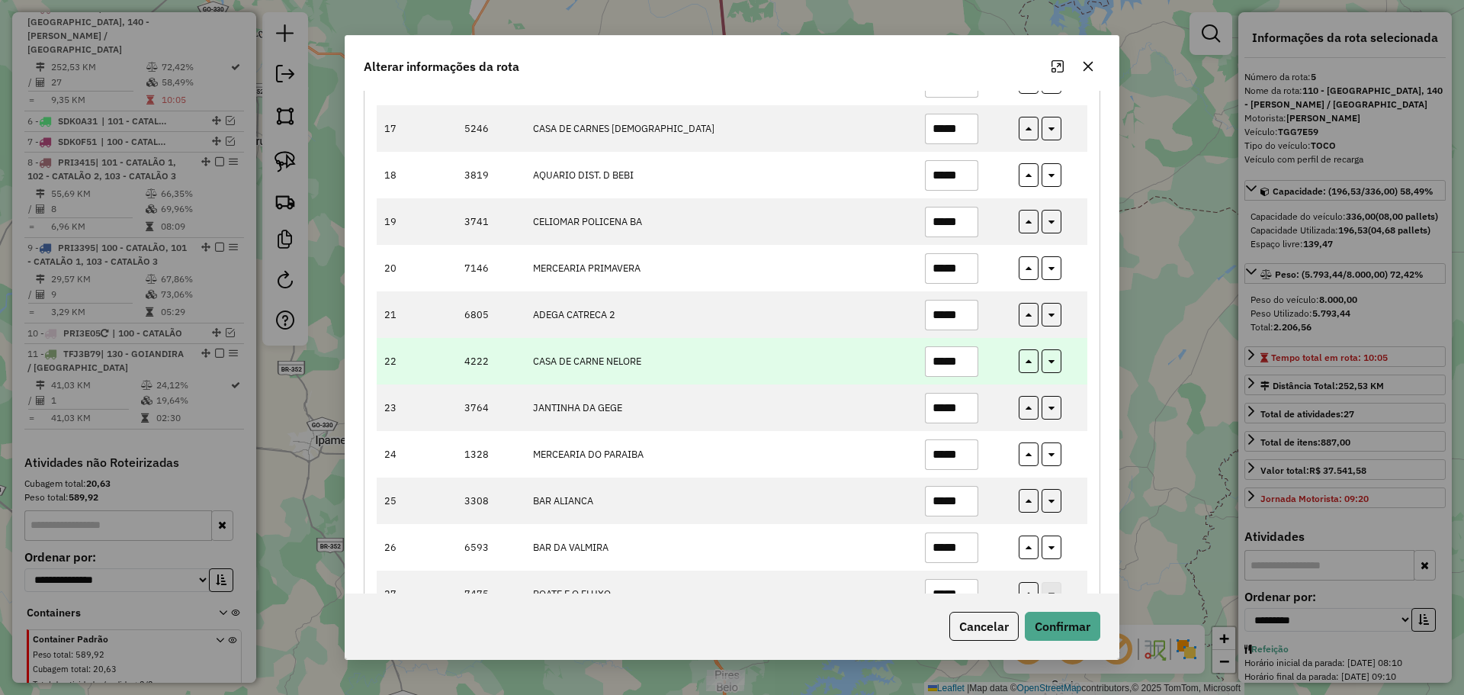
scroll to position [894, 0]
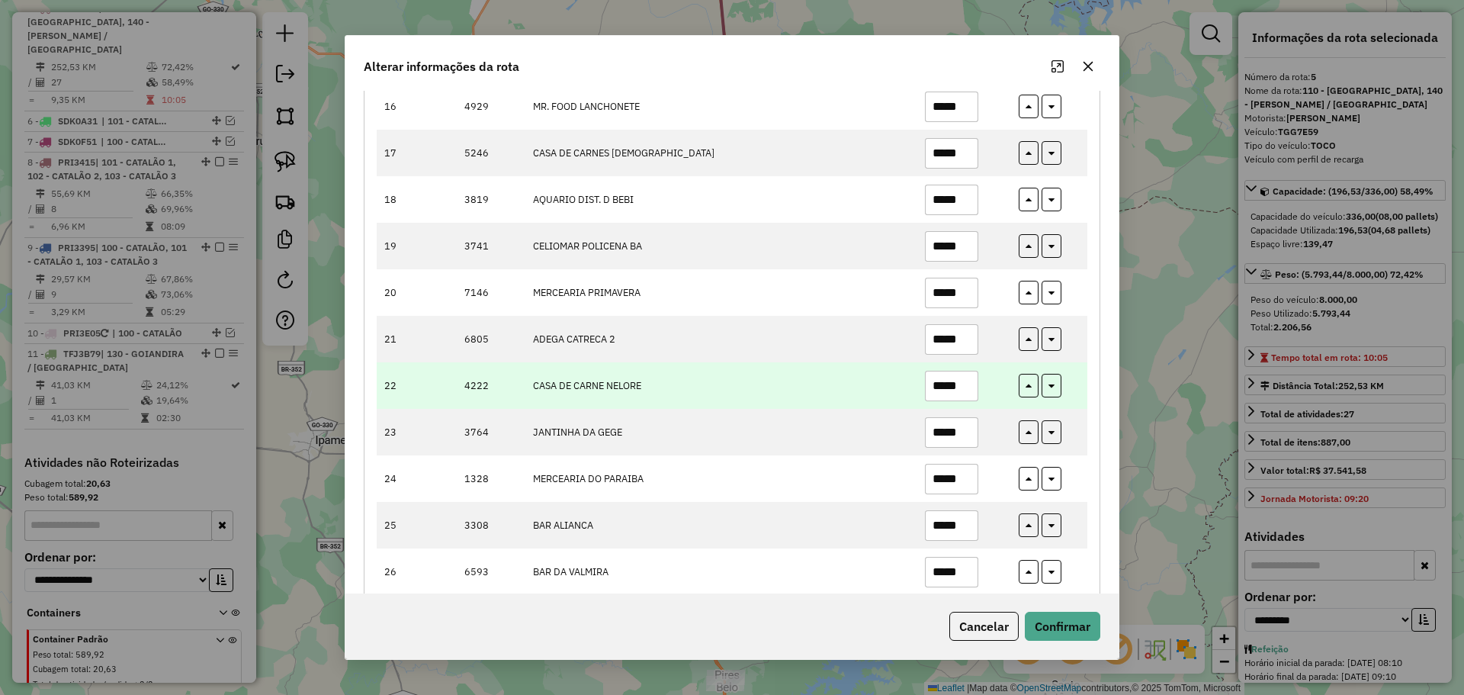
type input "*****"
drag, startPoint x: 952, startPoint y: 389, endPoint x: 968, endPoint y: 393, distance: 16.7
click at [968, 393] on input "*****" at bounding box center [951, 386] width 53 height 30
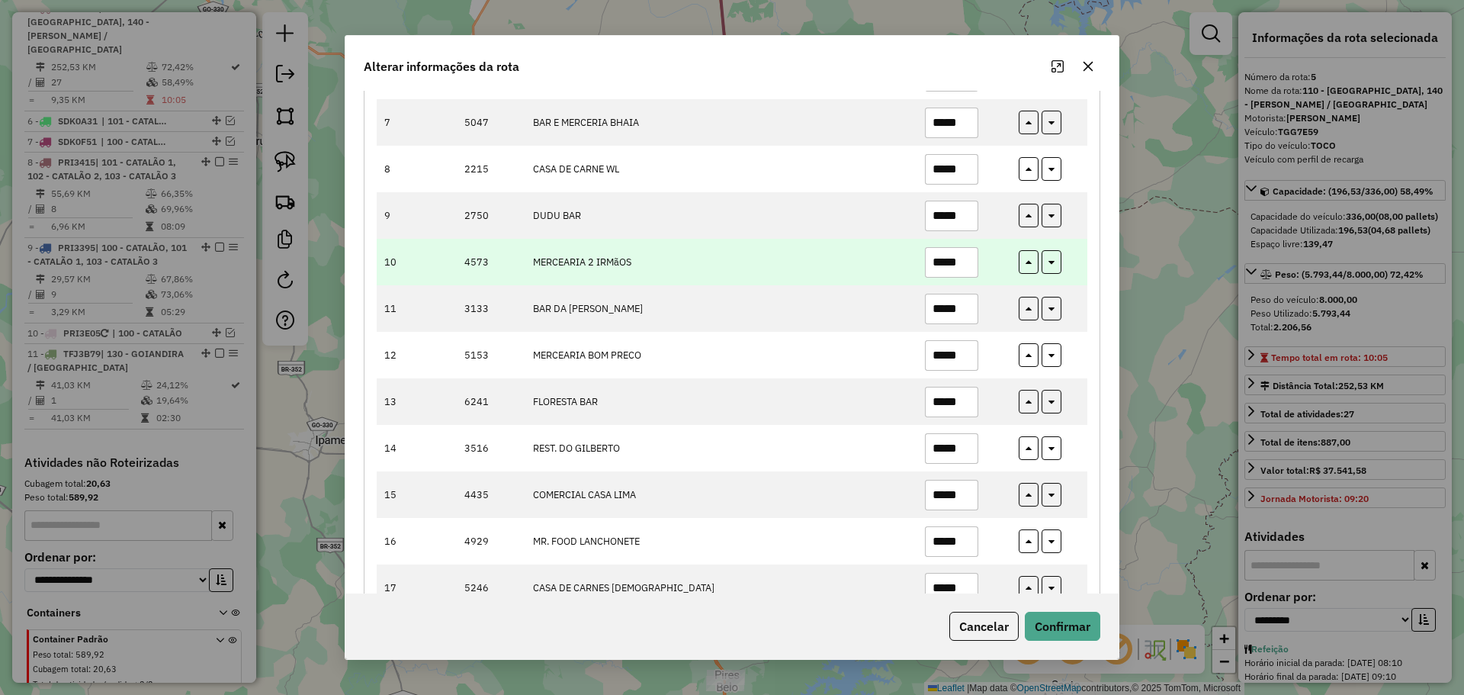
scroll to position [436, 0]
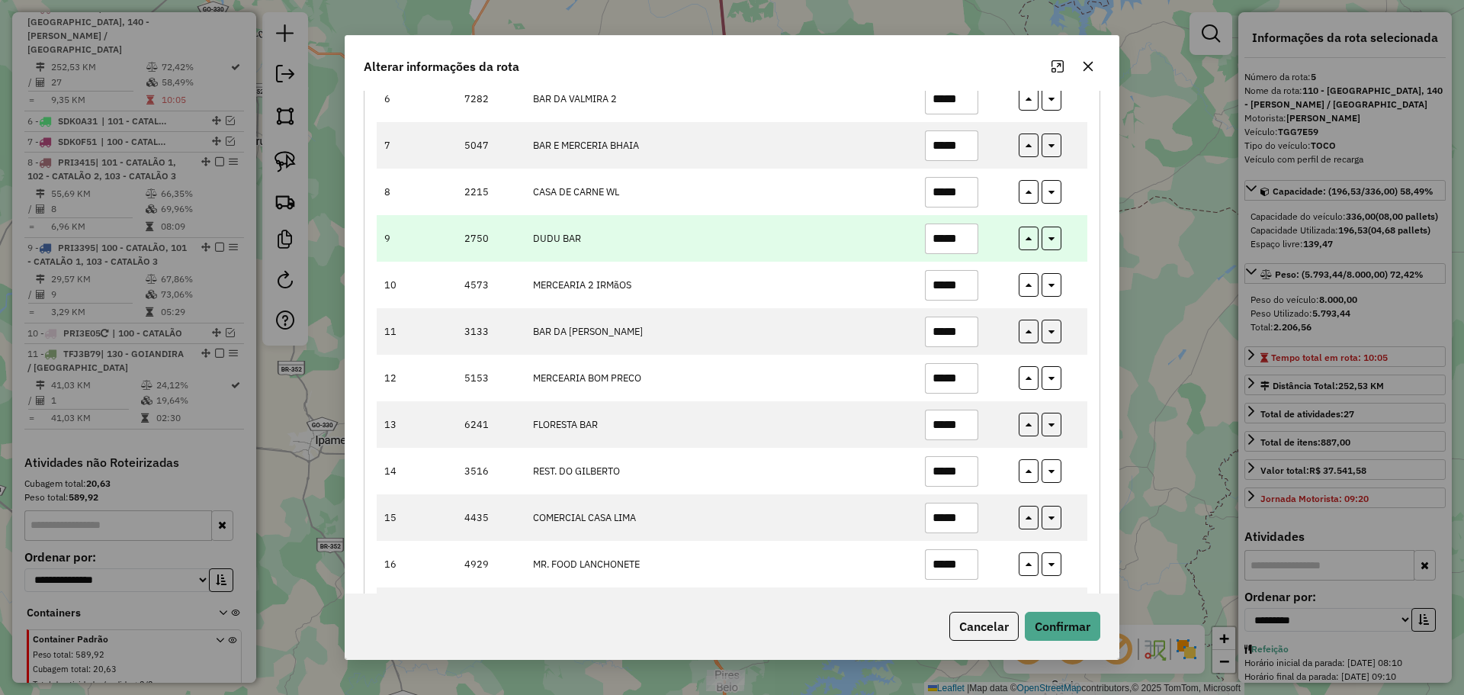
type input "*****"
drag, startPoint x: 949, startPoint y: 235, endPoint x: 967, endPoint y: 242, distance: 18.8
click at [967, 242] on input "*****" at bounding box center [951, 238] width 53 height 30
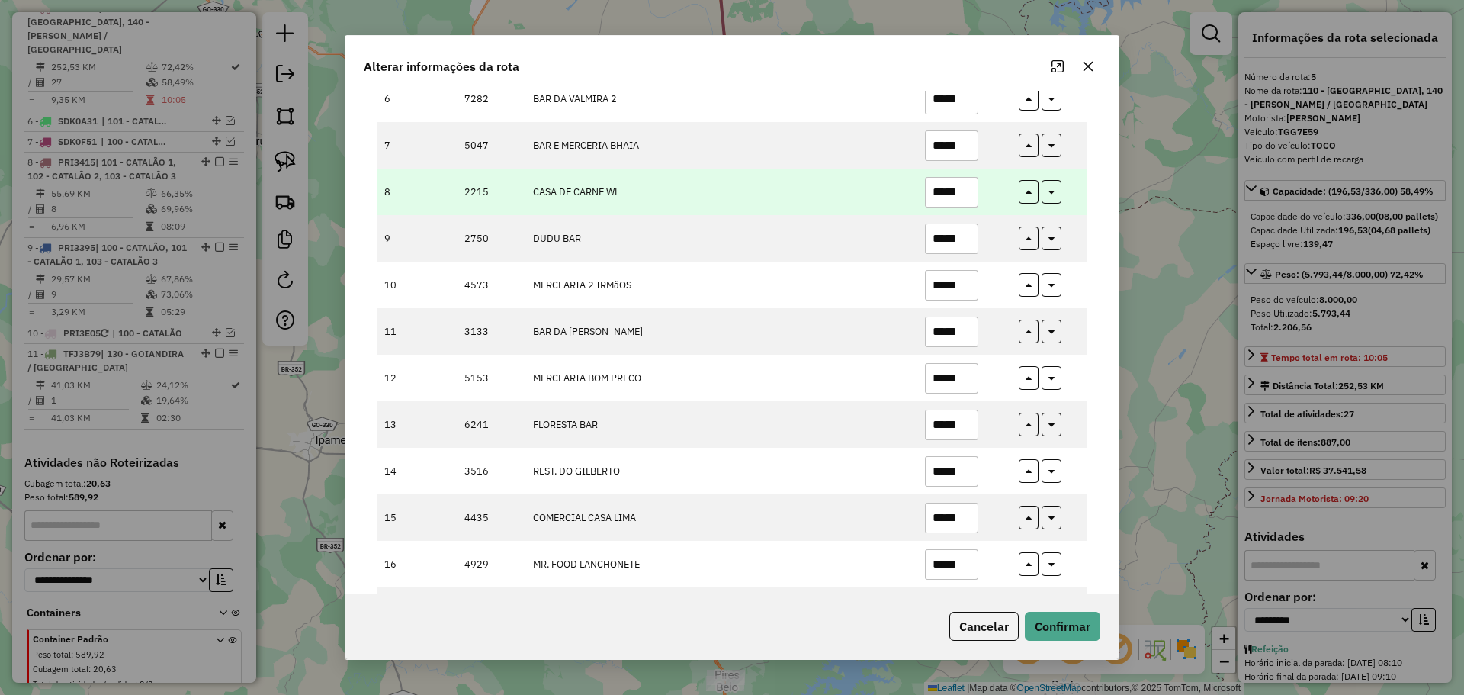
scroll to position [284, 0]
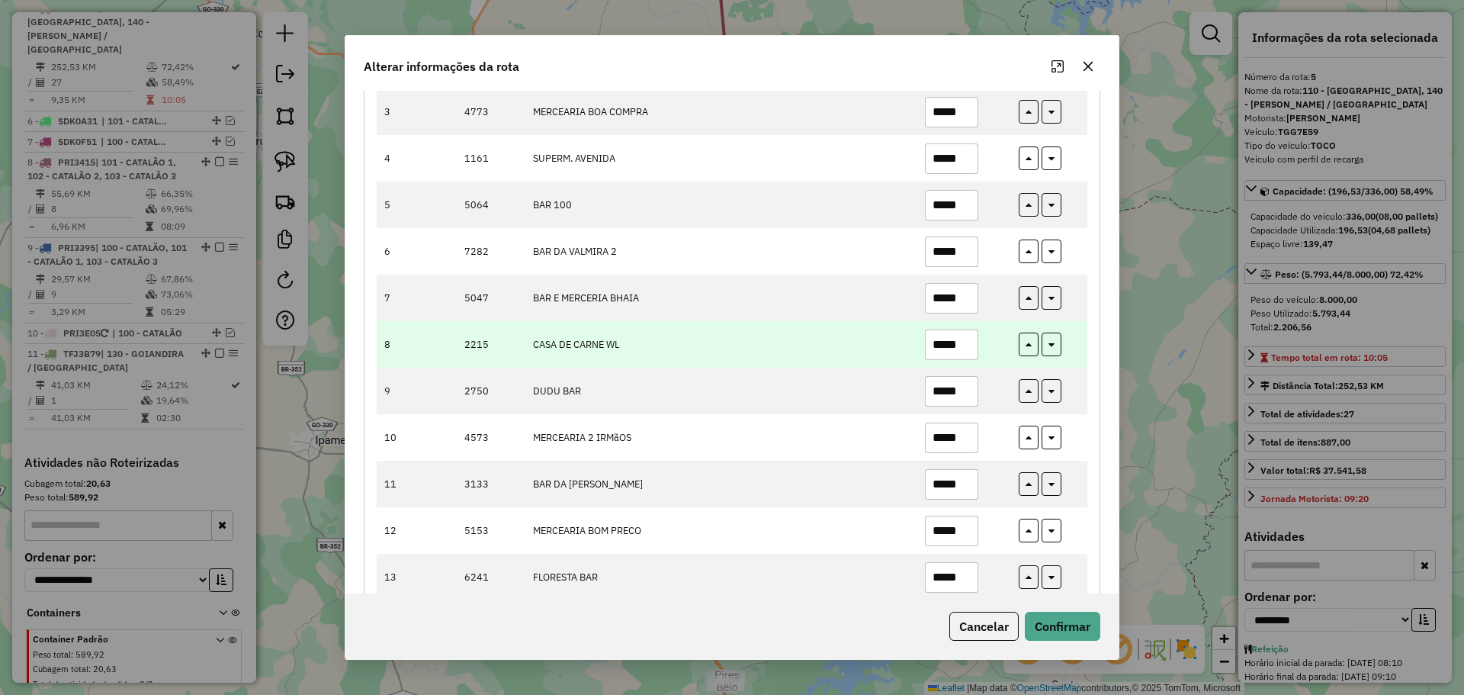
type input "*****"
click at [966, 348] on input "*****" at bounding box center [951, 344] width 53 height 30
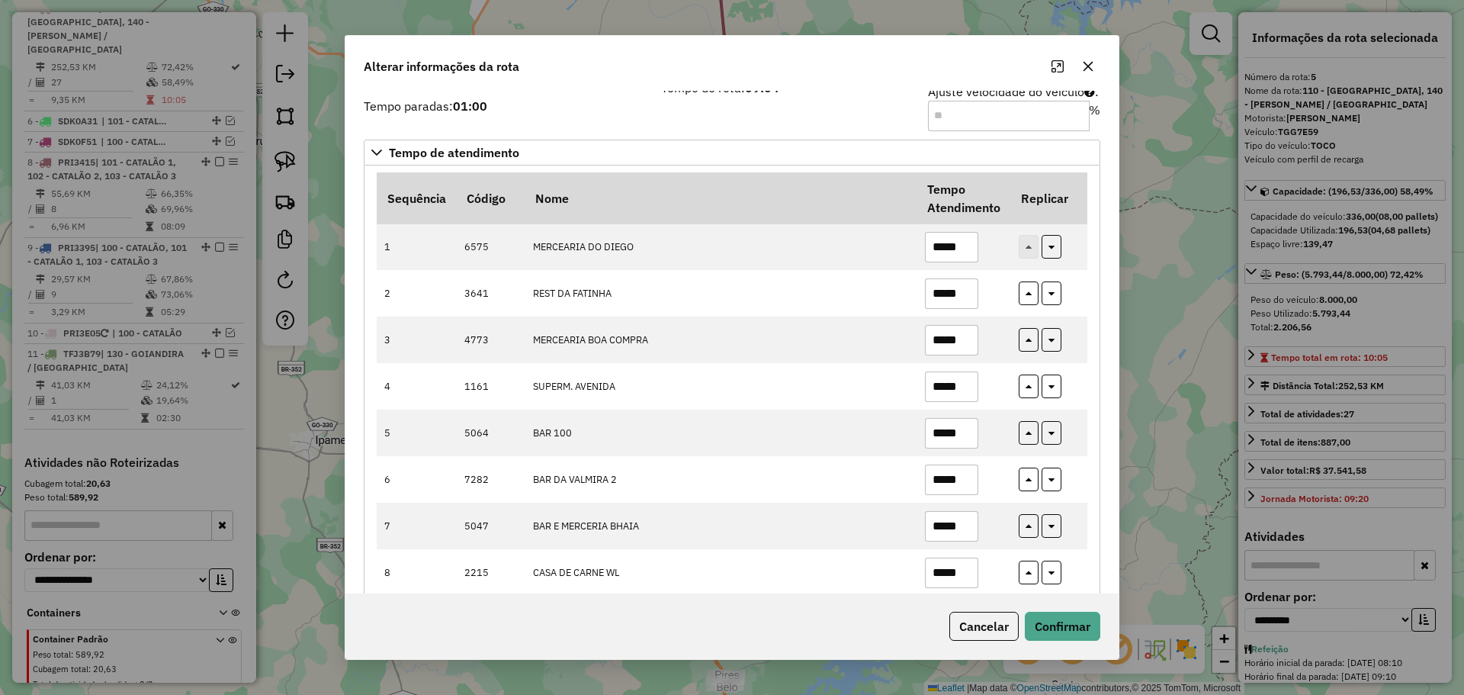
scroll to position [55, 0]
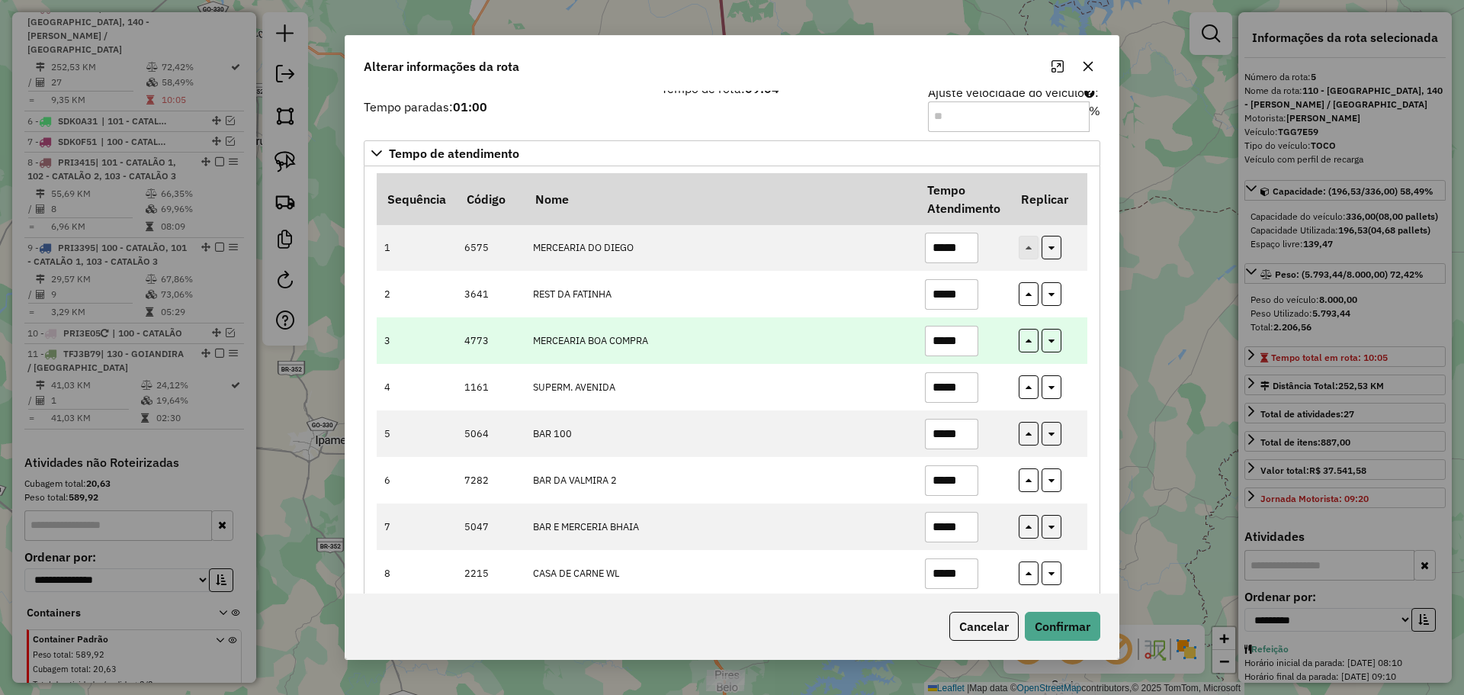
type input "*****"
click at [968, 344] on input "*****" at bounding box center [951, 341] width 53 height 30
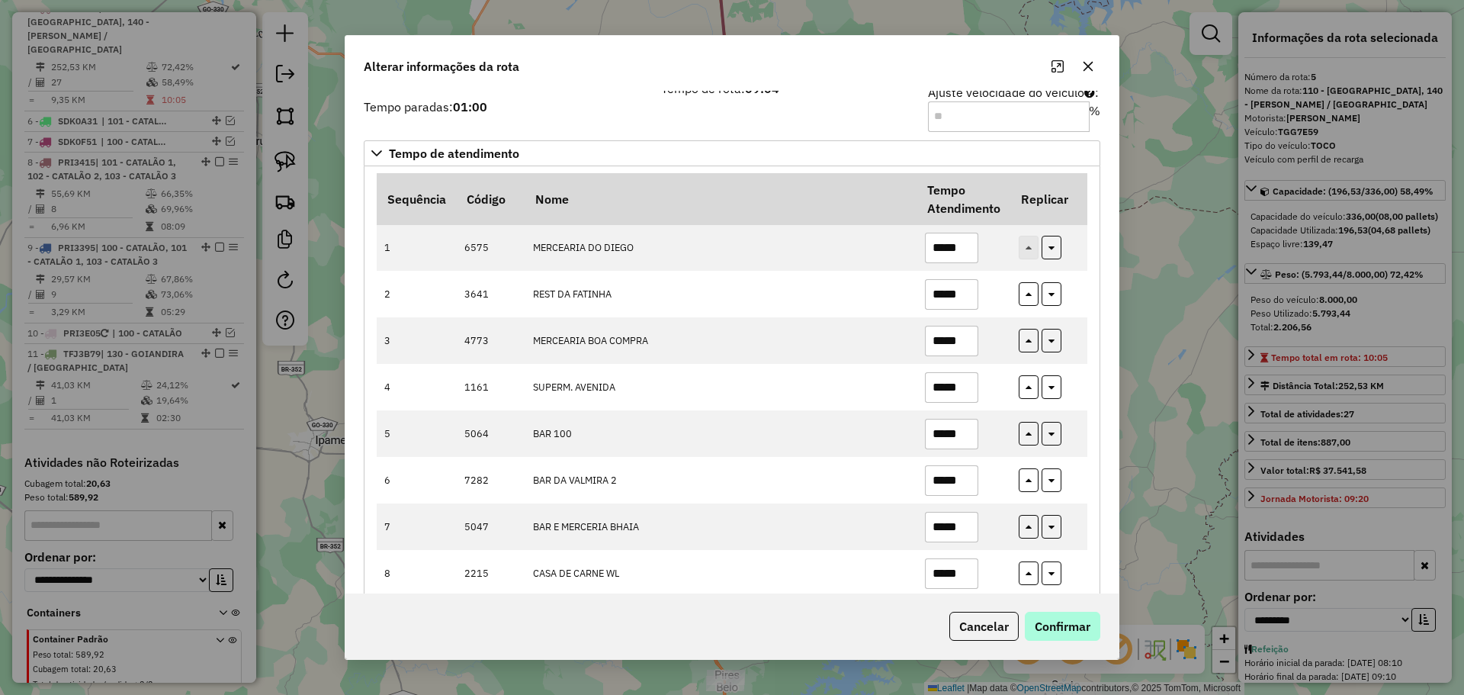
type input "*****"
click at [1058, 619] on button "Confirmar" at bounding box center [1062, 625] width 75 height 29
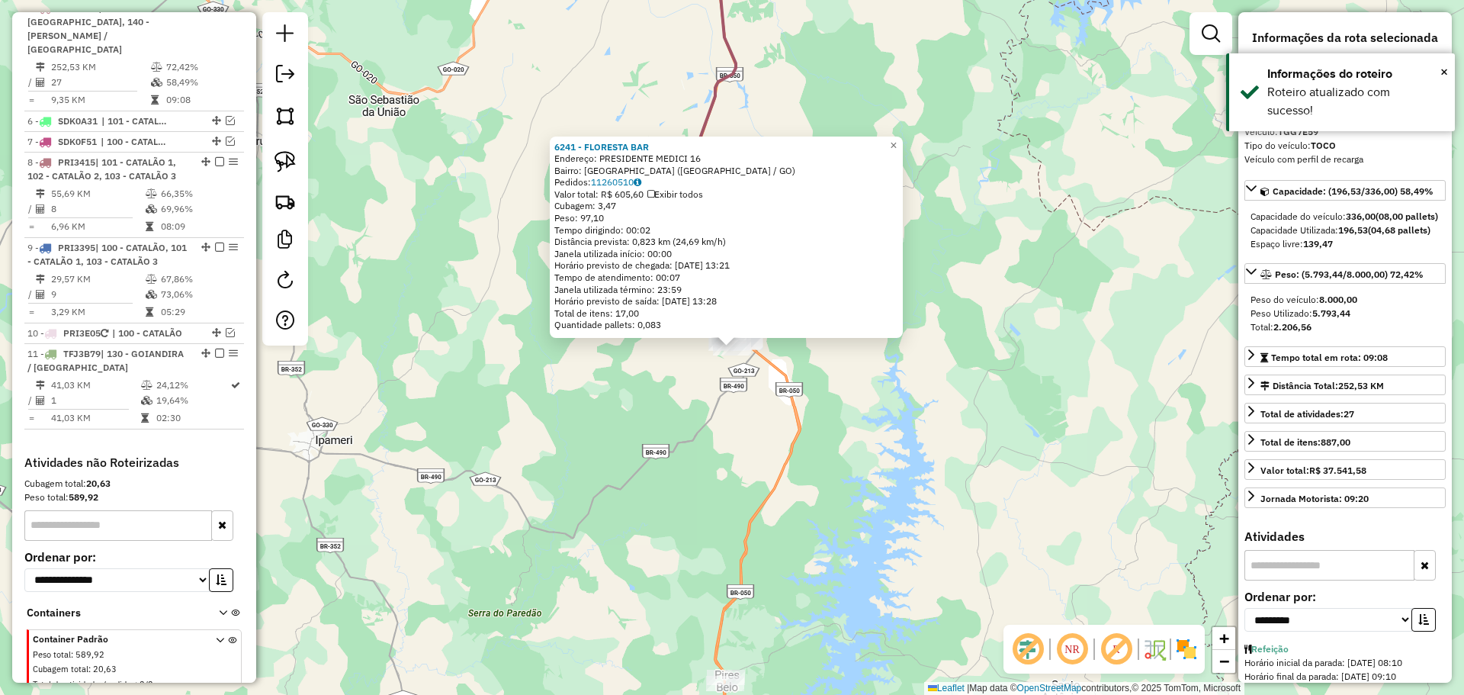
drag, startPoint x: 835, startPoint y: 610, endPoint x: 818, endPoint y: 534, distance: 77.3
click at [823, 550] on div "6241 - FLORESTA BAR Endereço: PRESIDENTE MEDICI 16 Bairro: [GEOGRAPHIC_DATA] ([…" at bounding box center [732, 347] width 1464 height 695
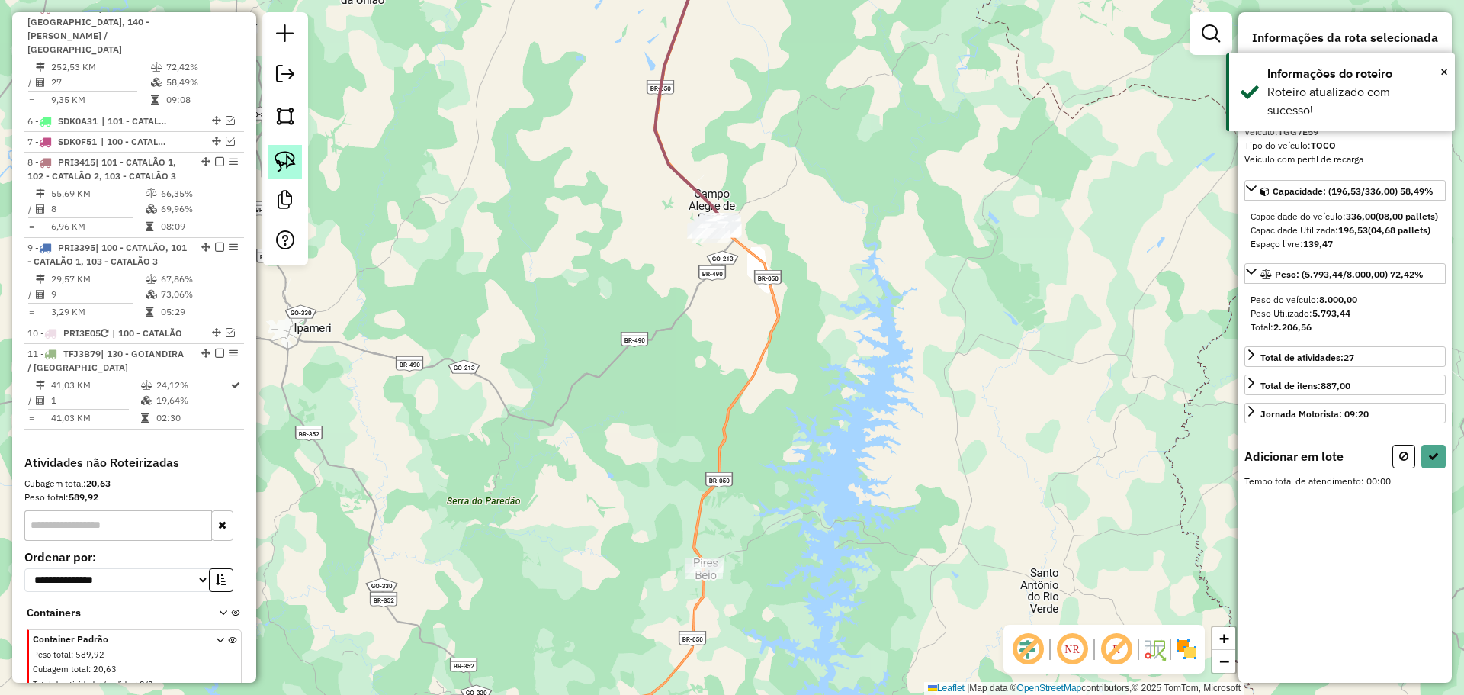
click at [290, 159] on img at bounding box center [284, 161] width 21 height 21
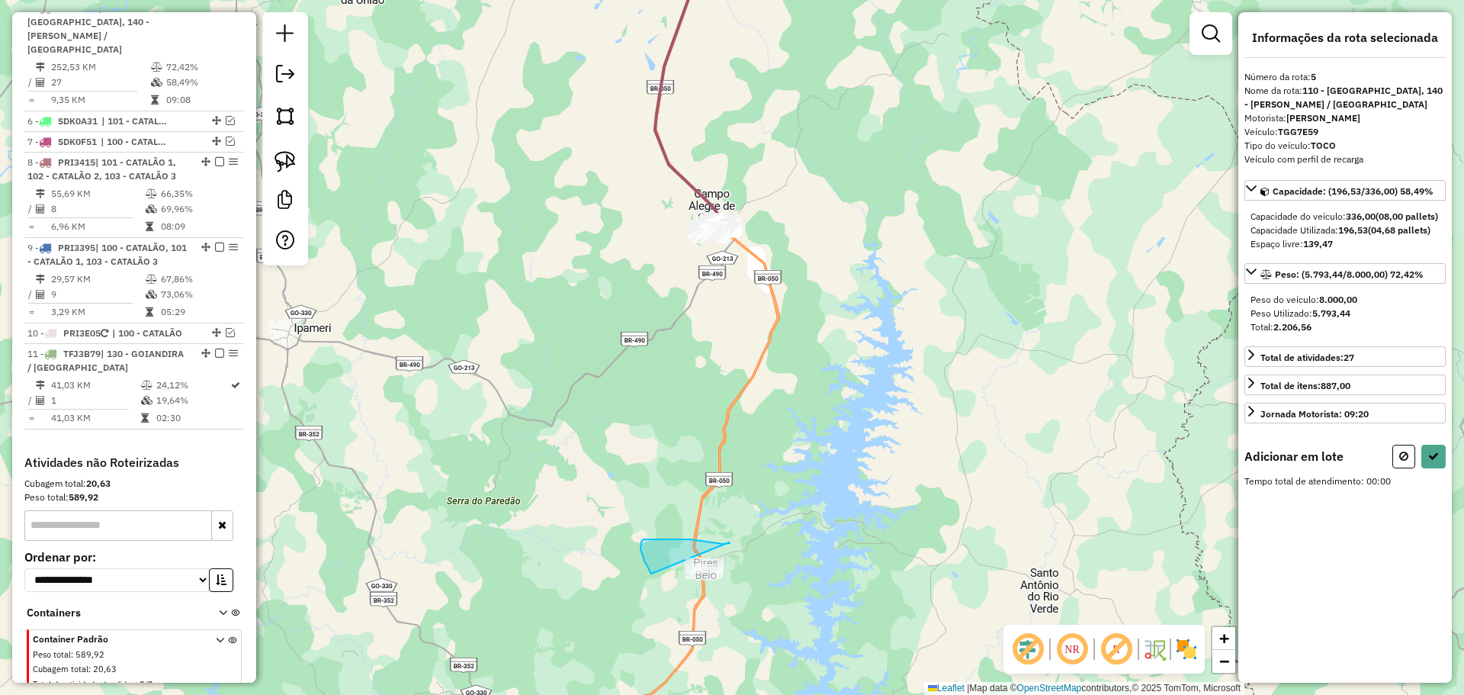
drag, startPoint x: 729, startPoint y: 542, endPoint x: 824, endPoint y: 599, distance: 110.8
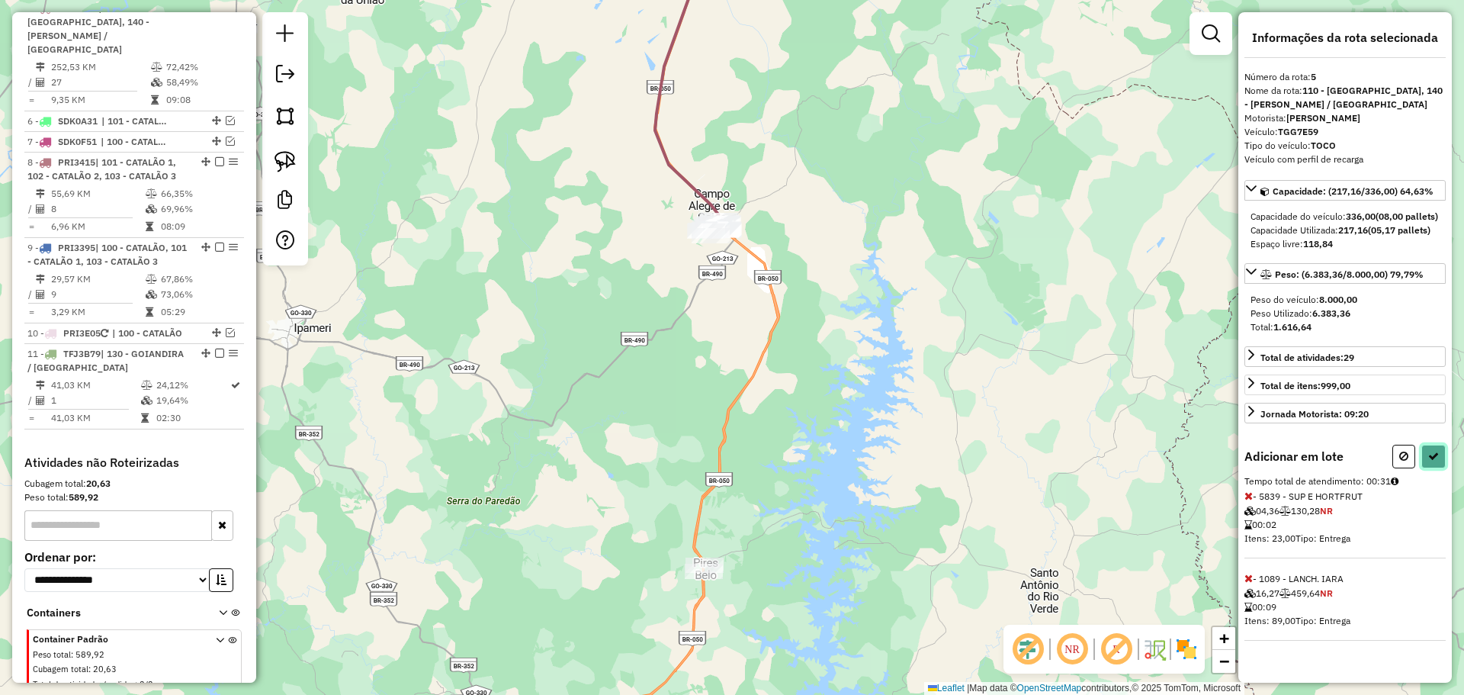
click at [1436, 468] on button at bounding box center [1433, 456] width 24 height 24
select select "**********"
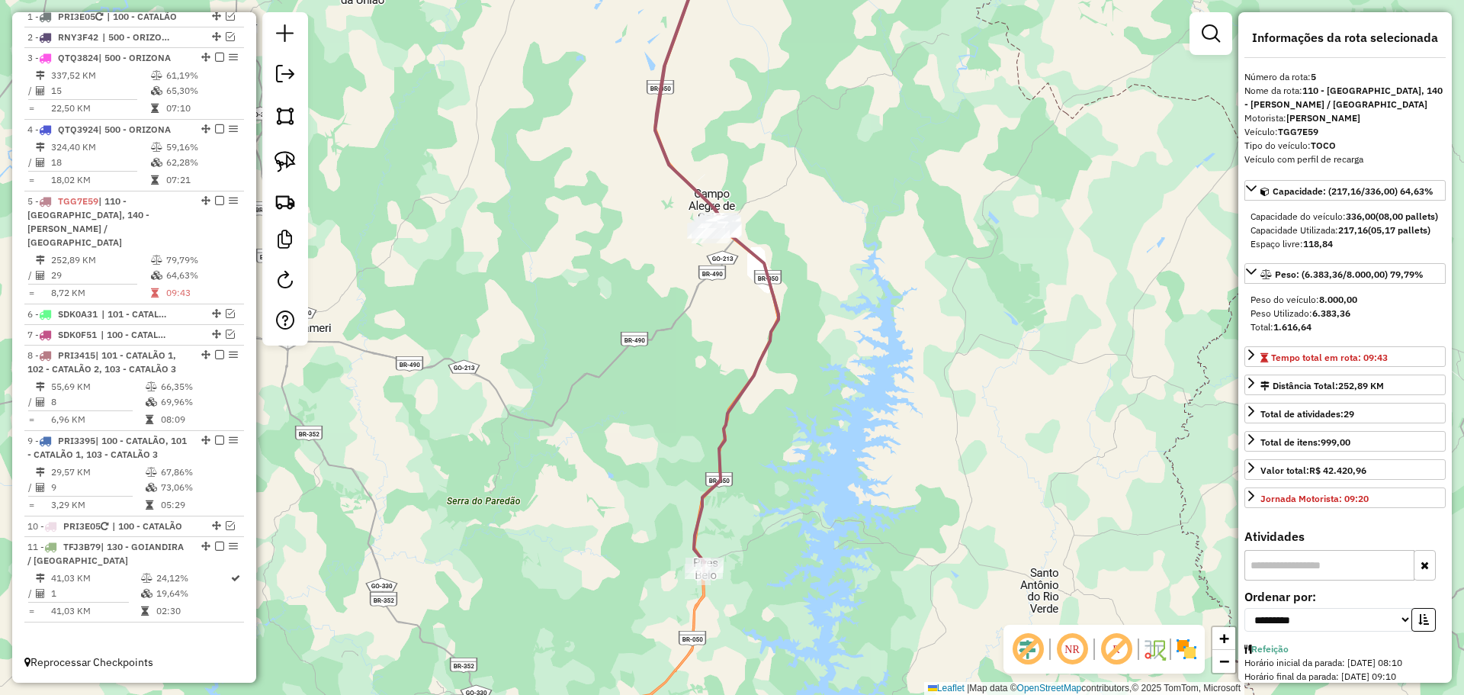
scroll to position [582, 0]
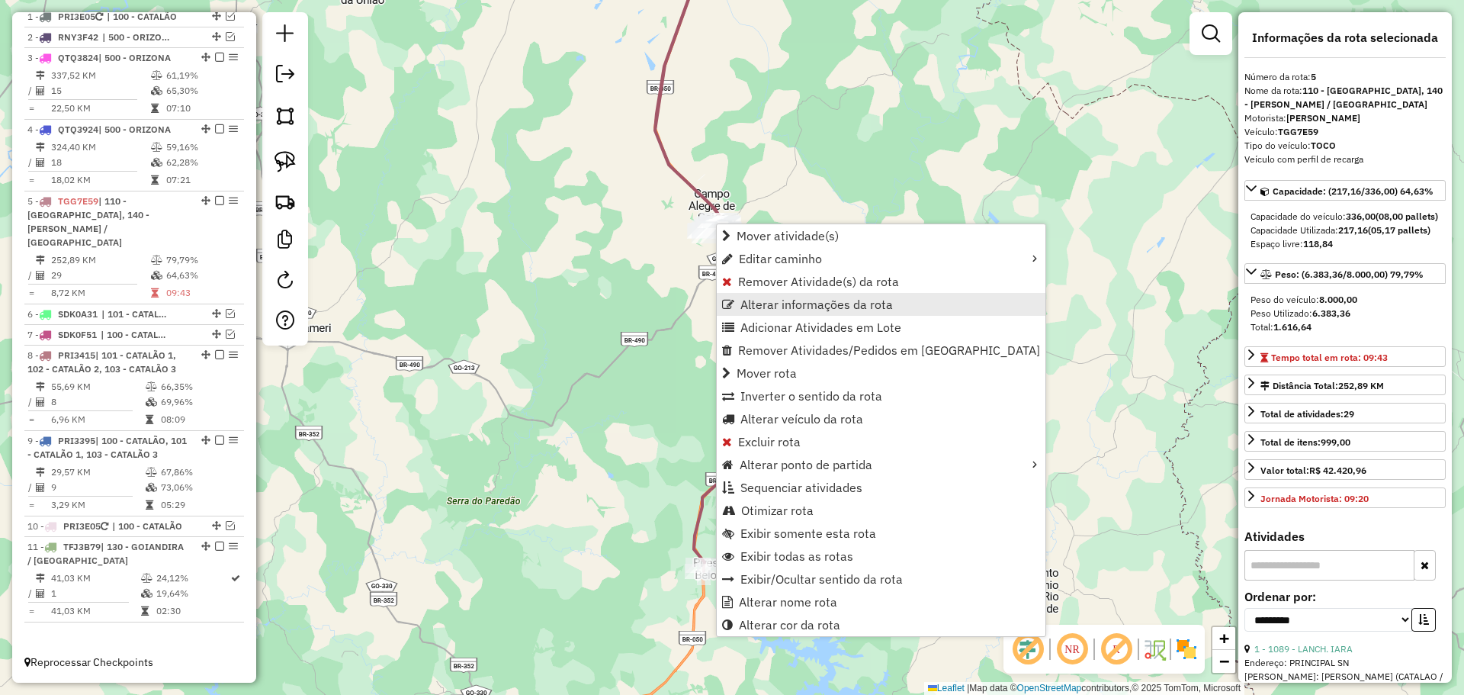
click at [770, 307] on span "Alterar informações da rota" at bounding box center [816, 304] width 152 height 12
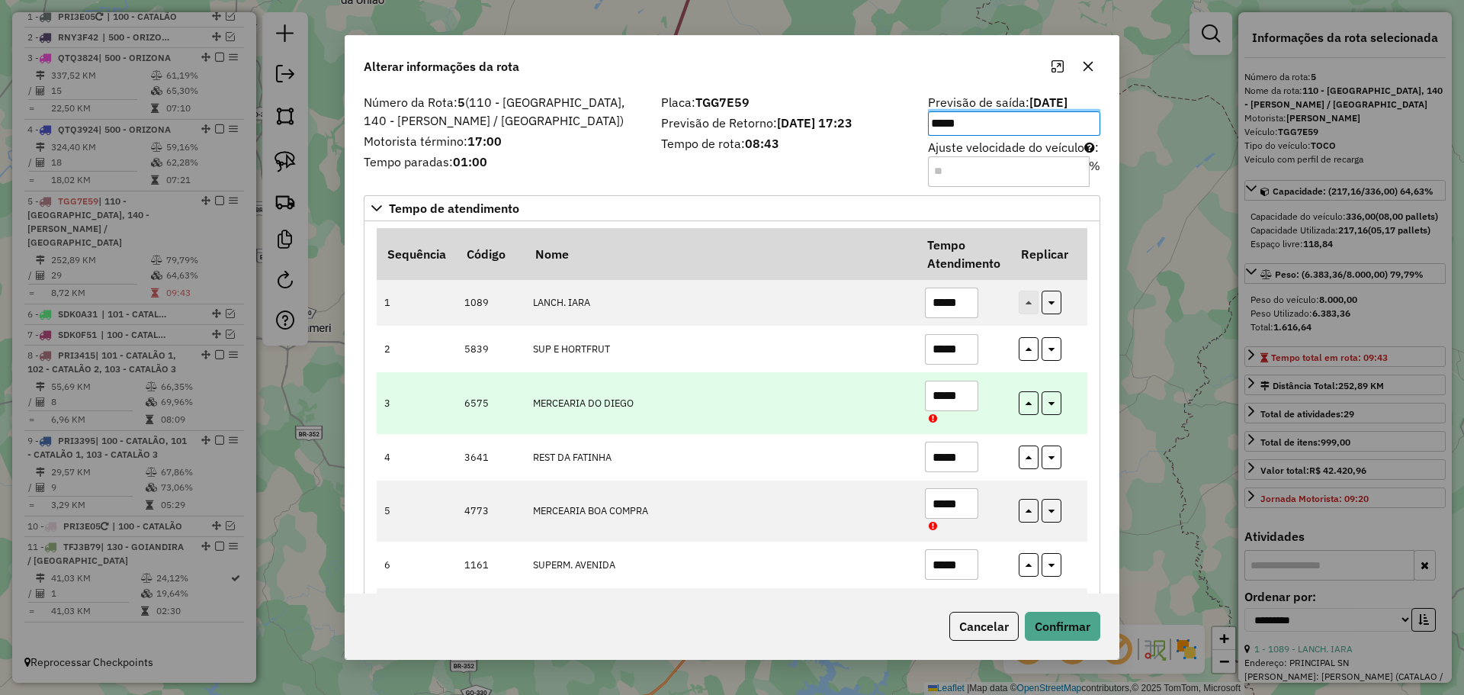
click at [796, 432] on td "MERCEARIA DO DIEGO" at bounding box center [721, 402] width 392 height 61
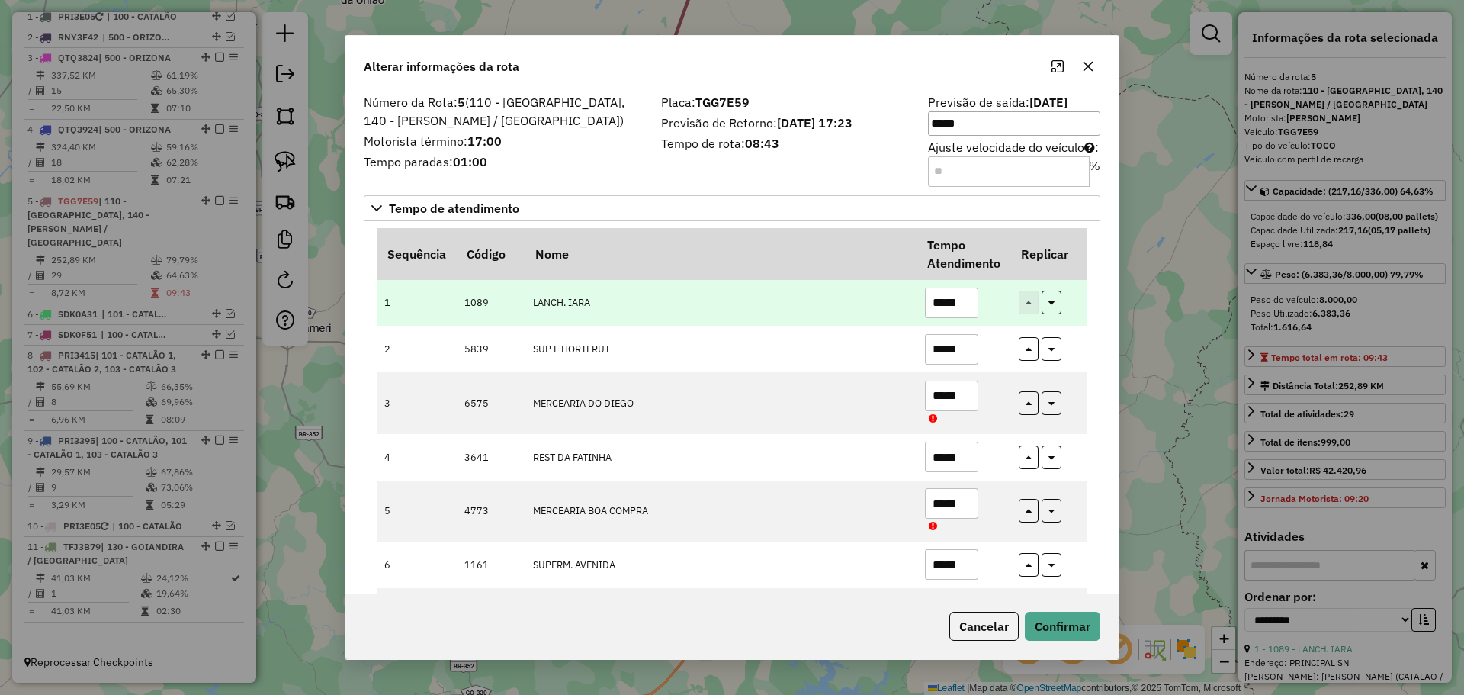
drag, startPoint x: 948, startPoint y: 306, endPoint x: 978, endPoint y: 312, distance: 30.4
click at [978, 312] on td "*****" at bounding box center [963, 302] width 94 height 47
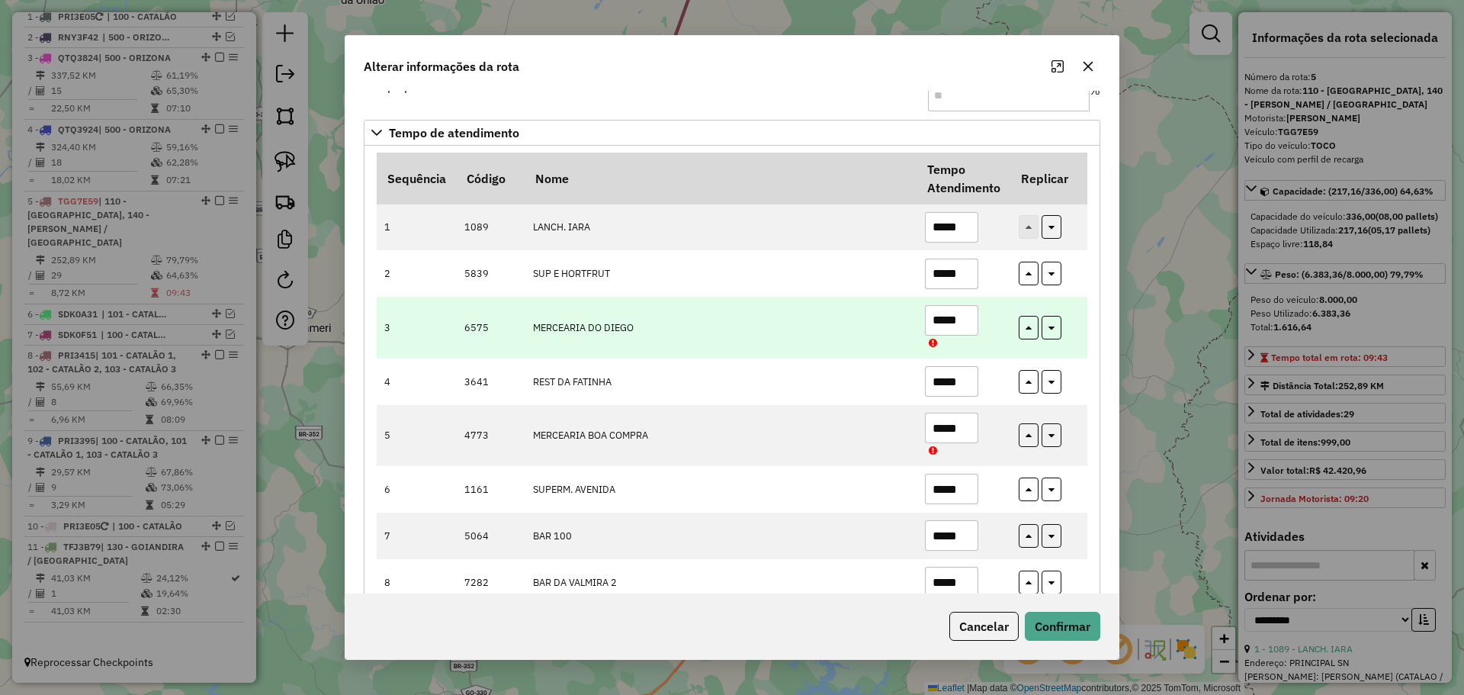
scroll to position [76, 0]
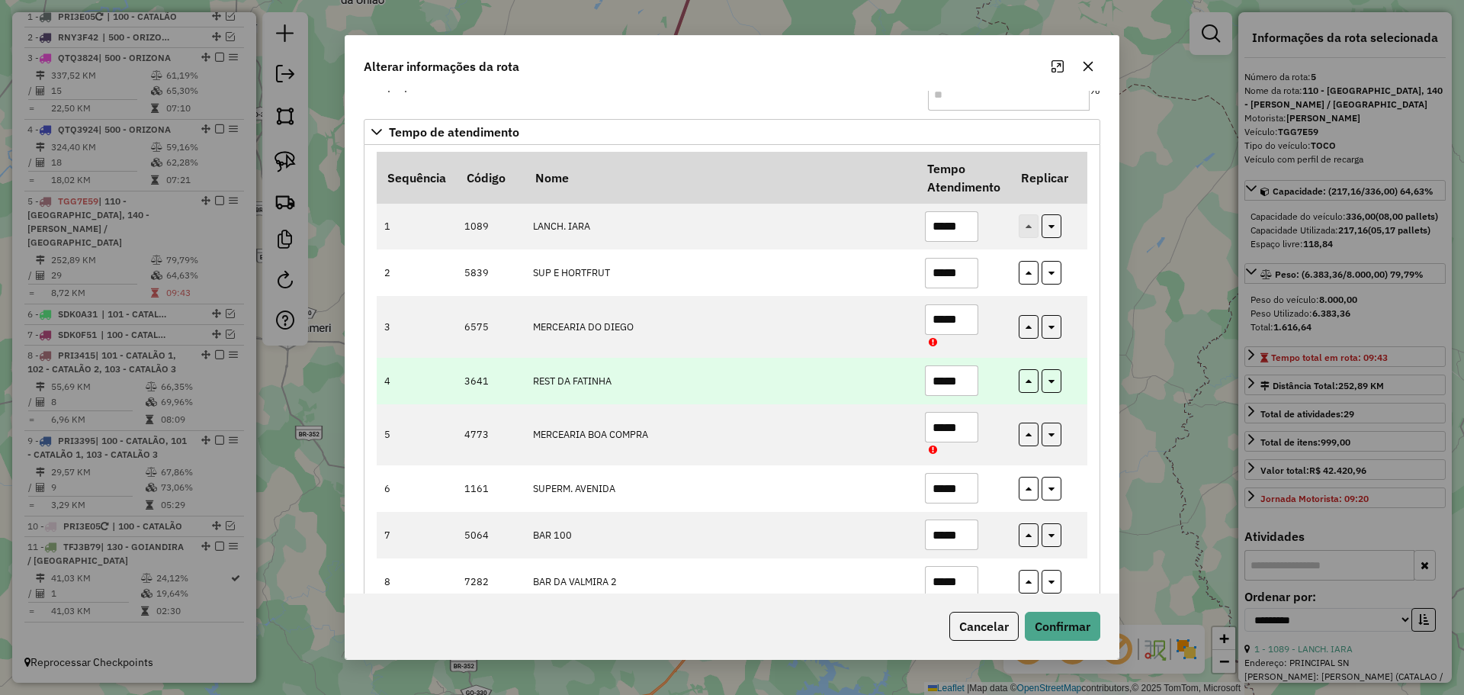
type input "*****"
drag, startPoint x: 957, startPoint y: 378, endPoint x: 973, endPoint y: 381, distance: 16.3
click at [973, 381] on input "*****" at bounding box center [951, 380] width 53 height 30
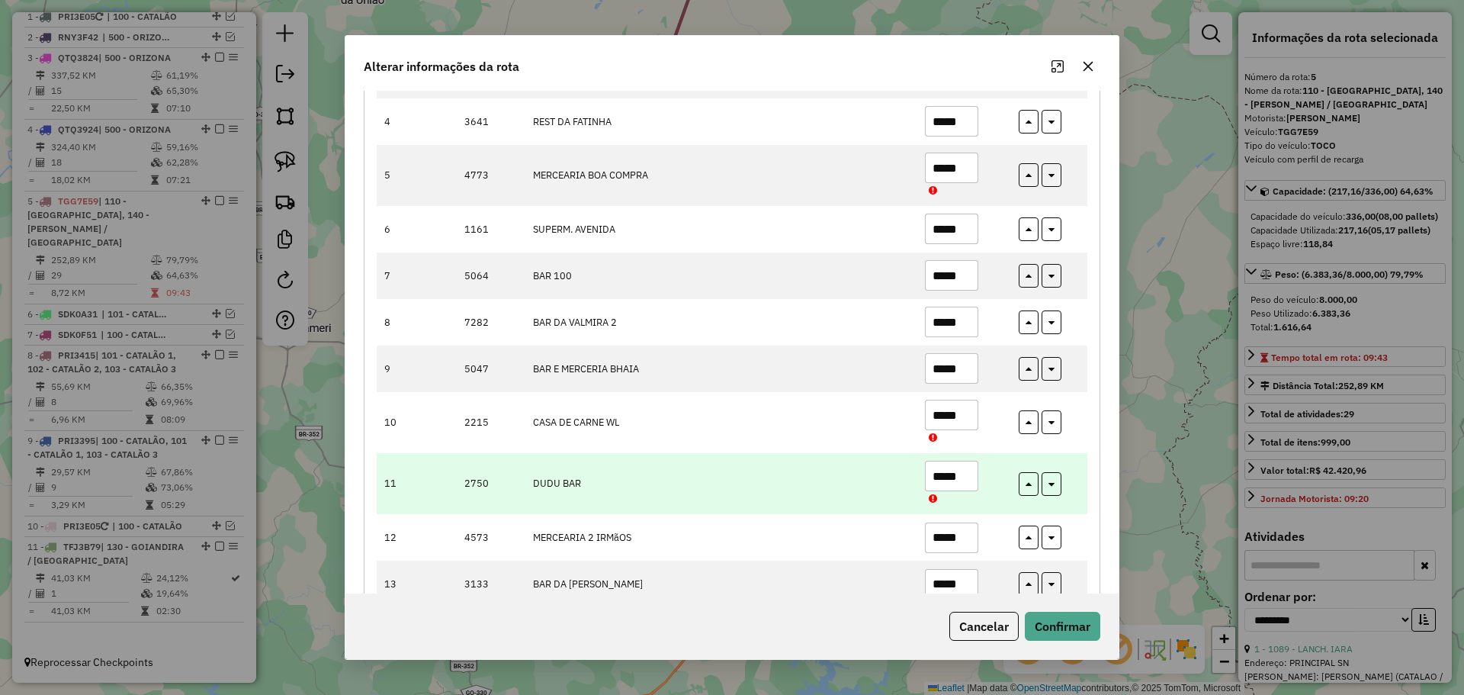
scroll to position [381, 0]
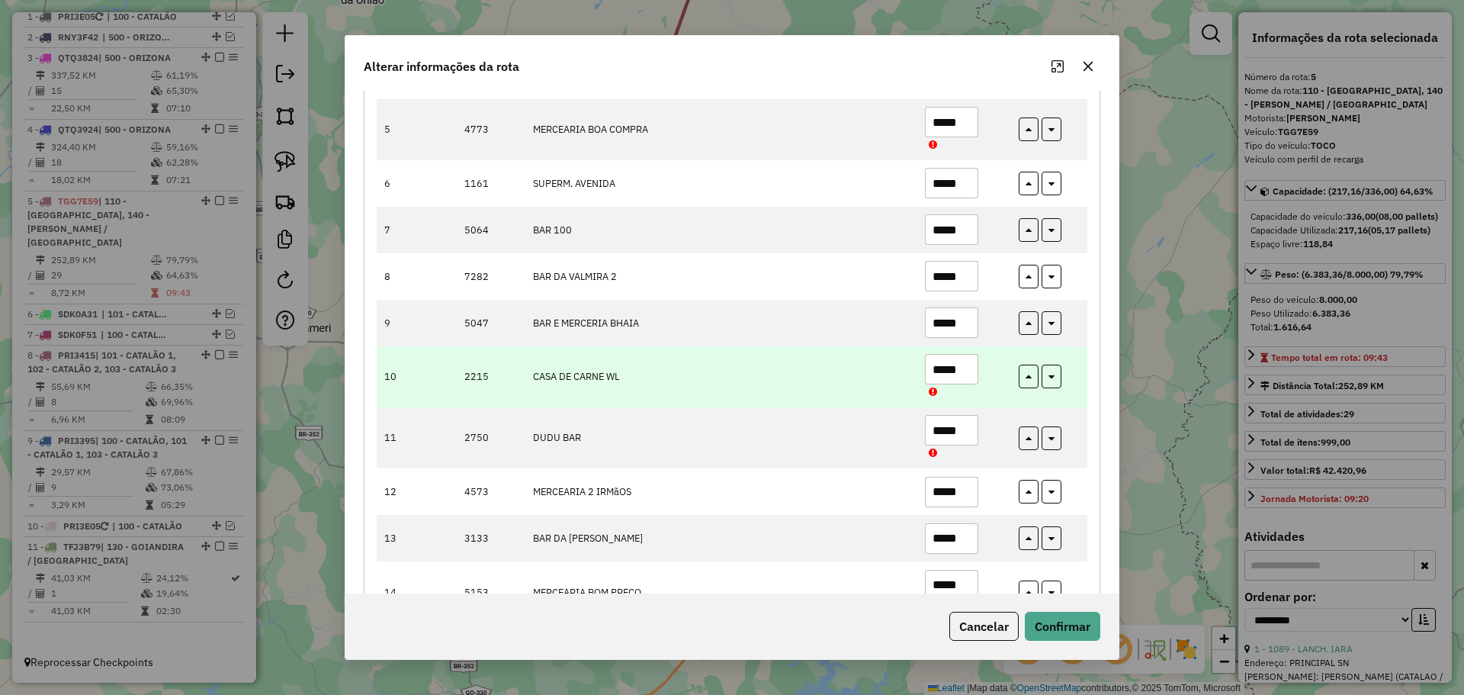
type input "*****"
drag, startPoint x: 957, startPoint y: 374, endPoint x: 965, endPoint y: 374, distance: 8.4
click at [965, 374] on input "*****" at bounding box center [951, 369] width 53 height 30
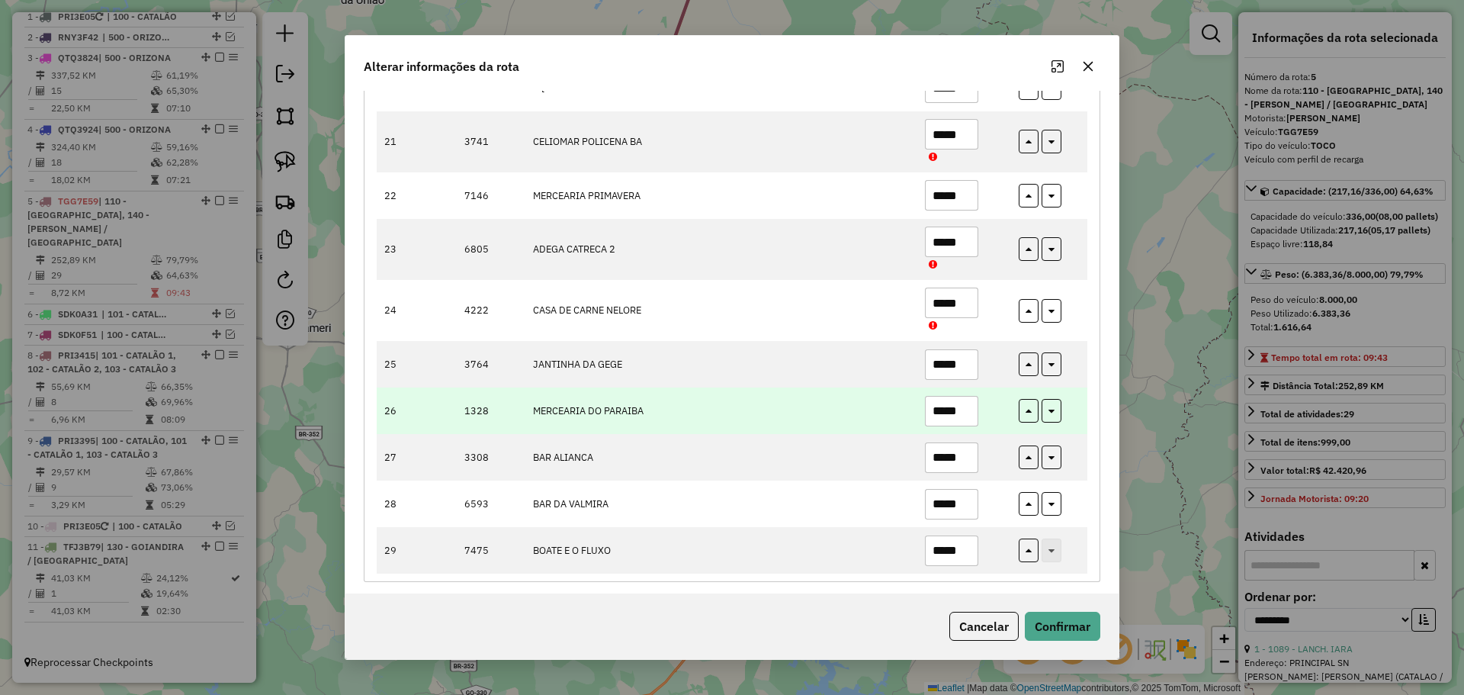
scroll to position [1194, 0]
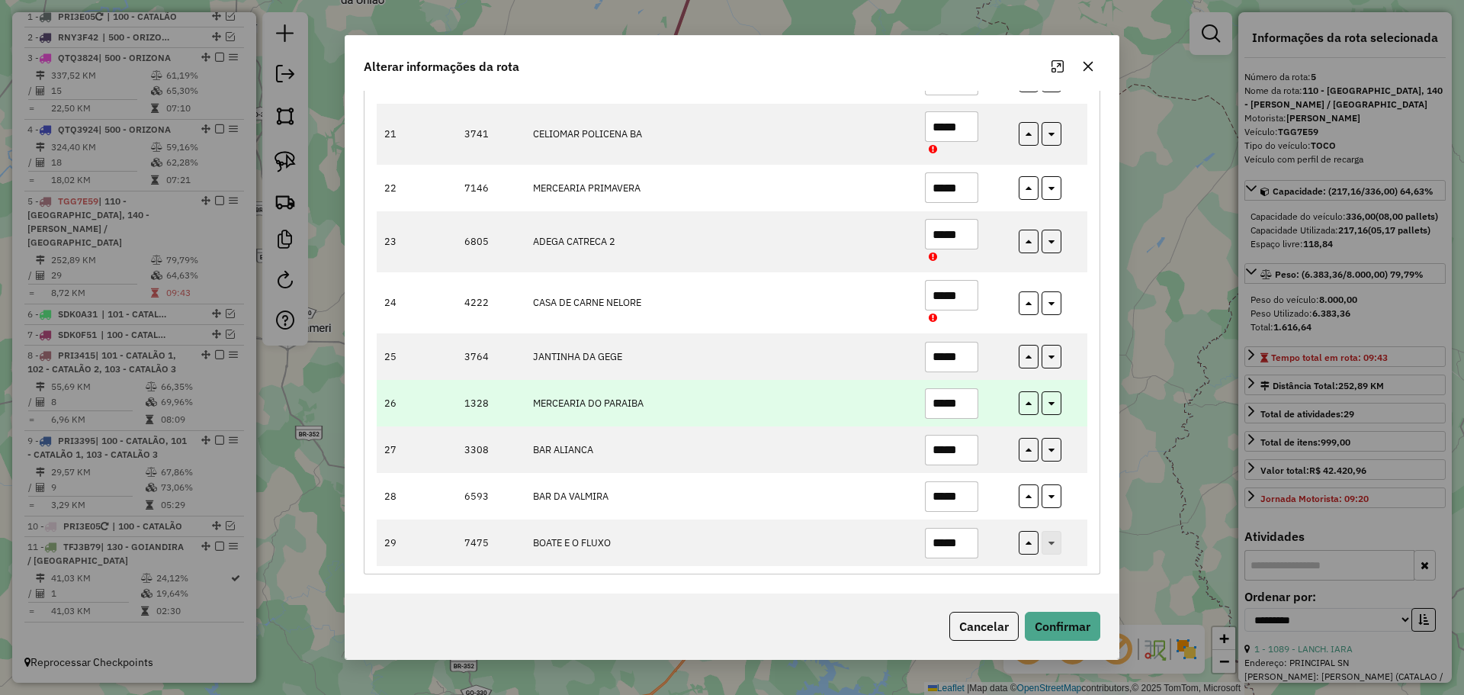
type input "*****"
drag, startPoint x: 956, startPoint y: 409, endPoint x: 968, endPoint y: 410, distance: 11.5
click at [968, 410] on input "*****" at bounding box center [951, 403] width 53 height 30
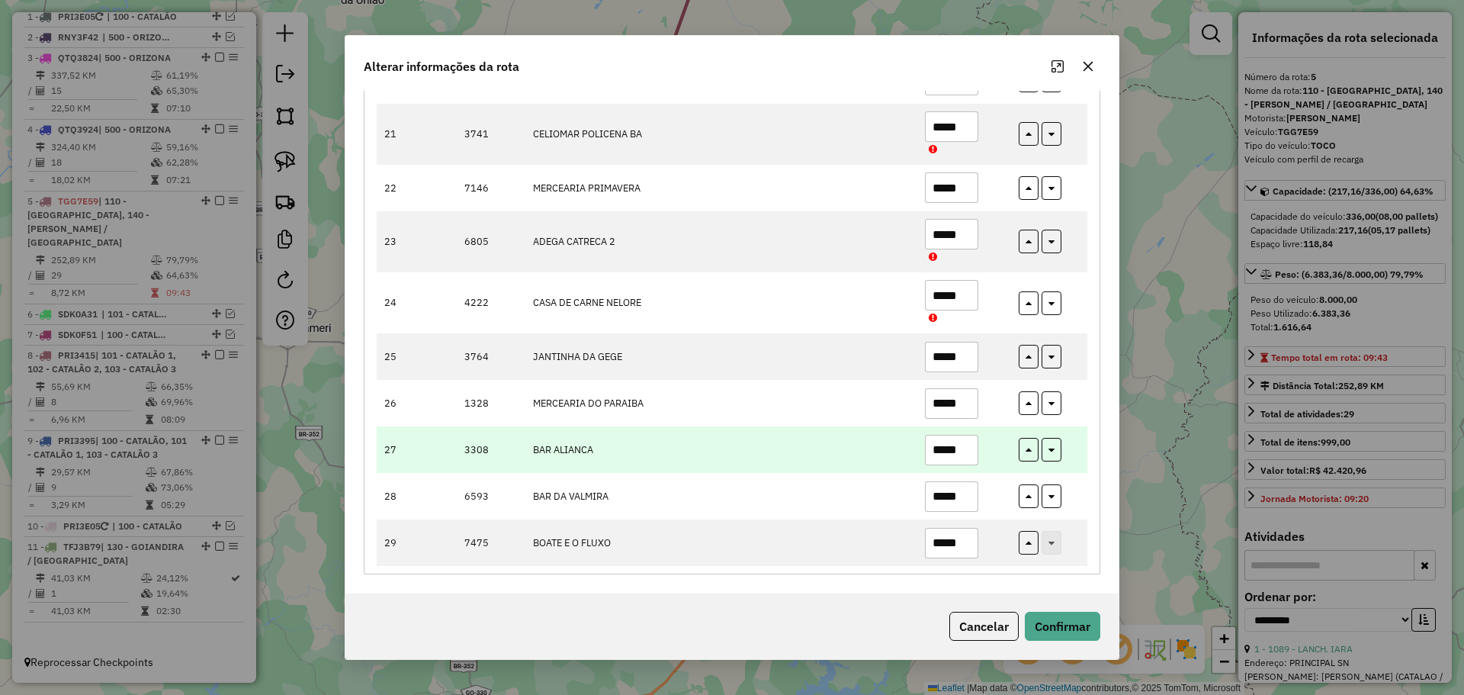
type input "*****"
click at [964, 454] on input "*****" at bounding box center [951, 450] width 53 height 30
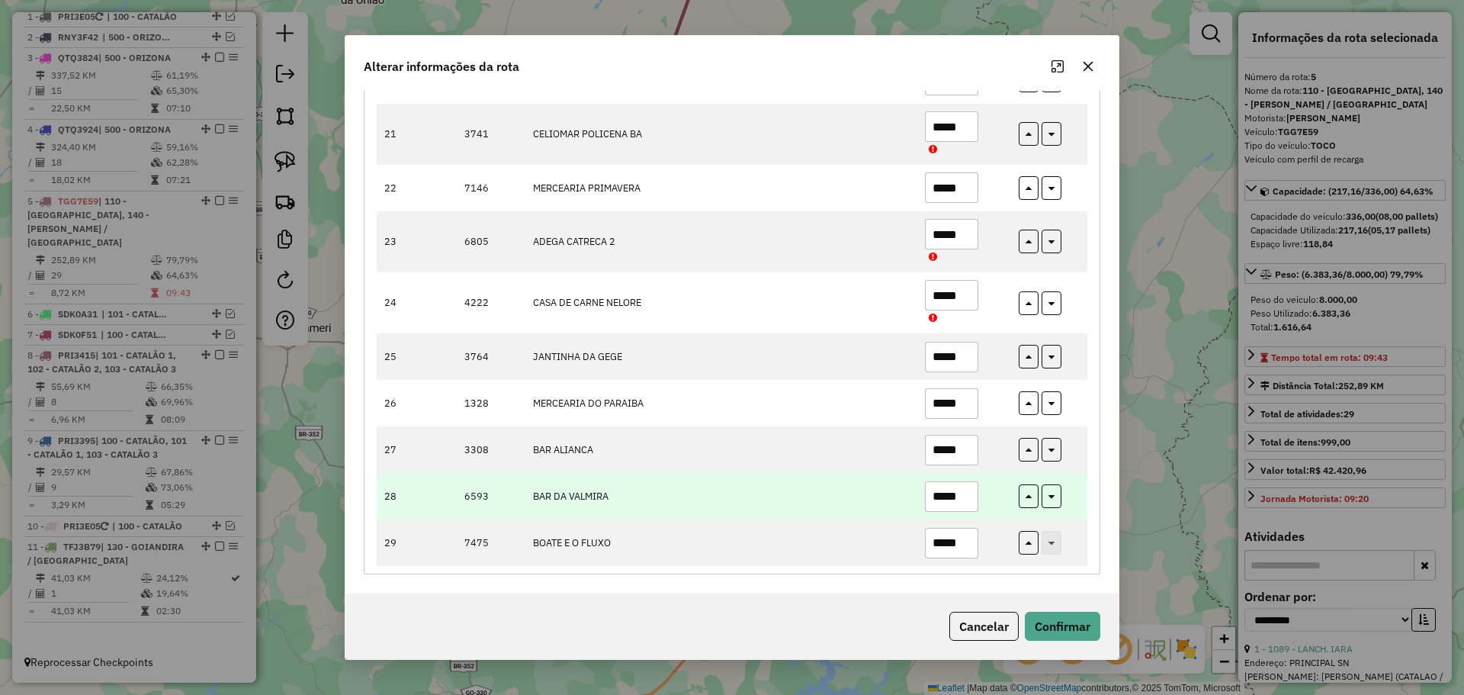
type input "*****"
drag, startPoint x: 956, startPoint y: 500, endPoint x: 968, endPoint y: 501, distance: 11.5
click at [968, 501] on input "*****" at bounding box center [951, 496] width 53 height 30
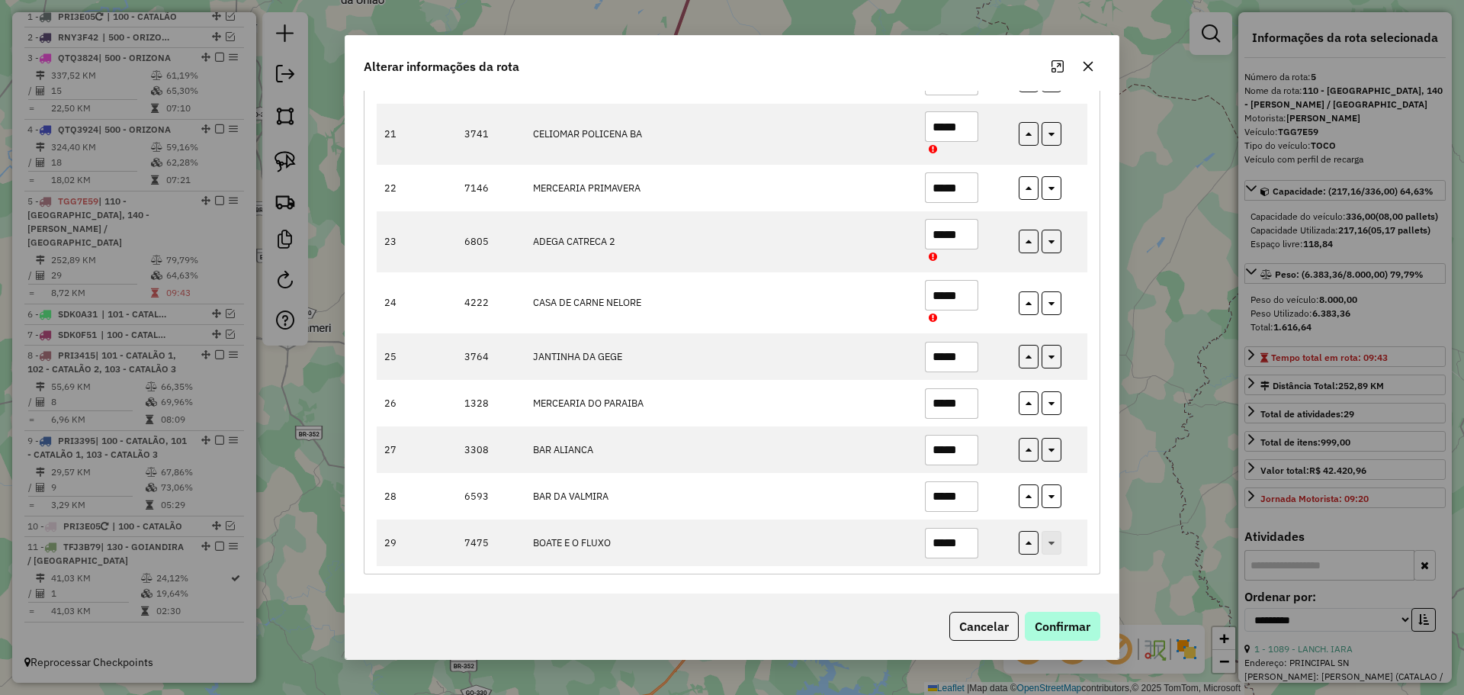
type input "*****"
click at [1048, 625] on button "Confirmar" at bounding box center [1062, 625] width 75 height 29
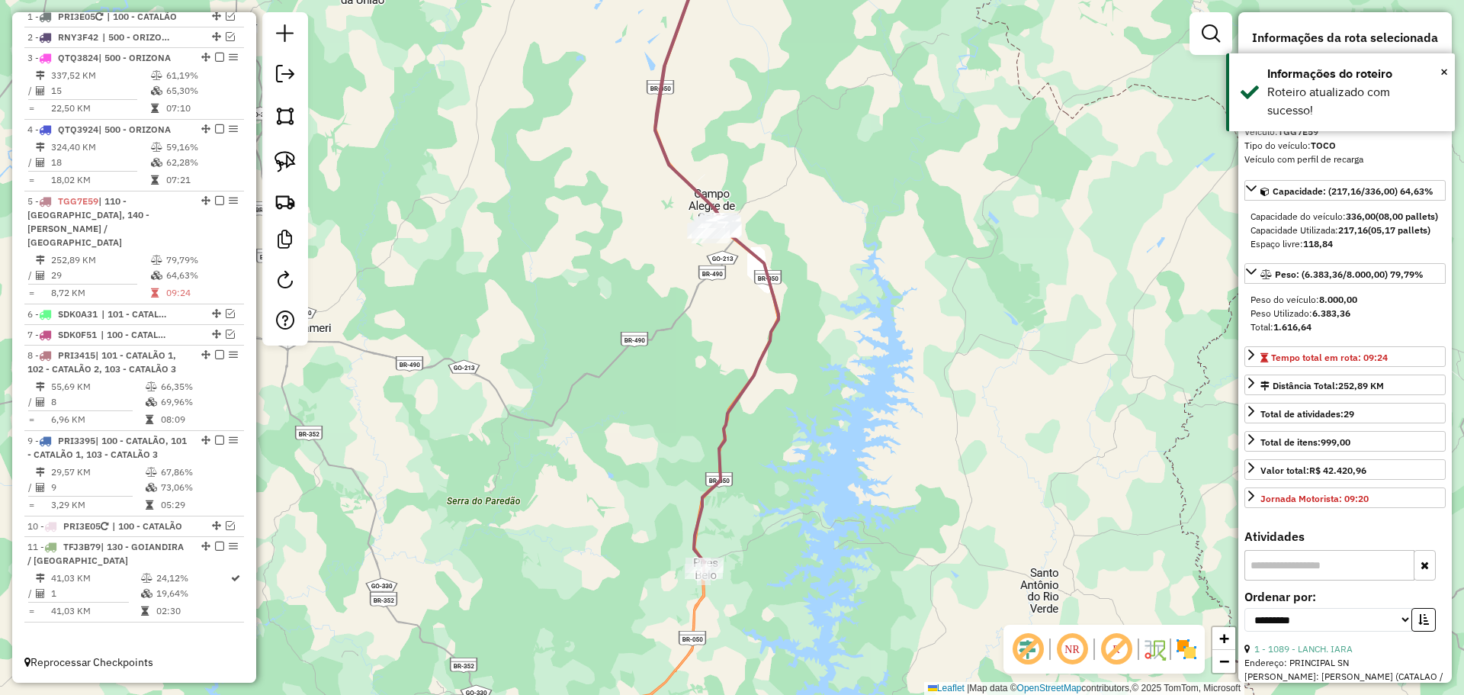
click at [685, 397] on div "Janela de atendimento Grade de atendimento Capacidade Transportadoras Veículos …" at bounding box center [732, 347] width 1464 height 695
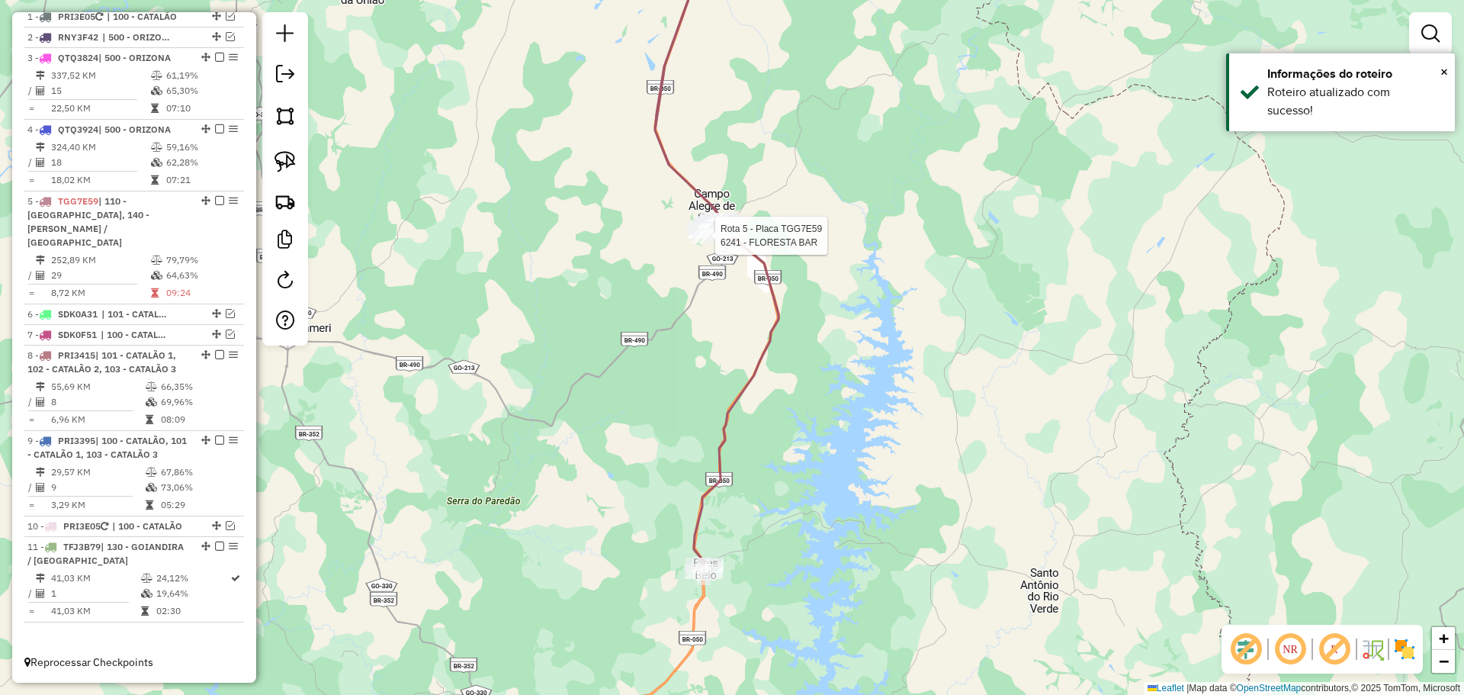
select select "**********"
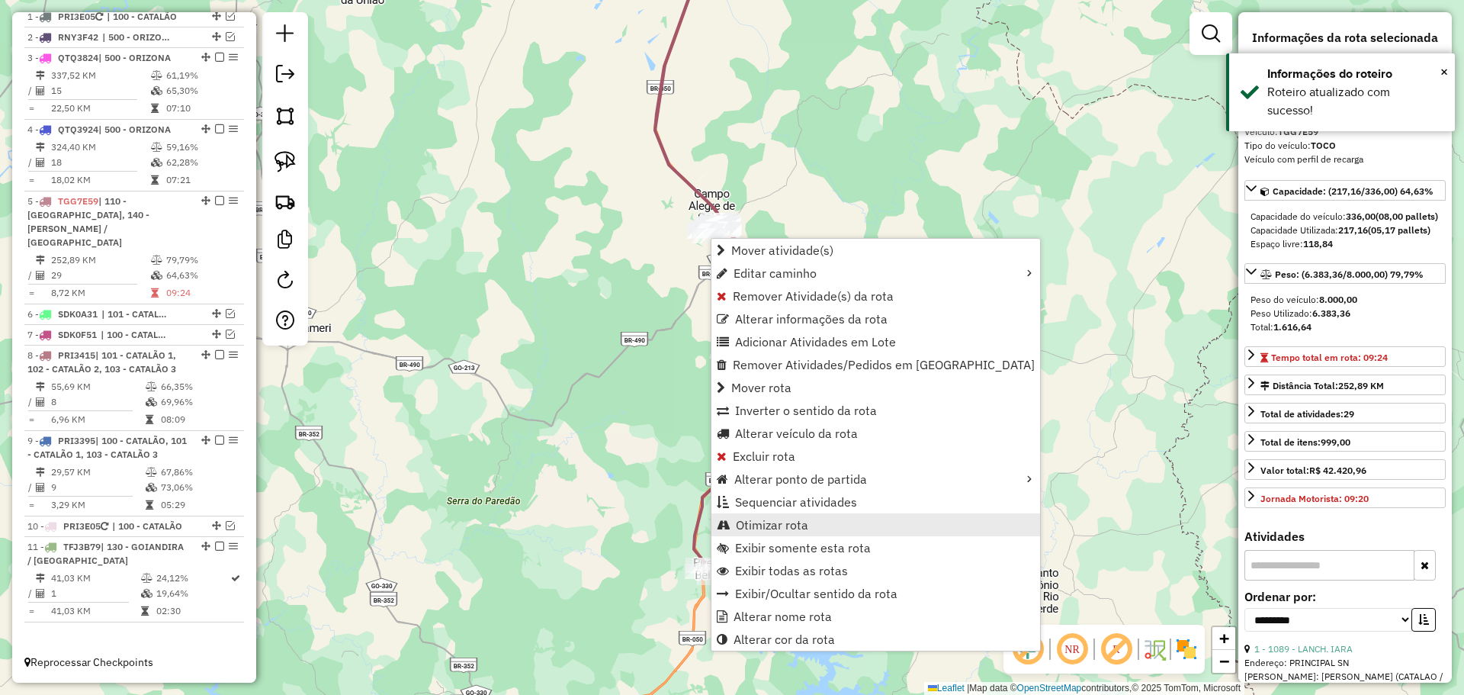
click at [800, 526] on span "Otimizar rota" at bounding box center [772, 524] width 72 height 12
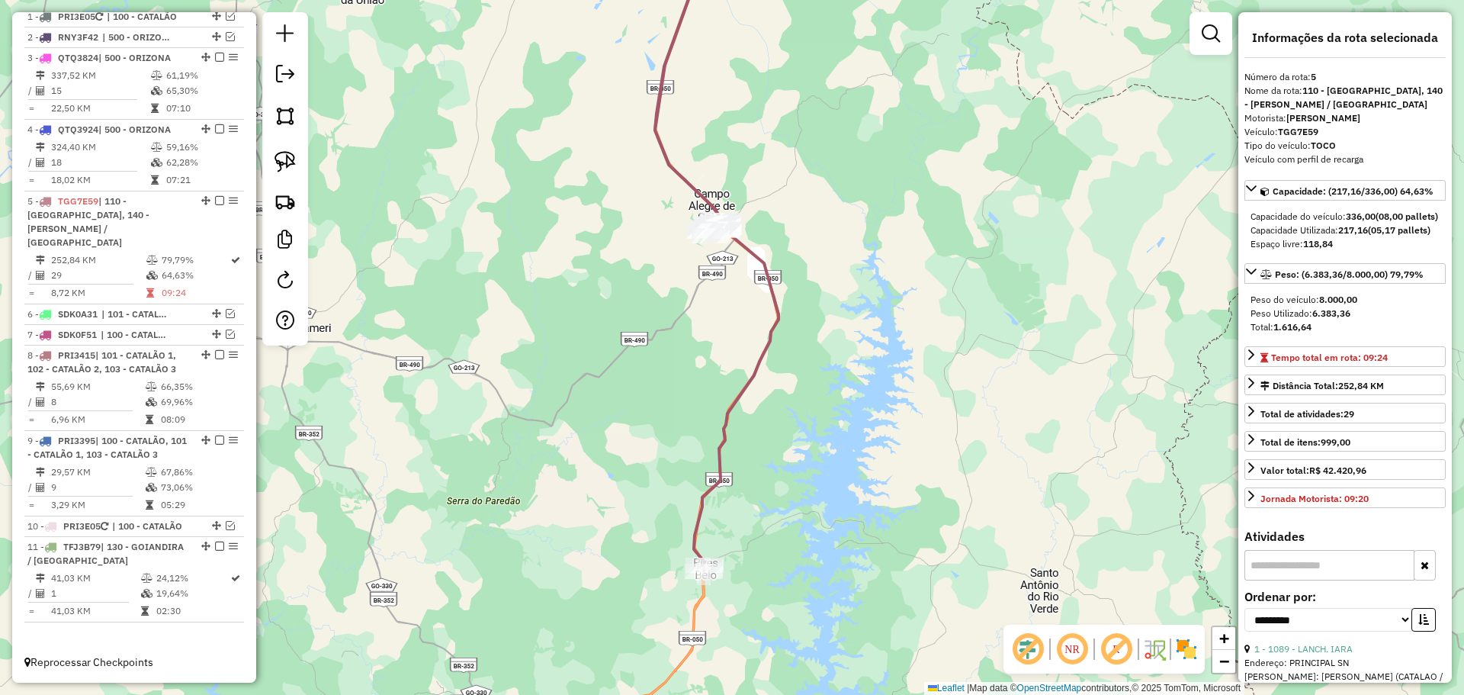
click at [719, 351] on div "Janela de atendimento Grade de atendimento Capacidade Transportadoras Veículos …" at bounding box center [732, 347] width 1464 height 695
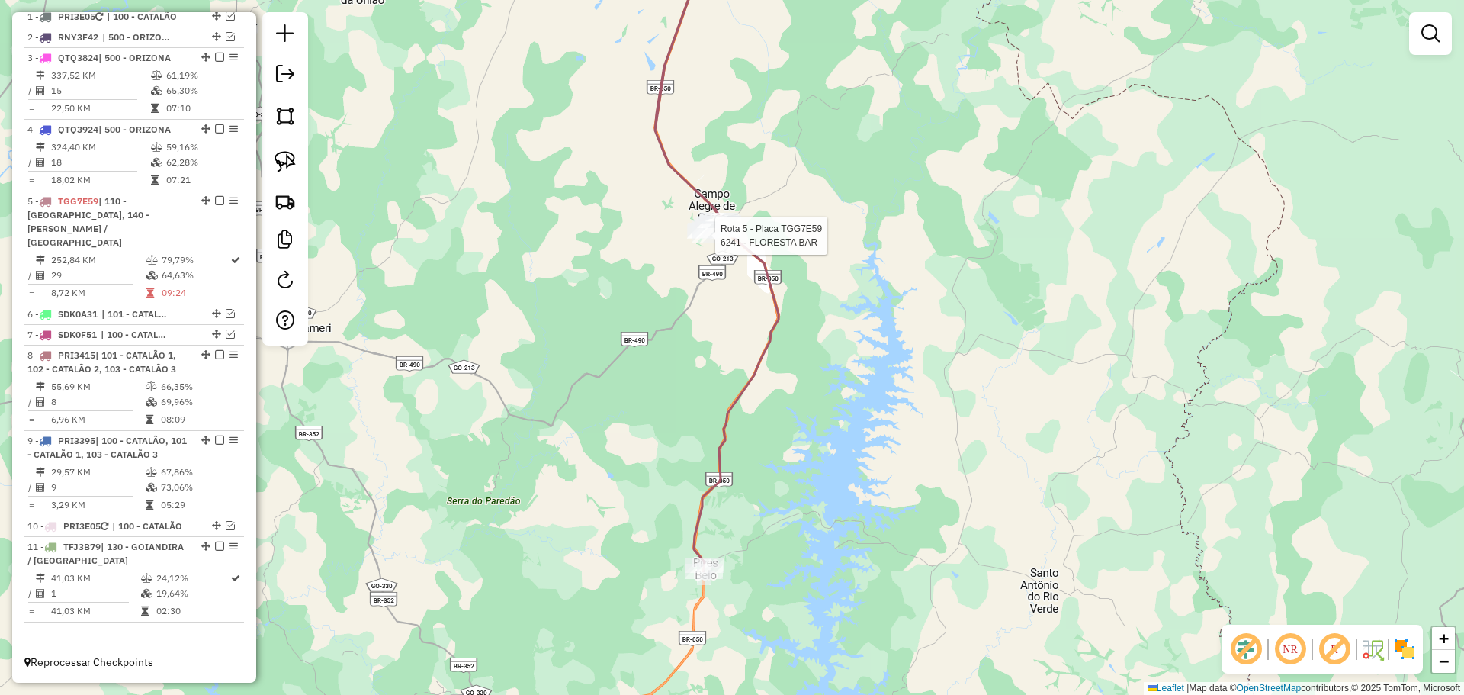
select select "**********"
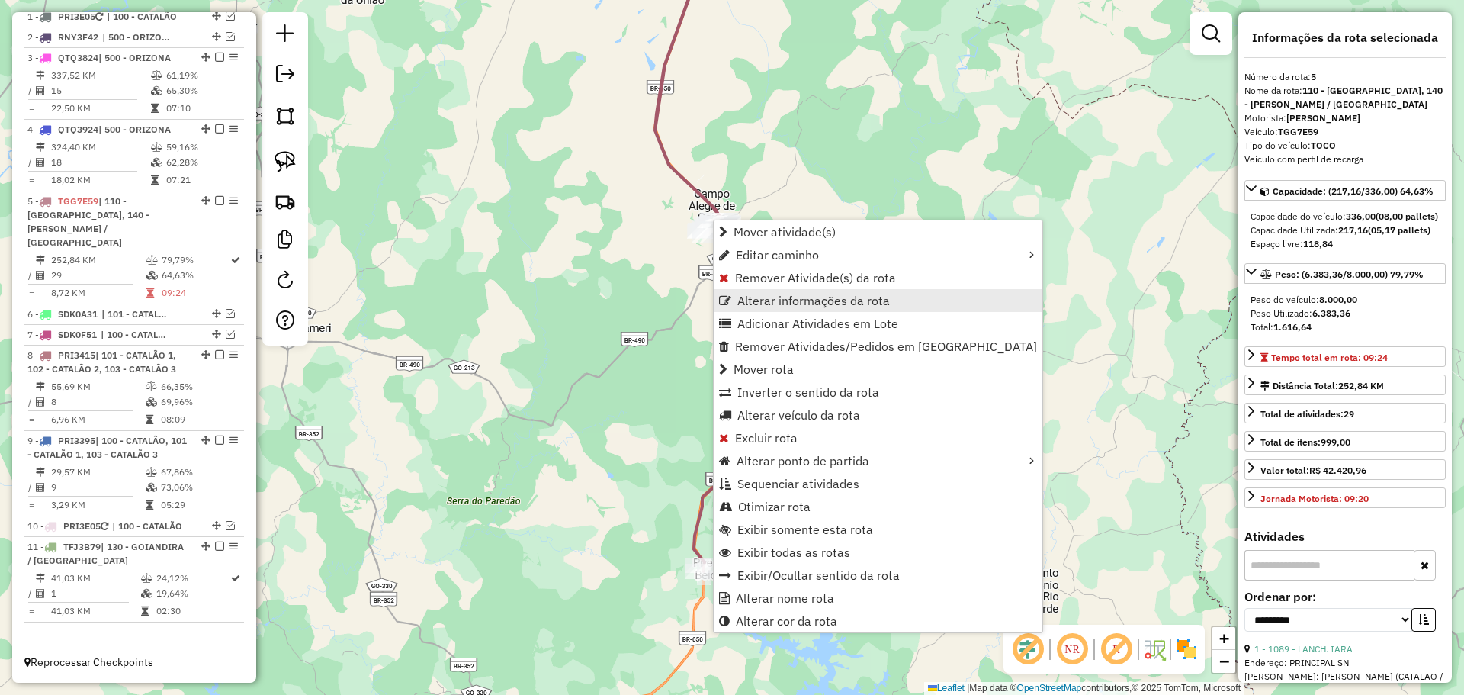
click at [769, 303] on span "Alterar informações da rota" at bounding box center [813, 300] width 152 height 12
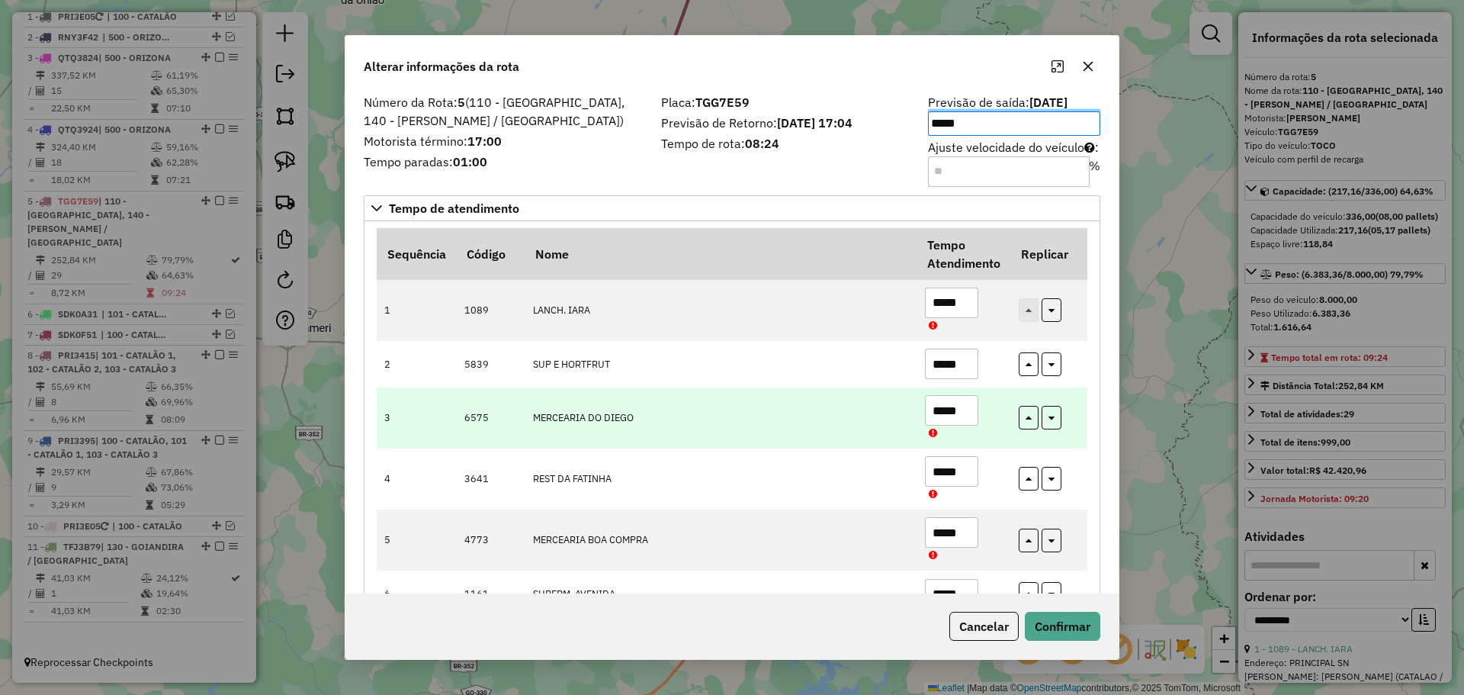
click at [765, 428] on td "MERCEARIA DO DIEGO" at bounding box center [721, 417] width 392 height 61
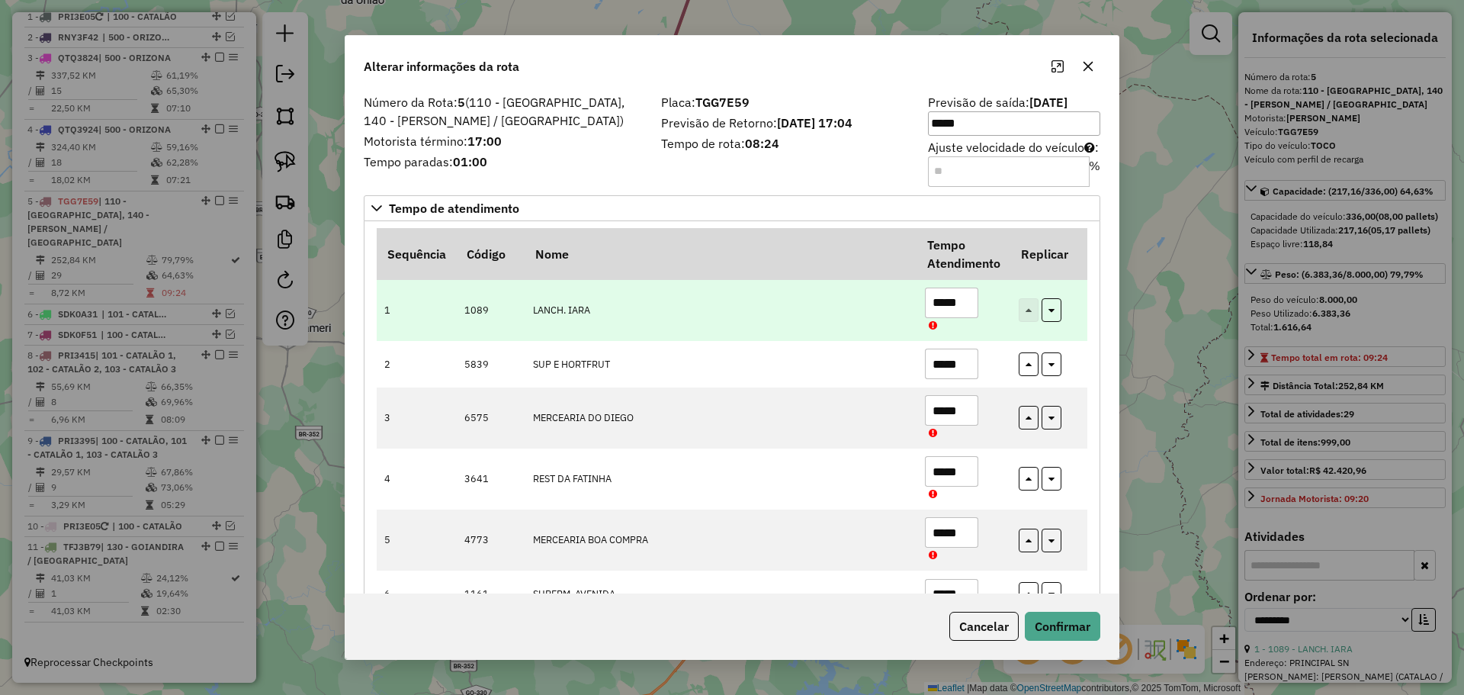
drag, startPoint x: 956, startPoint y: 303, endPoint x: 983, endPoint y: 311, distance: 27.8
click at [983, 311] on td "*****" at bounding box center [963, 309] width 94 height 61
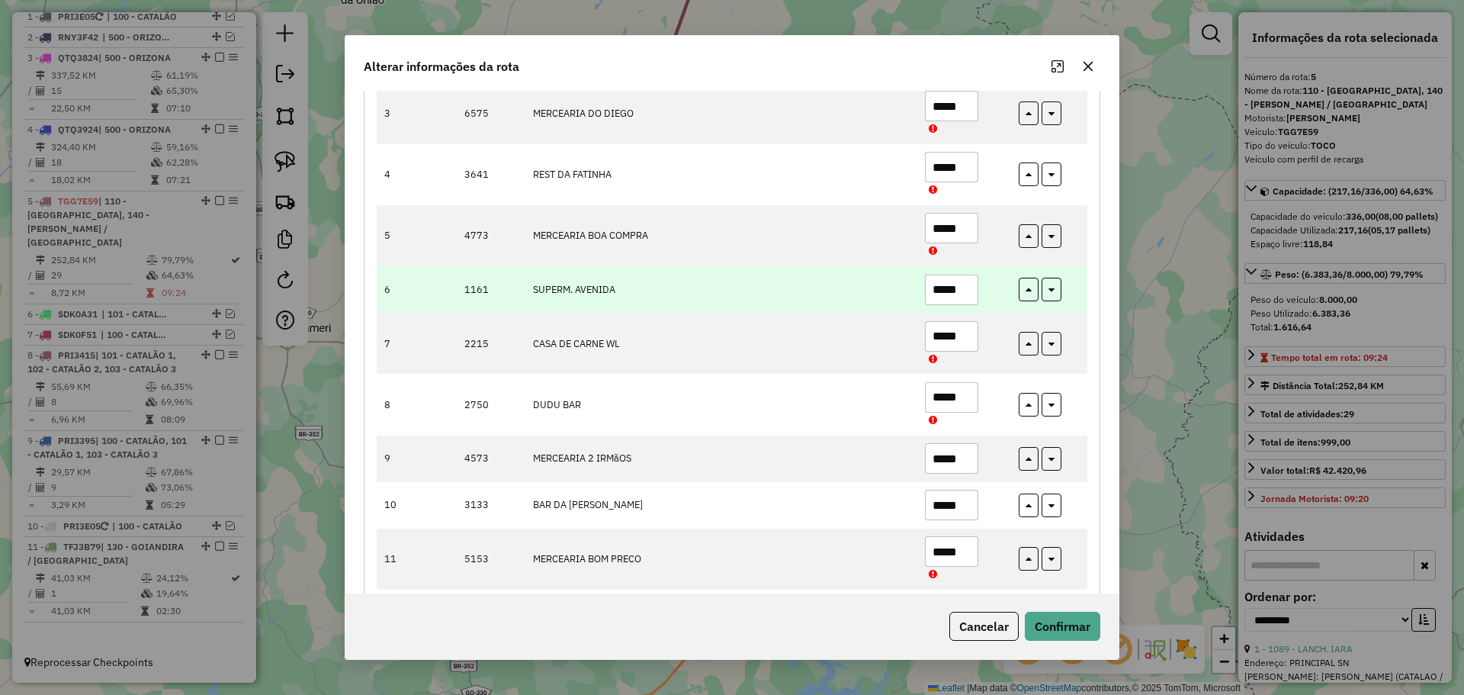
scroll to position [305, 0]
type input "*****"
drag, startPoint x: 954, startPoint y: 288, endPoint x: 970, endPoint y: 295, distance: 17.4
click at [970, 295] on input "*****" at bounding box center [951, 289] width 53 height 30
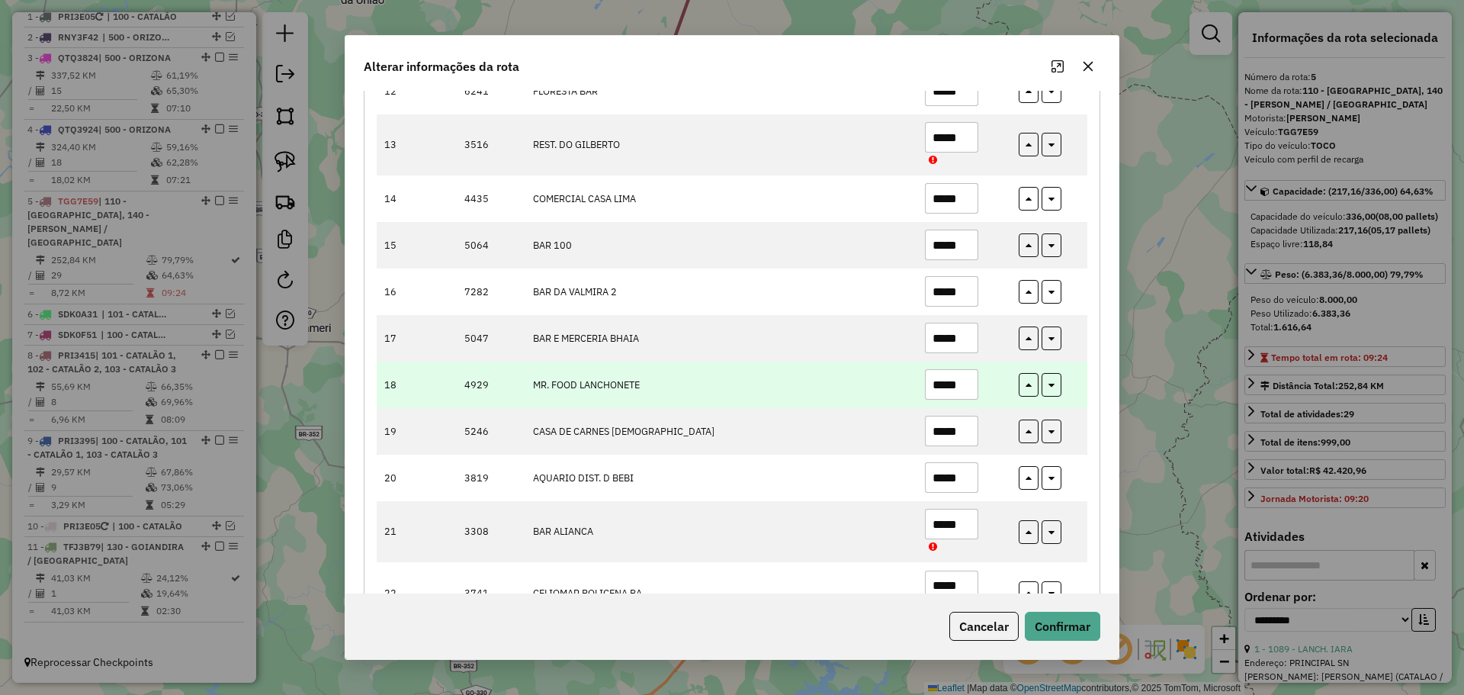
scroll to position [839, 0]
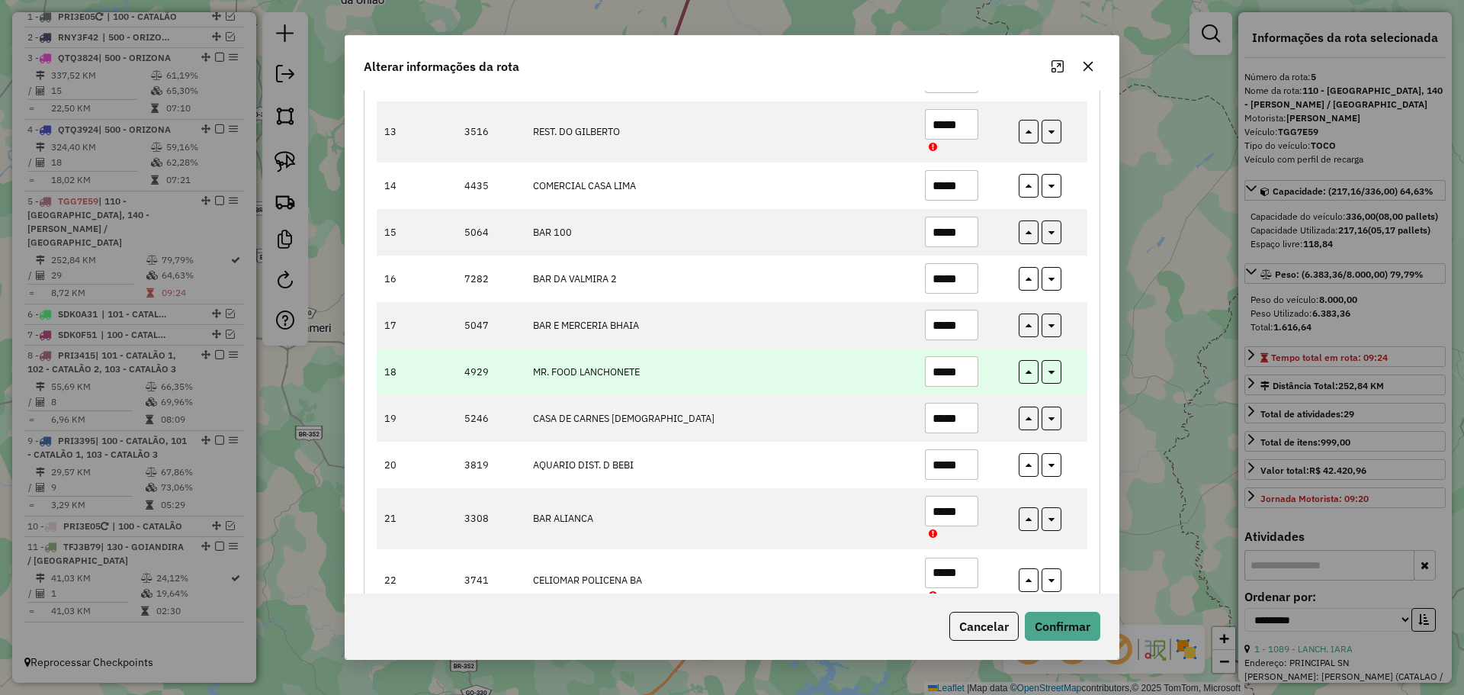
type input "*****"
drag, startPoint x: 952, startPoint y: 374, endPoint x: 964, endPoint y: 376, distance: 13.1
click at [964, 376] on input "*****" at bounding box center [951, 371] width 53 height 30
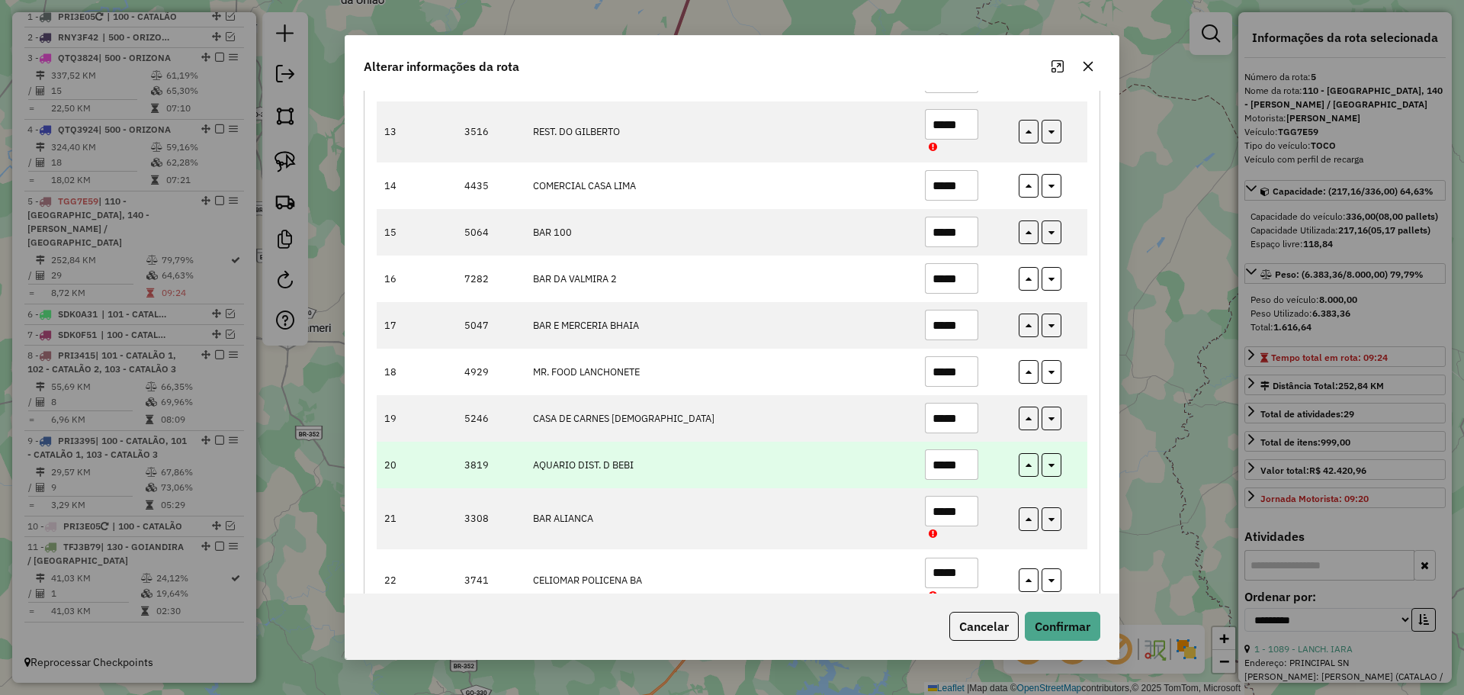
scroll to position [915, 0]
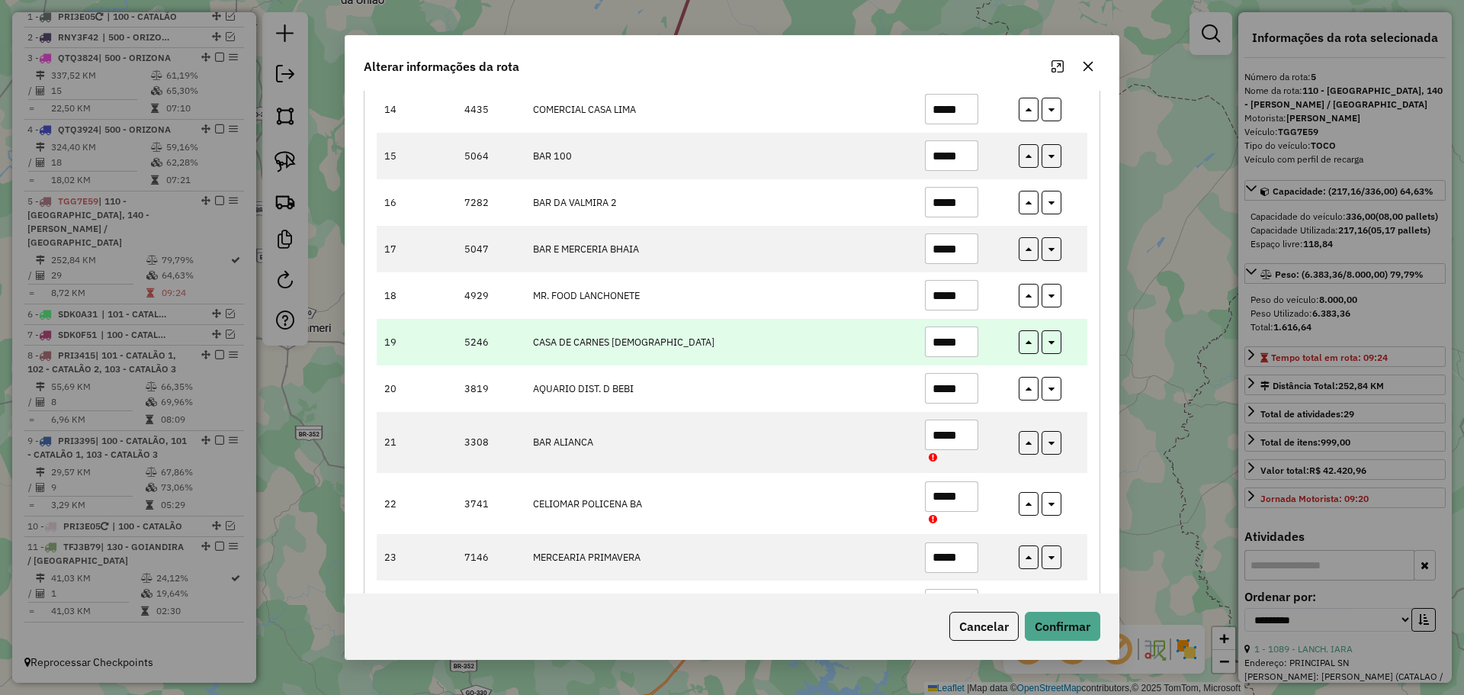
type input "*****"
click at [964, 346] on input "*****" at bounding box center [951, 341] width 53 height 30
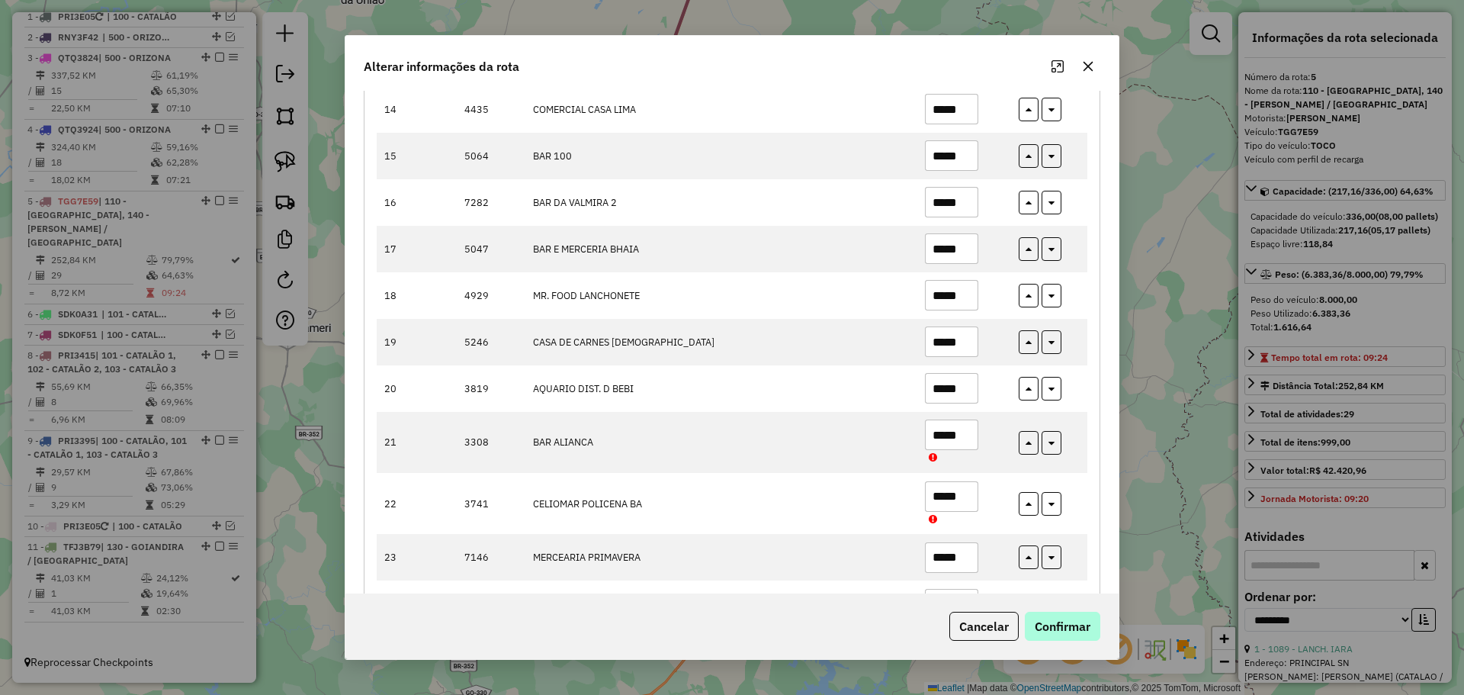
type input "*****"
click at [1087, 631] on button "Confirmar" at bounding box center [1062, 625] width 75 height 29
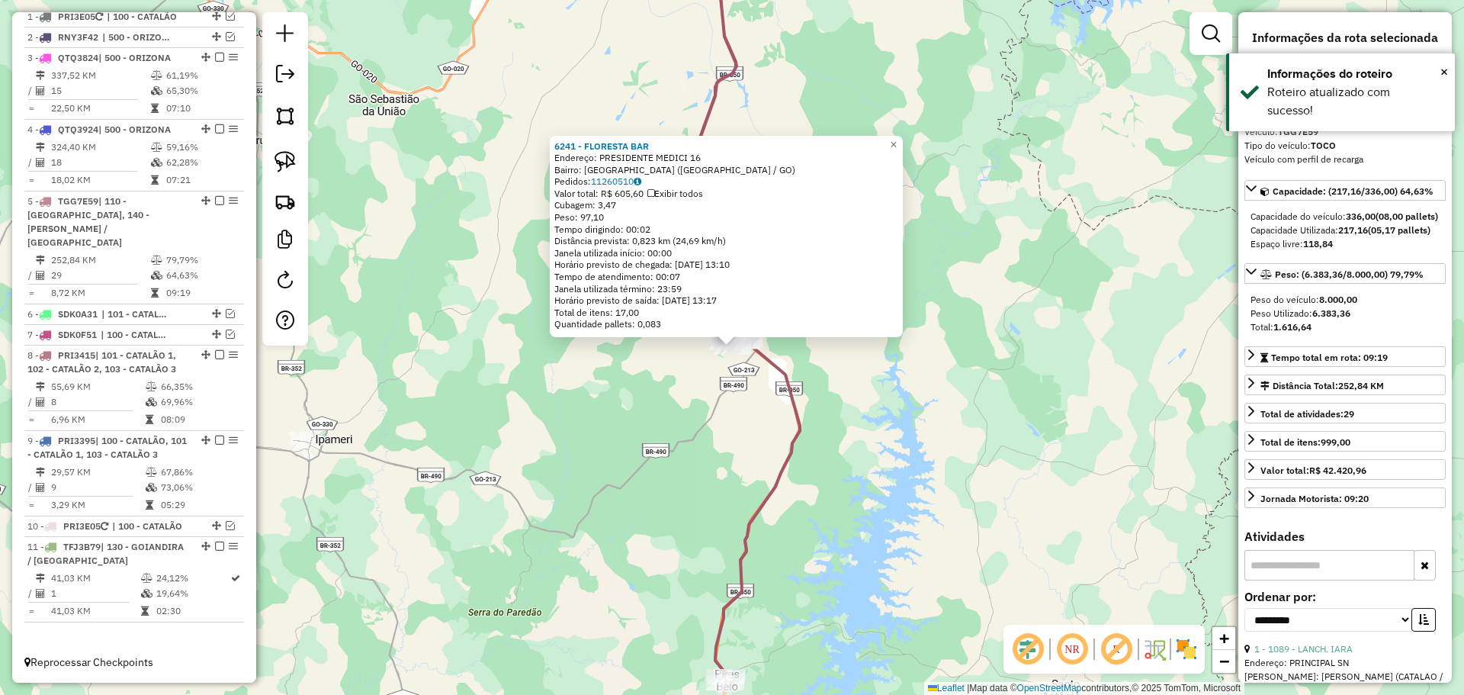
click at [692, 469] on div "6241 - FLORESTA BAR Endereço: PRESIDENTE MEDICI 16 Bairro: [GEOGRAPHIC_DATA] ([…" at bounding box center [732, 347] width 1464 height 695
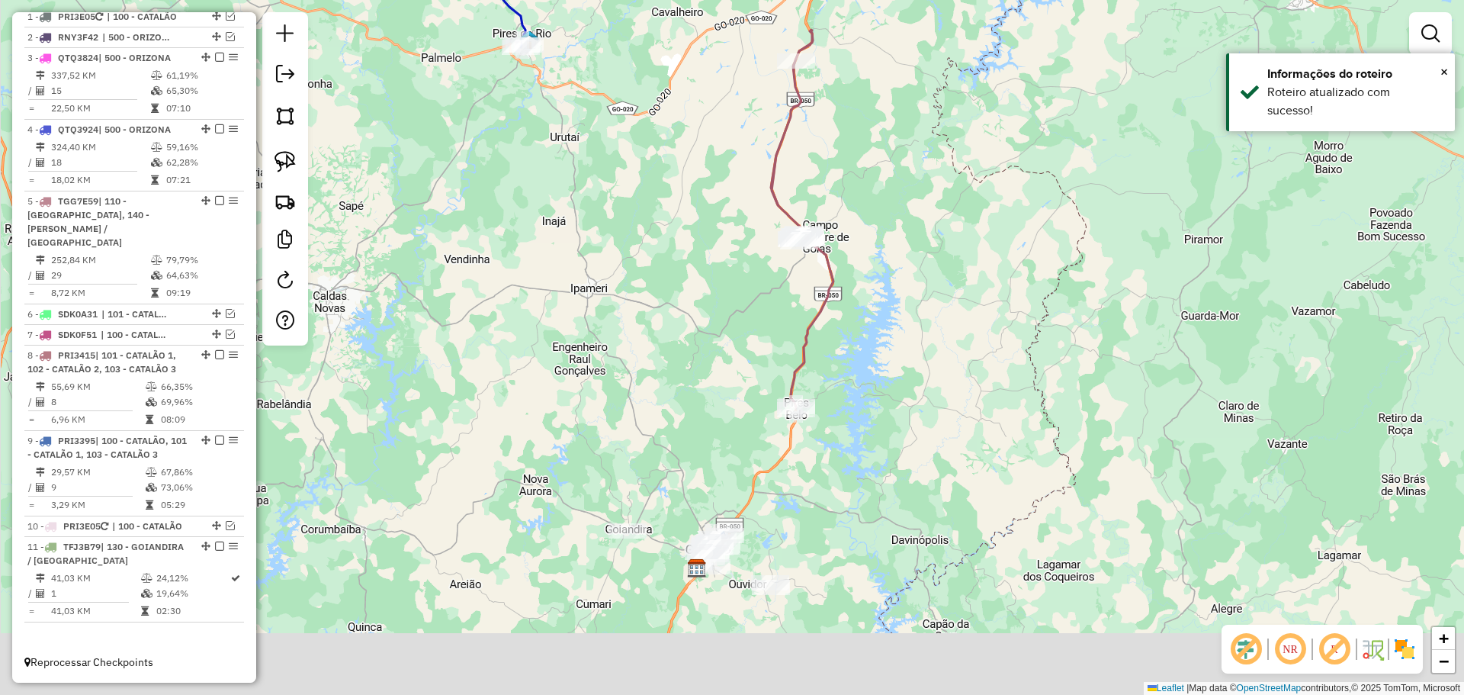
drag, startPoint x: 701, startPoint y: 606, endPoint x: 833, endPoint y: 293, distance: 339.7
click at [833, 293] on div "Janela de atendimento Grade de atendimento Capacidade Transportadoras Veículos …" at bounding box center [732, 347] width 1464 height 695
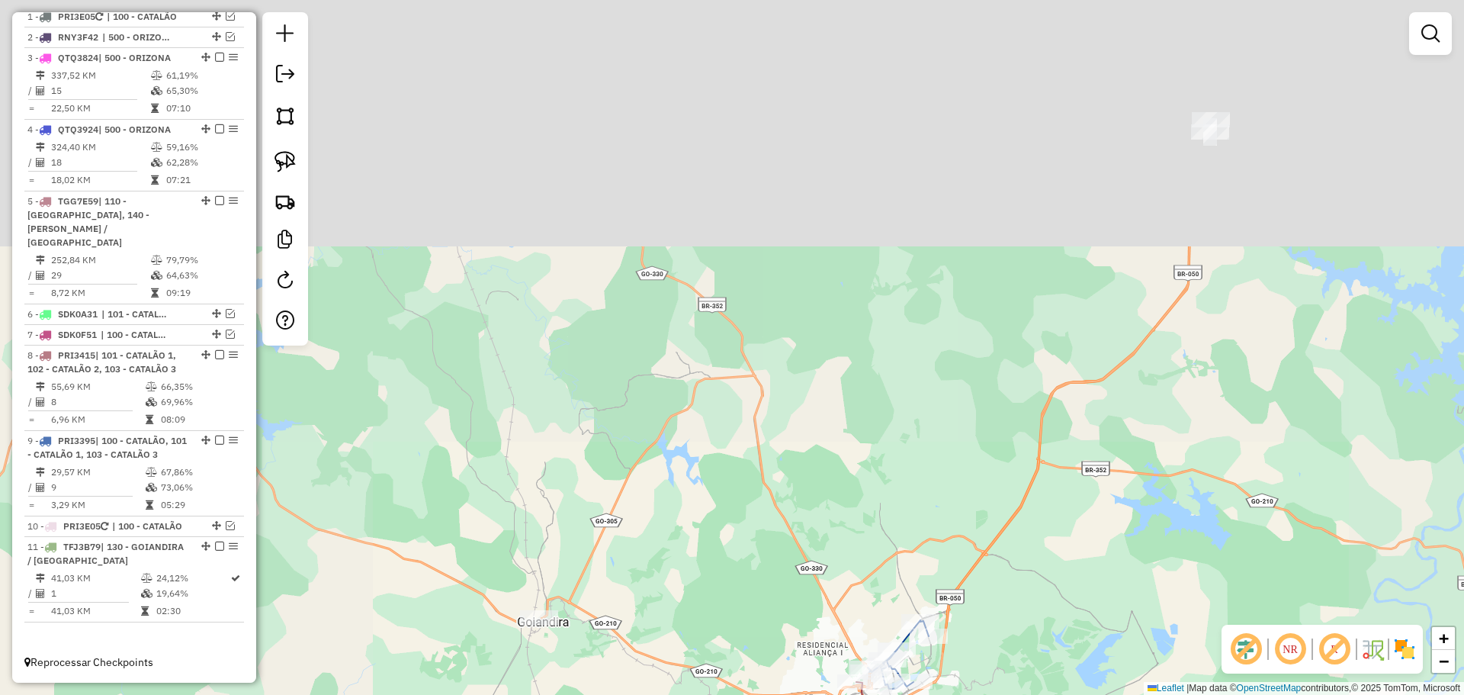
drag, startPoint x: 746, startPoint y: 483, endPoint x: 741, endPoint y: 412, distance: 71.1
click at [748, 489] on div "Janela de atendimento Grade de atendimento Capacidade Transportadoras Veículos …" at bounding box center [732, 347] width 1464 height 695
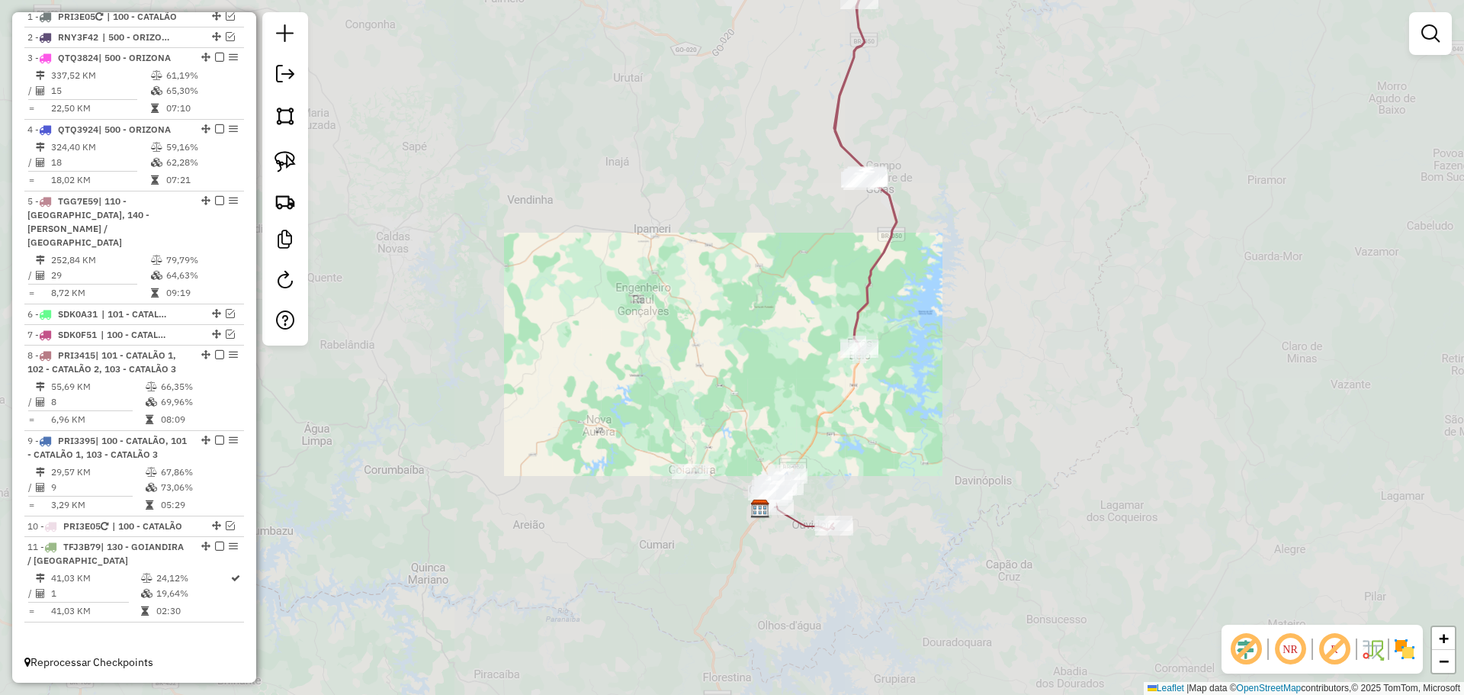
drag, startPoint x: 734, startPoint y: 255, endPoint x: 744, endPoint y: 383, distance: 128.5
click at [744, 383] on div "Janela de atendimento Grade de atendimento Capacidade Transportadoras Veículos …" at bounding box center [732, 347] width 1464 height 695
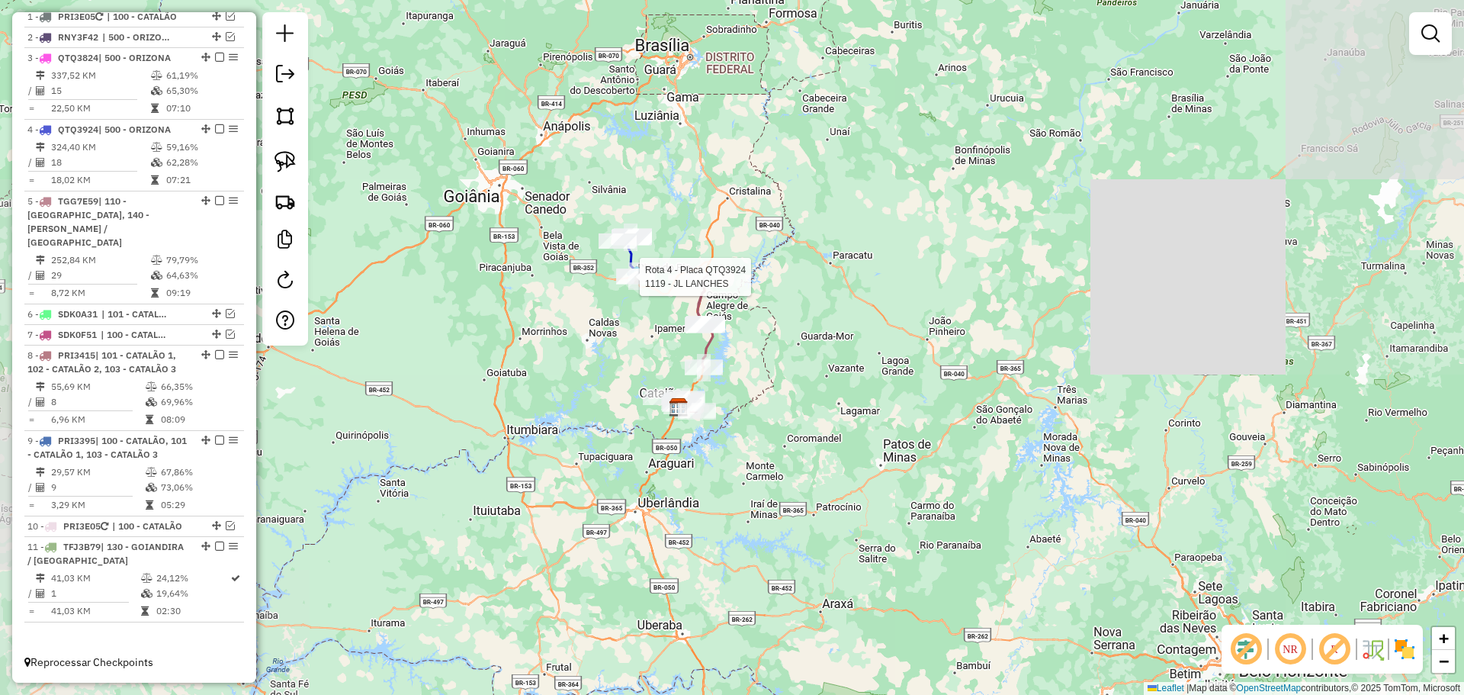
select select "**********"
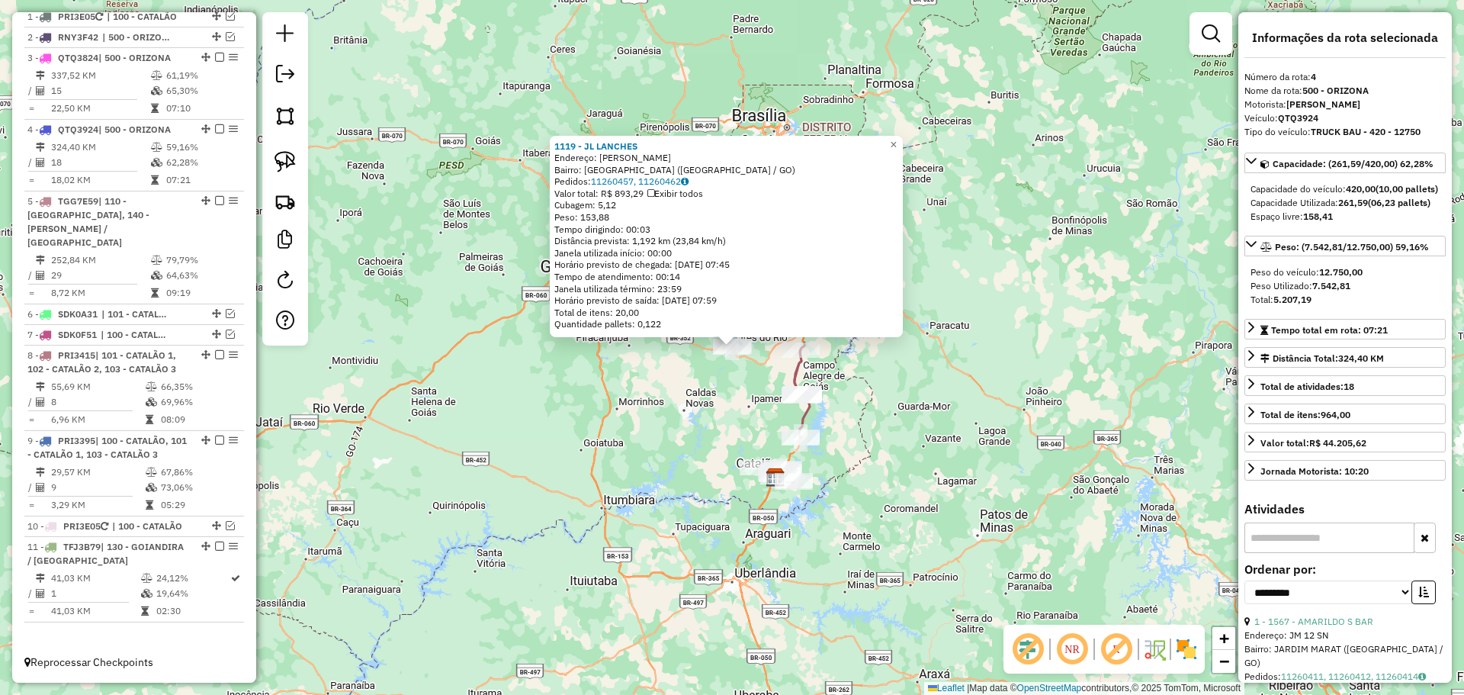
click at [651, 361] on div "1119 - JL LANCHES Endereço: [PERSON_NAME]: [GEOGRAPHIC_DATA] ([GEOGRAPHIC_DATA]…" at bounding box center [732, 347] width 1464 height 695
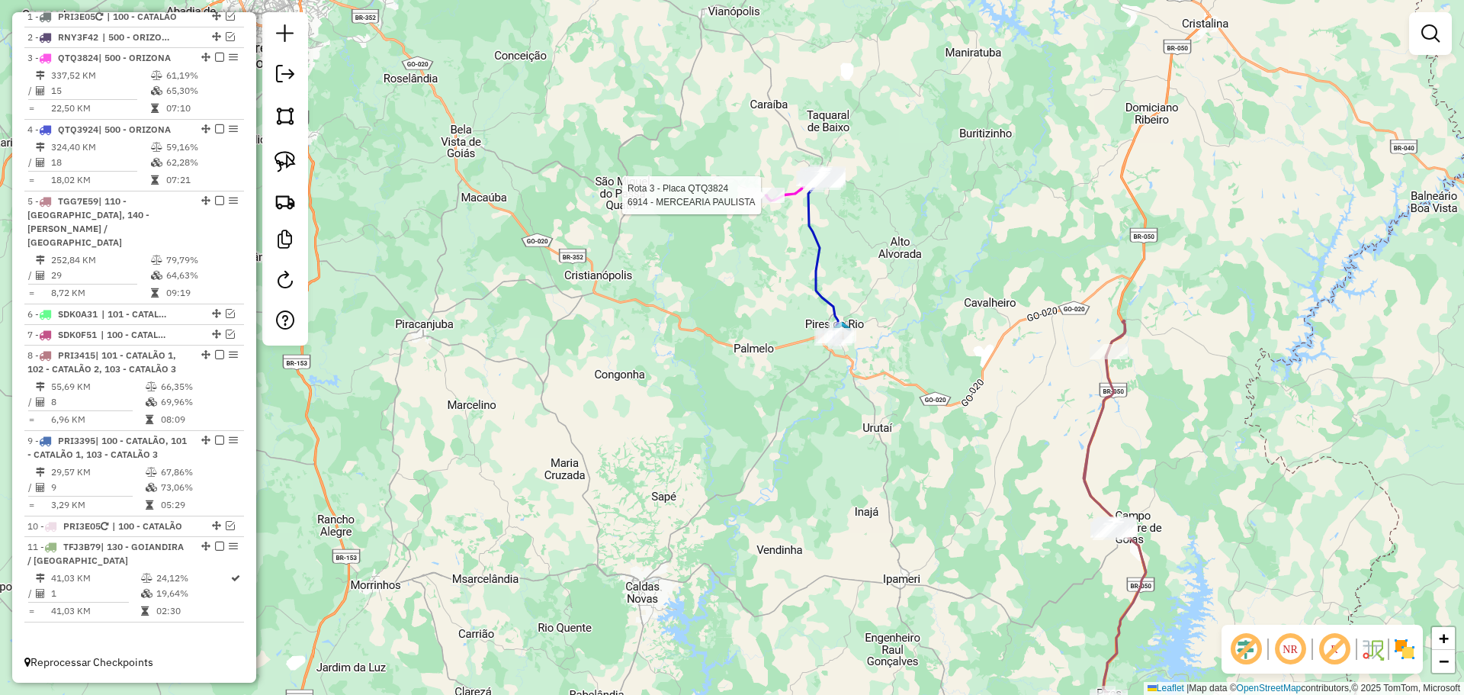
select select "**********"
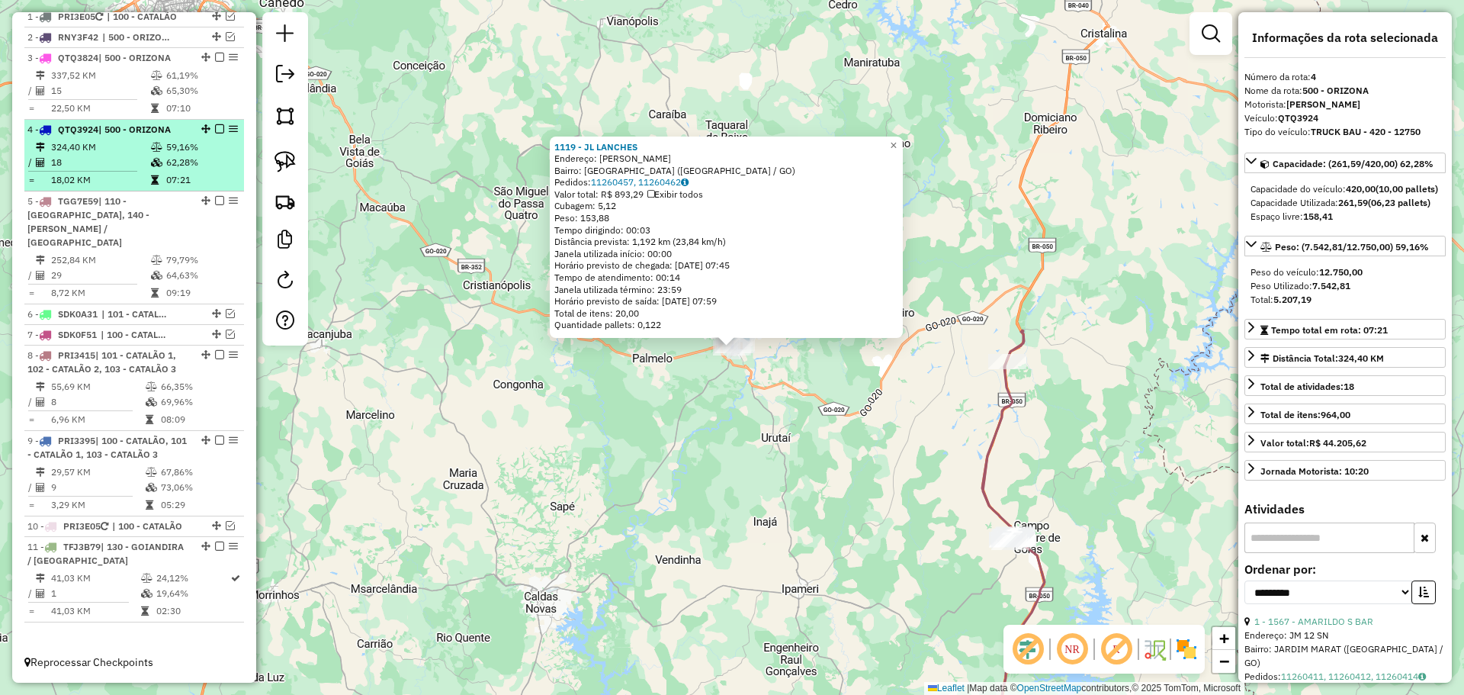
click at [215, 133] on em at bounding box center [219, 128] width 9 height 9
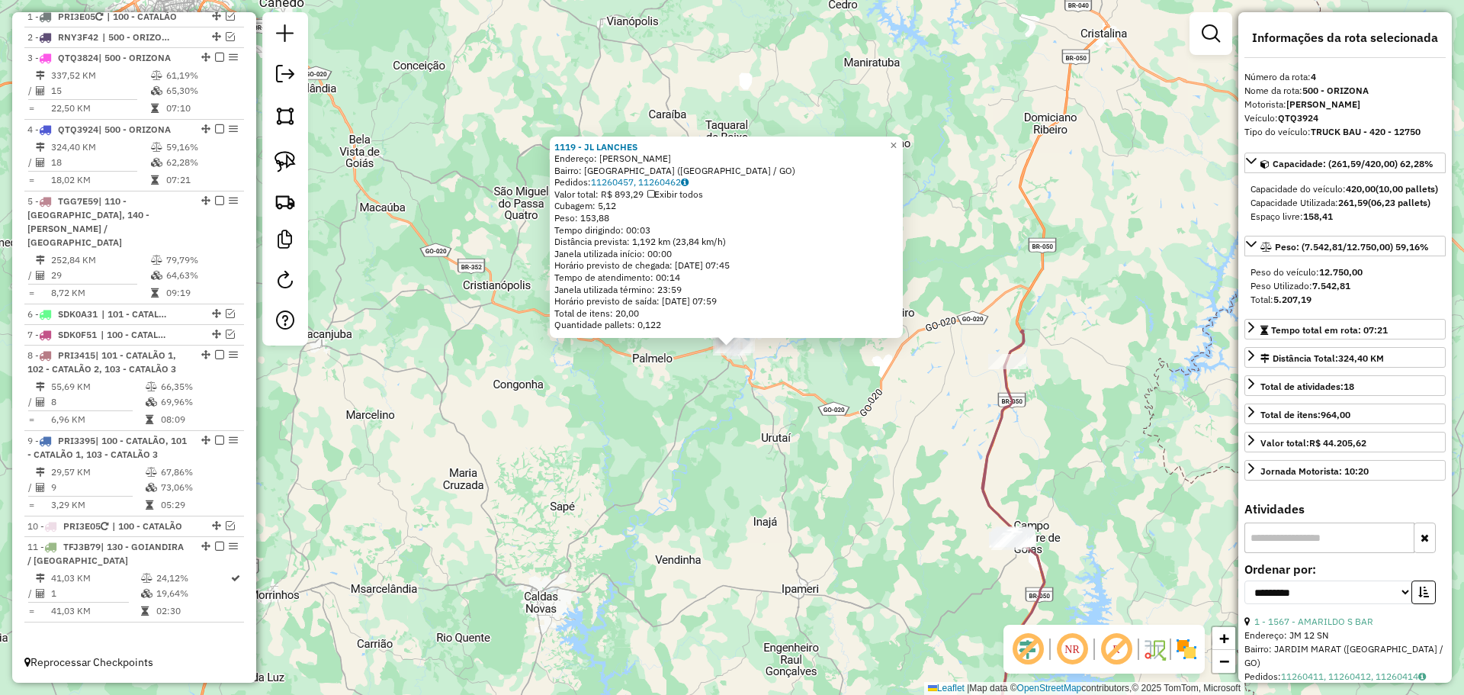
scroll to position [531, 0]
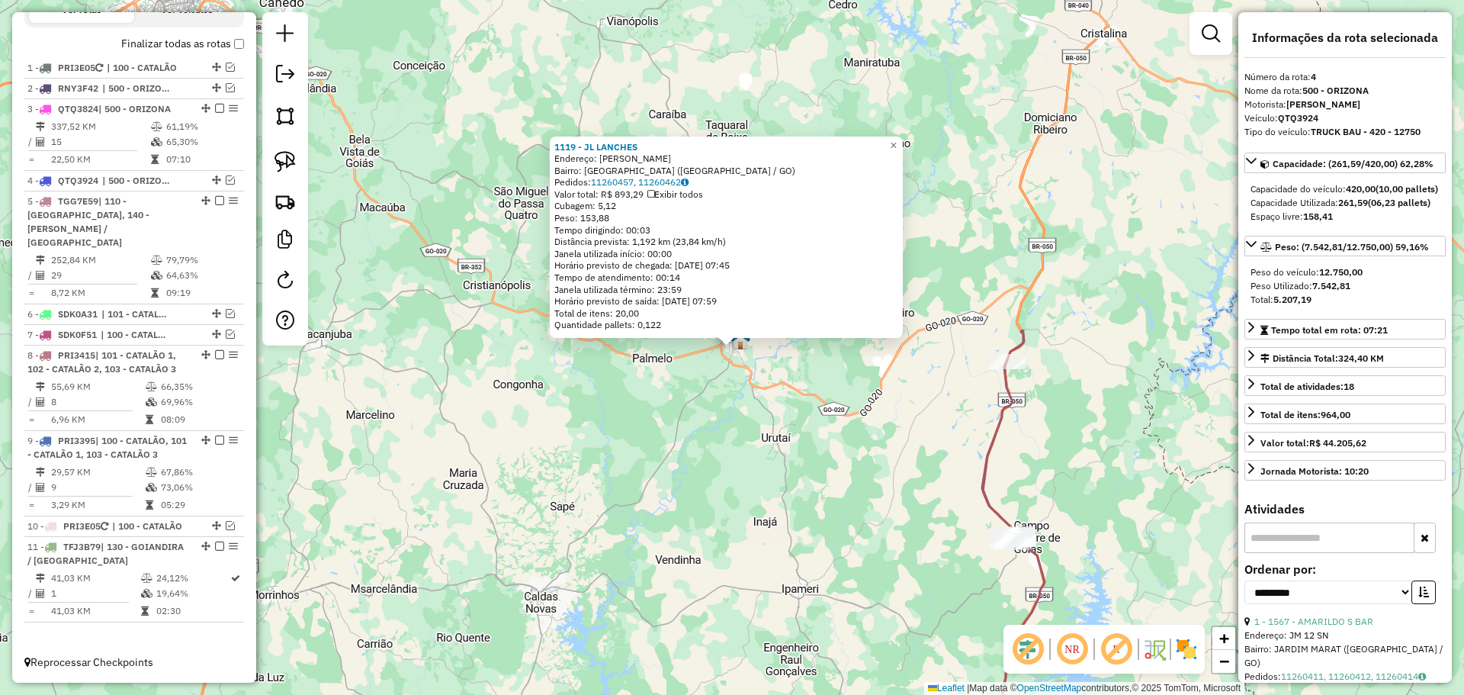
click at [614, 365] on div "1119 - JL LANCHES Endereço: [PERSON_NAME]: [GEOGRAPHIC_DATA] ([GEOGRAPHIC_DATA]…" at bounding box center [732, 347] width 1464 height 695
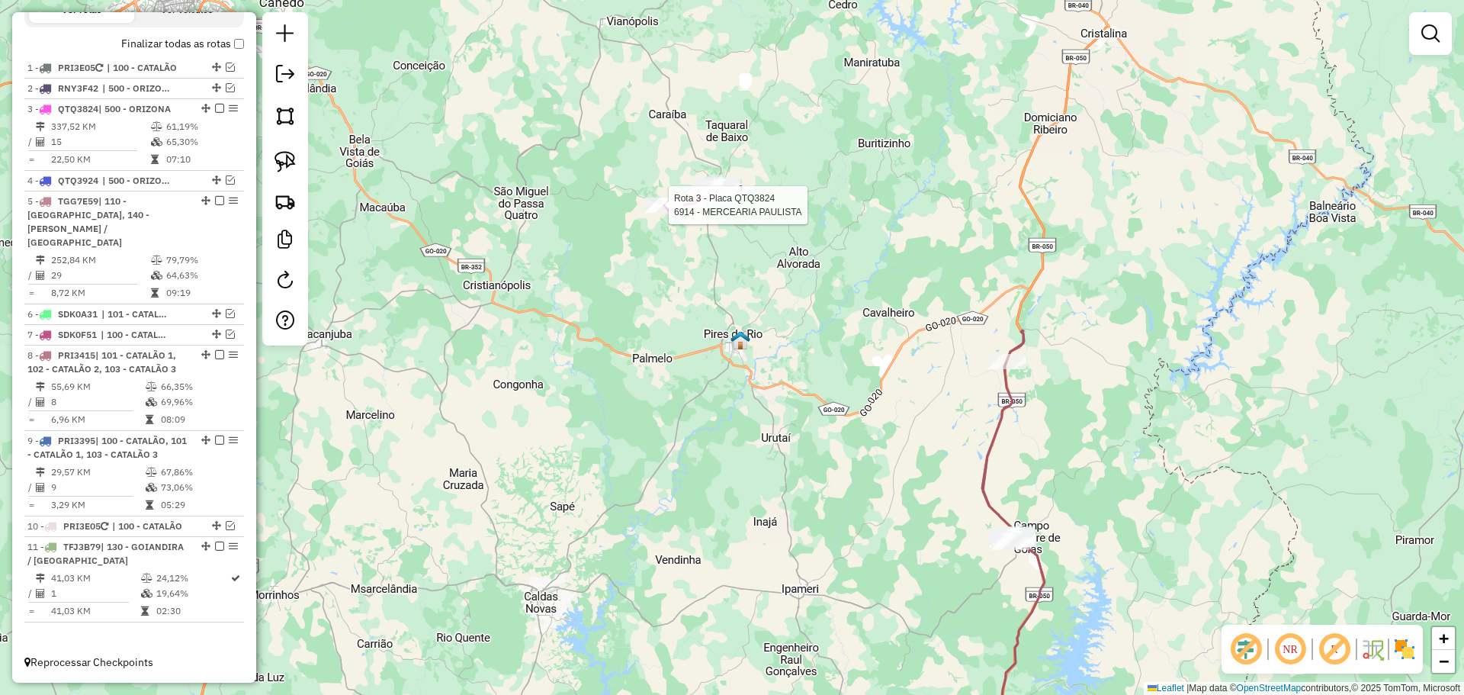
select select "**********"
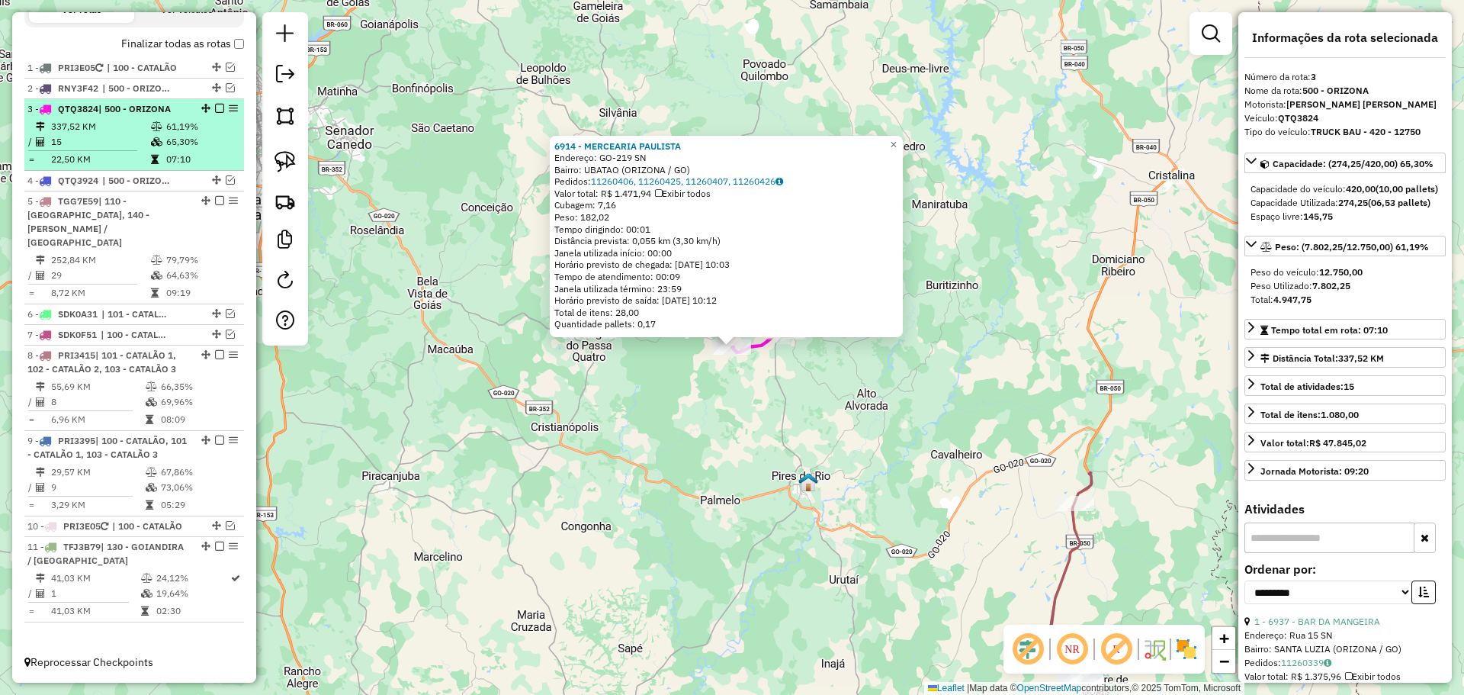
click at [215, 113] on em at bounding box center [219, 108] width 9 height 9
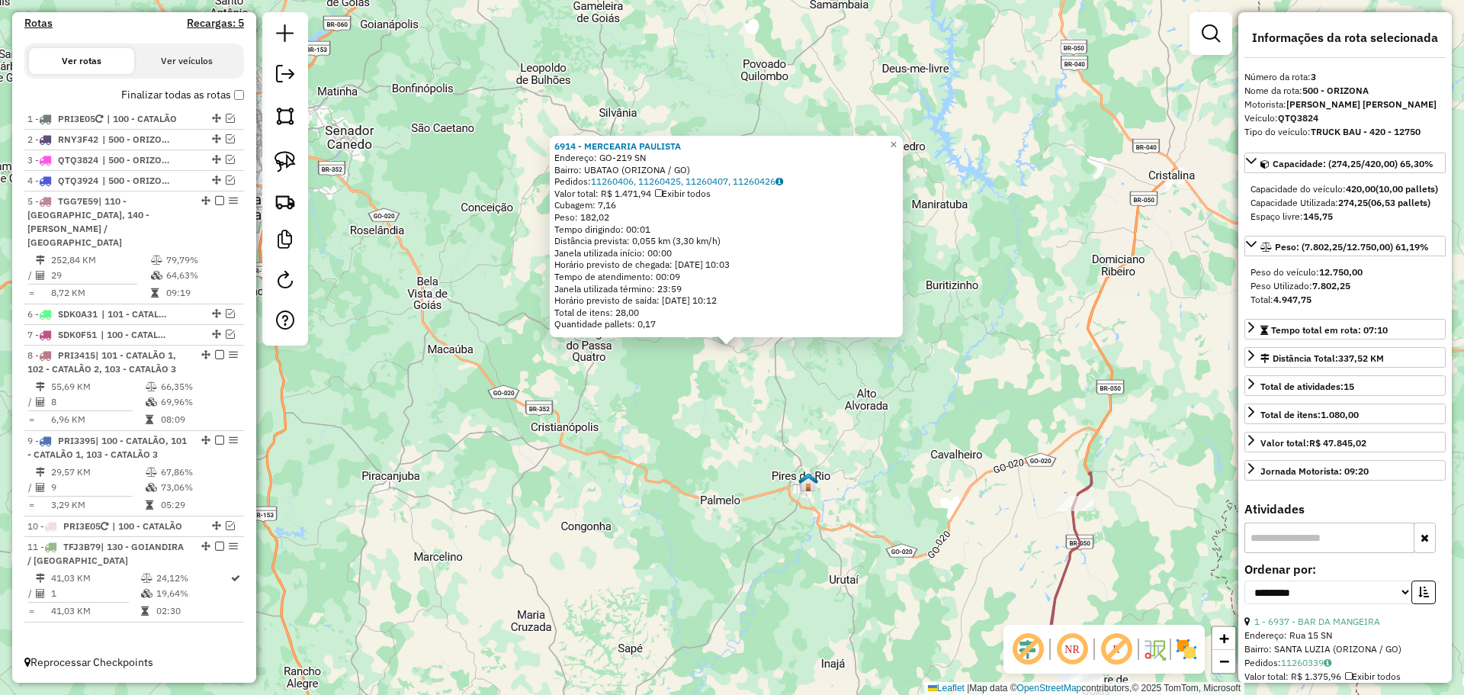
scroll to position [480, 0]
click at [706, 465] on div "6914 - MERCEARIA PAULISTA Endereço: GO-219 SN Bairro: UBATAO (ORIZONA / GO) Ped…" at bounding box center [732, 347] width 1464 height 695
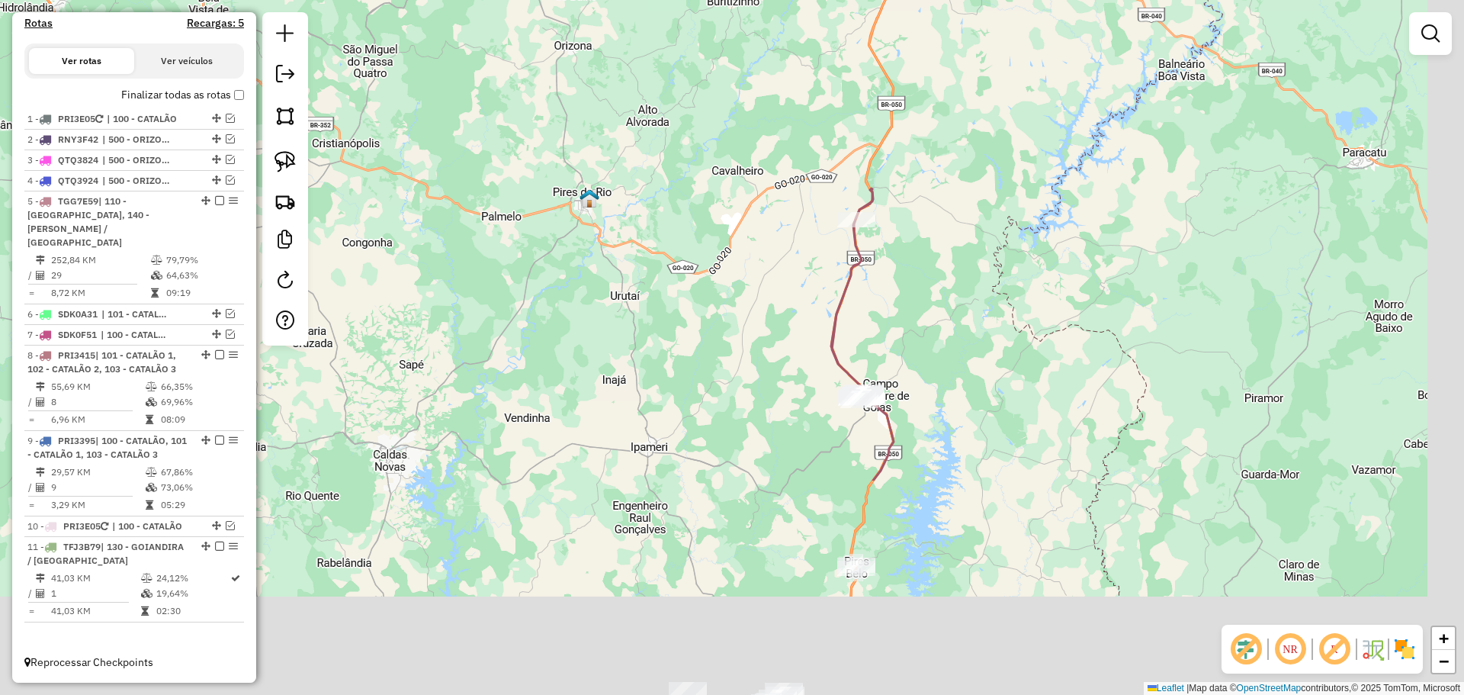
drag, startPoint x: 772, startPoint y: 291, endPoint x: 669, endPoint y: 220, distance: 124.8
click at [676, 222] on div "Janela de atendimento Grade de atendimento Capacidade Transportadoras Veículos …" at bounding box center [732, 347] width 1464 height 695
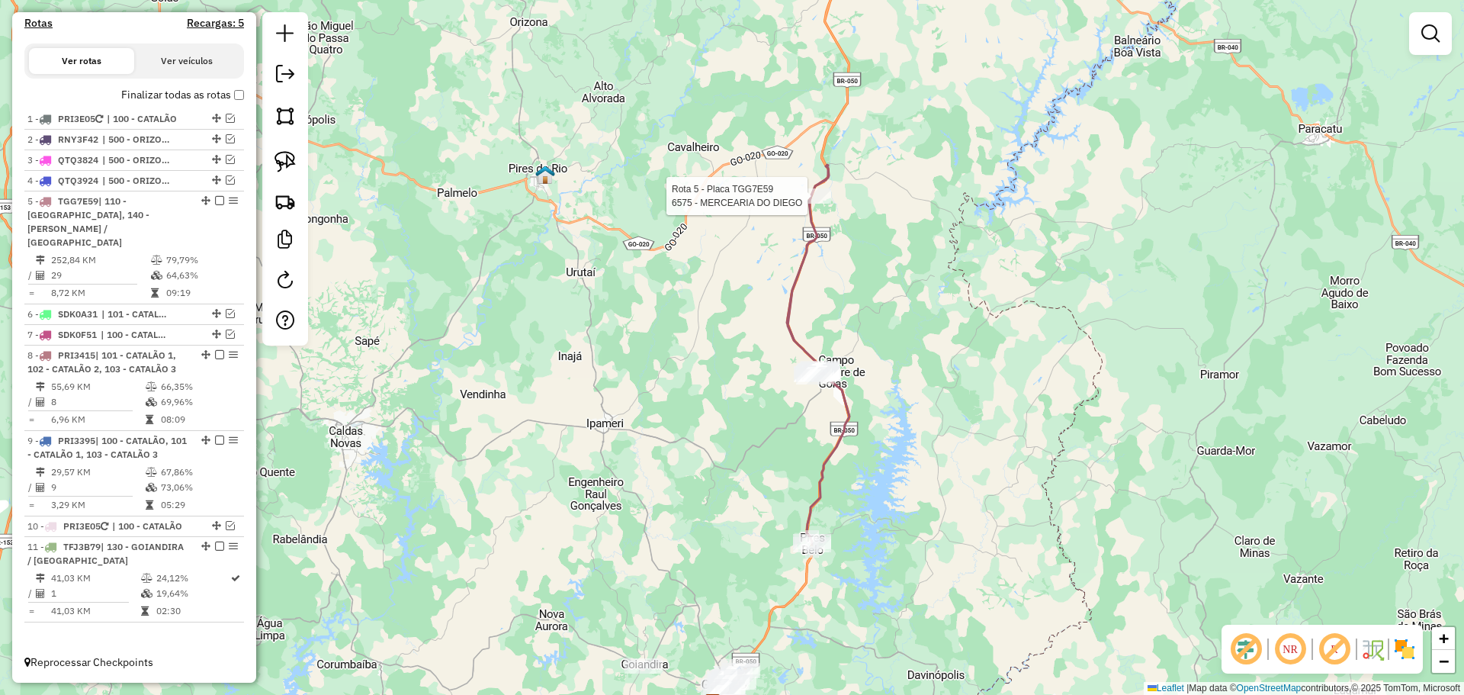
select select "**********"
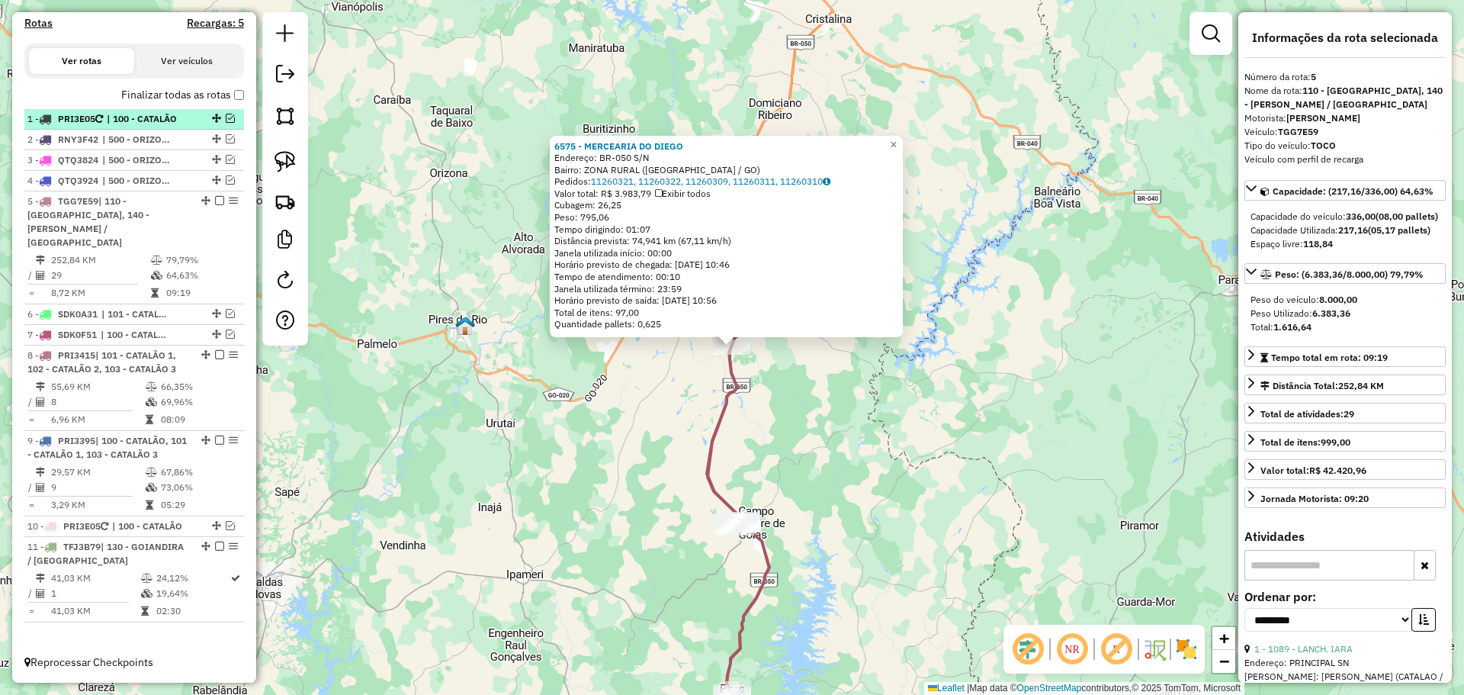
click at [215, 205] on em at bounding box center [219, 200] width 9 height 9
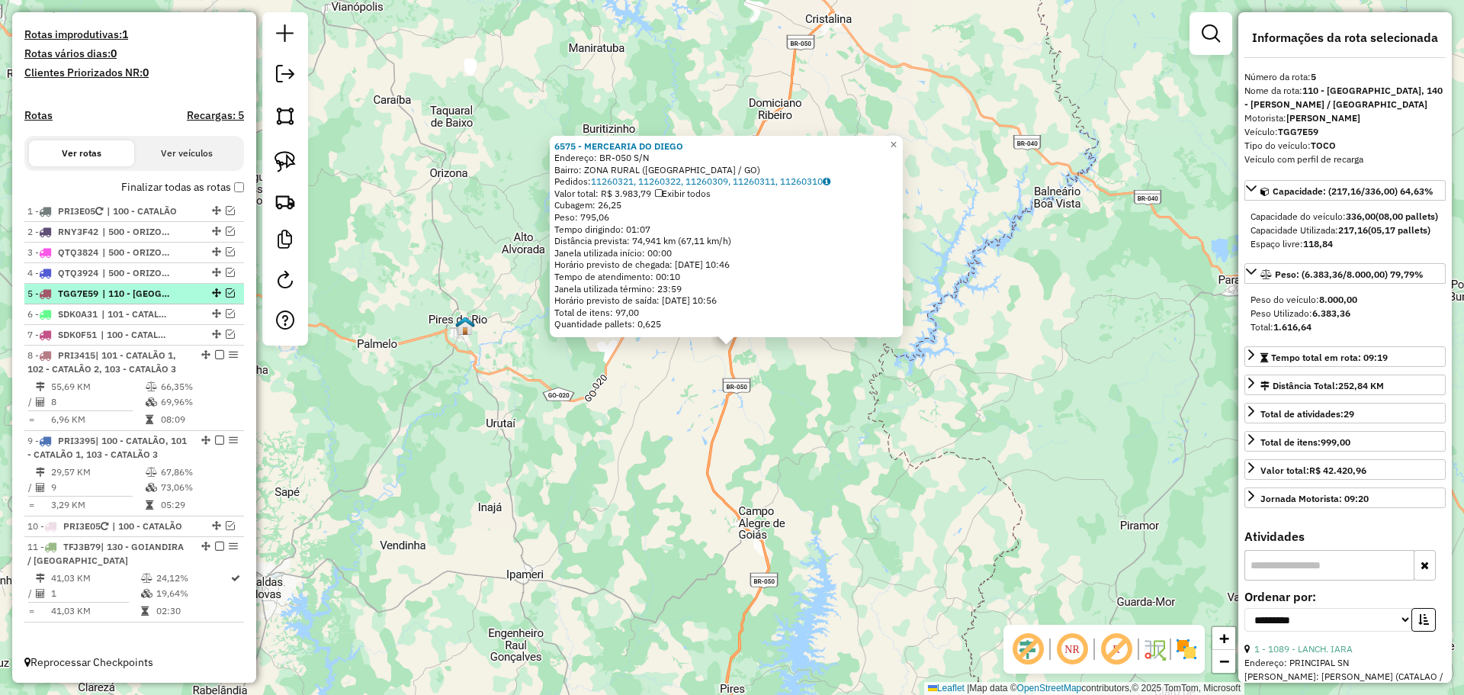
click at [226, 292] on em at bounding box center [230, 292] width 9 height 9
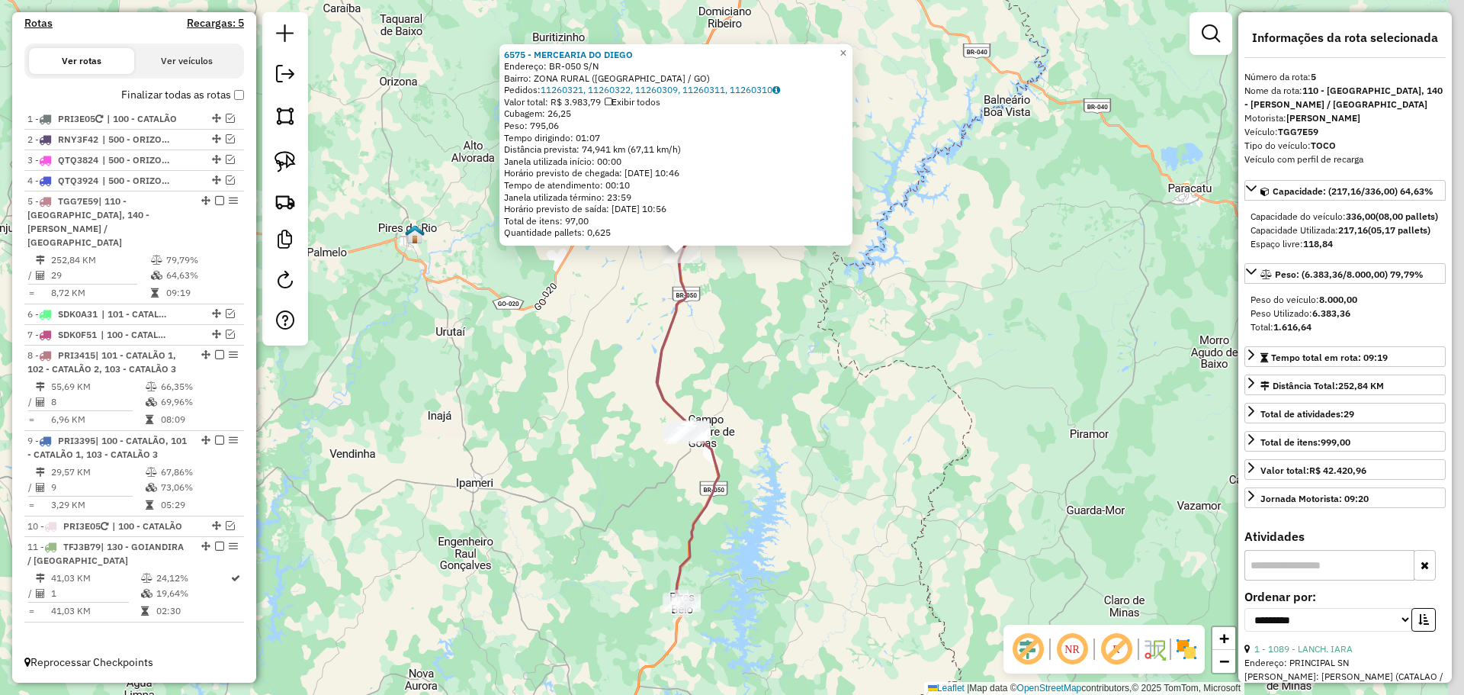
drag, startPoint x: 828, startPoint y: 507, endPoint x: 778, endPoint y: 416, distance: 104.4
click at [778, 416] on div "6575 - MERCEARIA [GEOGRAPHIC_DATA] Endereço: BR-050 S/N Bairro: ZONA RURAL ([GE…" at bounding box center [732, 347] width 1464 height 695
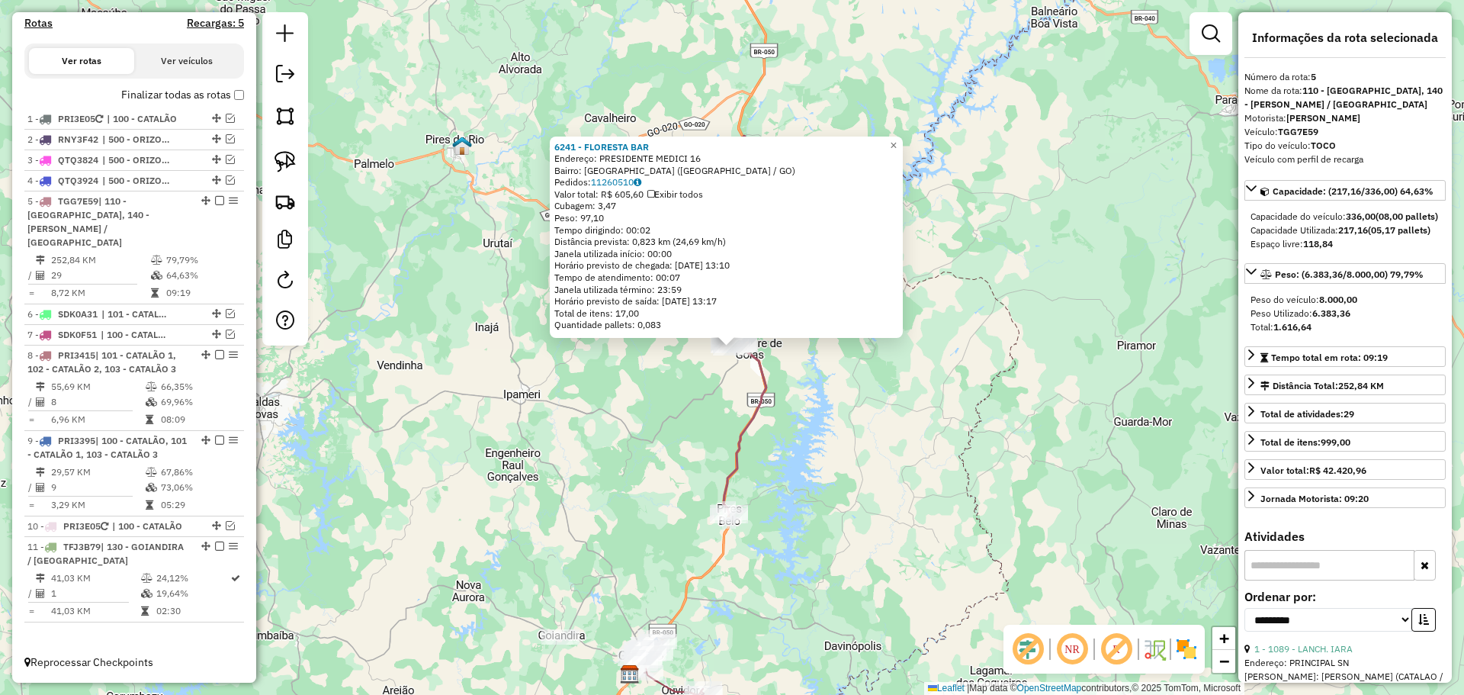
click at [564, 438] on div "6241 - FLORESTA BAR Endereço: PRESIDENTE MEDICI 16 Bairro: [GEOGRAPHIC_DATA] ([…" at bounding box center [732, 347] width 1464 height 695
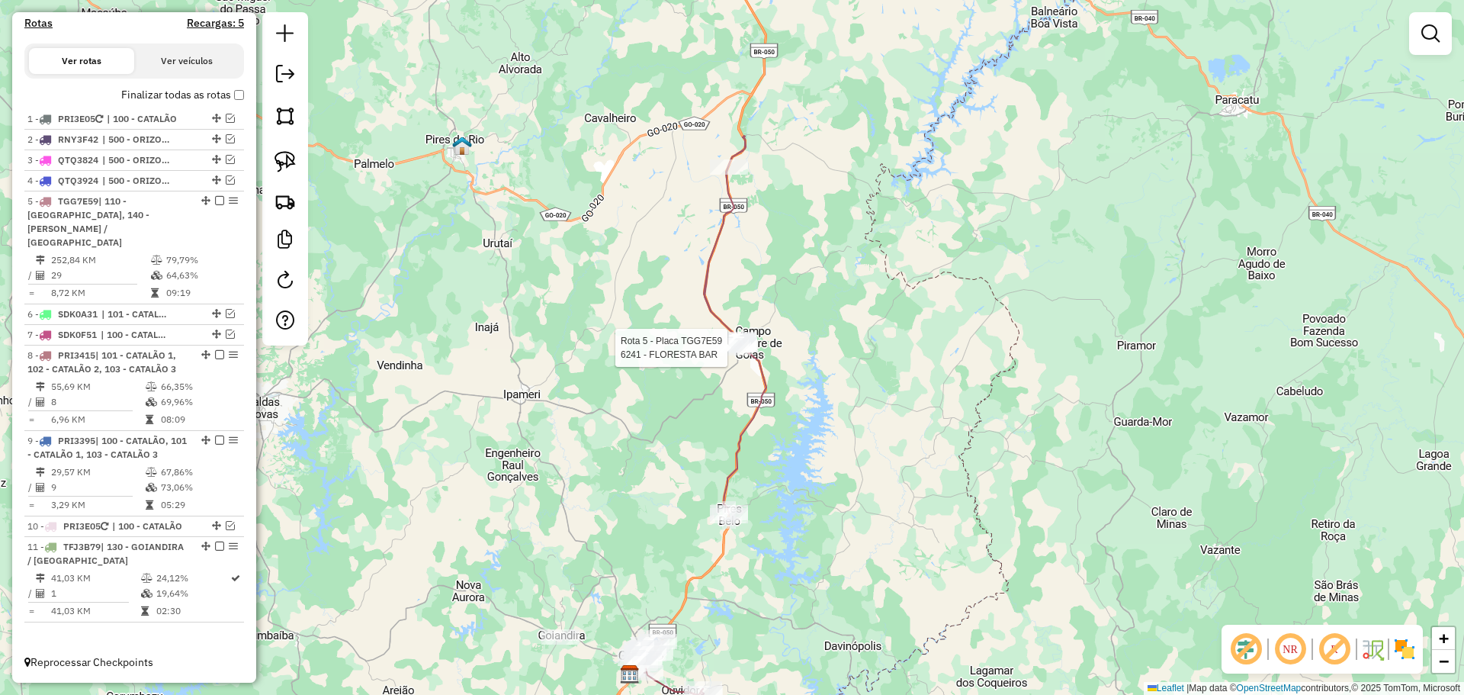
click at [757, 342] on div "Rota 5 - Placa TGG7E59 5153 - MERCEARIA BOM PRECO Rota 5 - Placa TGG7E59 6241 -…" at bounding box center [732, 347] width 1464 height 695
select select "**********"
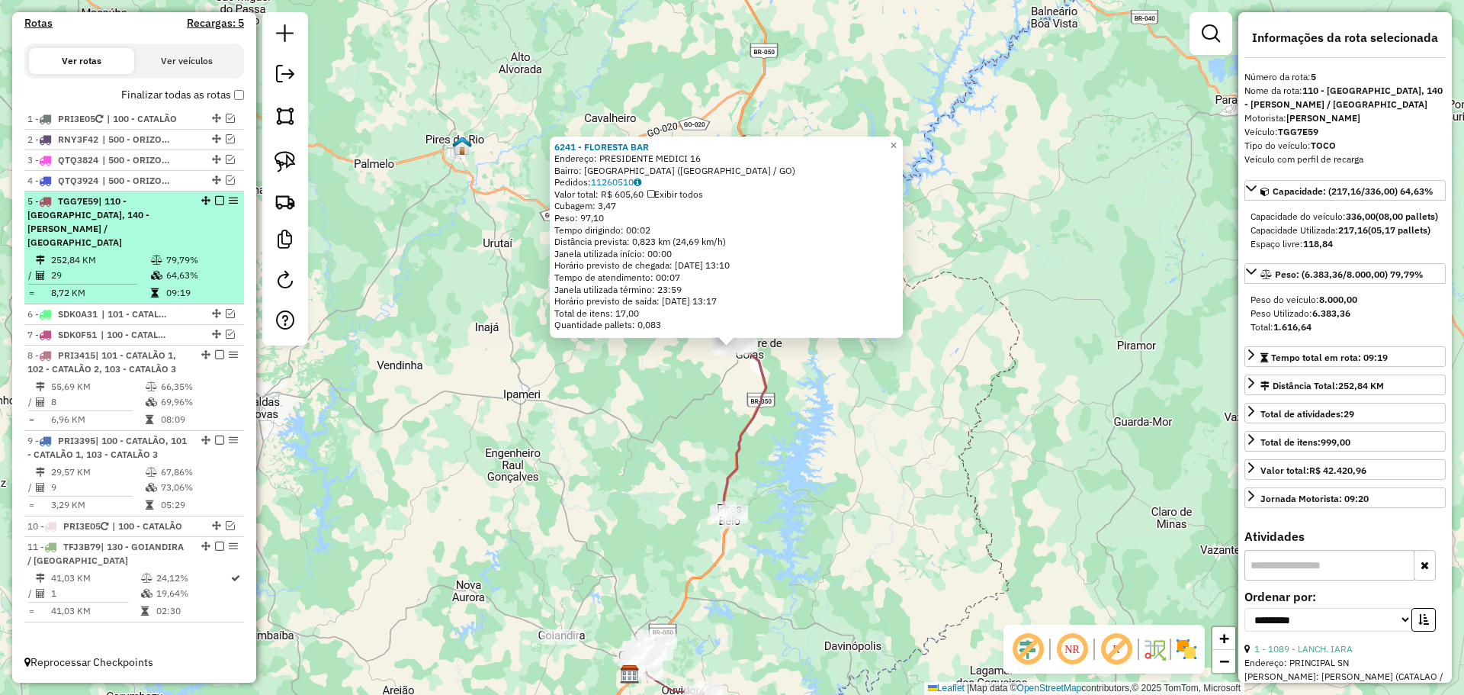
click at [215, 205] on em at bounding box center [219, 200] width 9 height 9
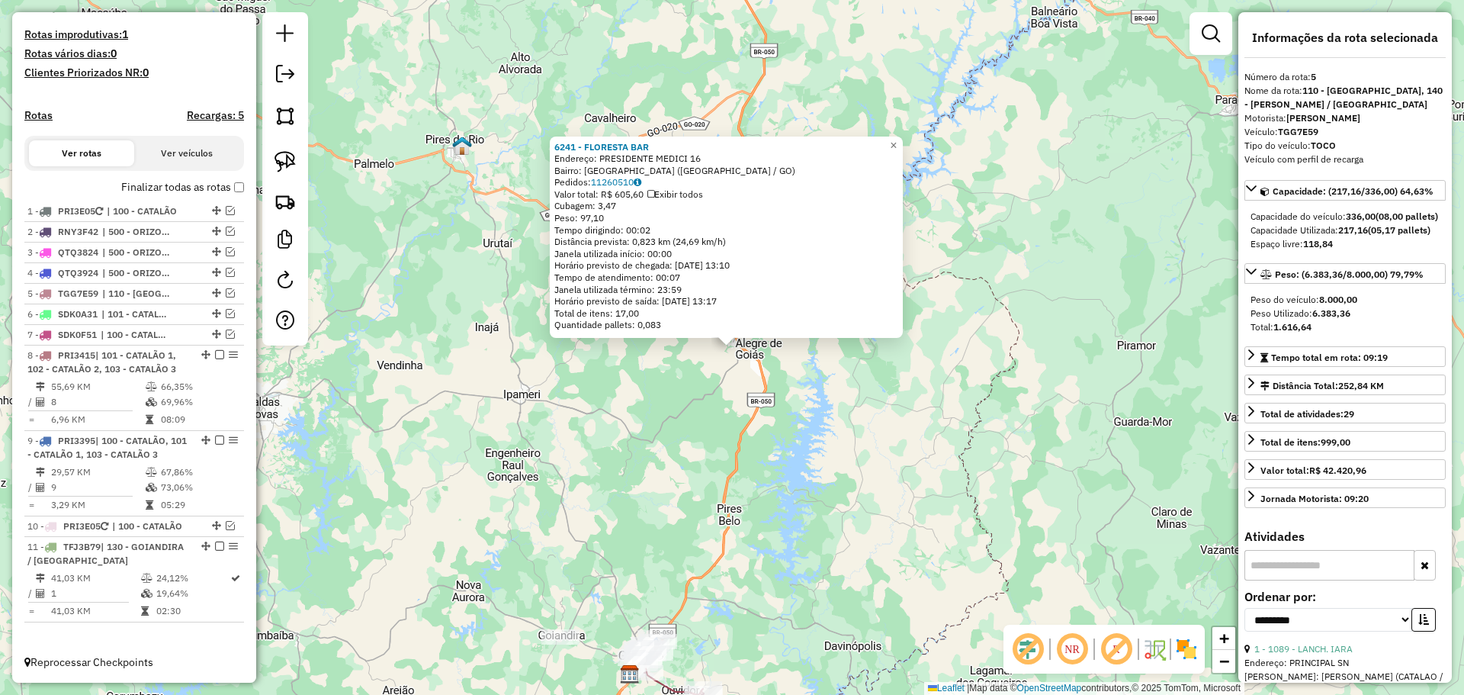
scroll to position [401, 0]
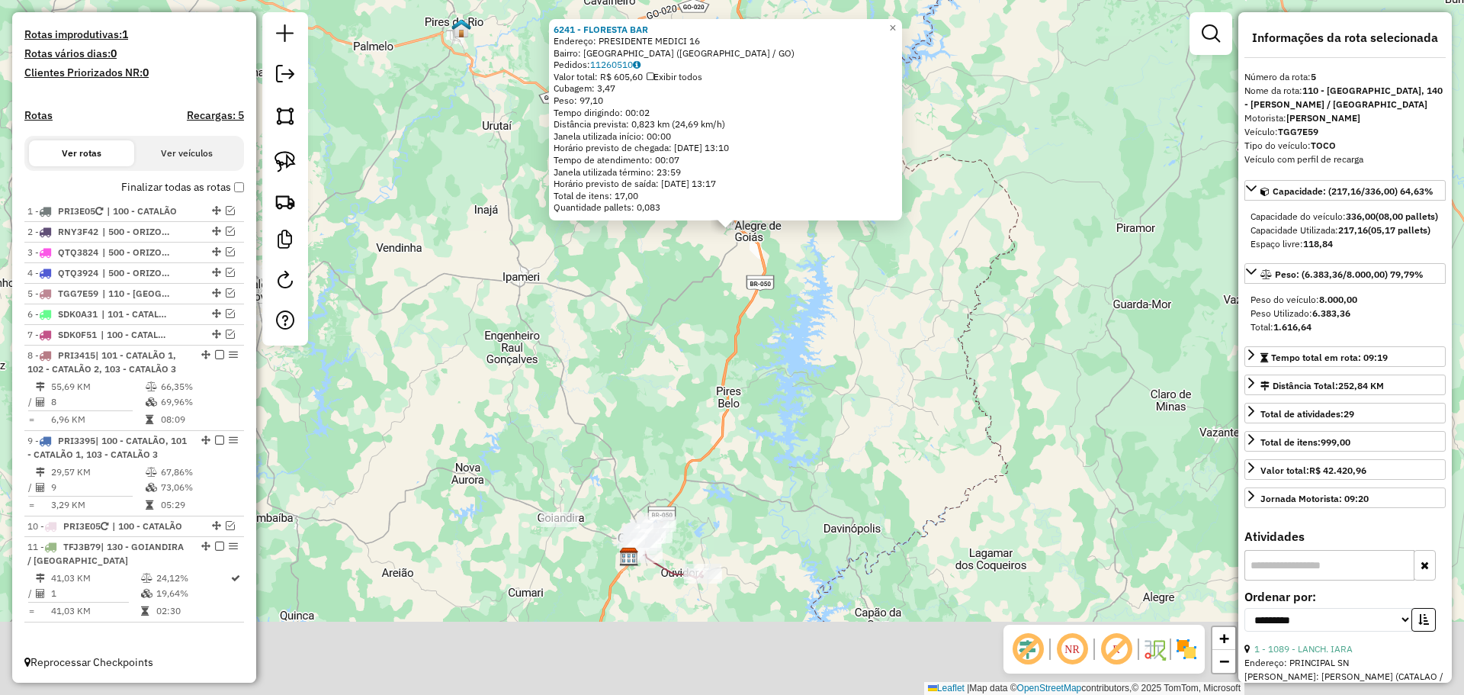
drag, startPoint x: 671, startPoint y: 424, endPoint x: 661, endPoint y: 402, distance: 24.2
click at [669, 392] on div "6241 - FLORESTA BAR Endereço: PRESIDENTE MEDICI 16 Bairro: [GEOGRAPHIC_DATA] ([…" at bounding box center [732, 347] width 1464 height 695
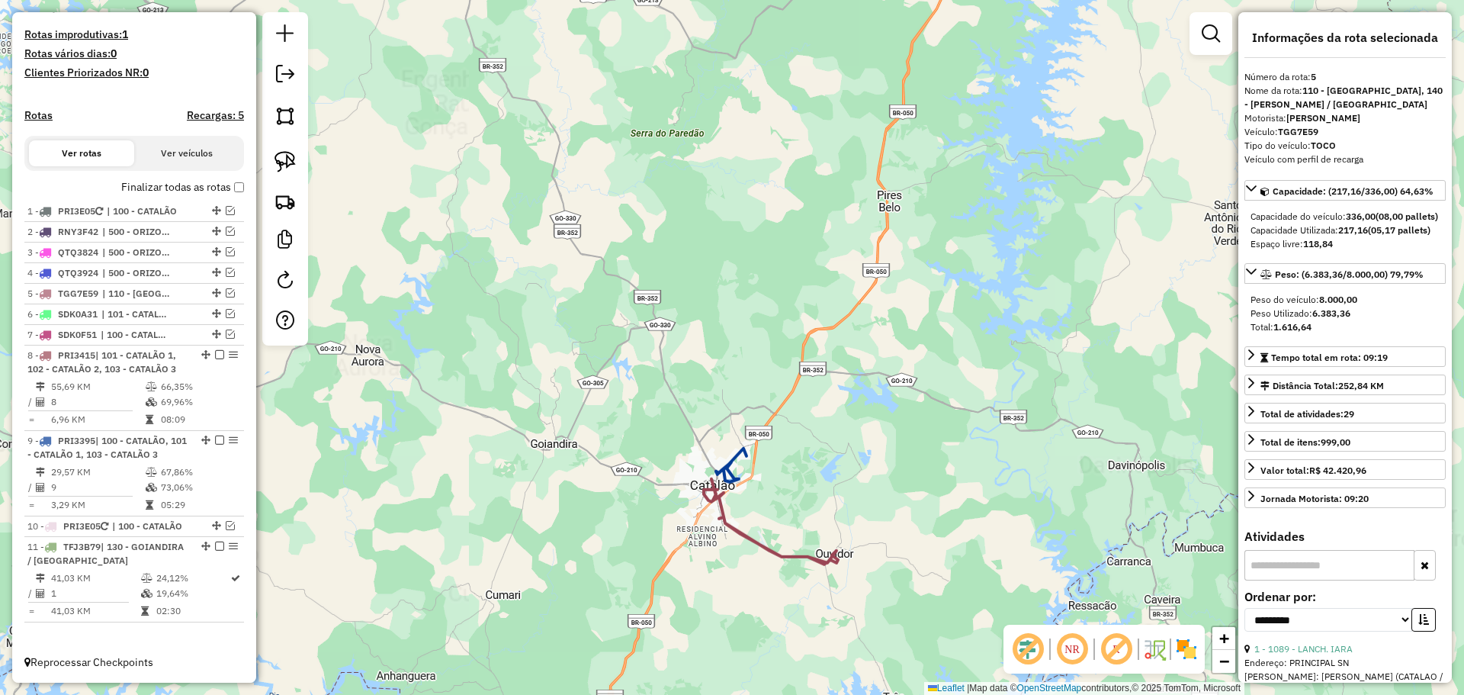
click at [636, 515] on div "6241 - FLORESTA BAR Endereço: PRESIDENTE MEDICI 16 Bairro: [GEOGRAPHIC_DATA] ([…" at bounding box center [732, 347] width 1464 height 695
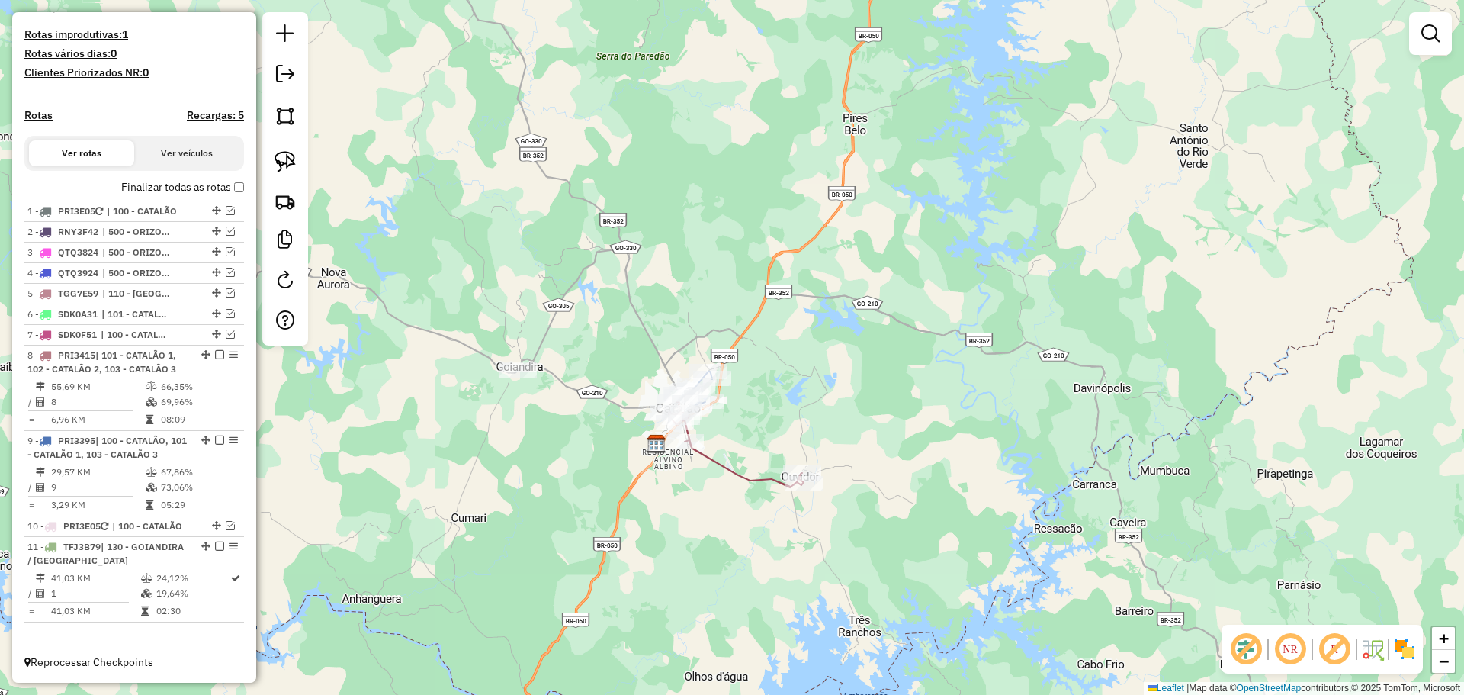
click at [548, 409] on div "Janela de atendimento Grade de atendimento Capacidade Transportadoras Veículos …" at bounding box center [732, 347] width 1464 height 695
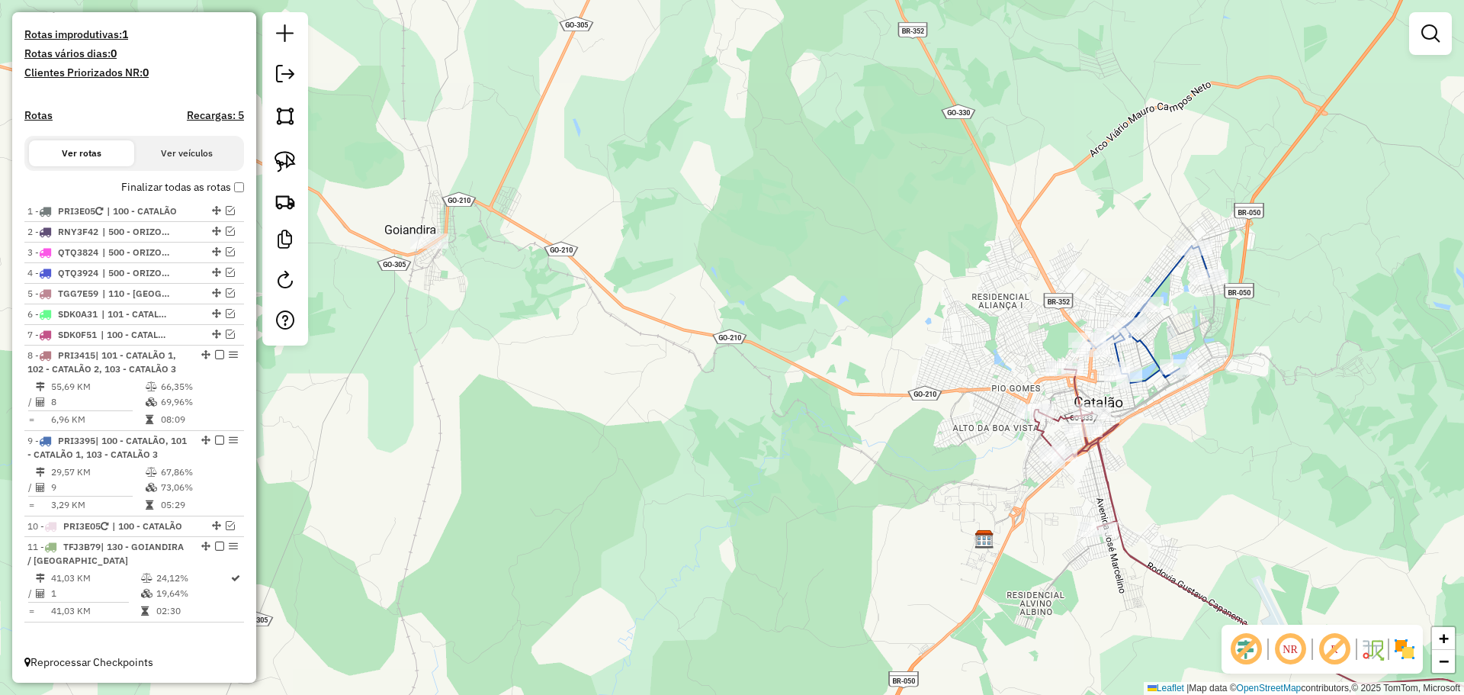
select select "**********"
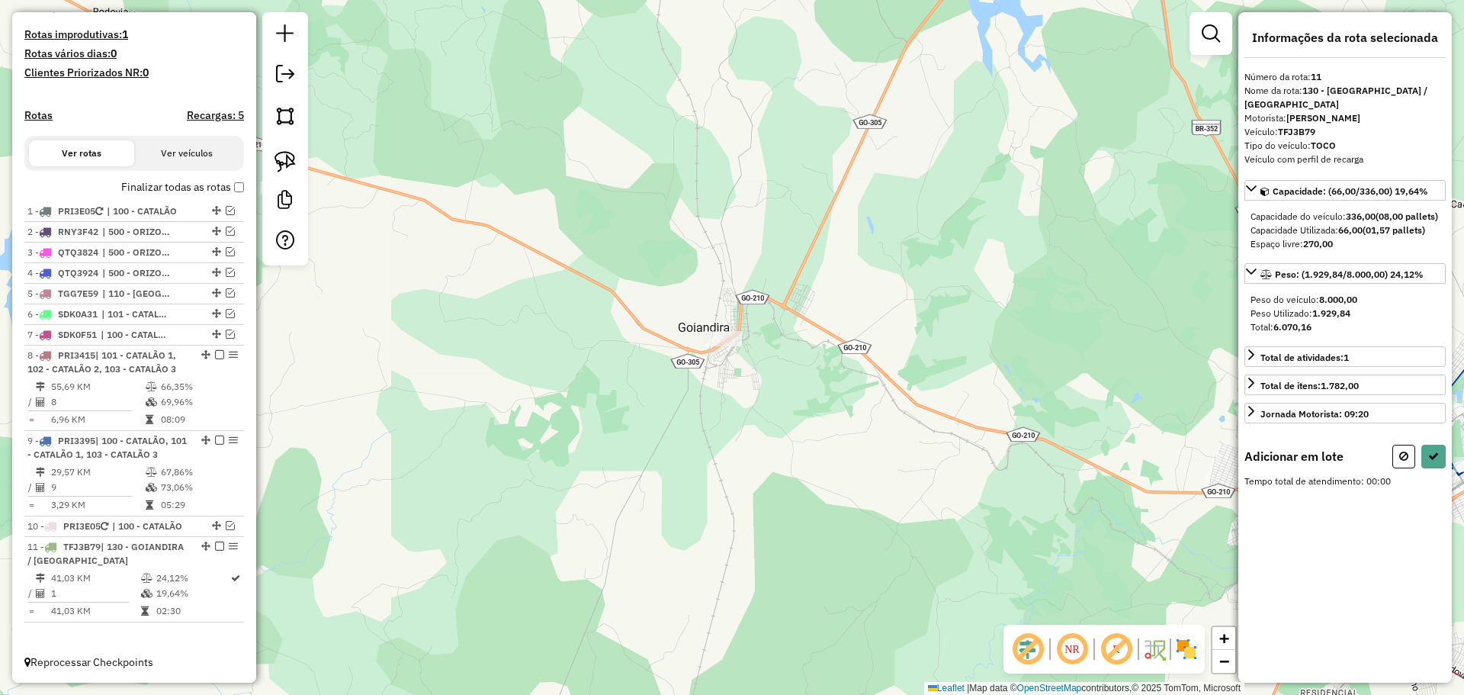
drag, startPoint x: 934, startPoint y: 495, endPoint x: 355, endPoint y: 314, distance: 607.0
click at [355, 314] on div "Janela de atendimento Grade de atendimento Capacidade Transportadoras Veículos …" at bounding box center [732, 347] width 1464 height 695
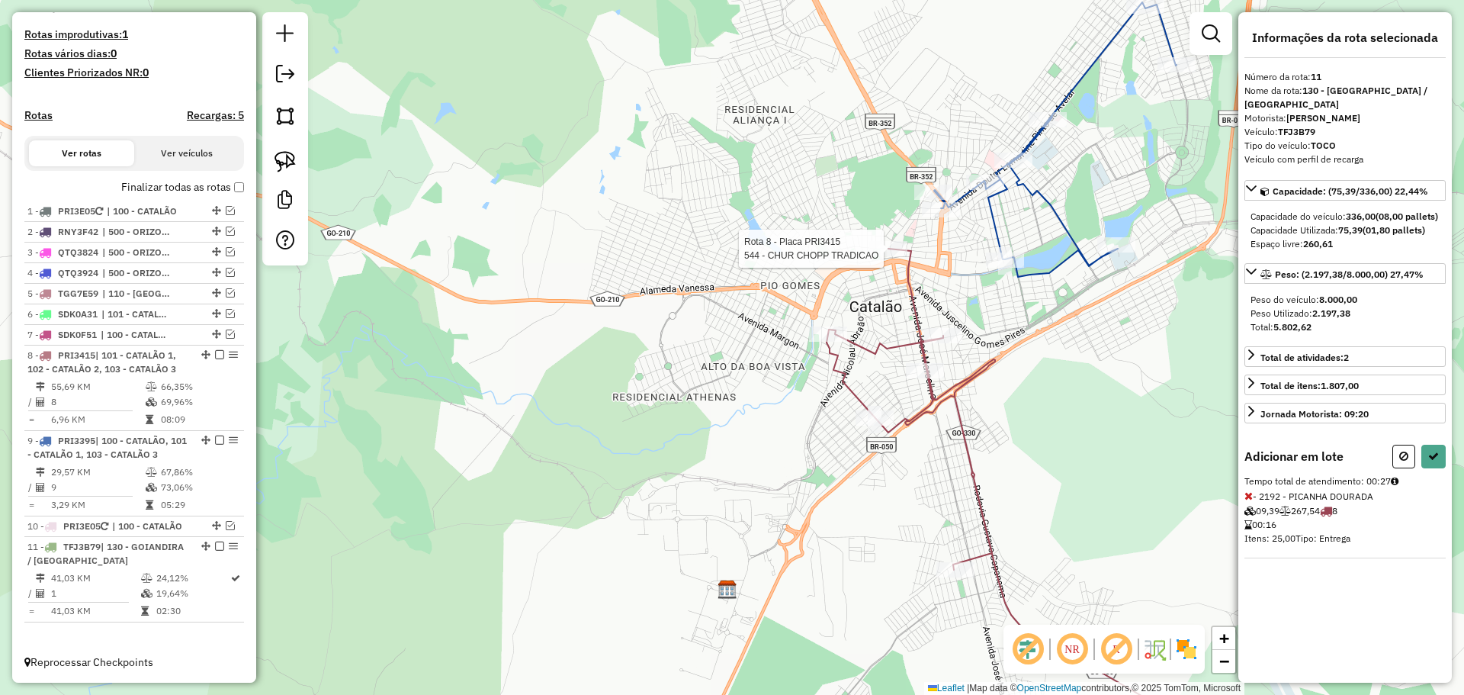
click at [871, 256] on div at bounding box center [888, 248] width 38 height 15
click at [1428, 461] on icon at bounding box center [1433, 456] width 11 height 11
select select "**********"
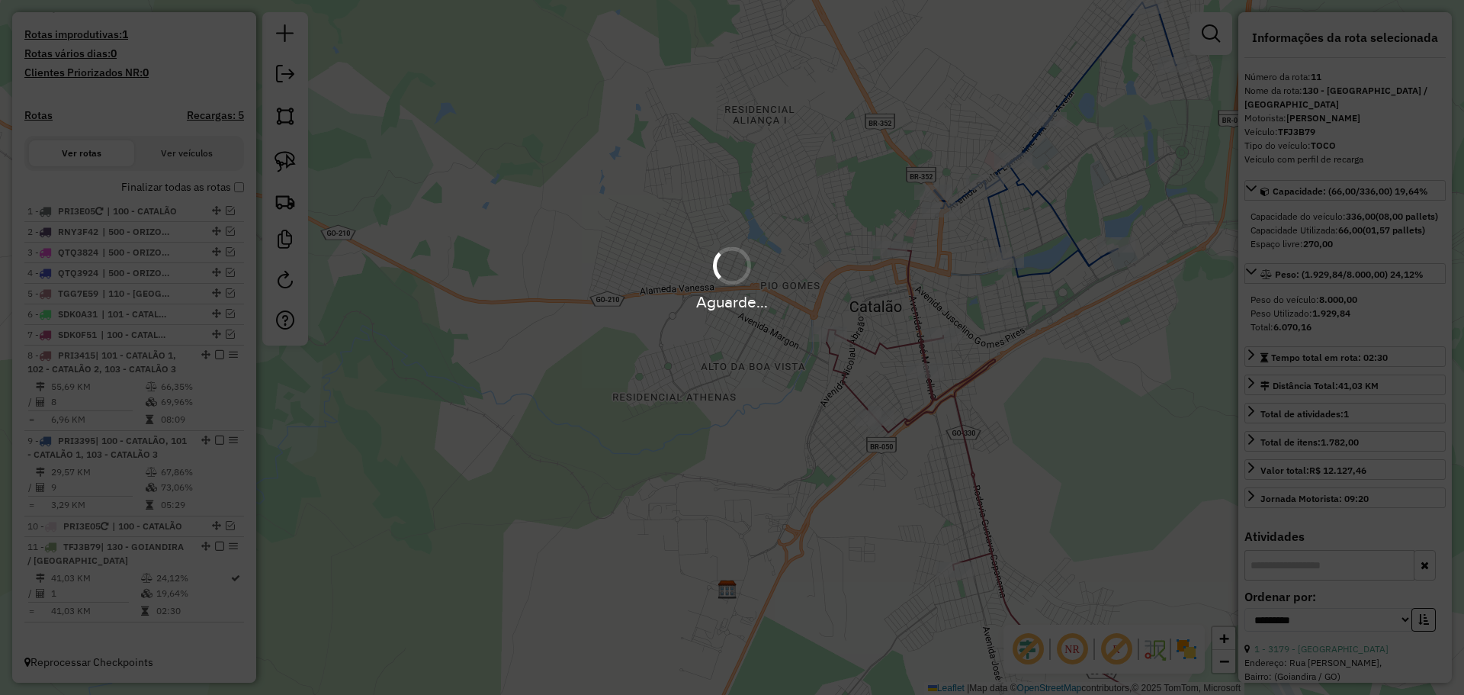
scroll to position [383, 0]
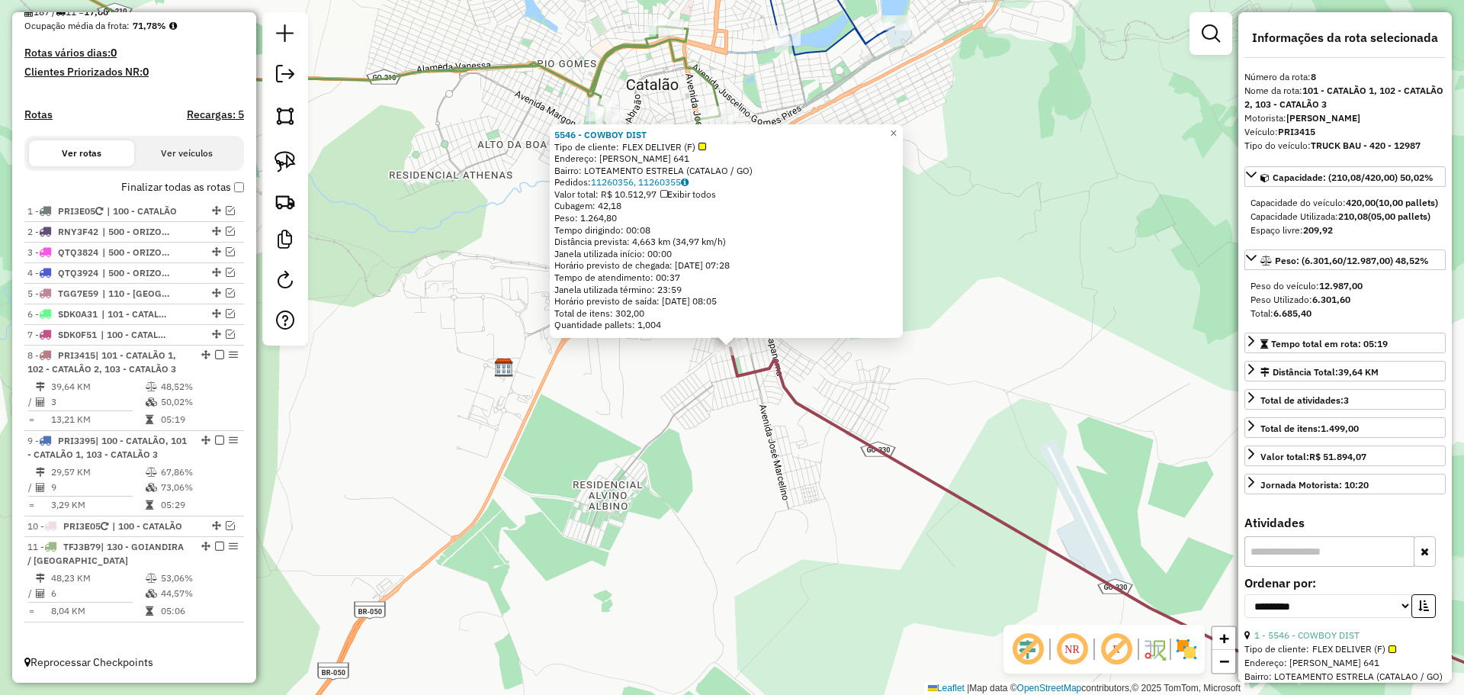
click at [867, 542] on div "5546 - COWBOY DIST Tipo de cliente: FLEX DELIVER (F) Endereço: [PERSON_NAME] 64…" at bounding box center [732, 347] width 1464 height 695
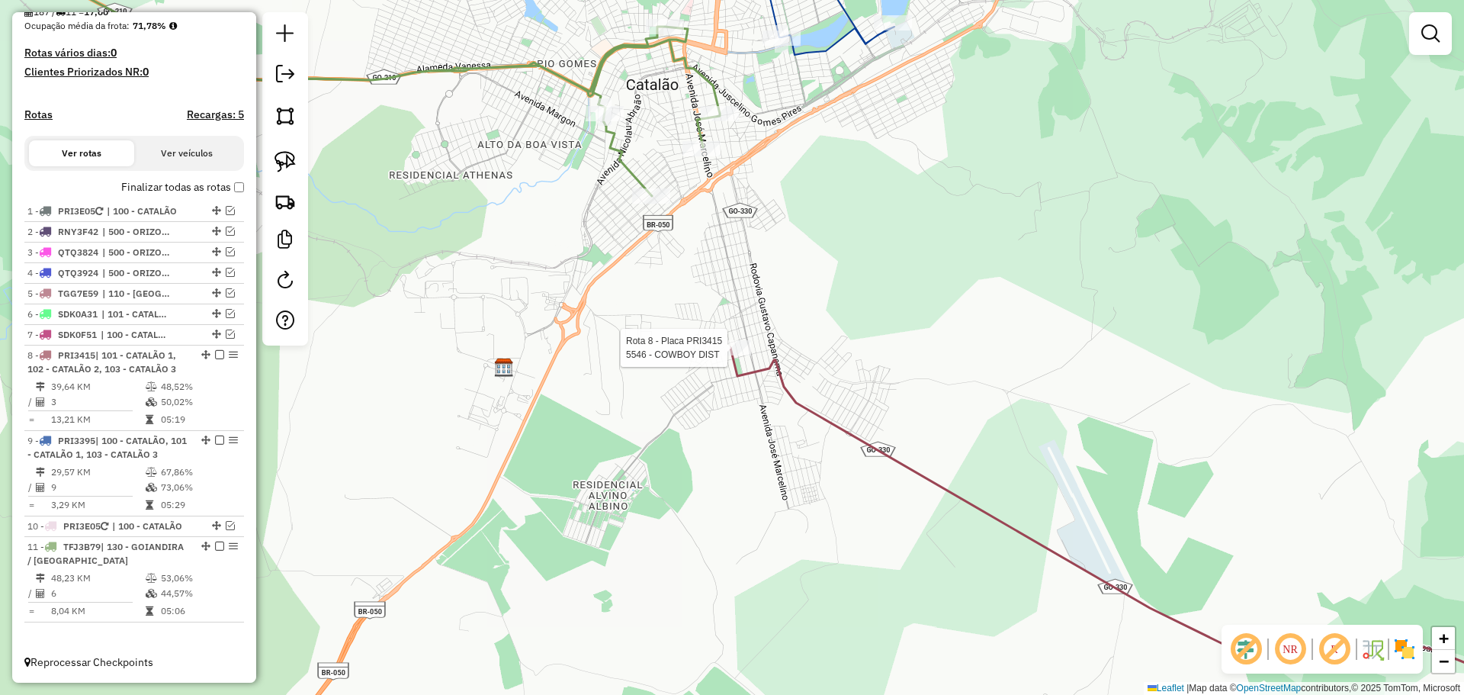
select select "**********"
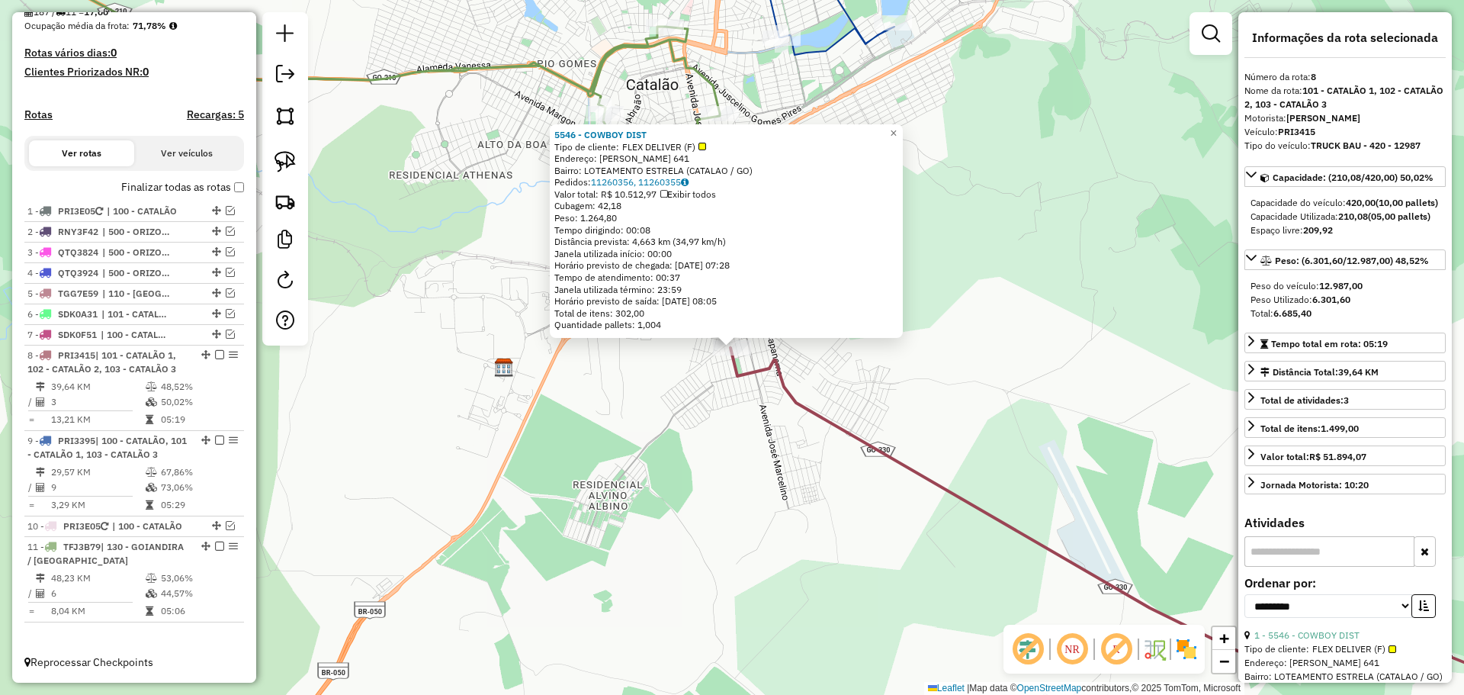
click at [764, 444] on div "5546 - COWBOY DIST Tipo de cliente: FLEX DELIVER (F) Endereço: [PERSON_NAME] 64…" at bounding box center [732, 347] width 1464 height 695
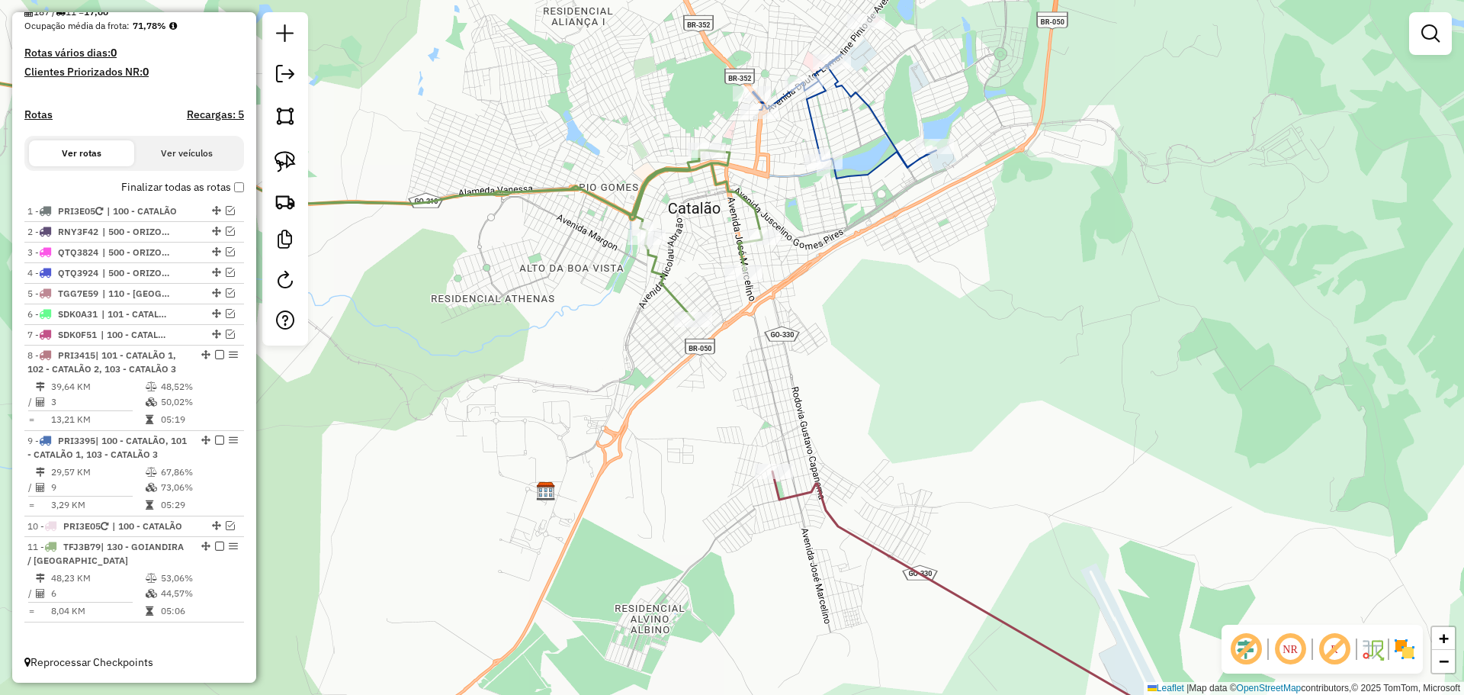
drag, startPoint x: 828, startPoint y: 320, endPoint x: 839, endPoint y: 387, distance: 67.9
click at [839, 387] on div "Janela de atendimento Grade de atendimento Capacidade Transportadoras Veículos …" at bounding box center [732, 347] width 1464 height 695
select select "**********"
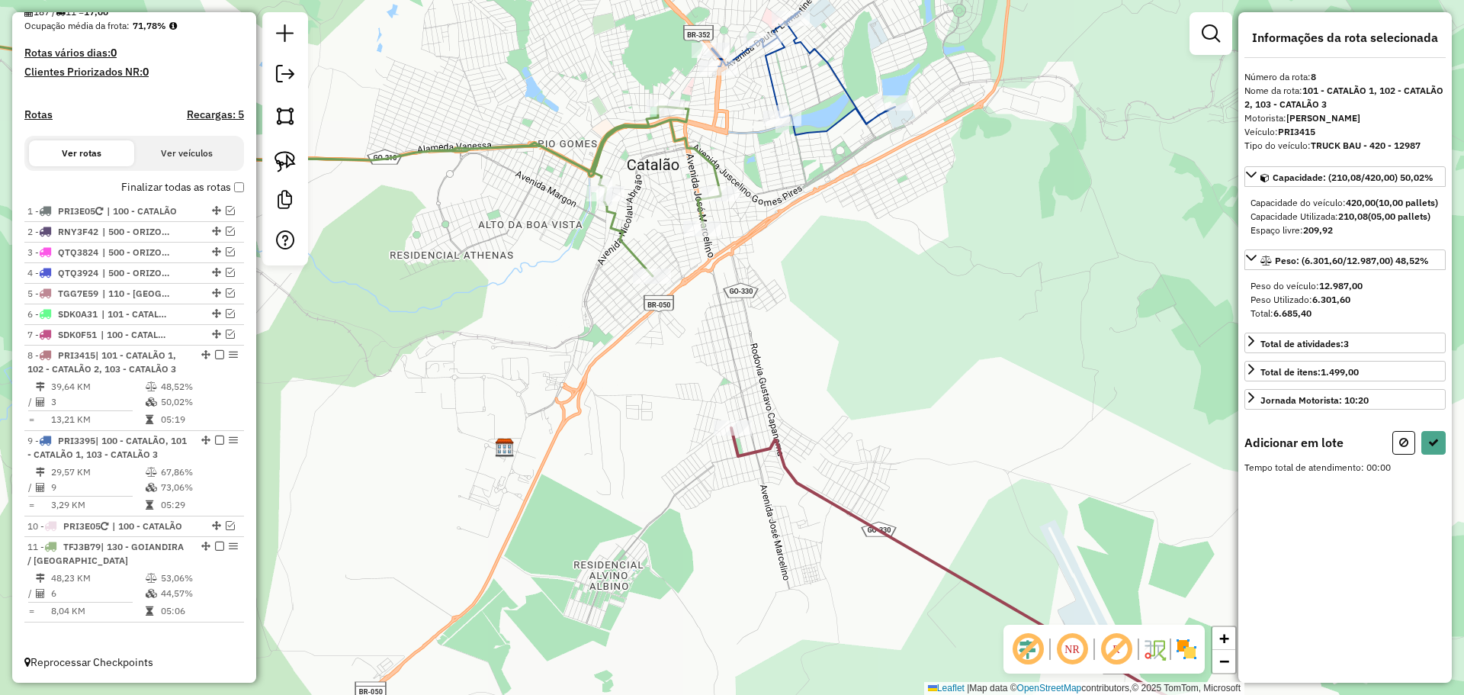
drag, startPoint x: 814, startPoint y: 271, endPoint x: 795, endPoint y: 317, distance: 49.6
click at [807, 328] on div "Janela de atendimento Grade de atendimento Capacidade Transportadoras Veículos …" at bounding box center [732, 347] width 1464 height 695
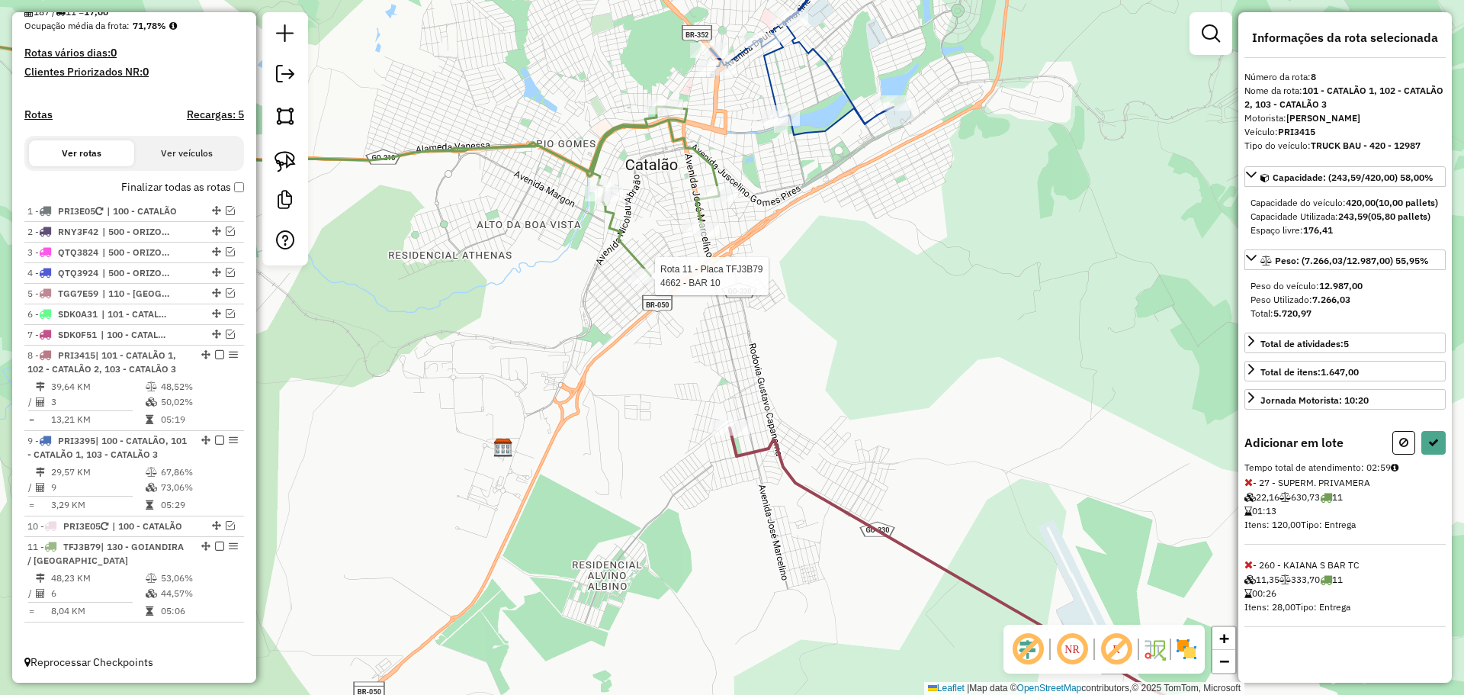
click at [653, 284] on div at bounding box center [650, 275] width 38 height 15
click at [1428, 448] on icon at bounding box center [1433, 442] width 11 height 11
select select "**********"
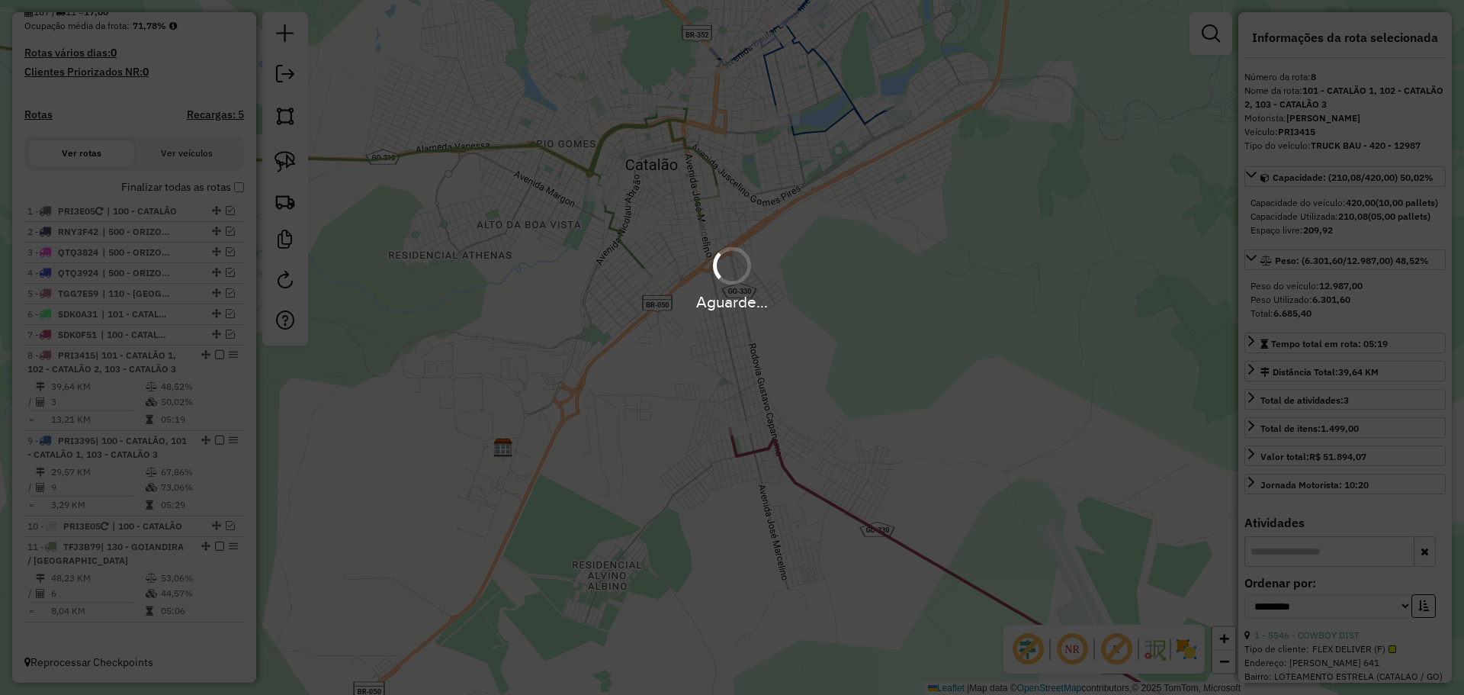
scroll to position [401, 0]
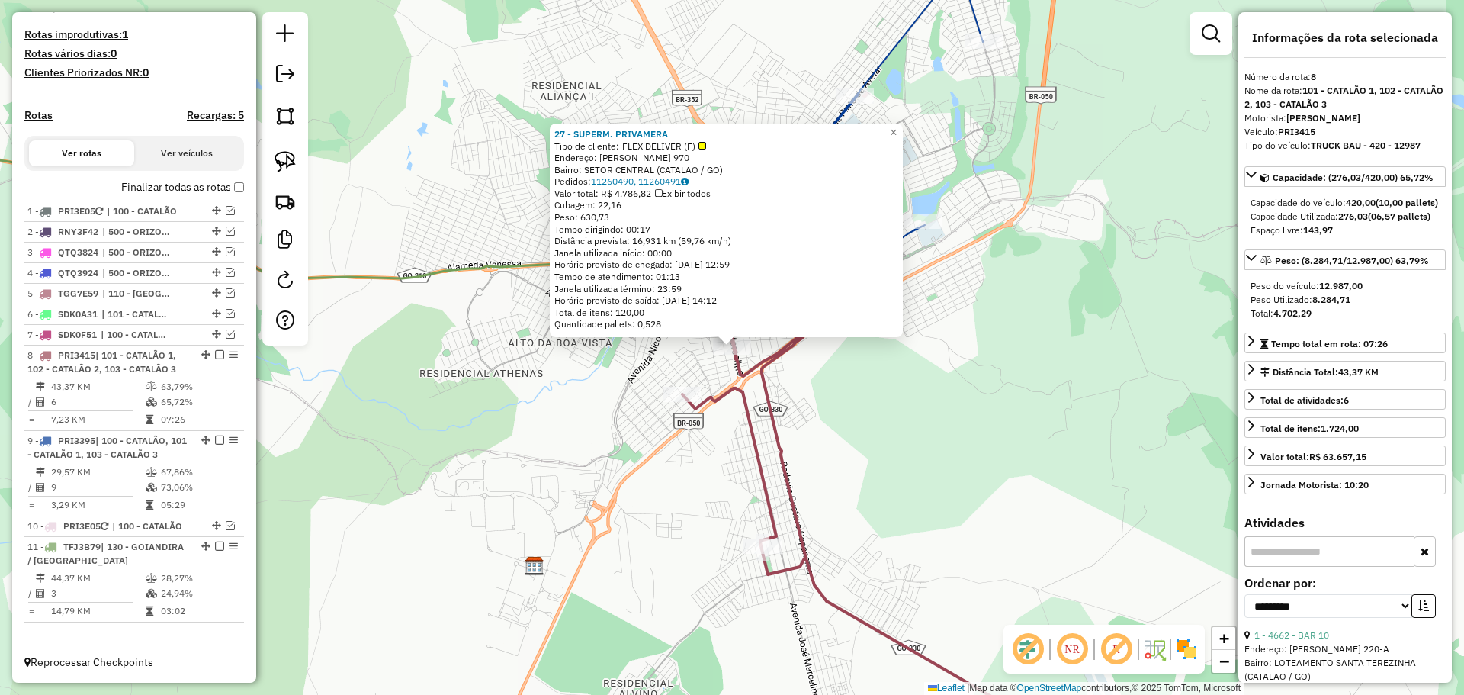
click at [858, 433] on div "27 - SUPERM. PRIVAMERA Tipo de cliente: FLEX DELIVER (F) Endereço: [PERSON_NAME…" at bounding box center [732, 347] width 1464 height 695
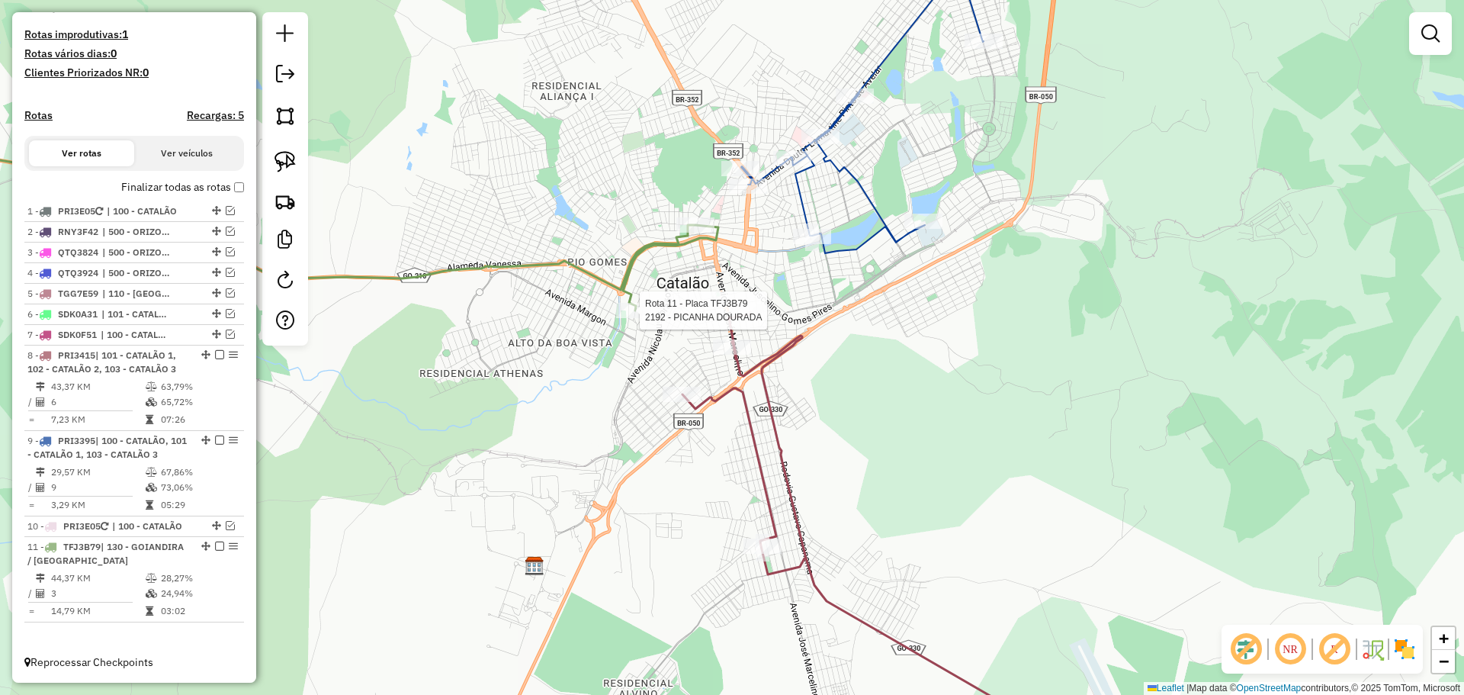
select select "**********"
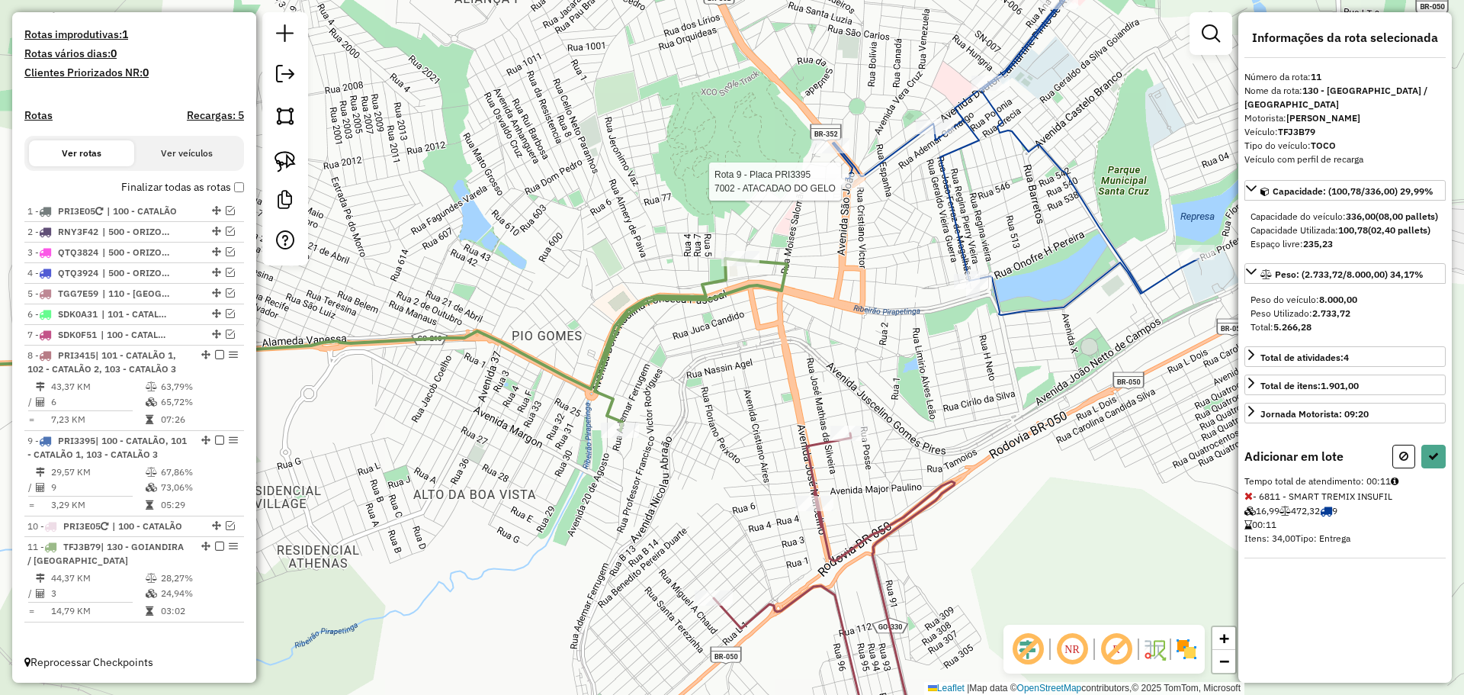
click at [842, 189] on div at bounding box center [845, 181] width 38 height 15
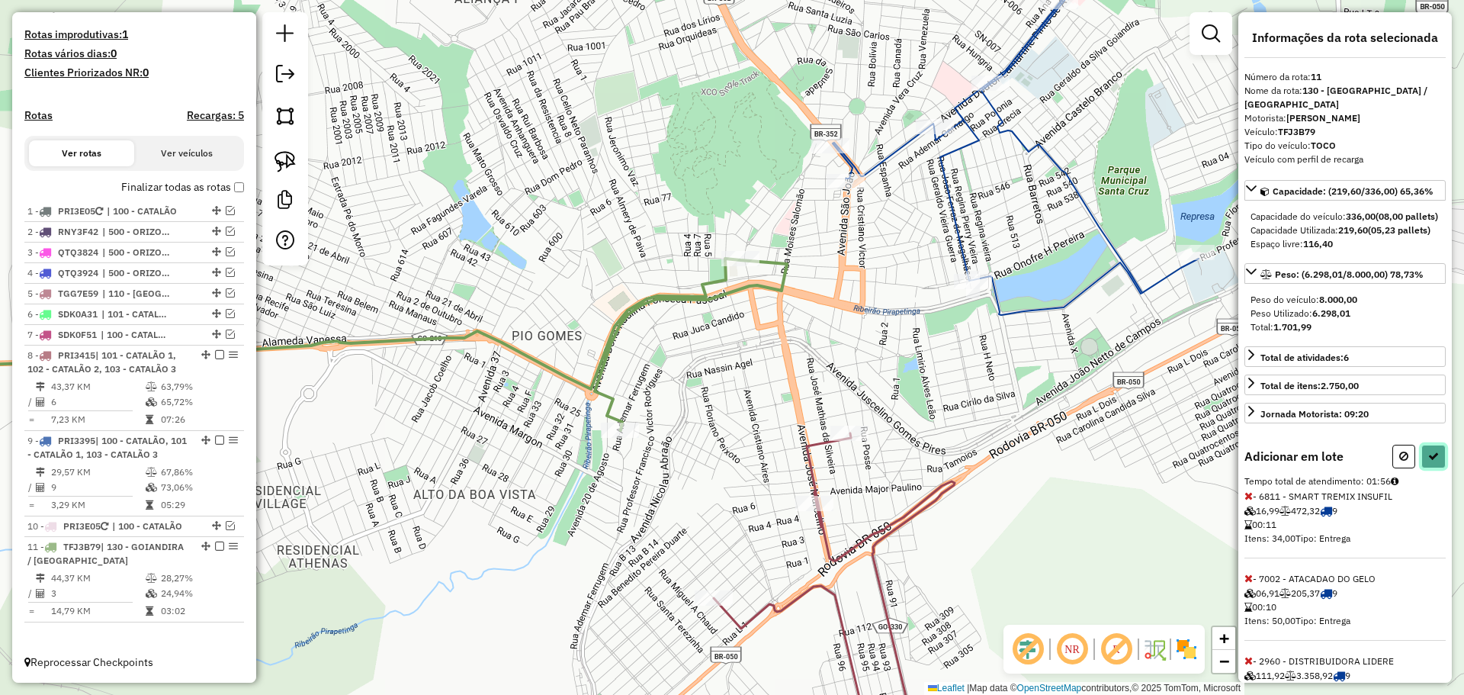
click at [1433, 461] on icon at bounding box center [1433, 456] width 11 height 11
select select "**********"
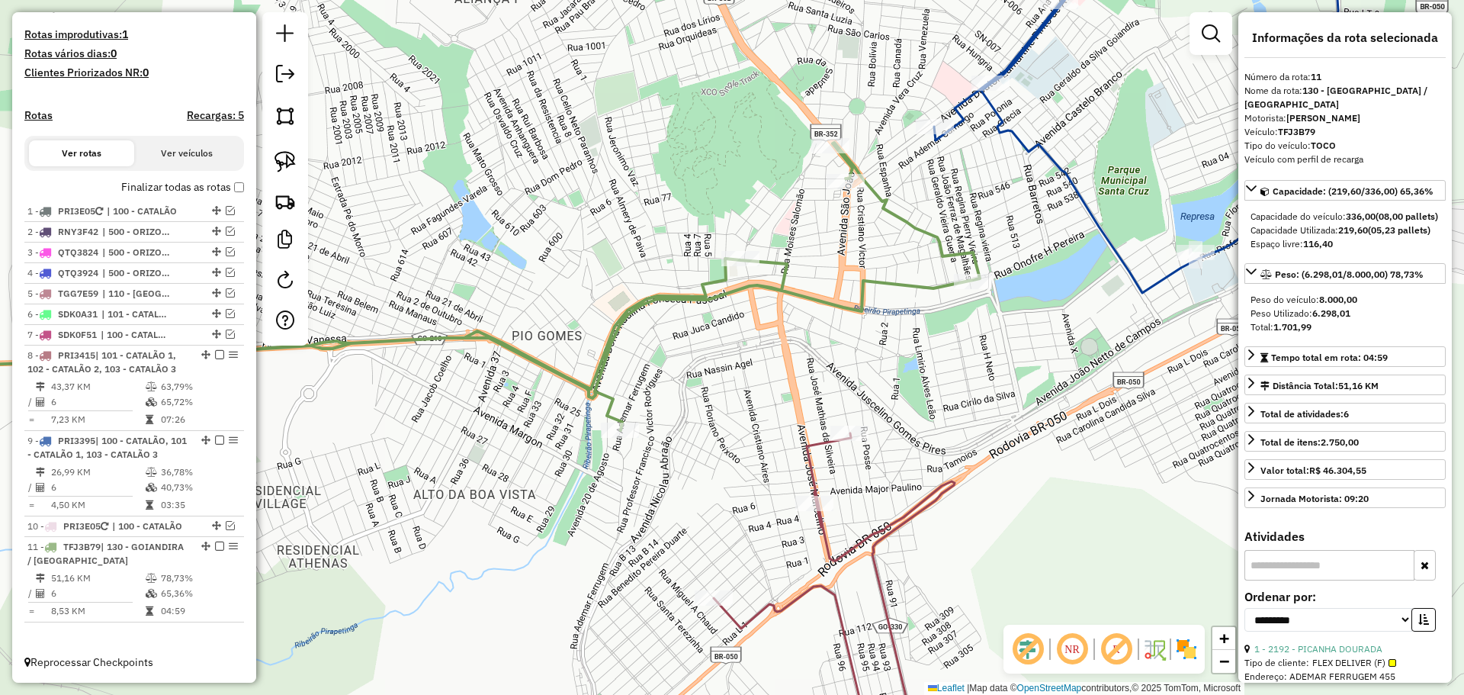
click at [841, 194] on div "Janela de atendimento Grade de atendimento Capacidade Transportadoras Veículos …" at bounding box center [732, 347] width 1464 height 695
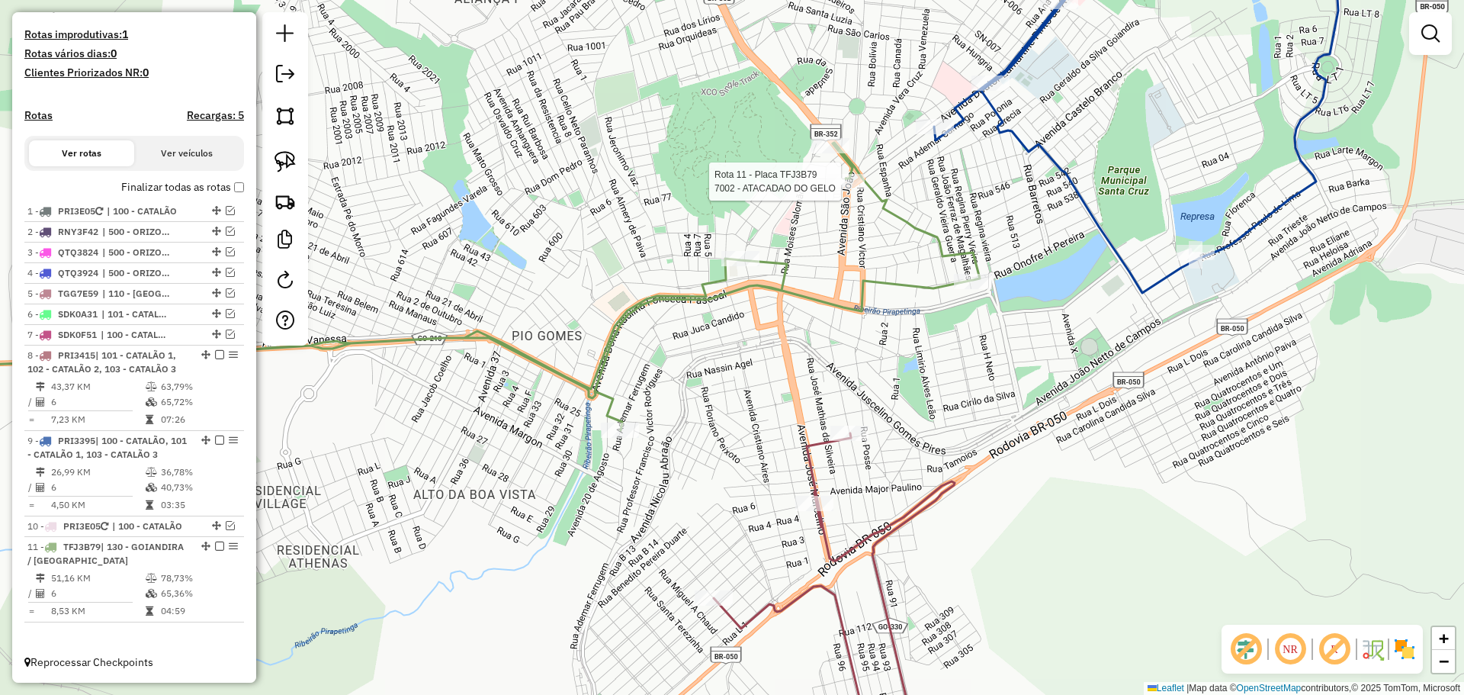
select select "**********"
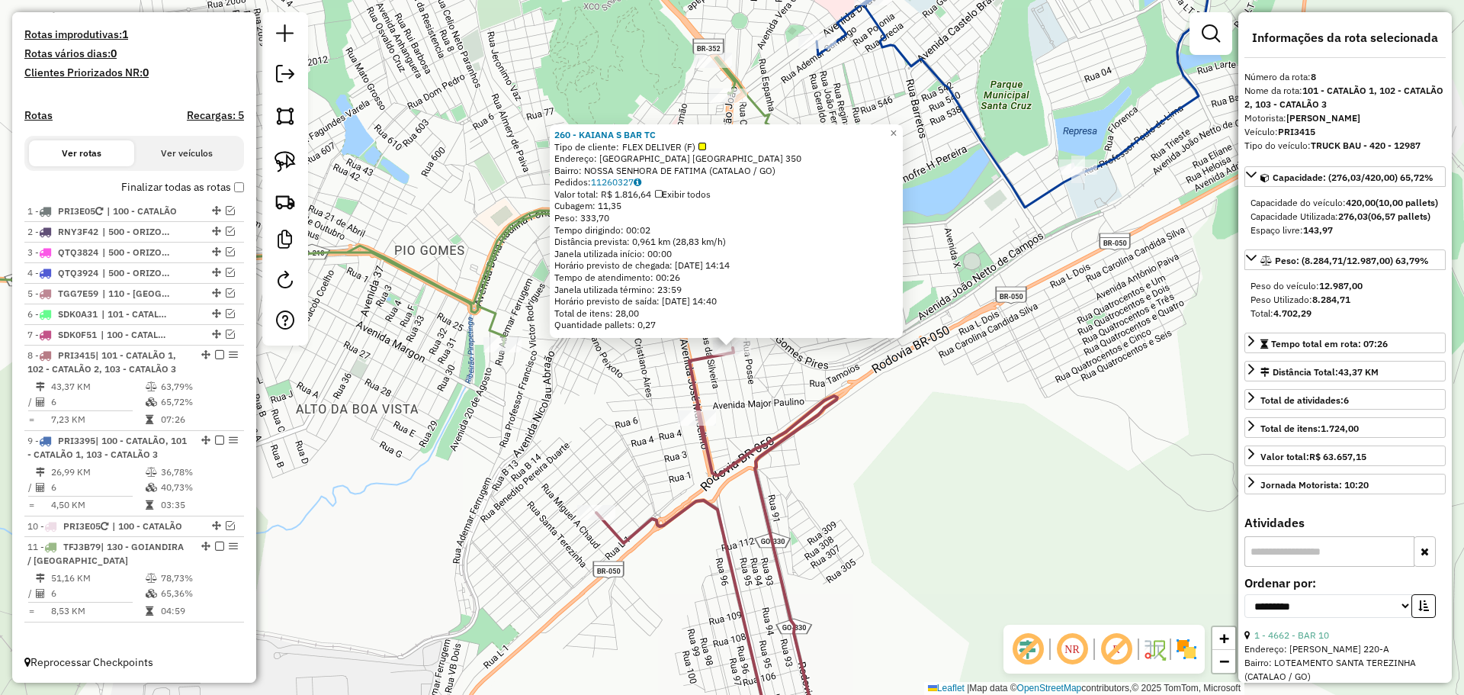
click at [993, 531] on div "260 - KAIANA S BAR TC Tipo de cliente: FLEX DELIVER (F) Endereço: [GEOGRAPHIC_D…" at bounding box center [732, 347] width 1464 height 695
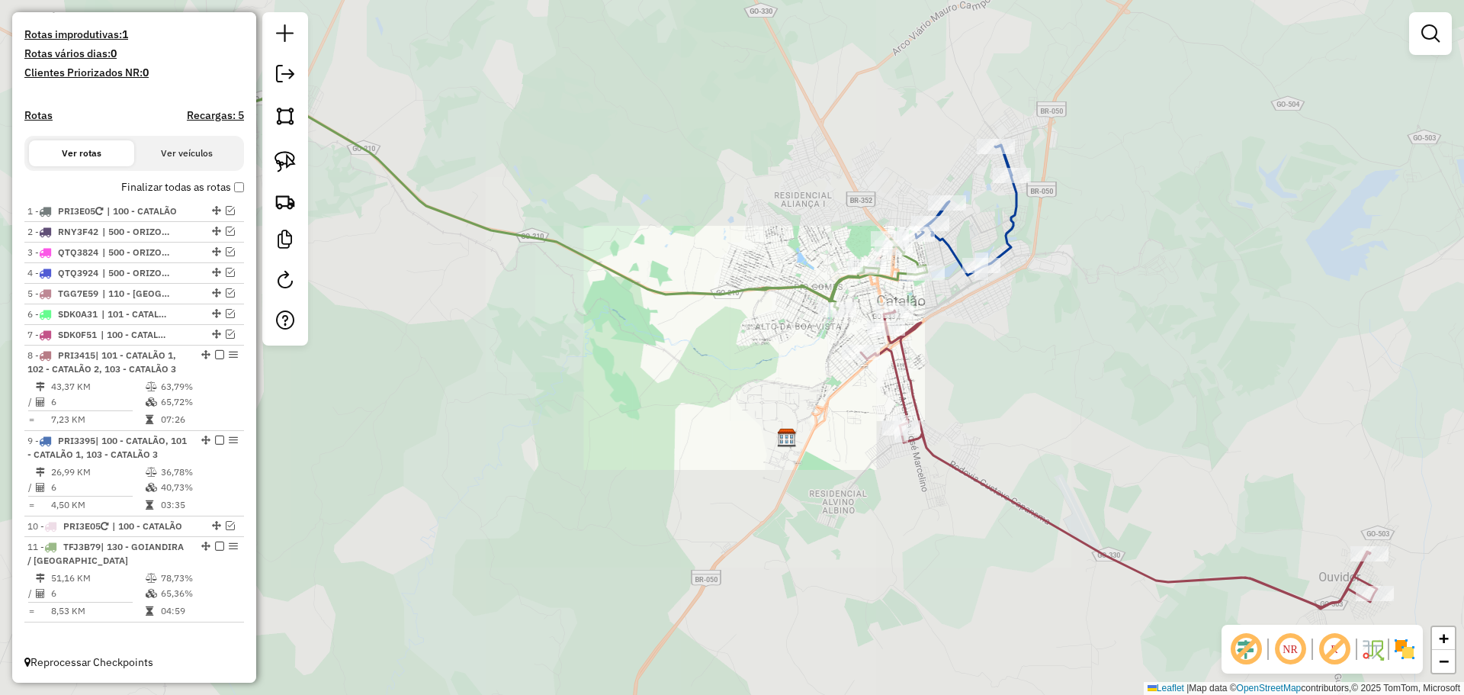
drag, startPoint x: 1083, startPoint y: 284, endPoint x: 1069, endPoint y: 286, distance: 14.7
click at [1069, 286] on div "Janela de atendimento Grade de atendimento Capacidade Transportadoras Veículos …" at bounding box center [732, 347] width 1464 height 695
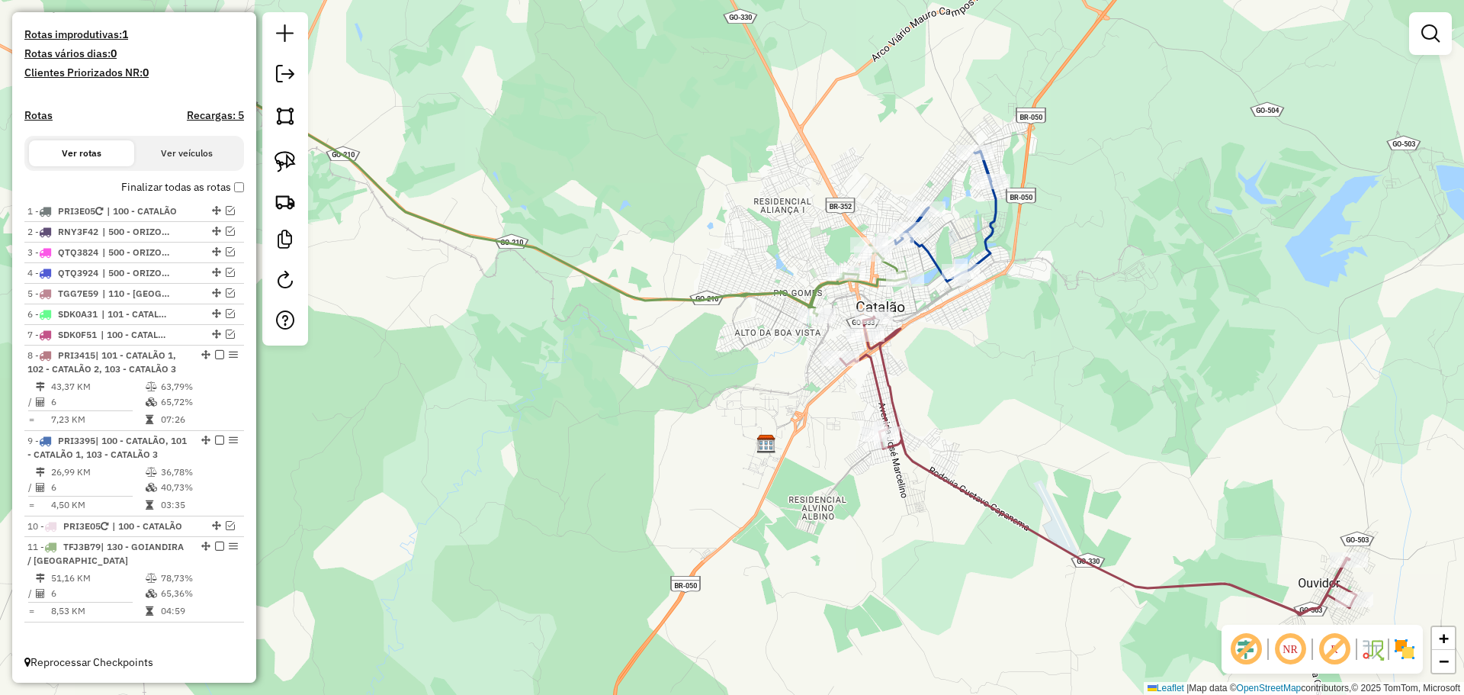
click at [897, 208] on div "Rota 9 - Placa PRI3395 4830 - JANTINHA SHANGAI Janela de atendimento Grade de a…" at bounding box center [732, 347] width 1464 height 695
select select "**********"
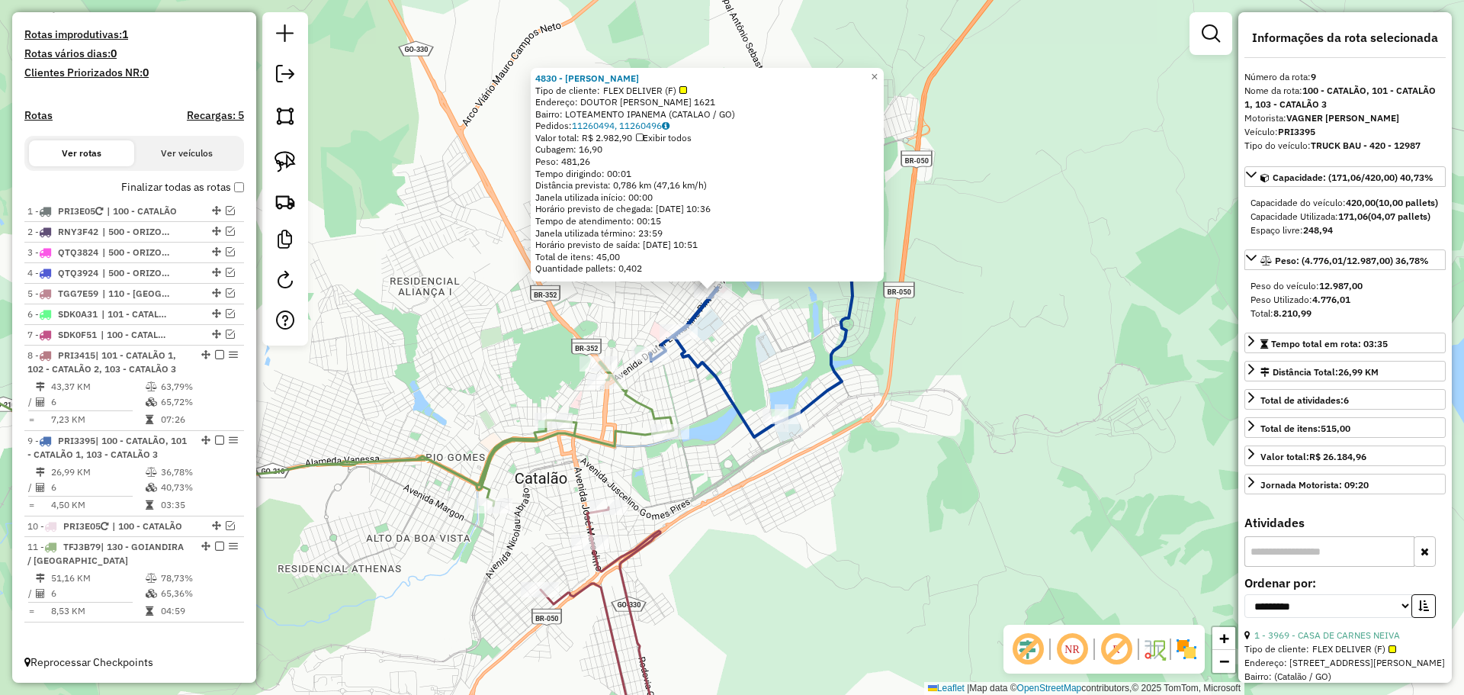
click at [850, 529] on div "4830 - [PERSON_NAME] Tipo de cliente: FLEX DELIVER (F) Endereço: DOUTOR [PERSON…" at bounding box center [732, 347] width 1464 height 695
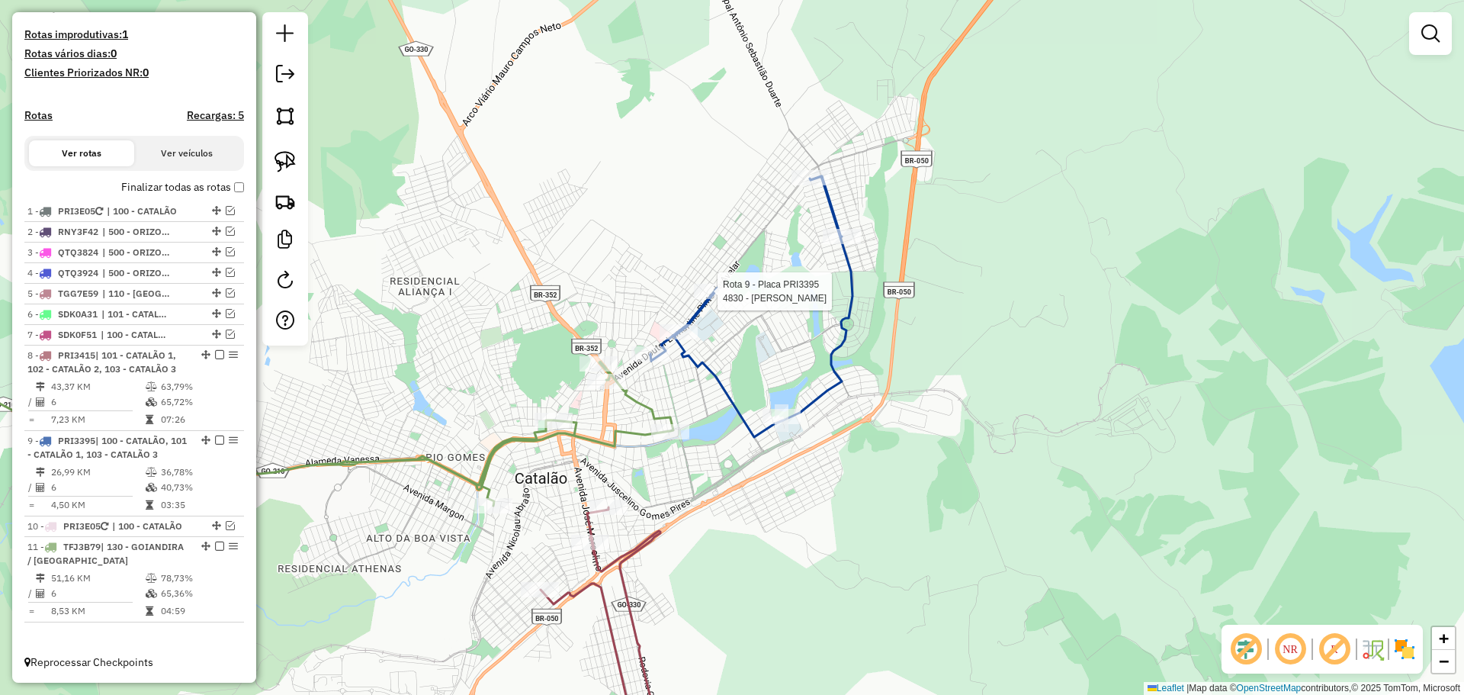
select select "**********"
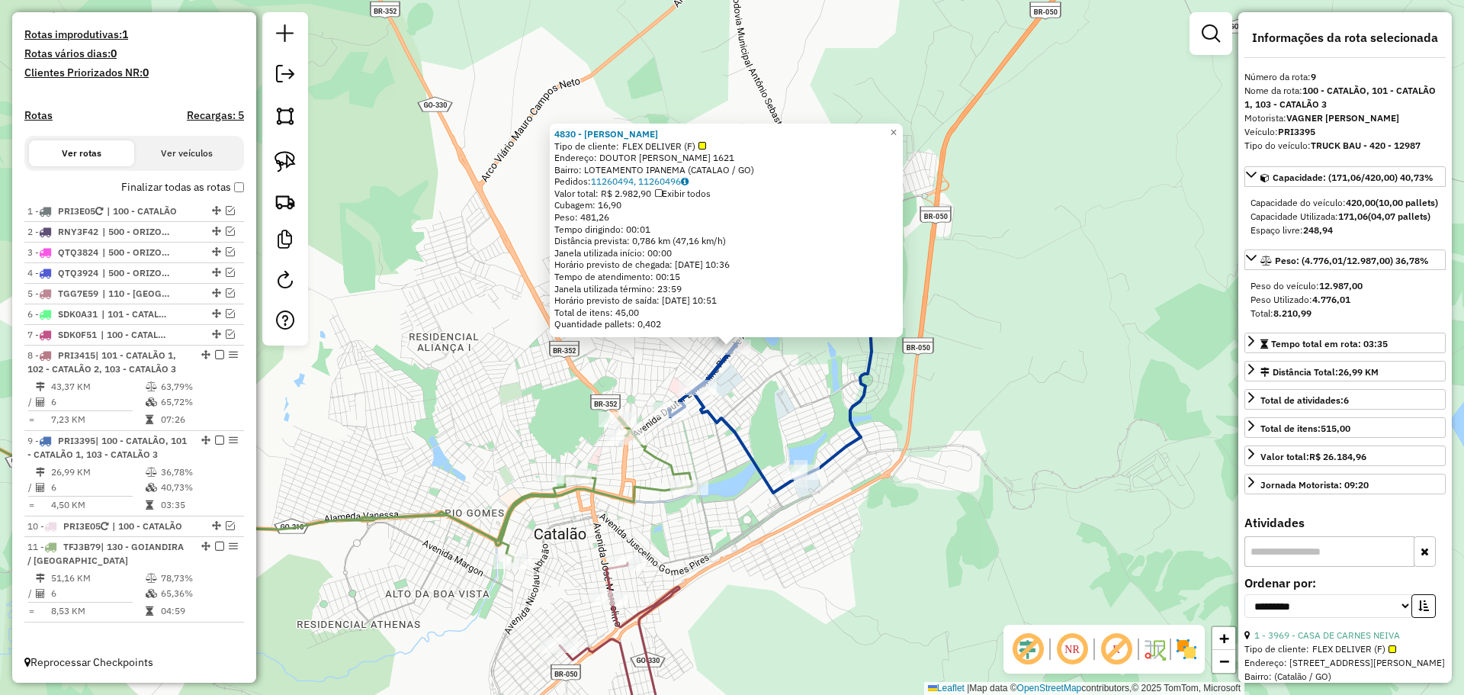
click at [883, 361] on div "4830 - [PERSON_NAME] Tipo de cliente: FLEX DELIVER (F) Endereço: DOUTOR [PERSON…" at bounding box center [732, 347] width 1464 height 695
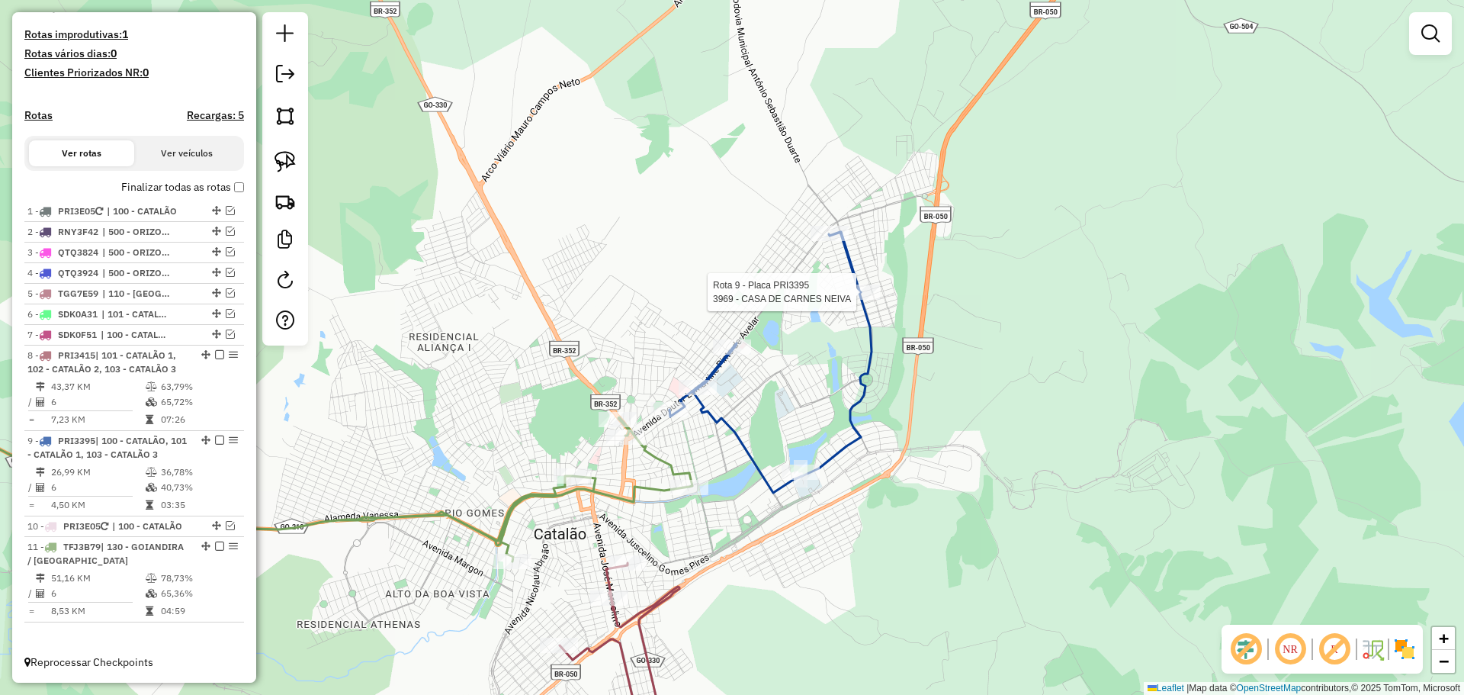
click at [858, 282] on icon at bounding box center [770, 362] width 202 height 261
select select "**********"
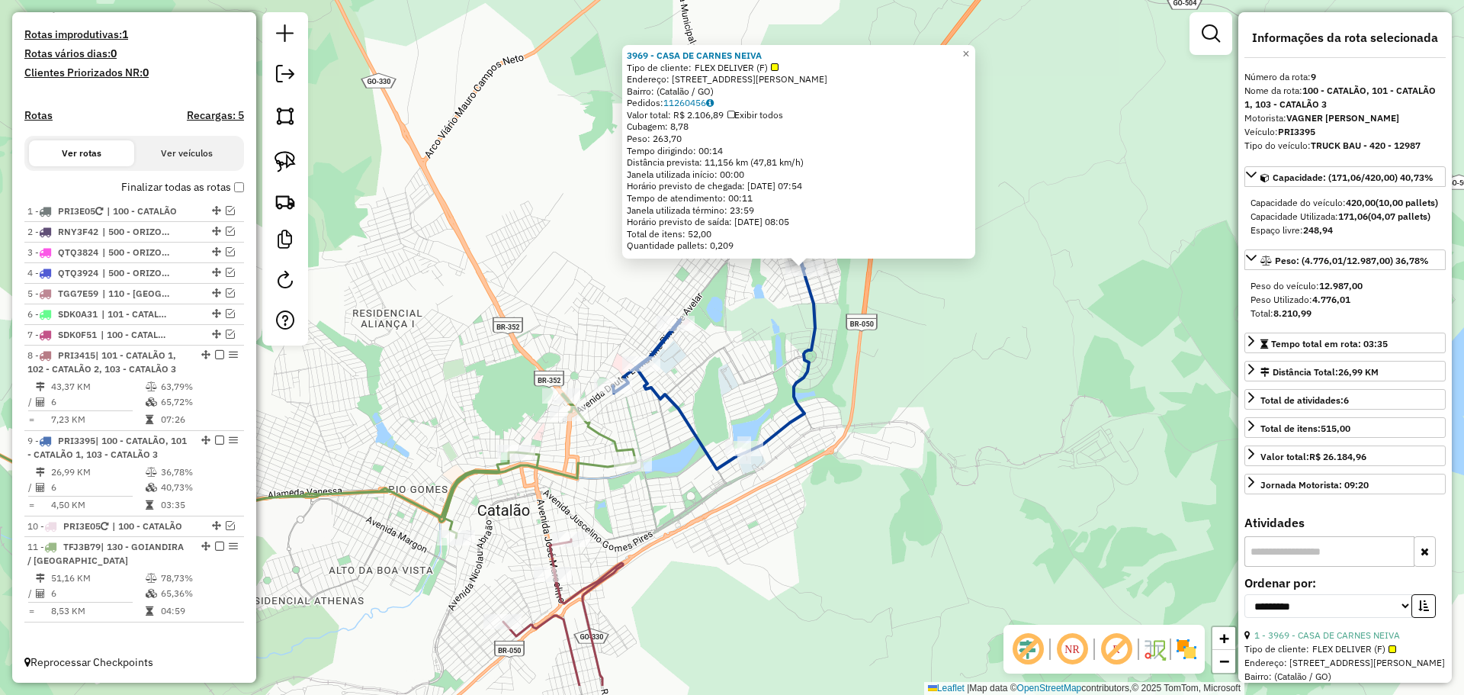
drag, startPoint x: 656, startPoint y: 457, endPoint x: 728, endPoint y: 378, distance: 106.8
click at [728, 378] on div "3969 - CASA DE CARNES NEIVA Tipo de cliente: FLEX DELIVER (F) Endereço: [STREET…" at bounding box center [732, 347] width 1464 height 695
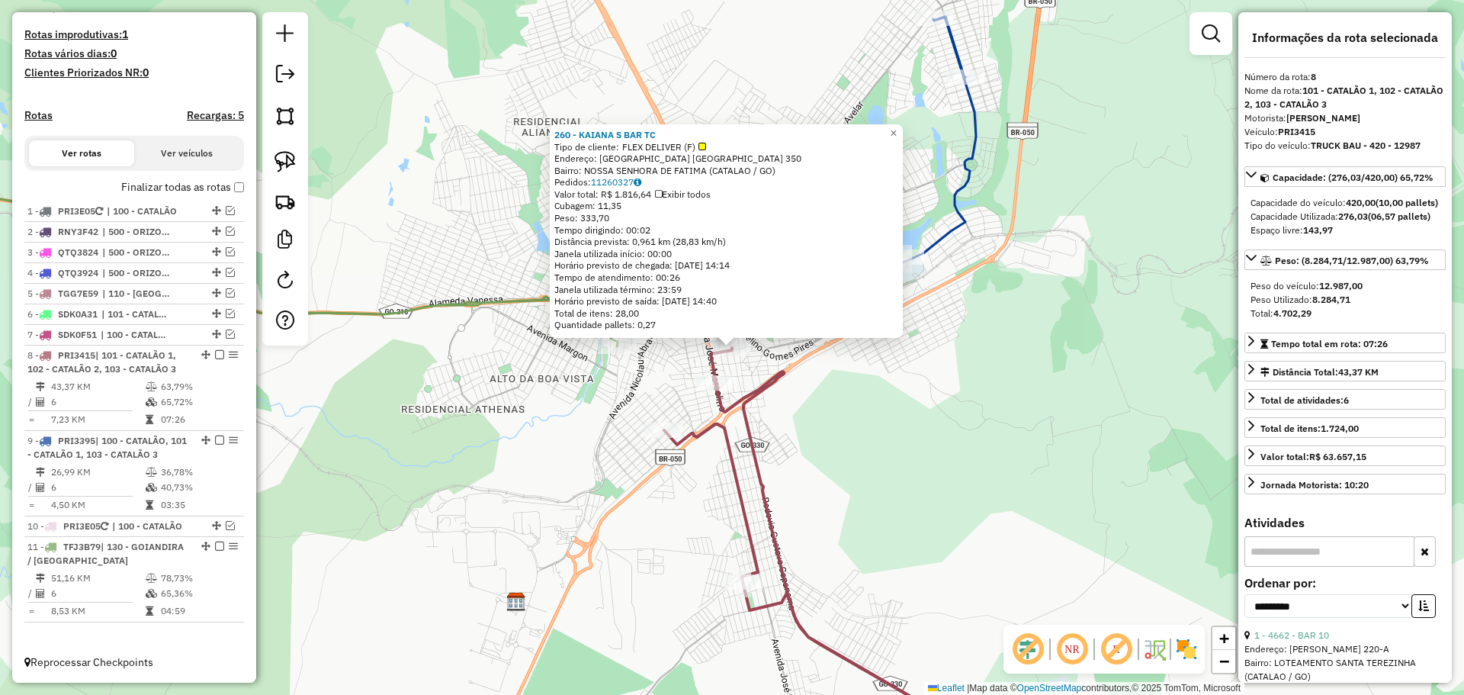
click at [916, 478] on div "260 - KAIANA S BAR TC Tipo de cliente: FLEX DELIVER (F) Endereço: [GEOGRAPHIC_D…" at bounding box center [732, 347] width 1464 height 695
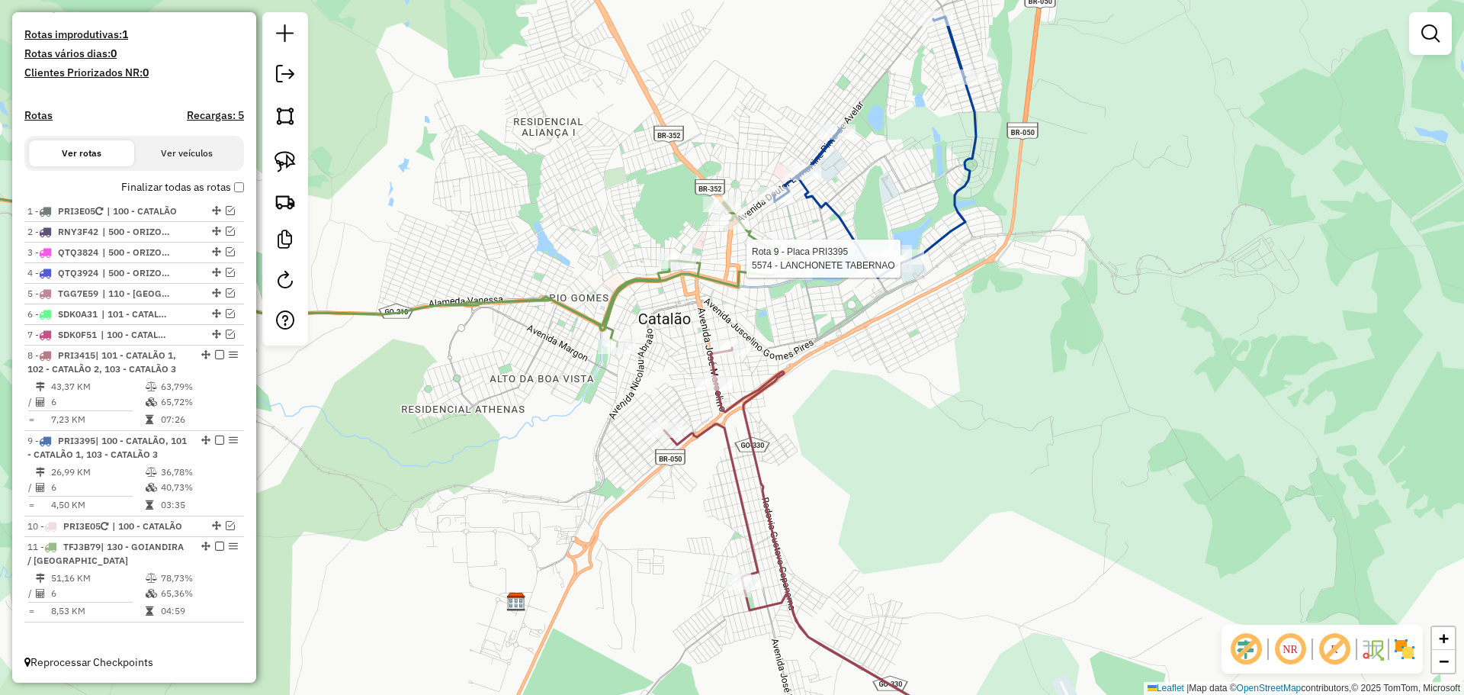
select select "**********"
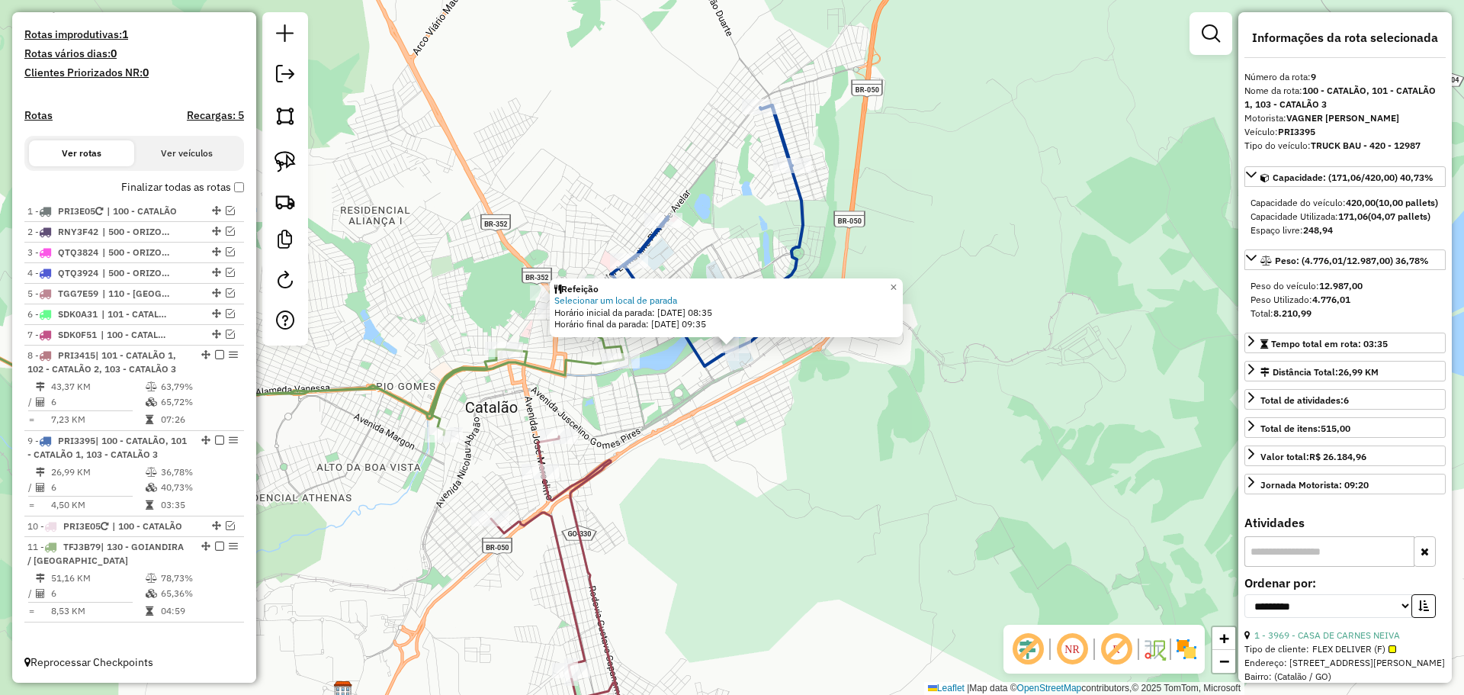
click at [751, 491] on div "Refeição Selecionar um local de parada Horário inicial da parada: [DATE] 08:35 …" at bounding box center [732, 347] width 1464 height 695
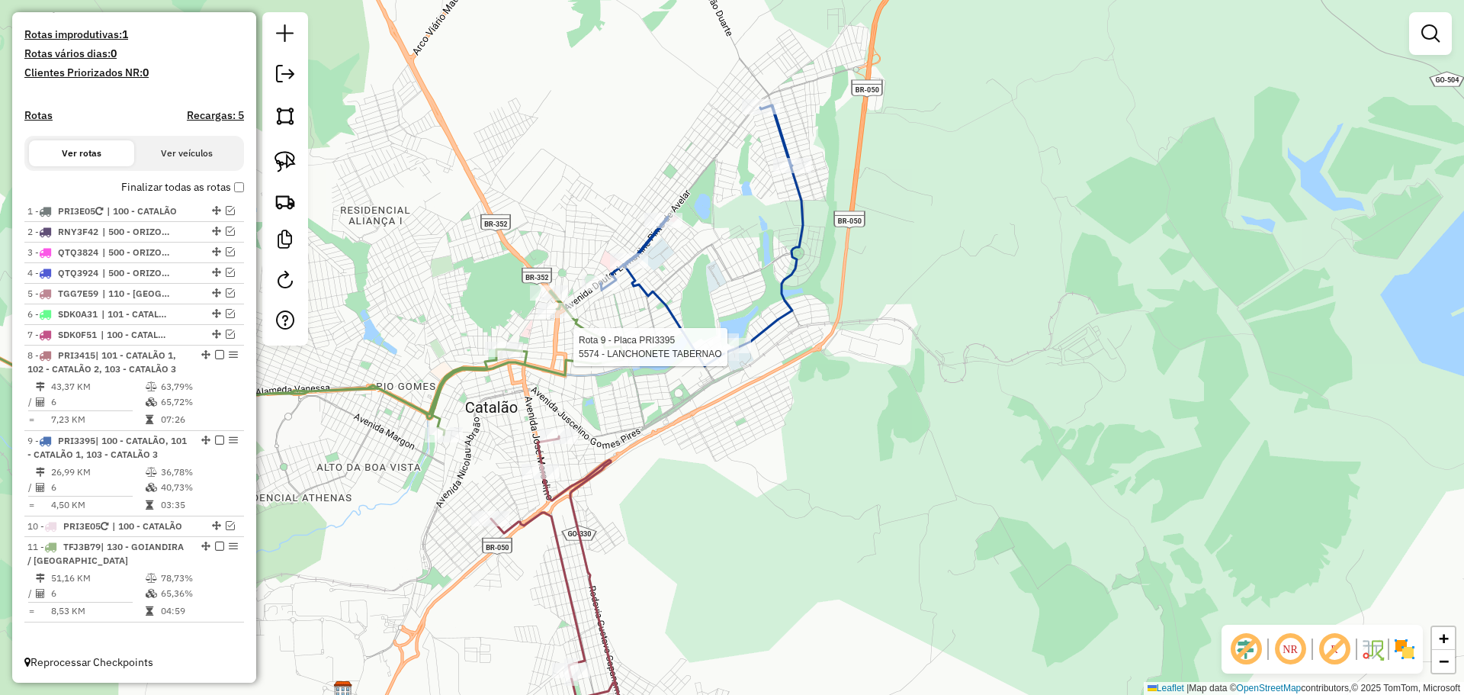
select select "**********"
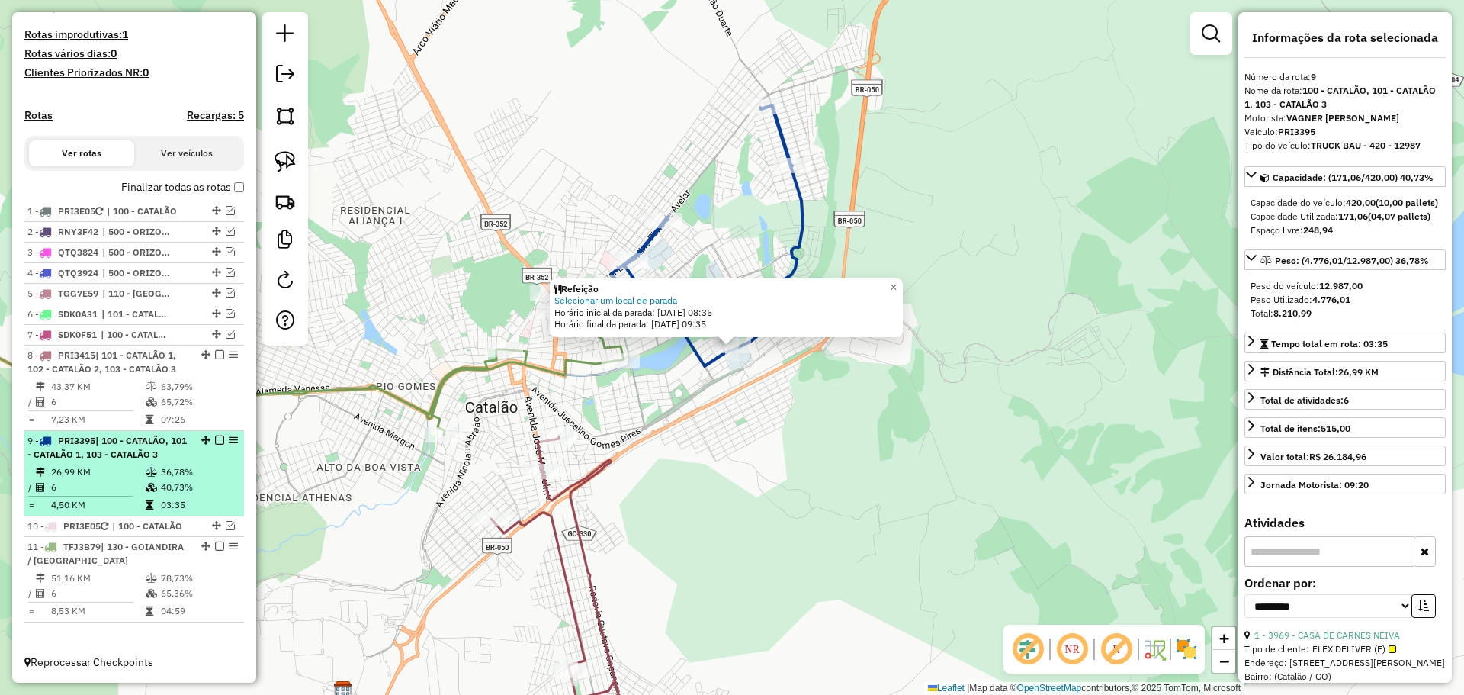
click at [215, 442] on em at bounding box center [219, 439] width 9 height 9
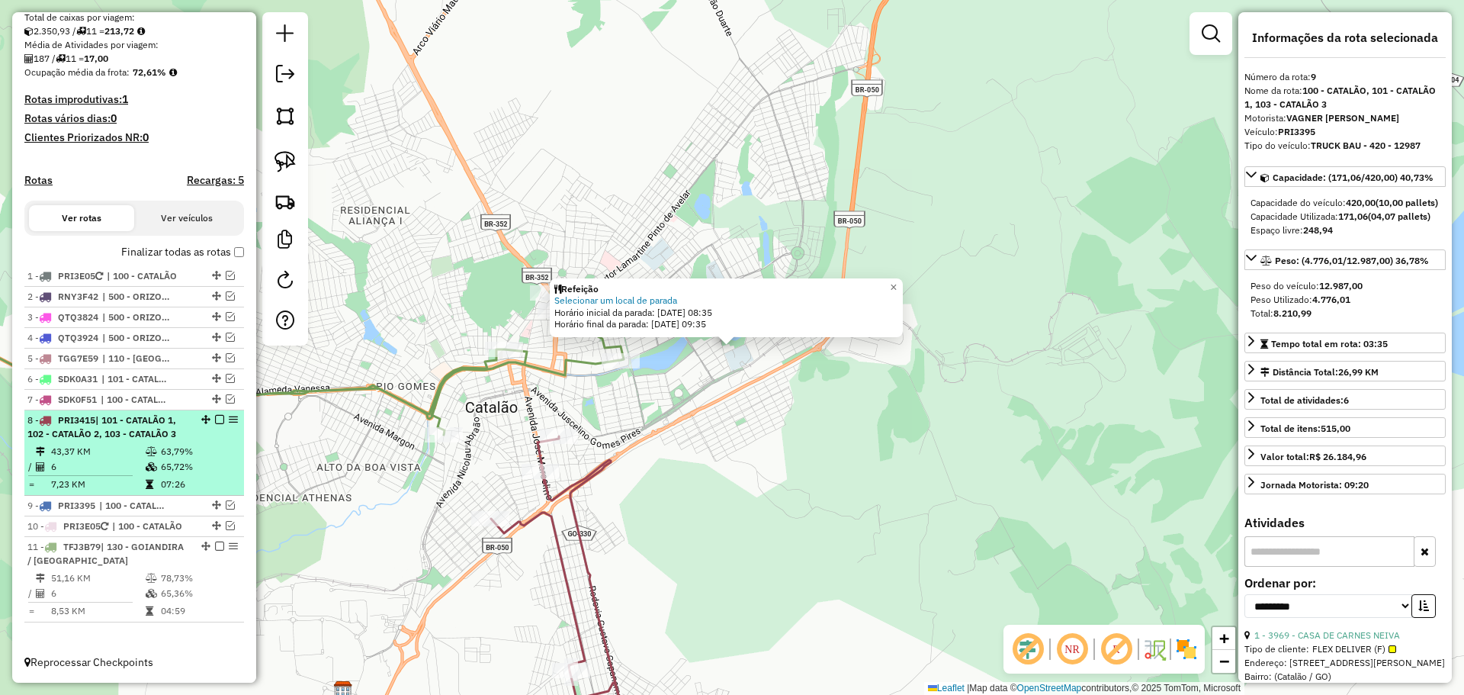
scroll to position [336, 0]
click at [159, 439] on span "| 101 - CATALÃO 1, 102 - CATALÃO 2, 103 - CATALÃO 3" at bounding box center [101, 426] width 149 height 25
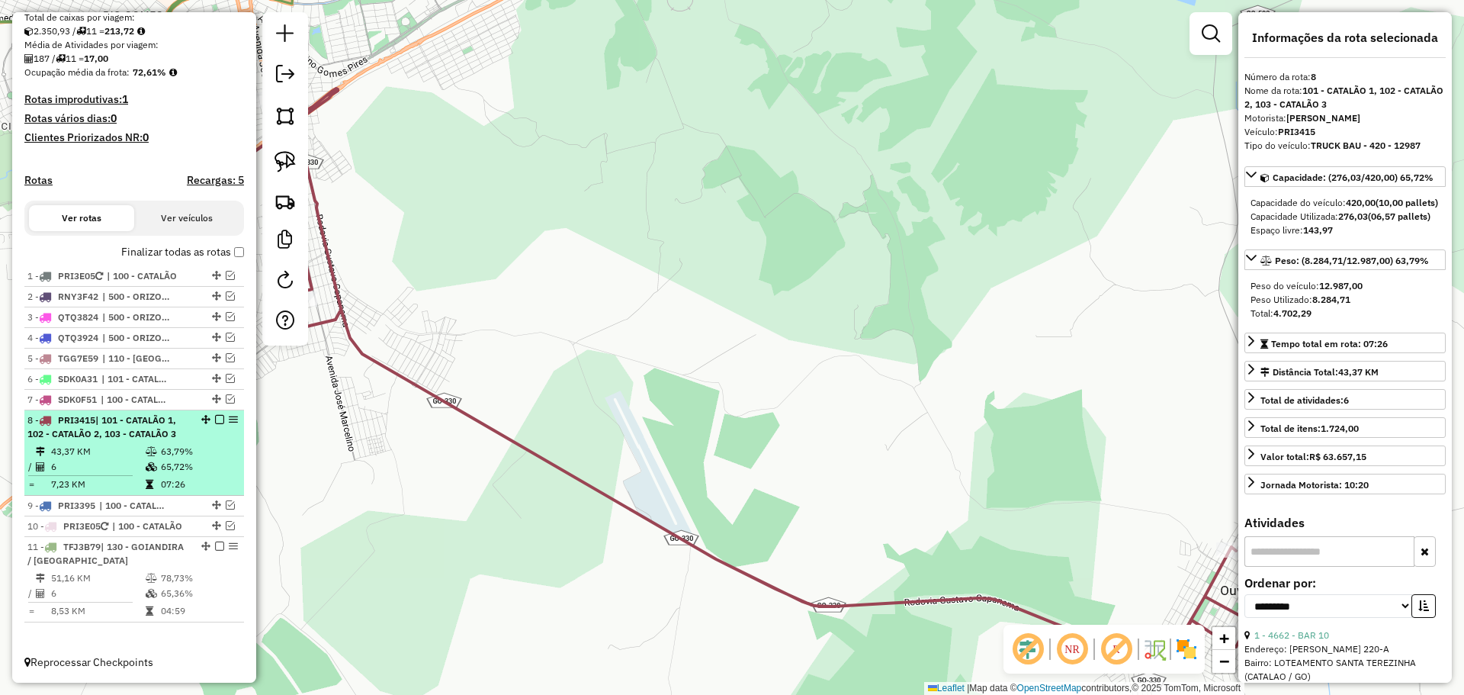
click at [215, 419] on em at bounding box center [219, 419] width 9 height 9
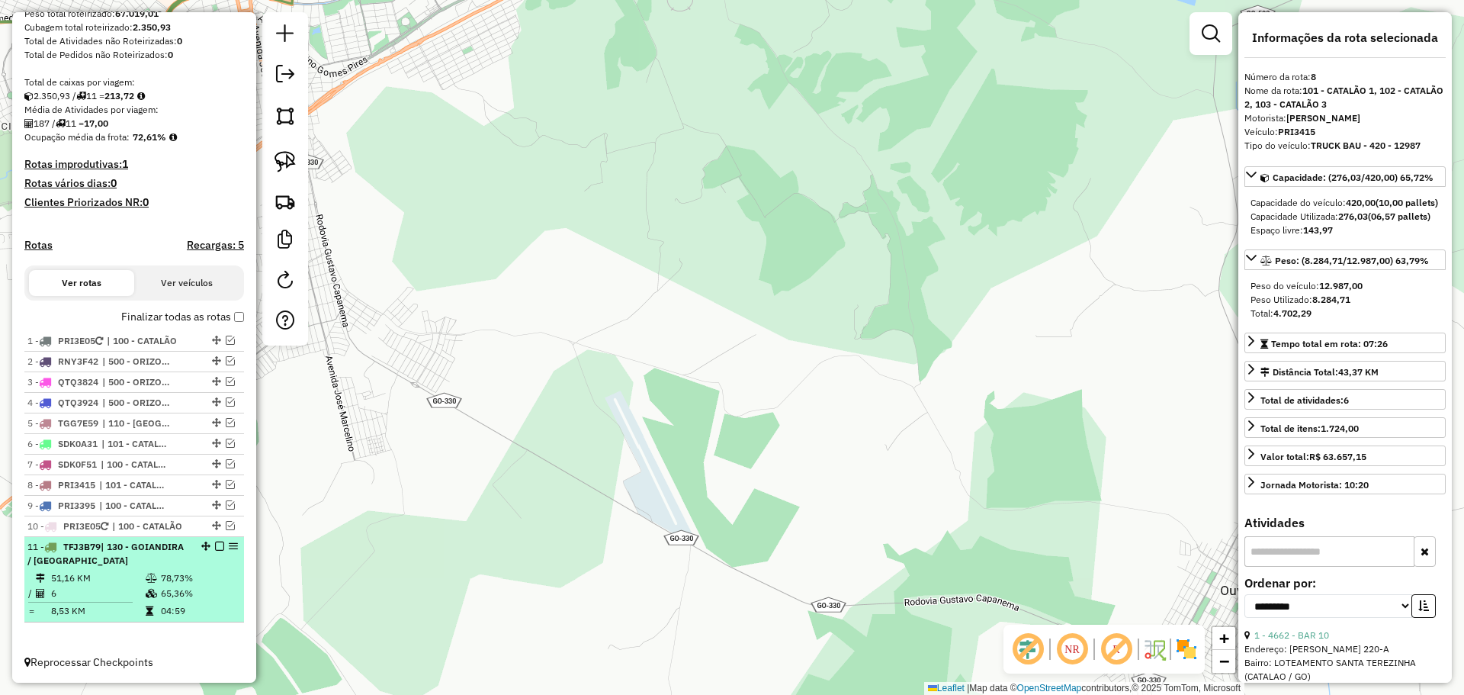
click at [192, 547] on div at bounding box center [215, 545] width 46 height 9
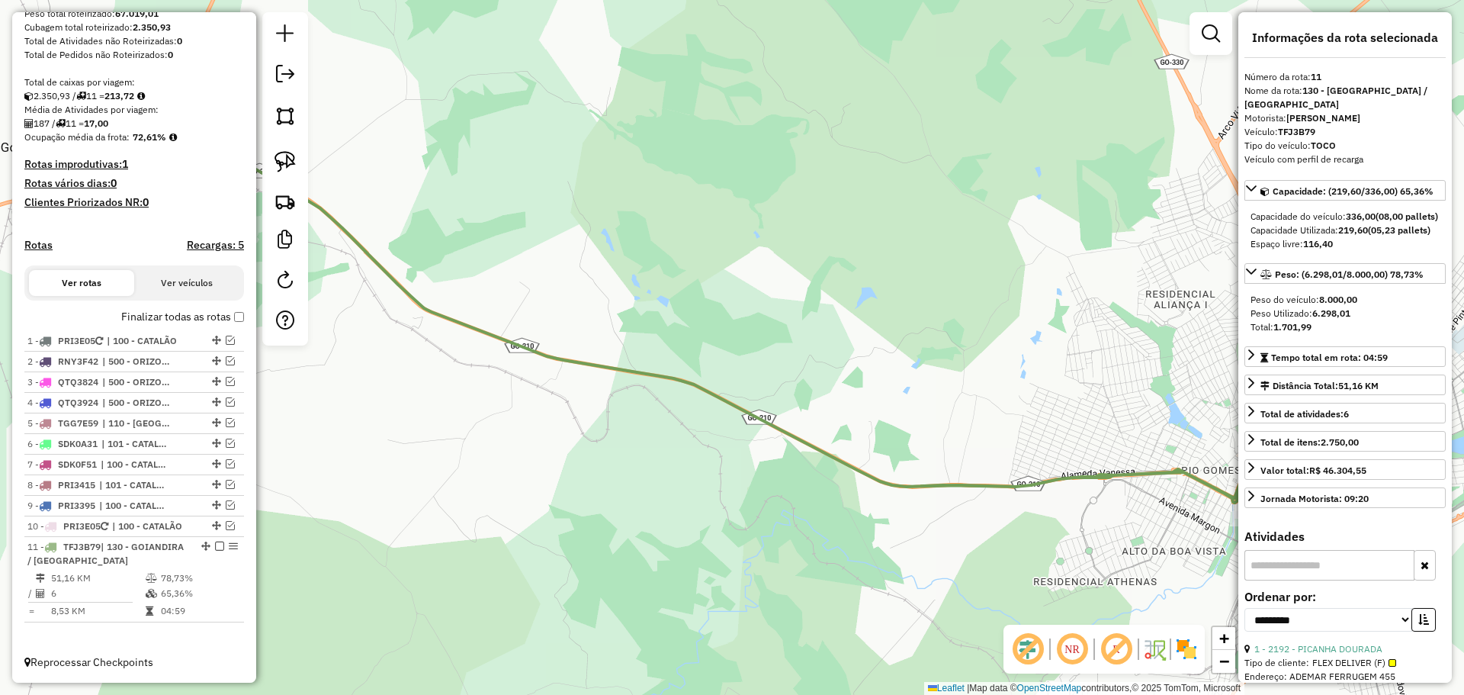
drag, startPoint x: 217, startPoint y: 545, endPoint x: 301, endPoint y: 545, distance: 84.6
click at [217, 545] on em at bounding box center [219, 545] width 9 height 9
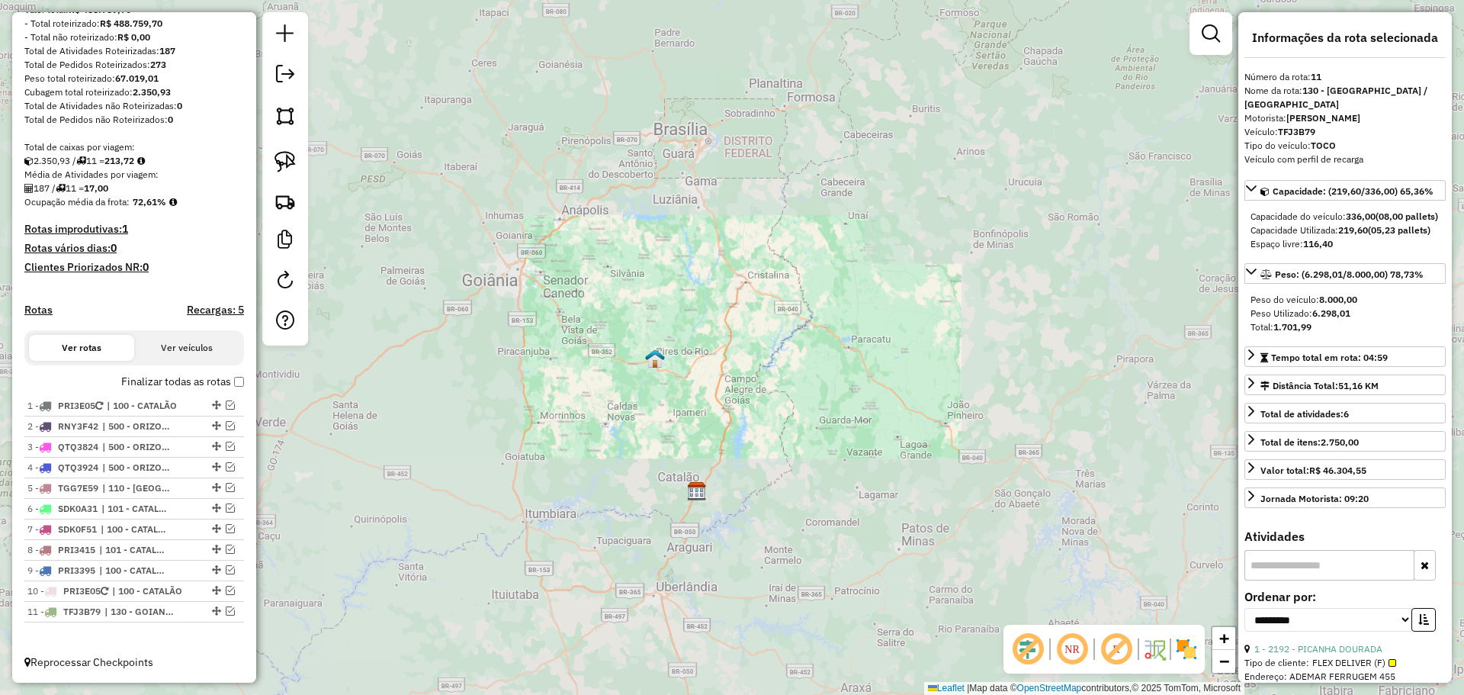
drag, startPoint x: 764, startPoint y: 509, endPoint x: 748, endPoint y: 455, distance: 55.7
click at [749, 457] on div "Janela de atendimento Grade de atendimento Capacidade Transportadoras Veículos …" at bounding box center [732, 347] width 1464 height 695
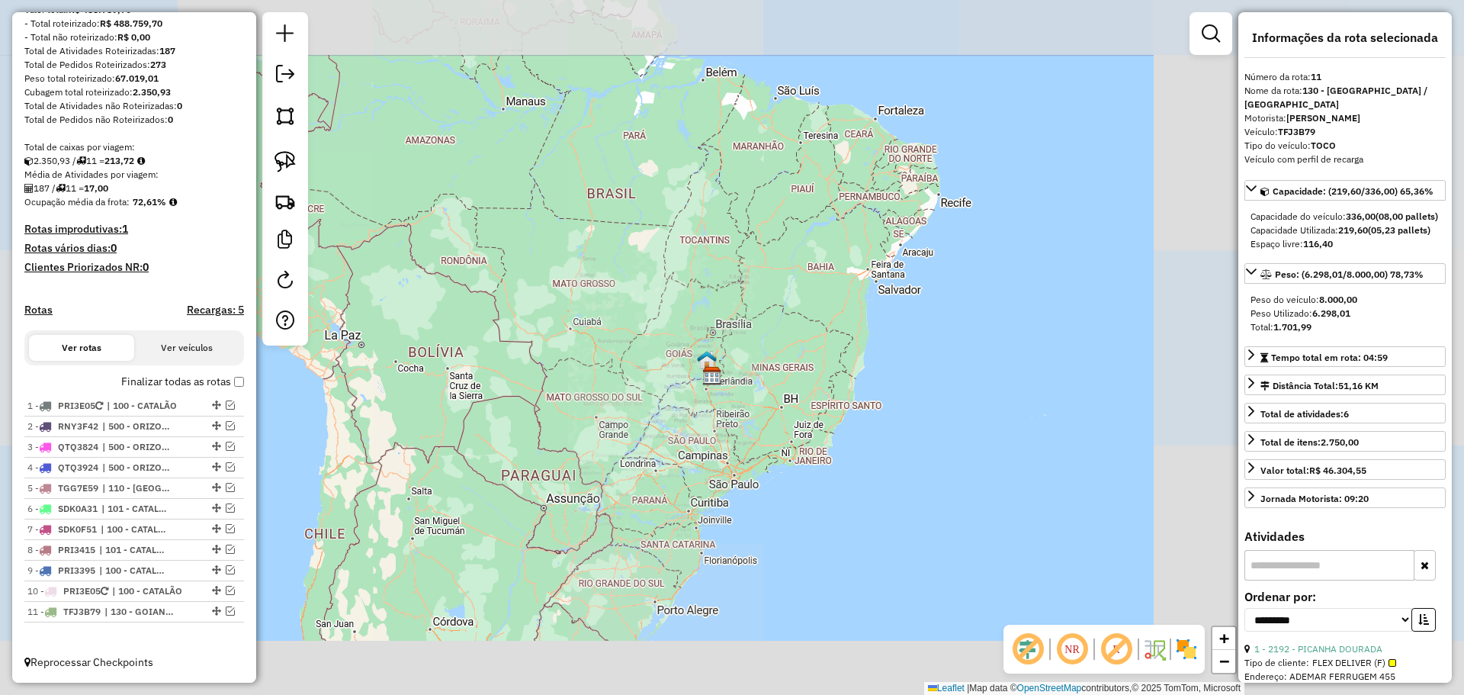
drag, startPoint x: 887, startPoint y: 526, endPoint x: 853, endPoint y: 428, distance: 103.9
click at [853, 428] on div "Janela de atendimento Grade de atendimento Capacidade Transportadoras Veículos …" at bounding box center [732, 347] width 1464 height 695
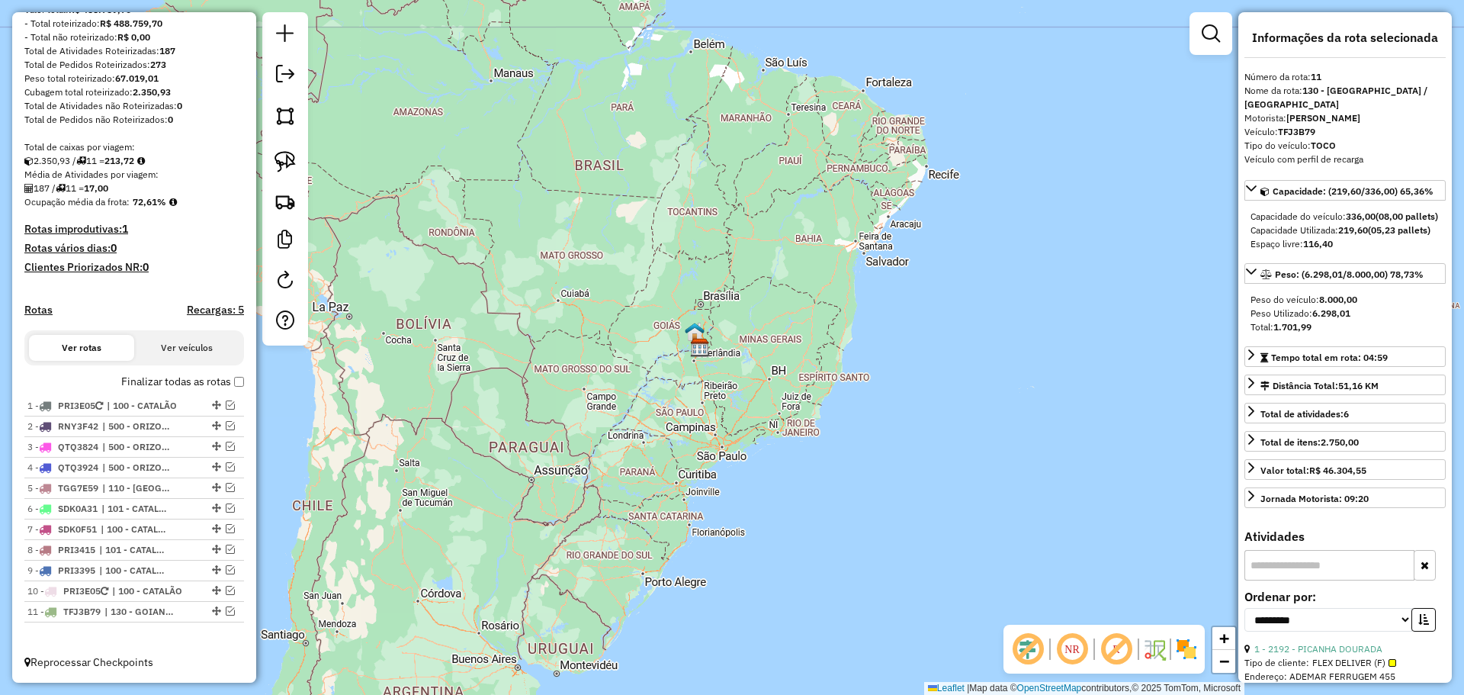
drag, startPoint x: 707, startPoint y: 378, endPoint x: 724, endPoint y: 387, distance: 19.4
click at [724, 387] on div "Janela de atendimento Grade de atendimento Capacidade Transportadoras Veículos …" at bounding box center [732, 347] width 1464 height 695
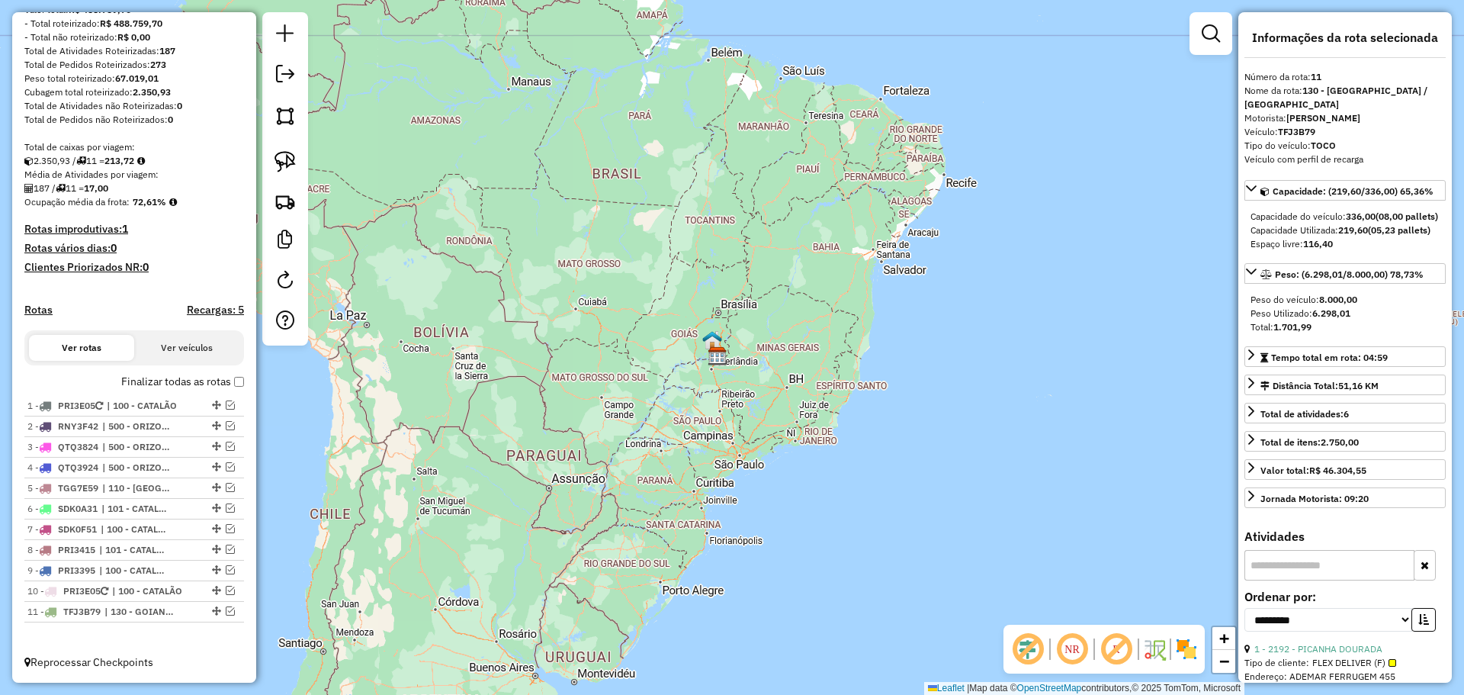
click at [496, 410] on div "Janela de atendimento Grade de atendimento Capacidade Transportadoras Veículos …" at bounding box center [732, 347] width 1464 height 695
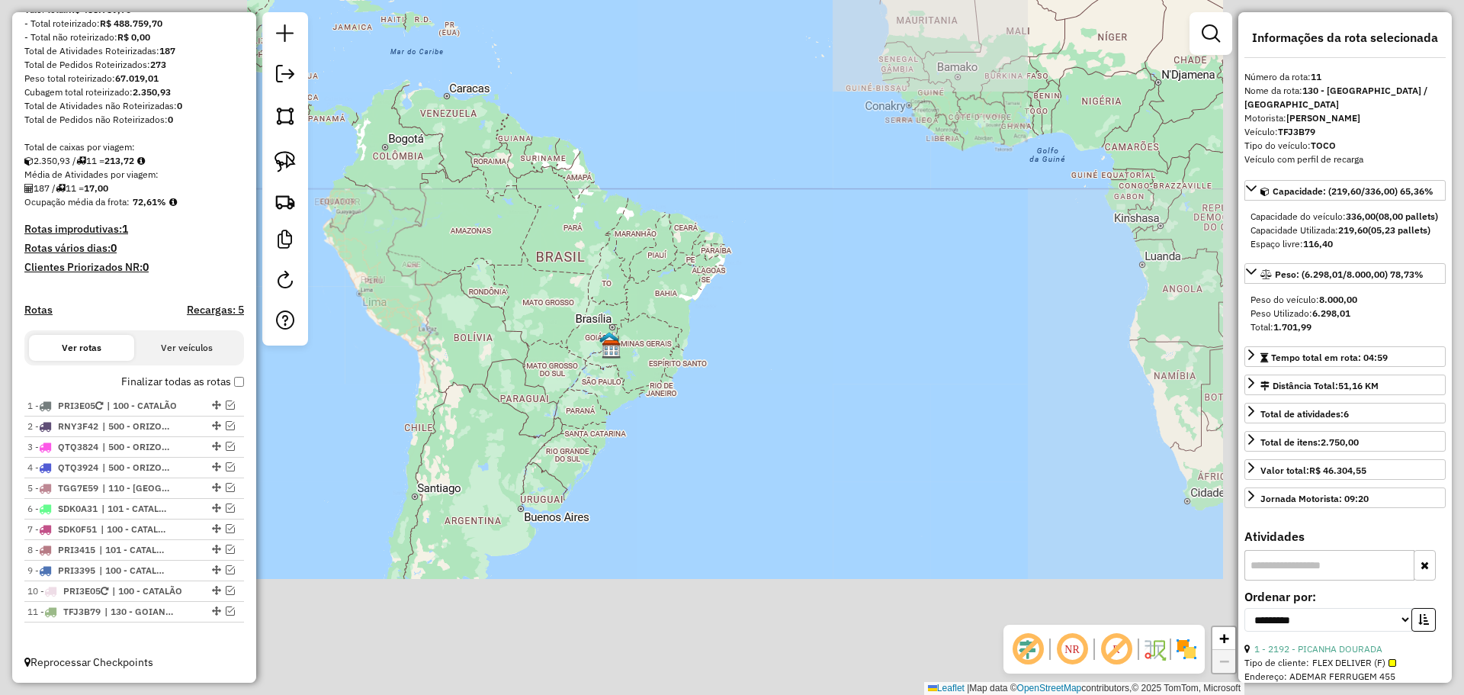
drag, startPoint x: 624, startPoint y: 386, endPoint x: 641, endPoint y: 445, distance: 62.0
click at [641, 445] on div "Janela de atendimento Grade de atendimento Capacidade Transportadoras Veículos …" at bounding box center [732, 347] width 1464 height 695
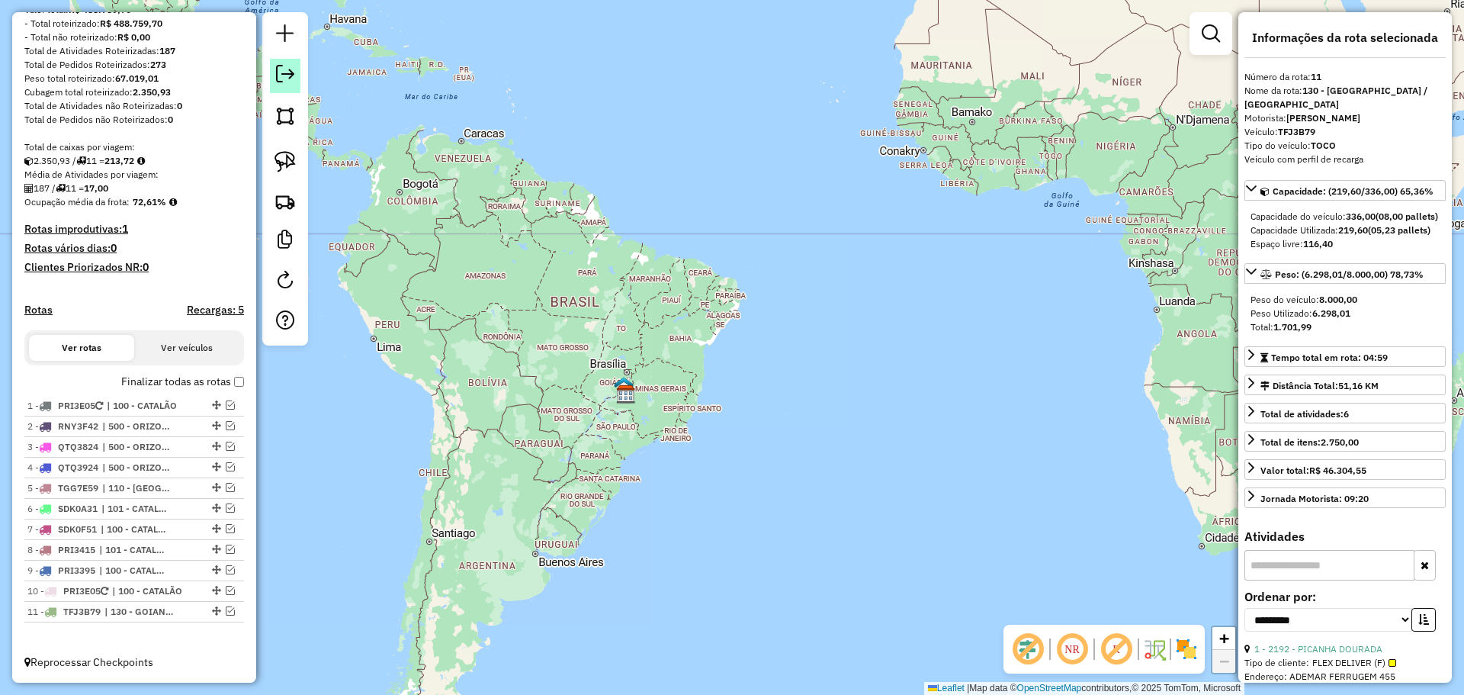
click at [287, 70] on em at bounding box center [285, 74] width 18 height 18
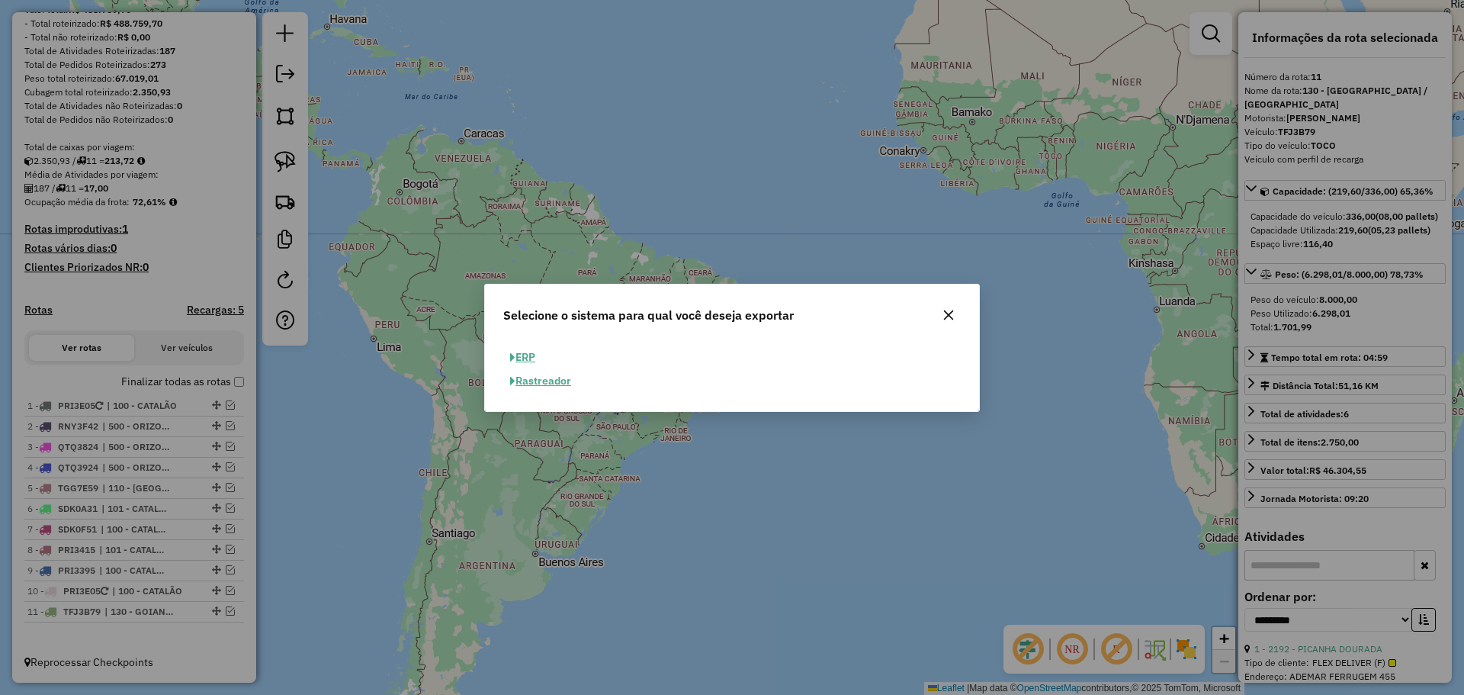
click at [515, 358] on button "ERP" at bounding box center [522, 357] width 39 height 24
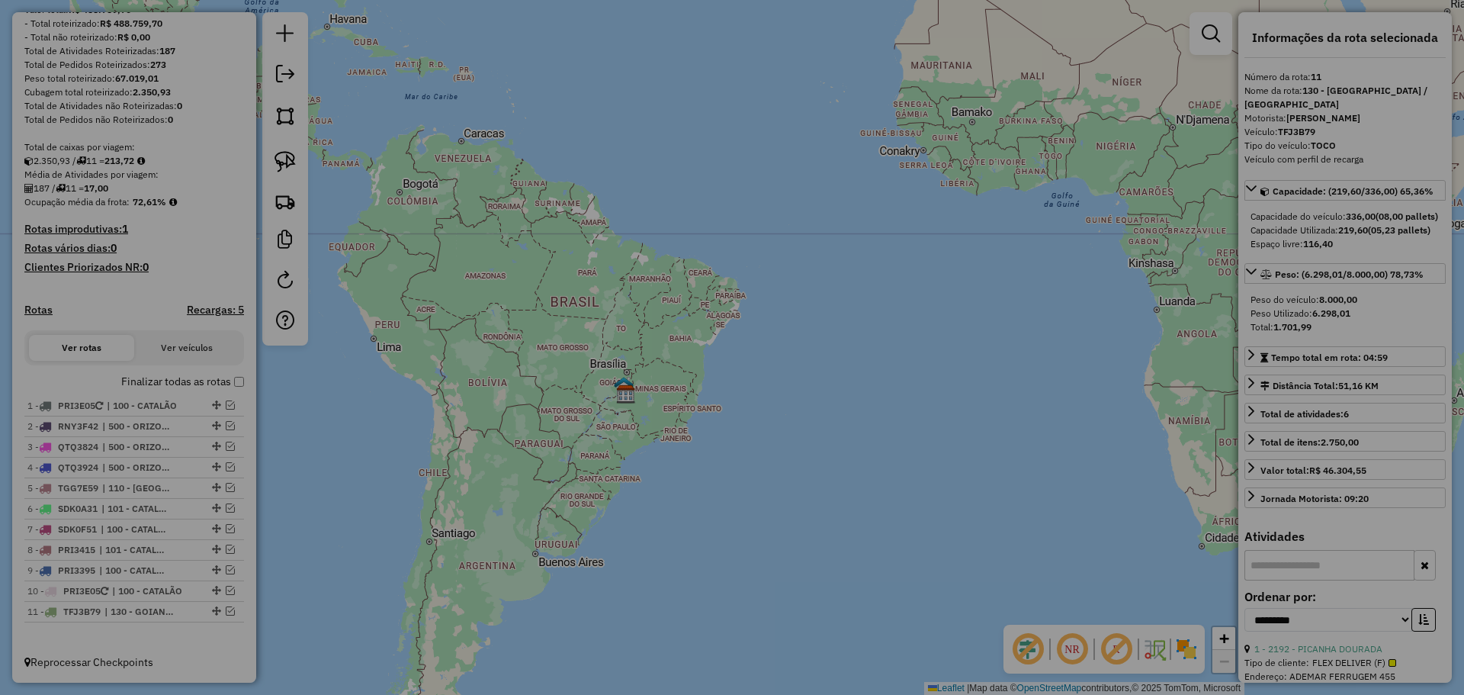
select select "**"
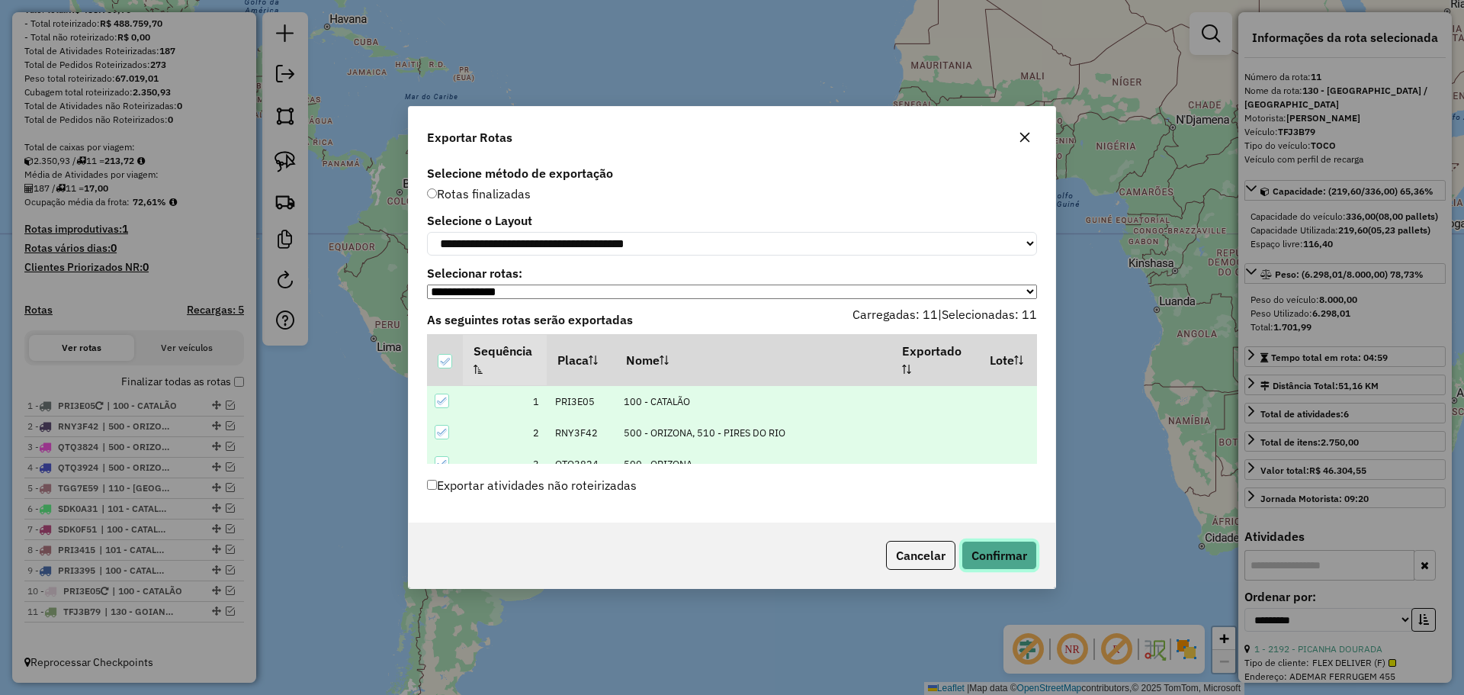
click at [1009, 550] on button "Confirmar" at bounding box center [998, 555] width 75 height 29
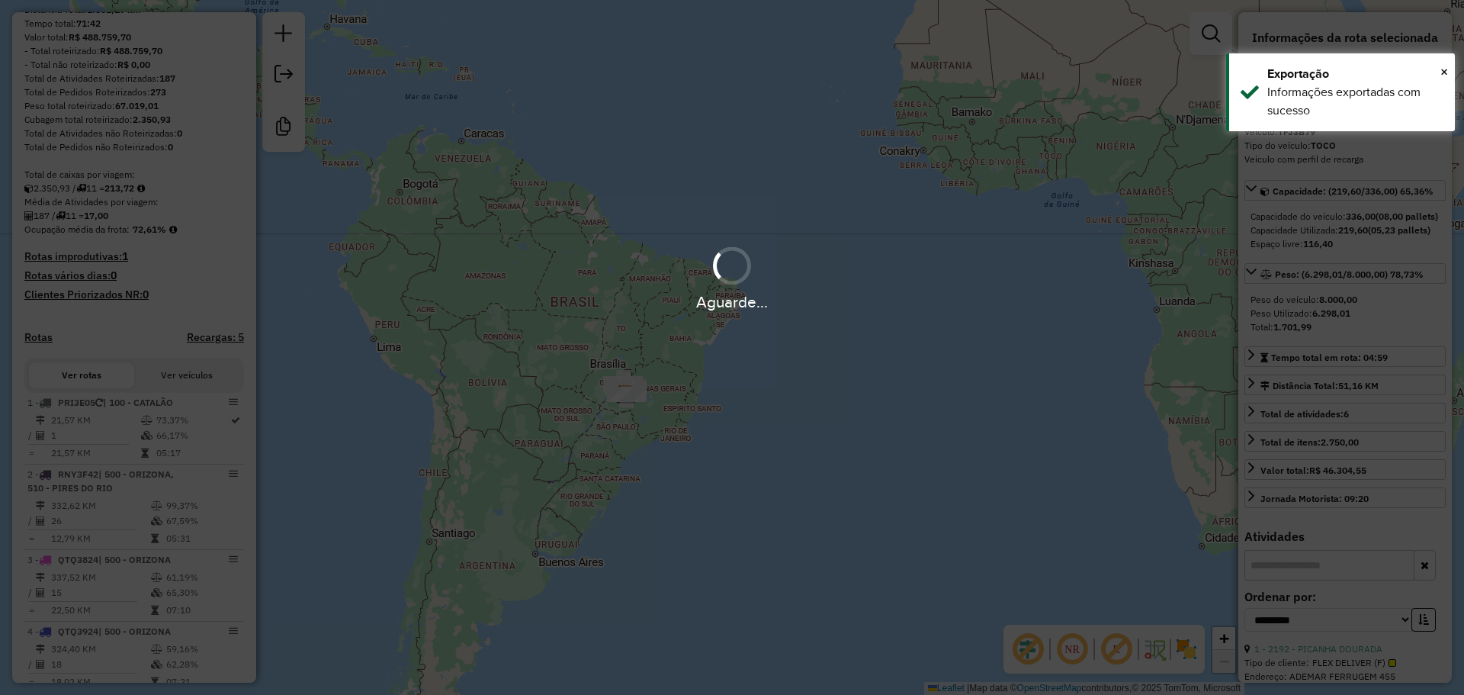
scroll to position [868, 0]
